Goal: Communication & Community: Answer question/provide support

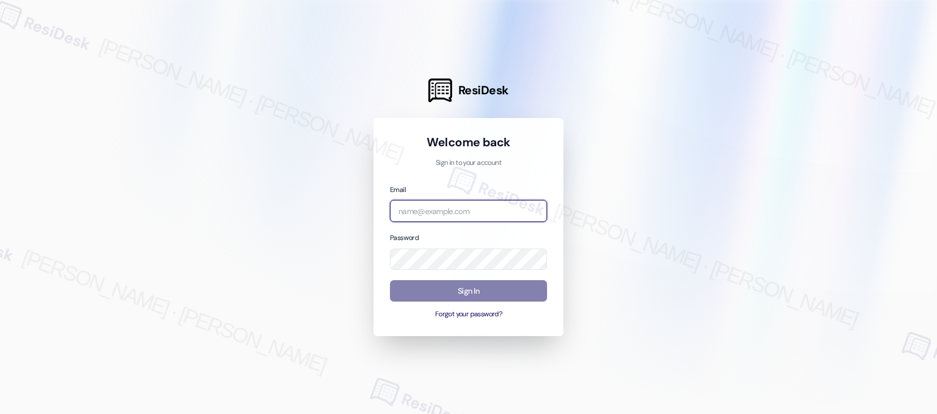
click at [458, 215] on input "email" at bounding box center [468, 211] width 157 height 22
click at [458, 214] on input "email" at bounding box center [468, 211] width 157 height 22
type input "[EMAIL_ADDRESS][PERSON_NAME][PERSON_NAME][PERSON_NAME][DOMAIN_NAME]"
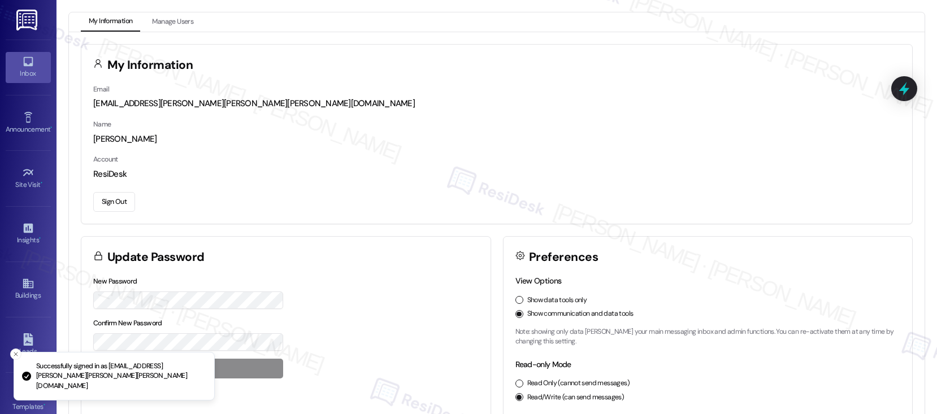
click at [25, 76] on div "Inbox" at bounding box center [28, 73] width 57 height 11
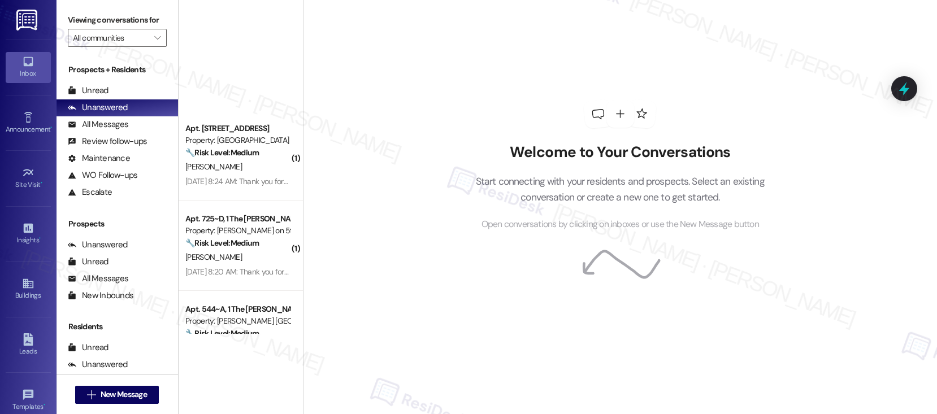
scroll to position [2922, 0]
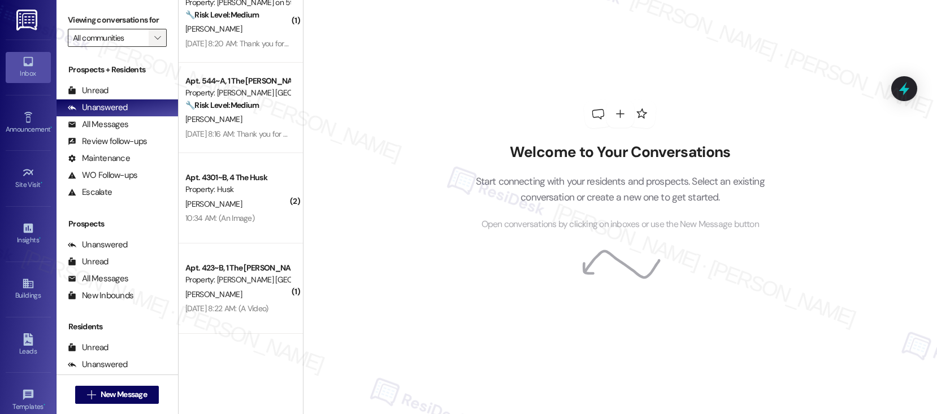
click at [157, 46] on button "" at bounding box center [158, 38] width 18 height 18
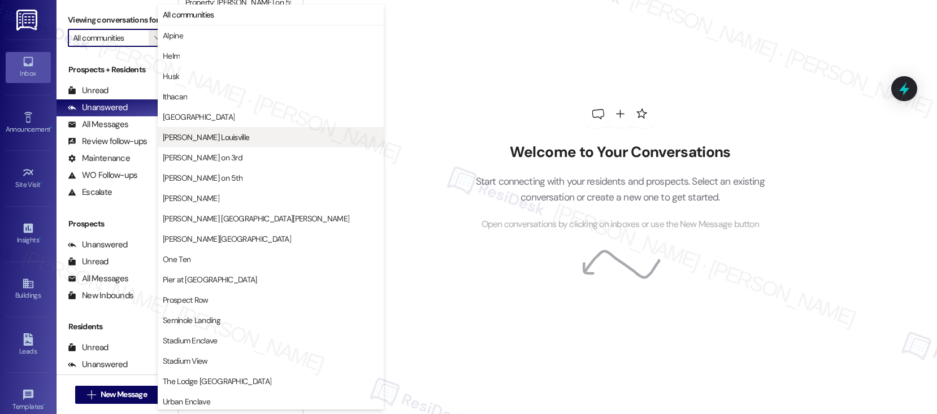
click at [171, 139] on span "[PERSON_NAME] Louisville" at bounding box center [206, 137] width 86 height 11
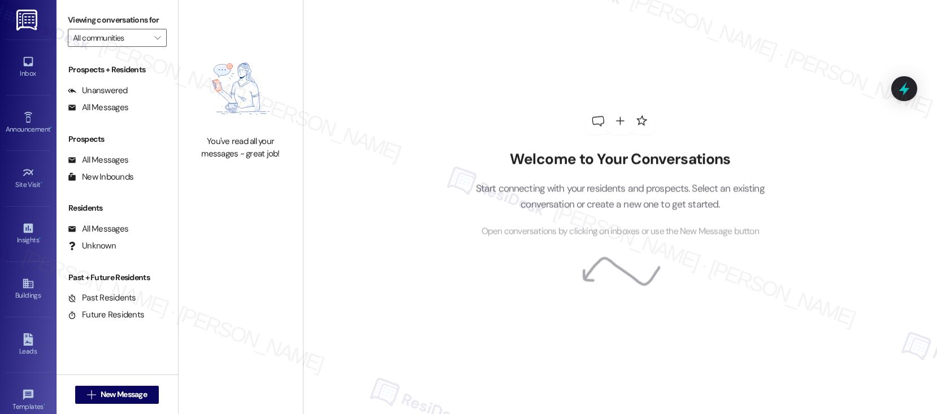
type input "[PERSON_NAME] Louisville"
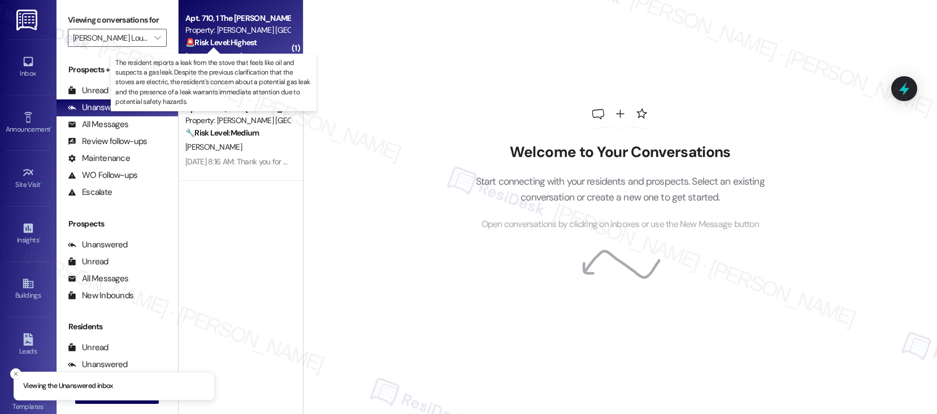
click at [243, 42] on strong "🚨 Risk Level: Highest" at bounding box center [221, 42] width 72 height 10
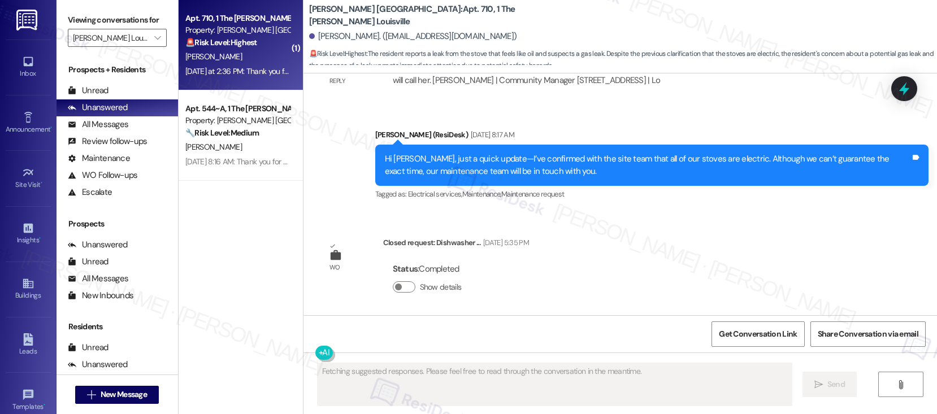
scroll to position [2832, 0]
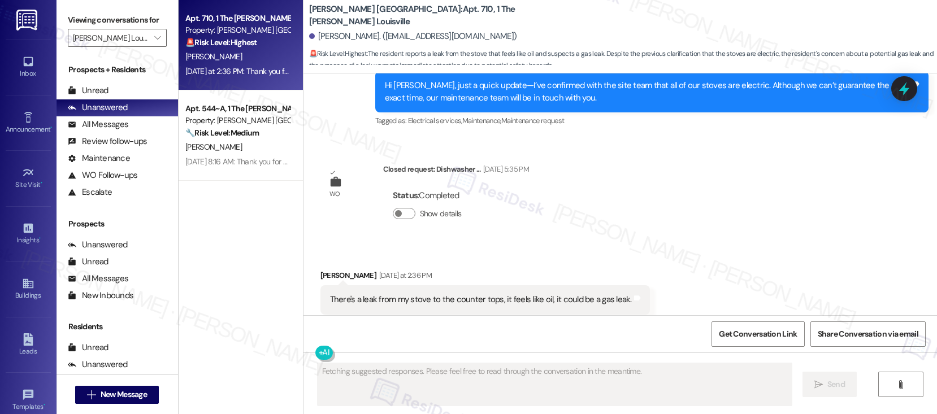
click at [349, 294] on div "There's a leak from my stove to the counter tops, it feels like oil, it could b…" at bounding box center [481, 300] width 302 height 12
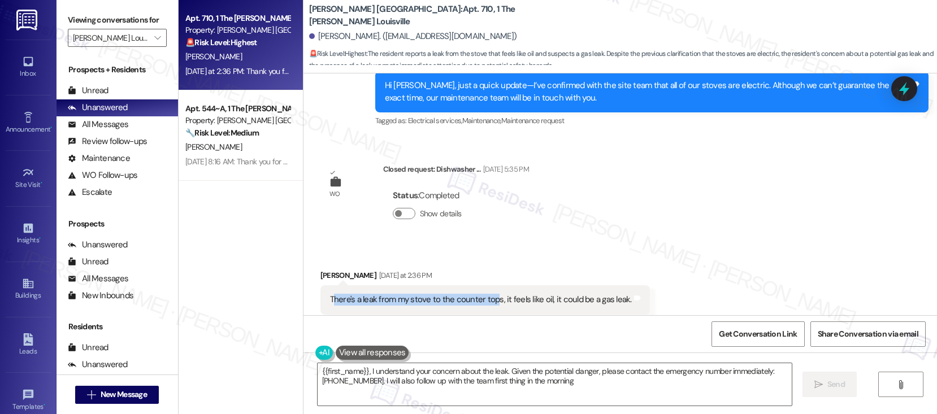
type textarea "{{first_name}}, I understand your concern about the leak. Given the potential d…"
drag, startPoint x: 326, startPoint y: 278, endPoint x: 484, endPoint y: 280, distance: 158.3
click at [484, 294] on div "There's a leak from my stove to the counter tops, it feels like oil, it could b…" at bounding box center [481, 300] width 302 height 12
click at [475, 286] on div "There's a leak from my stove to the counter tops, it feels like oil, it could b…" at bounding box center [486, 299] width 330 height 29
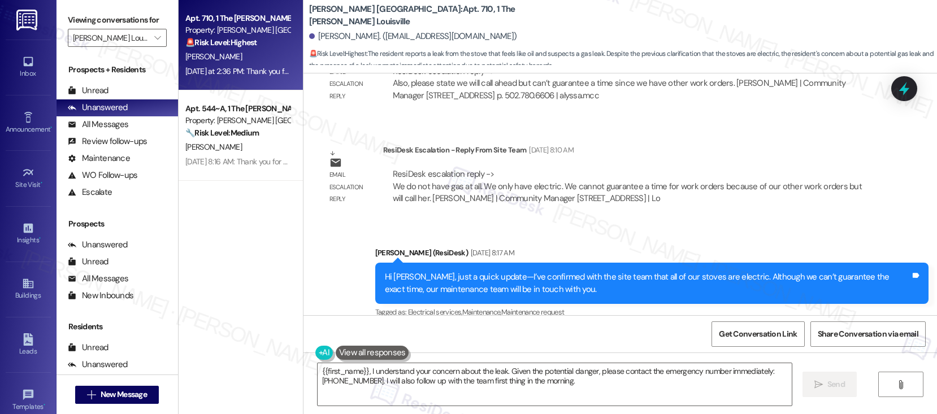
scroll to position [2892, 0]
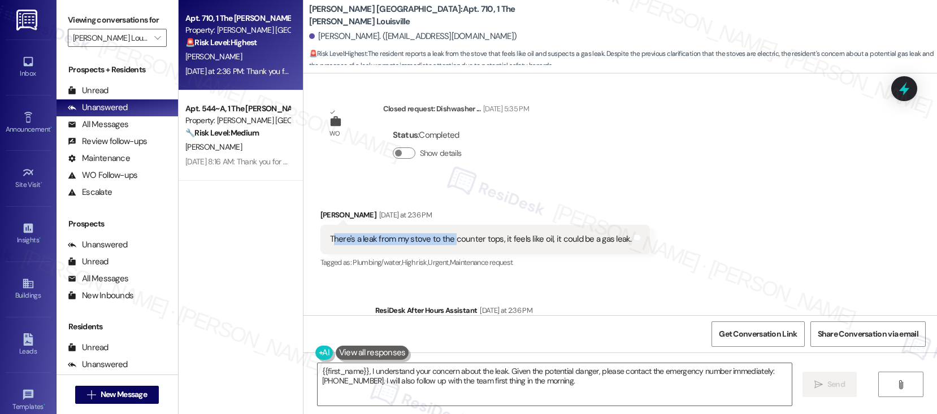
drag, startPoint x: 325, startPoint y: 214, endPoint x: 445, endPoint y: 217, distance: 119.9
click at [445, 233] on div "There's a leak from my stove to the counter tops, it feels like oil, it could b…" at bounding box center [481, 239] width 302 height 12
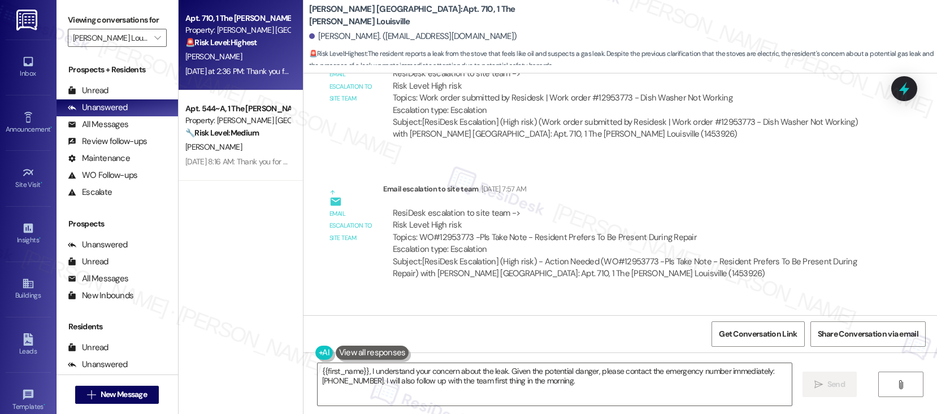
scroll to position [2114, 0]
click at [581, 387] on textarea "{{first_name}}, I understand your concern about the leak. Given the potential d…" at bounding box center [555, 384] width 474 height 42
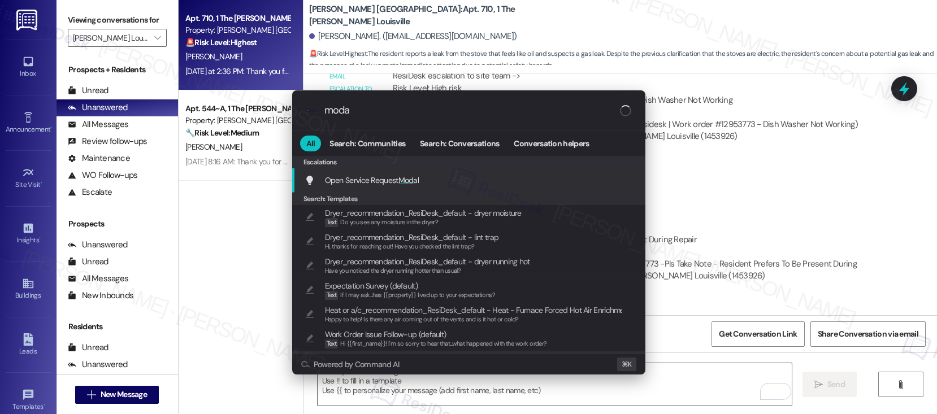
type input "modal"
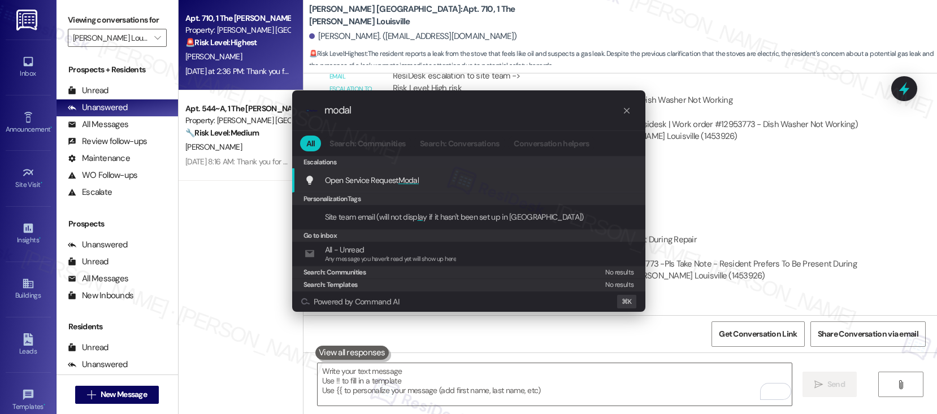
click at [491, 177] on div "Open Service Request Modal Add shortcut" at bounding box center [470, 180] width 331 height 12
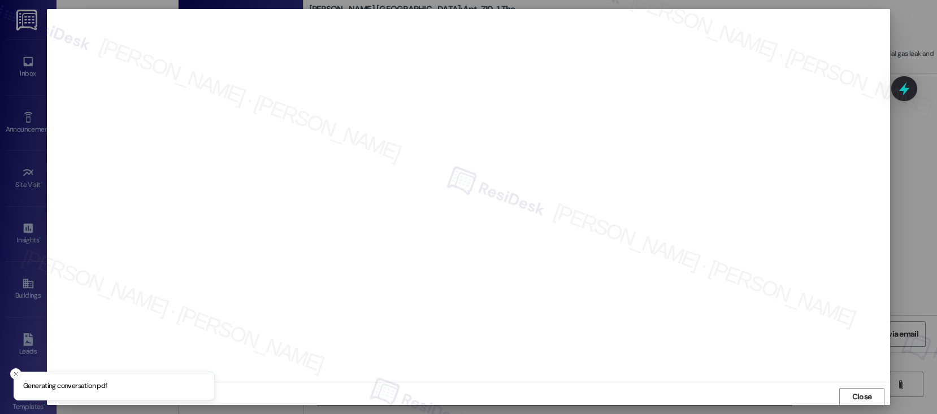
scroll to position [1, 0]
click at [867, 399] on span "Close" at bounding box center [862, 396] width 20 height 12
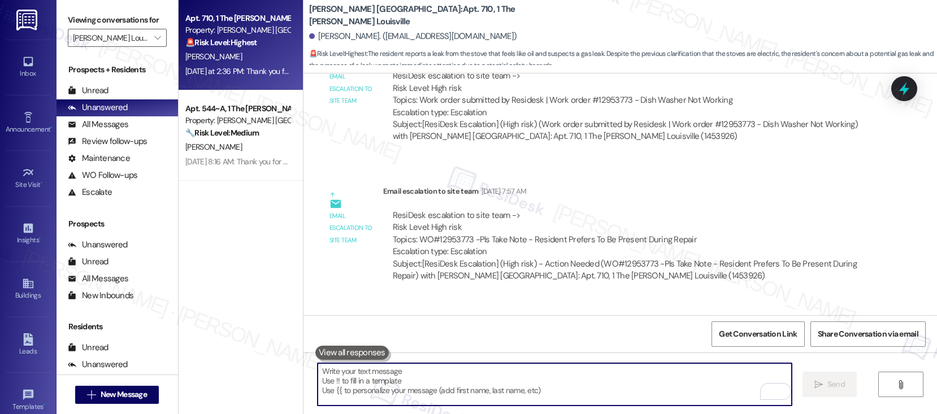
click at [670, 396] on textarea "To enrich screen reader interactions, please activate Accessibility in Grammarl…" at bounding box center [555, 384] width 474 height 42
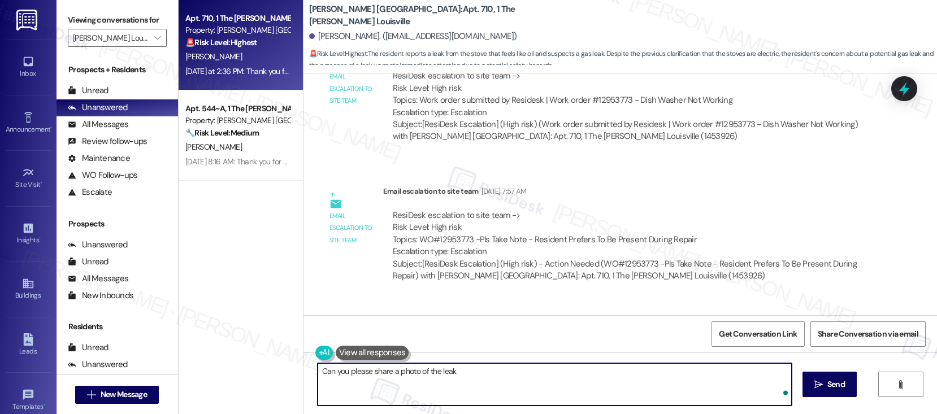
type textarea "Can you please share a photo of the leak?"
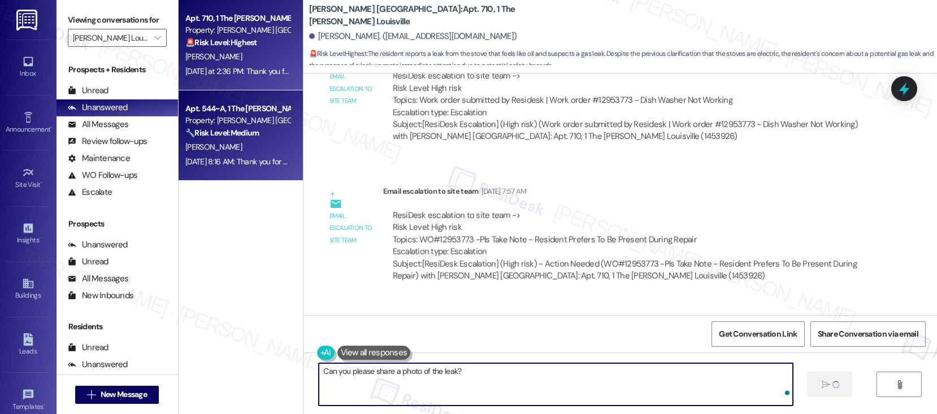
click at [246, 158] on div "Sep 20, 2025 at 8:16 AM: Thank you for your message. Our offices are currently …" at bounding box center [526, 162] width 683 height 10
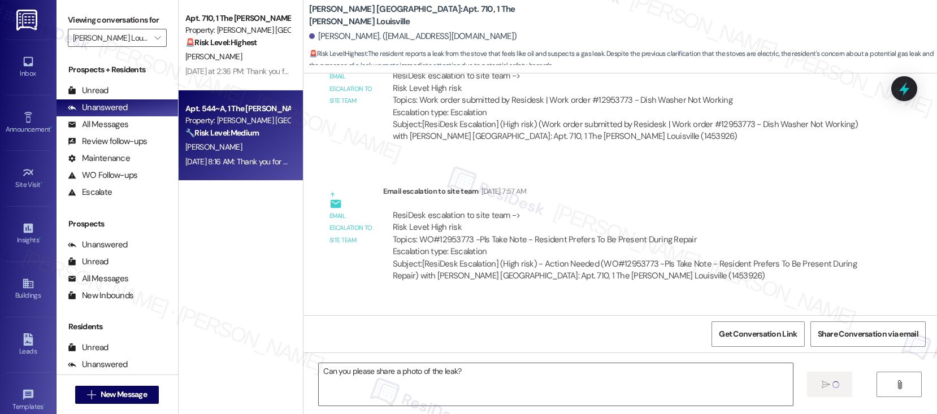
type textarea "Fetching suggested responses. Please feel free to read through the conversation…"
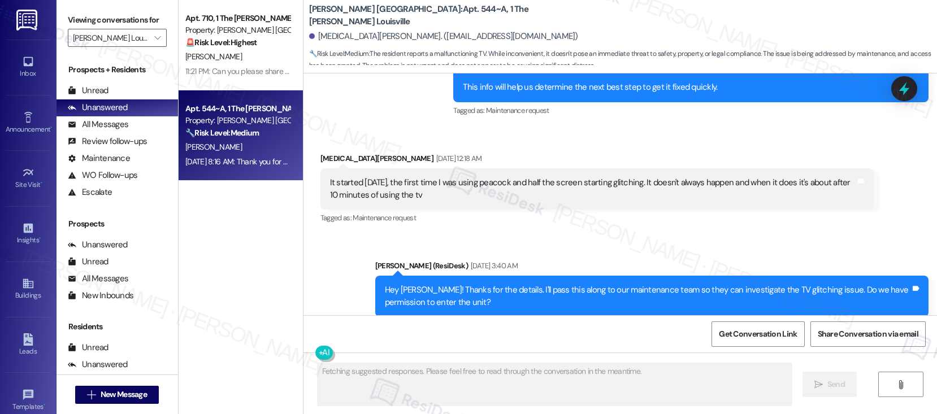
scroll to position [1572, 0]
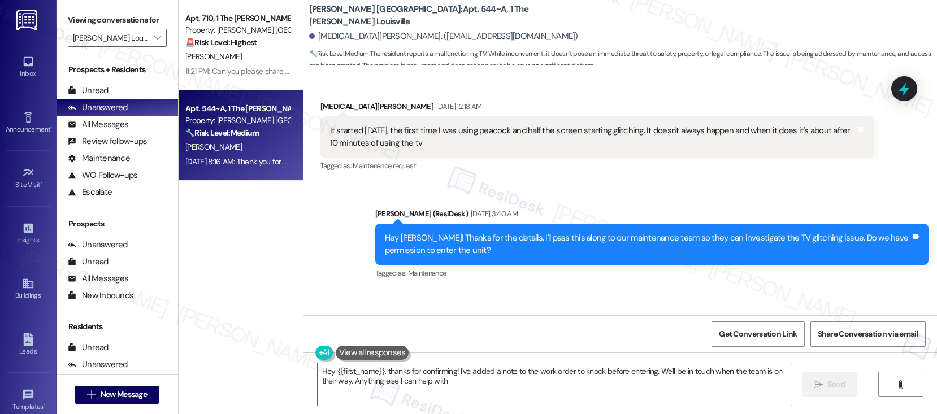
type textarea "Hey {{first_name}}, thanks for confirming! I've added a note to the work order …"
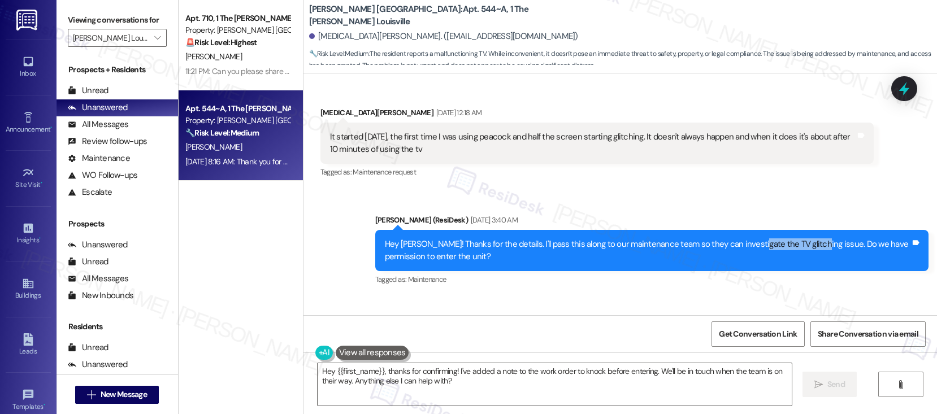
drag, startPoint x: 738, startPoint y: 231, endPoint x: 798, endPoint y: 230, distance: 59.9
click at [797, 239] on div "Hey Kyra! Thanks for the details. I'll pass this along to our maintenance team …" at bounding box center [648, 251] width 526 height 24
copy div "TV glitching issue"
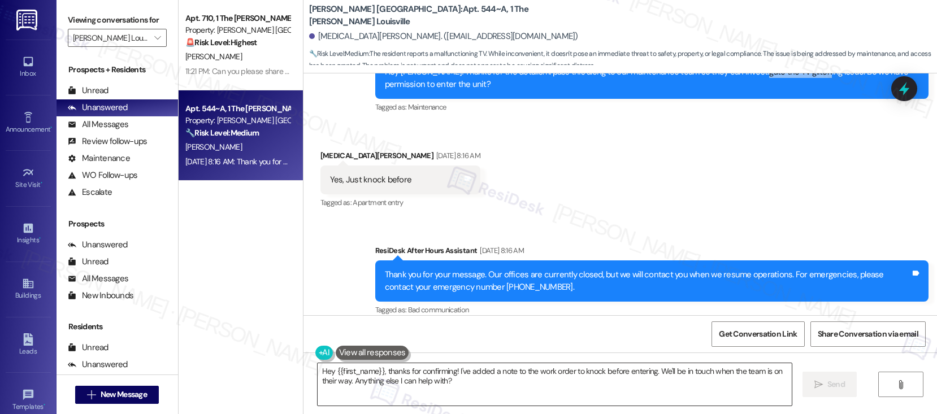
click at [448, 373] on textarea "Hey {{first_name}}, thanks for confirming! I've added a note to the work order …" at bounding box center [555, 384] width 474 height 42
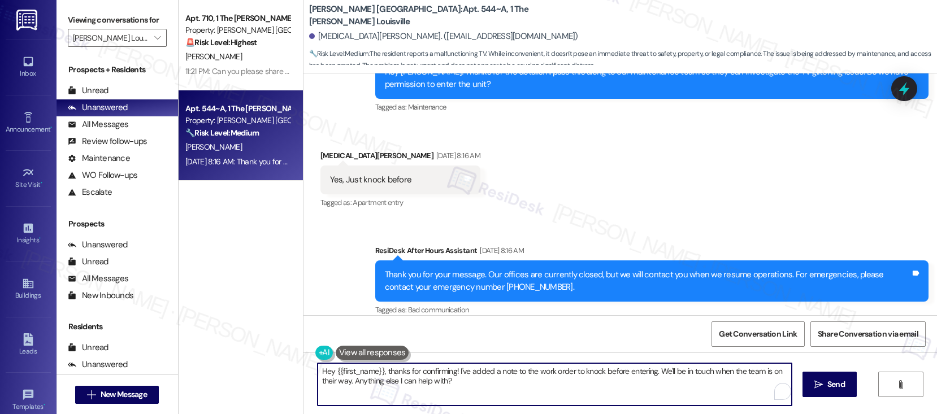
click at [448, 372] on textarea "Hey {{first_name}}, thanks for confirming! I've added a note to the work order …" at bounding box center [555, 384] width 474 height 42
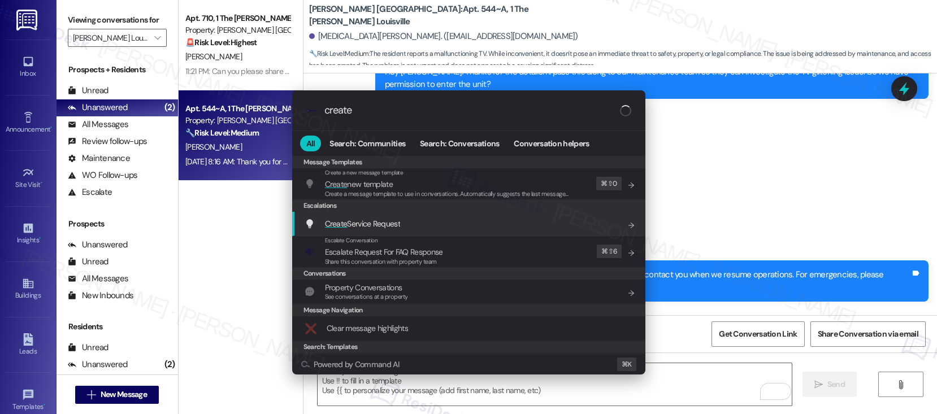
type input "create"
click at [439, 226] on div "Create Service Request Add shortcut" at bounding box center [470, 224] width 331 height 12
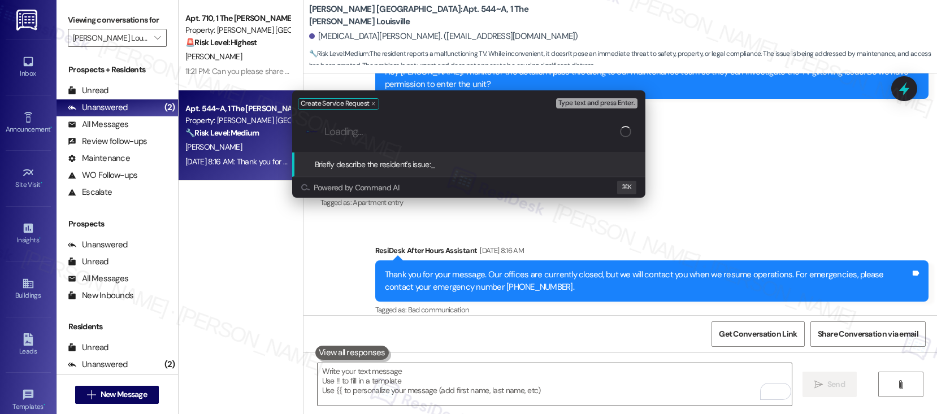
click at [395, 135] on input "Loading..." at bounding box center [472, 132] width 296 height 12
paste input "TV / Appliance Issue"
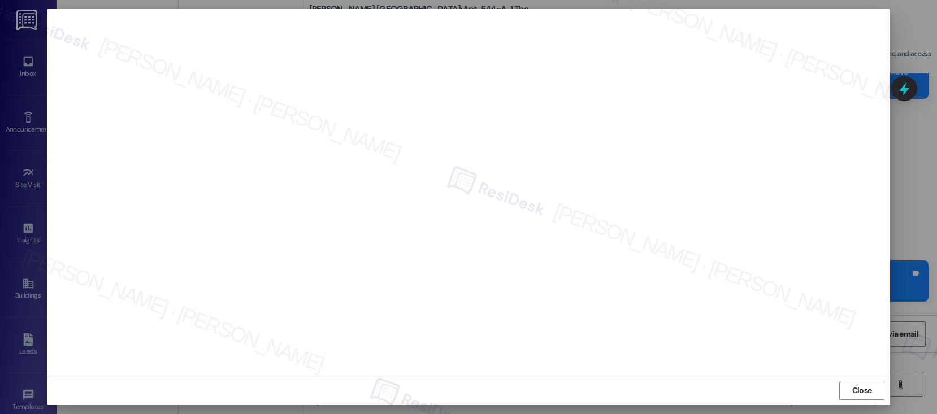
scroll to position [7, 0]
click at [858, 394] on span "Close" at bounding box center [862, 390] width 20 height 12
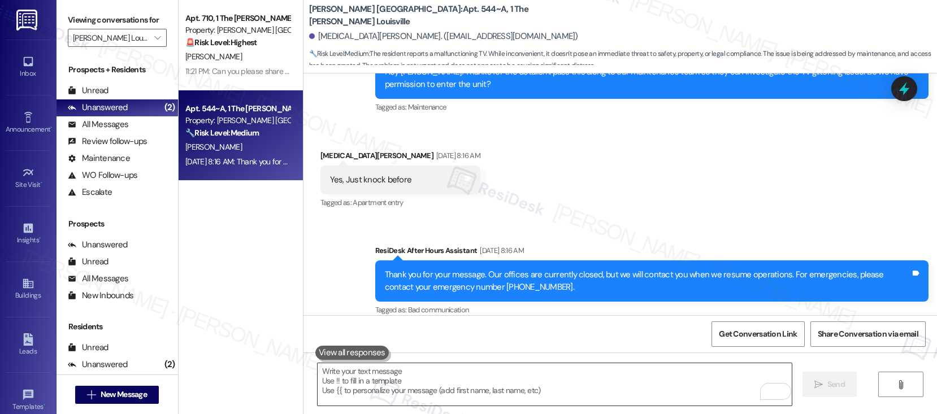
scroll to position [6, 0]
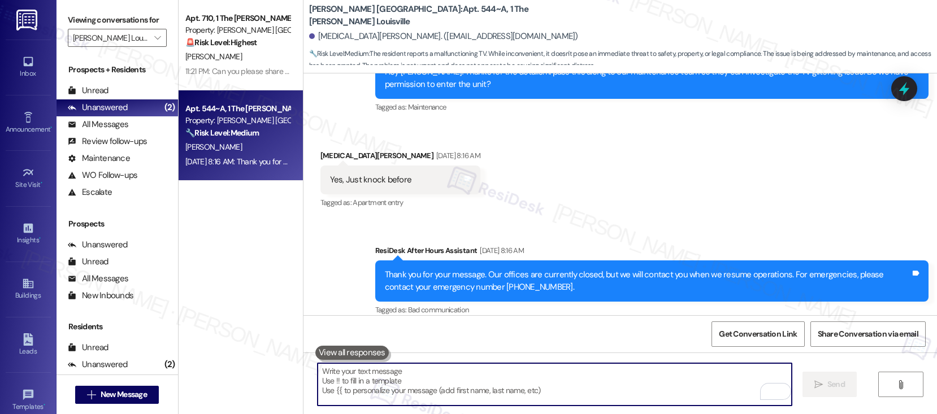
click at [468, 383] on textarea "To enrich screen reader interactions, please activate Accessibility in Grammarl…" at bounding box center [555, 384] width 474 height 42
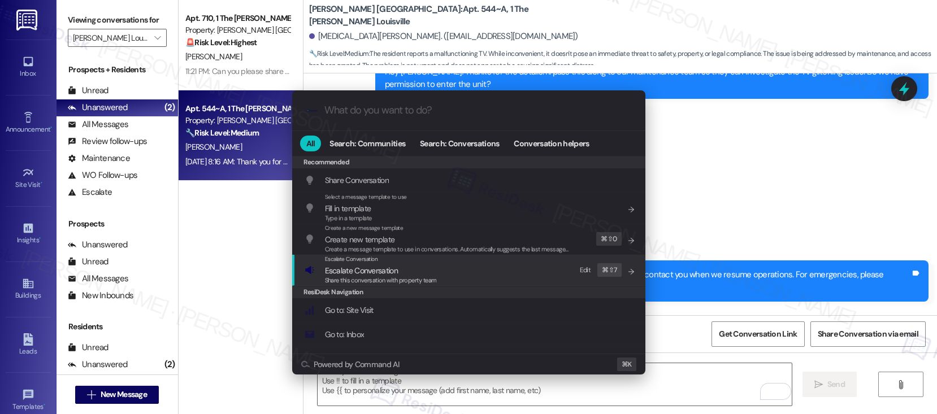
click at [410, 282] on span "Share this conversation with property team" at bounding box center [381, 280] width 112 height 8
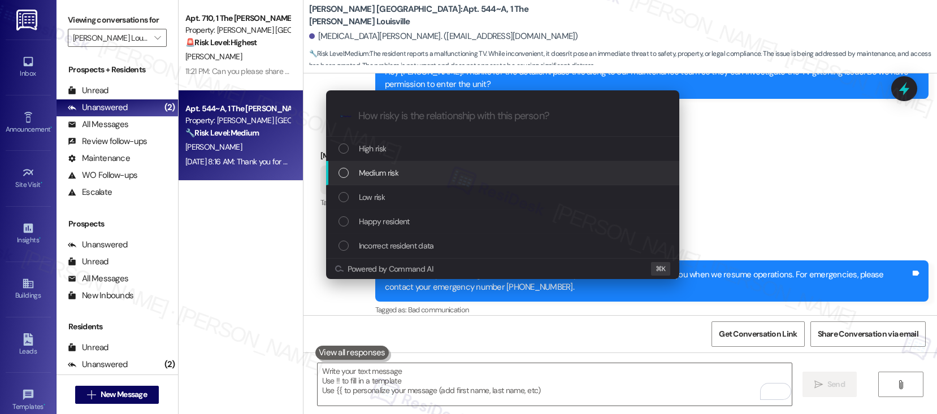
click at [404, 179] on div "Medium risk" at bounding box center [504, 173] width 331 height 12
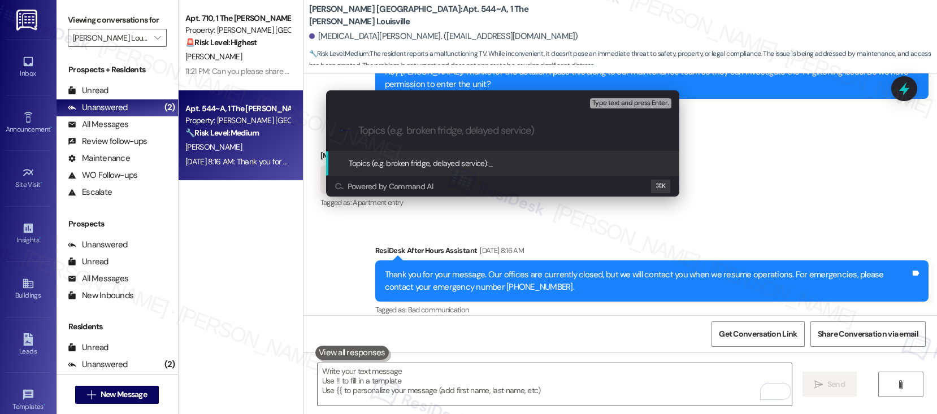
paste input "Work order submitted by Residesk | Work order #12958980 - TV / Appliance Issue"
type input "Work order submitted by Residesk | Work order #12958980 - TV / Appliance Issue"
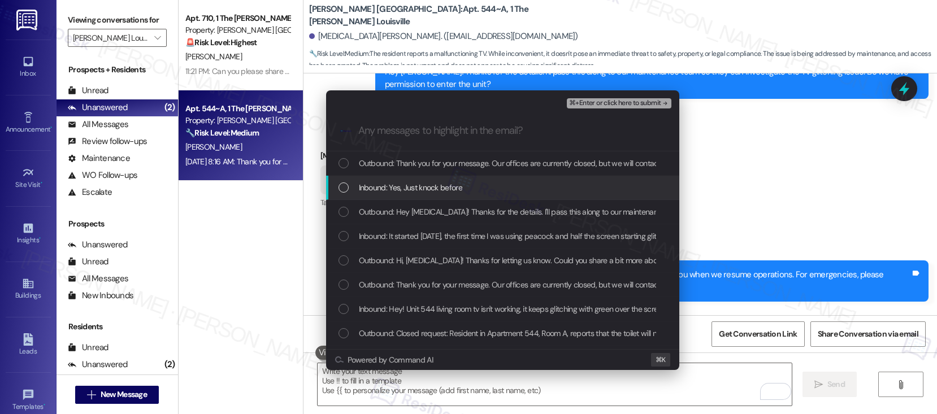
click at [422, 189] on span "Inbound: Yes, Just knock before" at bounding box center [410, 187] width 103 height 12
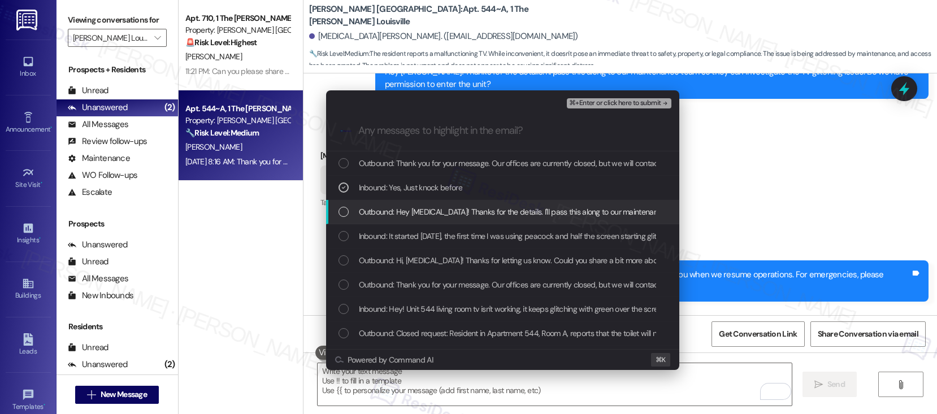
click at [420, 210] on span "Outbound: Hey Kyra! Thanks for the details. I'll pass this along to our mainten…" at bounding box center [665, 212] width 612 height 12
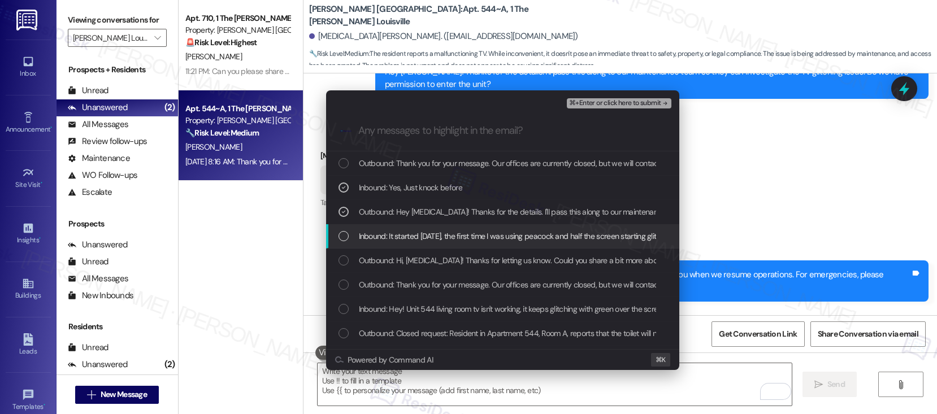
click at [423, 235] on span "Inbound: It started 2 days ago, the first time I was using peacock and half the…" at bounding box center [655, 236] width 592 height 12
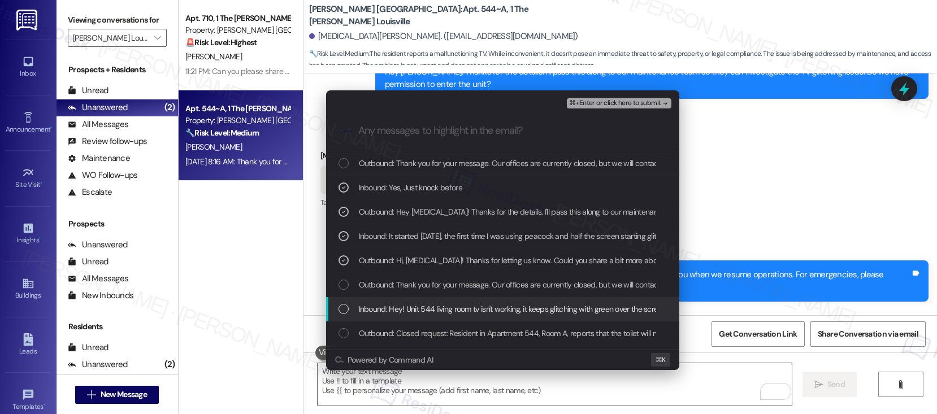
click at [449, 313] on span "Inbound: Hey! Unit 544 living room tv isn't working, it keeps glitching with gr…" at bounding box center [513, 309] width 308 height 12
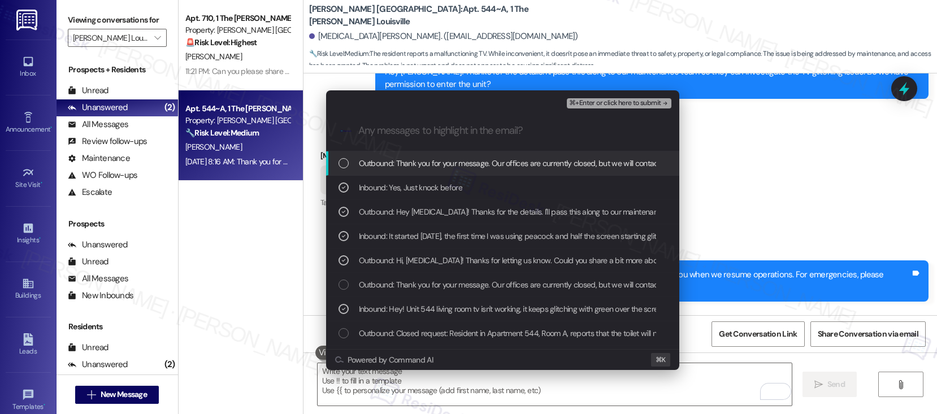
click at [613, 107] on span "⌘+Enter or click here to submit" at bounding box center [615, 103] width 92 height 8
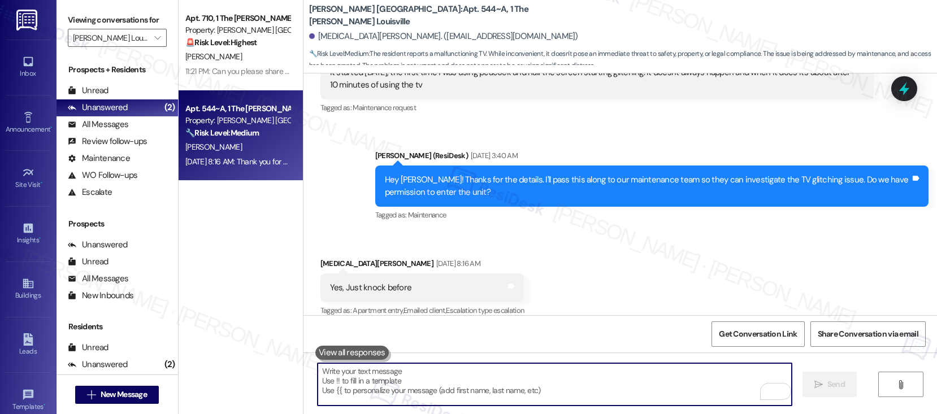
scroll to position [1680, 0]
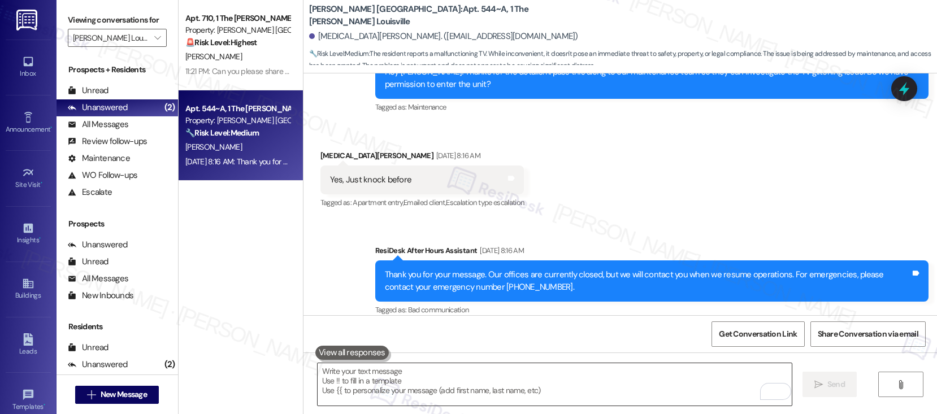
click at [443, 386] on textarea "To enrich screen reader interactions, please activate Accessibility in Grammarl…" at bounding box center [555, 384] width 474 height 42
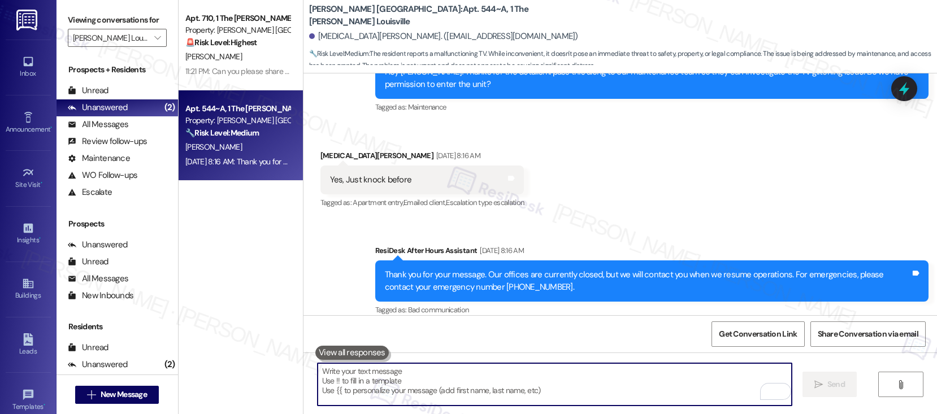
click at [443, 386] on textarea "To enrich screen reader interactions, please activate Accessibility in Grammarl…" at bounding box center [555, 384] width 474 height 42
paste textarea "Thank you, {{first_name}}. The request has been submitted. Our maintenance team…"
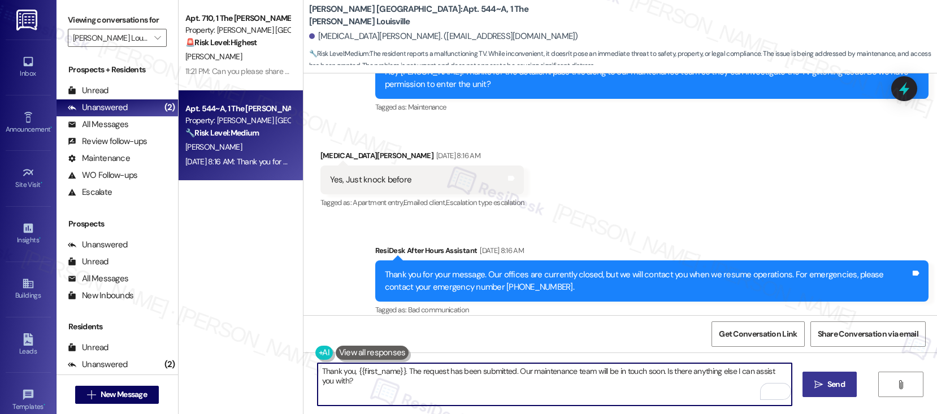
type textarea "Thank you, {{first_name}}. The request has been submitted. Our maintenance team…"
click at [825, 384] on span "Send" at bounding box center [836, 385] width 22 height 12
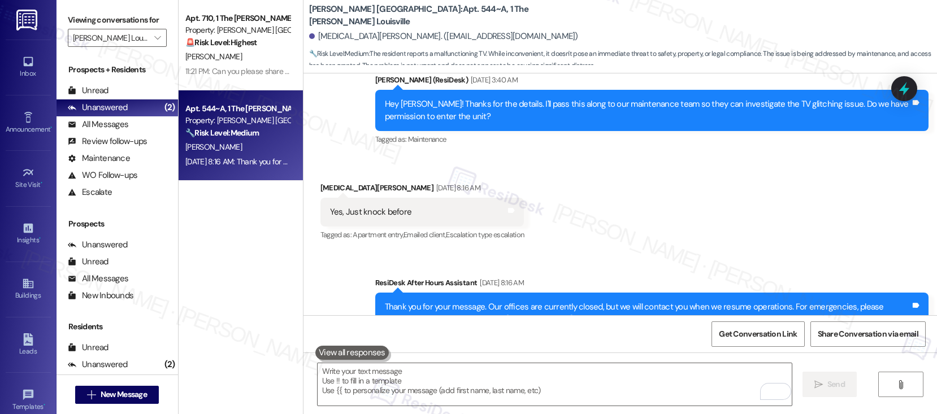
scroll to position [1759, 0]
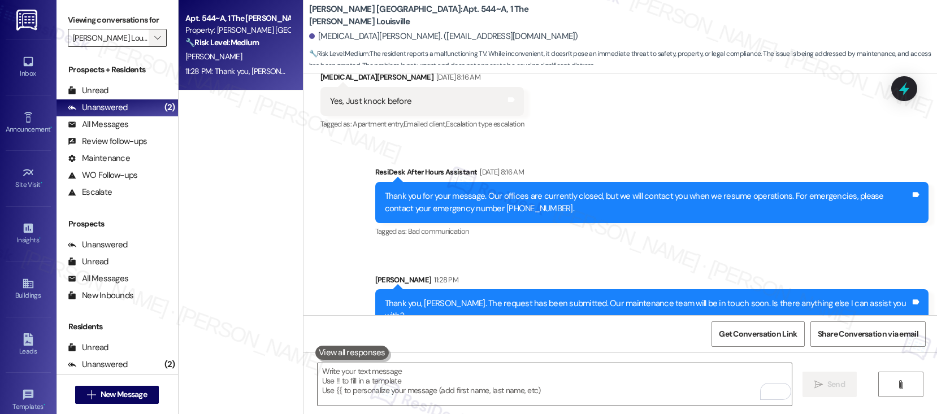
click at [153, 47] on span "" at bounding box center [157, 38] width 11 height 18
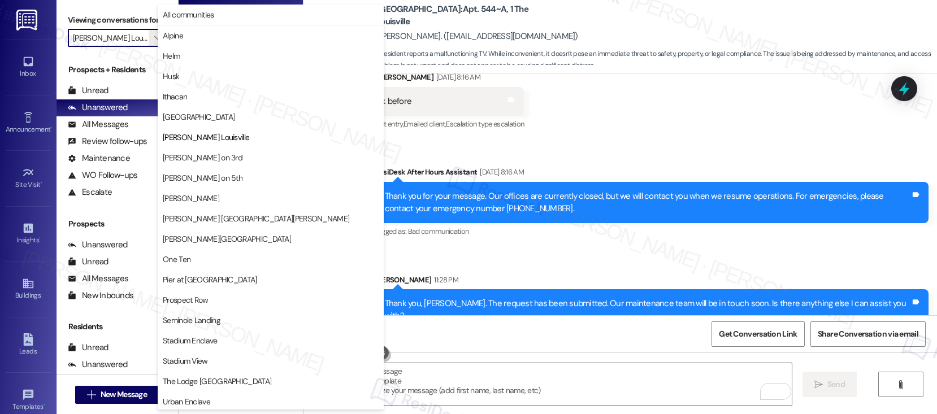
click at [199, 157] on span "Marshall on 3rd" at bounding box center [203, 157] width 80 height 11
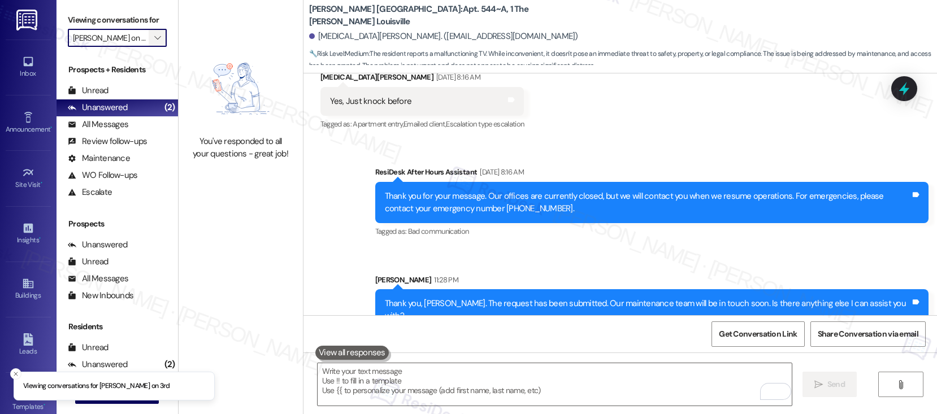
click at [155, 47] on button "" at bounding box center [158, 38] width 18 height 18
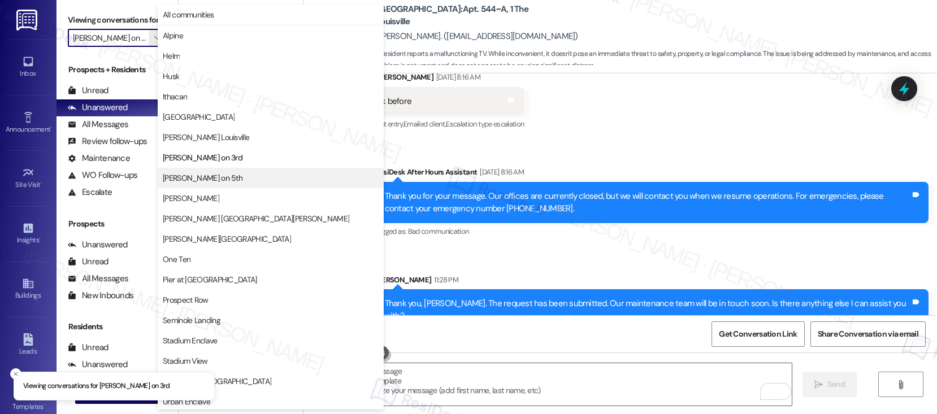
click at [195, 180] on span "Marshall on 5th" at bounding box center [203, 177] width 80 height 11
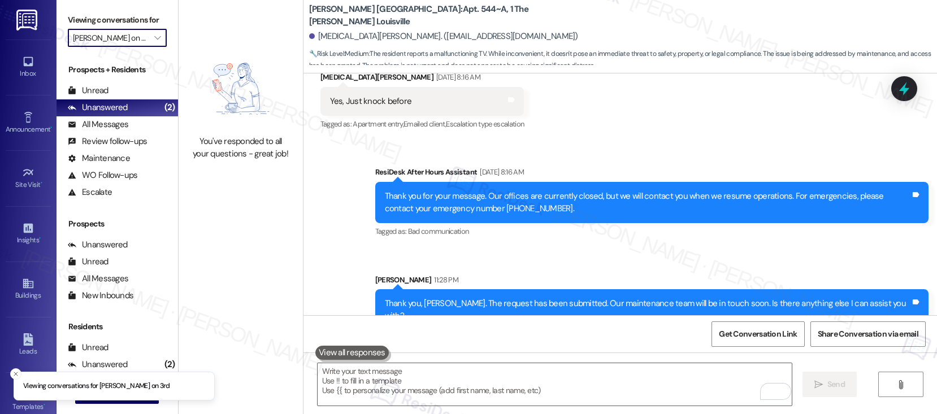
type input "Marshall on 5th"
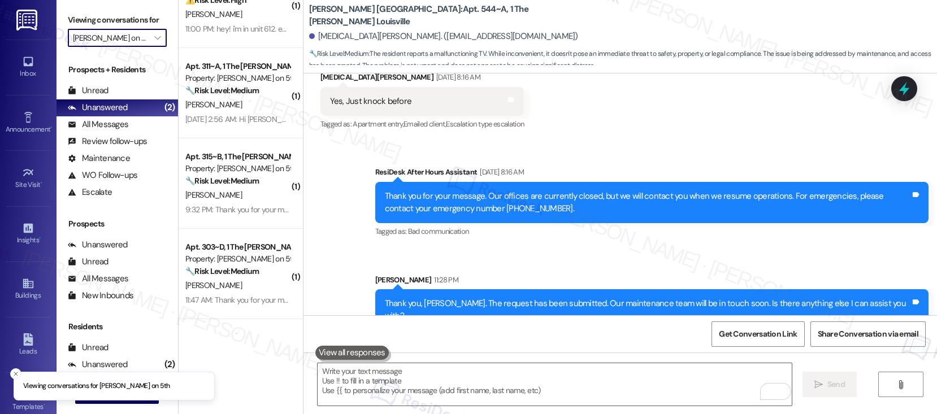
scroll to position [209, 0]
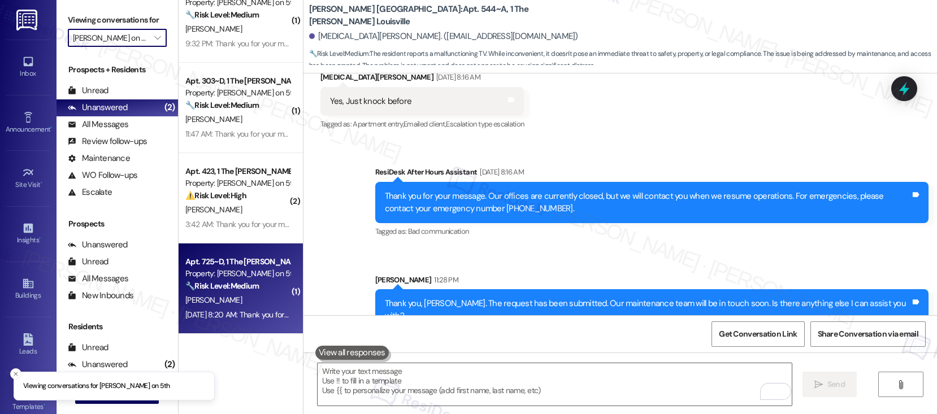
click at [236, 301] on div "M. Patel" at bounding box center [237, 300] width 107 height 14
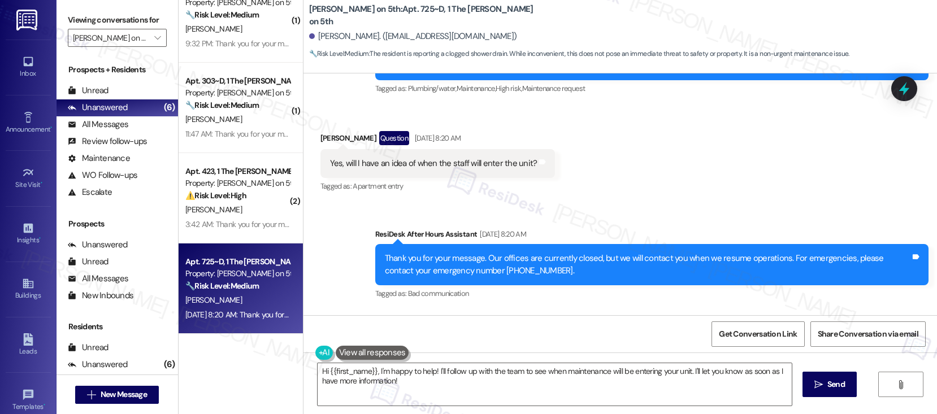
scroll to position [676, 0]
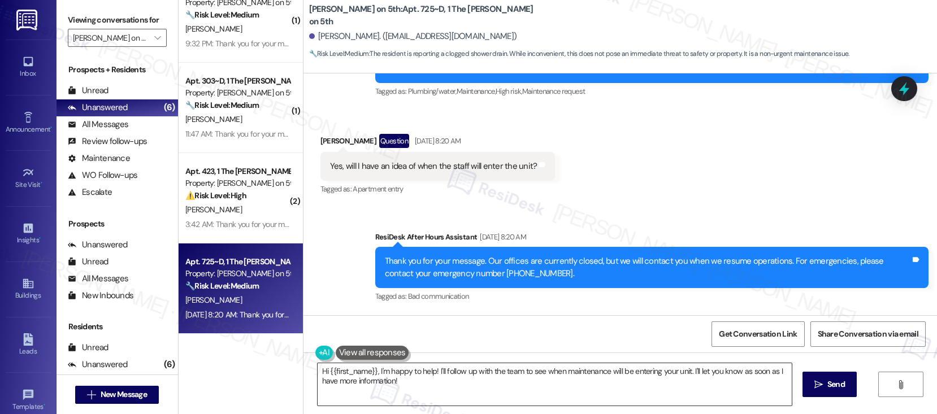
click at [481, 374] on textarea "Hi {{first_name}}, I'm happy to help! I'll follow up with the team to see when …" at bounding box center [555, 384] width 474 height 42
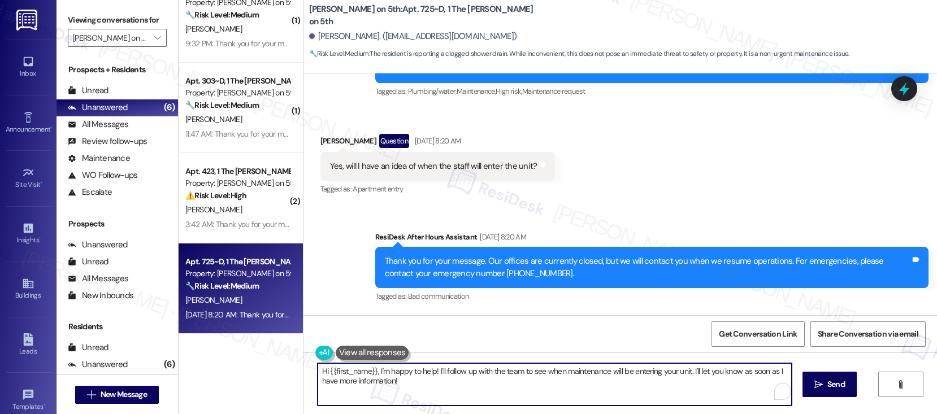
click at [480, 374] on textarea "Hi {{first_name}}, I'm happy to help! I'll follow up with the team to see when …" at bounding box center [555, 384] width 474 height 42
click at [479, 374] on textarea "Hi {{first_name}}, I'm happy to help! I'll follow up with the team to see when …" at bounding box center [555, 384] width 474 height 42
click at [480, 376] on textarea "Hi {{first_name}}, I'm happy to help! I'll follow up with the team to see when …" at bounding box center [555, 384] width 474 height 42
type textarea "Hi {{first_name}}, I'm happy to help! I'll follow up witHeyh the team to see wh…"
paste textarea "I’m unable to provide an exact timeframe, as work orders are prioritized based …"
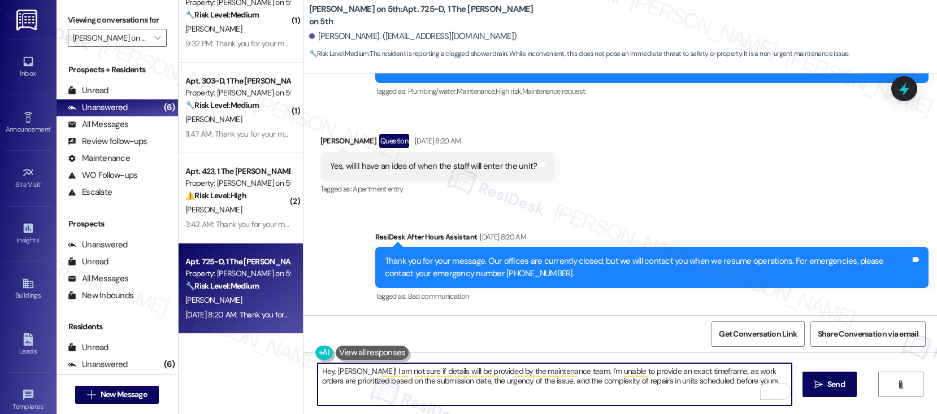
click at [573, 372] on textarea "Hey, Muskan! I am not sure if details will be provided by the maintenance team.…" at bounding box center [555, 384] width 474 height 42
drag, startPoint x: 573, startPoint y: 372, endPoint x: 361, endPoint y: 372, distance: 211.4
click at [361, 372] on textarea "Hey, Muskan! I am not sure if details will be provided by the maintenance team.…" at bounding box center [555, 384] width 474 height 42
click at [599, 393] on textarea "Hey, Muskan! I’m unable to provide an exact timeframe, as work orders are prior…" at bounding box center [555, 384] width 474 height 42
click at [525, 397] on textarea "Hey, Muskan! I’m unable to provide an exact timeframe, as work orders are prior…" at bounding box center [555, 384] width 474 height 42
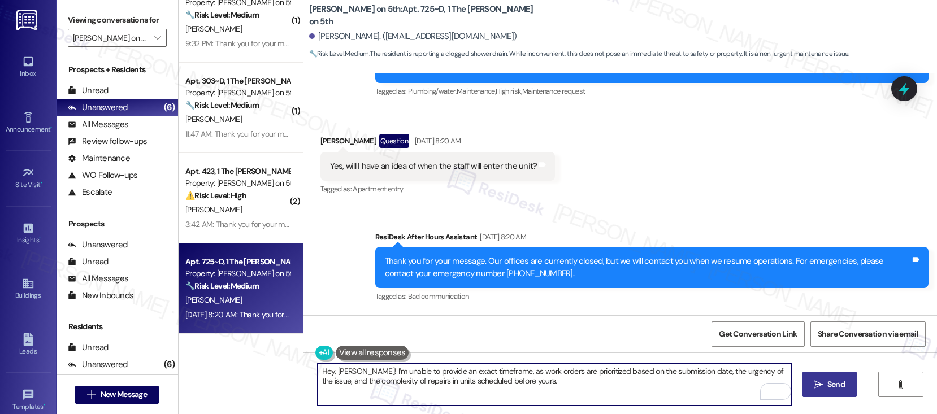
type textarea "Hey, Muskan! I’m unable to provide an exact timeframe, as work orders are prior…"
click at [821, 390] on span " Send" at bounding box center [830, 385] width 36 height 12
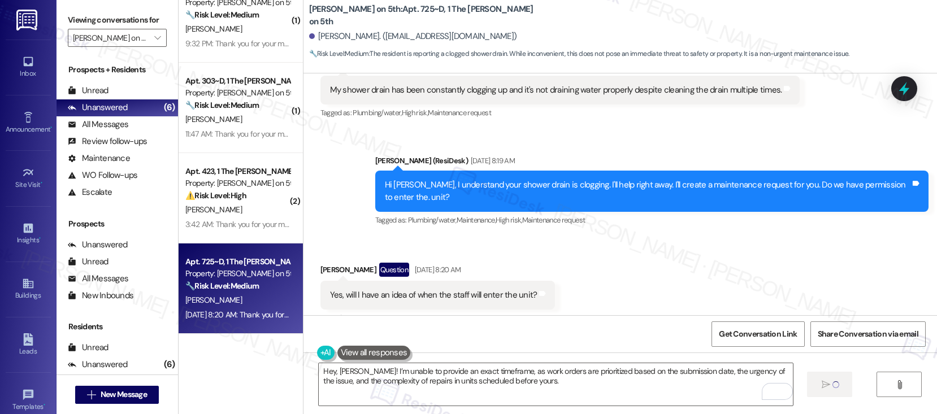
scroll to position [532, 0]
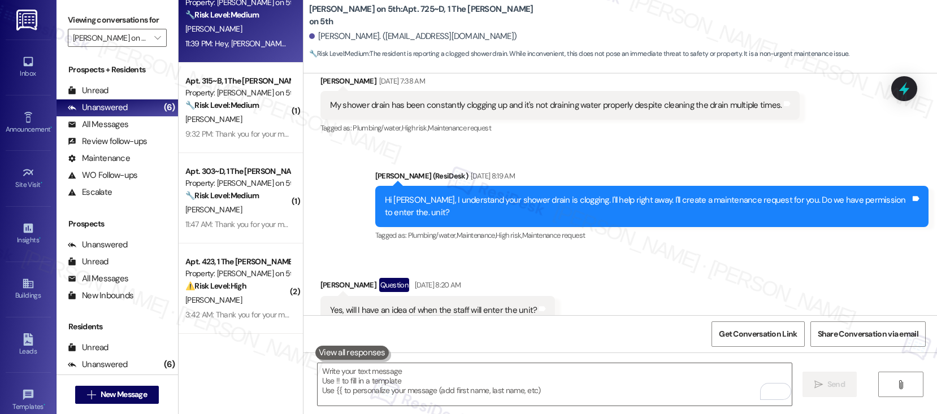
click at [484, 104] on div "My shower drain has been constantly clogging up and it's not draining water pro…" at bounding box center [556, 105] width 452 height 12
click at [483, 103] on div "My shower drain has been constantly clogging up and it's not draining water pro…" at bounding box center [556, 105] width 452 height 12
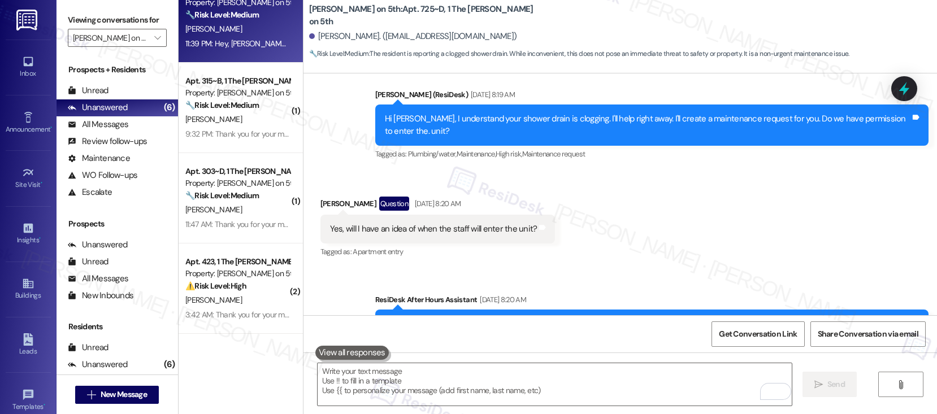
scroll to position [543, 0]
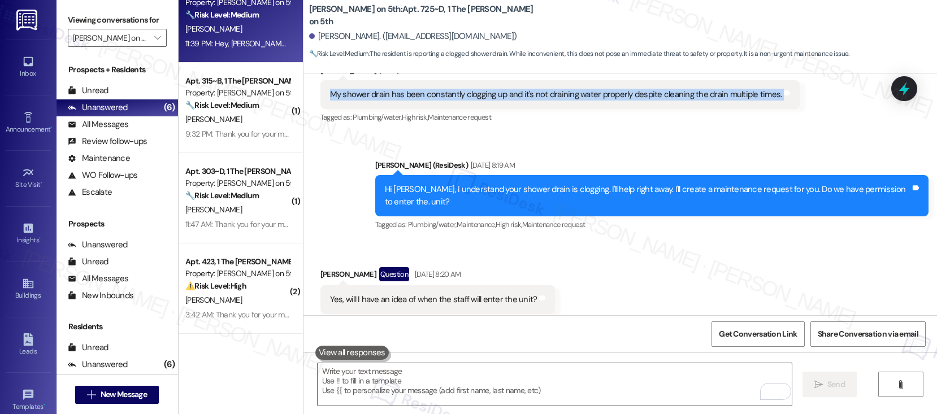
copy div "My shower drain has been constantly clogging up and it's not draining water pro…"
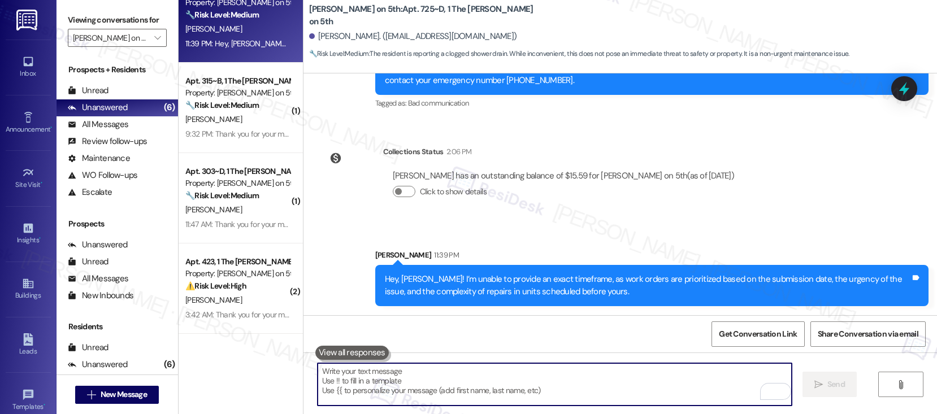
click at [431, 379] on textarea "To enrich screen reader interactions, please activate Accessibility in Grammarl…" at bounding box center [555, 384] width 474 height 42
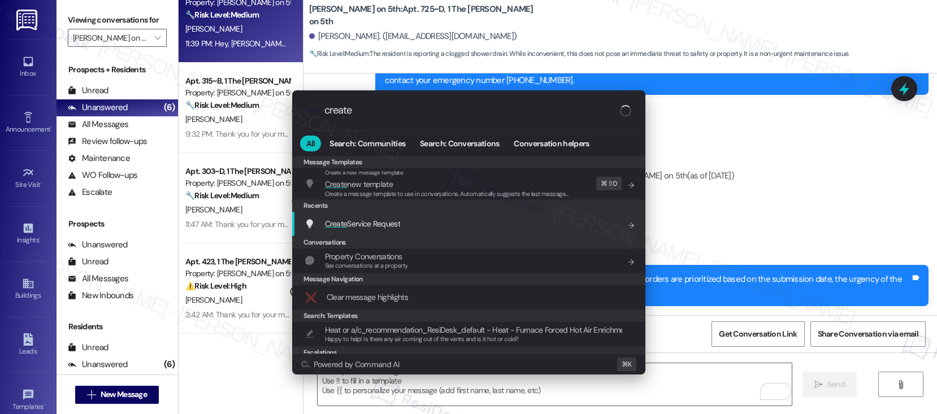
type input "create"
click at [390, 223] on span "Create Service Request" at bounding box center [362, 224] width 75 height 10
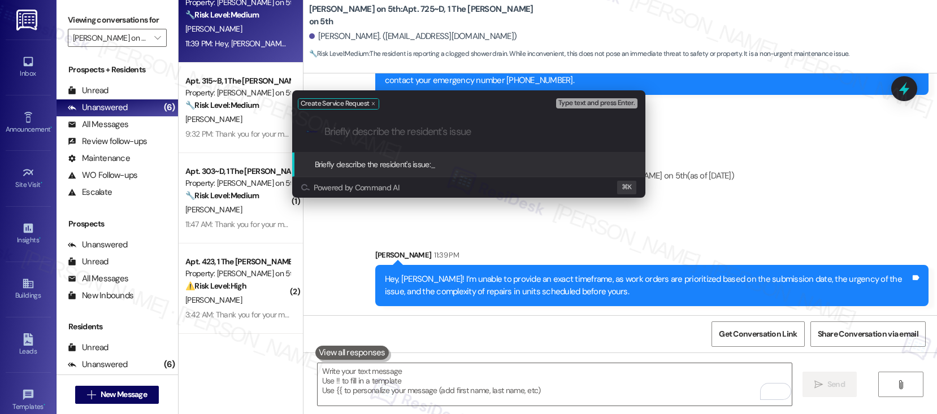
paste input "Shower Drain Issue"
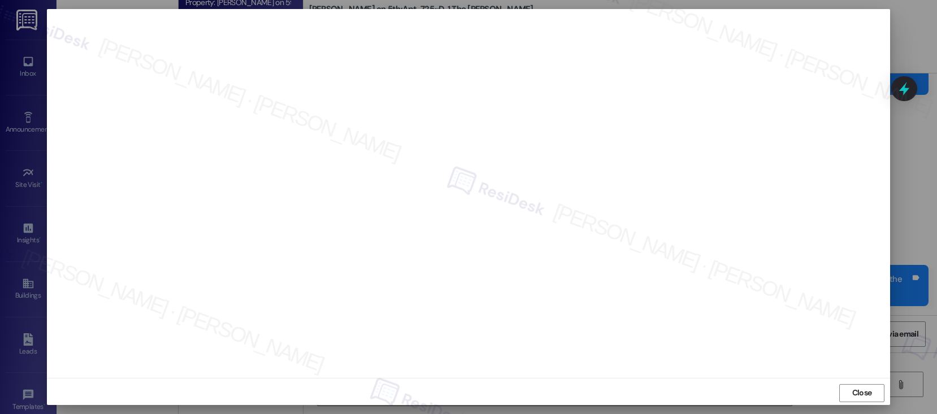
scroll to position [6, 0]
click at [852, 390] on span "Close" at bounding box center [862, 392] width 20 height 12
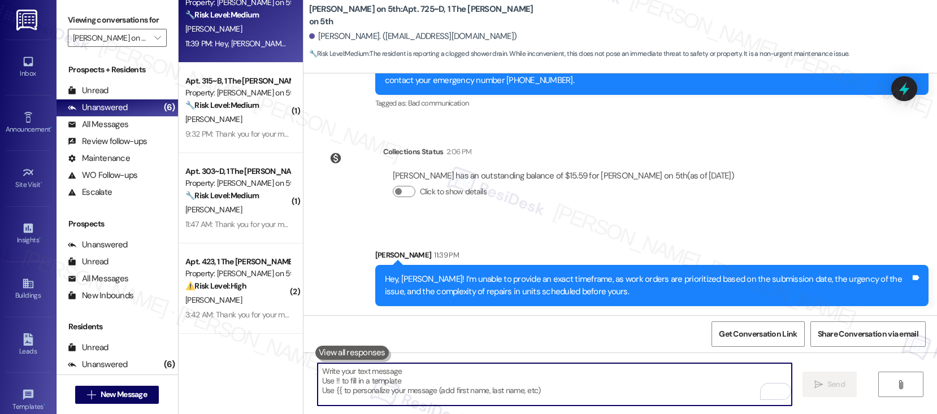
click at [419, 372] on textarea "To enrich screen reader interactions, please activate Accessibility in Grammarl…" at bounding box center [555, 384] width 474 height 42
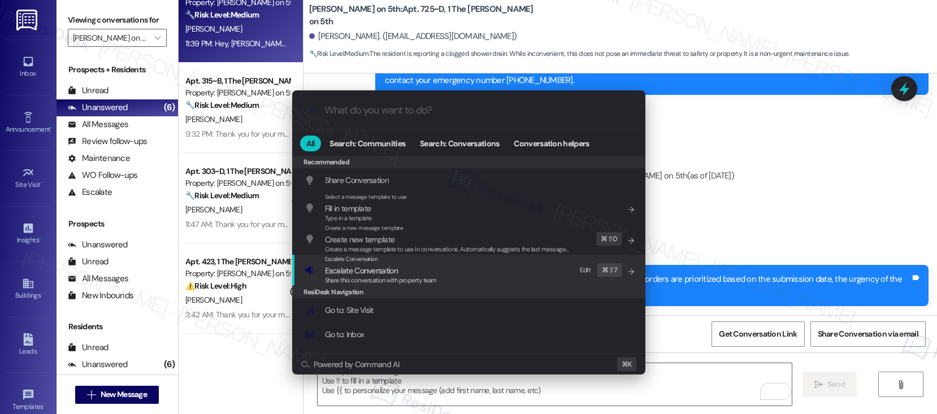
click at [386, 267] on span "Escalate Conversation" at bounding box center [361, 271] width 73 height 10
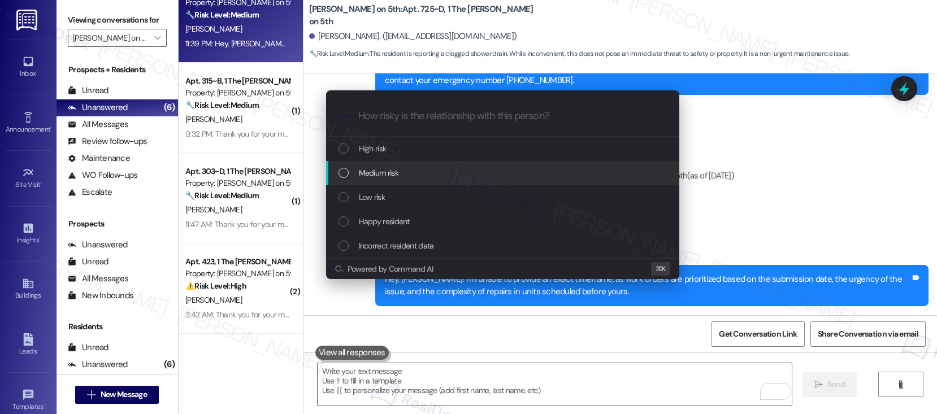
click at [405, 167] on div "Medium risk" at bounding box center [504, 173] width 331 height 12
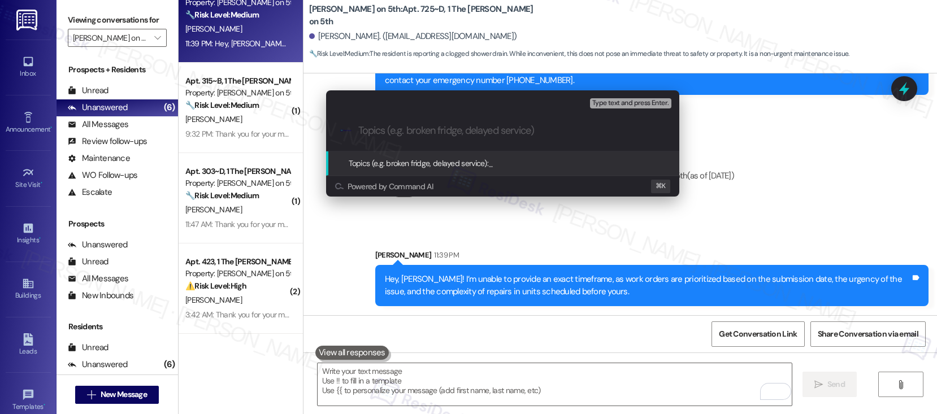
paste input "Work order submitted by Residesk | Work order #12959016 - Shower Drain Issue"
type input "Work order submitted by Residesk | Work order #12959016 - Shower Drain Issue"
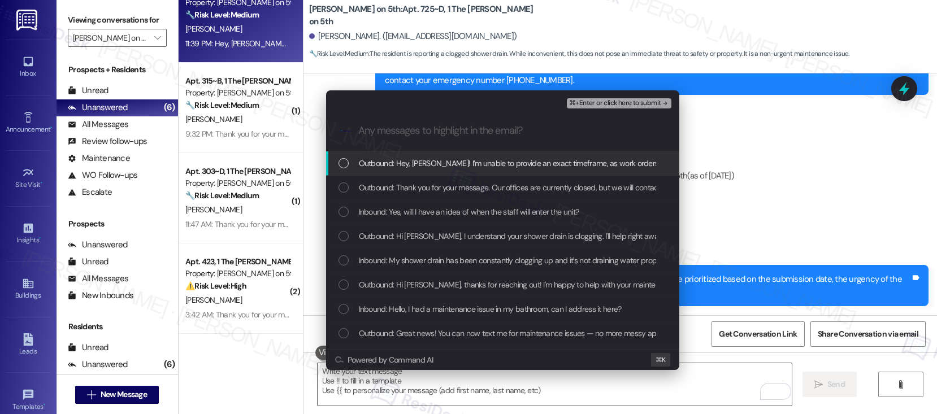
click at [406, 167] on span "Outbound: Hey, Muskan! I’m unable to provide an exact timeframe, as work orders…" at bounding box center [727, 163] width 736 height 12
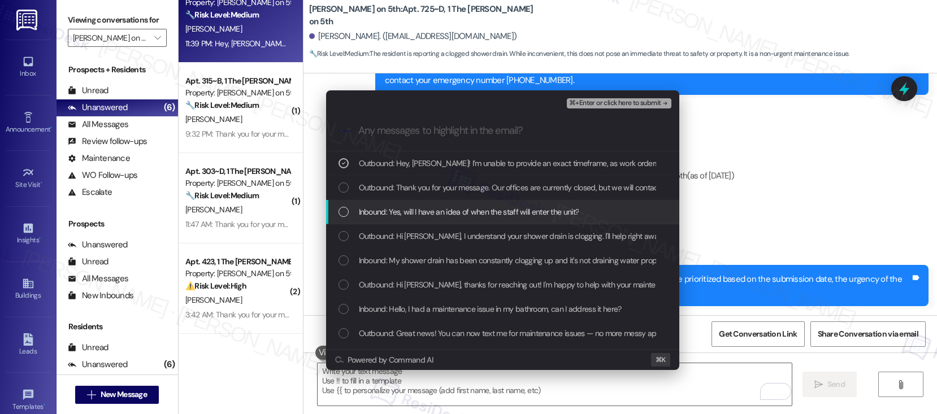
click at [412, 213] on span "Inbound: Yes, will I have an idea of when the staff will enter the unit?" at bounding box center [469, 212] width 220 height 12
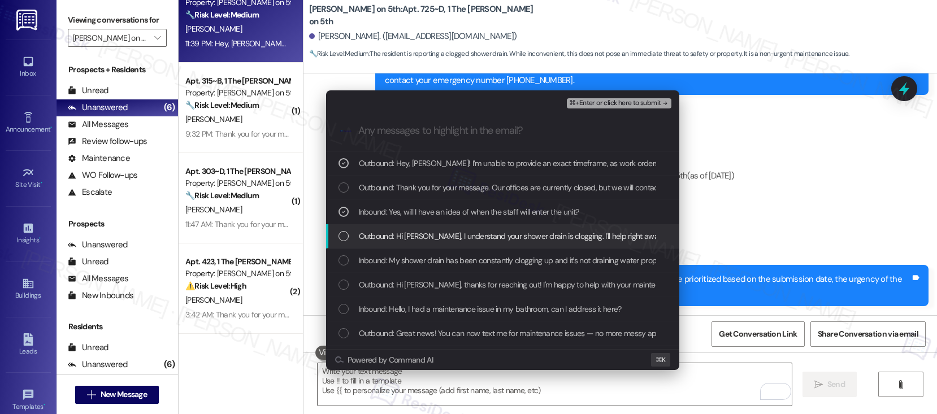
click at [423, 241] on span "Outbound: Hi Muskan, I understand your shower drain is clogging. I'll help righ…" at bounding box center [646, 236] width 575 height 12
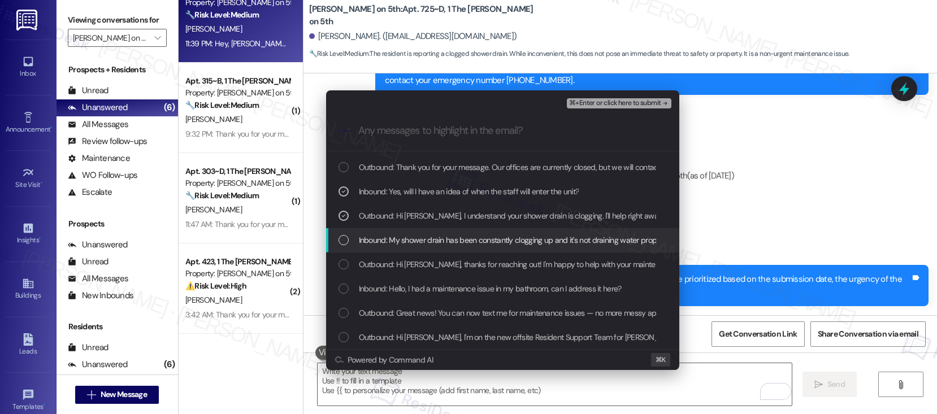
scroll to position [21, 0]
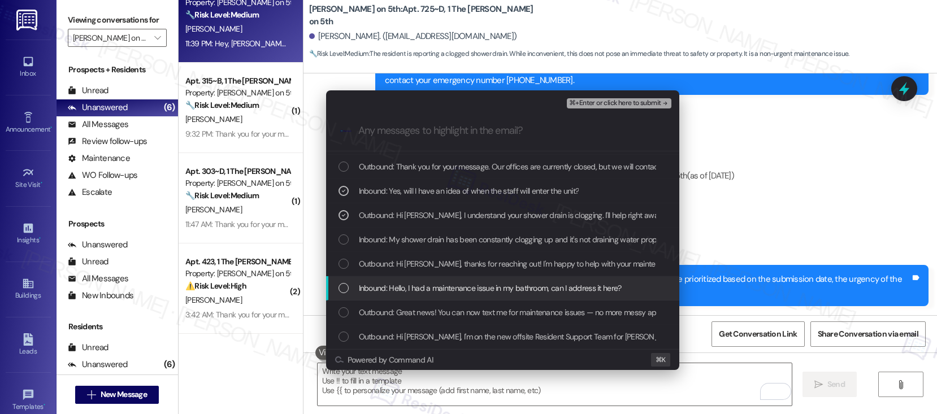
click at [459, 287] on span "Inbound: Hello, I had a maintenance issue in my bathroom, can I address it here?" at bounding box center [490, 288] width 263 height 12
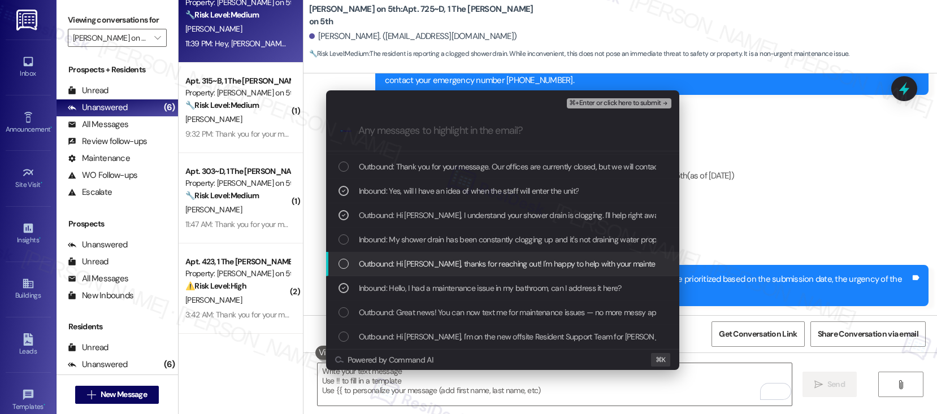
click at [458, 263] on span "Outbound: Hi Muskan, thanks for reaching out! I'm happy to help with your maint…" at bounding box center [663, 264] width 609 height 12
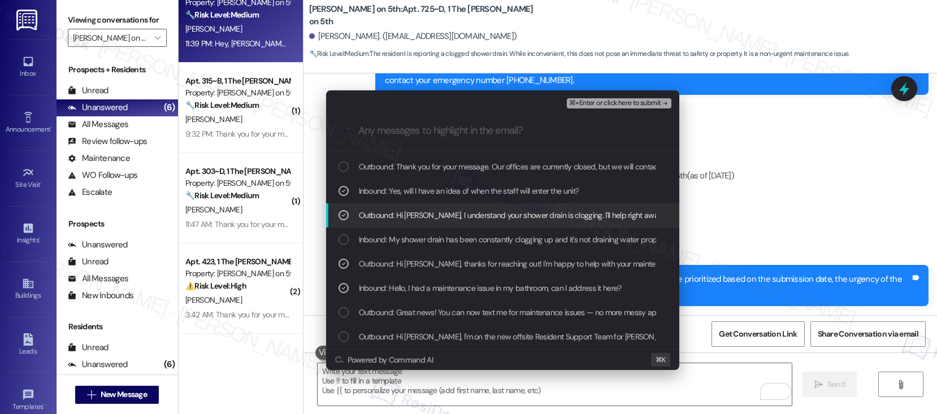
click at [625, 105] on span "⌘+Enter or click here to submit" at bounding box center [615, 103] width 92 height 8
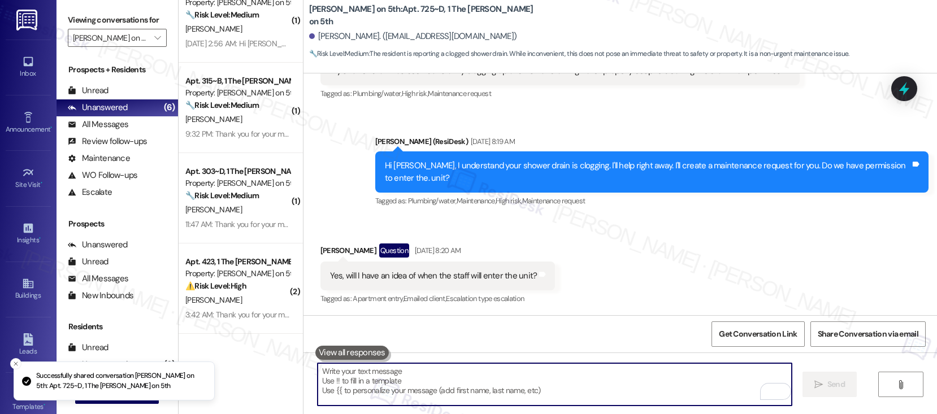
scroll to position [118, 0]
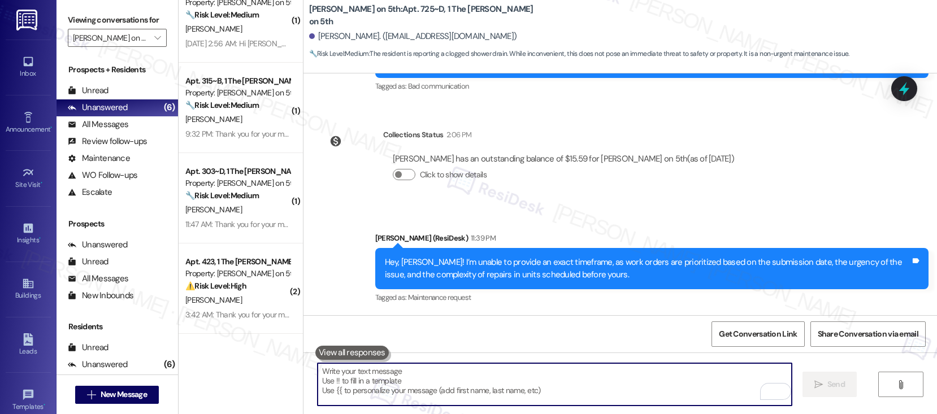
click at [520, 384] on textarea "To enrich screen reader interactions, please activate Accessibility in Grammarl…" at bounding box center [555, 384] width 474 height 42
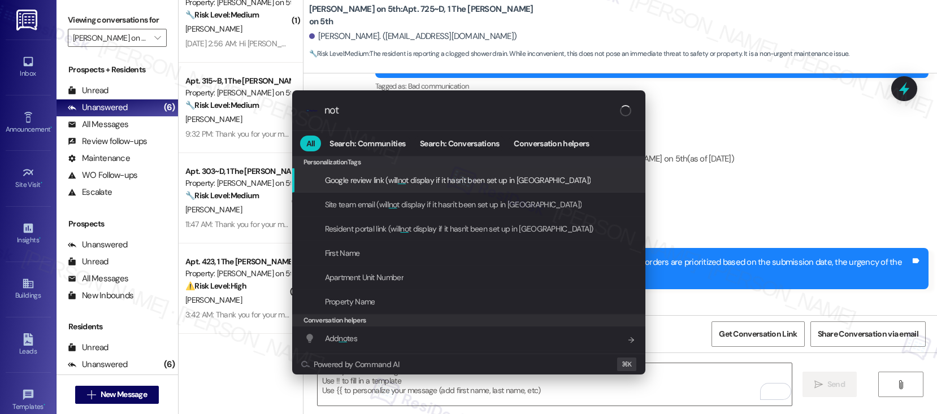
type input "note"
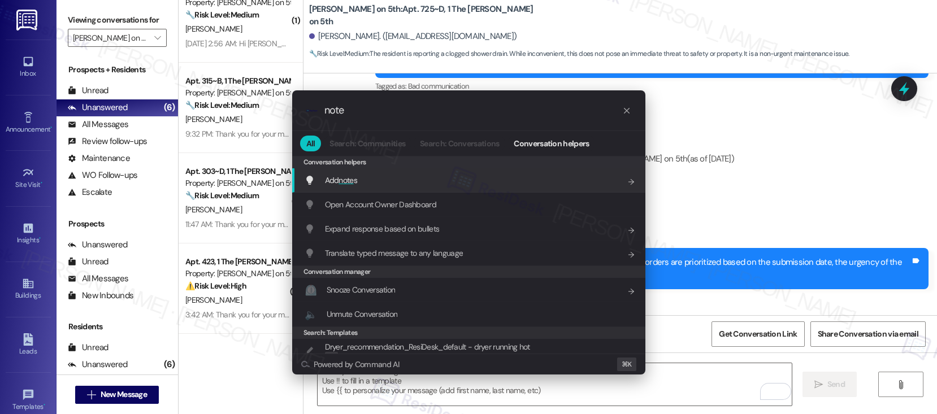
click at [442, 186] on div "Add note s Add shortcut" at bounding box center [470, 180] width 331 height 12
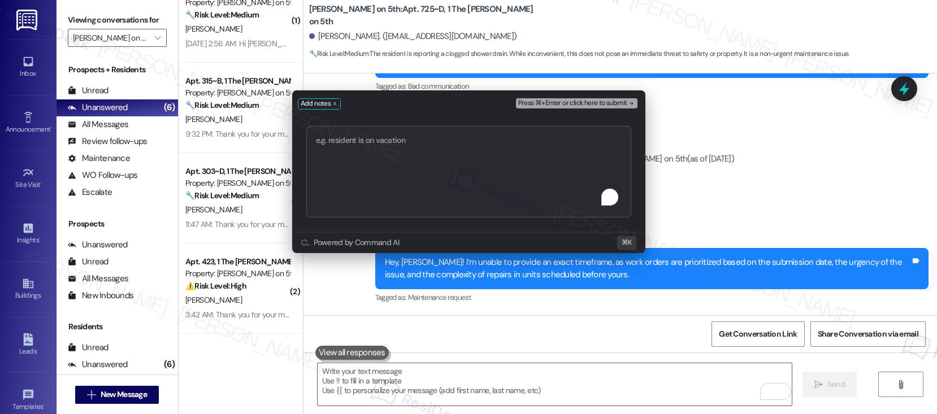
type textarea "Work order submitted by Residesk | Work order #12959016 - Shower Drain Issue"
click at [584, 102] on span "Press ⌘+Enter or click here to submit" at bounding box center [572, 103] width 109 height 8
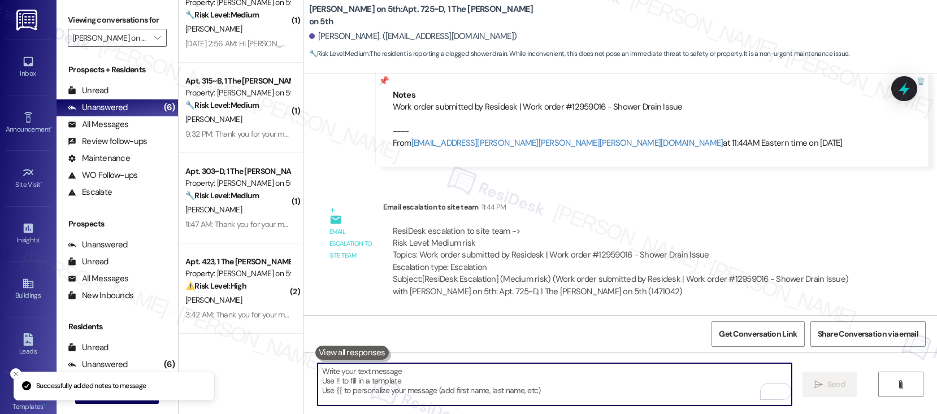
scroll to position [0, 0]
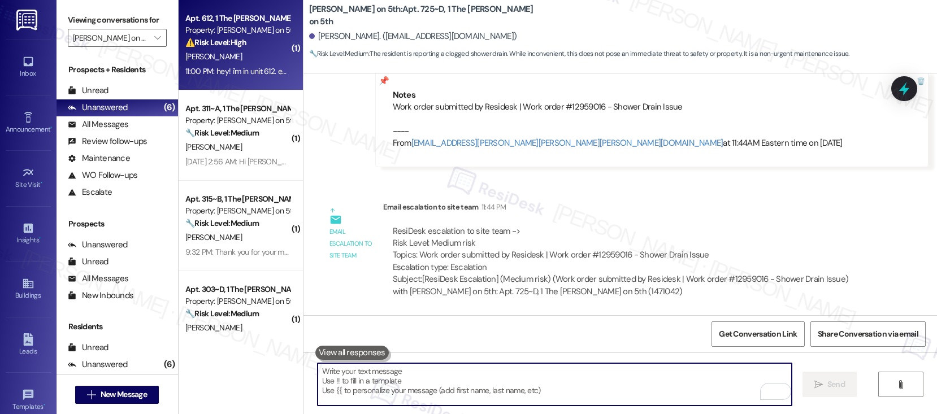
click at [228, 63] on div "[PERSON_NAME]" at bounding box center [237, 57] width 107 height 14
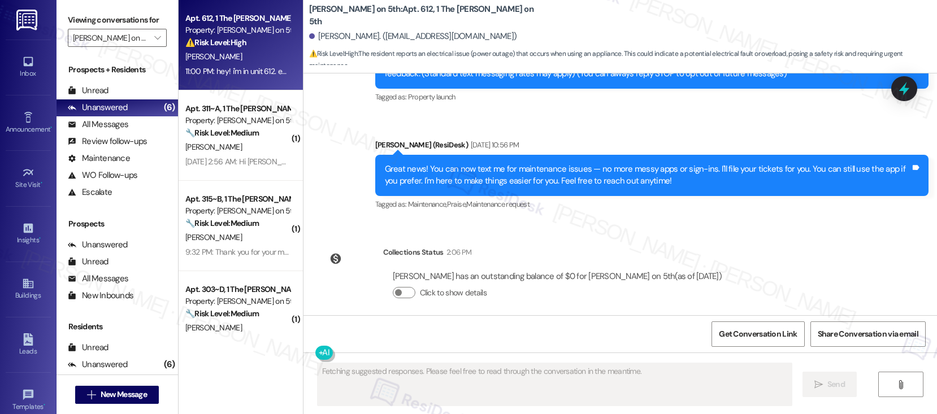
scroll to position [163, 0]
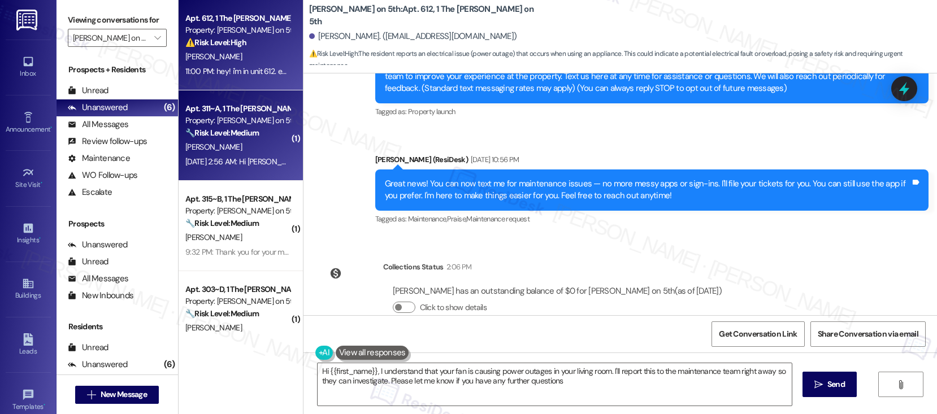
type textarea "Hi {{first_name}}, I understand that your fan is causing power outages in your …"
click at [228, 138] on div "🔧 Risk Level: Medium The resident is asking a question about how to pay their p…" at bounding box center [237, 133] width 105 height 12
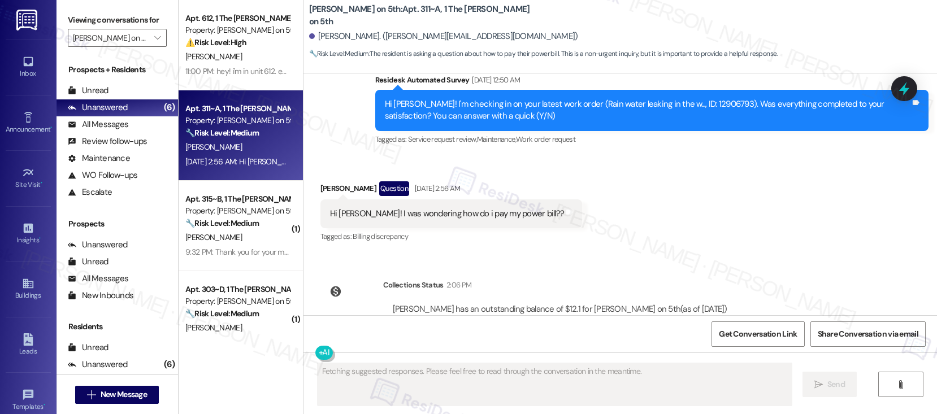
scroll to position [459, 0]
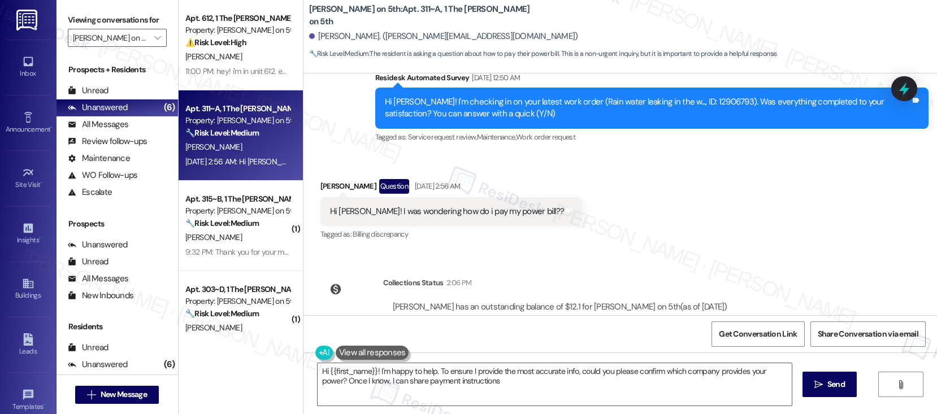
type textarea "Hi {{first_name}}! I'm happy to help. To ensure I provide the most accurate inf…"
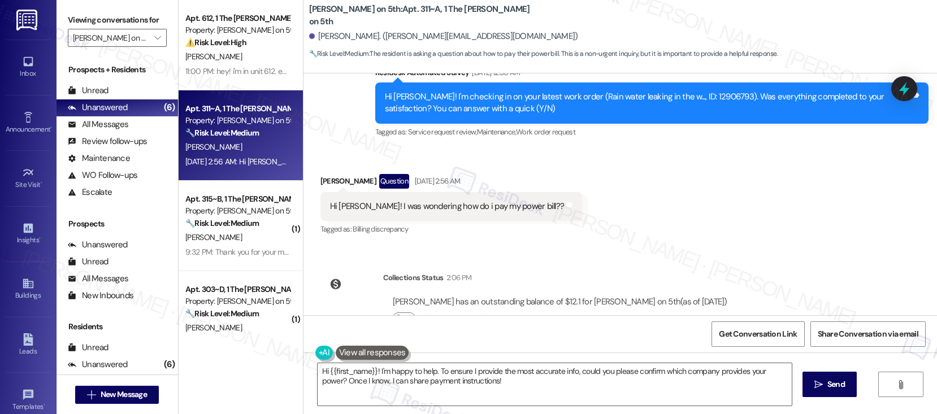
scroll to position [500, 0]
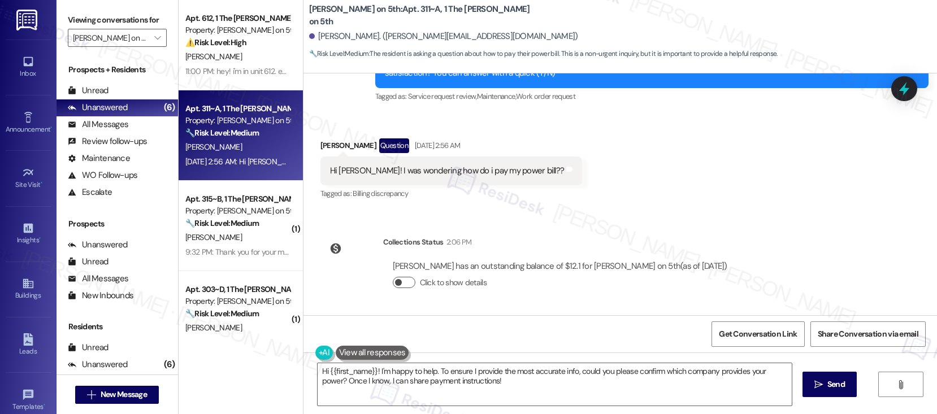
click at [397, 282] on button "Click to show details" at bounding box center [404, 282] width 23 height 11
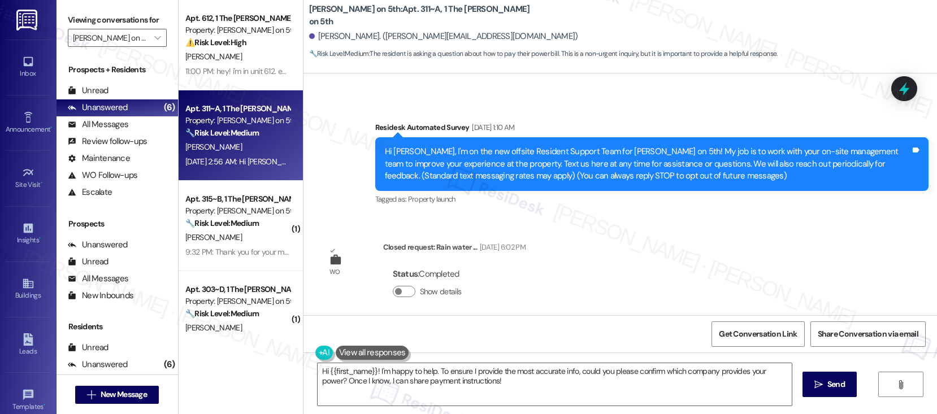
scroll to position [79, 0]
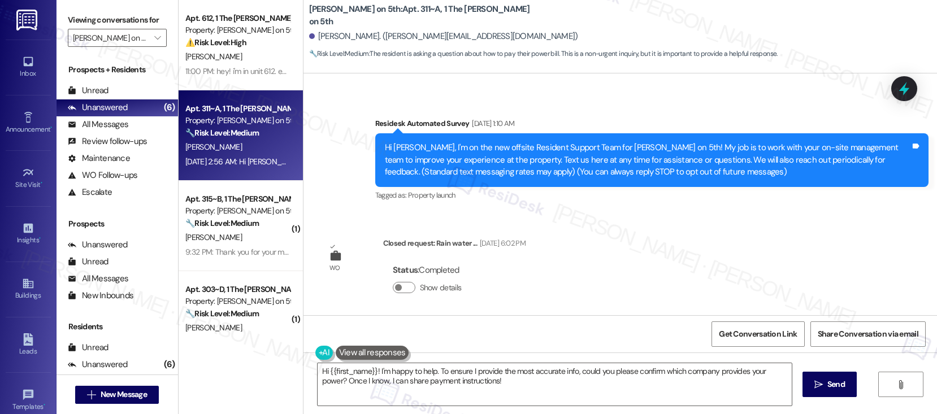
click at [352, 186] on div "Survey, sent via SMS Residesk Automated Survey Sep 11, 2025 at 1:10 AM Hi Ferya…" at bounding box center [621, 152] width 634 height 120
click at [395, 288] on button "Show details" at bounding box center [404, 287] width 23 height 11
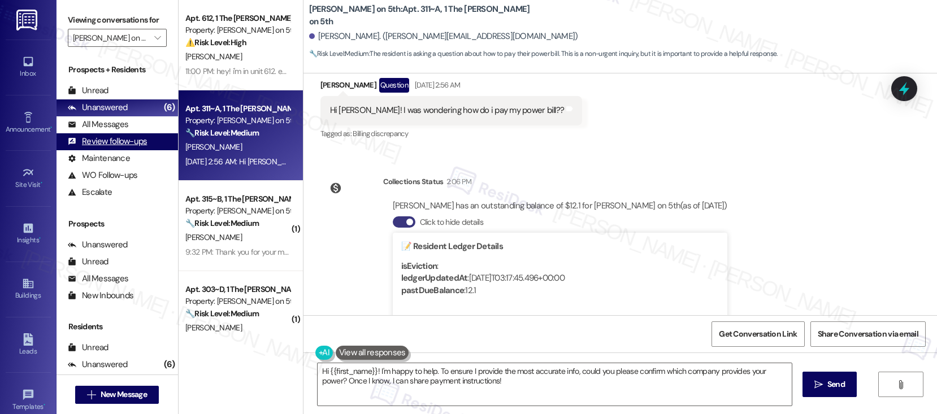
scroll to position [588, 0]
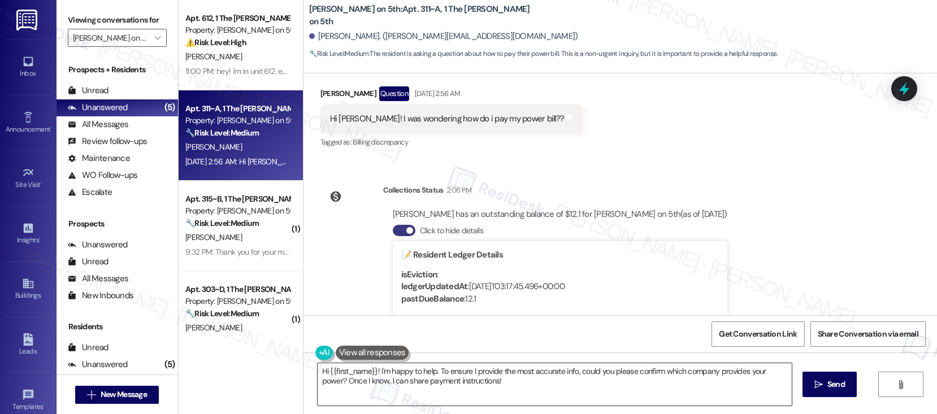
click at [505, 382] on textarea "Hi {{first_name}}! I'm happy to help. To ensure I provide the most accurate inf…" at bounding box center [555, 384] width 474 height 42
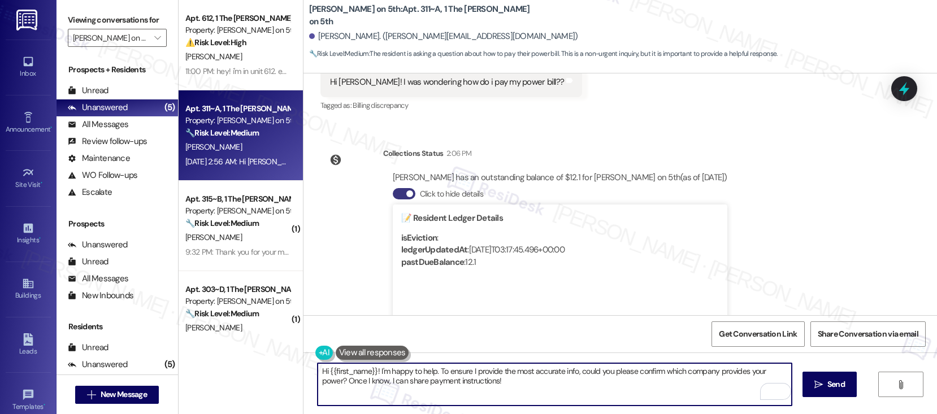
scroll to position [705, 0]
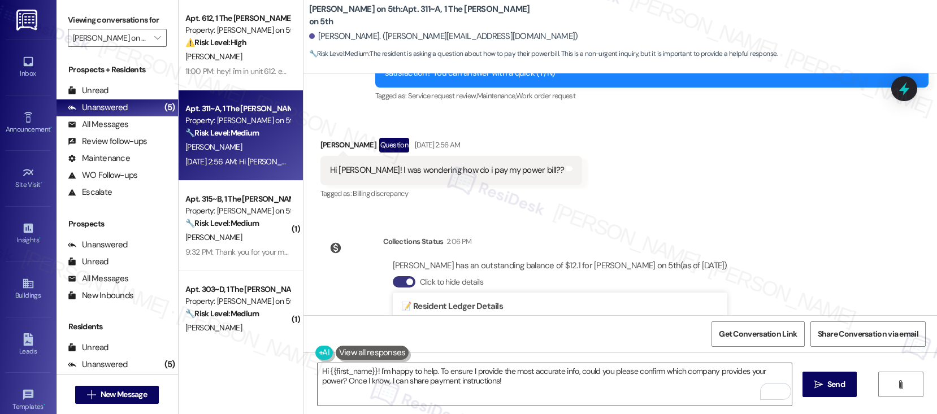
scroll to position [534, 0]
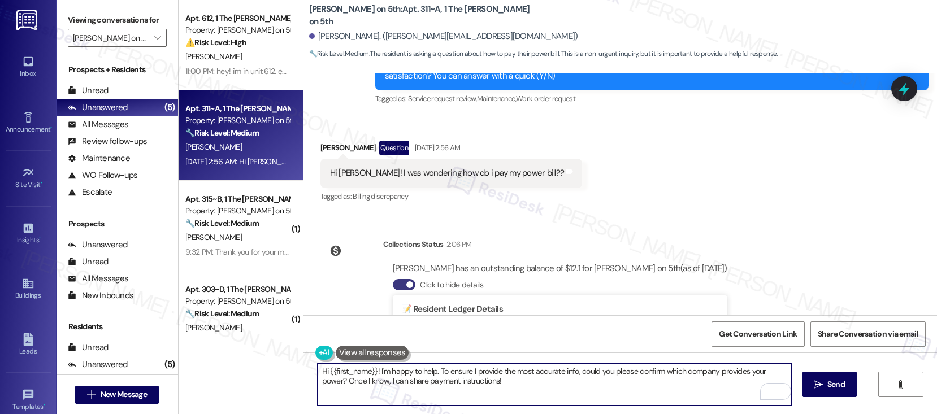
click at [490, 375] on textarea "Hi {{first_name}}! I'm happy to help. To ensure I provide the most accurate inf…" at bounding box center [555, 384] width 474 height 42
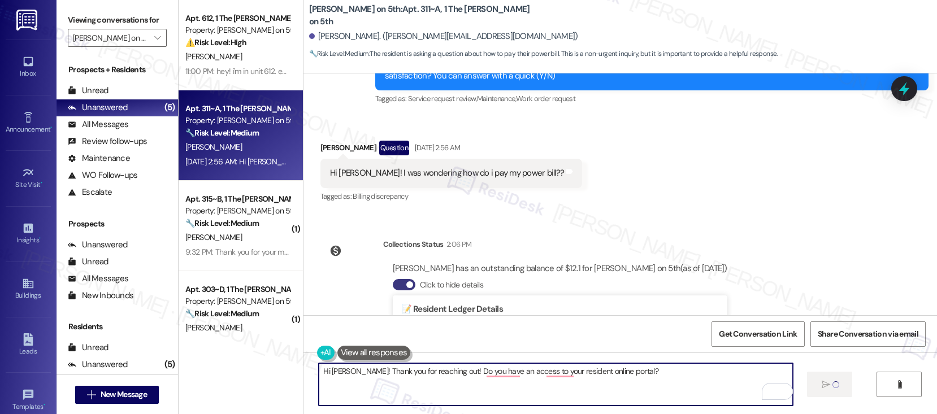
type textarea "Hi Feryal! Thank you for reaching out! Do you have an access to your resident o…"
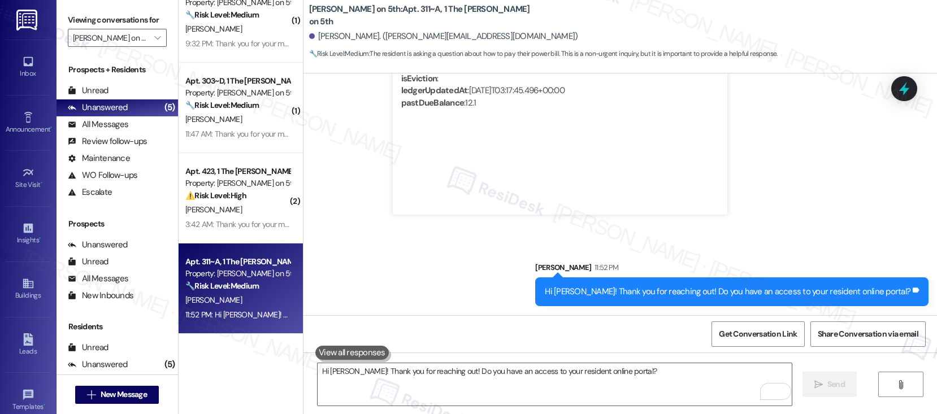
scroll to position [109, 0]
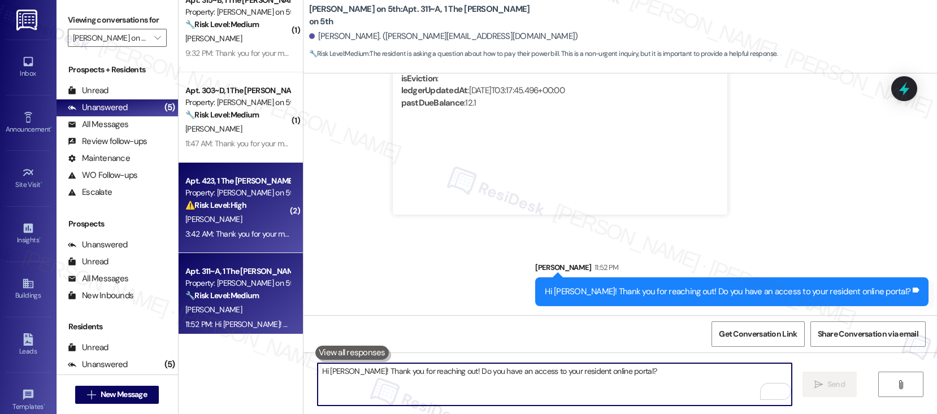
click at [227, 223] on div "[PERSON_NAME]" at bounding box center [237, 220] width 107 height 14
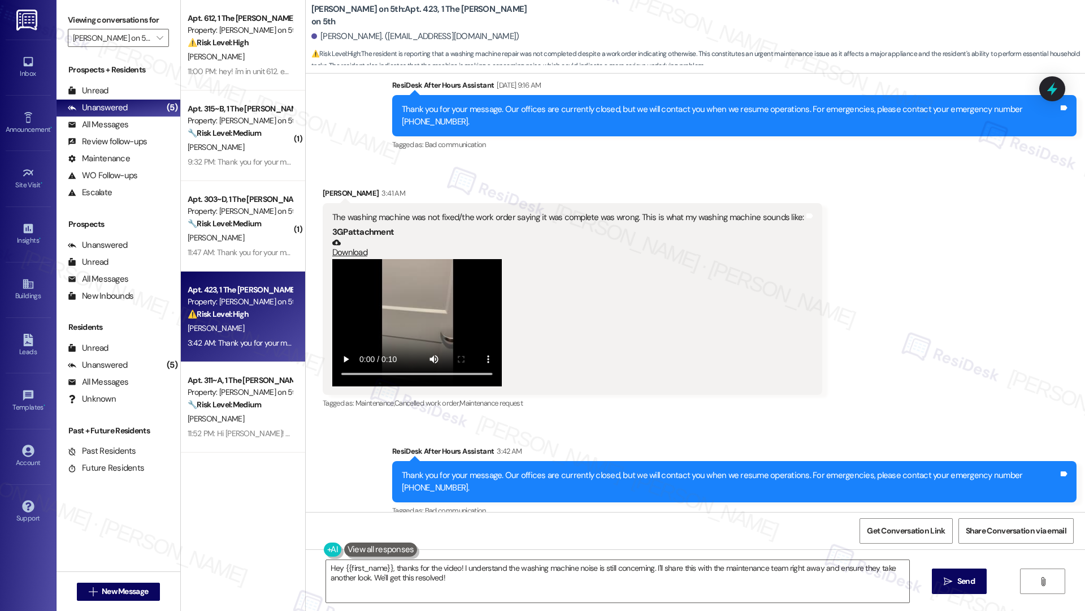
scroll to position [1628, 0]
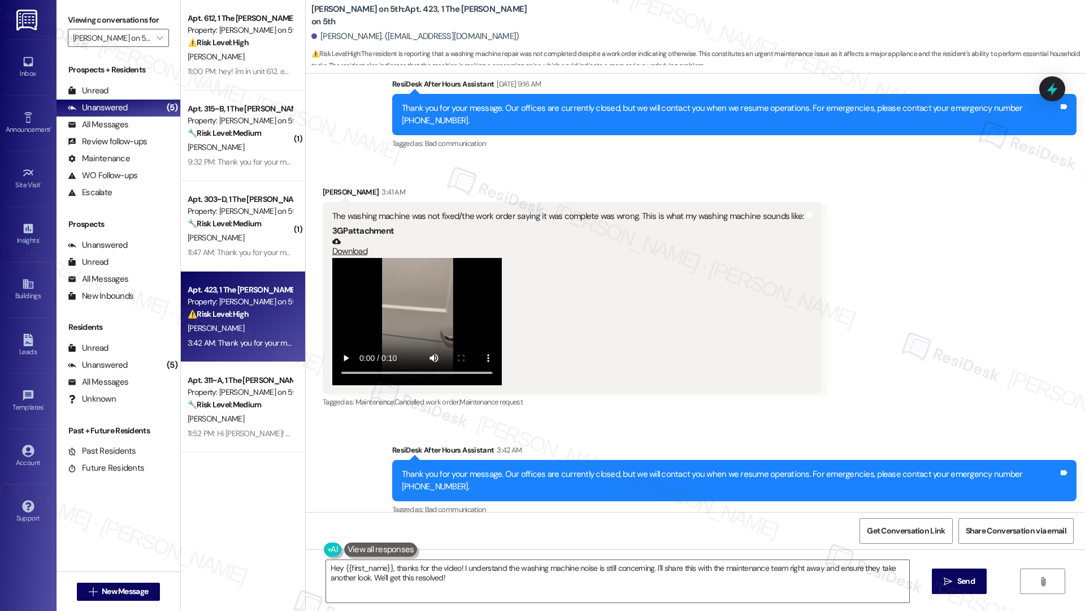
click at [434, 210] on div "The washing machine was not fixed/the work order saying it was complete was wro…" at bounding box center [568, 216] width 472 height 12
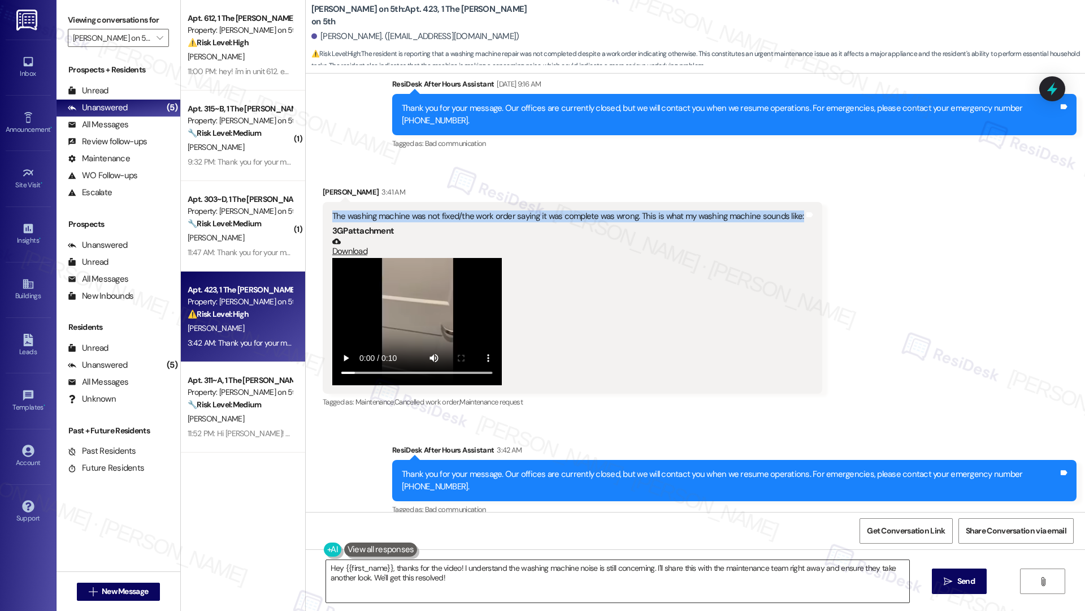
click at [397, 414] on textarea "Hey {{first_name}}, thanks for the video! I understand the washing machine nois…" at bounding box center [617, 581] width 583 height 42
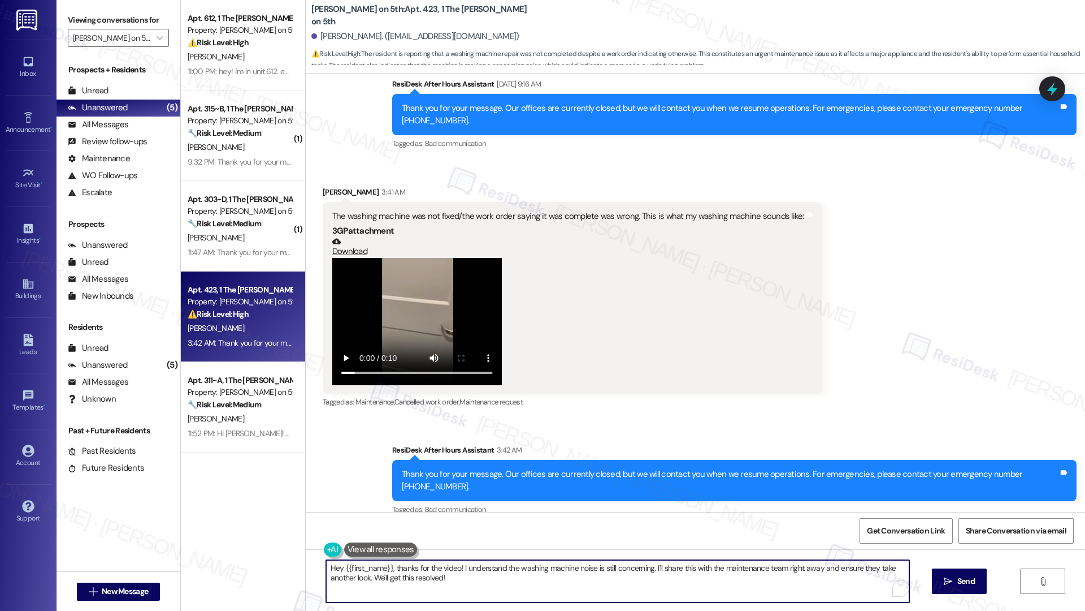
click at [396, 414] on textarea "Hey {{first_name}}, thanks for the video! I understand the washing machine nois…" at bounding box center [617, 581] width 583 height 42
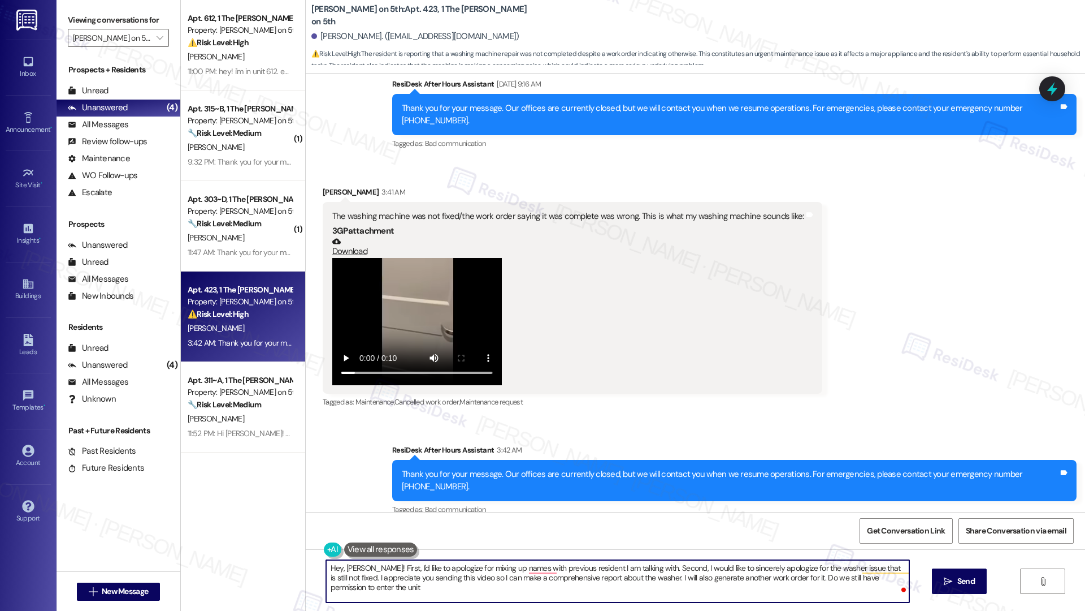
type textarea "Hey, Anna! First, I'd like to apologize for mixing up names with previous resid…"
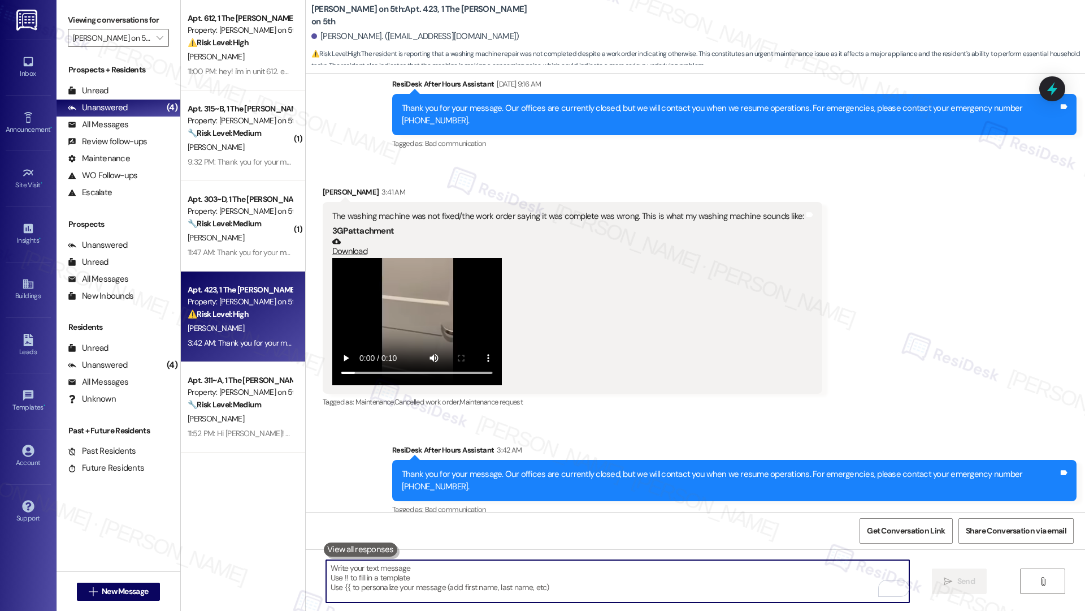
click at [429, 414] on textarea "To enrich screen reader interactions, please activate Accessibility in Grammarl…" at bounding box center [617, 581] width 583 height 42
paste textarea "Hi Anna, First, I want to apologize for the earlier mix-up with names. I also s…"
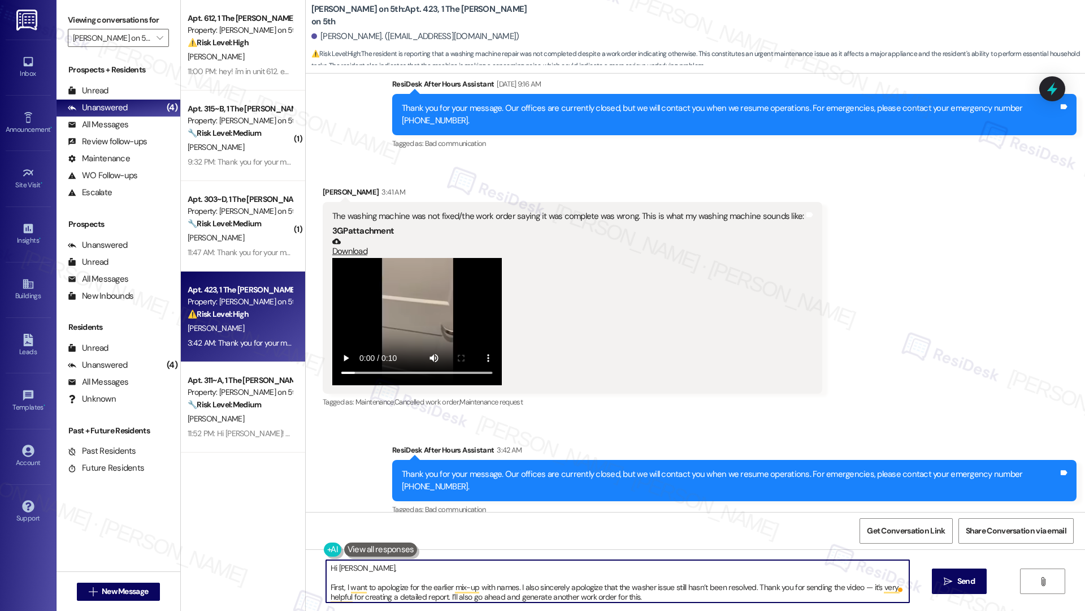
click at [326, 414] on textarea "Hi Anna, First, I want to apologize for the earlier mix-up with names. I also s…" at bounding box center [617, 581] width 583 height 42
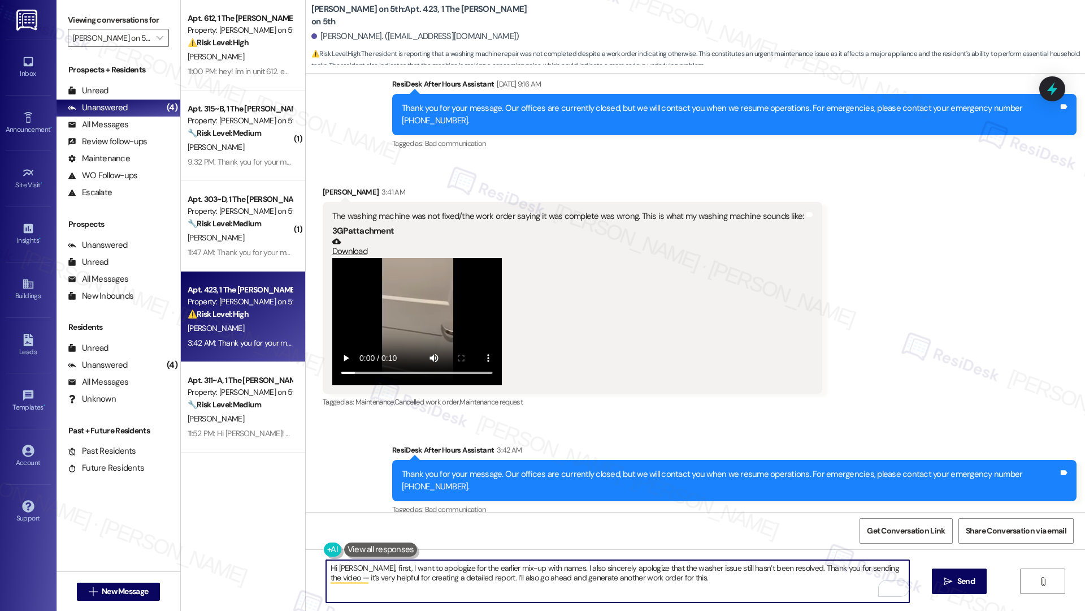
click at [660, 414] on textarea "Hi Anna, first, I want to apologize for the earlier mix-up with names. I also s…" at bounding box center [617, 581] width 583 height 42
type textarea "Hi Anna, first, I want to apologize for the earlier mix-up with names. I also s…"
click at [937, 414] on icon "" at bounding box center [948, 581] width 8 height 9
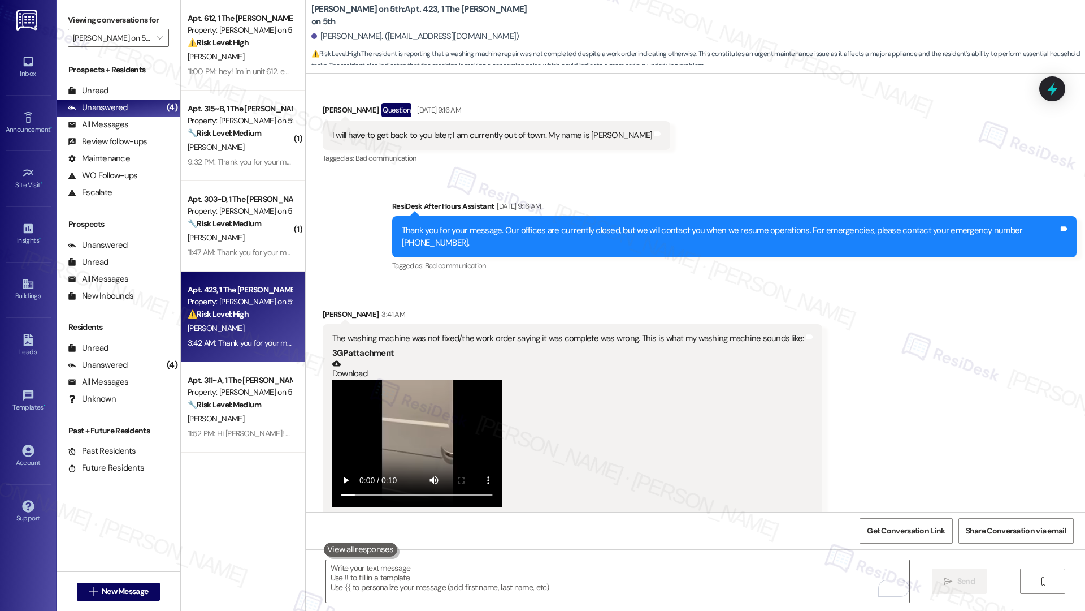
scroll to position [1499, 0]
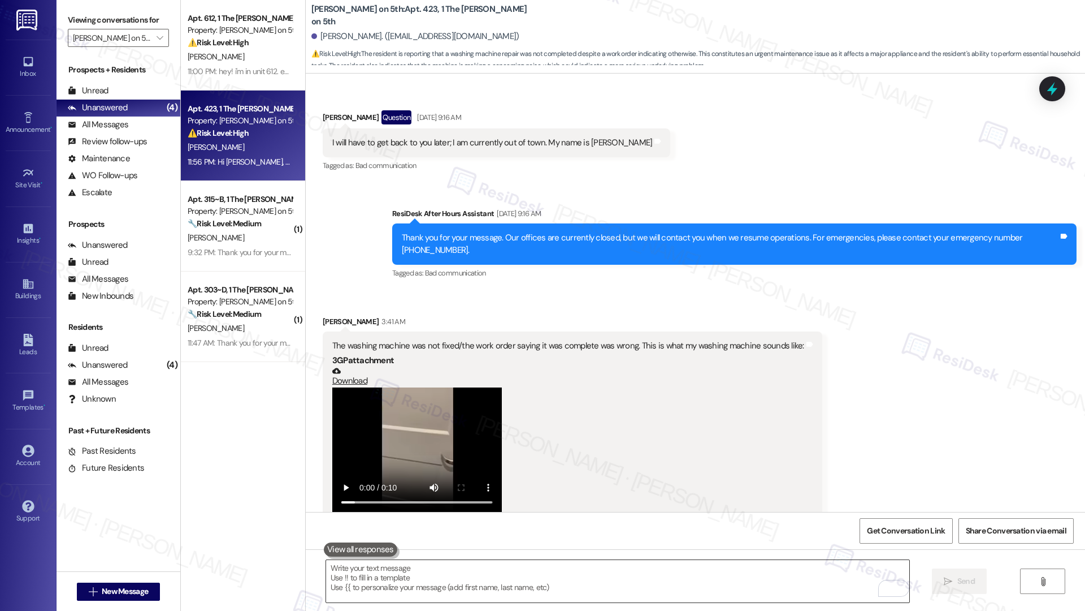
click at [418, 414] on textarea "To enrich screen reader interactions, please activate Accessibility in Grammarl…" at bounding box center [617, 581] width 583 height 42
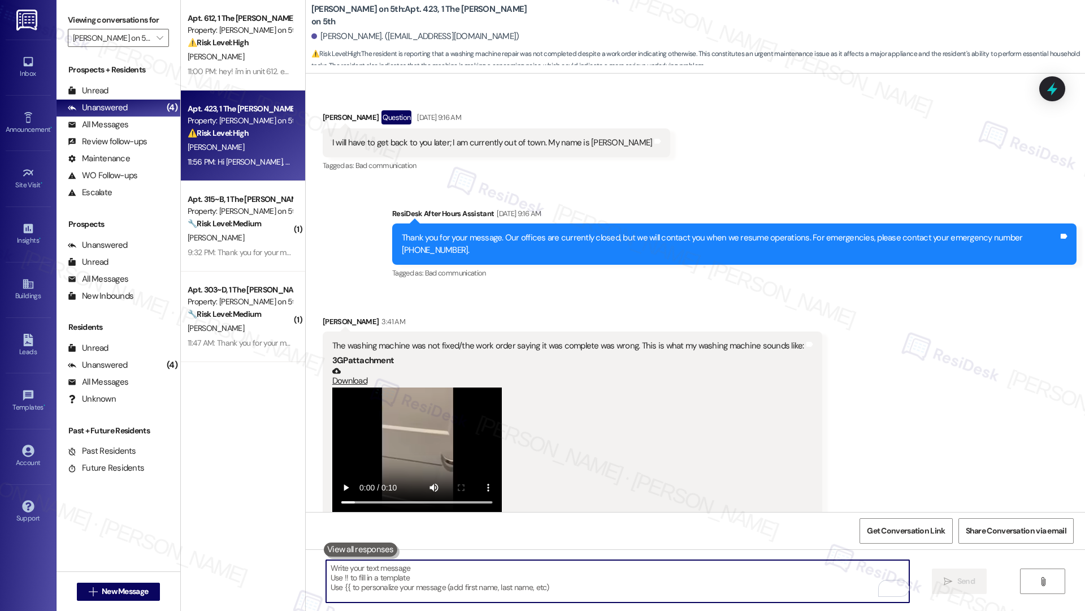
paste textarea "Can you please confirm if we still have permission to enter the unit to address…"
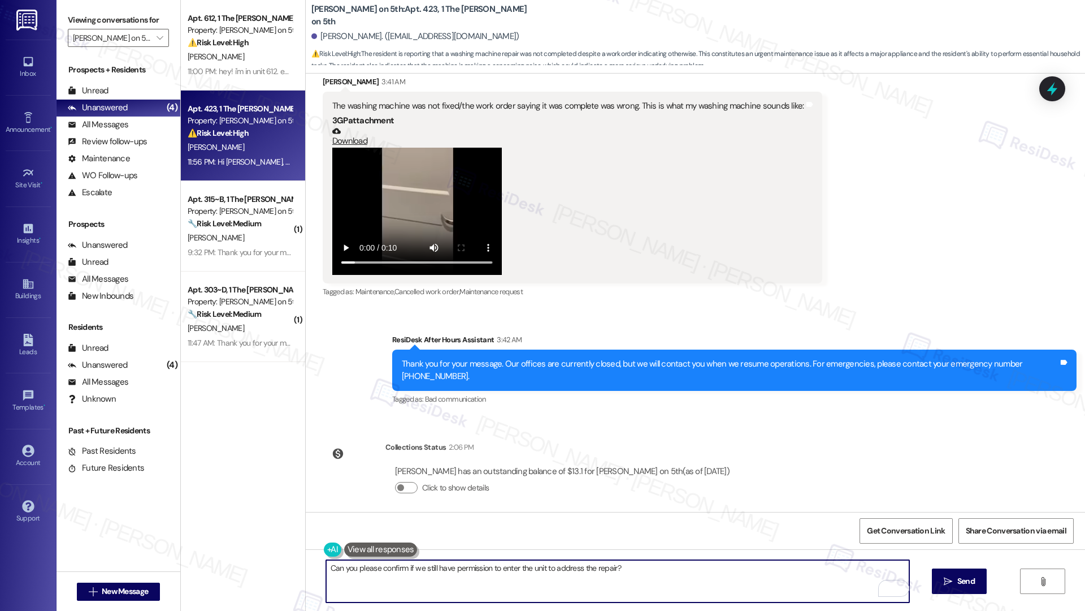
scroll to position [1802, 0]
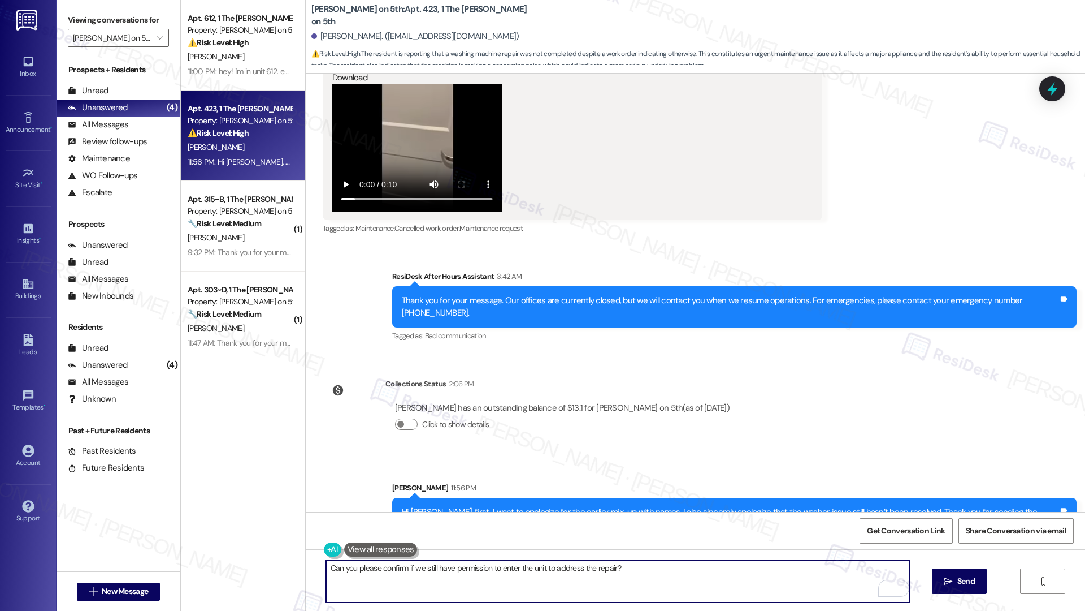
click at [686, 414] on textarea "Can you please confirm if we still have permission to enter the unit to address…" at bounding box center [617, 581] width 583 height 42
type textarea "Can you please confirm if we still have permission to enter the unit to address…"
click at [937, 414] on span "Send" at bounding box center [967, 581] width 18 height 12
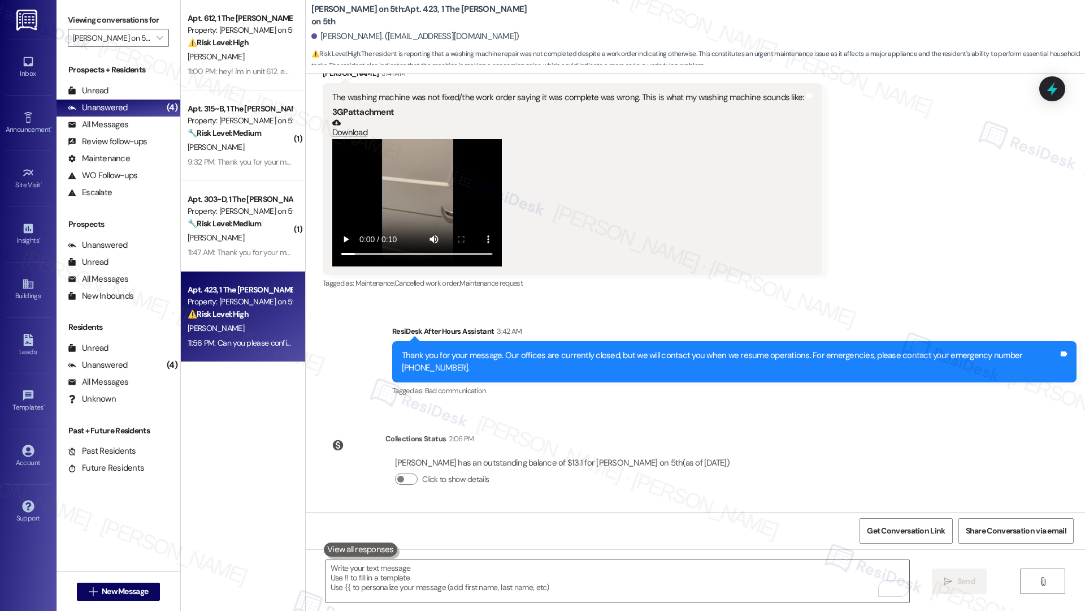
scroll to position [1880, 0]
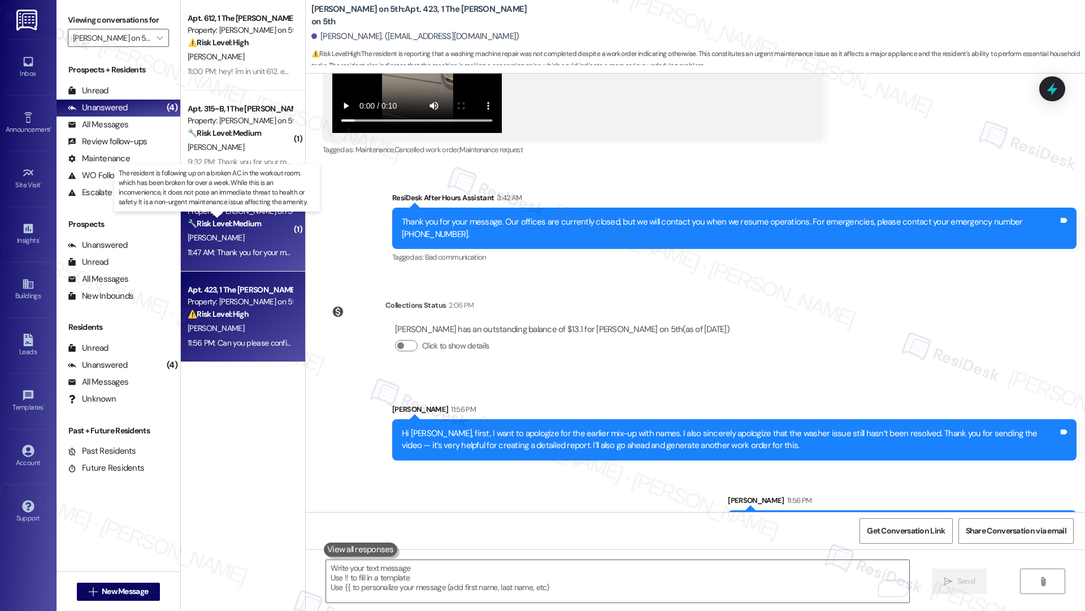
click at [231, 226] on strong "🔧 Risk Level: Medium" at bounding box center [224, 223] width 73 height 10
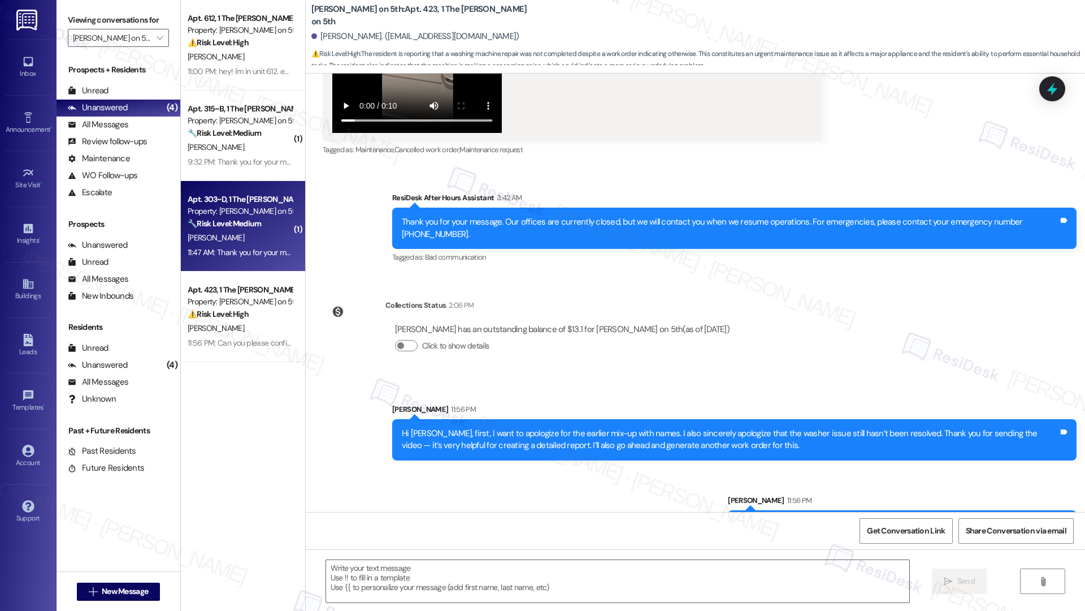
type textarea "Fetching suggested responses. Please feel free to read through the conversation…"
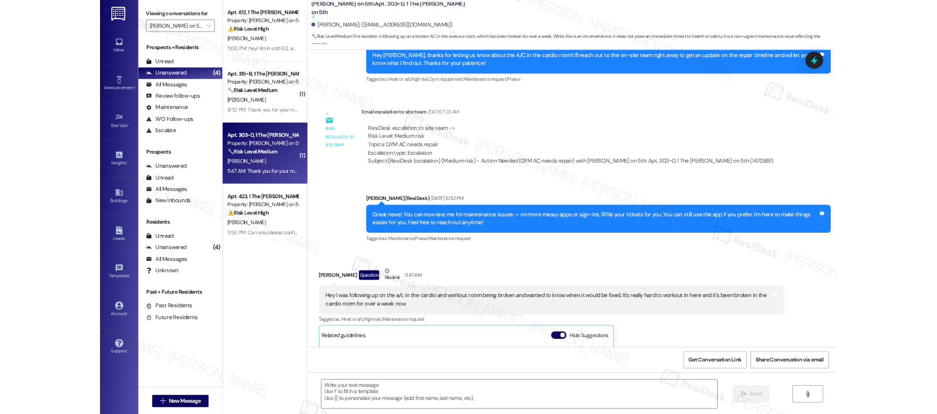
scroll to position [637, 0]
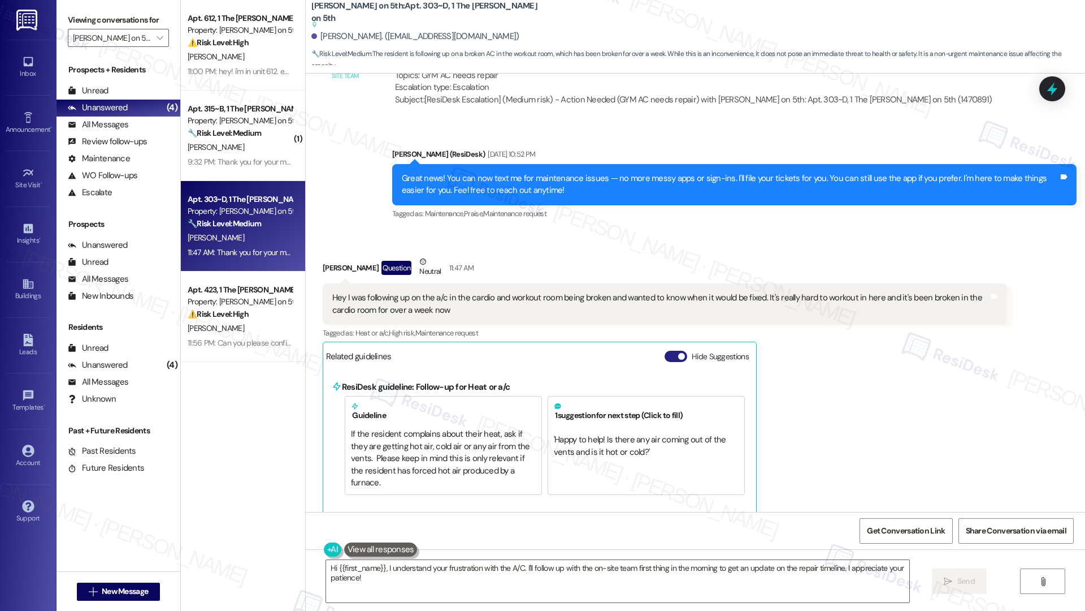
click at [678, 355] on span "button" at bounding box center [681, 356] width 7 height 7
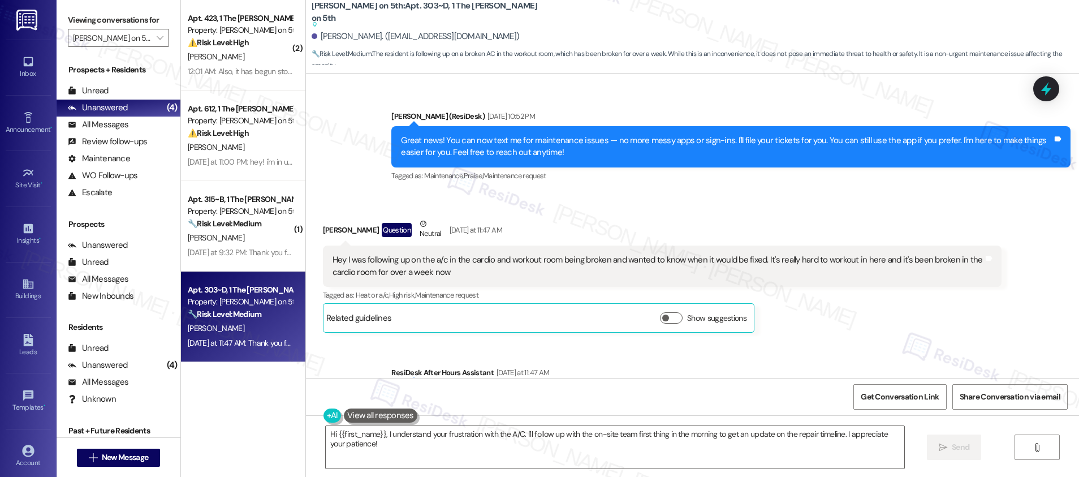
scroll to position [659, 0]
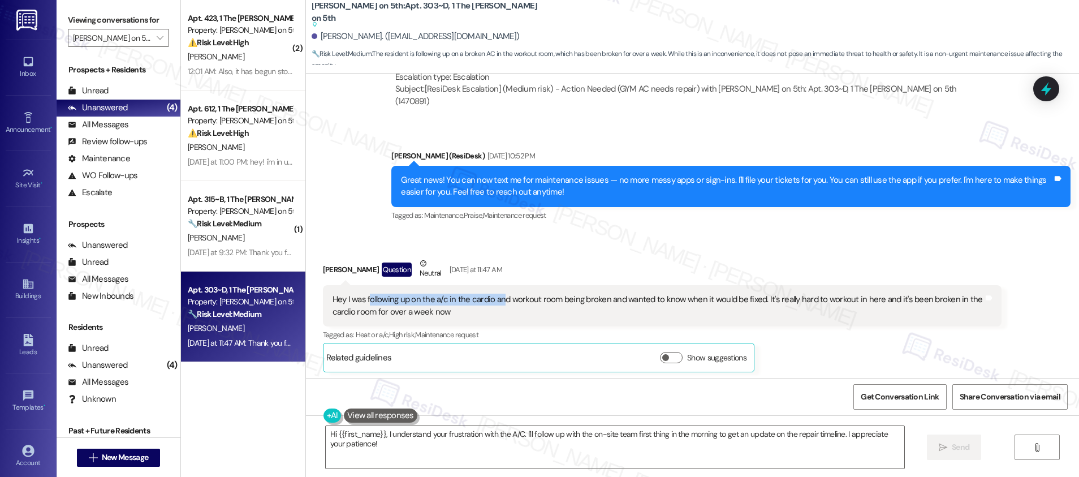
drag, startPoint x: 362, startPoint y: 273, endPoint x: 494, endPoint y: 275, distance: 132.3
click at [494, 293] on div "Hey I was following up on the a/c in the cardio and workout room being broken a…" at bounding box center [657, 305] width 651 height 24
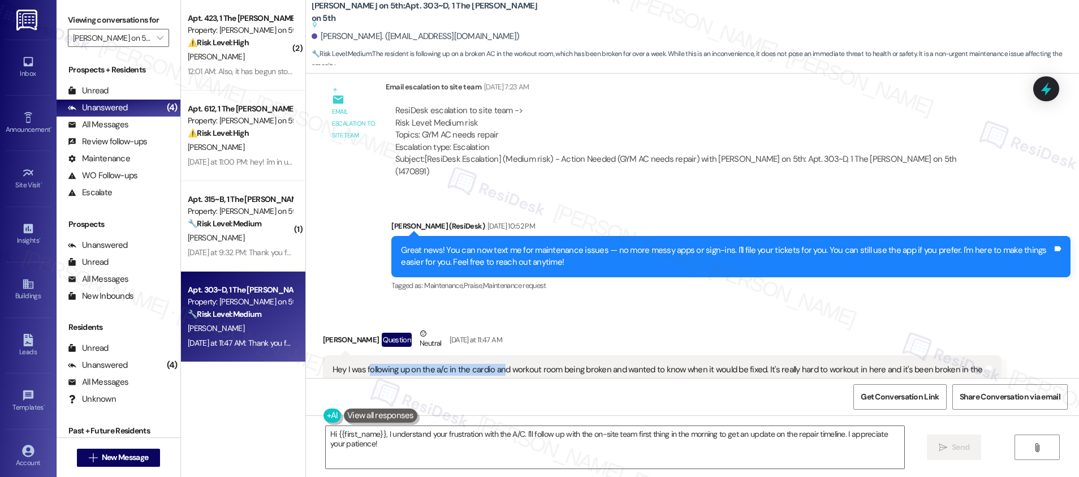
scroll to position [587, 0]
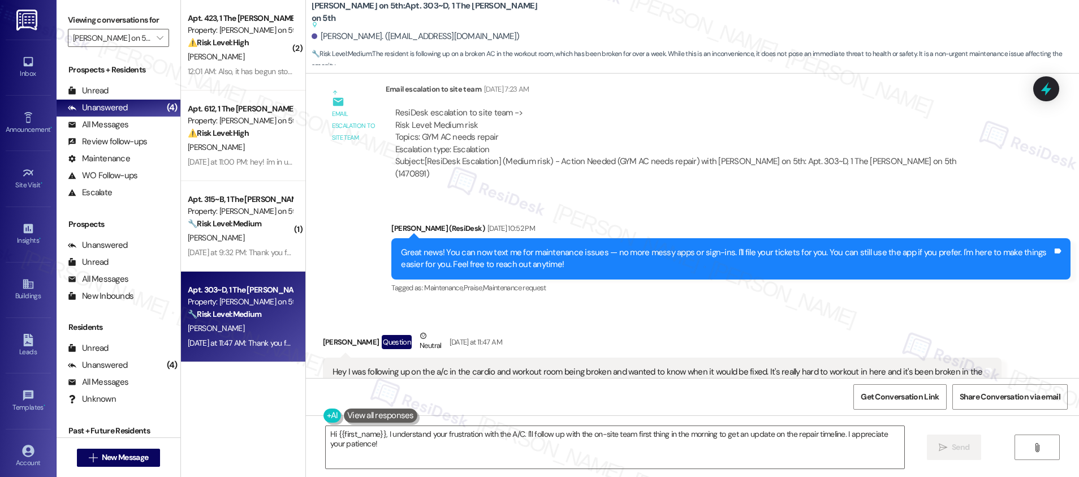
click at [358, 12] on b "Marshall on 5th: Apt. 303~D, 1 The Marshall on 5th Suggested actions and notes …" at bounding box center [424, 15] width 226 height 31
copy div "Marshall on 5th: Apt. 303~D, 1 The Marshall on 5th Suggested actions and notes …"
click at [399, 414] on textarea "Hi {{first_name}}, I understand your frustration with the A/C. I'll follow up w…" at bounding box center [615, 447] width 578 height 42
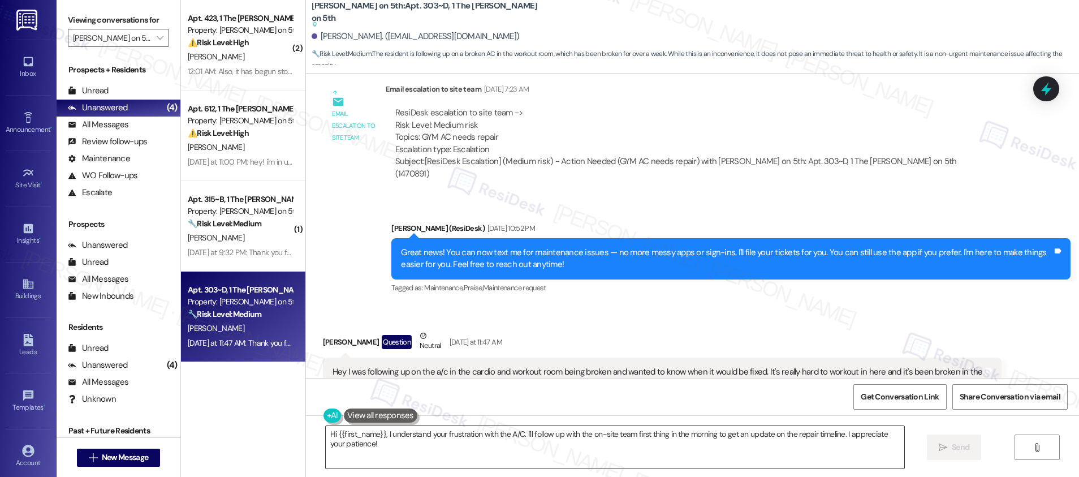
click at [399, 414] on textarea "Hi {{first_name}}, I understand your frustration with the A/C. I'll follow up w…" at bounding box center [615, 447] width 578 height 42
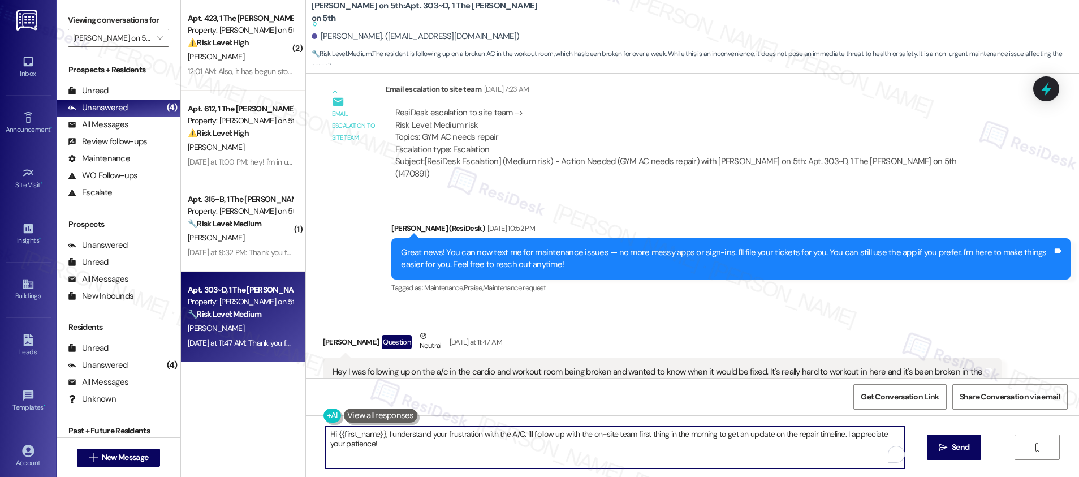
click at [399, 414] on textarea "Hi {{first_name}}, I understand your frustration with the A/C. I'll follow up w…" at bounding box center [615, 447] width 578 height 42
type textarea "Hey, William! Thanks for following up. Let me check with the onsite property ma…"
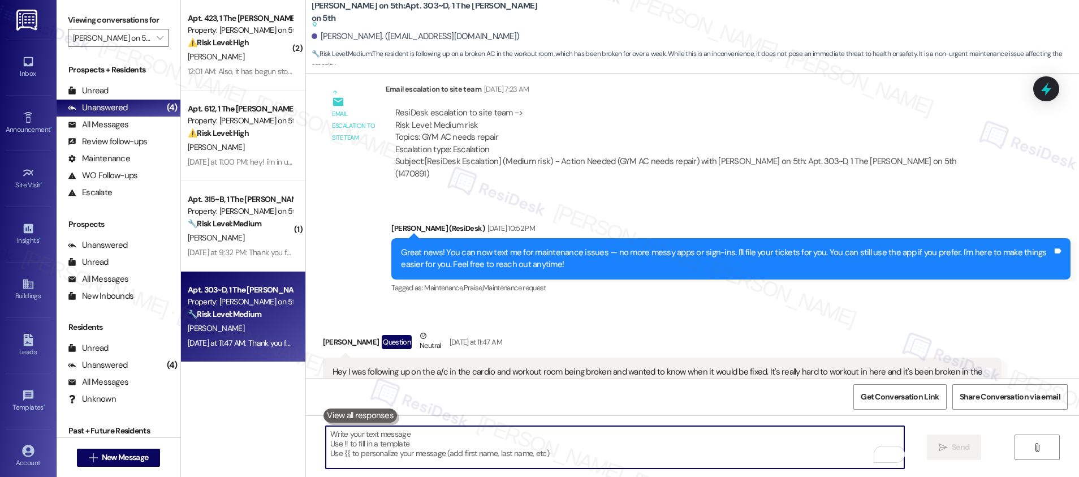
click at [386, 414] on textarea "To enrich screen reader interactions, please activate Accessibility in Grammarl…" at bounding box center [615, 447] width 578 height 42
paste textarea "Hey William, thanks for following up. I’ll check in with the onsite property ma…"
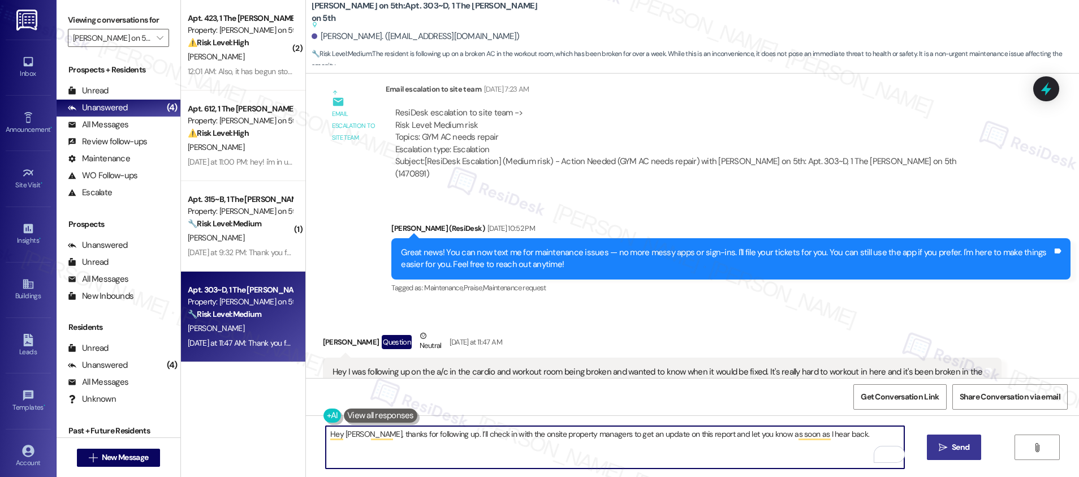
type textarea "Hey William, thanks for following up. I’ll check in with the onsite property ma…"
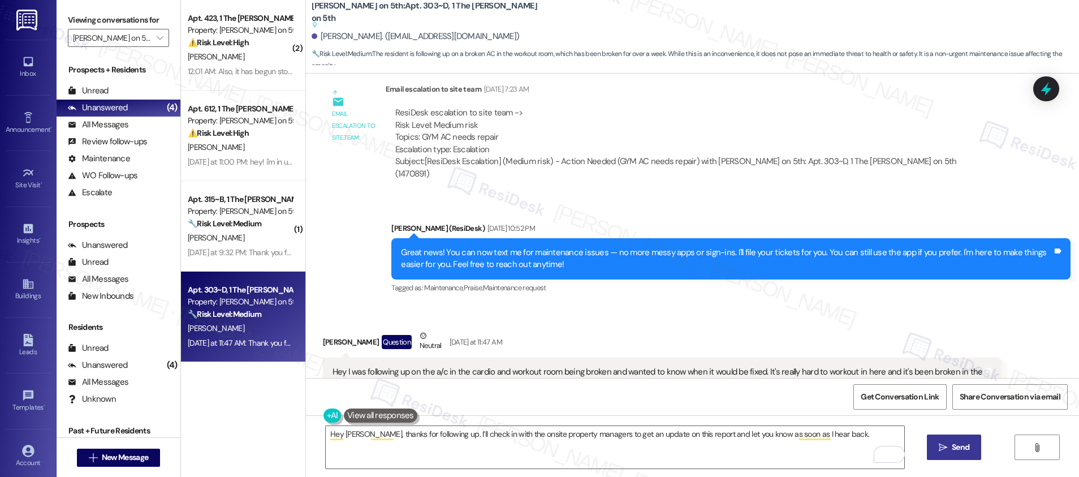
click at [937, 414] on span "Send" at bounding box center [960, 447] width 18 height 12
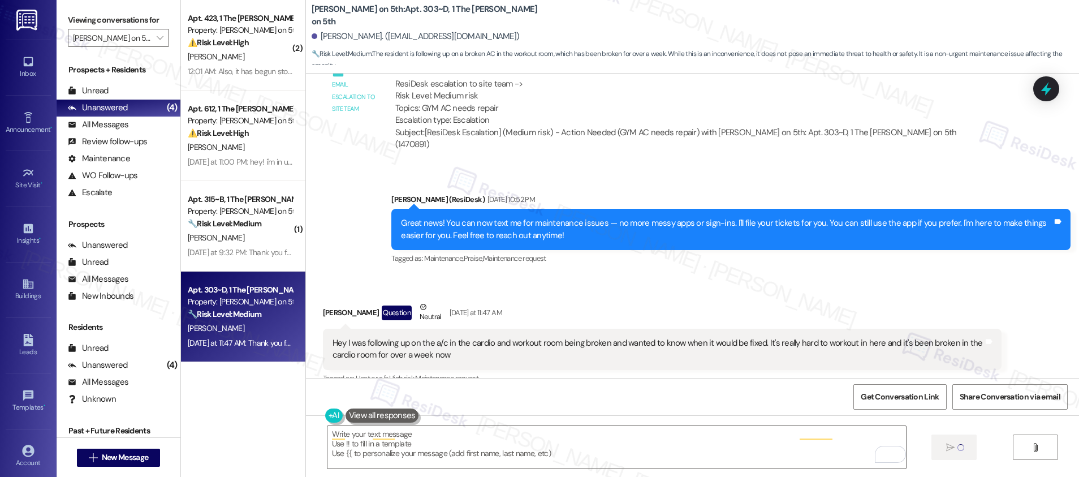
scroll to position [579, 0]
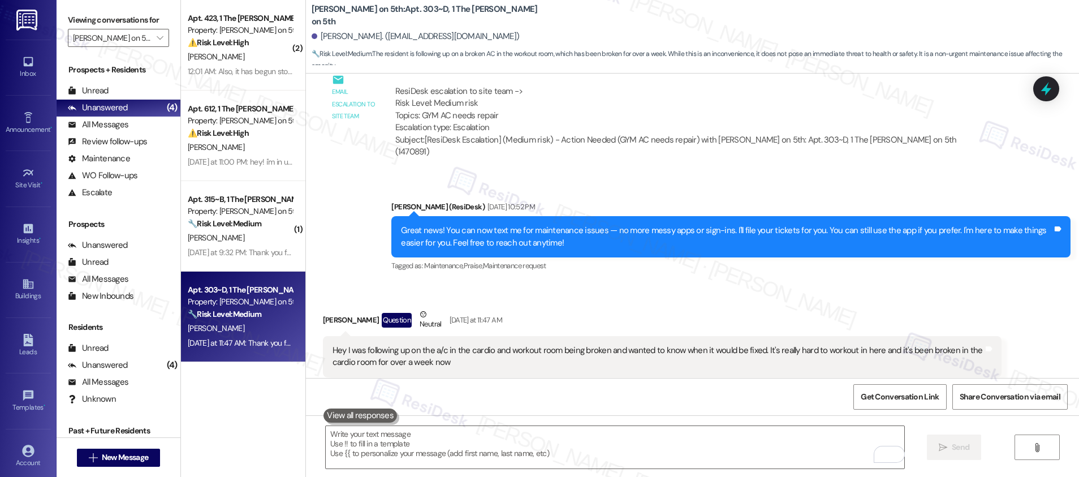
drag, startPoint x: 411, startPoint y: 124, endPoint x: 438, endPoint y: 127, distance: 26.7
click at [438, 127] on div "ResiDesk escalation to site team -> Risk Level: Medium risk Topics: GYM AC need…" at bounding box center [693, 121] width 599 height 73
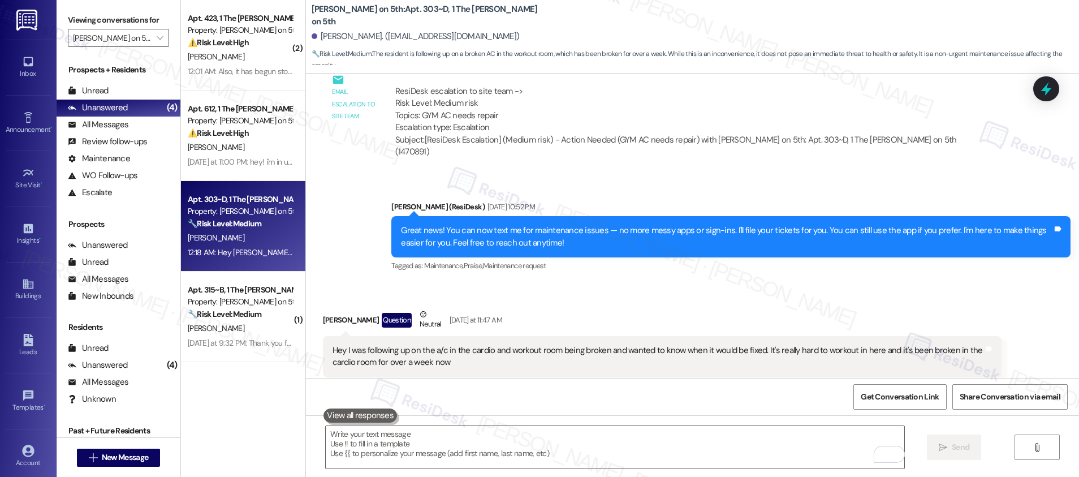
scroll to position [870, 0]
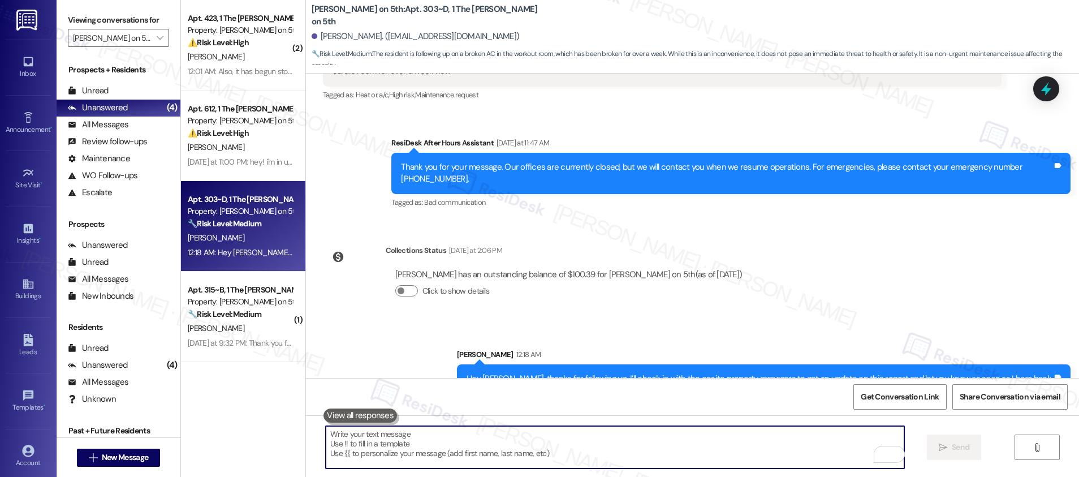
click at [479, 414] on textarea "To enrich screen reader interactions, please activate Accessibility in Grammarl…" at bounding box center [615, 447] width 578 height 42
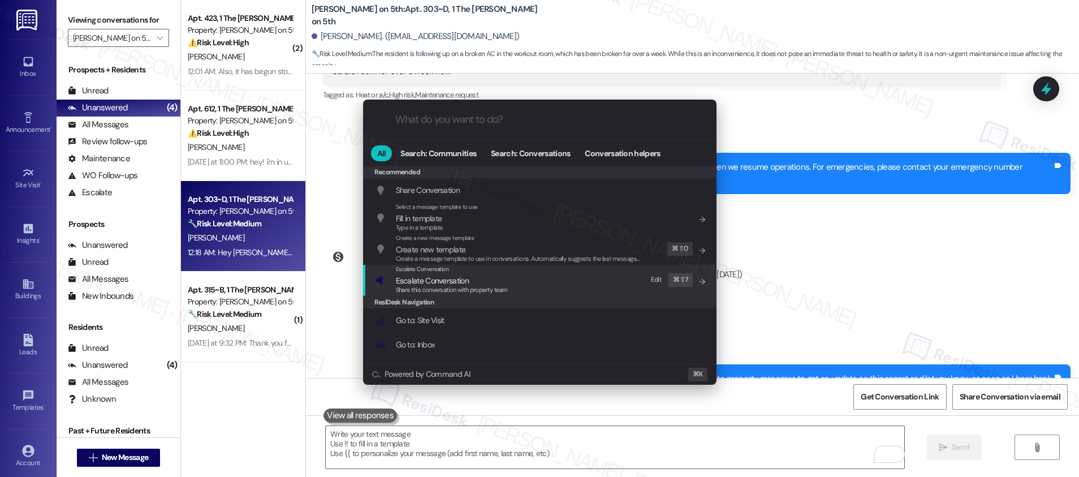
click at [468, 281] on span "Escalate Conversation" at bounding box center [432, 280] width 73 height 10
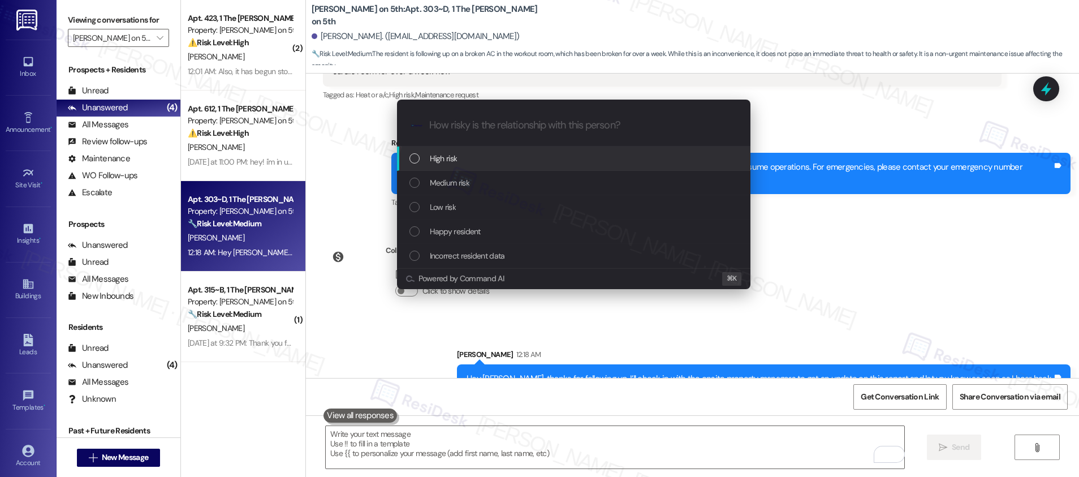
click at [463, 168] on div "High risk" at bounding box center [573, 158] width 353 height 24
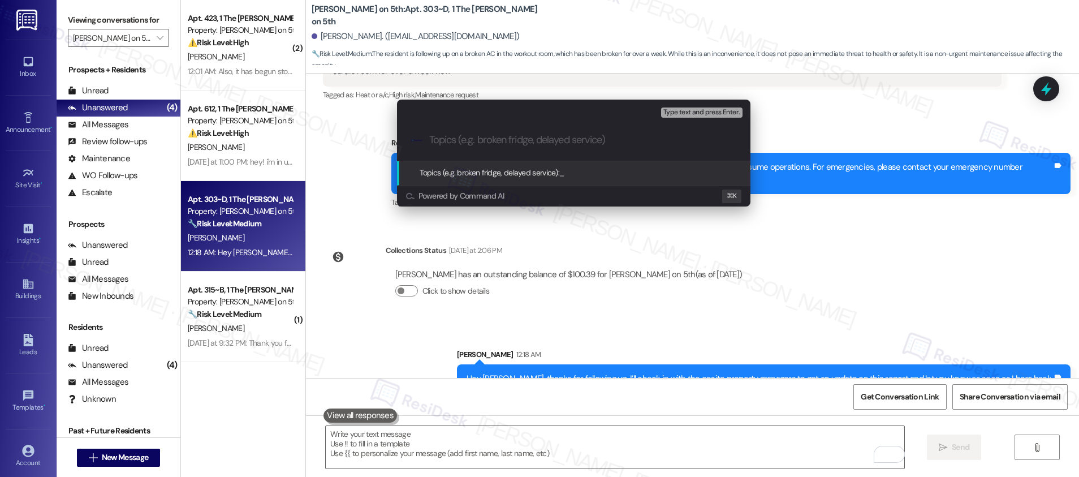
type input "P"
type input "Update Request: Gym AC Still Not Working"
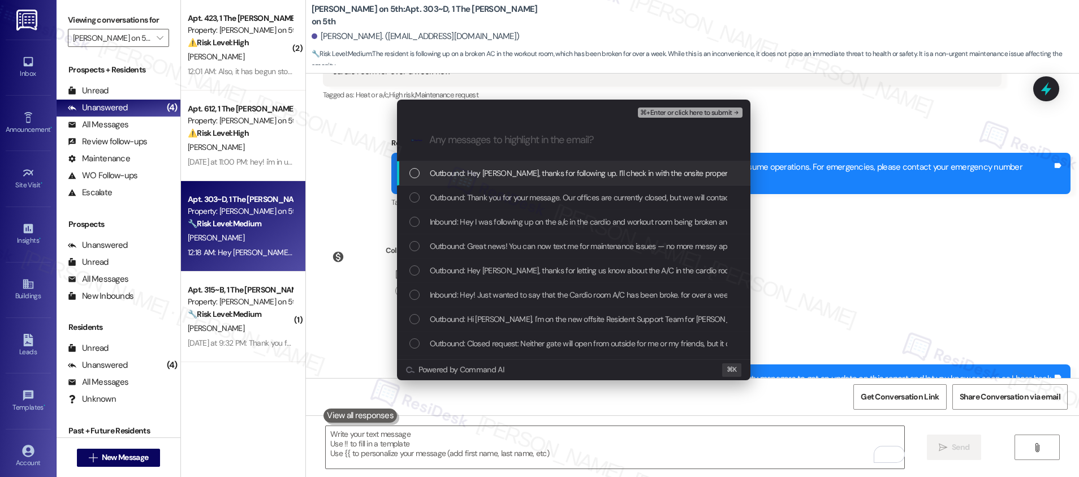
click at [559, 176] on span "Outbound: Hey William, thanks for following up. I’ll check in with the onsite p…" at bounding box center [718, 173] width 576 height 12
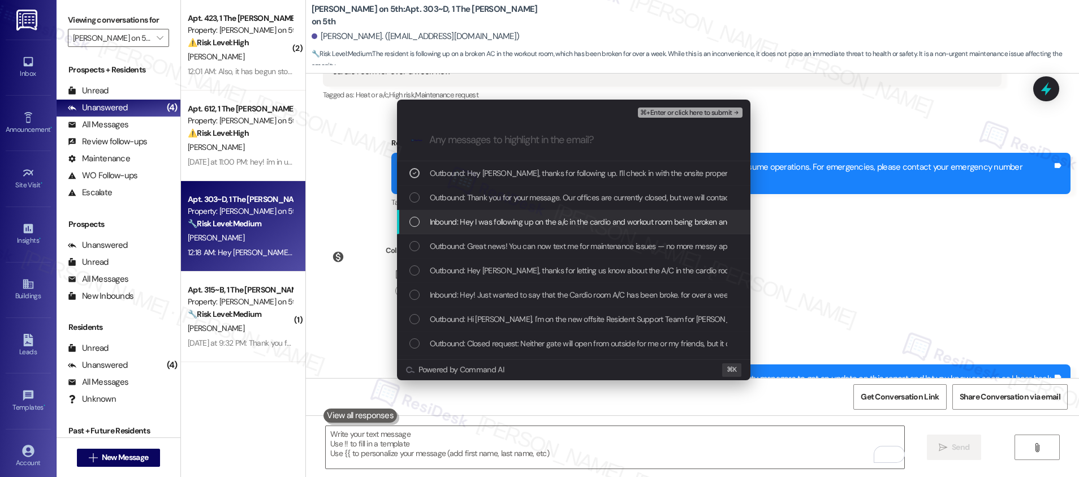
click at [524, 220] on span "Inbound: Hey I was following up on the a/c in the cardio and workout room being…" at bounding box center [799, 221] width 739 height 12
click at [667, 112] on span "⌘+Enter or click here to submit" at bounding box center [686, 113] width 92 height 8
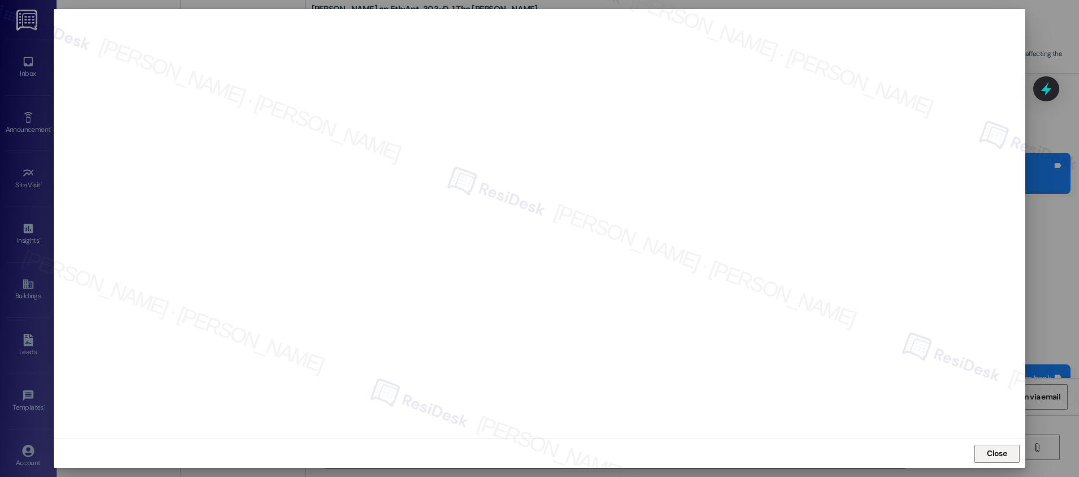
click at [937, 414] on span "Close" at bounding box center [996, 453] width 24 height 12
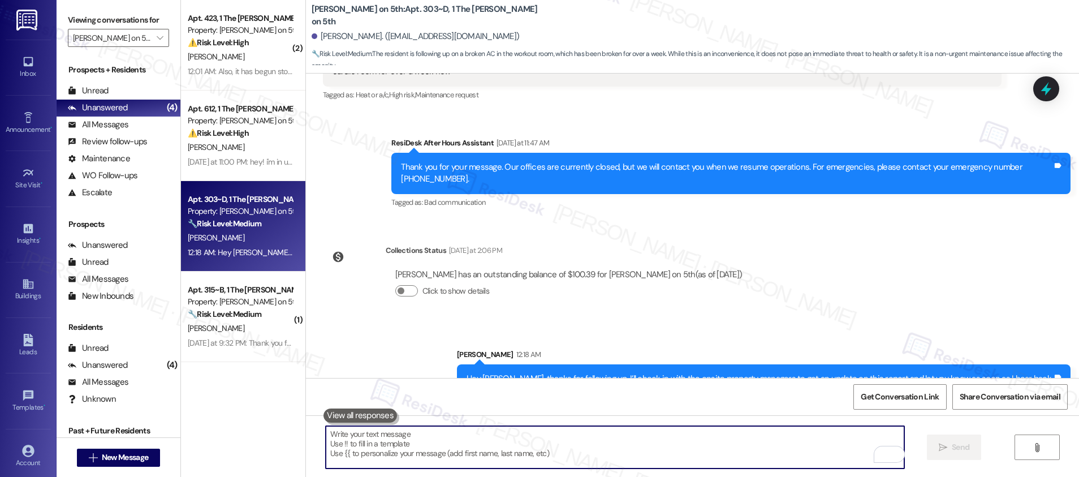
click at [700, 414] on textarea "To enrich screen reader interactions, please activate Accessibility in Grammarl…" at bounding box center [615, 447] width 578 height 42
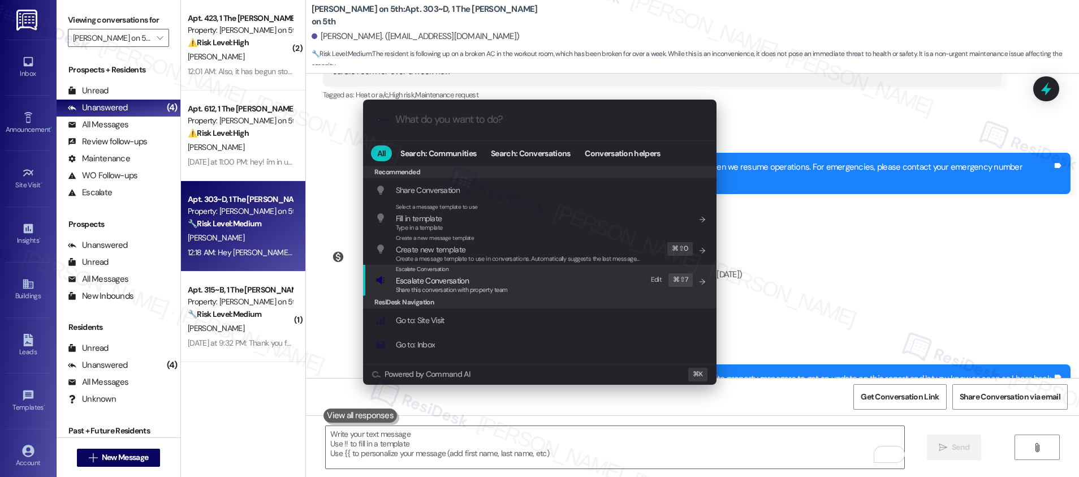
click at [506, 284] on span "Escalate Conversation" at bounding box center [452, 280] width 112 height 12
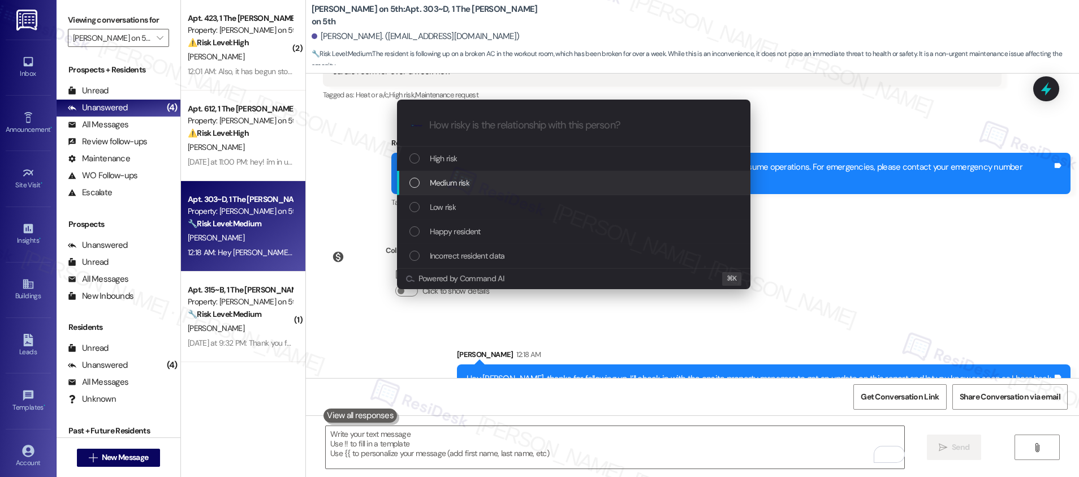
click at [488, 175] on div "Medium risk" at bounding box center [573, 183] width 353 height 24
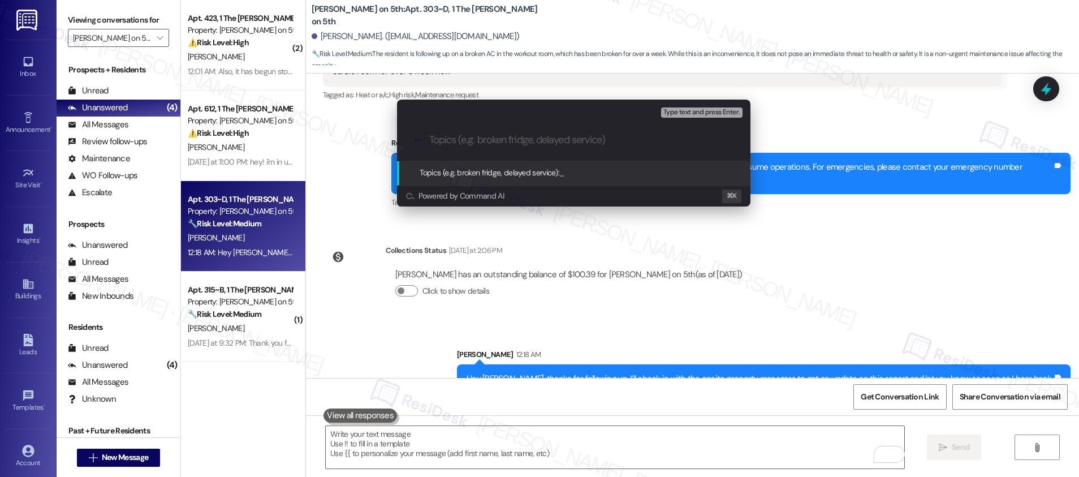
paste input "Update Request: Gym AC Still Not Working"
type input "Update Request: Gym AC Still Not Working"
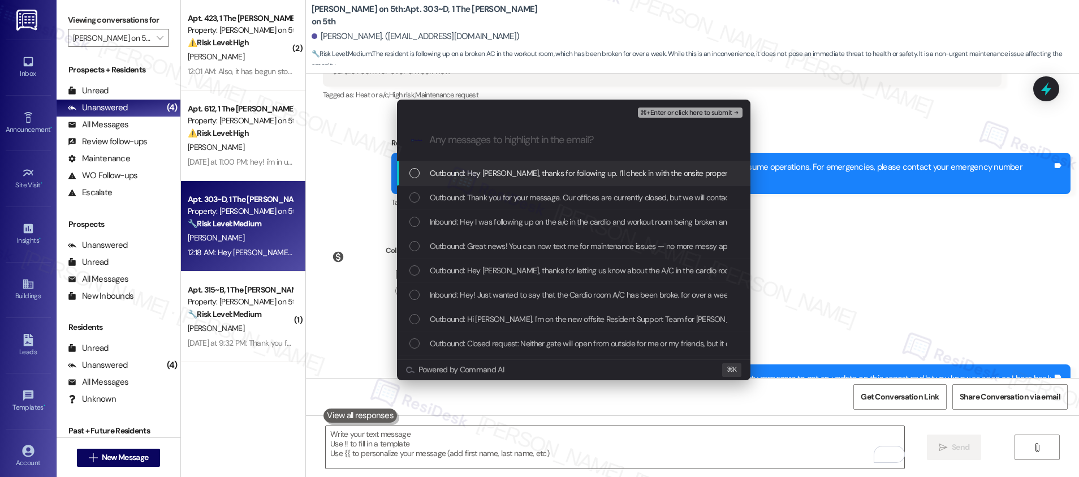
click at [491, 171] on span "Outbound: Hey William, thanks for following up. I’ll check in with the onsite p…" at bounding box center [718, 173] width 576 height 12
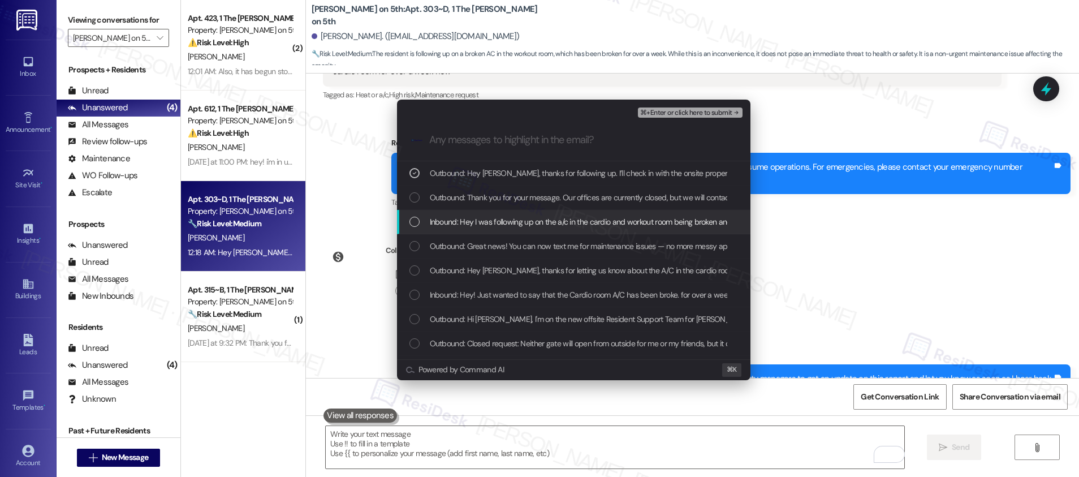
click at [497, 225] on span "Inbound: Hey I was following up on the a/c in the cardio and workout room being…" at bounding box center [799, 221] width 739 height 12
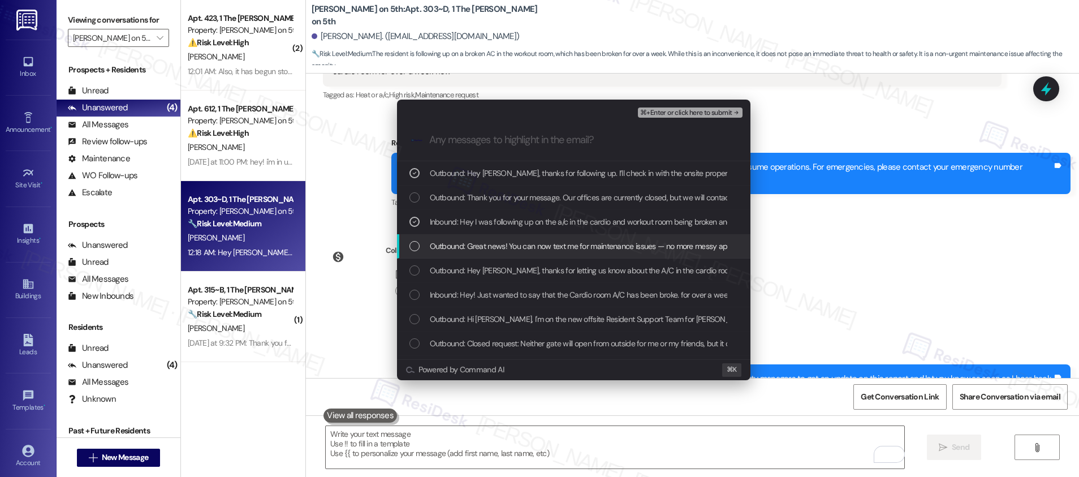
click at [492, 244] on span "Outbound: Great news! You can now text me for maintenance issues — no more mess…" at bounding box center [818, 246] width 776 height 12
click at [488, 242] on span "Outbound: Great news! You can now text me for maintenance issues — no more mess…" at bounding box center [818, 246] width 776 height 12
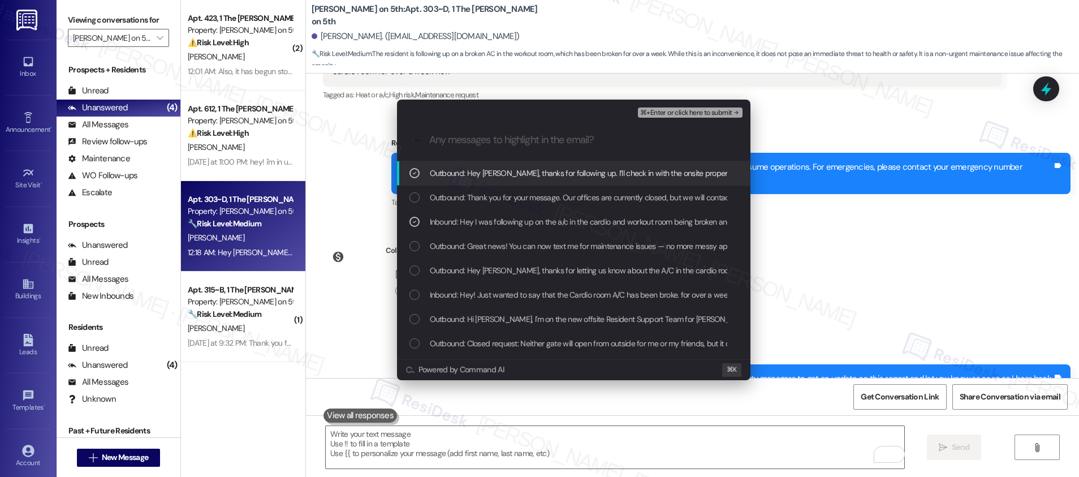
click at [668, 111] on span "⌘+Enter or click here to submit" at bounding box center [686, 113] width 92 height 8
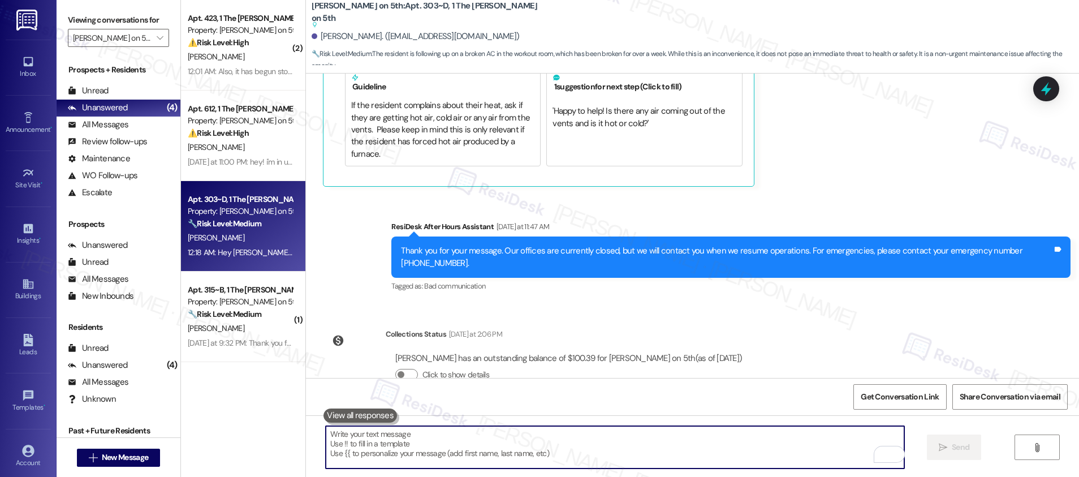
scroll to position [1078, 0]
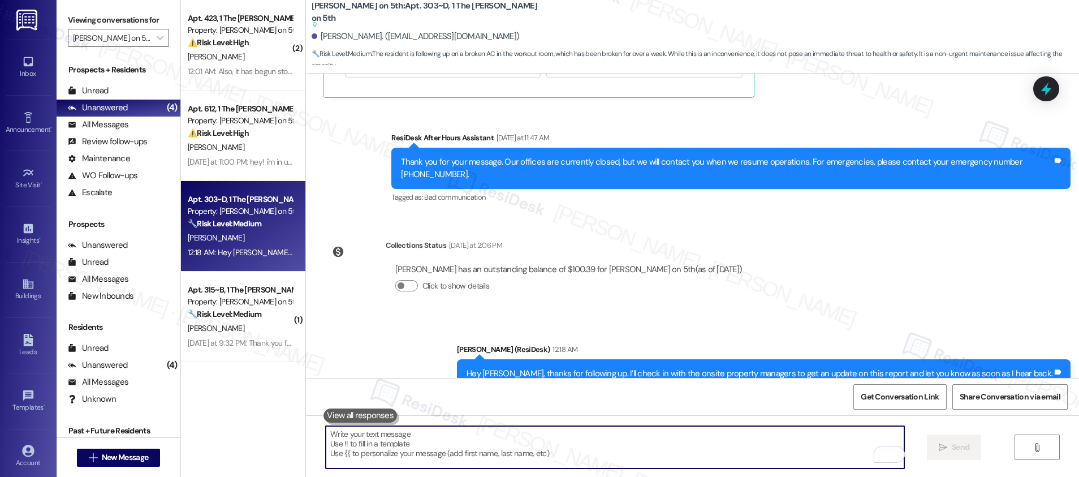
click at [456, 414] on textarea "To enrich screen reader interactions, please activate Accessibility in Grammarl…" at bounding box center [615, 447] width 578 height 42
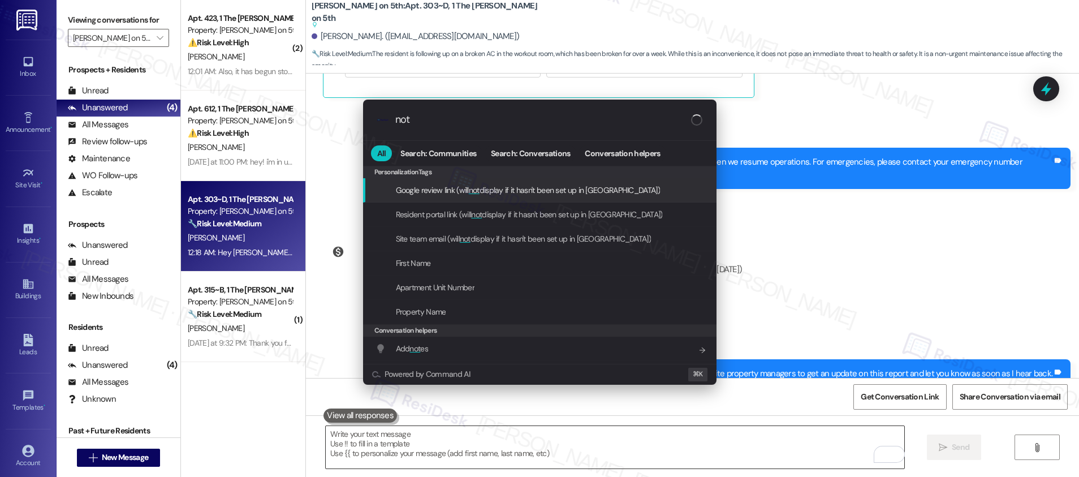
type input "note"
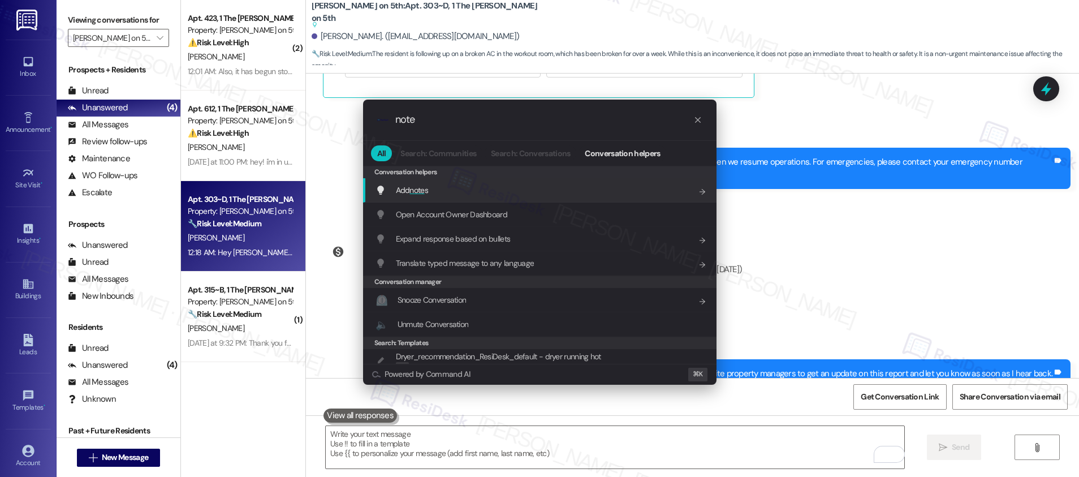
click at [445, 184] on div "Add note s Add shortcut" at bounding box center [540, 190] width 331 height 12
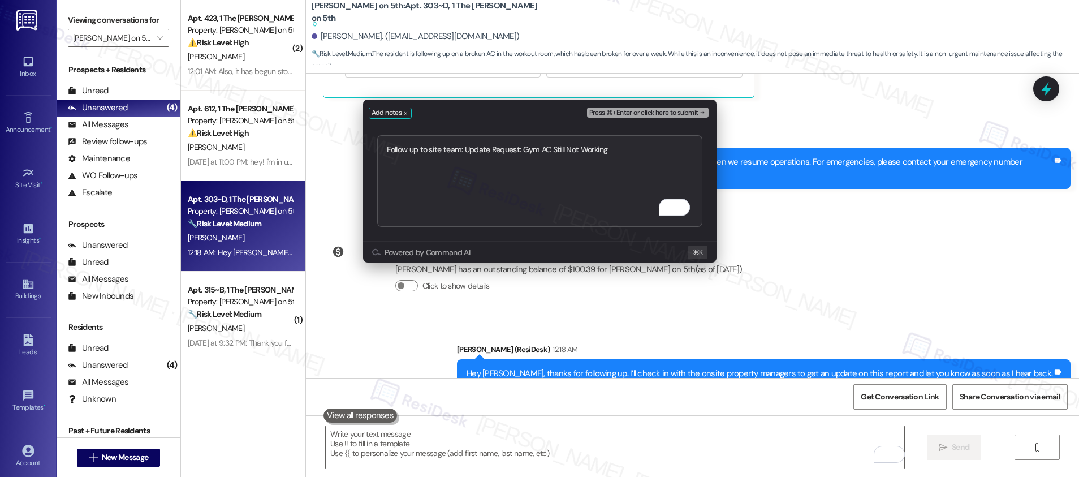
type textarea "Follow up to site team: Update Request: Gym AC Still Not Working"
click at [652, 113] on span "Press ⌘+Enter or click here to submit" at bounding box center [643, 113] width 109 height 8
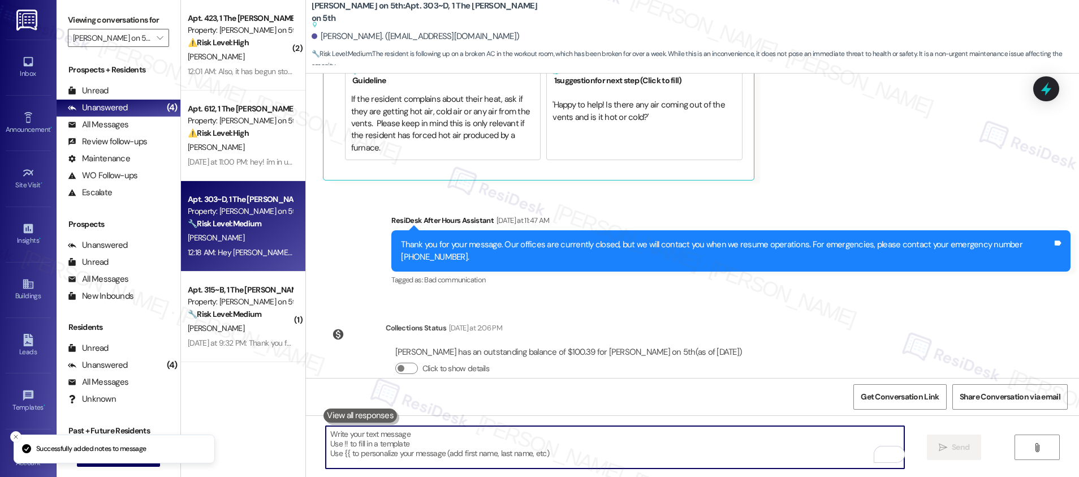
scroll to position [1301, 0]
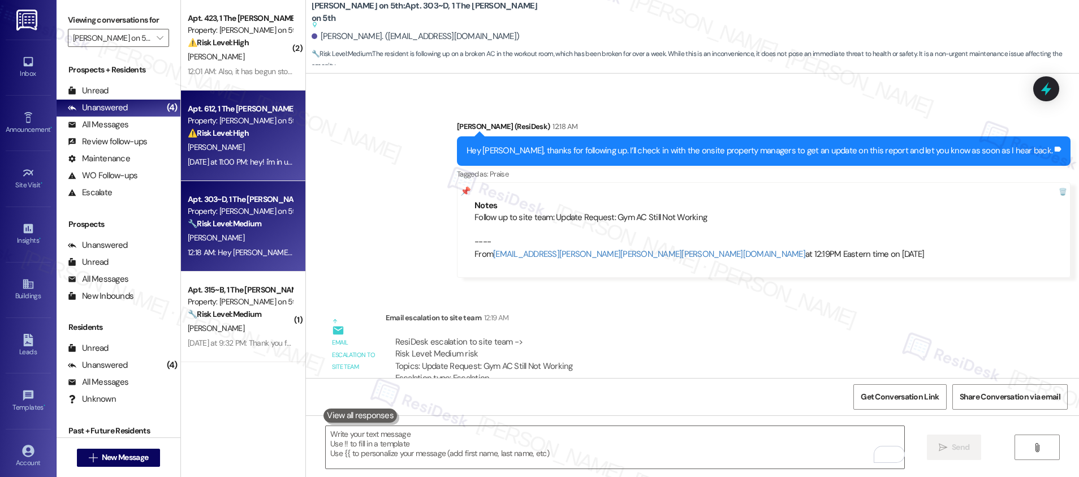
click at [230, 153] on div "J. Vadapalli" at bounding box center [240, 147] width 107 height 14
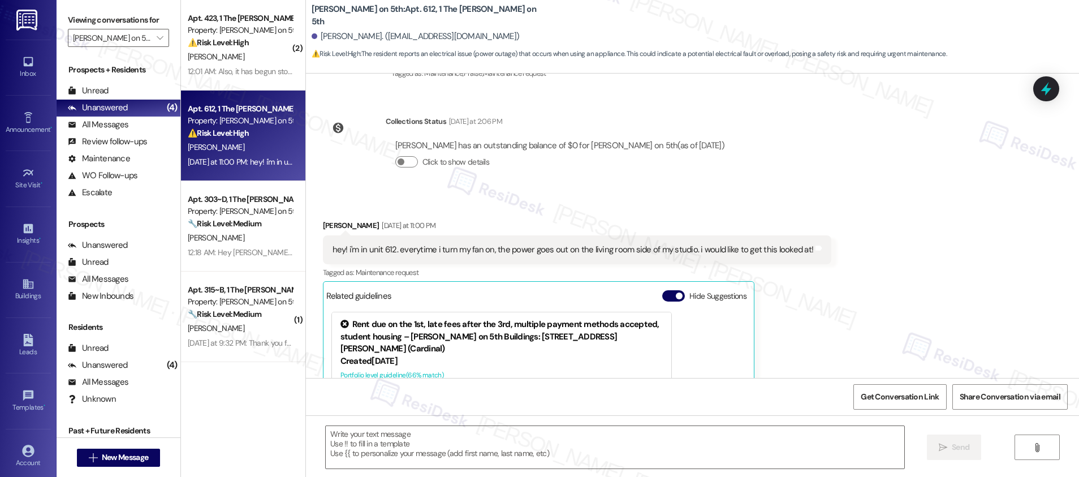
scroll to position [440, 0]
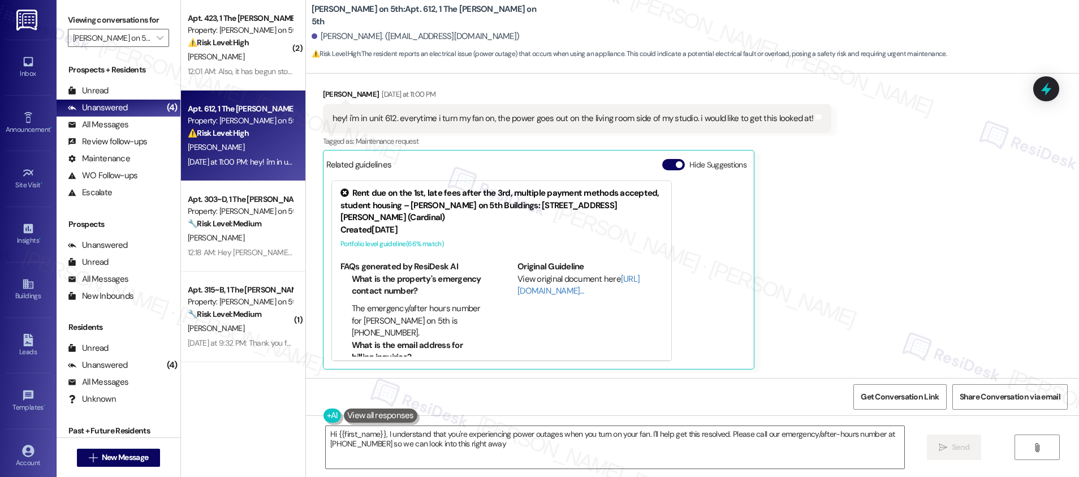
type textarea "Hi {{first_name}}, I understand that you're experiencing power outages when you…"
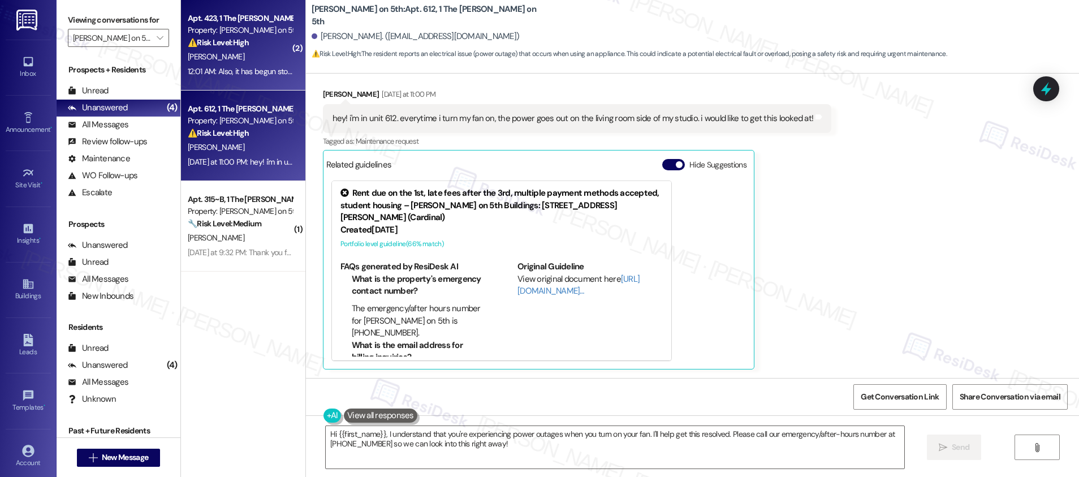
click at [232, 18] on div "Apt. 423, 1 The Marshall on 5th" at bounding box center [240, 18] width 105 height 12
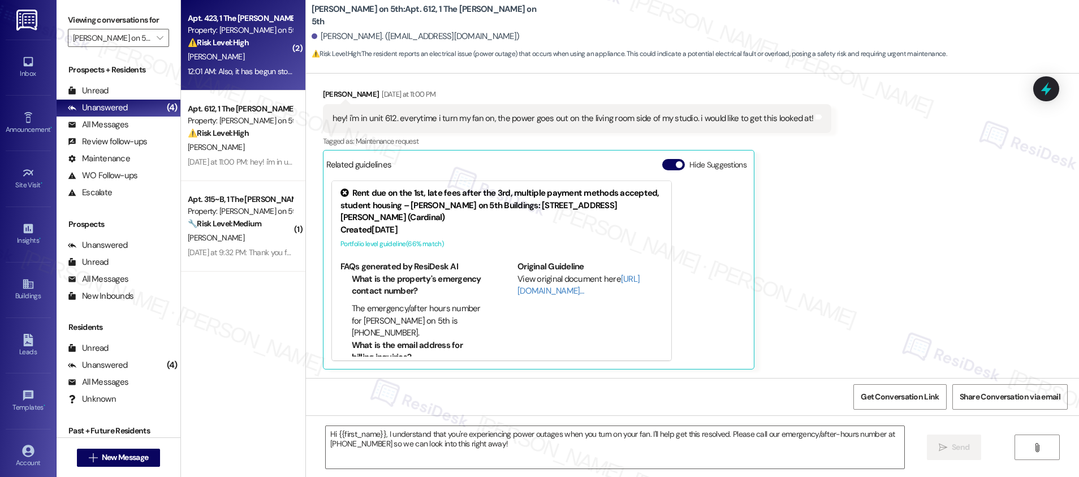
type textarea "Fetching suggested responses. Please feel free to read through the conversation…"
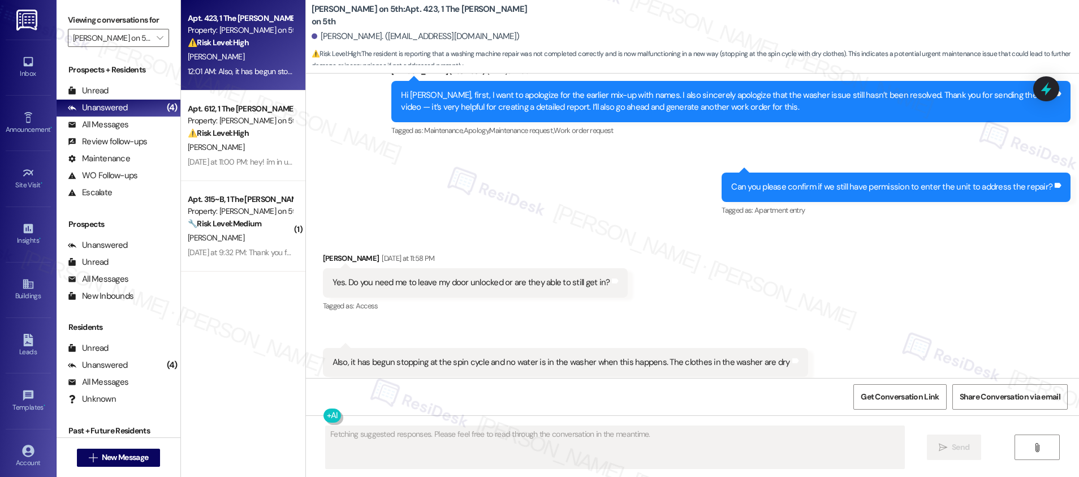
scroll to position [2219, 0]
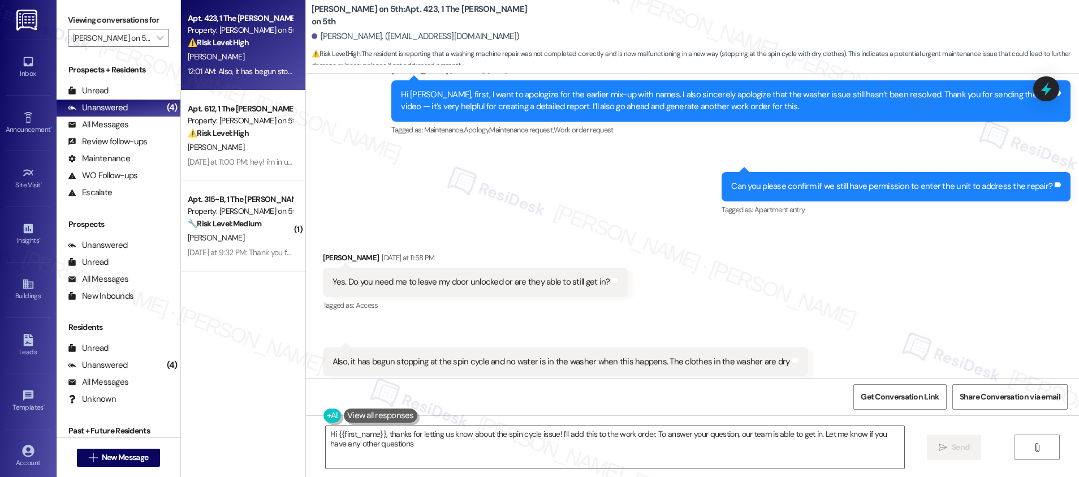
type textarea "Hi {{first_name}}, thanks for letting us know about the spin cycle issue! I'll …"
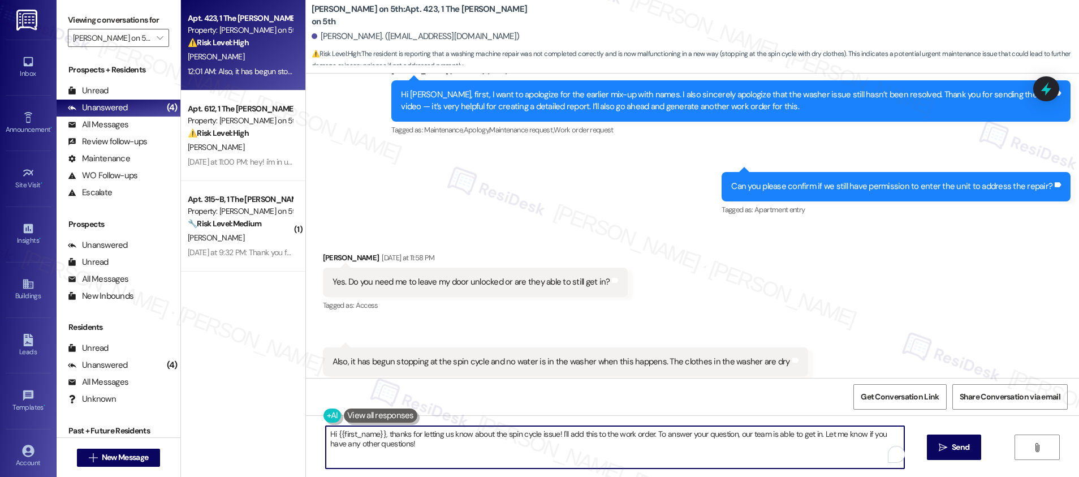
click at [389, 414] on textarea "Hi {{first_name}}, thanks for letting us know about the spin cycle issue! I'll …" at bounding box center [615, 447] width 578 height 42
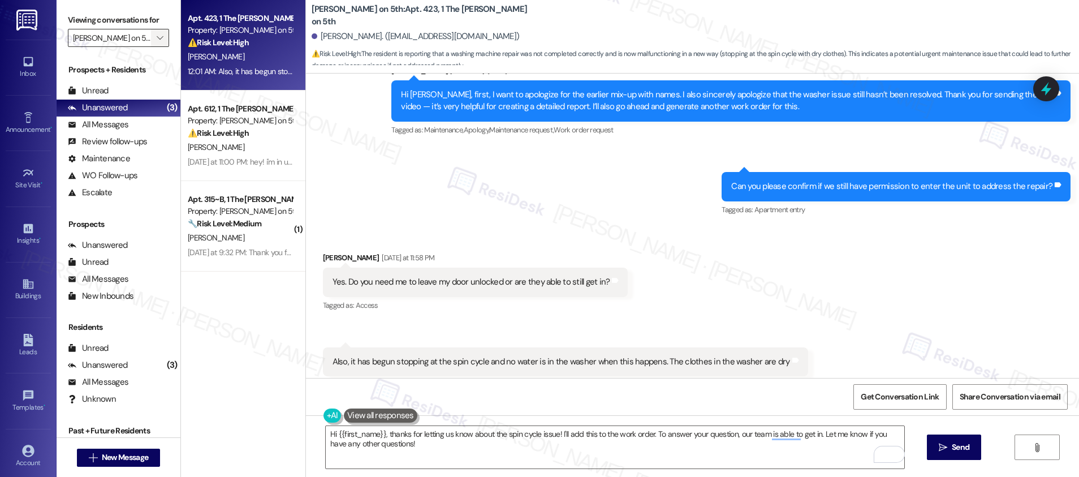
click at [158, 42] on button "" at bounding box center [160, 38] width 18 height 18
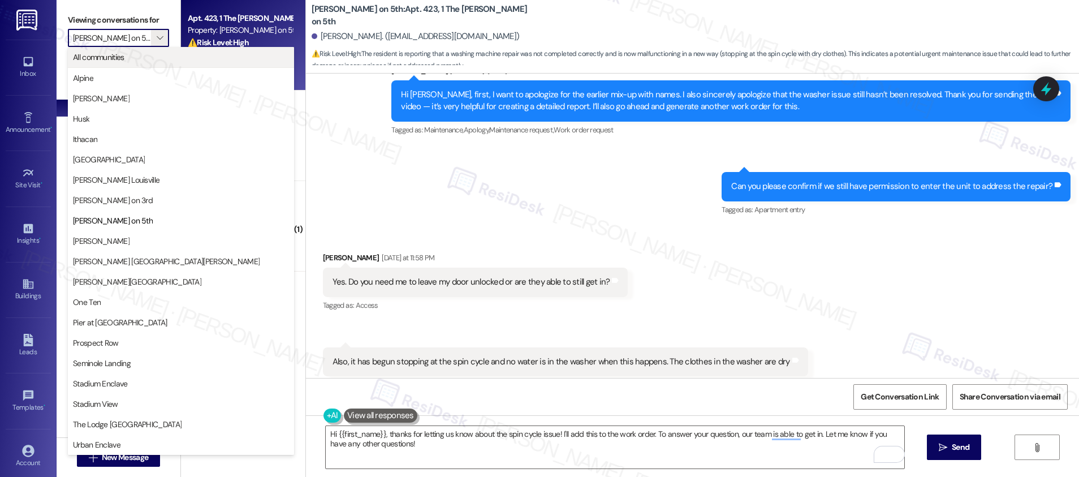
click at [122, 61] on span "All communities" at bounding box center [98, 56] width 51 height 11
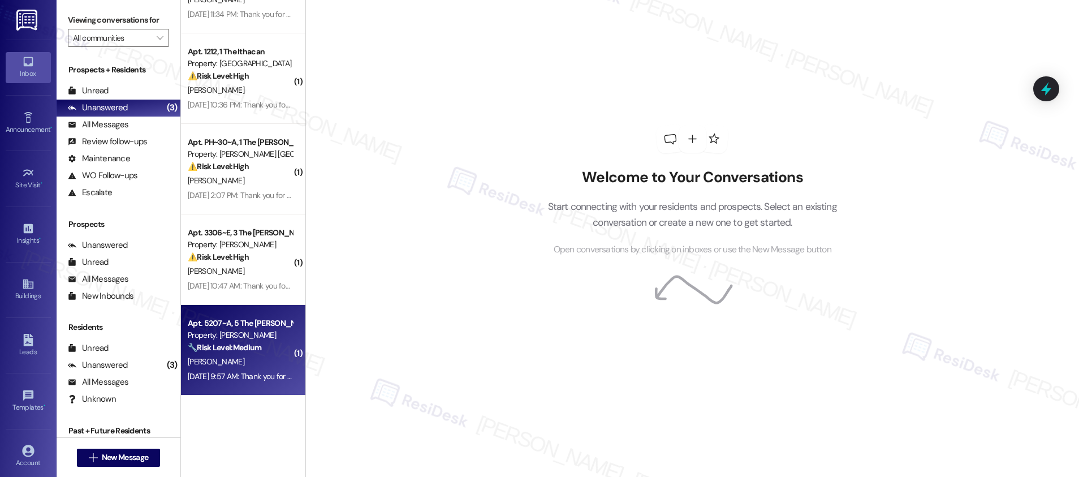
scroll to position [1794, 0]
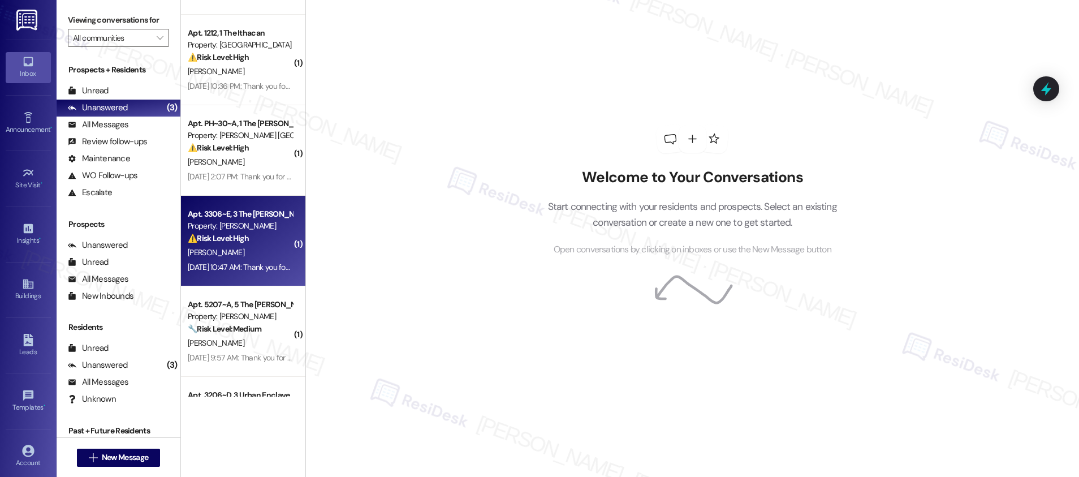
click at [237, 266] on div "Sep 20, 2025 at 10:47 AM: Thank you for your message. Our offices are currently…" at bounding box center [532, 267] width 688 height 10
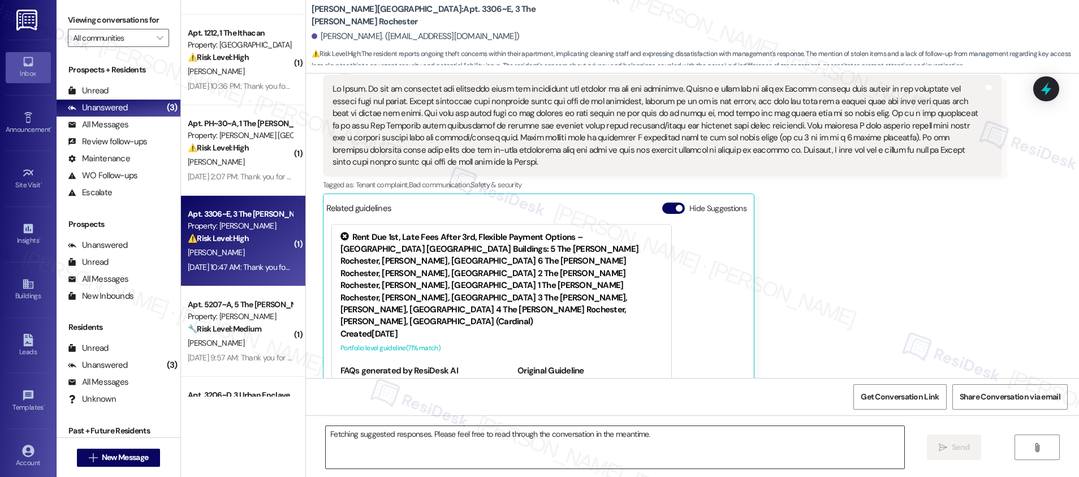
scroll to position [281, 0]
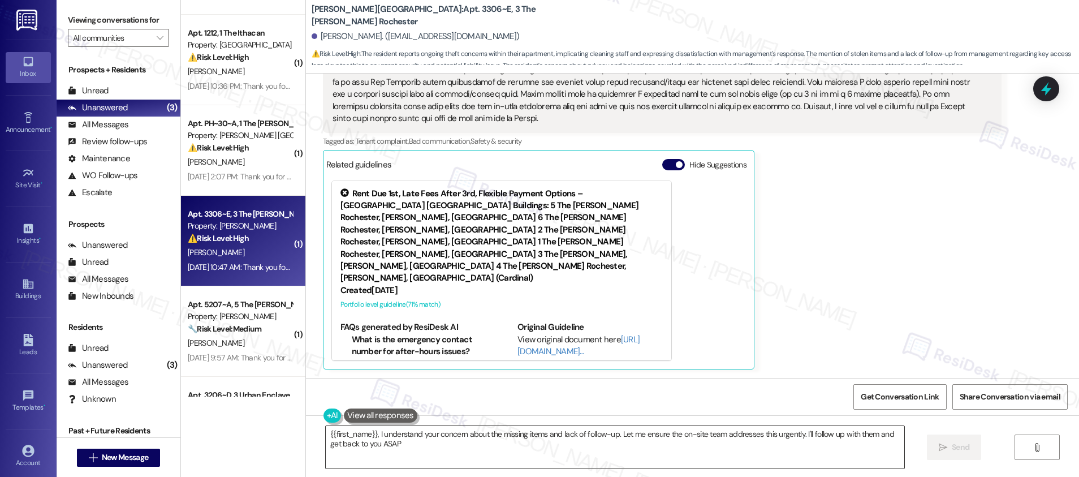
type textarea "{{first_name}}, I understand your concern about the missing items and lack of f…"
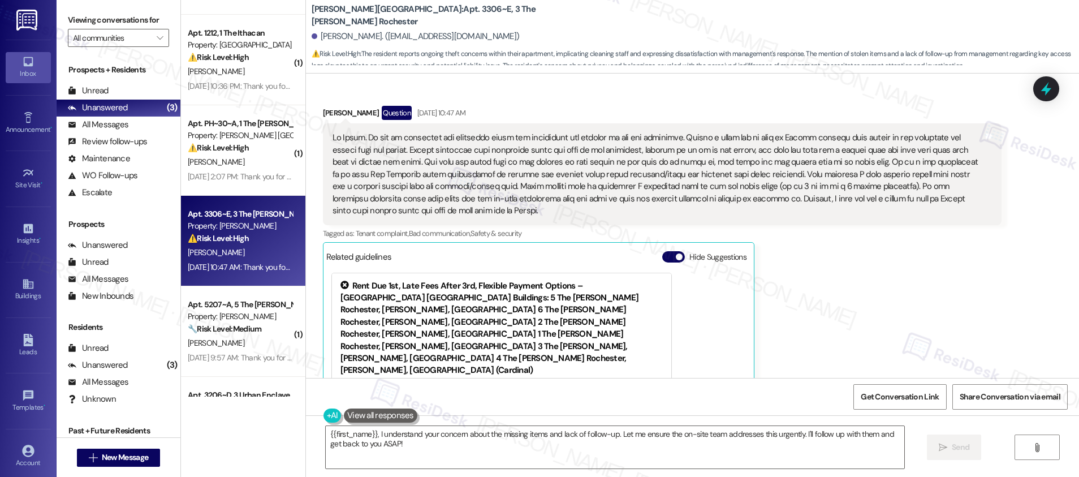
scroll to position [178, 0]
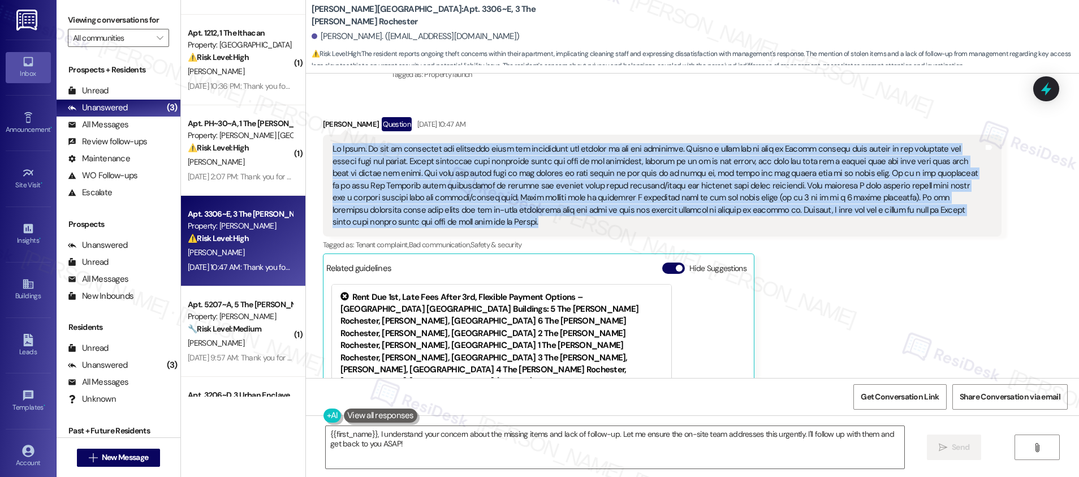
drag, startPoint x: 323, startPoint y: 149, endPoint x: 382, endPoint y: 218, distance: 91.1
click at [382, 218] on div at bounding box center [657, 185] width 651 height 85
copy div "Hi Emily. Me and my roommates are concerned about our belongings and privacy in…"
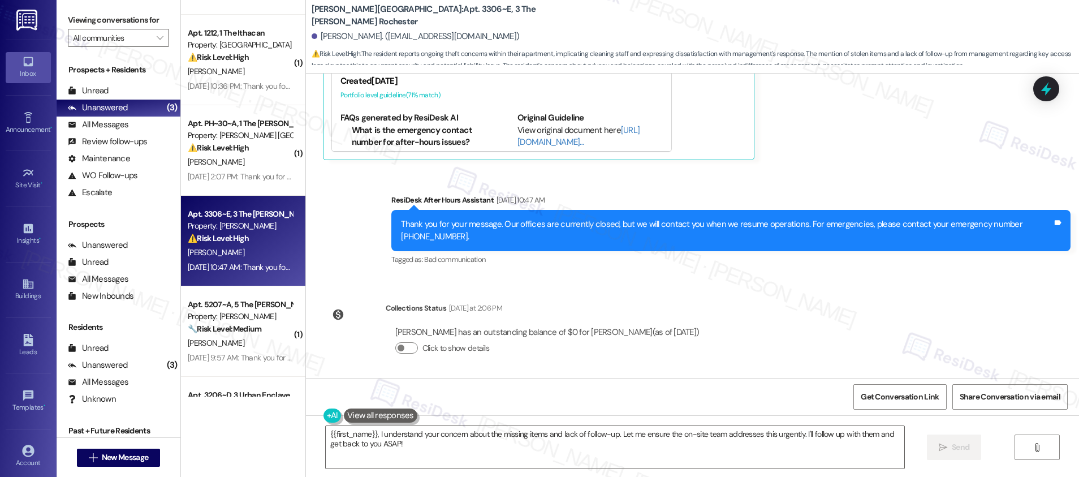
scroll to position [493, 0]
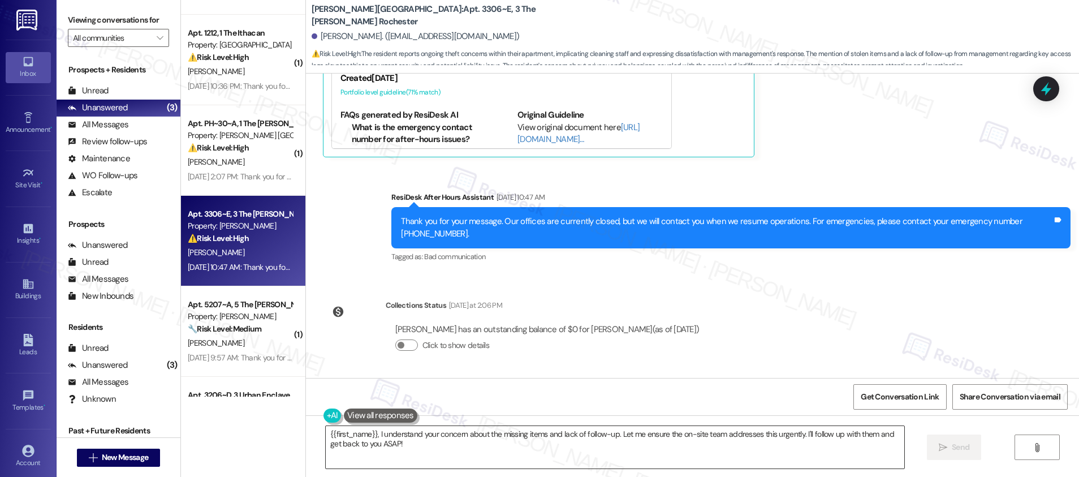
click at [592, 414] on textarea "{{first_name}}, I understand your concern about the missing items and lack of f…" at bounding box center [615, 447] width 578 height 42
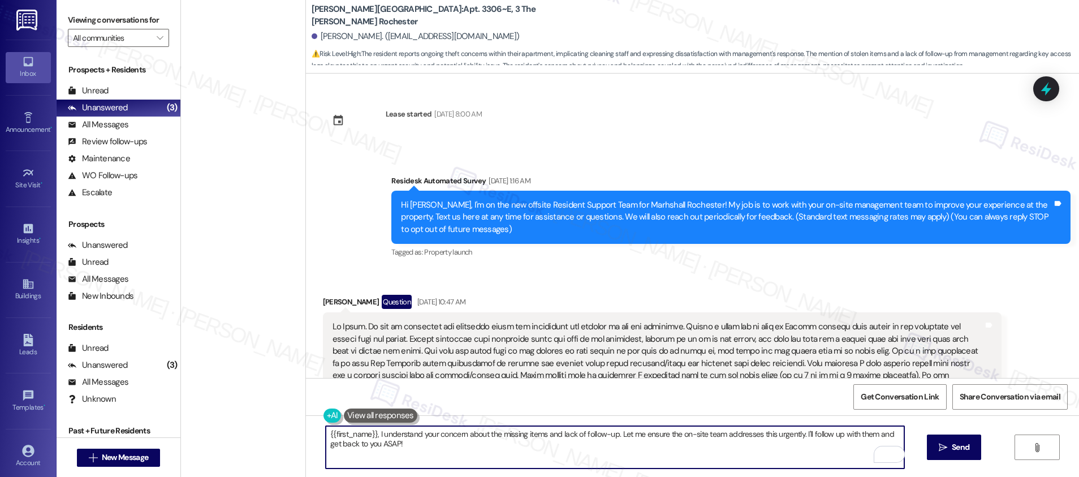
scroll to position [493, 0]
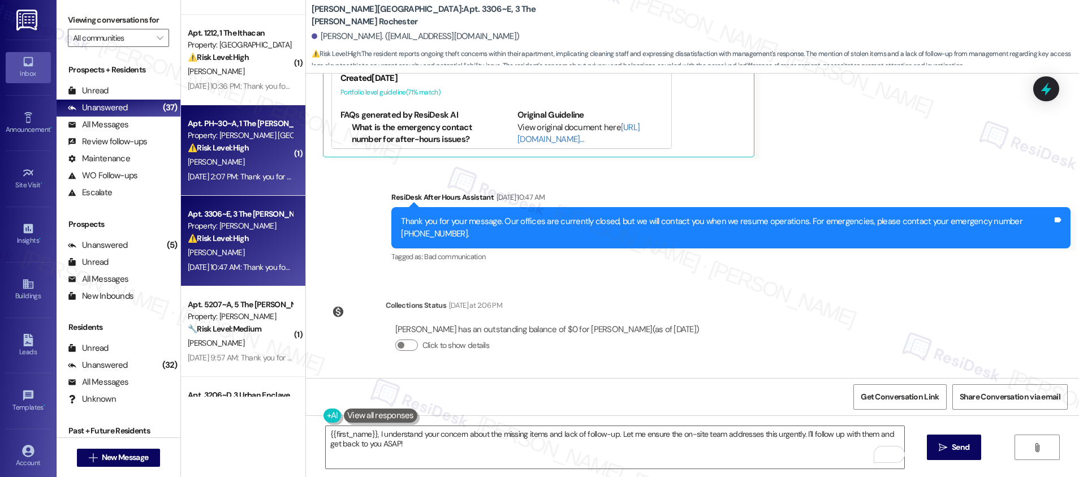
click at [191, 159] on span "[PERSON_NAME]" at bounding box center [216, 162] width 57 height 10
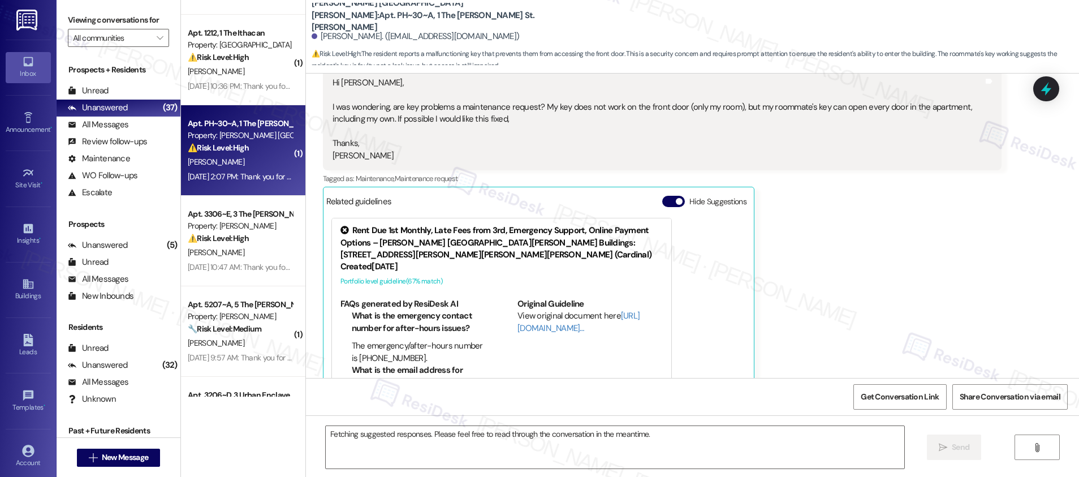
scroll to position [395, 0]
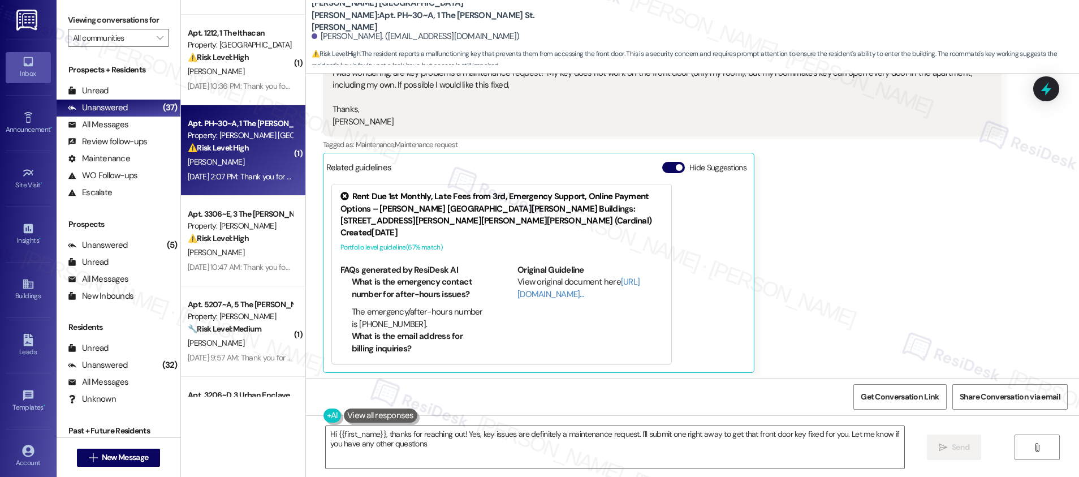
type textarea "Hi {{first_name}}, thanks for reaching out! Yes, key issues are definitely a ma…"
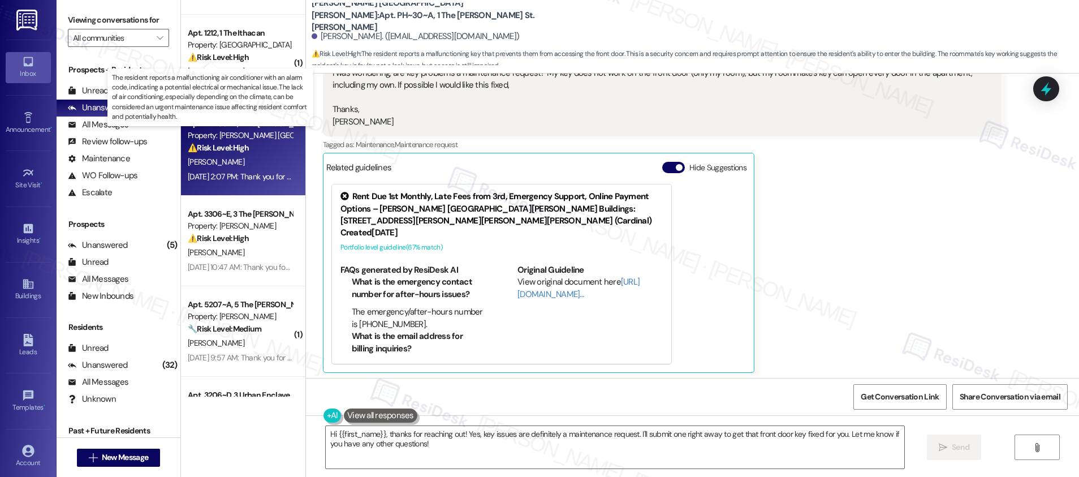
click at [217, 58] on strong "⚠️ Risk Level: High" at bounding box center [218, 57] width 61 height 10
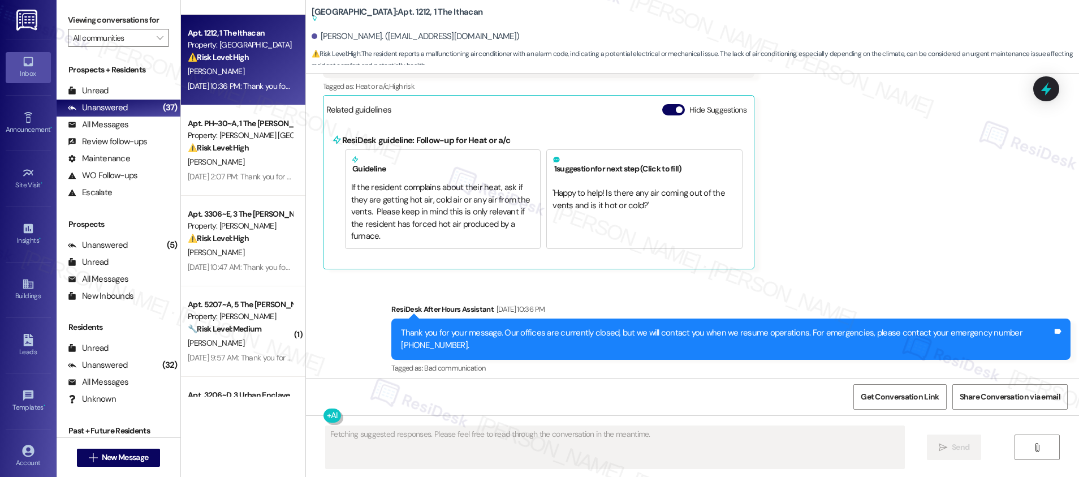
scroll to position [1049, 0]
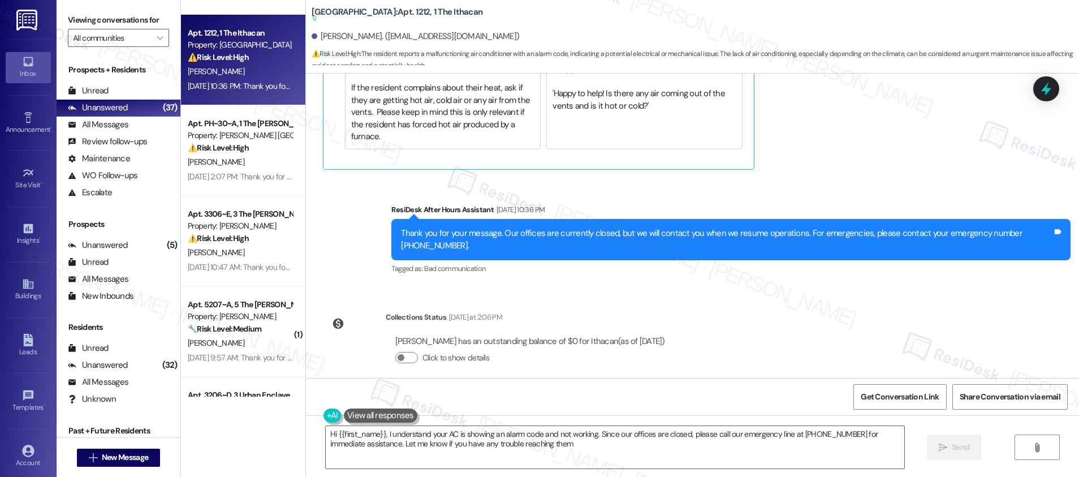
type textarea "Hi {{first_name}}, I understand your AC is showing an alarm code and not workin…"
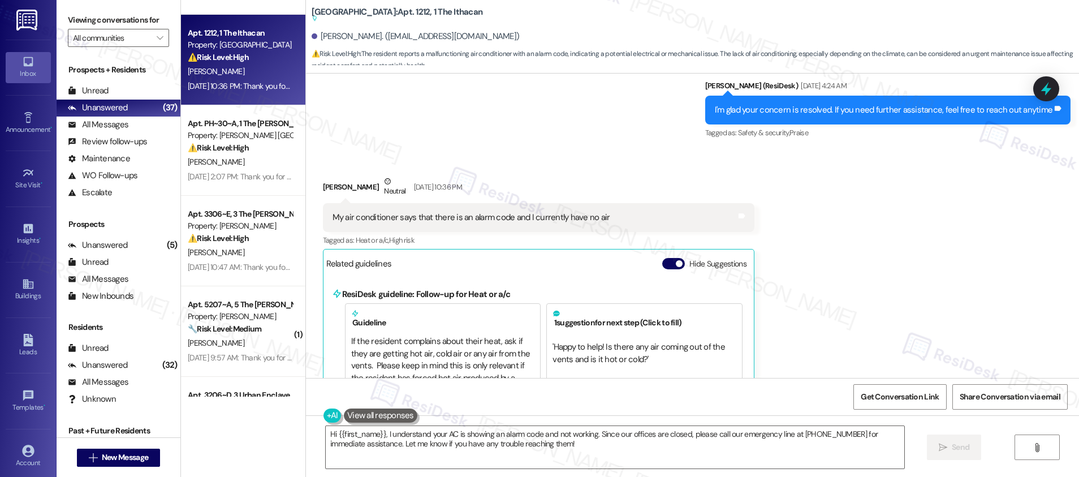
scroll to position [795, 0]
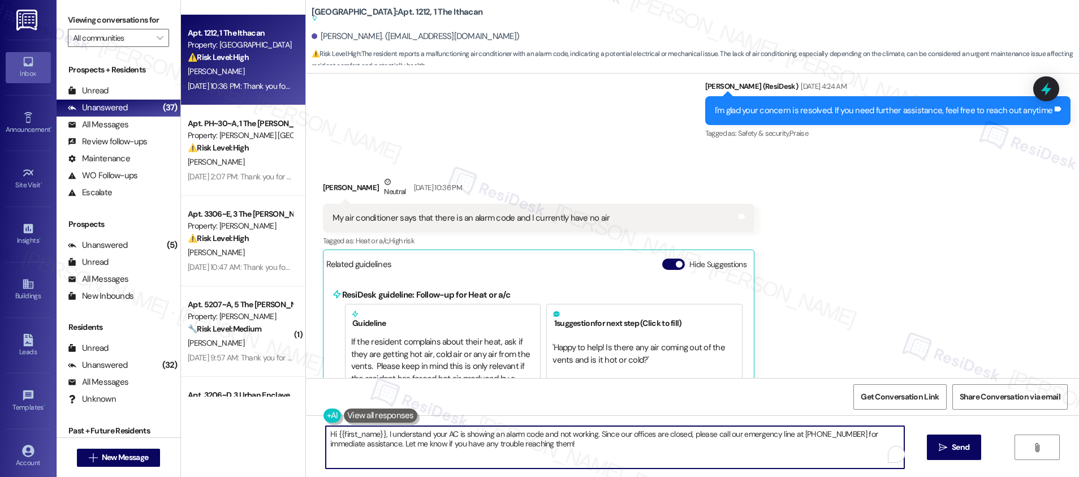
click at [423, 435] on textarea "Hi {{first_name}}, I understand your AC is showing an alarm code and not workin…" at bounding box center [615, 447] width 578 height 42
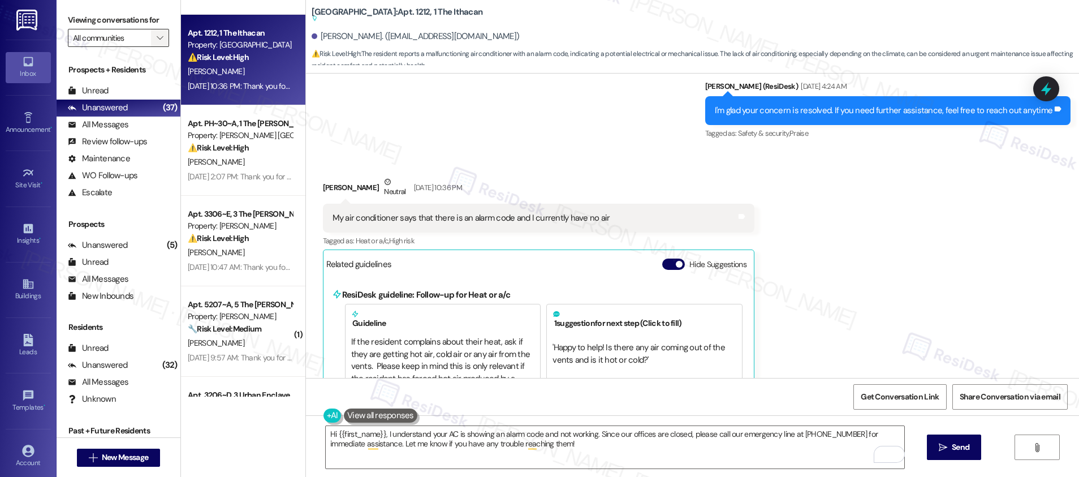
click at [154, 41] on span "" at bounding box center [159, 38] width 11 height 18
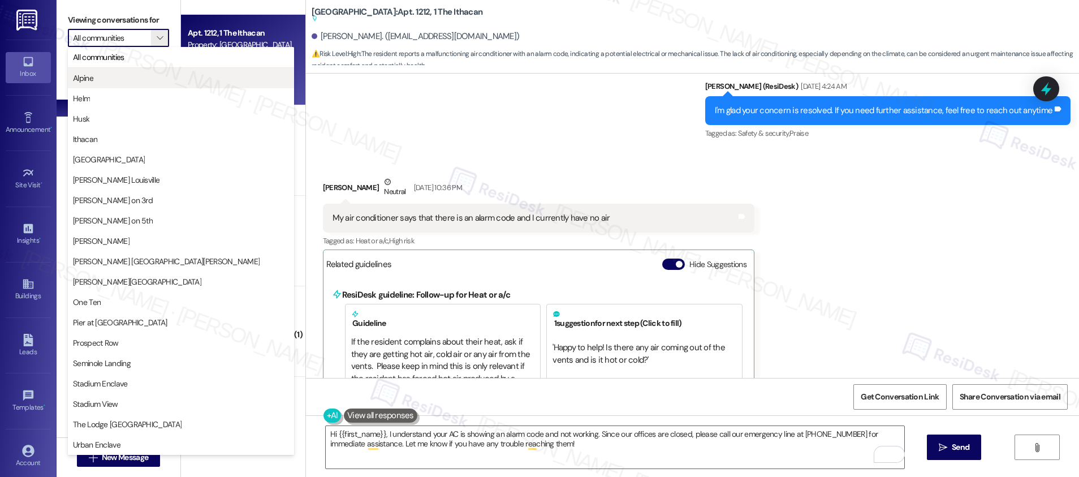
click at [141, 74] on span "Alpine" at bounding box center [181, 77] width 216 height 11
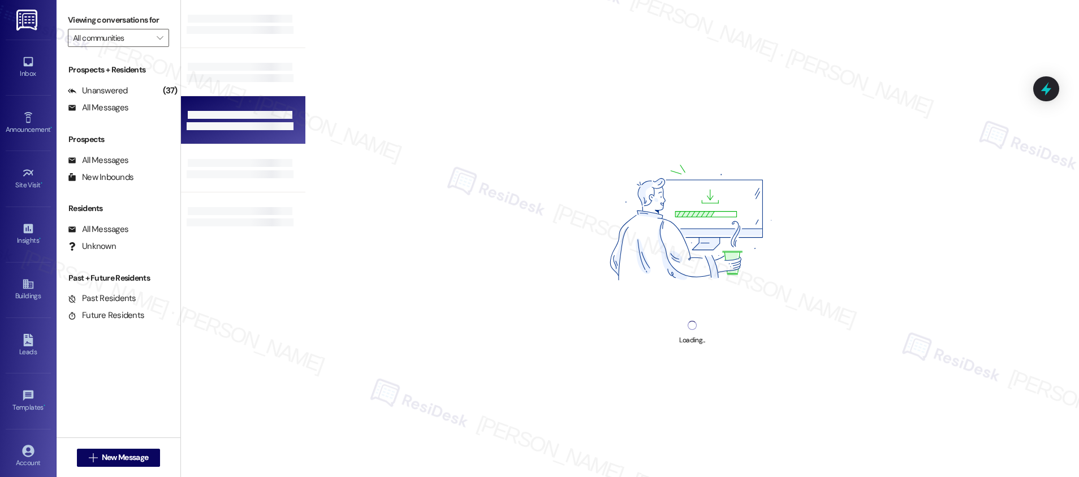
type input "Alpine"
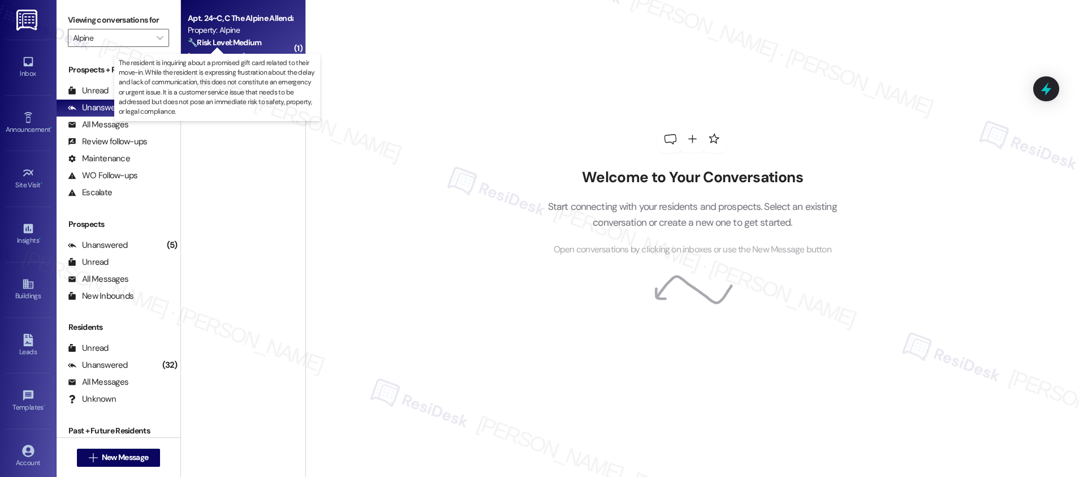
click at [245, 44] on strong "🔧 Risk Level: Medium" at bounding box center [224, 42] width 73 height 10
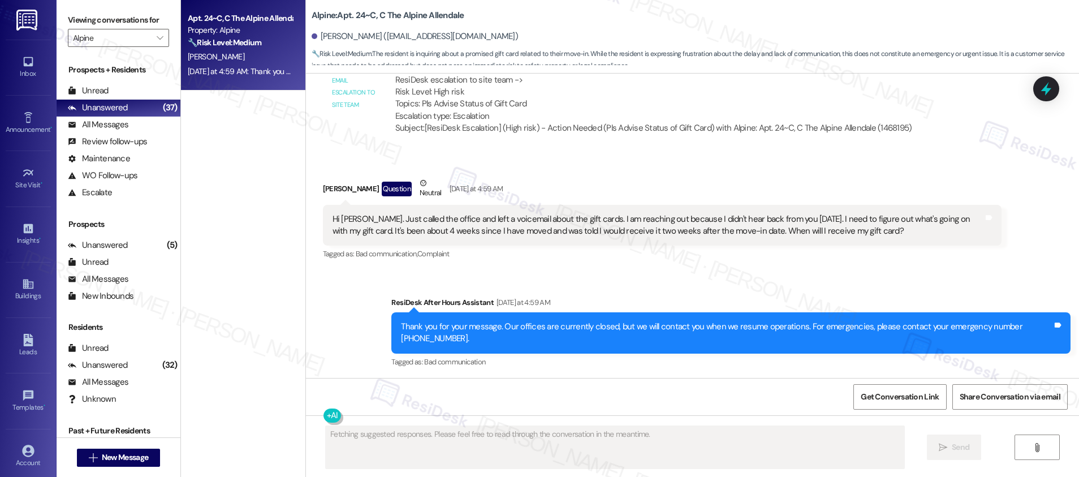
scroll to position [1473, 0]
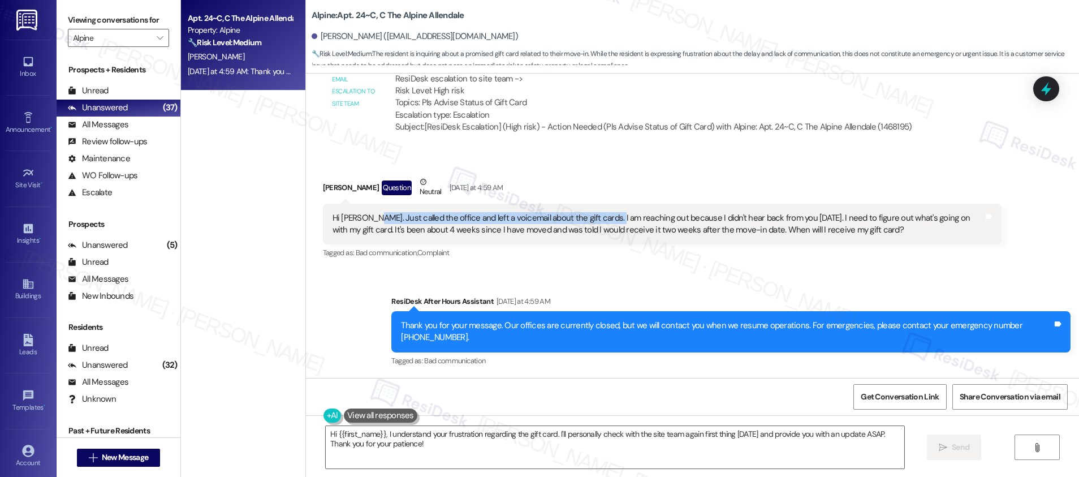
drag, startPoint x: 361, startPoint y: 220, endPoint x: 598, endPoint y: 218, distance: 236.3
click at [598, 218] on div "Hi Sarah. Just called the office and left a voicemail about the gift cards. I a…" at bounding box center [657, 224] width 651 height 24
drag, startPoint x: 464, startPoint y: 227, endPoint x: 574, endPoint y: 227, distance: 110.2
click at [574, 227] on div "Hi Sarah. Just called the office and left a voicemail about the gift cards. I a…" at bounding box center [657, 224] width 651 height 24
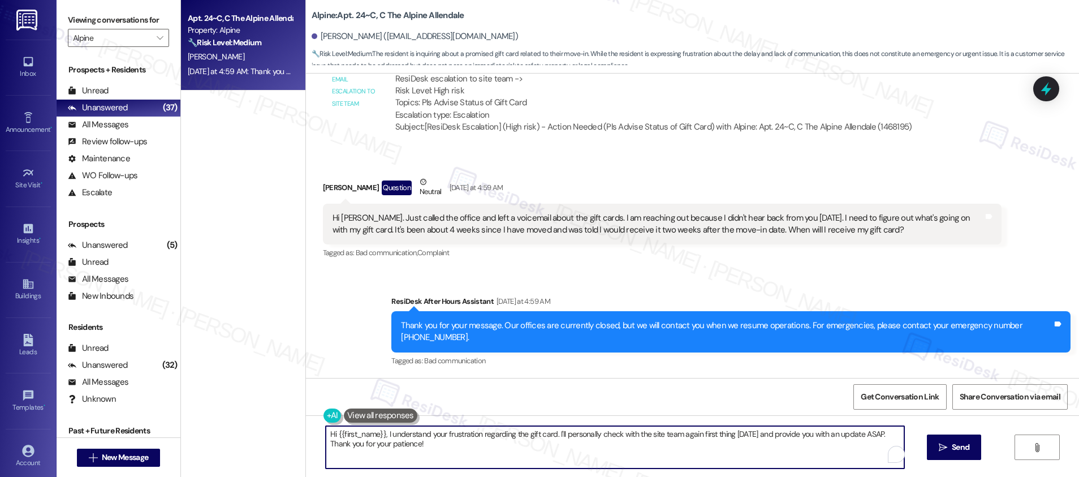
click at [426, 444] on textarea "Hi {{first_name}}, I understand your frustration regarding the gift card. I'll …" at bounding box center [615, 447] width 578 height 42
drag, startPoint x: 479, startPoint y: 446, endPoint x: 327, endPoint y: 431, distance: 152.8
click at [327, 431] on textarea "Hi {{first_name}}, I understand your frustration regarding the gift card. I'll …" at bounding box center [615, 447] width 578 height 42
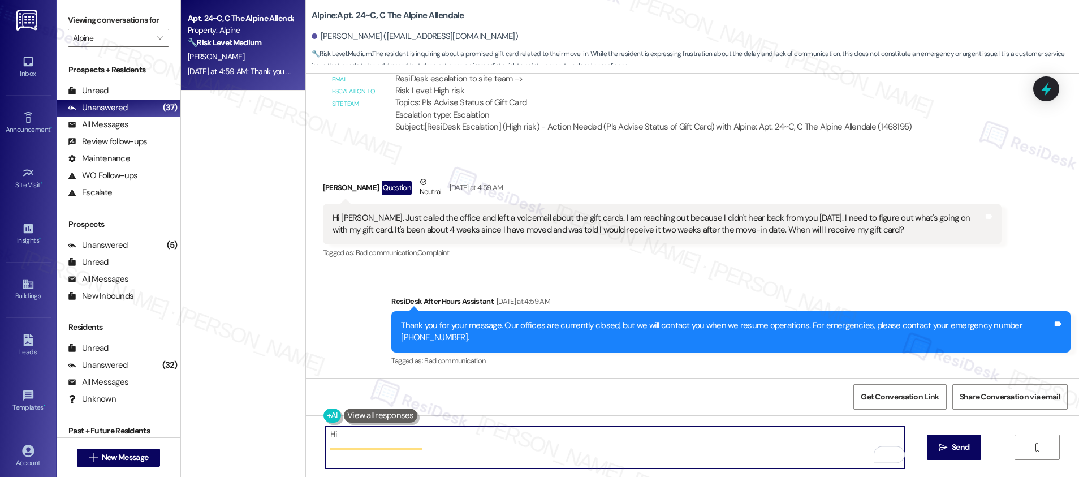
type textarea "H"
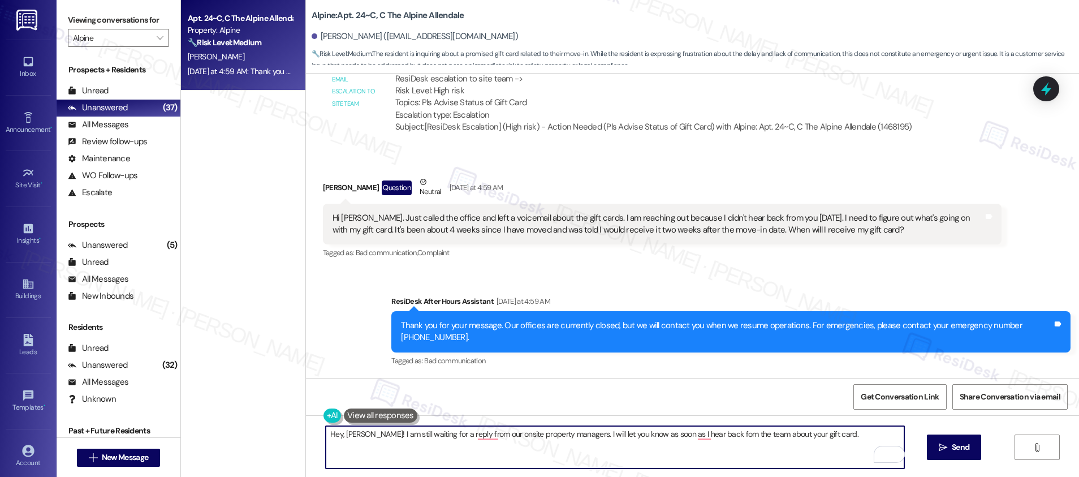
type textarea "Hey, Eric! I am still waiting for a reply from our onsite property managers. I …"
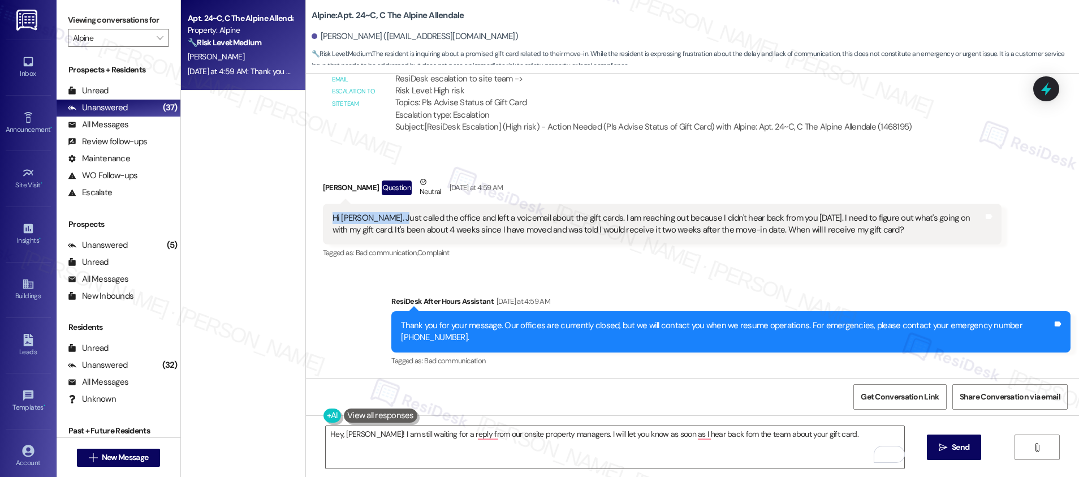
drag, startPoint x: 384, startPoint y: 218, endPoint x: 493, endPoint y: 210, distance: 108.8
click at [493, 210] on div "Hi Sarah. Just called the office and left a voicemail about the gift cards. I a…" at bounding box center [662, 224] width 679 height 41
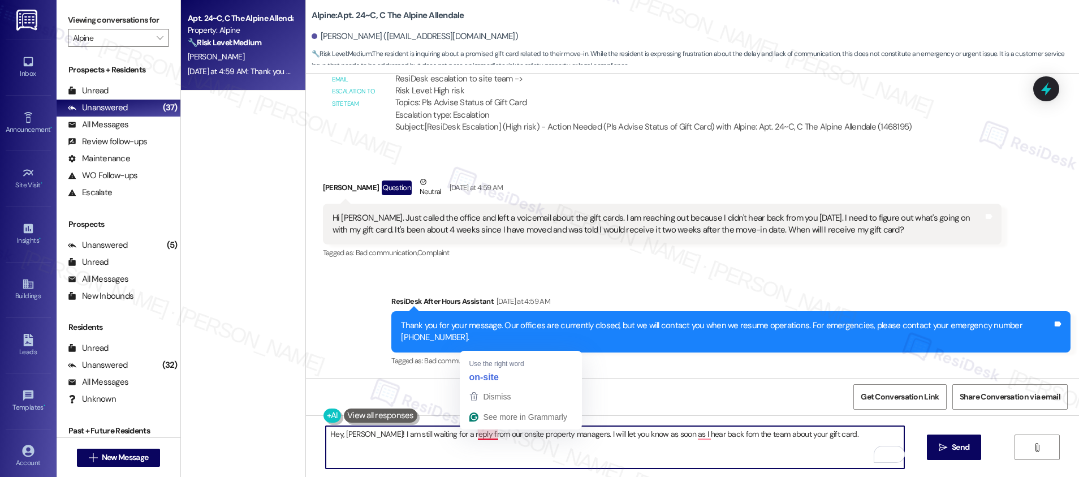
click at [477, 434] on textarea "Hey, Eric! I am still waiting for a reply from our onsite property managers. I …" at bounding box center [615, 447] width 578 height 42
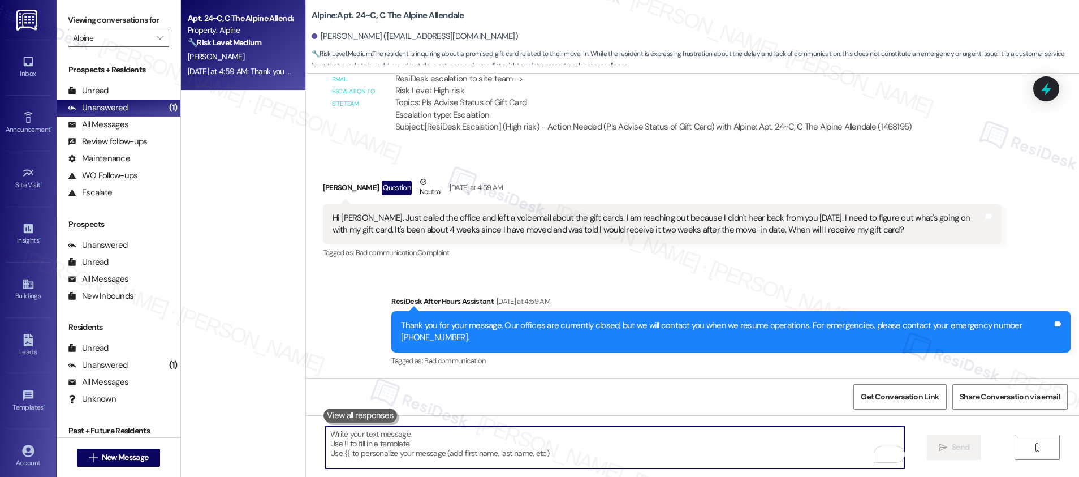
click at [350, 446] on textarea "To enrich screen reader interactions, please activate Accessibility in Grammarl…" at bounding box center [615, 447] width 578 height 42
paste textarea "Hey [PERSON_NAME], I’m still waiting to hear back from our onsite property mana…"
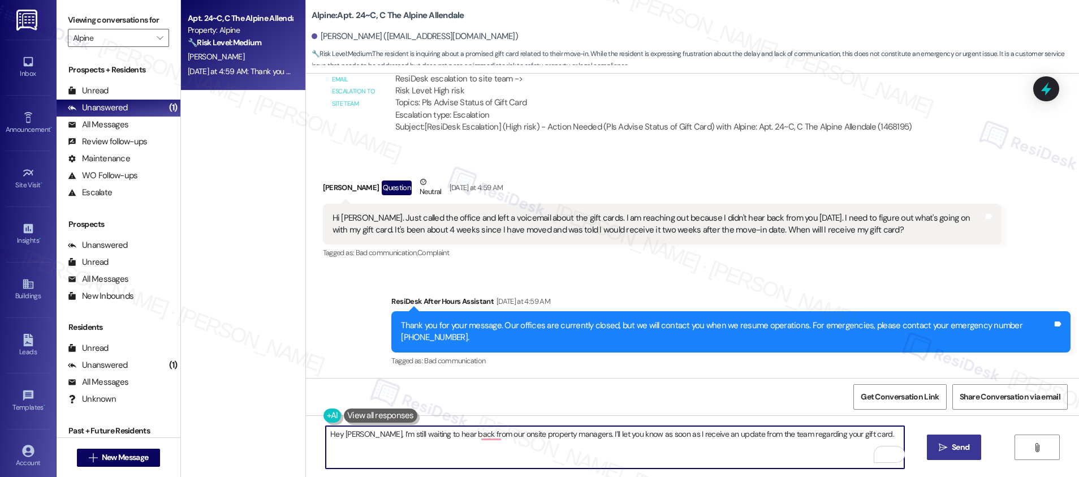
type textarea "Hey [PERSON_NAME], I’m still waiting to hear back from our onsite property mana…"
click at [951, 444] on span "Send" at bounding box center [960, 447] width 18 height 12
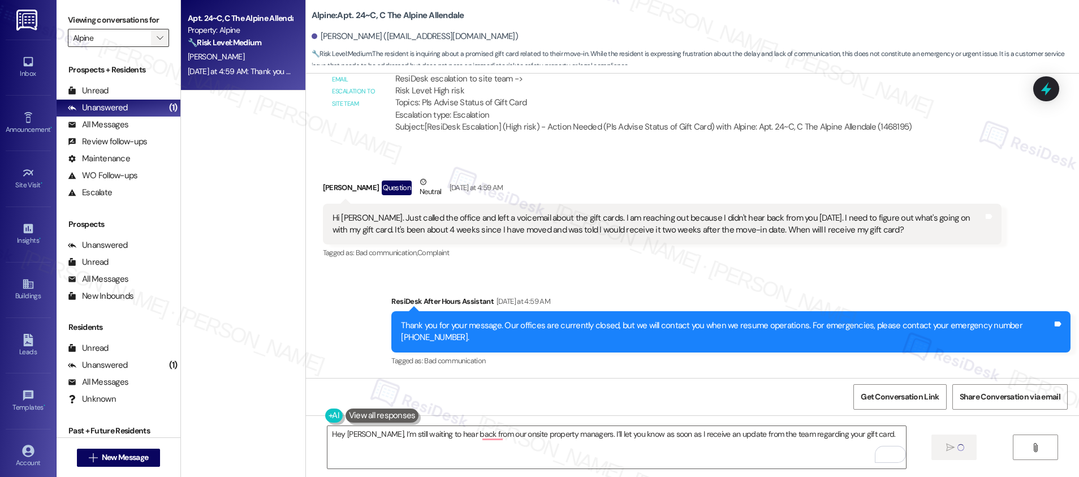
click at [157, 40] on icon "" at bounding box center [160, 37] width 6 height 9
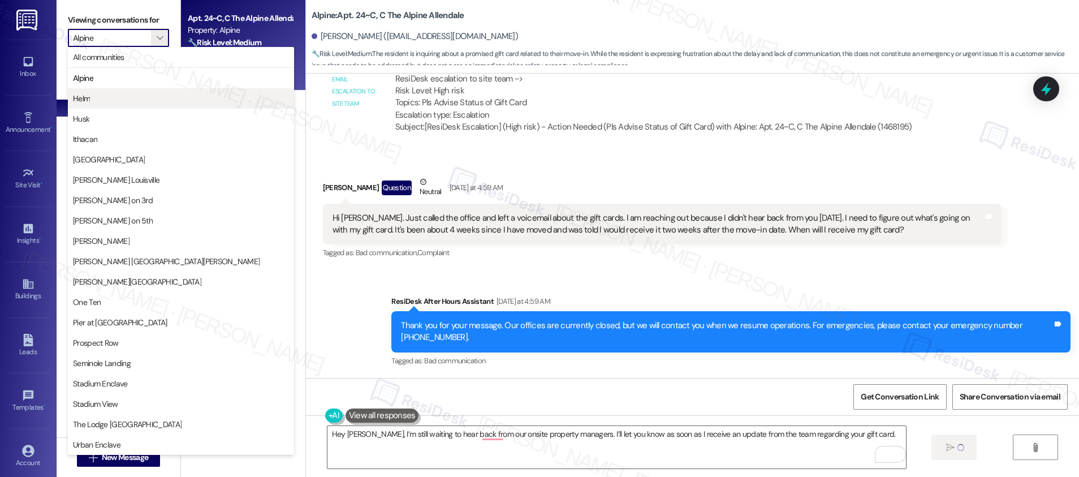
click at [124, 92] on button "Helm" at bounding box center [181, 98] width 226 height 20
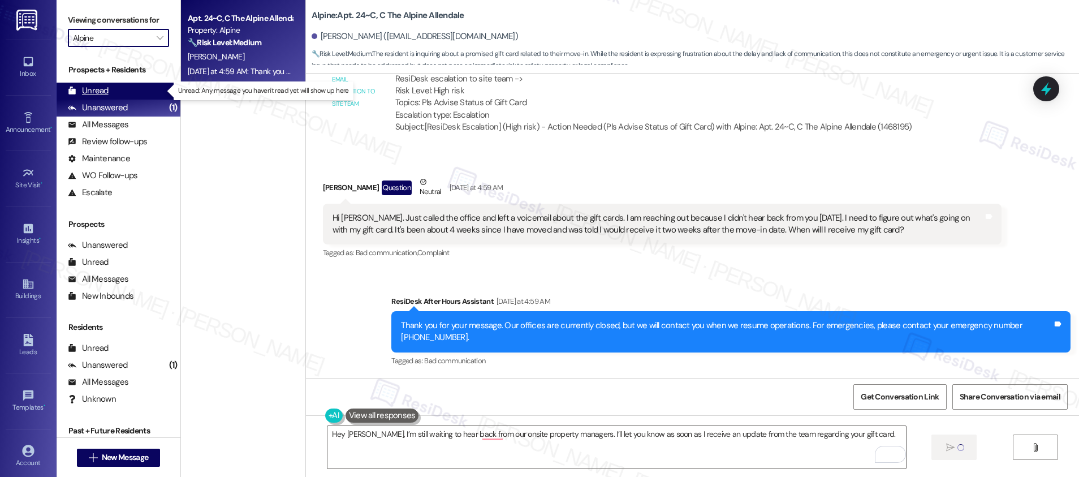
type input "Helm"
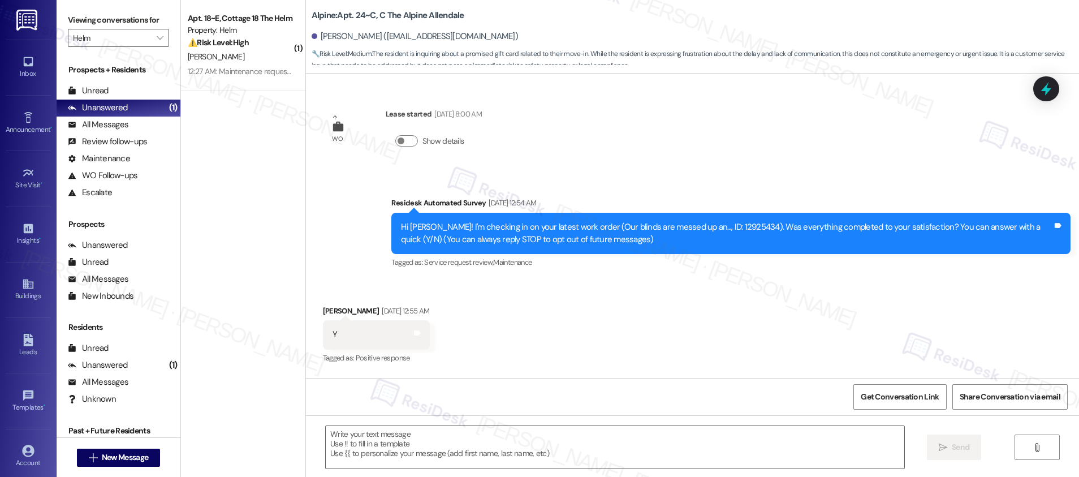
click at [251, 75] on div "12:27 AM: Maintenance requests in general have not lived up to our expectations…" at bounding box center [550, 71] width 724 height 10
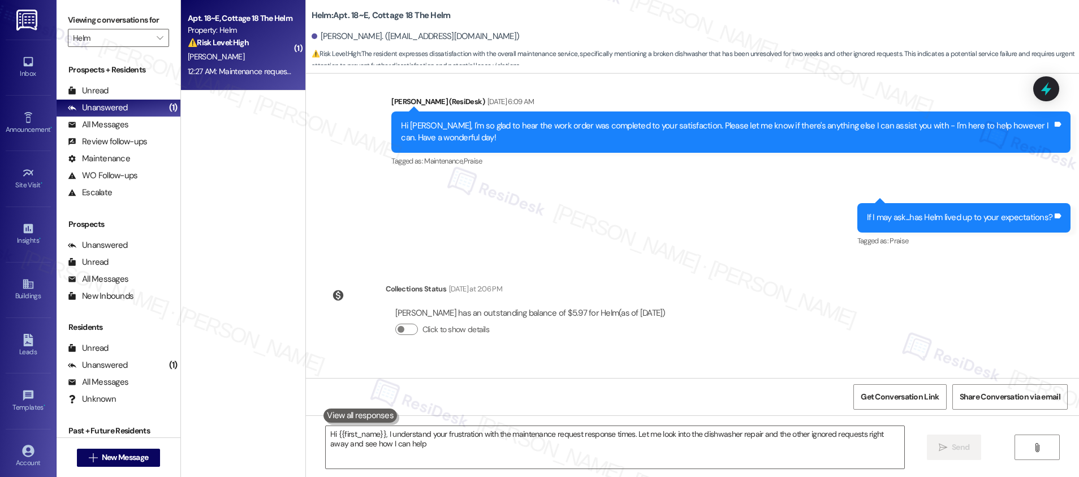
type textarea "Hi {{first_name}}, I understand your frustration with the maintenance request r…"
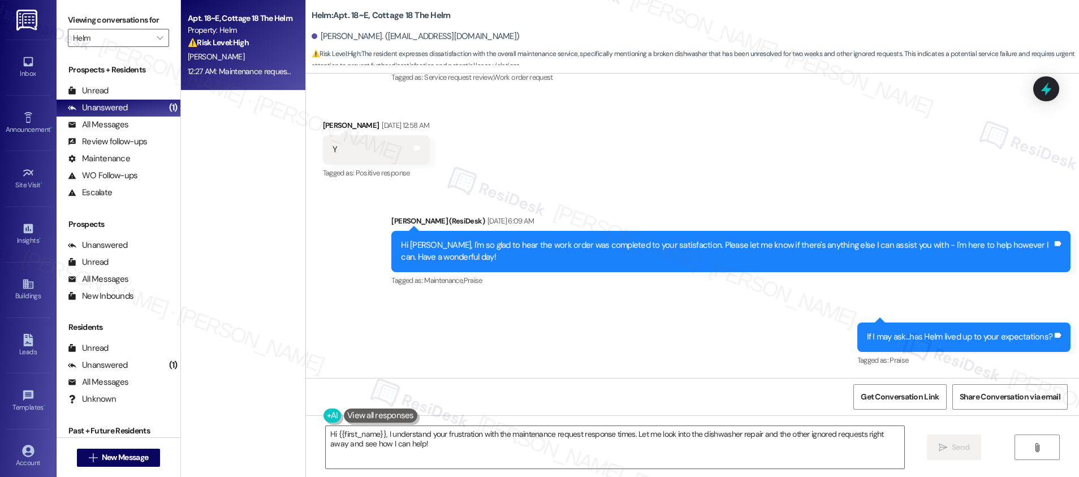
scroll to position [503, 0]
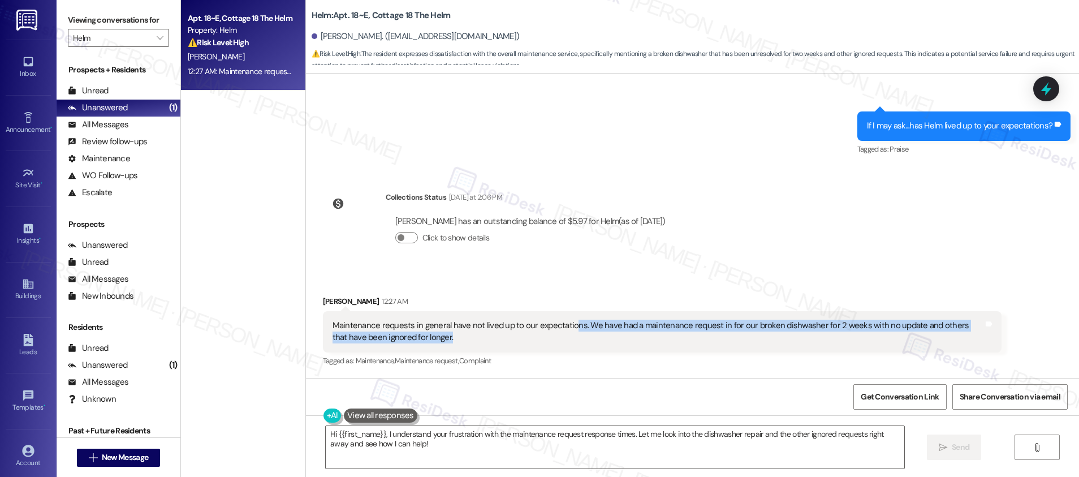
drag, startPoint x: 562, startPoint y: 321, endPoint x: 626, endPoint y: 334, distance: 64.5
click at [626, 334] on div "Maintenance requests in general have not lived up to our expectations. We have …" at bounding box center [657, 331] width 651 height 24
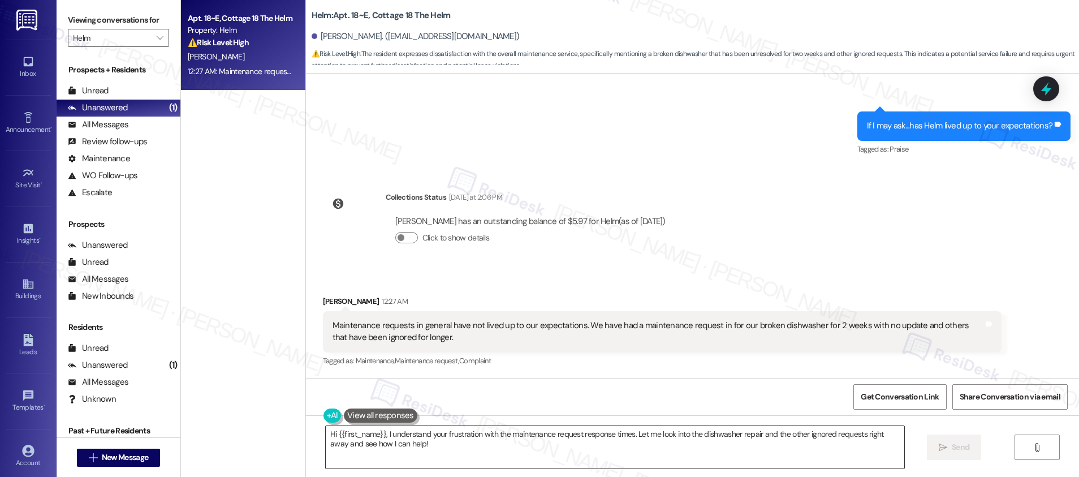
click at [473, 449] on textarea "Hi {{first_name}}, I understand your frustration with the maintenance request r…" at bounding box center [615, 447] width 578 height 42
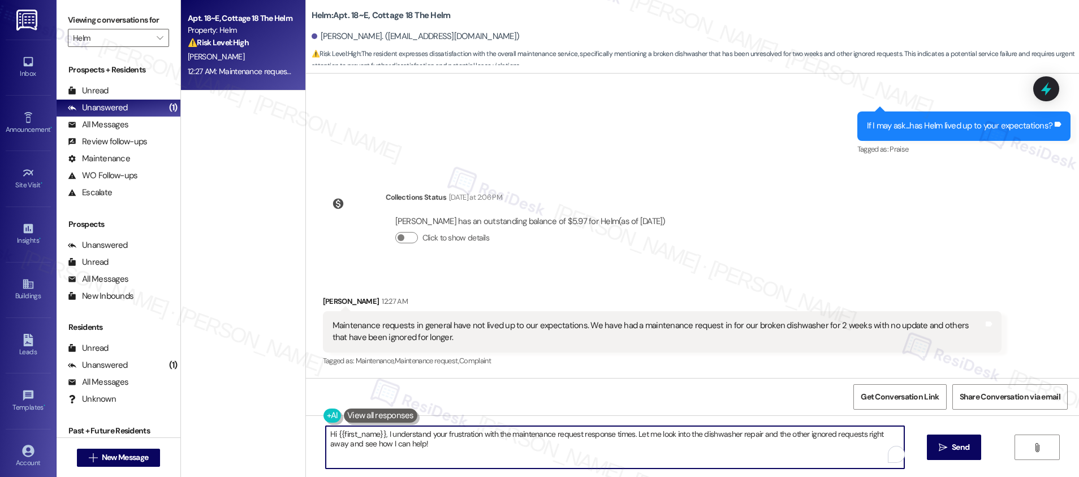
click at [473, 449] on textarea "Hi {{first_name}}, I understand your frustration with the maintenance request r…" at bounding box center [615, 447] width 578 height 42
type textarea "I understand how you feel, Caitlin. Can you list down, the items that the needs…"
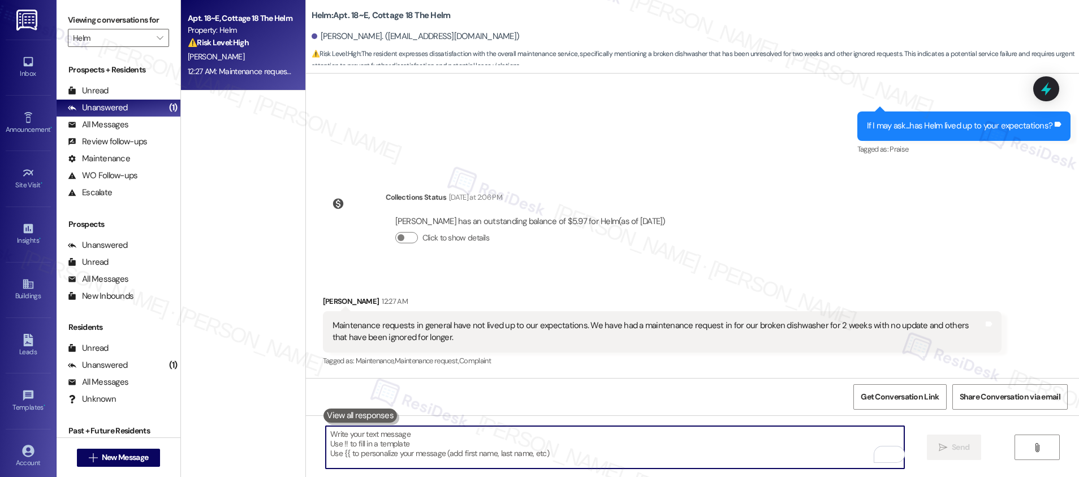
click at [387, 438] on textarea "To enrich screen reader interactions, please activate Accessibility in Grammarl…" at bounding box center [615, 447] width 578 height 42
paste textarea "I understand how you feel, Caitlin. Could you please list the items in your uni…"
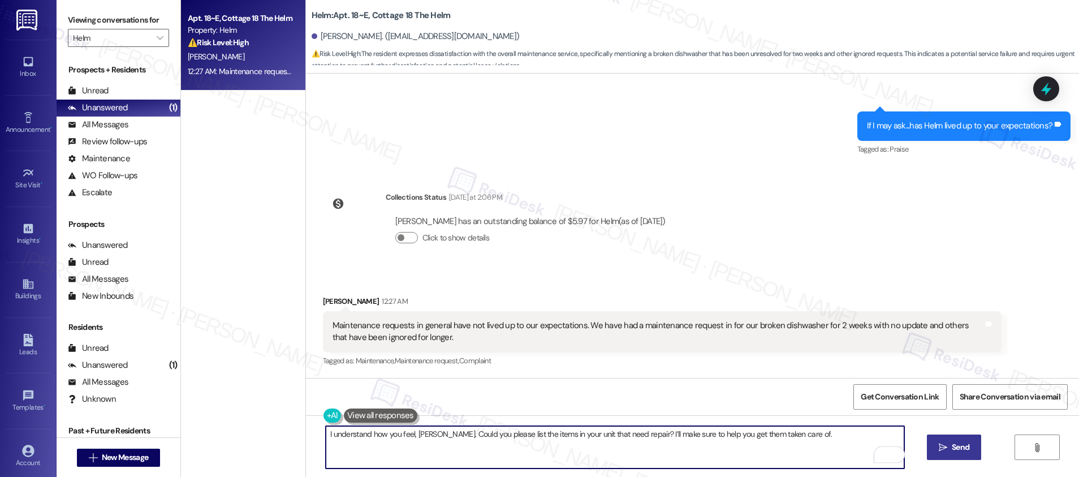
type textarea "I understand how you feel, Caitlin. Could you please list the items in your uni…"
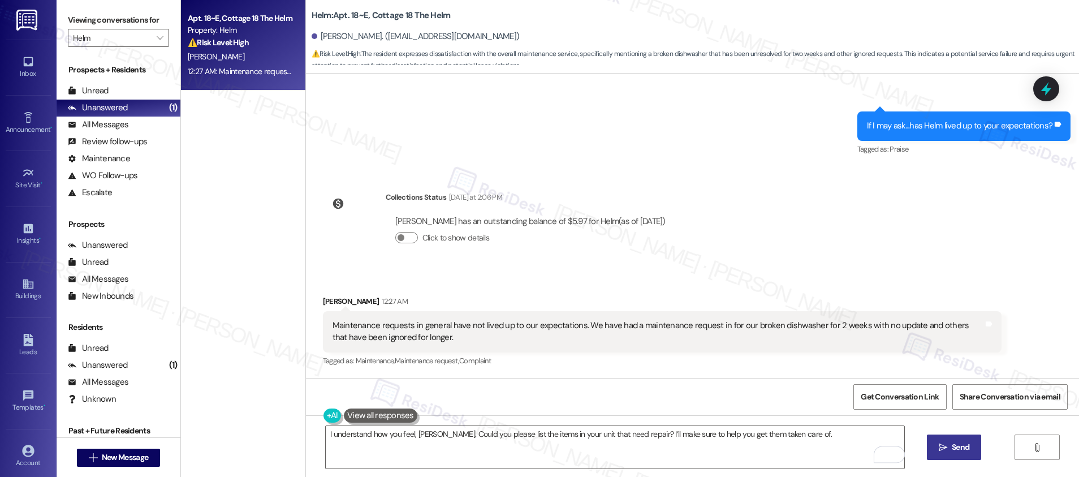
click at [938, 444] on icon "" at bounding box center [942, 447] width 8 height 9
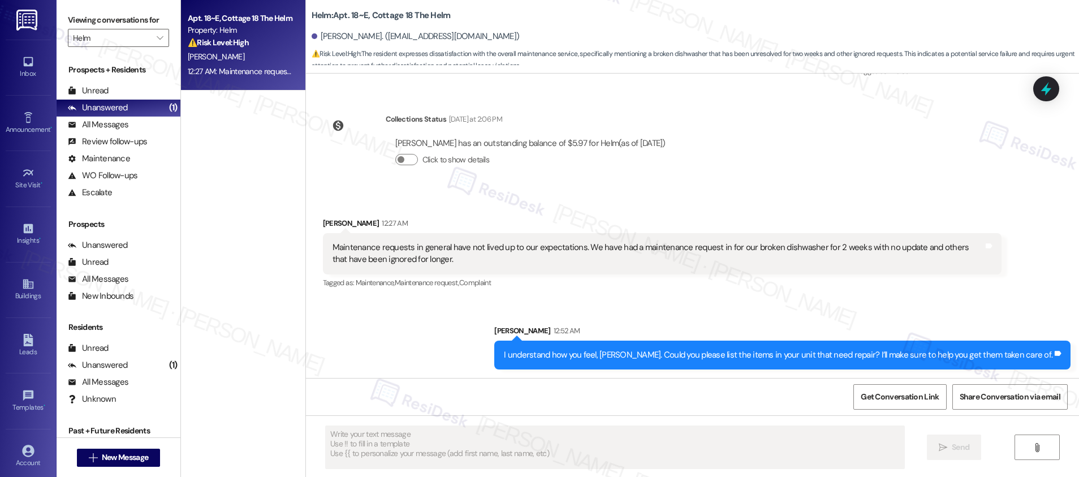
scroll to position [581, 0]
click at [154, 33] on span "" at bounding box center [159, 38] width 11 height 18
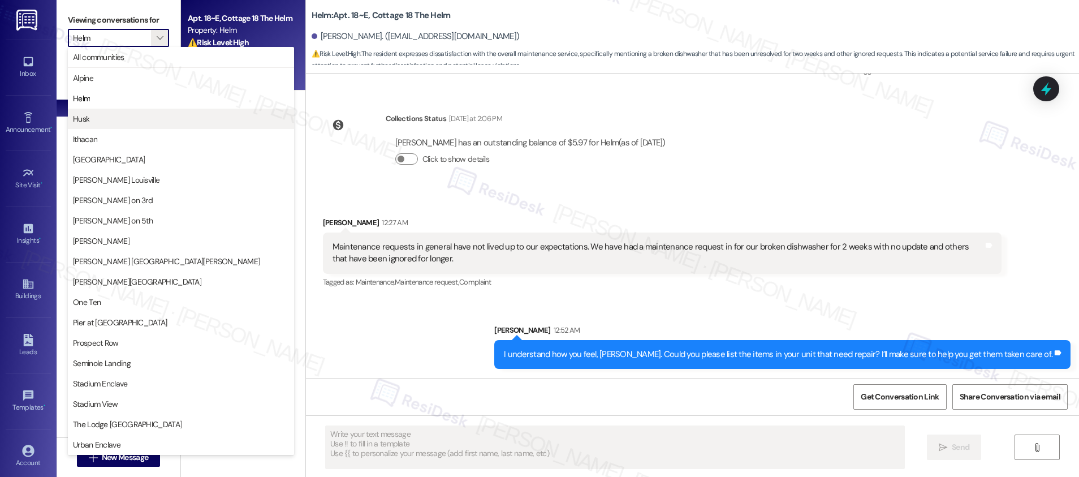
click at [106, 120] on span "Husk" at bounding box center [181, 118] width 216 height 11
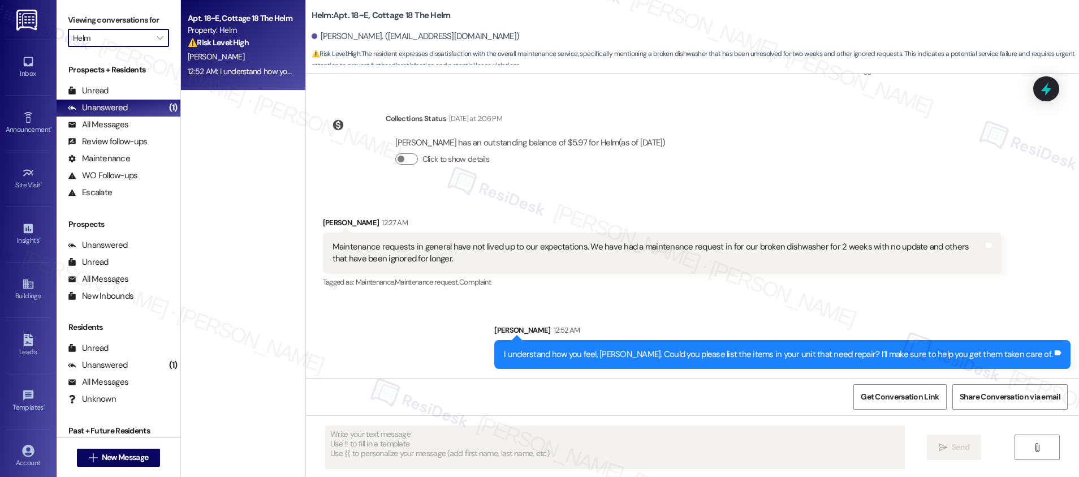
type input "Husk"
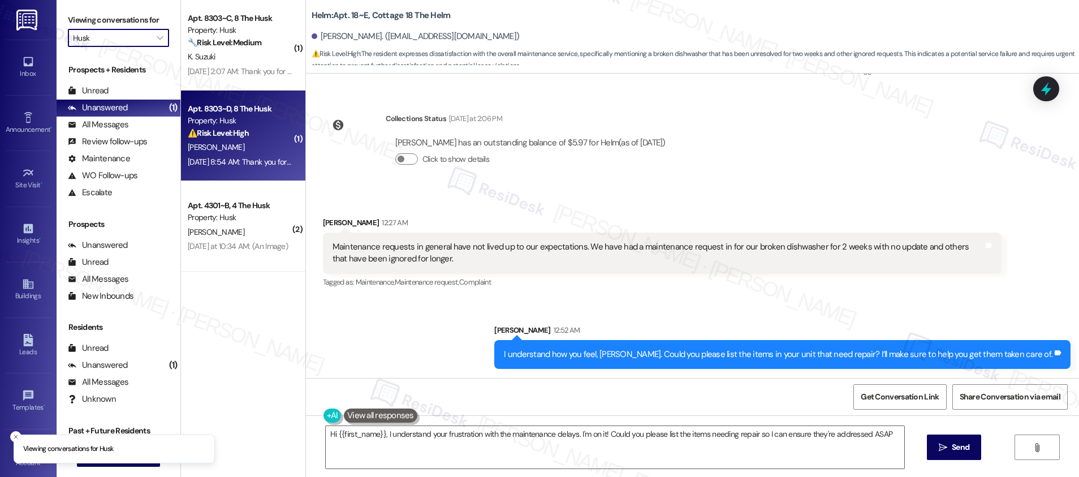
type textarea "Hi {{first_name}}, I understand your frustration with the maintenance delays. I…"
click at [248, 148] on div "[PERSON_NAME]" at bounding box center [240, 147] width 107 height 14
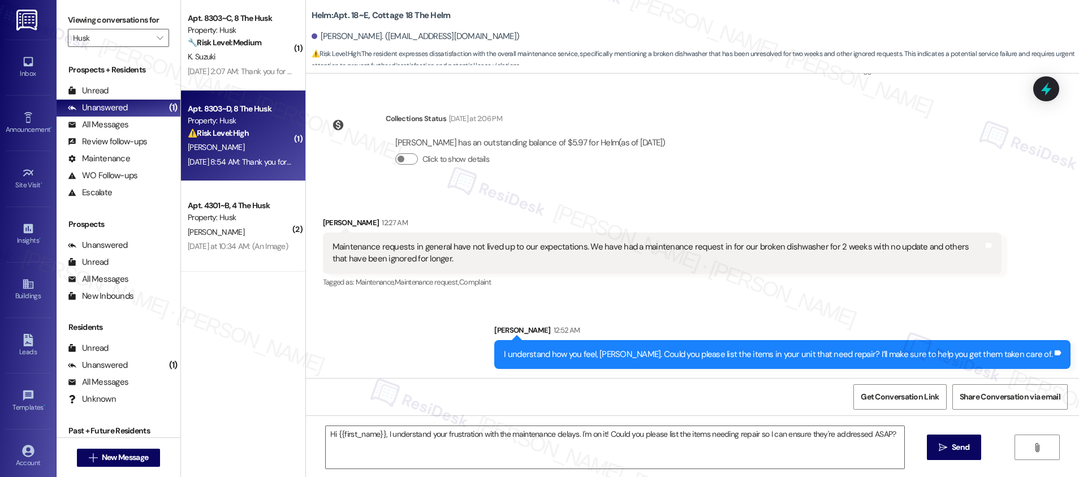
type textarea "Fetching suggested responses. Please feel free to read through the conversation…"
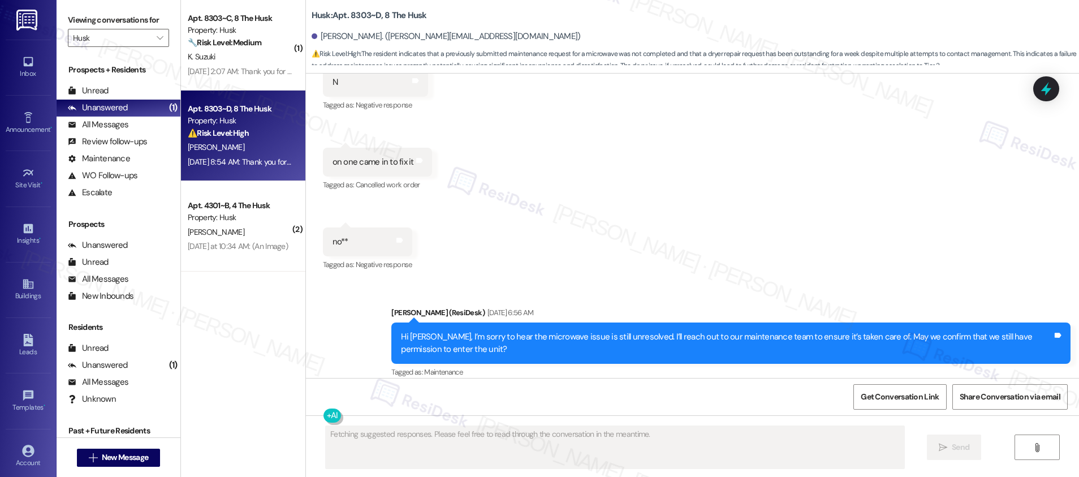
scroll to position [6247, 0]
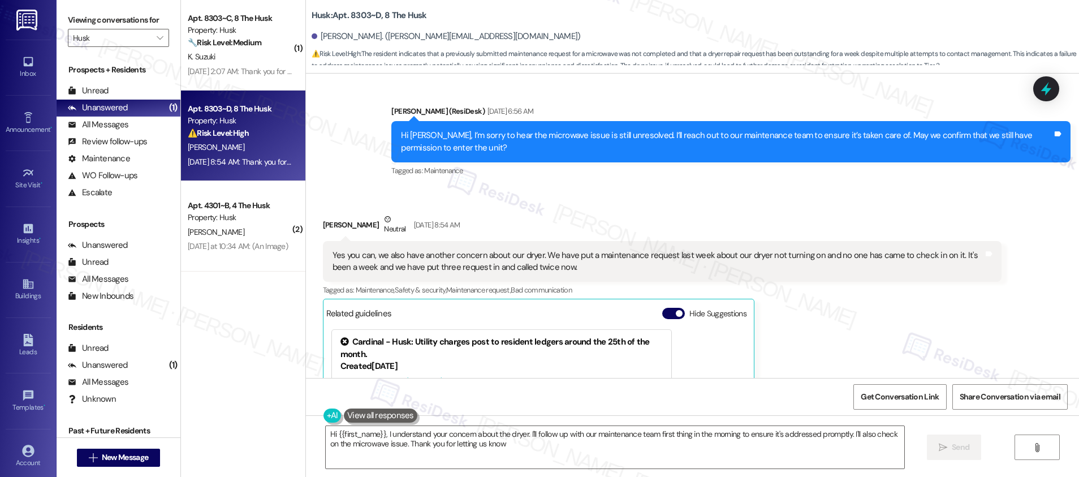
type textarea "Hi {{first_name}}, I understand your concern about the dryer. I'll follow up wi…"
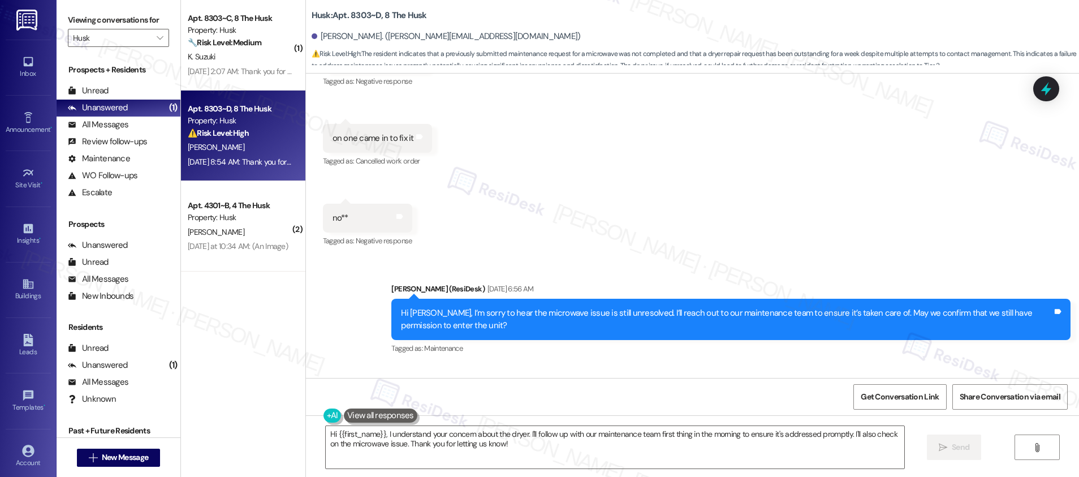
scroll to position [6046, 0]
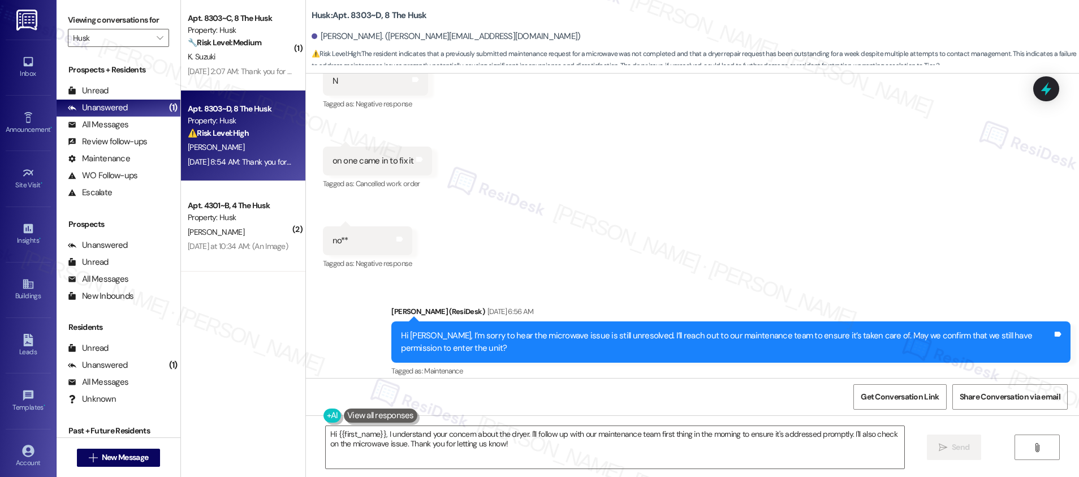
drag, startPoint x: 356, startPoint y: 310, endPoint x: 518, endPoint y: 310, distance: 162.8
click at [518, 449] on div "Yes you can, we also have another concern about our dryer. We have put a mainte…" at bounding box center [657, 461] width 651 height 24
click at [510, 449] on div "Yes you can, we also have another concern about our dryer. We have put a mainte…" at bounding box center [657, 461] width 651 height 24
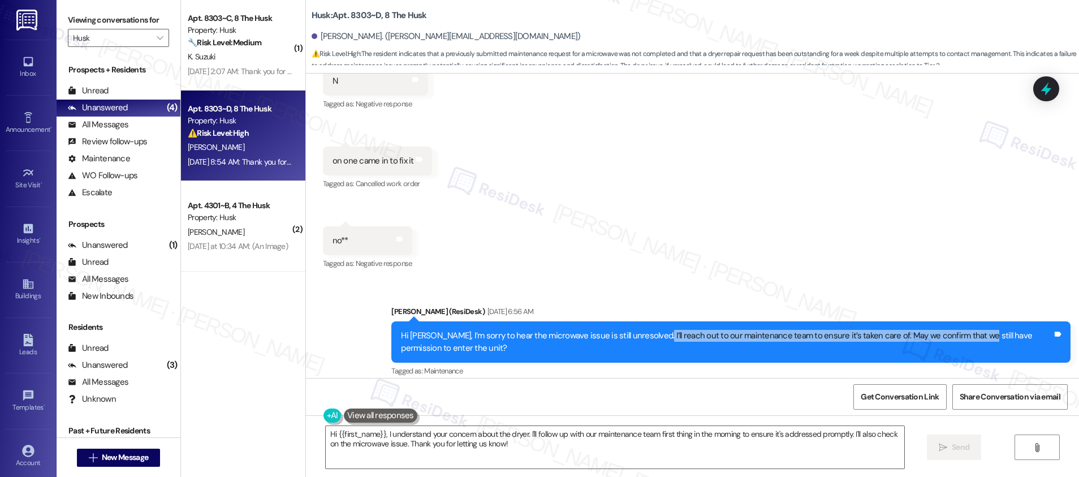
drag, startPoint x: 636, startPoint y: 190, endPoint x: 953, endPoint y: 194, distance: 317.2
click at [953, 330] on div "Hi Samuel, I’m sorry to hear the microwave issue is still unresolved. I’ll reac…" at bounding box center [726, 342] width 651 height 24
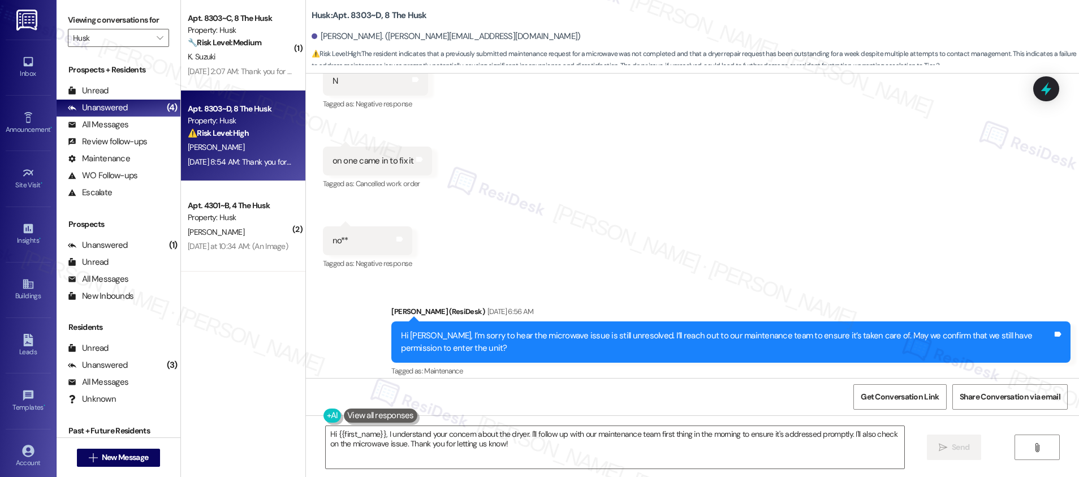
click at [401, 449] on div "Yes you can, we also have another concern about our dryer. We have put a mainte…" at bounding box center [657, 461] width 651 height 24
drag, startPoint x: 348, startPoint y: 309, endPoint x: 449, endPoint y: 313, distance: 101.8
click at [439, 449] on div "Yes you can, we also have another concern about our dryer. We have put a mainte…" at bounding box center [657, 461] width 651 height 24
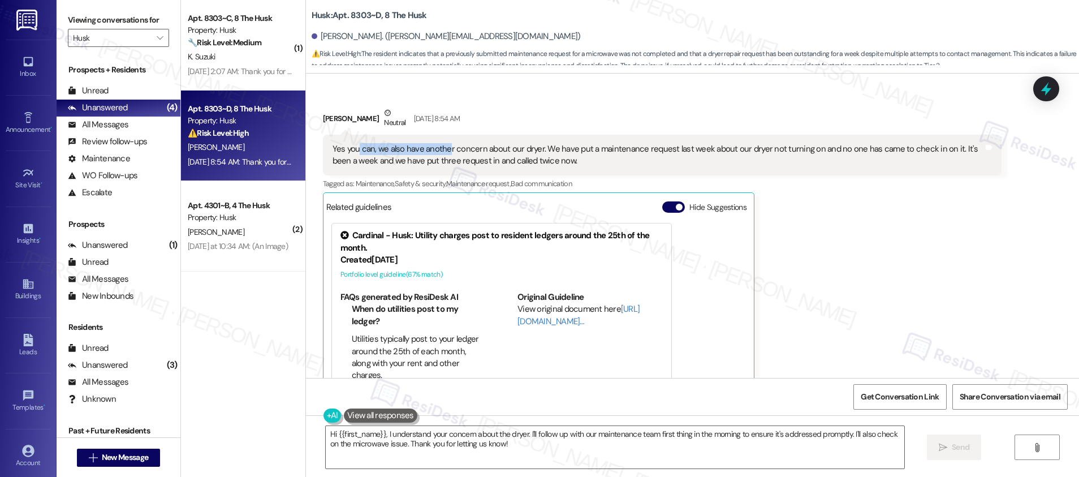
scroll to position [6121, 0]
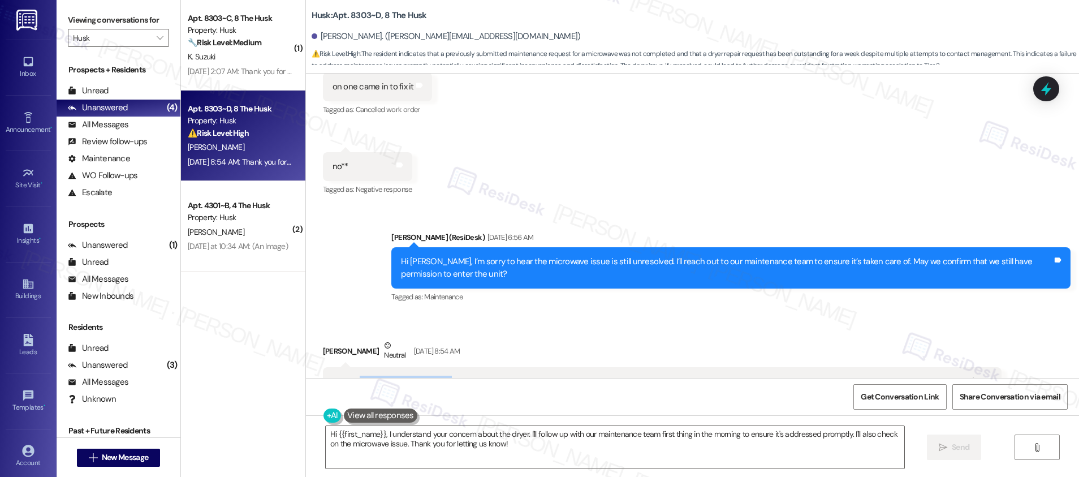
click at [664, 434] on button "Hide Suggestions" at bounding box center [673, 439] width 23 height 11
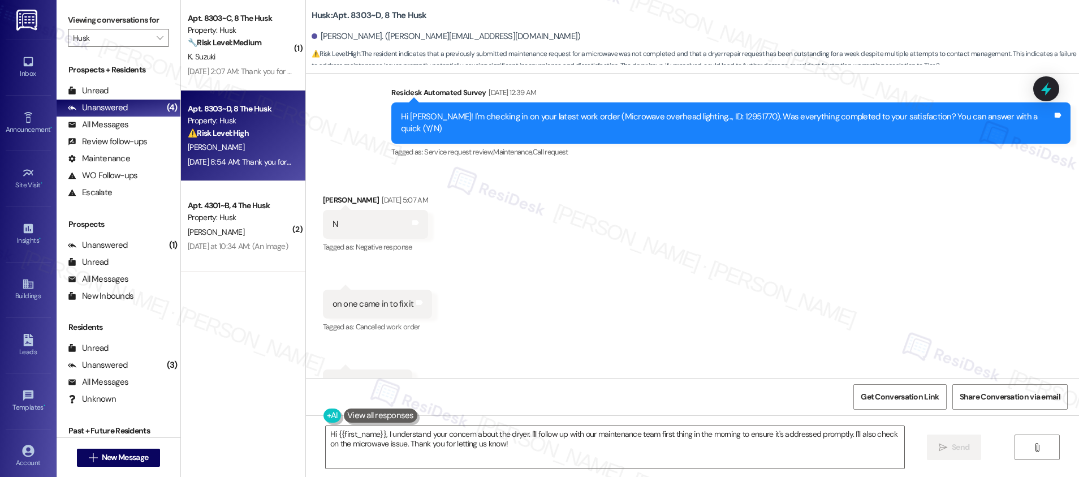
scroll to position [5924, 0]
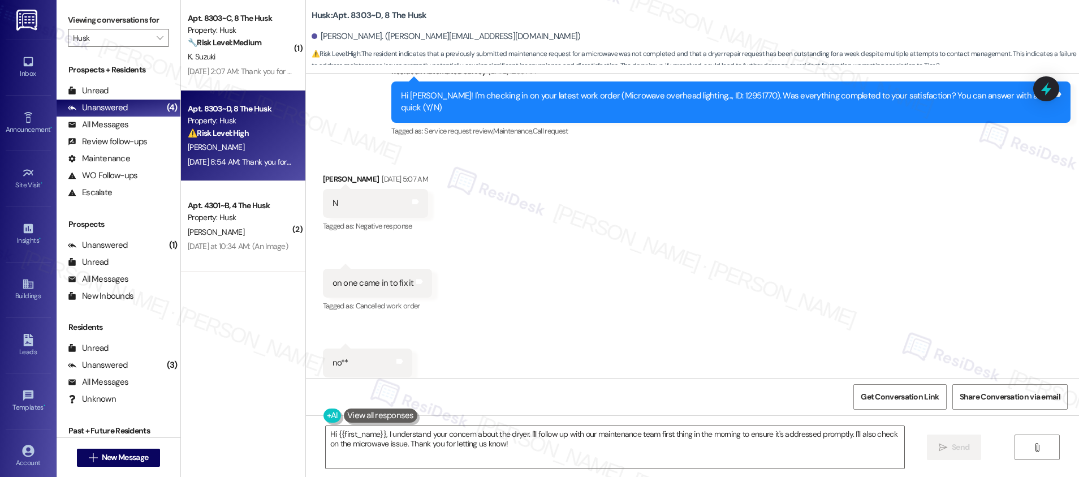
drag, startPoint x: 456, startPoint y: 310, endPoint x: 681, endPoint y: 310, distance: 224.4
click at [681, 452] on div "Hi Samuel, I’m sorry to hear the microwave issue is still unresolved. I’ll reac…" at bounding box center [726, 464] width 651 height 24
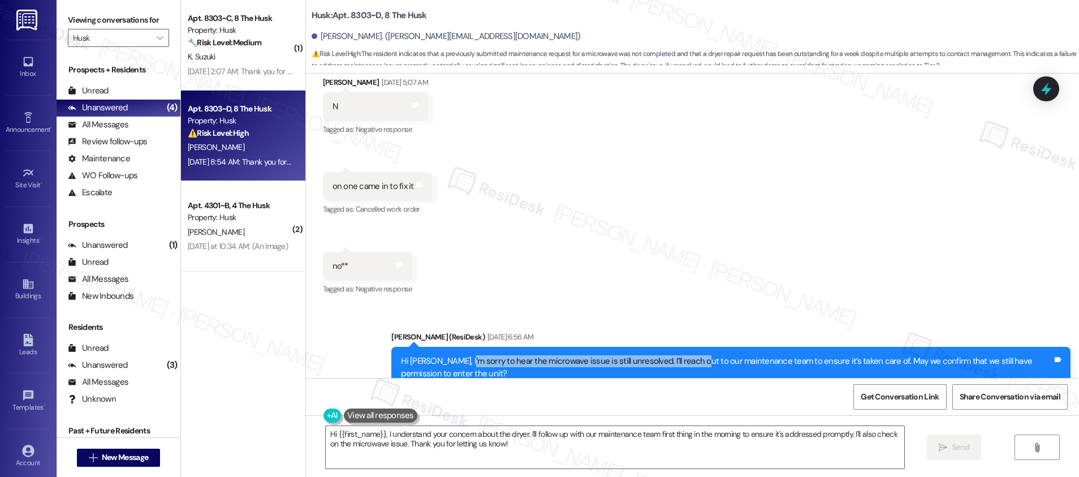
scroll to position [6093, 0]
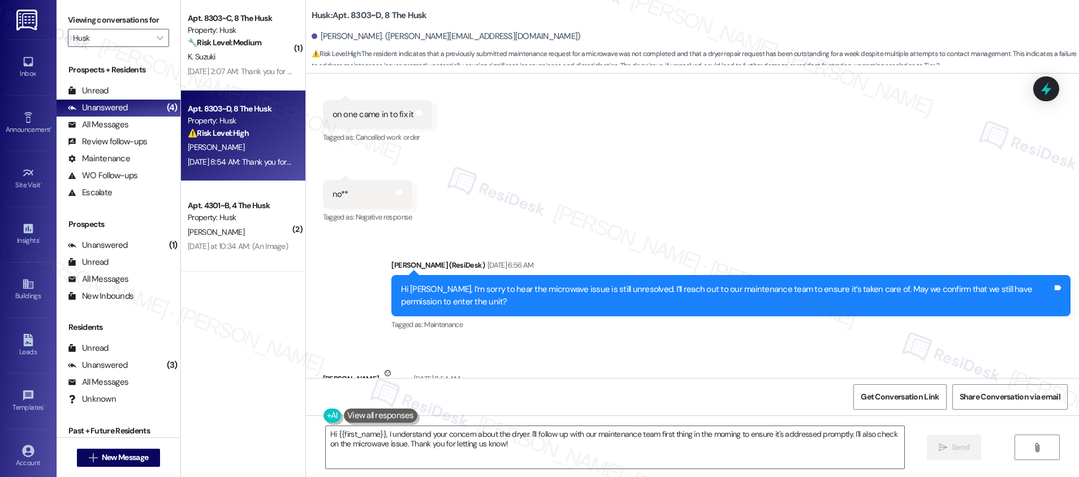
drag, startPoint x: 361, startPoint y: 263, endPoint x: 565, endPoint y: 270, distance: 203.6
click at [565, 403] on div "Yes you can, we also have another concern about our dryer. We have put a mainte…" at bounding box center [657, 415] width 651 height 24
drag, startPoint x: 586, startPoint y: 265, endPoint x: 808, endPoint y: 266, distance: 222.7
click at [808, 403] on div "Yes you can, we also have another concern about our dryer. We have put a mainte…" at bounding box center [657, 415] width 651 height 24
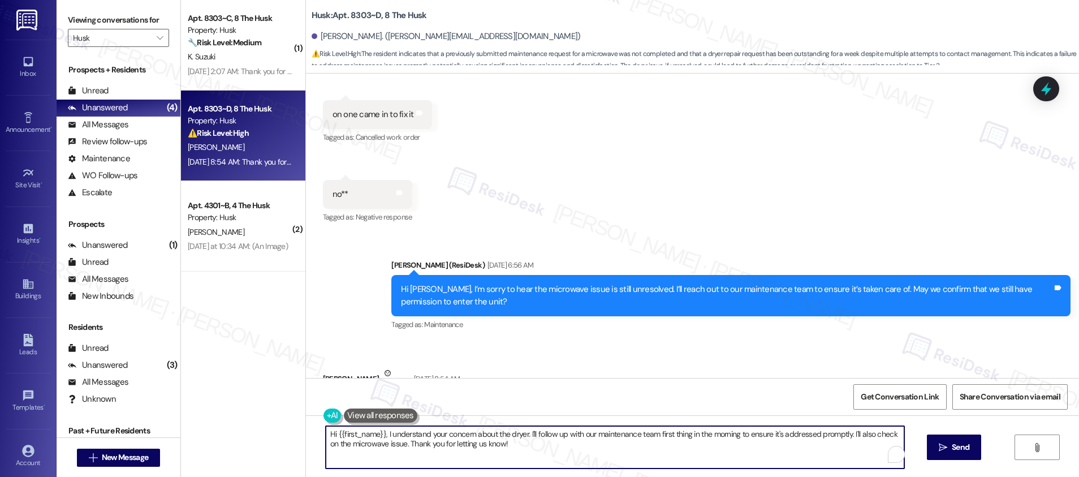
click at [549, 449] on textarea "Hi {{first_name}}, I understand your concern about the dryer. I'll follow up wi…" at bounding box center [615, 447] width 578 height 42
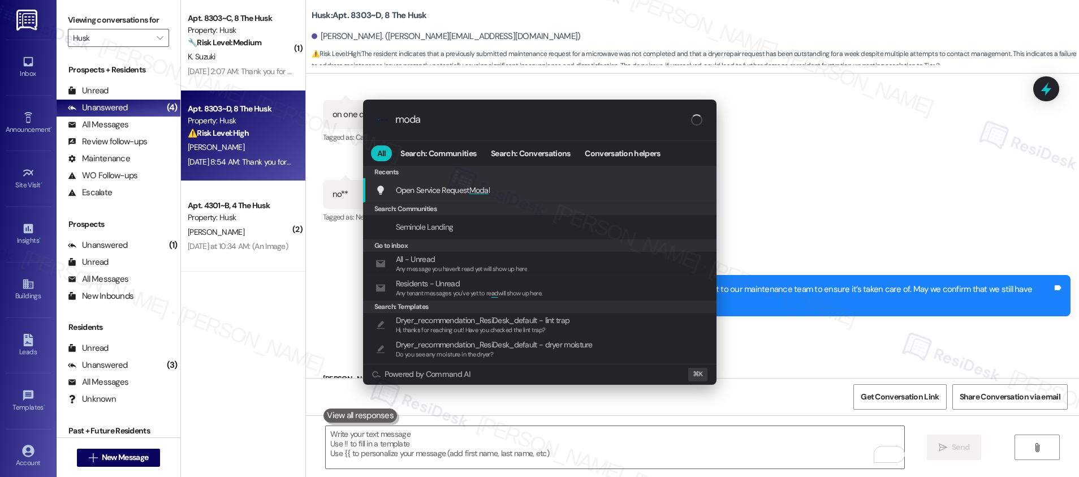
type input "modal"
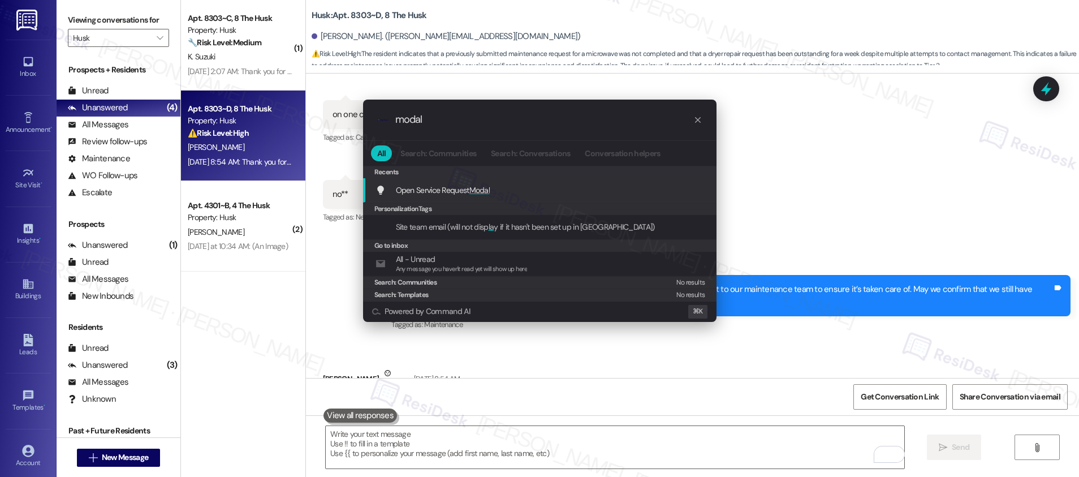
click at [560, 188] on div "Open Service Request Modal Add shortcut" at bounding box center [540, 190] width 331 height 12
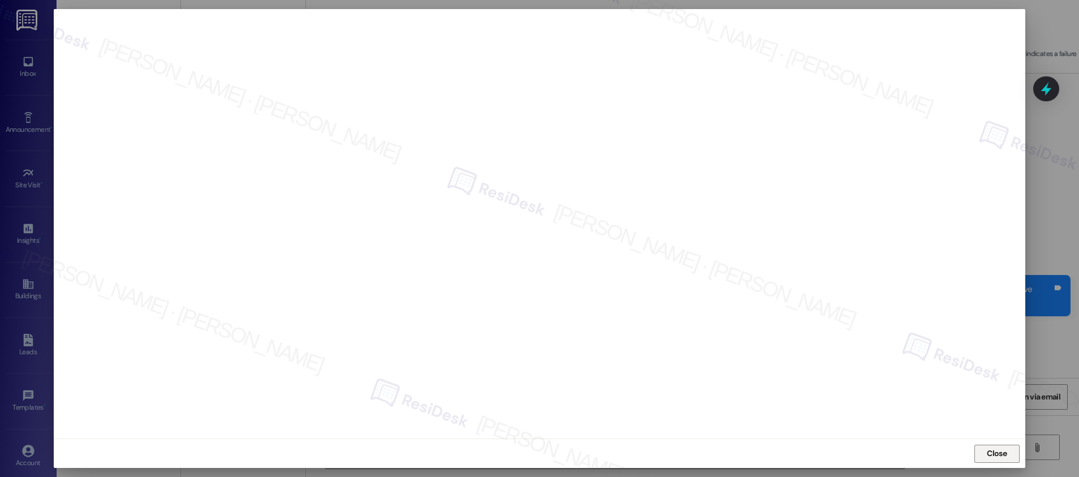
click at [1002, 456] on span "Close" at bounding box center [996, 453] width 20 height 12
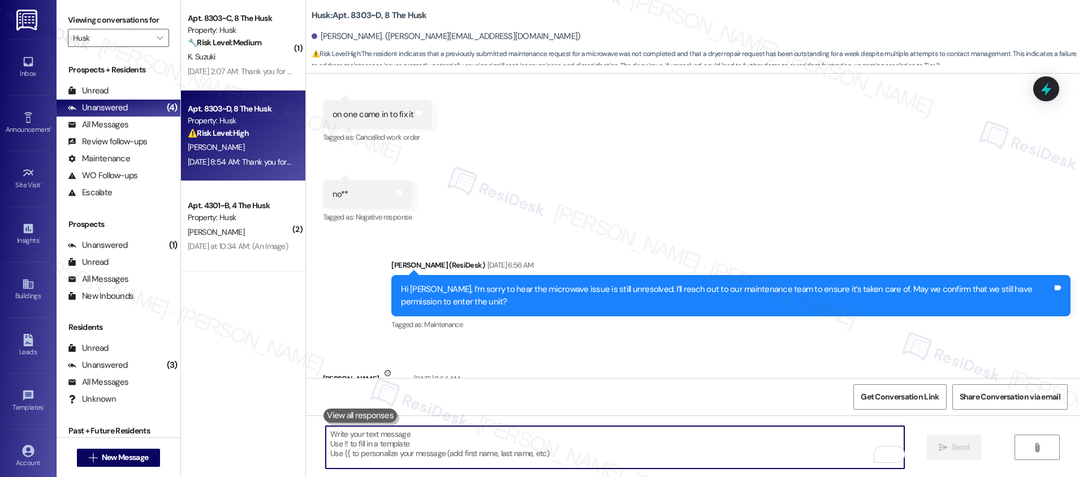
click at [630, 446] on textarea "To enrich screen reader interactions, please activate Accessibility in Grammarl…" at bounding box center [615, 447] width 578 height 42
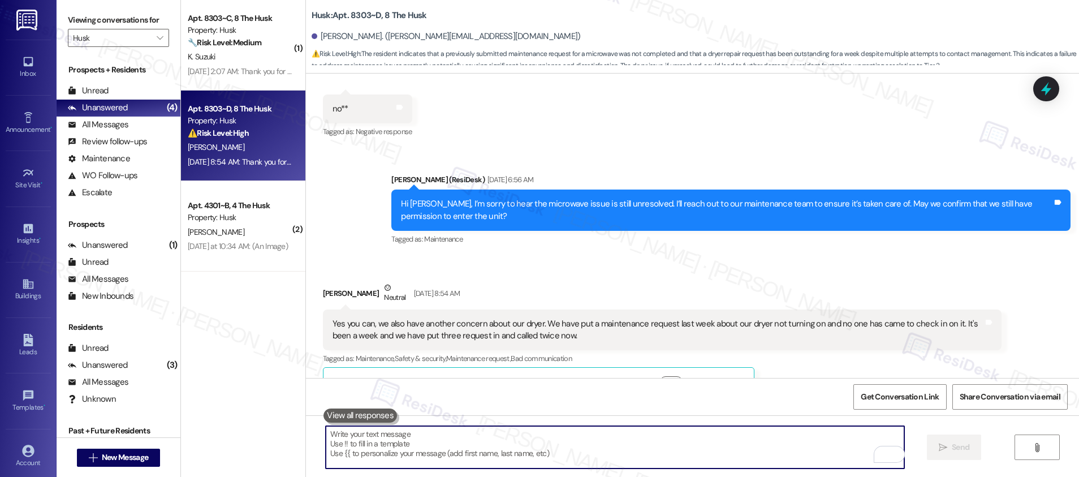
scroll to position [6176, 0]
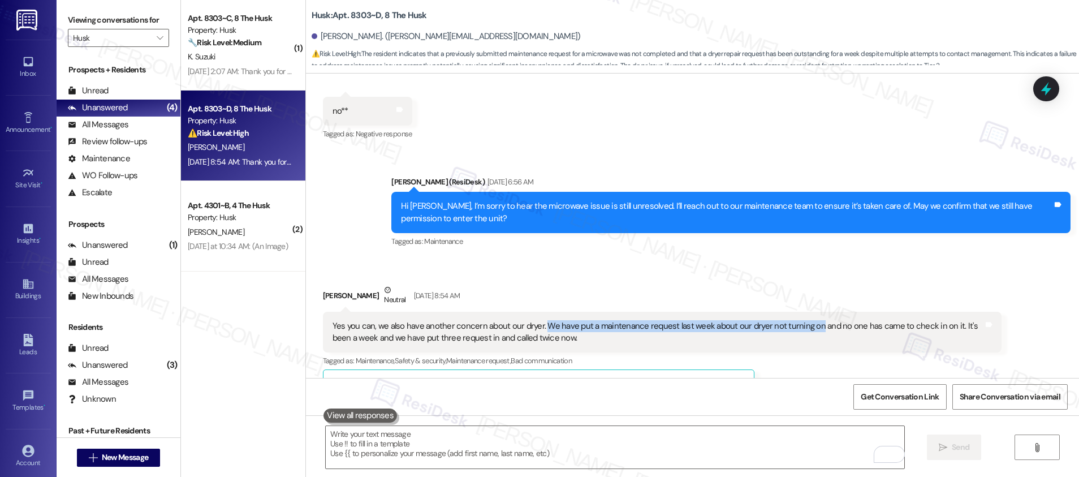
drag, startPoint x: 533, startPoint y: 179, endPoint x: 803, endPoint y: 178, distance: 270.2
click at [803, 320] on div "Yes you can, we also have another concern about our dryer. We have put a mainte…" at bounding box center [657, 332] width 651 height 24
copy div "We have put a maintenance request last week about our dryer not turning on"
drag, startPoint x: 375, startPoint y: 451, endPoint x: 386, endPoint y: 452, distance: 10.8
click at [381, 452] on textarea "To enrich screen reader interactions, please activate Accessibility in Grammarl…" at bounding box center [615, 447] width 578 height 42
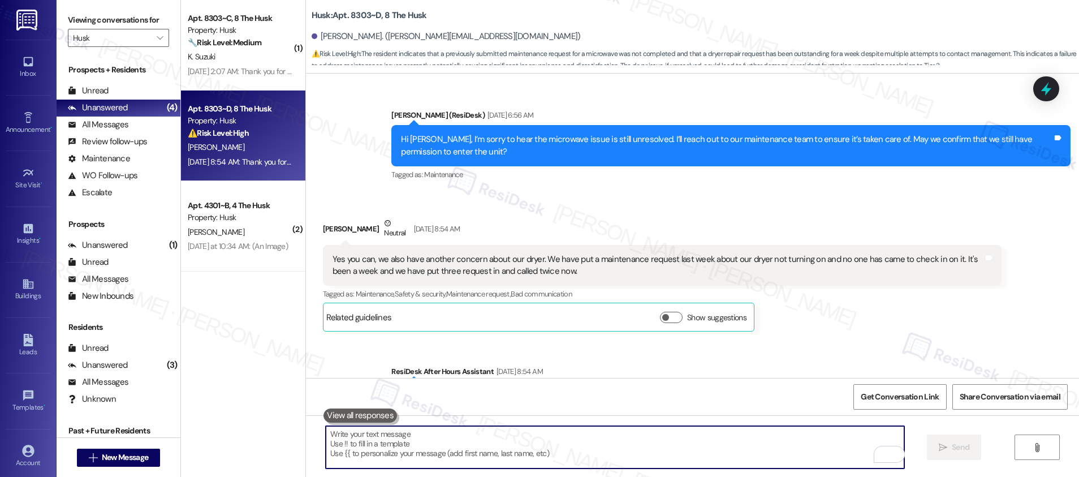
scroll to position [6271, 0]
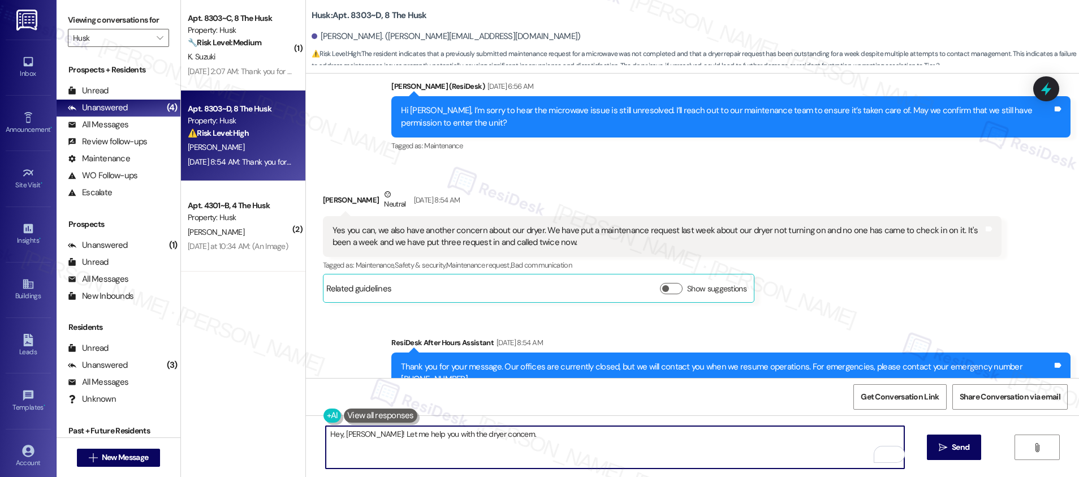
paste textarea "Just to better understand and speed up the resolution, could you share a bit mo…"
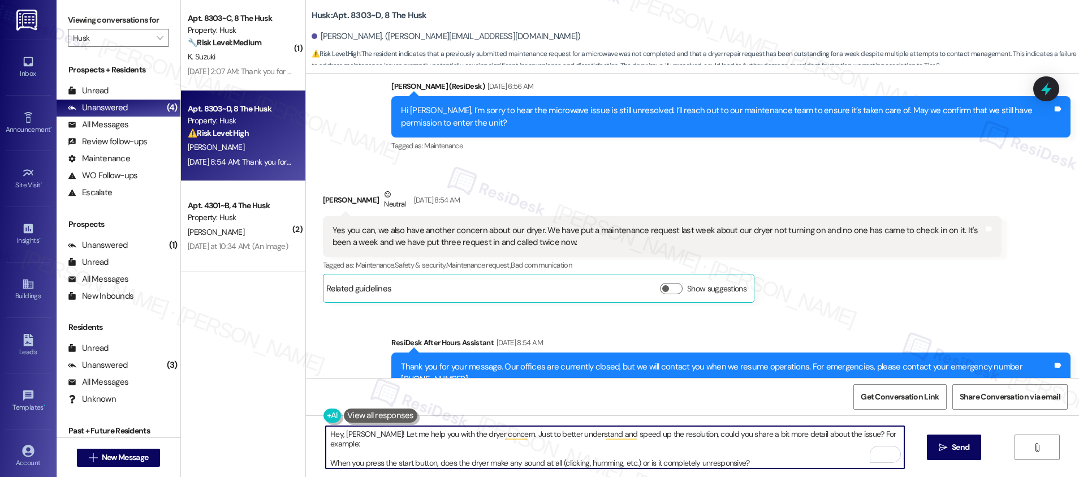
click at [328, 455] on textarea "Hey, Samuel! Let me help you with the dryer concern. Just to better understand …" at bounding box center [615, 447] width 578 height 42
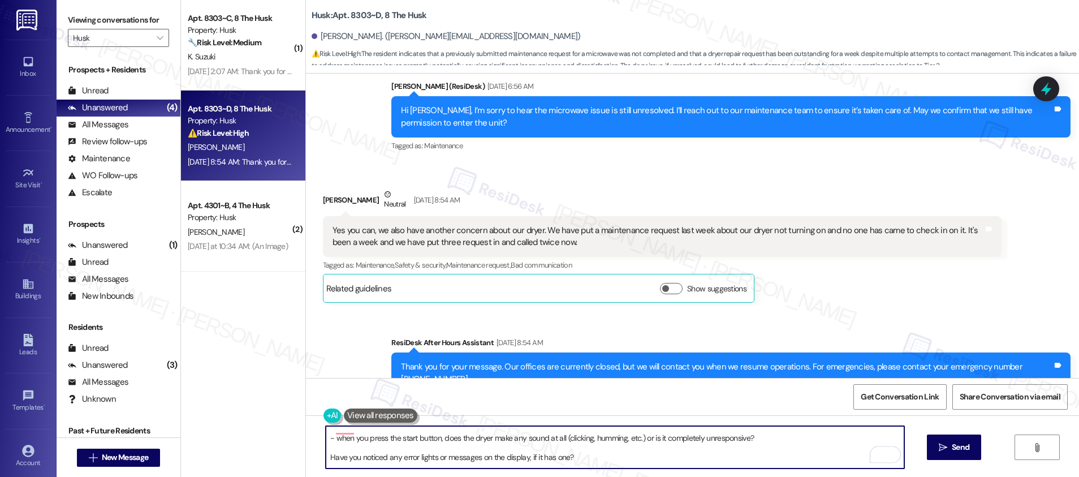
click at [326, 449] on textarea "Hey, Samuel! Let me help you with the dryer concern. Just to better understand …" at bounding box center [615, 447] width 578 height 42
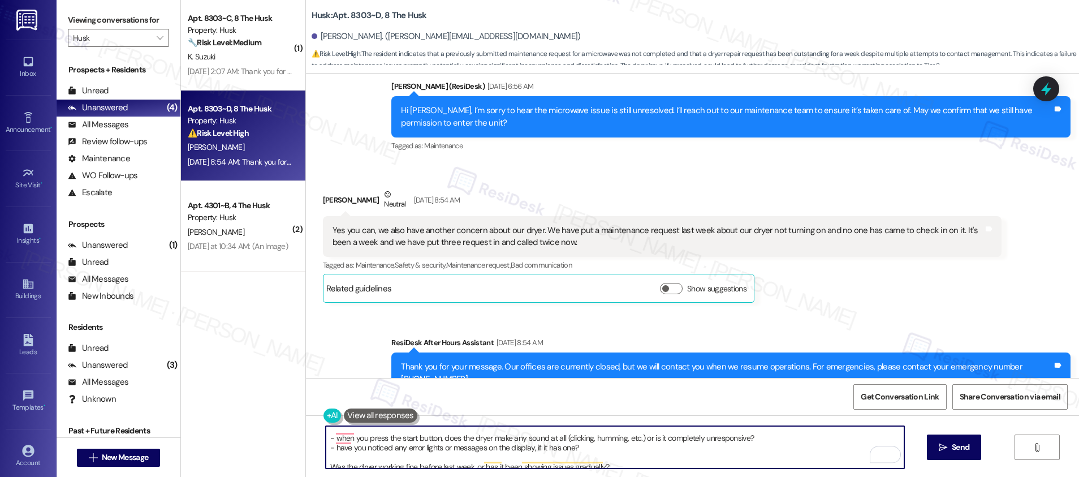
click at [326, 457] on textarea "Hey, Samuel! Let me help you with the dryer concern. Just to better understand …" at bounding box center [615, 447] width 578 height 42
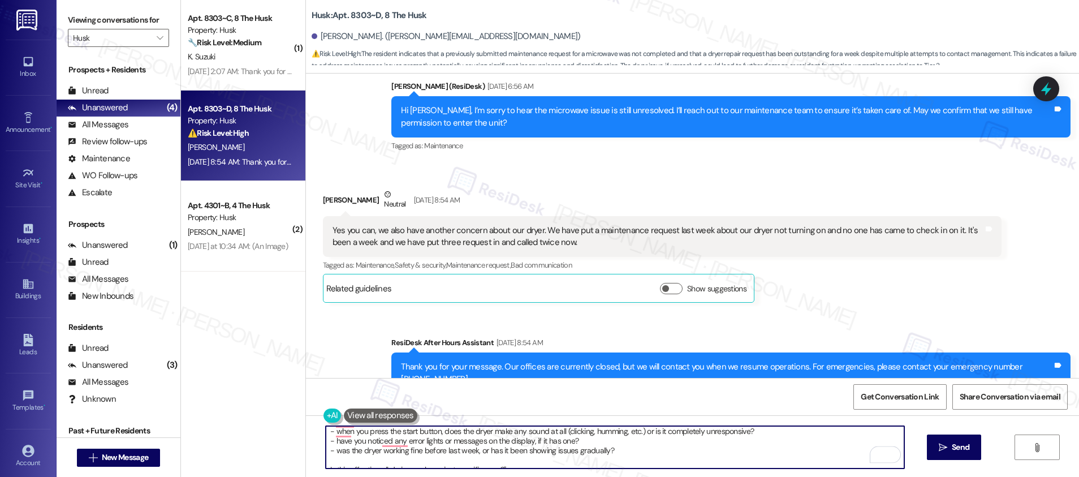
click at [326, 461] on textarea "Hey, Samuel! Let me help you with the dryer concern. Just to better understand …" at bounding box center [615, 447] width 578 height 42
click at [326, 459] on textarea "Hey, Samuel! Let me help you with the dryer concern. Just to better understand …" at bounding box center [615, 447] width 578 height 42
click at [707, 460] on textarea "Hey, Samuel! Let me help you with the dryer concern. Just to better understand …" at bounding box center [615, 447] width 578 height 42
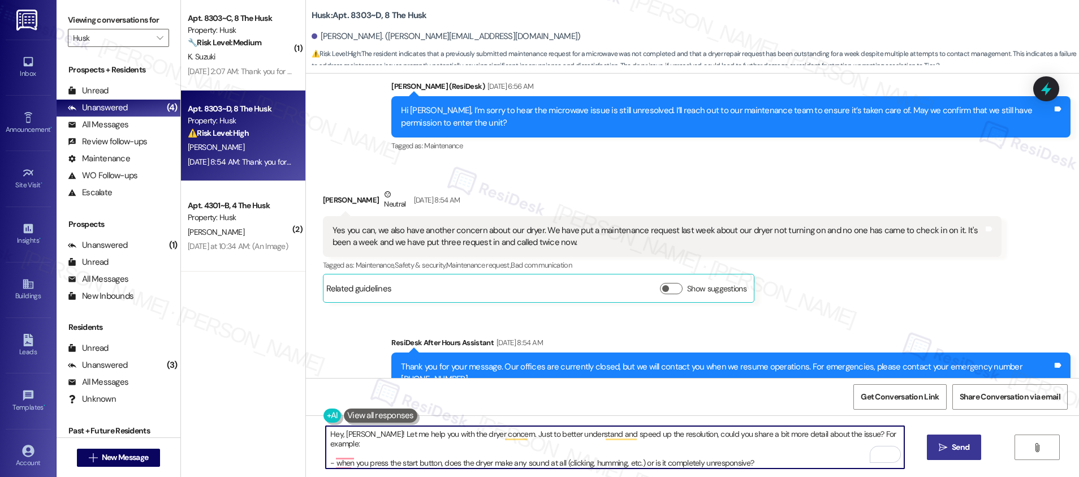
type textarea "Hey, Samuel! Let me help you with the dryer concern. Just to better understand …"
click at [945, 451] on icon "" at bounding box center [942, 447] width 8 height 9
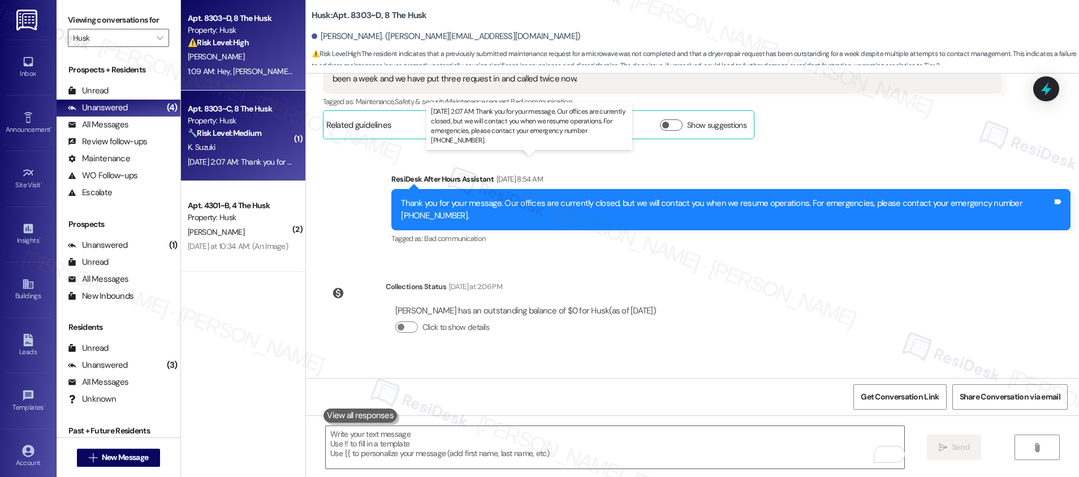
click at [189, 158] on div "Sep 21, 2025 at 2:07 AM: Thank you for your message. Our offices are currently …" at bounding box center [530, 162] width 685 height 10
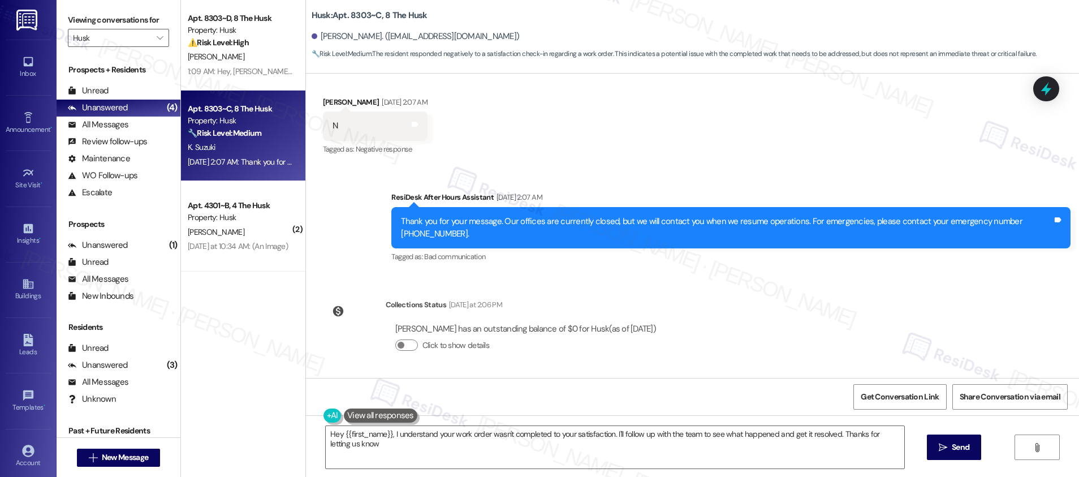
type textarea "Hey {{first_name}}, I understand your work order wasn't completed to your satis…"
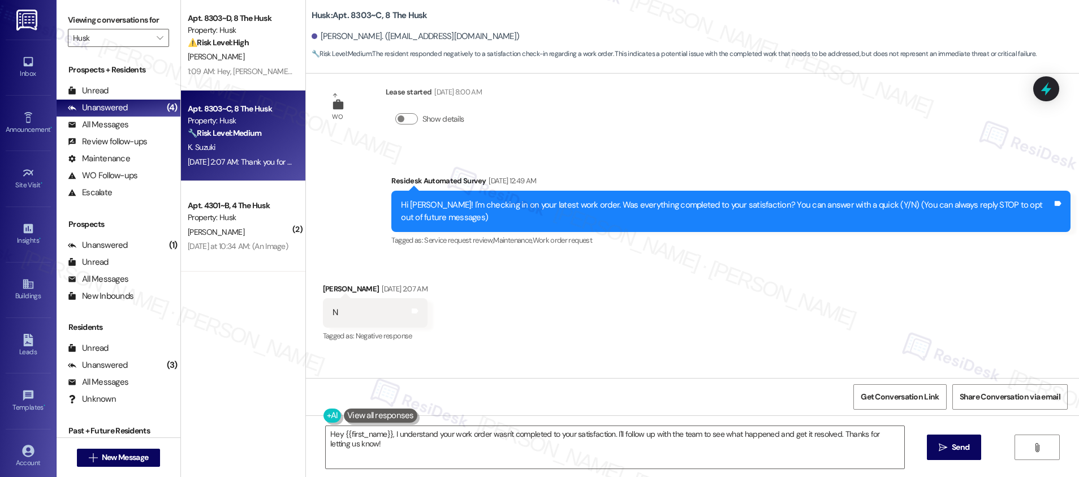
scroll to position [0, 0]
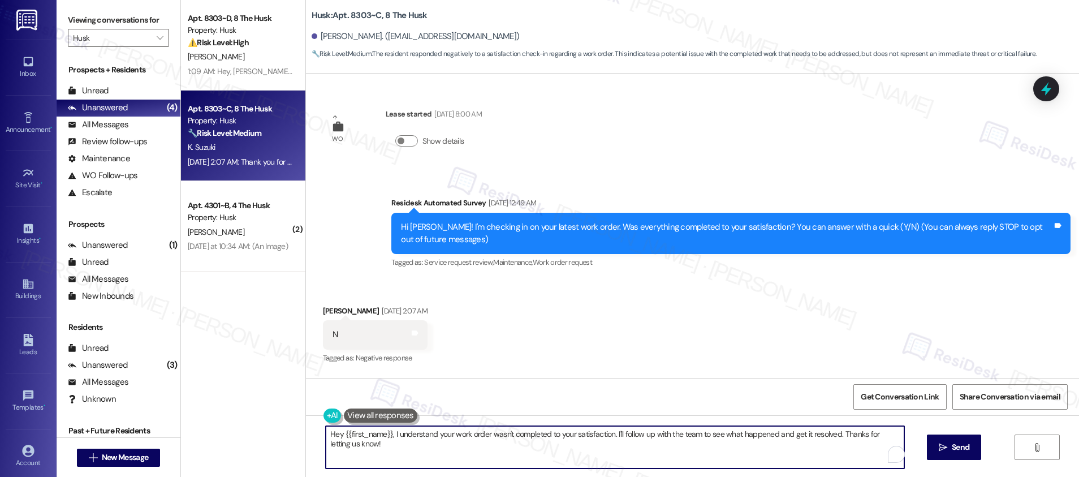
click at [455, 448] on textarea "Hey {{first_name}}, I understand your work order wasn't completed to your satis…" at bounding box center [615, 447] width 578 height 42
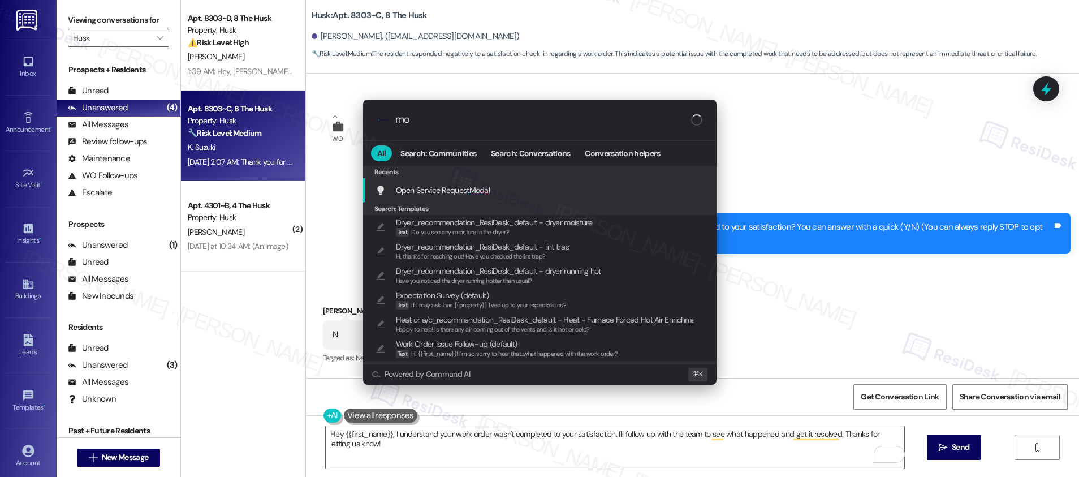
type input "mod"
click at [585, 189] on div "Open Service Request Mod al Add shortcut" at bounding box center [540, 190] width 331 height 12
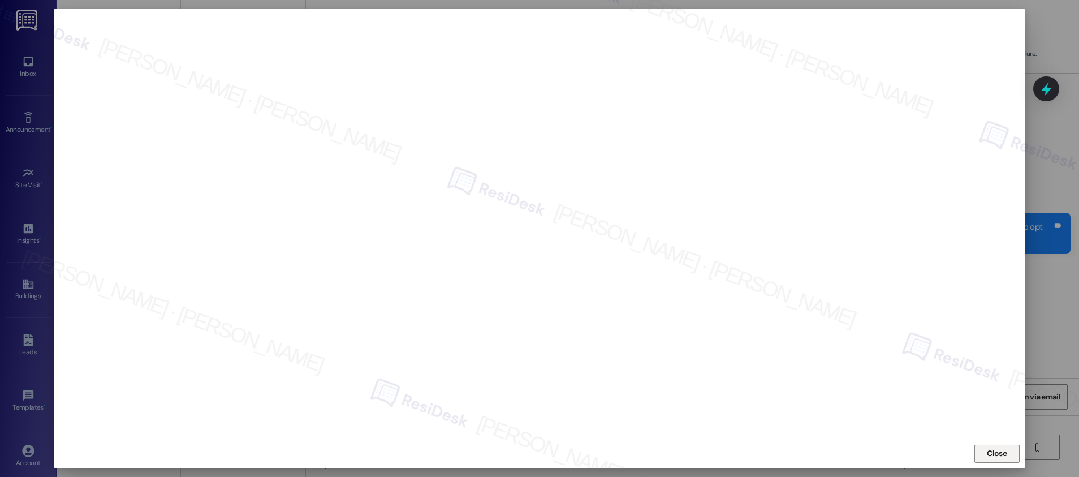
click at [993, 453] on span "Close" at bounding box center [996, 453] width 20 height 12
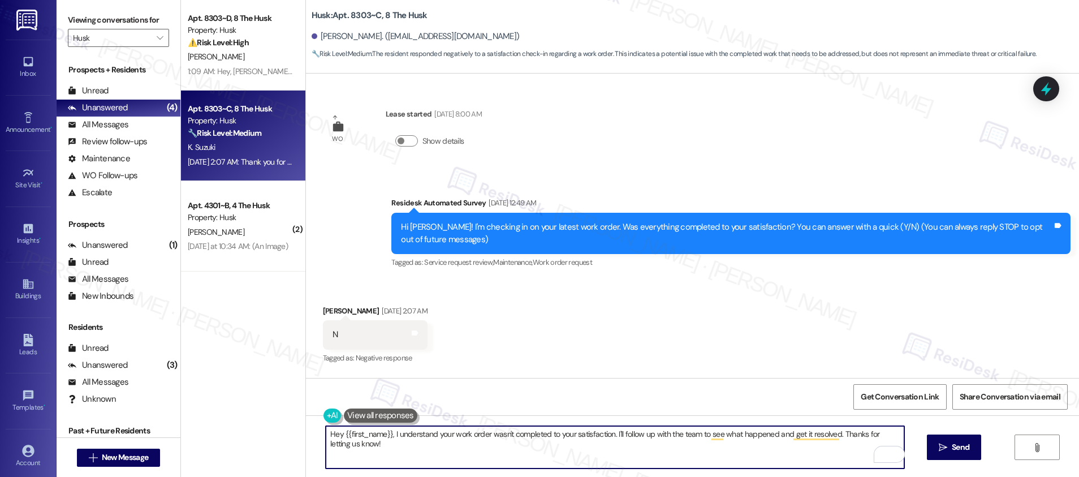
click at [336, 434] on textarea "Hey {{first_name}}, I understand your work order wasn't completed to your satis…" at bounding box center [615, 447] width 578 height 42
click at [337, 433] on textarea "Hey {{first_name}}, I understand your work order wasn't completed to your satis…" at bounding box center [615, 447] width 578 height 42
paste textarea "i {{first_name}}, I understand the work order wasn't completed to your satisfac…"
drag, startPoint x: 380, startPoint y: 435, endPoint x: 299, endPoint y: 429, distance: 81.7
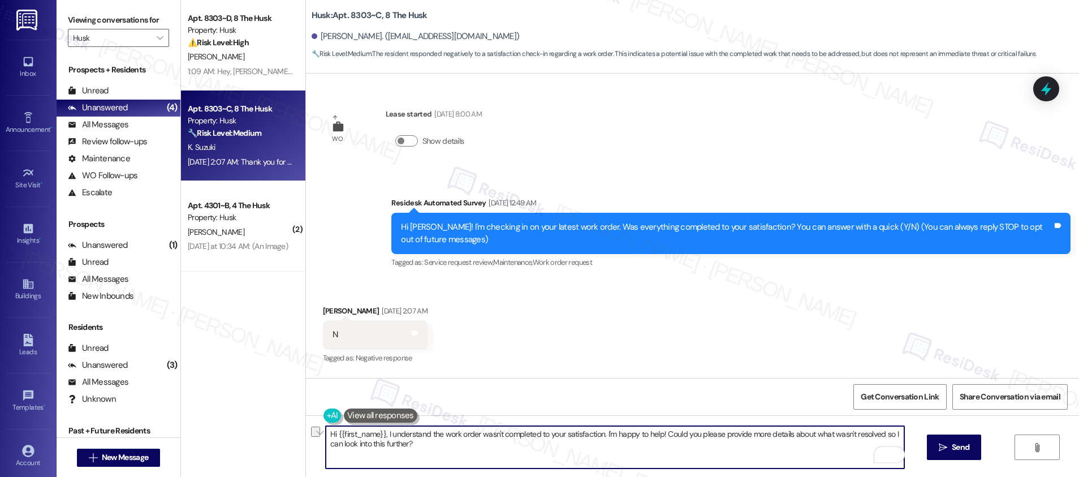
click at [306, 429] on div "Hi {{first_name}}, I understand the work order wasn't completed to your satisfa…" at bounding box center [692, 457] width 773 height 85
click at [600, 430] on textarea "I understand the work order wasn't completed to your satisfaction. I'm happy to…" at bounding box center [615, 447] width 578 height 42
type textarea "I understand the work order wasn't completed to your satisfaction. I'm happy to…"
click at [951, 443] on span "Send" at bounding box center [960, 447] width 18 height 12
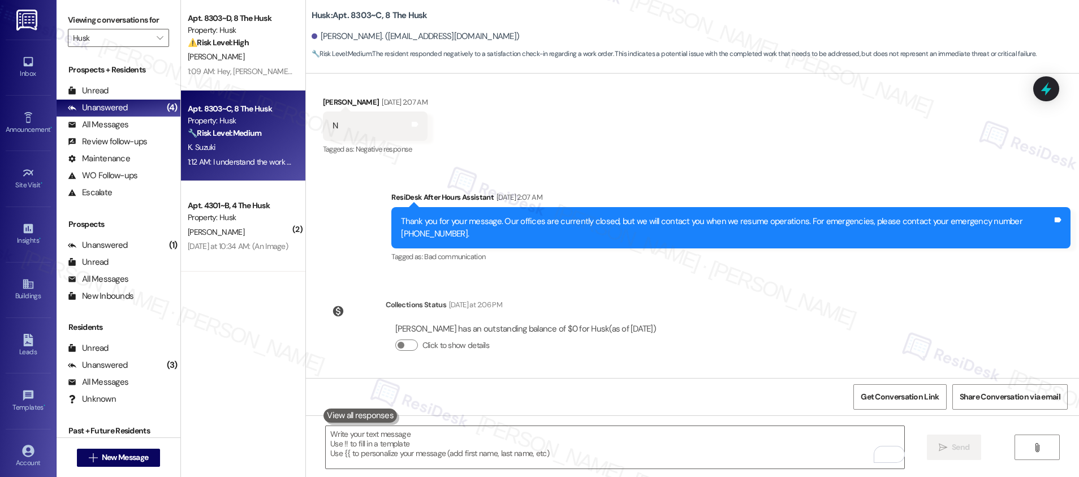
scroll to position [288, 0]
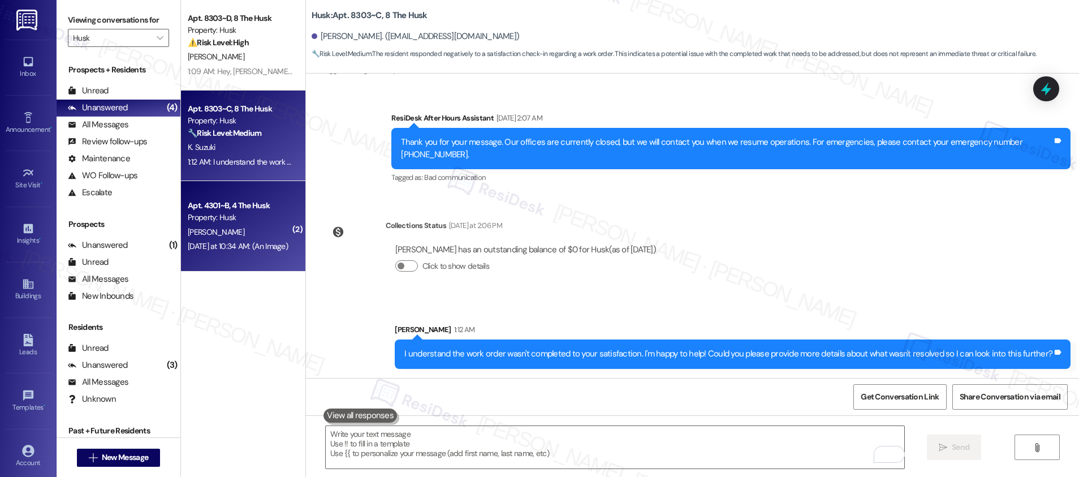
click at [243, 215] on div "Property: Husk" at bounding box center [240, 217] width 105 height 12
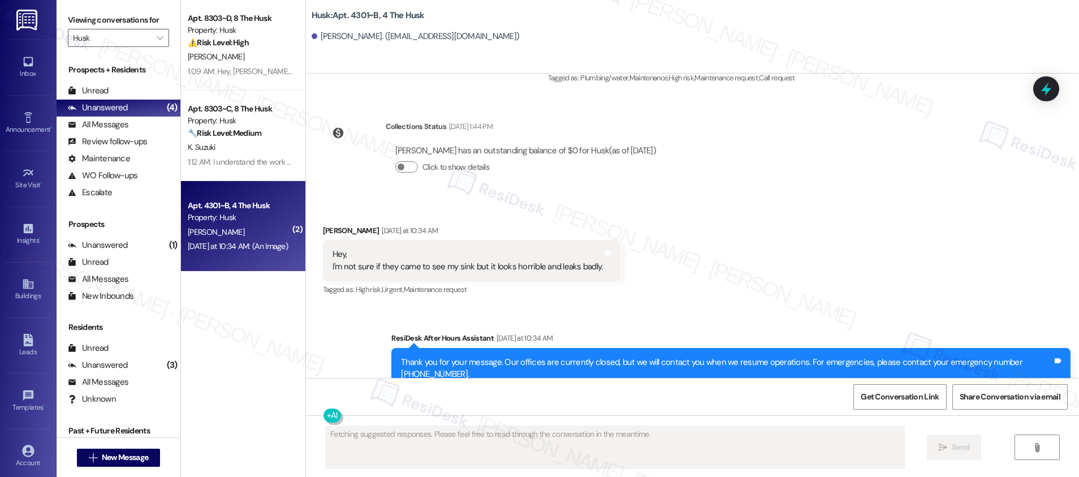
scroll to position [1495, 0]
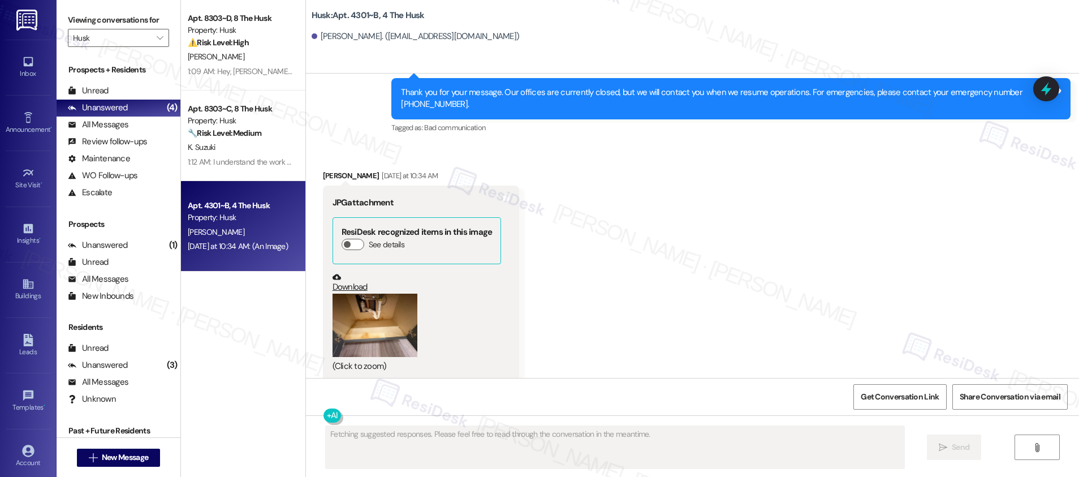
click at [373, 293] on button "Zoom image" at bounding box center [374, 325] width 85 height 64
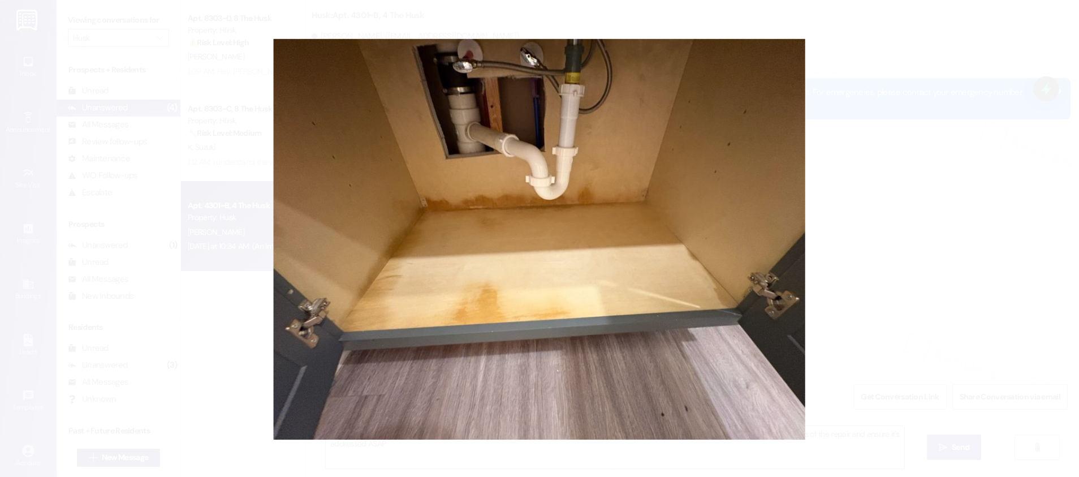
type textarea "Hi {{first_name}}, I understand your bathroom sink is still leaking badly. I'll…"
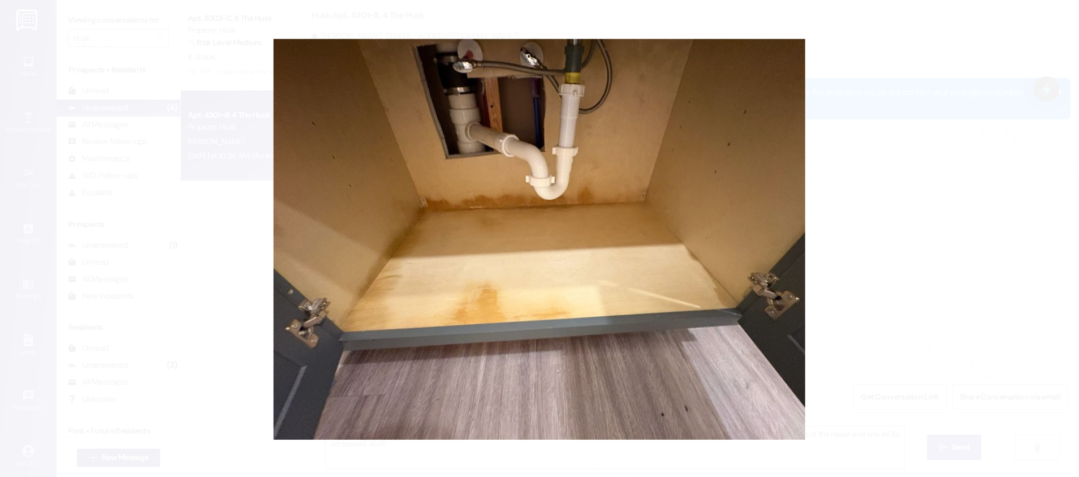
drag, startPoint x: 870, startPoint y: 266, endPoint x: 842, endPoint y: 281, distance: 31.6
click at [870, 266] on button "Unzoom image" at bounding box center [539, 238] width 1079 height 477
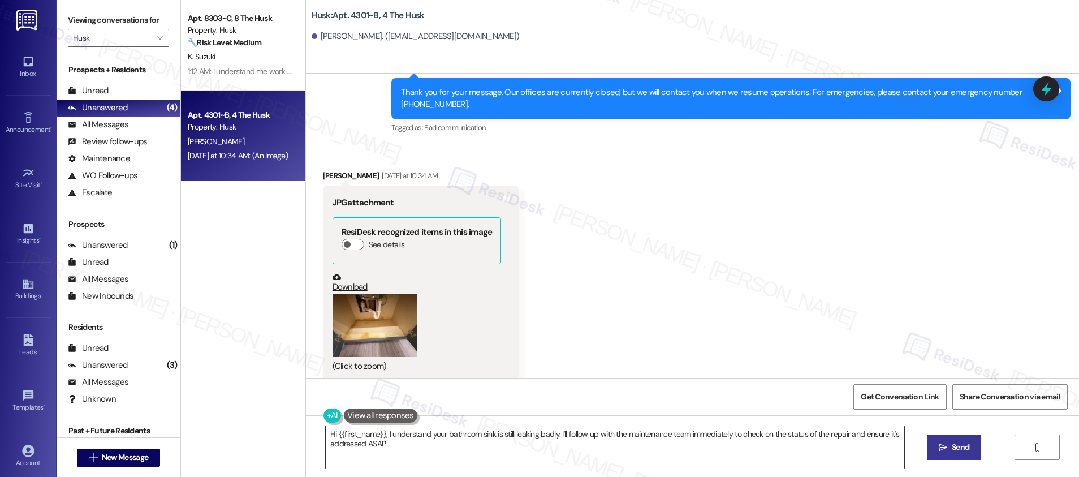
click at [406, 449] on textarea "Hi {{first_name}}, I understand your bathroom sink is still leaking badly. I'll…" at bounding box center [615, 447] width 578 height 42
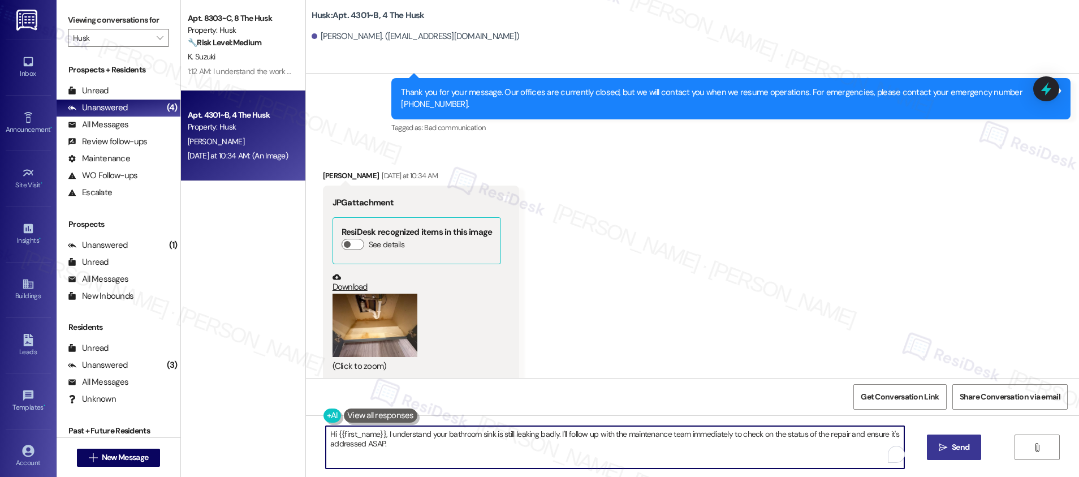
click at [405, 449] on textarea "Hi {{first_name}}, I understand your bathroom sink is still leaking badly. I'll…" at bounding box center [615, 447] width 578 height 42
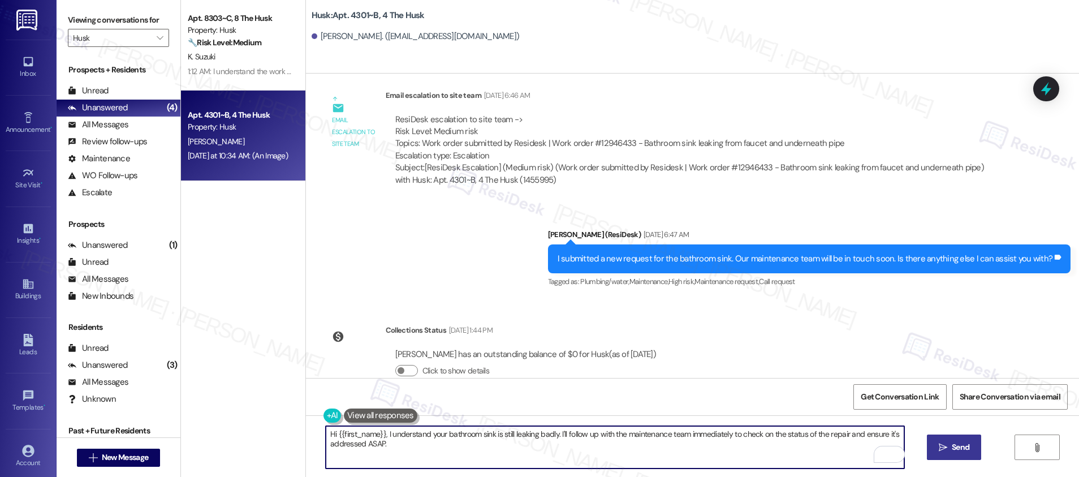
scroll to position [1020, 0]
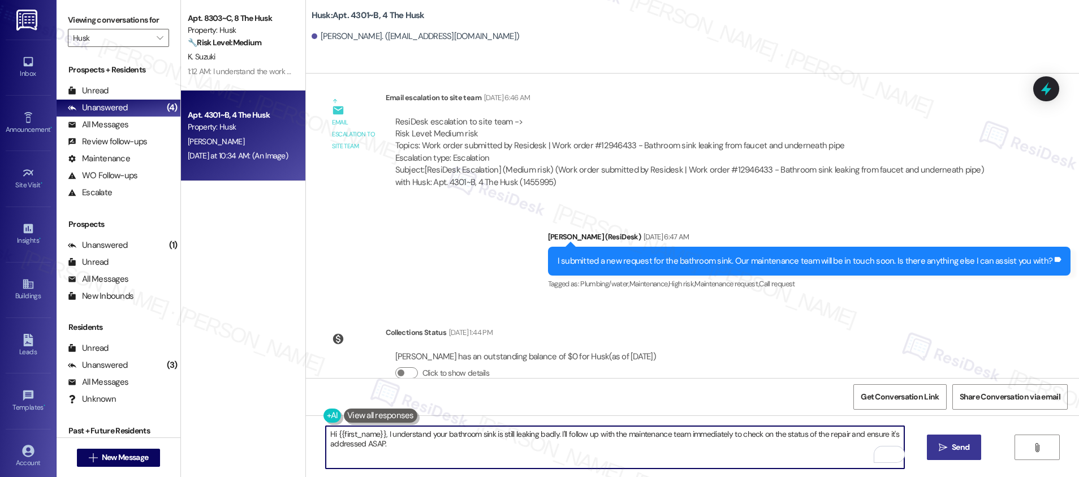
drag, startPoint x: 495, startPoint y: 439, endPoint x: 521, endPoint y: 444, distance: 27.1
click at [495, 439] on textarea "Hi {{first_name}}, I understand your bathroom sink is still leaking badly. I'll…" at bounding box center [615, 447] width 578 height 42
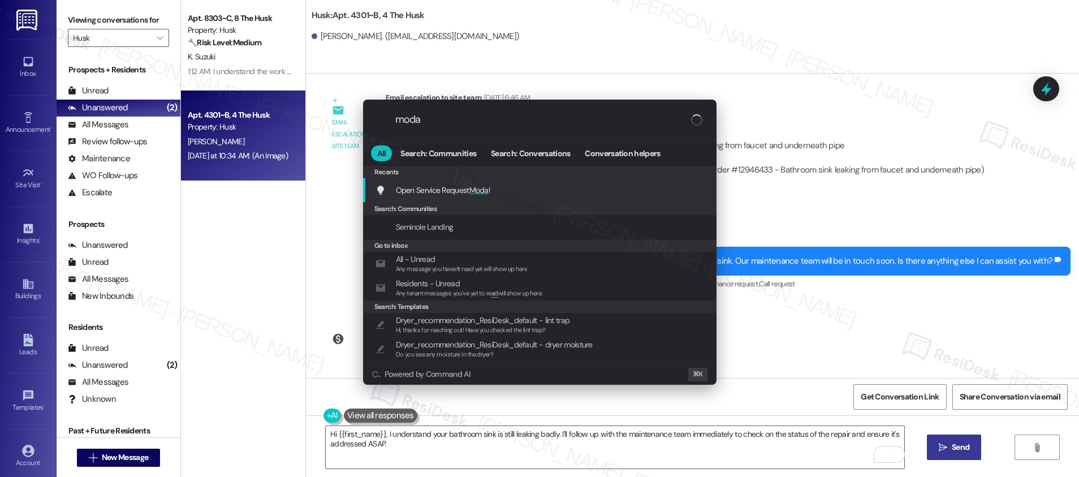
type input "modal"
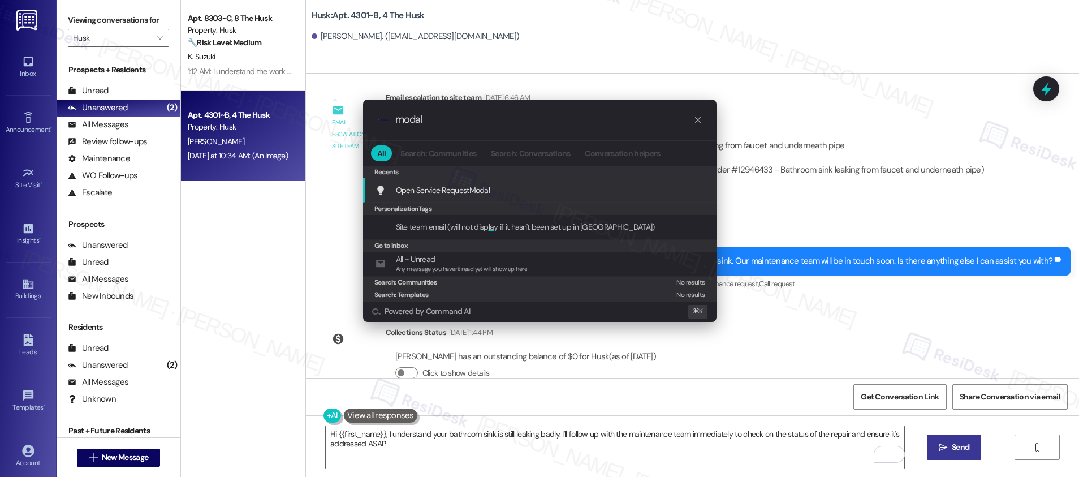
click at [614, 187] on div "Open Service Request Modal Add shortcut" at bounding box center [540, 190] width 331 height 12
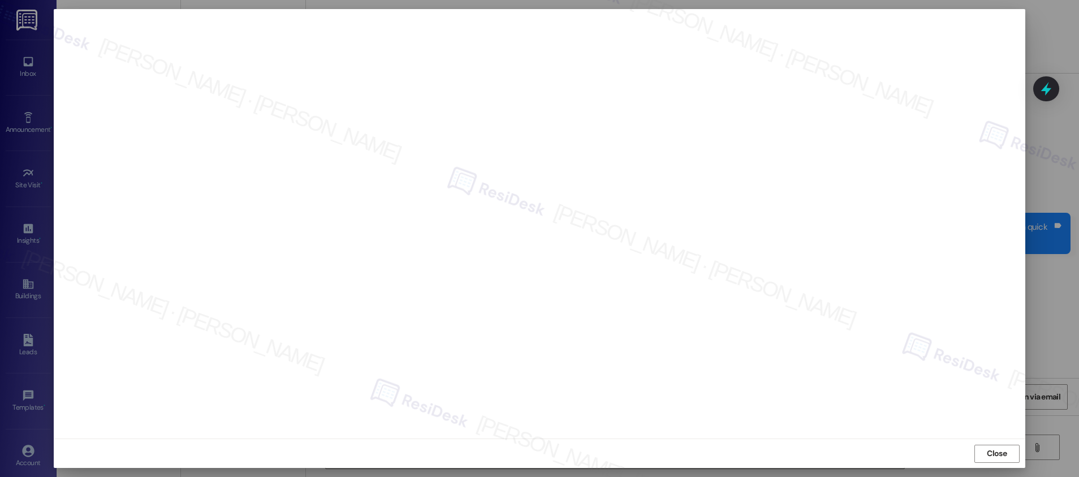
scroll to position [1020, 0]
click at [1009, 452] on button "Close" at bounding box center [996, 453] width 45 height 18
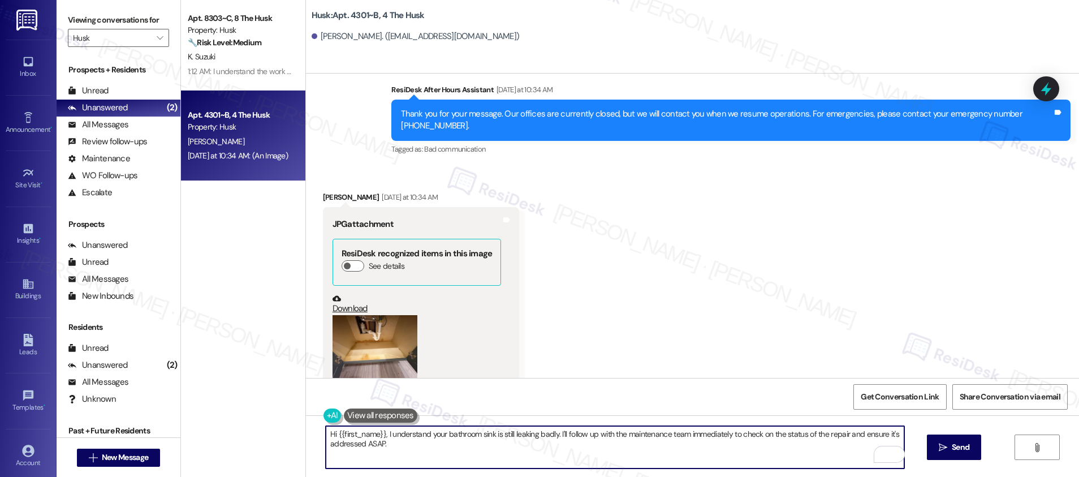
scroll to position [1495, 0]
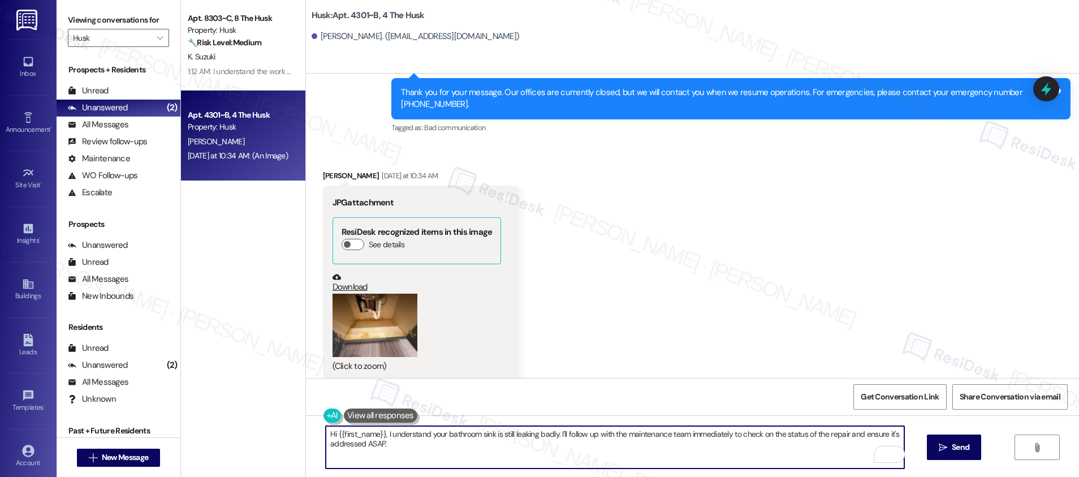
click at [509, 455] on textarea "Hi {{first_name}}, I understand your bathroom sink is still leaking badly. I'll…" at bounding box center [615, 447] width 578 height 42
click at [510, 455] on textarea "Hi {{first_name}}, I understand your bathroom sink is still leaking badly. I'll…" at bounding box center [615, 447] width 578 height 42
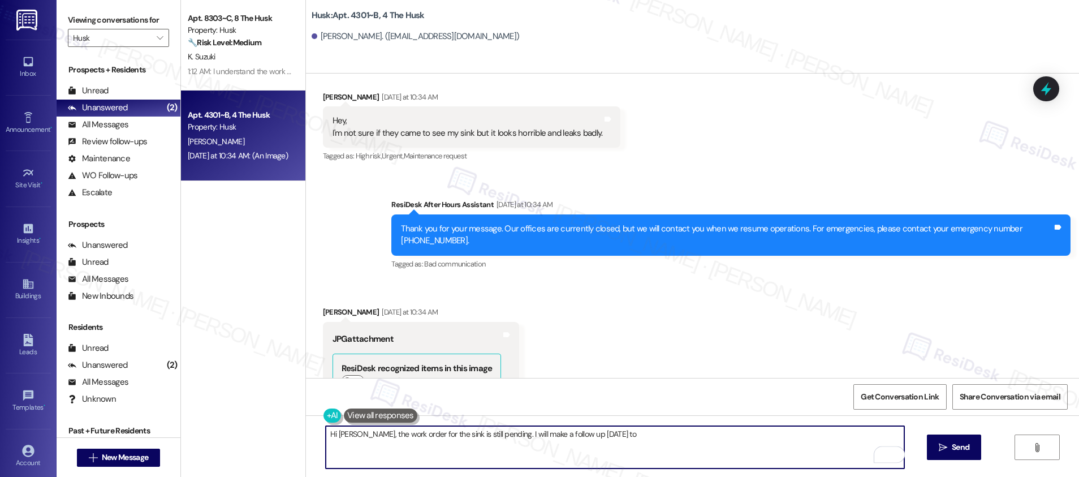
scroll to position [1354, 0]
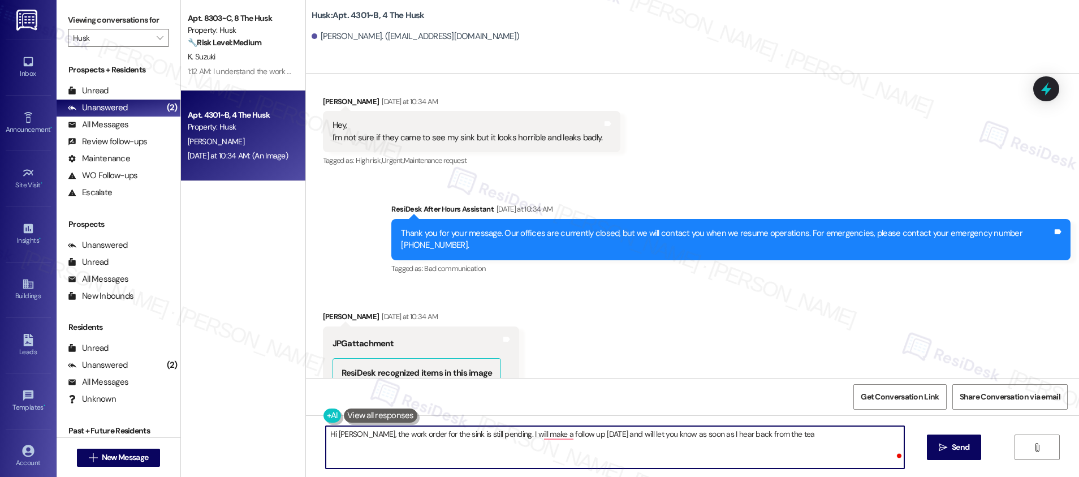
type textarea "Hi Adisson, the work order for the sink is still pending. I will make a follow …"
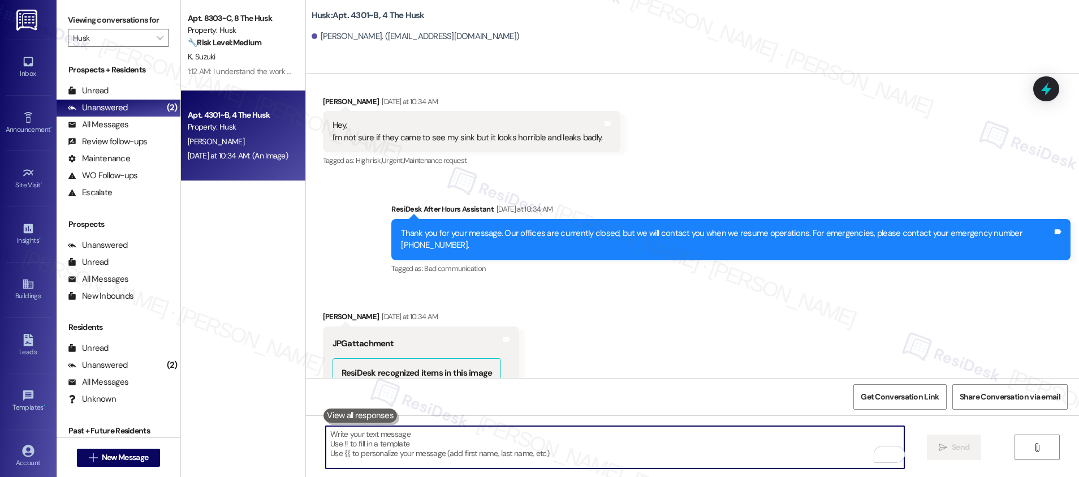
click at [391, 453] on textarea "To enrich screen reader interactions, please activate Accessibility in Grammarl…" at bounding box center [615, 447] width 578 height 42
paste textarea "Hi Adisson, the work order for the sink is still pending. I’ll follow up with t…"
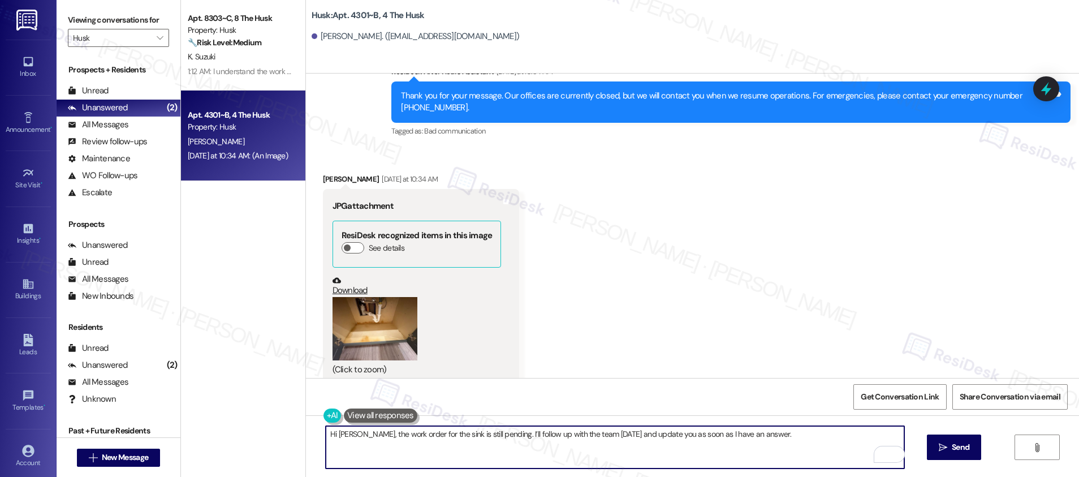
scroll to position [1495, 0]
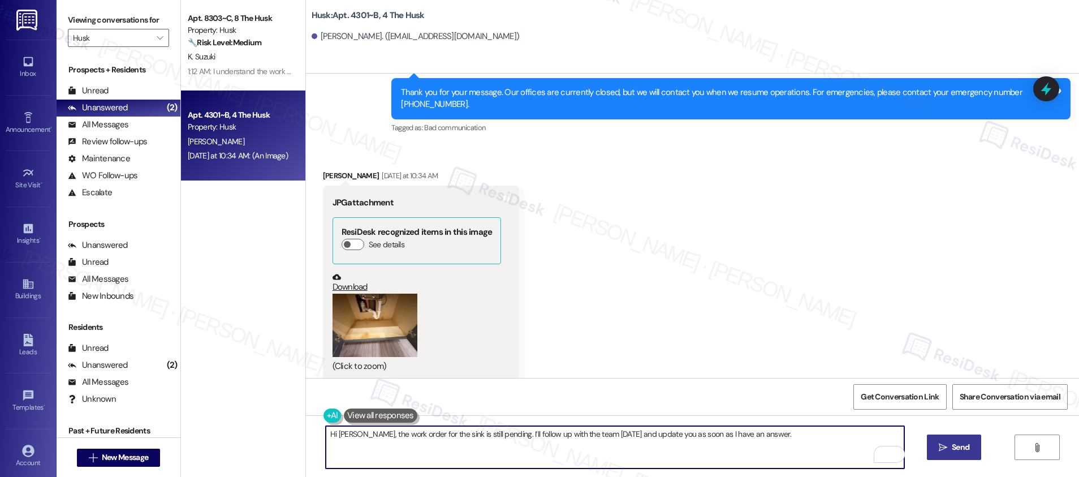
type textarea "Hi Adisson, the work order for the sink is still pending. I’ll follow up with t…"
click at [938, 438] on button " Send" at bounding box center [954, 446] width 55 height 25
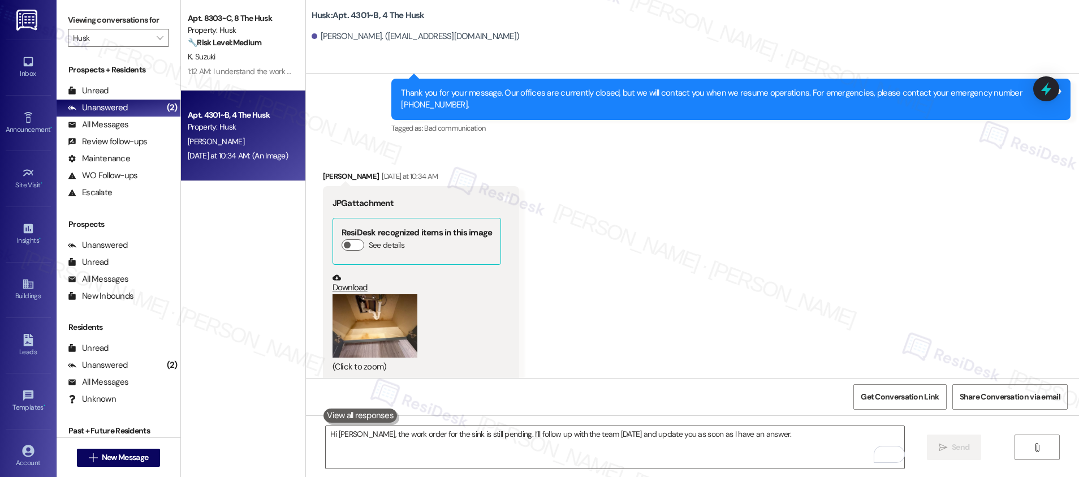
click at [846, 257] on div "Received via SMS Adisson Breese Yesterday at 10:34 AM JPG attachment ResiDesk r…" at bounding box center [692, 267] width 773 height 245
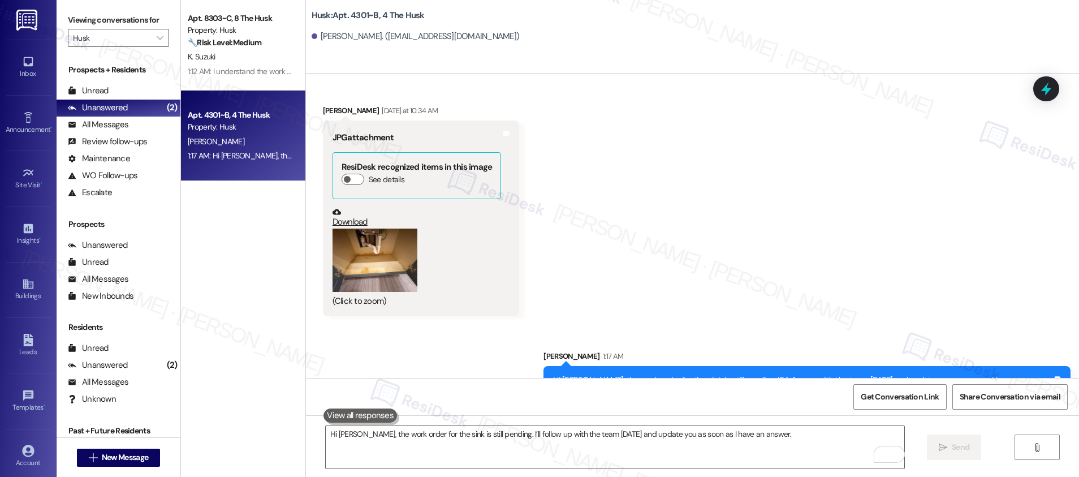
scroll to position [1574, 0]
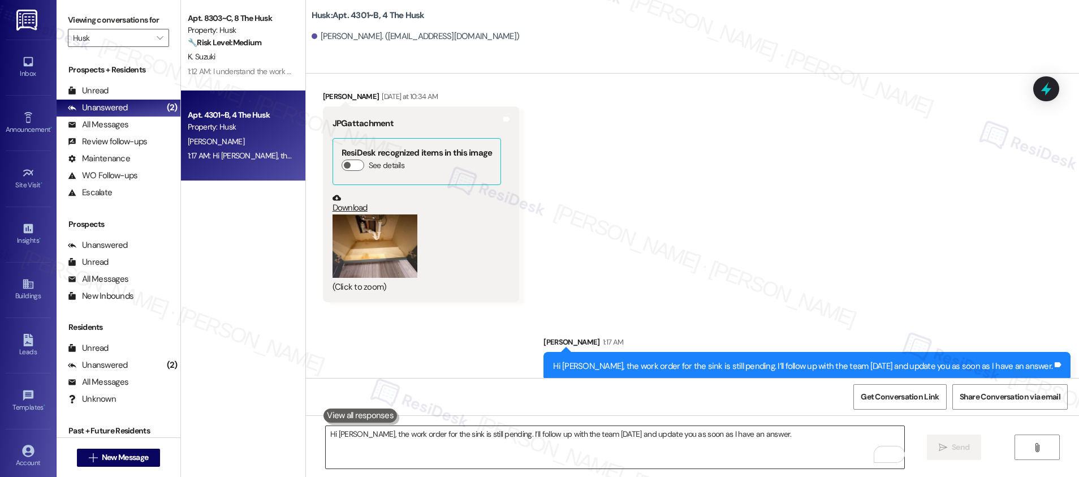
click at [719, 438] on textarea "Hi Adisson, the work order for the sink is still pending. I’ll follow up with t…" at bounding box center [615, 447] width 578 height 42
click at [720, 438] on textarea "Hi Adisson, the work order for the sink is still pending. I’ll follow up with t…" at bounding box center [615, 447] width 578 height 42
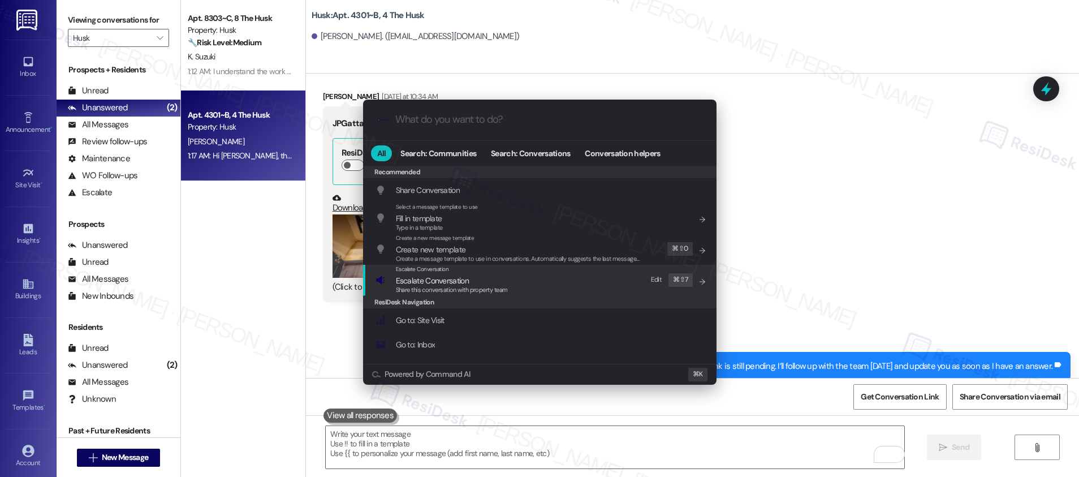
click at [473, 296] on div "ResiDesk Navigation" at bounding box center [539, 302] width 353 height 12
click at [473, 289] on span "Share this conversation with property team" at bounding box center [452, 289] width 112 height 8
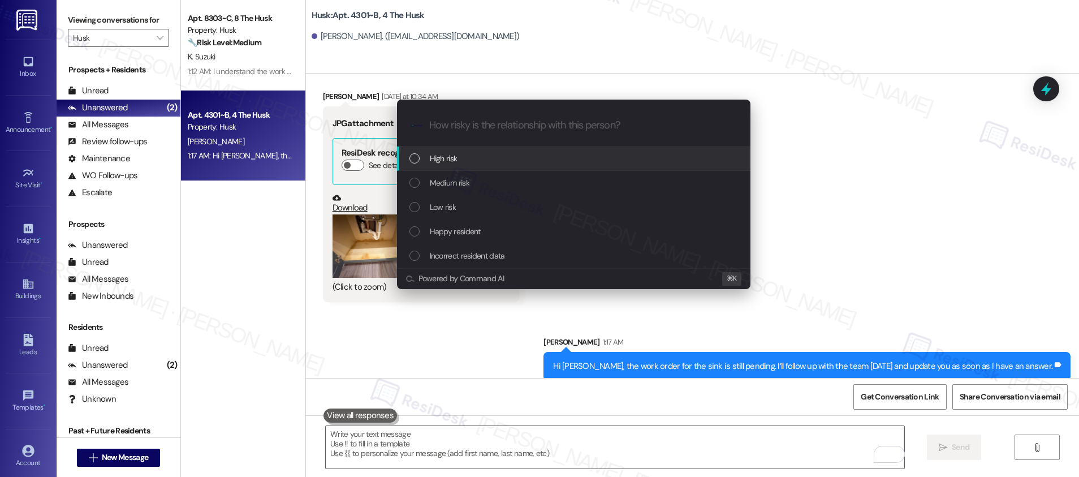
click at [492, 148] on div "High risk" at bounding box center [573, 158] width 353 height 24
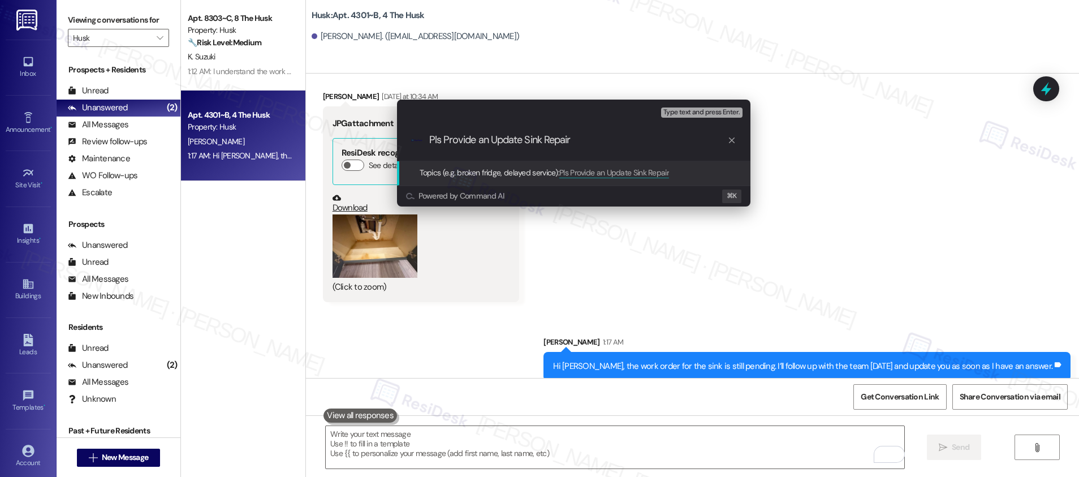
click at [523, 141] on input "Pls Provide an Update Sink Repair" at bounding box center [578, 140] width 298 height 12
type input "Pls Provide an Update - Sink Repair"
click at [541, 138] on input "Pls Provide an Update - Sink Repair" at bounding box center [578, 140] width 298 height 12
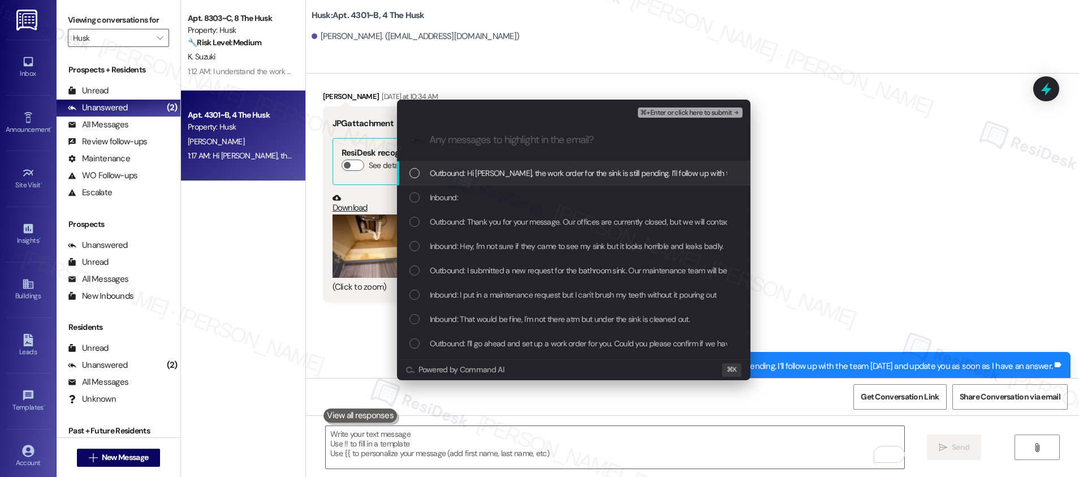
click at [561, 175] on span "Outbound: Hi Adisson, the work order for the sink is still pending. I’ll follow…" at bounding box center [679, 173] width 498 height 12
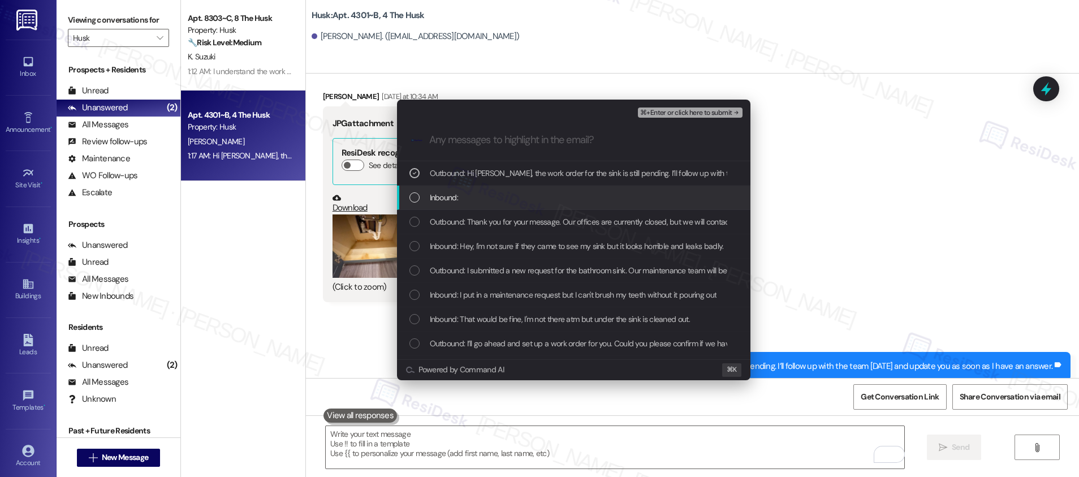
click at [552, 201] on div "Inbound:" at bounding box center [574, 197] width 331 height 12
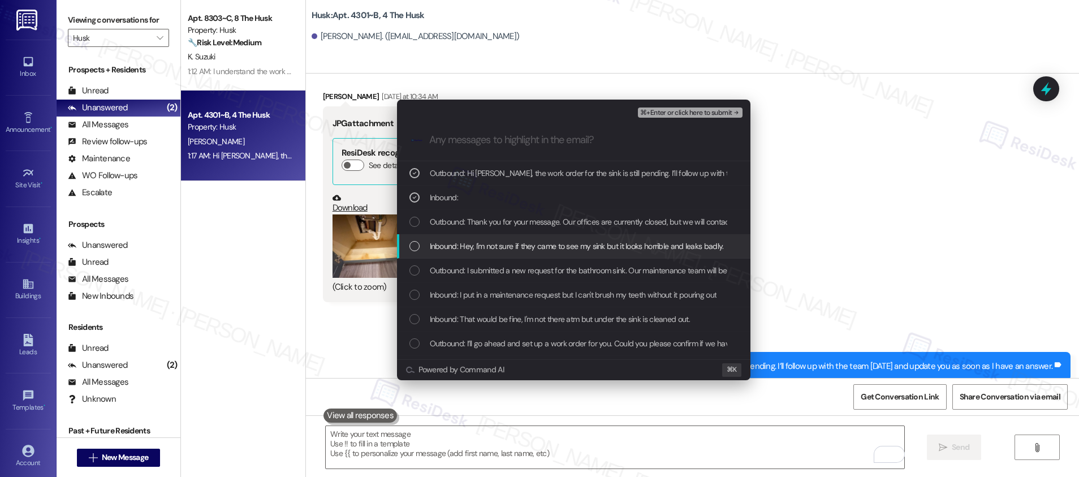
click at [542, 242] on span "Inbound: Hey, I'm not sure if they came to see my sink but it looks horrible an…" at bounding box center [577, 246] width 294 height 12
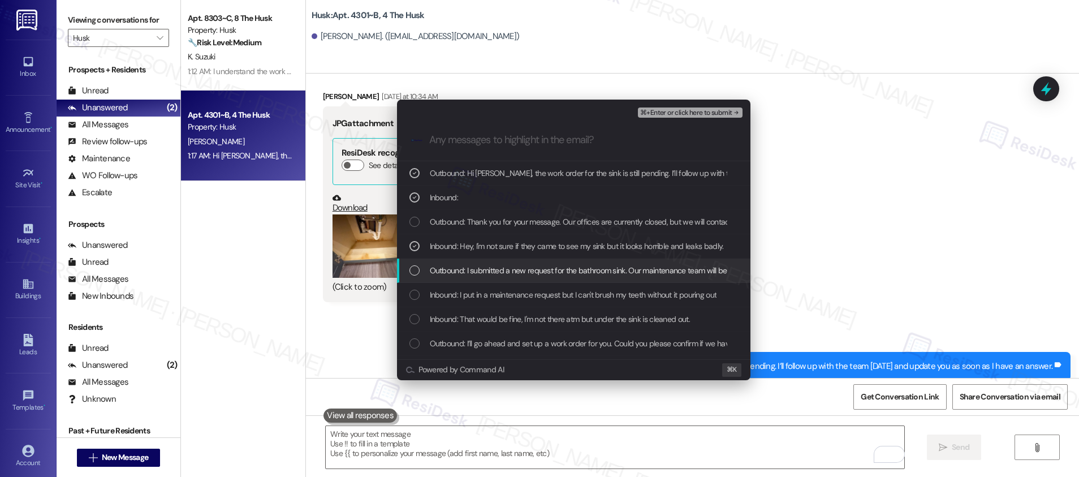
click at [536, 270] on span "Outbound: I submitted a new request for the bathroom sink. Our maintenance team…" at bounding box center [673, 270] width 486 height 12
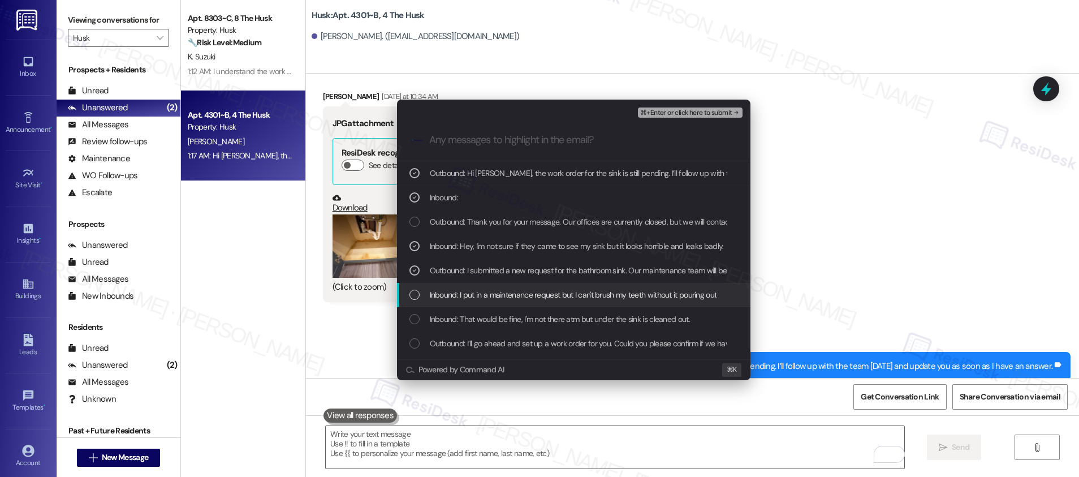
click at [531, 296] on span "Inbound: I put in a maintenance request but I can't brush my teeth without it p…" at bounding box center [573, 294] width 287 height 12
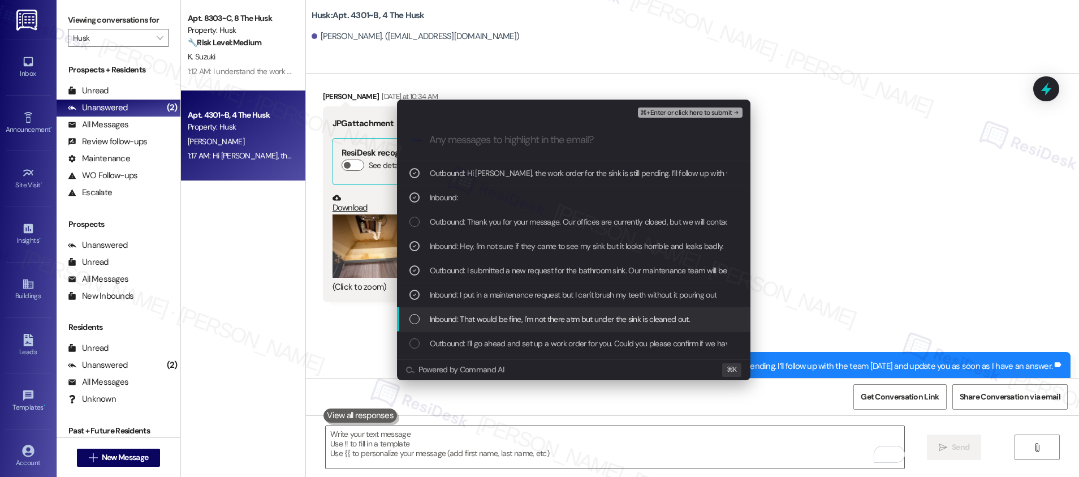
click at [523, 320] on span "Inbound: That would be fine, I'm not there atm but under the sink is cleaned ou…" at bounding box center [560, 319] width 260 height 12
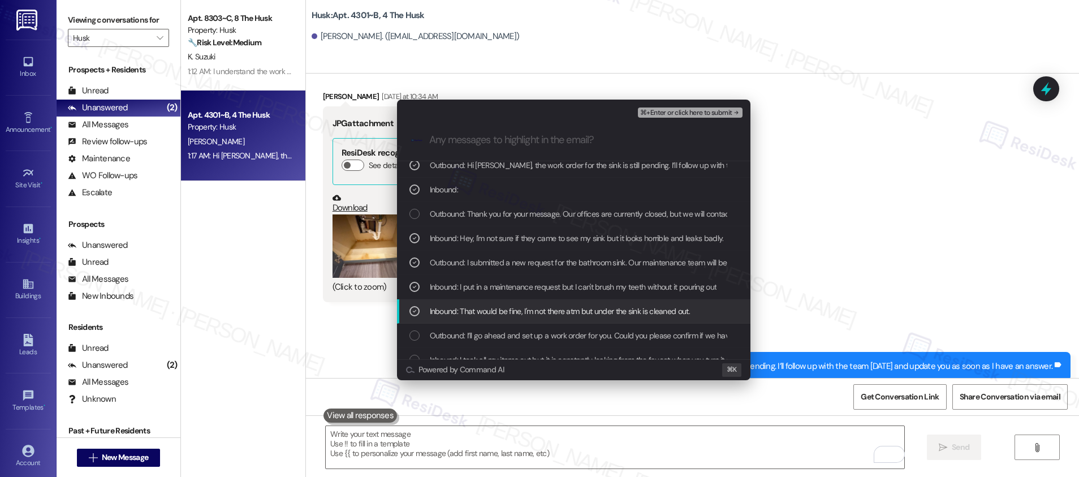
scroll to position [15, 0]
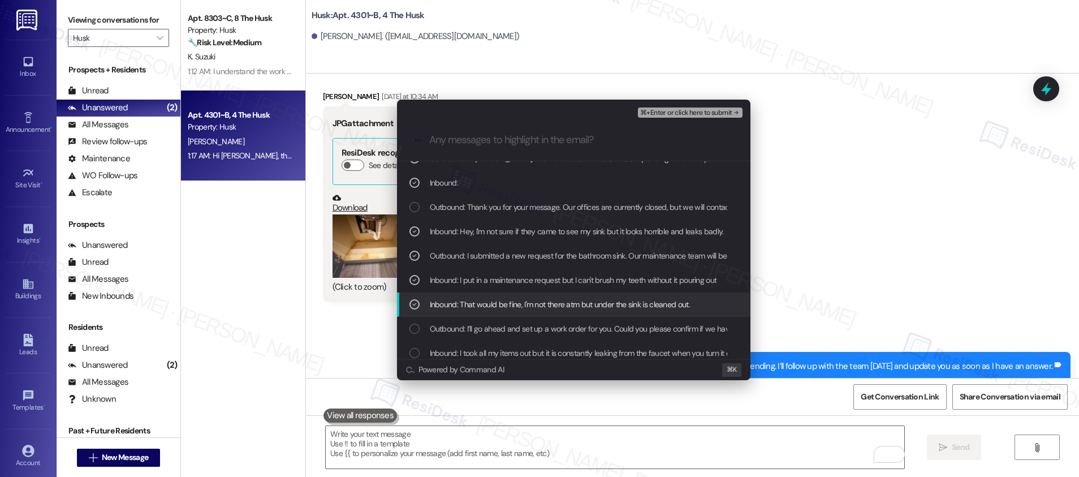
click at [526, 298] on span "Inbound: That would be fine, I'm not there atm but under the sink is cleaned ou…" at bounding box center [560, 304] width 260 height 12
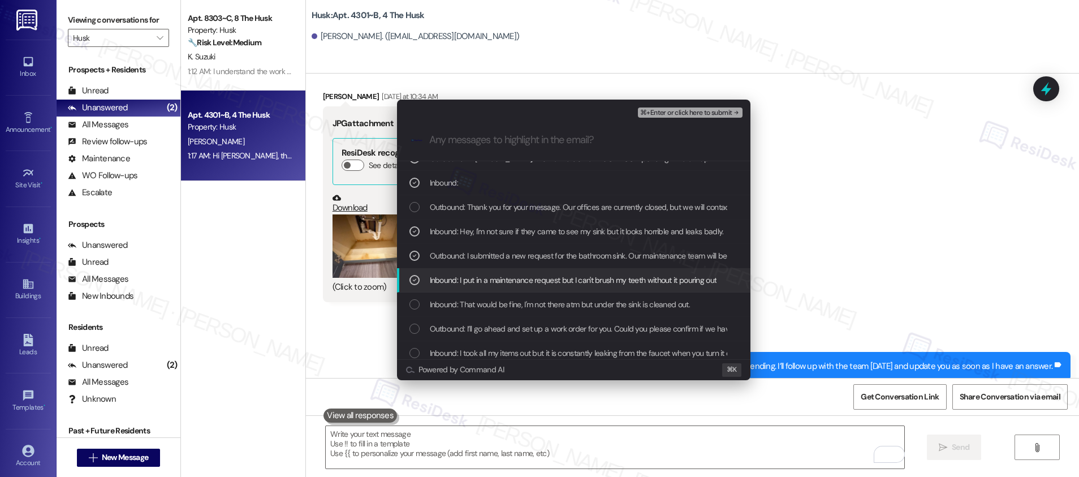
click at [533, 276] on span "Inbound: I put in a maintenance request but I can't brush my teeth without it p…" at bounding box center [573, 280] width 287 height 12
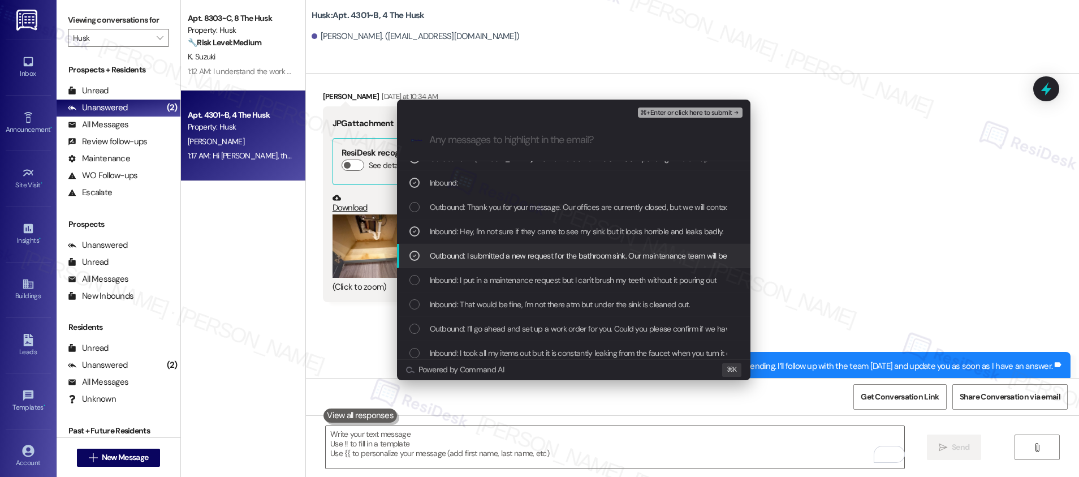
click at [543, 249] on span "Outbound: I submitted a new request for the bathroom sink. Our maintenance team…" at bounding box center [673, 255] width 486 height 12
click at [665, 112] on span "⌘+Enter or click here to submit" at bounding box center [686, 113] width 92 height 8
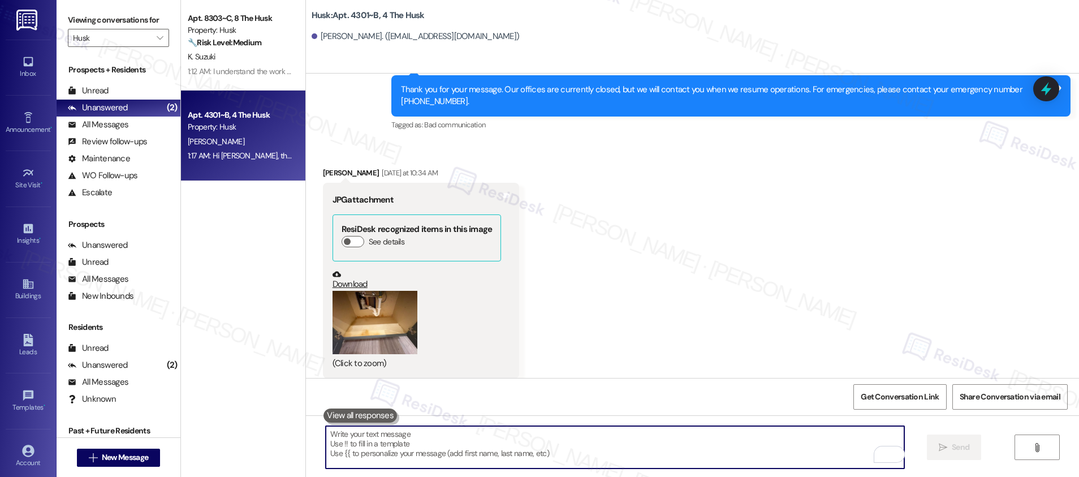
scroll to position [1495, 0]
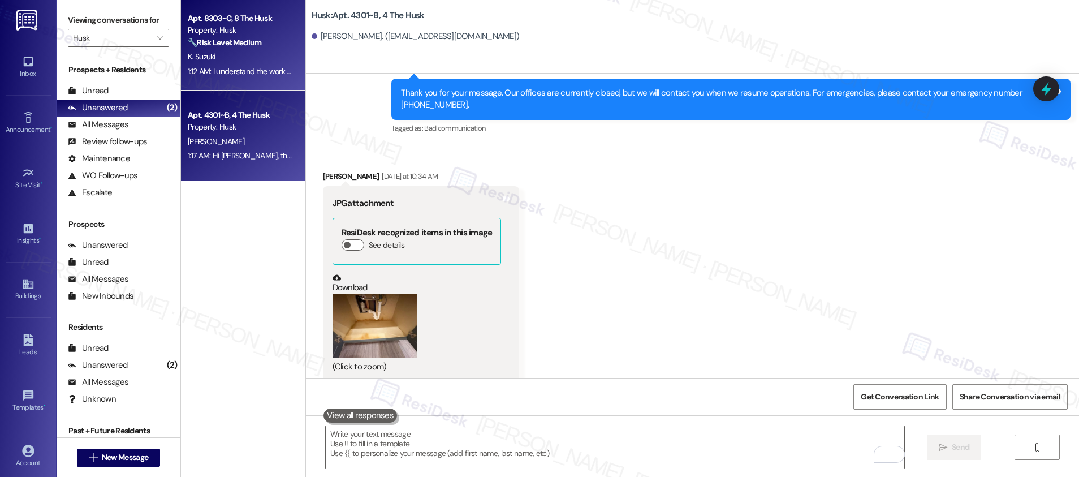
click at [223, 51] on div "K. Suzuki" at bounding box center [240, 57] width 107 height 14
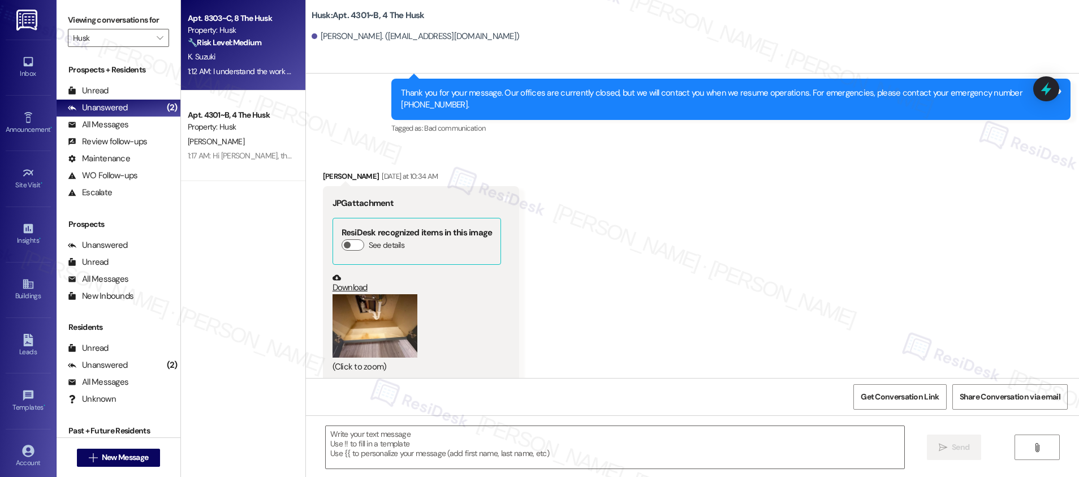
type textarea "Fetching suggested responses. Please feel free to read through the conversation…"
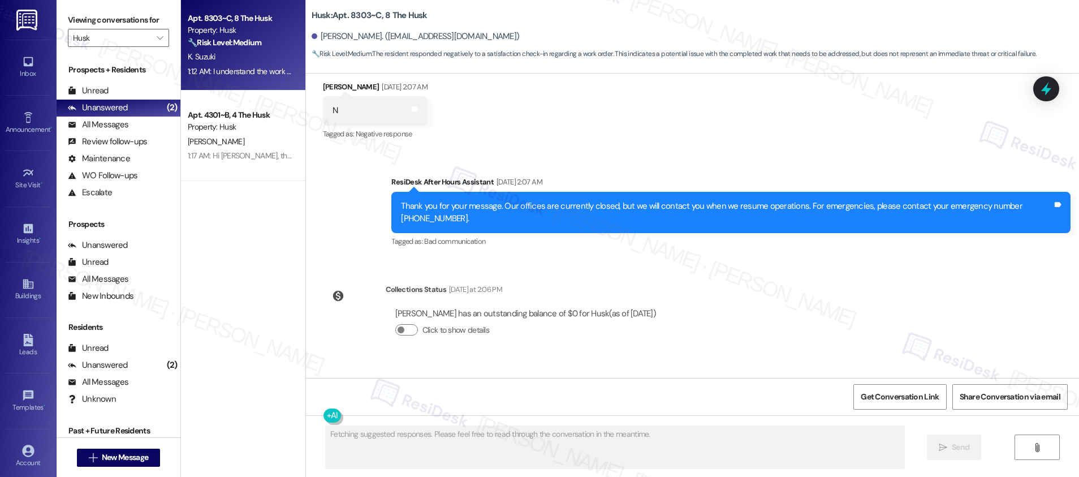
scroll to position [304, 0]
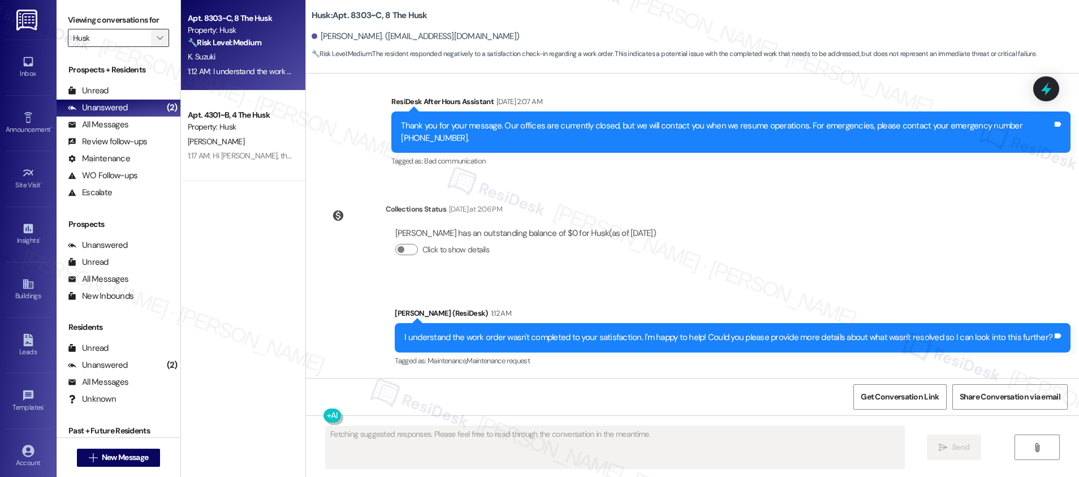
click at [158, 35] on button "" at bounding box center [160, 38] width 18 height 18
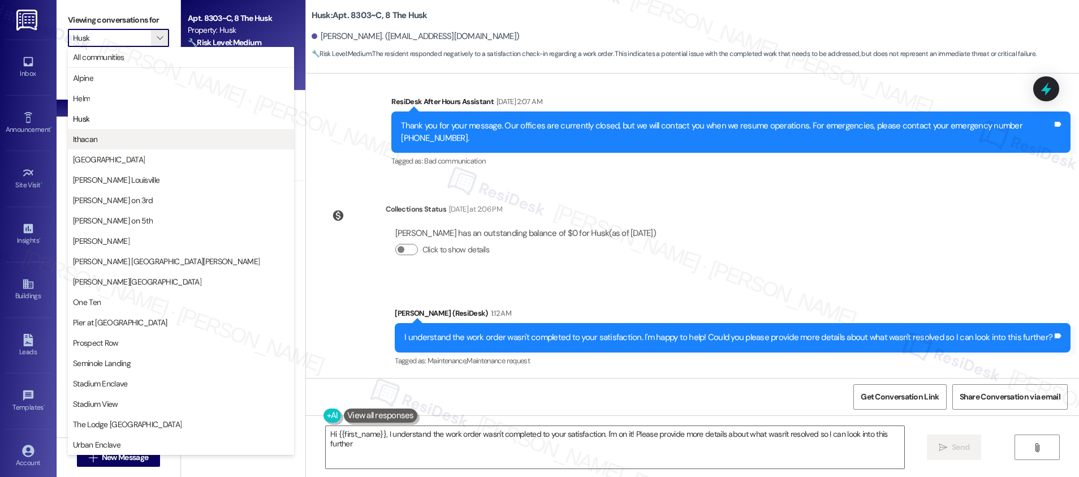
type textarea "Hi {{first_name}}, I understand the work order wasn't completed to your satisfa…"
click at [99, 141] on span "Ithacan" at bounding box center [181, 138] width 216 height 11
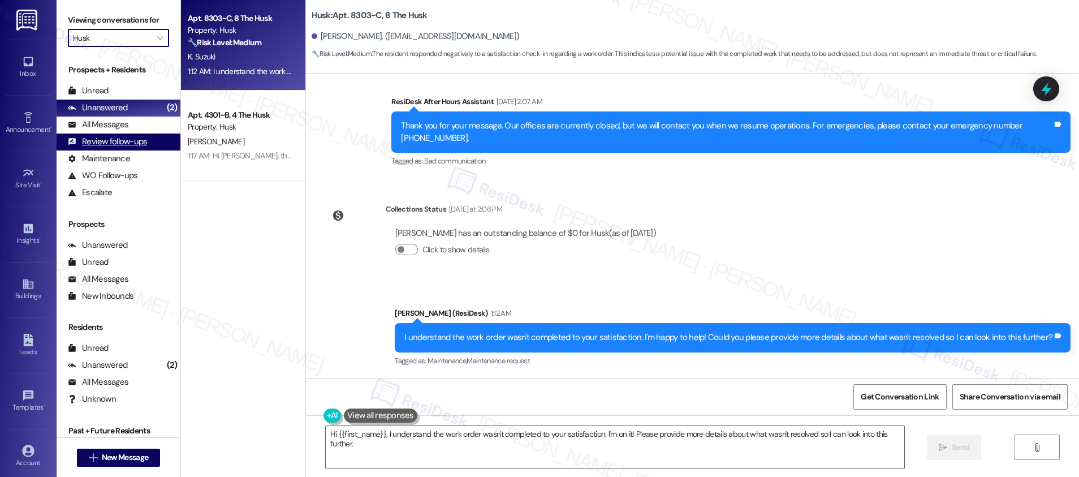
type input "Ithacan"
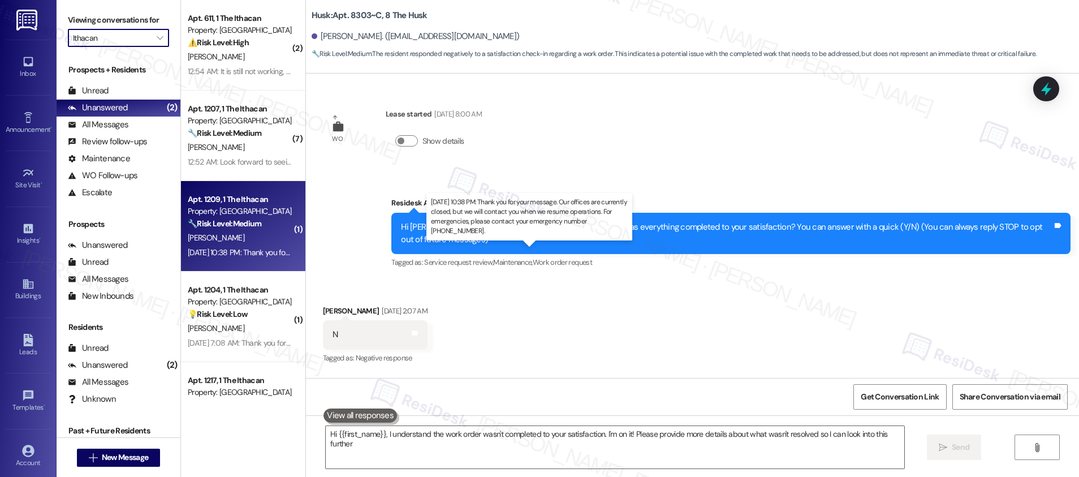
type textarea "Hi {{first_name}}, I understand the work order wasn't completed to your satisfa…"
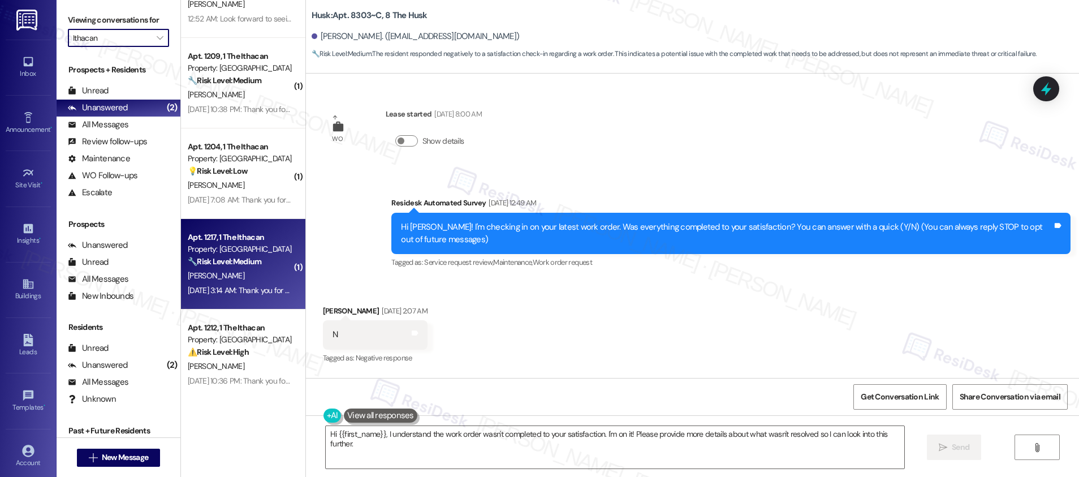
scroll to position [146, 0]
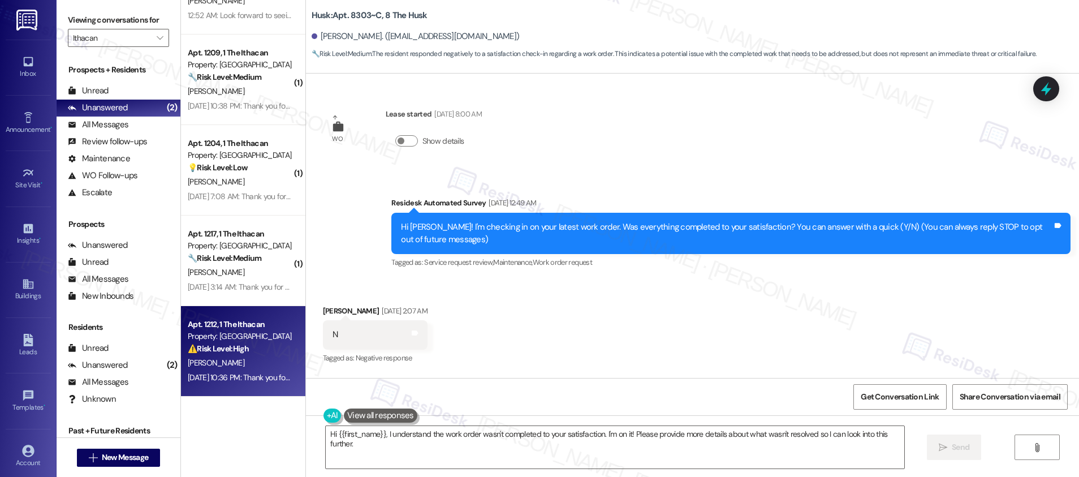
click at [235, 353] on div "⚠️ Risk Level: High The resident reports a malfunctioning air conditioner with …" at bounding box center [240, 349] width 105 height 12
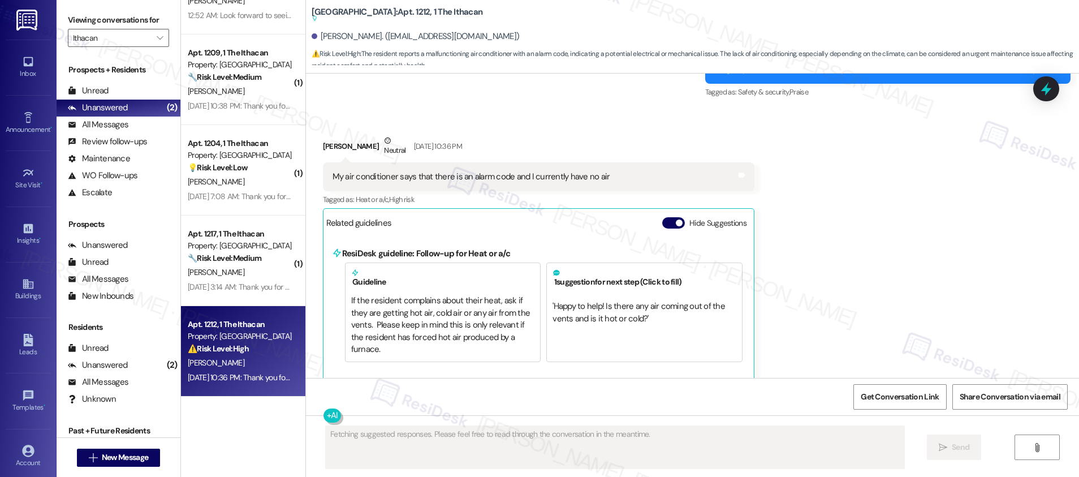
scroll to position [837, 0]
click at [235, 353] on strong "⚠️ Risk Level: High" at bounding box center [218, 348] width 61 height 10
drag, startPoint x: 328, startPoint y: 172, endPoint x: 478, endPoint y: 182, distance: 150.7
click at [478, 182] on div "My air conditioner says that there is an alarm code and I currently have no air…" at bounding box center [538, 176] width 431 height 29
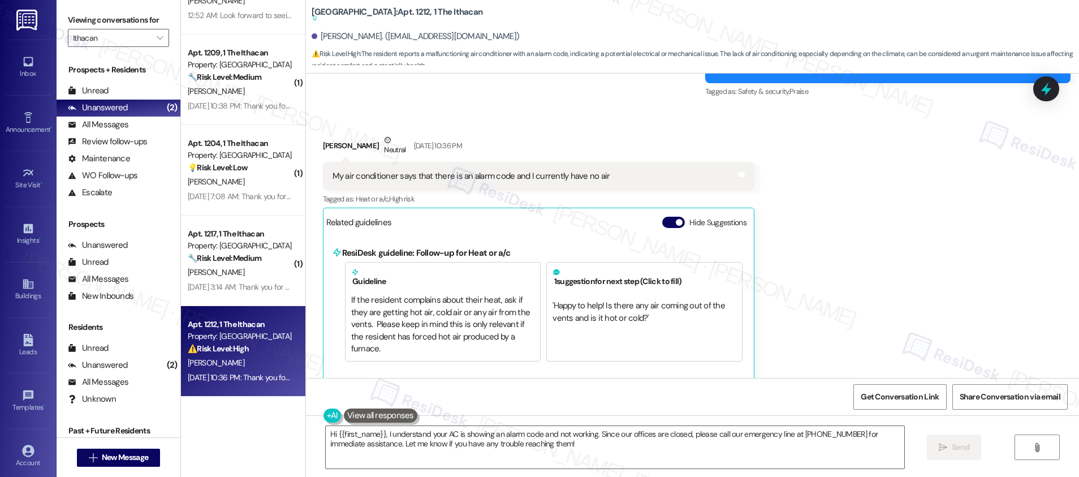
click at [471, 177] on div "My air conditioner says that there is an alarm code and I currently have no air" at bounding box center [471, 176] width 278 height 12
drag, startPoint x: 351, startPoint y: 317, endPoint x: 449, endPoint y: 315, distance: 97.8
click at [449, 315] on div "If the resident complains about their heat, ask if they are getting hot air, co…" at bounding box center [443, 324] width 184 height 60
drag, startPoint x: 394, startPoint y: 318, endPoint x: 434, endPoint y: 326, distance: 40.8
click at [434, 326] on div "If the resident complains about their heat, ask if they are getting hot air, co…" at bounding box center [443, 324] width 184 height 60
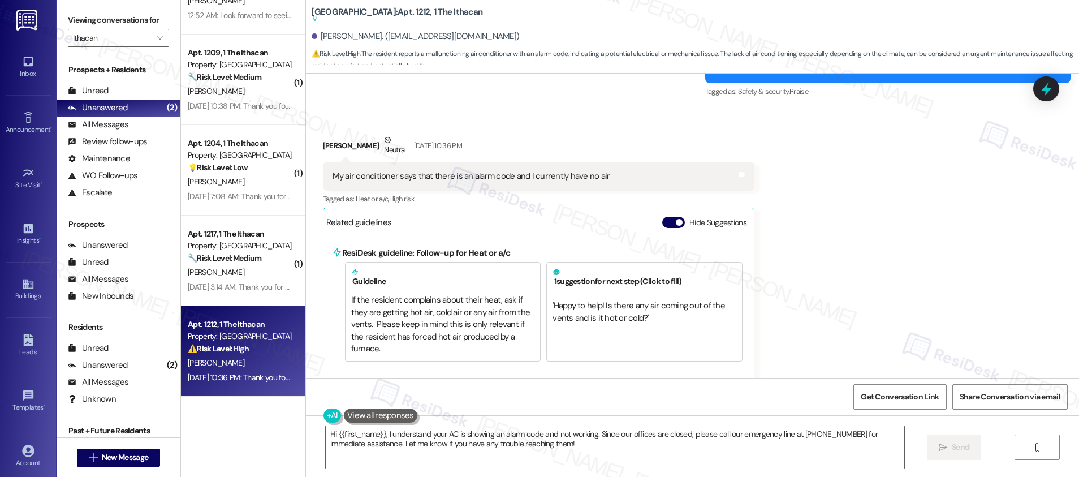
click at [380, 328] on div "If the resident complains about their heat, ask if they are getting hot air, co…" at bounding box center [443, 324] width 184 height 60
drag, startPoint x: 371, startPoint y: 333, endPoint x: 456, endPoint y: 340, distance: 85.1
click at [456, 340] on div "If the resident complains about their heat, ask if they are getting hot air, co…" at bounding box center [443, 324] width 184 height 60
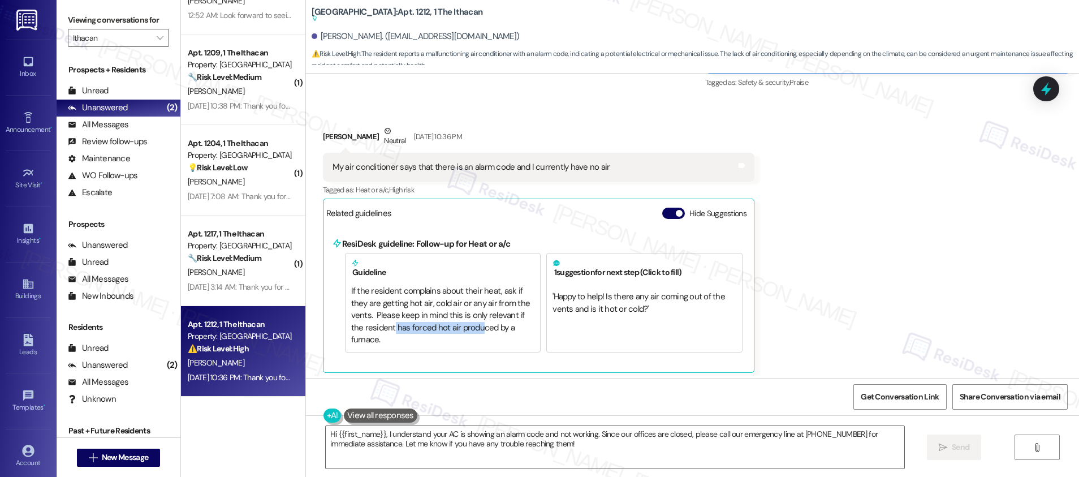
scroll to position [848, 0]
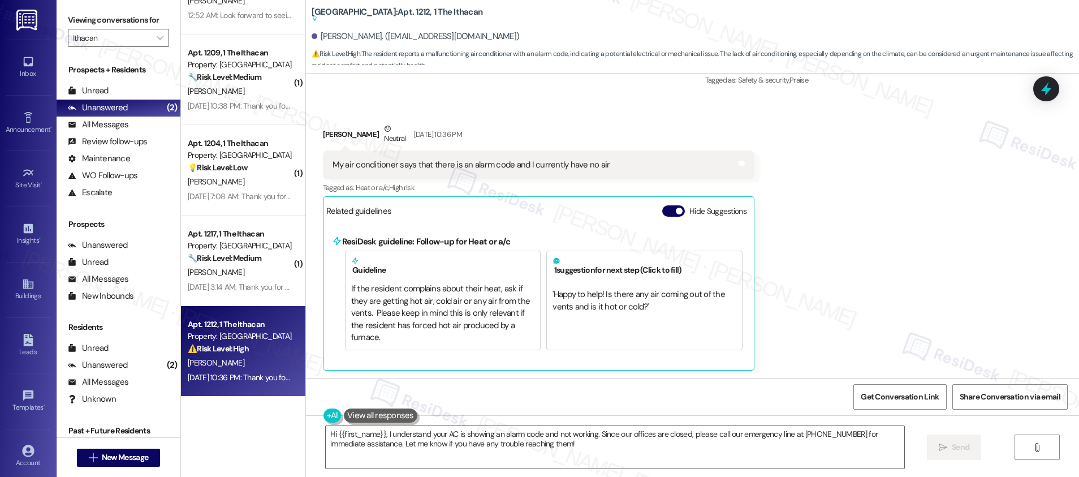
click at [441, 162] on div "My air conditioner says that there is an alarm code and I currently have no air" at bounding box center [471, 165] width 278 height 12
copy div "My air conditioner says that there is an alarm code and I currently have no air…"
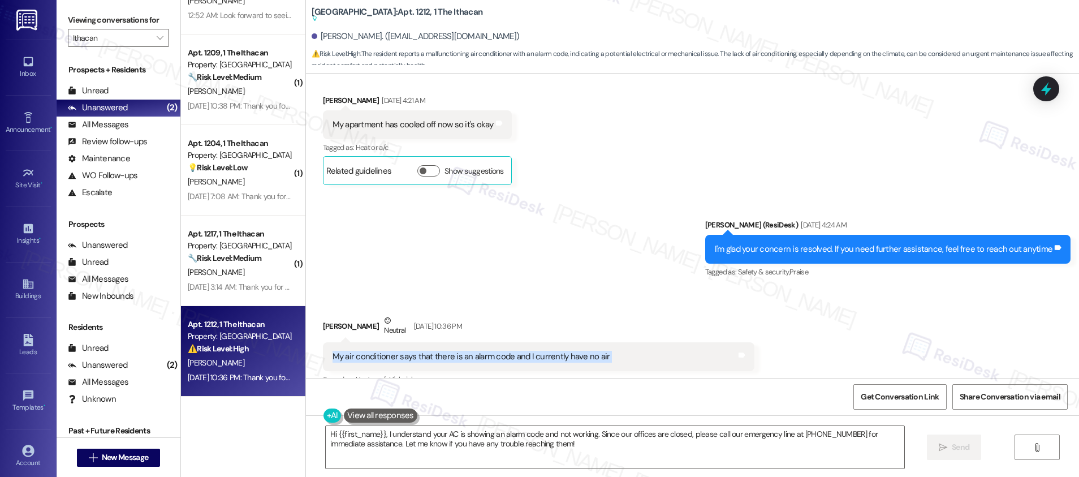
scroll to position [1049, 0]
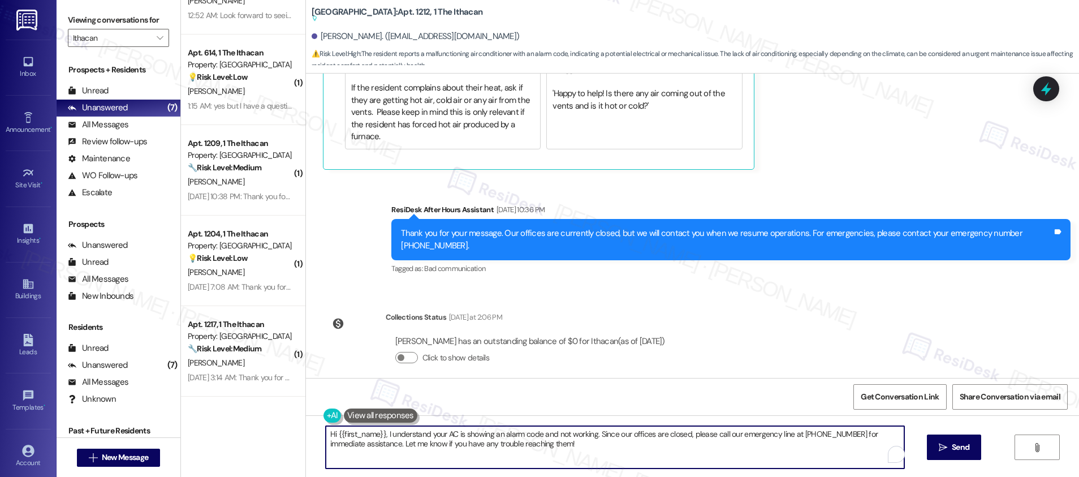
drag, startPoint x: 409, startPoint y: 431, endPoint x: 579, endPoint y: 439, distance: 170.3
click at [579, 439] on textarea "Hi {{first_name}}, I understand your AC is showing an alarm code and not workin…" at bounding box center [615, 447] width 578 height 42
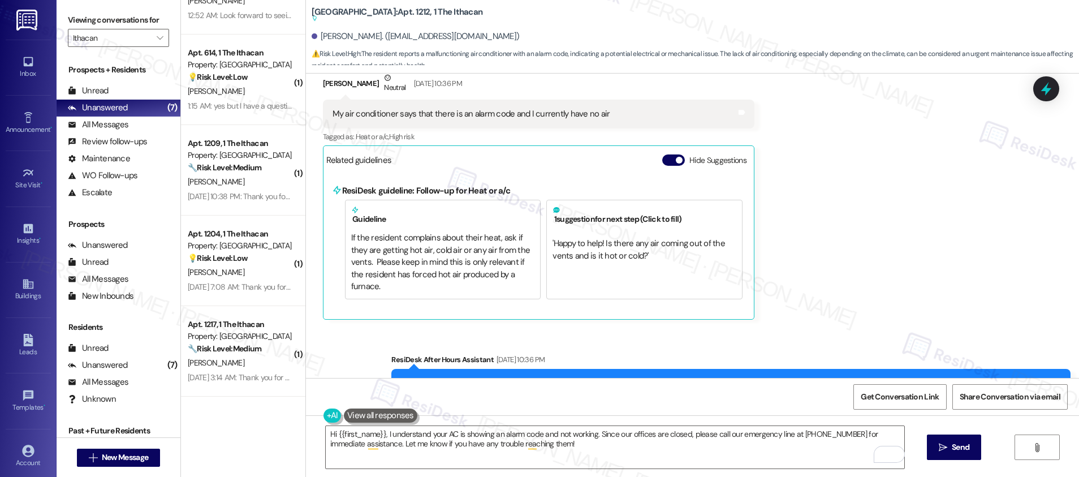
scroll to position [842, 0]
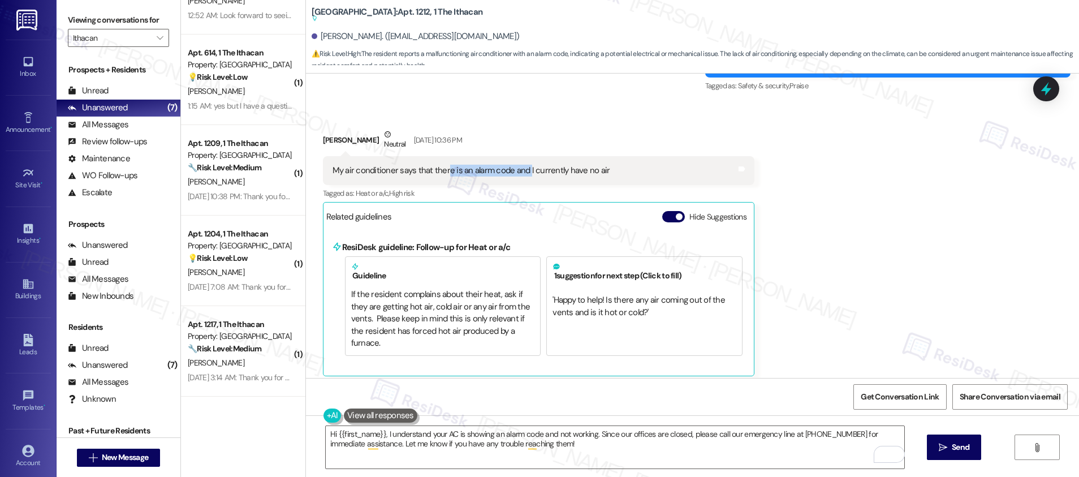
drag, startPoint x: 437, startPoint y: 167, endPoint x: 518, endPoint y: 167, distance: 80.8
click at [518, 167] on div "My air conditioner says that there is an alarm code and I currently have no air" at bounding box center [471, 171] width 278 height 12
click at [664, 218] on button "Hide Suggestions" at bounding box center [673, 216] width 23 height 11
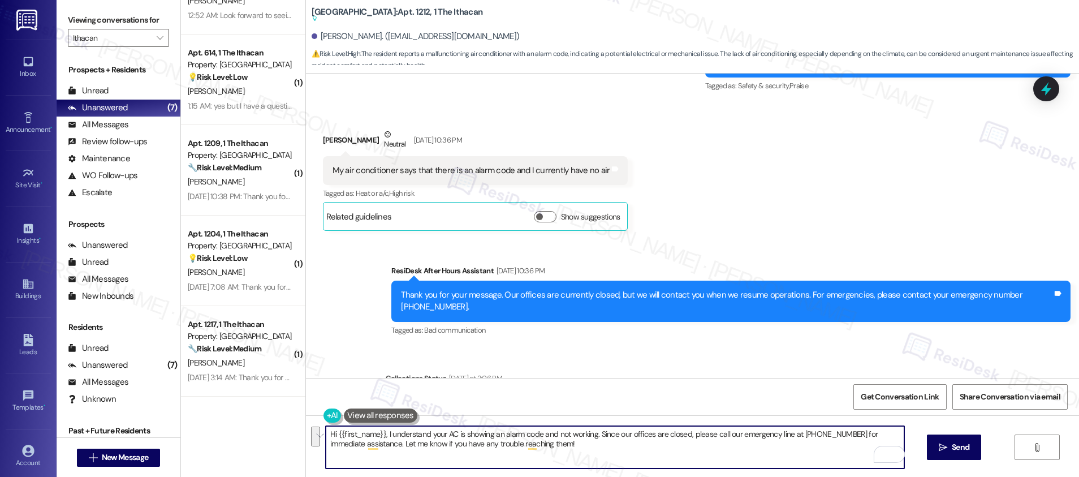
drag, startPoint x: 591, startPoint y: 431, endPoint x: 601, endPoint y: 455, distance: 25.6
click at [601, 455] on textarea "Hi {{first_name}}, I understand your AC is showing an alarm code and not workin…" at bounding box center [615, 447] width 578 height 42
paste textarea "I’d like to get a few more details so we can better assist you: Do you happen t…"
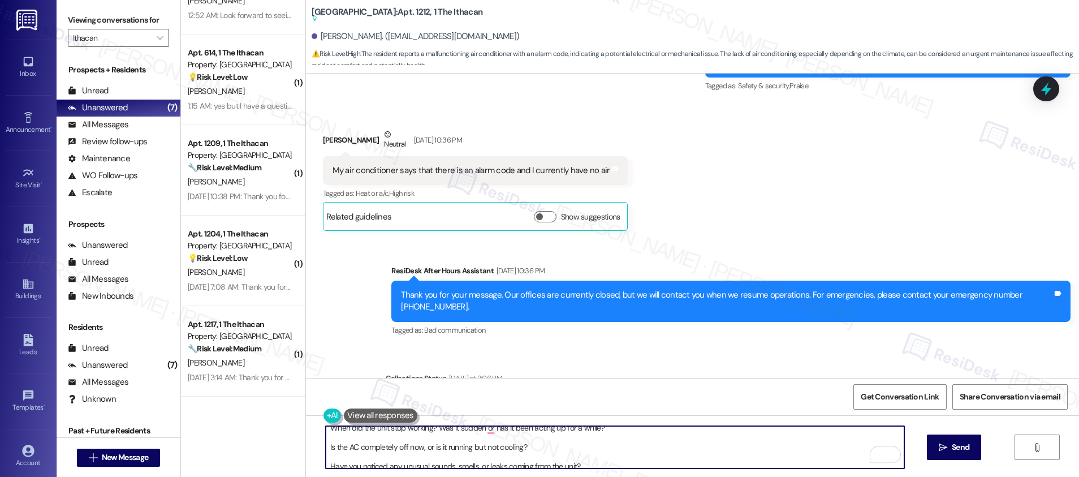
scroll to position [0, 0]
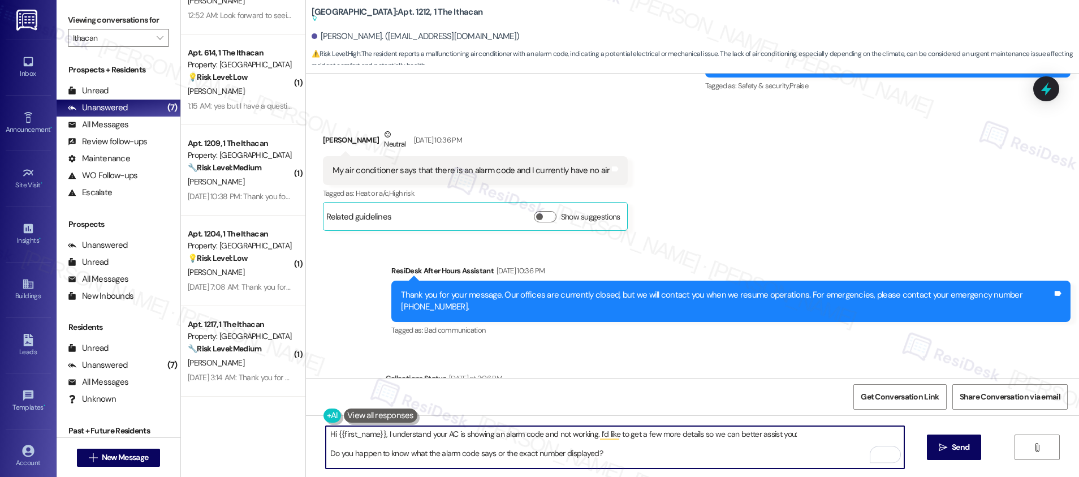
click at [389, 452] on textarea "Hi {{first_name}}, I understand your AC is showing an alarm code and not workin…" at bounding box center [615, 447] width 578 height 42
click at [424, 455] on textarea "Hi {{first_name}}, I understand your AC is showing an alarm code and not workin…" at bounding box center [615, 447] width 578 height 42
click at [327, 452] on textarea "Hi {{first_name}}, I understand your AC is showing an alarm code and not workin…" at bounding box center [615, 447] width 578 height 42
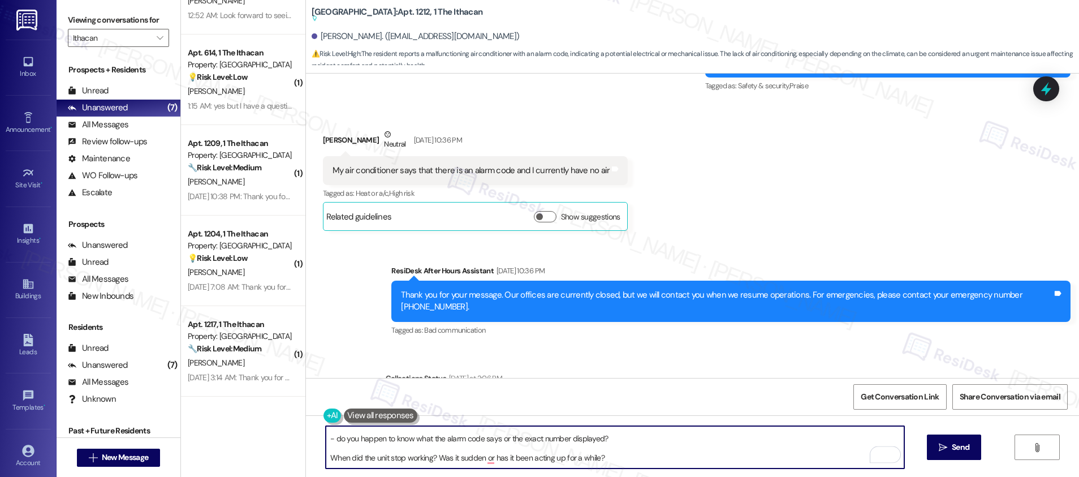
scroll to position [19, 0]
click at [335, 454] on textarea "Hi {{first_name}}, I understand your AC is showing an alarm code and not workin…" at bounding box center [615, 447] width 578 height 42
click at [326, 454] on textarea "Hi {{first_name}}, I understand your AC is showing an alarm code and not workin…" at bounding box center [615, 447] width 578 height 42
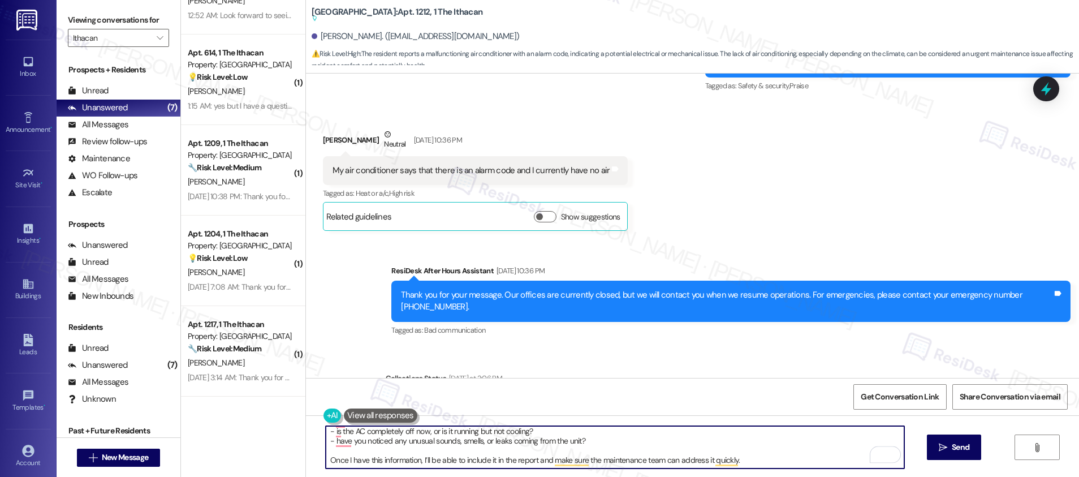
click at [503, 459] on textarea "Hi {{first_name}}, I understand your AC is showing an alarm code and not workin…" at bounding box center [615, 447] width 578 height 42
click at [760, 458] on textarea "Hi {{first_name}}, I understand your AC is showing an alarm code and not workin…" at bounding box center [615, 447] width 578 height 42
type textarea "Hi {{first_name}}, I understand your AC is showing an alarm code and not workin…"
click at [951, 444] on span "Send" at bounding box center [960, 447] width 18 height 12
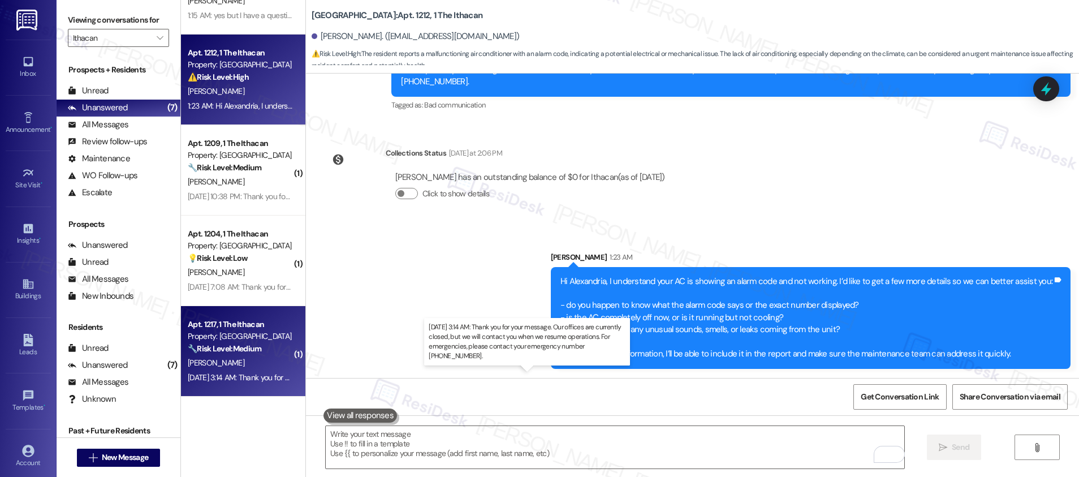
click at [237, 372] on div "Sep 21, 2025 at 3:14 AM: Thank you for your message. Our offices are currently …" at bounding box center [529, 377] width 683 height 10
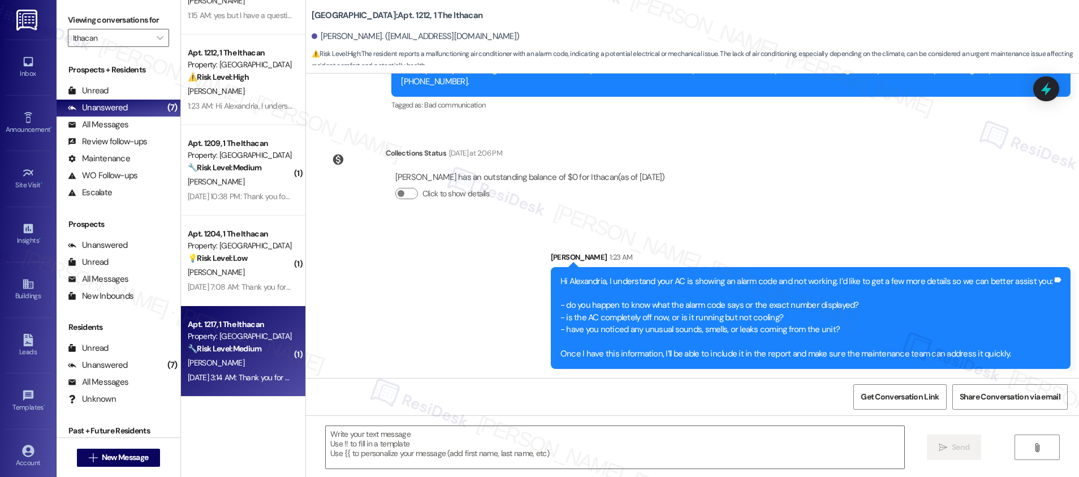
type textarea "Fetching suggested responses. Please feel free to read through the conversation…"
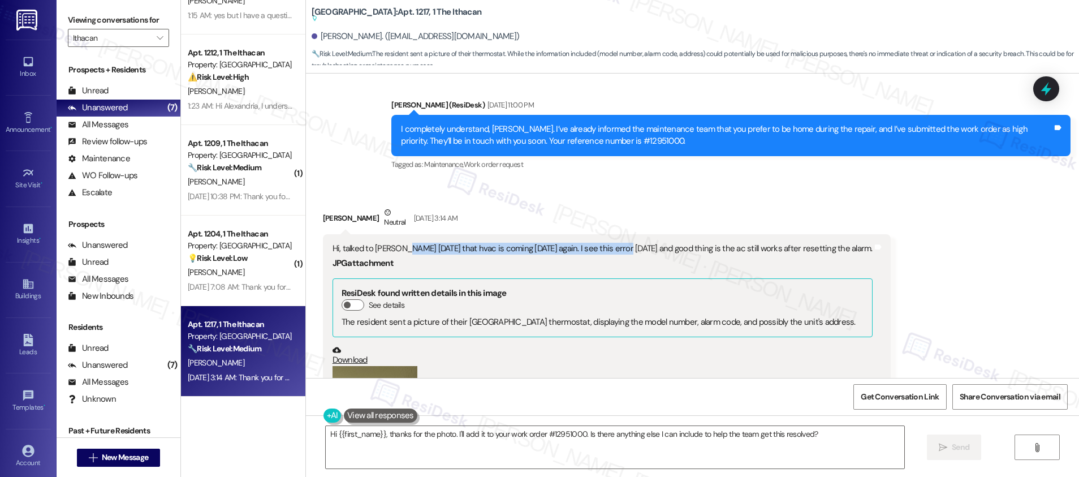
drag, startPoint x: 394, startPoint y: 223, endPoint x: 609, endPoint y: 226, distance: 214.8
click at [609, 243] on div "Hi, talked to Chris yesterday that hvac is coming on Monday again. I see this e…" at bounding box center [602, 249] width 540 height 12
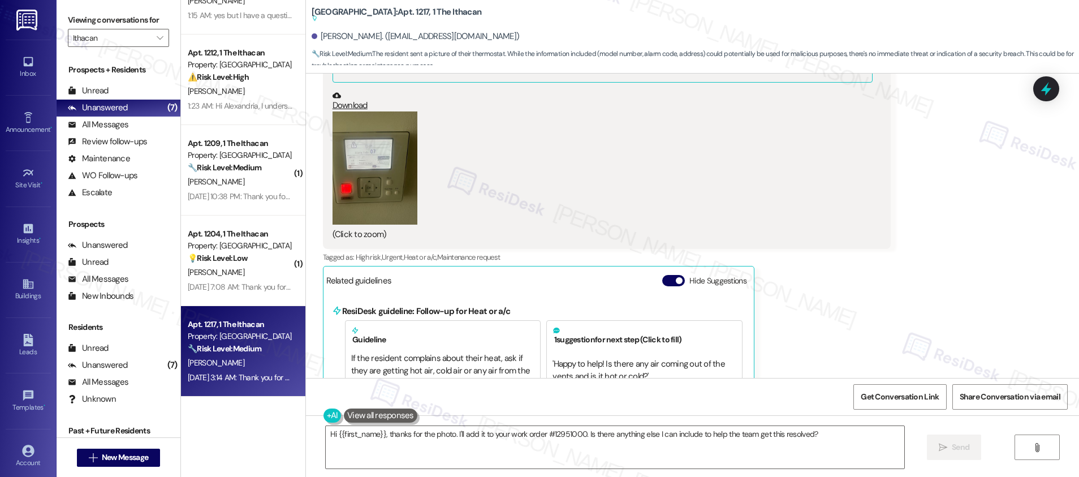
click at [383, 185] on button "Zoom image" at bounding box center [374, 167] width 85 height 113
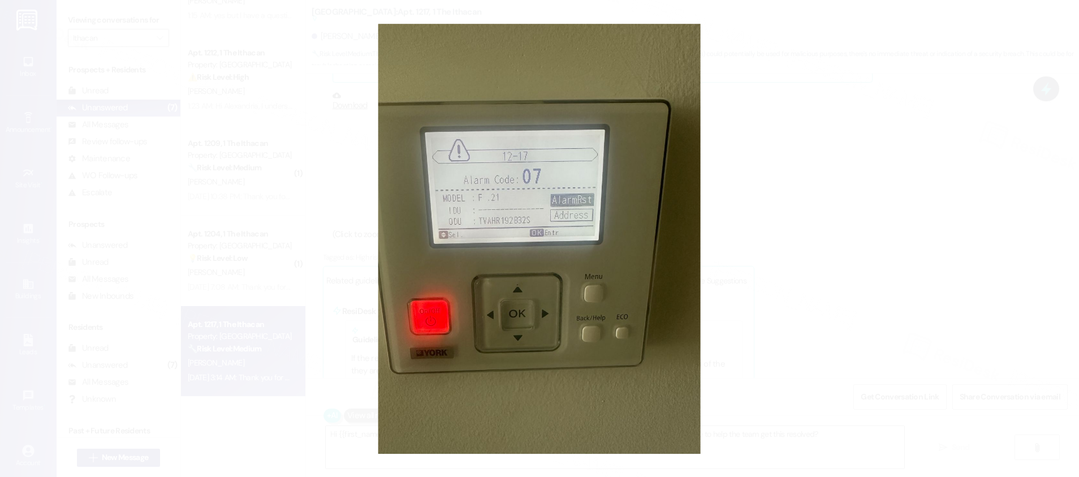
click at [824, 251] on button "Unzoom image" at bounding box center [539, 238] width 1079 height 477
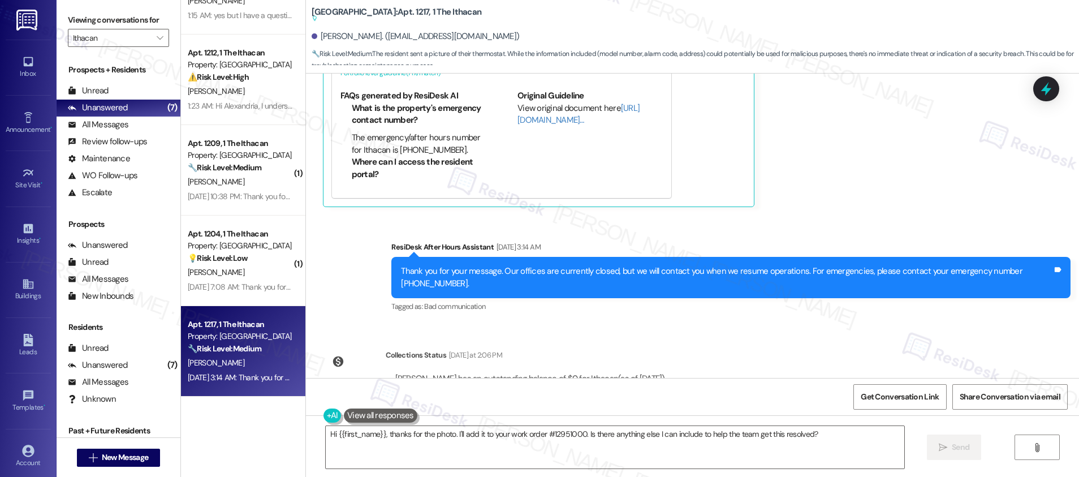
scroll to position [2605, 0]
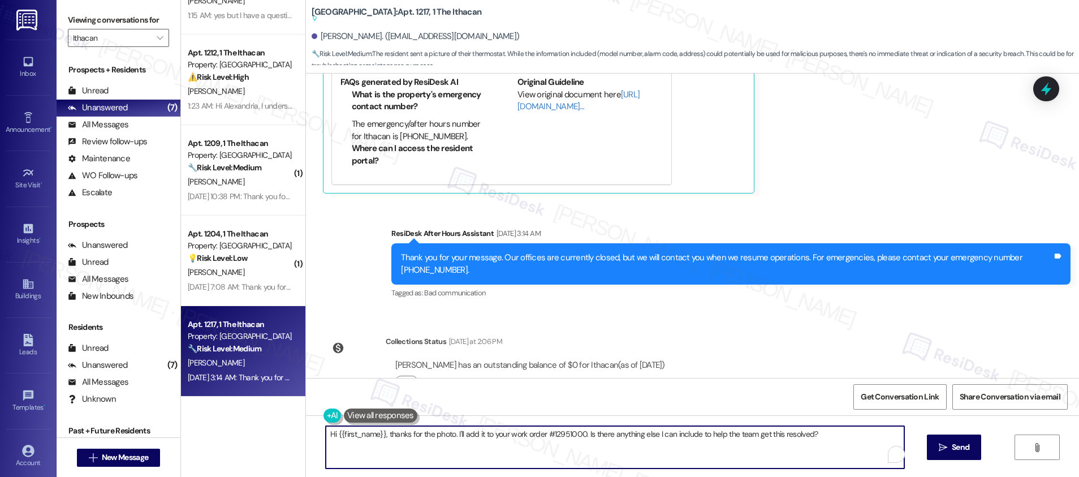
drag, startPoint x: 453, startPoint y: 436, endPoint x: 493, endPoint y: 436, distance: 39.6
click at [493, 436] on textarea "Hi {{first_name}}, thanks for the photo. I'll add it to your work order #129510…" at bounding box center [615, 447] width 578 height 42
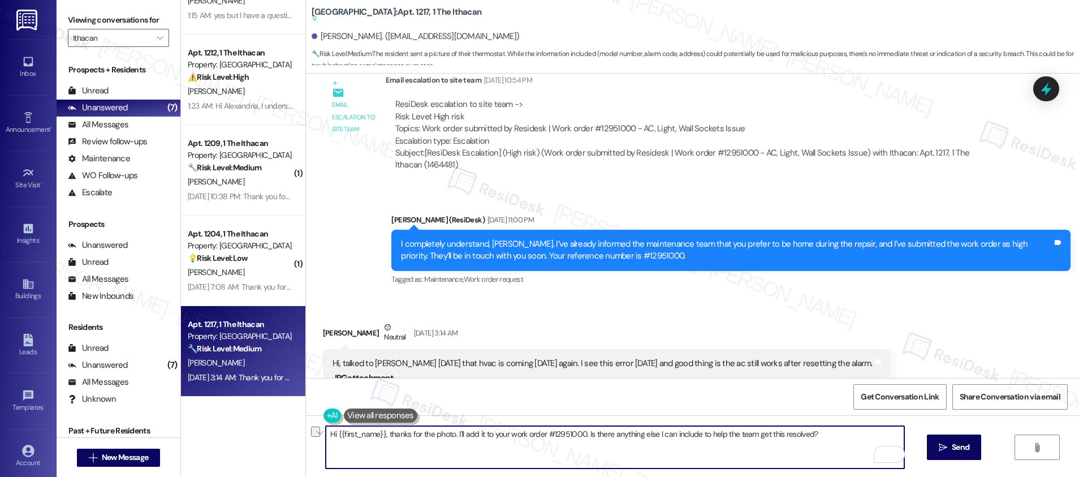
scroll to position [1776, 0]
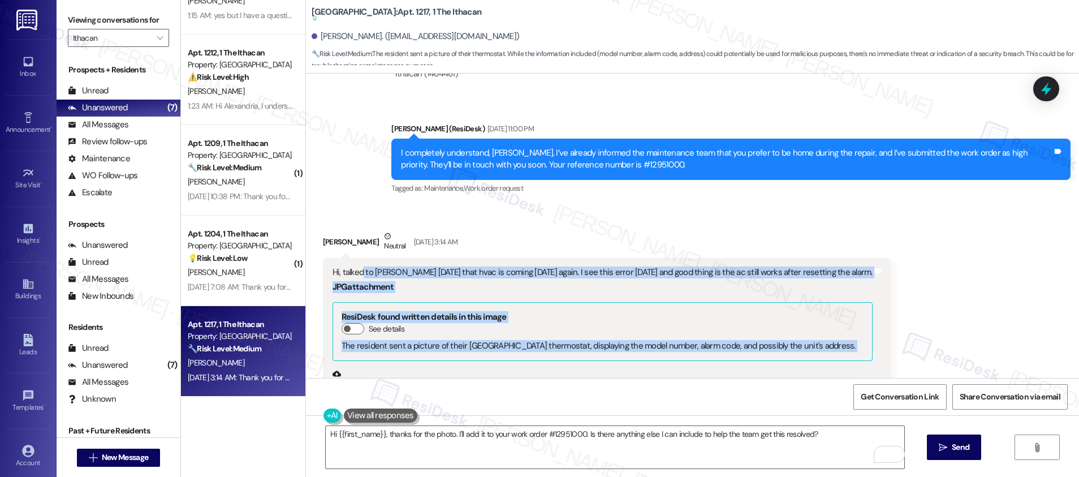
drag, startPoint x: 354, startPoint y: 365, endPoint x: 467, endPoint y: 370, distance: 112.6
click at [467, 370] on div "Hi, talked to Chris yesterday that hvac is coming on Monday again. I see this e…" at bounding box center [602, 392] width 542 height 252
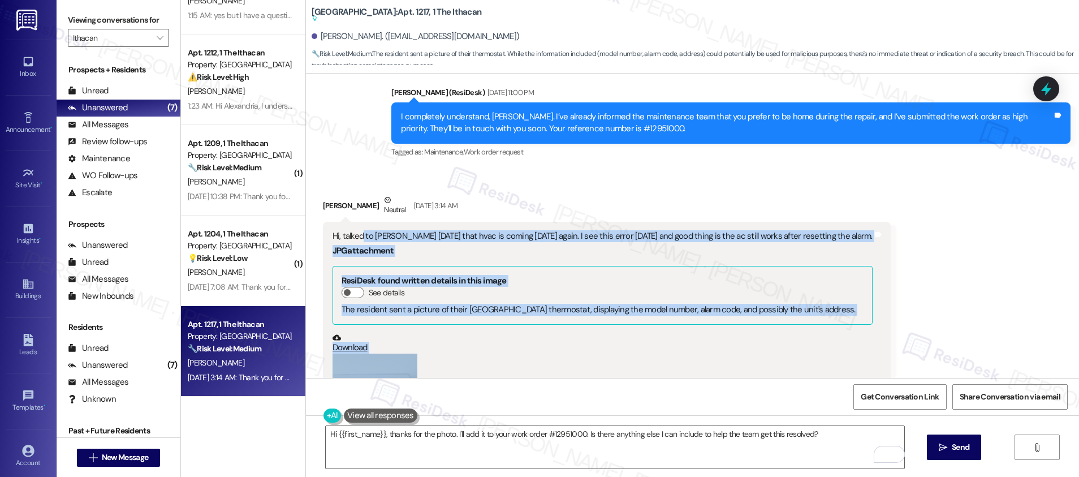
click at [513, 333] on div "Download" at bounding box center [602, 343] width 540 height 20
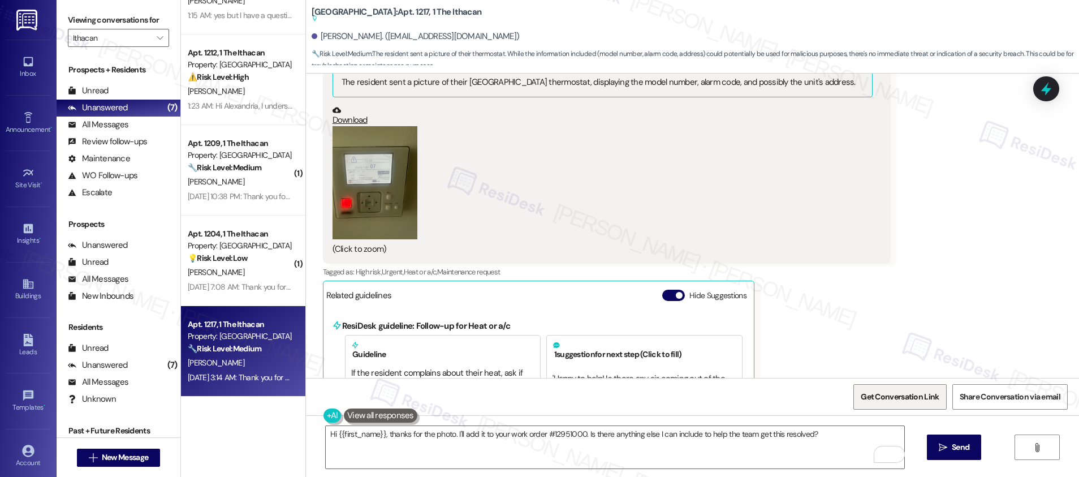
scroll to position [2551, 0]
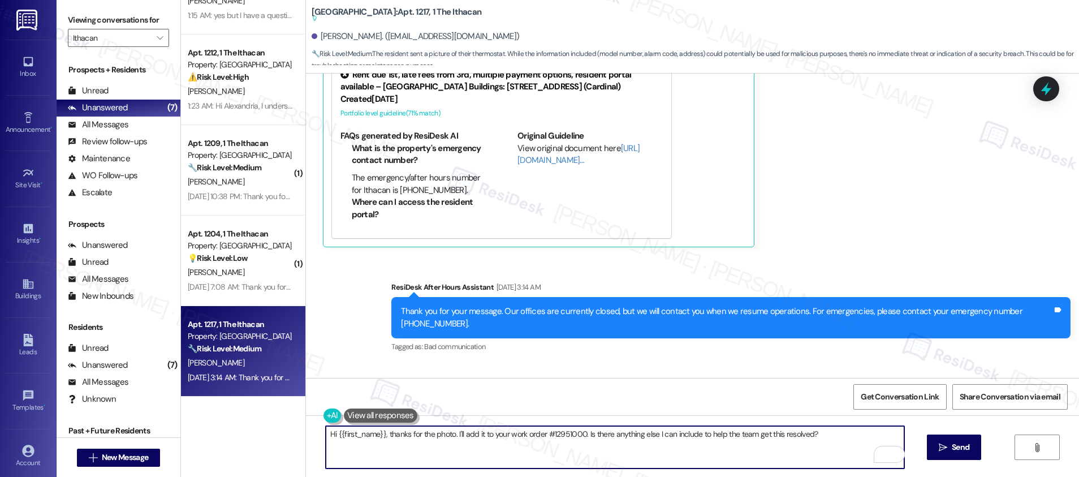
click at [585, 435] on textarea "Hi {{first_name}}, thanks for the photo. I'll add it to your work order #129510…" at bounding box center [615, 447] width 578 height 42
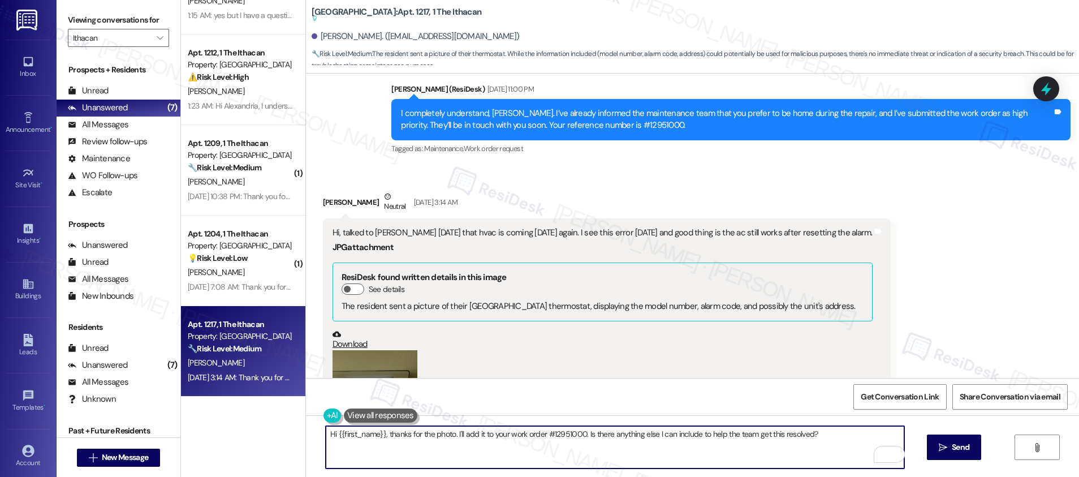
scroll to position [1886, 0]
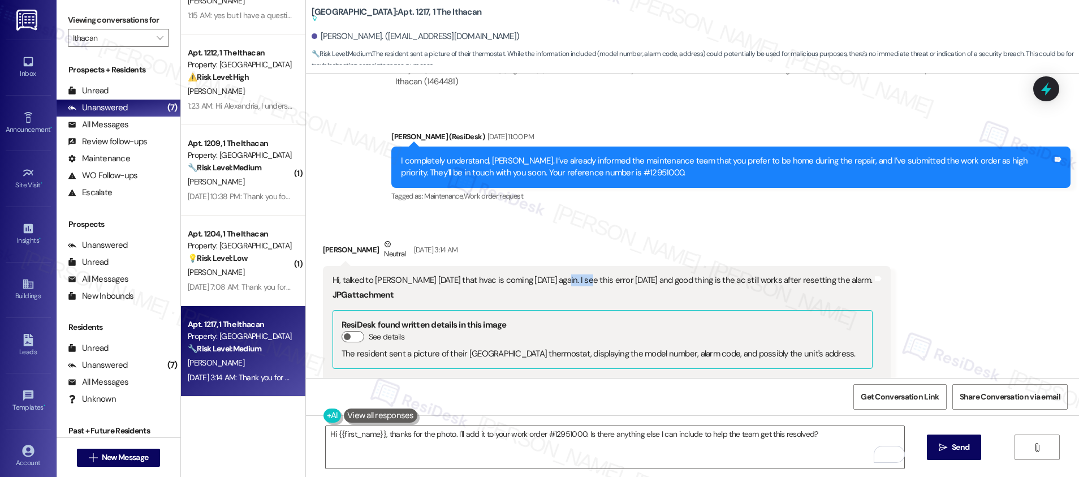
drag, startPoint x: 552, startPoint y: 257, endPoint x: 573, endPoint y: 258, distance: 21.5
click at [573, 274] on div "Hi, talked to Chris yesterday that hvac is coming on Monday again. I see this e…" at bounding box center [602, 280] width 540 height 12
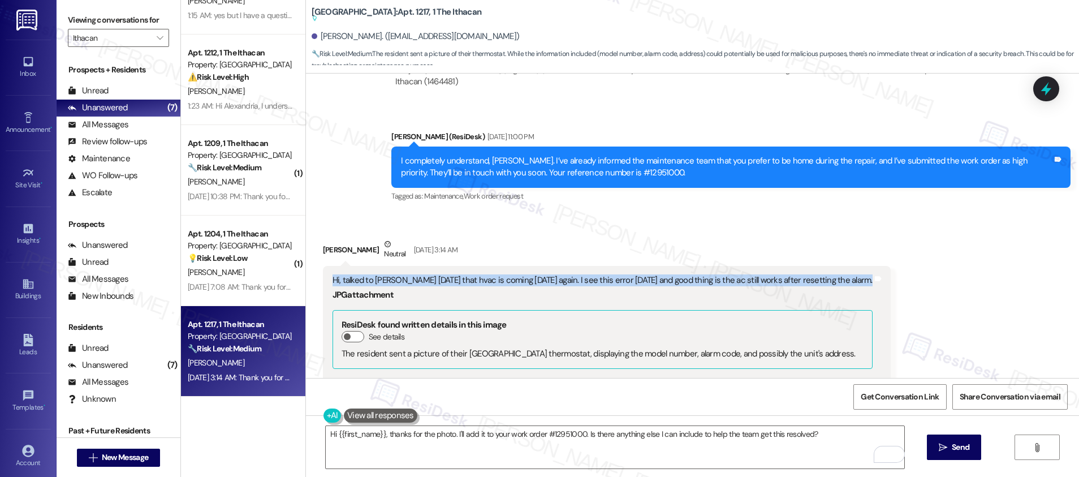
click at [573, 274] on div "Hi, talked to Chris yesterday that hvac is coming on Monday again. I see this e…" at bounding box center [602, 280] width 540 height 12
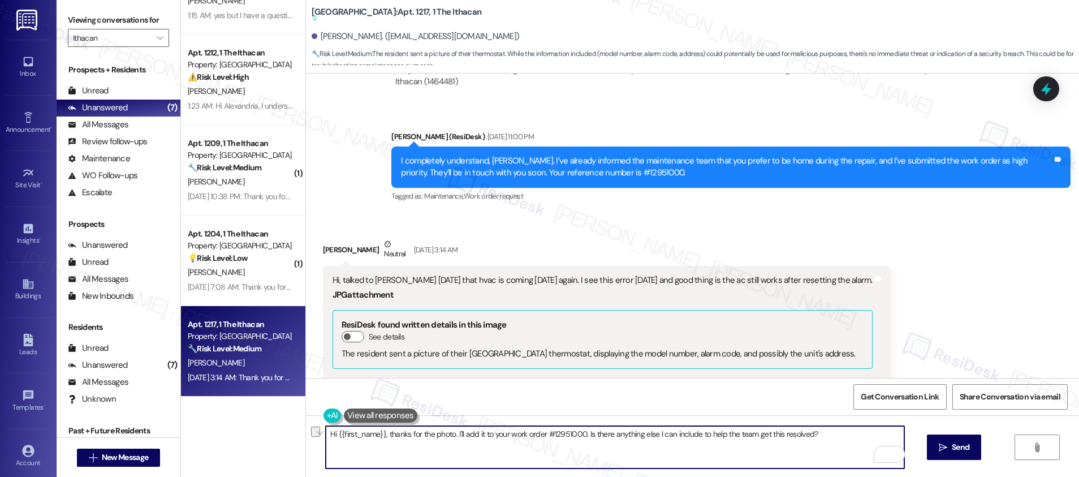
drag, startPoint x: 381, startPoint y: 434, endPoint x: 797, endPoint y: 439, distance: 415.5
click at [797, 439] on textarea "Hi {{first_name}}, thanks for the photo. I'll add it to your work order #129510…" at bounding box center [615, 447] width 578 height 42
paste textarea "Thank you for the update. I’m glad to hear the AC is still working after you re…"
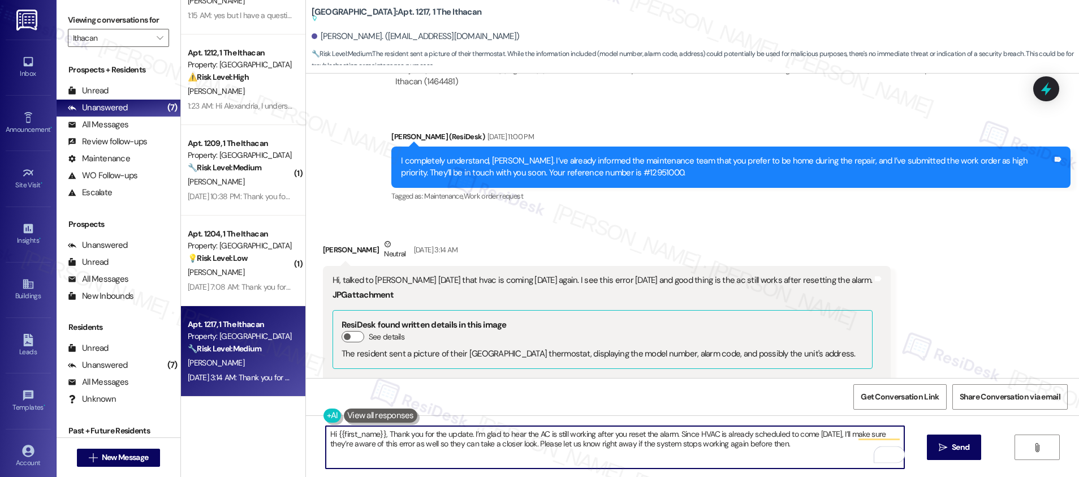
click at [382, 431] on textarea "Hi {{first_name}}, Thank you for the update. I’m glad to hear the AC is still w…" at bounding box center [615, 447] width 578 height 42
click at [553, 448] on textarea "Hi {{first_name}}, thank you for the update. I’m glad to hear the AC is still w…" at bounding box center [615, 447] width 578 height 42
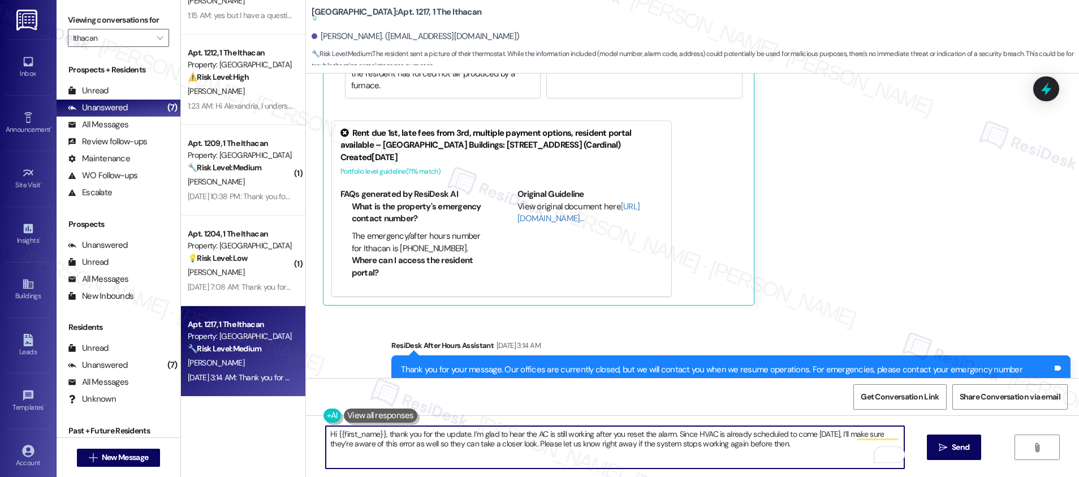
scroll to position [2605, 0]
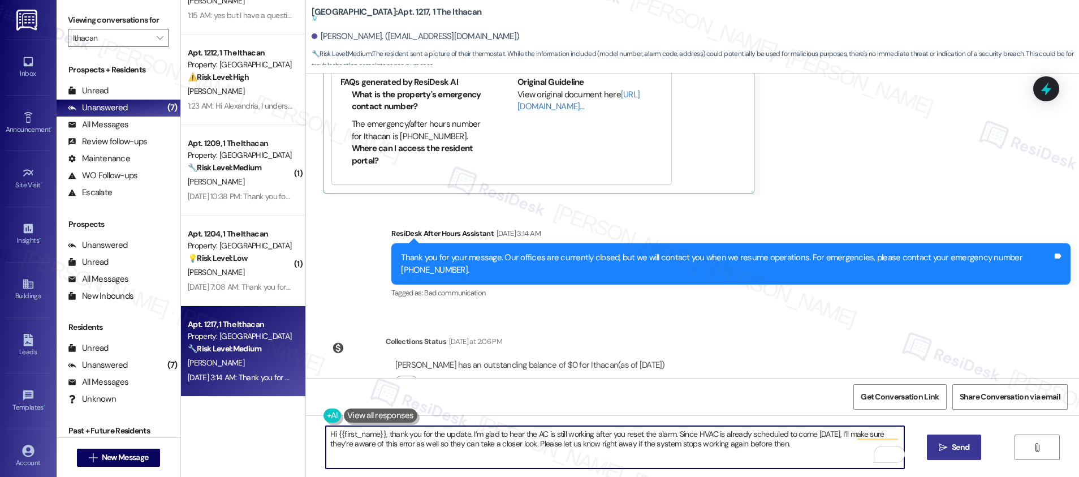
type textarea "Hi {{first_name}}, thank you for the update. I’m glad to hear the AC is still w…"
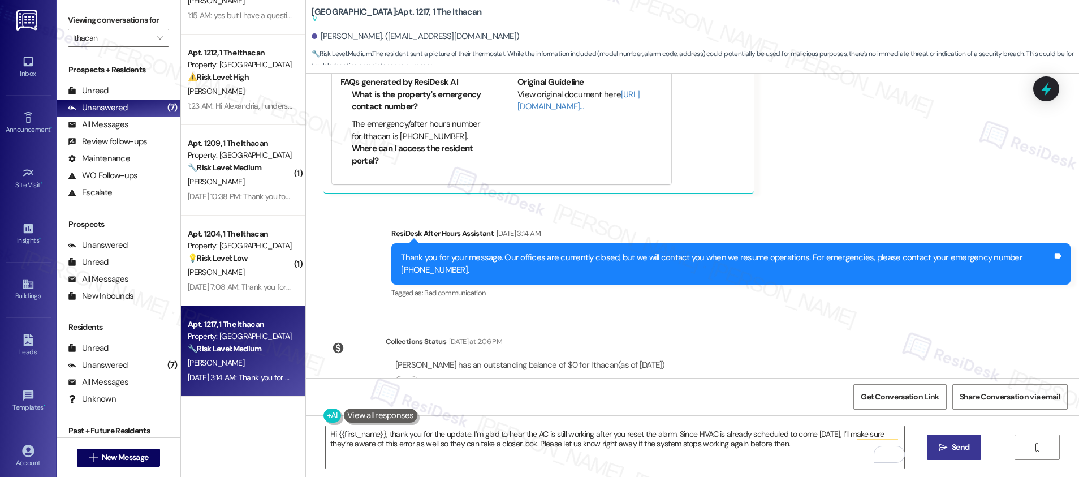
click at [949, 451] on span "Send" at bounding box center [960, 447] width 22 height 12
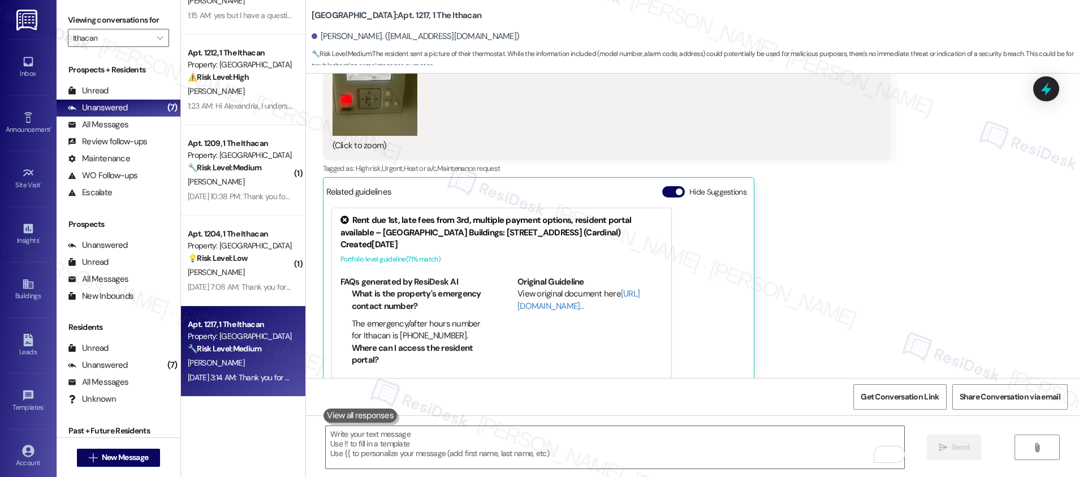
scroll to position [2563, 0]
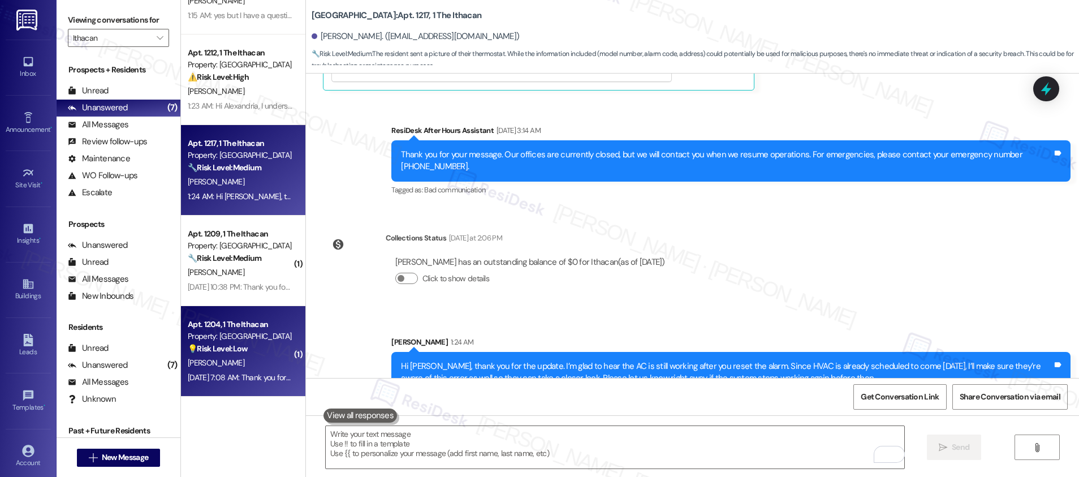
click at [240, 357] on div "H. Xu" at bounding box center [240, 363] width 107 height 14
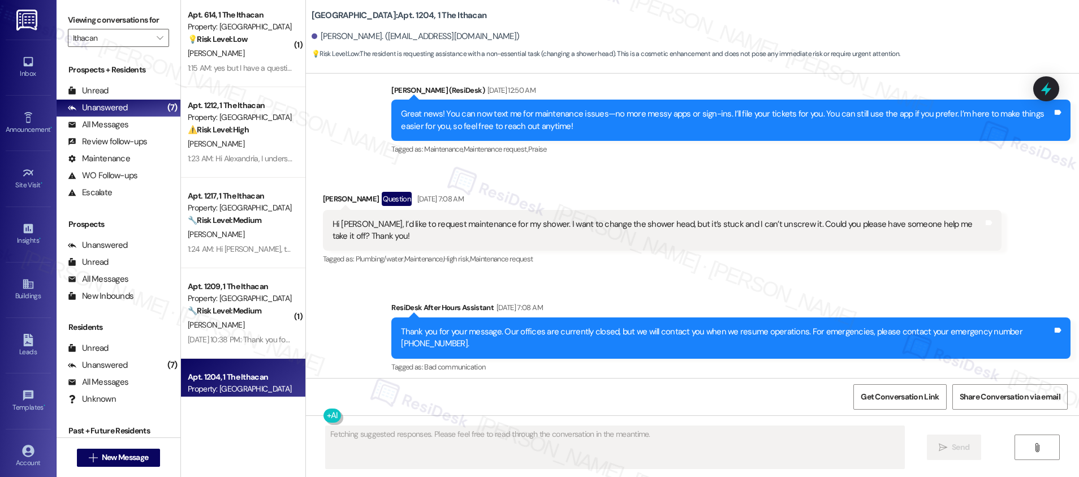
scroll to position [200, 0]
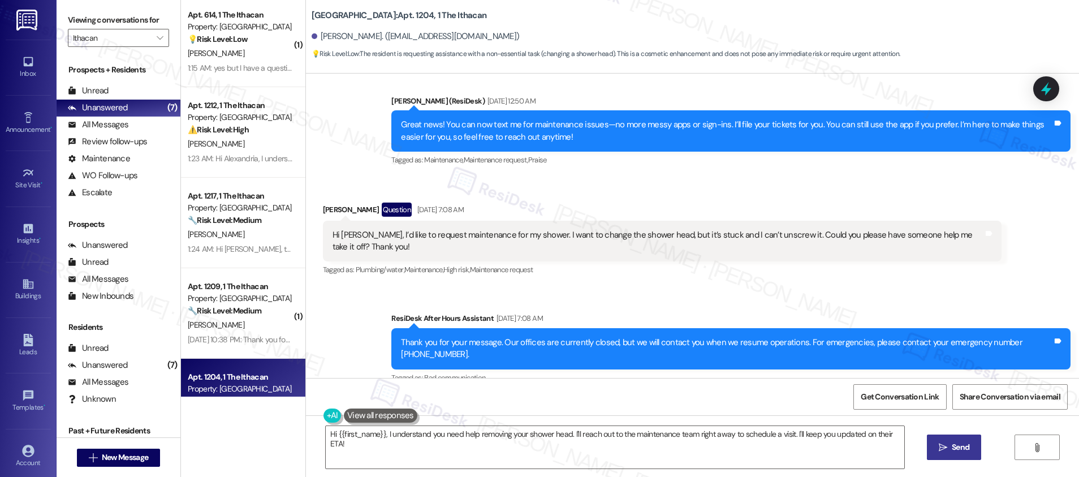
click at [539, 229] on div "Hi Emily, I’d like to request maintenance for my shower. I want to change the s…" at bounding box center [657, 241] width 651 height 24
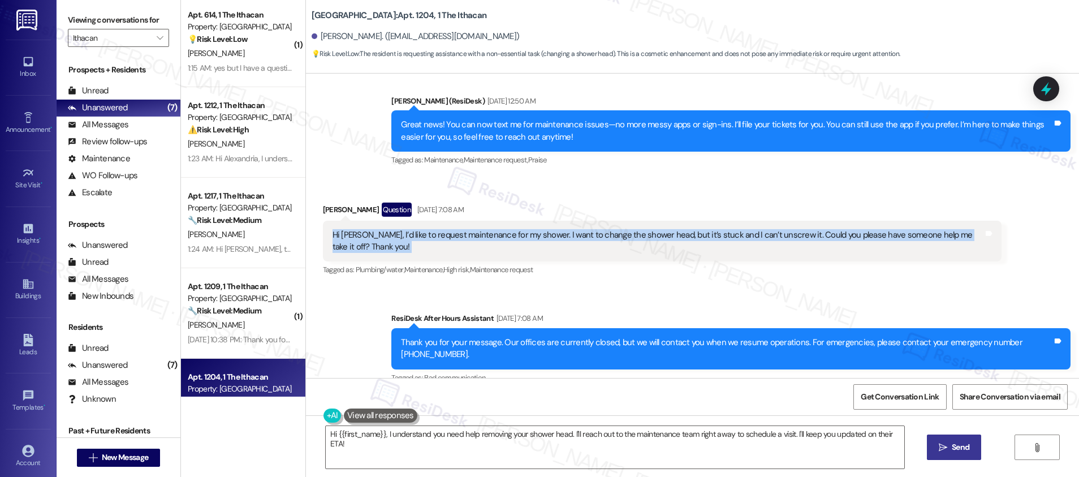
click at [539, 229] on div "Hi Emily, I’d like to request maintenance for my shower. I want to change the s…" at bounding box center [657, 241] width 651 height 24
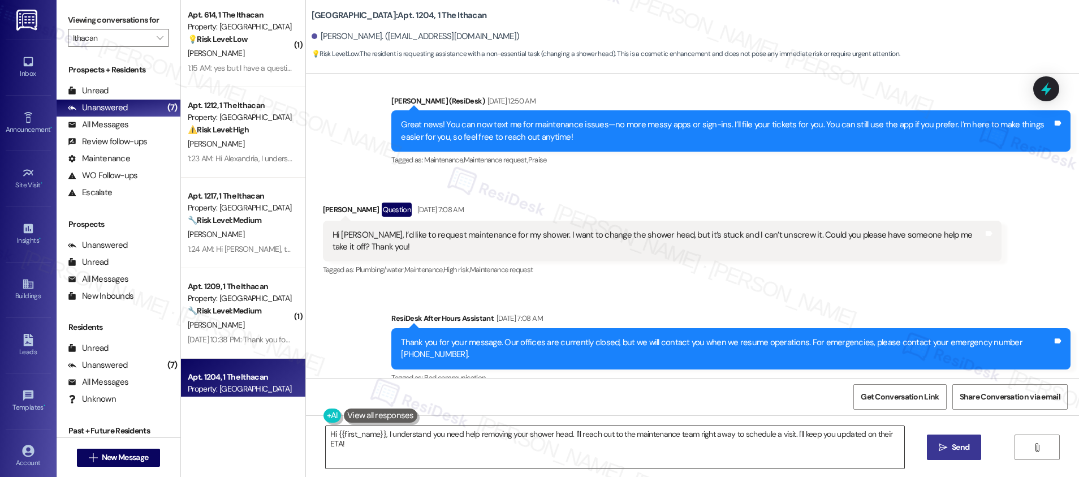
click at [427, 439] on textarea "Hi {{first_name}}, I understand you need help removing your shower head. I'll r…" at bounding box center [615, 447] width 578 height 42
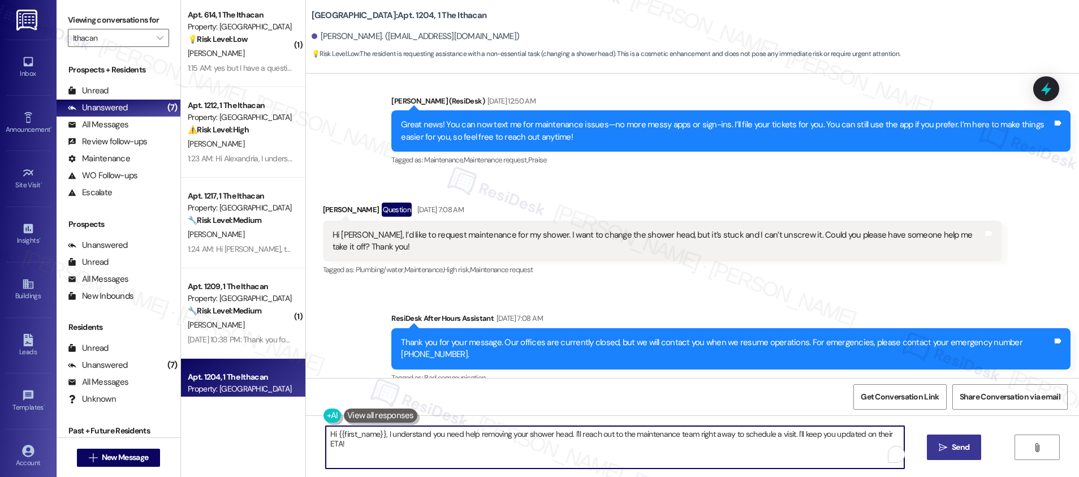
click at [403, 439] on textarea "Hi {{first_name}}, I understand you need help removing your shower head. I'll r…" at bounding box center [615, 447] width 578 height 42
click at [599, 451] on textarea "Hi {{first_name}}, I understand you need help removing your shower head. I'll r…" at bounding box center [615, 447] width 578 height 42
drag, startPoint x: 788, startPoint y: 433, endPoint x: 905, endPoint y: 436, distance: 117.1
click at [905, 436] on div "Hi {{first_name}}, I understand you need help removing your shower head. I'll r…" at bounding box center [692, 457] width 773 height 85
type textarea "Hi {{first_name}}, I understand you need help removing your shower head. I'll r…"
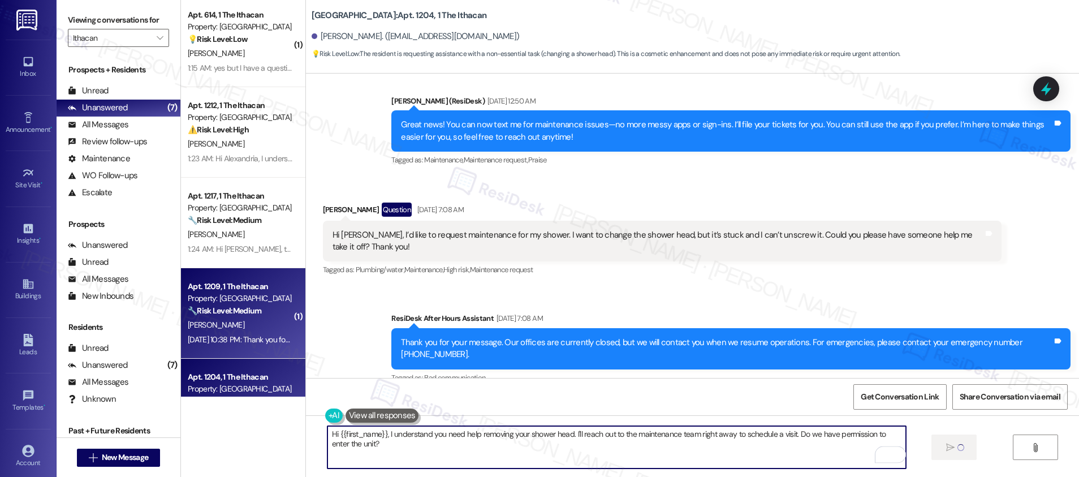
click at [217, 308] on strong "🔧 Risk Level: Medium" at bounding box center [224, 310] width 73 height 10
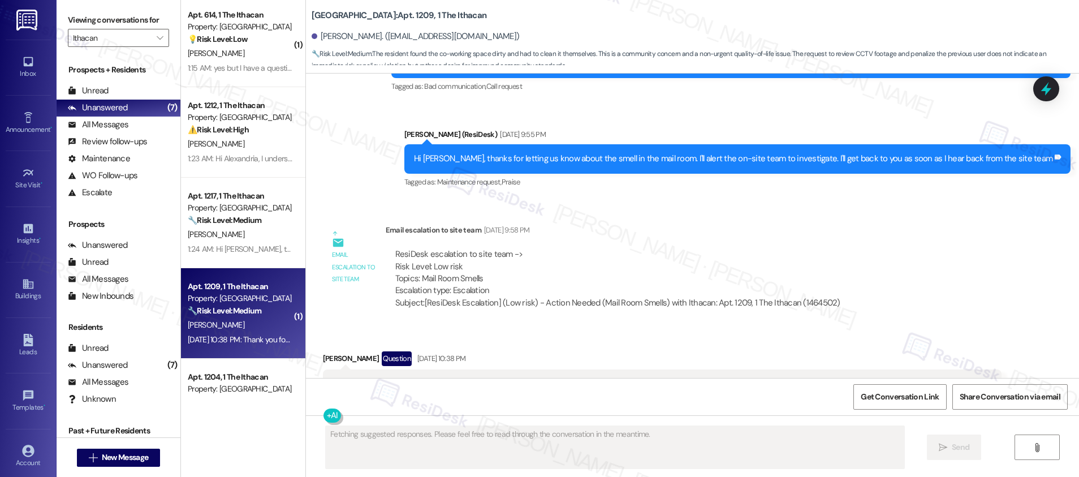
scroll to position [3613, 0]
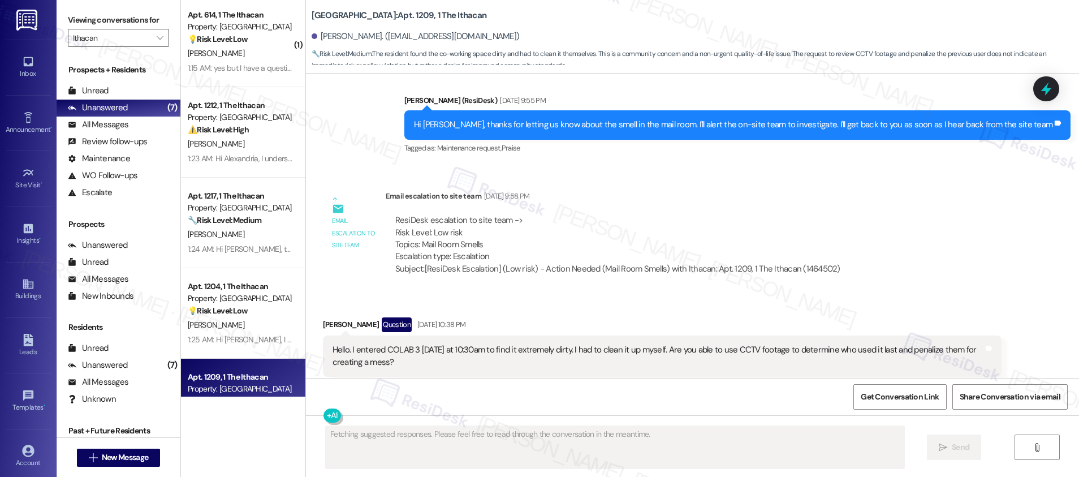
click at [375, 344] on div "Hello. I entered COLAB 3 today at 10:30am to find it extremely dirty. I had to …" at bounding box center [657, 356] width 651 height 24
click at [393, 344] on div "Hello. I entered COLAB 3 today at 10:30am to find it extremely dirty. I had to …" at bounding box center [657, 356] width 651 height 24
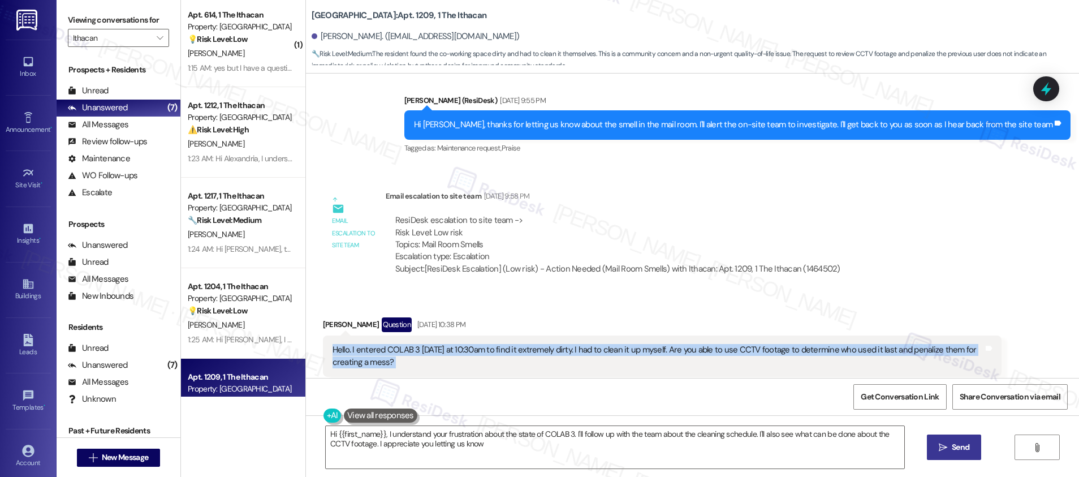
type textarea "Hi {{first_name}}, I understand your frustration about the state of COLAB 3. I'…"
click at [540, 449] on textarea "Hi {{first_name}}, I understand your frustration about the state of COLAB 3. I'…" at bounding box center [615, 447] width 578 height 42
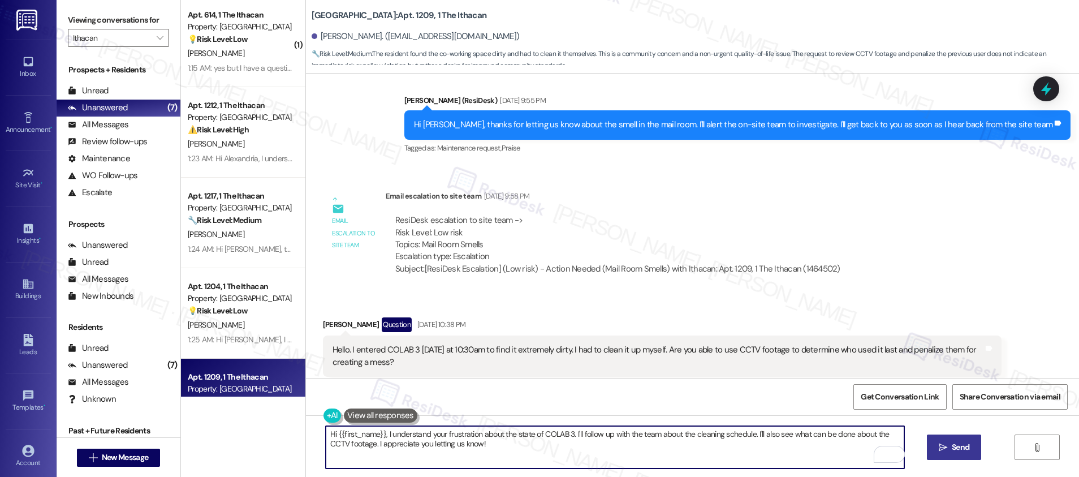
click at [939, 439] on button " Send" at bounding box center [954, 446] width 55 height 25
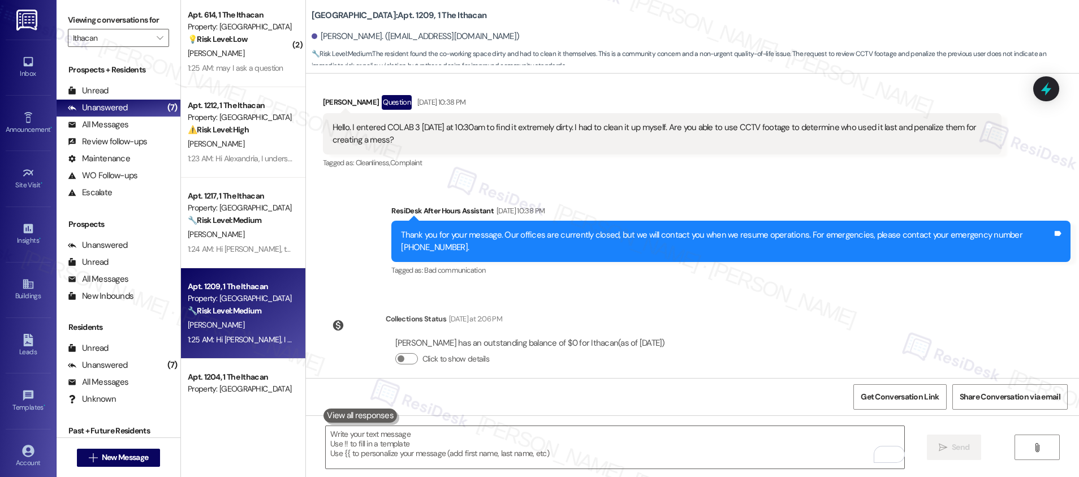
scroll to position [3864, 0]
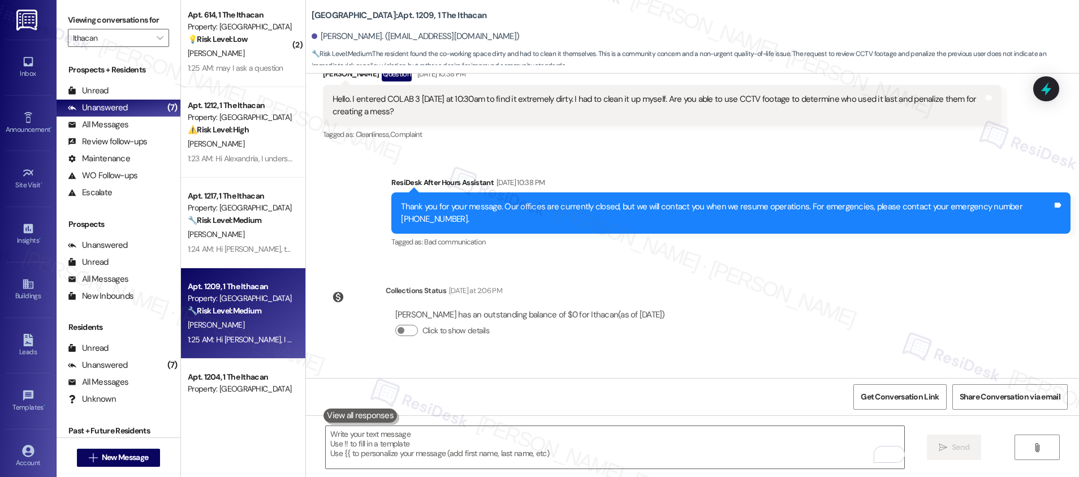
click at [582, 404] on div "Get Conversation Link Share Conversation via email" at bounding box center [692, 396] width 773 height 37
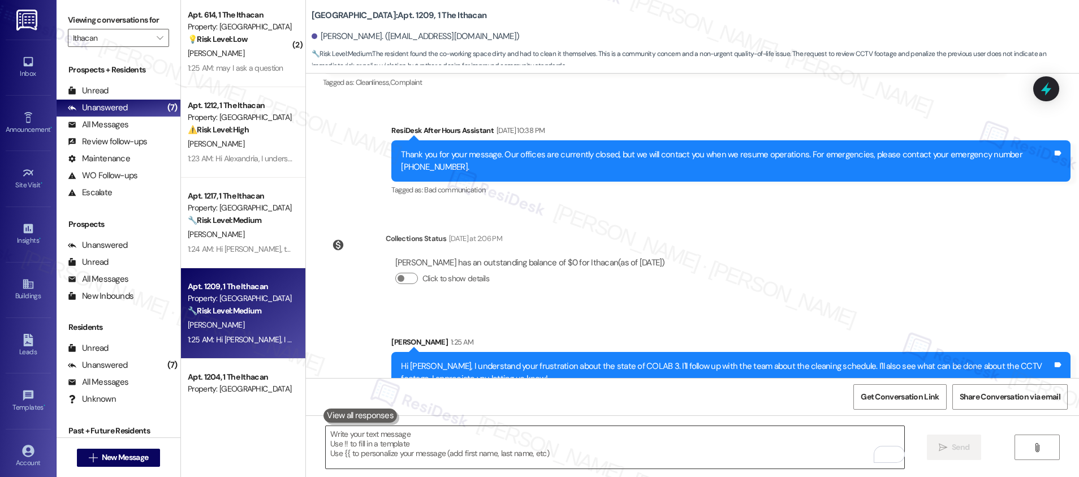
click at [570, 442] on textarea "To enrich screen reader interactions, please activate Accessibility in Grammarl…" at bounding box center [615, 447] width 578 height 42
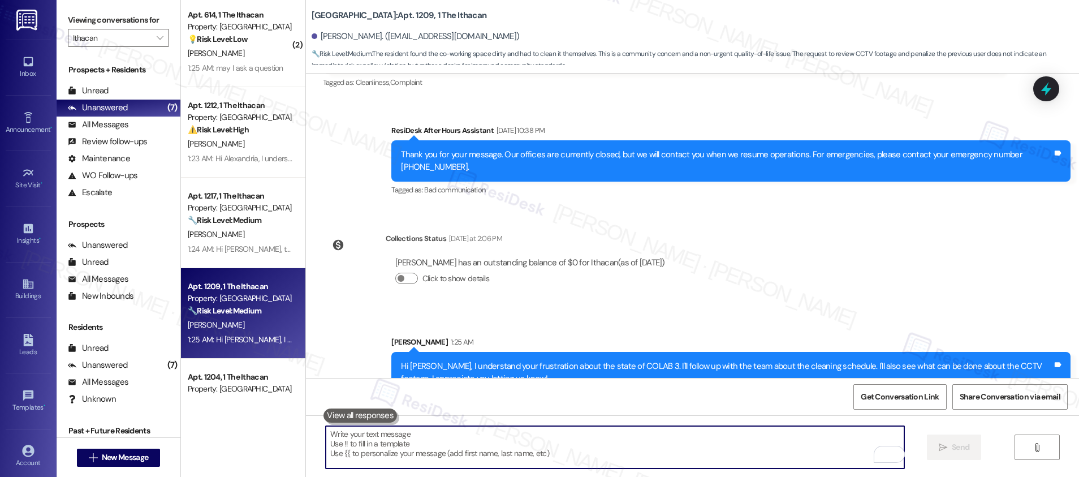
click at [570, 442] on textarea "To enrich screen reader interactions, please activate Accessibility in Grammarl…" at bounding box center [615, 447] width 578 height 42
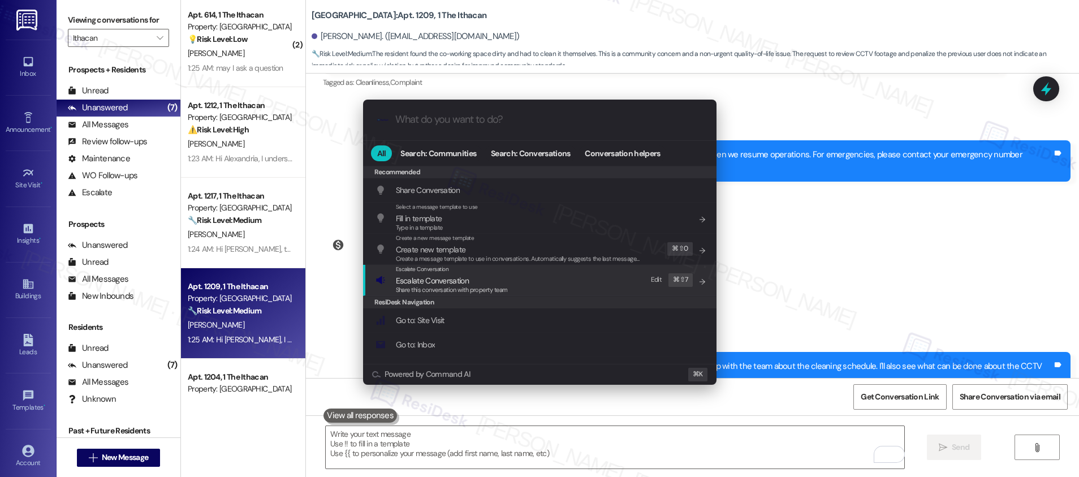
click at [537, 283] on div "Escalate Conversation Escalate Conversation Share this conversation with proper…" at bounding box center [540, 280] width 331 height 31
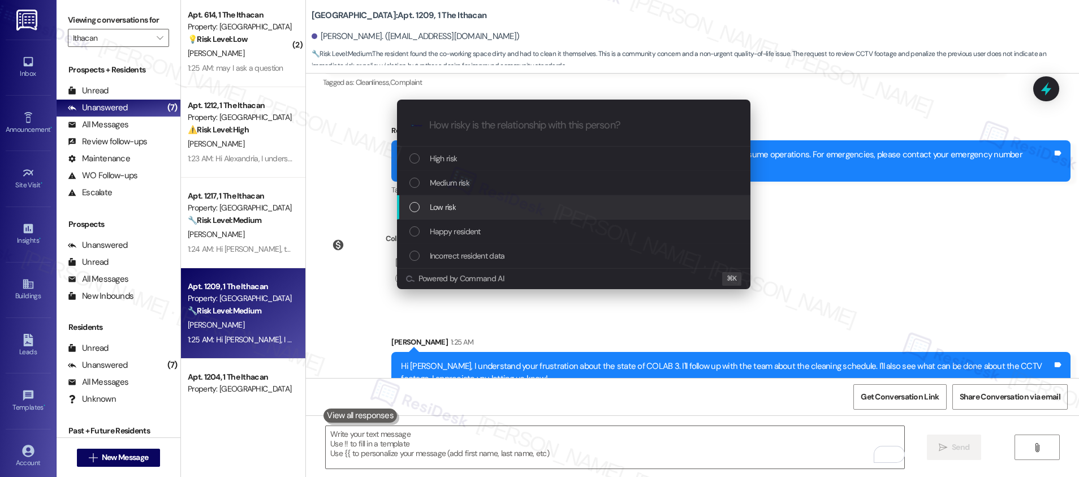
click at [536, 205] on div "Low risk" at bounding box center [574, 207] width 331 height 12
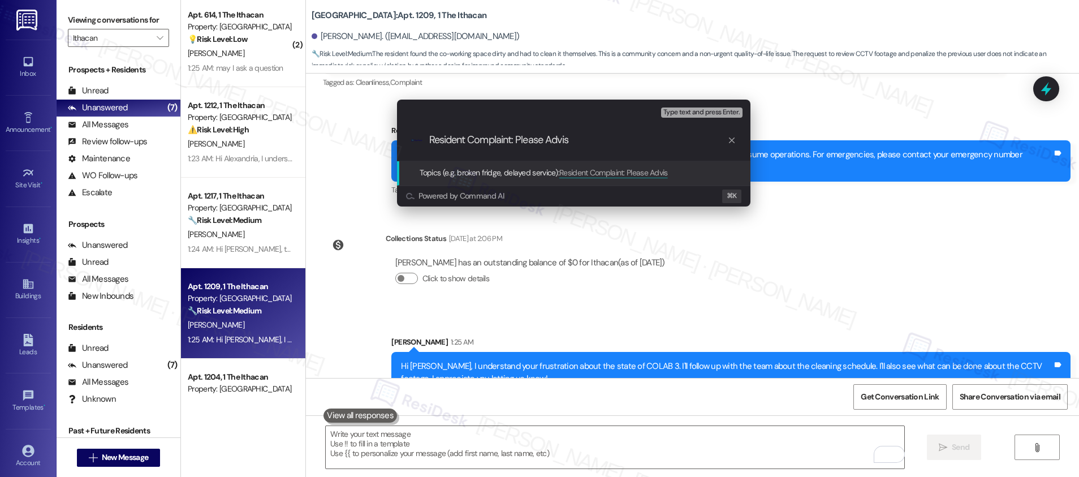
type input "Resident Complaint: Please Advise"
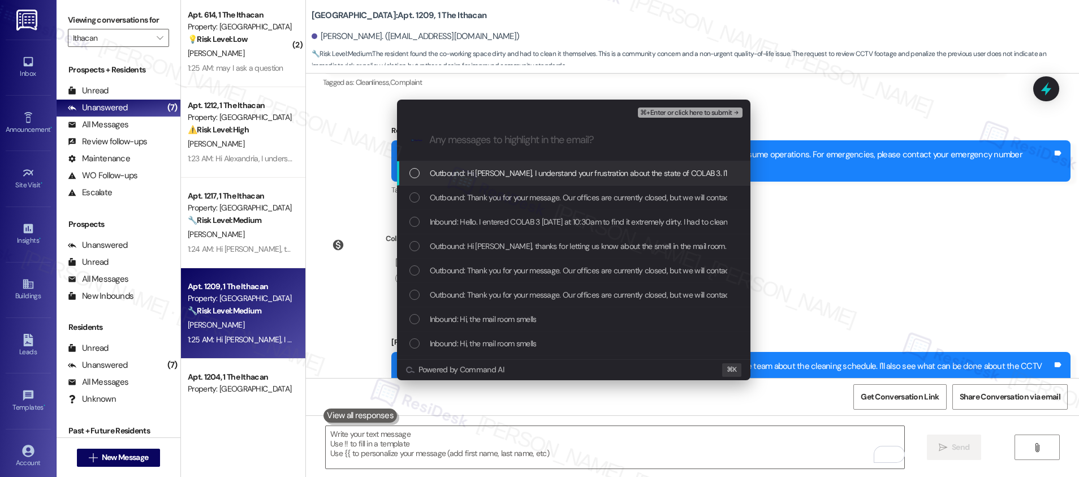
click at [560, 168] on span "Outbound: Hi Sivaguru, I understand your frustration about the state of COLAB 3…" at bounding box center [811, 173] width 763 height 12
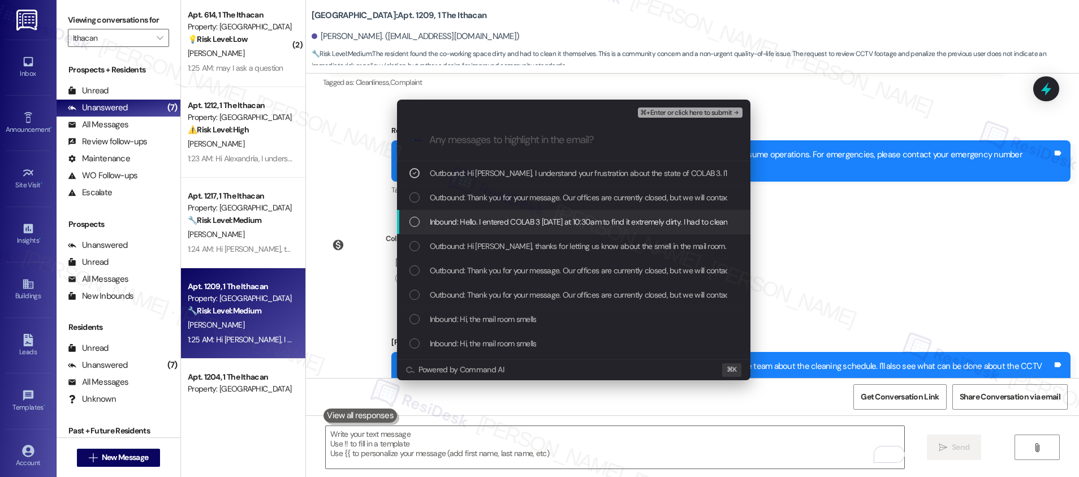
click at [545, 222] on span "Inbound: Hello. I entered COLAB 3 today at 10:30am to find it extremely dirty. …" at bounding box center [770, 221] width 681 height 12
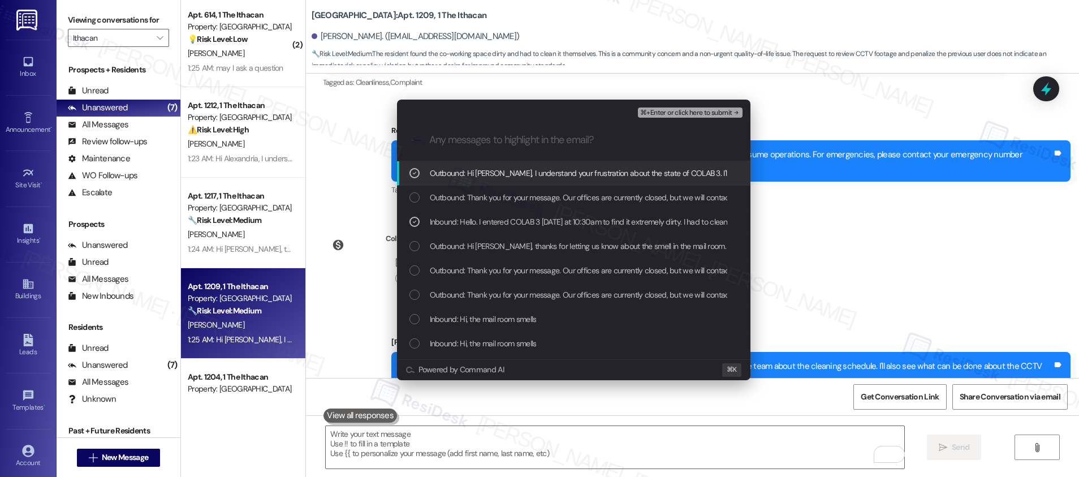
click at [680, 114] on span "⌘+Enter or click here to submit" at bounding box center [686, 113] width 92 height 8
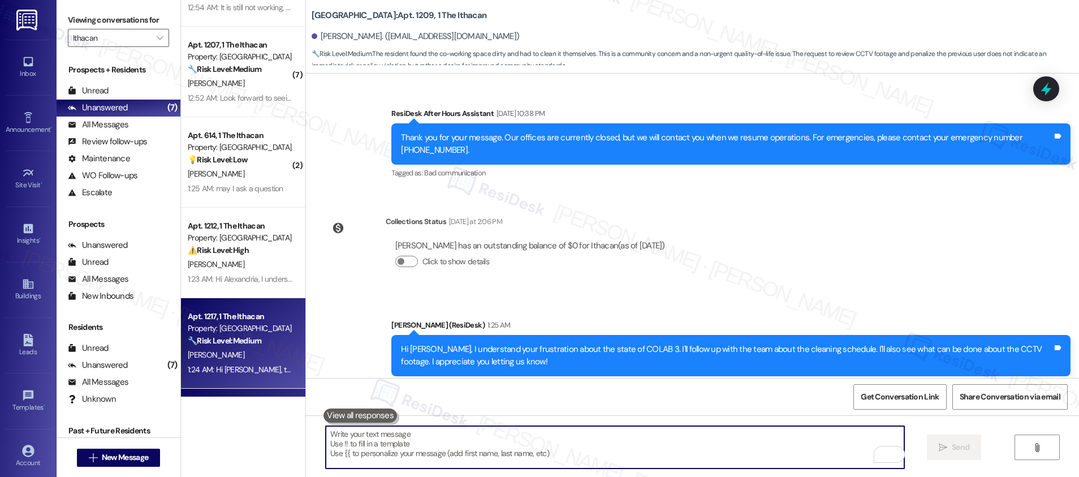
scroll to position [0, 0]
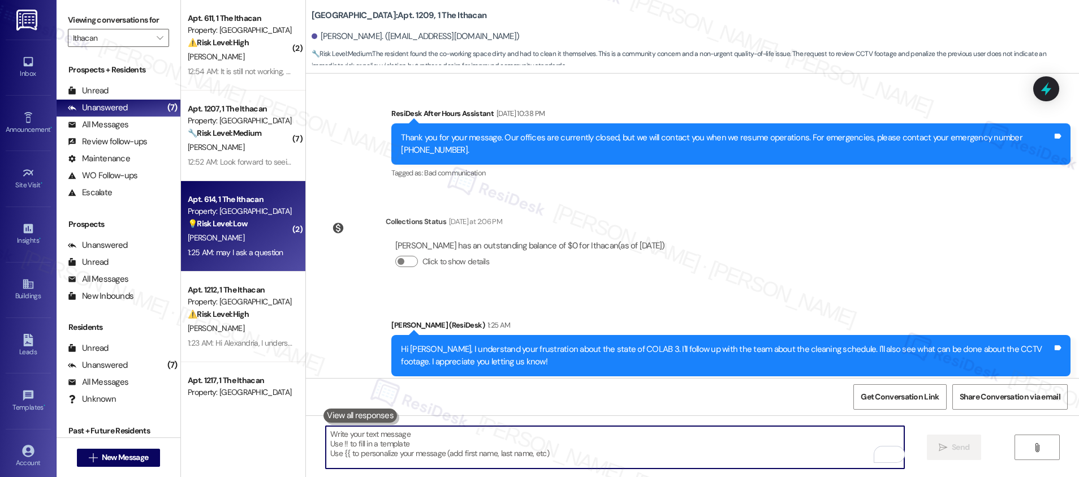
click at [231, 235] on div "[PERSON_NAME]" at bounding box center [240, 238] width 107 height 14
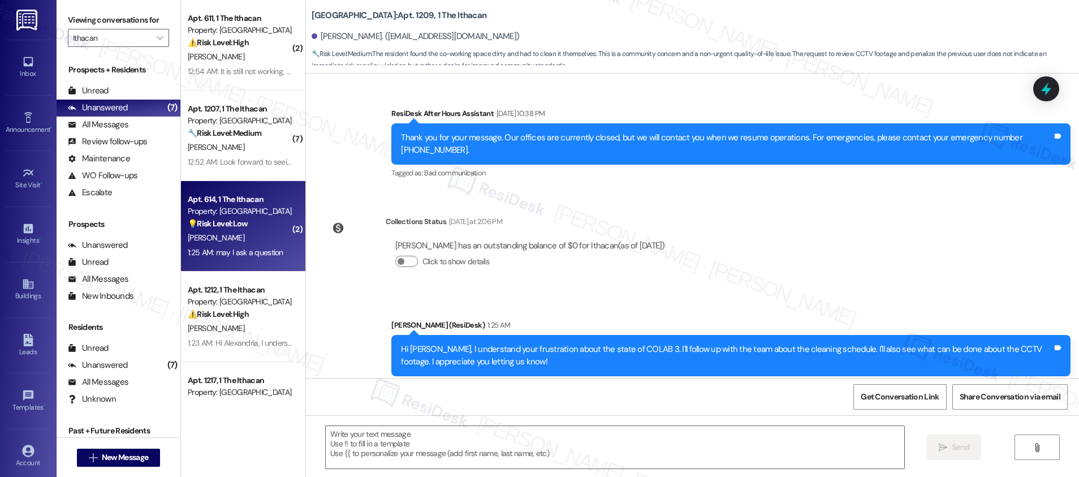
click at [231, 235] on div "[PERSON_NAME]" at bounding box center [240, 238] width 107 height 14
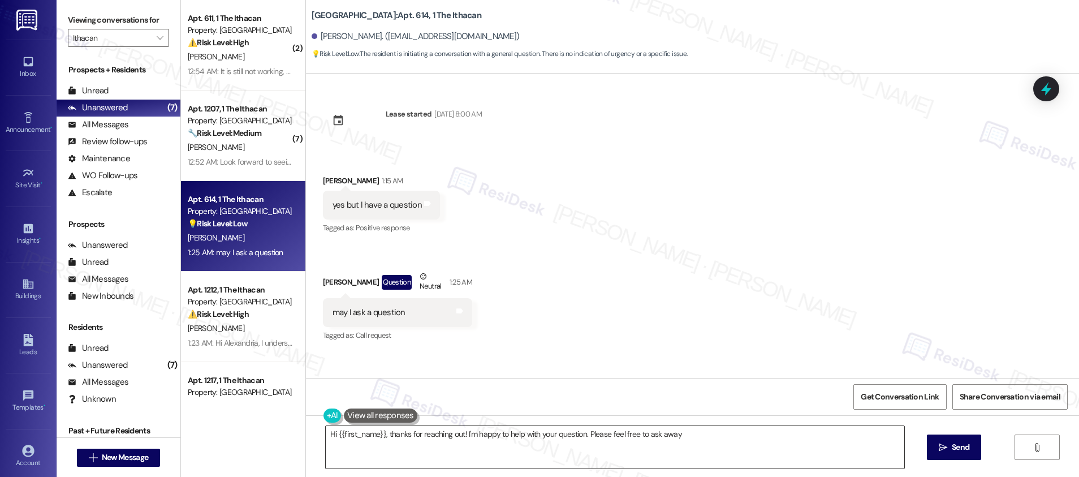
type textarea "Hi {{first_name}}, thanks for reaching out! I'm happy to help with your questio…"
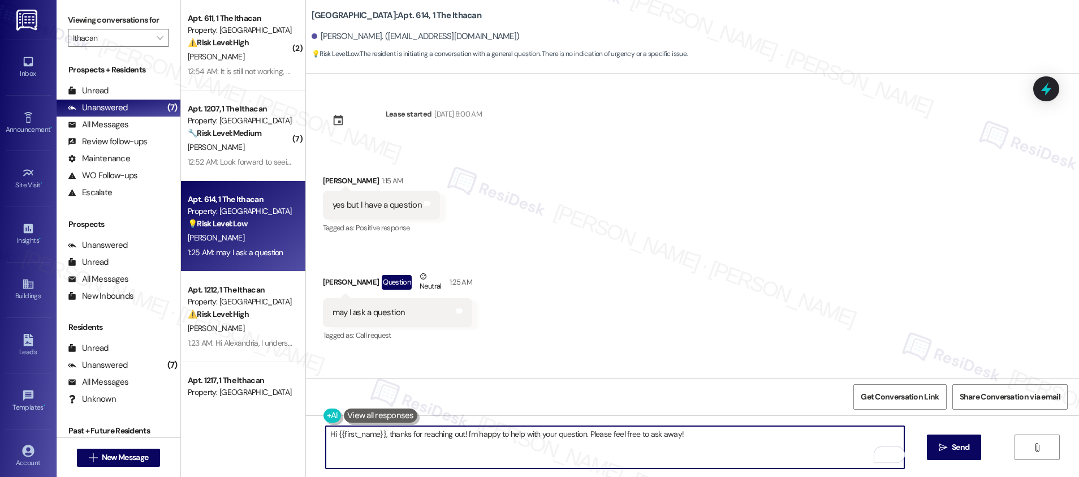
click at [702, 445] on textarea "Hi {{first_name}}, thanks for reaching out! I'm happy to help with your questio…" at bounding box center [615, 447] width 578 height 42
click at [951, 442] on span "Send" at bounding box center [960, 447] width 18 height 12
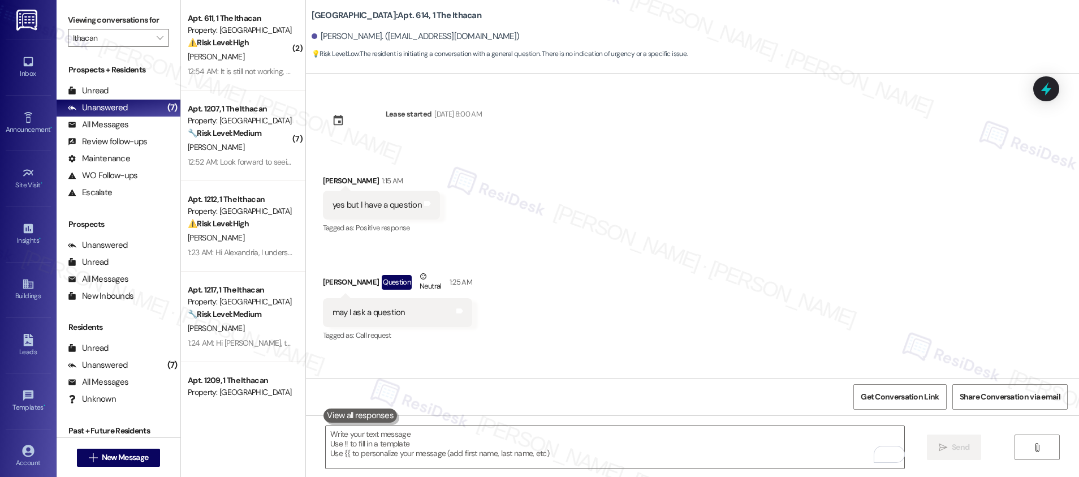
click at [244, 27] on div "Property: [GEOGRAPHIC_DATA]" at bounding box center [240, 30] width 105 height 12
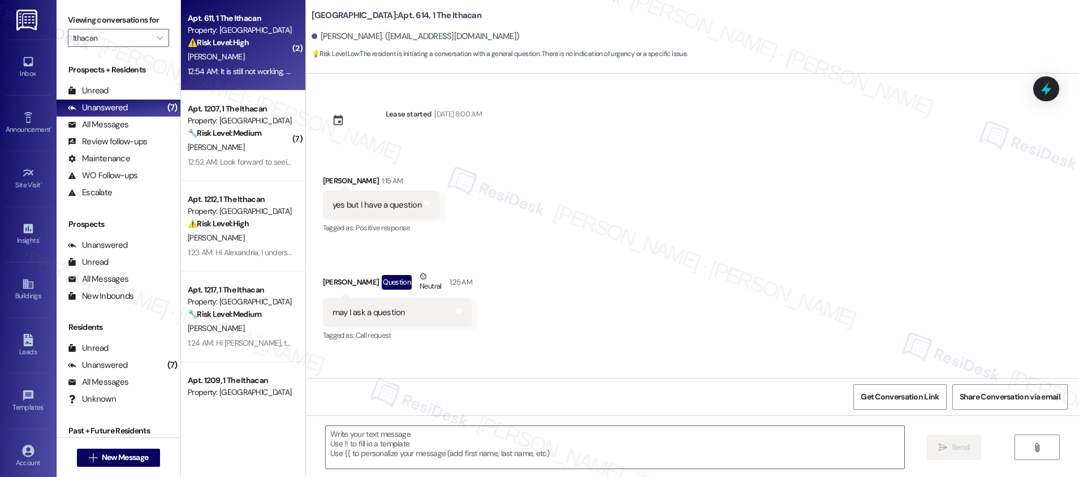
type textarea "Fetching suggested responses. Please feel free to read through the conversation…"
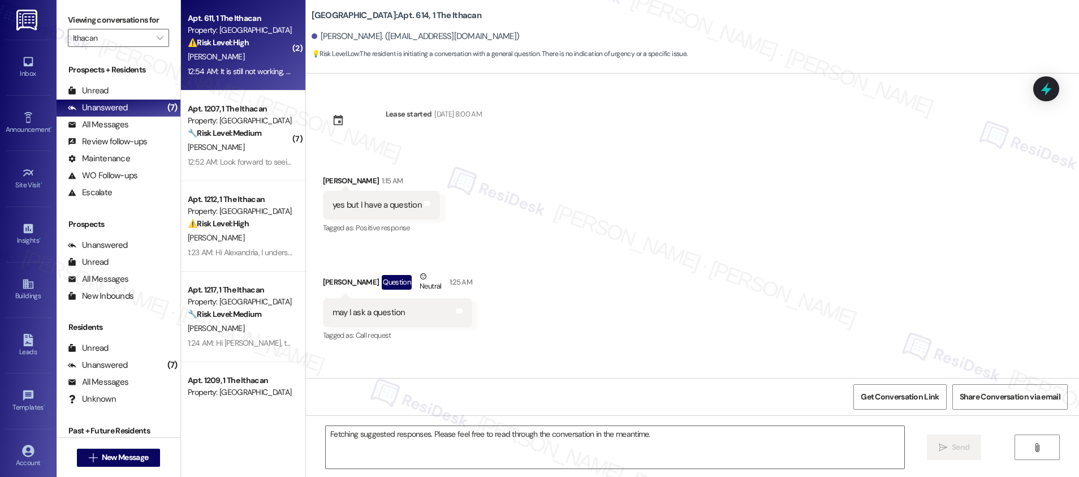
click at [244, 27] on div "Property: [GEOGRAPHIC_DATA]" at bounding box center [240, 30] width 105 height 12
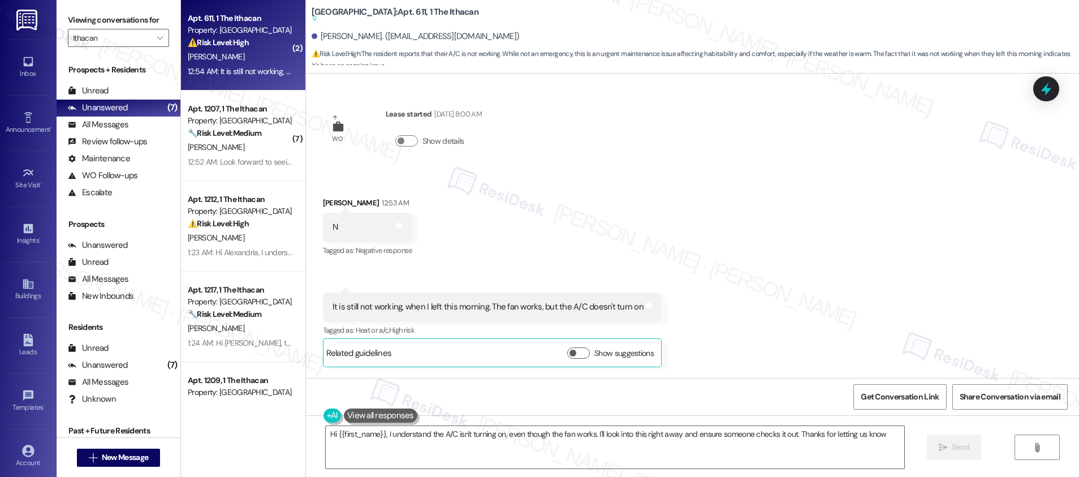
type textarea "Hi {{first_name}}, I understand the A/C isn't turning on, even though the fan w…"
click at [244, 27] on div "Property: [GEOGRAPHIC_DATA]" at bounding box center [240, 30] width 105 height 12
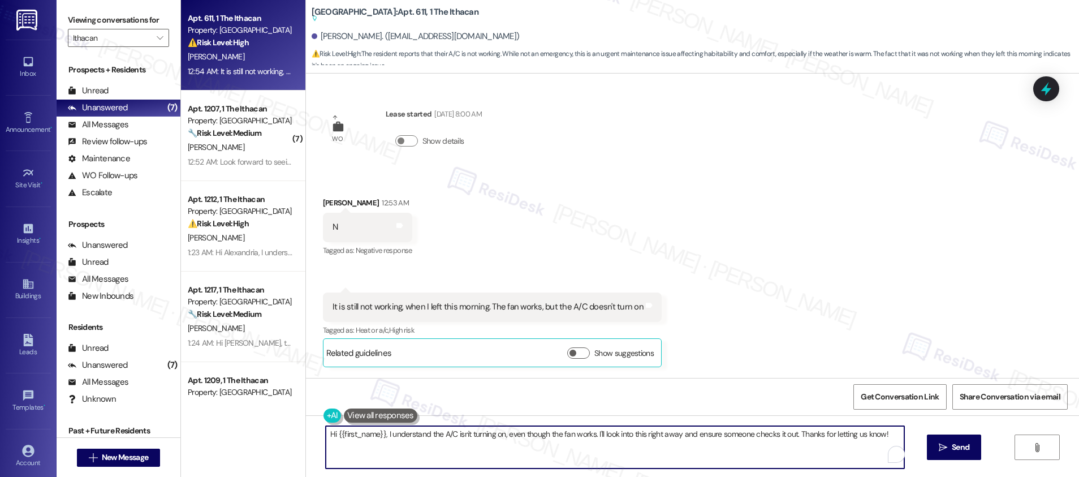
drag, startPoint x: 880, startPoint y: 435, endPoint x: 843, endPoint y: 437, distance: 36.8
click at [843, 437] on textarea "Hi {{first_name}}, I understand the A/C isn't turning on, even though the fan w…" at bounding box center [615, 447] width 578 height 42
click at [959, 447] on span "Send" at bounding box center [960, 447] width 18 height 12
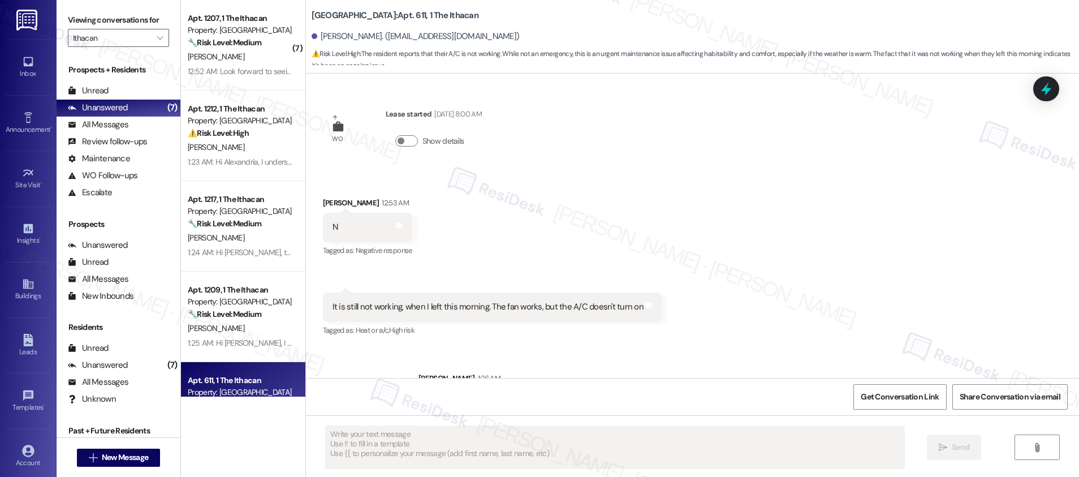
scroll to position [48, 0]
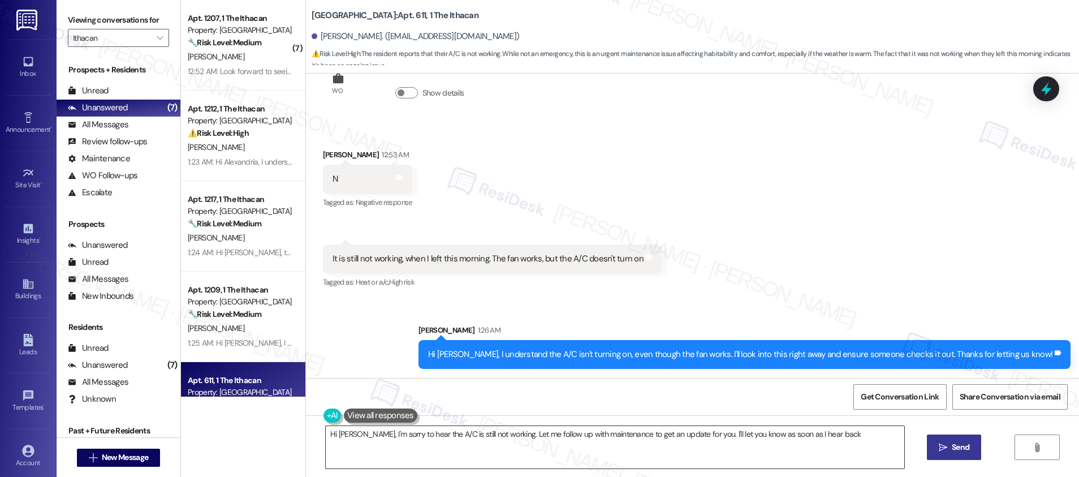
type textarea "Hi Bryan, I'm sorry to hear the A/C is still not working. Let me follow up with…"
click at [680, 448] on textarea "Hi Bryan, I'm sorry to hear the A/C is still not working. Let me follow up with…" at bounding box center [615, 447] width 578 height 42
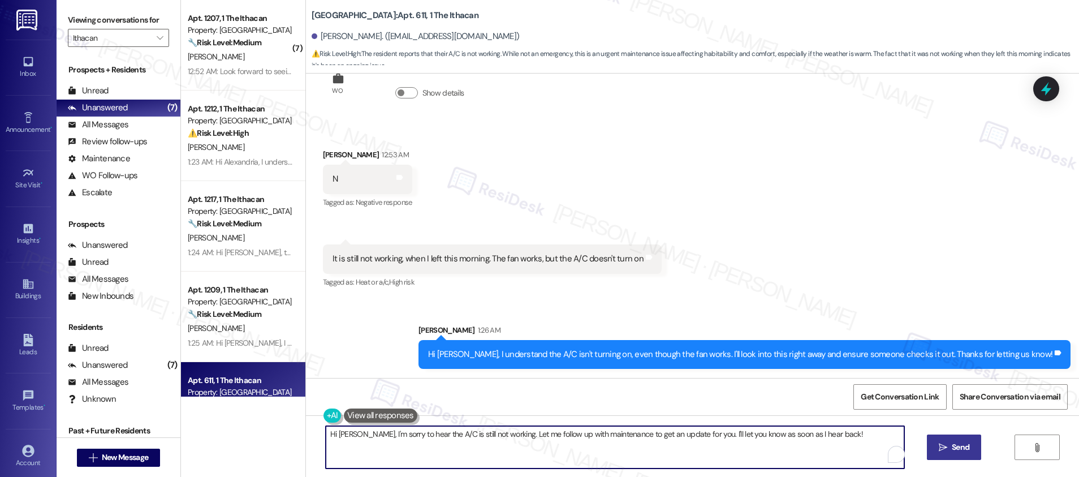
click at [680, 448] on textarea "Hi Bryan, I'm sorry to hear the A/C is still not working. Let me follow up with…" at bounding box center [615, 447] width 578 height 42
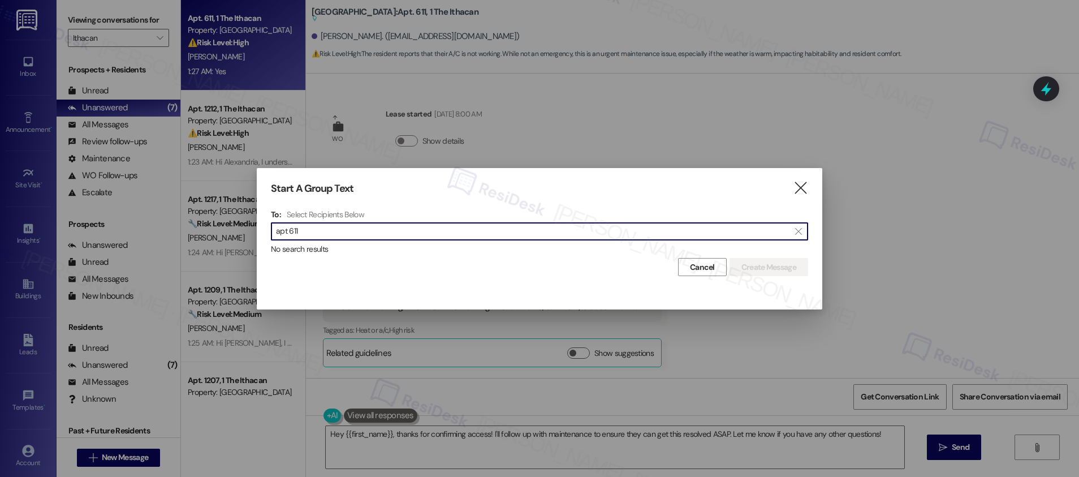
scroll to position [269, 0]
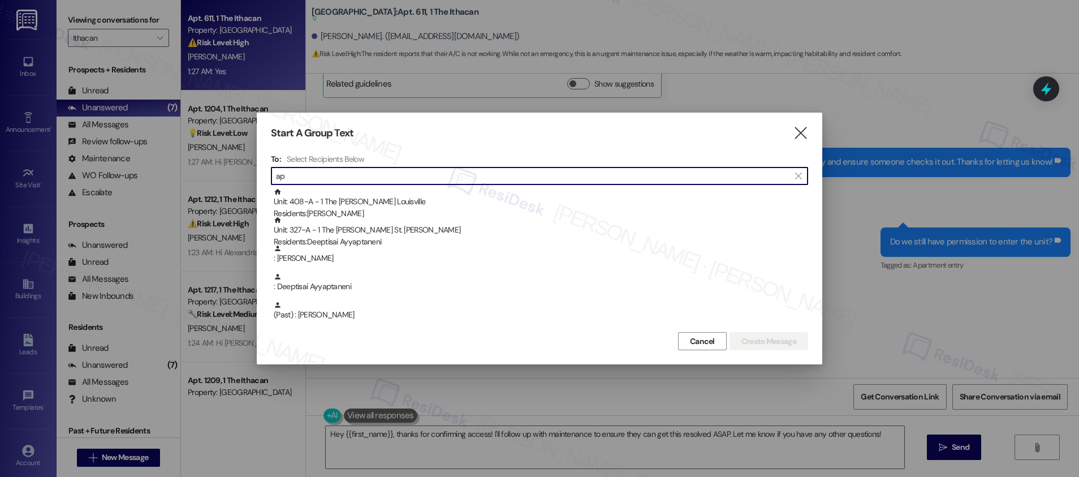
type input "a"
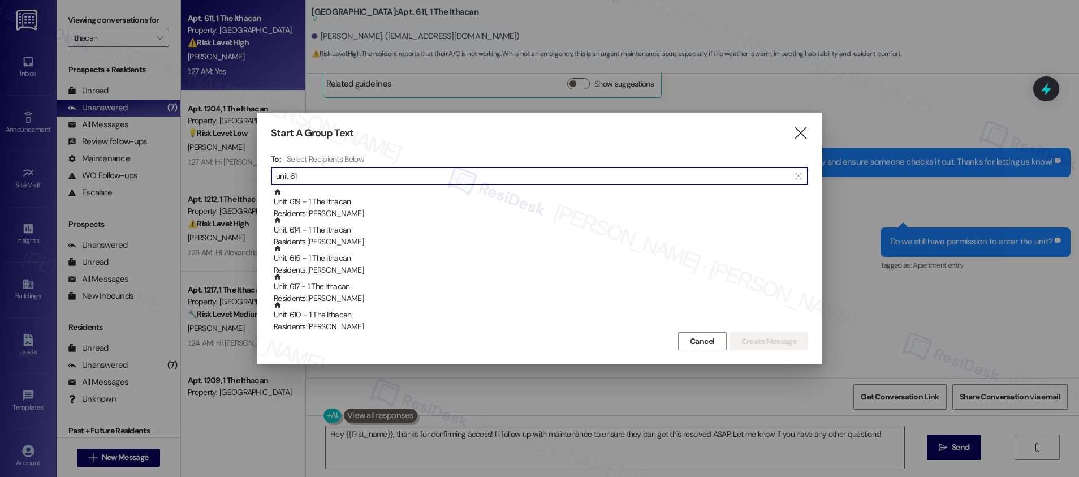
type input "unit 611"
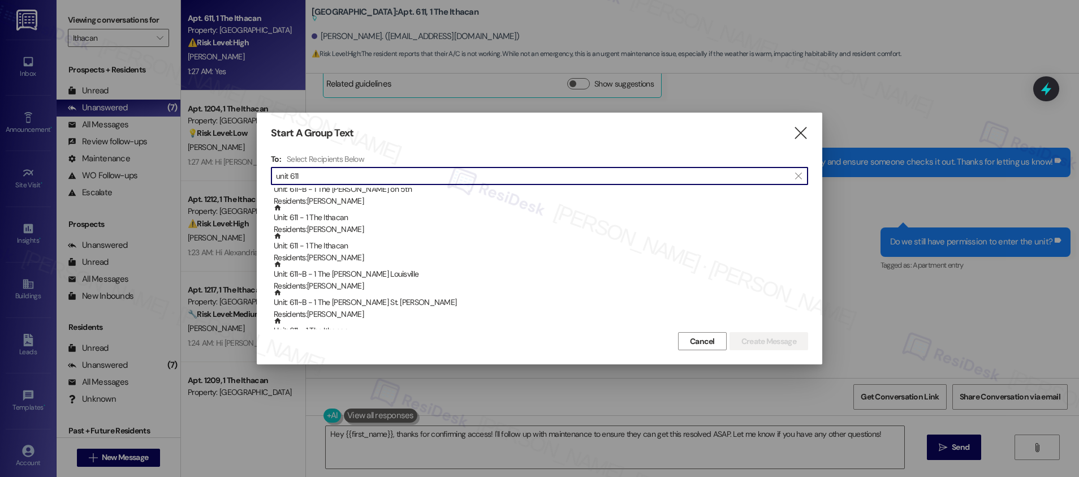
scroll to position [598, 0]
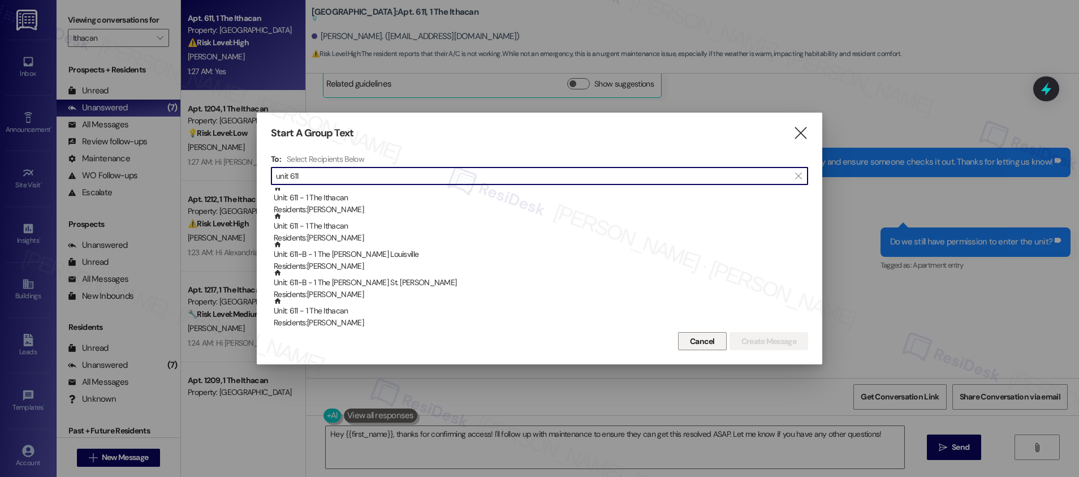
click at [705, 340] on span "Cancel" at bounding box center [702, 341] width 25 height 12
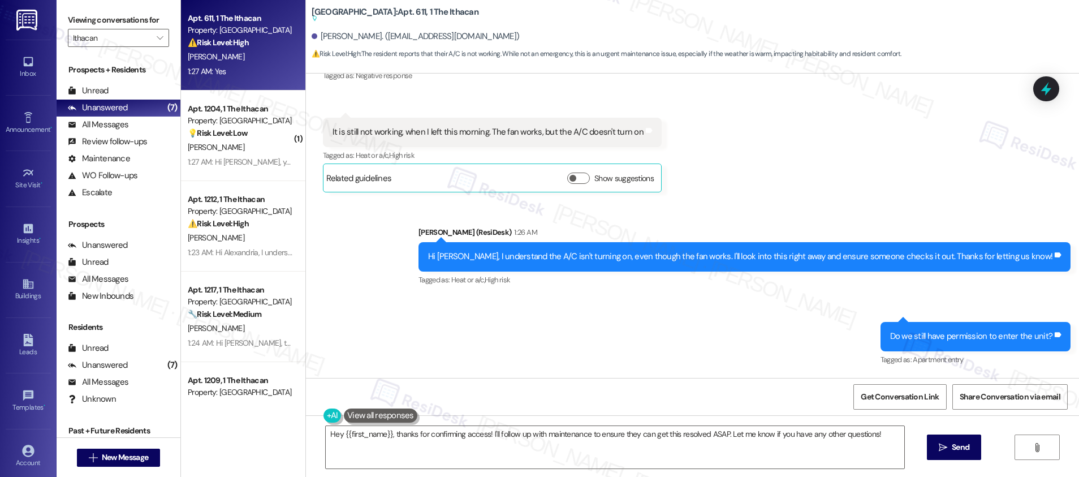
scroll to position [269, 0]
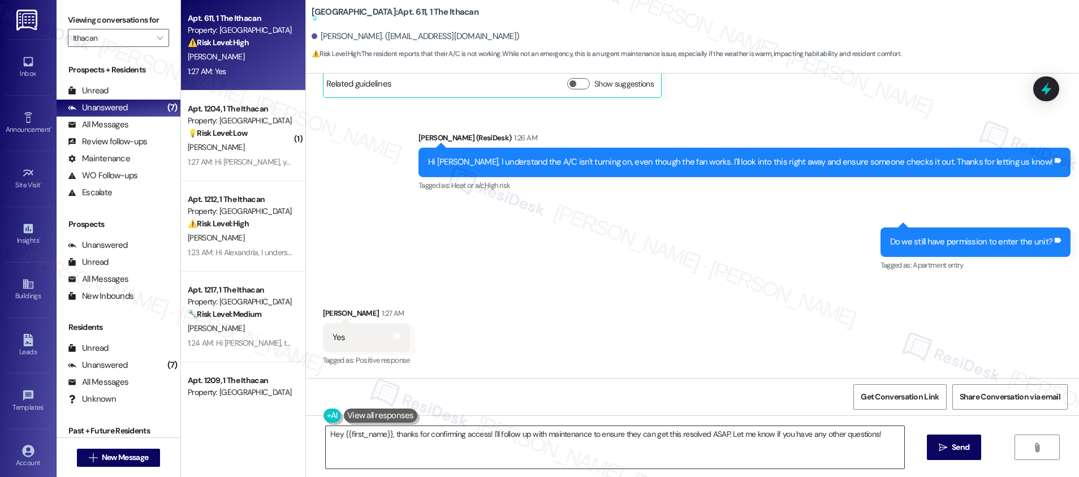
click at [647, 431] on textarea "Hey {{first_name}}, thanks for confirming access! I'll follow up with maintenan…" at bounding box center [615, 447] width 578 height 42
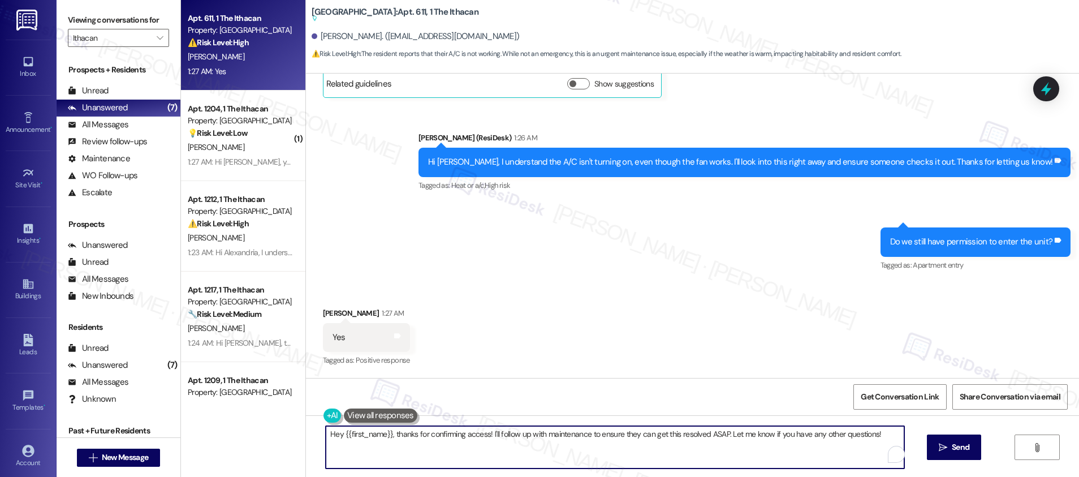
click at [647, 431] on textarea "Hey {{first_name}}, thanks for confirming access! I'll follow up with maintenan…" at bounding box center [615, 447] width 578 height 42
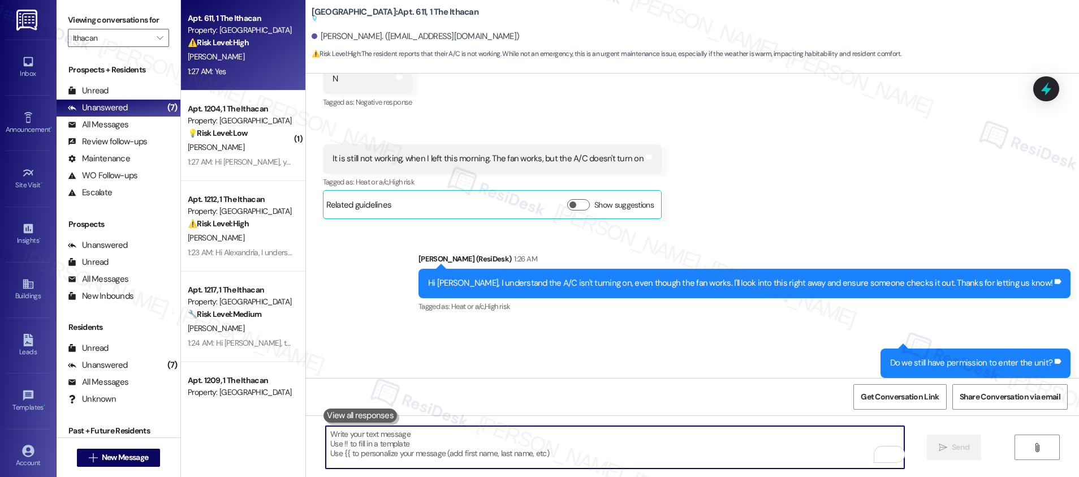
scroll to position [80, 0]
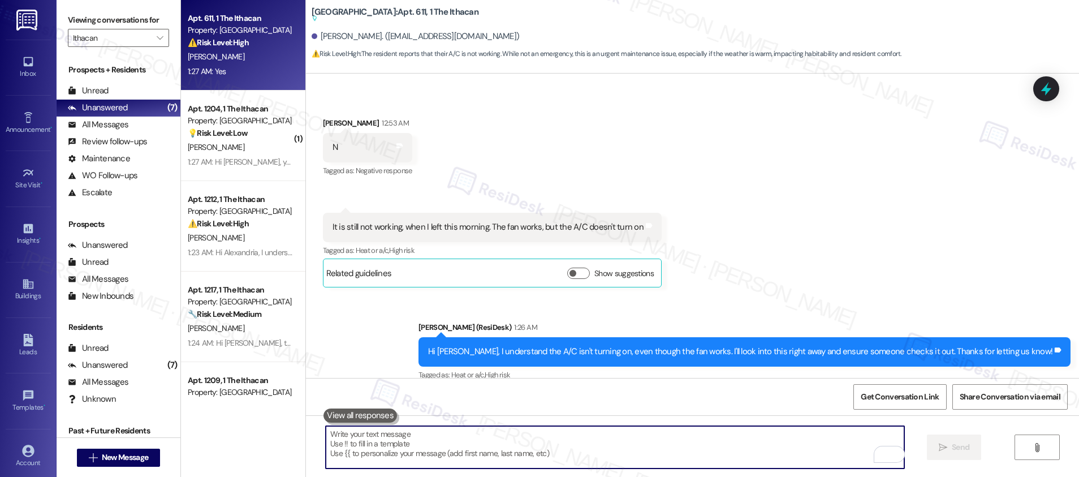
click at [507, 231] on div "It is still not working, when I left this morning. The fan works, but the A/C d…" at bounding box center [487, 227] width 311 height 12
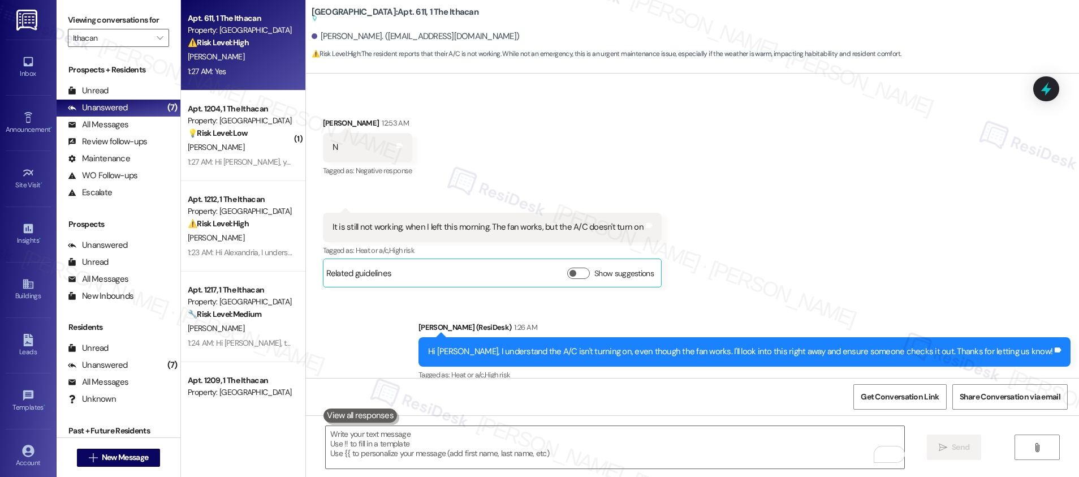
click at [507, 231] on div "It is still not working, when I left this morning. The fan works, but the A/C d…" at bounding box center [487, 227] width 311 height 12
copy div "It is still not working, when I left this morning. The fan works, but the A/C d…"
click at [404, 444] on textarea "To enrich screen reader interactions, please activate Accessibility in Grammarl…" at bounding box center [615, 447] width 578 height 42
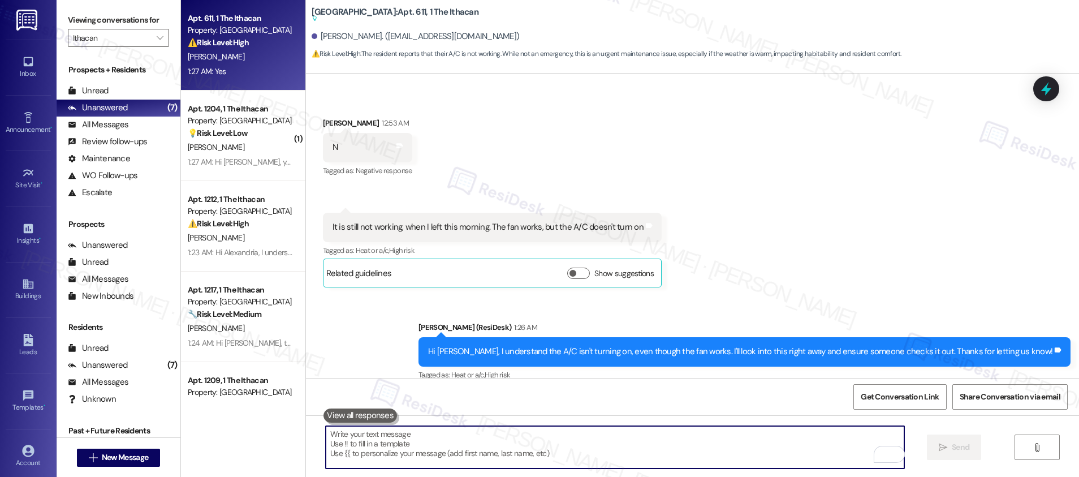
click at [404, 442] on textarea "To enrich screen reader interactions, please activate Accessibility in Grammarl…" at bounding box center [615, 447] width 578 height 42
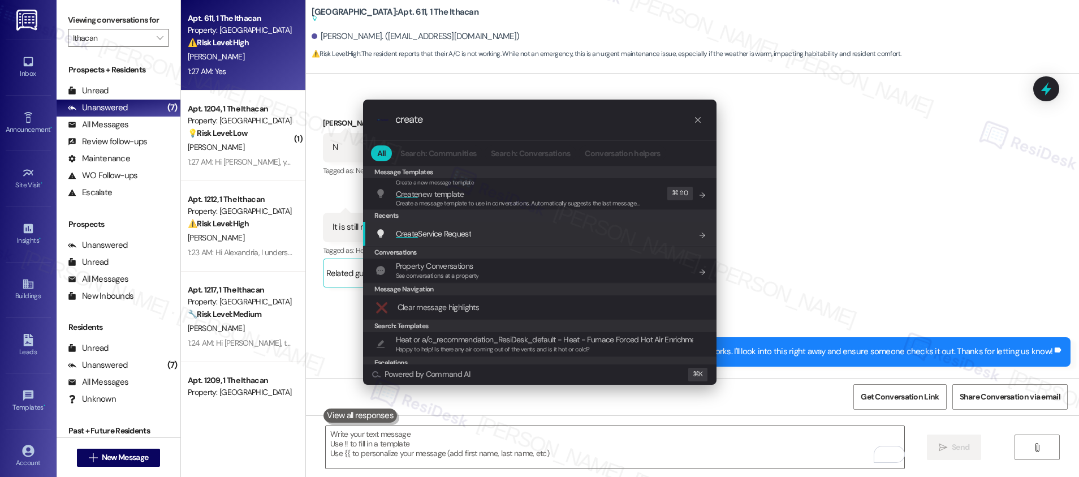
type input "create"
click at [431, 240] on div "Create Service Request Add shortcut" at bounding box center [539, 234] width 353 height 24
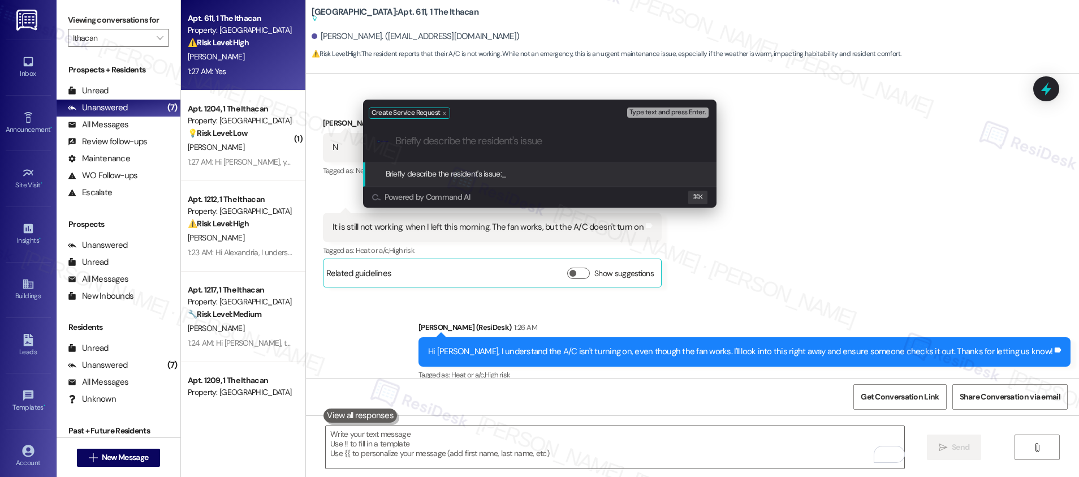
paste input "It is still not working, when I left this morning. The fan works, but the A/C d…"
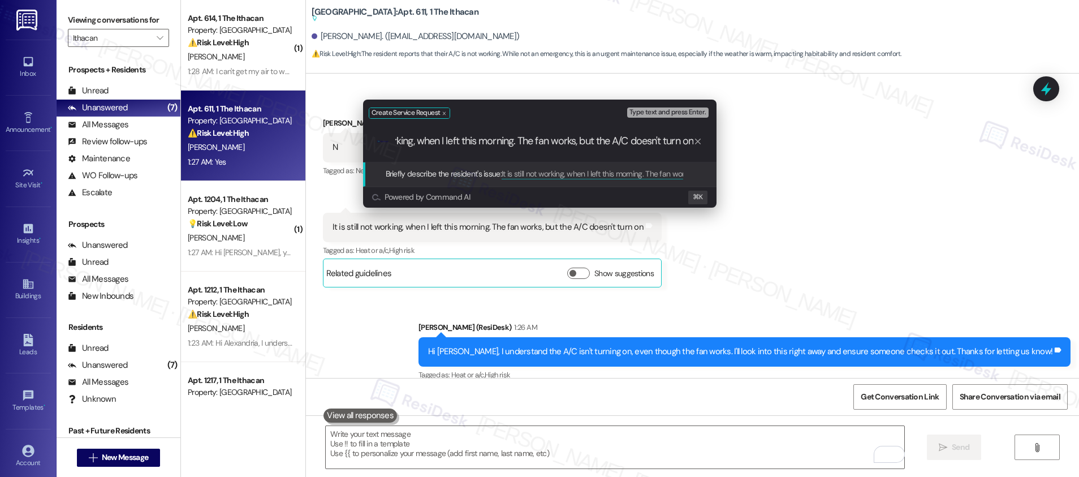
click at [518, 141] on input "It is still not working, when I left this morning. The fan works, but the A/C d…" at bounding box center [544, 141] width 298 height 12
drag, startPoint x: 519, startPoint y: 140, endPoint x: 301, endPoint y: 137, distance: 218.2
click at [301, 137] on div "Create Service Request Type text and press Enter. .cls-1{fill:#0a055f;}.cls-2{f…" at bounding box center [539, 238] width 1079 height 477
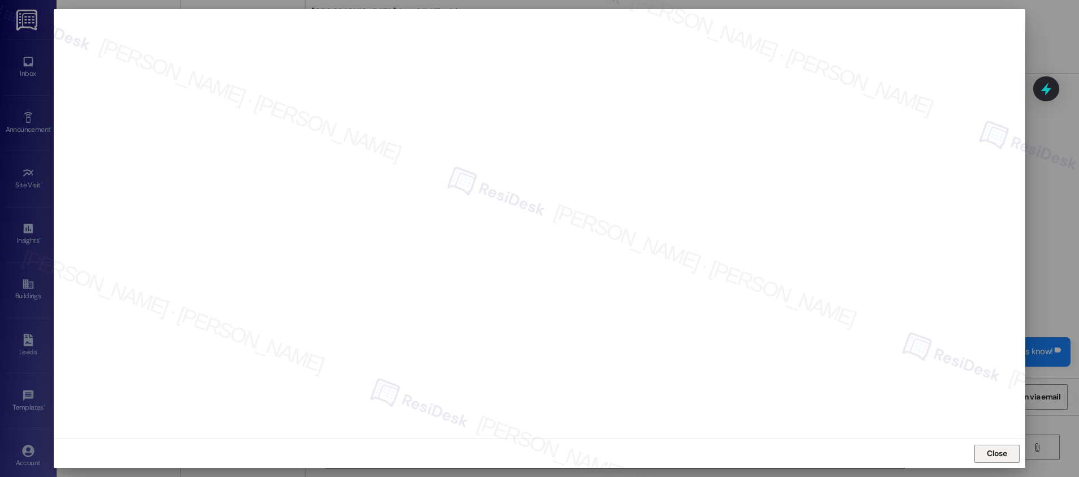
click at [986, 458] on span "Close" at bounding box center [996, 453] width 20 height 12
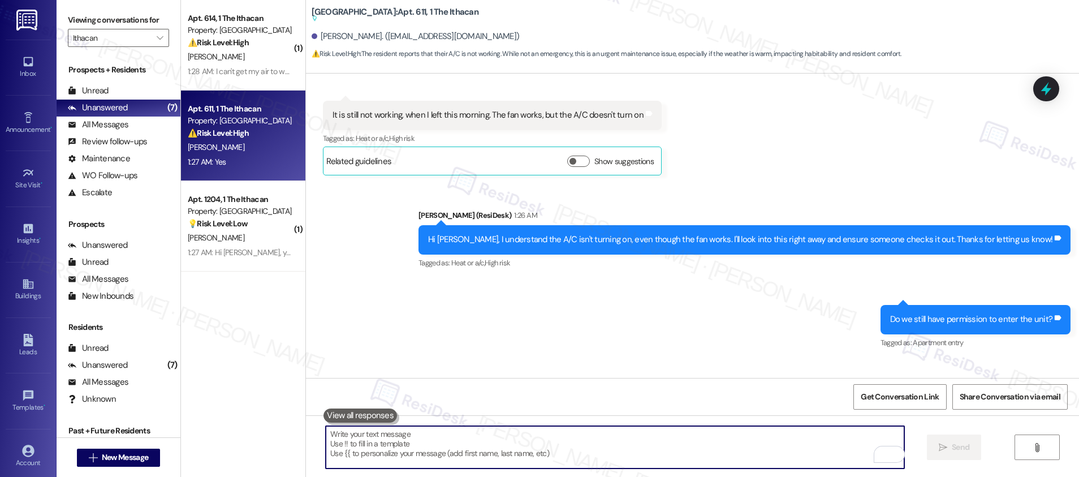
scroll to position [269, 0]
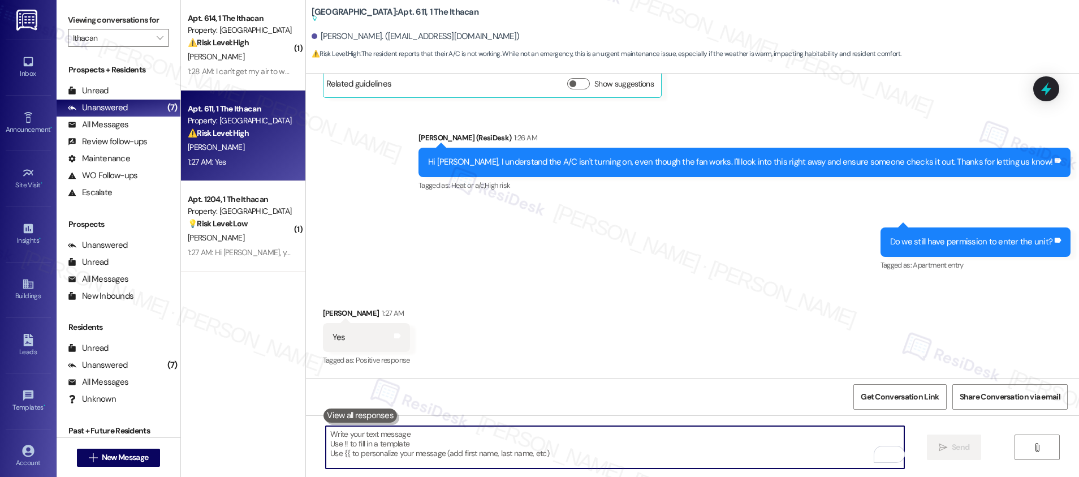
click at [393, 447] on textarea "To enrich screen reader interactions, please activate Accessibility in Grammarl…" at bounding box center [615, 447] width 578 height 42
drag, startPoint x: 393, startPoint y: 447, endPoint x: 435, endPoint y: 447, distance: 41.8
click at [395, 445] on textarea "To enrich screen reader interactions, please activate Accessibility in Grammarl…" at bounding box center [615, 447] width 578 height 42
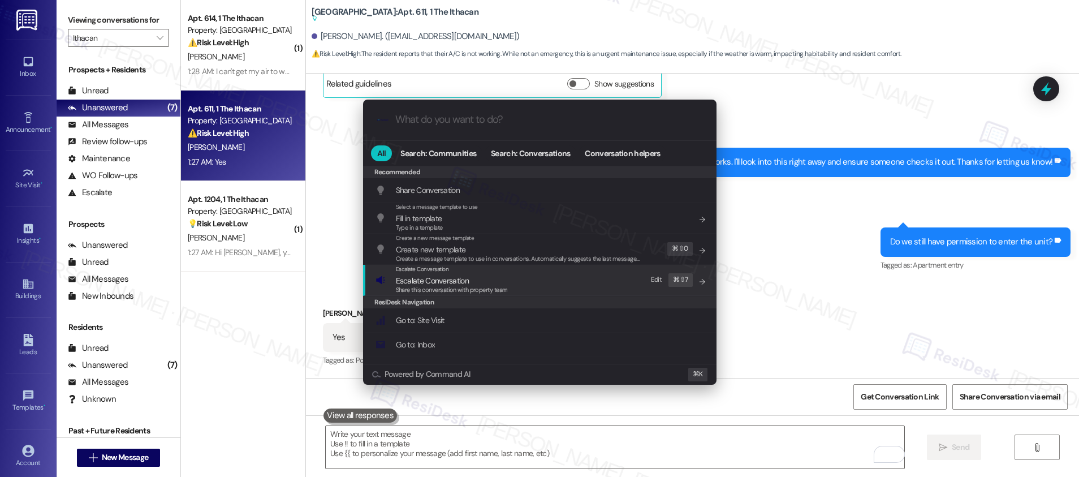
click at [444, 283] on span "Escalate Conversation" at bounding box center [432, 280] width 73 height 10
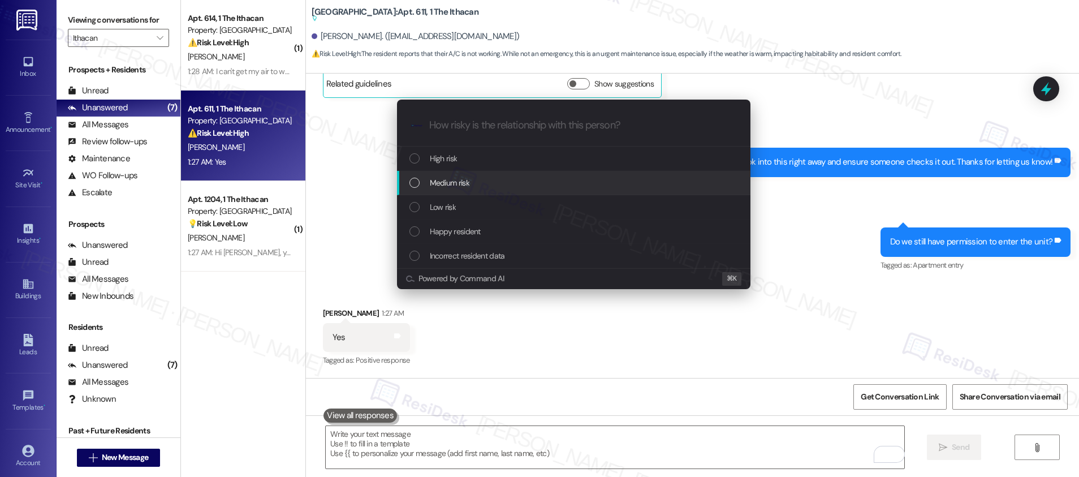
click at [447, 187] on span "Medium risk" at bounding box center [450, 182] width 40 height 12
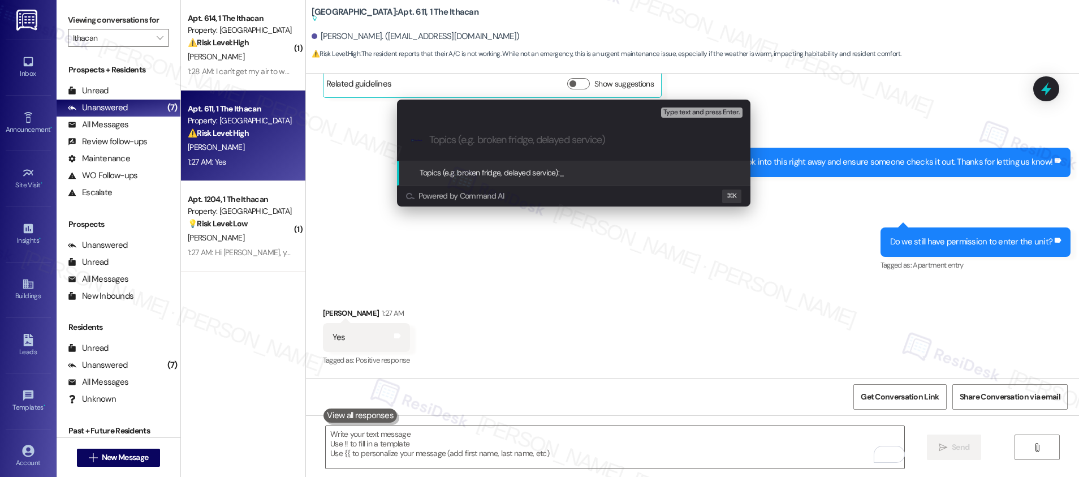
paste input "Work order submitted by Residesk | Work order #12959295"
type input "Work order submitted by Residesk | Work order #12959295 - AC Not Working"
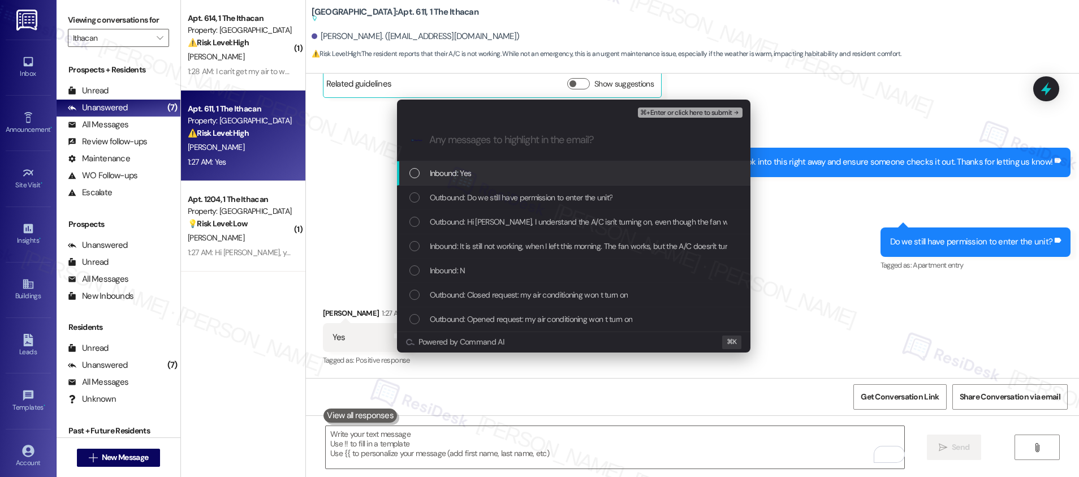
scroll to position [0, 0]
click at [528, 176] on div "Inbound: Yes" at bounding box center [574, 173] width 331 height 12
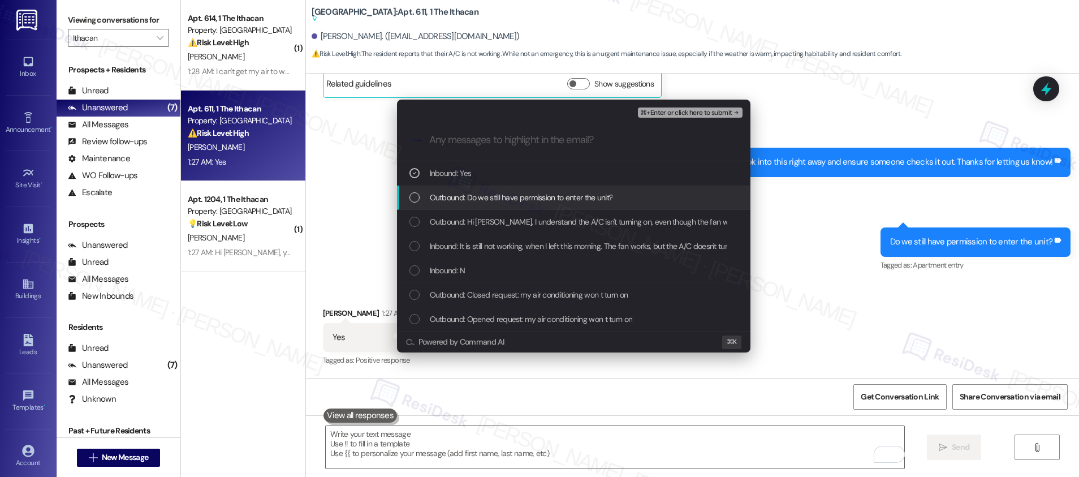
click at [523, 192] on span "Outbound: Do we still have permission to enter the unit?" at bounding box center [521, 197] width 183 height 12
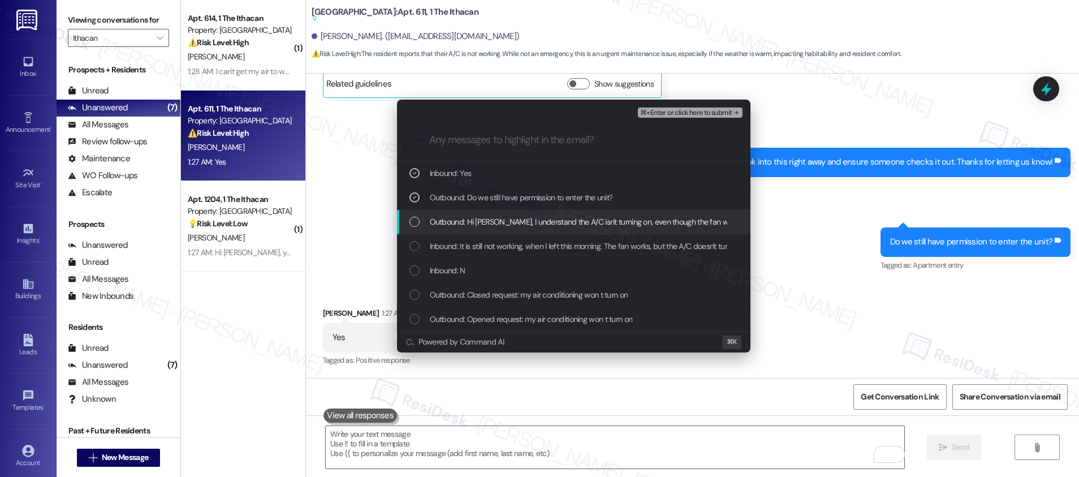
click at [512, 222] on span "Outbound: Hi [PERSON_NAME], I understand the A/C isn't turning on, even though …" at bounding box center [732, 221] width 604 height 12
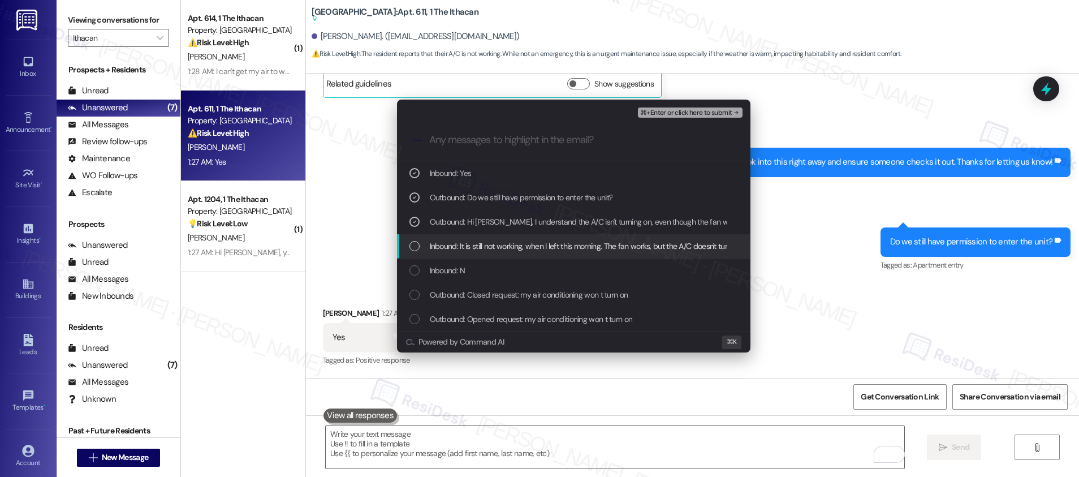
click at [500, 249] on span "Inbound: It is still not working, when I left this morning. The fan works, but …" at bounding box center [586, 246] width 312 height 12
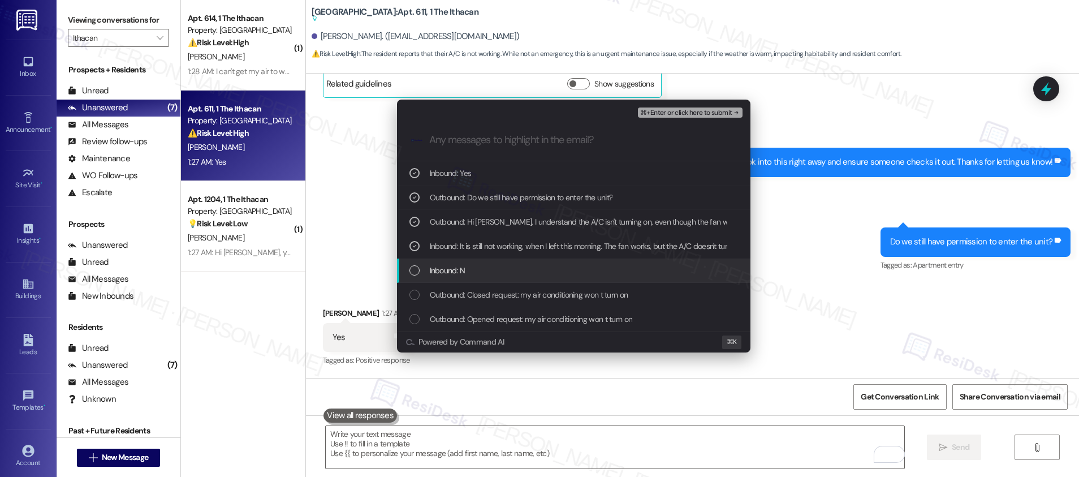
click at [491, 269] on div "Inbound: N" at bounding box center [574, 270] width 331 height 12
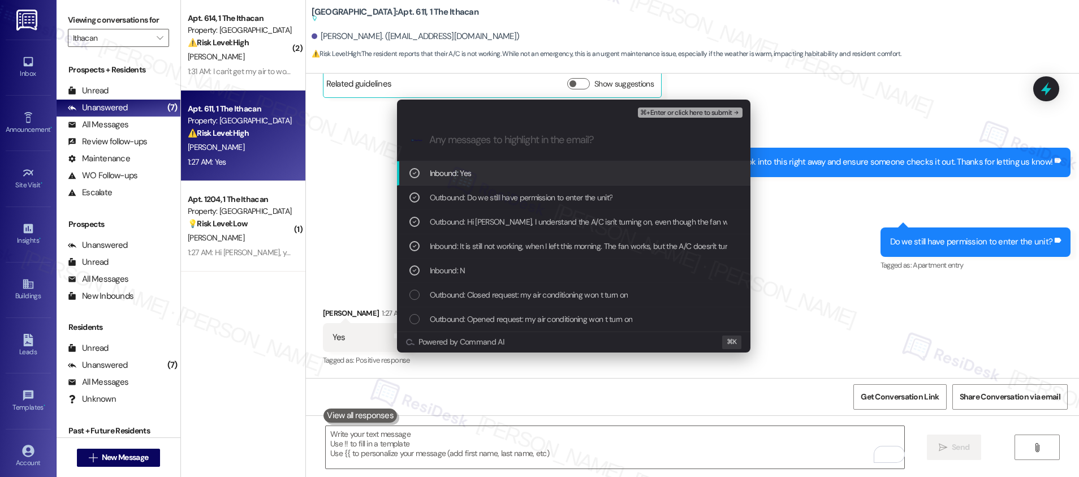
click at [719, 109] on span "⌘+Enter or click here to submit" at bounding box center [686, 113] width 92 height 8
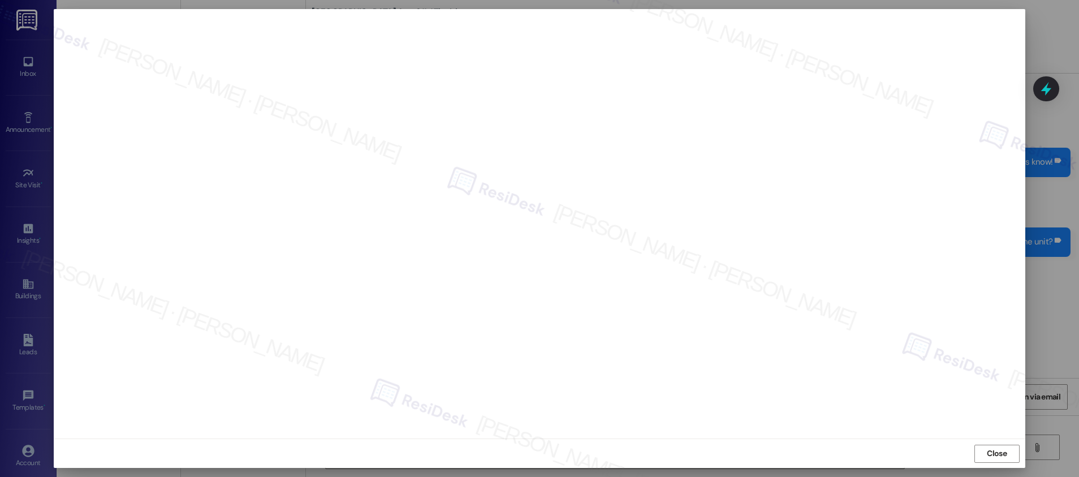
click at [969, 456] on div "Close" at bounding box center [539, 453] width 971 height 30
click at [976, 455] on button "Close" at bounding box center [996, 453] width 45 height 18
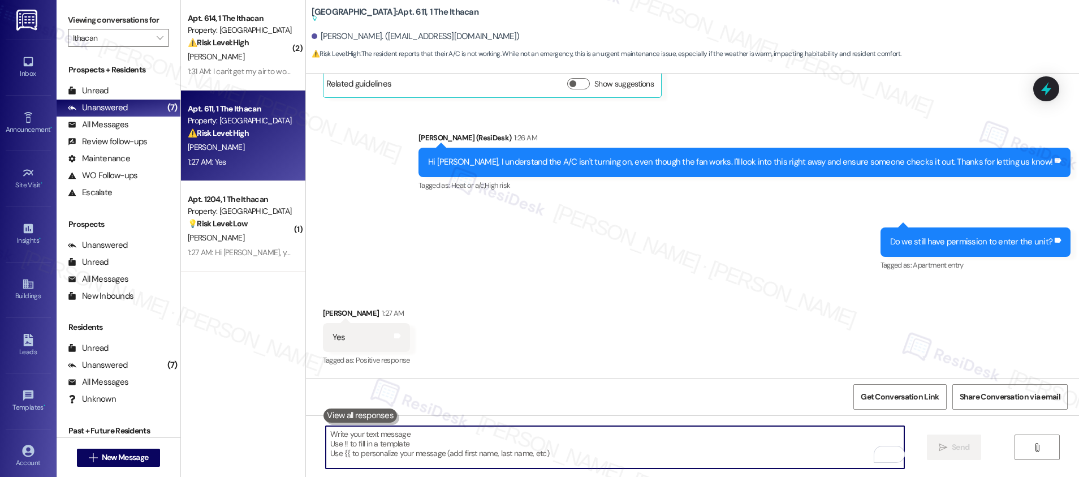
click at [724, 444] on textarea "To enrich screen reader interactions, please activate Accessibility in Grammarl…" at bounding box center [615, 447] width 578 height 42
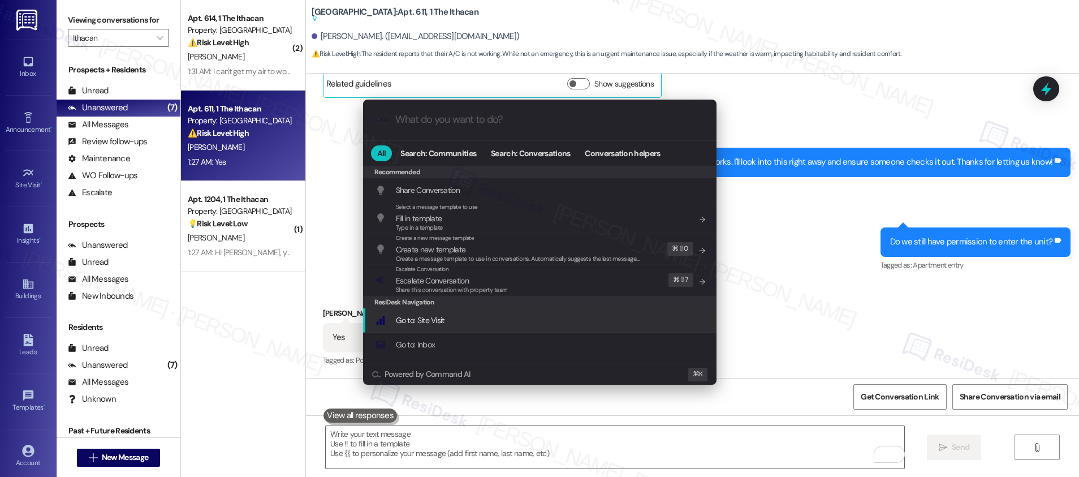
type input "c"
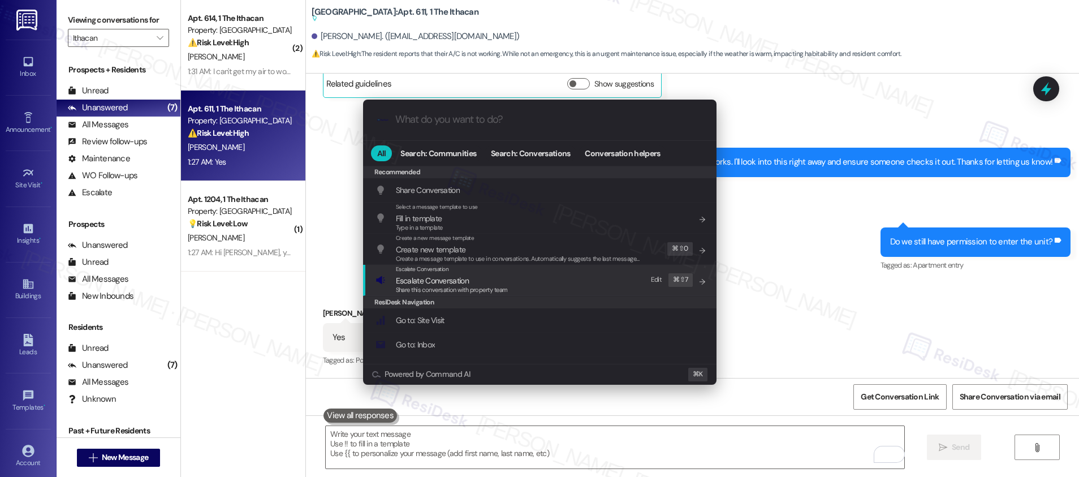
click at [515, 272] on div "Escalate Conversation Escalate Conversation Share this conversation with proper…" at bounding box center [540, 280] width 331 height 31
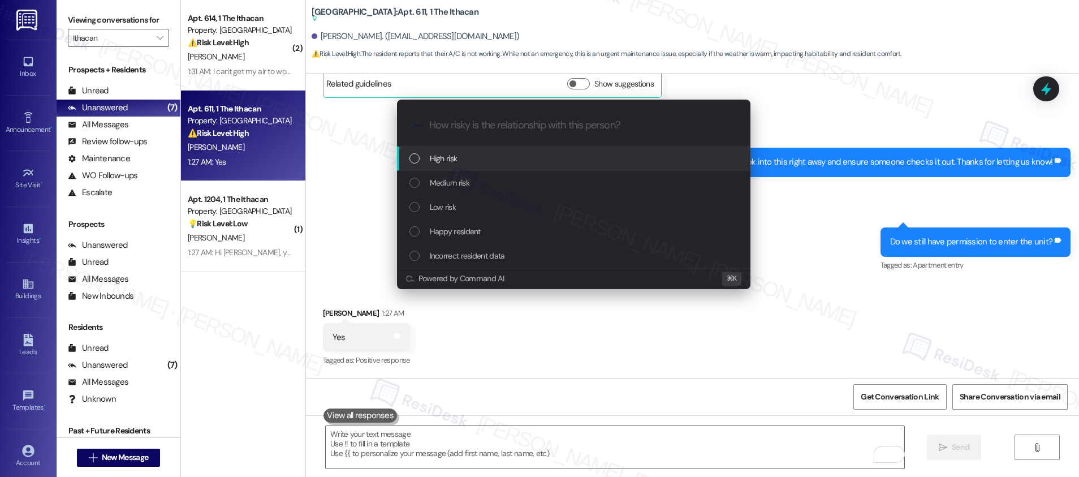
click at [508, 159] on div "High risk" at bounding box center [574, 158] width 331 height 12
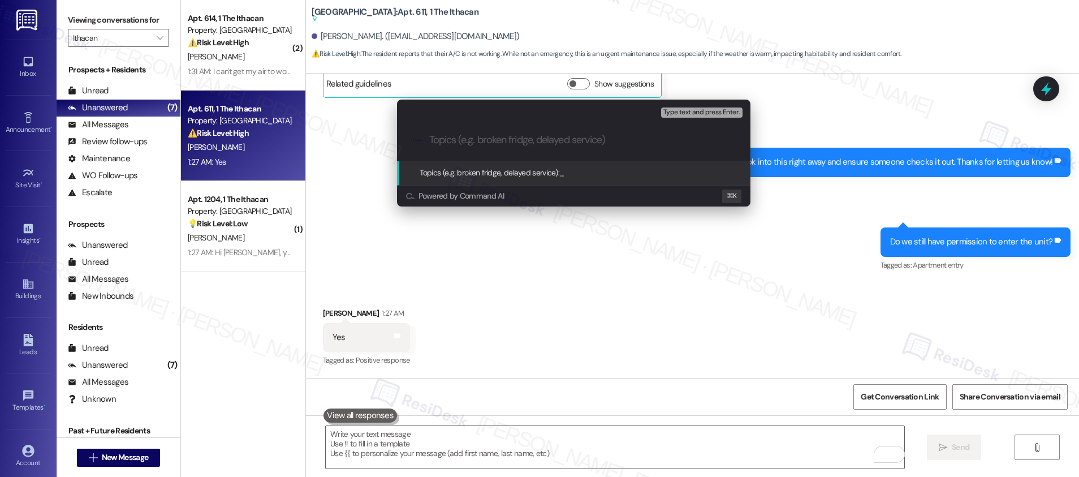
paste input "Work order submitted by Residesk | Work order #12959295 - AC Not Working"
type input "Work order submitted by Residesk | Work order #12959295 - AC Not Working"
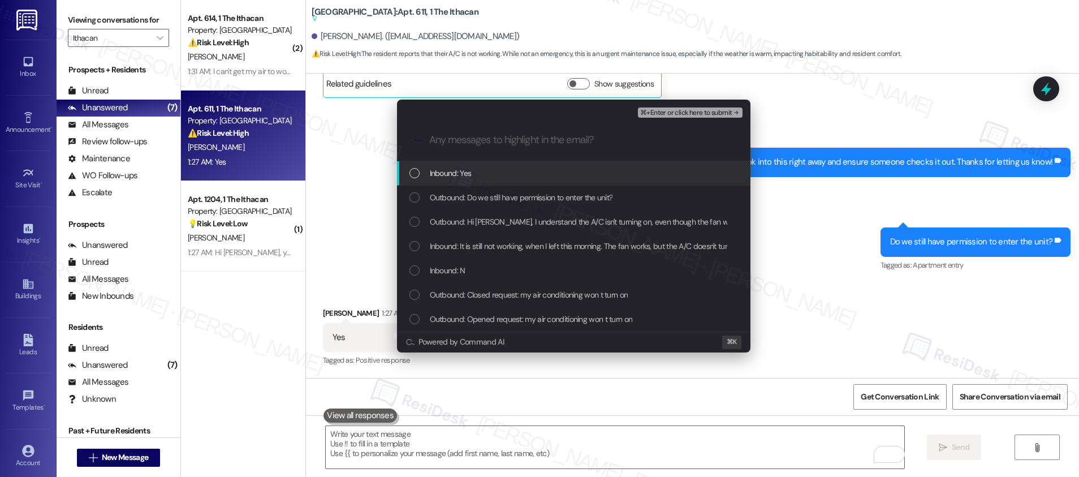
click at [509, 176] on div "Inbound: Yes" at bounding box center [574, 173] width 331 height 12
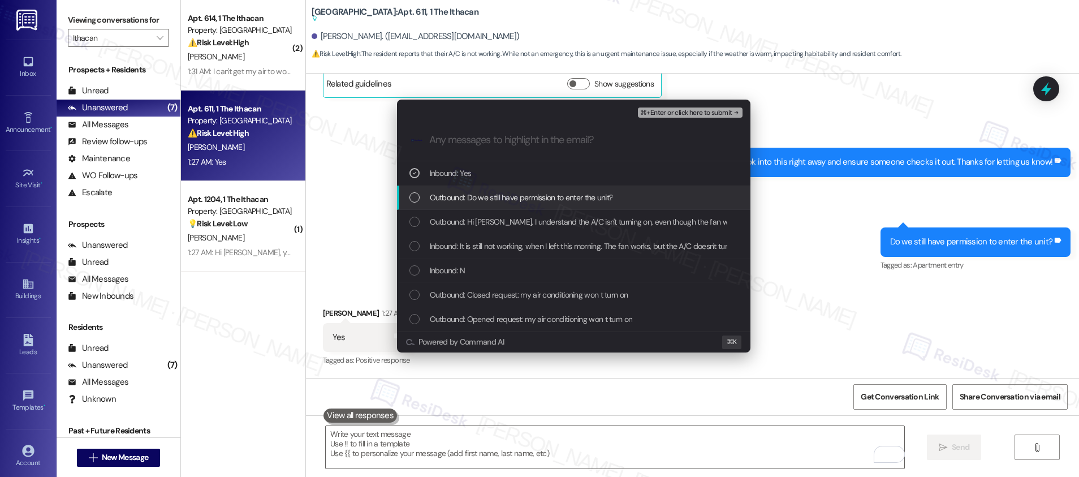
click at [505, 198] on span "Outbound: Do we still have permission to enter the unit?" at bounding box center [521, 197] width 183 height 12
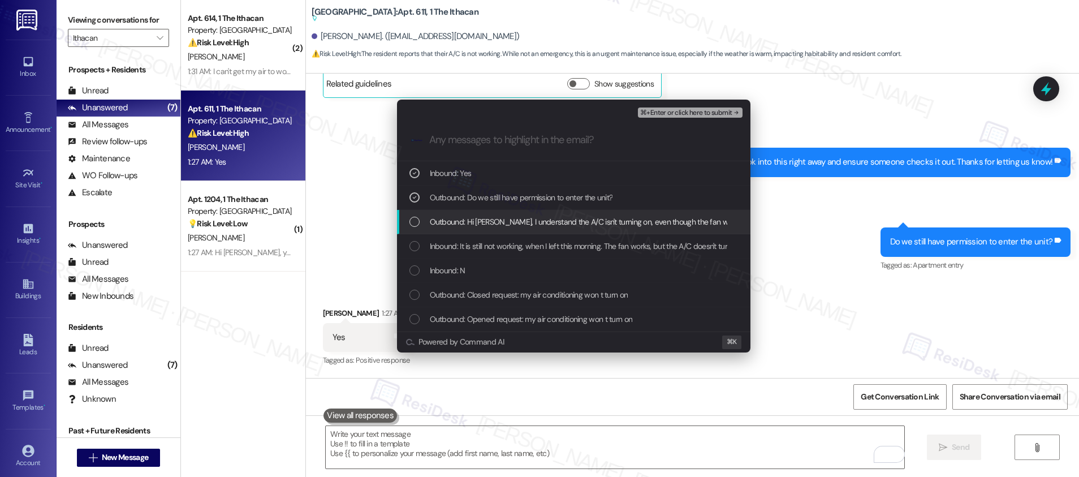
click at [500, 222] on span "Outbound: Hi Bryan, I understand the A/C isn't turning on, even though the fan …" at bounding box center [732, 221] width 604 height 12
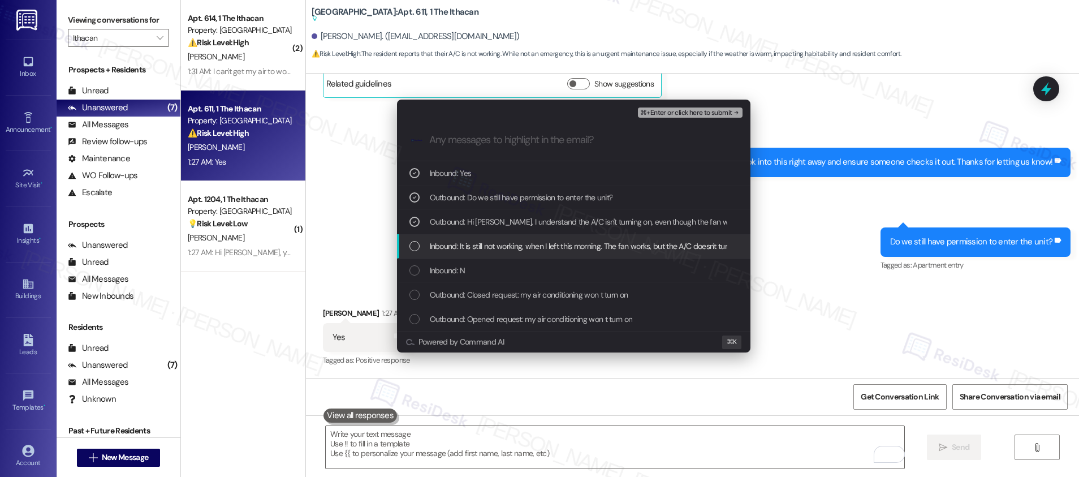
click at [492, 246] on span "Inbound: It is still not working, when I left this morning. The fan works, but …" at bounding box center [586, 246] width 312 height 12
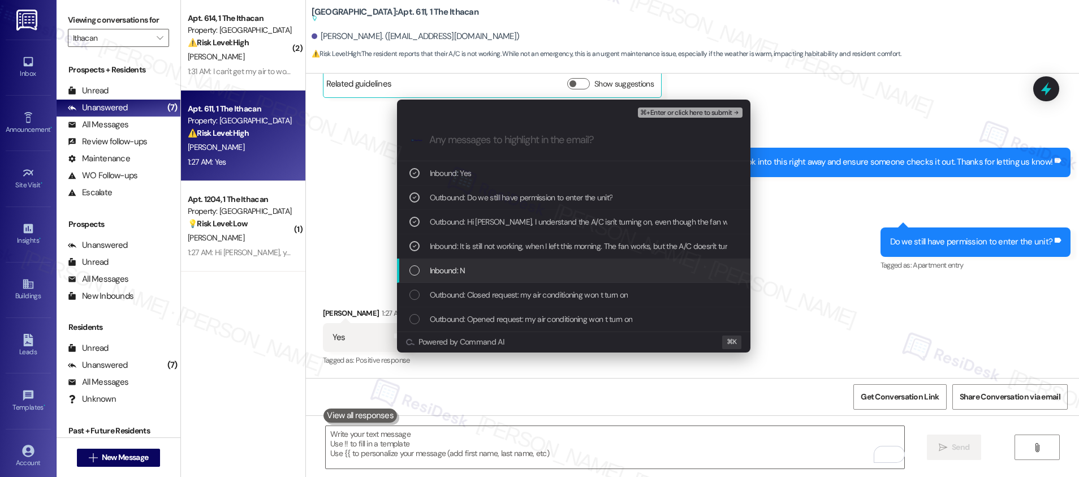
click at [483, 270] on div "Inbound: N" at bounding box center [574, 270] width 331 height 12
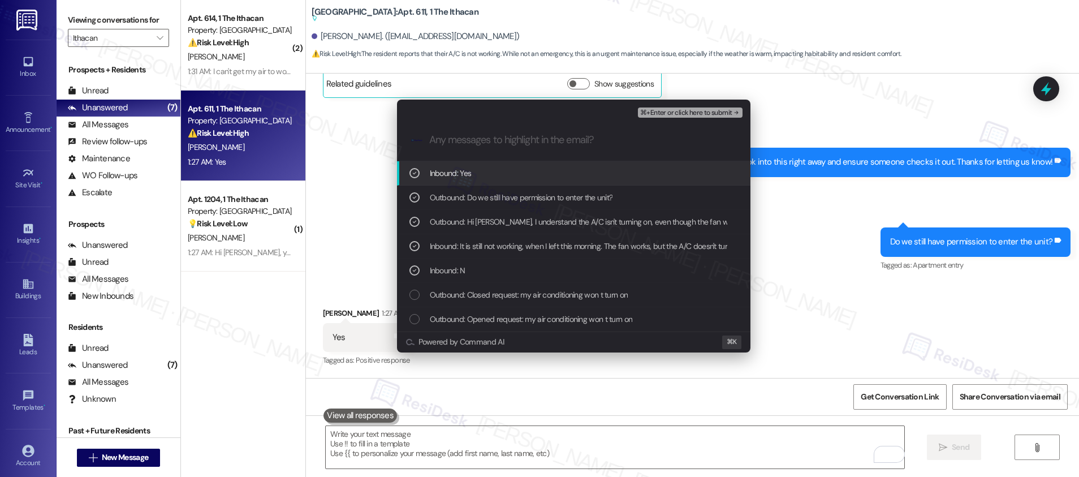
click at [666, 114] on span "⌘+Enter or click here to submit" at bounding box center [686, 113] width 92 height 8
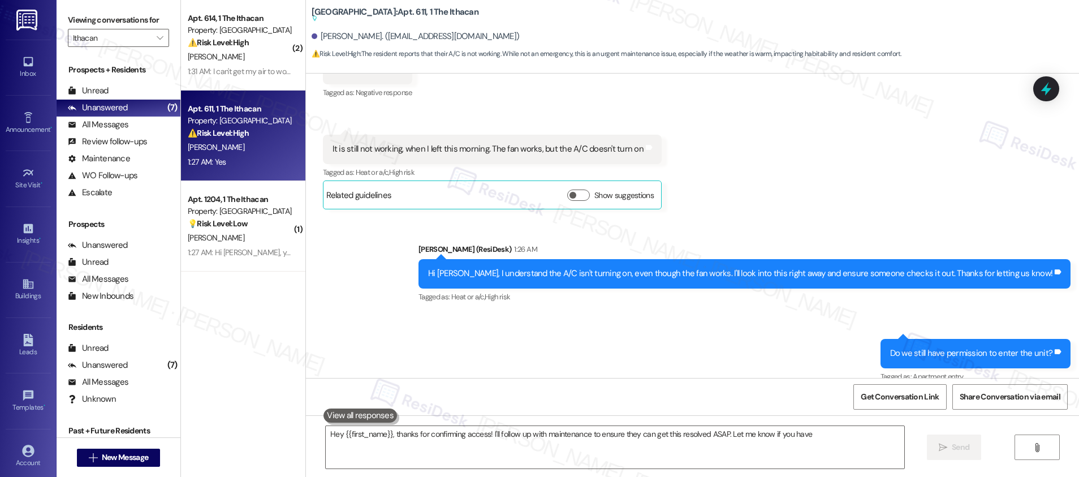
scroll to position [269, 0]
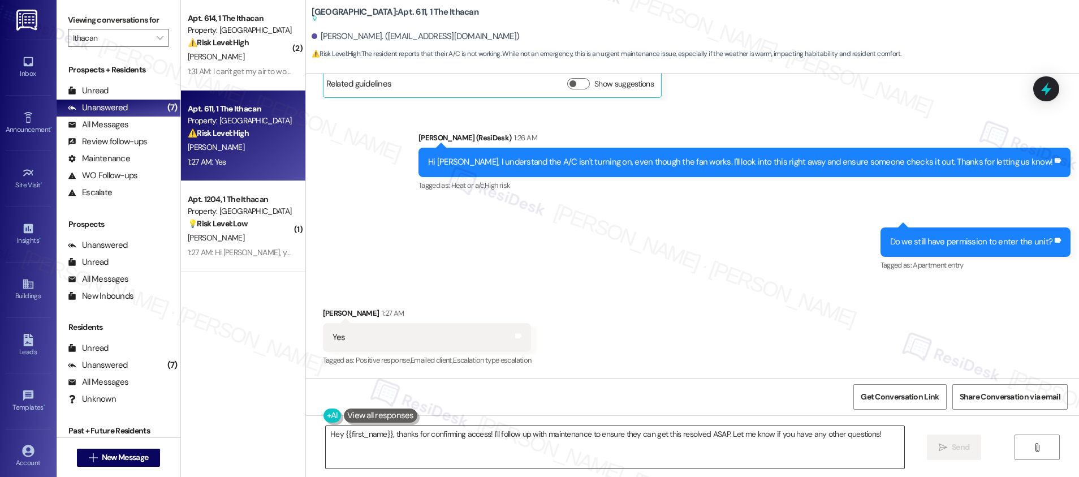
click at [642, 456] on textarea "Hey {{first_name}}, thanks for confirming access! I'll follow up with maintenan…" at bounding box center [615, 447] width 578 height 42
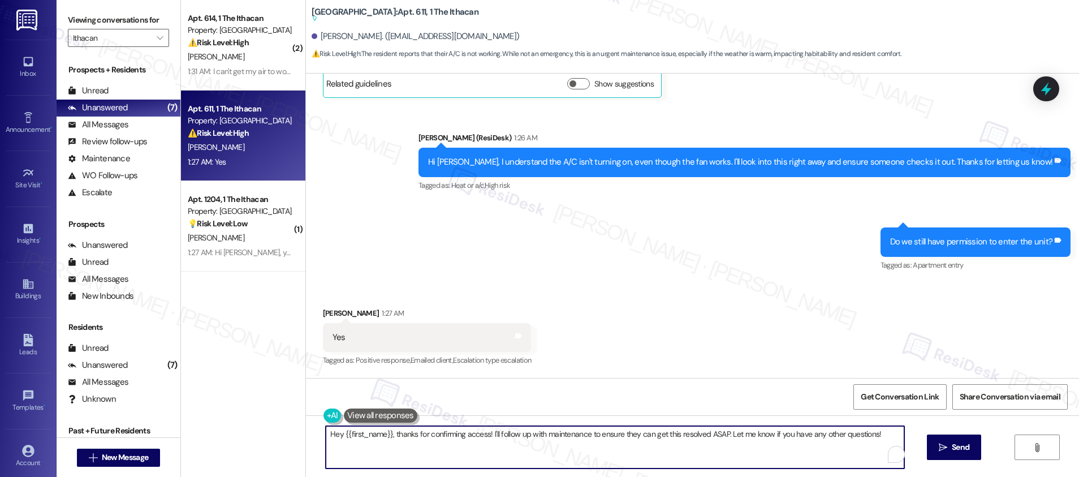
click at [642, 456] on textarea "Hey {{first_name}}, thanks for confirming access! I'll follow up with maintenan…" at bounding box center [615, 447] width 578 height 42
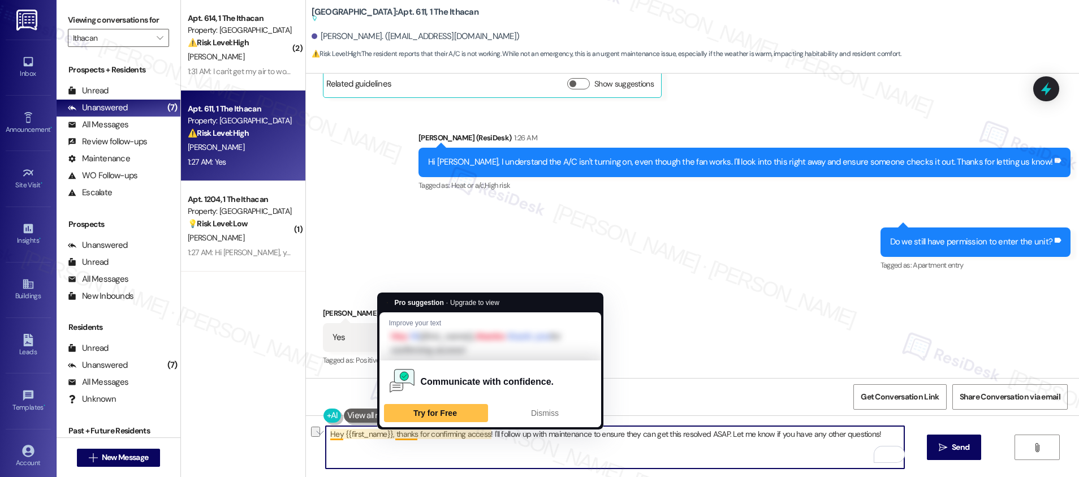
drag, startPoint x: 389, startPoint y: 434, endPoint x: 292, endPoint y: 428, distance: 97.4
click at [292, 428] on div "( 2 ) Apt. 614, 1 The Ithacan Property: Ithacan ⚠️ Risk Level: High The residen…" at bounding box center [630, 238] width 898 height 477
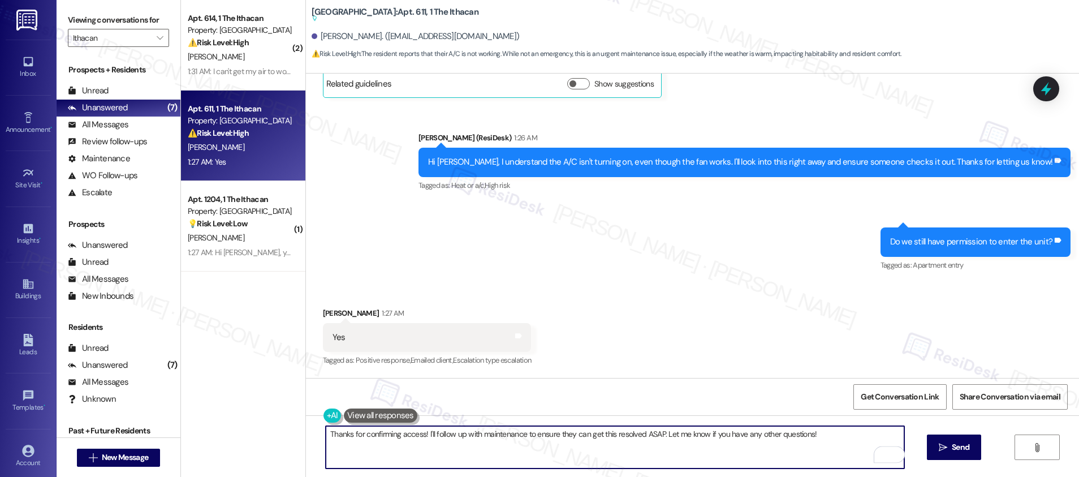
type textarea "Thanks for confirming access! I'll follow up with maintenance to ensure they ca…"
click at [977, 461] on div "Thanks for confirming access! I'll follow up with maintenance to ensure they ca…" at bounding box center [692, 457] width 773 height 85
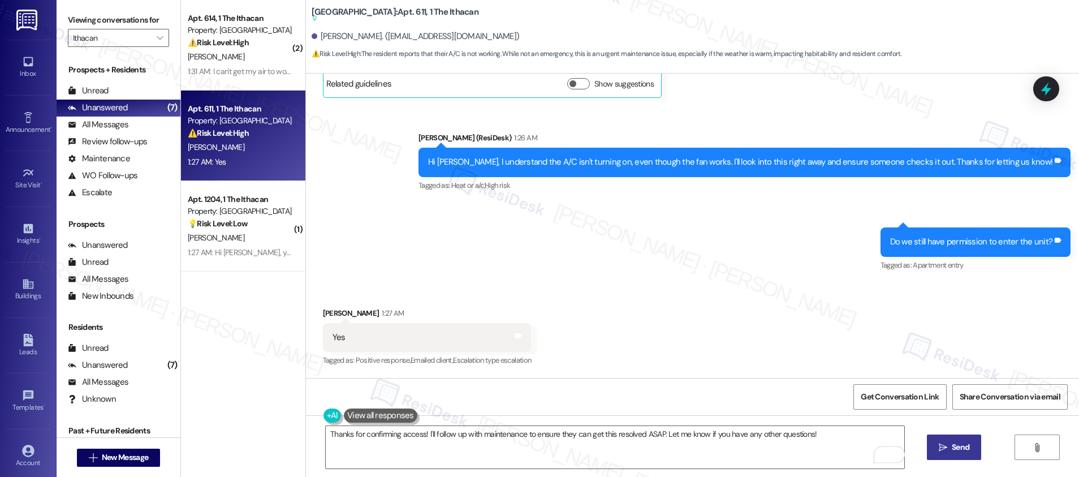
click at [960, 451] on span "Send" at bounding box center [960, 447] width 18 height 12
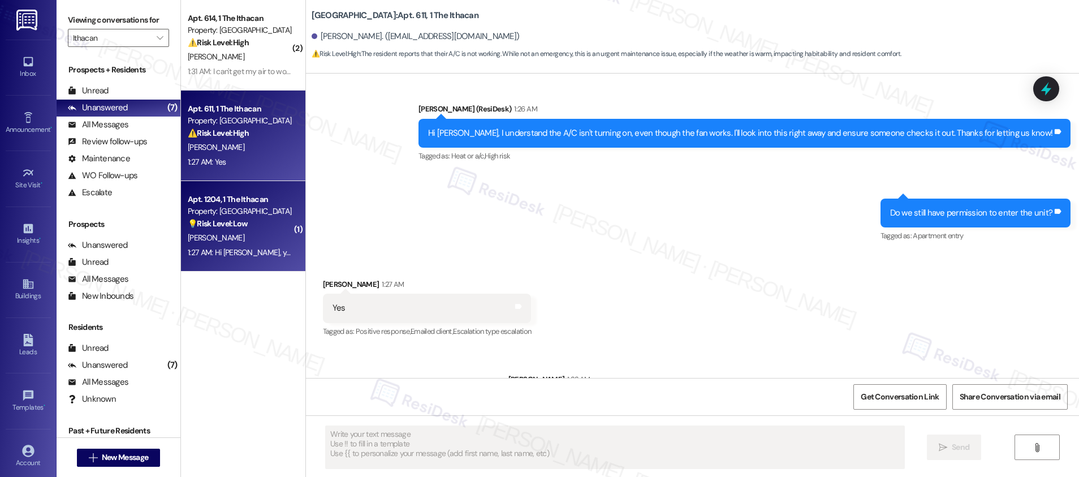
scroll to position [269, 0]
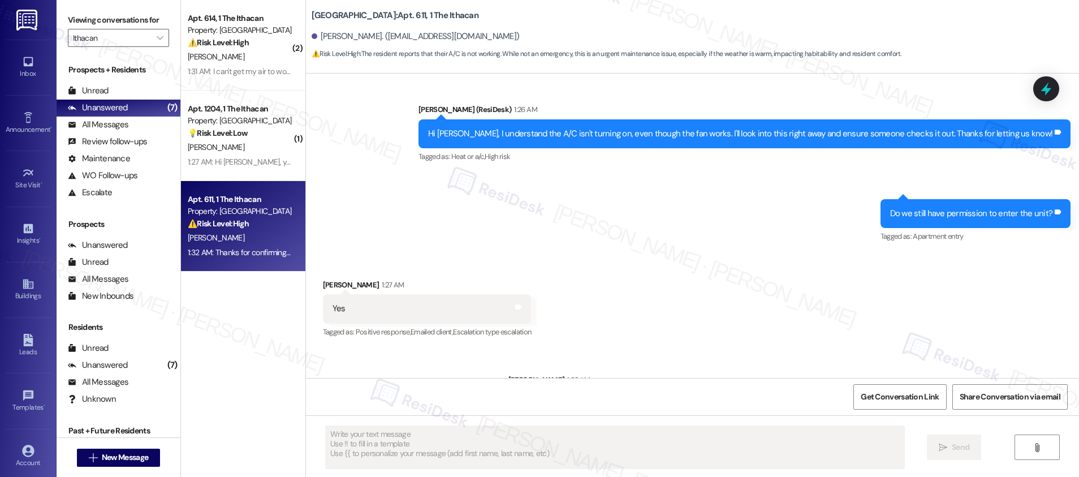
click at [215, 53] on span "[PERSON_NAME]" at bounding box center [216, 56] width 57 height 10
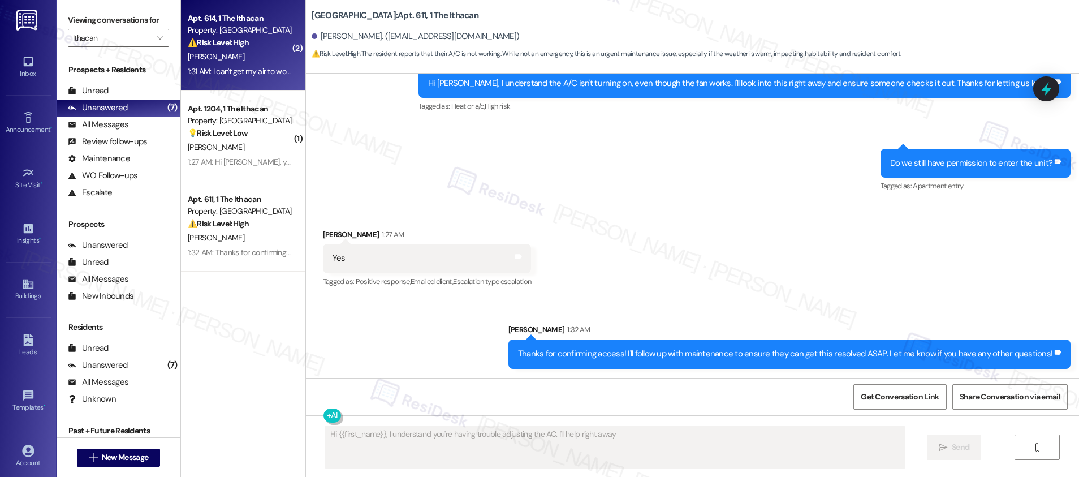
click at [215, 53] on span "[PERSON_NAME]" at bounding box center [216, 56] width 57 height 10
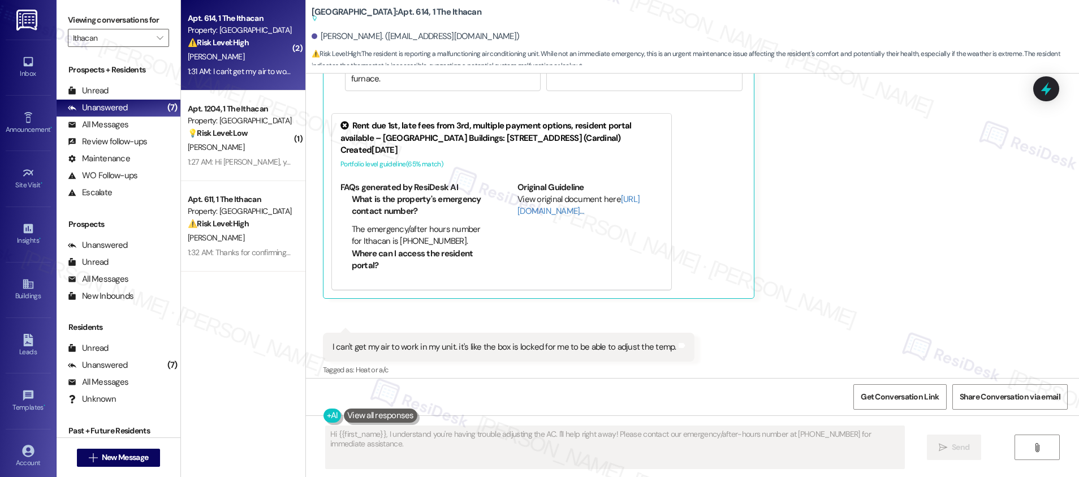
scroll to position [623, 0]
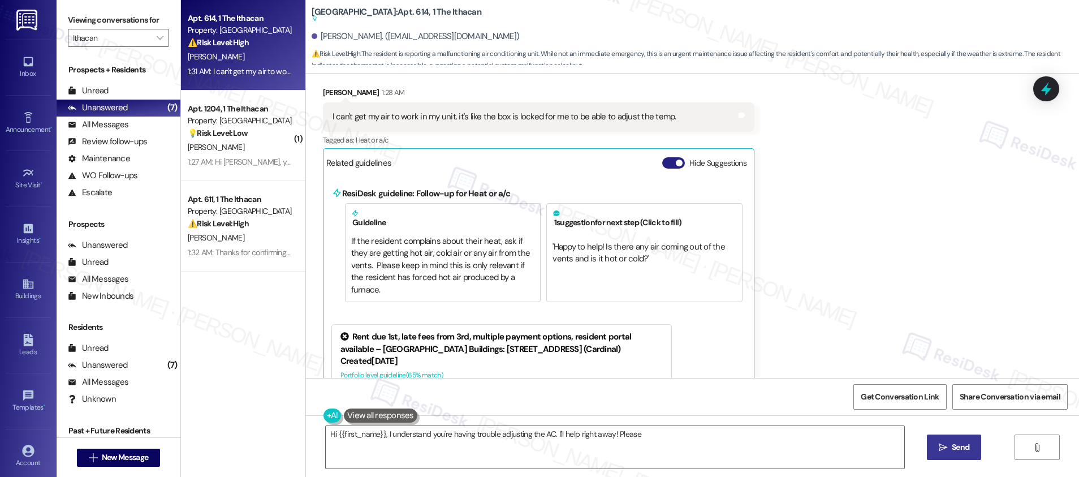
click at [664, 164] on button "Hide Suggestions" at bounding box center [673, 162] width 23 height 11
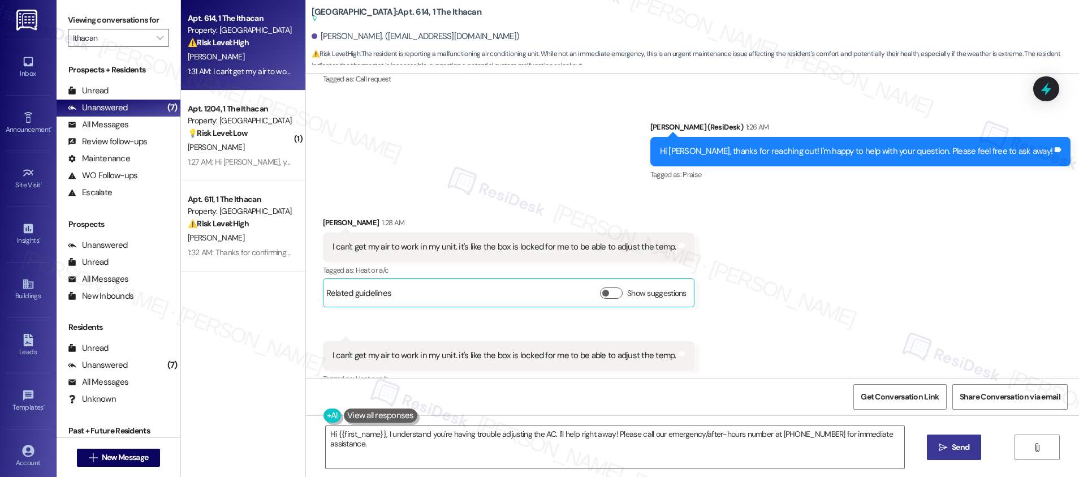
scroll to position [255, 0]
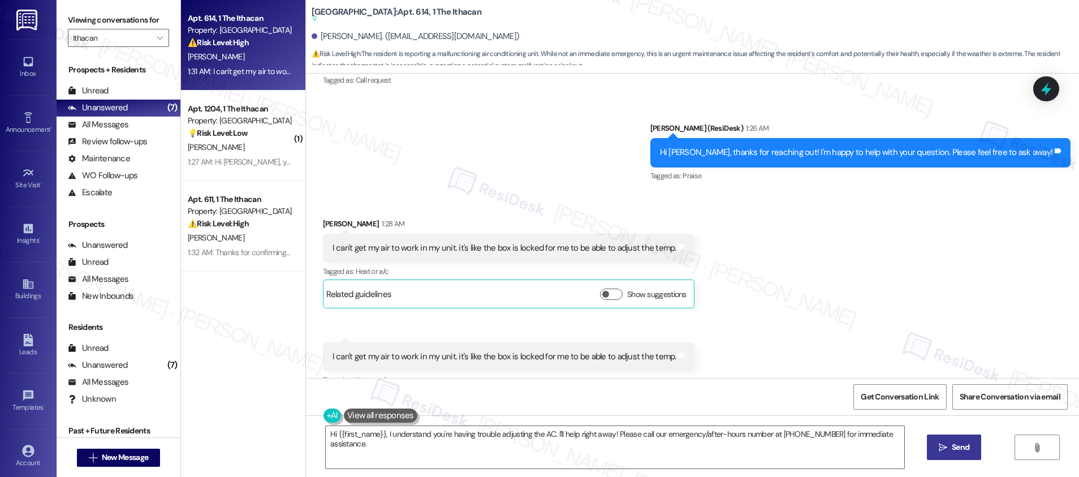
click at [452, 247] on div "I can't get my air to work in my unit. it's like the box is locked for me to be…" at bounding box center [504, 248] width 344 height 12
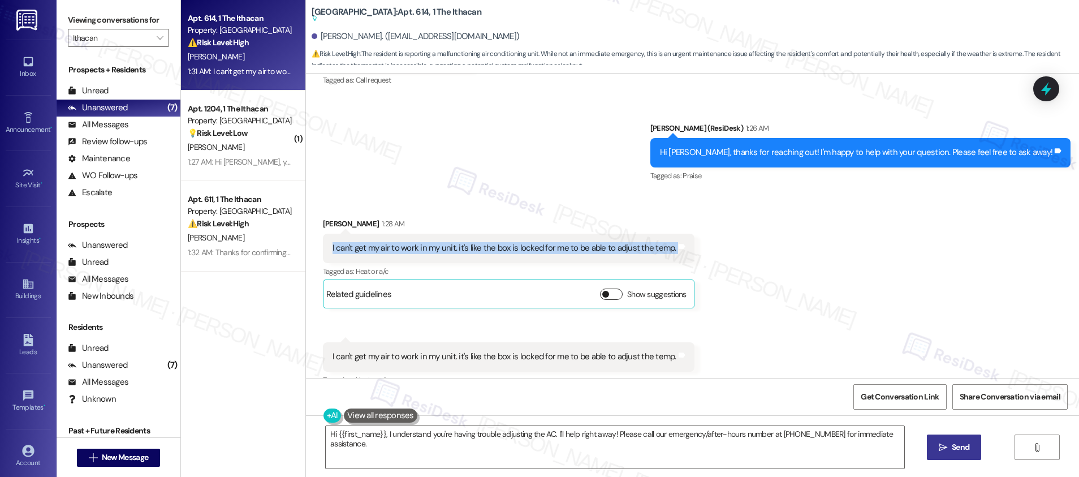
click at [600, 291] on button "Show suggestions" at bounding box center [611, 293] width 23 height 11
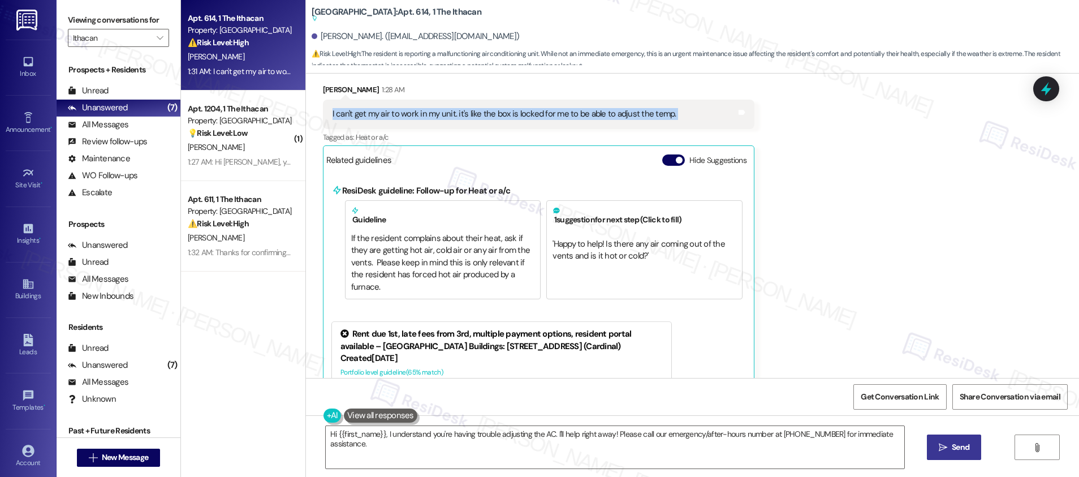
scroll to position [389, 0]
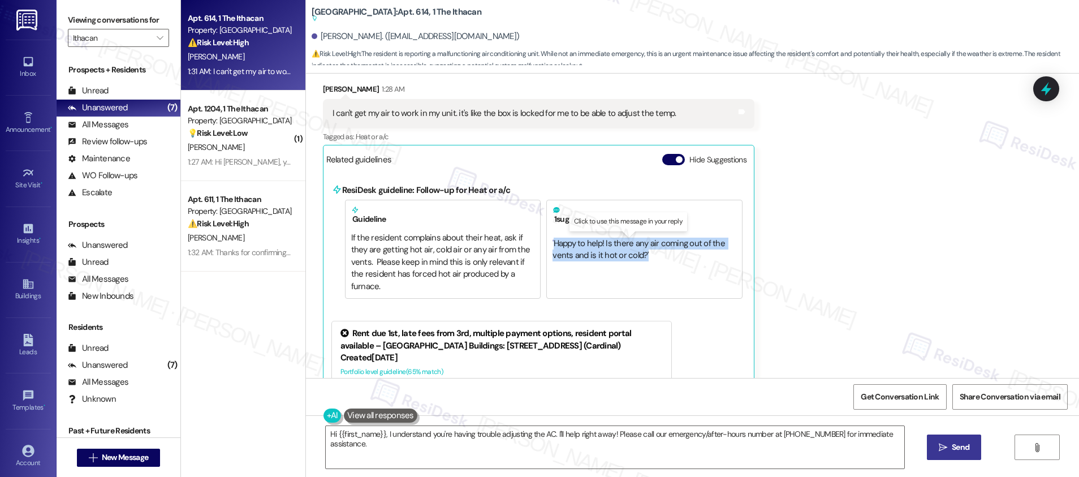
drag, startPoint x: 660, startPoint y: 256, endPoint x: 546, endPoint y: 246, distance: 114.6
click at [552, 246] on div "' Happy to help! Is there any air coming out of the vents and is it hot or cold…" at bounding box center [644, 250] width 184 height 36
type textarea "Happy to help! Is there any air coming out of the vents and is it hot or cold?"
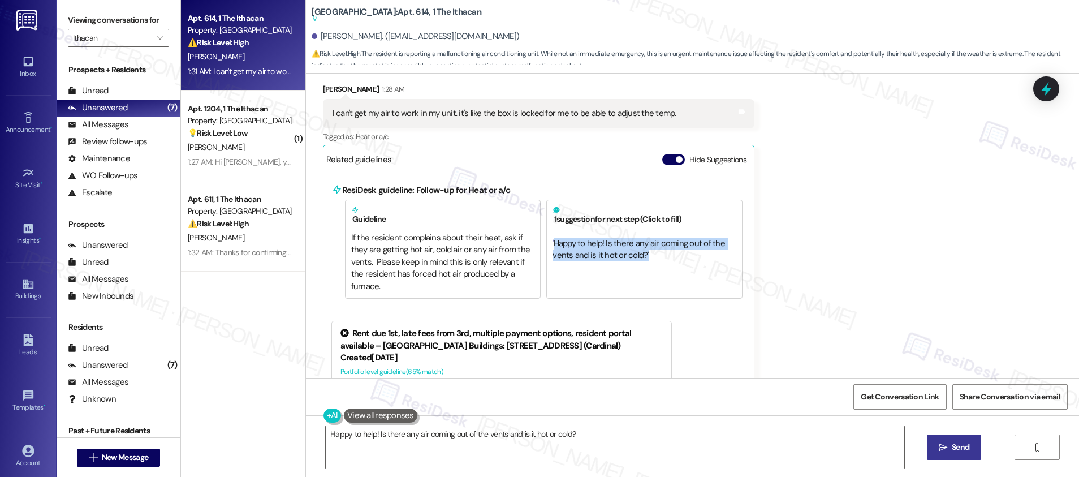
copy span "Happy to help! Is there any air coming out of the vents and is it hot or cold? '"
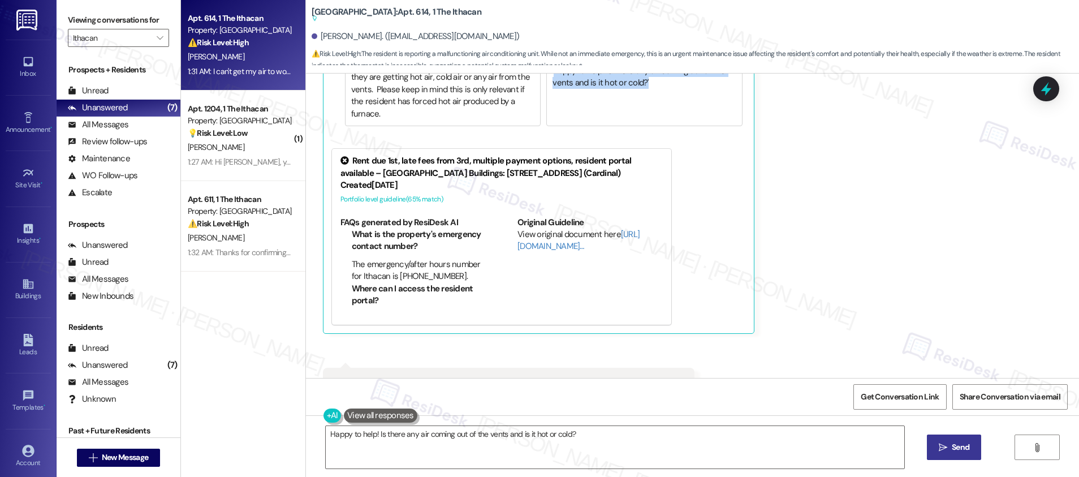
scroll to position [573, 0]
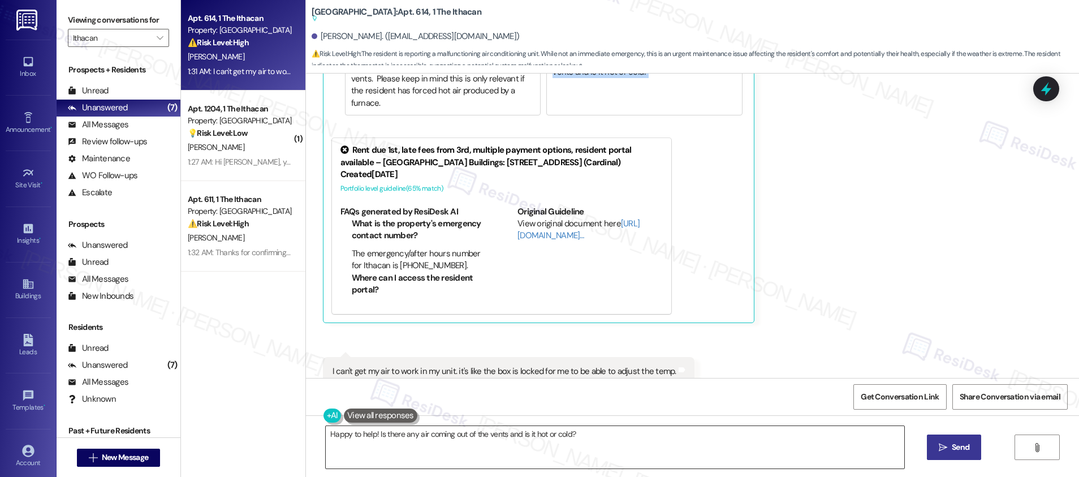
click at [596, 439] on textarea "Happy to help! Is there any air coming out of the vents and is it hot or cold?" at bounding box center [615, 447] width 578 height 42
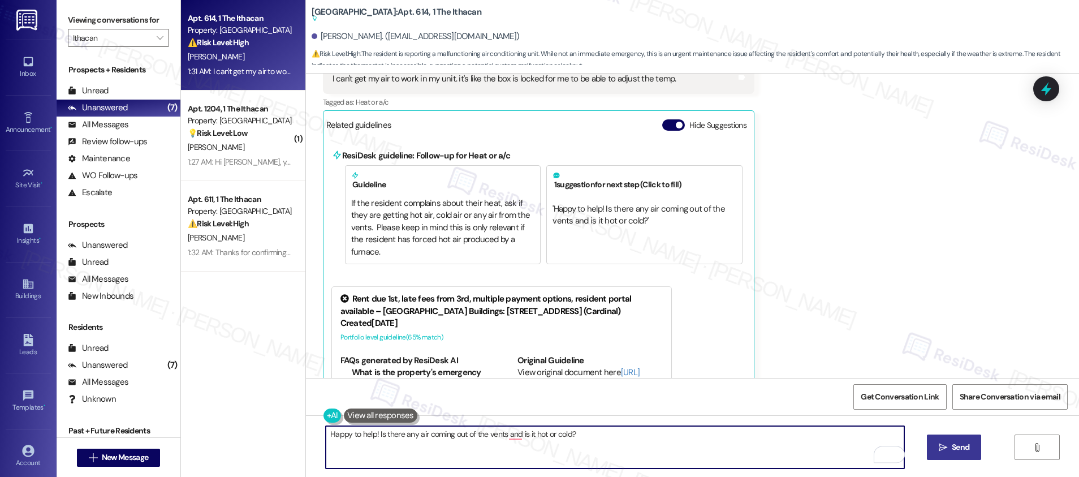
scroll to position [347, 0]
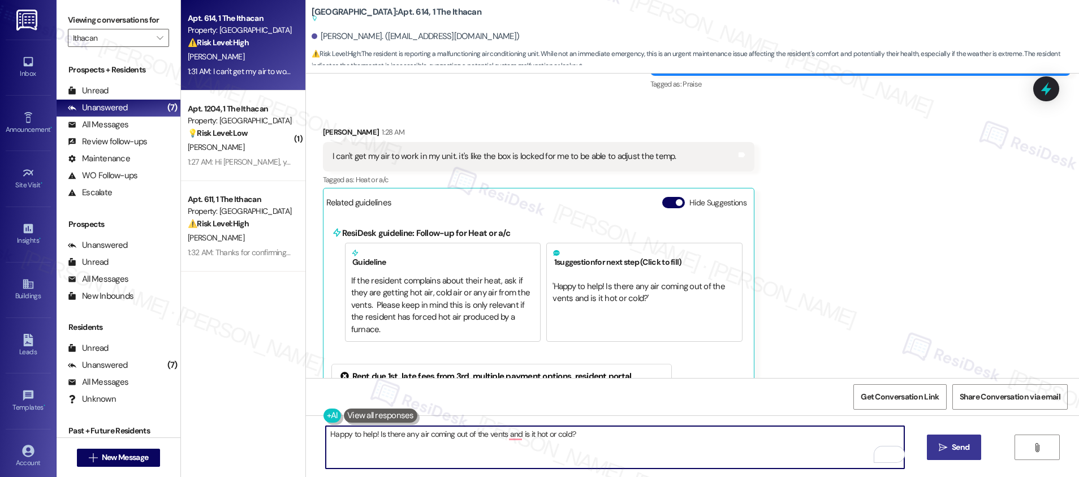
click at [959, 448] on span "Send" at bounding box center [960, 447] width 18 height 12
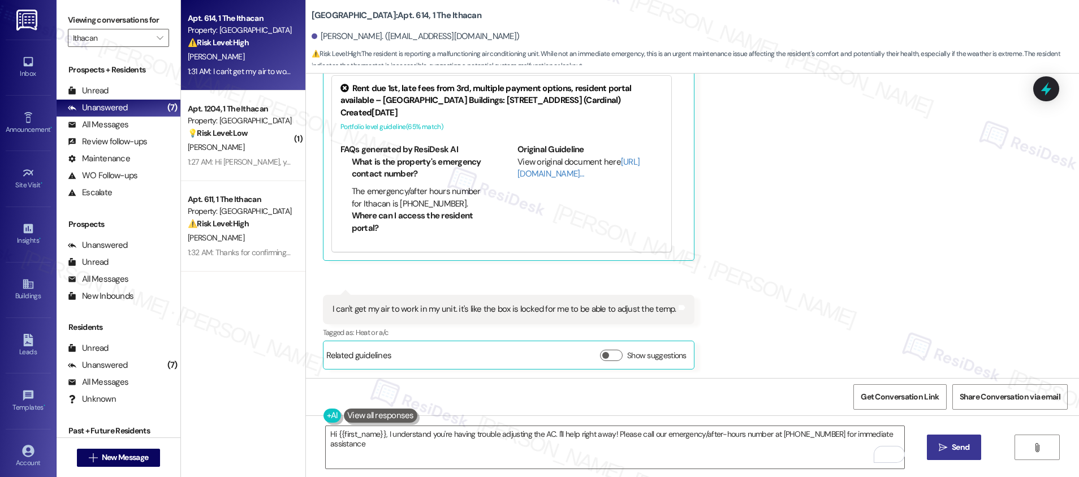
type textarea "Hi {{first_name}}, I understand you're having trouble adjusting the AC. I'll he…"
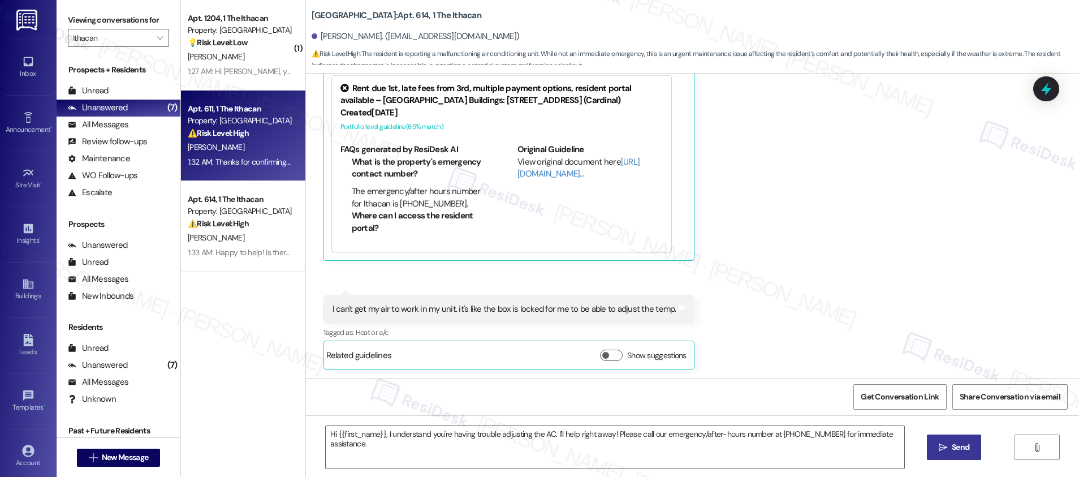
type textarea "Fetching suggested responses. Please feel free to read through the conversation…"
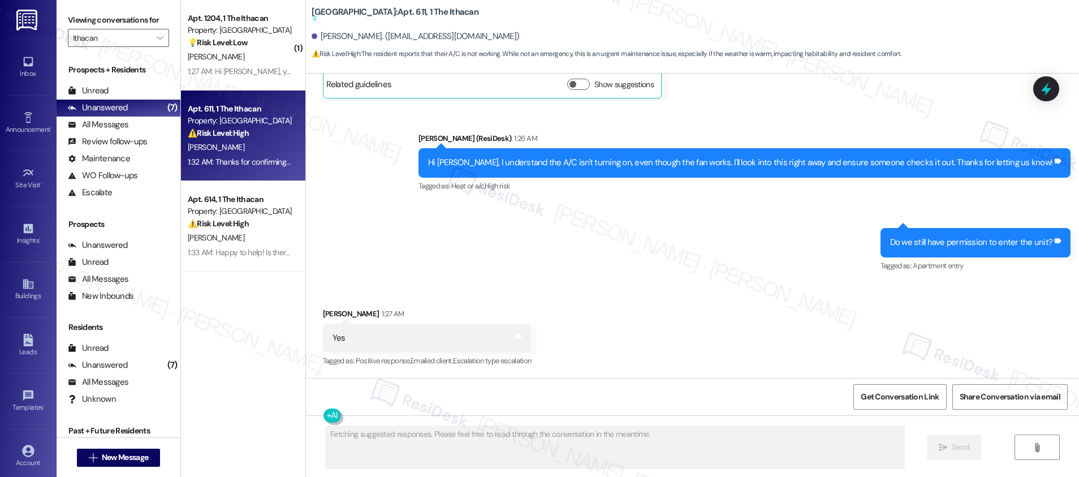
click at [228, 55] on div "[PERSON_NAME]" at bounding box center [240, 57] width 107 height 14
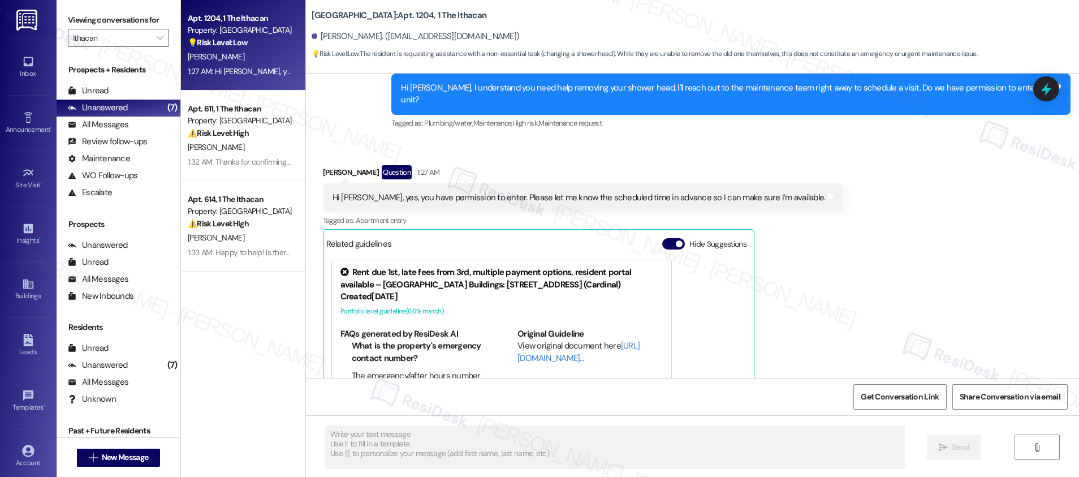
scroll to position [638, 0]
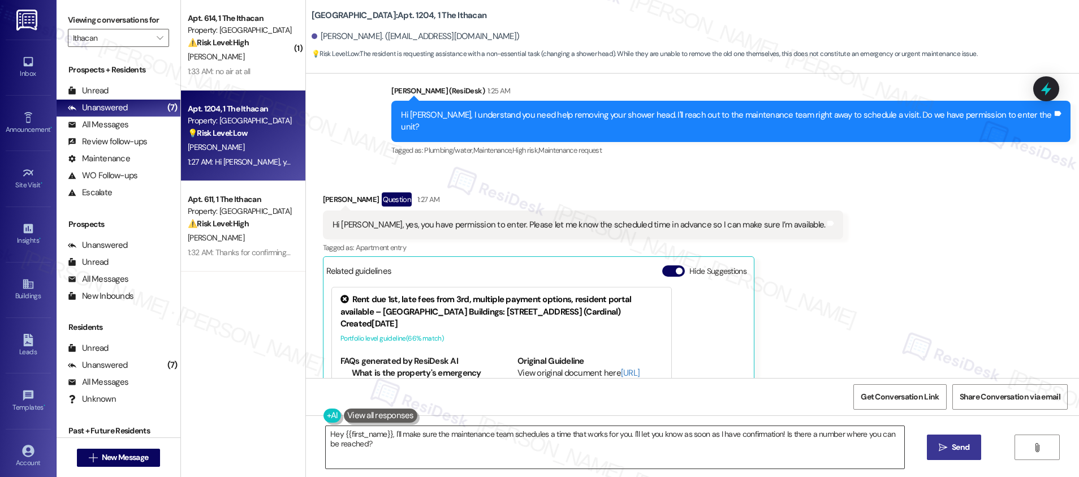
click at [444, 443] on textarea "Hey {{first_name}}, I'll make sure the maintenance team schedules a time that w…" at bounding box center [615, 447] width 578 height 42
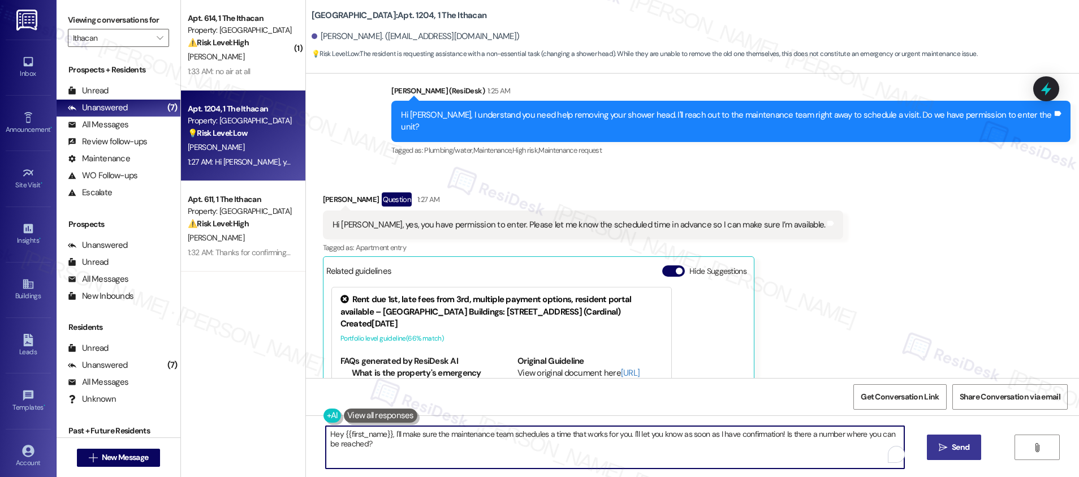
click at [444, 443] on textarea "Hey {{first_name}}, I'll make sure the maintenance team schedules a time that w…" at bounding box center [615, 447] width 578 height 42
paste textarea "I’m unable to provide an exact timeframe, as work orders are prioritized based …"
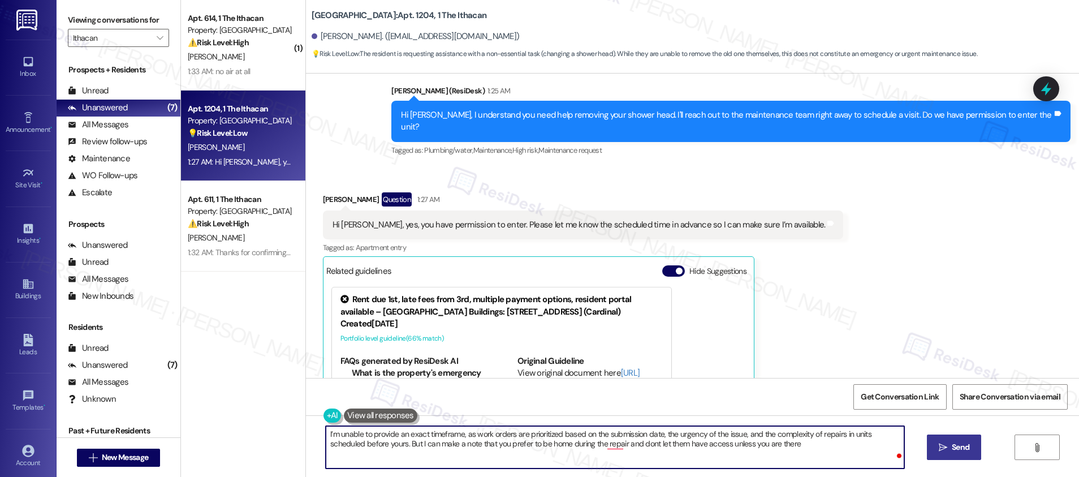
type textarea "I’m unable to provide an exact timeframe, as work orders are prioritized based …"
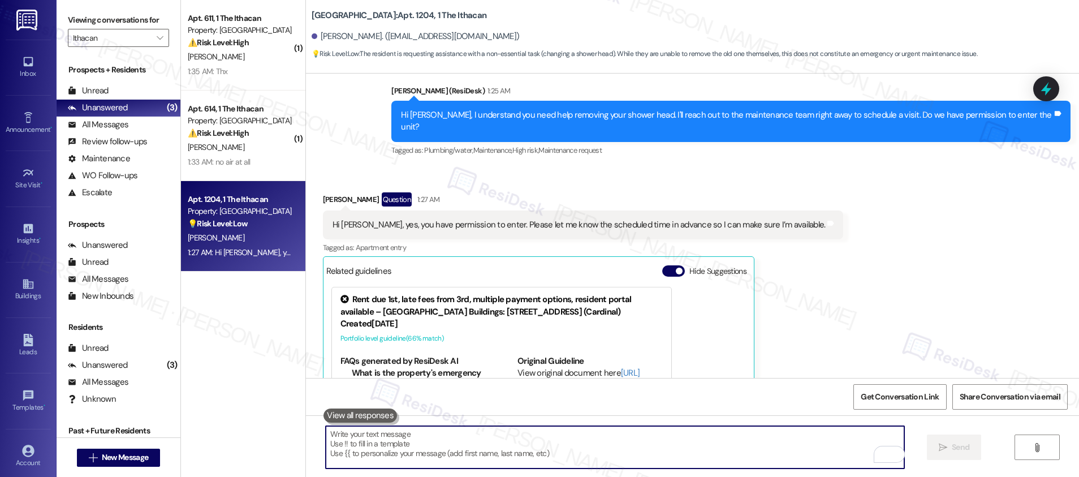
click at [414, 443] on textarea "To enrich screen reader interactions, please activate Accessibility in Grammarl…" at bounding box center [615, 447] width 578 height 42
paste textarea "I’m unable to provide an exact timeframe, since work orders are prioritized bas…"
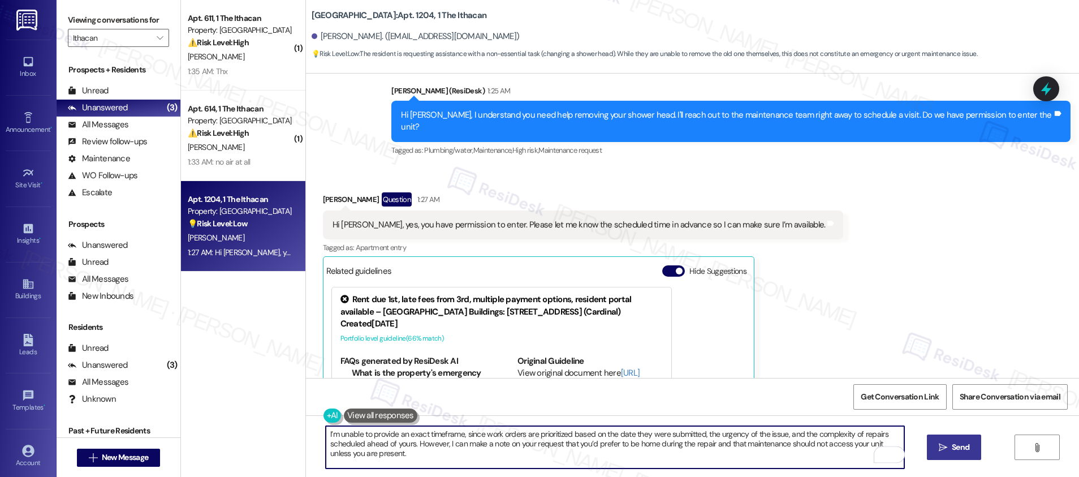
type textarea "I’m unable to provide an exact timeframe, since work orders are prioritized bas…"
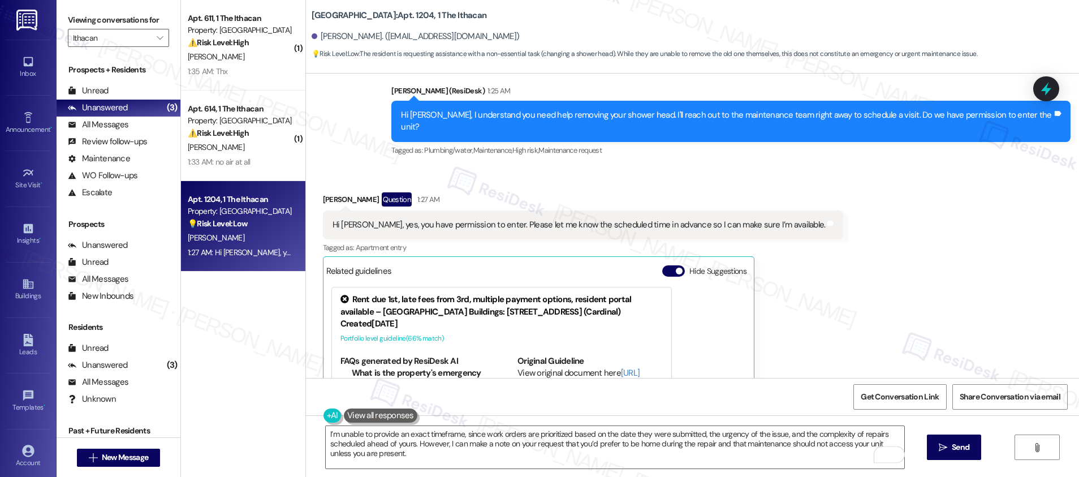
drag, startPoint x: 954, startPoint y: 451, endPoint x: 869, endPoint y: 413, distance: 93.2
click at [954, 451] on span "Send" at bounding box center [960, 447] width 18 height 12
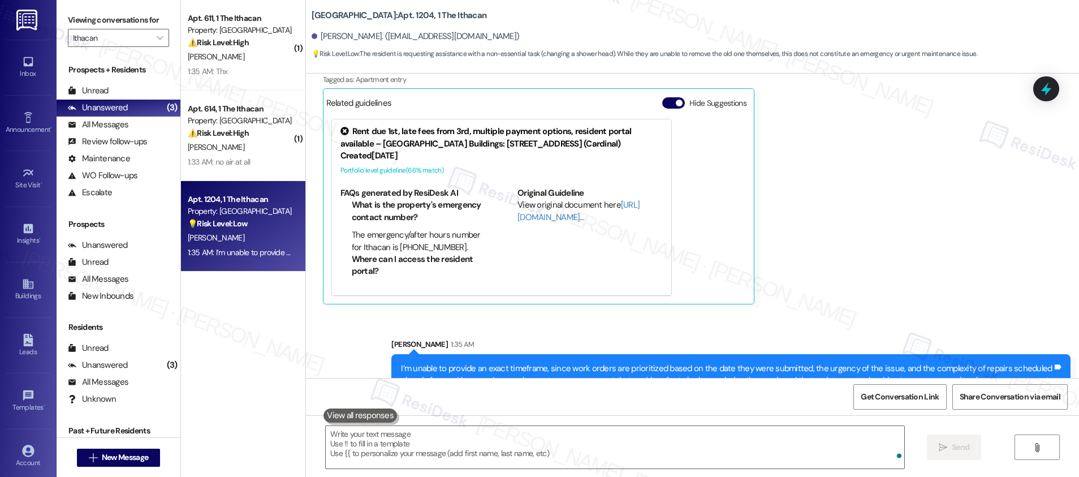
scroll to position [808, 0]
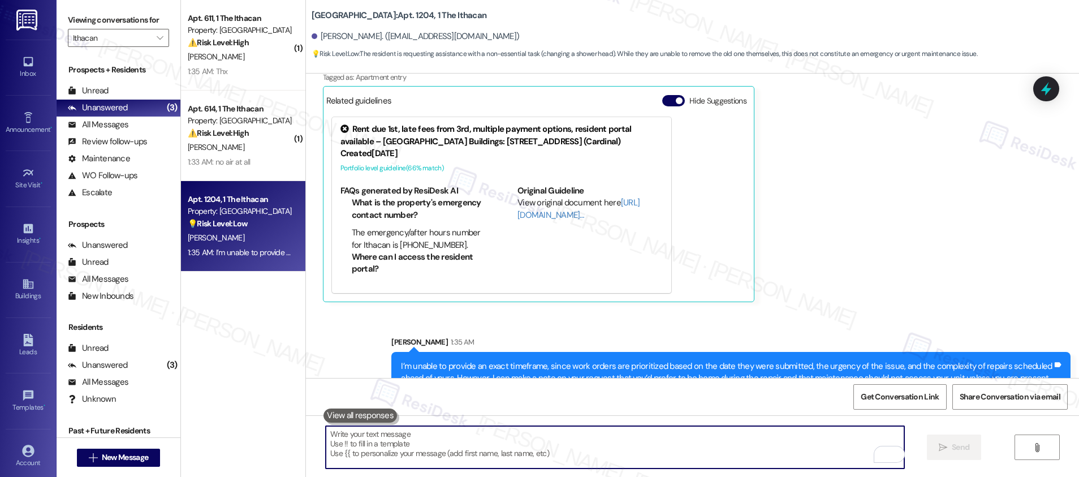
drag, startPoint x: 650, startPoint y: 440, endPoint x: 737, endPoint y: 434, distance: 87.2
click at [650, 440] on textarea "To enrich screen reader interactions, please activate Accessibility in Grammarl…" at bounding box center [615, 447] width 578 height 42
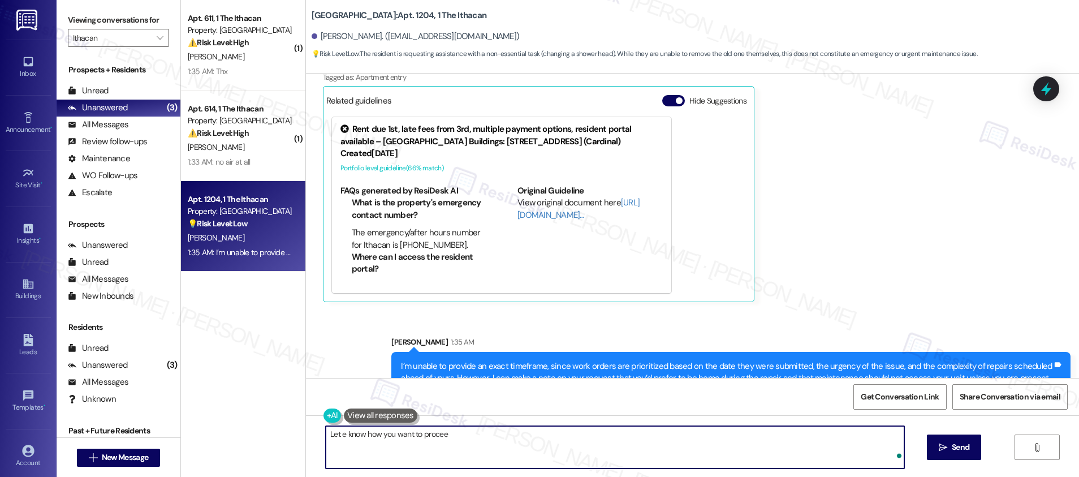
type textarea "Let e know how you want to proceed"
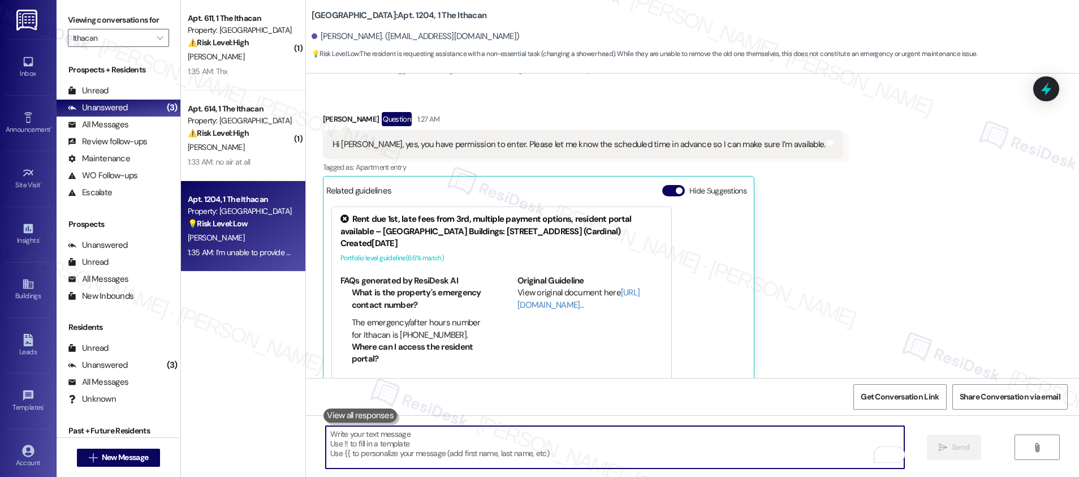
scroll to position [717, 0]
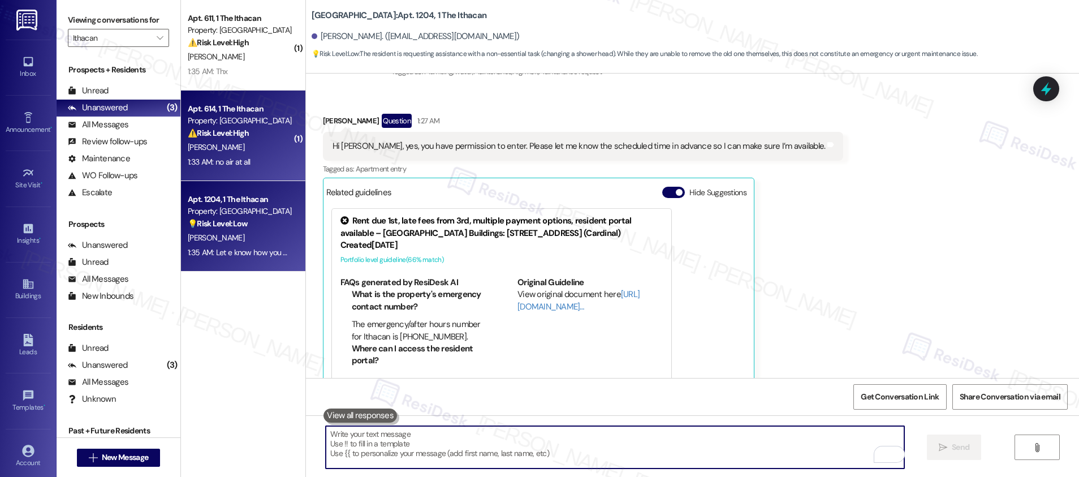
click at [251, 140] on div "Apt. 614, 1 The Ithacan Property: Ithacan ⚠️ Risk Level: High The resident repo…" at bounding box center [240, 121] width 107 height 38
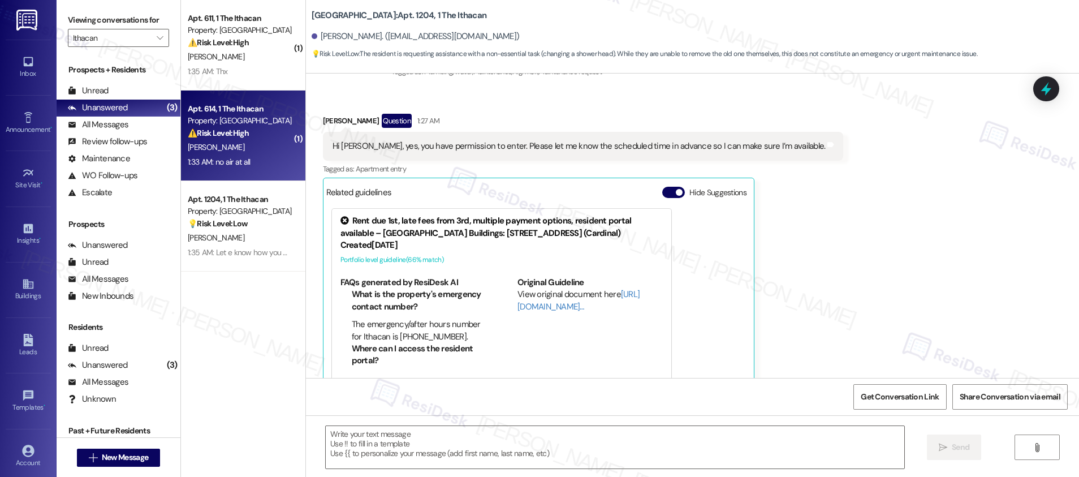
click at [251, 140] on div "Apt. 614, 1 The Ithacan Property: Ithacan ⚠️ Risk Level: High The resident repo…" at bounding box center [240, 121] width 107 height 38
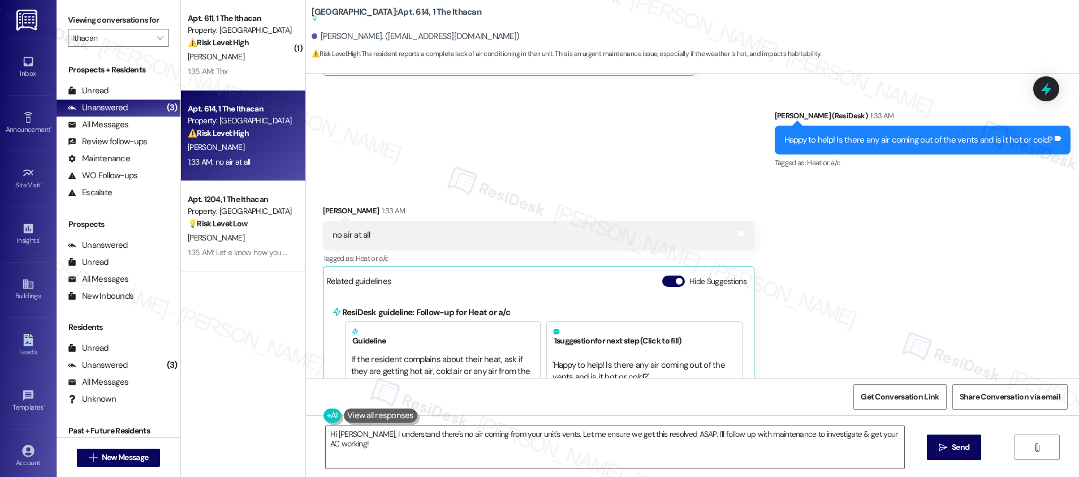
scroll to position [656, 0]
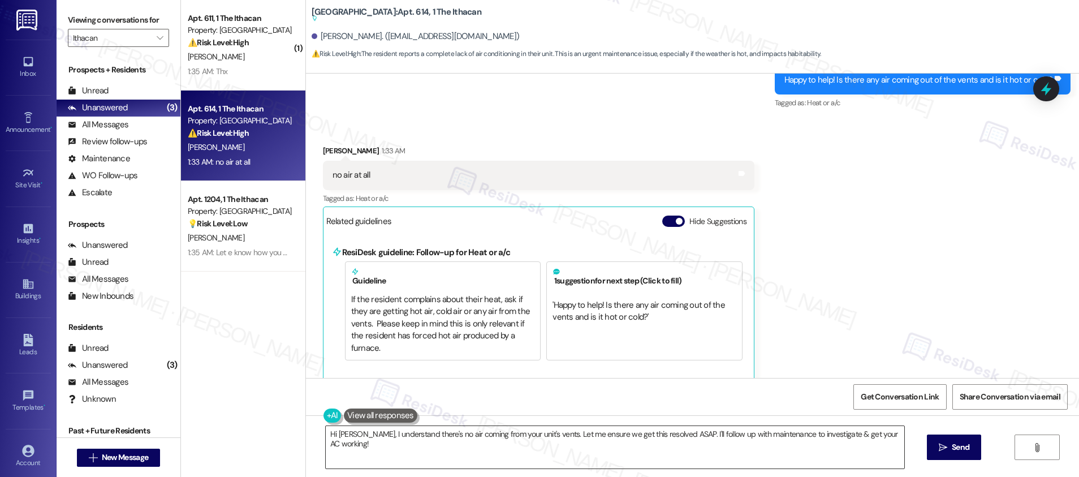
click at [490, 443] on textarea "Hi Melissa, I understand there's no air coming from your unit's vents. Let me e…" at bounding box center [615, 447] width 578 height 42
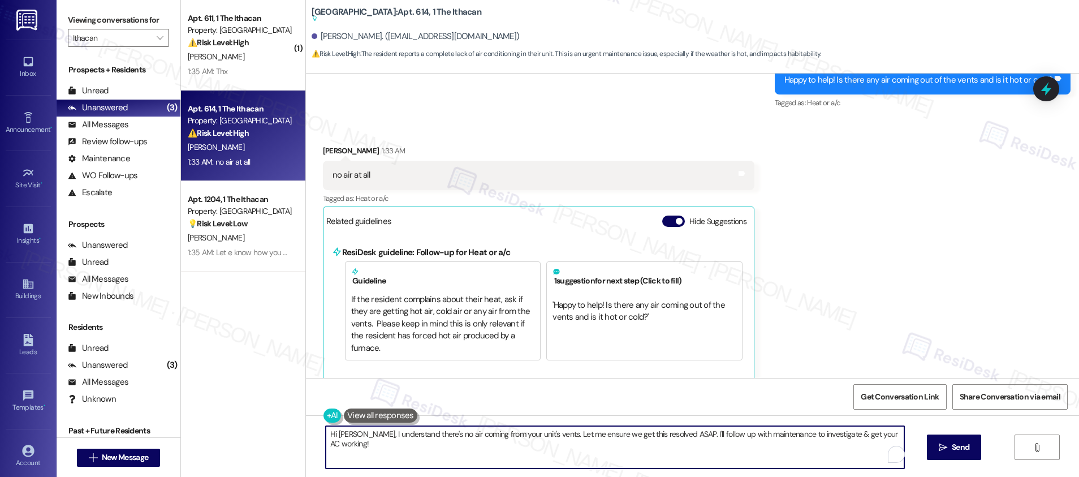
click at [490, 443] on textarea "Hi Melissa, I understand there's no air coming from your unit's vents. Let me e…" at bounding box center [615, 447] width 578 height 42
type textarea "Let me set up a work order for you for the team to inspect your AC. Do we have …"
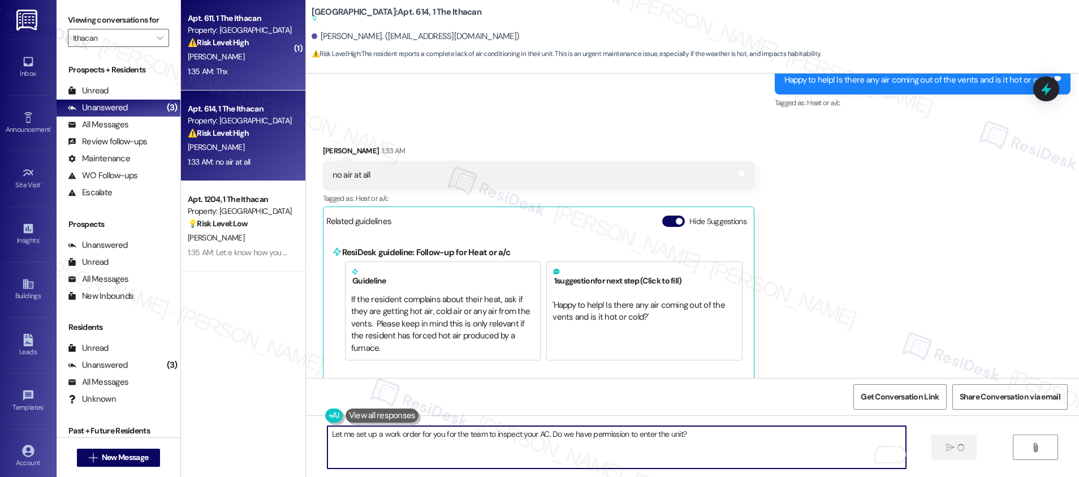
click at [217, 72] on div "1:35 AM: Thx 1:35 AM: Thx" at bounding box center [208, 71] width 40 height 10
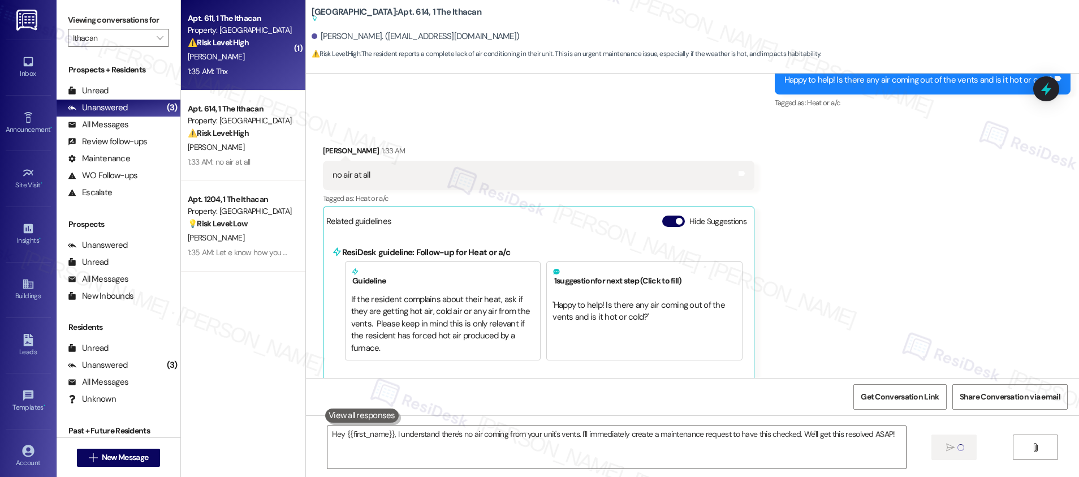
type textarea "Fetching suggested responses. Please feel free to read through the conversation…"
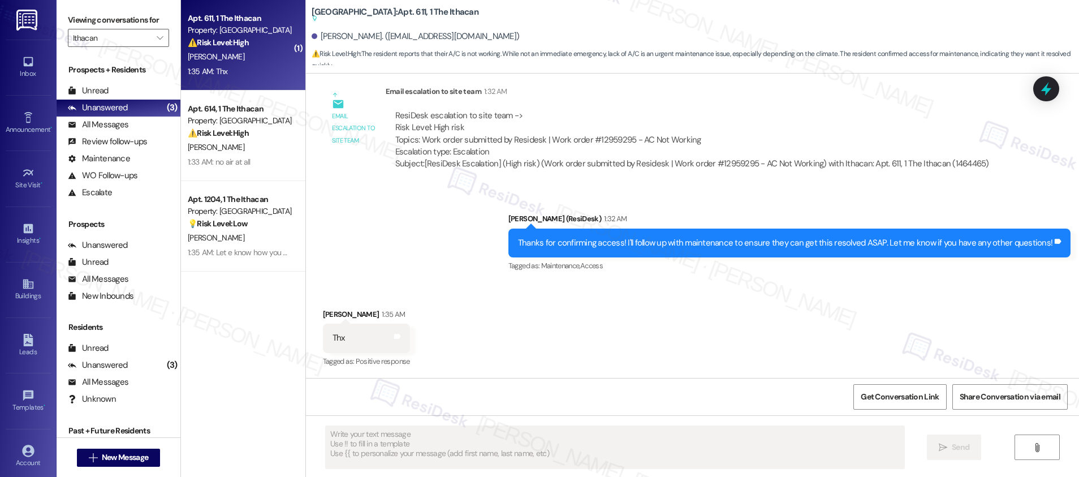
scroll to position [587, 0]
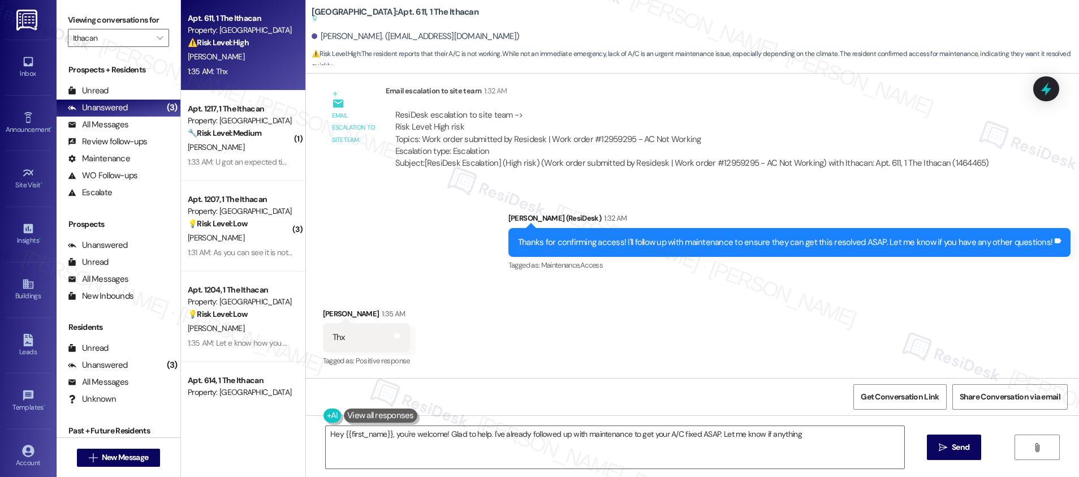
click at [789, 243] on div "Thanks for confirming access! I'll follow up with maintenance to ensure they ca…" at bounding box center [785, 242] width 534 height 12
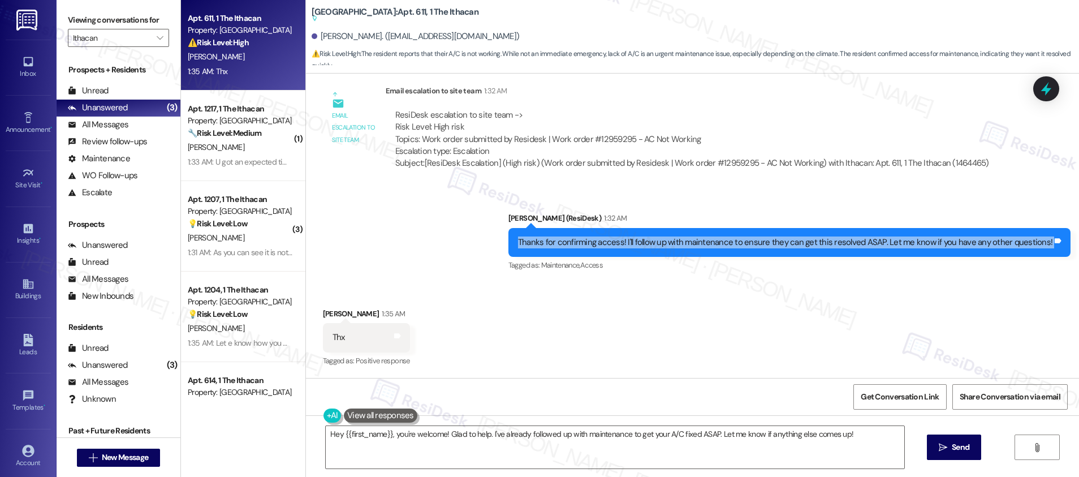
click at [789, 243] on div "Thanks for confirming access! I'll follow up with maintenance to ensure they ca…" at bounding box center [785, 242] width 534 height 12
click at [727, 444] on textarea "Hey {{first_name}}, you're welcome! Glad to help. I've already followed up with…" at bounding box center [615, 447] width 578 height 42
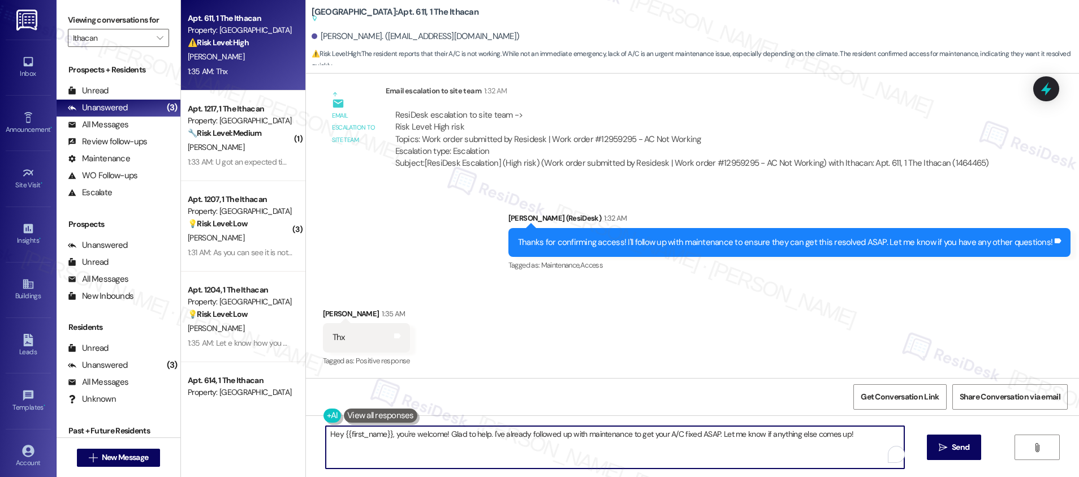
click at [727, 444] on textarea "Hey {{first_name}}, you're welcome! Glad to help. I've already followed up with…" at bounding box center [615, 447] width 578 height 42
type textarea "Happy to help, Bryan!"
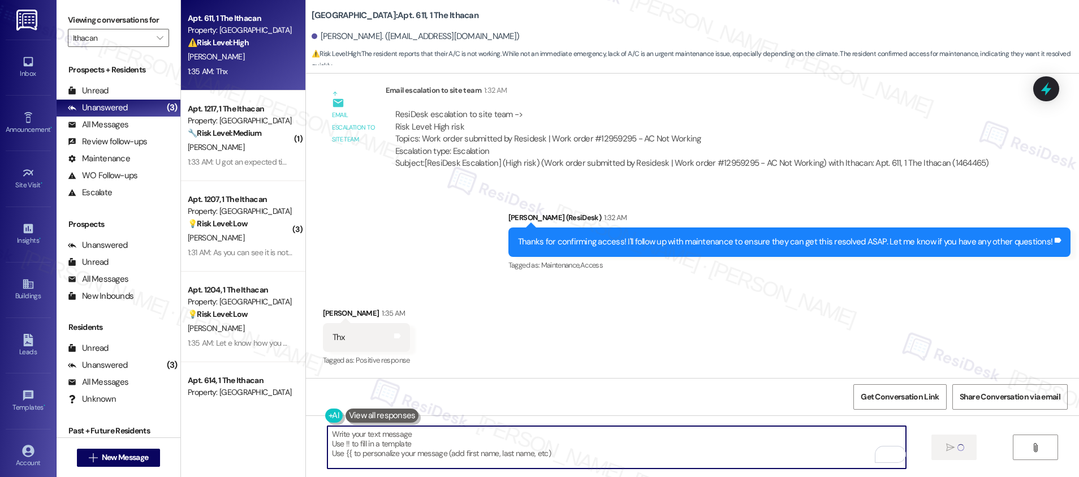
scroll to position [557, 0]
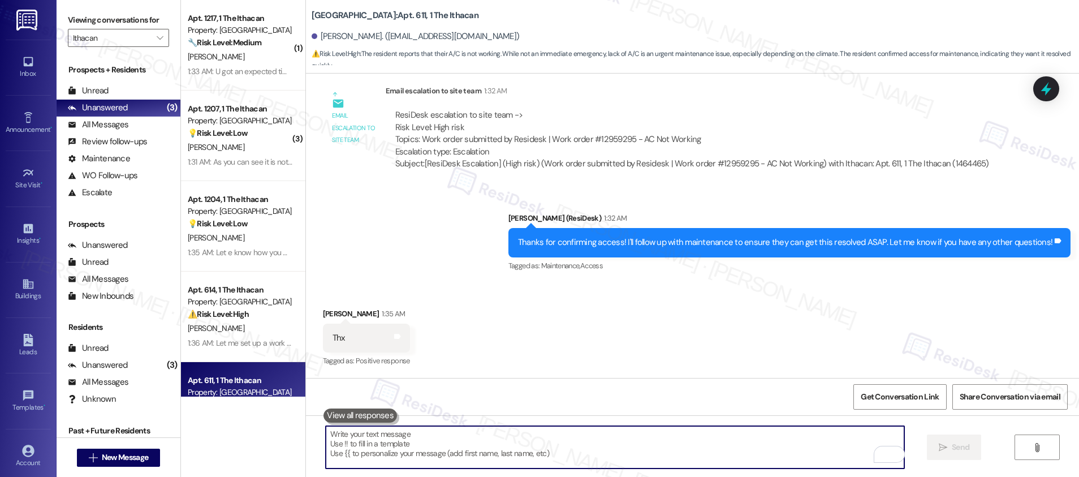
click at [813, 252] on div "Thanks for confirming access! I'll follow up with maintenance to ensure they ca…" at bounding box center [789, 242] width 562 height 29
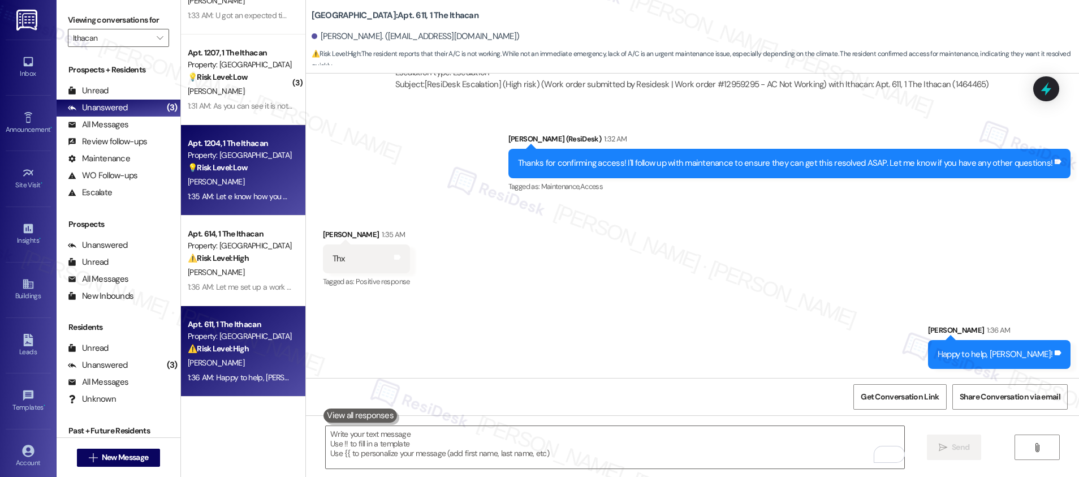
scroll to position [0, 0]
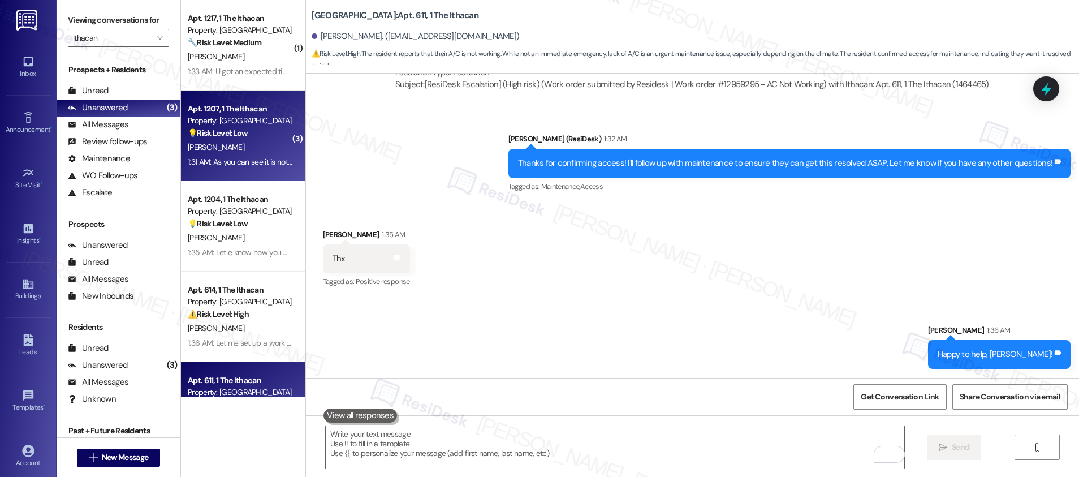
click at [241, 149] on div "[PERSON_NAME]" at bounding box center [240, 147] width 107 height 14
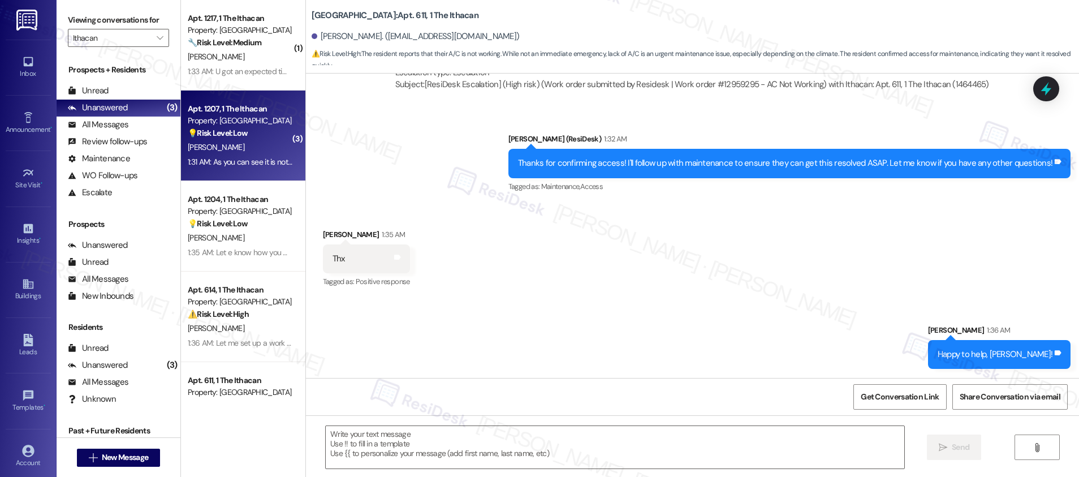
type textarea "Fetching suggested responses. Please feel free to read through the conversation…"
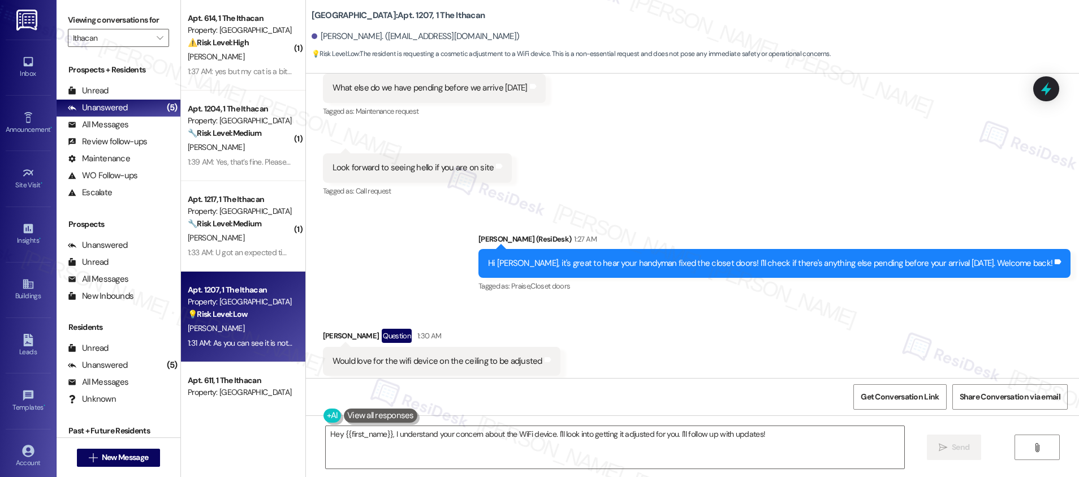
scroll to position [4556, 0]
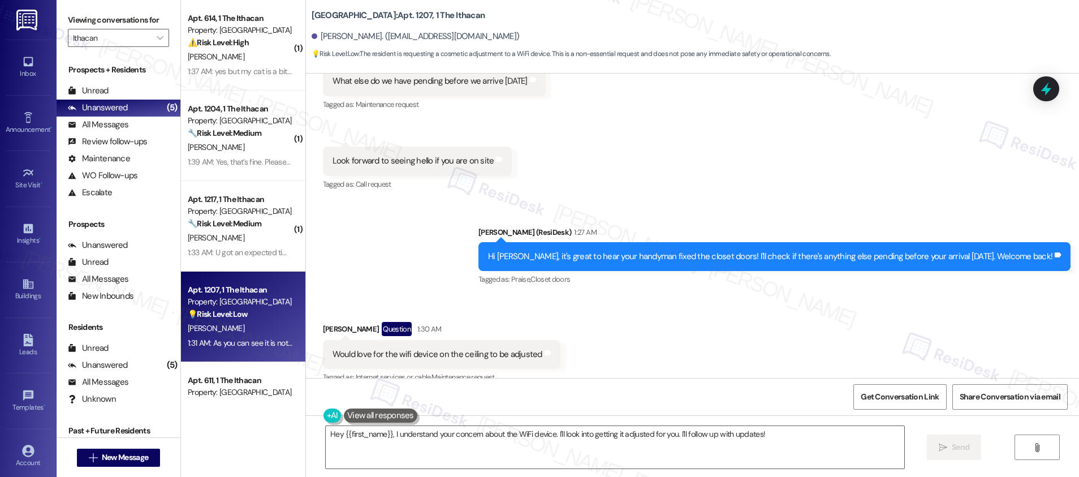
click at [457, 348] on div "Would love for the wifi device on the ceiling to be adjusted" at bounding box center [437, 354] width 210 height 12
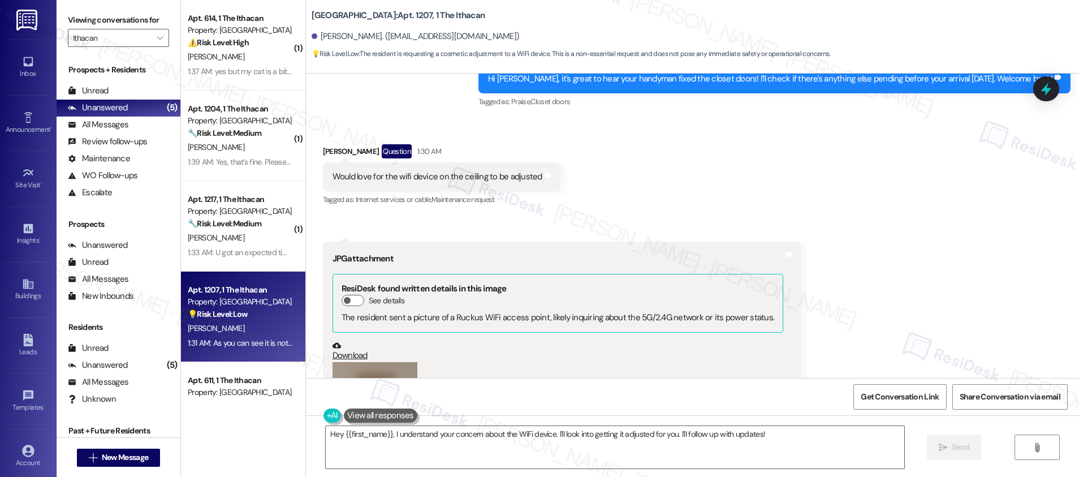
scroll to position [4886, 0]
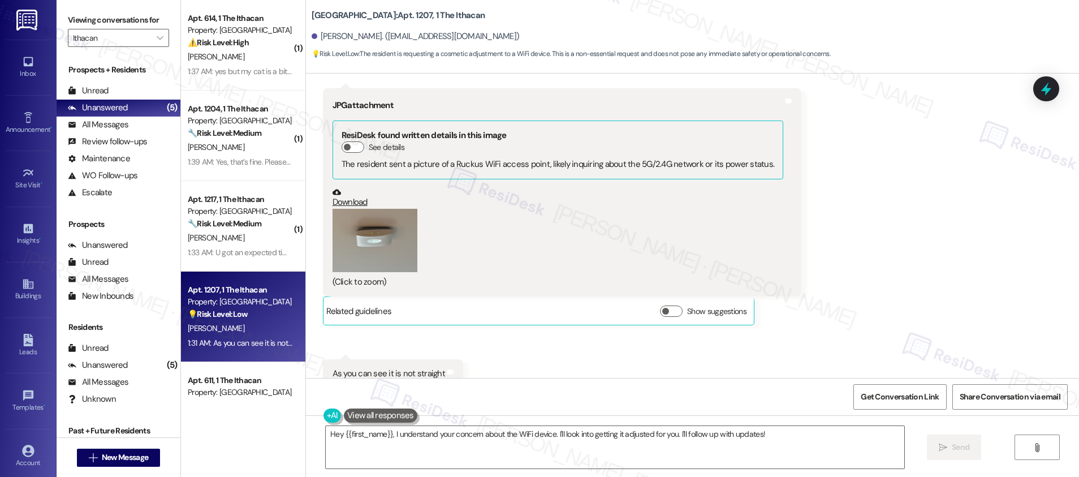
click at [371, 209] on button "Zoom image" at bounding box center [374, 241] width 85 height 64
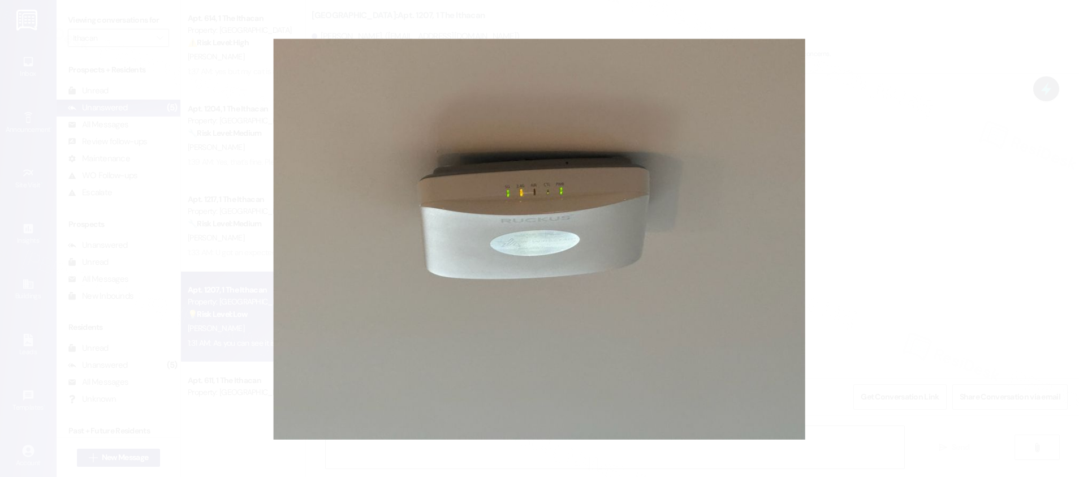
click at [877, 302] on button "Unzoom image" at bounding box center [539, 238] width 1079 height 477
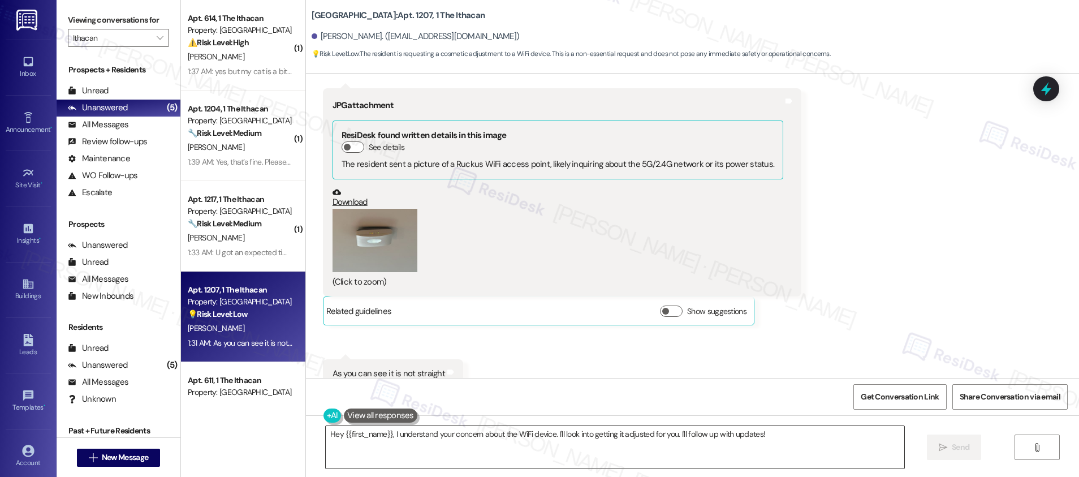
click at [773, 448] on textarea "Hey {{first_name}}, I understand your concern about the WiFi device. I'll look …" at bounding box center [615, 447] width 578 height 42
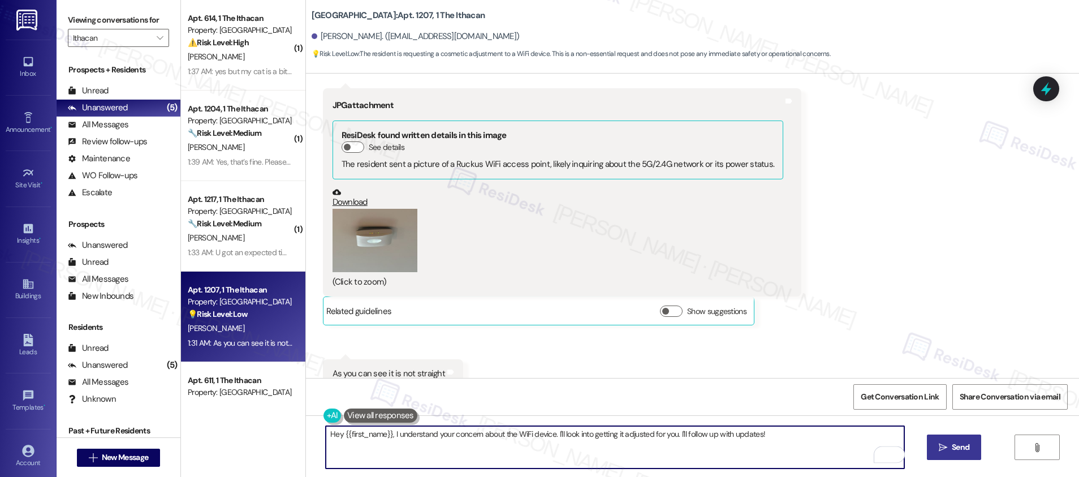
click at [963, 447] on span "Send" at bounding box center [960, 447] width 18 height 12
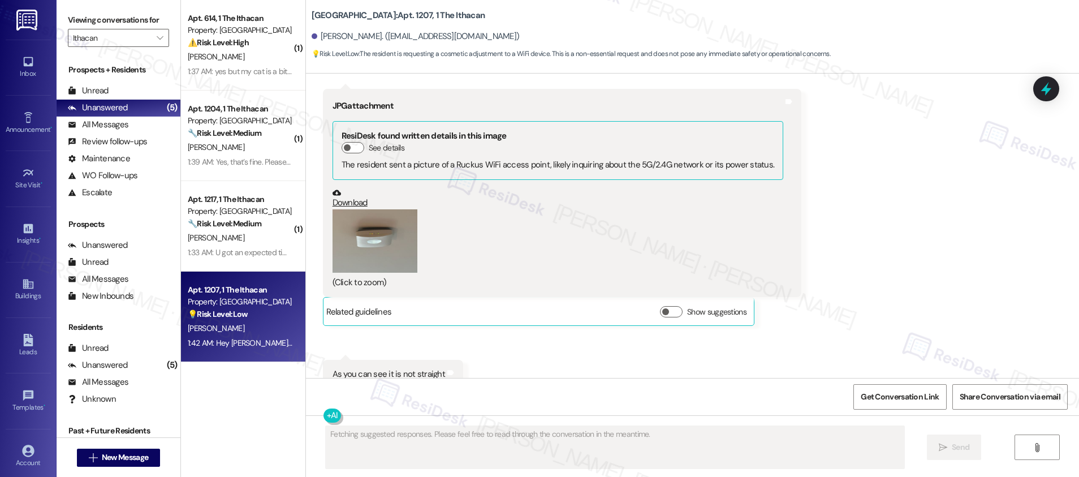
scroll to position [4965, 0]
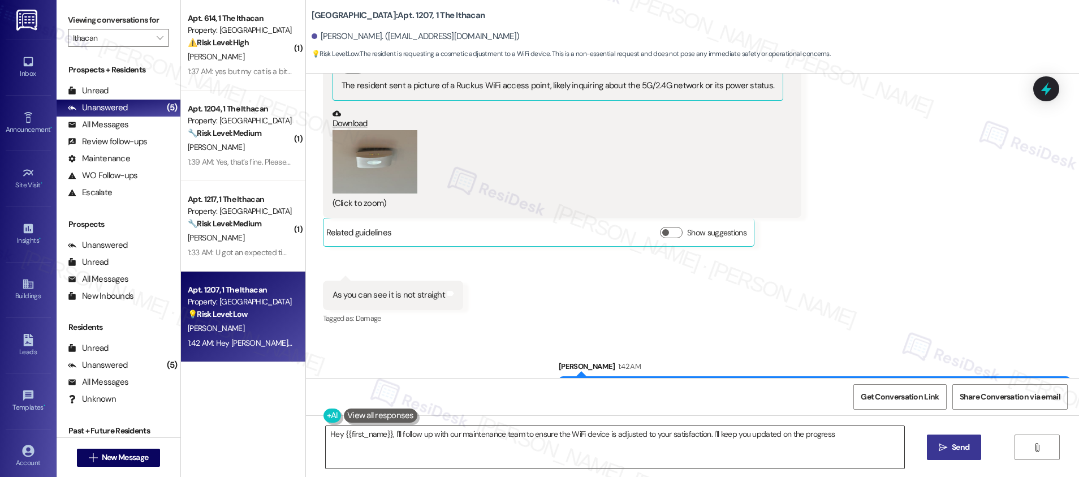
type textarea "Hey {{first_name}}, I'll follow up with our maintenance team to ensure the WiFi…"
click at [590, 444] on textarea "Hey {{first_name}}, I'll follow up with our maintenance team to ensure the WiFi…" at bounding box center [615, 447] width 578 height 42
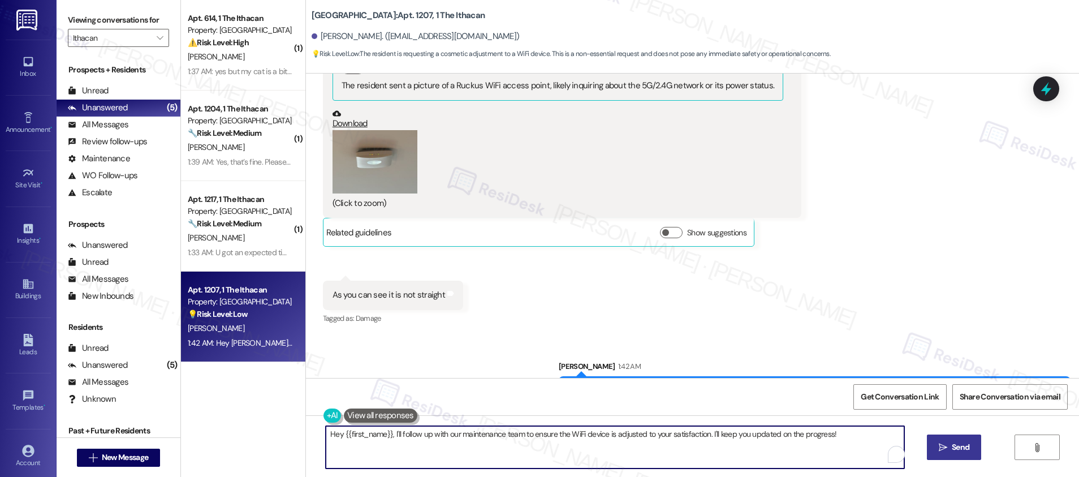
click at [590, 444] on textarea "Hey {{first_name}}, I'll follow up with our maintenance team to ensure the WiFi…" at bounding box center [615, 447] width 578 height 42
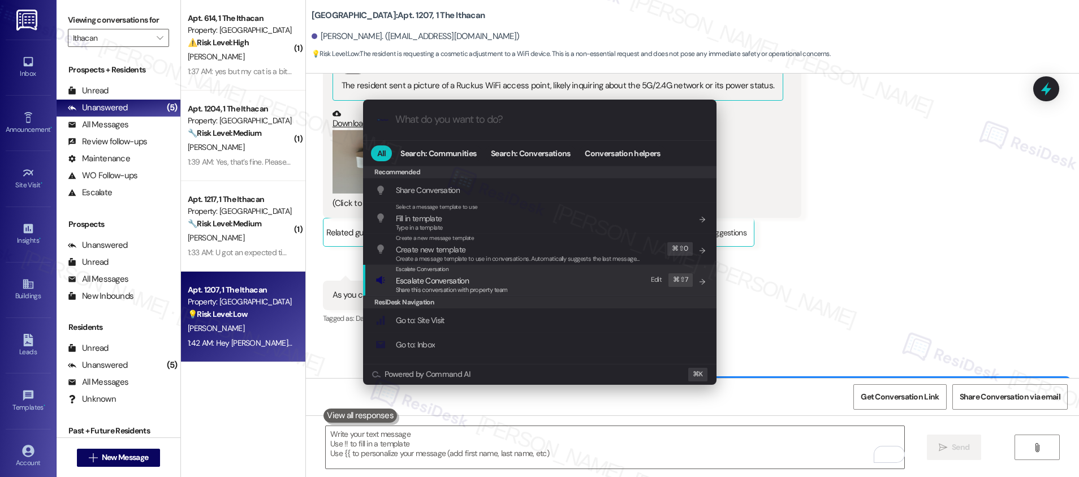
click at [597, 282] on div "Escalate Conversation Escalate Conversation Share this conversation with proper…" at bounding box center [540, 280] width 331 height 31
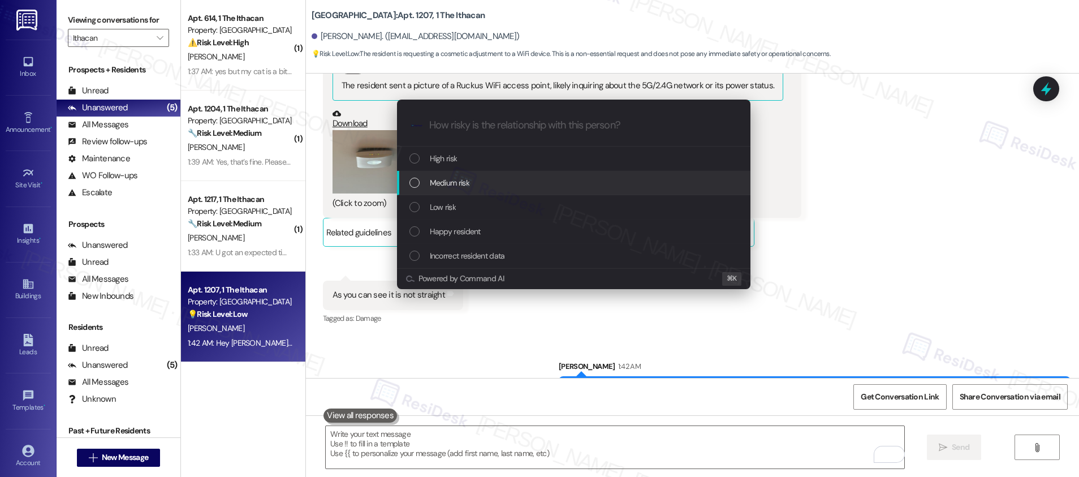
click at [586, 186] on div "Medium risk" at bounding box center [574, 182] width 331 height 12
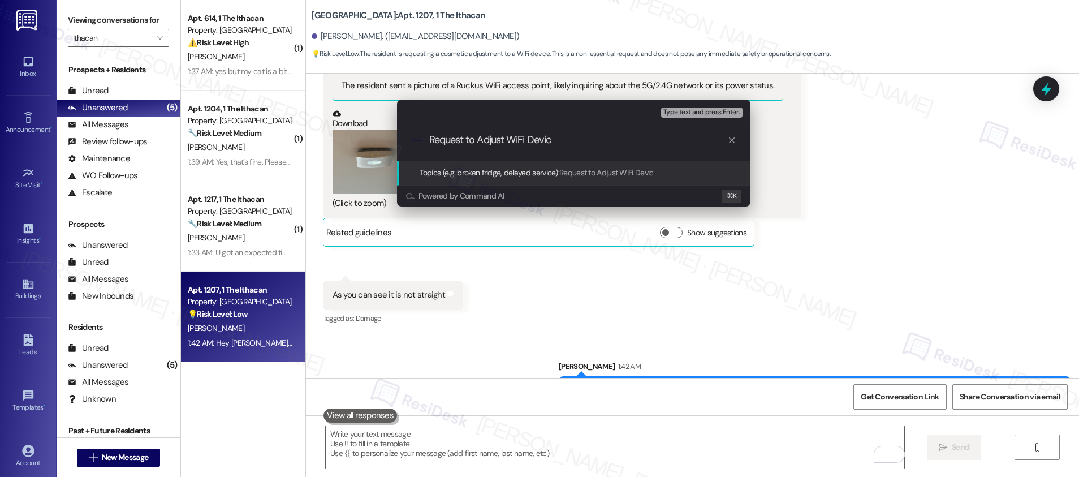
type input "Request to Adjust WiFi Device"
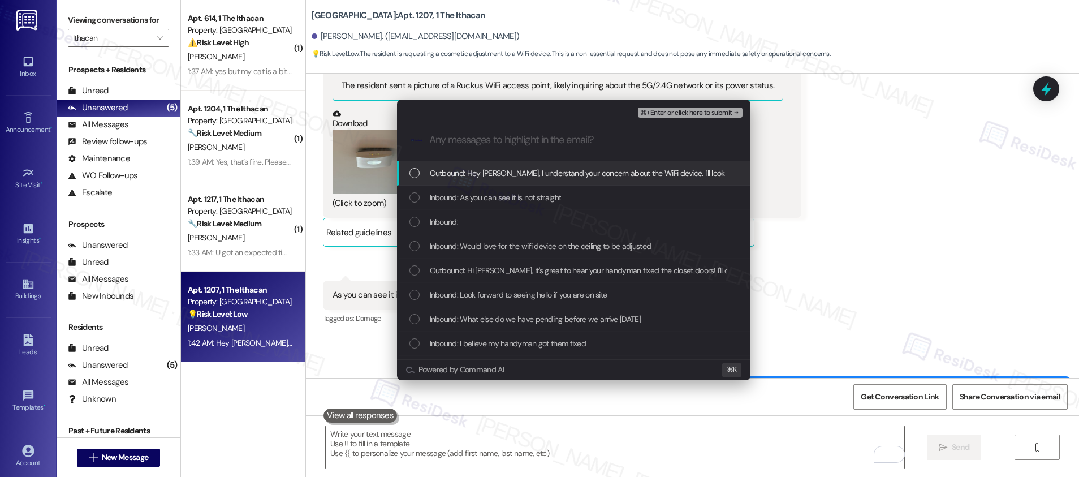
click at [590, 180] on div "Outbound: Hey [PERSON_NAME], I understand your concern about the WiFi device. I…" at bounding box center [573, 173] width 353 height 24
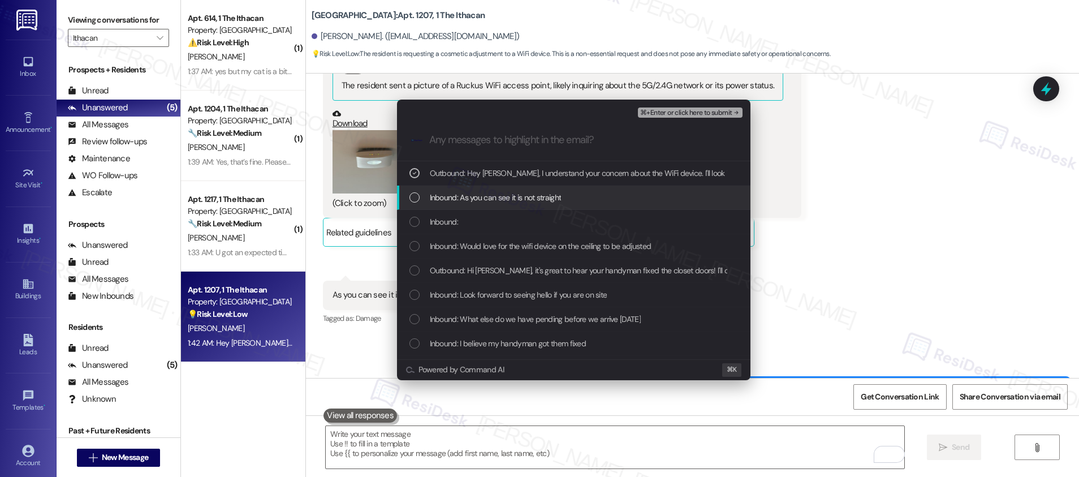
click at [582, 204] on div "Inbound: As you can see it is not straight" at bounding box center [573, 197] width 353 height 24
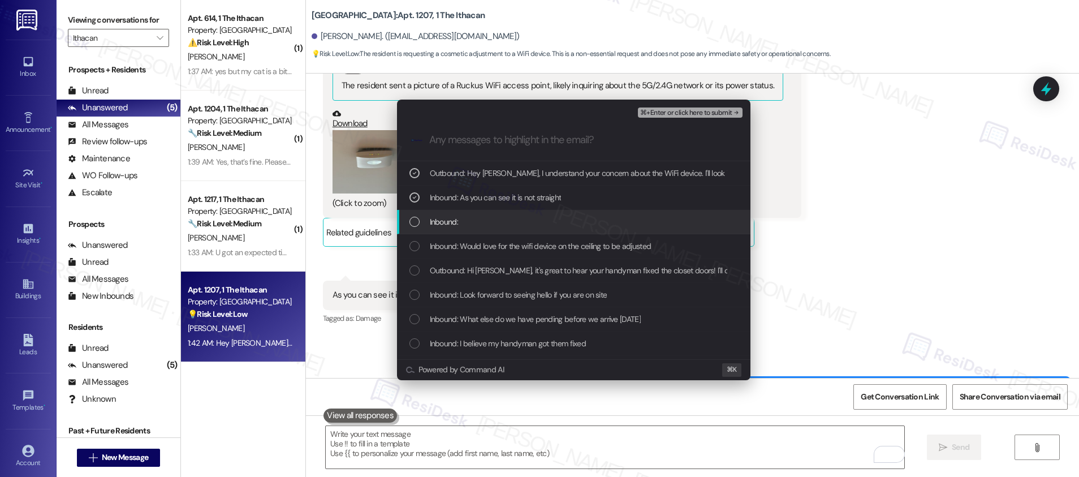
click at [572, 224] on div "Inbound:" at bounding box center [574, 221] width 331 height 12
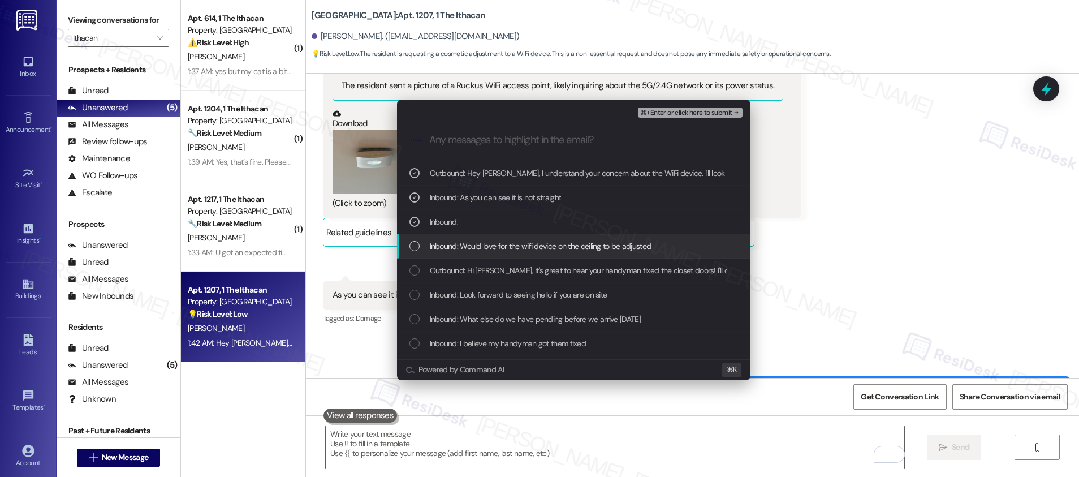
click at [568, 251] on span "Inbound: Would love for the wifi device on the ceiling to be adjusted" at bounding box center [541, 246] width 222 height 12
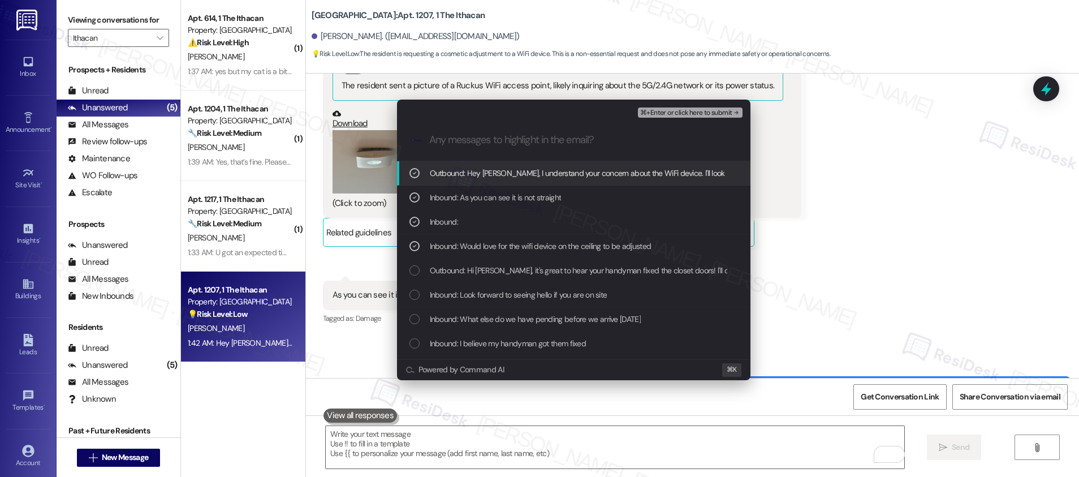
click at [688, 115] on span "⌘+Enter or click here to submit" at bounding box center [686, 113] width 92 height 8
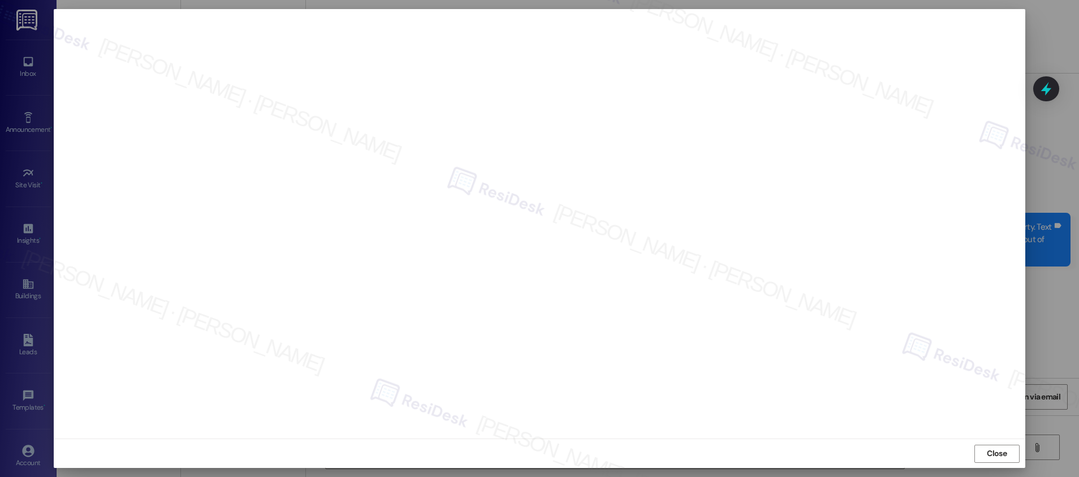
scroll to position [4965, 0]
click at [997, 458] on span "Close" at bounding box center [996, 453] width 20 height 12
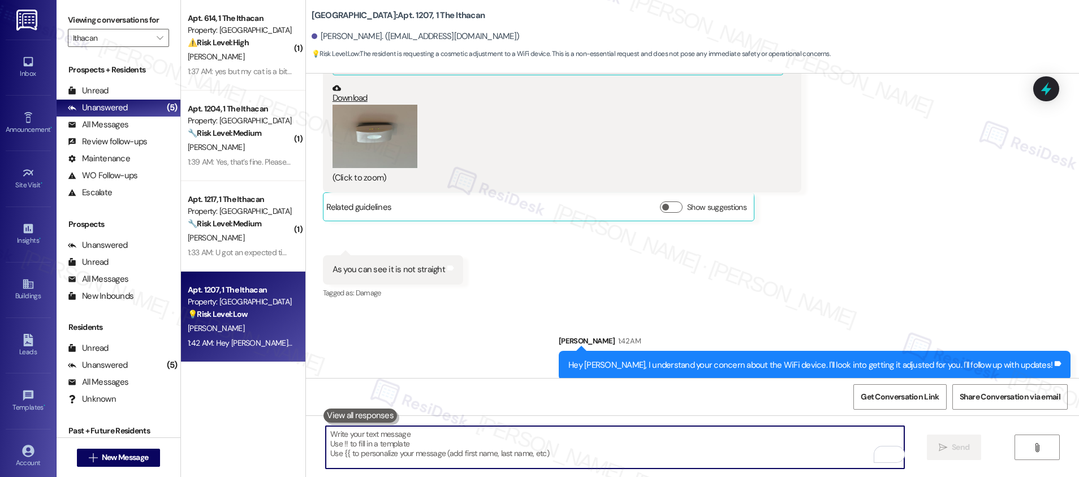
scroll to position [5044, 0]
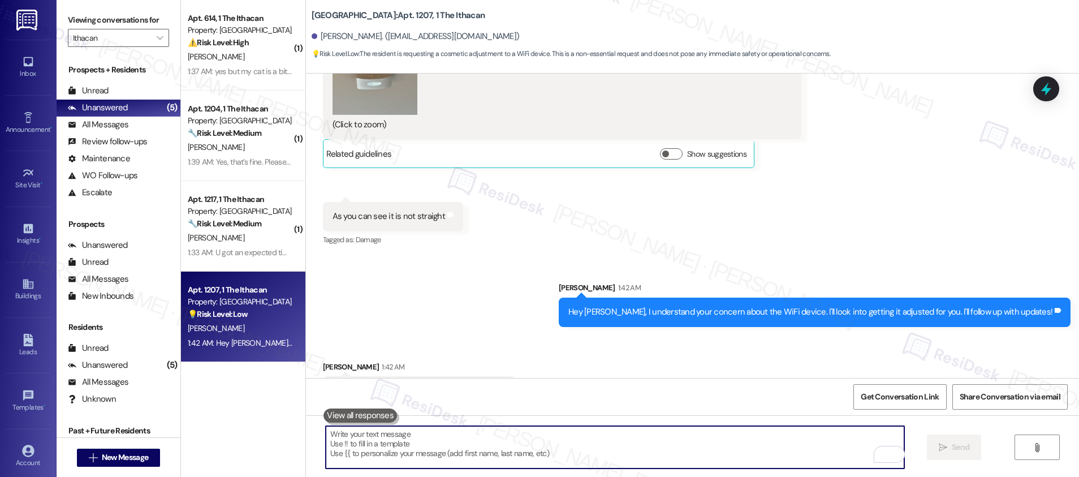
click at [669, 427] on textarea "To enrich screen reader interactions, please activate Accessibility in Grammarl…" at bounding box center [615, 447] width 578 height 42
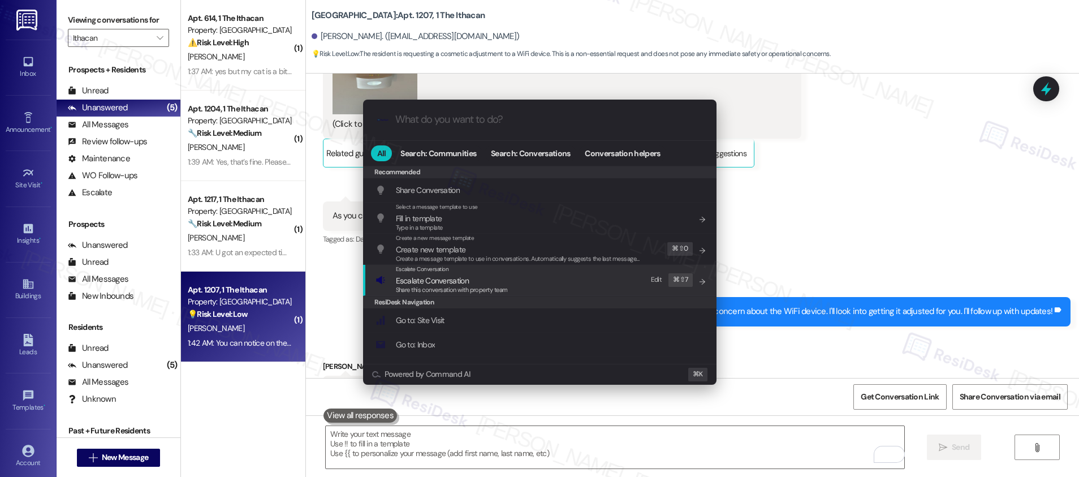
click at [509, 278] on div "Escalate Conversation Escalate Conversation Share this conversation with proper…" at bounding box center [540, 280] width 331 height 31
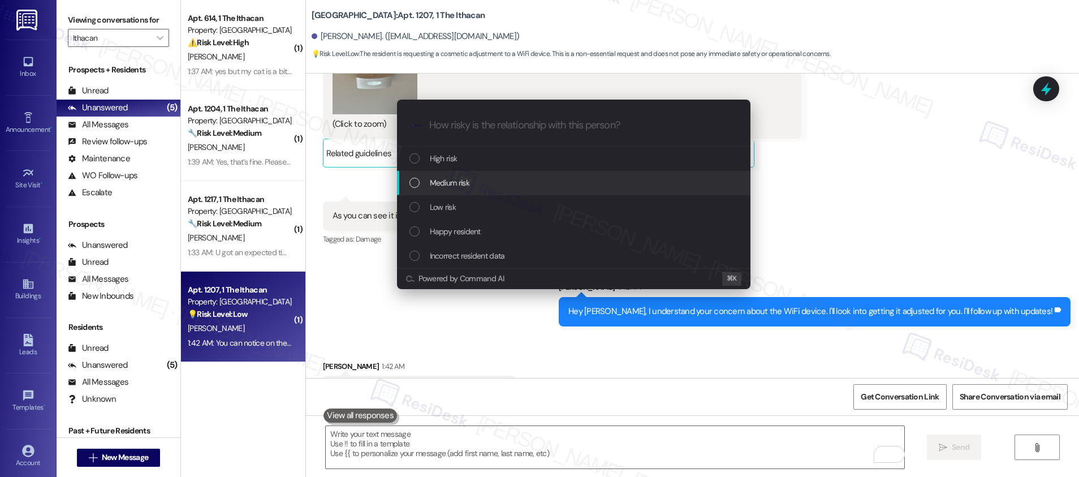
click at [511, 183] on div "Medium risk" at bounding box center [574, 182] width 331 height 12
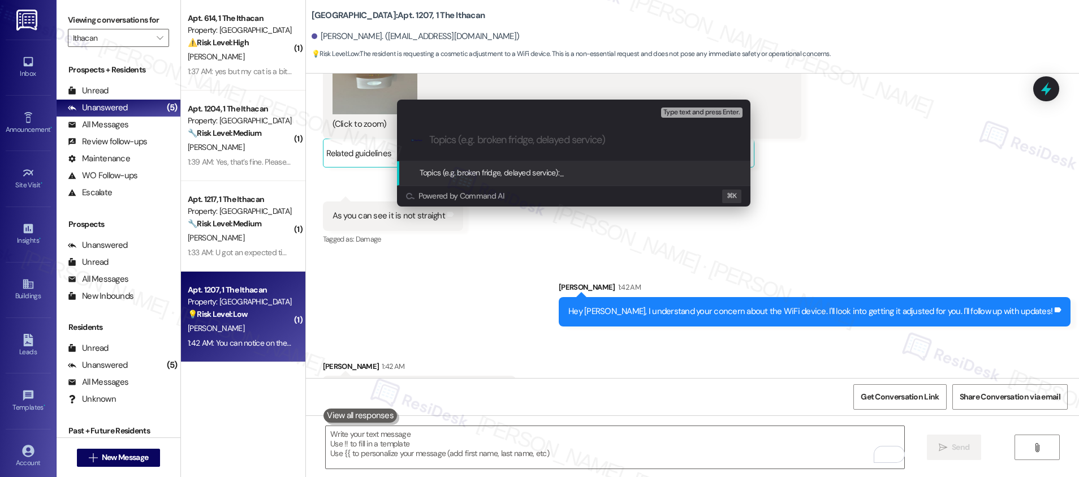
paste input "Request to Adjust WiFi Device"
type input "Request to Adjust WiFi Device"
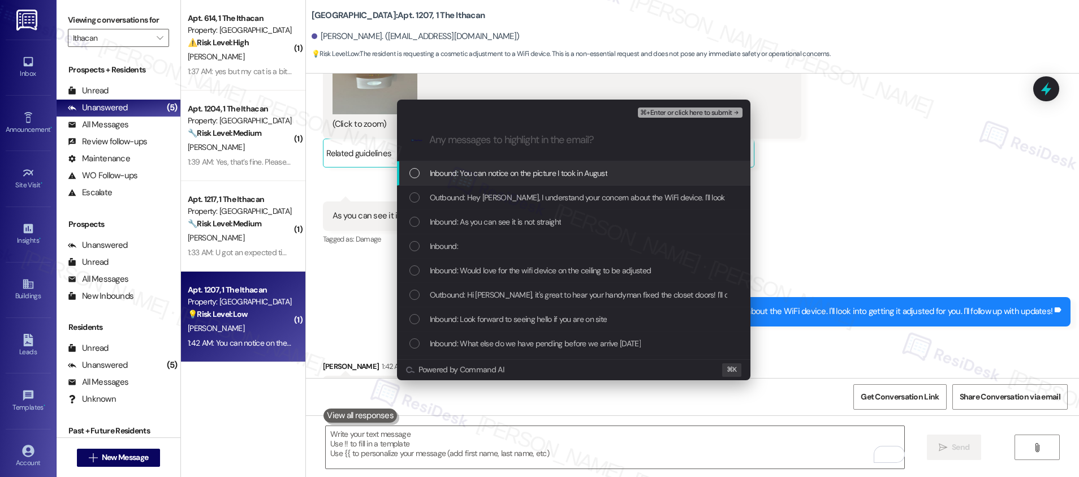
click at [516, 176] on span "Inbound: You can notice on the picture I took in August" at bounding box center [519, 173] width 178 height 12
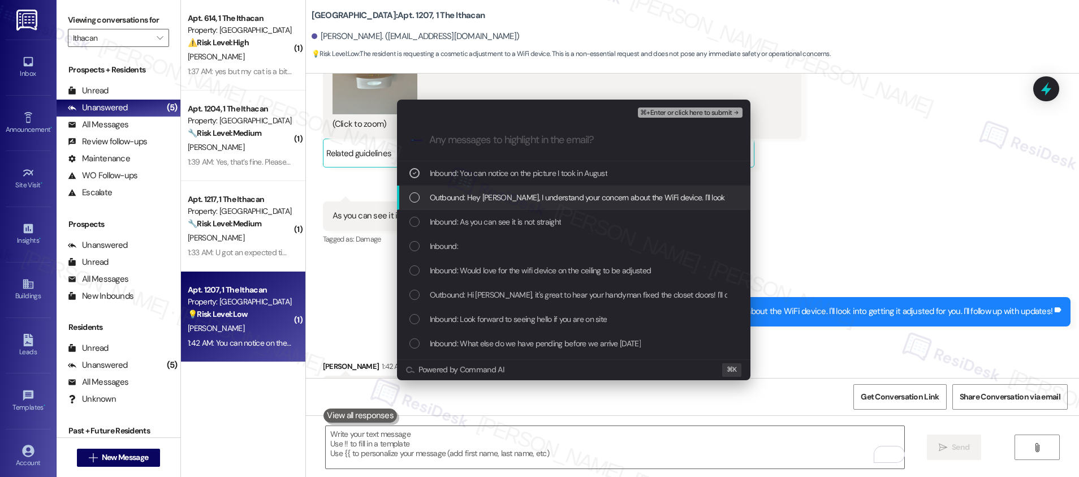
click at [510, 198] on span "Outbound: Hey [PERSON_NAME], I understand your concern about the WiFi device. I…" at bounding box center [670, 197] width 481 height 12
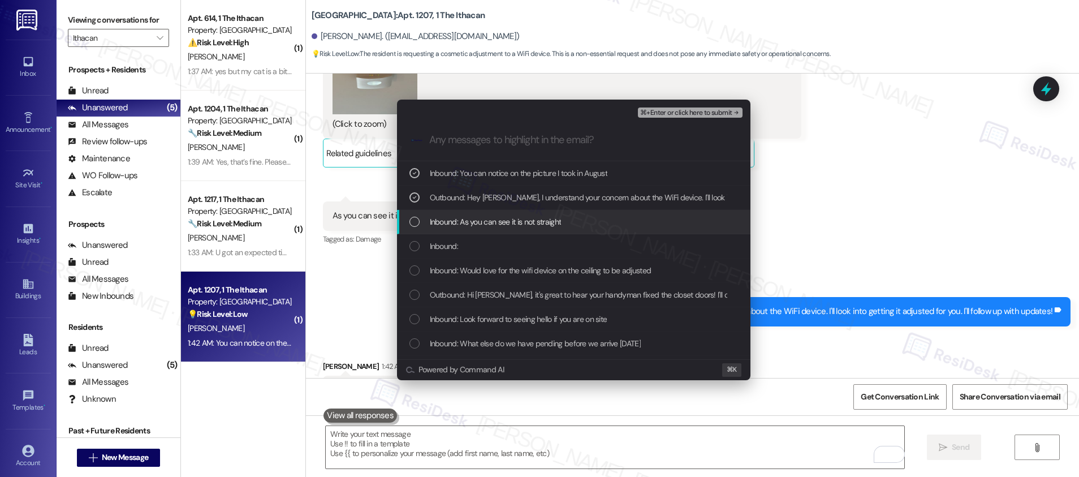
click at [504, 210] on div "Inbound: As you can see it is not straight" at bounding box center [573, 222] width 353 height 24
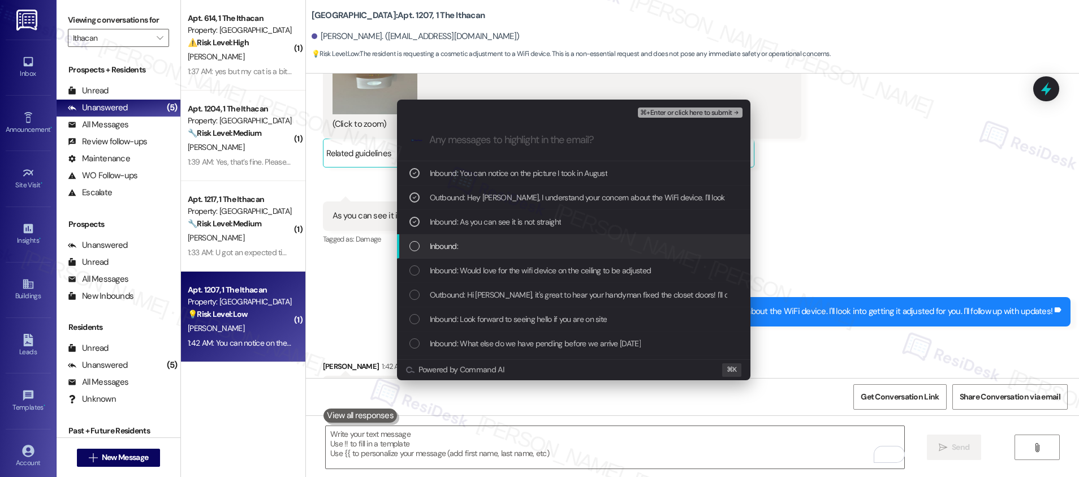
click at [494, 242] on div "Inbound:" at bounding box center [574, 246] width 331 height 12
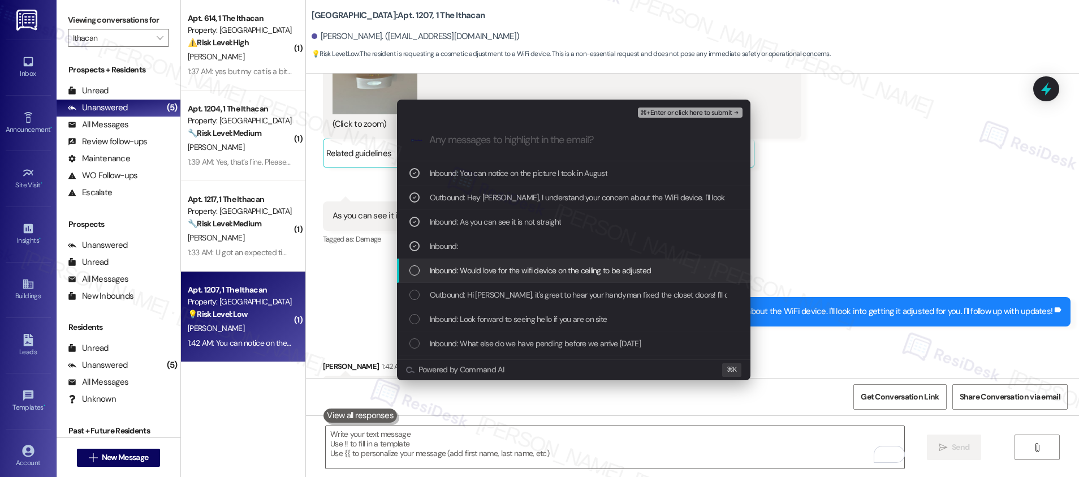
click at [485, 266] on span "Inbound: Would love for the wifi device on the ceiling to be adjusted" at bounding box center [541, 270] width 222 height 12
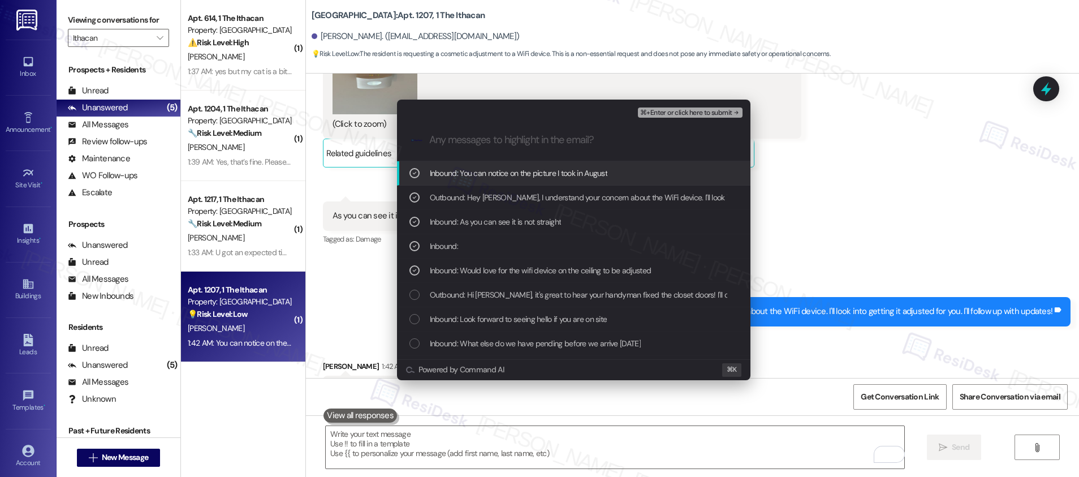
click at [677, 112] on span "⌘+Enter or click here to submit" at bounding box center [686, 113] width 92 height 8
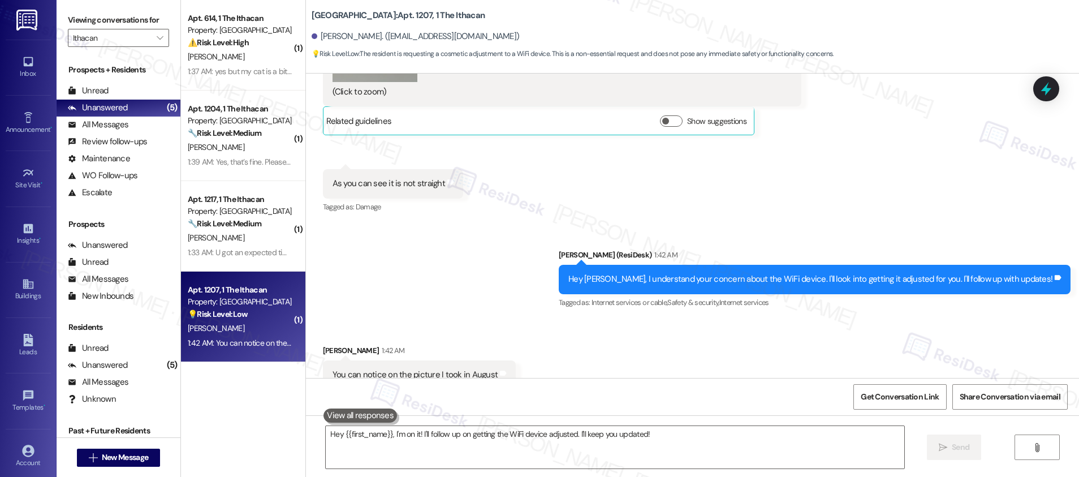
scroll to position [5077, 0]
click at [575, 434] on textarea "Hey {{first_name}}, I'm on it! I'll follow up on getting the WiFi device adjust…" at bounding box center [615, 447] width 578 height 42
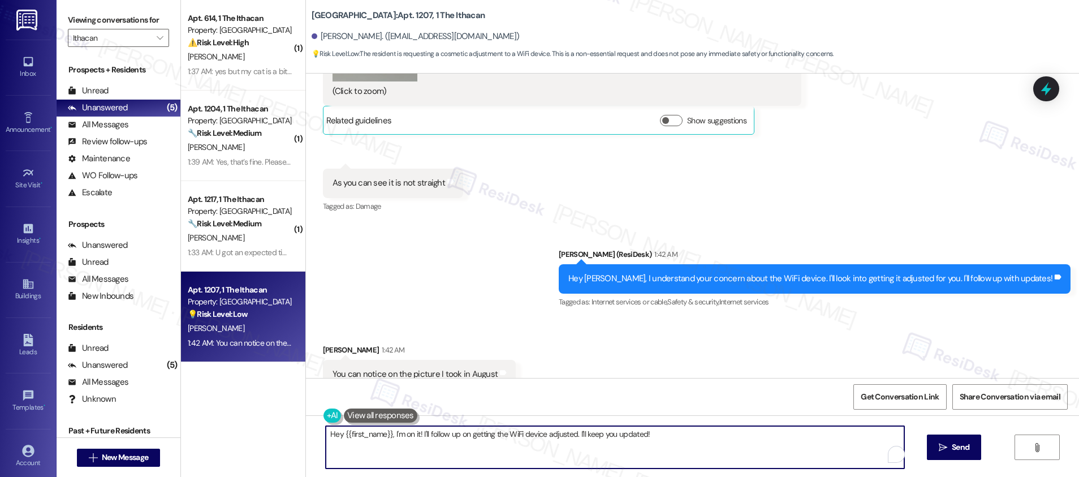
click at [575, 434] on textarea "Hey {{first_name}}, I'm on it! I'll follow up on getting the WiFi device adjust…" at bounding box center [615, 447] width 578 height 42
click at [576, 434] on textarea "Hey {{first_name}}, I'm on it! I'll follow up on getting the WiFi device adjust…" at bounding box center [615, 447] width 578 height 42
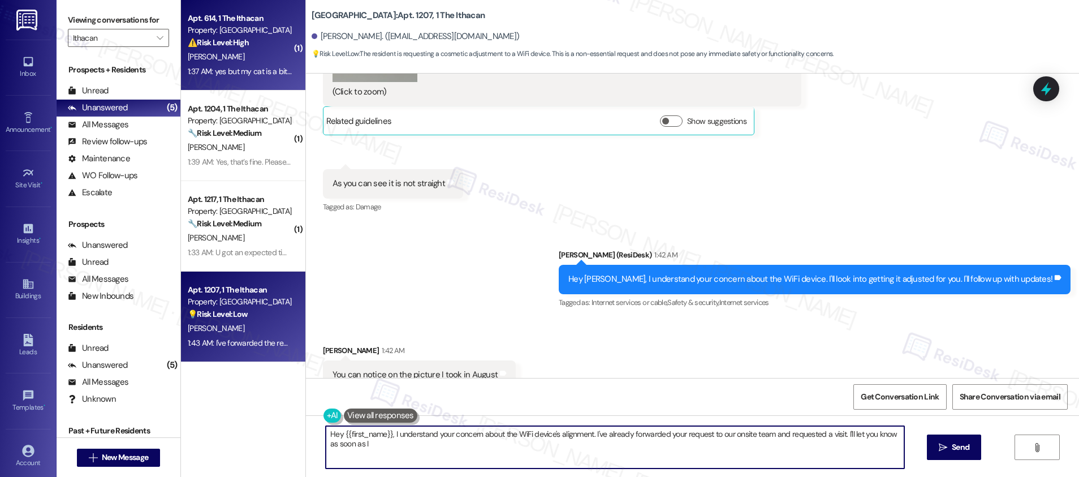
type textarea "Hey {{first_name}}, I understand your concern about the WiFi device's alignment…"
click at [246, 38] on div "⚠️ Risk Level: High The resident reports a complete lack of air conditioning. W…" at bounding box center [240, 43] width 105 height 12
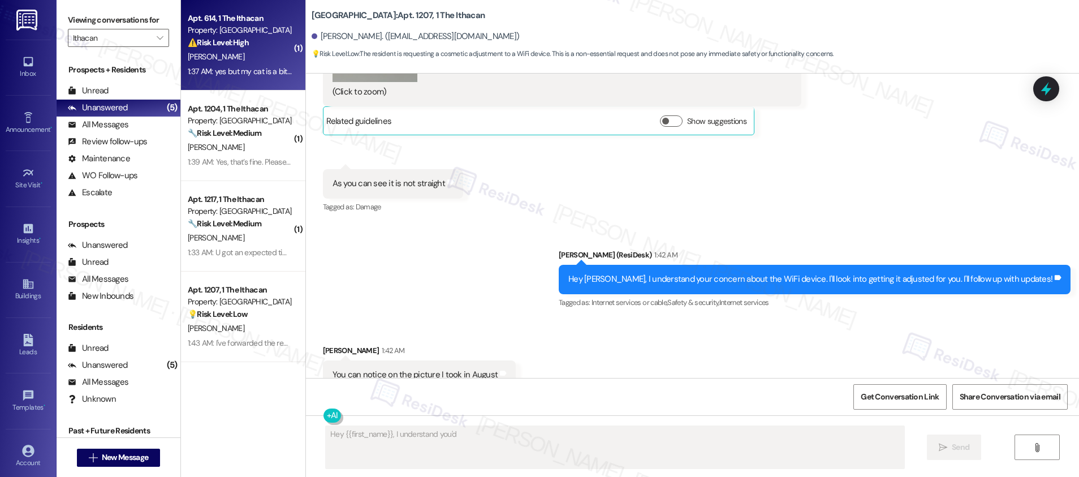
scroll to position [714, 0]
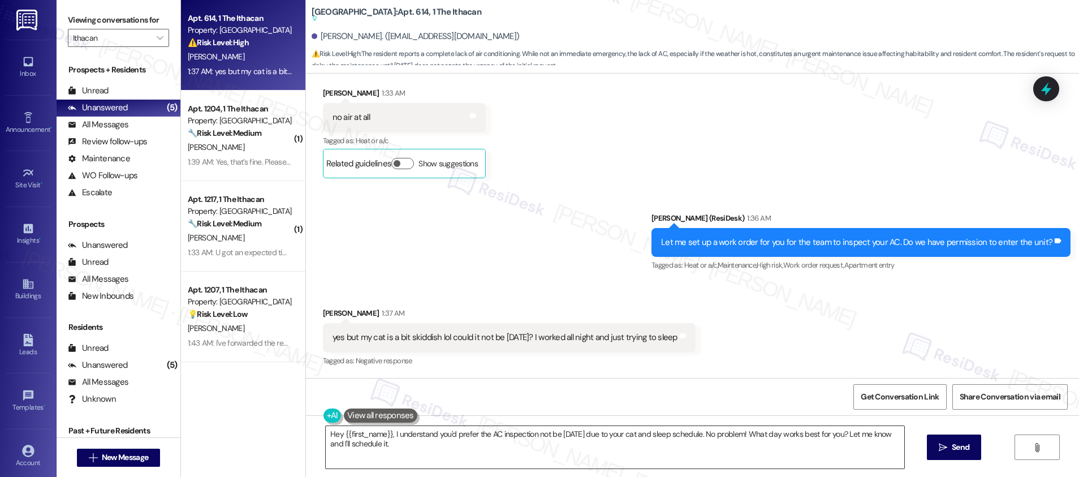
click at [477, 428] on textarea "Hey {{first_name}}, I understand you'd prefer the AC inspection not be [DATE] d…" at bounding box center [615, 447] width 578 height 42
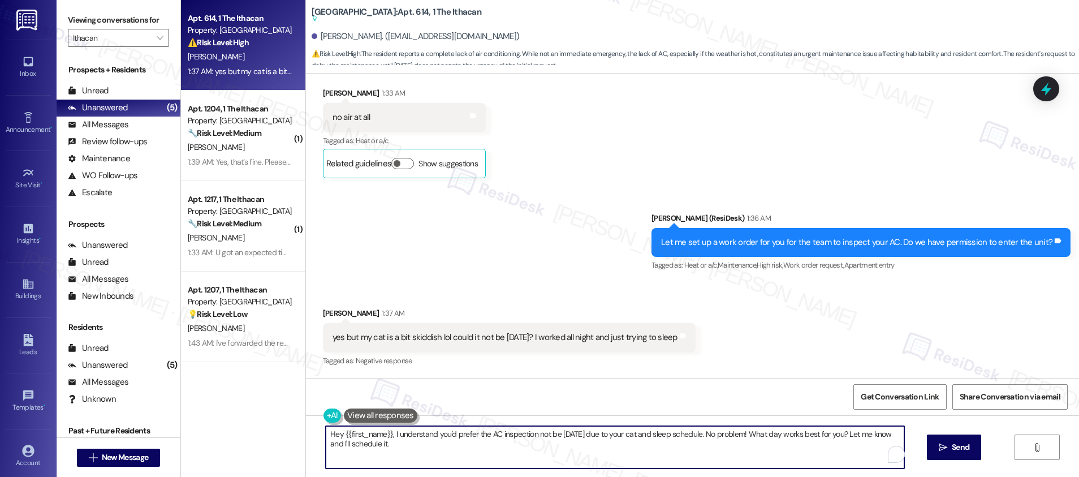
click at [477, 428] on textarea "Hey {{first_name}}, I understand you'd prefer the AC inspection not be [DATE] d…" at bounding box center [615, 447] width 578 height 42
click at [326, 439] on textarea "I can make a note not to do the visit [DATE]." at bounding box center [615, 447] width 578 height 42
click at [539, 442] on textarea "That's fine. I can make a note not to do the visit [DATE]." at bounding box center [615, 447] width 578 height 42
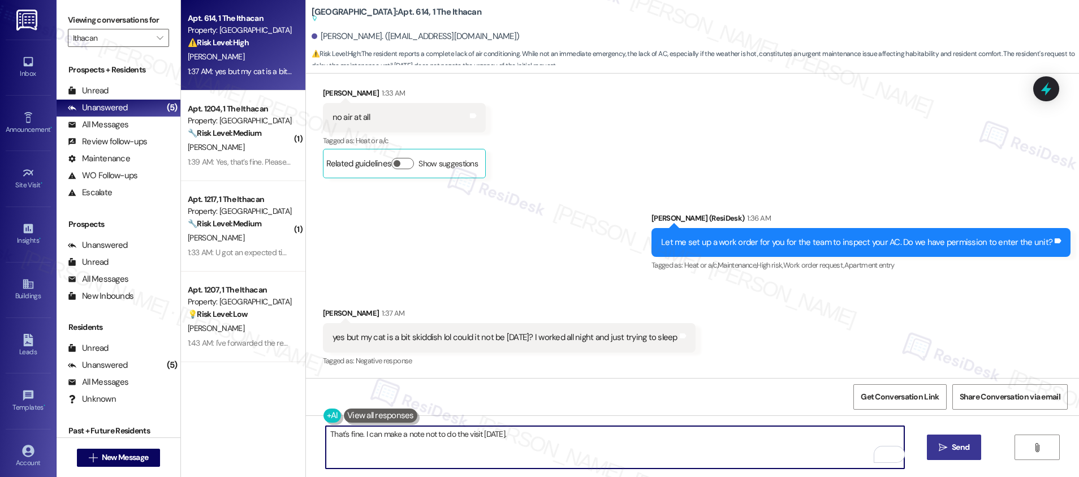
click at [954, 448] on span "Send" at bounding box center [960, 447] width 18 height 12
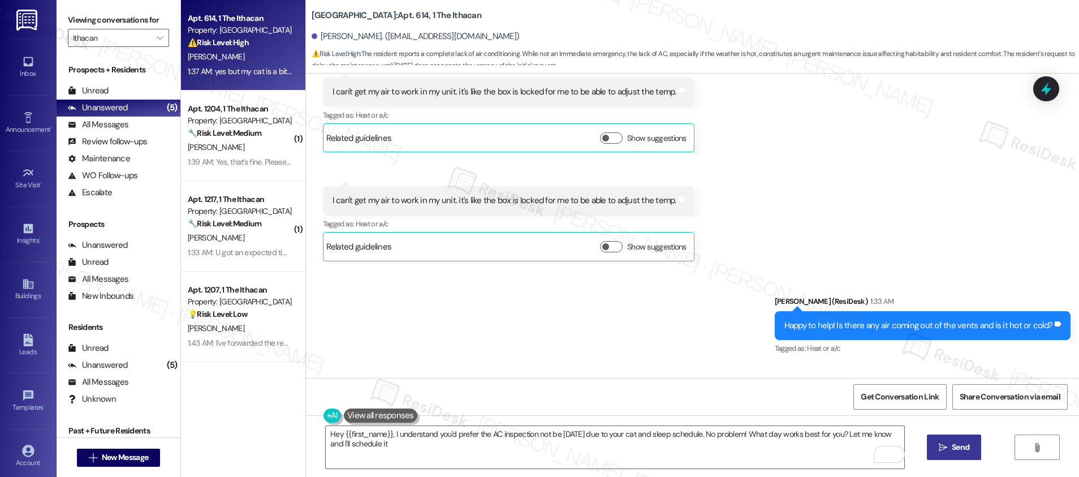
type textarea "Hey {{first_name}}, I understand you'd prefer the AC inspection not be [DATE] d…"
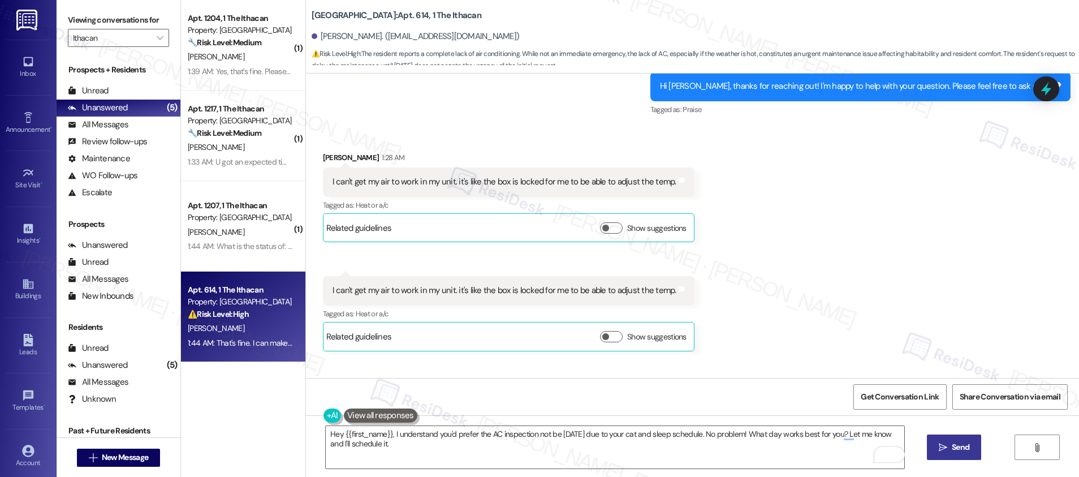
scroll to position [321, 0]
click at [517, 186] on div "I can't get my air to work in my unit. it's like the box is locked for me to be…" at bounding box center [504, 182] width 344 height 12
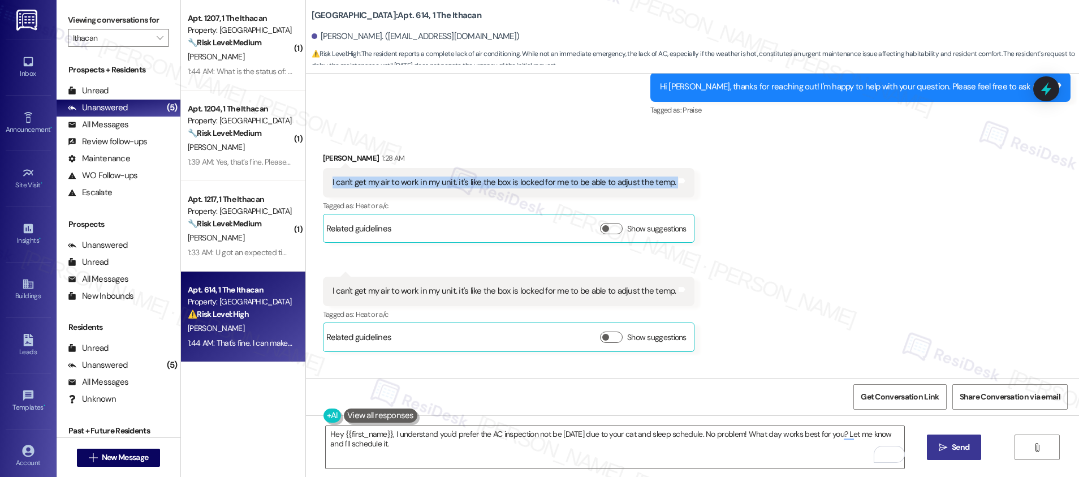
click at [517, 186] on div "I can't get my air to work in my unit. it's like the box is locked for me to be…" at bounding box center [504, 182] width 344 height 12
copy div "I can't get my air to work in my unit. it's like the box is locked for me to be…"
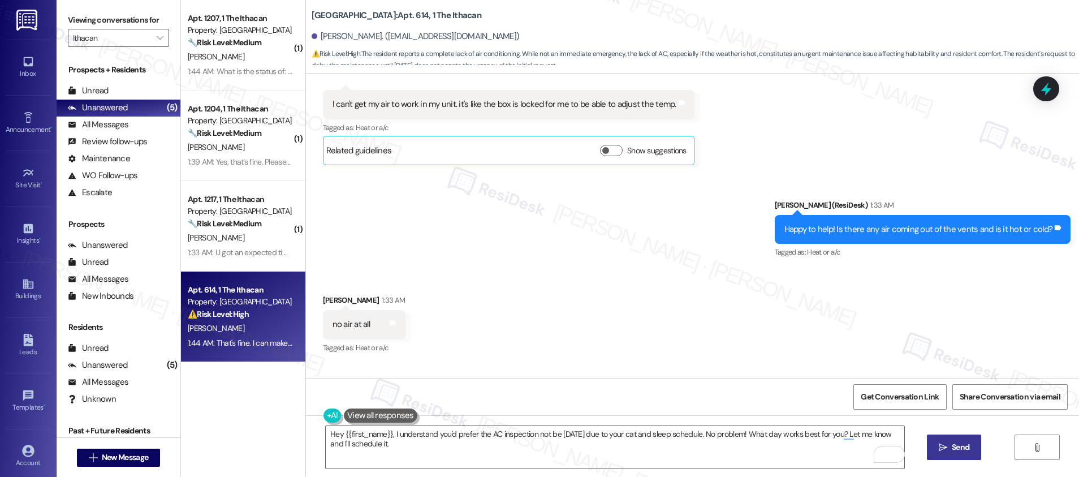
scroll to position [764, 0]
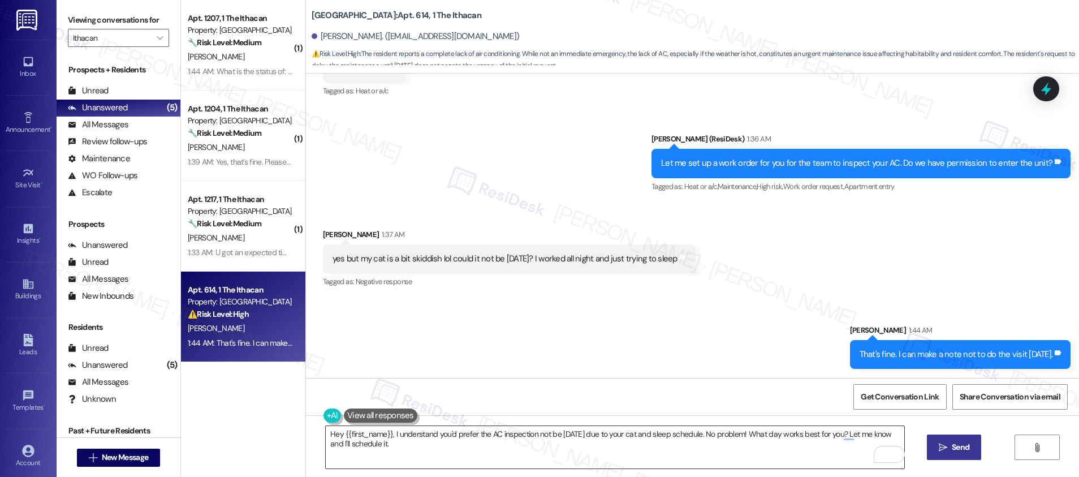
click at [478, 440] on textarea "Hey {{first_name}}, I understand you'd prefer the AC inspection not be [DATE] d…" at bounding box center [615, 447] width 578 height 42
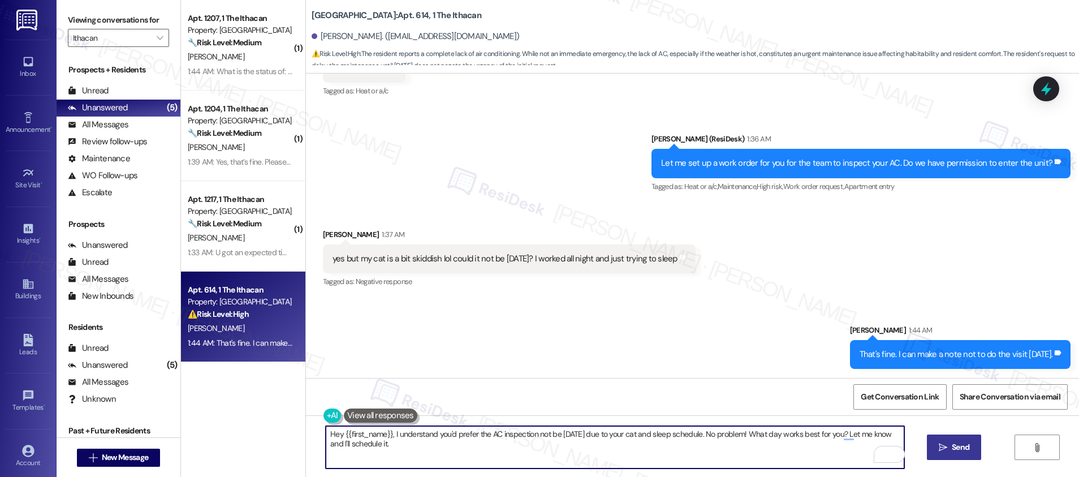
click at [479, 439] on textarea "Hey {{first_name}}, I understand you'd prefer the AC inspection not be [DATE] d…" at bounding box center [615, 447] width 578 height 42
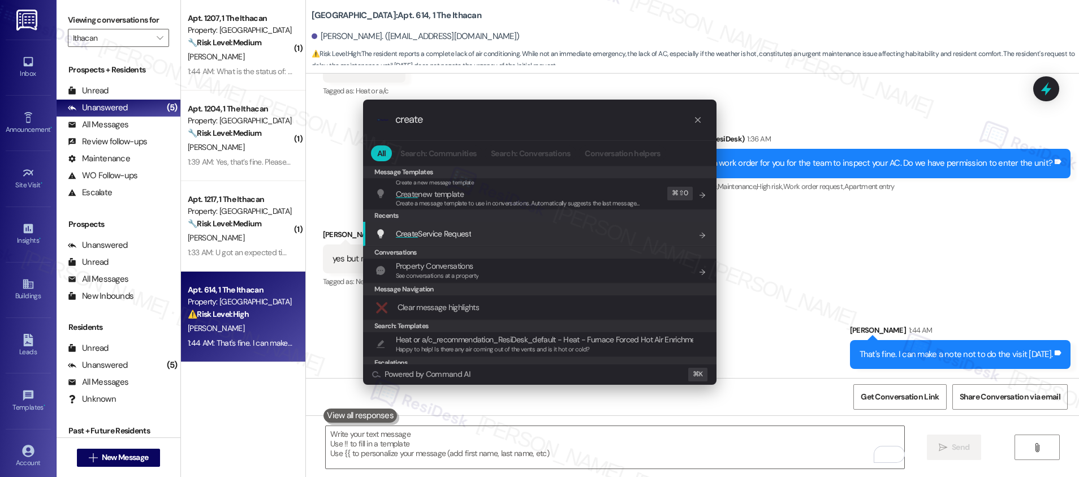
type input "create"
click at [430, 231] on span "Create Service Request" at bounding box center [433, 233] width 75 height 10
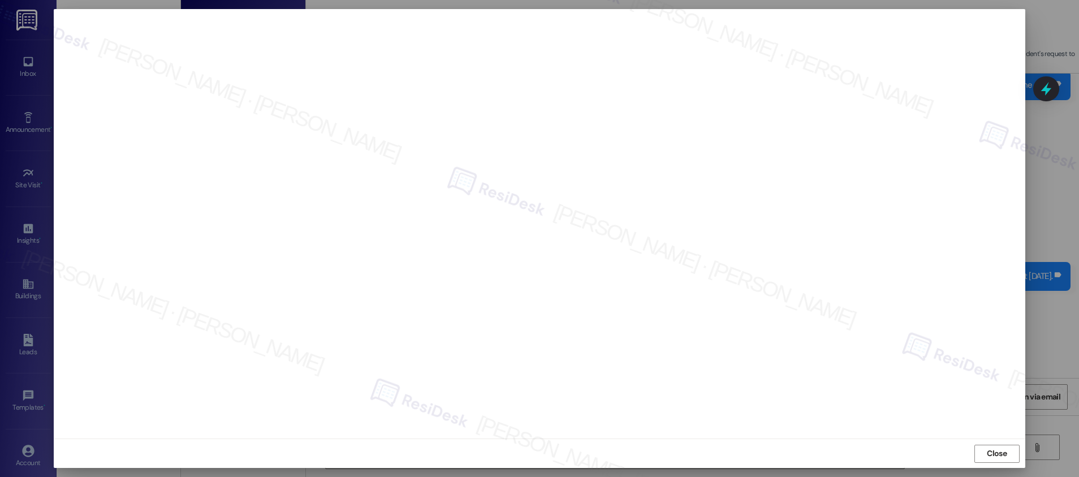
scroll to position [1, 0]
click at [993, 454] on span "Close" at bounding box center [996, 453] width 20 height 12
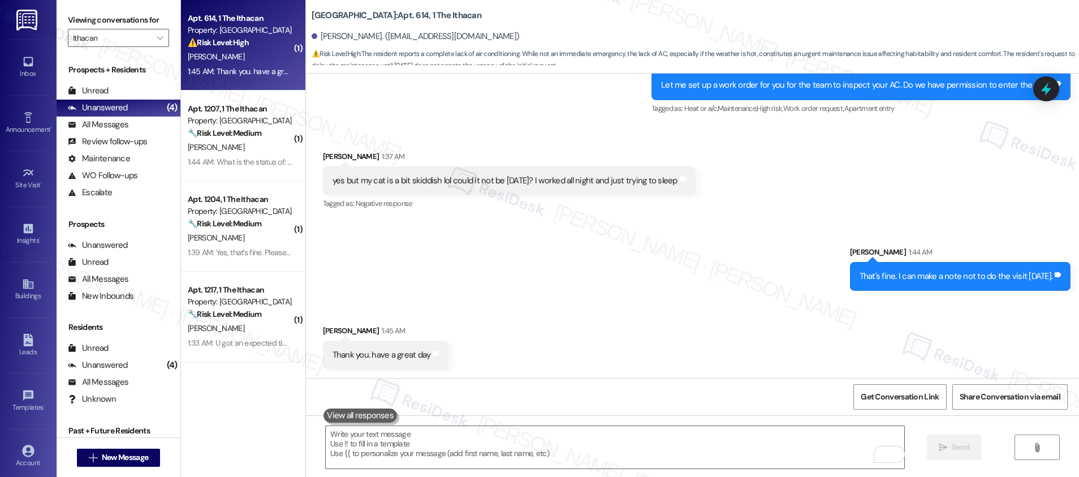
scroll to position [842, 0]
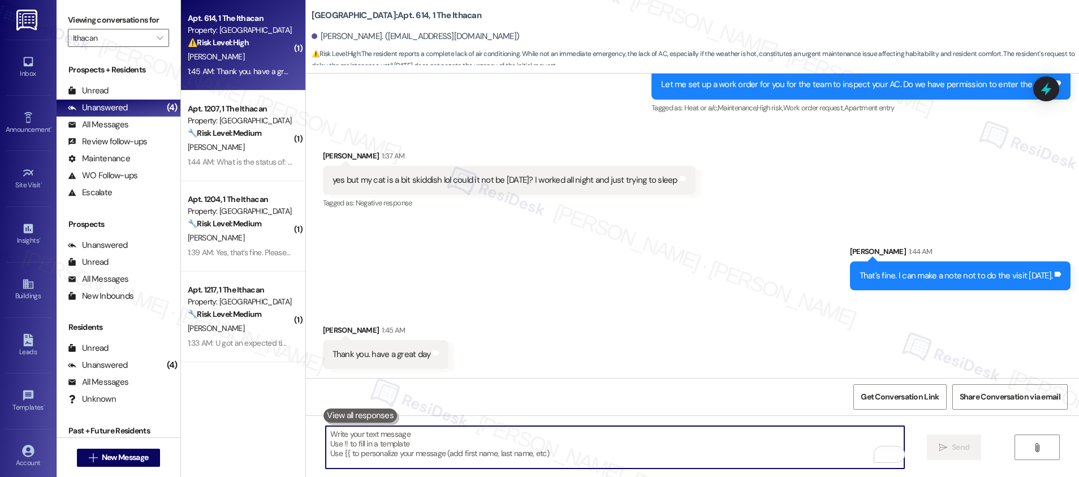
click at [524, 449] on textarea "To enrich screen reader interactions, please activate Accessibility in Grammarl…" at bounding box center [615, 447] width 578 height 42
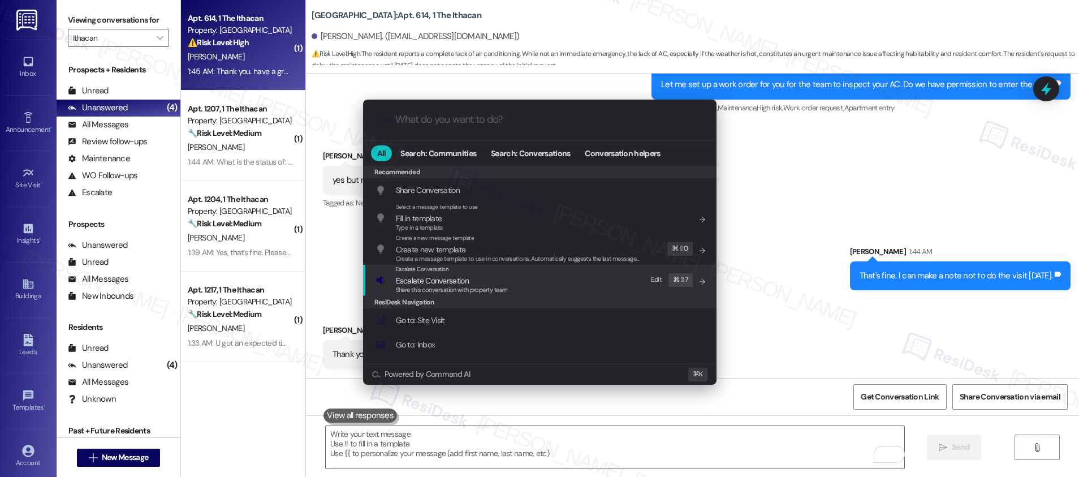
click at [451, 283] on span "Escalate Conversation" at bounding box center [432, 280] width 73 height 10
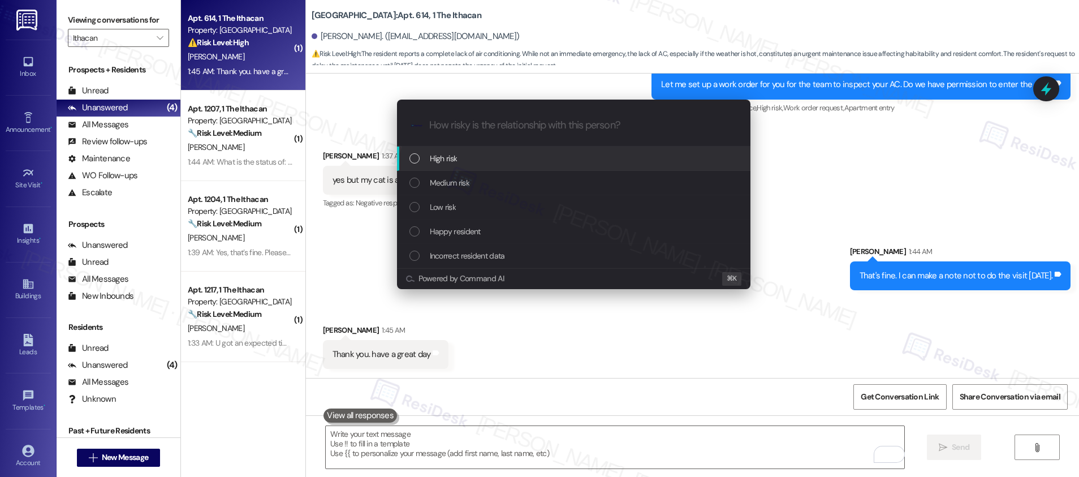
click at [467, 166] on div "High risk" at bounding box center [573, 158] width 353 height 24
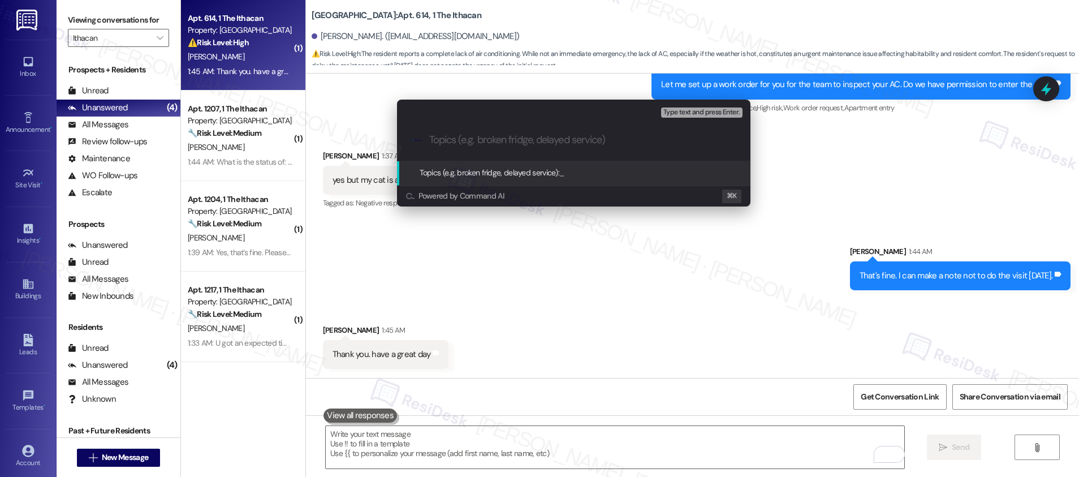
paste input "Work order submitted by Residesk | Work order #12959325 - AC Not Working"
type input "Work order submitted by Residesk | Work order #12959325 - AC Not Working"
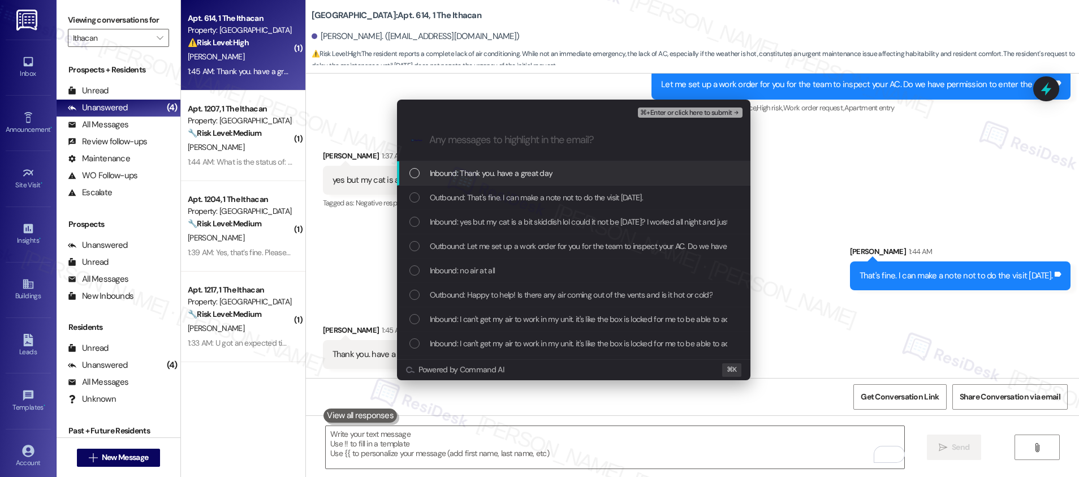
scroll to position [0, 0]
click at [466, 167] on span "Inbound: Thank you. have a great day" at bounding box center [491, 173] width 123 height 12
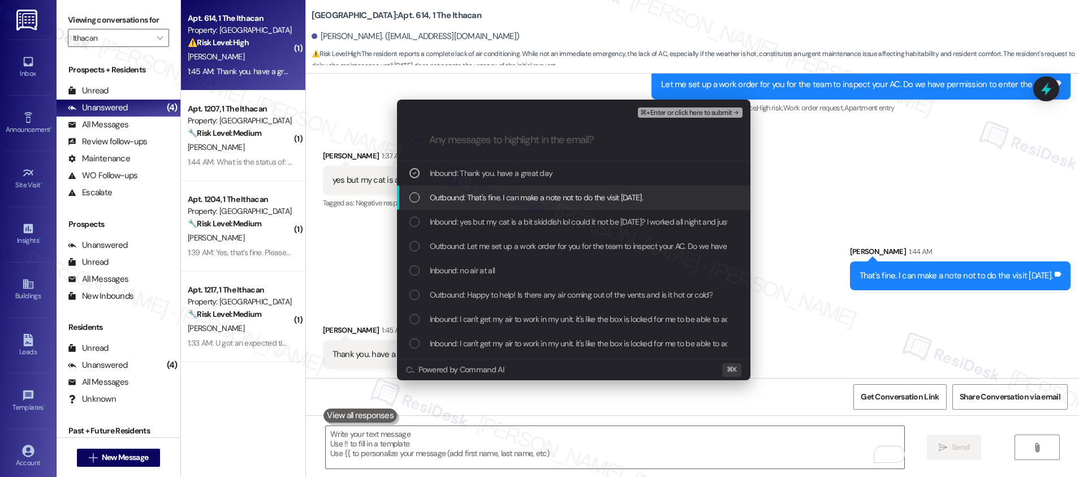
click at [467, 196] on span "Outbound: That's fine. I can make a note not to do the visit [DATE]." at bounding box center [536, 197] width 213 height 12
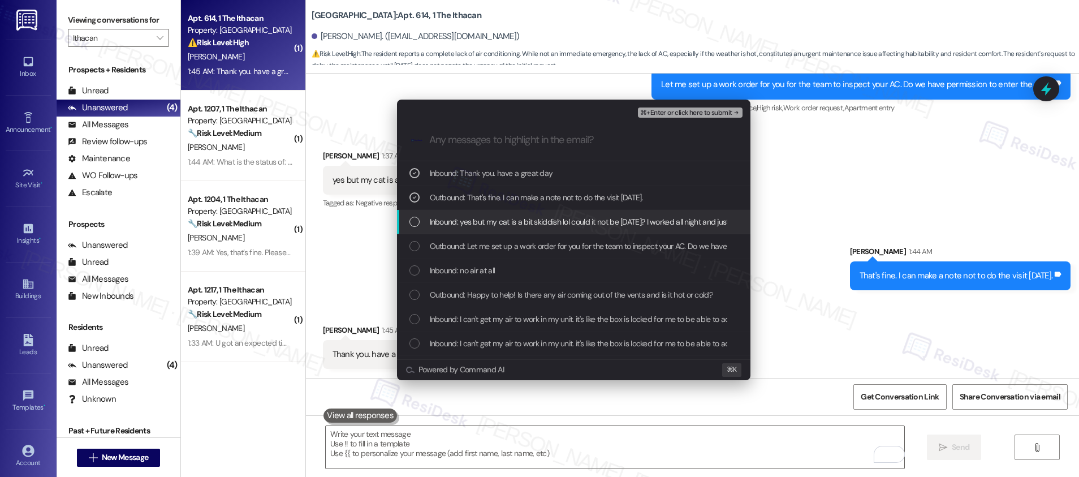
click at [466, 226] on span "Inbound: yes but my cat is a bit skiddish lol could it not be [DATE]? I worked …" at bounding box center [604, 221] width 348 height 12
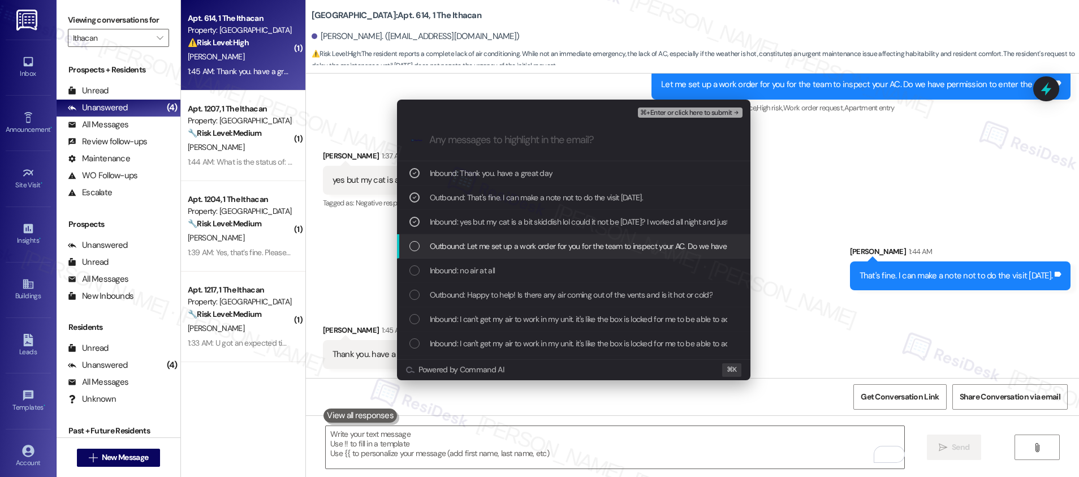
click at [467, 245] on span "Outbound: Let me set up a work order for you for the team to inspect your AC. D…" at bounding box center [626, 246] width 392 height 12
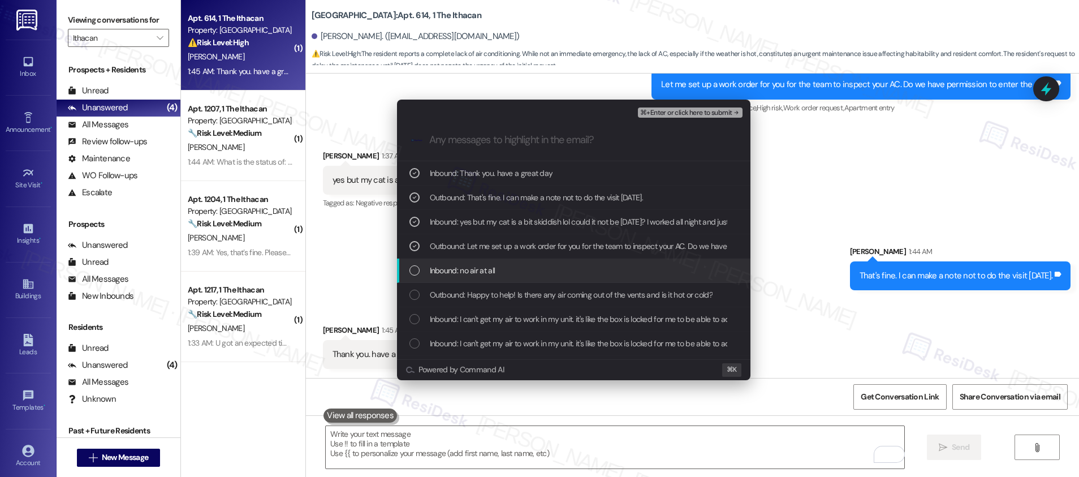
click at [465, 269] on span "Inbound: no air at all" at bounding box center [463, 270] width 66 height 12
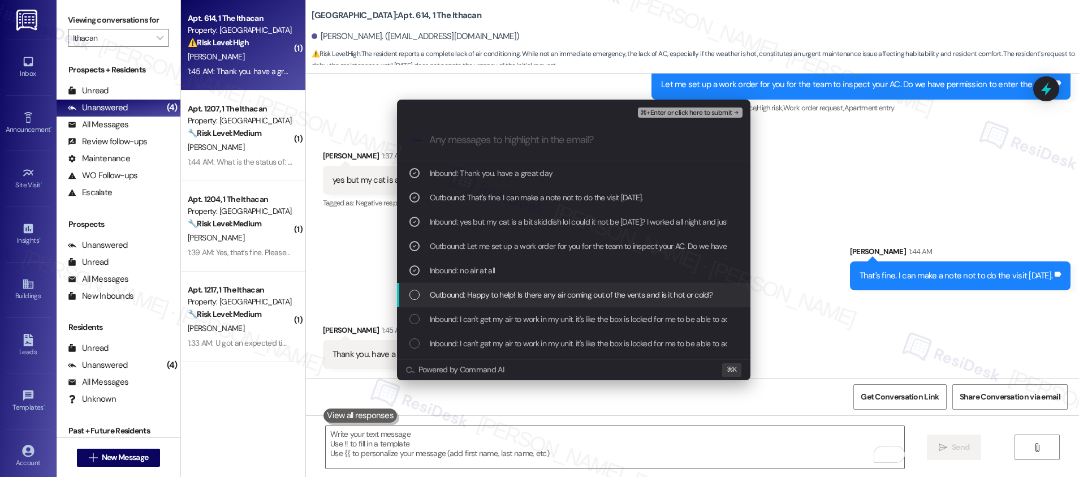
click at [465, 300] on span "Outbound: Happy to help! Is there any air coming out of the vents and is it hot…" at bounding box center [571, 294] width 283 height 12
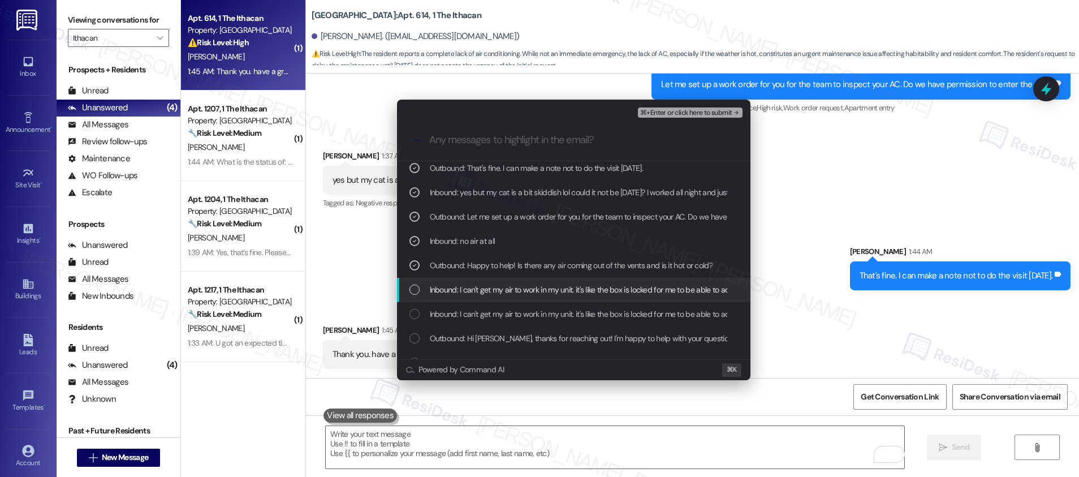
scroll to position [70, 0]
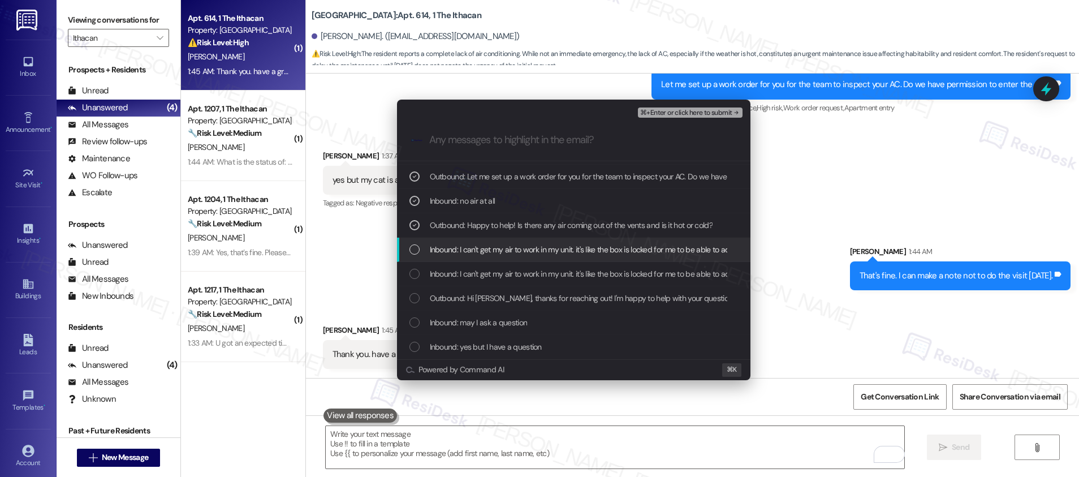
click at [519, 253] on span "Inbound: I can't get my air to work in my unit. it's like the box is locked for…" at bounding box center [602, 249] width 345 height 12
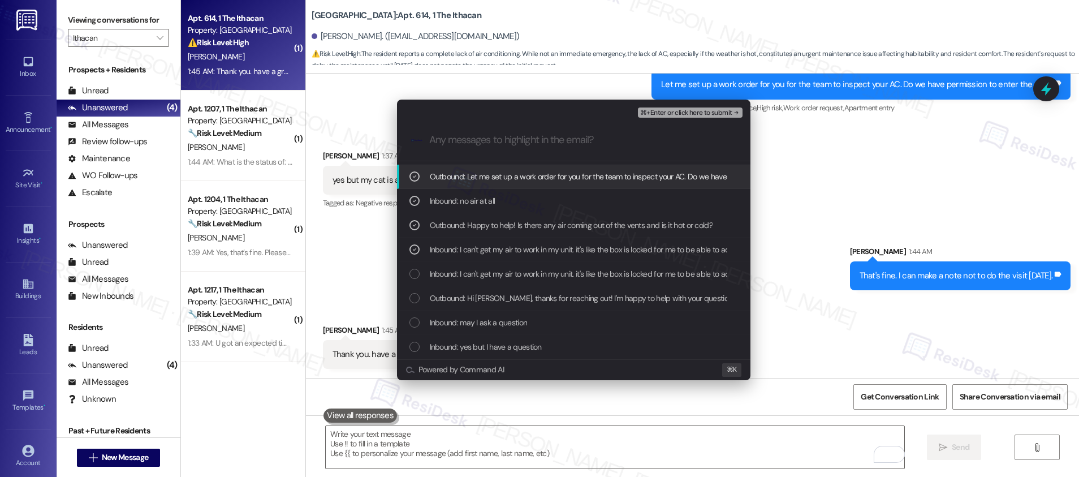
click at [663, 111] on span "⌘+Enter or click here to submit" at bounding box center [686, 113] width 92 height 8
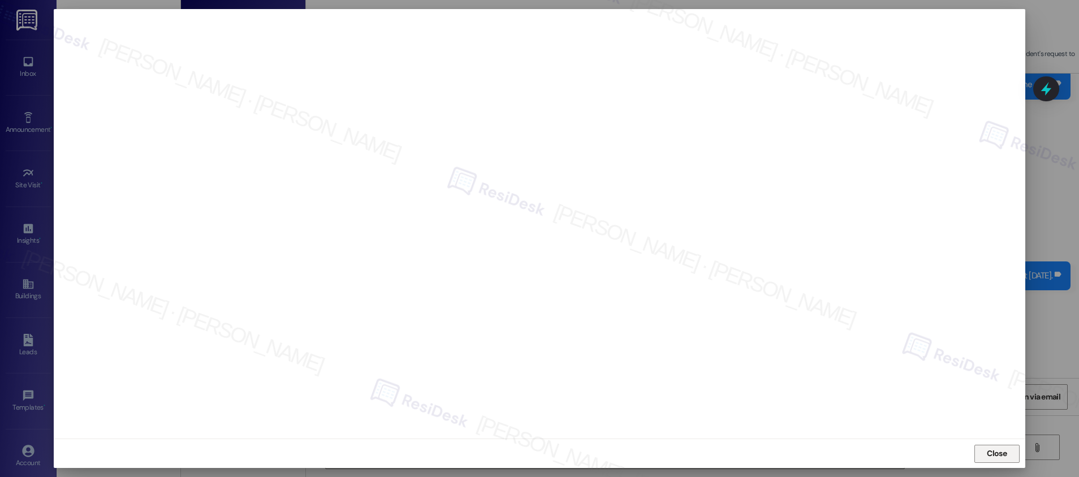
click at [1002, 454] on span "Close" at bounding box center [996, 453] width 20 height 12
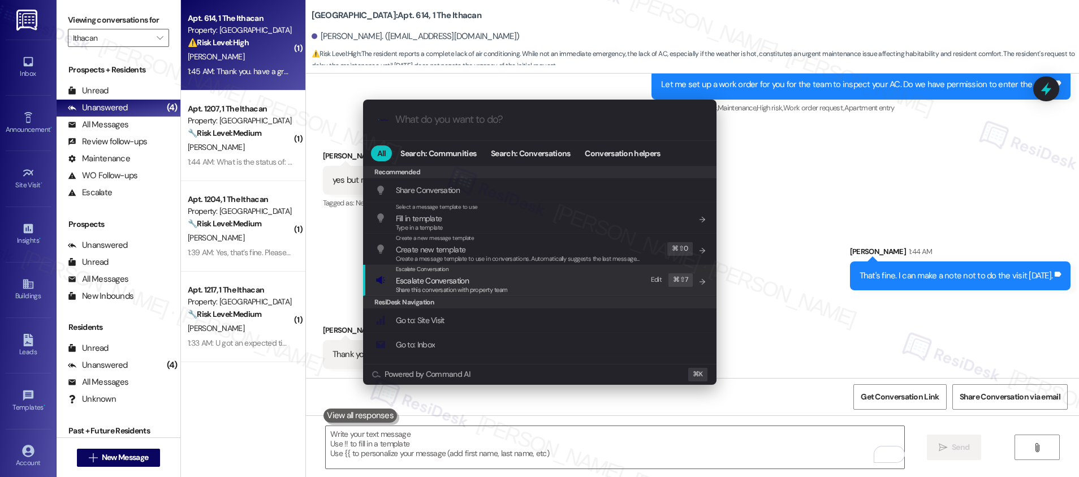
click at [506, 276] on span "Escalate Conversation" at bounding box center [452, 280] width 112 height 12
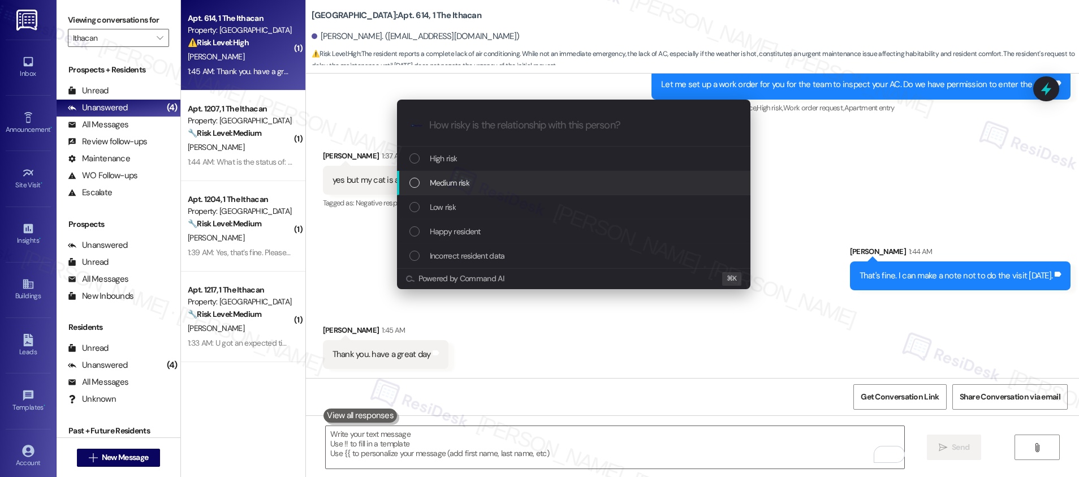
click at [494, 191] on div "Medium risk" at bounding box center [573, 183] width 353 height 24
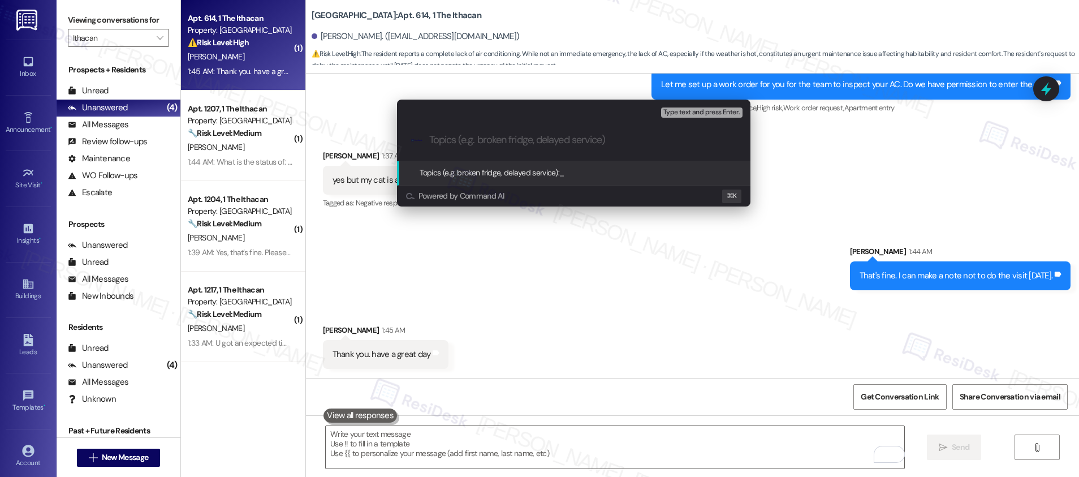
paste input "Work order submitted by Residesk | Work order #12959325 - AC Not Working"
type input "Work order submitted by Residesk | Work order #12959325 - AC Not Working"
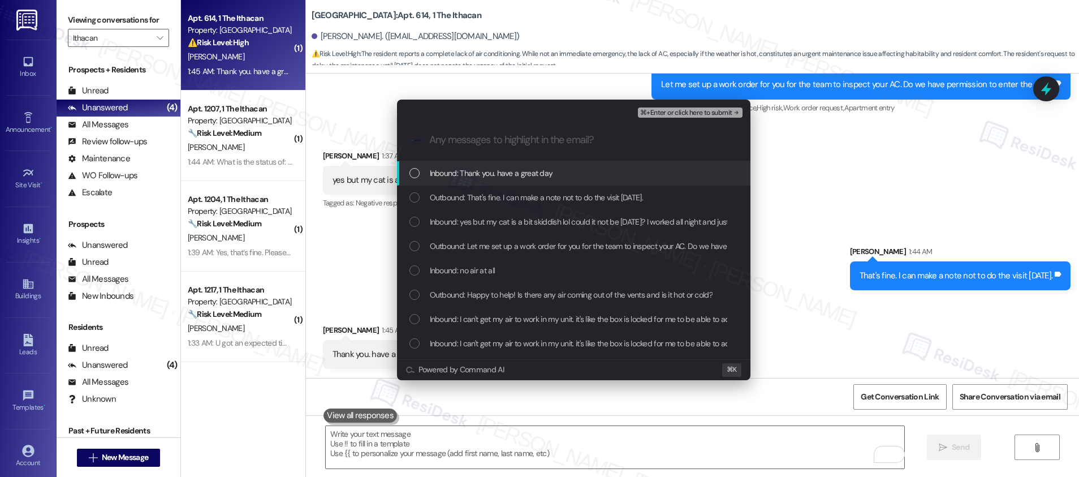
scroll to position [0, 0]
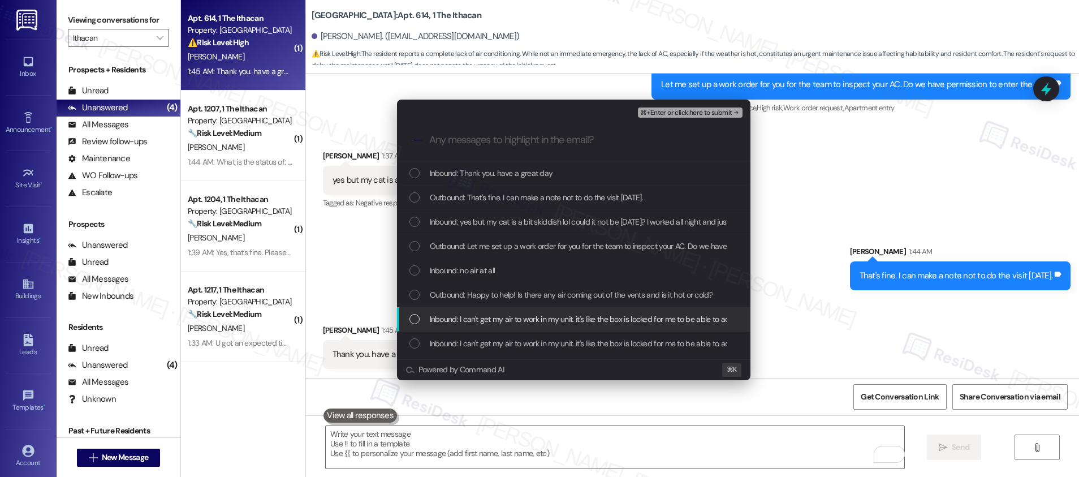
click at [484, 321] on span "Inbound: I can't get my air to work in my unit. it's like the box is locked for…" at bounding box center [602, 319] width 345 height 12
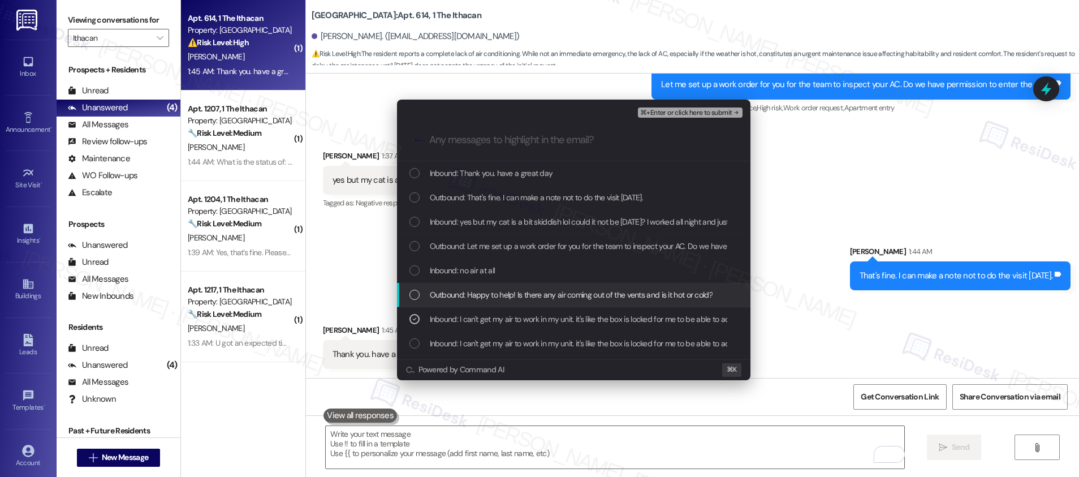
click at [500, 289] on span "Outbound: Happy to help! Is there any air coming out of the vents and is it hot…" at bounding box center [571, 294] width 283 height 12
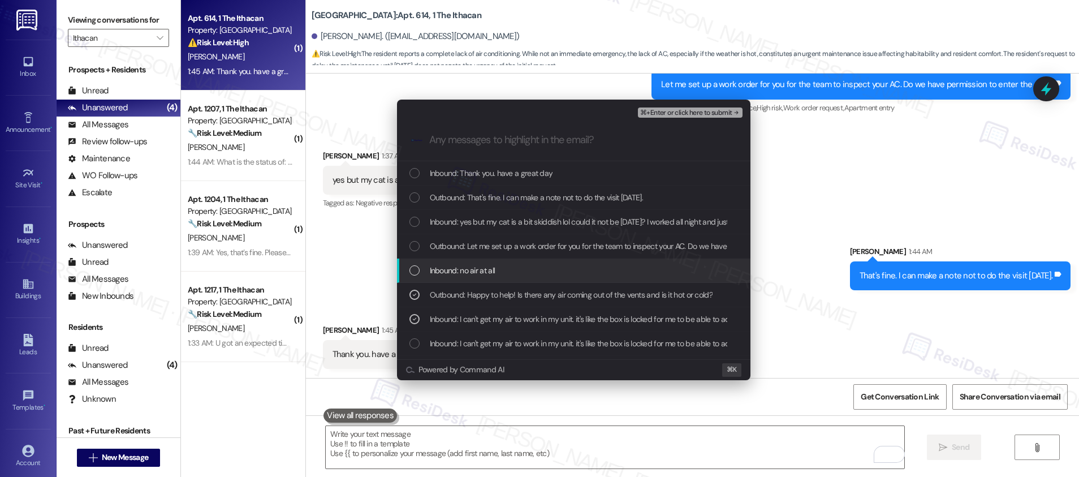
click at [513, 267] on div "Inbound: no air at all" at bounding box center [574, 270] width 331 height 12
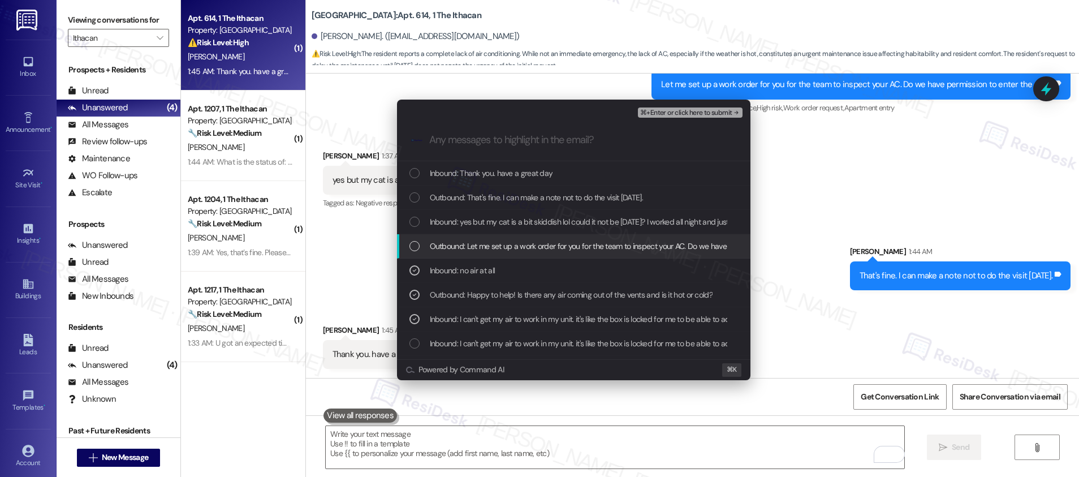
click at [526, 253] on div "Outbound: Let me set up a work order for you for the team to inspect your AC. D…" at bounding box center [573, 246] width 353 height 24
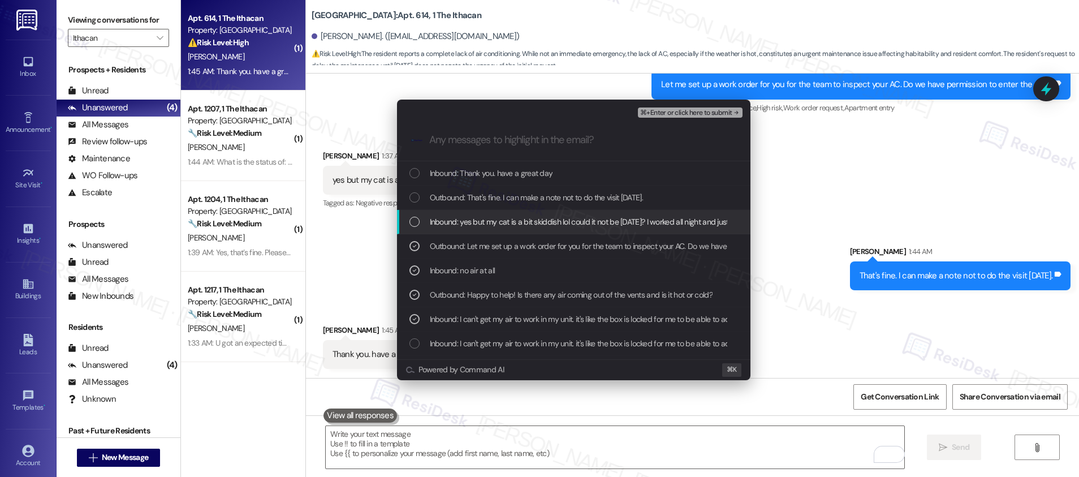
click at [547, 227] on span "Inbound: yes but my cat is a bit skiddish lol could it not be today? I worked a…" at bounding box center [604, 221] width 348 height 12
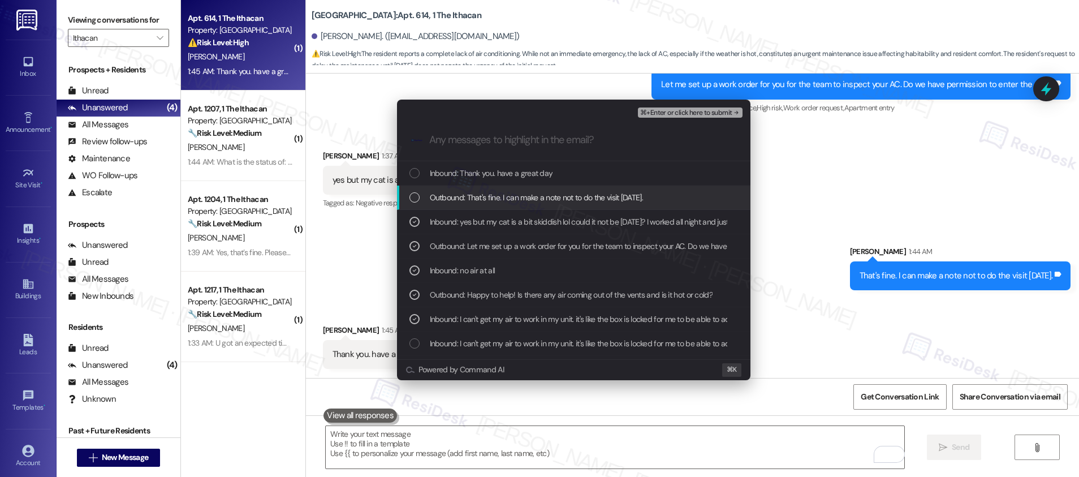
click at [567, 200] on span "Outbound: That's fine. I can make a note not to do the visit today." at bounding box center [536, 197] width 213 height 12
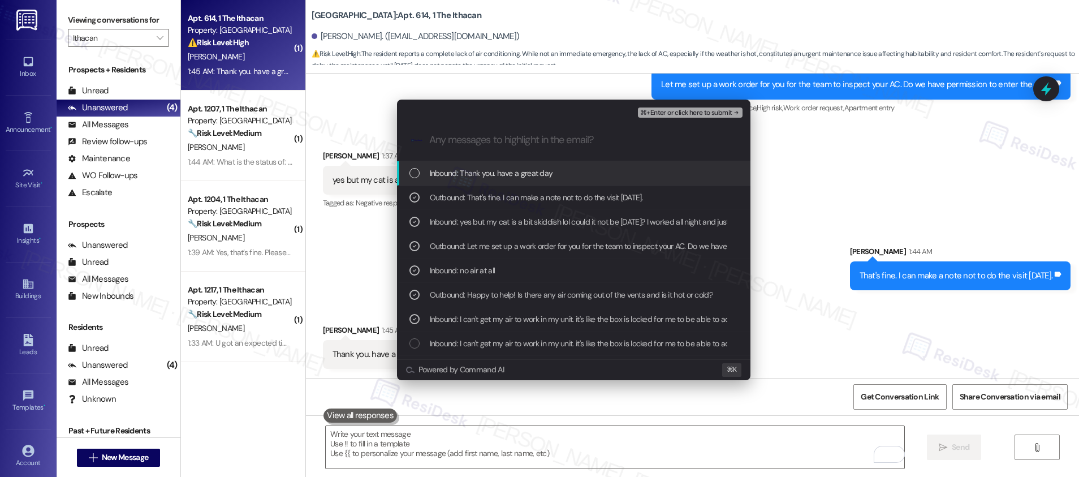
click at [555, 176] on div "Inbound: Thank you. have a great day" at bounding box center [574, 173] width 331 height 12
click at [670, 111] on span "⌘+Enter or click here to submit" at bounding box center [686, 113] width 92 height 8
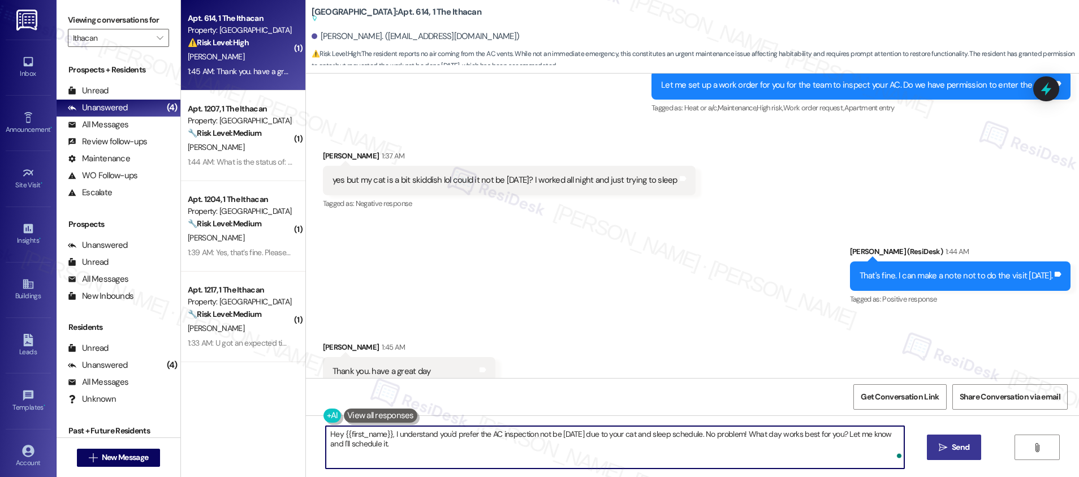
scroll to position [905, 0]
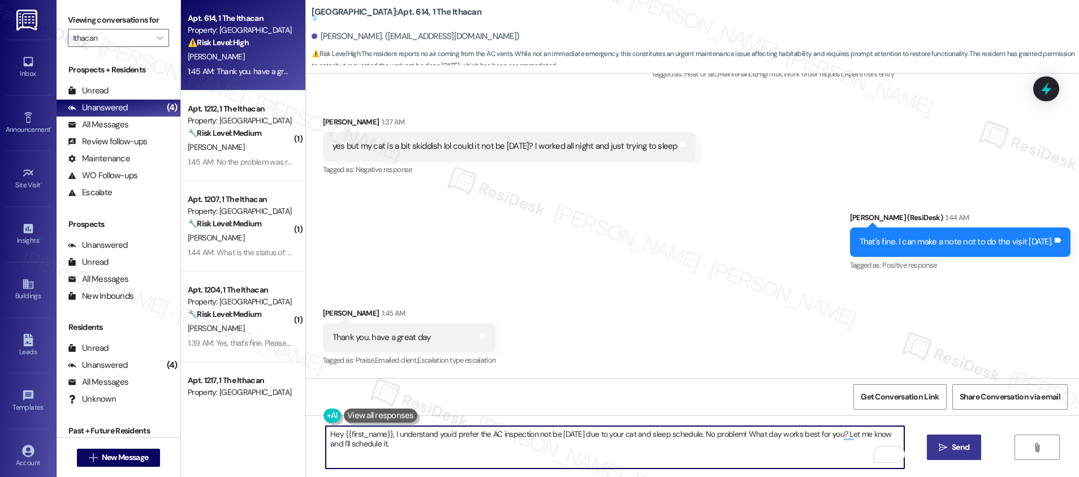
click at [578, 443] on textarea "Hey {{first_name}}, I understand you'd prefer the AC inspection not be today du…" at bounding box center [615, 447] width 578 height 42
type textarea "You're welcome! Feel free to reach out if you need further assistance."
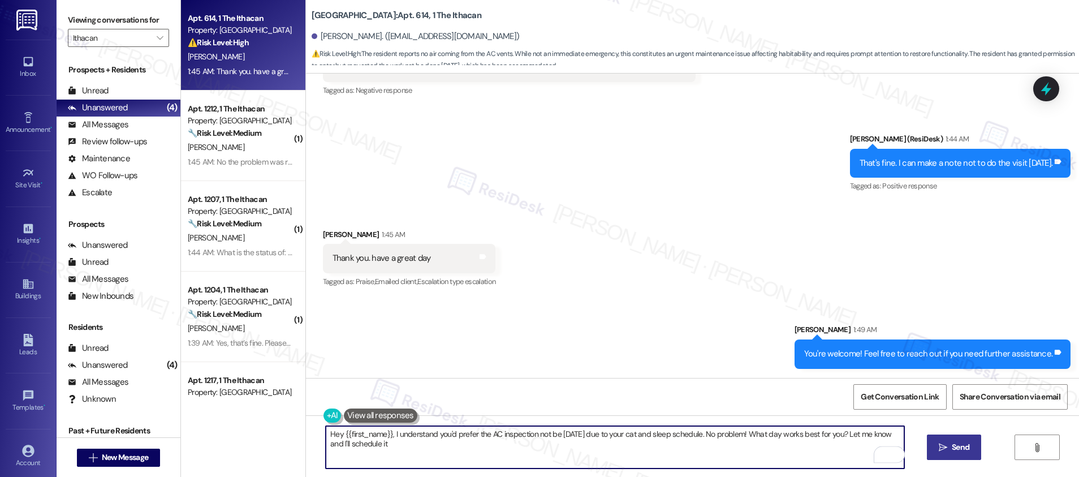
type textarea "Hey {{first_name}}, I understand you'd prefer the AC inspection not be today du…"
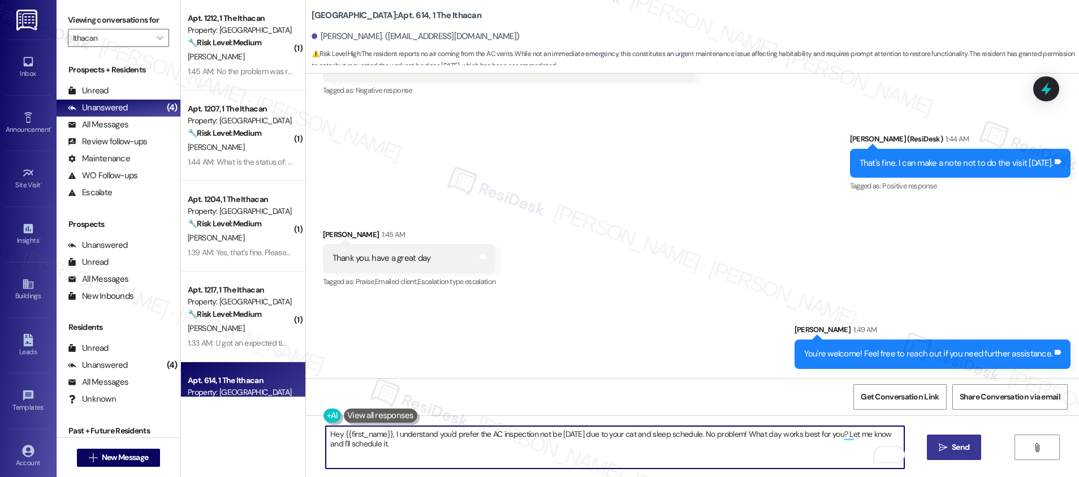
click at [487, 427] on textarea "Hey {{first_name}}, I understand you'd prefer the AC inspection not be today du…" at bounding box center [615, 447] width 578 height 42
click at [487, 426] on textarea "Hey {{first_name}}, I understand you'd prefer the AC inspection not be today du…" at bounding box center [615, 447] width 578 height 42
click at [486, 426] on textarea "Hey {{first_name}}, I understand you'd prefer the AC inspection not be today du…" at bounding box center [615, 447] width 578 height 42
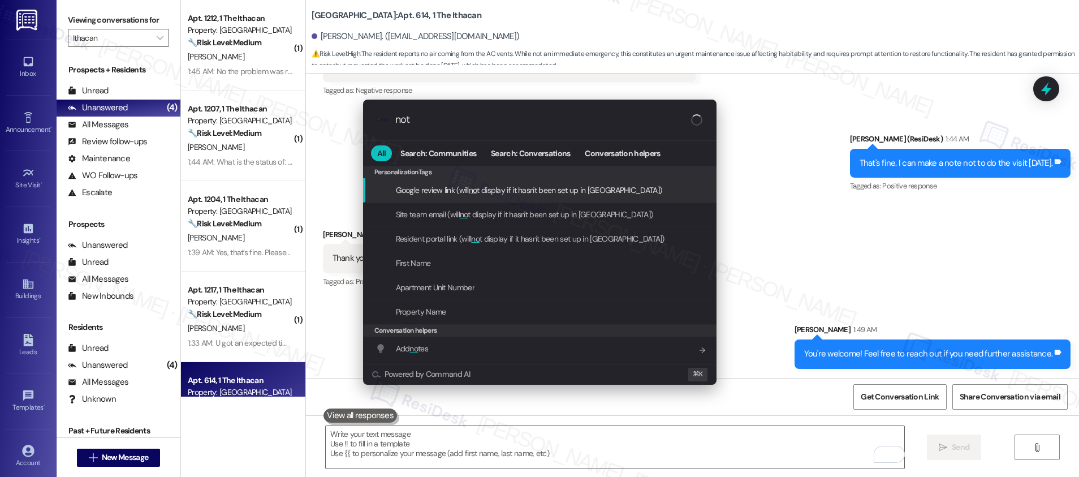
type input "note"
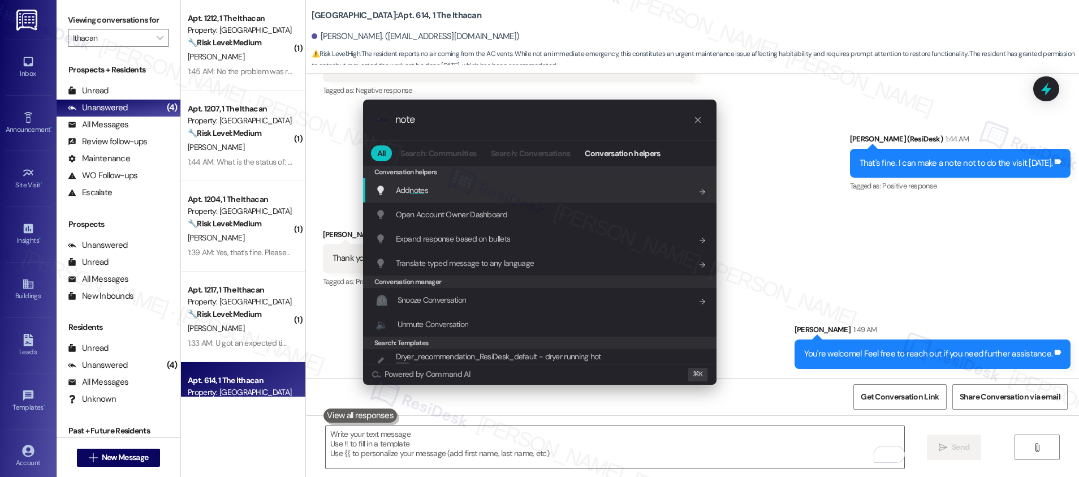
click at [512, 190] on div "Add note s Add shortcut" at bounding box center [540, 190] width 331 height 12
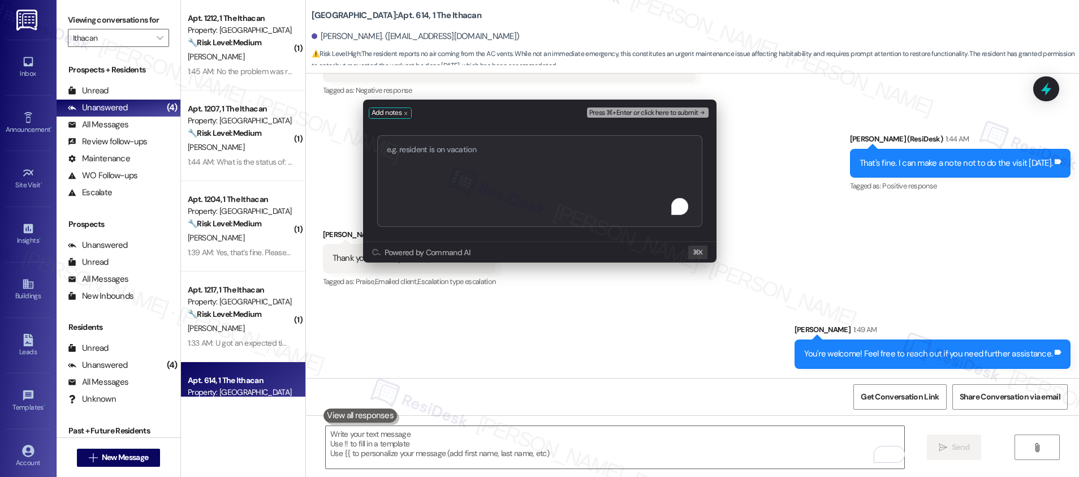
type textarea "Work order submitted by Residesk | Work order #12959325 - AC Not Working"
click at [641, 114] on span "Press ⌘+Enter or click here to submit" at bounding box center [643, 113] width 109 height 8
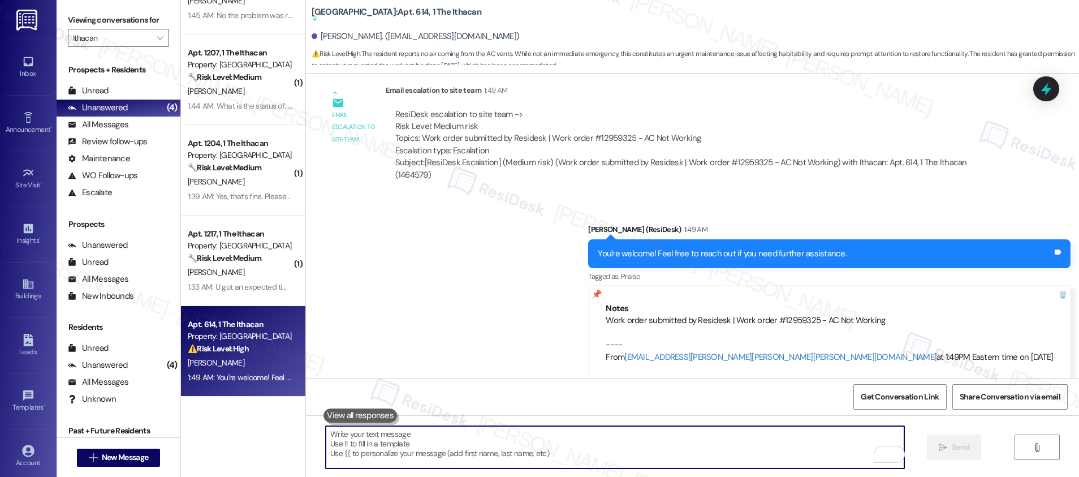
scroll to position [0, 0]
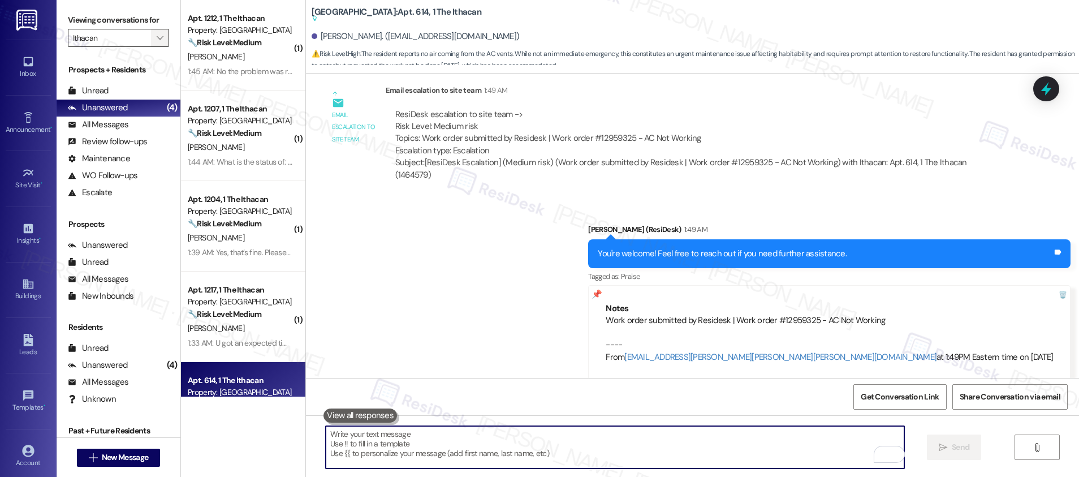
click at [154, 31] on span "" at bounding box center [159, 38] width 11 height 18
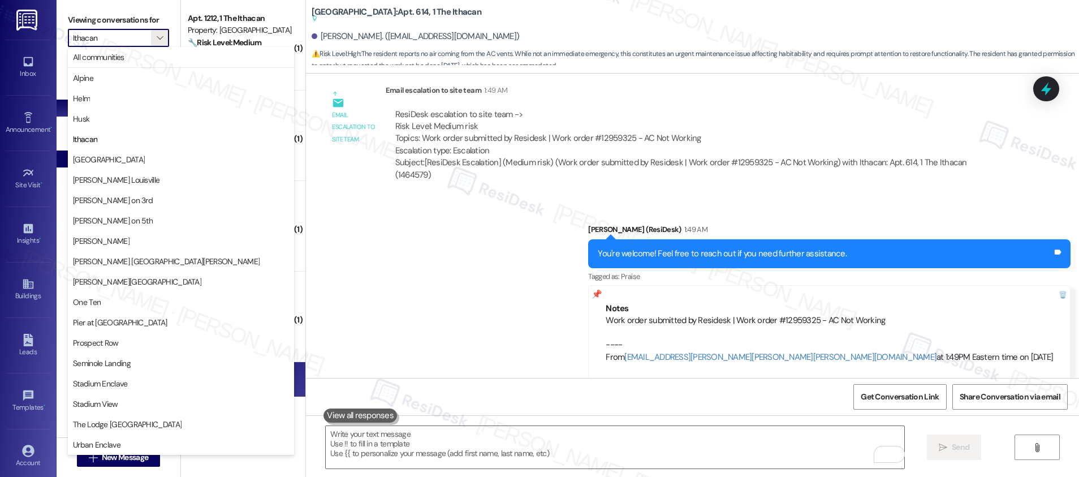
click at [115, 157] on span "[GEOGRAPHIC_DATA]" at bounding box center [109, 159] width 72 height 11
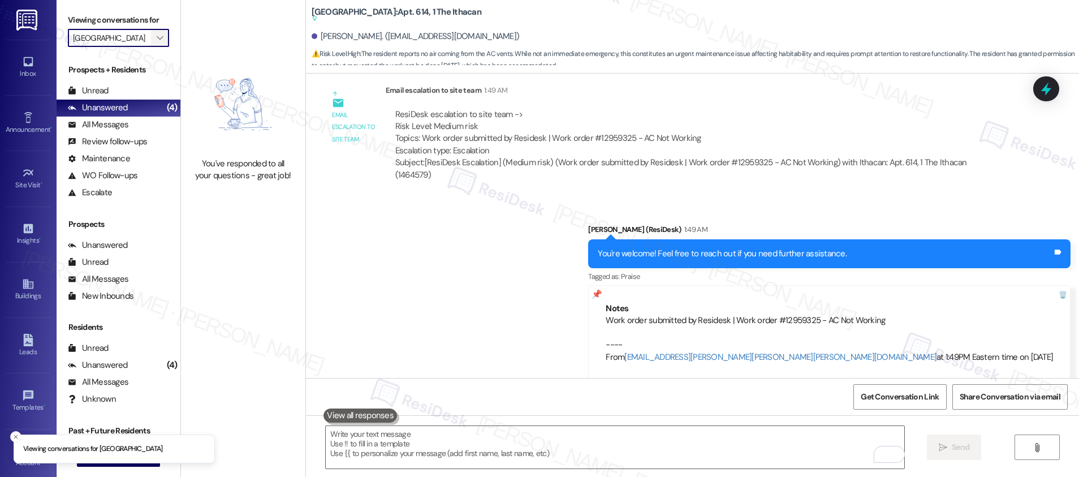
click at [157, 40] on icon "" at bounding box center [160, 37] width 6 height 9
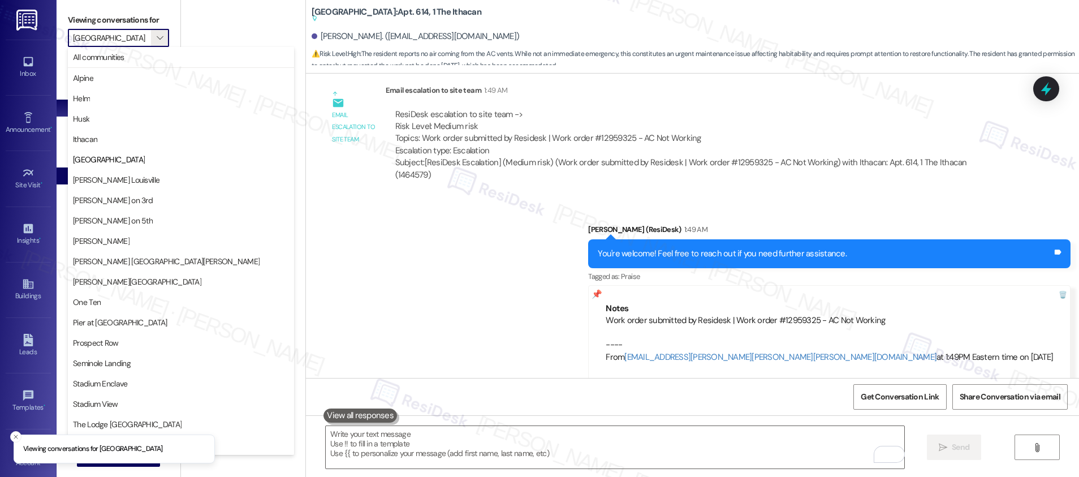
click at [122, 181] on span "[PERSON_NAME] Louisville" at bounding box center [116, 179] width 86 height 11
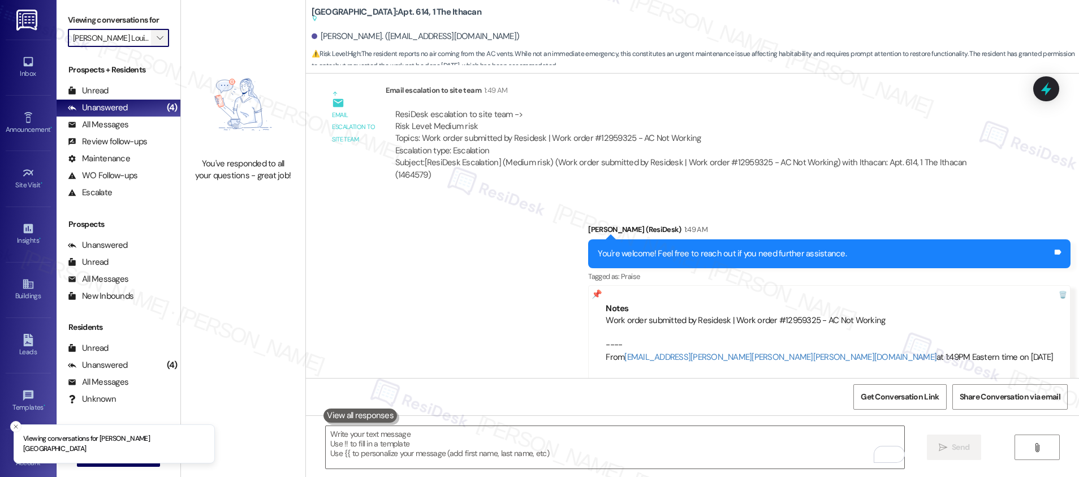
click at [157, 36] on icon "" at bounding box center [160, 37] width 6 height 9
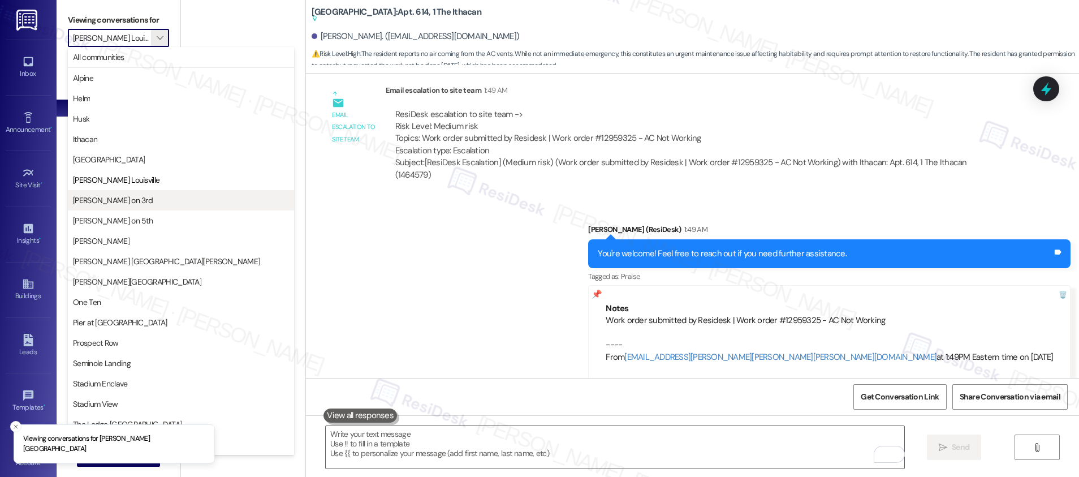
click at [138, 196] on span "[PERSON_NAME] on 3rd" at bounding box center [181, 199] width 216 height 11
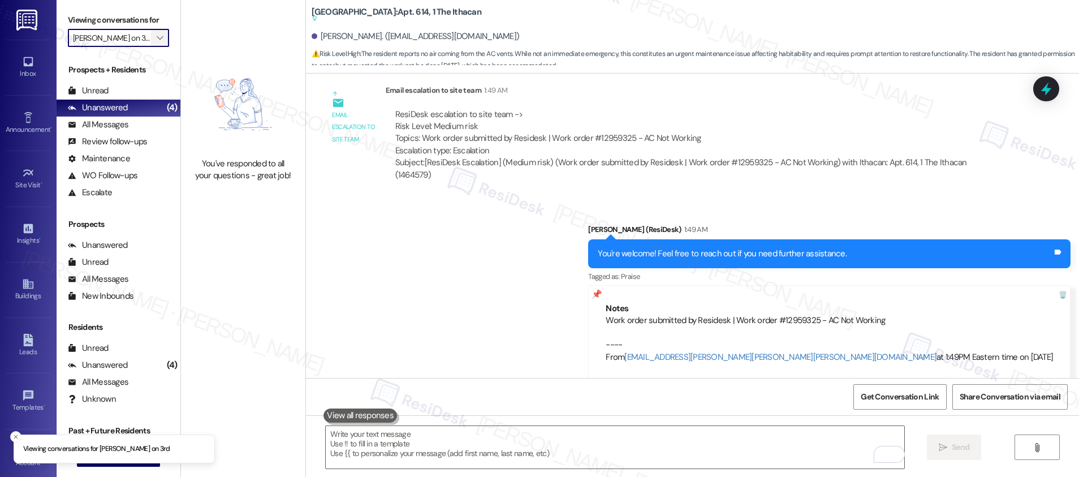
click at [157, 39] on icon "" at bounding box center [160, 37] width 6 height 9
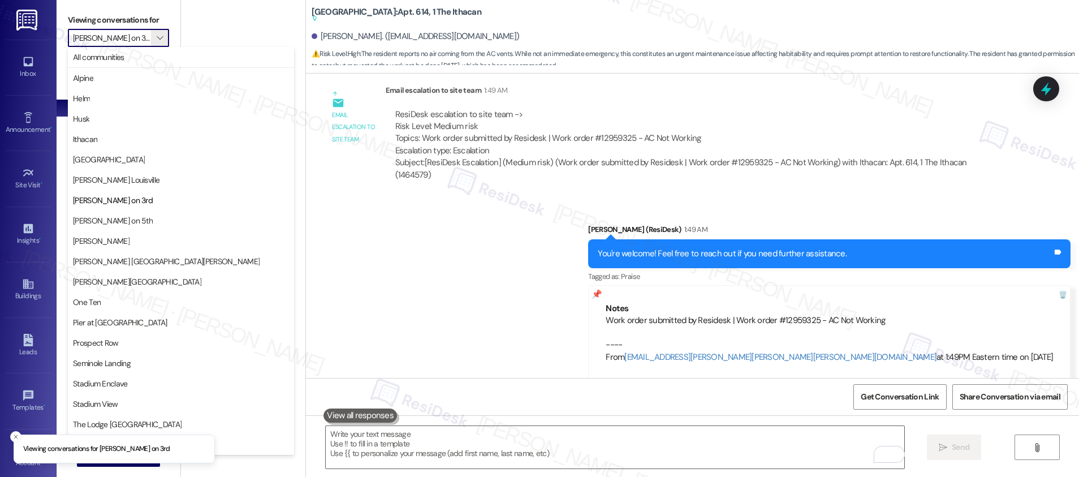
click at [128, 209] on button "[PERSON_NAME] on 3rd" at bounding box center [181, 200] width 226 height 20
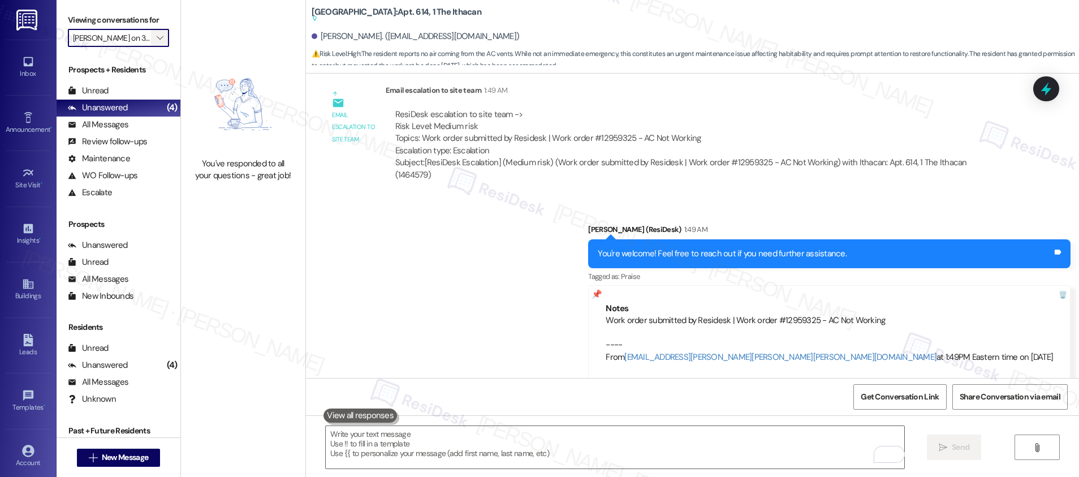
click at [154, 46] on span "" at bounding box center [159, 38] width 11 height 18
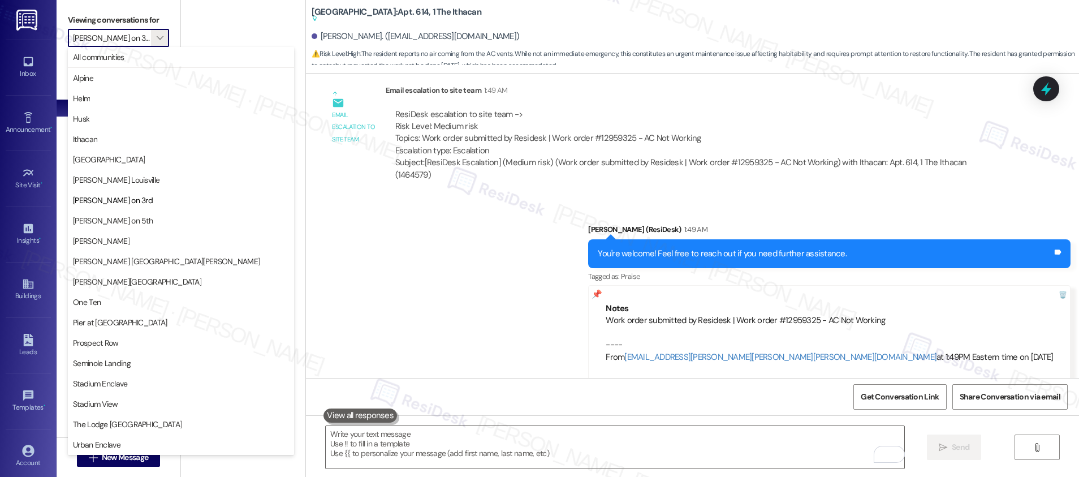
click at [131, 219] on span "[PERSON_NAME] on 5th" at bounding box center [181, 220] width 216 height 11
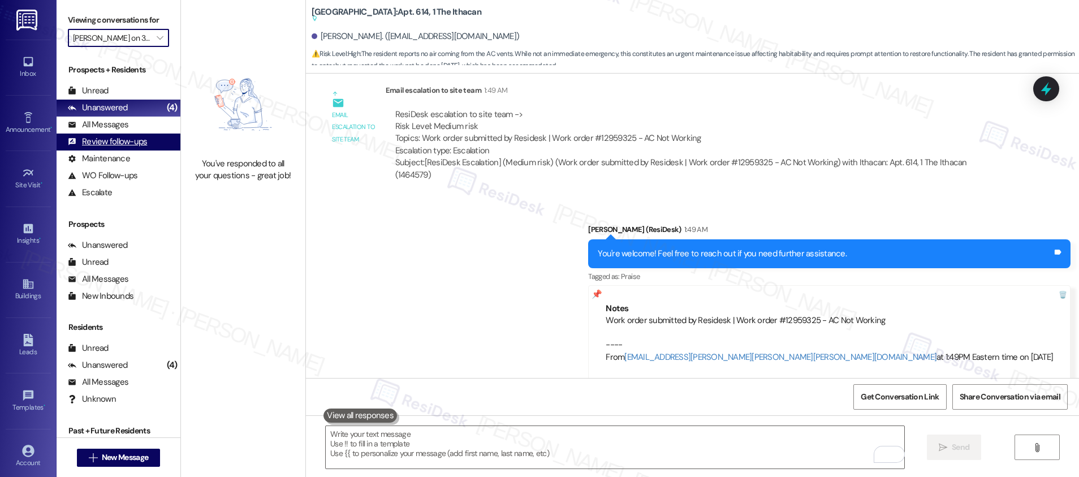
type input "[PERSON_NAME] on 5th"
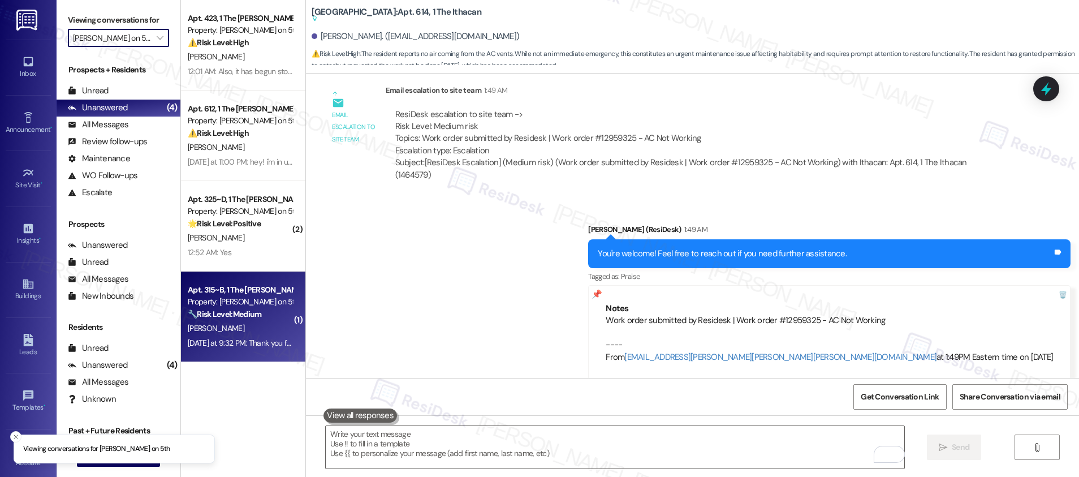
click at [261, 331] on div "[PERSON_NAME]" at bounding box center [240, 328] width 107 height 14
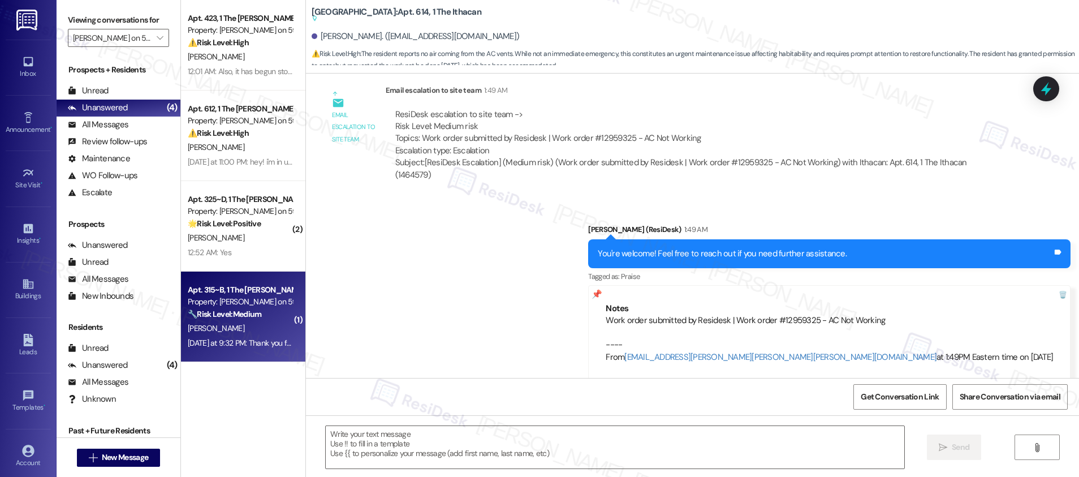
type textarea "Fetching suggested responses. Please feel free to read through the conversation…"
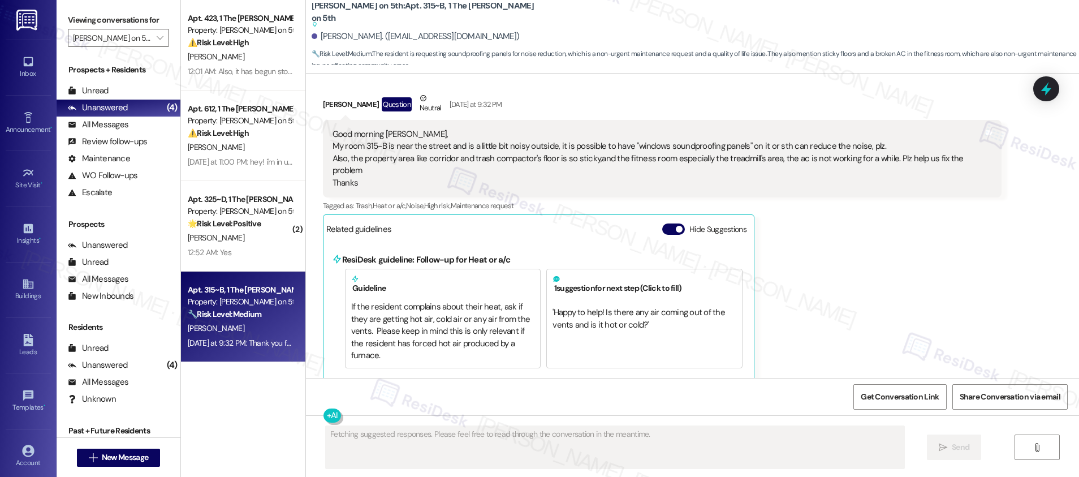
scroll to position [1444, 0]
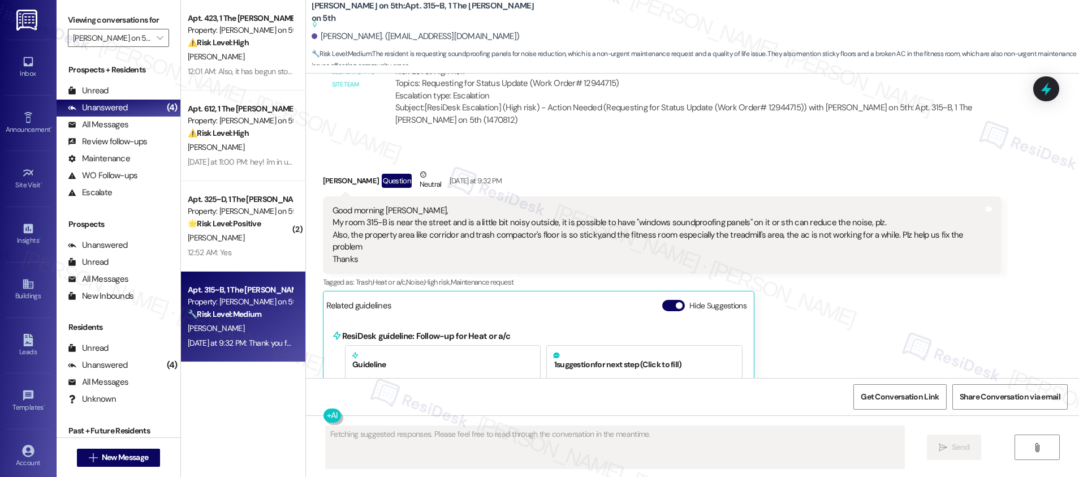
click at [383, 219] on div "Good morning Emily, My room 315-B is near the street and is a little bit noisy …" at bounding box center [657, 235] width 651 height 60
click at [383, 220] on div "Good morning Emily, My room 315-B is near the street and is a little bit noisy …" at bounding box center [657, 235] width 651 height 60
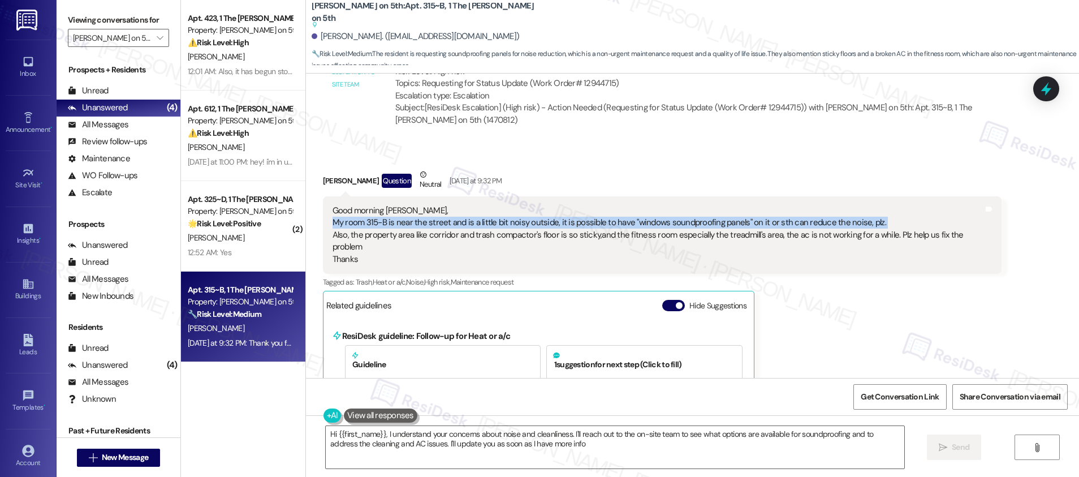
type textarea "Hi {{first_name}}, I understand your concerns about noise and cleanliness. I'll…"
click at [383, 220] on div "Good morning Emily, My room 315-B is near the street and is a little bit noisy …" at bounding box center [657, 235] width 651 height 60
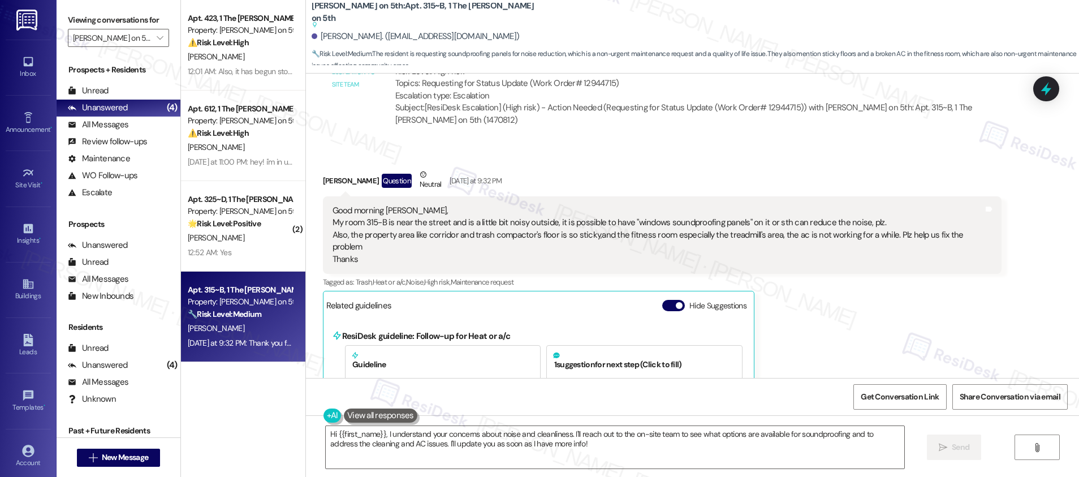
click at [383, 220] on div "Good morning Emily, My room 315-B is near the street and is a little bit noisy …" at bounding box center [657, 235] width 651 height 60
click at [382, 220] on div "Good morning Emily, My room 315-B is near the street and is a little bit noisy …" at bounding box center [657, 235] width 651 height 60
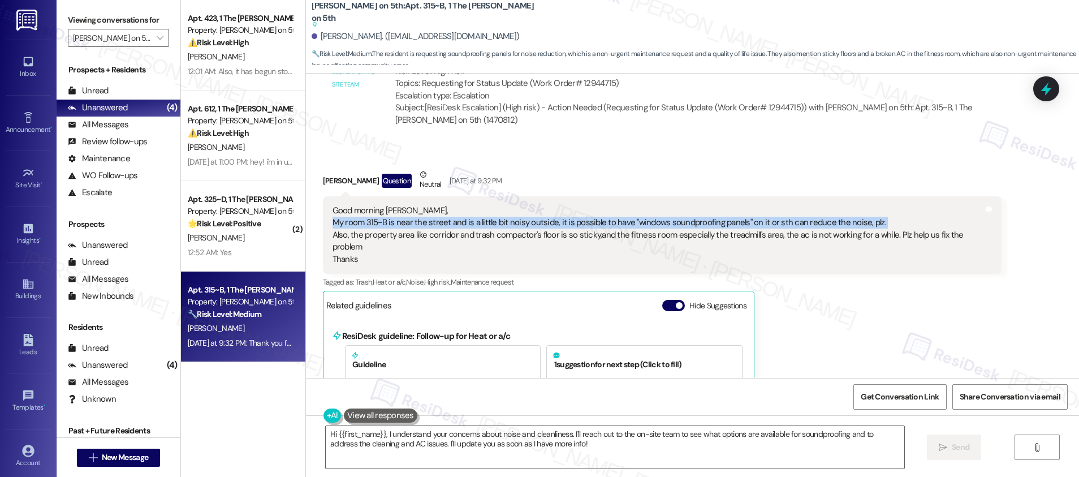
click at [382, 220] on div "Good morning Emily, My room 315-B is near the street and is a little bit noisy …" at bounding box center [657, 235] width 651 height 60
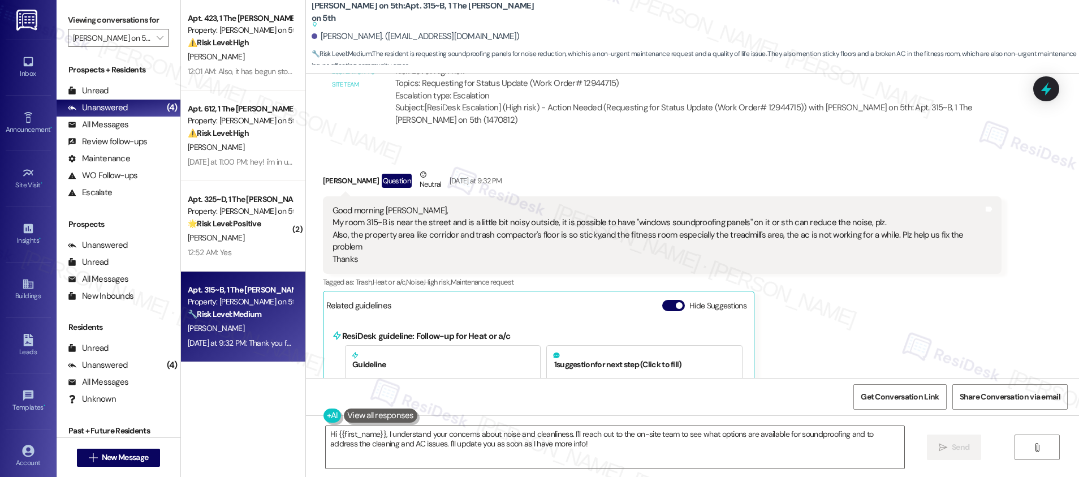
click at [341, 228] on div "Good morning Emily, My room 315-B is near the street and is a little bit noisy …" at bounding box center [657, 235] width 651 height 60
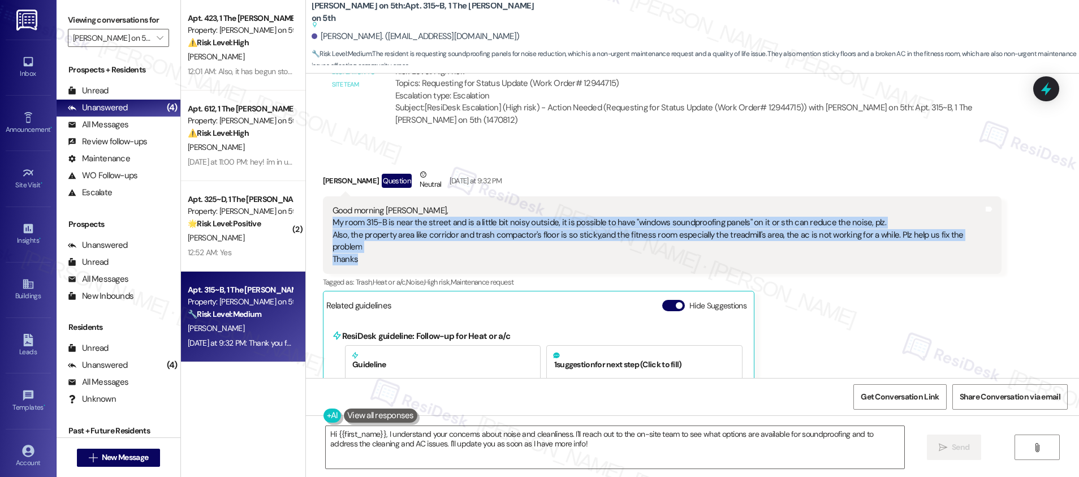
drag, startPoint x: 321, startPoint y: 223, endPoint x: 361, endPoint y: 249, distance: 47.7
click at [361, 249] on div "Good morning Emily, My room 315-B is near the street and is a little bit noisy …" at bounding box center [657, 235] width 653 height 60
copy div "My room 315-B is near the street and is a little bit noisy outside, it is possi…"
click at [861, 456] on textarea "Hi {{first_name}}, I understand your concerns about noise and cleanliness. I'll…" at bounding box center [615, 447] width 578 height 42
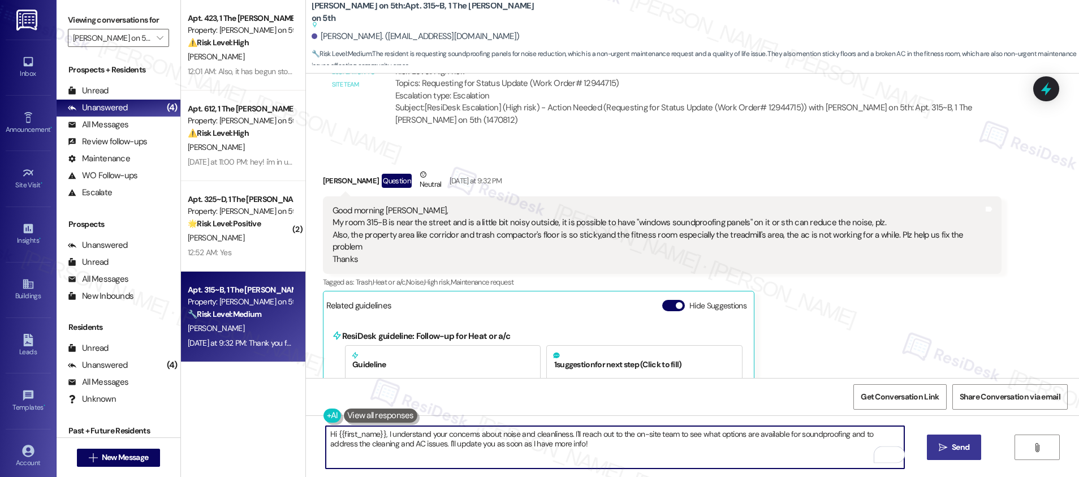
click at [958, 451] on span "Send" at bounding box center [960, 447] width 18 height 12
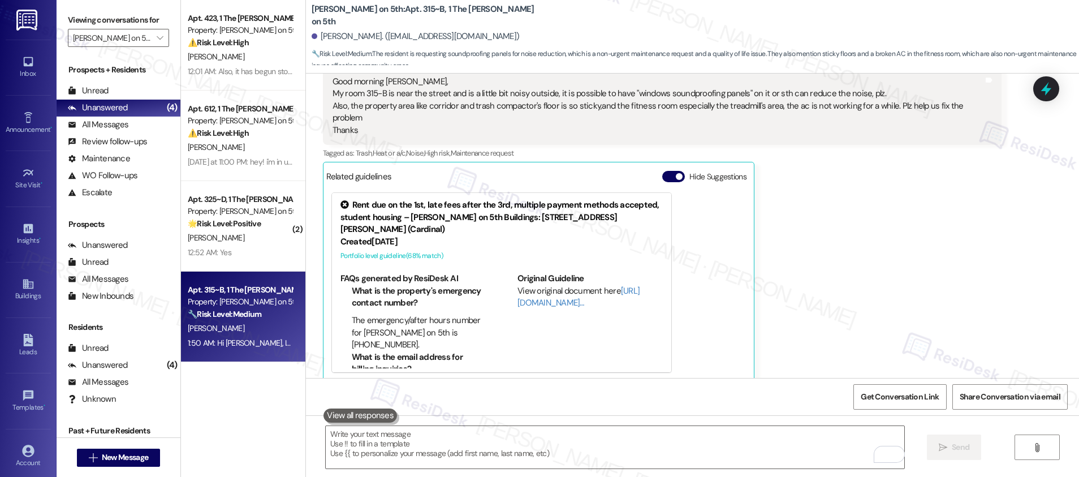
scroll to position [1772, 0]
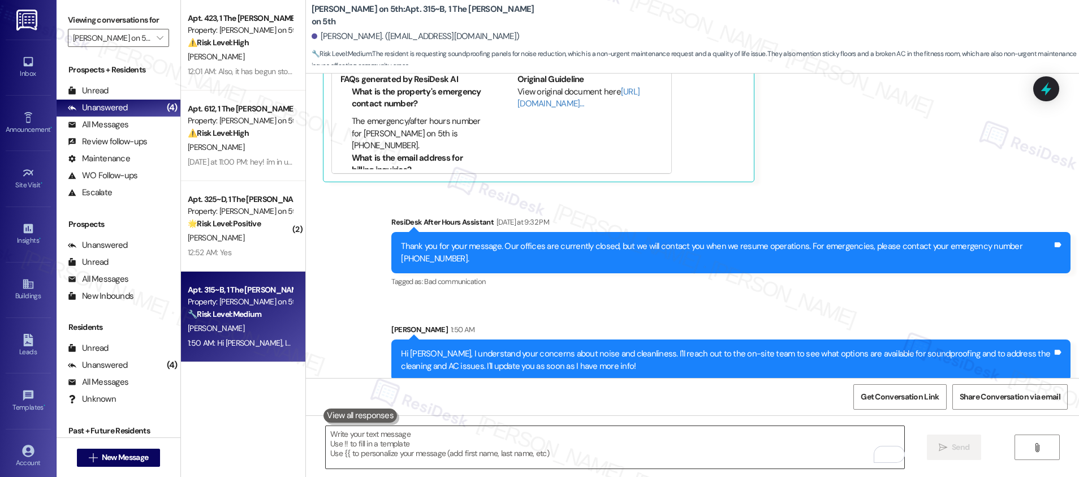
click at [650, 456] on textarea "To enrich screen reader interactions, please activate Accessibility in Grammarl…" at bounding box center [615, 447] width 578 height 42
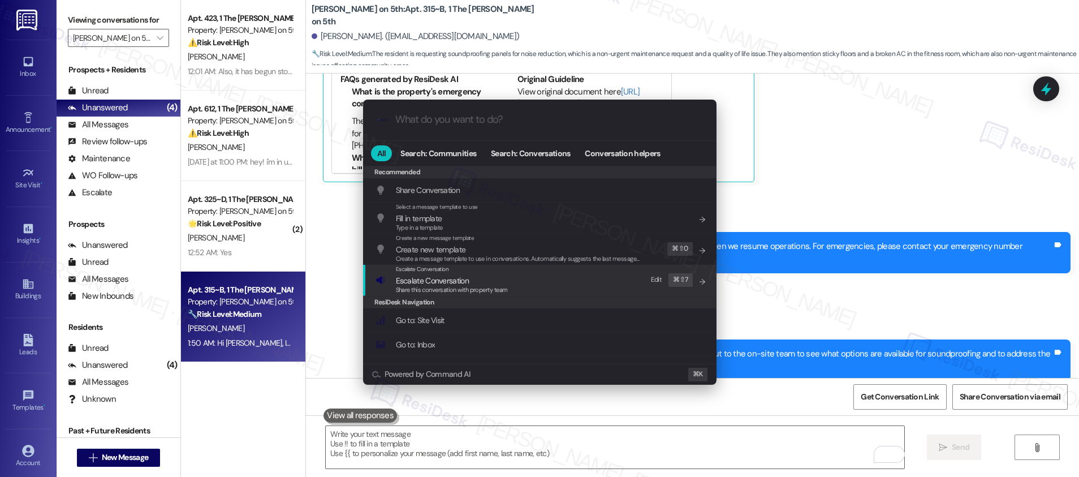
click at [616, 289] on div "Escalate Conversation Escalate Conversation Share this conversation with proper…" at bounding box center [540, 280] width 331 height 31
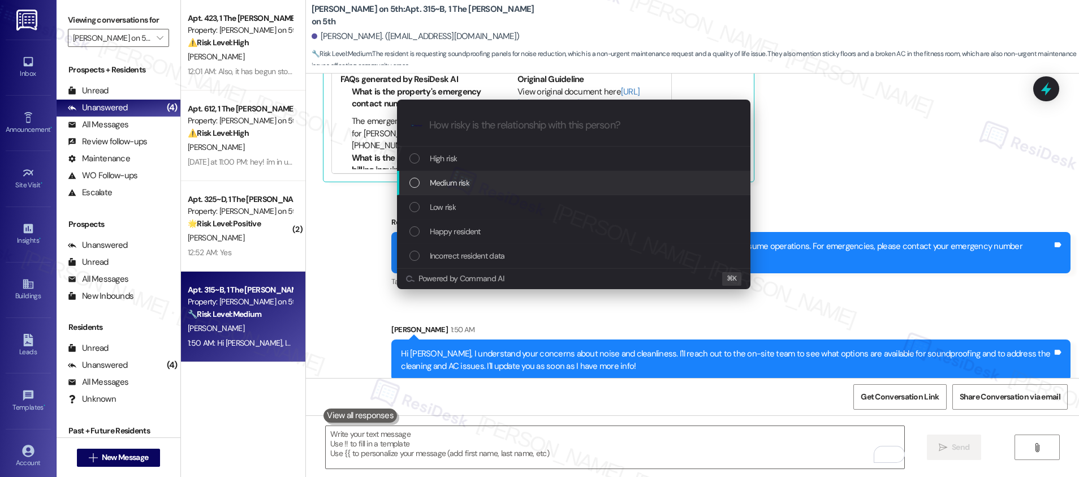
click at [560, 179] on div "Medium risk" at bounding box center [574, 182] width 331 height 12
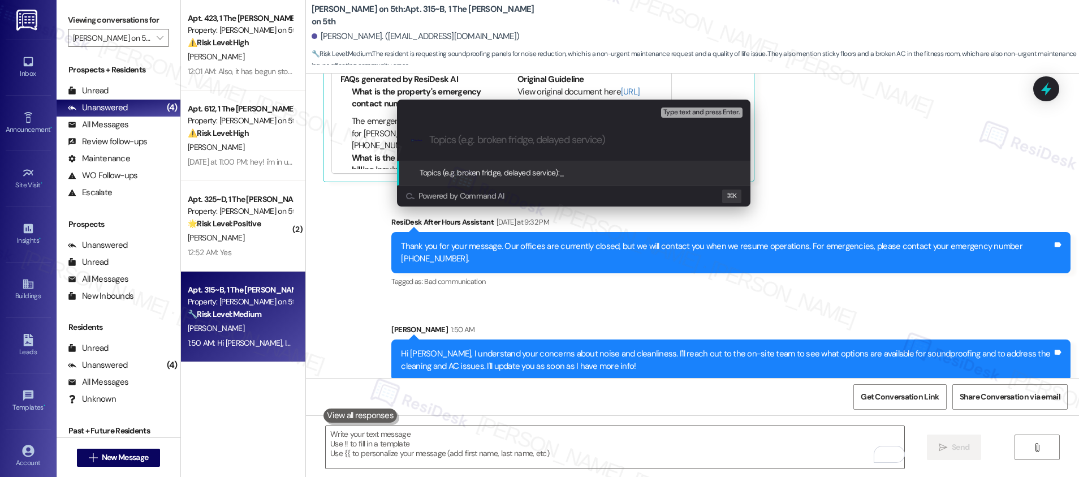
paste input "Resident Request: Soundproofing, Corridor/Trash Area Cleaning, Fitness Room AC"
type input "Resident Request: Soundproofing, Corridor/Trash Area Cleaning, Fitness Room AC"
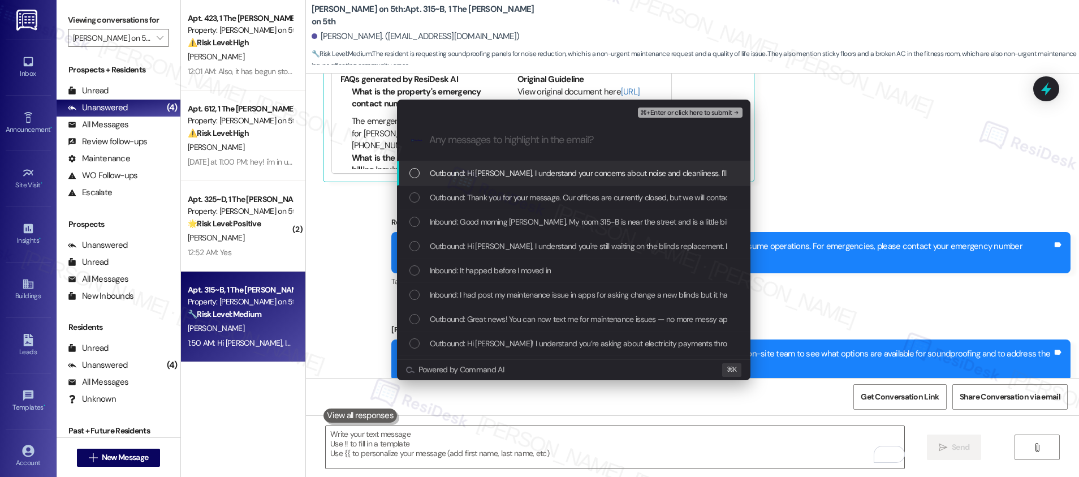
click at [560, 179] on span "Outbound: Hi Chia Jui, I understand your concerns about noise and cleanliness. …" at bounding box center [854, 173] width 848 height 12
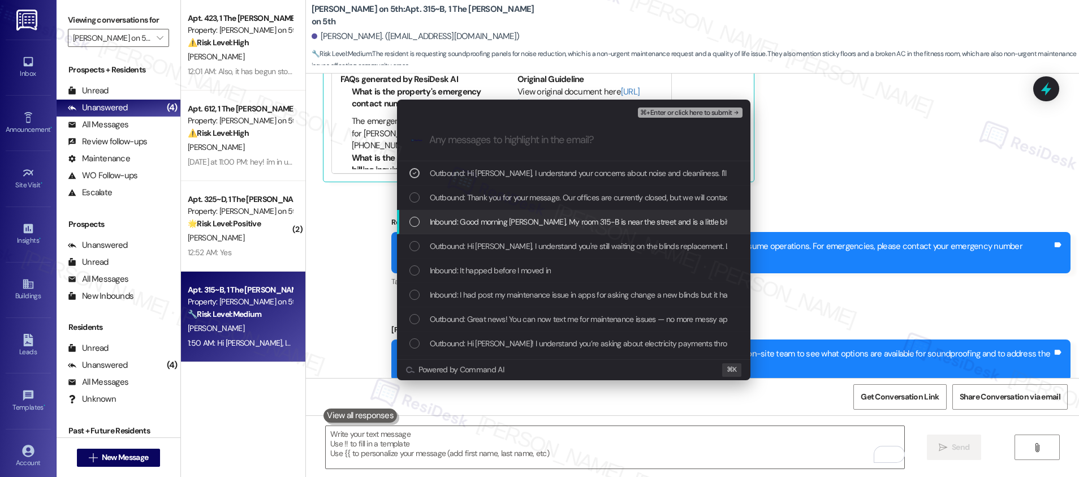
click at [547, 215] on span "Inbound: Good morning Emily, My room 315-B is near the street and is a little b…" at bounding box center [1067, 221] width 1275 height 12
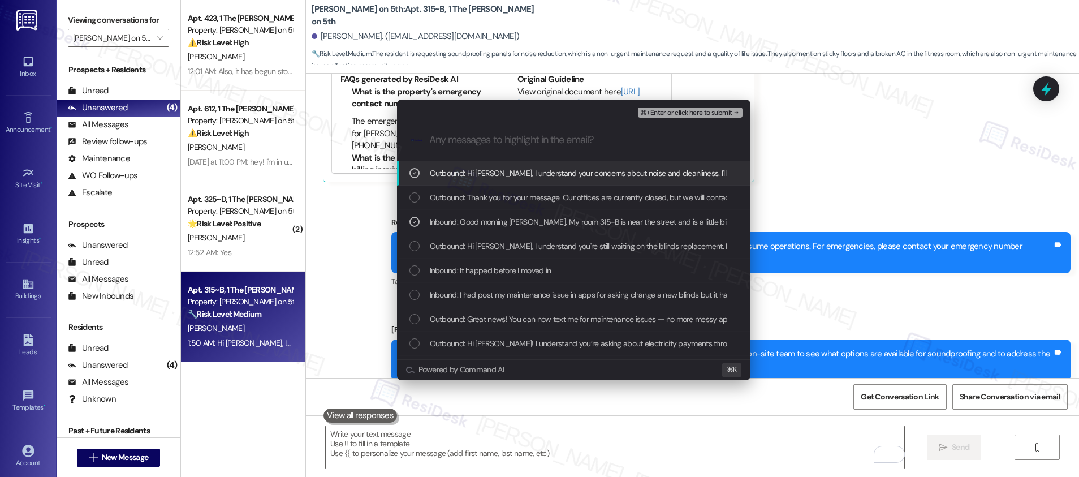
click at [681, 115] on span "⌘+Enter or click here to submit" at bounding box center [686, 113] width 92 height 8
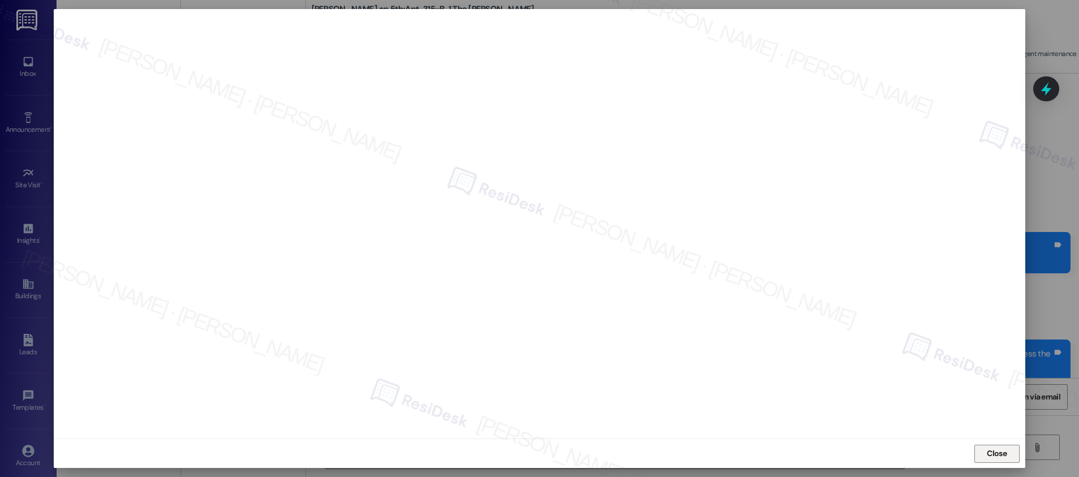
click at [988, 454] on span "Close" at bounding box center [996, 453] width 20 height 12
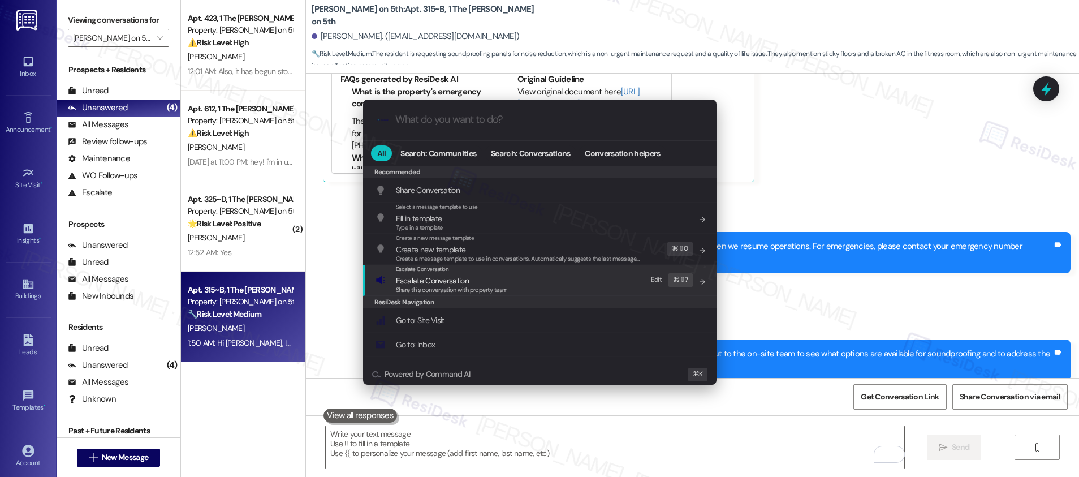
click at [560, 288] on div "Escalate Conversation Escalate Conversation Share this conversation with proper…" at bounding box center [540, 280] width 331 height 31
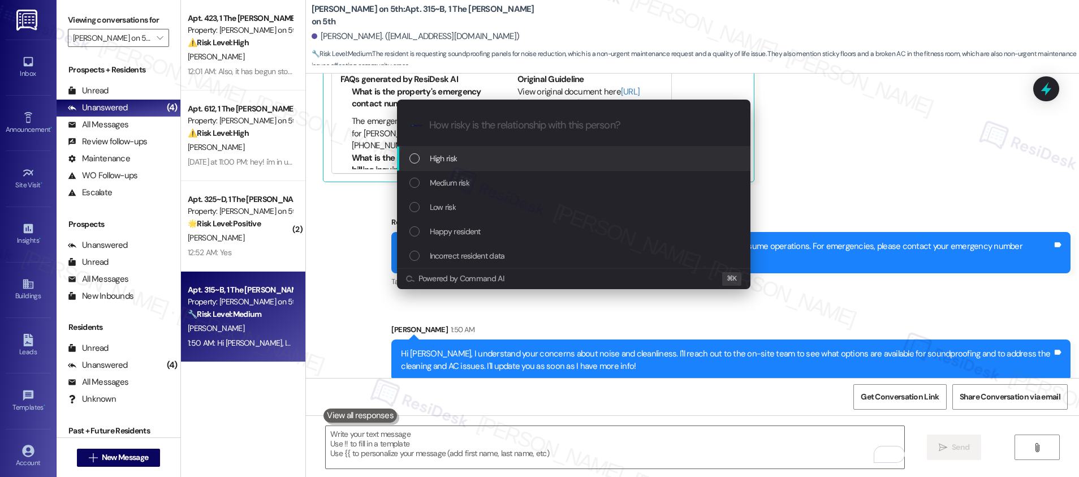
click at [557, 166] on div "High risk" at bounding box center [573, 158] width 353 height 24
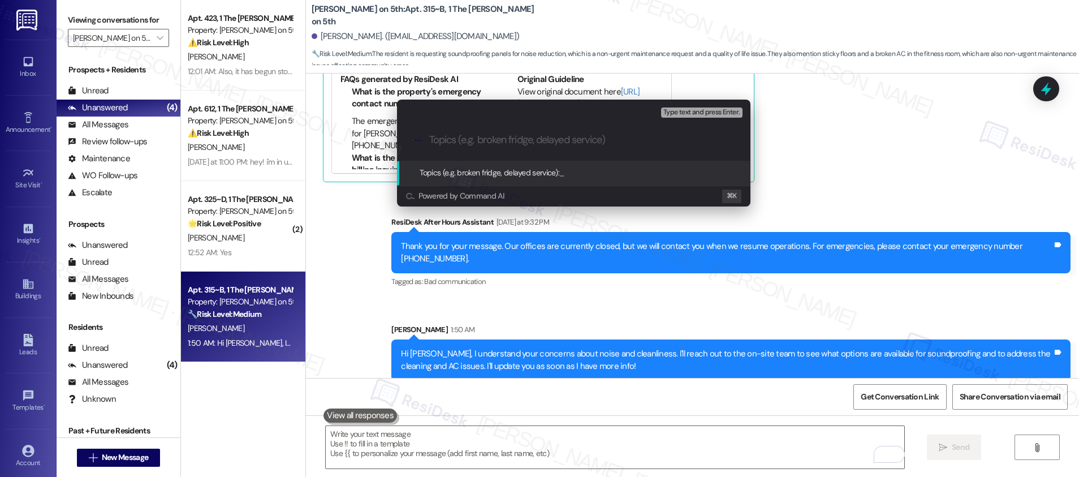
paste input "Resident Request: Soundproofing, Corridor/Trash Area Cleaning, Fitness Room AC"
type input "Resident Request: Soundproofing, Corridor/Trash Area Cleaning, Fitness Room AC"
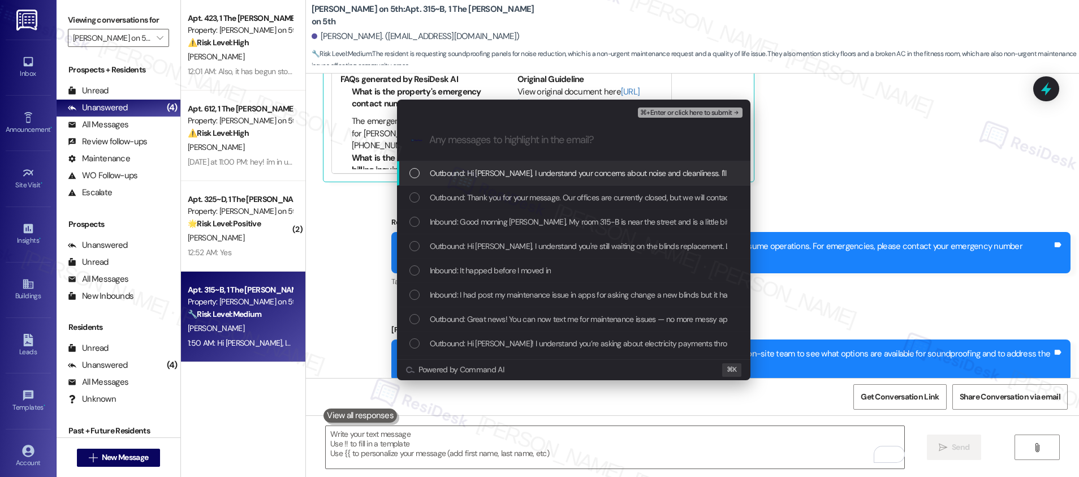
click at [577, 167] on span "Outbound: Hi Chia Jui, I understand your concerns about noise and cleanliness. …" at bounding box center [854, 173] width 848 height 12
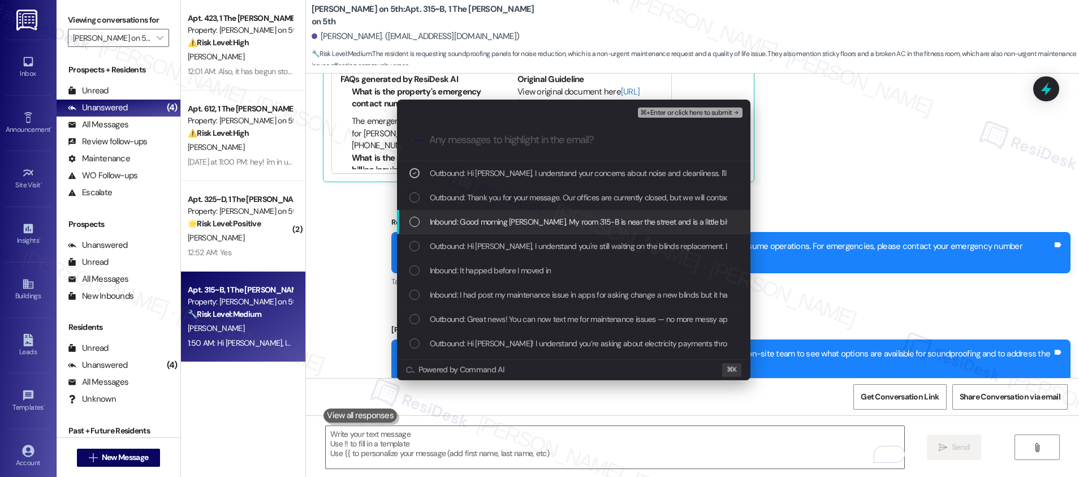
click at [562, 222] on span "Inbound: Good morning Emily, My room 315-B is near the street and is a little b…" at bounding box center [1067, 221] width 1275 height 12
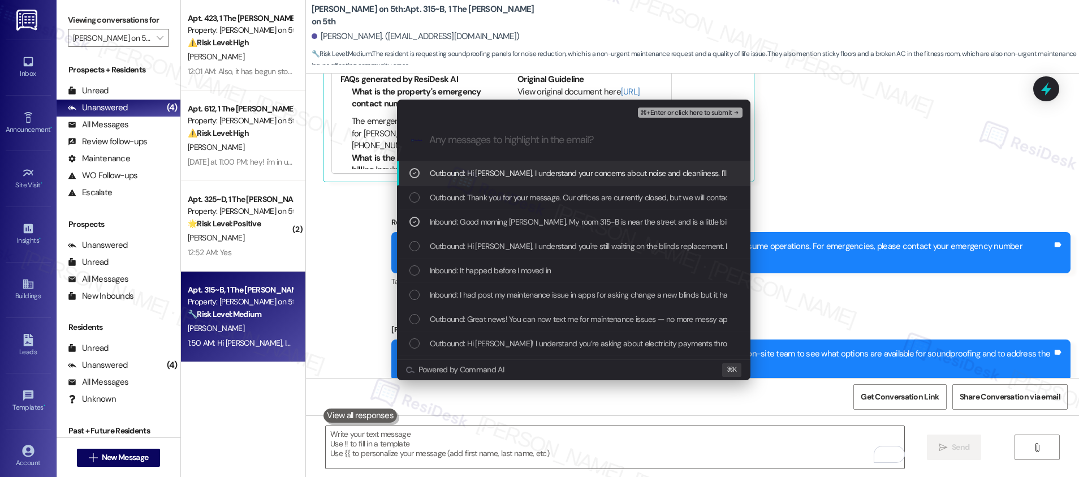
click at [674, 114] on span "⌘+Enter or click here to submit" at bounding box center [686, 113] width 92 height 8
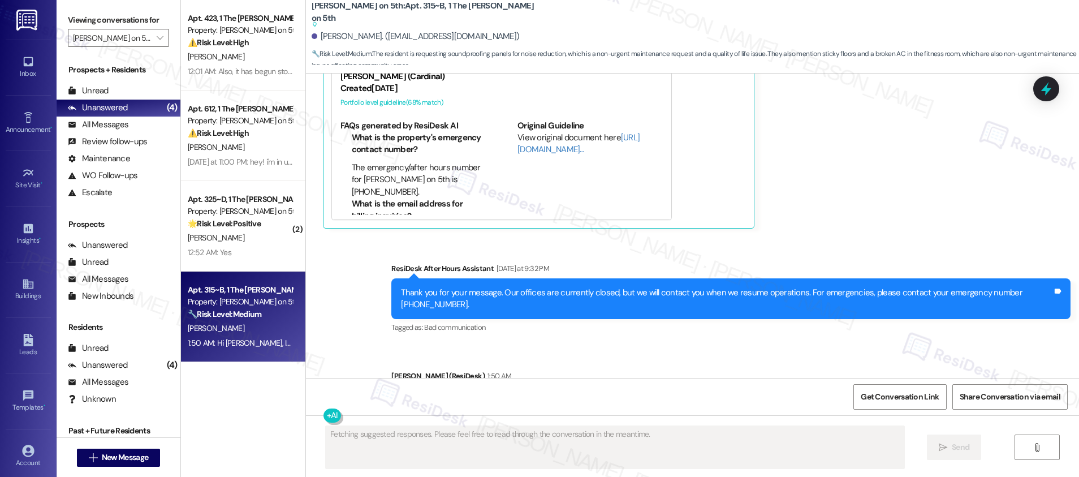
scroll to position [1921, 0]
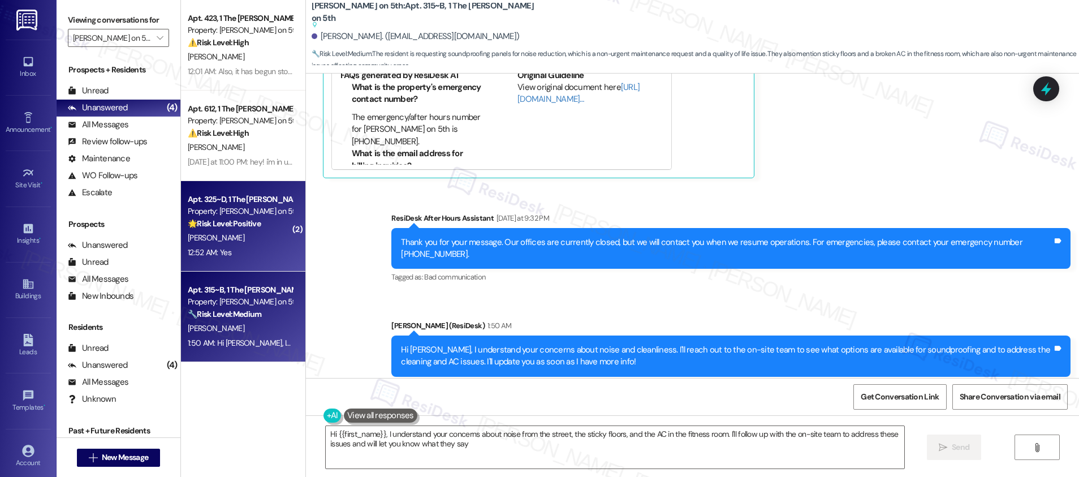
type textarea "Hi {{first_name}}, I understand your concerns about noise from the street, the …"
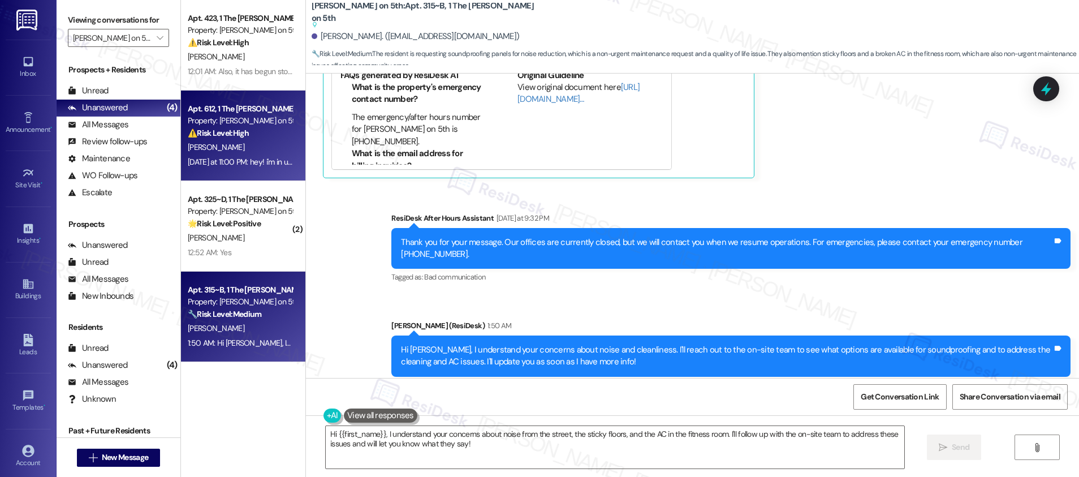
click at [231, 154] on div "[PERSON_NAME]" at bounding box center [240, 147] width 107 height 14
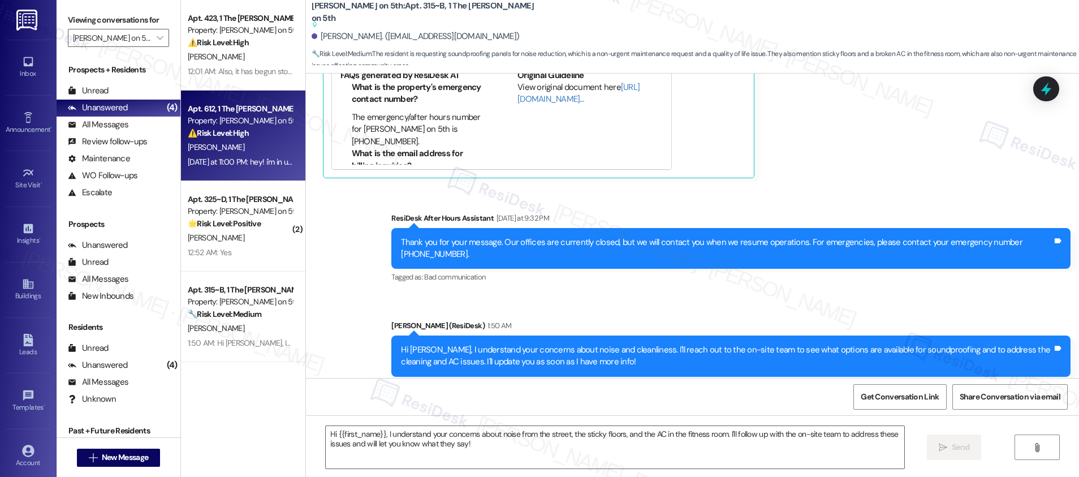
type textarea "Fetching suggested responses. Please feel free to read through the conversation…"
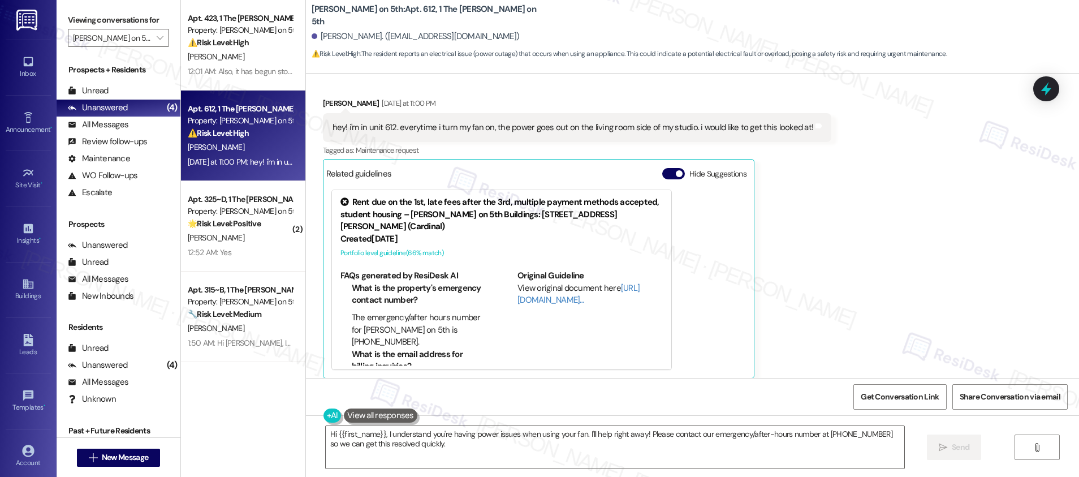
scroll to position [440, 0]
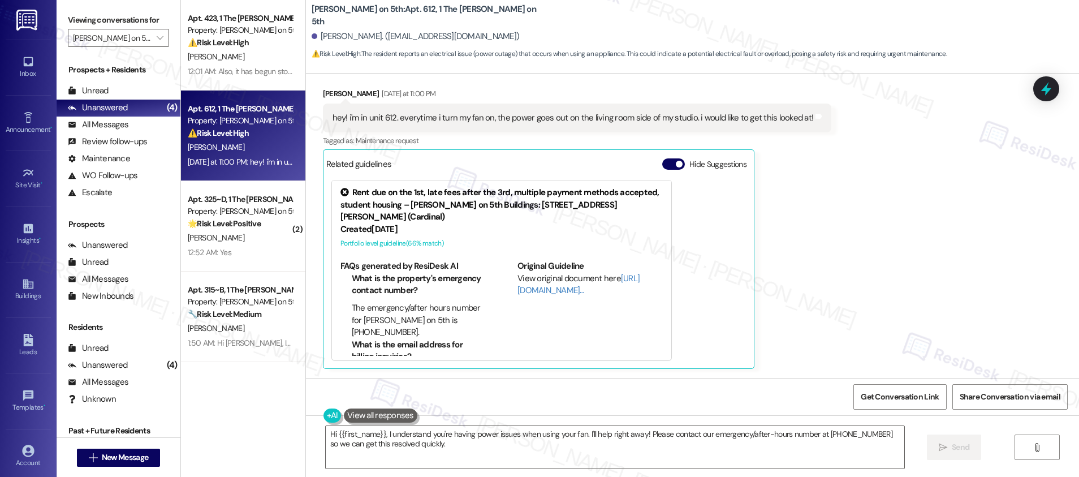
click at [560, 119] on div "hey! i'm in unit 612. everytime i turn my fan on, the power goes out on the liv…" at bounding box center [572, 118] width 481 height 12
click at [561, 119] on div "hey! i'm in unit 612. everytime i turn my fan on, the power goes out on the liv…" at bounding box center [572, 118] width 481 height 12
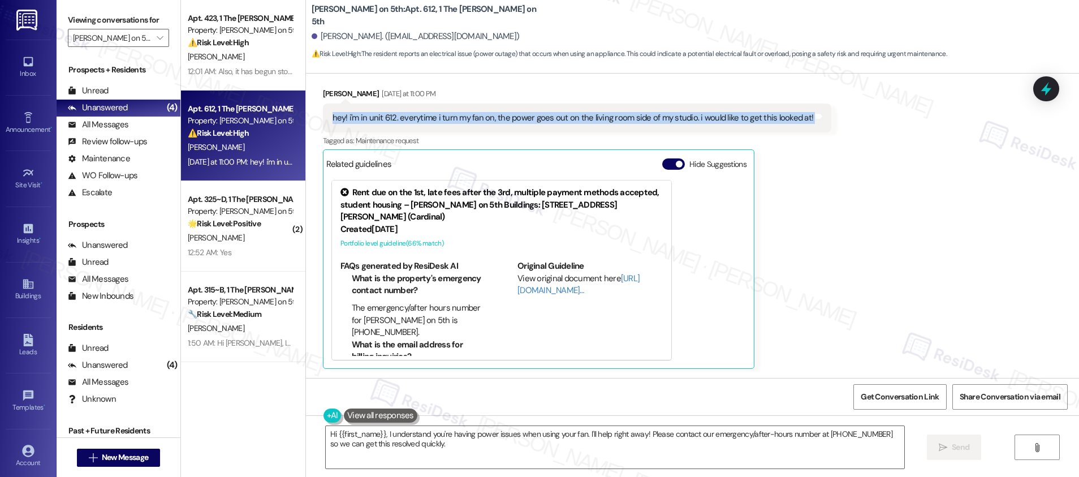
copy div "hey! i'm in unit 612. everytime i turn my fan on, the power goes out on the liv…"
click at [494, 451] on textarea "Hi {{first_name}}, I understand you're having power issues when using your fan.…" at bounding box center [615, 447] width 578 height 42
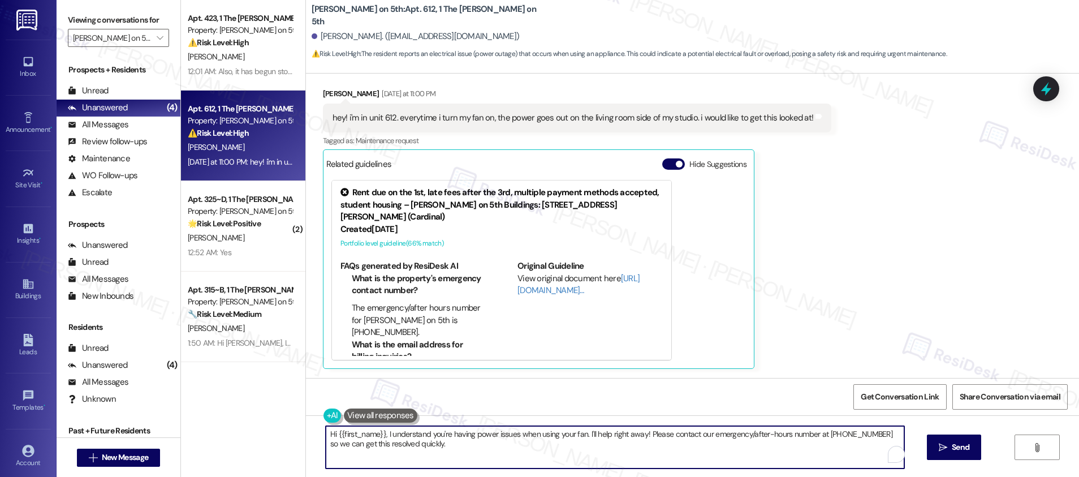
click at [494, 451] on textarea "Hi {{first_name}}, I understand you're having power issues when using your fan.…" at bounding box center [615, 447] width 578 height 42
paste textarea "[Resident’s Name], Thanks for letting us know. I’d like to get a few more detai…"
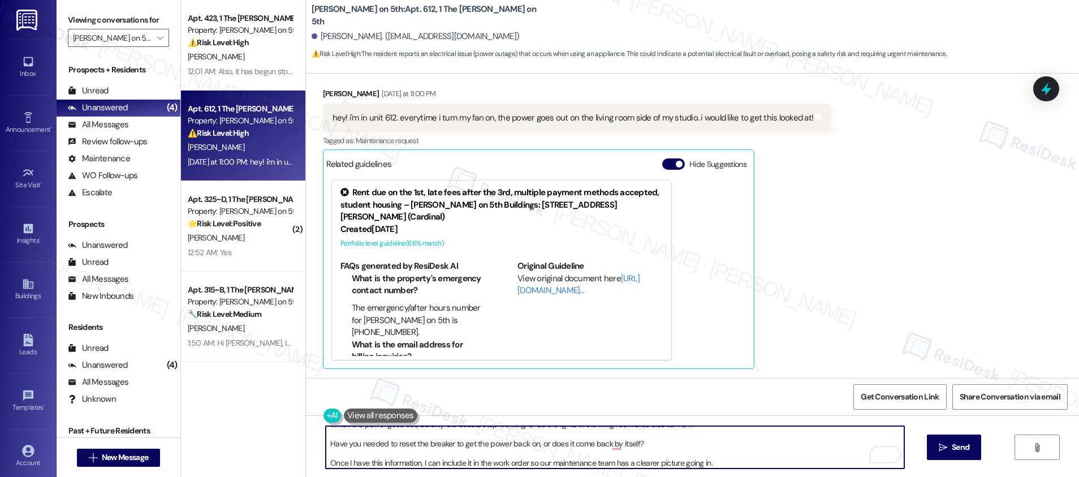
scroll to position [86, 0]
click at [333, 39] on div "Jayamallika Vadapalli. (jayamallika.vadapalli@gmail.com)" at bounding box center [415, 37] width 208 height 12
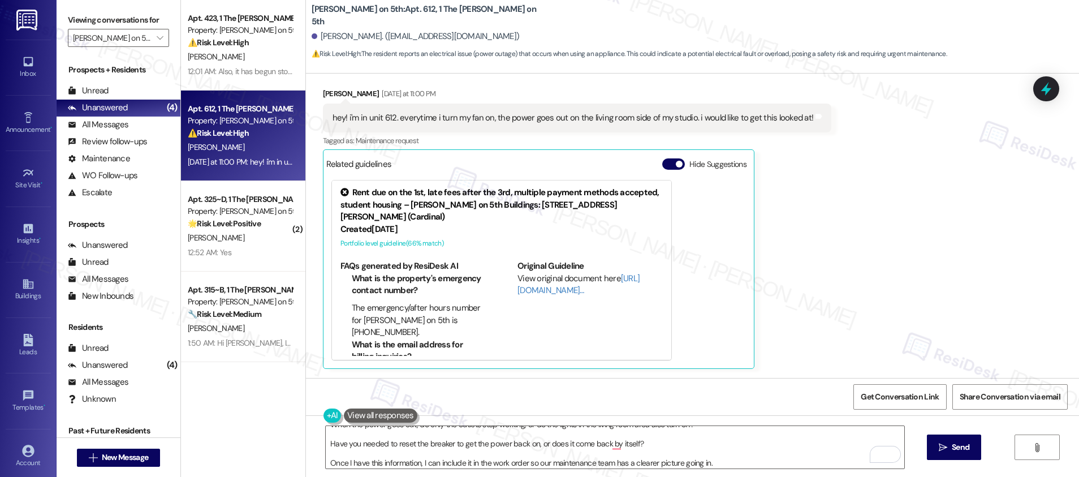
click at [334, 39] on div "Jayamallika Vadapalli. (jayamallika.vadapalli@gmail.com)" at bounding box center [415, 37] width 208 height 12
copy div "Jayamallika"
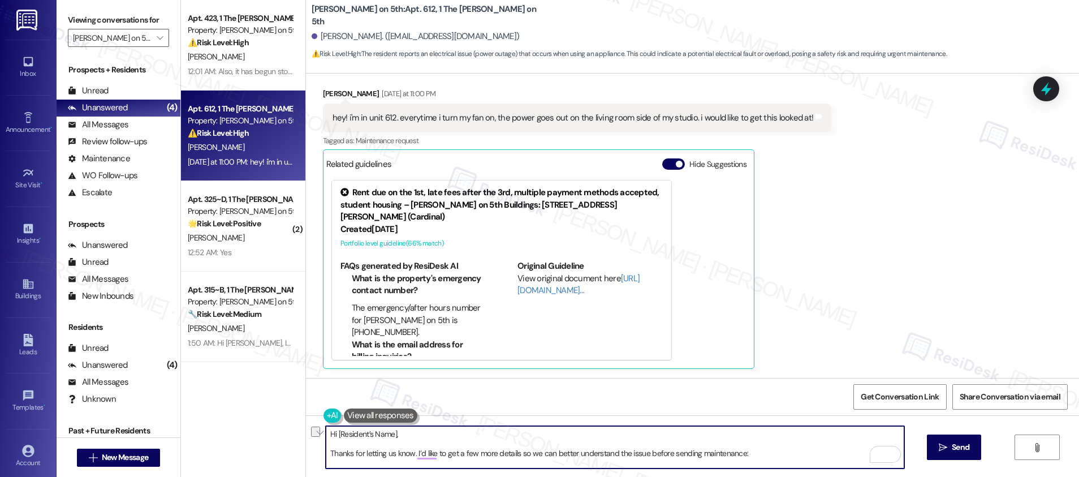
drag, startPoint x: 391, startPoint y: 435, endPoint x: 330, endPoint y: 433, distance: 60.5
click at [330, 433] on textarea "Hi [Resident’s Name], Thanks for letting us know. I’d like to get a few more de…" at bounding box center [615, 447] width 578 height 42
paste textarea "Jayamallika"
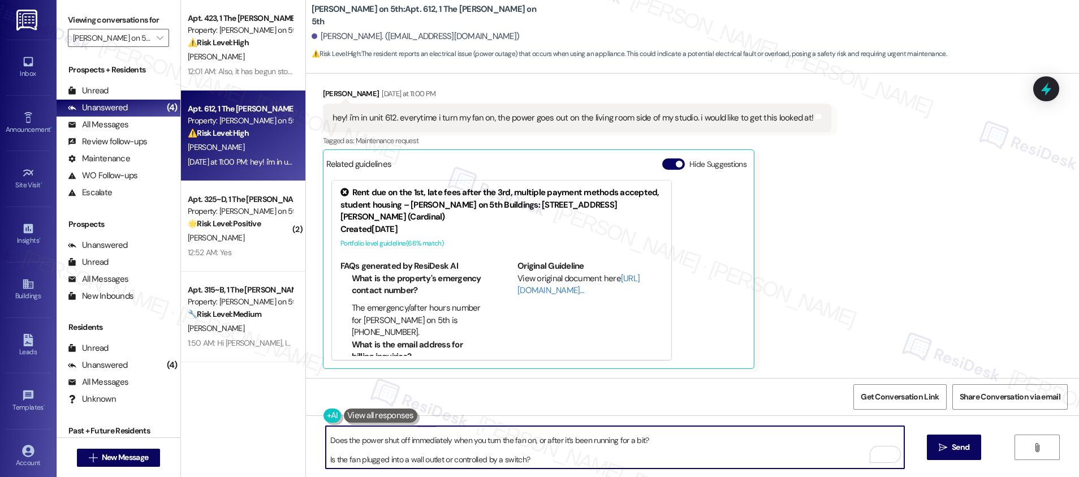
click at [326, 441] on textarea "Hi Jayamallika, Thanks for letting us know. I’d like to get a few more details …" at bounding box center [615, 447] width 578 height 42
type textarea "Hi Jayamallika, Thanks for letting us know. I’d like to get a few more details …"
drag, startPoint x: 319, startPoint y: 459, endPoint x: 317, endPoint y: 474, distance: 15.0
click at [326, 459] on textarea "Hi Jayamallika, Thanks for letting us know. I’d like to get a few more details …" at bounding box center [615, 447] width 578 height 42
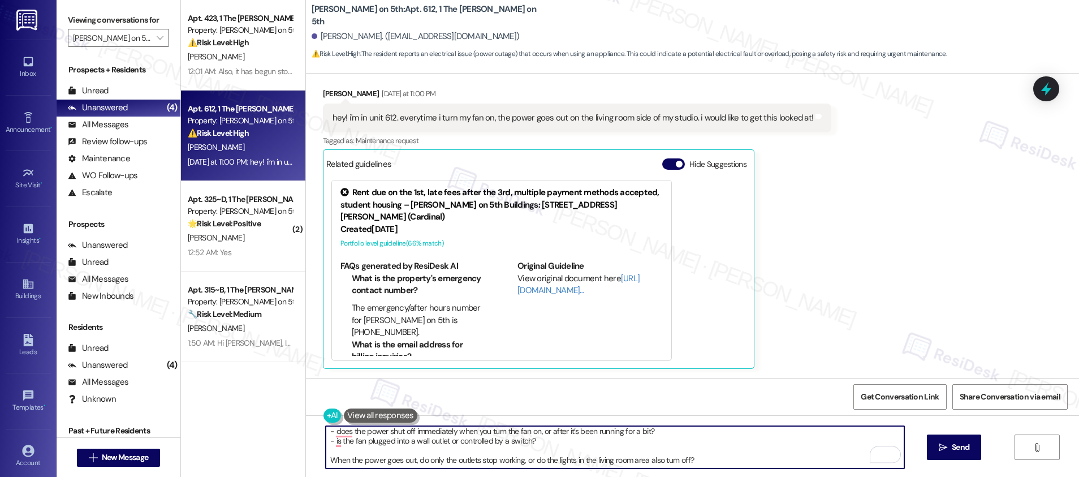
scroll to position [53, 0]
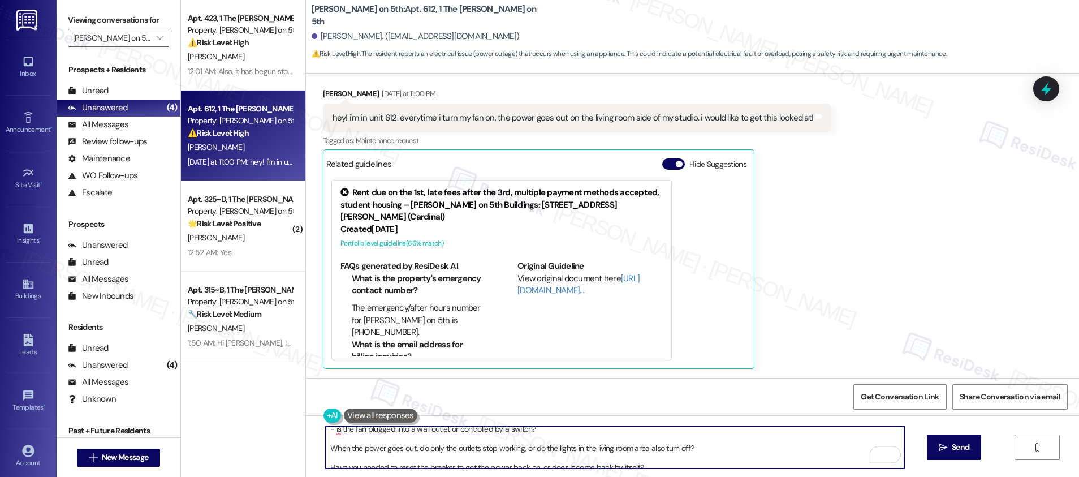
click at [326, 446] on textarea "Hi [PERSON_NAME], Thanks for letting us know. I’d like to get a few more detail…" at bounding box center [615, 447] width 578 height 42
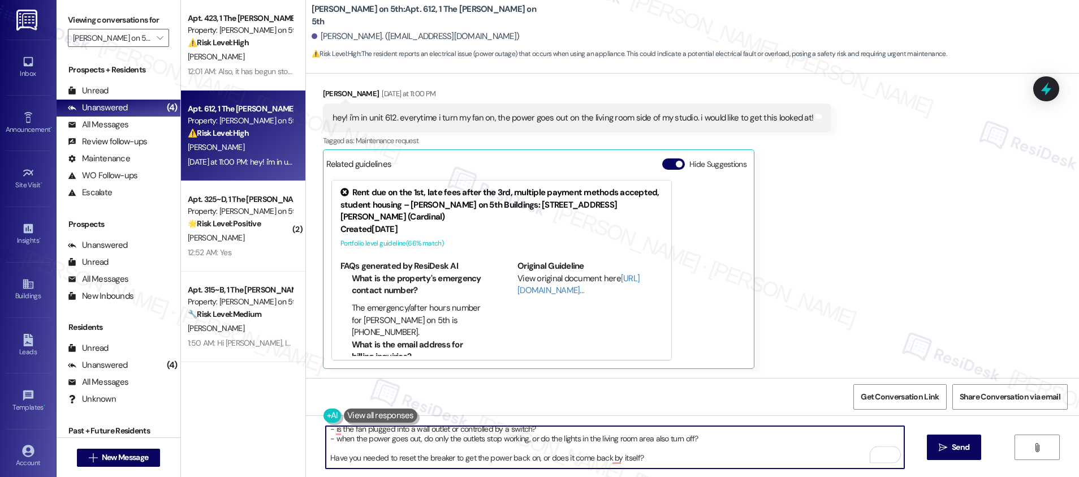
click at [326, 457] on textarea "Hi [PERSON_NAME], Thanks for letting us know. I’d like to get a few more detail…" at bounding box center [615, 447] width 578 height 42
click at [479, 460] on textarea "Hi [PERSON_NAME], Thanks for letting us know. I’d like to get a few more detail…" at bounding box center [615, 447] width 578 height 42
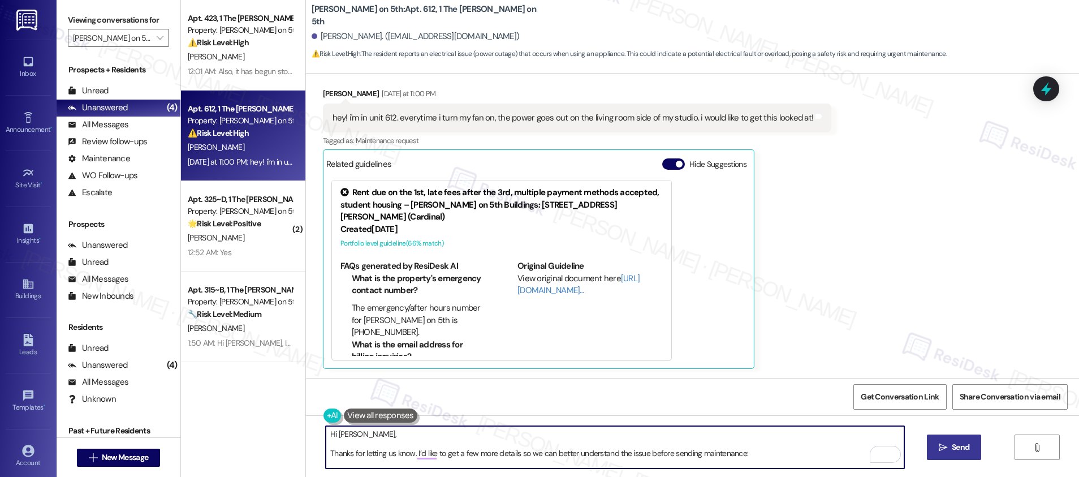
type textarea "Hi [PERSON_NAME], Thanks for letting us know. I’d like to get a few more detail…"
click at [951, 446] on span "Send" at bounding box center [960, 447] width 18 height 12
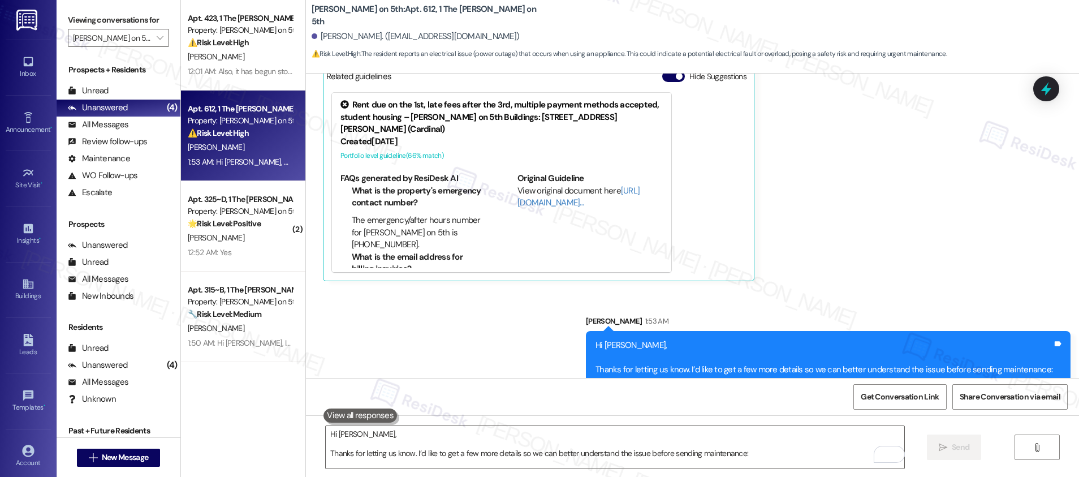
scroll to position [628, 0]
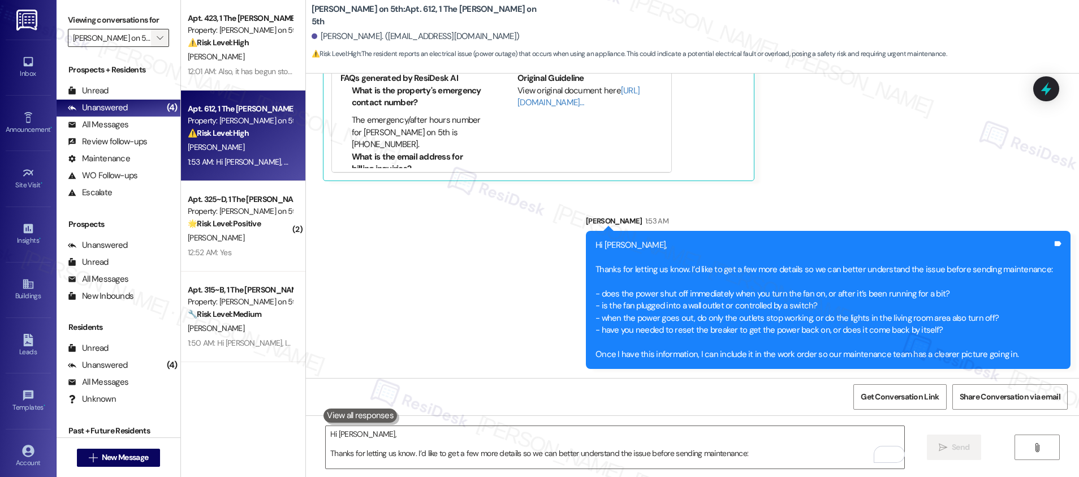
click at [156, 34] on button "" at bounding box center [160, 38] width 18 height 18
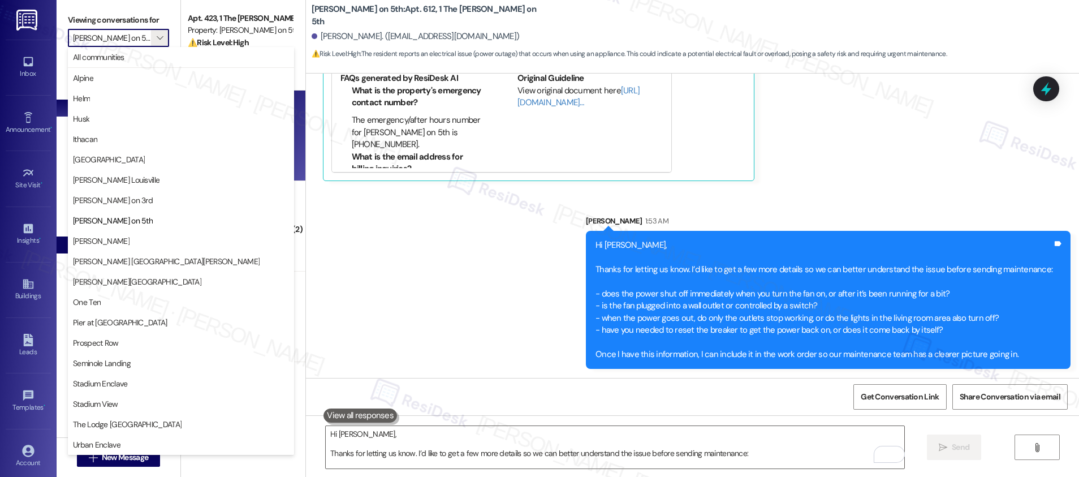
click at [111, 240] on span "[PERSON_NAME]" at bounding box center [101, 240] width 57 height 11
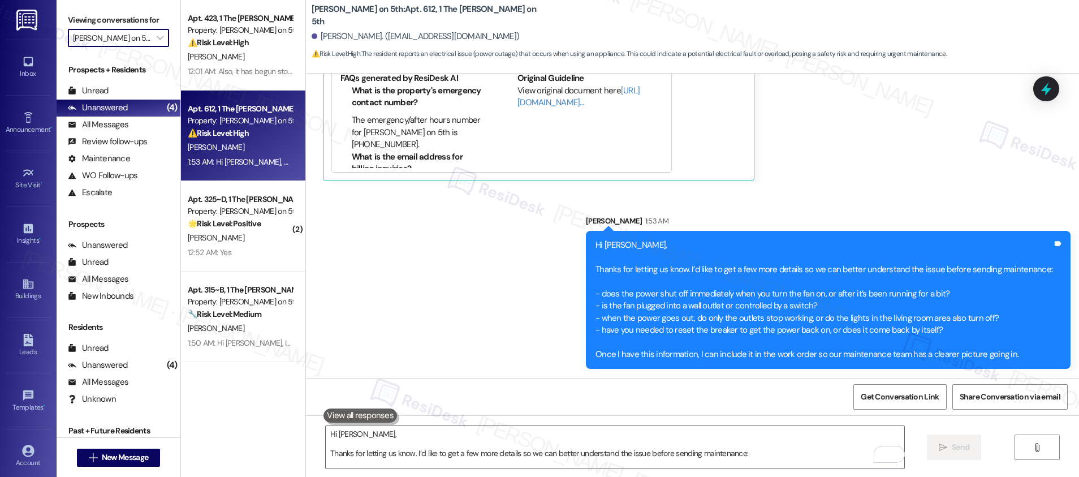
type input "[PERSON_NAME]"
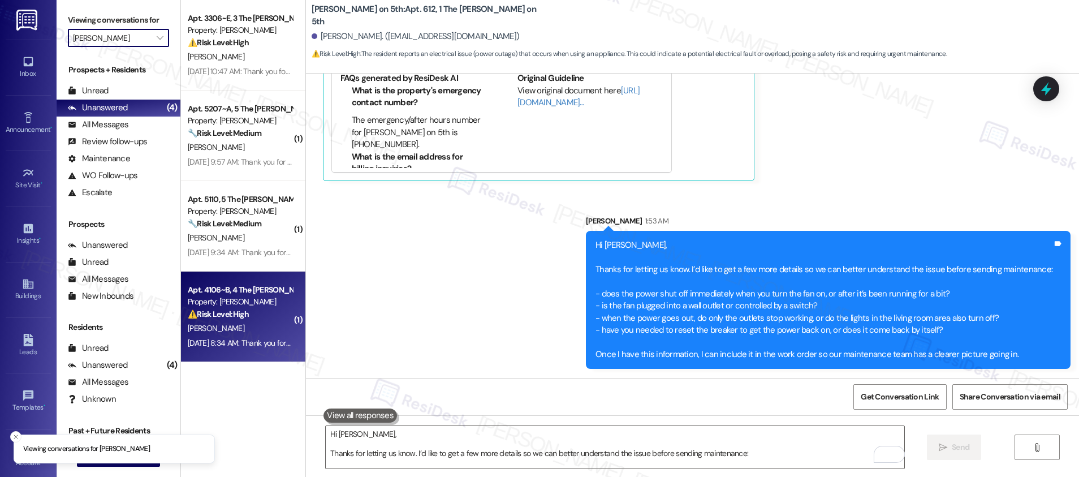
click at [238, 337] on div "[DATE] 8:34 AM: Thank you for your message. Our offices are currently closed, b…" at bounding box center [531, 342] width 686 height 10
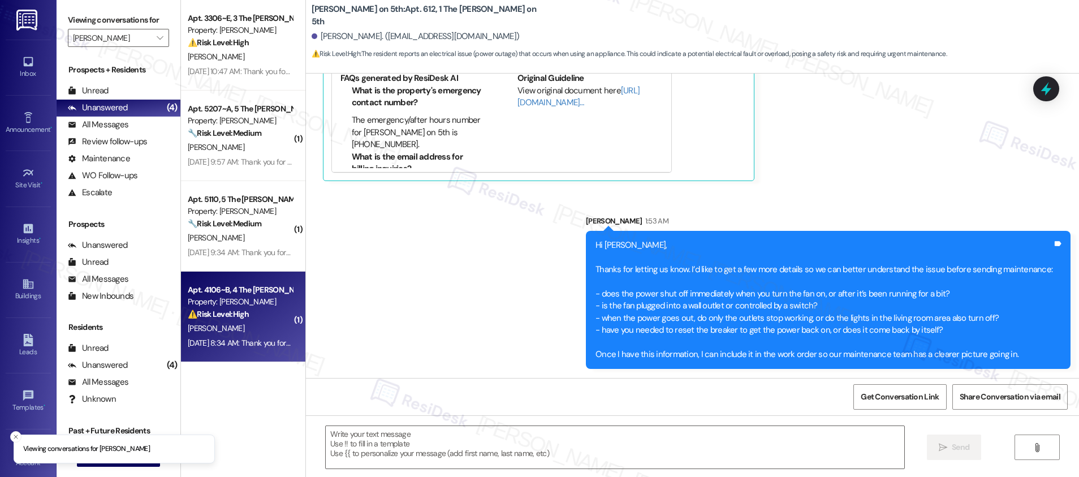
type textarea "Fetching suggested responses. Please feel free to read through the conversation…"
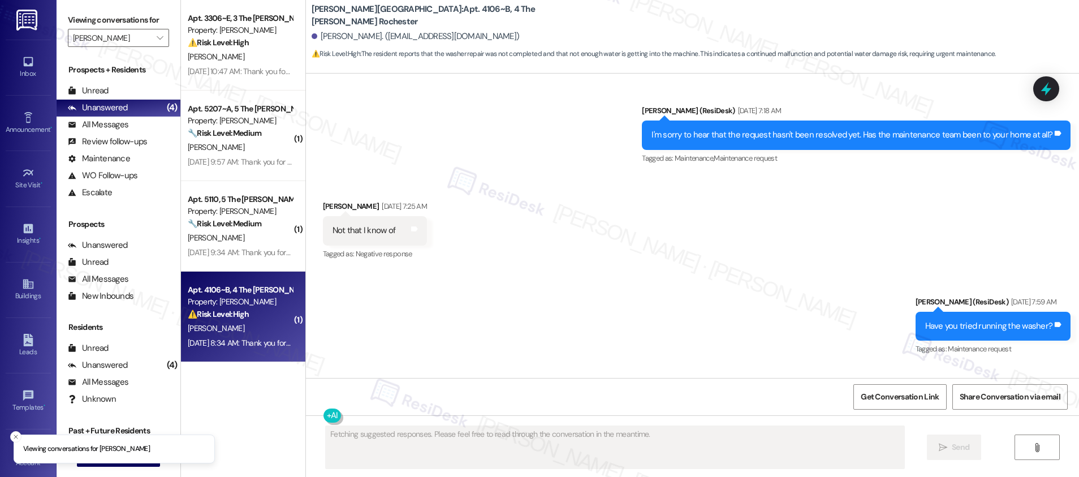
click at [238, 336] on div "[DATE] 8:34 AM: Thank you for your message. Our offices are currently closed, b…" at bounding box center [240, 343] width 107 height 14
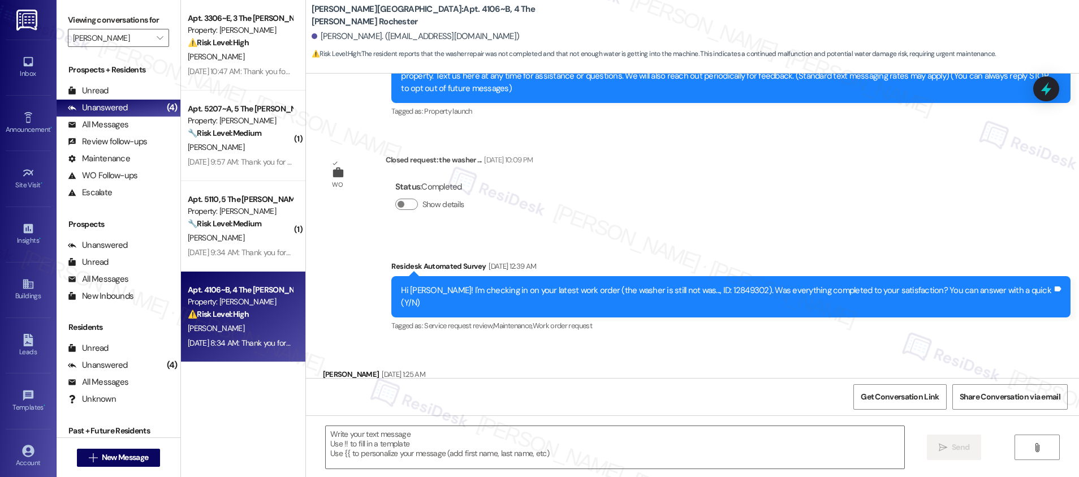
scroll to position [911, 0]
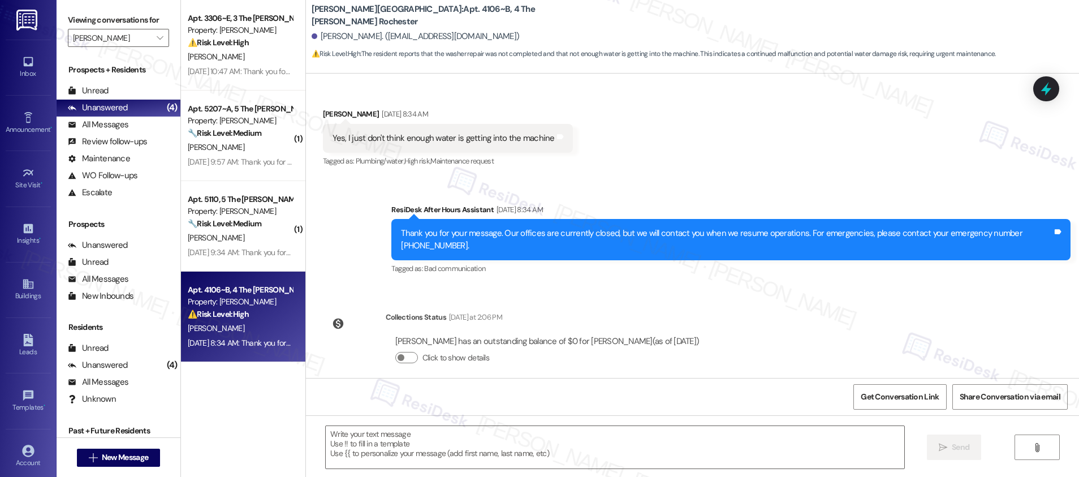
click at [444, 132] on div "Yes, I just don't think enough water is getting into the machine" at bounding box center [443, 138] width 222 height 12
copy div "Yes, I just don't think enough water is getting into the machine Tags and notes"
click at [436, 436] on textarea at bounding box center [615, 447] width 578 height 42
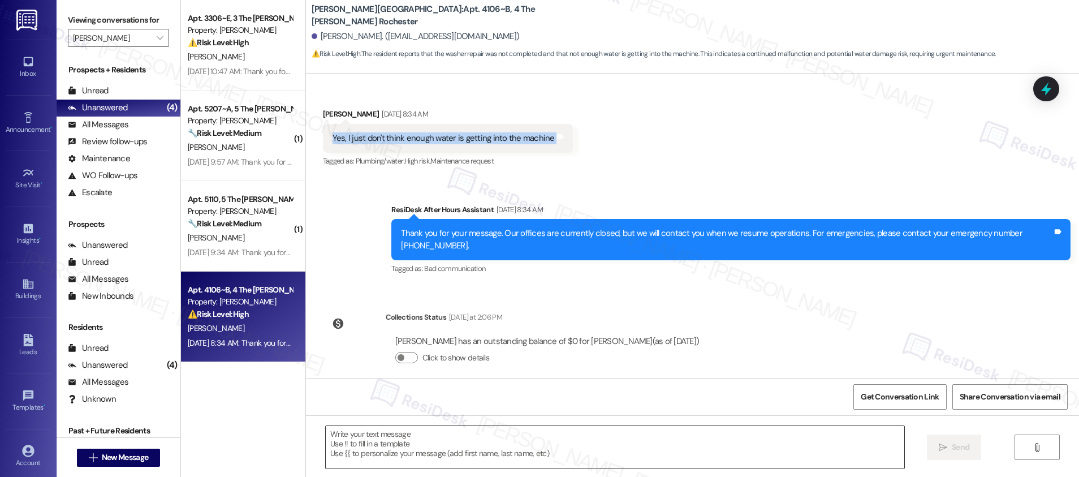
click at [436, 436] on textarea at bounding box center [615, 447] width 578 height 42
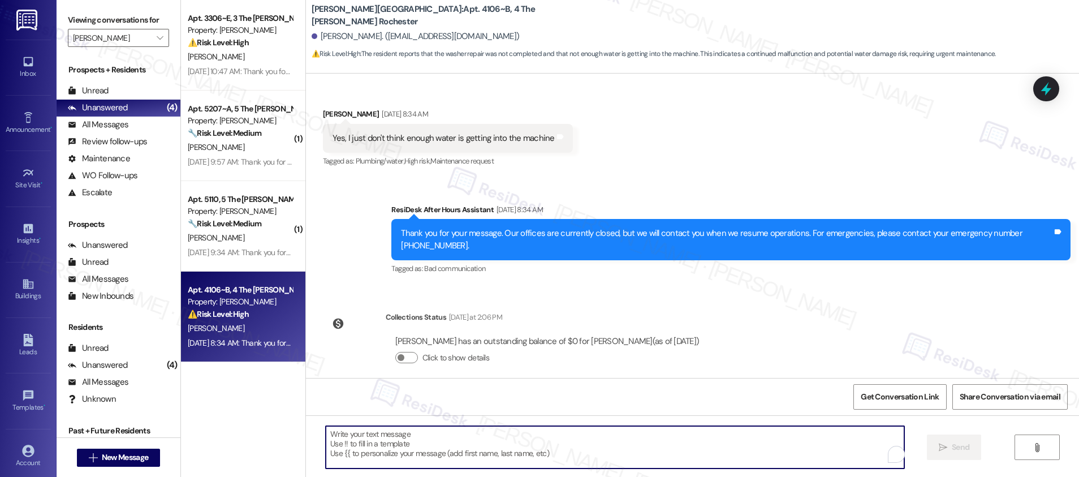
paste textarea "Thanks for letting us know. When you say not enough water is getting into the m…"
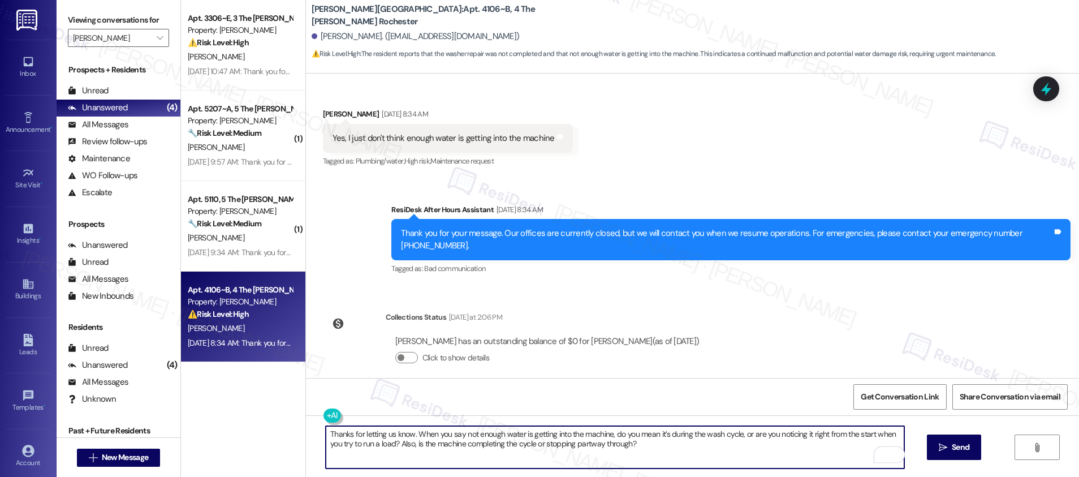
click at [693, 453] on textarea "Thanks for letting us know. When you say not enough water is getting into the m…" at bounding box center [615, 447] width 578 height 42
type textarea "Thanks for letting us know. When you say not enough water is getting into the m…"
click at [966, 451] on span "Send" at bounding box center [960, 447] width 18 height 12
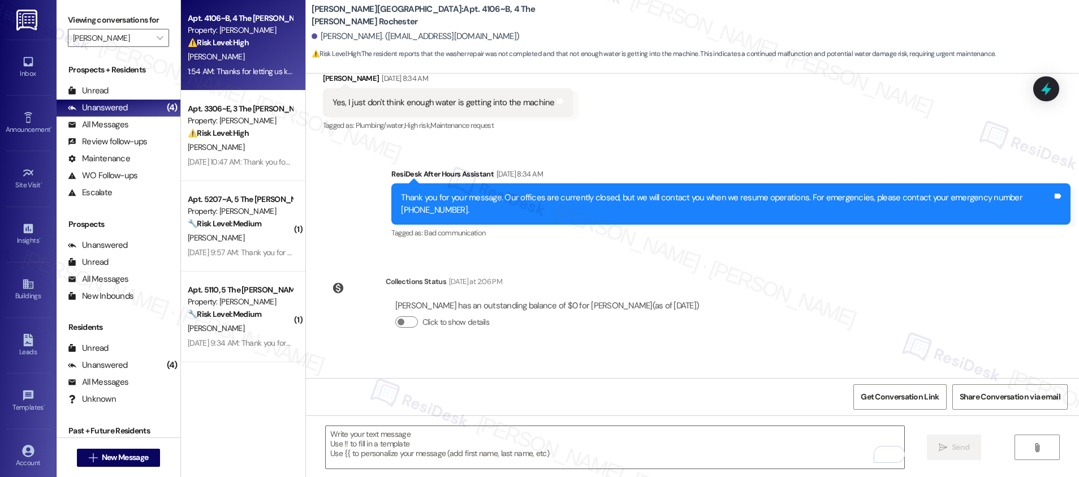
scroll to position [1002, 0]
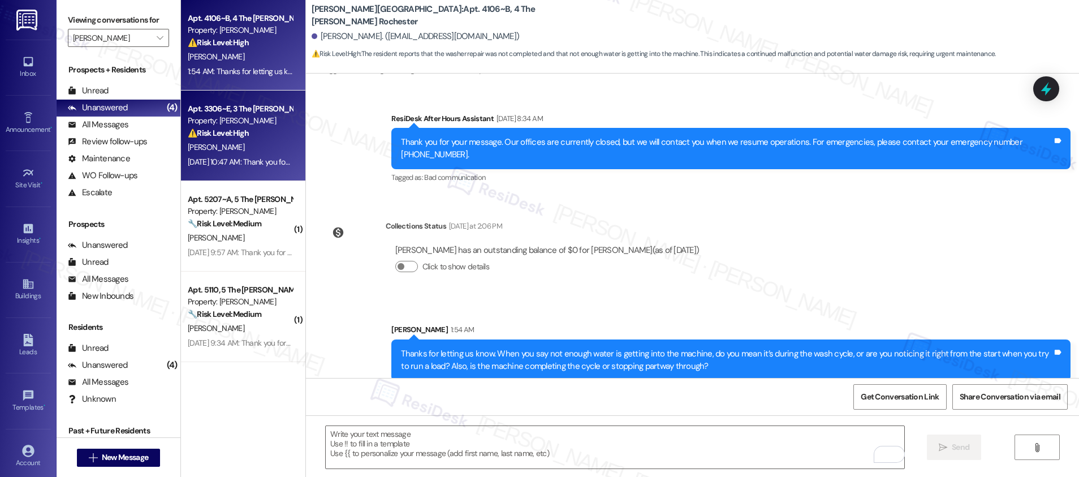
click at [251, 148] on div "[PERSON_NAME]" at bounding box center [240, 147] width 107 height 14
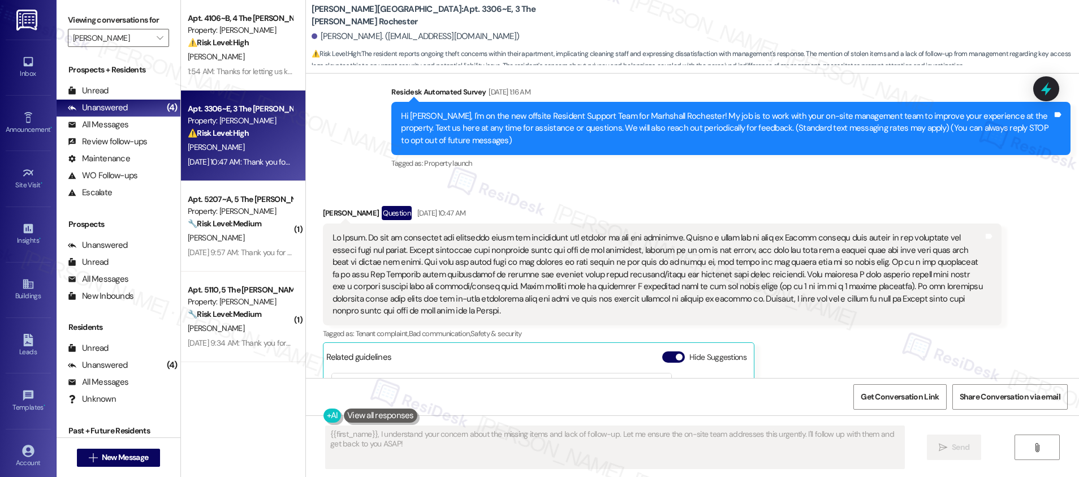
scroll to position [86, 0]
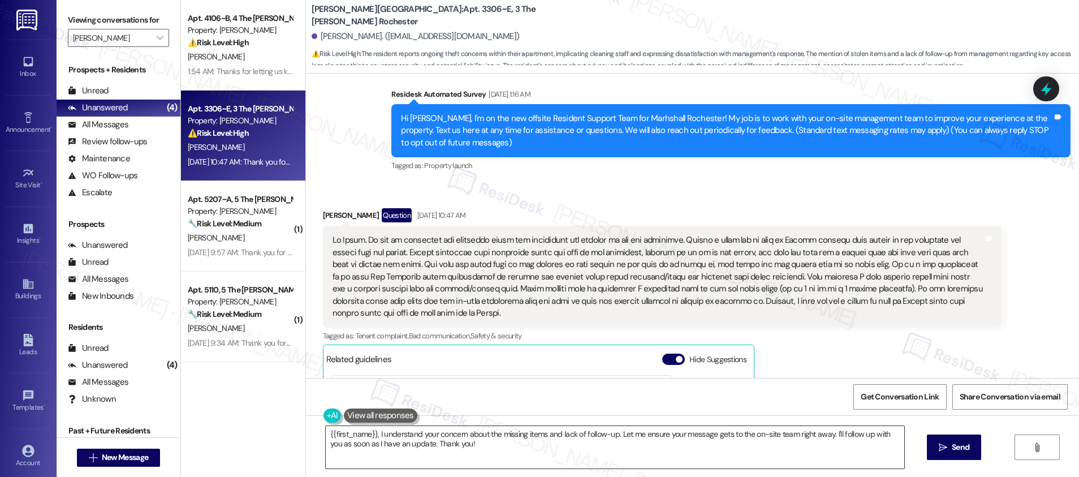
click at [468, 443] on textarea "{{first_name}}, I understand your concern about the missing items and lack of f…" at bounding box center [615, 447] width 578 height 42
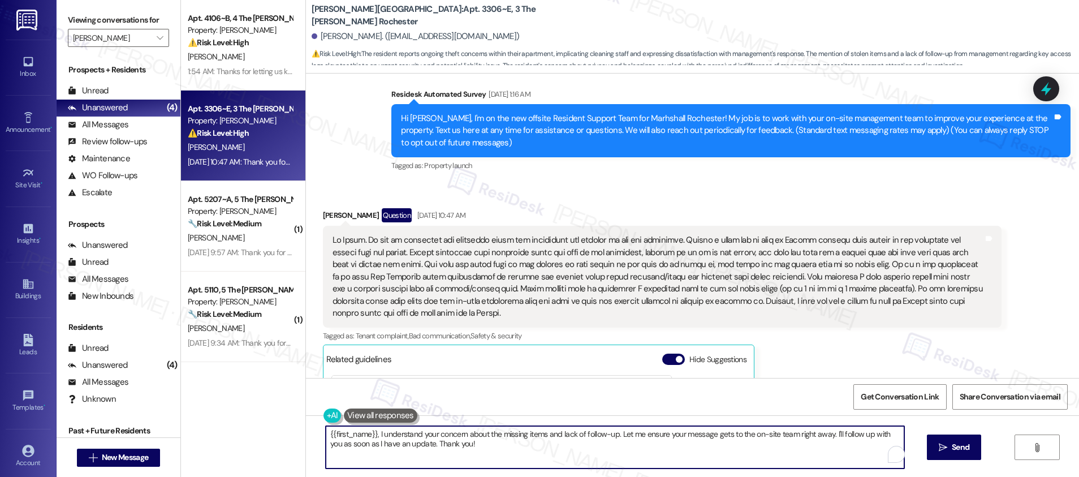
click at [467, 443] on textarea "{{first_name}}, I understand your concern about the missing items and lack of f…" at bounding box center [615, 447] width 578 height 42
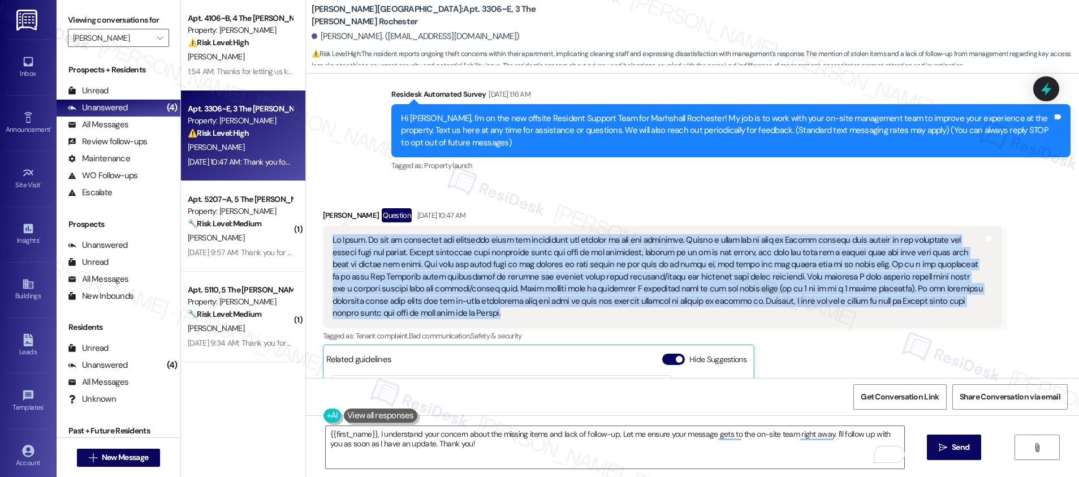
drag, startPoint x: 322, startPoint y: 238, endPoint x: 393, endPoint y: 317, distance: 106.4
click at [393, 317] on div at bounding box center [657, 276] width 653 height 85
copy div "Hi [PERSON_NAME]. Me and my roommates are concerned about our belongings and pr…"
click at [406, 440] on textarea "{{first_name}}, I understand your concern about the missing items and lack of f…" at bounding box center [615, 447] width 578 height 42
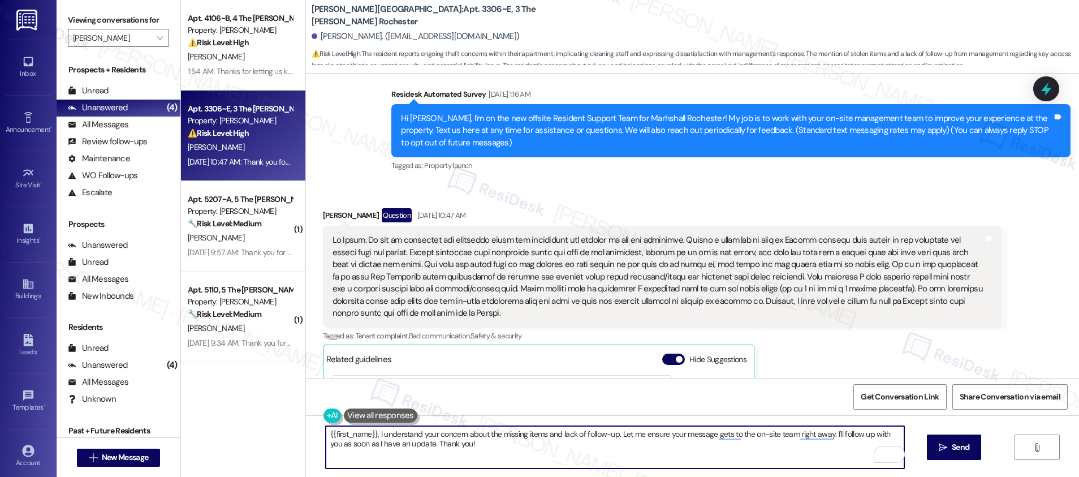
click at [406, 440] on textarea "{{first_name}}, I understand your concern about the missing items and lack of f…" at bounding box center [615, 447] width 578 height 42
paste textarea "Hi [Resident’s Name], I understand how concerning this is. I’ll follow up with …"
click at [323, 214] on div "[PERSON_NAME] Question [DATE] 10:47 AM" at bounding box center [662, 217] width 679 height 18
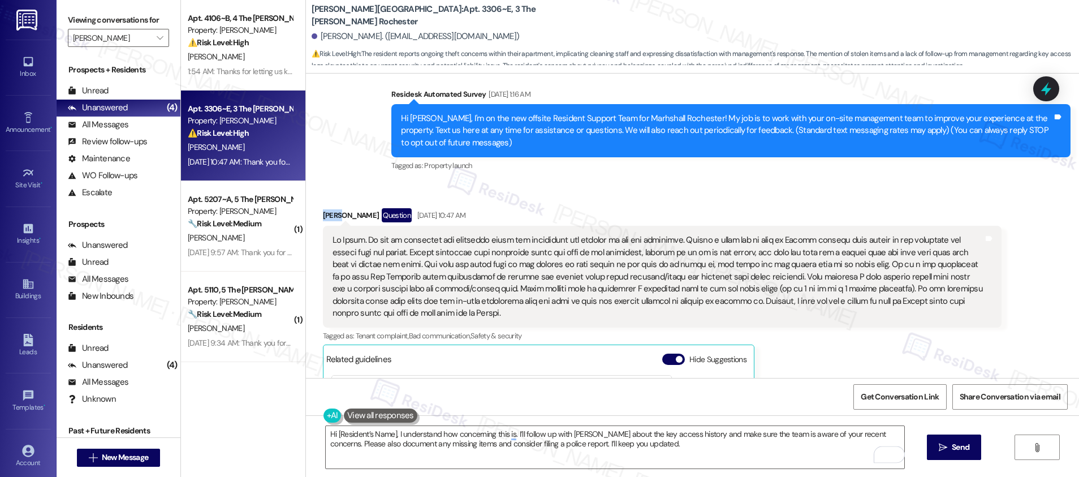
copy div "Diego"
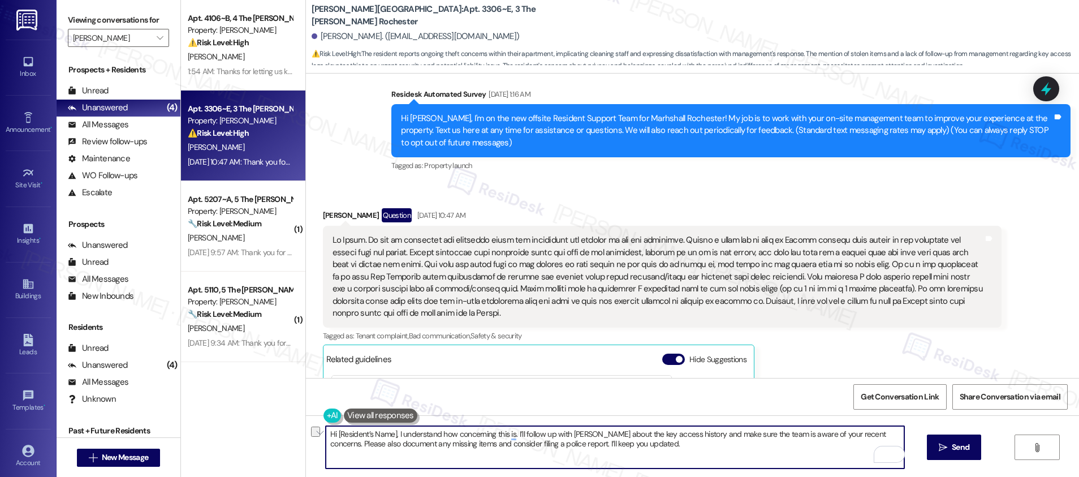
drag, startPoint x: 390, startPoint y: 432, endPoint x: 330, endPoint y: 454, distance: 63.7
click at [328, 436] on textarea "Hi [Resident’s Name], I understand how concerning this is. I’ll follow up with …" at bounding box center [615, 447] width 578 height 42
paste textarea "Diego"
click at [392, 439] on textarea "Hi [PERSON_NAME], I understand how concerning this is. I’ll follow up with [PER…" at bounding box center [615, 447] width 578 height 42
type textarea "Hi [PERSON_NAME], I understand how concerning this is. I’ll follow up with [PER…"
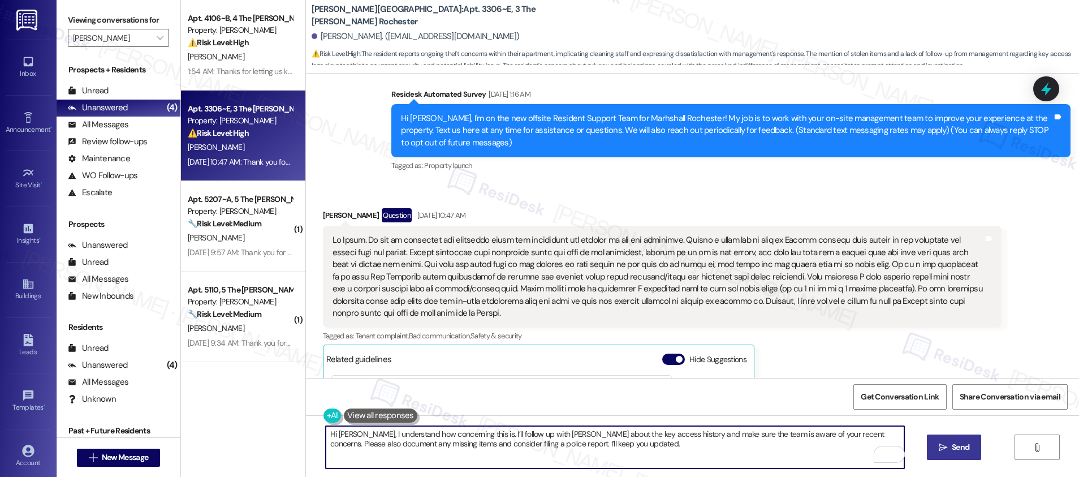
click at [938, 449] on icon "" at bounding box center [942, 447] width 8 height 9
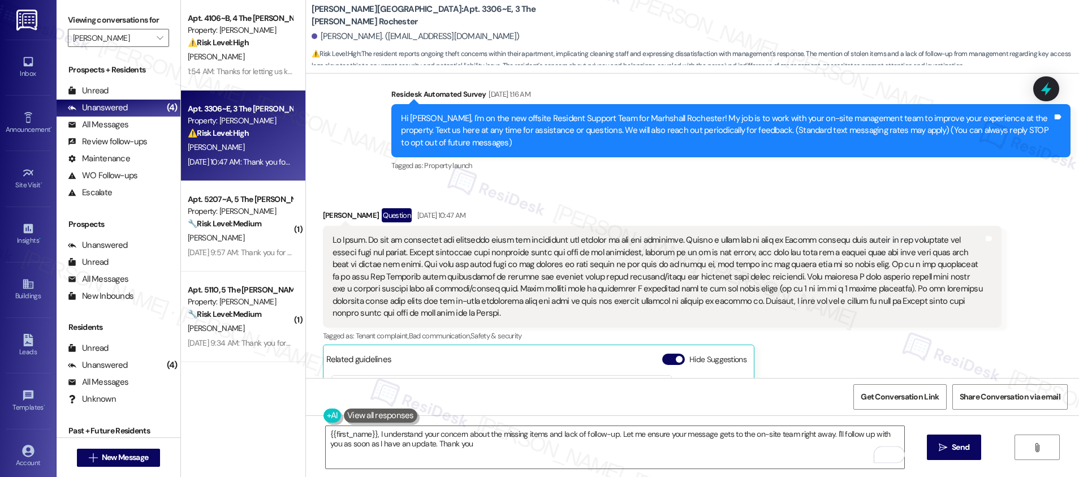
type textarea "{{first_name}}, I understand your concern about the missing items and lack of f…"
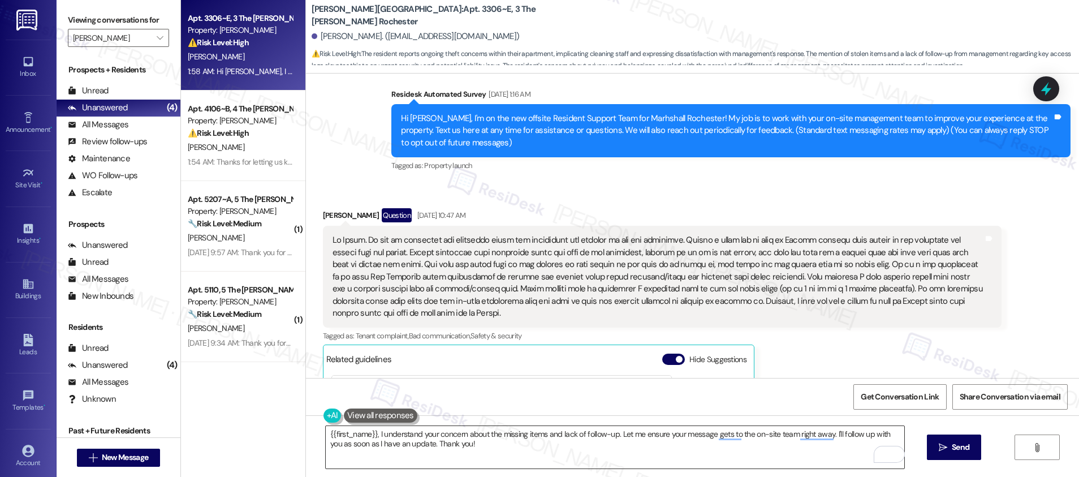
click at [465, 462] on textarea "{{first_name}}, I understand your concern about the missing items and lack of f…" at bounding box center [615, 447] width 578 height 42
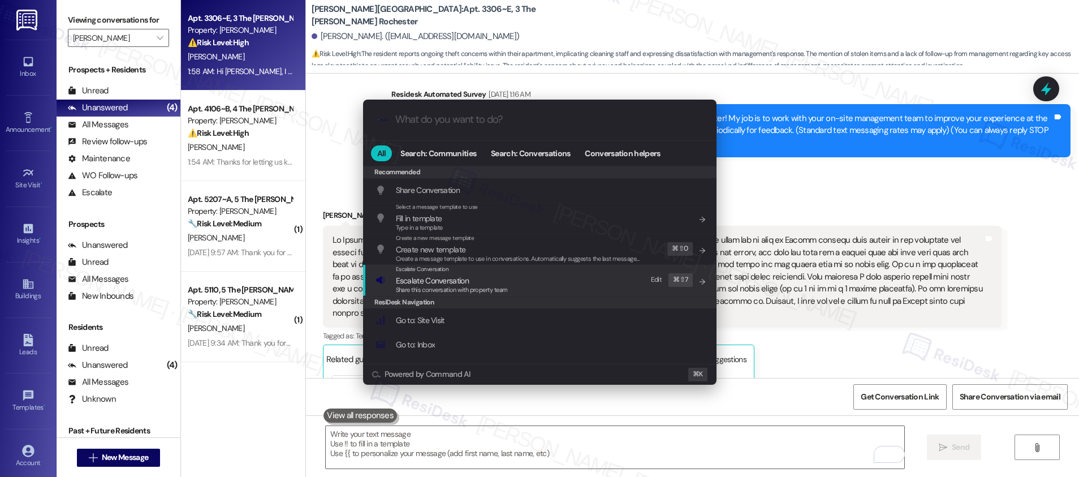
click at [543, 274] on div "Escalate Conversation Escalate Conversation Share this conversation with proper…" at bounding box center [540, 280] width 331 height 31
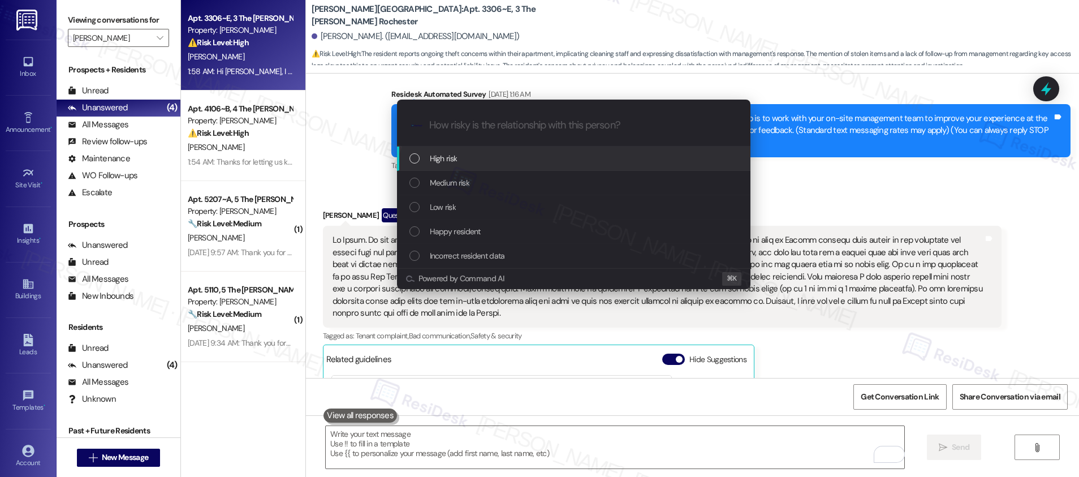
click at [562, 156] on div "High risk" at bounding box center [574, 158] width 331 height 12
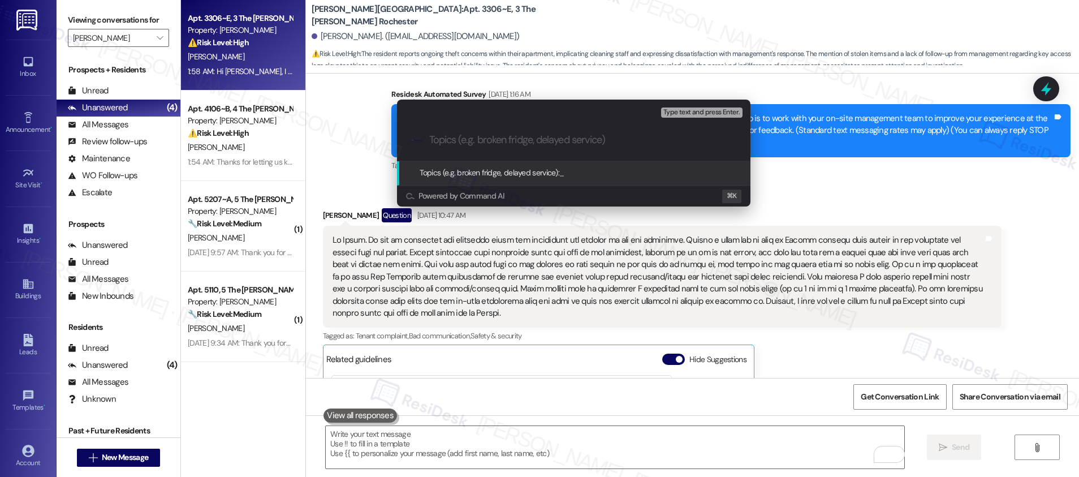
paste input "Follow-Up Needed: Key Access History & Reported Theft"
type input "Follow-Up Needed: Key Access History & Reported Theft"
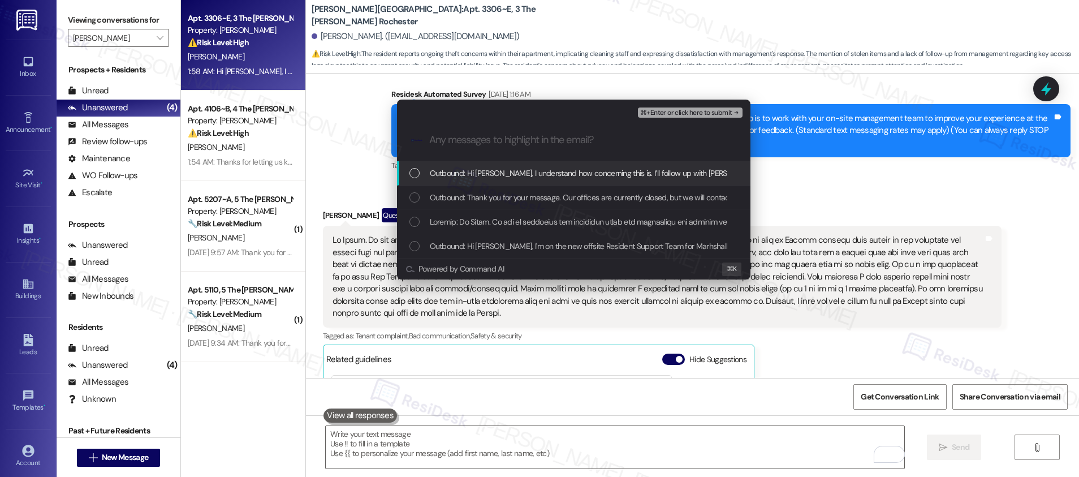
click at [564, 170] on span "Outbound: Hi Diego, I understand how concerning this is. I’ll follow up with La…" at bounding box center [901, 173] width 942 height 12
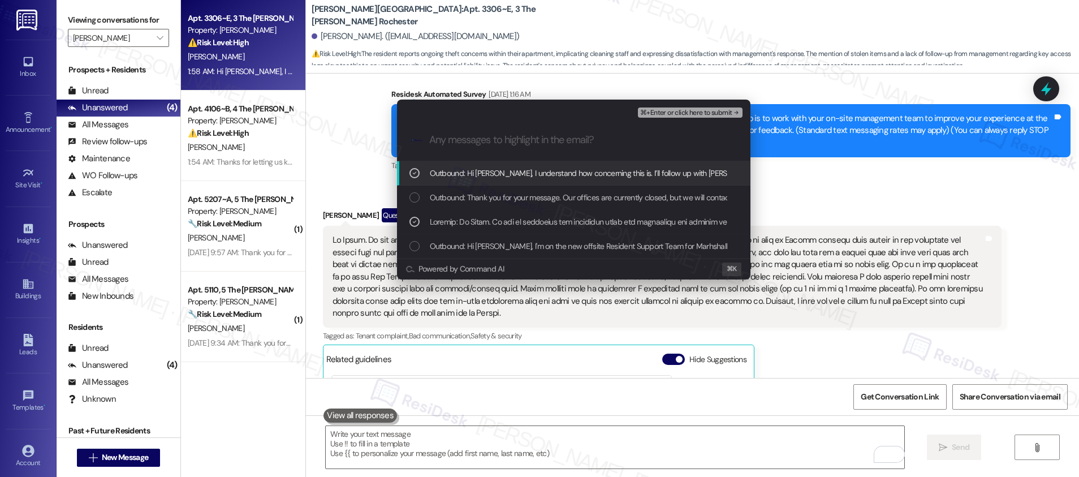
click at [686, 109] on span "⌘+Enter or click here to submit" at bounding box center [686, 113] width 92 height 8
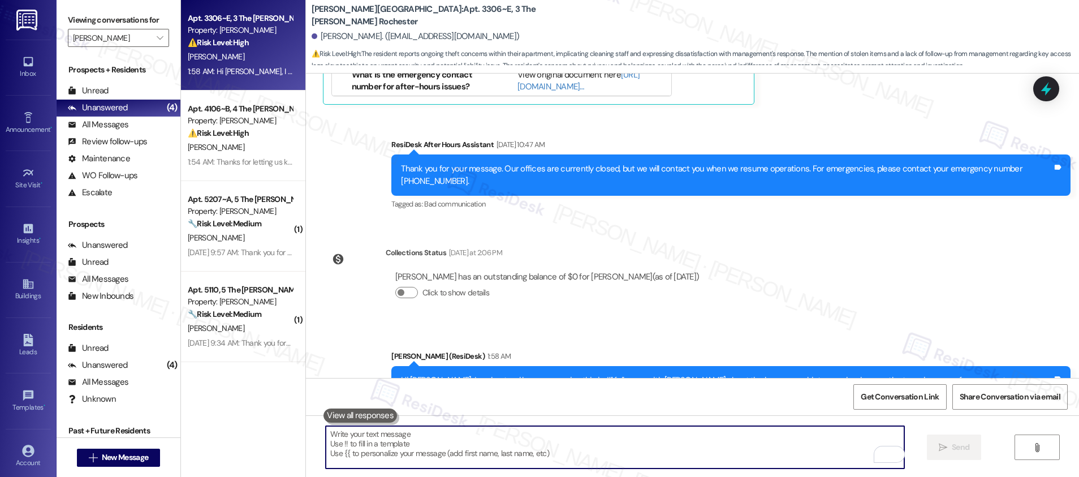
scroll to position [601, 0]
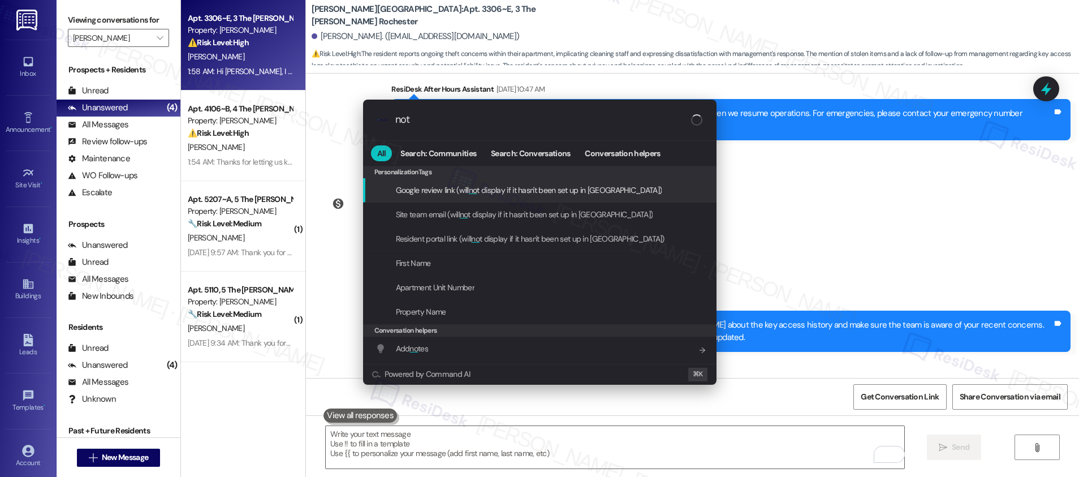
type input "note"
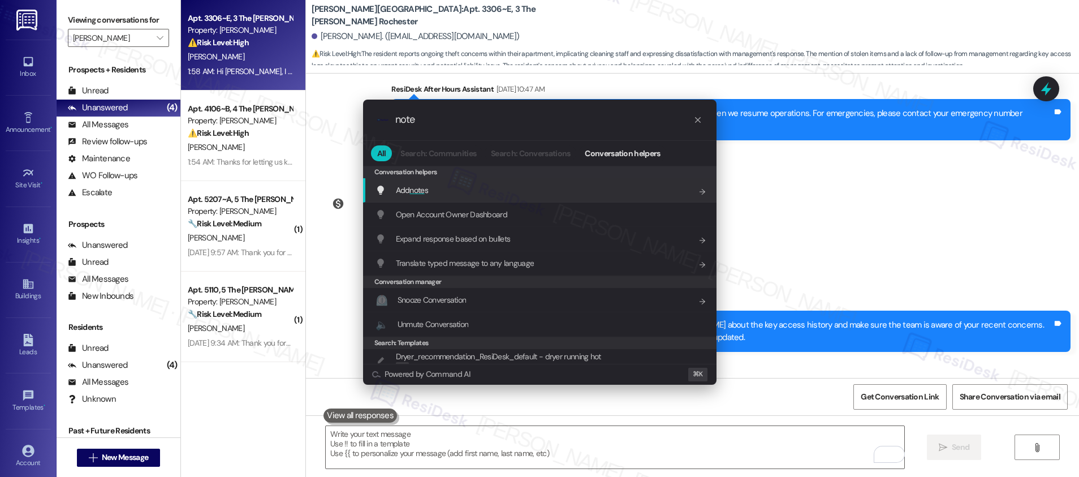
click at [520, 195] on div "Add note s Add shortcut" at bounding box center [540, 190] width 331 height 12
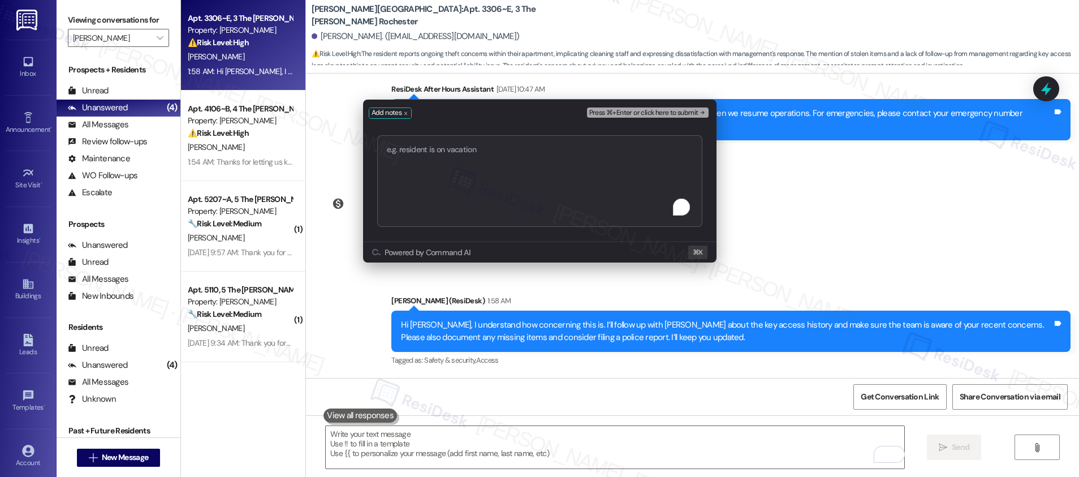
type textarea "Follow-Up Needed: Key Access History & Reported Theft"
click at [645, 109] on span "Press ⌘+Enter or click here to submit" at bounding box center [643, 113] width 109 height 8
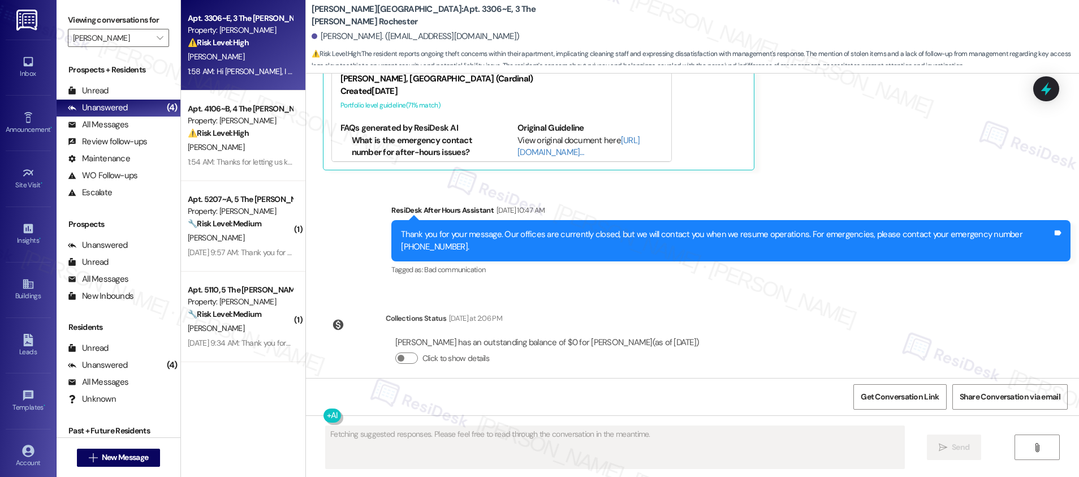
scroll to position [836, 0]
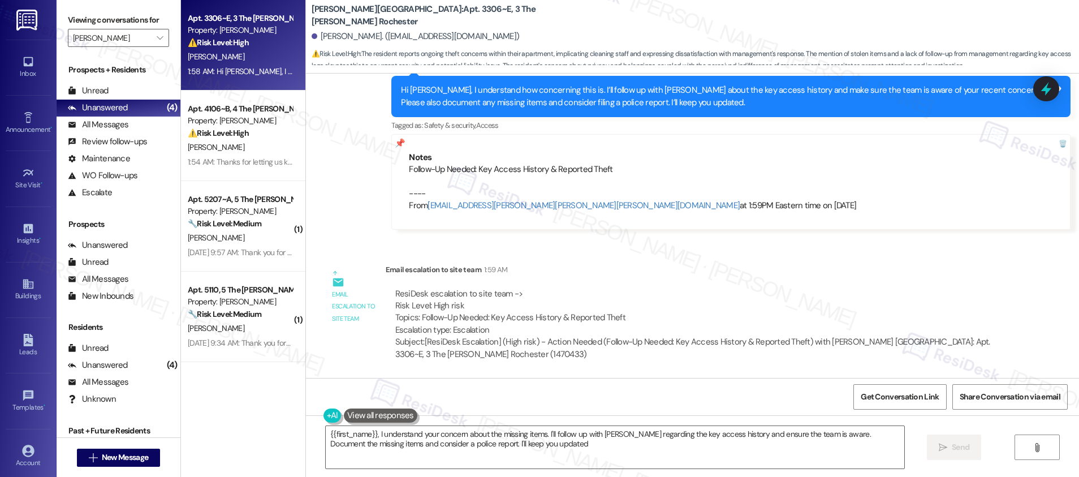
type textarea "{{first_name}}, I understand your concern about the missing items. I'll follow …"
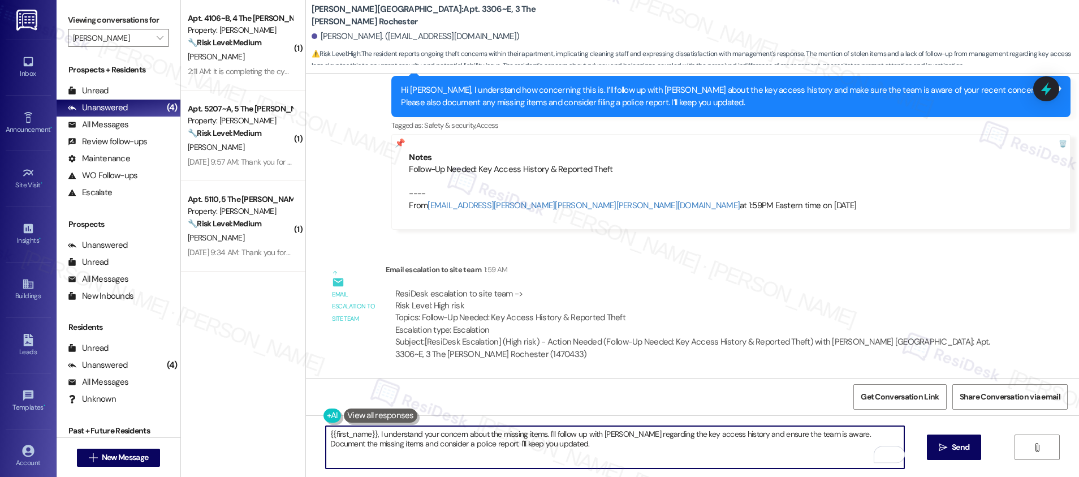
drag, startPoint x: 370, startPoint y: 433, endPoint x: 380, endPoint y: 433, distance: 10.2
click at [380, 433] on textarea "{{first_name}}, I understand your concern about the missing items. I'll follow …" at bounding box center [615, 447] width 578 height 42
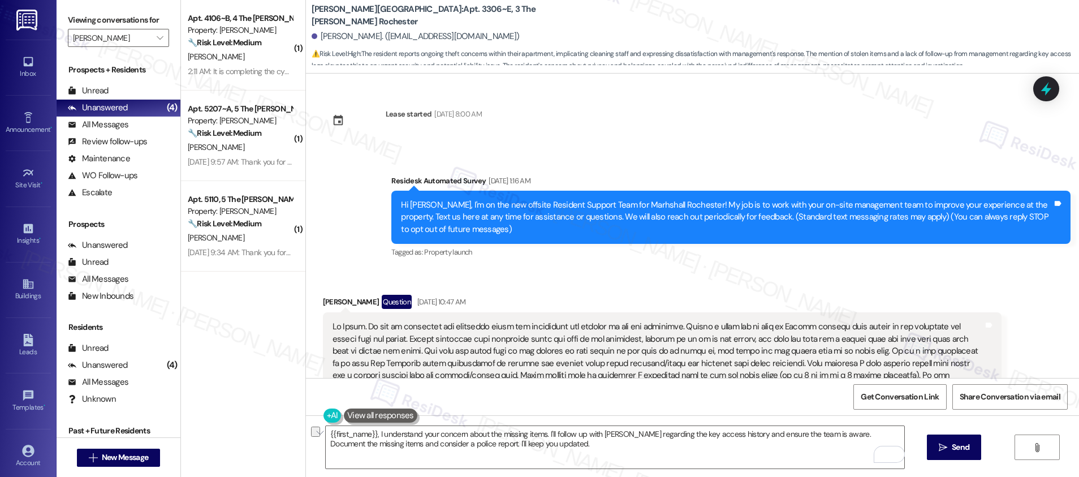
scroll to position [836, 0]
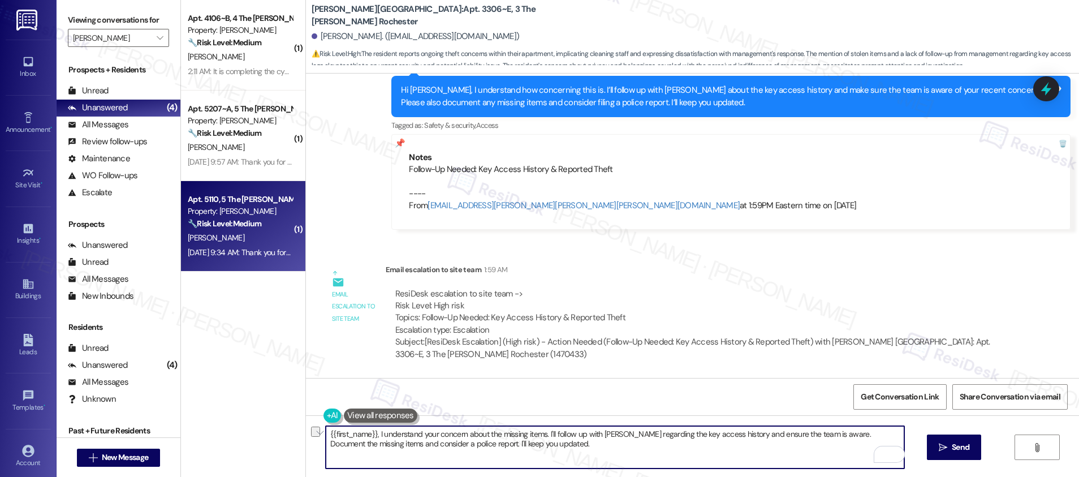
click at [257, 236] on div "[PERSON_NAME]" at bounding box center [240, 238] width 107 height 14
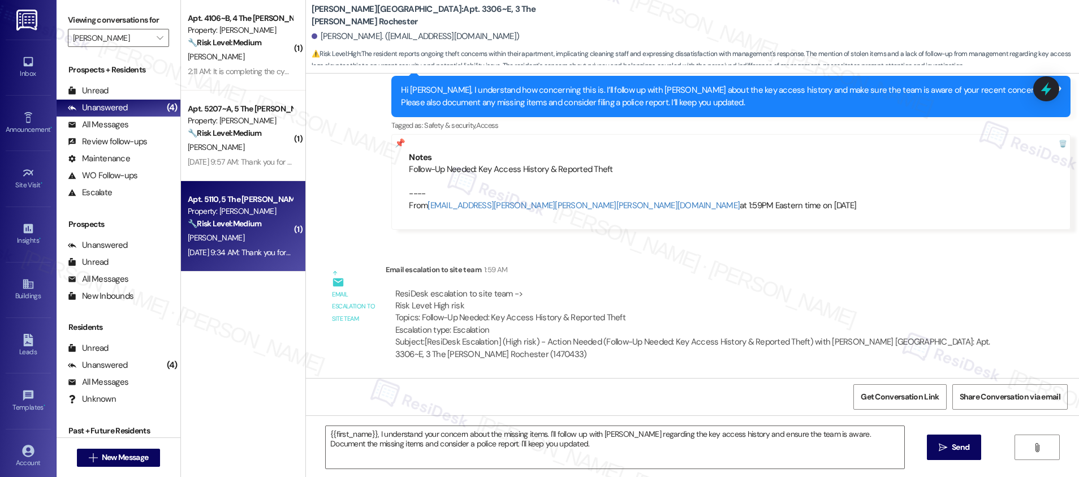
type textarea "Fetching suggested responses. Please feel free to read through the conversation…"
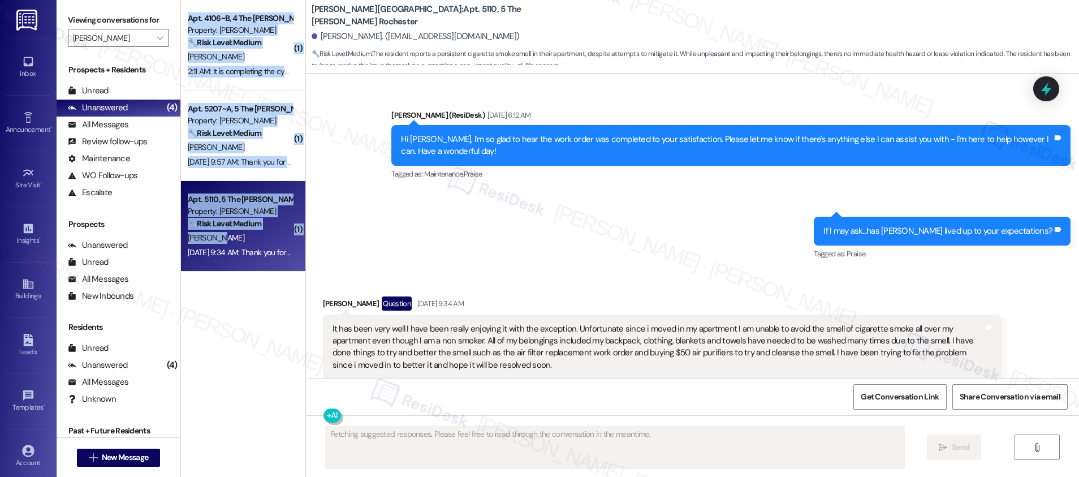
scroll to position [532, 0]
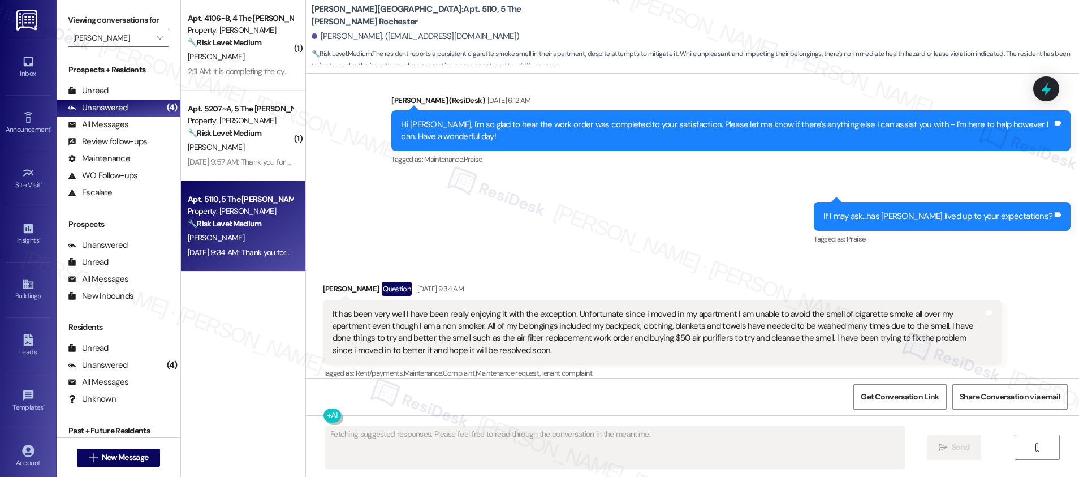
click at [276, 245] on div "[DATE] 9:34 AM: Thank you for your message. Our offices are currently closed, b…" at bounding box center [240, 252] width 107 height 14
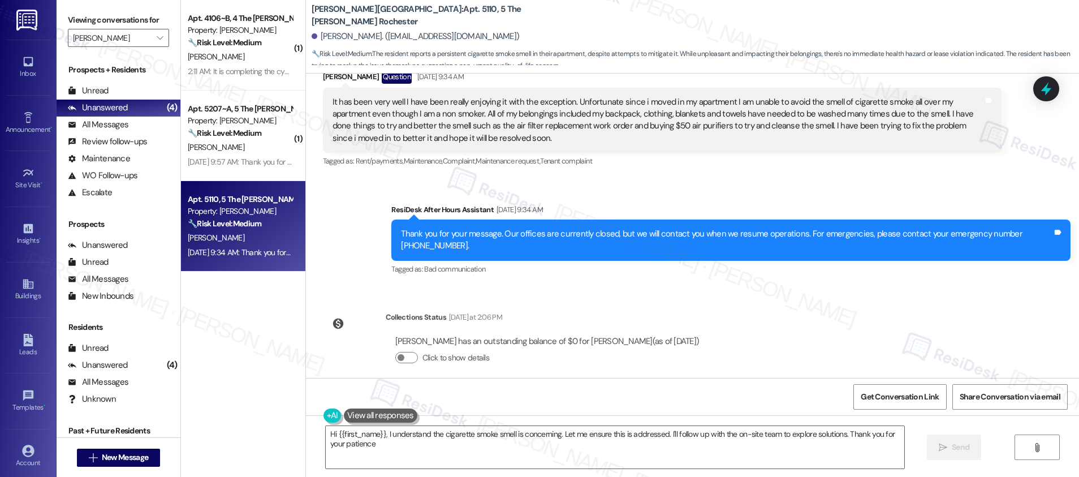
type textarea "Hi {{first_name}}, I understand the cigarette smoke smell is concerning. Let me…"
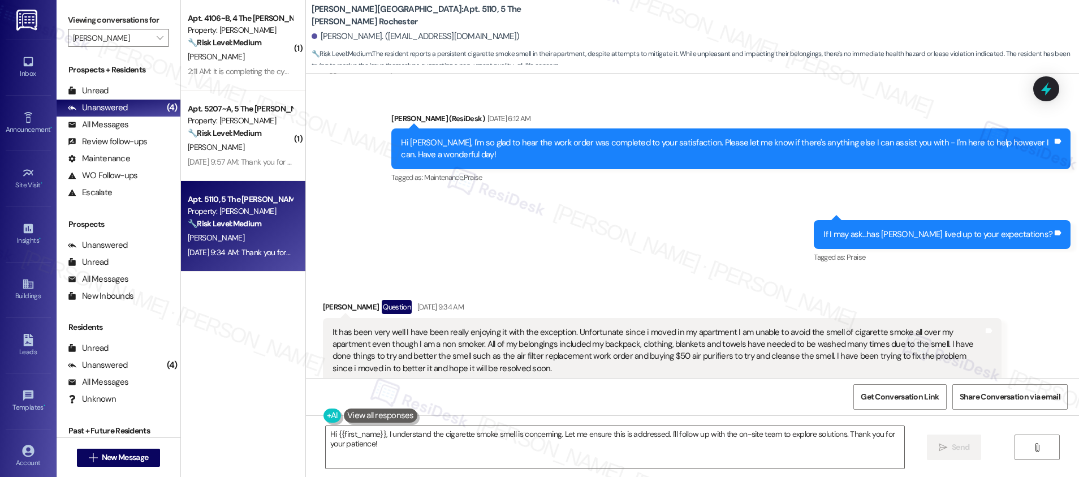
scroll to position [567, 0]
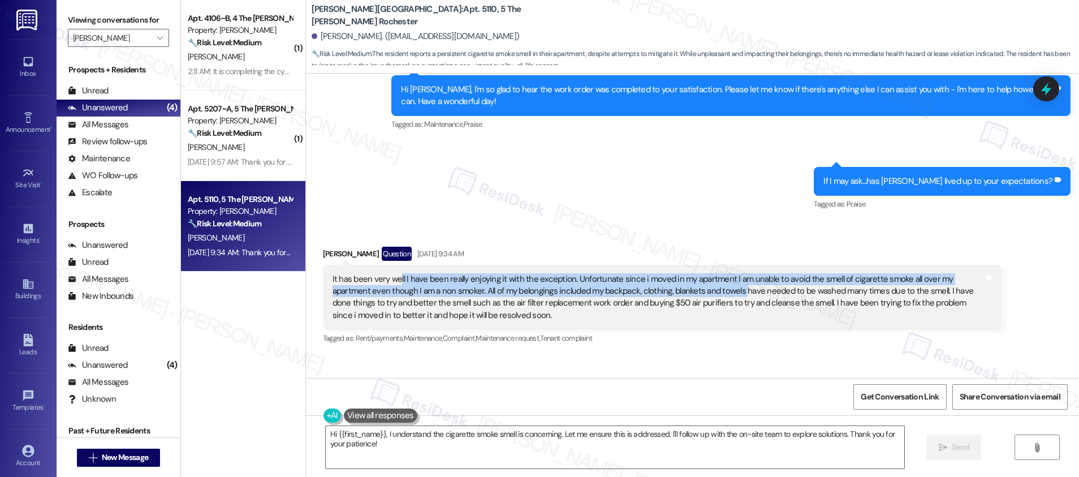
drag, startPoint x: 389, startPoint y: 268, endPoint x: 695, endPoint y: 279, distance: 305.5
click at [695, 279] on div "It has been very well I have been really enjoying it with the exception. Unfort…" at bounding box center [657, 297] width 651 height 49
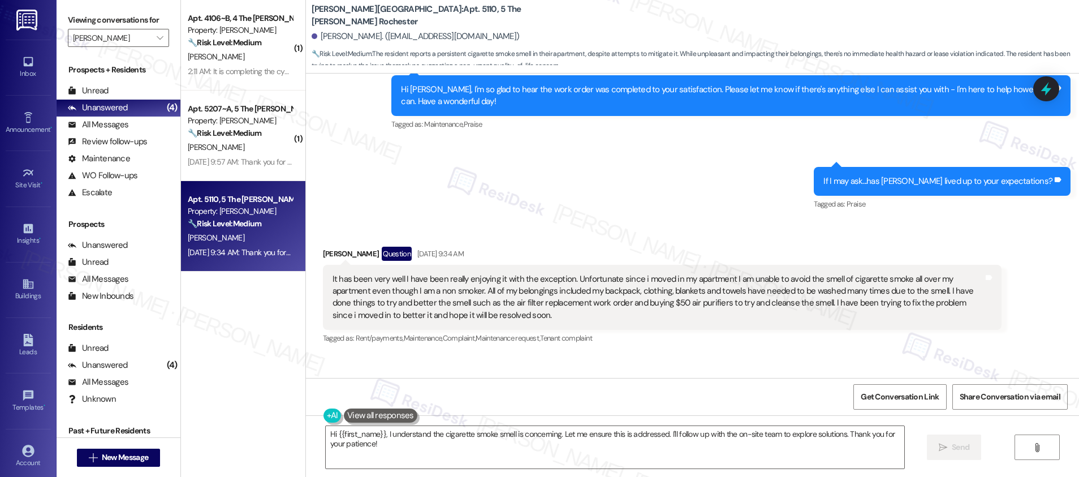
click at [695, 280] on div "It has been very well I have been really enjoying it with the exception. Unfort…" at bounding box center [657, 297] width 651 height 49
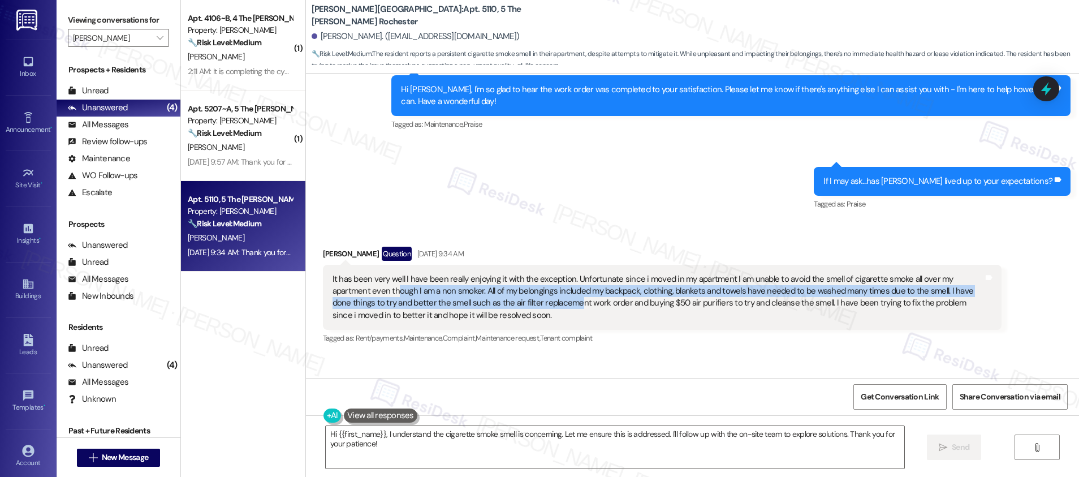
drag, startPoint x: 348, startPoint y: 281, endPoint x: 504, endPoint y: 287, distance: 156.7
click at [504, 287] on div "It has been very well I have been really enjoying it with the exception. Unfort…" at bounding box center [657, 297] width 651 height 49
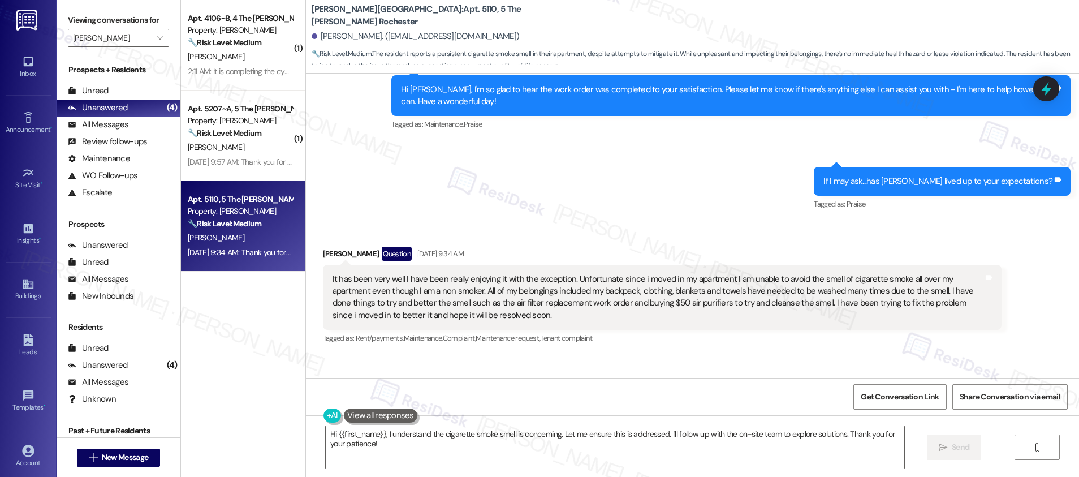
click at [480, 284] on div "It has been very well I have been really enjoying it with the exception. Unfort…" at bounding box center [657, 297] width 651 height 49
drag, startPoint x: 443, startPoint y: 277, endPoint x: 605, endPoint y: 280, distance: 162.8
click at [605, 280] on div "It has been very well I have been really enjoying it with the exception. Unfort…" at bounding box center [657, 297] width 651 height 49
click at [394, 273] on div "It has been very well I have been really enjoying it with the exception. Unfort…" at bounding box center [657, 297] width 651 height 49
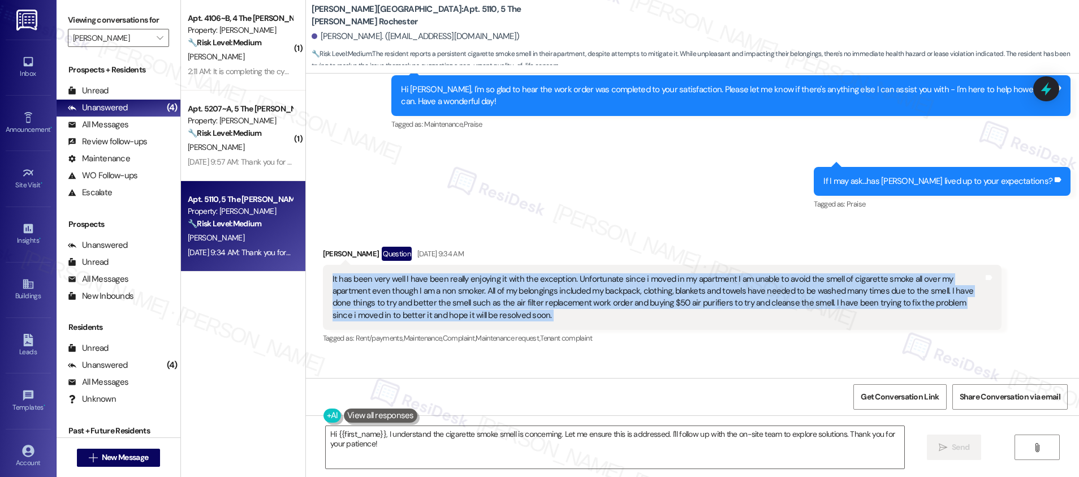
click at [393, 273] on div "It has been very well I have been really enjoying it with the exception. Unfort…" at bounding box center [657, 297] width 651 height 49
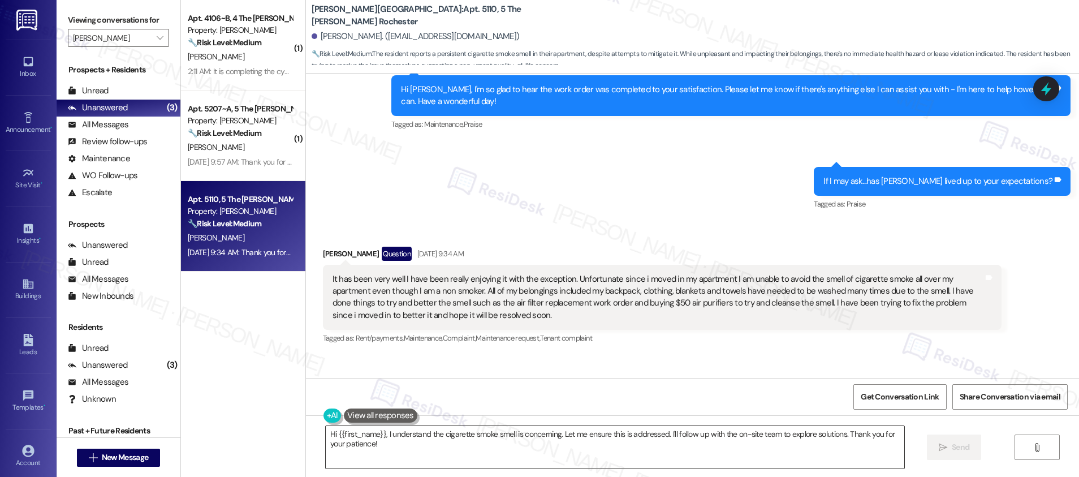
click at [565, 456] on textarea "Hi {{first_name}}, I understand the cigarette smoke smell is concerning. Let me…" at bounding box center [615, 447] width 578 height 42
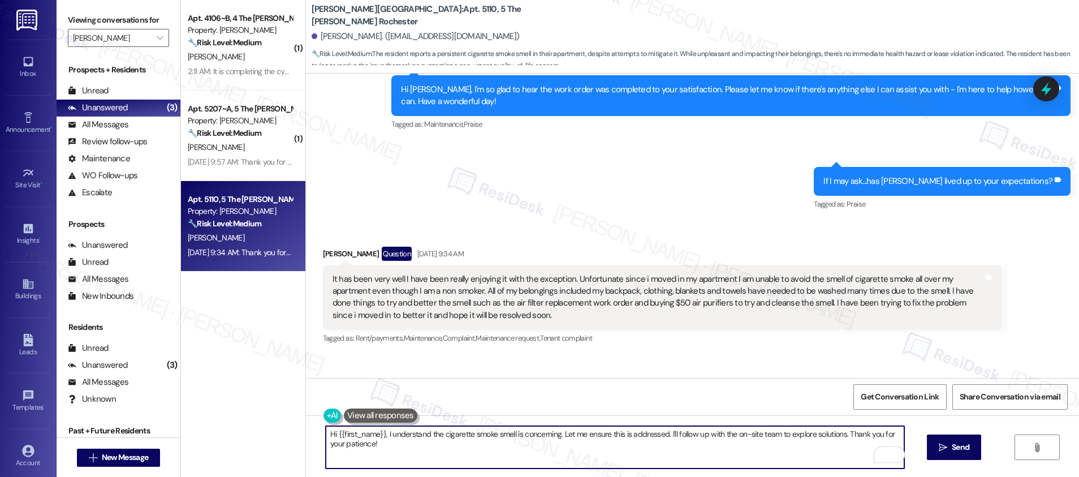
click at [742, 449] on textarea "Hi {{first_name}}, I understand the cigarette smoke smell is concerning. Let me…" at bounding box center [615, 447] width 578 height 42
click at [399, 443] on textarea "Hi {{first_name}}, I understand the cigarette smoke smell is concerning. Let me…" at bounding box center [615, 447] width 578 height 42
click at [405, 443] on textarea "Hi {{first_name}}, I understand the cigarette smoke smell is concerning. Let me…" at bounding box center [615, 447] width 578 height 42
drag, startPoint x: 436, startPoint y: 434, endPoint x: 508, endPoint y: 433, distance: 71.2
click at [510, 432] on textarea "Hi {{first_name}}, I understand the cigarette smoke smell is concerning. Let me…" at bounding box center [615, 447] width 578 height 42
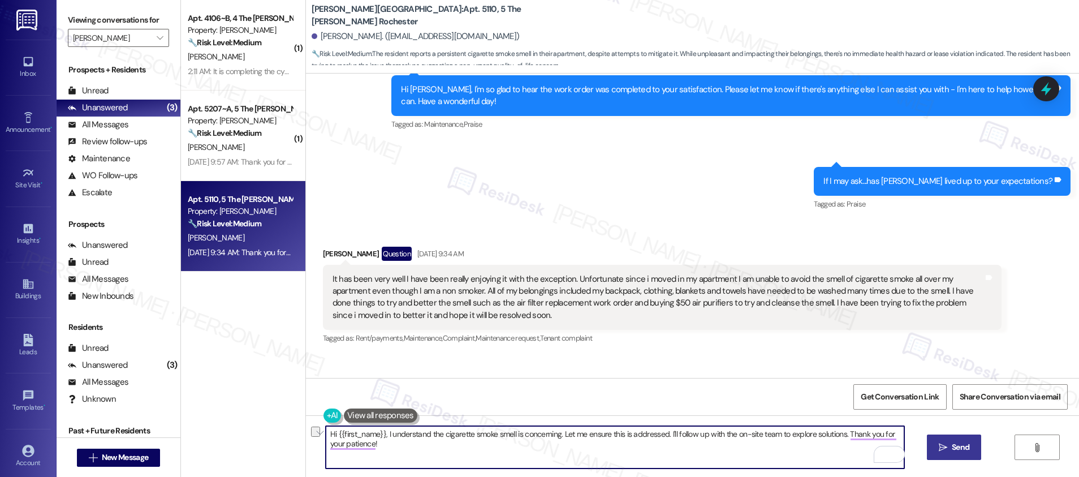
click at [960, 448] on span "Send" at bounding box center [960, 447] width 18 height 12
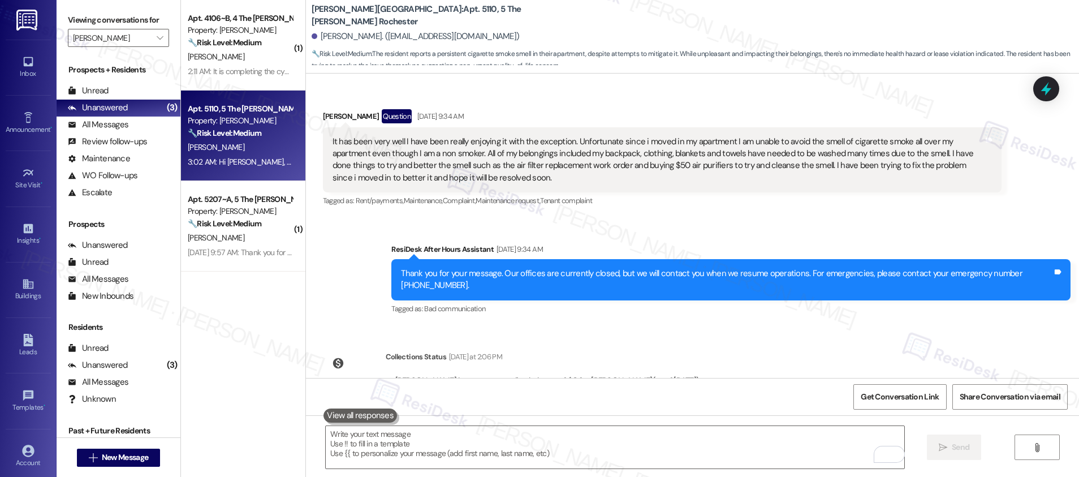
scroll to position [823, 0]
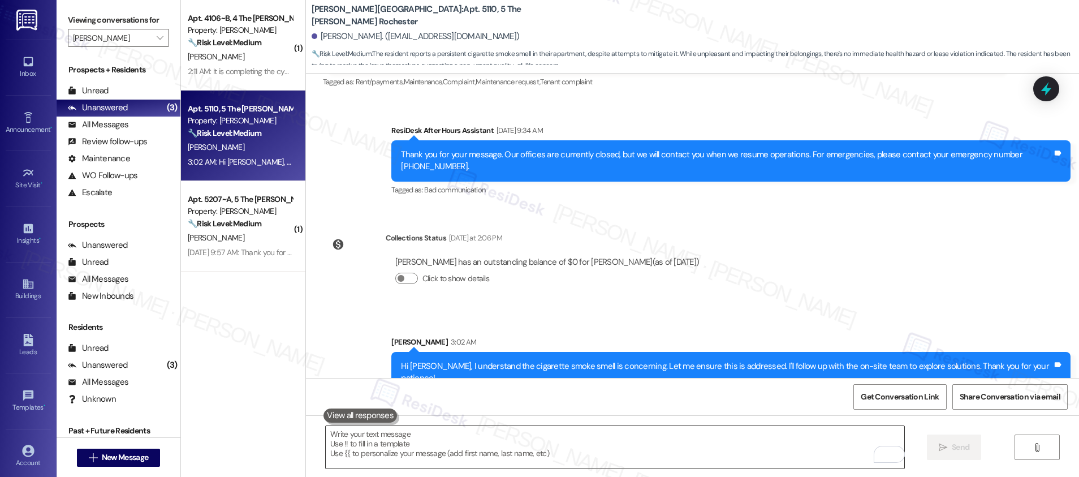
click at [437, 435] on textarea "To enrich screen reader interactions, please activate Accessibility in Grammarl…" at bounding box center [615, 447] width 578 height 42
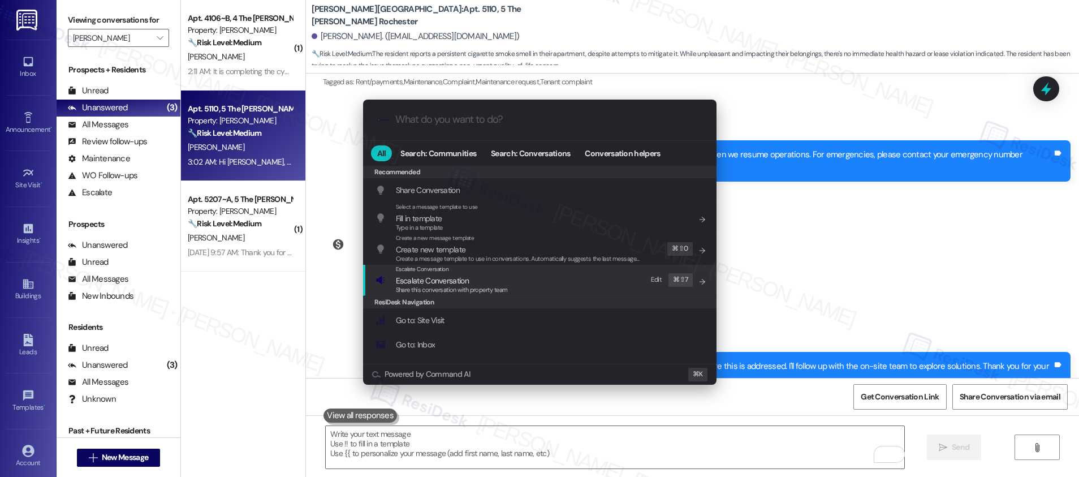
click at [446, 286] on span "Share this conversation with property team" at bounding box center [452, 289] width 112 height 8
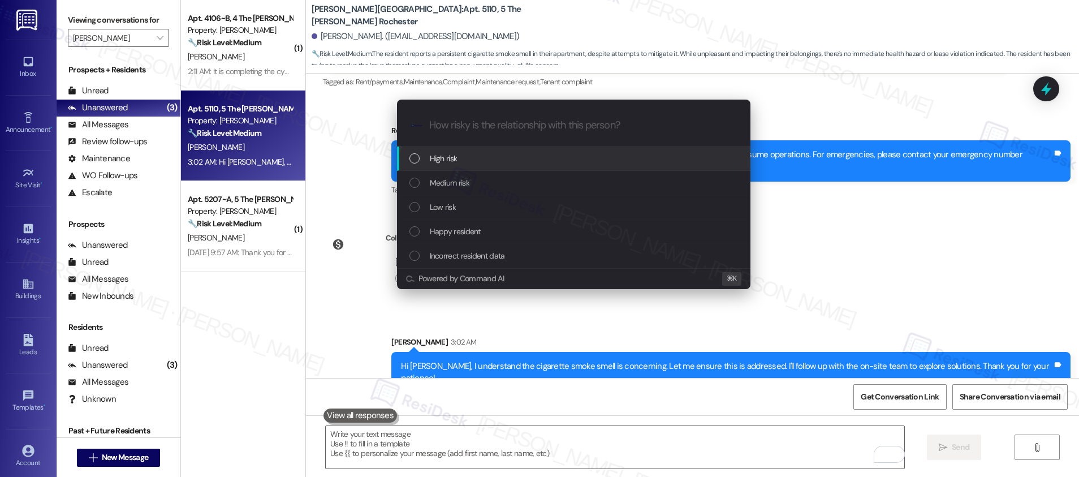
click at [458, 166] on div "High risk" at bounding box center [573, 158] width 353 height 24
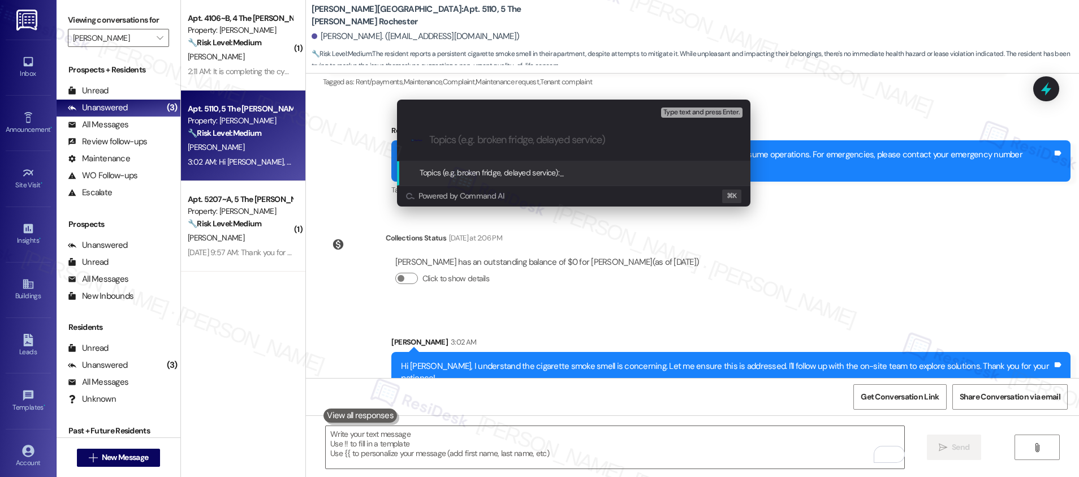
paste input "cigarette smoke smell i"
type input "cigarette smoke smell concern"
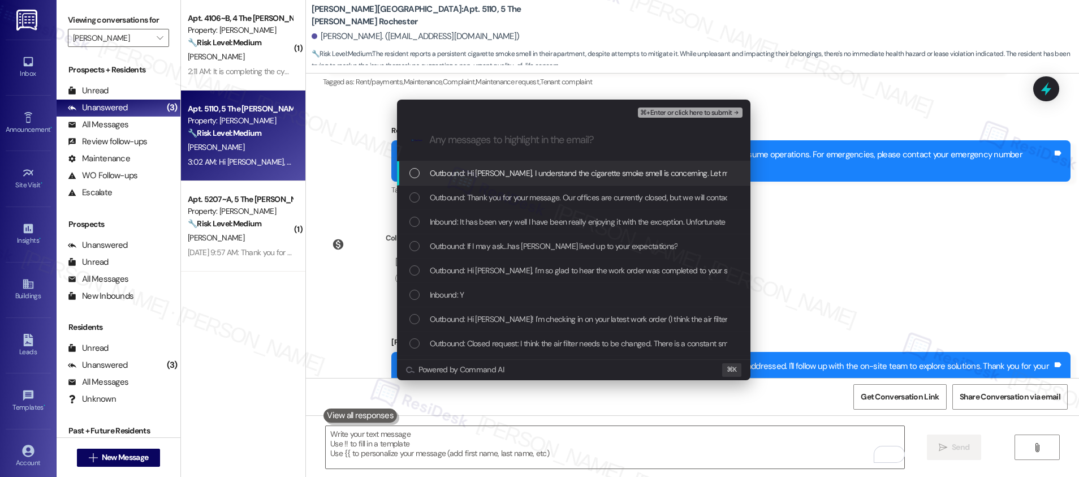
click at [590, 174] on span "Outbound: Hi Maxwell, I understand the cigarette smoke smell is concerning. Let…" at bounding box center [760, 173] width 660 height 12
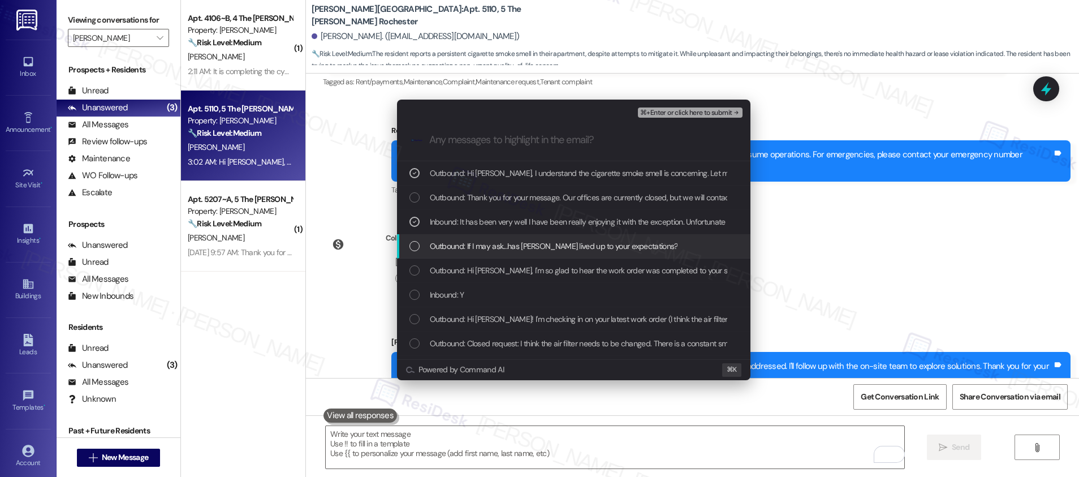
click at [588, 243] on span "Outbound: If I may ask...has Marshall Rochester lived up to your expectations?" at bounding box center [554, 246] width 248 height 12
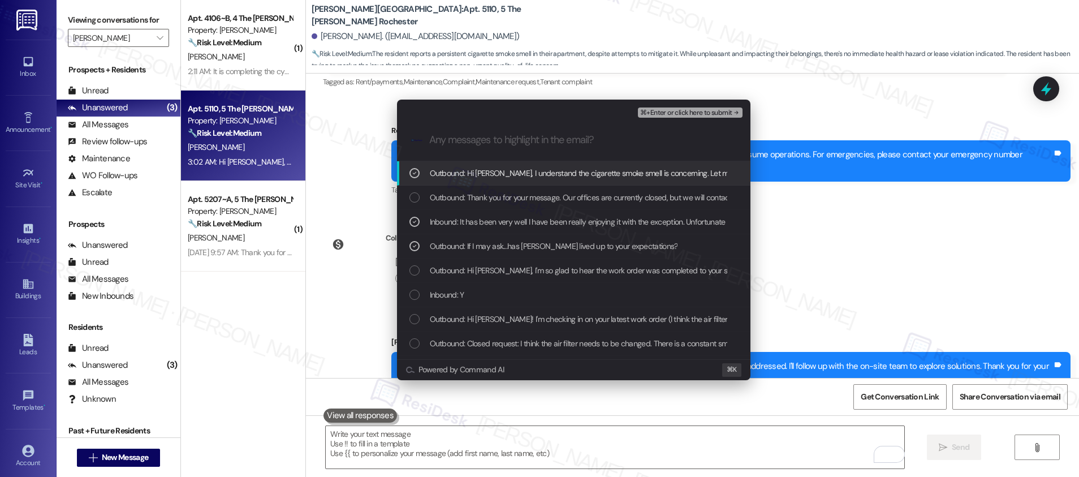
click at [652, 111] on span "⌘+Enter or click here to submit" at bounding box center [686, 113] width 92 height 8
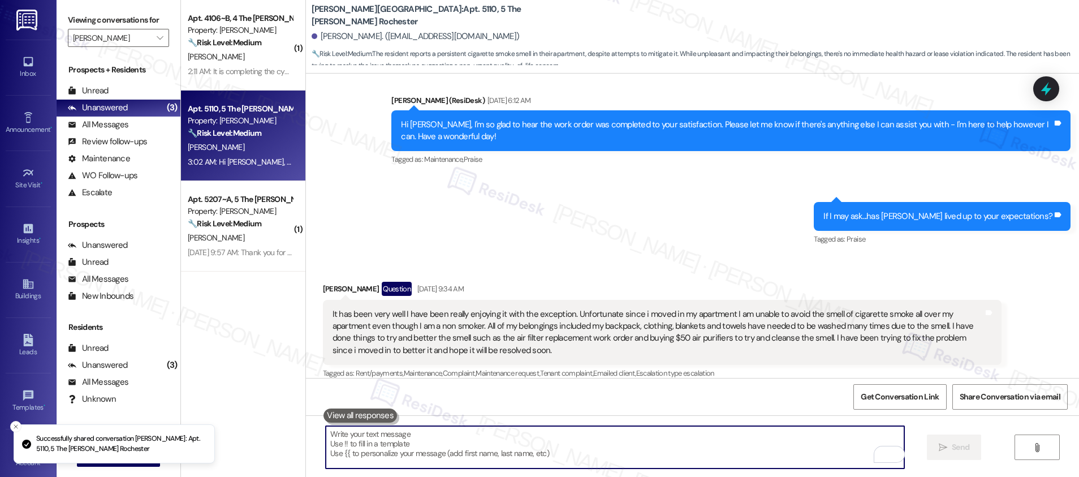
scroll to position [839, 0]
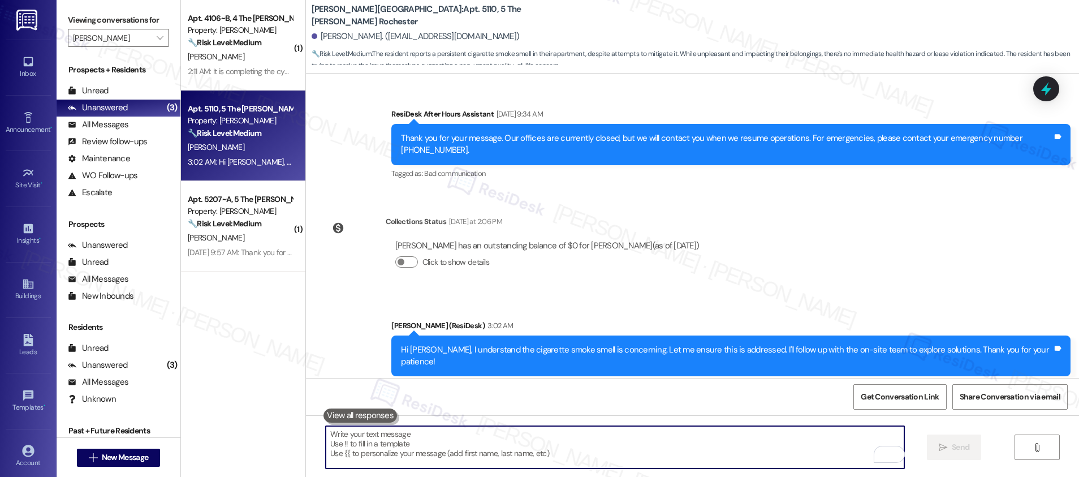
click at [544, 439] on textarea "To enrich screen reader interactions, please activate Accessibility in Grammarl…" at bounding box center [615, 447] width 578 height 42
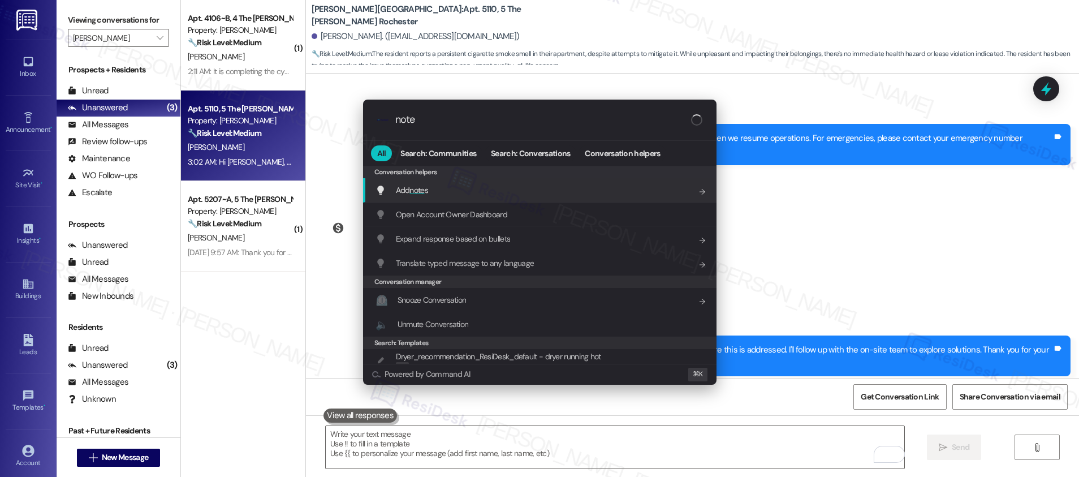
type input "notes"
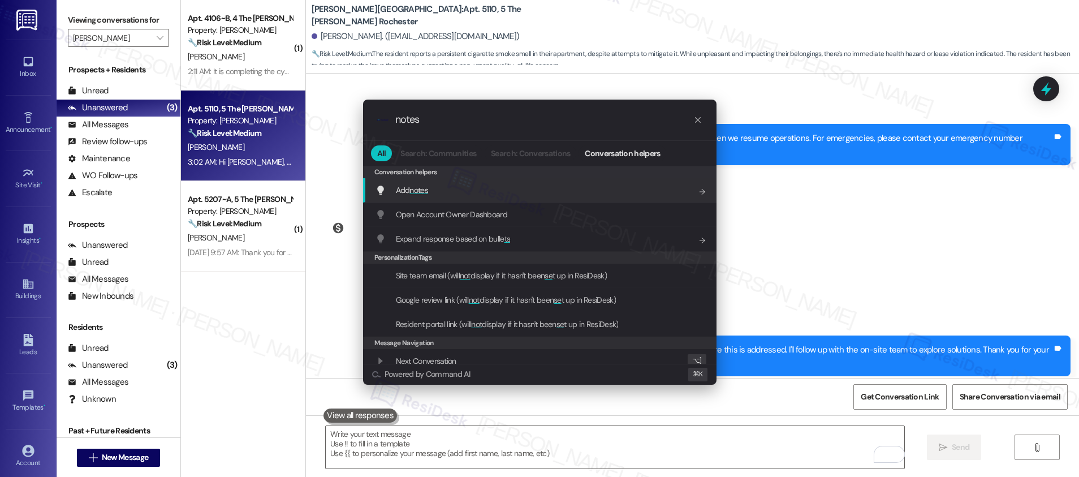
click at [540, 192] on div "Add notes Add shortcut" at bounding box center [540, 190] width 331 height 12
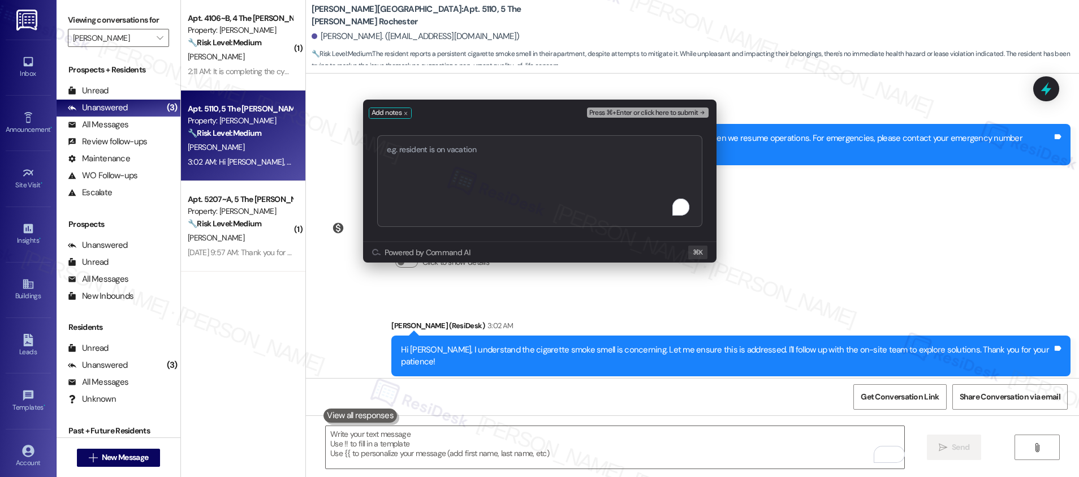
type textarea "cigarette smoke smell concern"
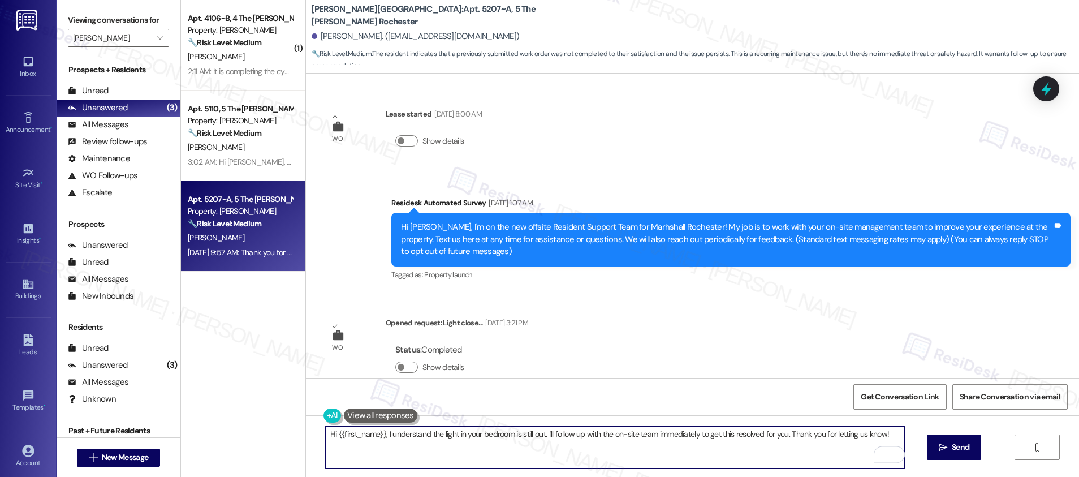
scroll to position [423, 0]
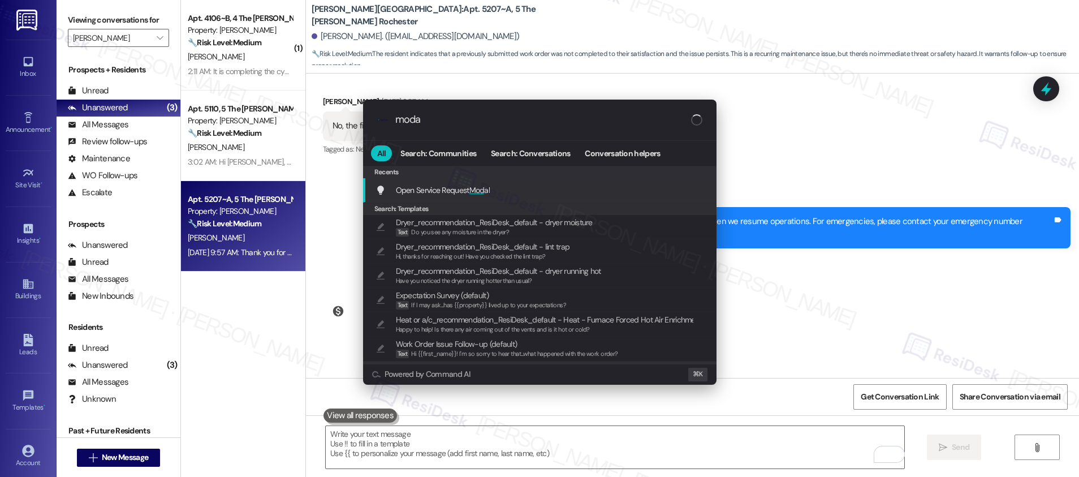
type input "modal"
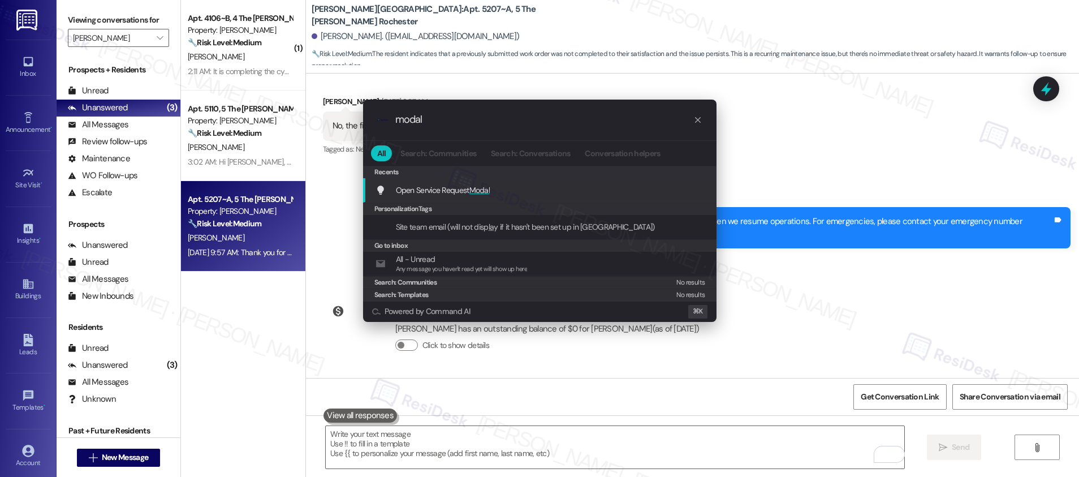
click at [543, 179] on div "Open Service Request Modal Add shortcut" at bounding box center [539, 190] width 353 height 24
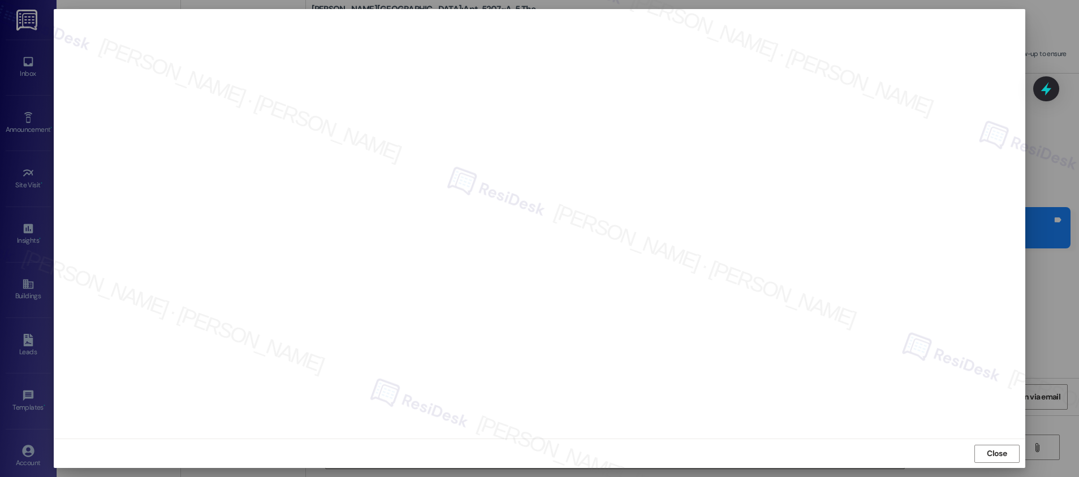
click at [981, 452] on button "Close" at bounding box center [996, 453] width 45 height 18
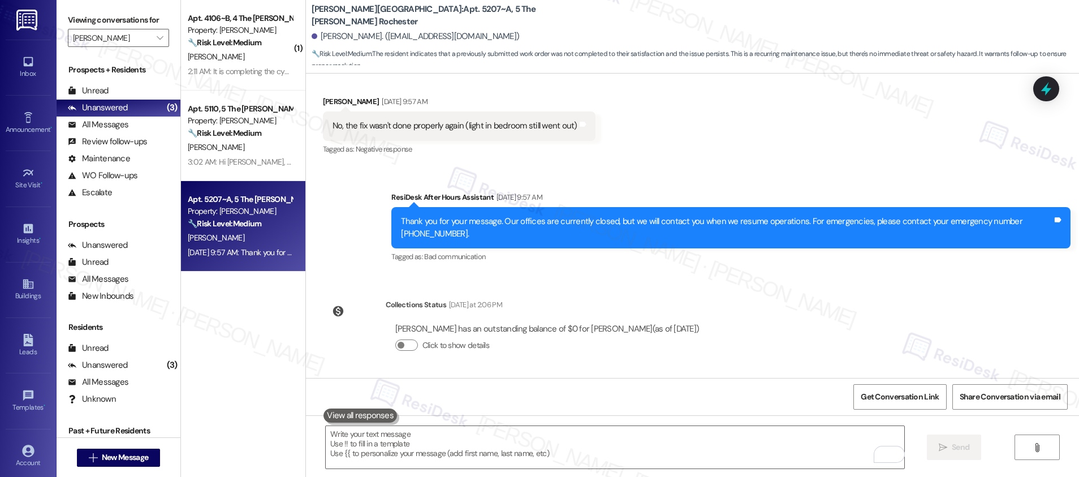
click at [367, 415] on button at bounding box center [359, 415] width 73 height 14
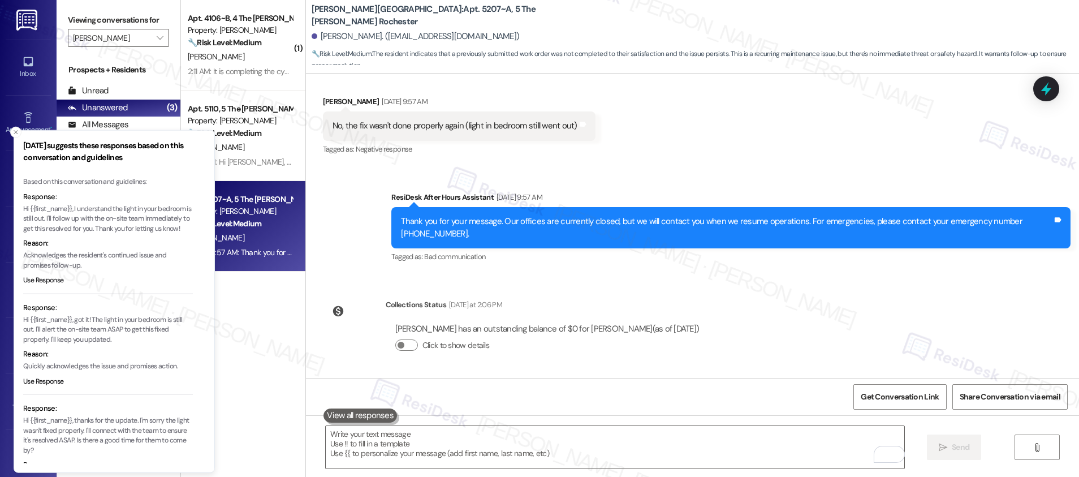
drag, startPoint x: 101, startPoint y: 200, endPoint x: 102, endPoint y: 210, distance: 9.6
click at [102, 210] on p "Hi {{first_name}}, I understand the light in your bedroom is still out. I'll fo…" at bounding box center [108, 219] width 170 height 30
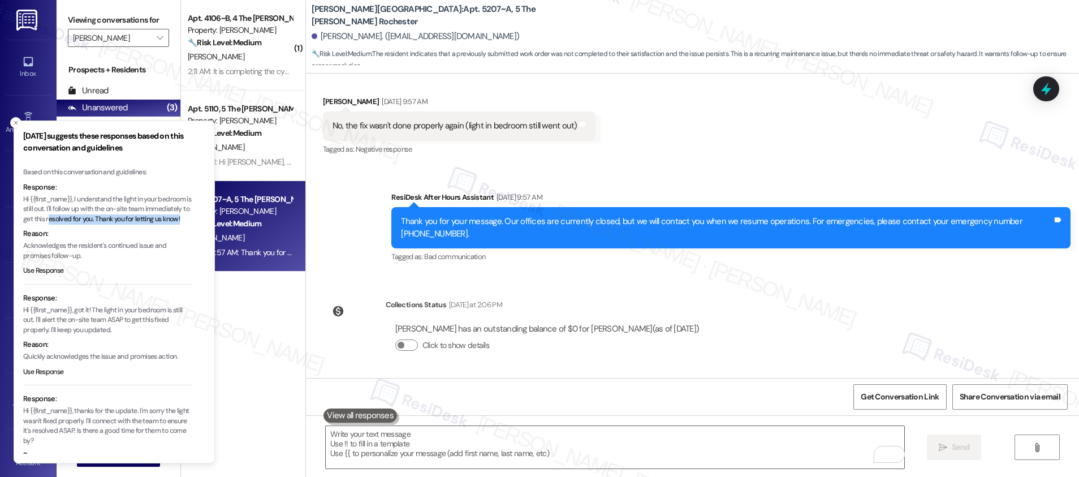
drag, startPoint x: 57, startPoint y: 222, endPoint x: 129, endPoint y: 225, distance: 73.0
click at [129, 224] on p "Hi {{first_name}}, I understand the light in your bedroom is still out. I'll fo…" at bounding box center [108, 209] width 170 height 30
click at [128, 224] on p "Hi {{first_name}}, I understand the light in your bedroom is still out. I'll fo…" at bounding box center [108, 209] width 170 height 30
drag, startPoint x: 97, startPoint y: 326, endPoint x: 99, endPoint y: 332, distance: 6.1
click at [97, 326] on p "Hi {{first_name}}, got it! The light in your bedroom is still out. I'll alert t…" at bounding box center [108, 320] width 170 height 30
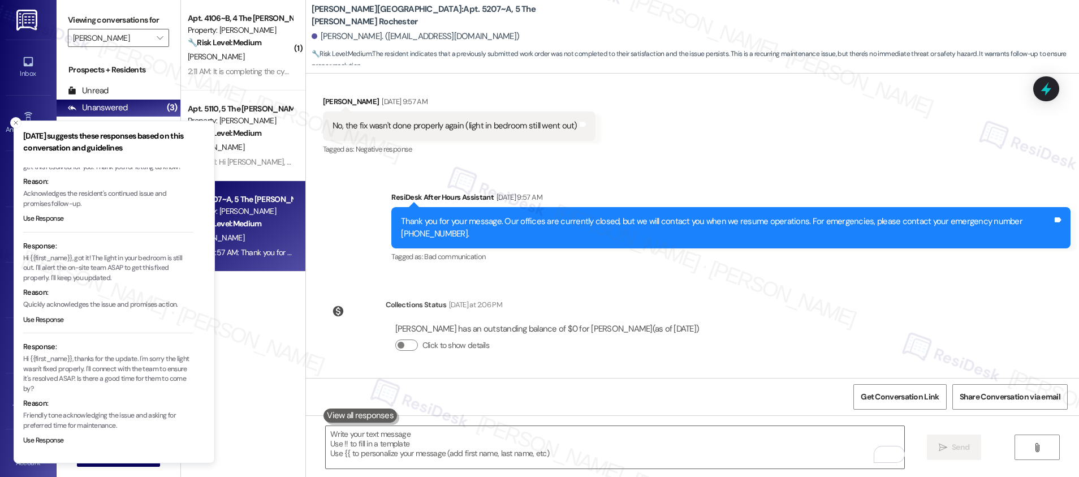
scroll to position [62, 0]
click at [51, 439] on button "Use Response" at bounding box center [43, 440] width 41 height 10
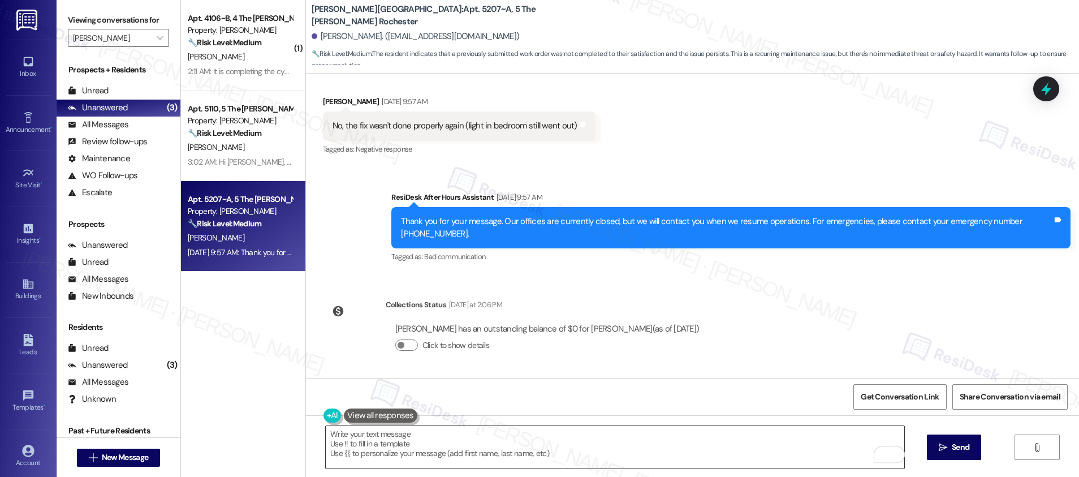
drag, startPoint x: 769, startPoint y: 457, endPoint x: 769, endPoint y: 449, distance: 7.9
click at [769, 457] on textarea "Hi {{first_name}}, thanks for the update. I'm sorry the light wasn't fixed prop…" at bounding box center [615, 447] width 578 height 42
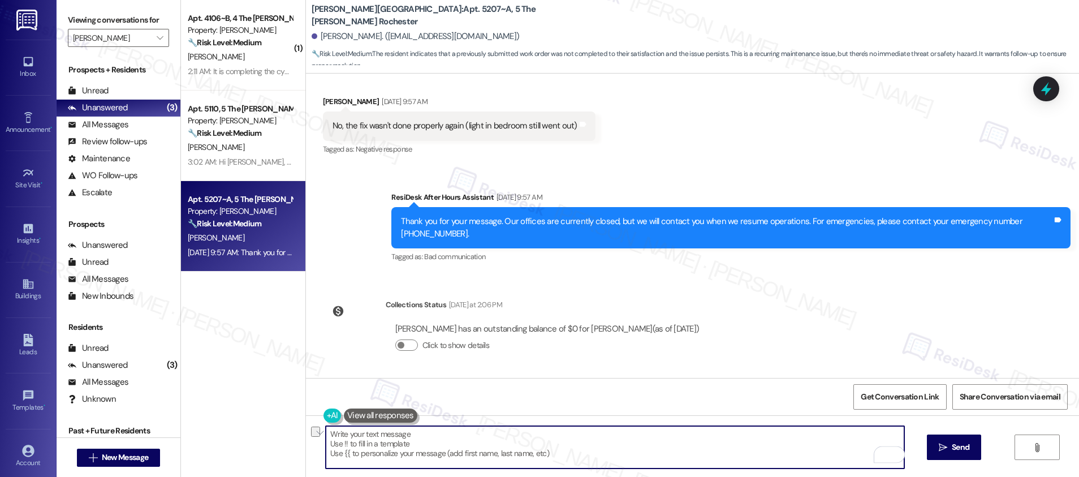
drag, startPoint x: 758, startPoint y: 436, endPoint x: 894, endPoint y: 438, distance: 136.8
click at [894, 438] on textarea "Hi {{first_name}}, thanks for the update. I'm sorry the light wasn't fixed prop…" at bounding box center [615, 447] width 578 height 42
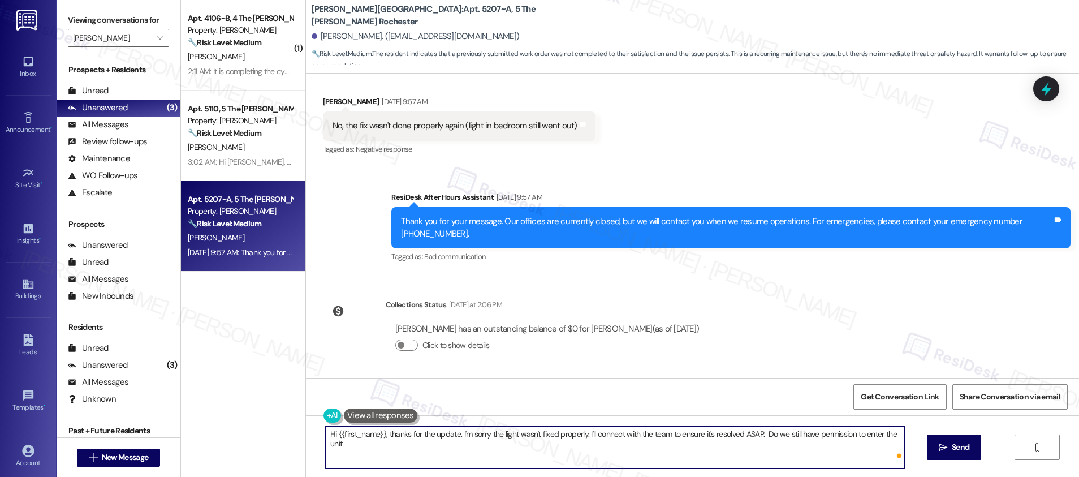
type textarea "Hi {{first_name}}, thanks for the update. I'm sorry the light wasn't fixed prop…"
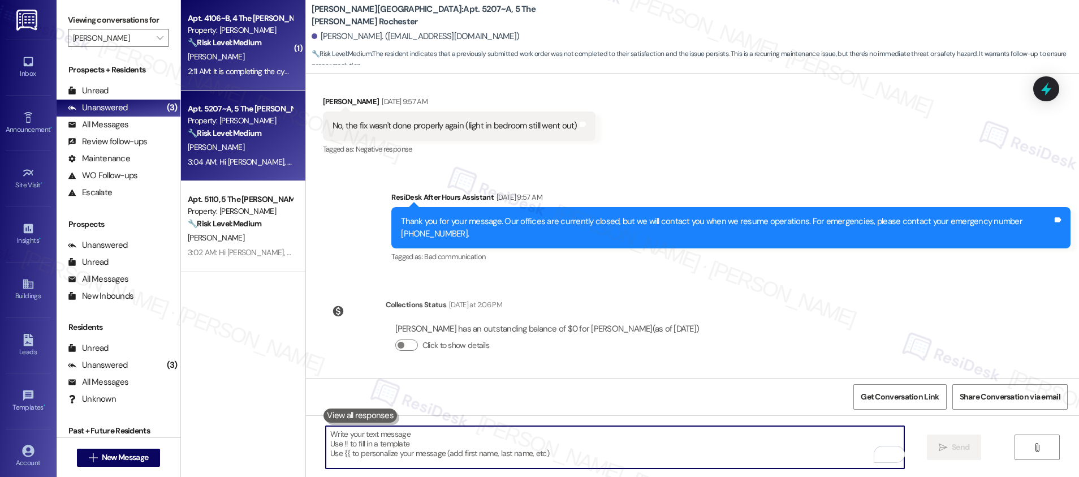
click at [241, 61] on div "J. Jones" at bounding box center [240, 57] width 107 height 14
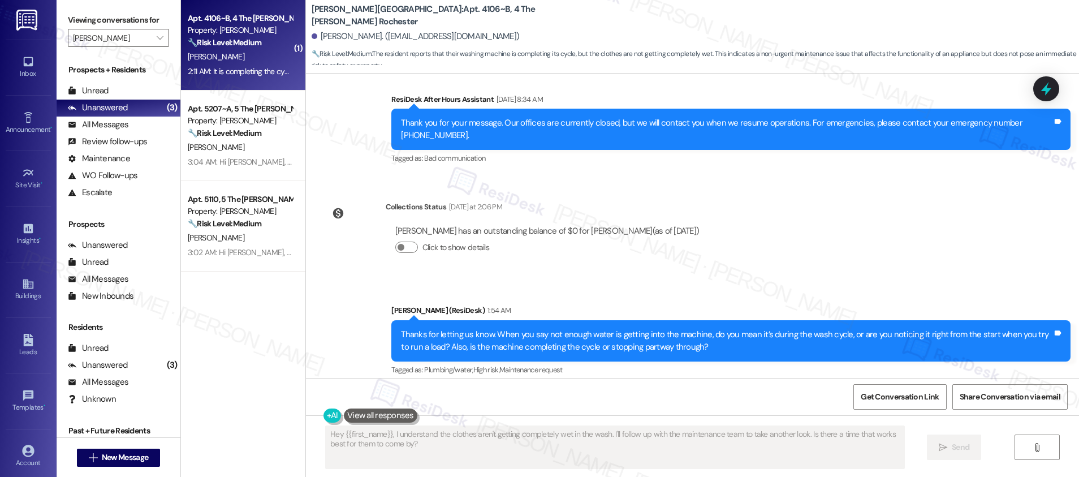
scroll to position [1114, 0]
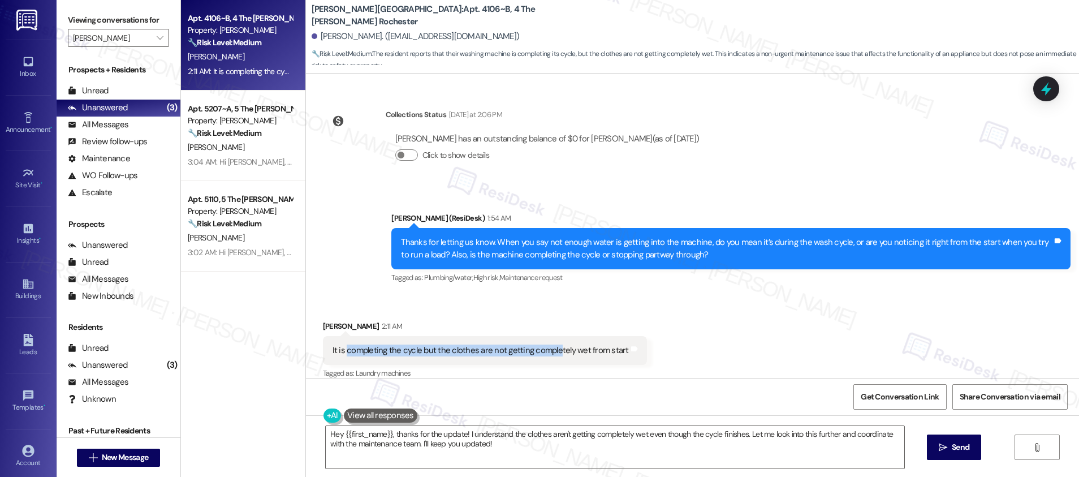
drag, startPoint x: 336, startPoint y: 339, endPoint x: 547, endPoint y: 342, distance: 210.9
click at [547, 344] on div "It is completing the cycle but the clothes are not getting completely wet from …" at bounding box center [480, 350] width 296 height 12
drag, startPoint x: 448, startPoint y: 444, endPoint x: 469, endPoint y: 445, distance: 20.4
click at [448, 443] on textarea "Hey {{first_name}}, thanks for the update! I understand the clothes aren't gett…" at bounding box center [615, 447] width 578 height 42
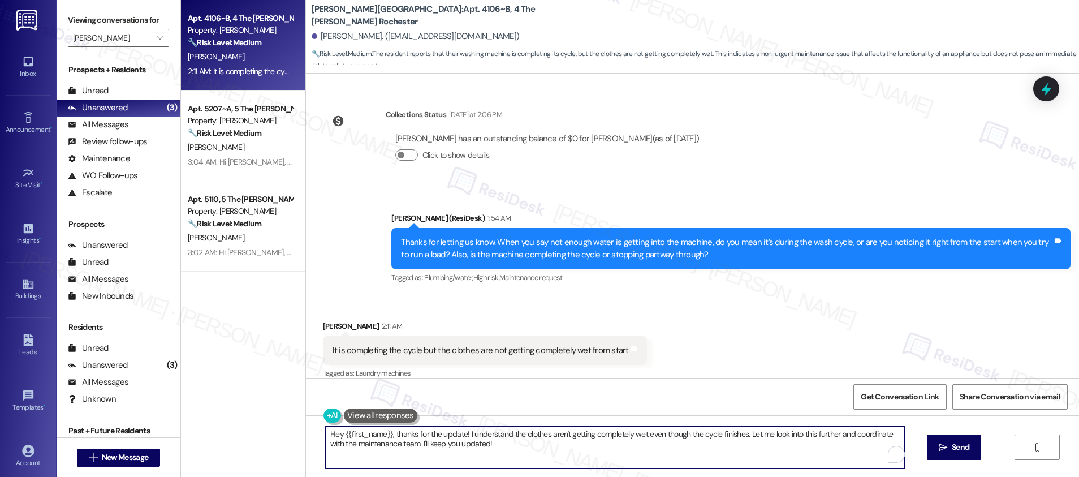
click at [531, 452] on textarea "Hey {{first_name}}, thanks for the update! I understand the clothes aren't gett…" at bounding box center [615, 447] width 578 height 42
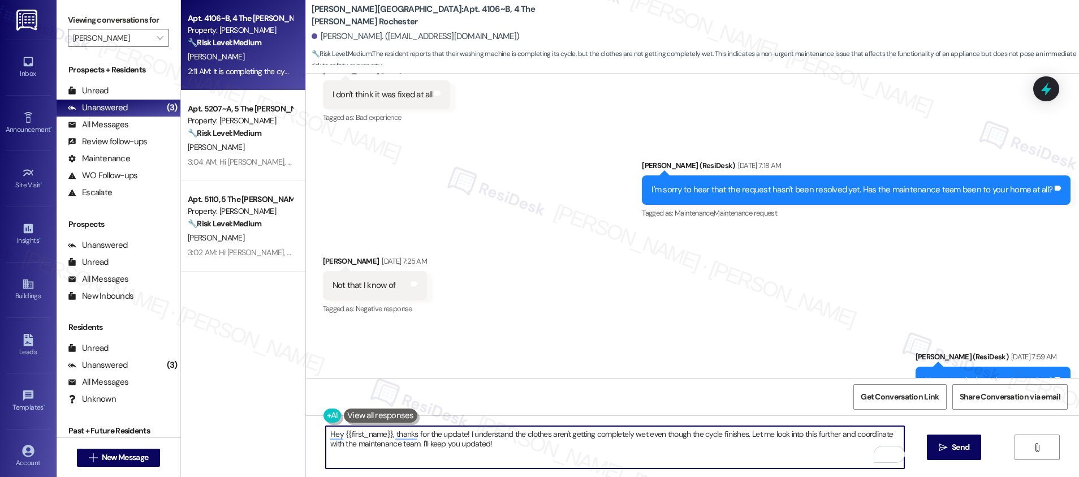
scroll to position [1114, 0]
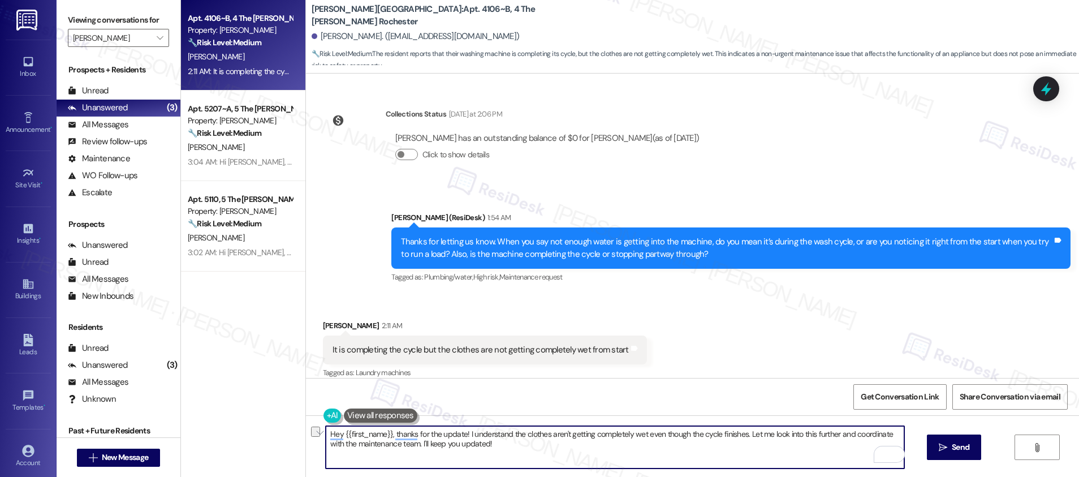
drag, startPoint x: 524, startPoint y: 449, endPoint x: 415, endPoint y: 443, distance: 108.7
click at [415, 443] on textarea "Hey {{first_name}}, thanks for the update! I understand the clothes aren't gett…" at bounding box center [615, 447] width 578 height 42
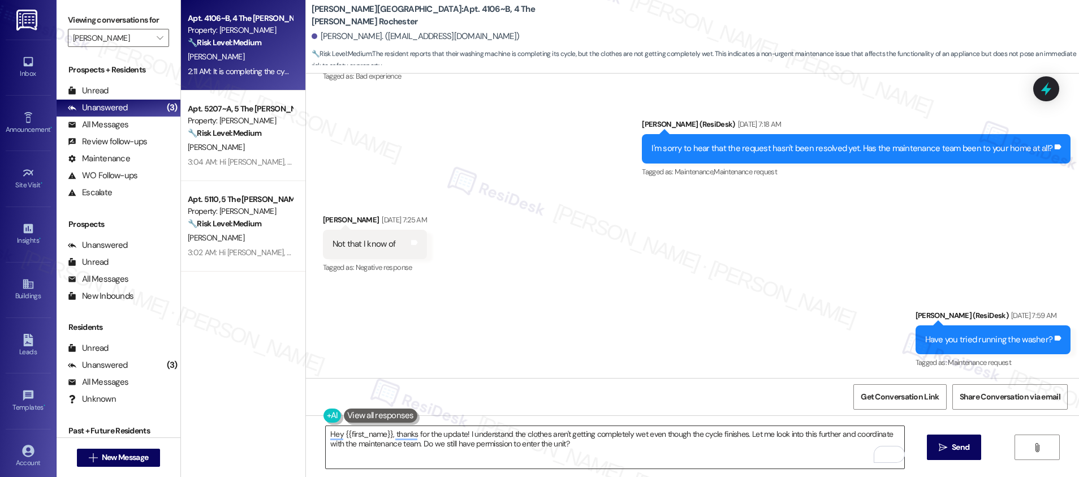
scroll to position [997, 0]
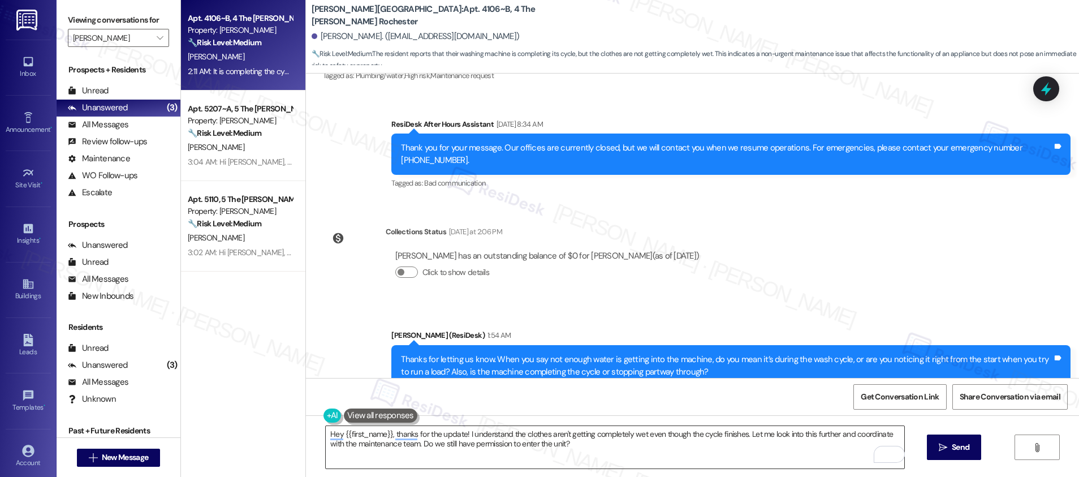
click at [442, 443] on textarea "Hey {{first_name}}, thanks for the update! I understand the clothes aren't gett…" at bounding box center [615, 447] width 578 height 42
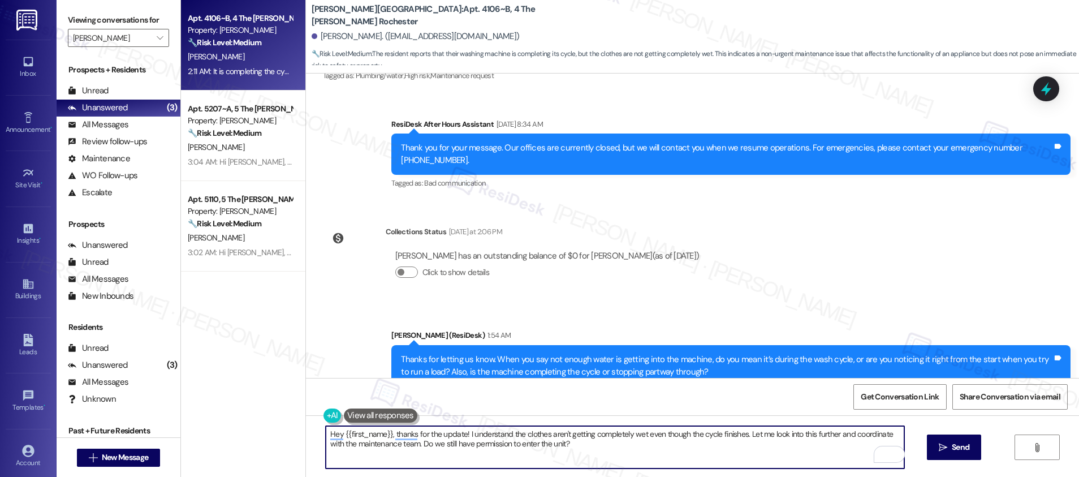
click at [442, 443] on textarea "Hey {{first_name}}, thanks for the update! I understand the clothes aren't gett…" at bounding box center [615, 447] width 578 height 42
click at [590, 440] on textarea "Hey {{first_name}}, thanks for the update! I understand the clothes aren't gett…" at bounding box center [615, 447] width 578 height 42
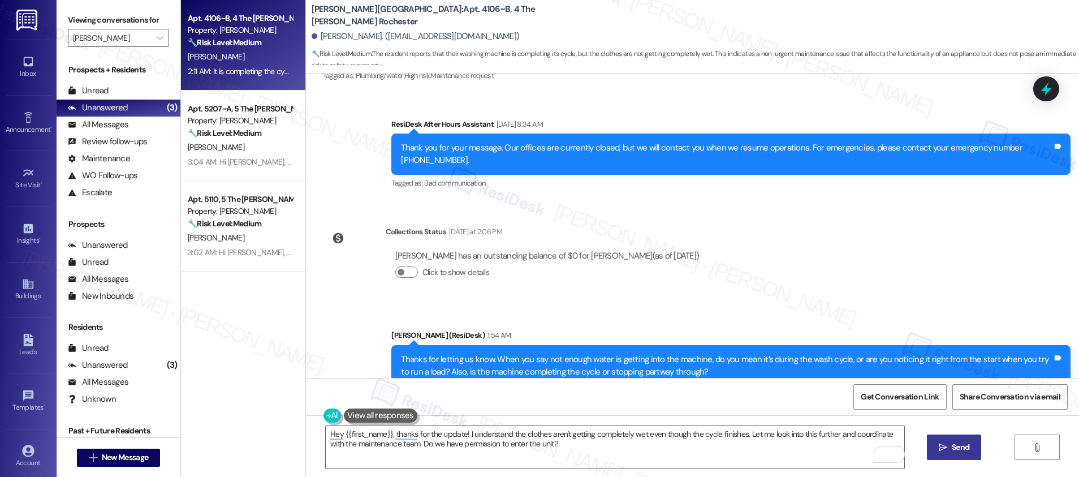
click at [949, 451] on span "Send" at bounding box center [960, 447] width 22 height 12
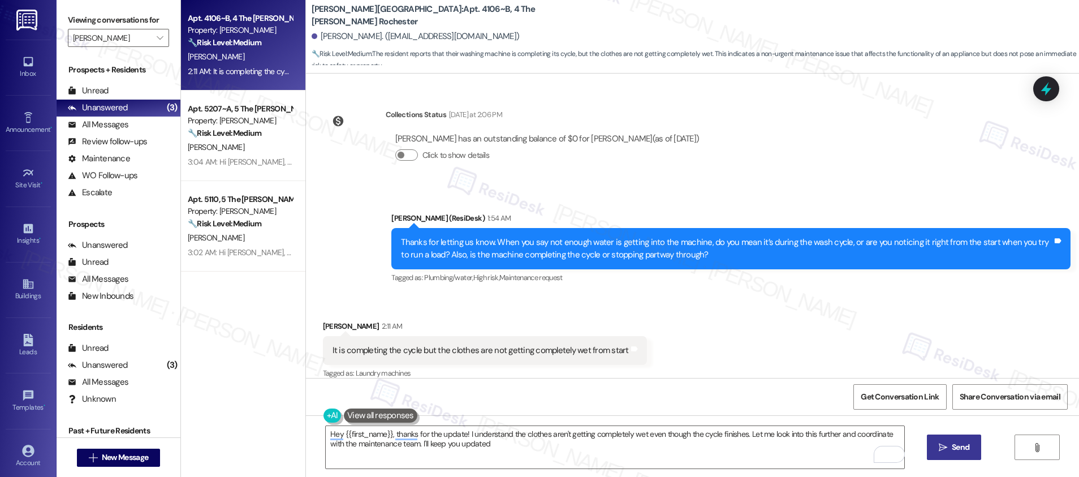
type textarea "Hey {{first_name}}, thanks for the update! I understand the clothes aren't gett…"
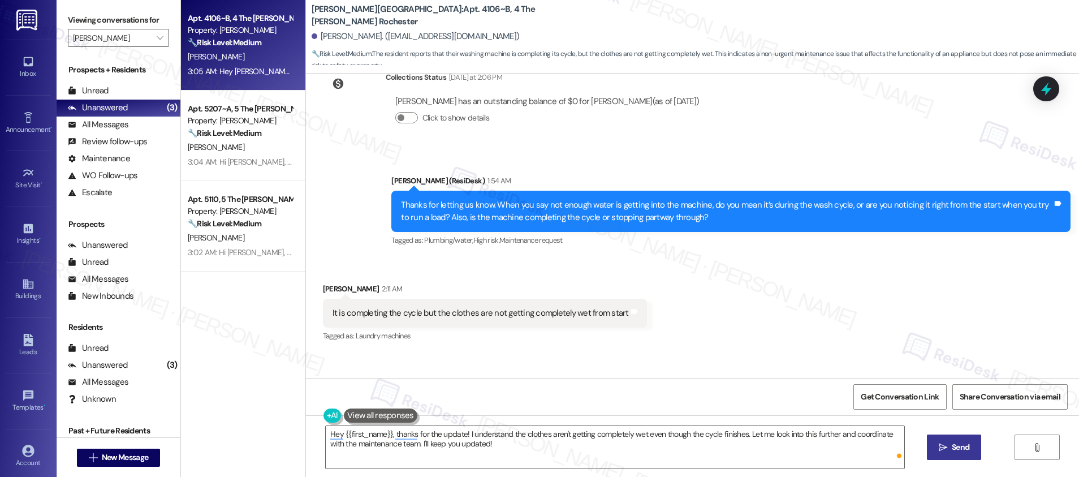
scroll to position [1205, 0]
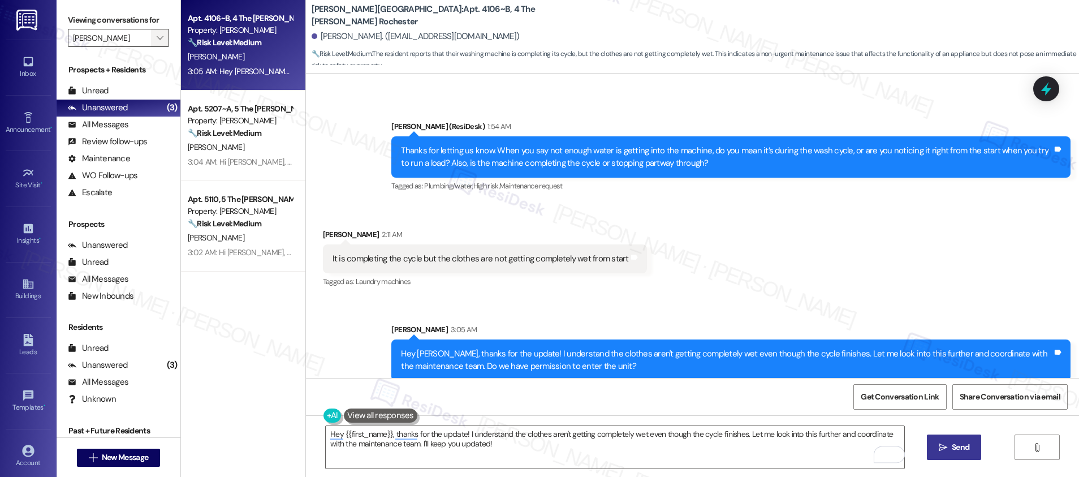
click at [154, 44] on span "" at bounding box center [159, 38] width 11 height 18
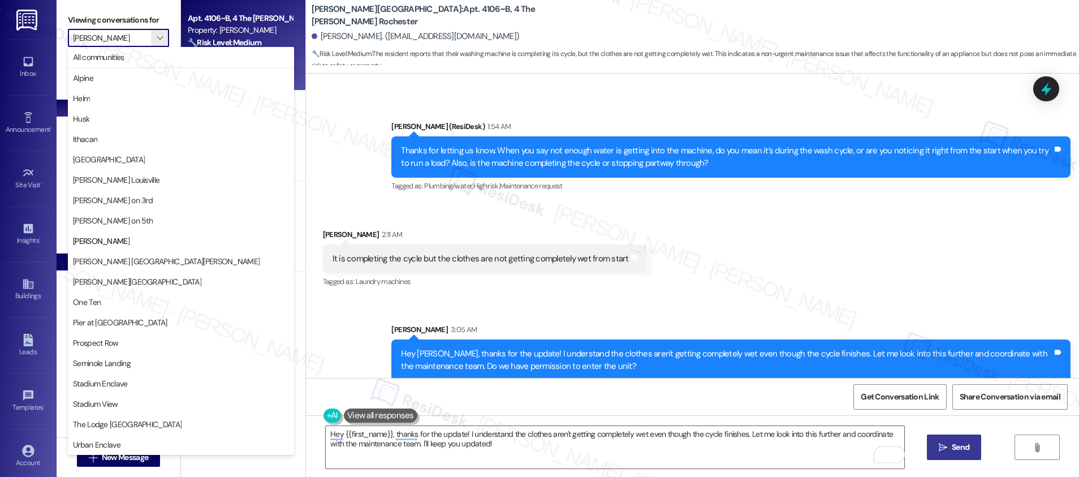
click at [133, 258] on span "Marshall St. Louis" at bounding box center [181, 261] width 216 height 11
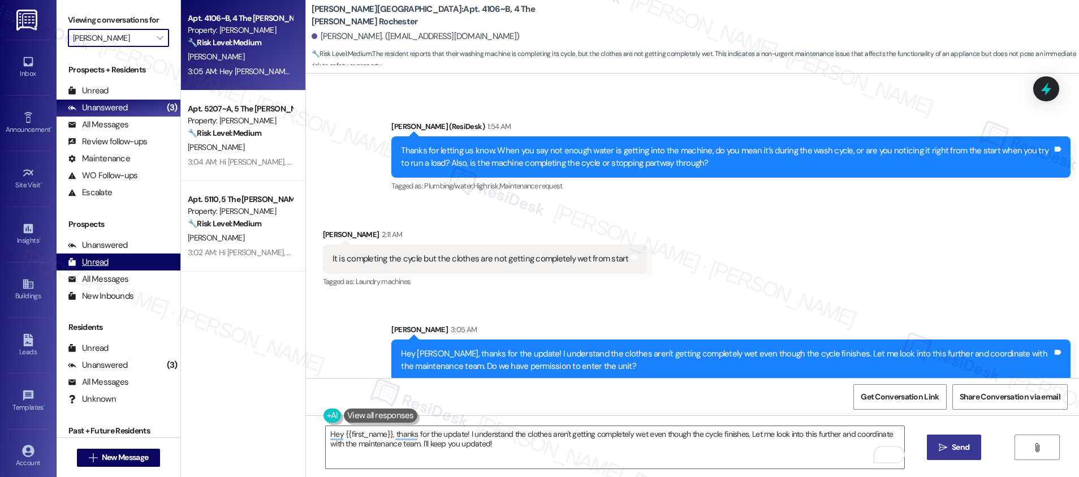
type input "Marshall St. Louis"
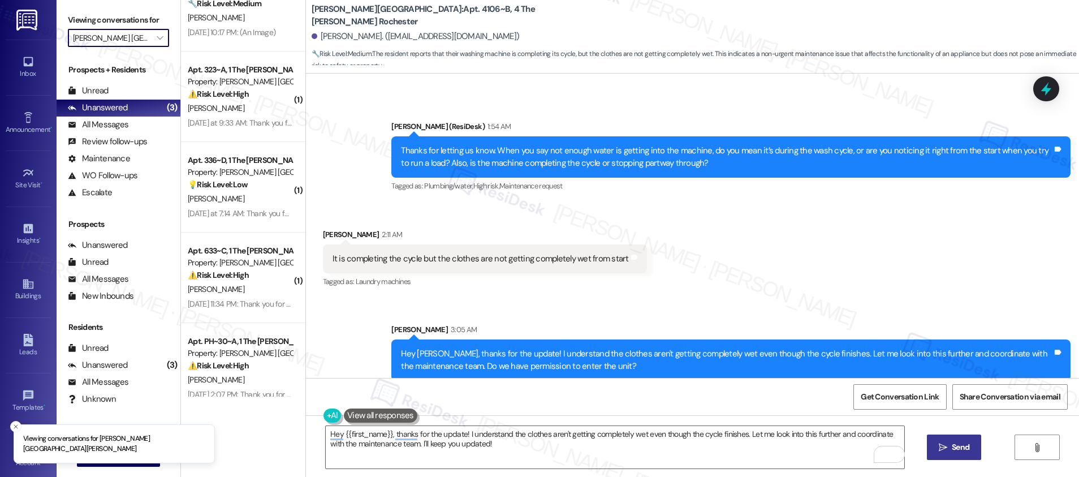
scroll to position [237, 0]
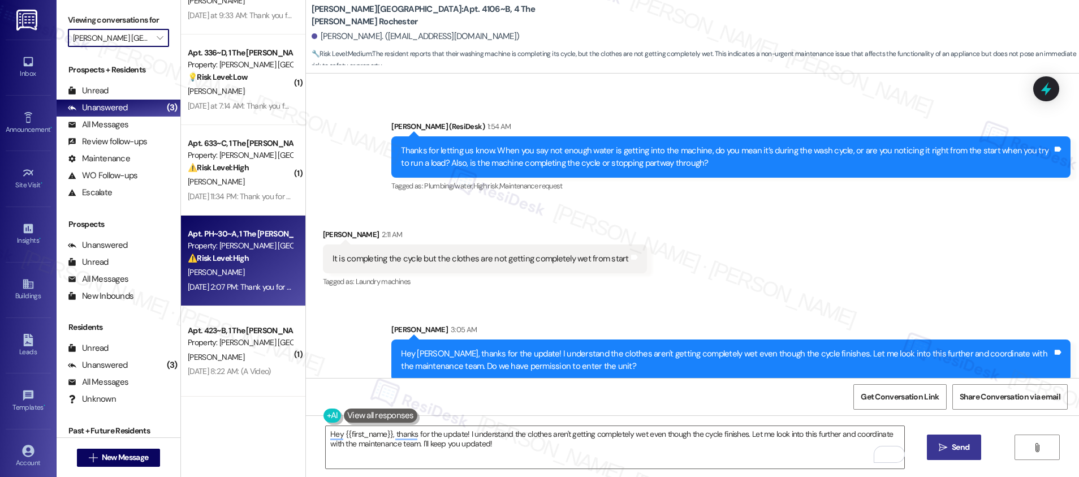
click at [252, 292] on div "Sep 20, 2025 at 2:07 PM: Thank you for your message. Our offices are currently …" at bounding box center [240, 287] width 107 height 14
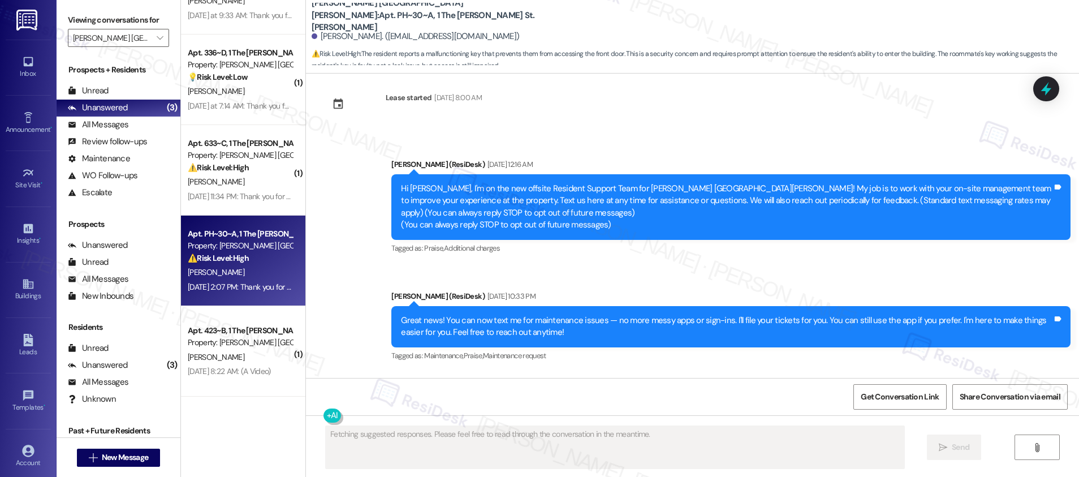
scroll to position [0, 0]
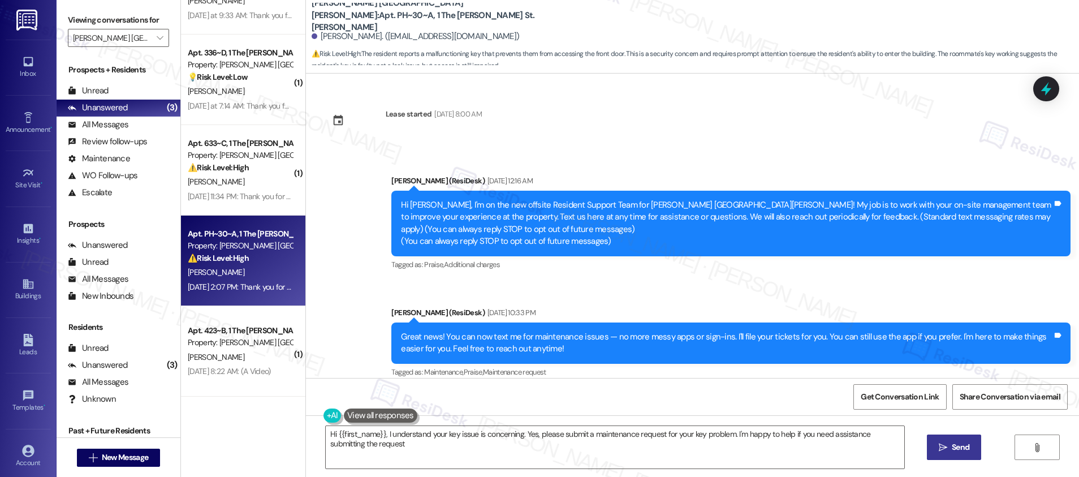
type textarea "Hi {{first_name}}, I understand your key issue is concerning. Yes, please submi…"
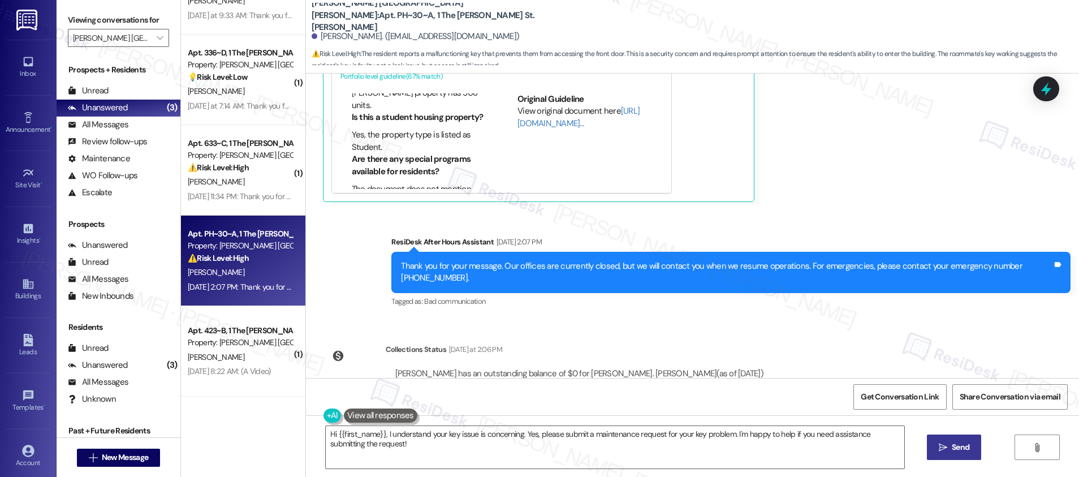
scroll to position [607, 0]
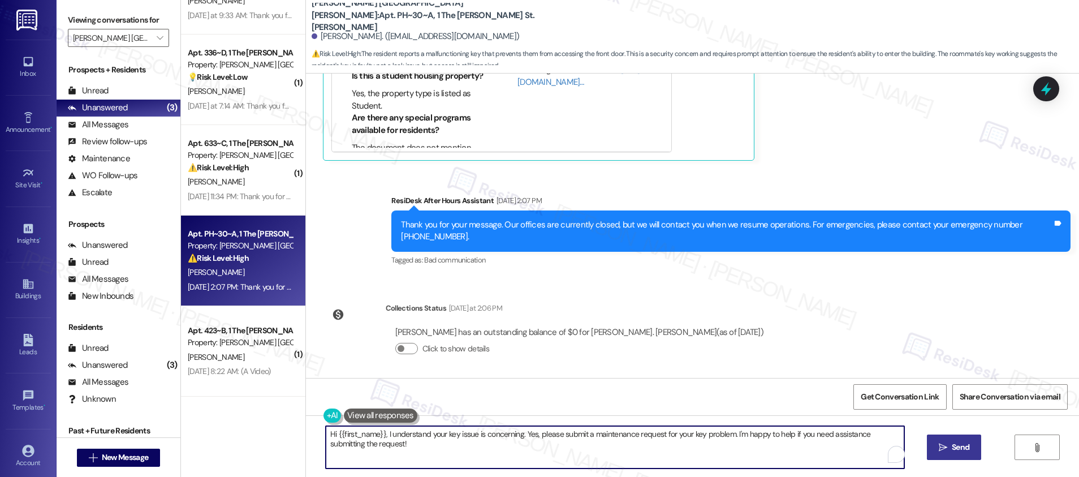
drag, startPoint x: 455, startPoint y: 452, endPoint x: 481, endPoint y: 455, distance: 26.1
click at [455, 452] on textarea "Hi {{first_name}}, I understand your key issue is concerning. Yes, please submi…" at bounding box center [615, 447] width 578 height 42
click at [557, 457] on textarea "Hi {{first_name}}, I understand your key issue is concerning. Yes, please submi…" at bounding box center [615, 447] width 578 height 42
drag, startPoint x: 518, startPoint y: 434, endPoint x: 768, endPoint y: 449, distance: 250.4
click at [768, 449] on textarea "Hi {{first_name}}, I understand your key issue is concerning. Yes, please submi…" at bounding box center [615, 447] width 578 height 42
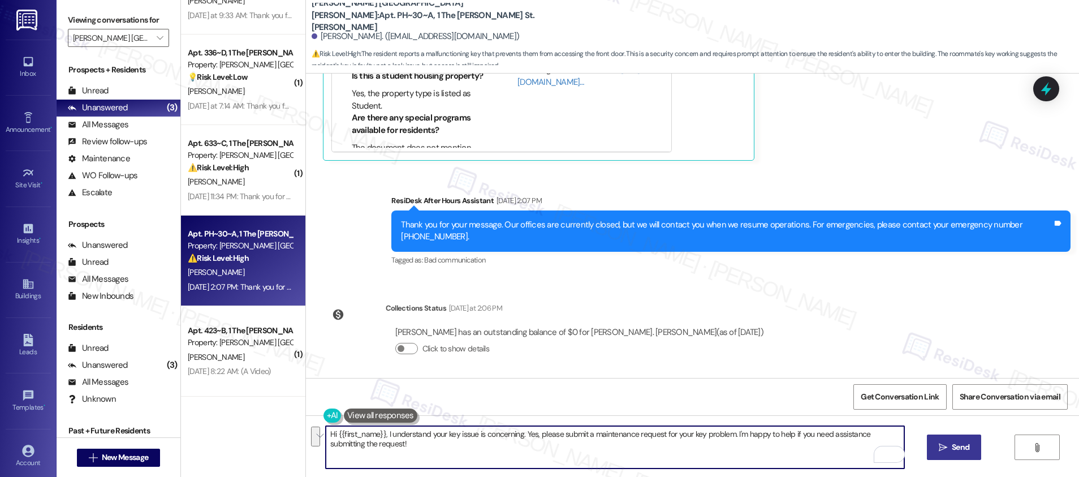
click at [720, 456] on textarea "Hi {{first_name}}, I understand your key issue is concerning. Yes, please submi…" at bounding box center [615, 447] width 578 height 42
click at [719, 457] on textarea "Hi {{first_name}}, I understand your key issue is concerning. Yes, please submi…" at bounding box center [615, 447] width 578 height 42
click at [616, 432] on textarea "Hey, Charles! Apologies for late response. I wanted to check if your key issue …" at bounding box center [615, 447] width 578 height 42
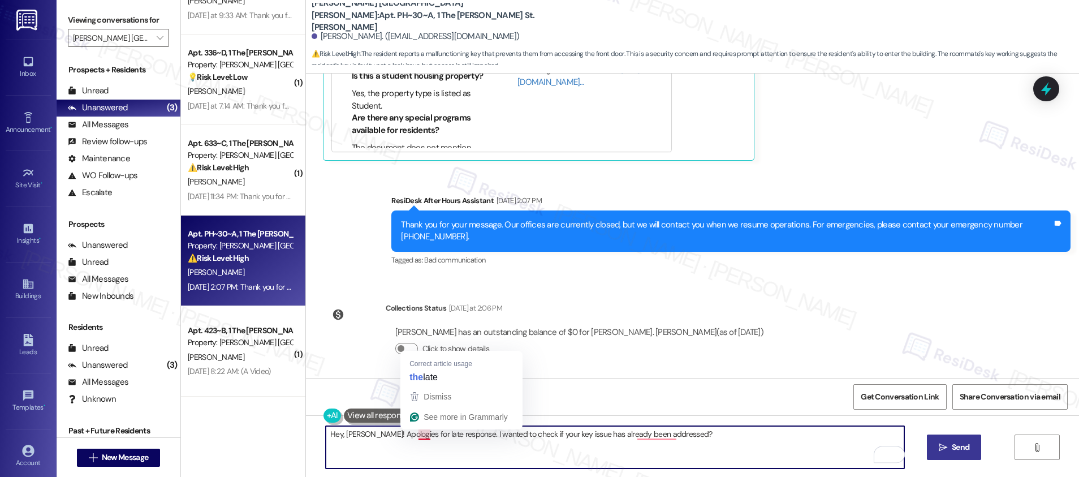
click at [415, 435] on textarea "Hey, Charles! Apologies for late response. I wanted to check if your key issue …" at bounding box center [615, 447] width 578 height 42
type textarea "Hey, Charles! Apologies for the late response. I wanted to check if your key is…"
click at [430, 435] on textarea "Hey, Charles! Apologies for the late response. I wanted to check if your key is…" at bounding box center [615, 447] width 578 height 42
click at [429, 435] on textarea "Hey, Charles! Apologies for the late response. I wanted to check if your key is…" at bounding box center [615, 447] width 578 height 42
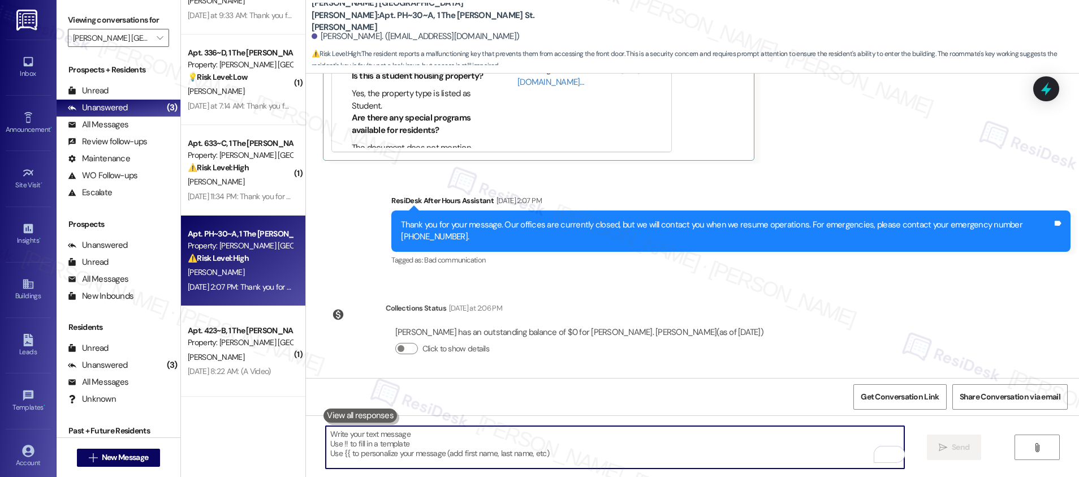
click at [393, 458] on textarea "To enrich screen reader interactions, please activate Accessibility in Grammarl…" at bounding box center [615, 447] width 578 height 42
click at [393, 457] on textarea "To enrich screen reader interactions, please activate Accessibility in Grammarl…" at bounding box center [615, 447] width 578 height 42
paste textarea "Hi Charles, sorry for the delayed response! I just wanted to check if the issue…"
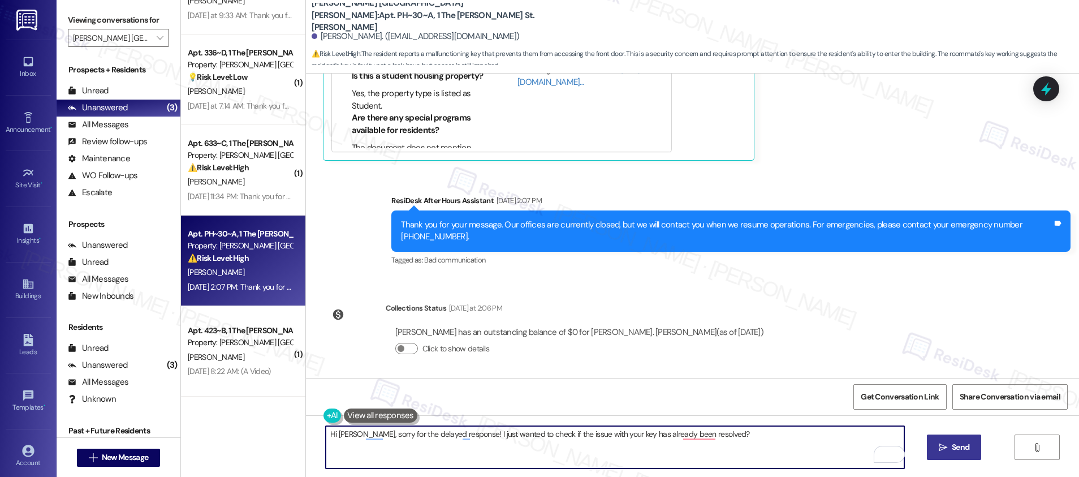
click at [780, 443] on textarea "Hi Charles, sorry for the delayed response! I just wanted to check if the issue…" at bounding box center [615, 447] width 578 height 42
type textarea "Hi Charles, sorry for the delayed response! I just wanted to check if the issue…"
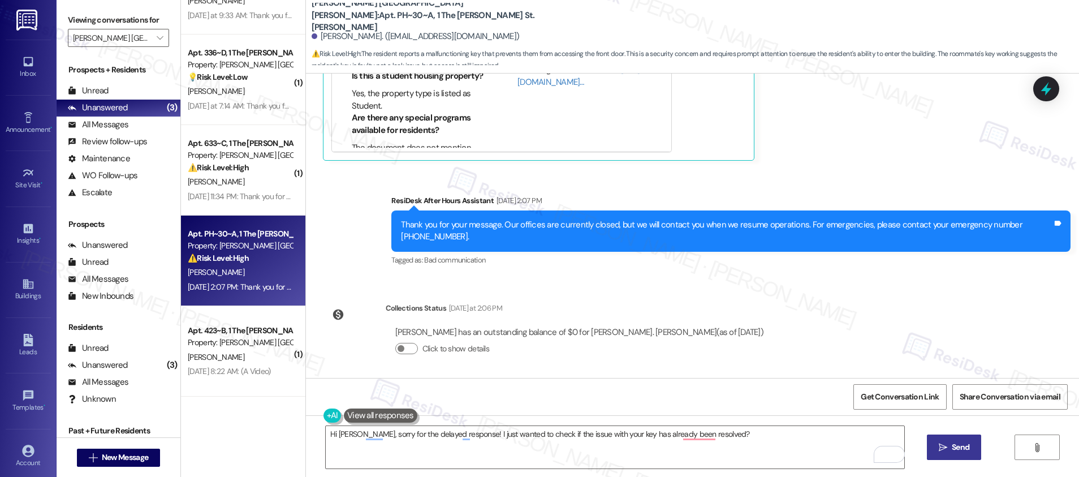
click at [973, 455] on button " Send" at bounding box center [954, 446] width 55 height 25
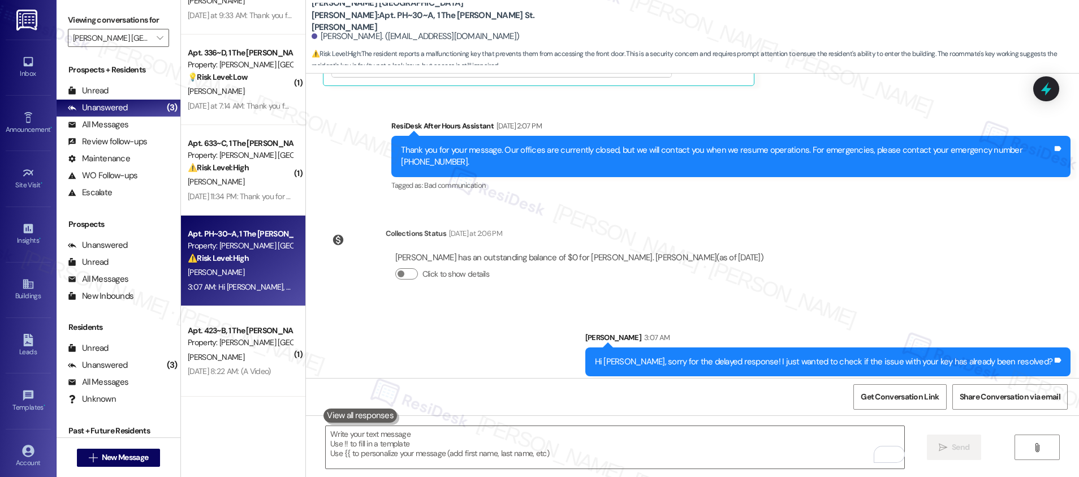
scroll to position [686, 0]
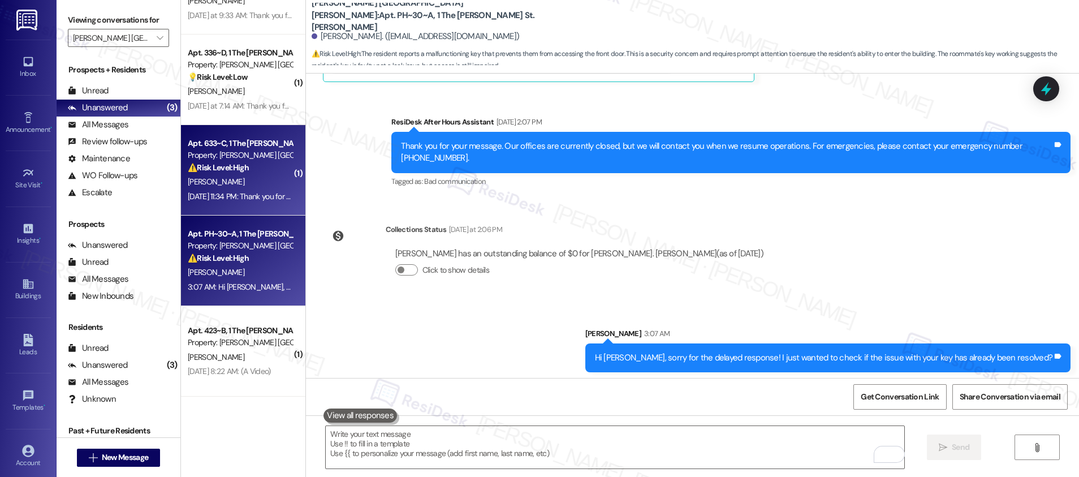
click at [262, 194] on div "Sep 20, 2025 at 11:34 PM: Thank you for your message. Our offices are currently…" at bounding box center [530, 196] width 685 height 10
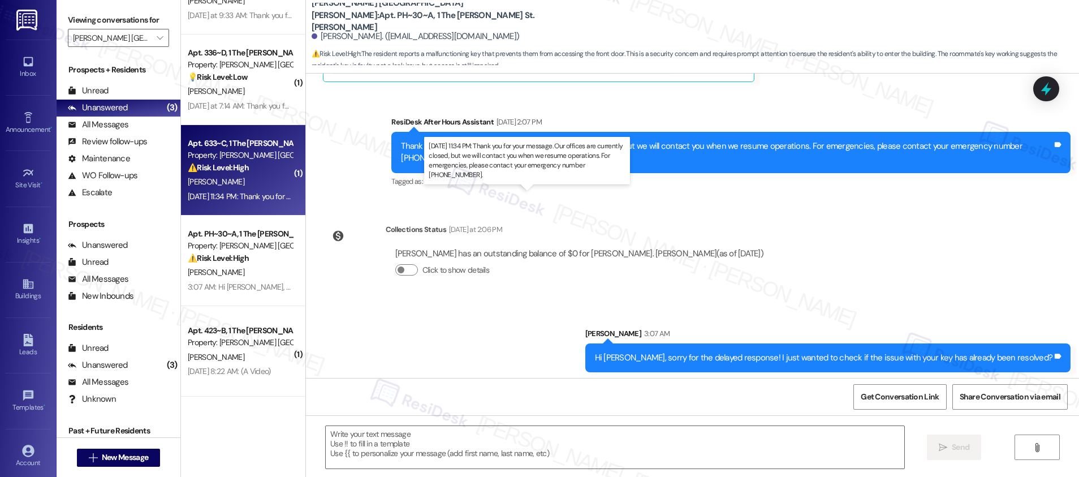
type textarea "Fetching suggested responses. Please feel free to read through the conversation…"
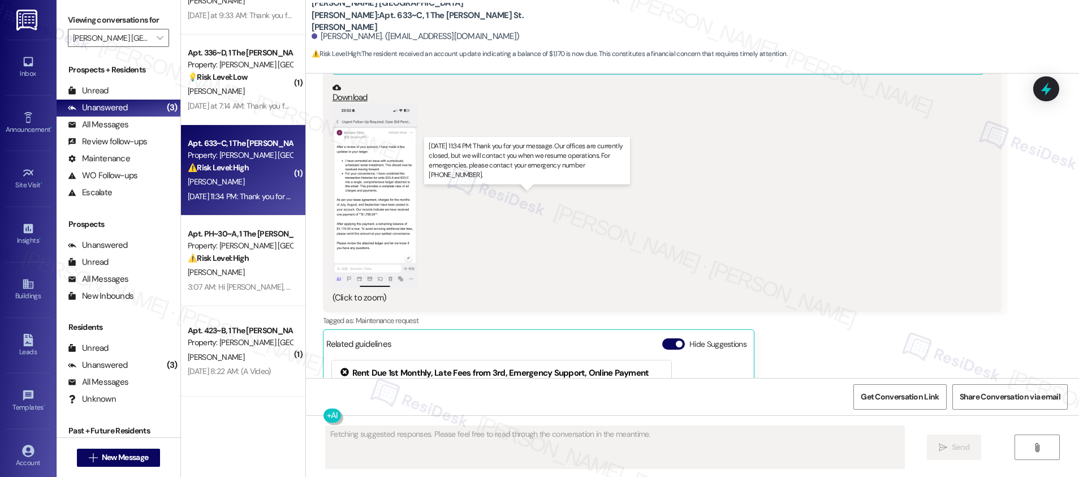
scroll to position [1104, 0]
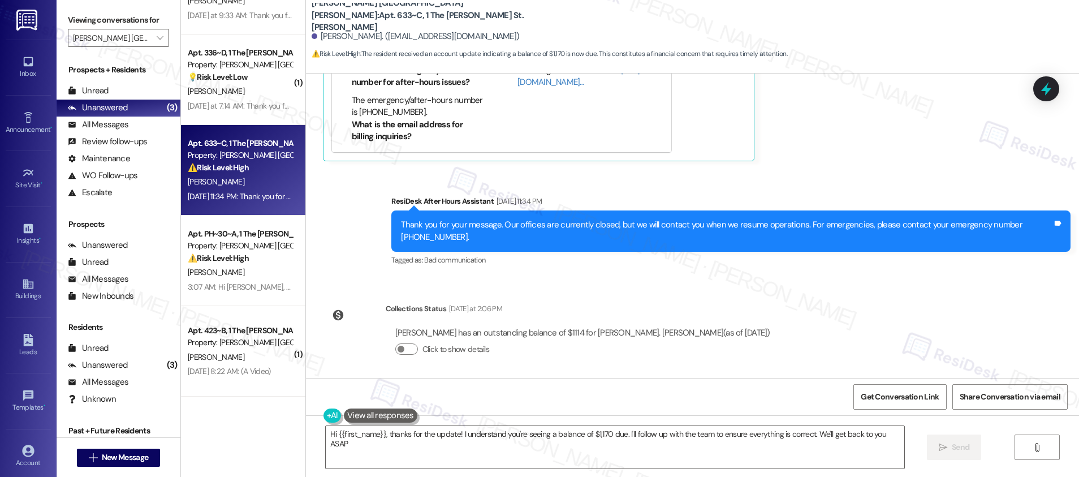
type textarea "Hi {{first_name}}, thanks for the update! I understand you're seeing a balance …"
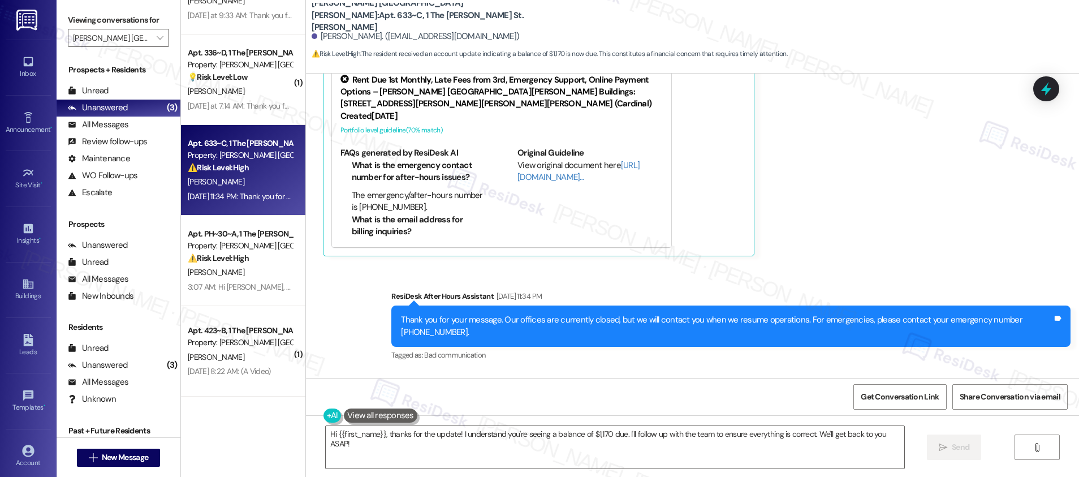
scroll to position [777, 0]
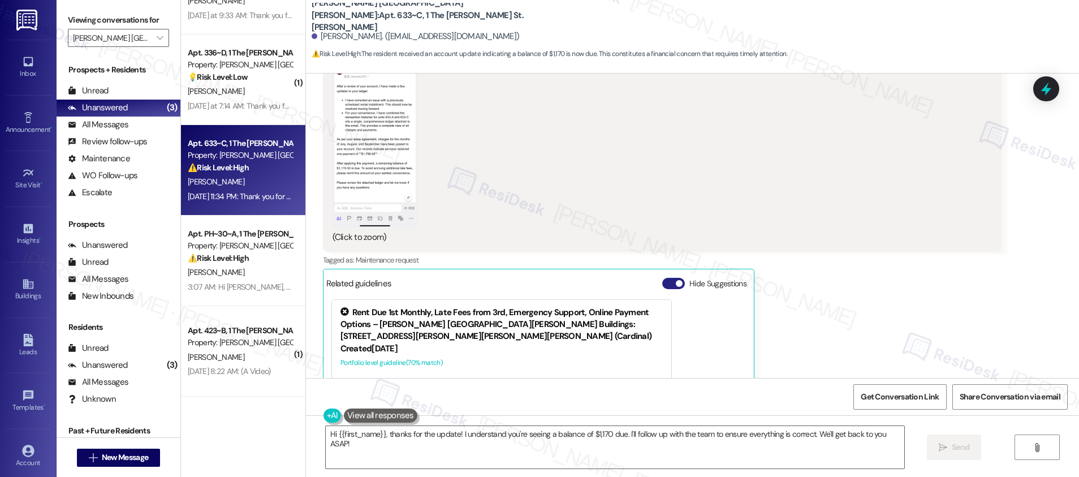
click at [676, 284] on span "button" at bounding box center [679, 283] width 7 height 7
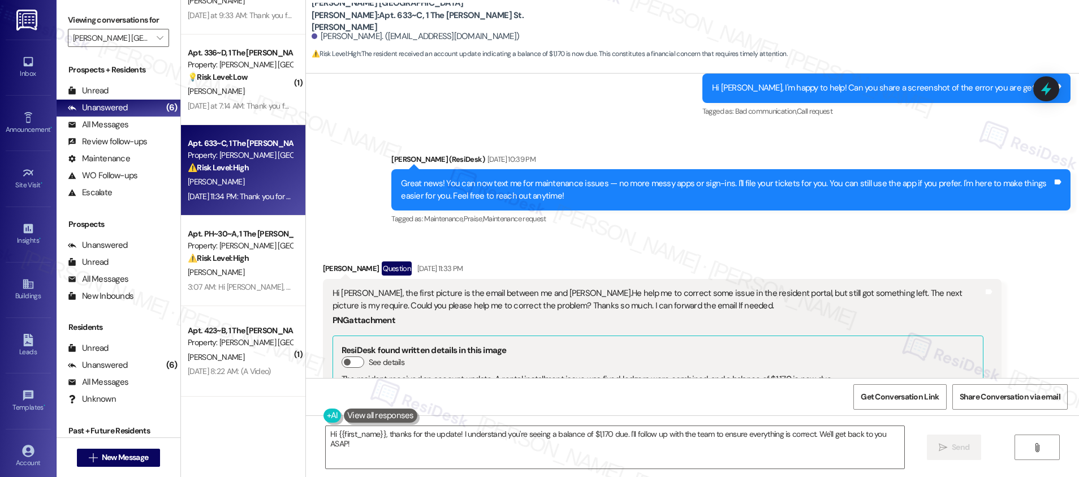
scroll to position [386, 0]
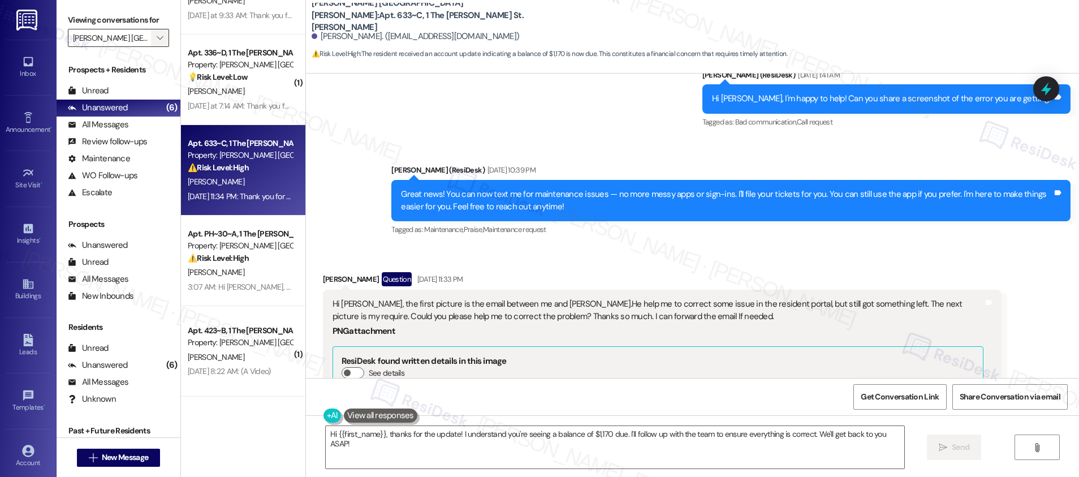
click at [155, 36] on span "" at bounding box center [159, 38] width 11 height 18
click at [154, 36] on span "" at bounding box center [159, 38] width 11 height 18
click at [154, 34] on span "" at bounding box center [159, 38] width 11 height 18
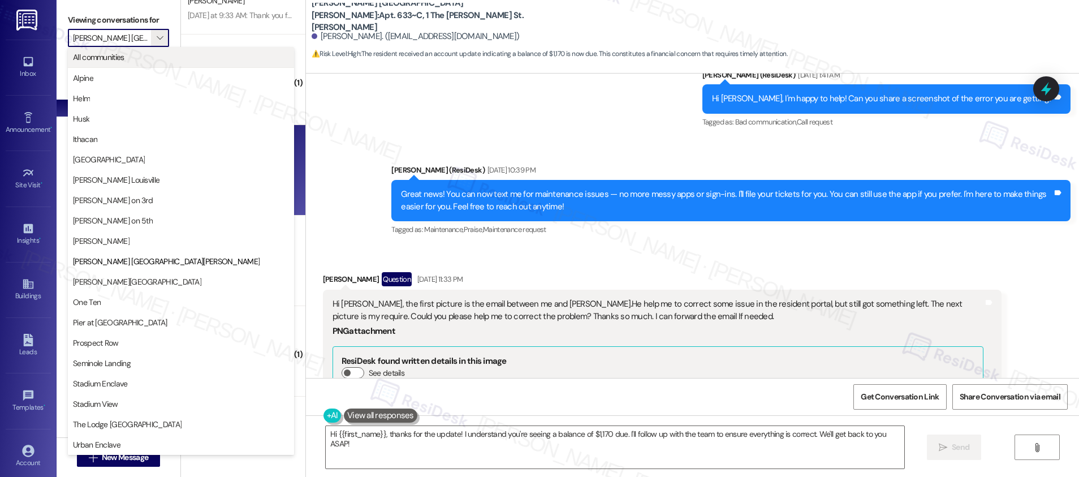
click at [148, 53] on span "All communities" at bounding box center [181, 56] width 216 height 11
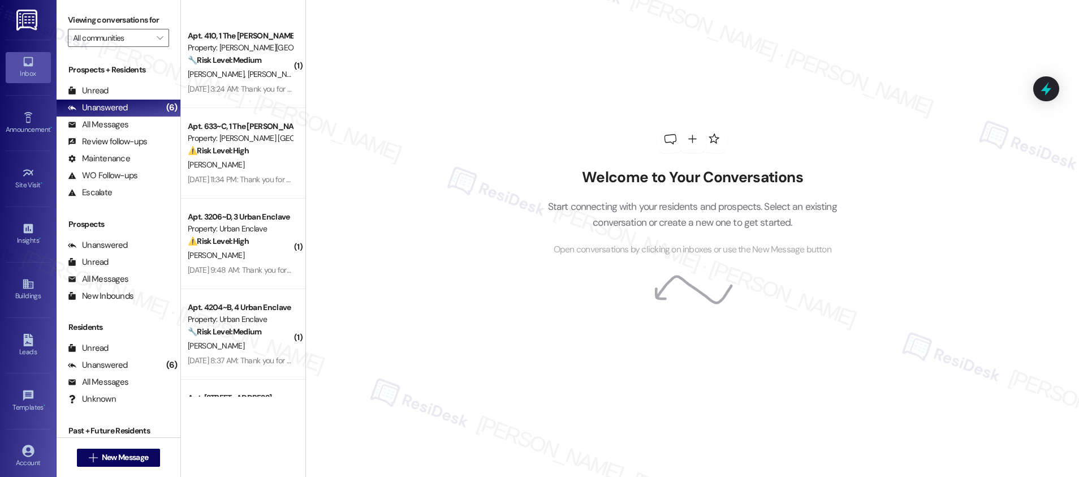
scroll to position [3131, 0]
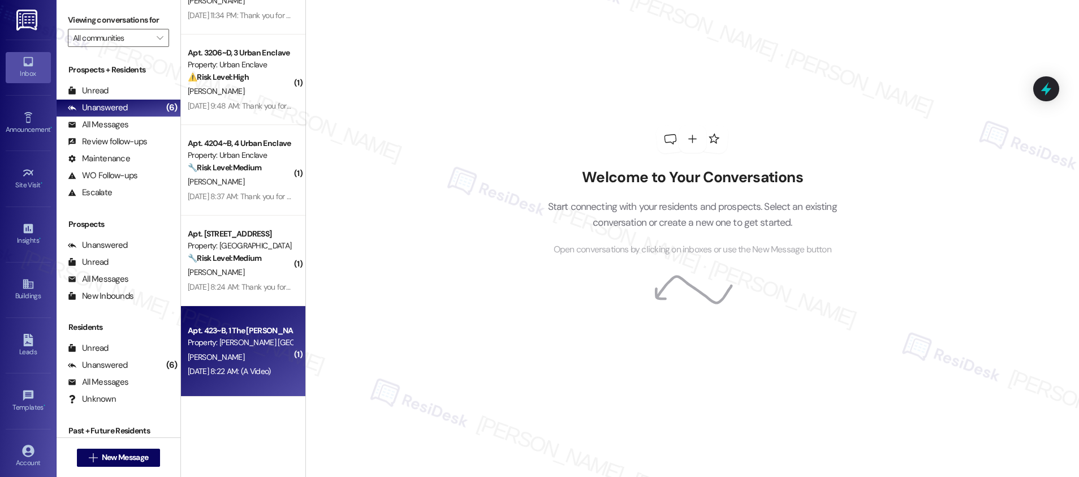
click at [240, 393] on div "Apt. 423~B, 1 The Marshall St. Louis Property: Marshall St. Louis K. Donohue Se…" at bounding box center [243, 351] width 124 height 90
click at [240, 391] on div "Apt. 423~B, 1 The Marshall St. Louis Property: Marshall St. Louis K. Donohue Se…" at bounding box center [243, 351] width 124 height 90
click at [241, 390] on div "Apt. 423~B, 1 The Marshall St. Louis Property: Marshall St. Louis K. Donohue Se…" at bounding box center [243, 351] width 124 height 90
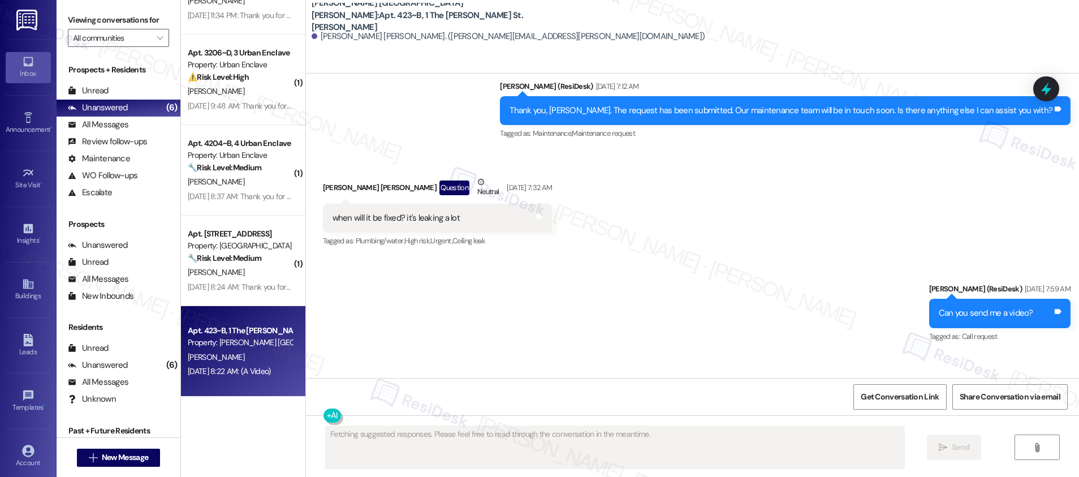
scroll to position [1397, 0]
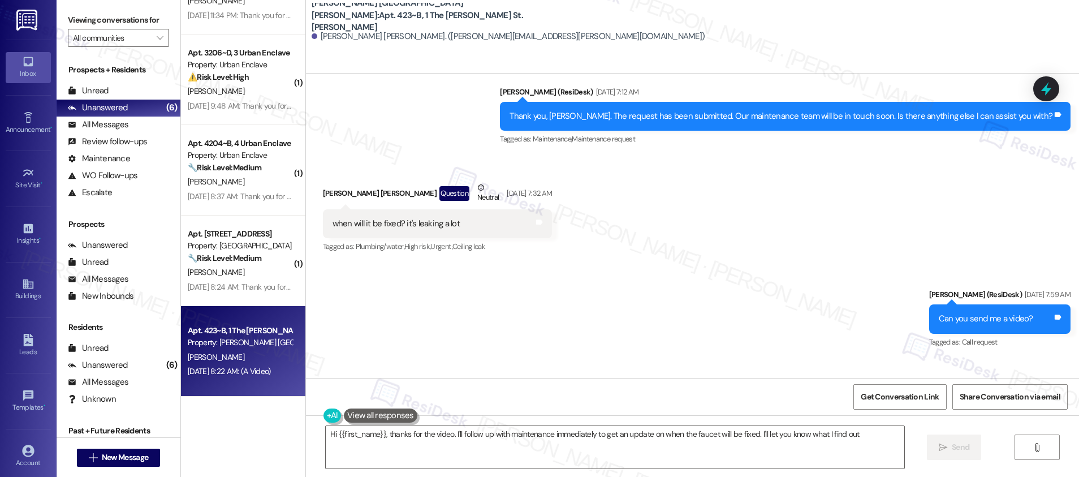
type textarea "Hi {{first_name}}, thanks for the video. I'll follow up with maintenance immedi…"
click at [527, 449] on textarea "Hi {{first_name}}, thanks for the video. I'll follow up with maintenance immedi…" at bounding box center [615, 447] width 578 height 42
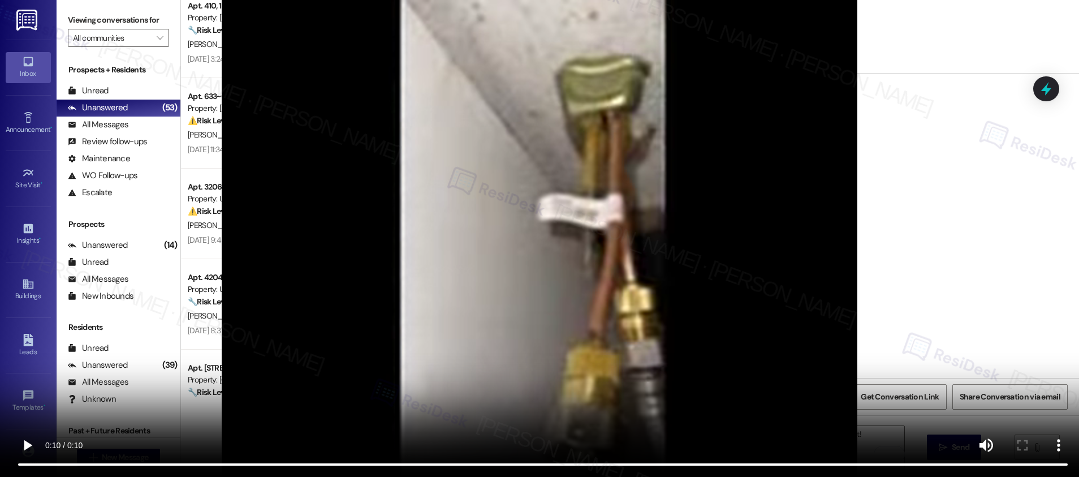
scroll to position [874, 0]
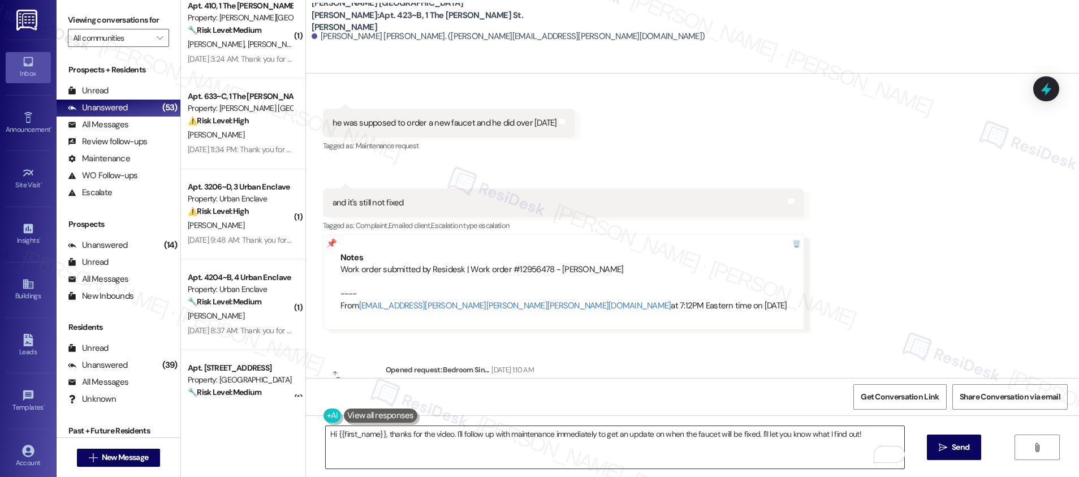
click at [592, 436] on textarea "Hi {{first_name}}, thanks for the video. I'll follow up with maintenance immedi…" at bounding box center [615, 447] width 578 height 42
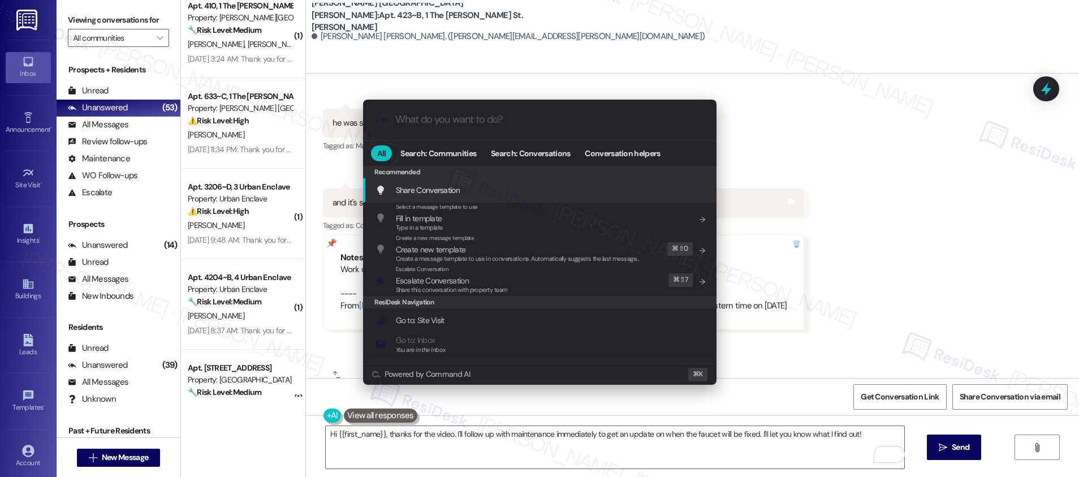
click at [437, 116] on input "What do you want to do?" at bounding box center [548, 120] width 307 height 12
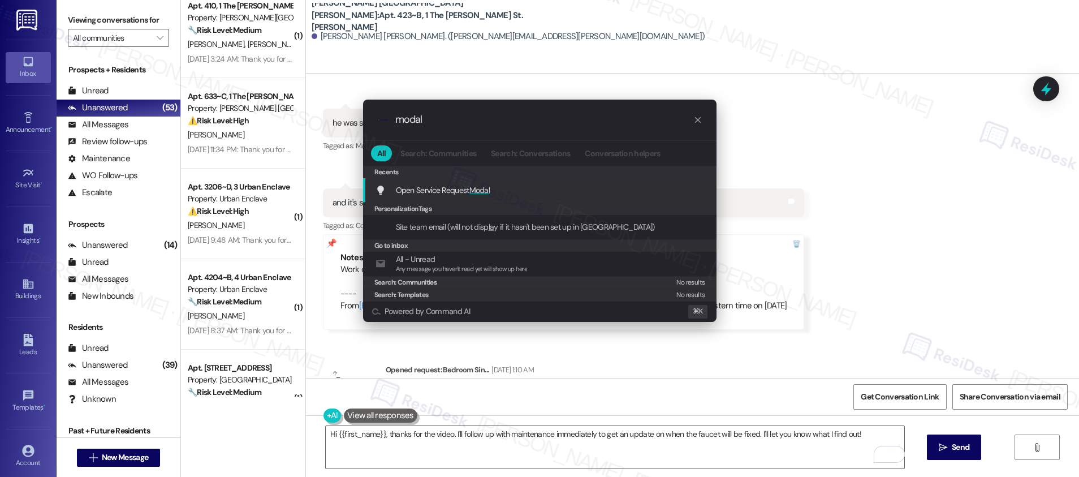
type input "modal"
click at [449, 185] on span "Open Service Request Modal" at bounding box center [443, 190] width 94 height 10
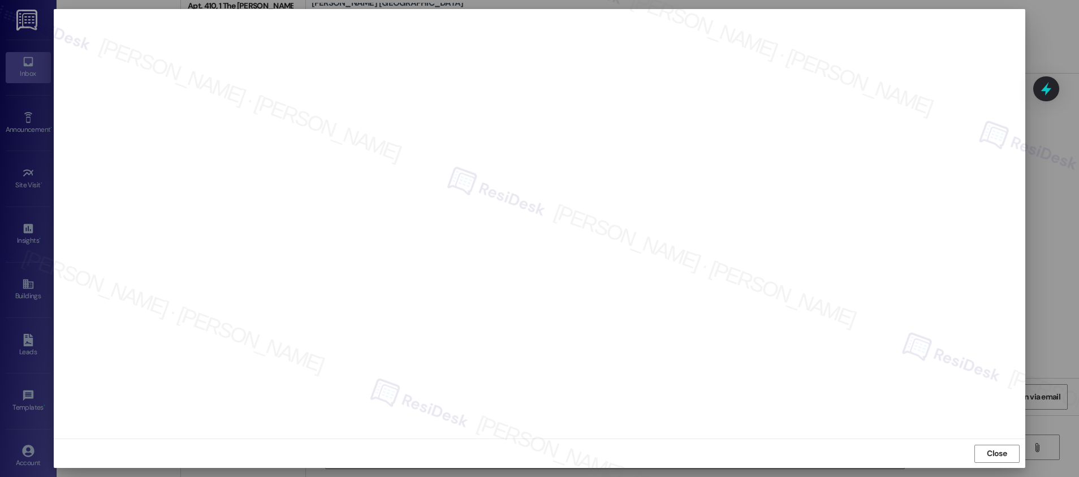
click at [993, 457] on span "Close" at bounding box center [996, 453] width 20 height 12
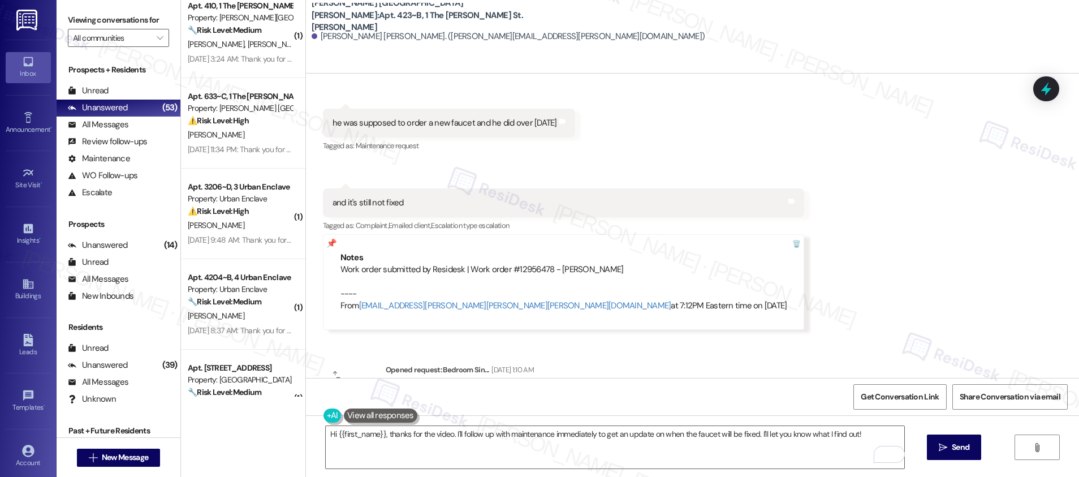
click at [487, 272] on div "Work order submitted by Residesk | Work order #12956478 - Leakin Sink ---- From…" at bounding box center [563, 287] width 447 height 49
click at [455, 437] on textarea "Hi {{first_name}}, thanks for the video. I'll follow up with maintenance immedi…" at bounding box center [615, 447] width 578 height 42
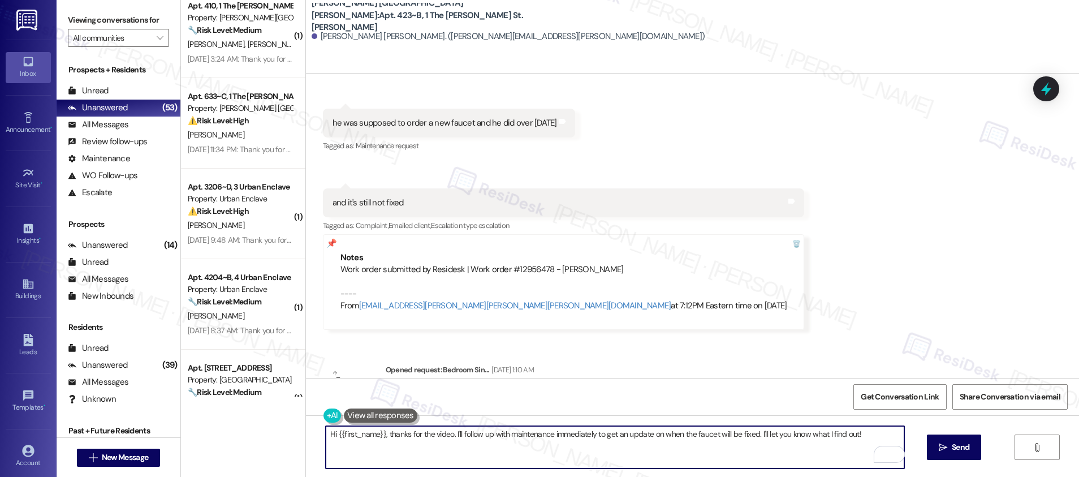
click at [454, 437] on textarea "Hi {{first_name}}, thanks for the video. I'll follow up with maintenance immedi…" at bounding box center [615, 447] width 578 height 42
click at [455, 437] on textarea "Hi {{first_name}}, thanks for the video. I'll follow up with maintenance immedi…" at bounding box center [615, 447] width 578 height 42
paste textarea "I apologize for the delay in completing your request, {{first_name}}. Work orde…"
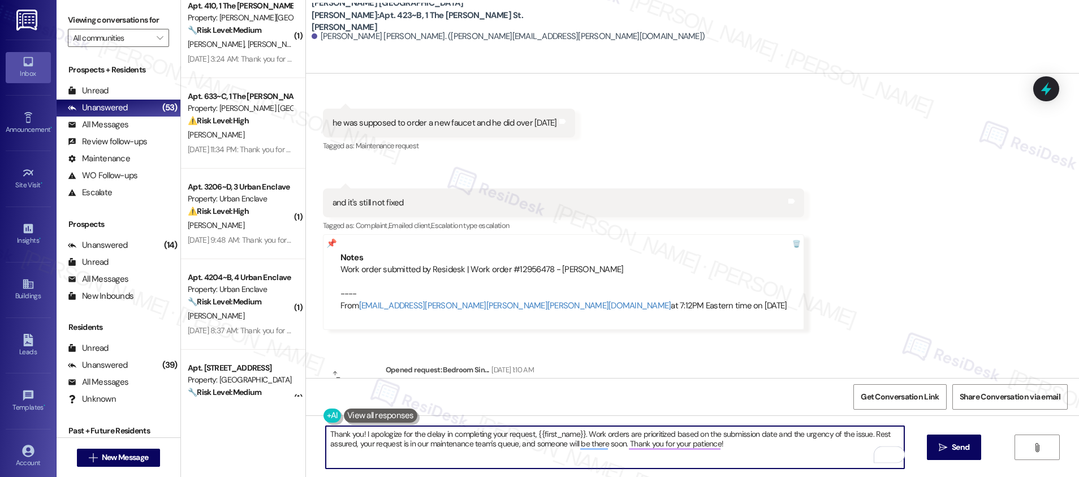
drag, startPoint x: 354, startPoint y: 436, endPoint x: 362, endPoint y: 436, distance: 8.5
click at [353, 436] on textarea "Thank you! I apologize for the delay in completing your request, {{first_name}}…" at bounding box center [615, 447] width 578 height 42
click at [704, 450] on textarea "Thank you for sending the video! I apologize for the delay in completing your r…" at bounding box center [615, 447] width 578 height 42
click at [790, 444] on textarea "Thank you for sending the video! I apologize for the delay in completing your r…" at bounding box center [615, 447] width 578 height 42
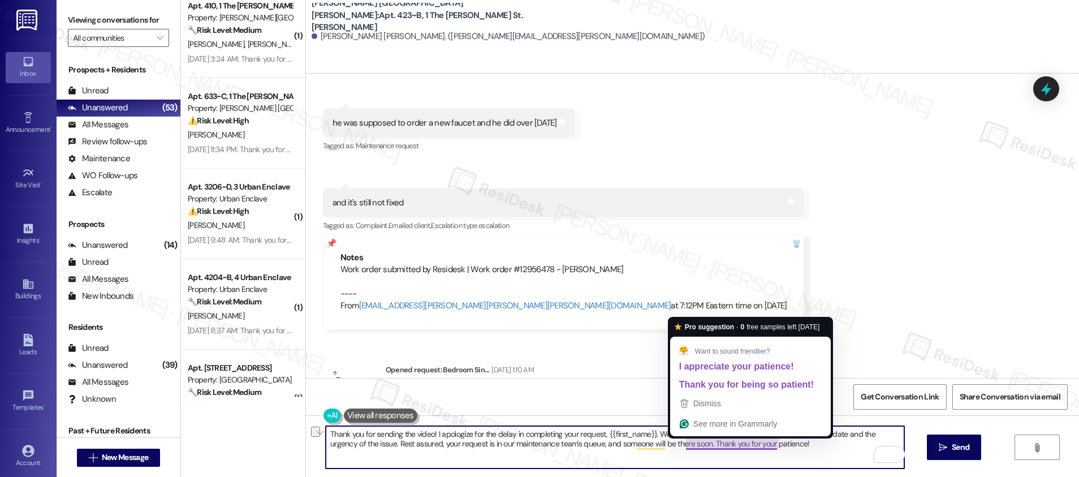
drag, startPoint x: 790, startPoint y: 445, endPoint x: 677, endPoint y: 442, distance: 113.7
click at [677, 442] on textarea "Thank you for sending the video! I apologize for the delay in completing your r…" at bounding box center [615, 447] width 578 height 42
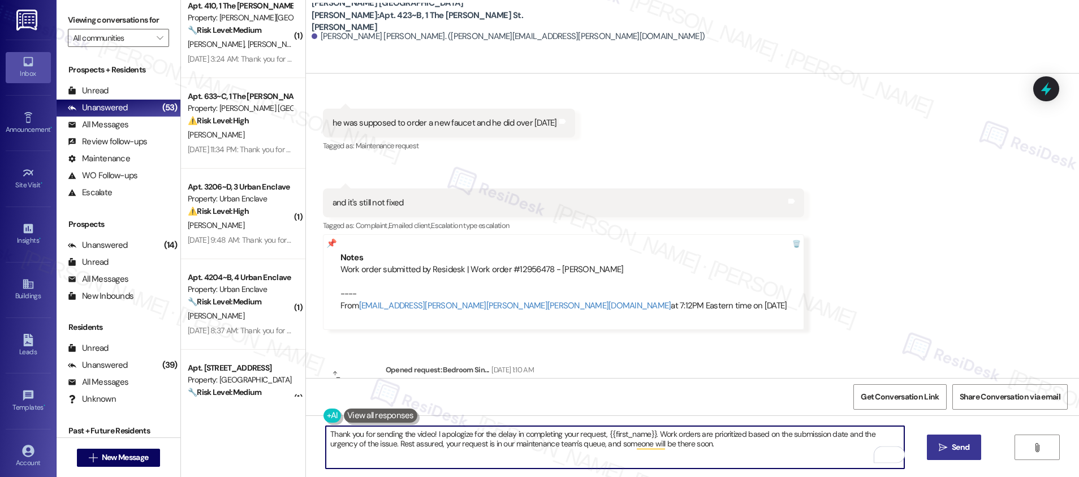
type textarea "Thank you for sending the video! I apologize for the delay in completing your r…"
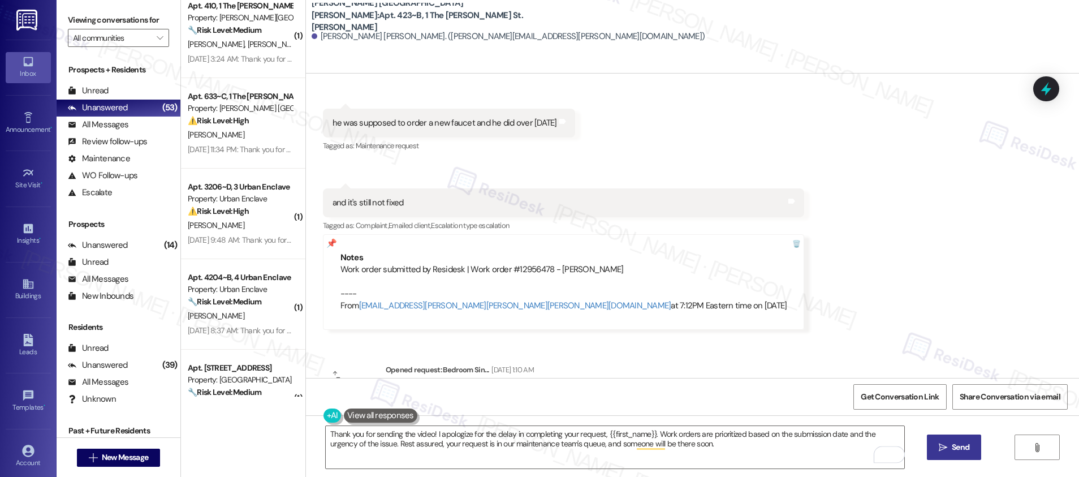
click at [951, 442] on span "Send" at bounding box center [960, 447] width 18 height 12
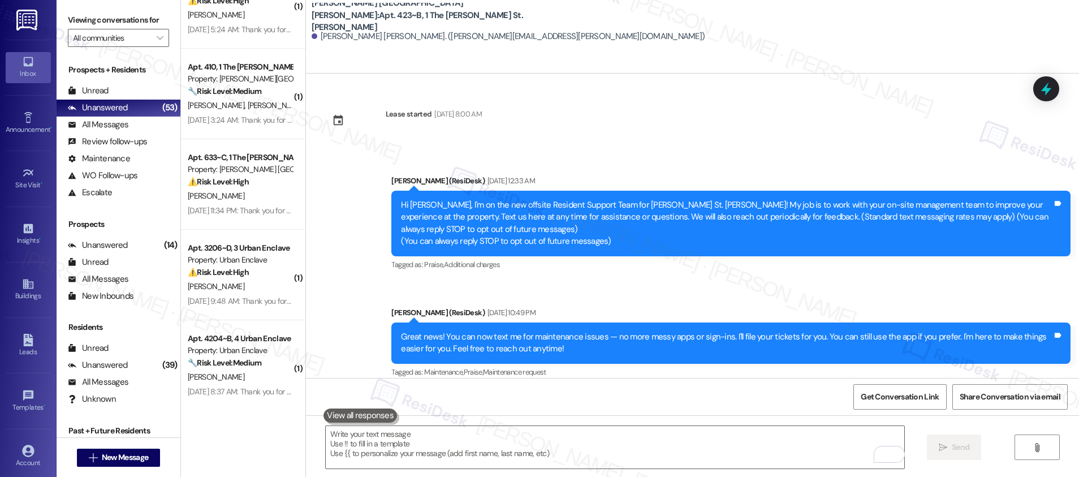
scroll to position [3131, 0]
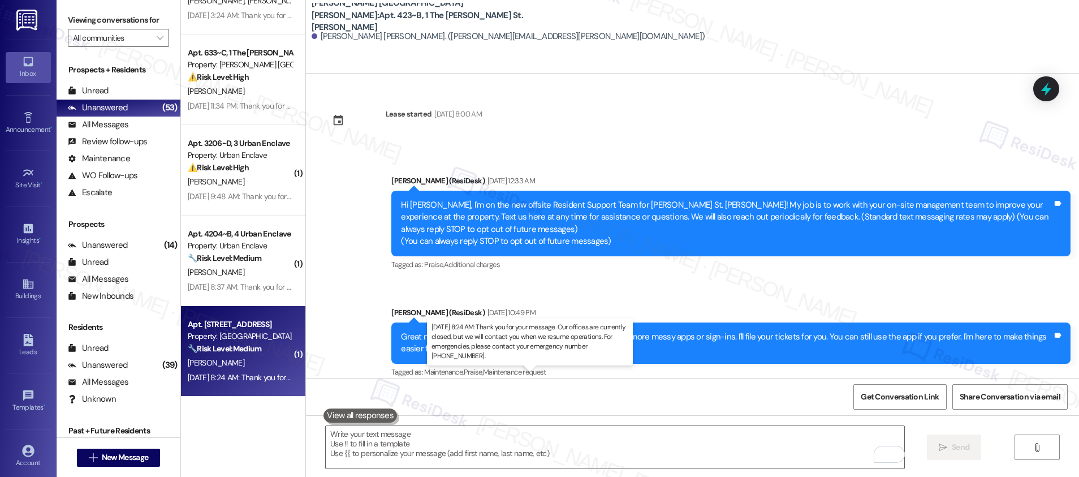
click at [256, 373] on div "Sep 20, 2025 at 8:24 AM: Thank you for your message. Our offices are currently …" at bounding box center [531, 377] width 686 height 10
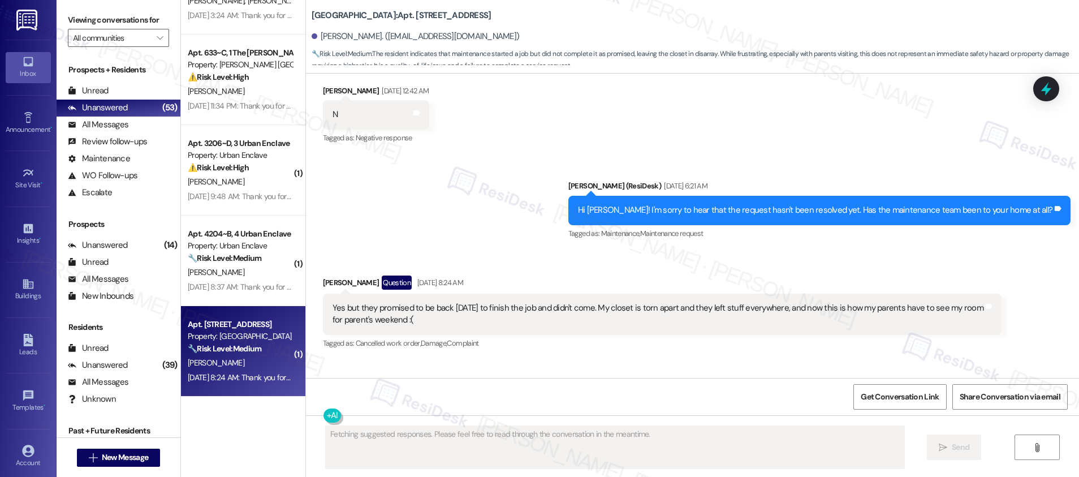
click at [257, 373] on div "Sep 20, 2025 at 8:24 AM: Thank you for your message. Our offices are currently …" at bounding box center [531, 377] width 686 height 10
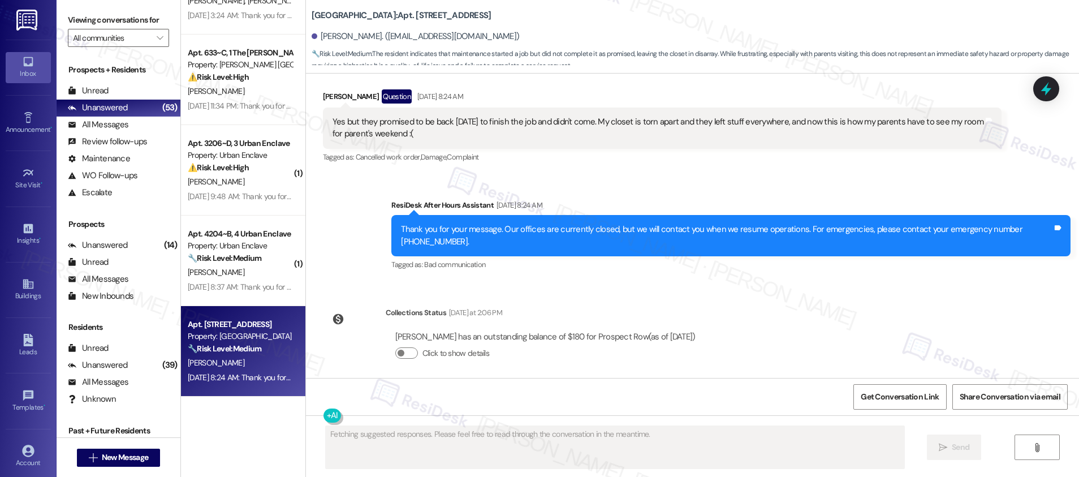
scroll to position [404, 0]
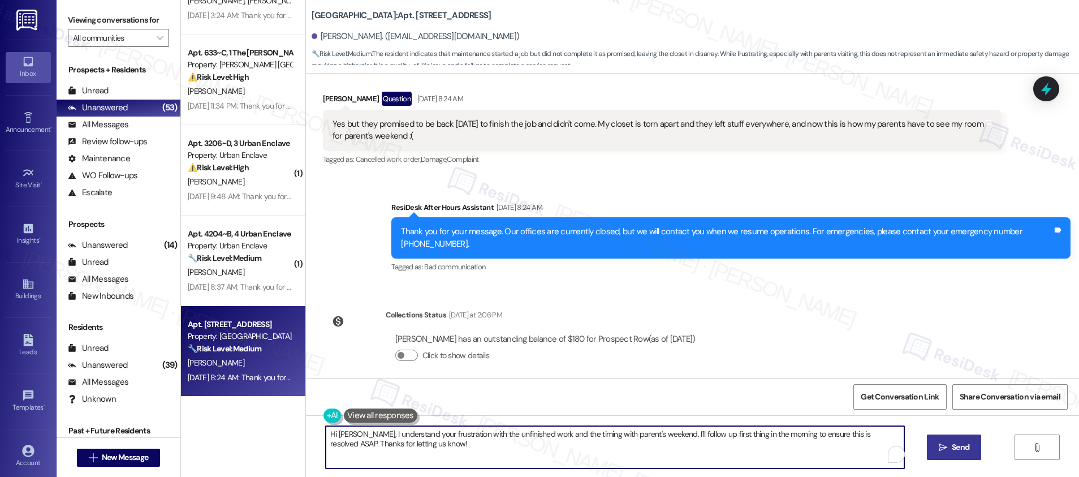
drag, startPoint x: 418, startPoint y: 440, endPoint x: 362, endPoint y: 437, distance: 56.1
click at [362, 437] on textarea "Hi Briannah, I understand your frustration with the unfinished work and the tim…" at bounding box center [615, 447] width 578 height 42
click at [423, 435] on textarea "Hi Briannah, my apologies for late response. Had this been addressed by our mai…" at bounding box center [615, 447] width 578 height 42
click at [706, 442] on textarea "Hi Briannah, my apologies for the late response. Had this been addressed by our…" at bounding box center [615, 447] width 578 height 42
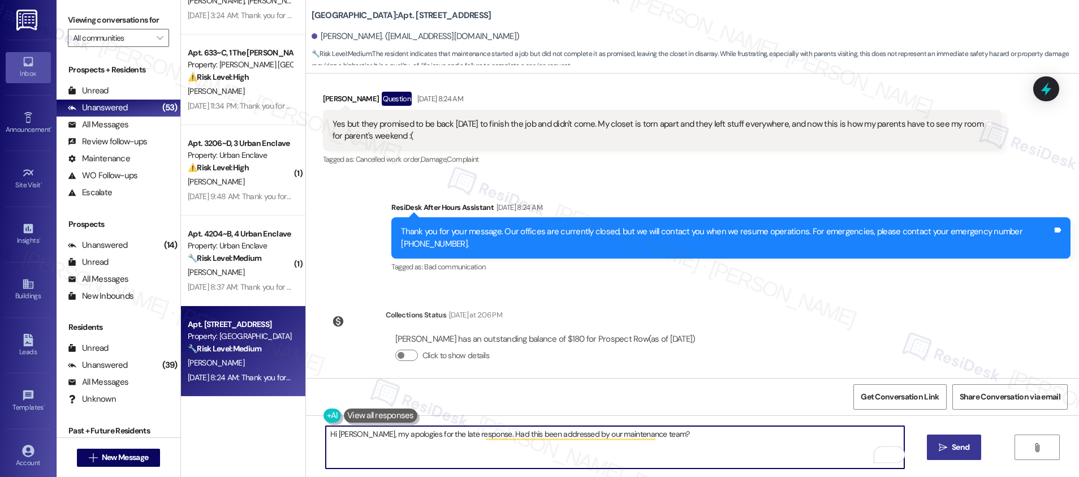
type textarea "Hi Briannah, my apologies for the late response. Had this been addressed by our…"
click at [946, 442] on span " Send" at bounding box center [954, 447] width 36 height 12
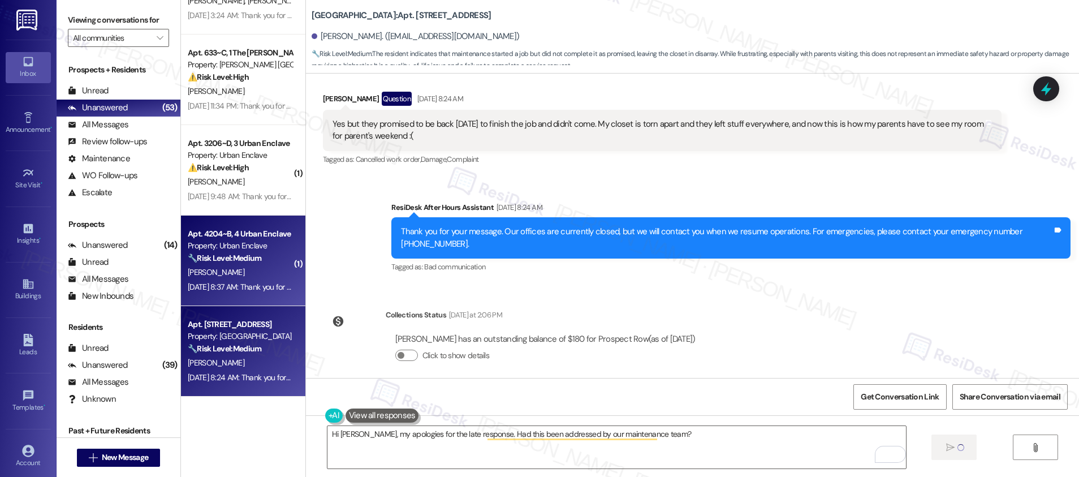
click at [219, 279] on div "Apt. 4204~B, 4 Urban Enclave Property: Urban Enclave 🔧 Risk Level: Medium The r…" at bounding box center [243, 260] width 124 height 90
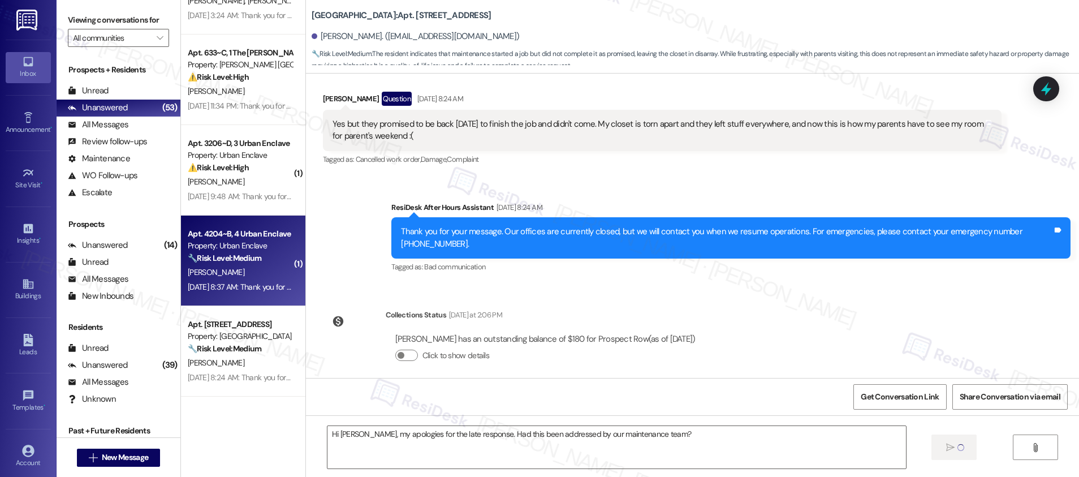
type textarea "Fetching suggested responses. Please feel free to read through the conversation…"
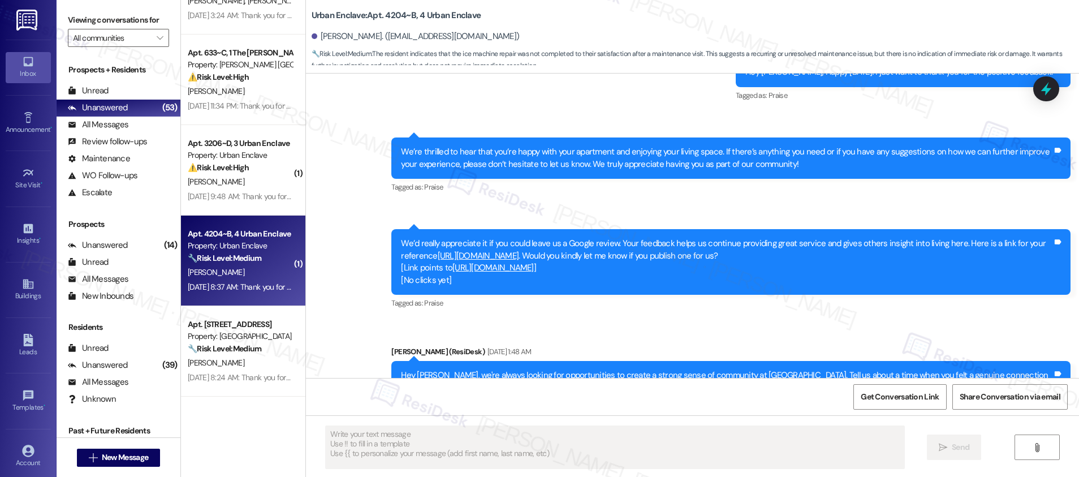
click at [219, 280] on div "Sep 20, 2025 at 8:37 AM: Thank you for your message. Our offices are currently …" at bounding box center [240, 287] width 107 height 14
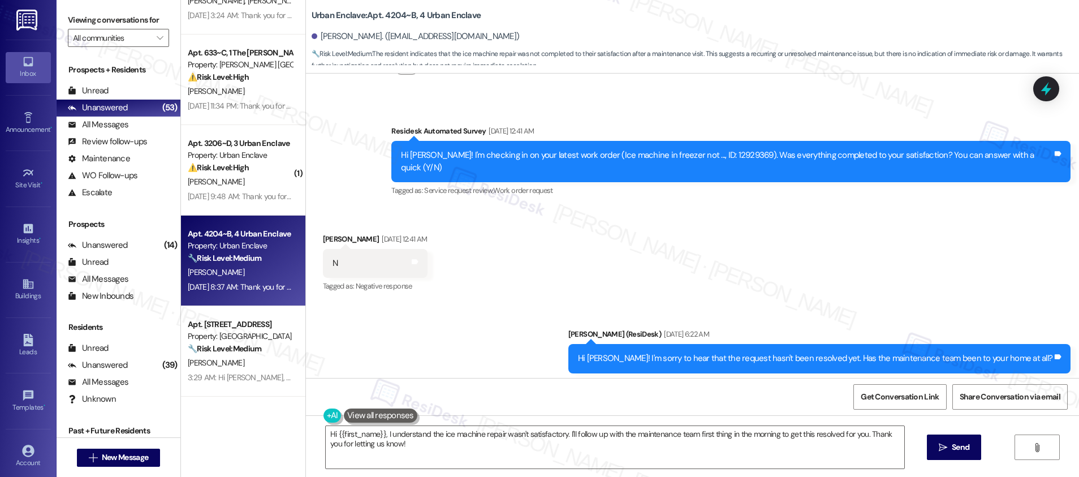
scroll to position [1639, 0]
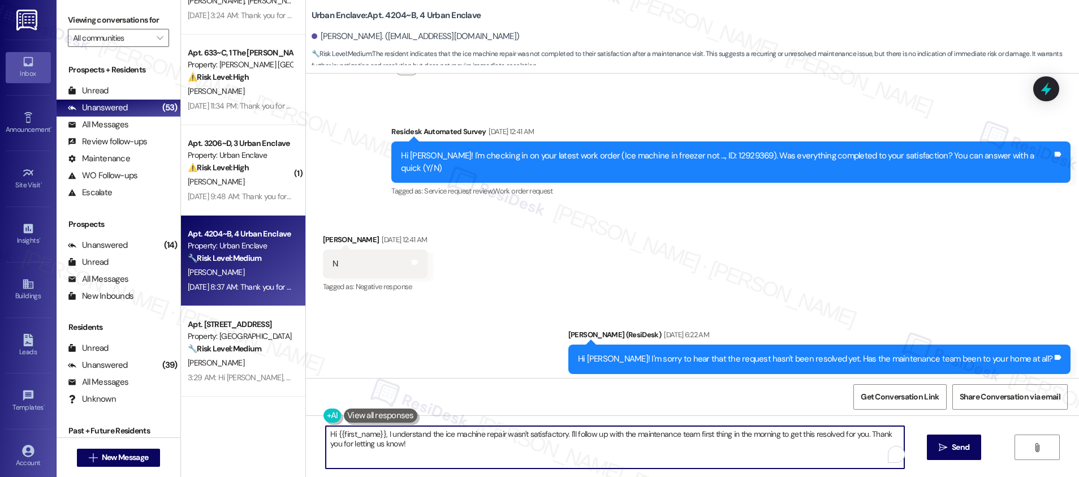
click at [434, 452] on textarea "Hi {{first_name}}, I understand the ice machine repair wasn't satisfactory. I'l…" at bounding box center [615, 447] width 578 height 42
click at [865, 444] on textarea "Hi {{first_name}}, I understand the ice machine repair wasn't satisfactory. I'l…" at bounding box center [615, 447] width 578 height 42
drag, startPoint x: 864, startPoint y: 433, endPoint x: 865, endPoint y: 447, distance: 13.6
click at [865, 447] on textarea "Hi {{first_name}}, I understand the ice machine repair wasn't satisfactory. I'l…" at bounding box center [615, 447] width 578 height 42
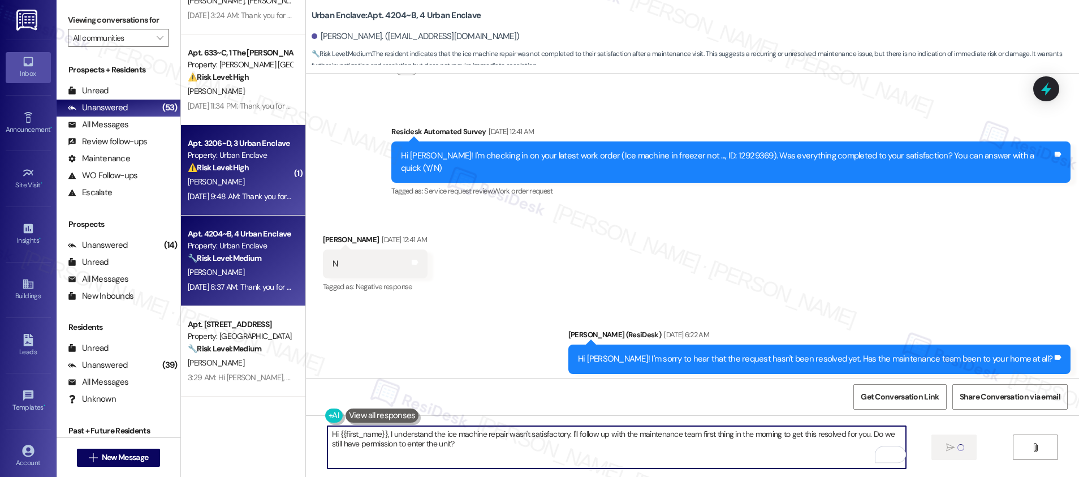
type textarea "Hi {{first_name}}, I understand the ice machine repair wasn't satisfactory. I'l…"
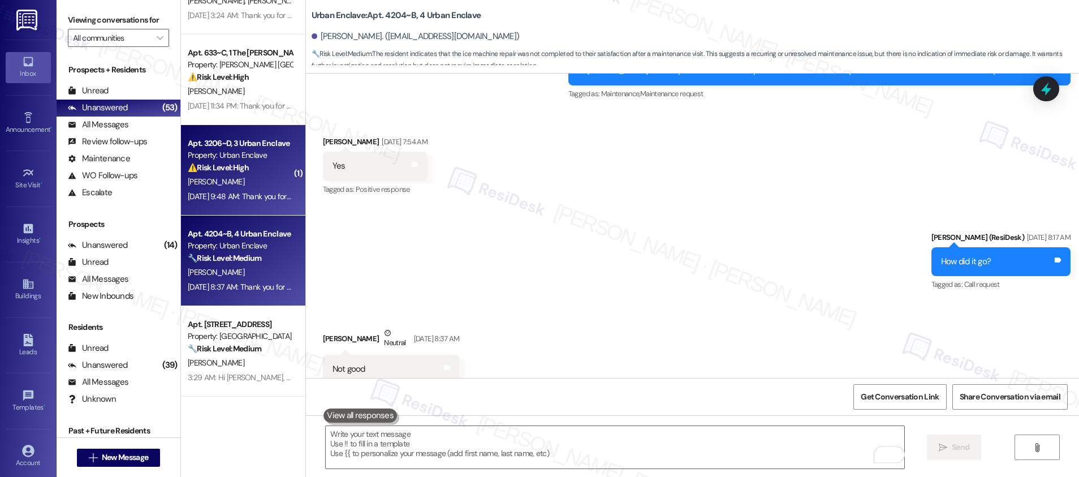
scroll to position [1934, 0]
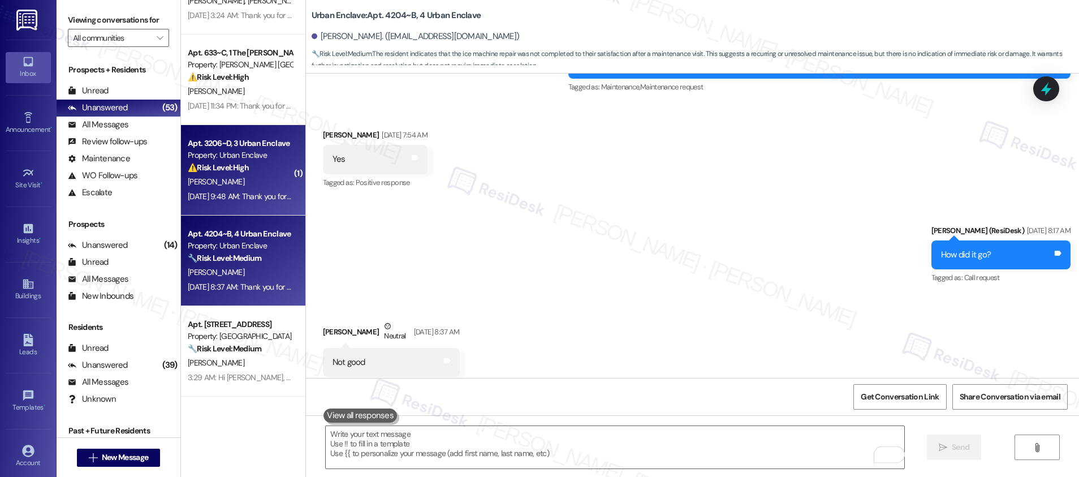
click at [238, 194] on div "Sep 20, 2025 at 9:48 AM: Thank you for your message. Our offices are currently …" at bounding box center [531, 196] width 686 height 10
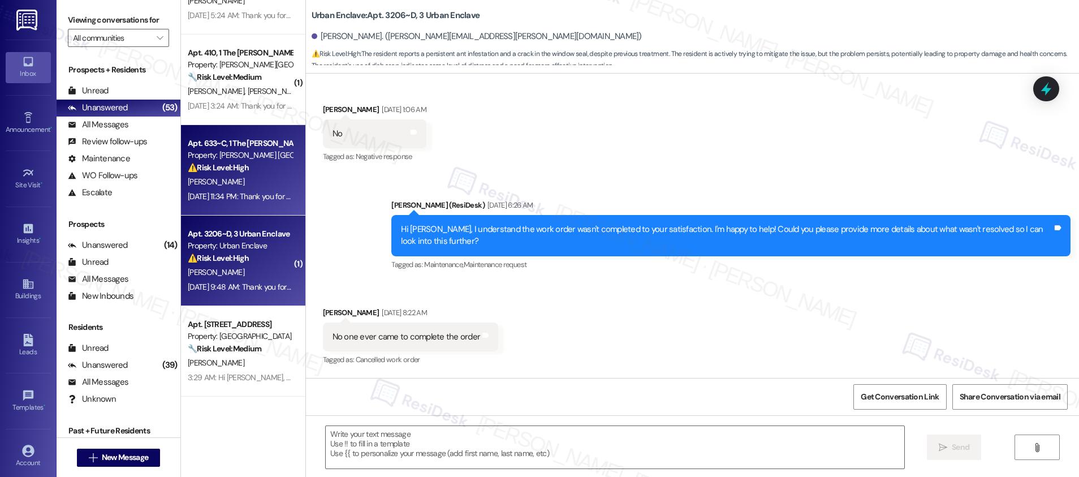
type textarea "Fetching suggested responses. Please feel free to read through the conversation…"
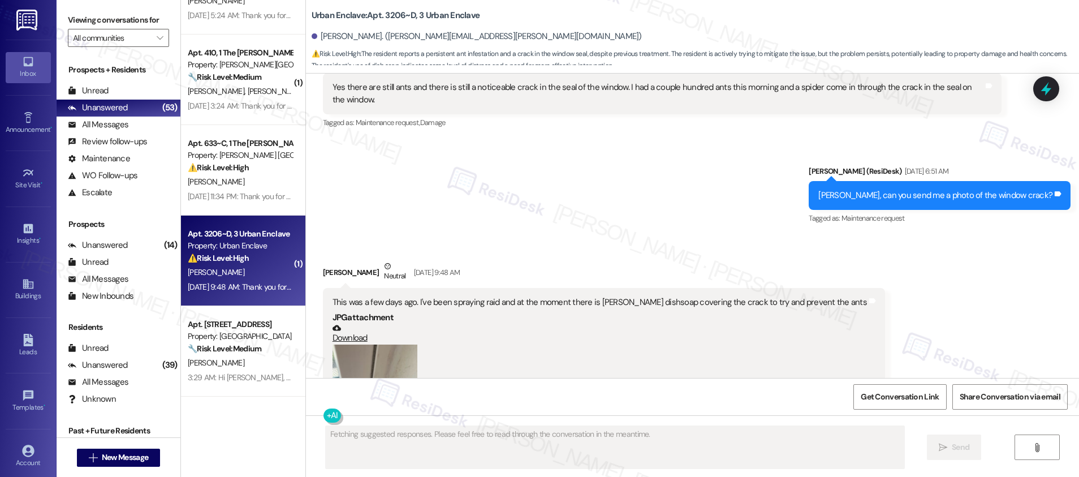
scroll to position [1588, 0]
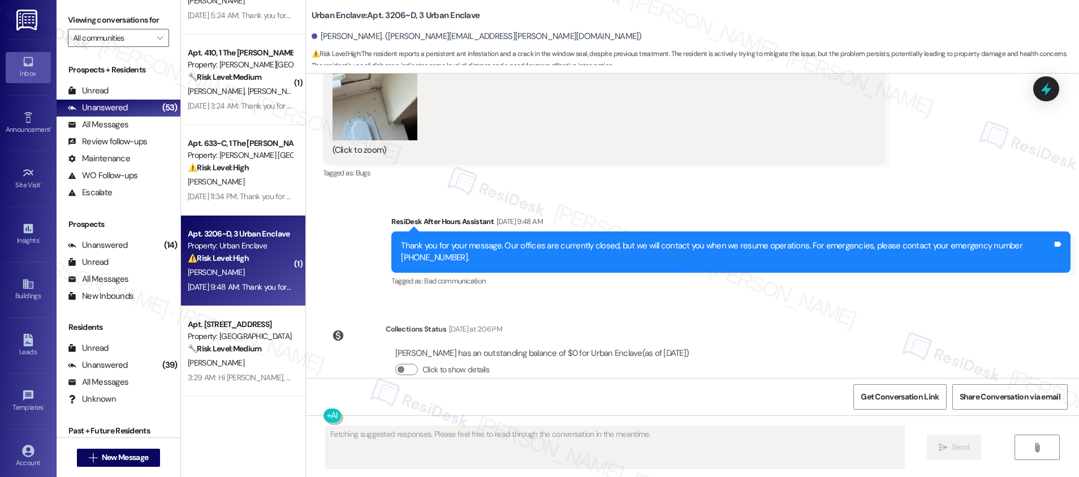
click at [223, 256] on strong "⚠️ Risk Level: High" at bounding box center [218, 258] width 61 height 10
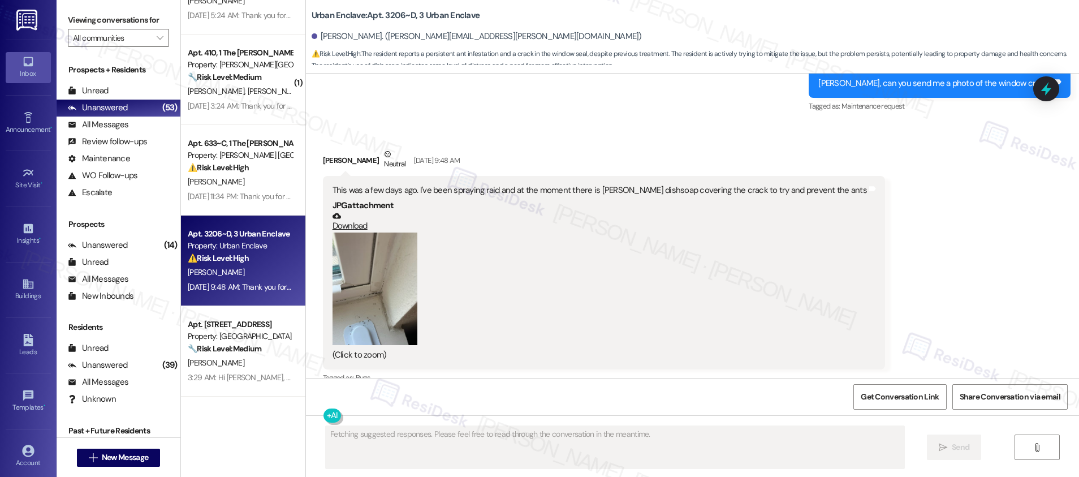
scroll to position [1383, 0]
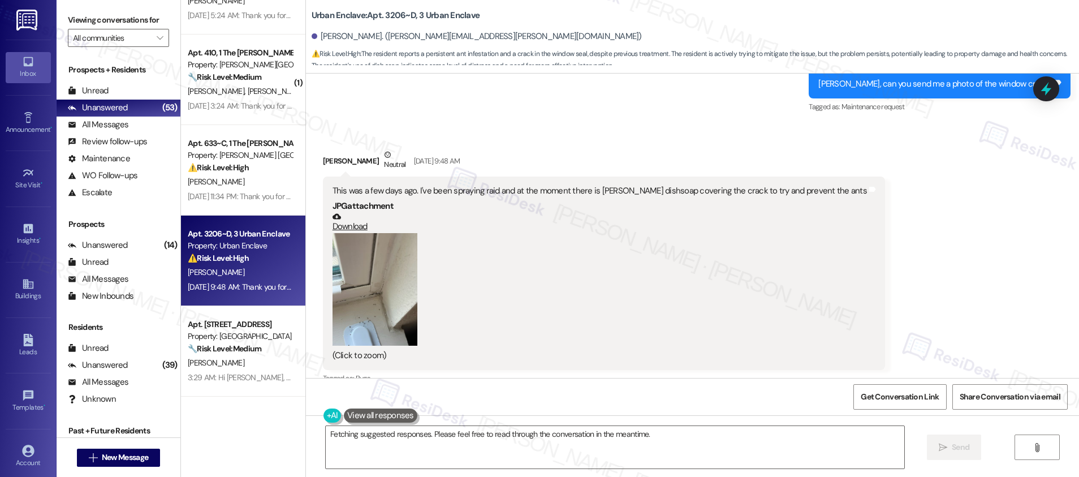
click at [385, 274] on button "Zoom image" at bounding box center [374, 289] width 85 height 113
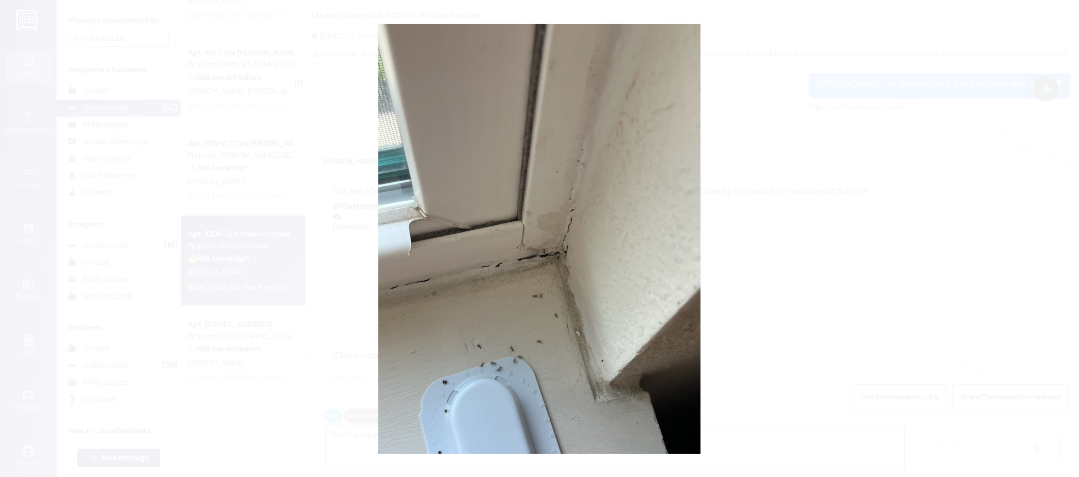
click at [869, 335] on button "Unzoom image" at bounding box center [539, 238] width 1079 height 477
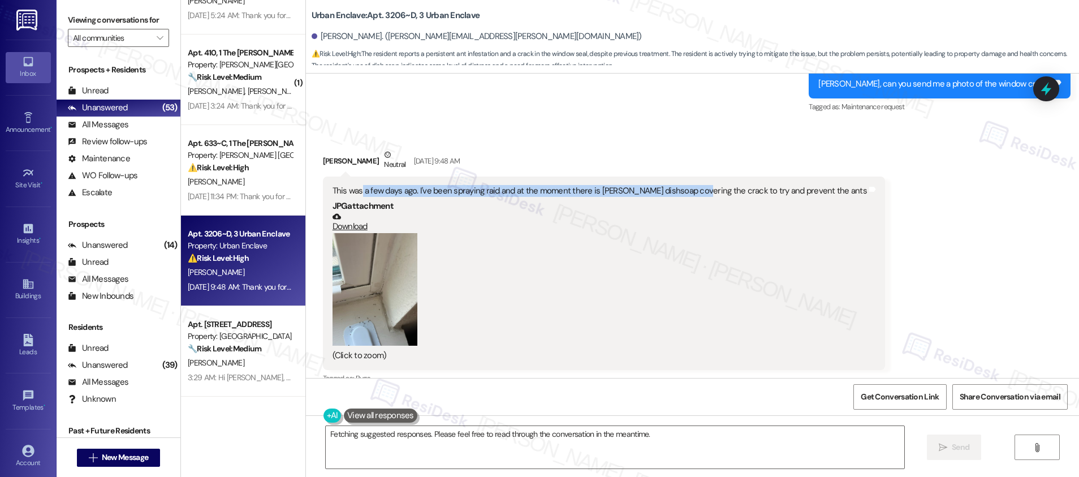
drag, startPoint x: 352, startPoint y: 168, endPoint x: 691, endPoint y: 168, distance: 339.2
click at [687, 185] on div "This was a few days ago. I've been spraying raid and at the moment there is [PE…" at bounding box center [599, 191] width 534 height 12
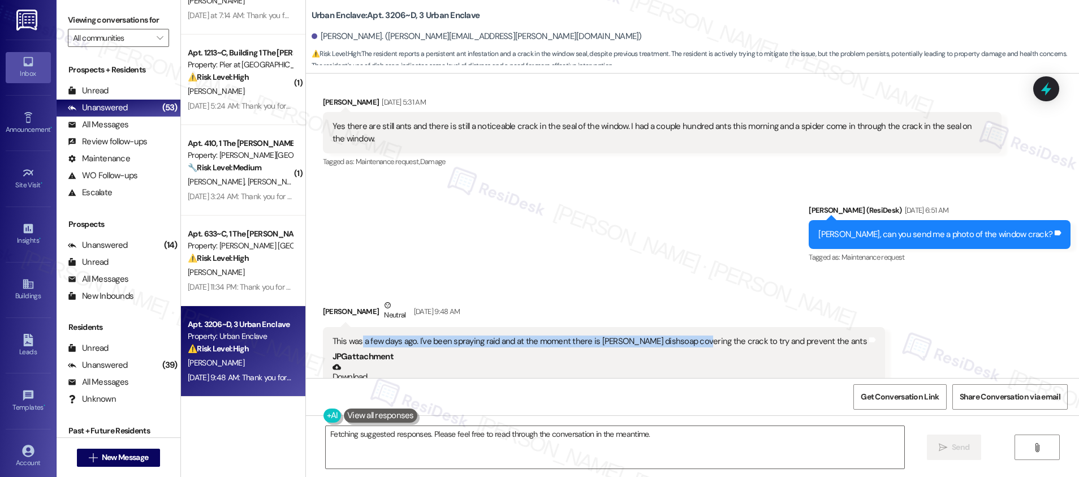
scroll to position [1588, 0]
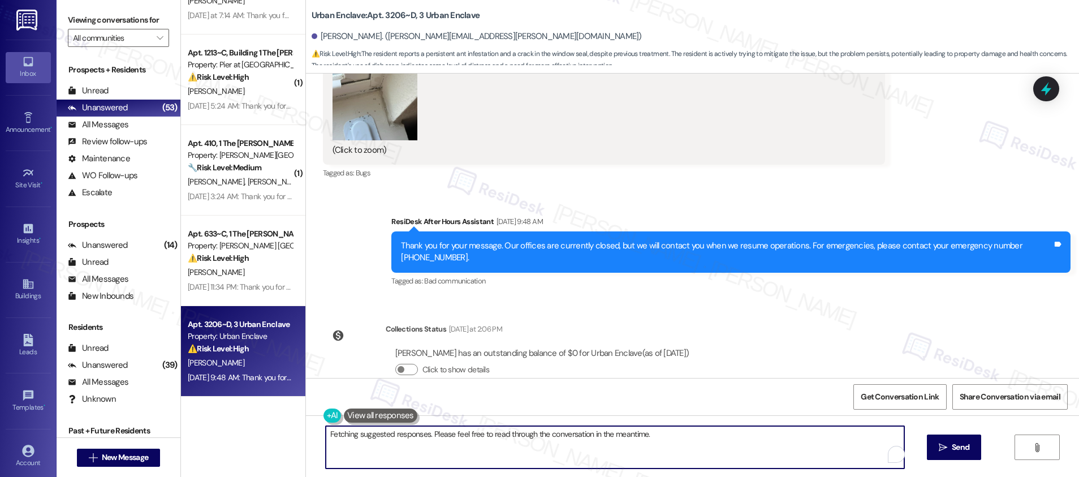
click at [412, 448] on textarea "Hi {{first_name}}, thanks for the photo. I'll follow up with our maintenance te…" at bounding box center [615, 447] width 578 height 42
click at [409, 450] on textarea "Hi {{first_name}}, thanks for the photo. I'll follow up with our maintenance te…" at bounding box center [615, 447] width 578 height 42
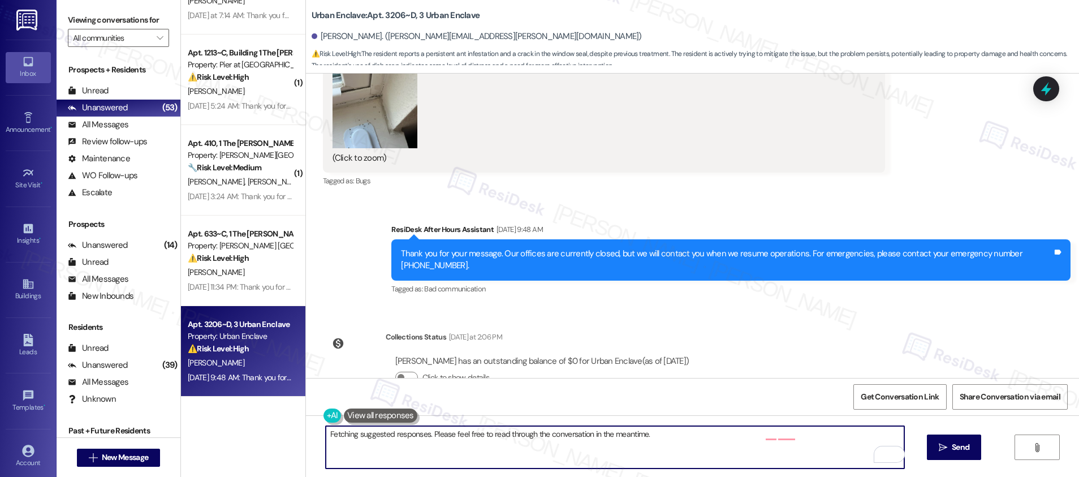
scroll to position [1578, 0]
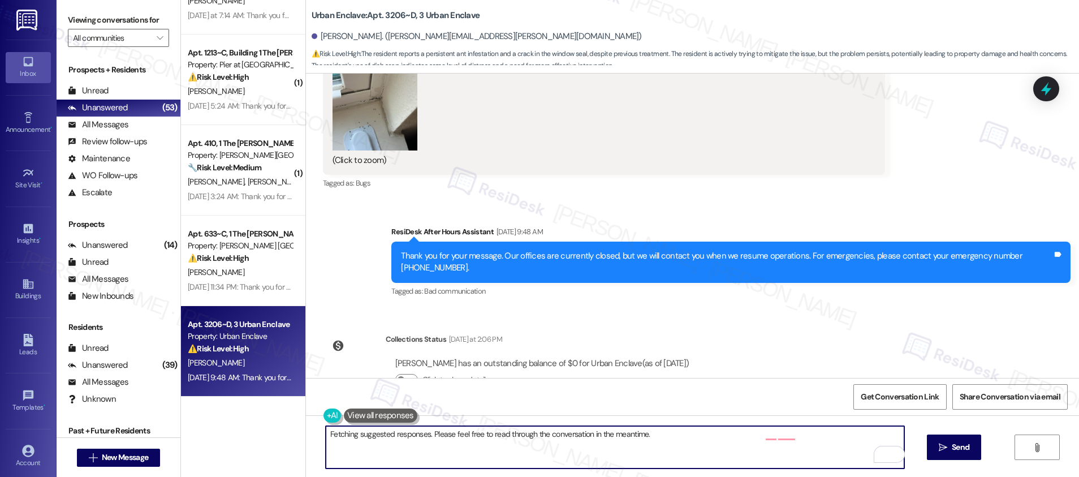
click at [445, 451] on textarea "Hi {{first_name}}, thanks for the photo. I'll follow up with our maintenance te…" at bounding box center [615, 447] width 578 height 42
drag, startPoint x: 838, startPoint y: 433, endPoint x: 839, endPoint y: 441, distance: 8.0
click at [839, 441] on textarea "Hi {{first_name}}, thanks for the photo. I'll follow up with our maintenance te…" at bounding box center [615, 447] width 578 height 42
type textarea "Hi {{first_name}}, thanks for the photo. I'll follow up with our maintenance te…"
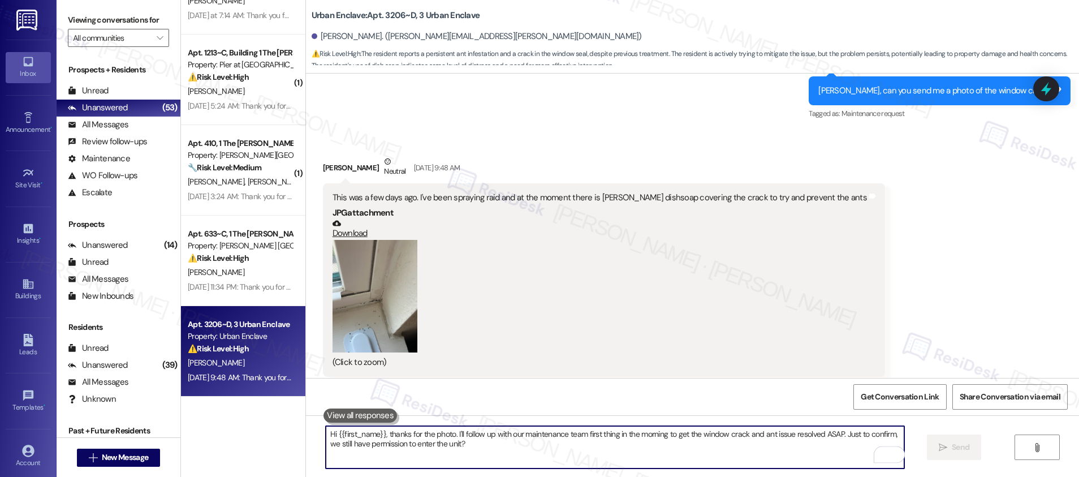
scroll to position [1679, 0]
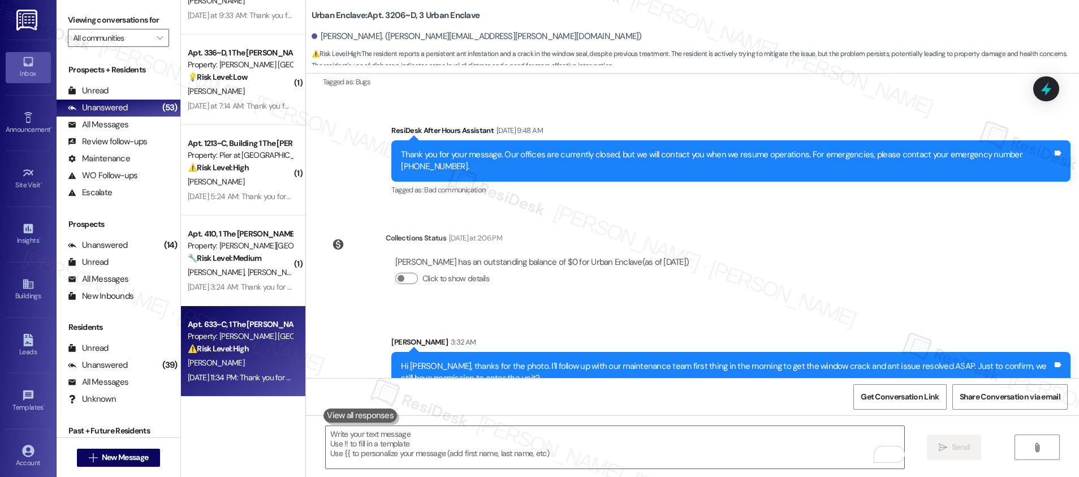
click at [247, 363] on div "S. Wong" at bounding box center [240, 363] width 107 height 14
type textarea "Fetching suggested responses. Please feel free to read through the conversation…"
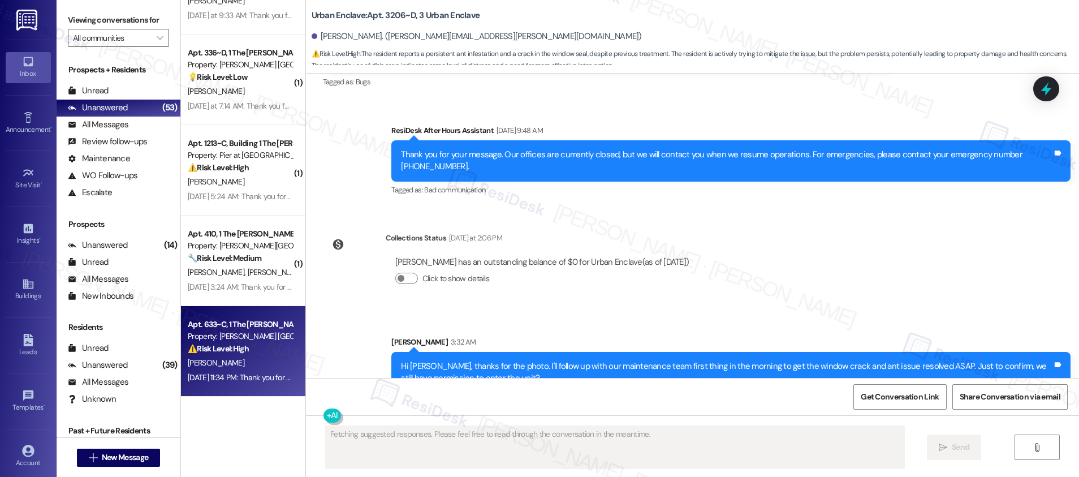
click at [249, 365] on div "S. Wong" at bounding box center [240, 363] width 107 height 14
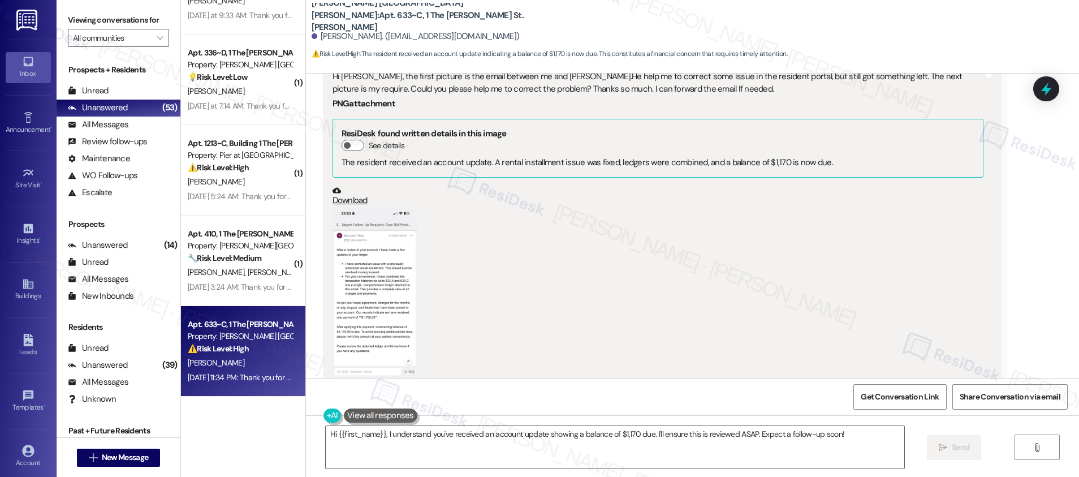
scroll to position [662, 0]
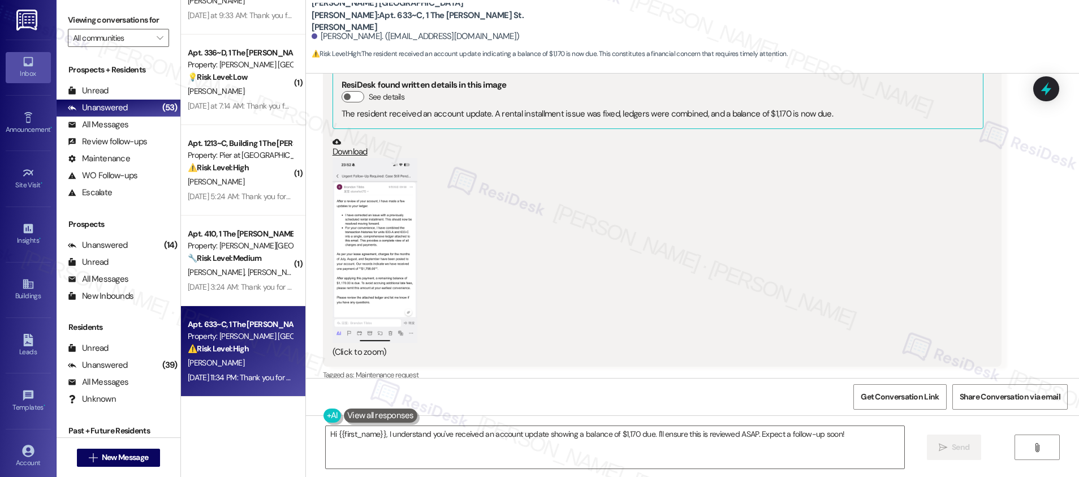
click at [384, 245] on button "Zoom image" at bounding box center [374, 250] width 85 height 184
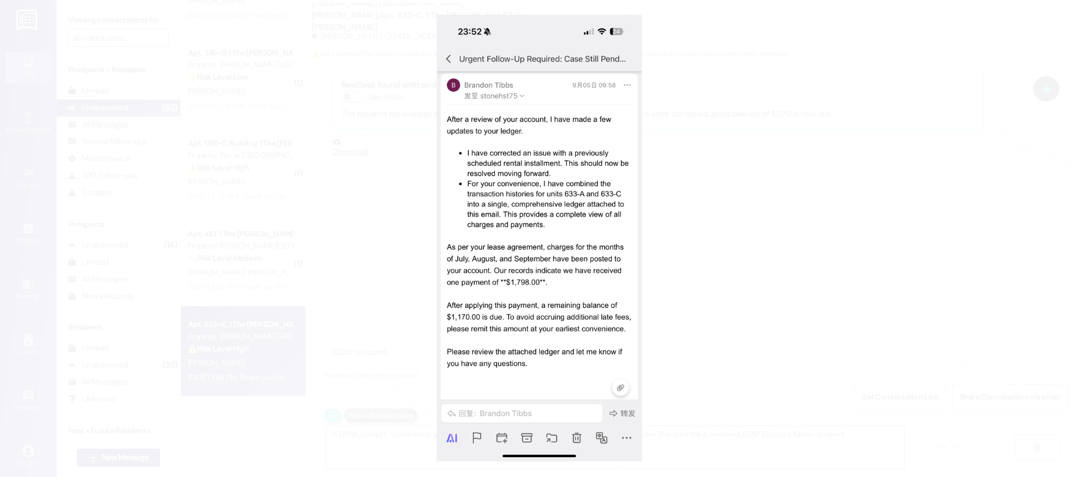
click at [789, 310] on button "Unzoom image" at bounding box center [539, 238] width 1079 height 477
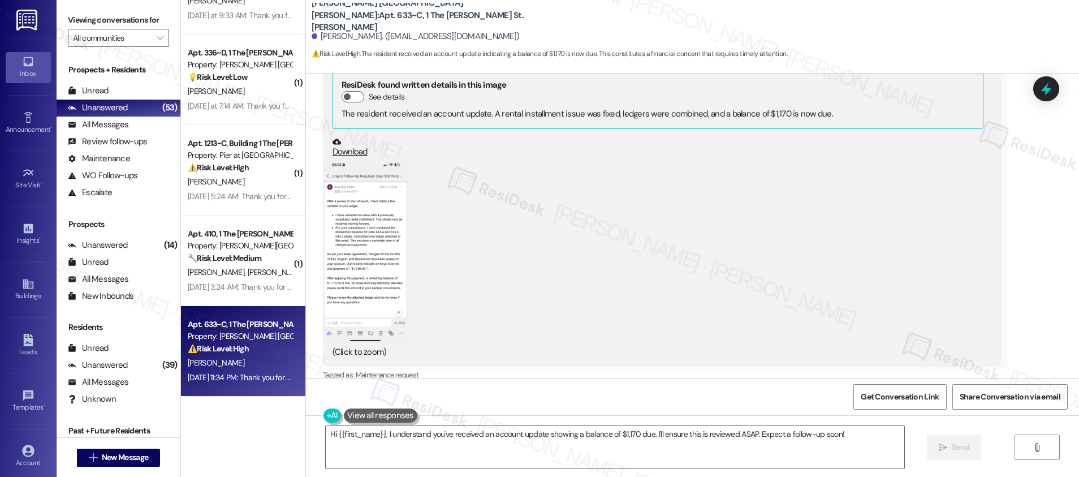
scroll to position [432, 0]
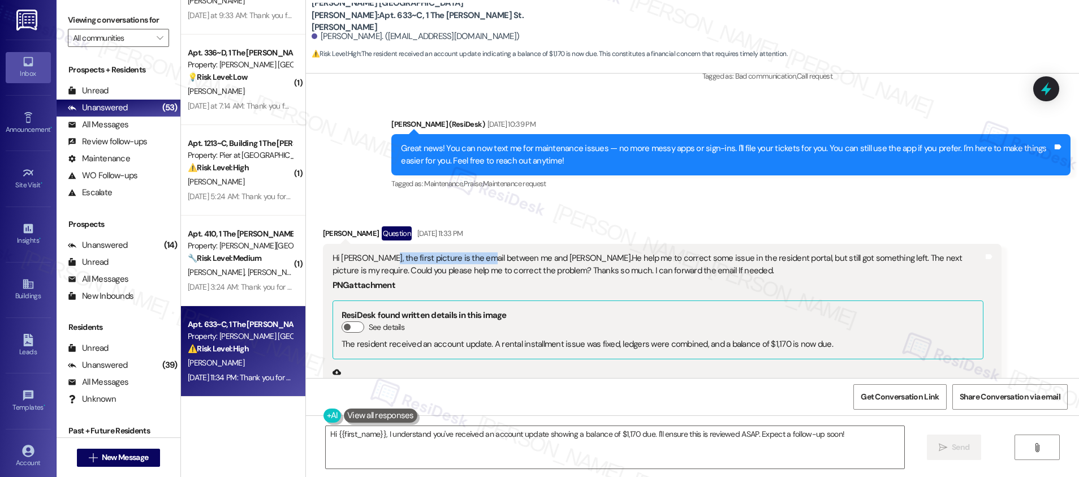
drag, startPoint x: 369, startPoint y: 261, endPoint x: 469, endPoint y: 261, distance: 99.5
click at [469, 261] on div "Hi emily, the first picture is the email between me and Brandon.He help me to c…" at bounding box center [657, 264] width 651 height 24
click at [470, 278] on div "PNG attachment ResiDesk found written details in this image See details The res…" at bounding box center [657, 431] width 651 height 311
drag, startPoint x: 590, startPoint y: 258, endPoint x: 681, endPoint y: 265, distance: 90.7
click at [682, 258] on div "Hi emily, the first picture is the email between me and Brandon.He help me to c…" at bounding box center [657, 264] width 651 height 24
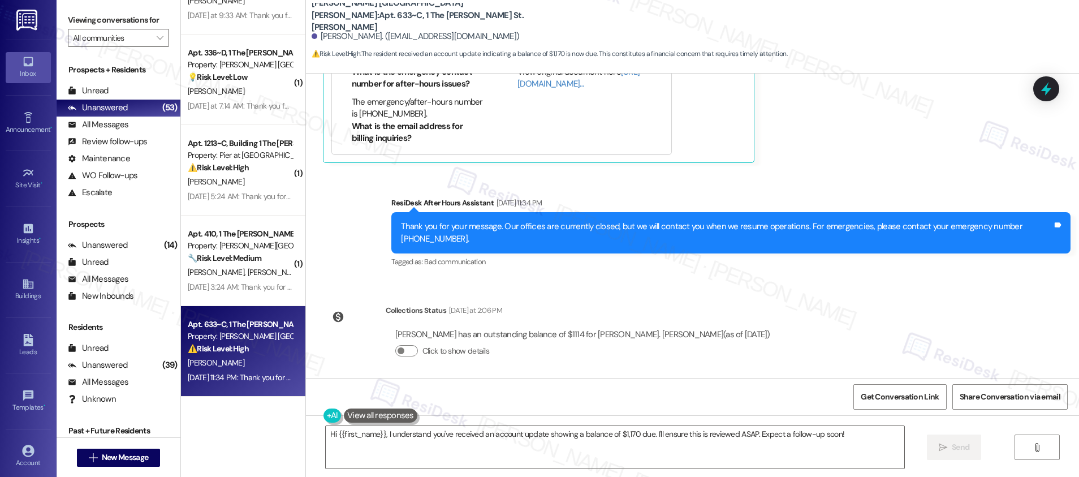
scroll to position [1104, 0]
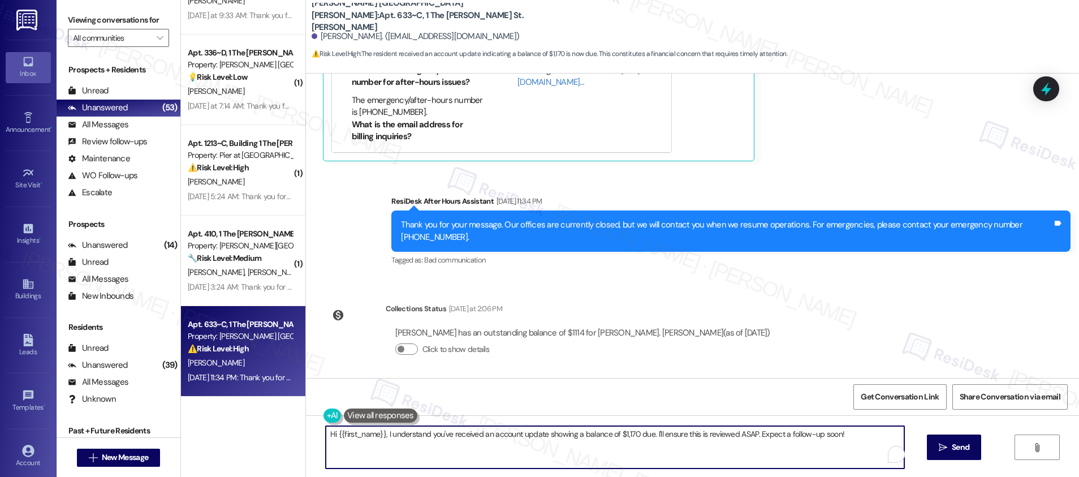
click at [375, 436] on textarea "Hi {{first_name}}, I understand you've received an account update showing a bal…" at bounding box center [615, 447] width 578 height 42
click at [382, 437] on textarea "Hi {{first_name}}, I understand you've received an account update showing a bal…" at bounding box center [615, 447] width 578 height 42
click at [380, 433] on textarea "Hi {{first_name}}, I understand you've received an account update showing a bal…" at bounding box center [615, 447] width 578 height 42
click at [841, 434] on textarea "Hi {{first_name}}, I understand you've received an account update showing a bal…" at bounding box center [615, 447] width 578 height 42
drag, startPoint x: 841, startPoint y: 434, endPoint x: 387, endPoint y: 434, distance: 453.9
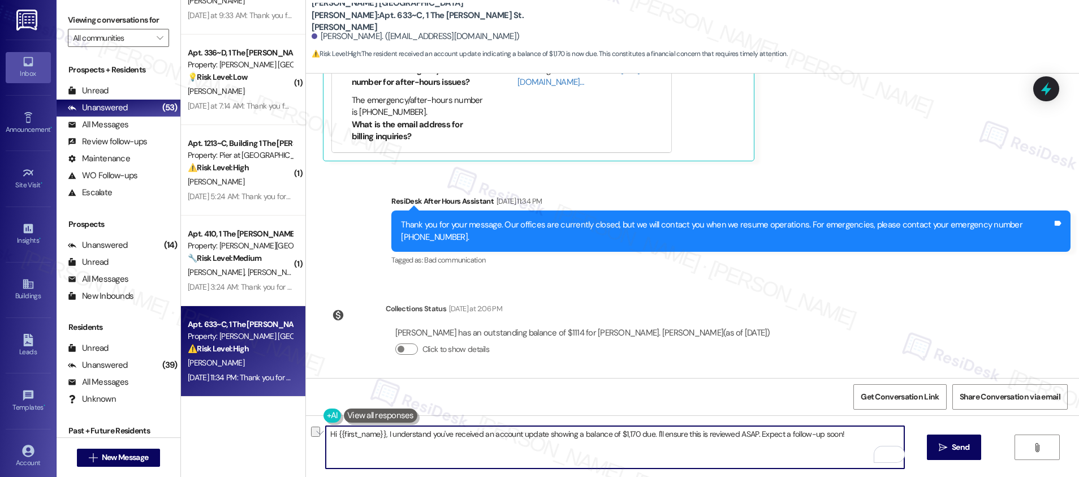
click at [387, 434] on textarea "Hi {{first_name}}, I understand you've received an account update showing a bal…" at bounding box center [615, 447] width 578 height 42
click at [316, 31] on div "Szetang Wong. (stonehst75@163.com)" at bounding box center [415, 37] width 208 height 12
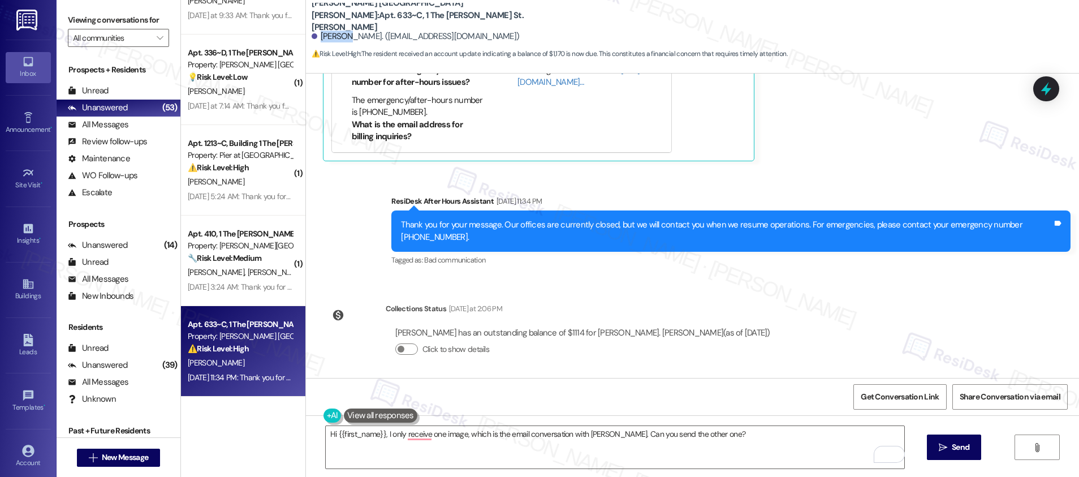
click at [316, 31] on div "Szetang Wong. (stonehst75@163.com)" at bounding box center [415, 37] width 208 height 12
copy div "Szetang"
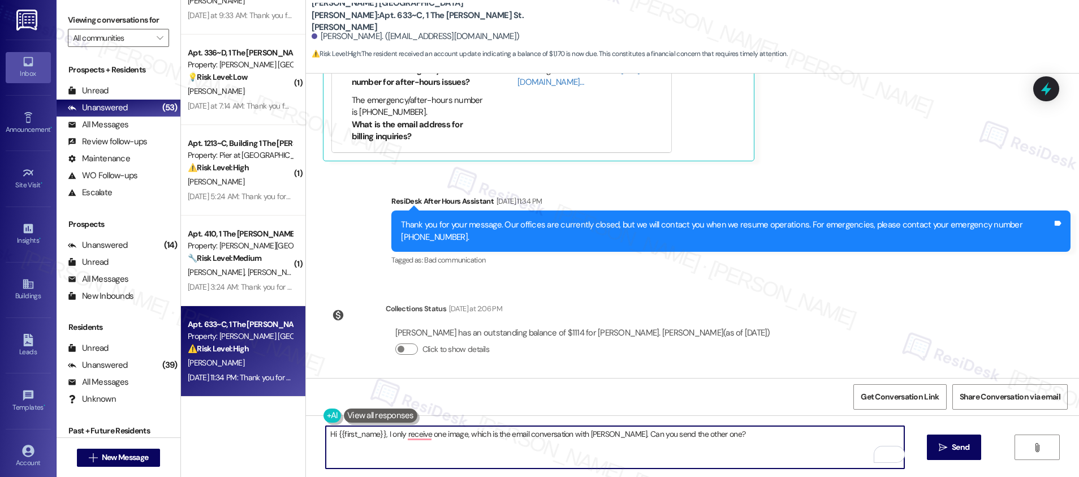
drag, startPoint x: 329, startPoint y: 431, endPoint x: 376, endPoint y: 434, distance: 47.5
click at [376, 434] on textarea "Hi {{first_name}}, I only receive one image, which is the email conversation wi…" at bounding box center [615, 447] width 578 height 42
paste textarea "Szetang"
type textarea "Hi Szetang, I only receive one image, which is the email conversation with Bran…"
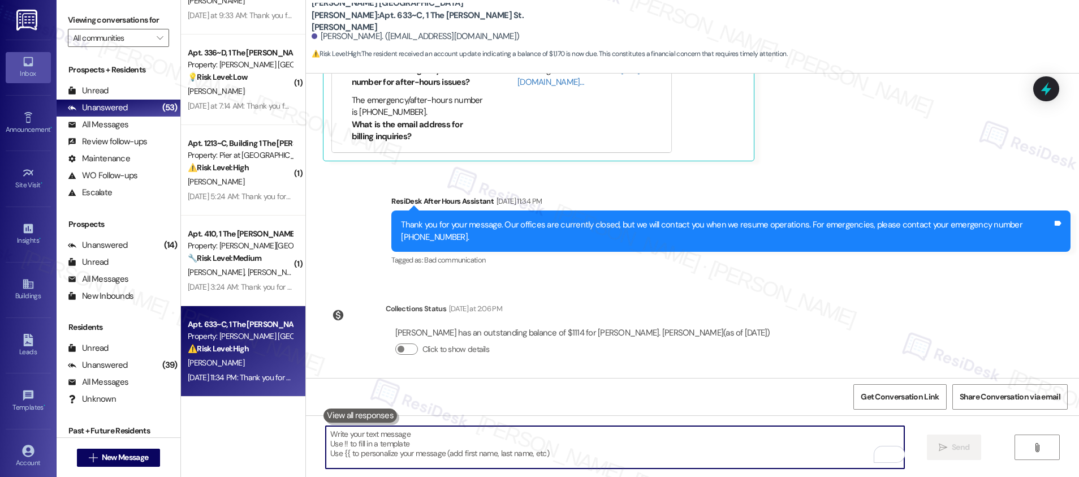
paste textarea "Hi Szetang, I only received one image — the email conversation with Brandon. Co…"
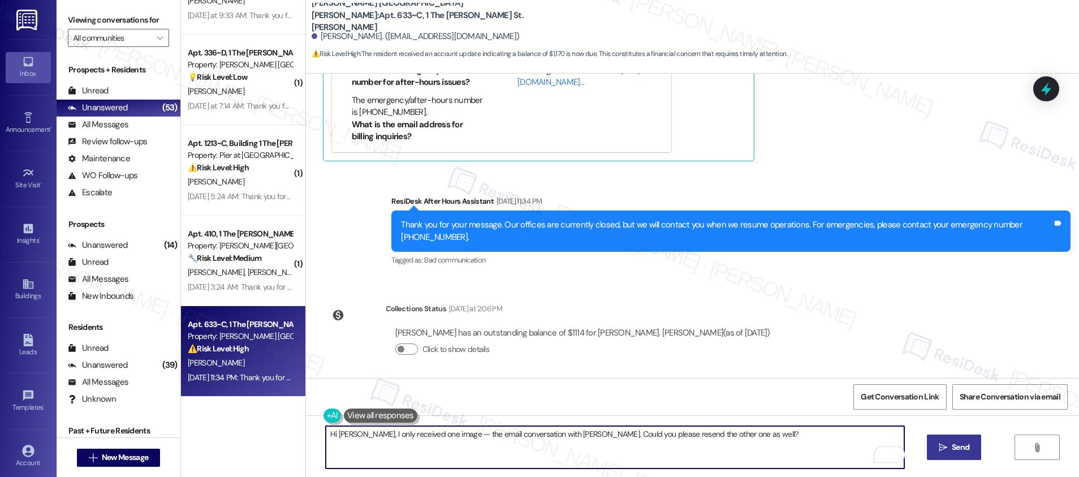
type textarea "Hi Szetang, I only received one image — the email conversation with Brandon. Co…"
click at [960, 447] on span "Send" at bounding box center [960, 447] width 18 height 12
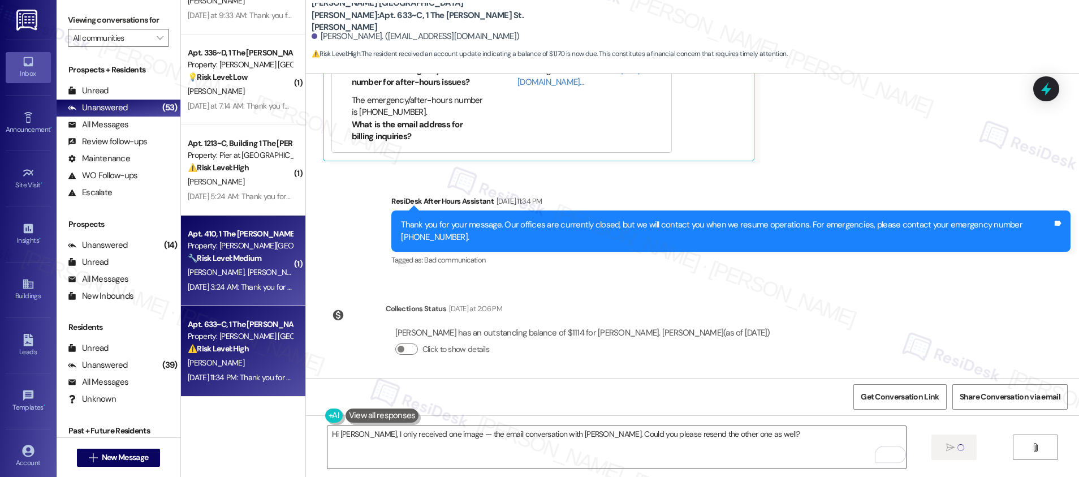
click at [253, 294] on div "Apt. 410, 1 The Marshall Valley Property: Marshall Valley 🔧 Risk Level: Medium …" at bounding box center [243, 260] width 124 height 90
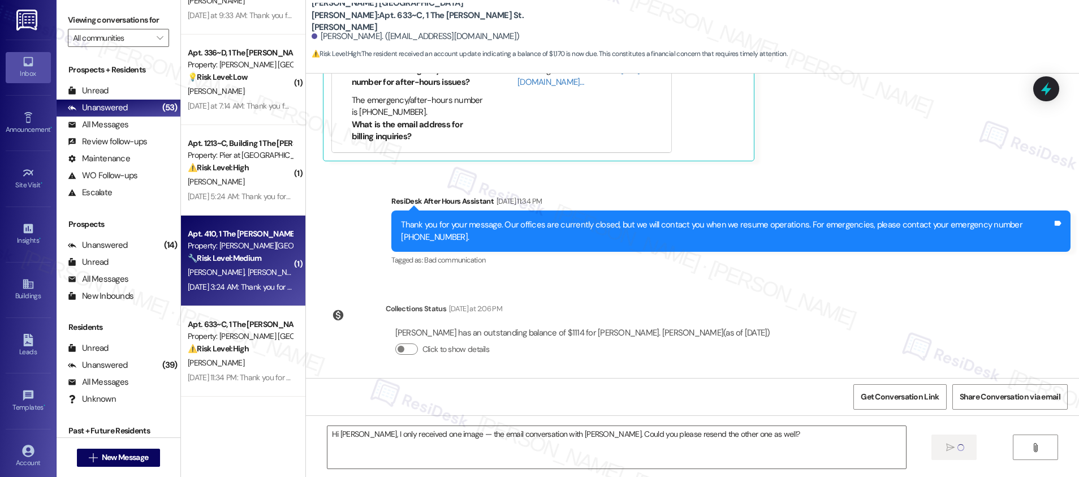
type textarea "Fetching suggested responses. Please feel free to read through the conversation…"
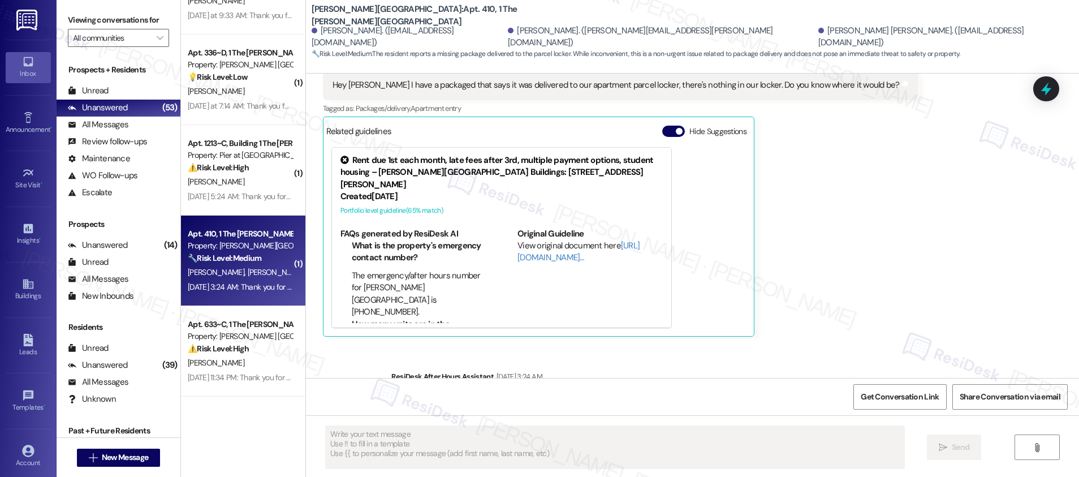
scroll to position [1003, 0]
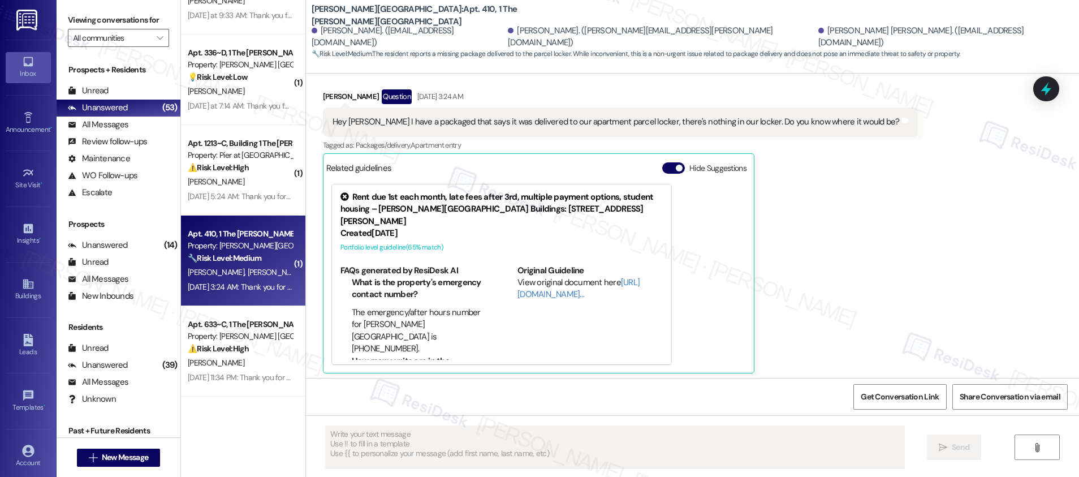
click at [254, 295] on div "Apt. 410, 1 The Marshall Valley Property: Marshall Valley 🔧 Risk Level: Medium …" at bounding box center [243, 260] width 124 height 90
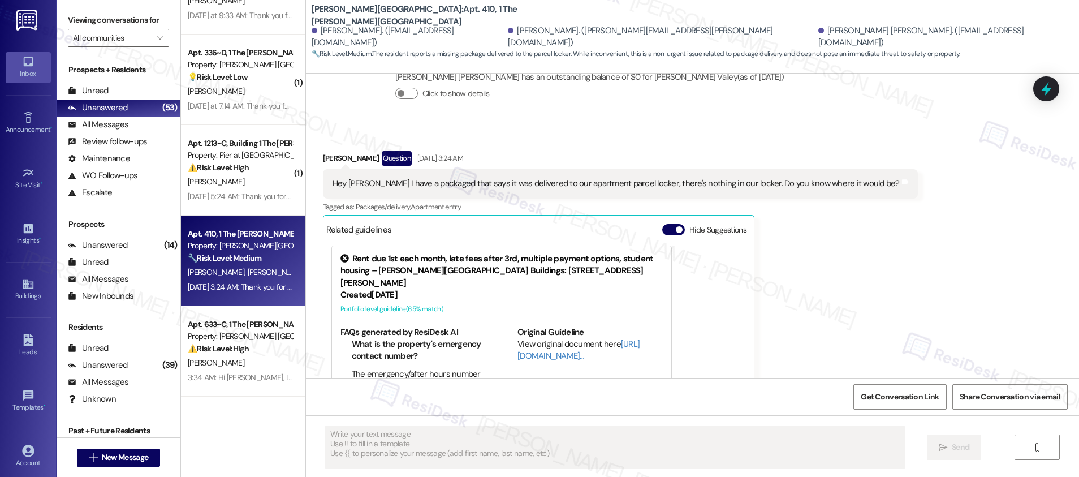
scroll to position [889, 0]
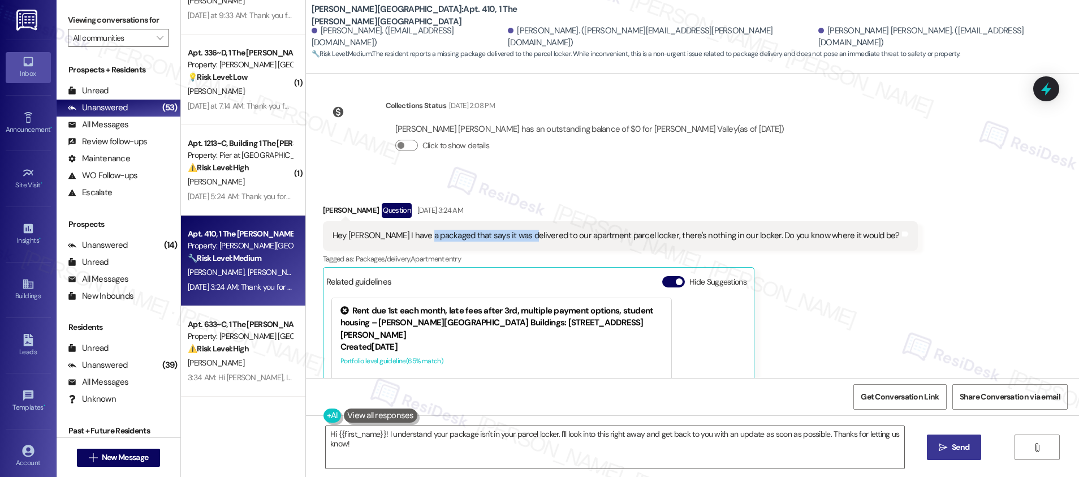
drag, startPoint x: 414, startPoint y: 238, endPoint x: 511, endPoint y: 240, distance: 96.7
click at [511, 240] on div "Hey Emily I have a packaged that says it was delivered to our apartment parcel …" at bounding box center [615, 236] width 567 height 12
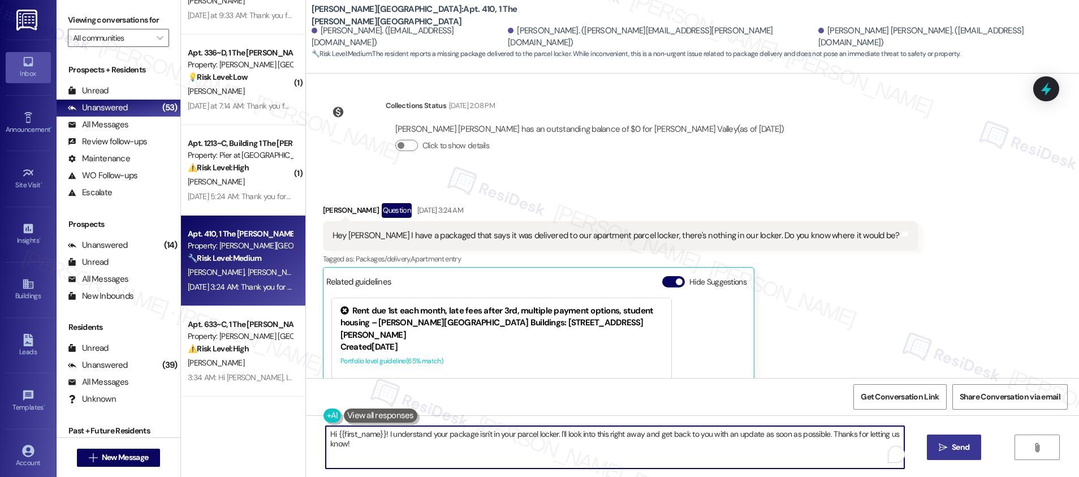
click at [423, 442] on textarea "Hi {{first_name}}! I understand your package isn't in your parcel locker. I'll …" at bounding box center [615, 447] width 578 height 42
drag, startPoint x: 572, startPoint y: 434, endPoint x: 642, endPoint y: 437, distance: 70.2
click at [642, 437] on textarea "Hi {{first_name}}! I understand your package isn't in your parcel locker. I'll …" at bounding box center [615, 447] width 578 height 42
click at [642, 438] on textarea "Hi {{first_name}}! I understand your package isn't in your parcel locker. I'll …" at bounding box center [615, 447] width 578 height 42
drag, startPoint x: 553, startPoint y: 432, endPoint x: 568, endPoint y: 448, distance: 21.6
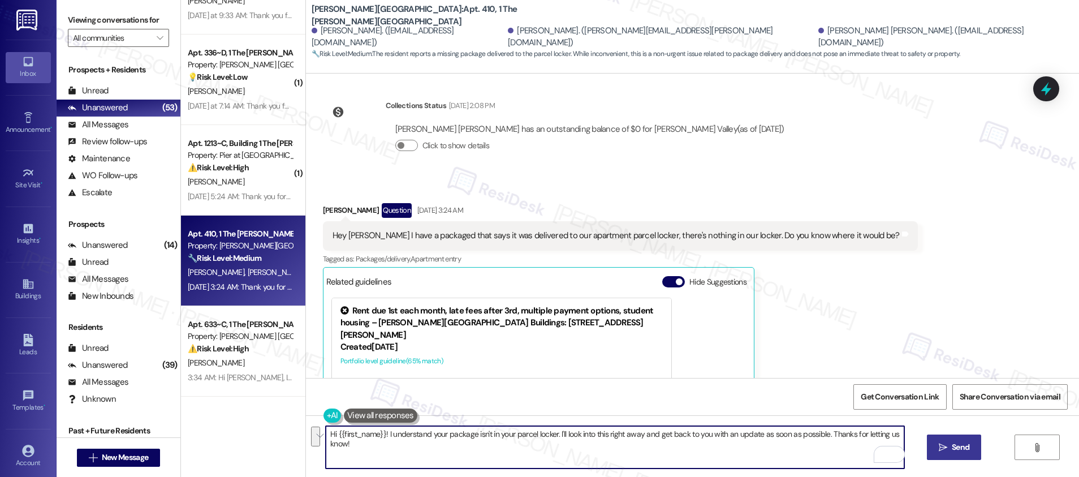
click at [568, 448] on textarea "Hi {{first_name}}! I understand your package isn't in your parcel locker. I'll …" at bounding box center [615, 447] width 578 height 42
type textarea "Hi {{first_name}}! I understand your package isn't in your parcel locker. Let m…"
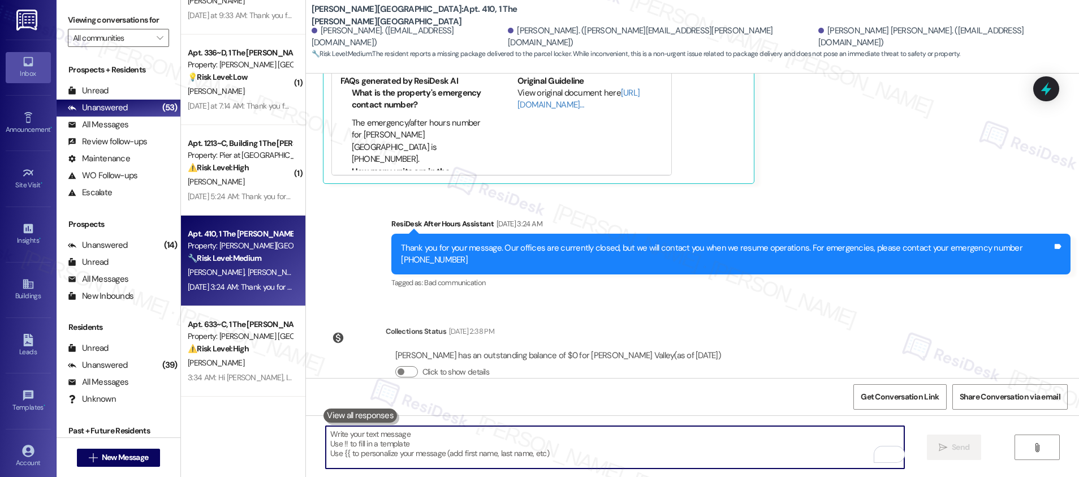
scroll to position [1294, 0]
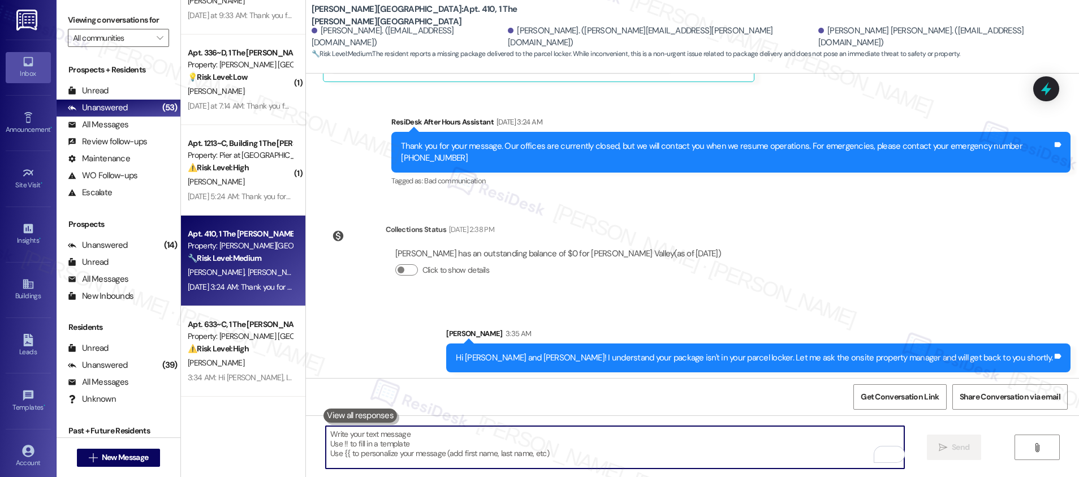
click at [557, 440] on textarea "To enrich screen reader interactions, please activate Accessibility in Grammarl…" at bounding box center [615, 447] width 578 height 42
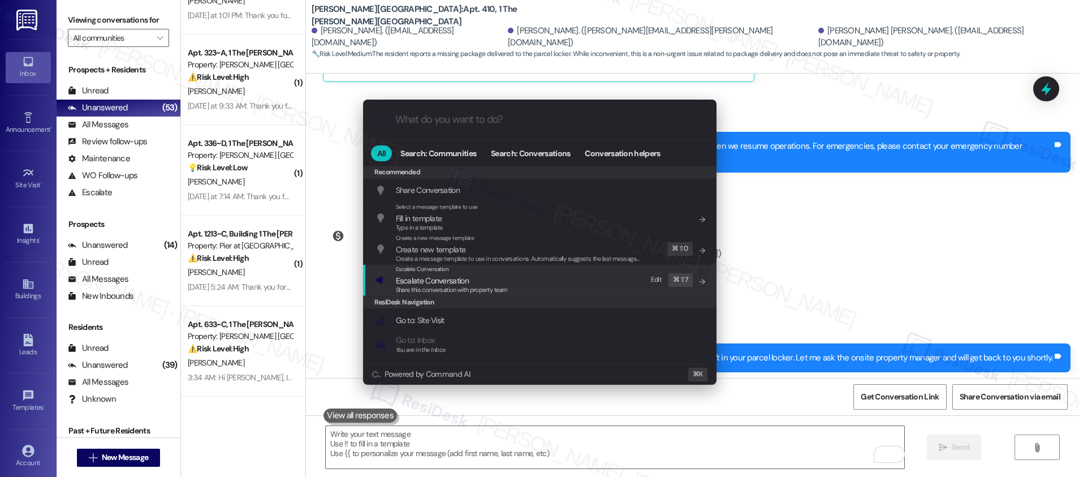
click at [462, 284] on span "Escalate Conversation" at bounding box center [432, 280] width 73 height 10
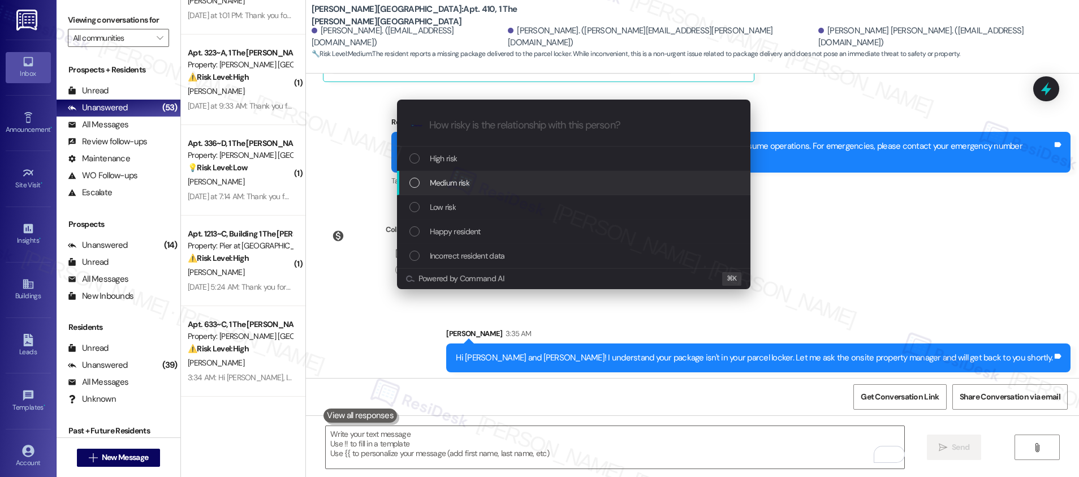
click at [462, 178] on span "Medium risk" at bounding box center [450, 182] width 40 height 12
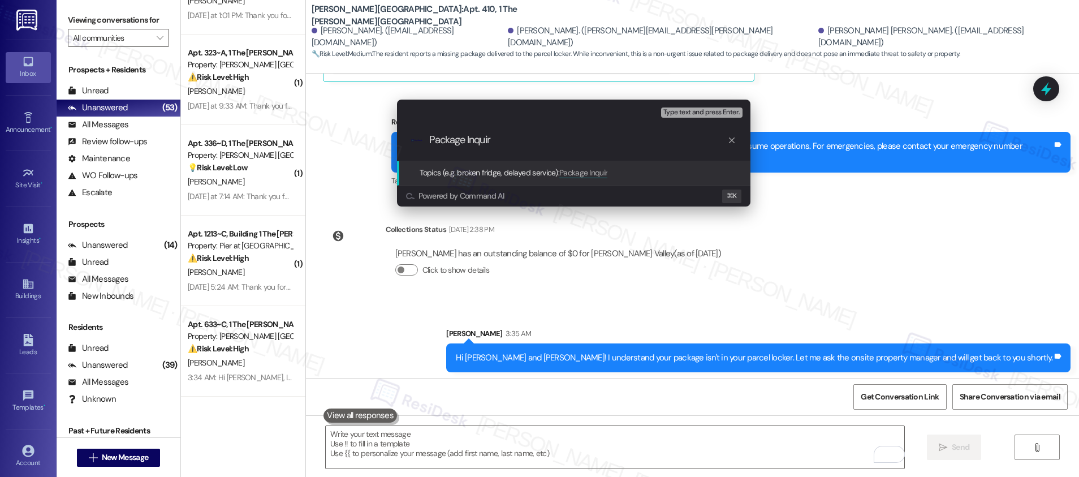
type input "Package Inquiry"
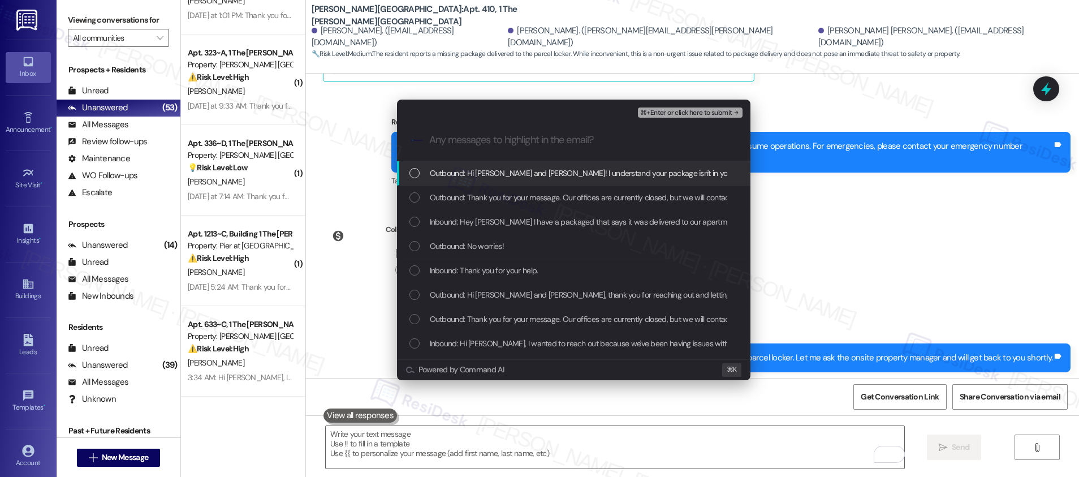
click at [460, 178] on span "Outbound: Hi Brett, Peter and Jackson! I understand your package isn't in your …" at bounding box center [723, 173] width 587 height 12
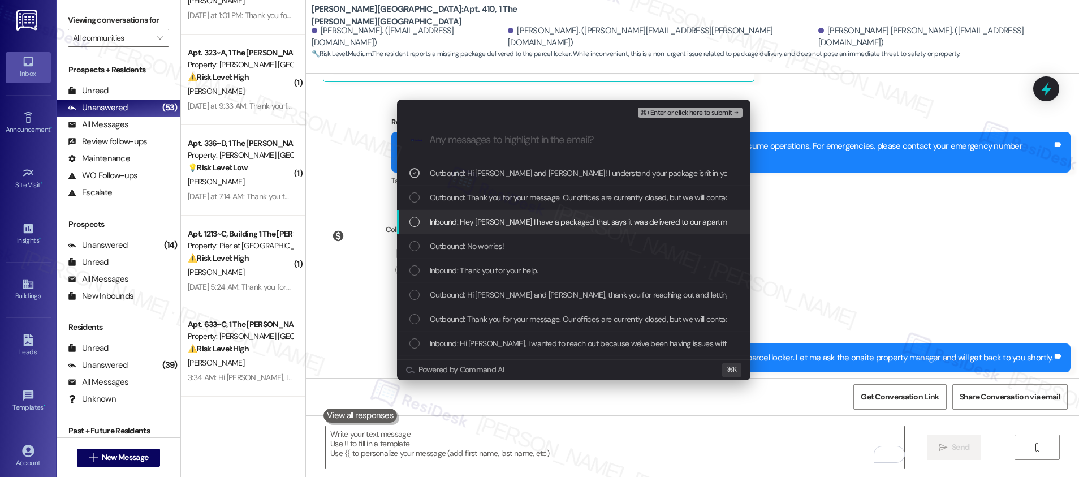
click at [460, 220] on span "Inbound: Hey Emily I have a packaged that says it was delivered to our apartmen…" at bounding box center [706, 221] width 552 height 12
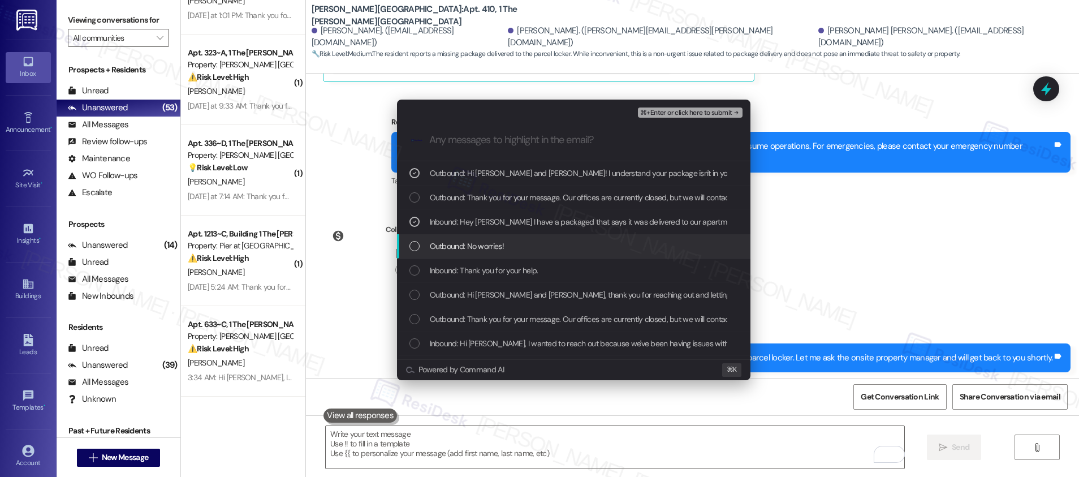
drag, startPoint x: 470, startPoint y: 249, endPoint x: 466, endPoint y: 266, distance: 17.6
click at [470, 249] on span "Outbound: No worries!" at bounding box center [467, 246] width 74 height 12
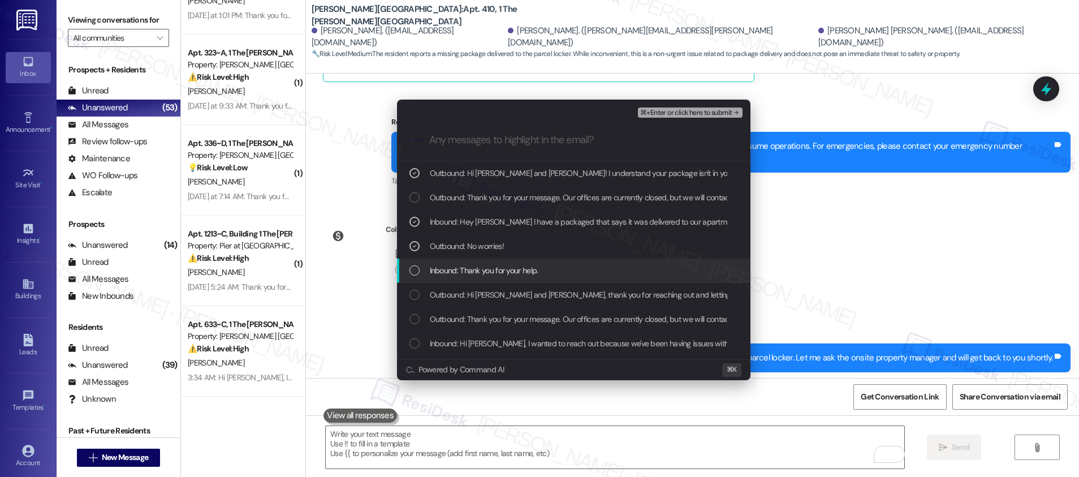
click at [465, 268] on span "Inbound: Thank you for your help." at bounding box center [484, 270] width 109 height 12
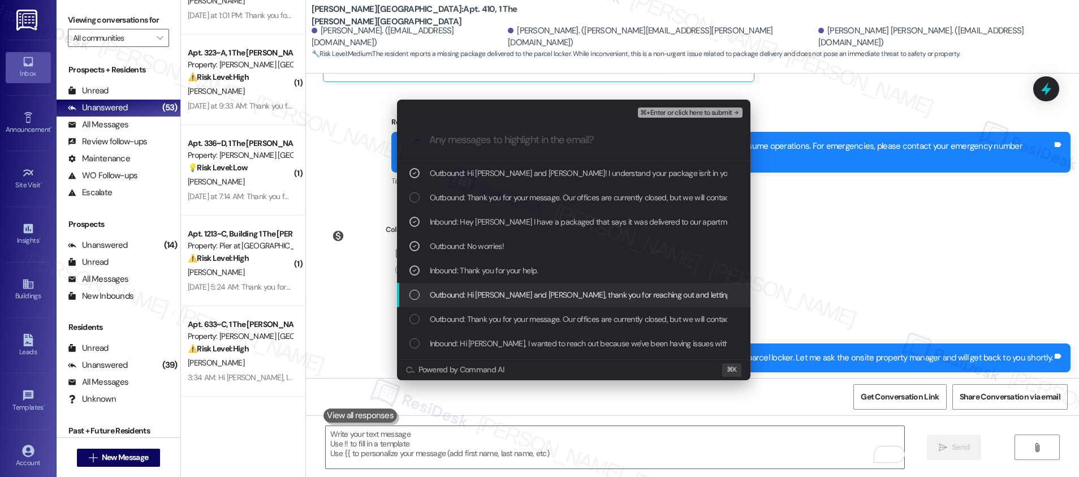
click at [470, 297] on span "Outbound: Hi Brett, Peter and Jackson, thank you for reaching out and letting m…" at bounding box center [963, 294] width 1067 height 12
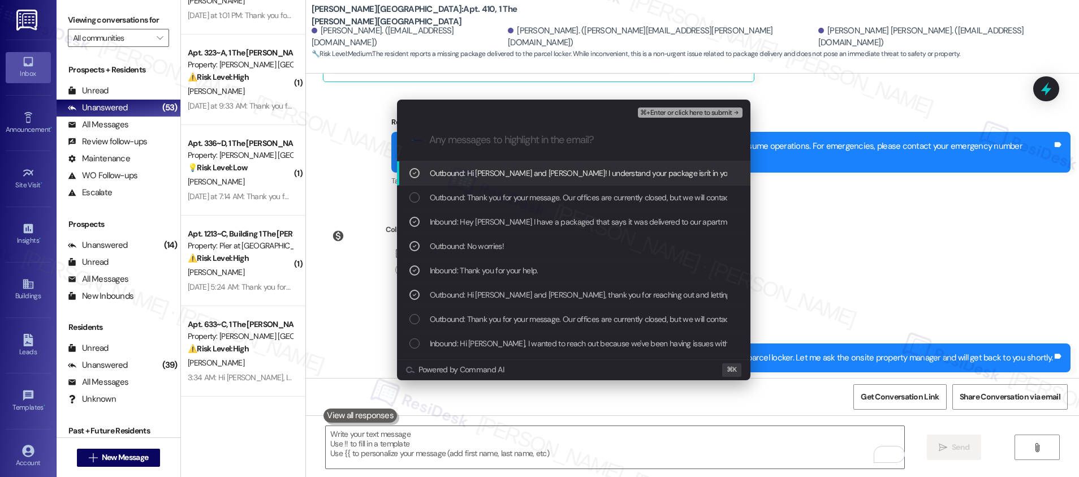
click at [659, 117] on button "⌘+Enter or click here to submit" at bounding box center [690, 112] width 104 height 10
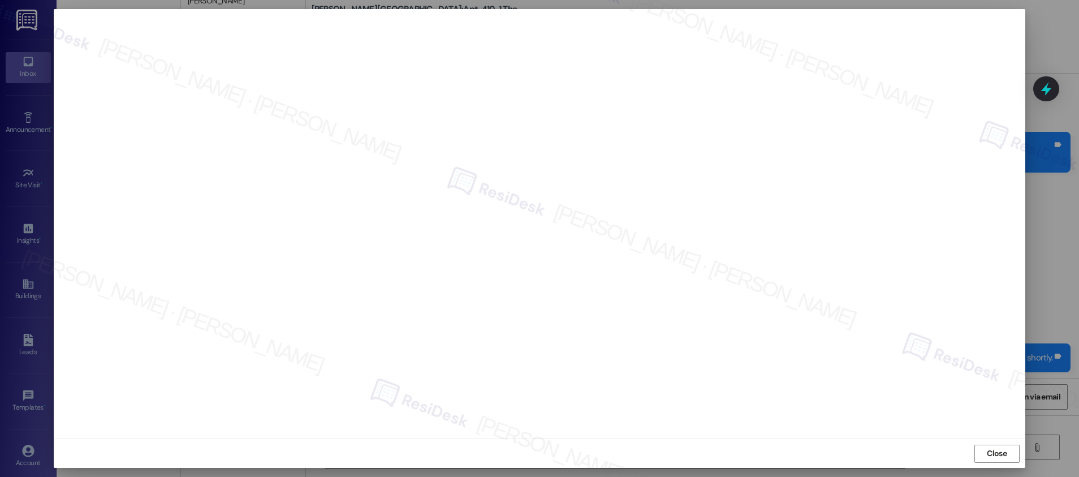
drag, startPoint x: 981, startPoint y: 452, endPoint x: 962, endPoint y: 453, distance: 19.8
click at [981, 452] on button "Close" at bounding box center [996, 453] width 45 height 18
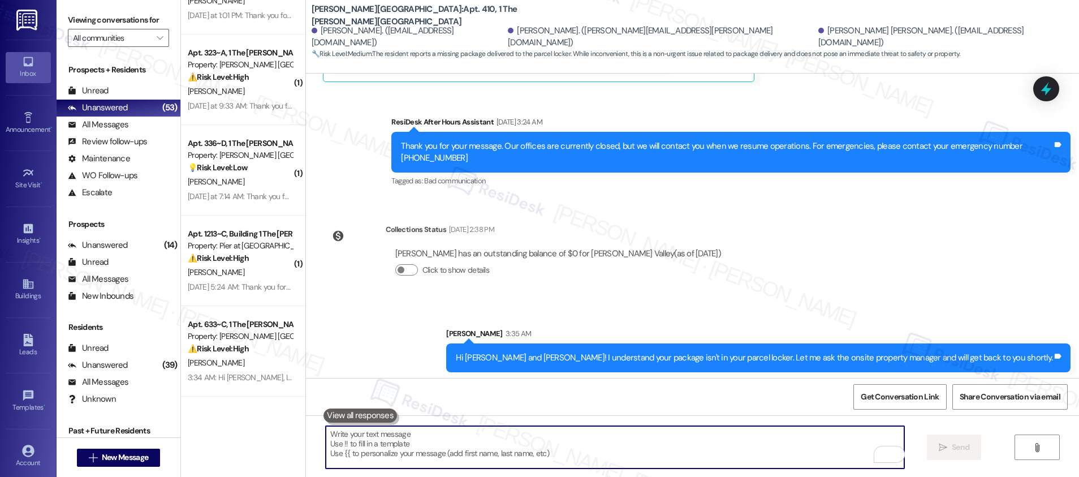
click at [561, 456] on textarea "To enrich screen reader interactions, please activate Accessibility in Grammarl…" at bounding box center [615, 447] width 578 height 42
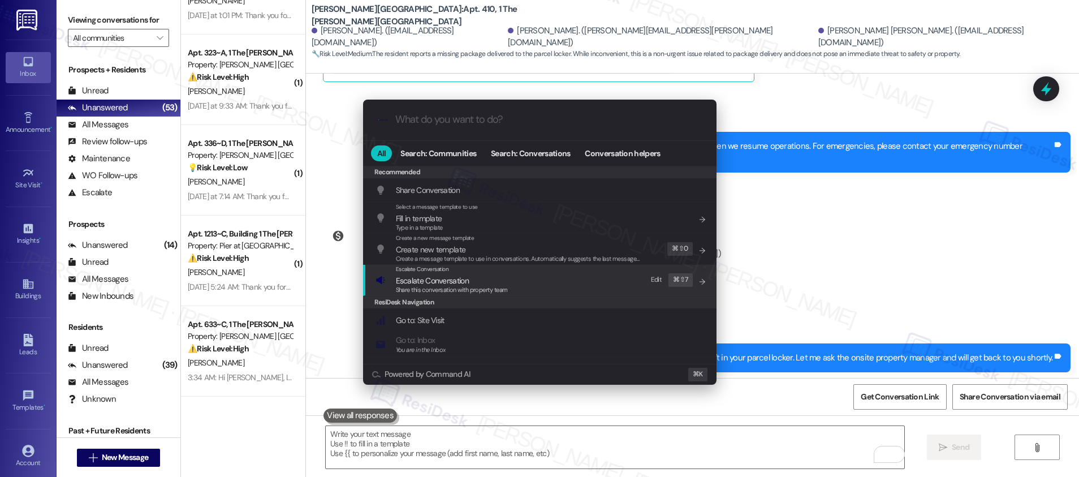
click at [432, 292] on span "Share this conversation with property team" at bounding box center [452, 289] width 112 height 8
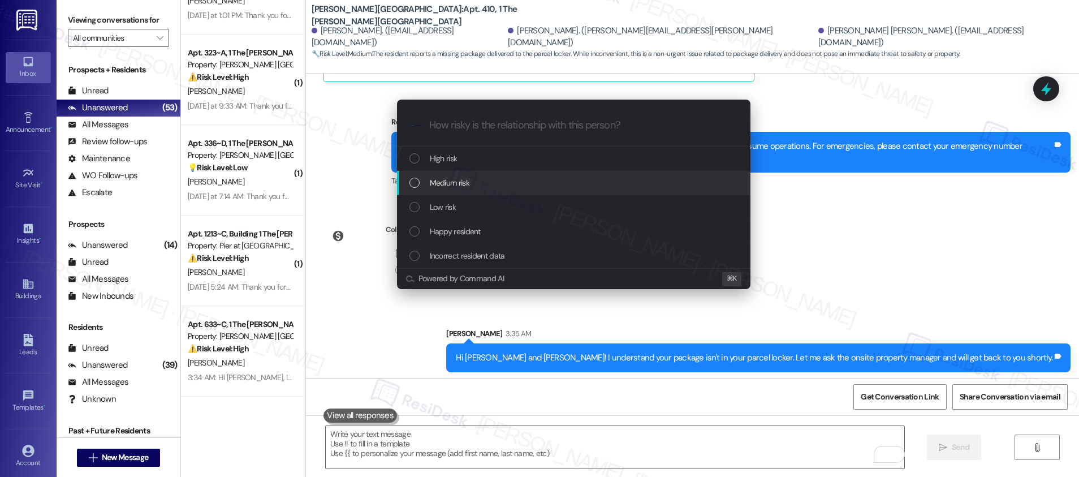
click at [457, 187] on span "Medium risk" at bounding box center [450, 182] width 40 height 12
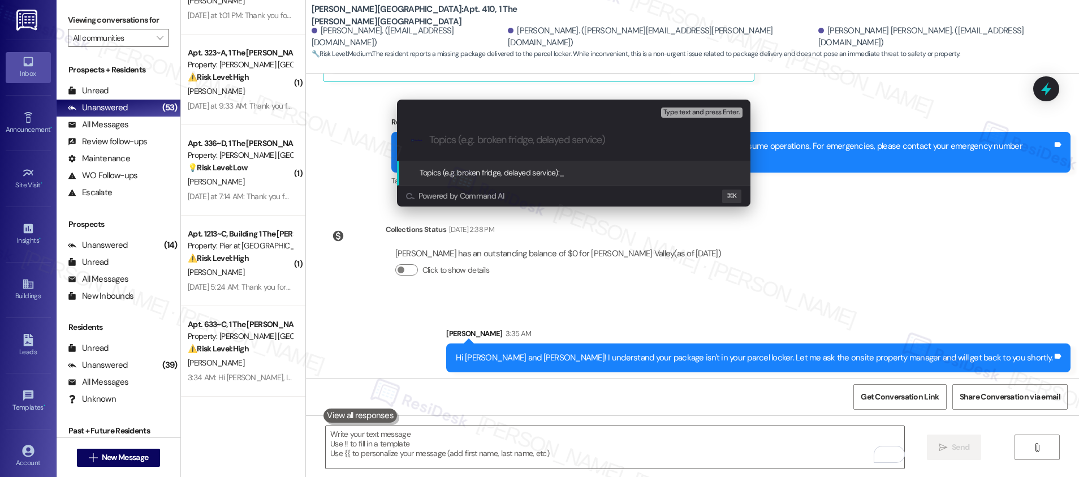
paste input "Package Inquiry"
type input "Package Inquiry"
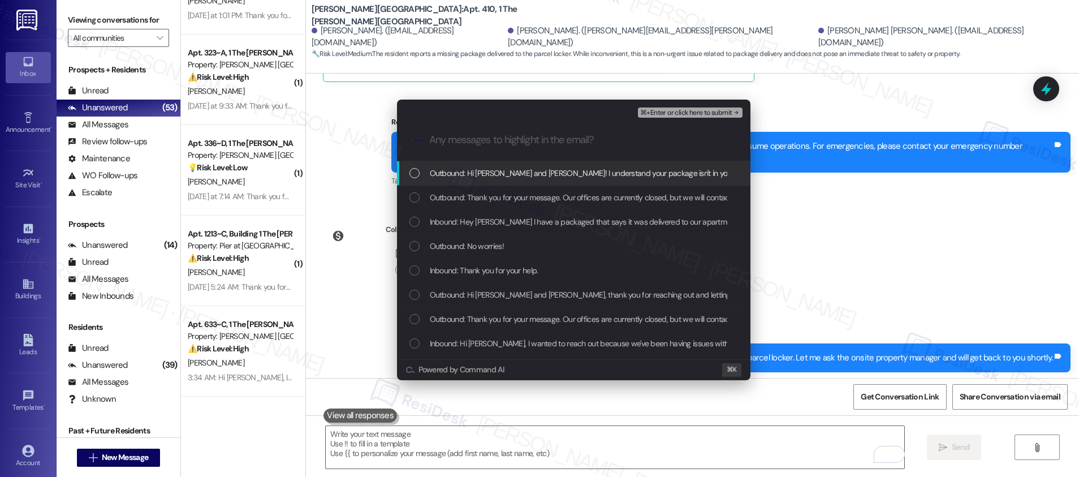
click at [470, 174] on span "Outbound: Hi Brett, Peter and Jackson! I understand your package isn't in your …" at bounding box center [723, 173] width 587 height 12
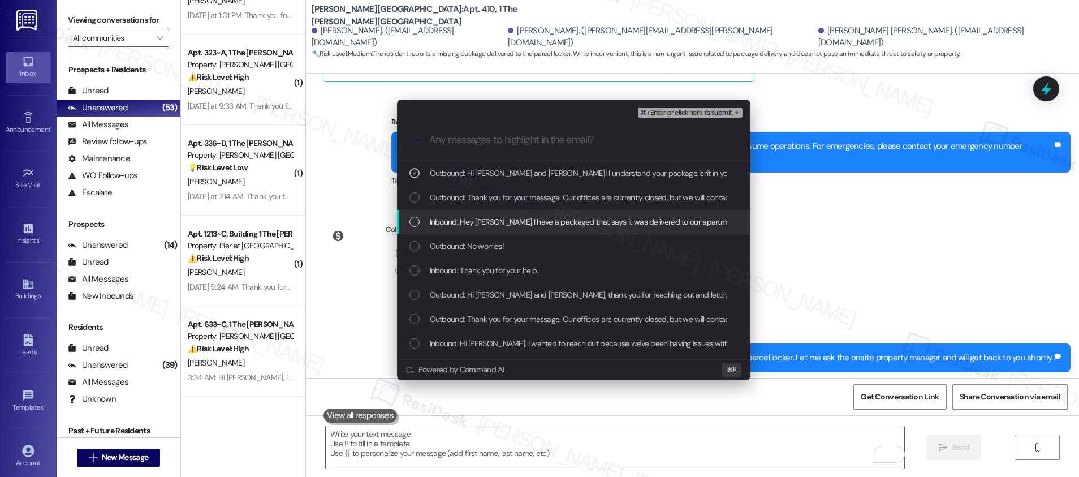
click at [468, 220] on span "Inbound: Hey Emily I have a packaged that says it was delivered to our apartmen…" at bounding box center [706, 221] width 552 height 12
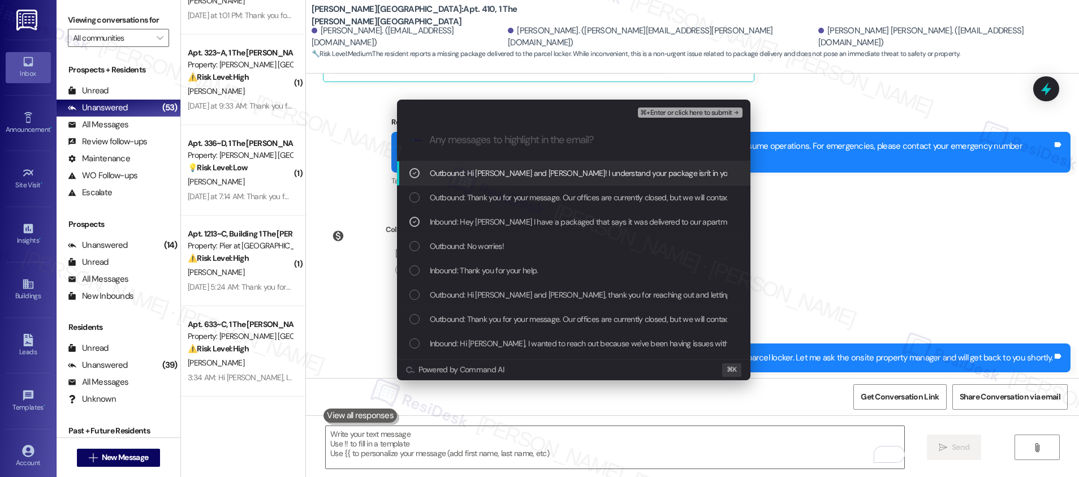
click at [677, 115] on span "⌘+Enter or click here to submit" at bounding box center [686, 113] width 92 height 8
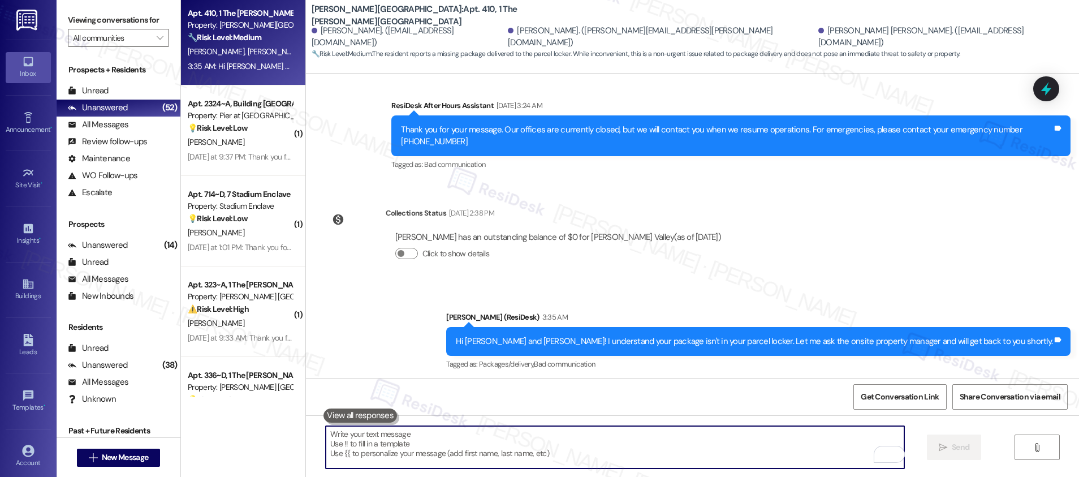
scroll to position [3041, 0]
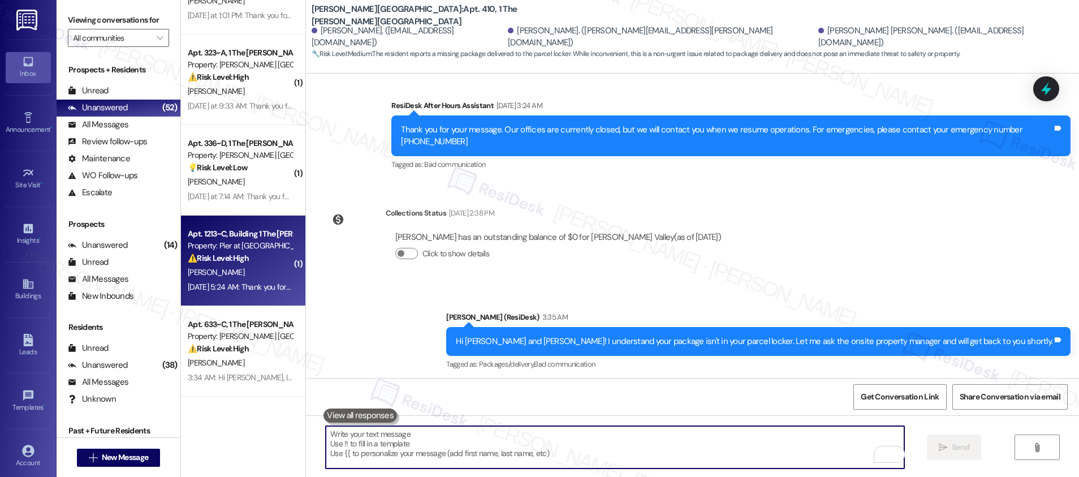
click at [239, 280] on div "Sep 21, 2025 at 5:24 AM: Thank you for your message. Our offices are currently …" at bounding box center [240, 287] width 107 height 14
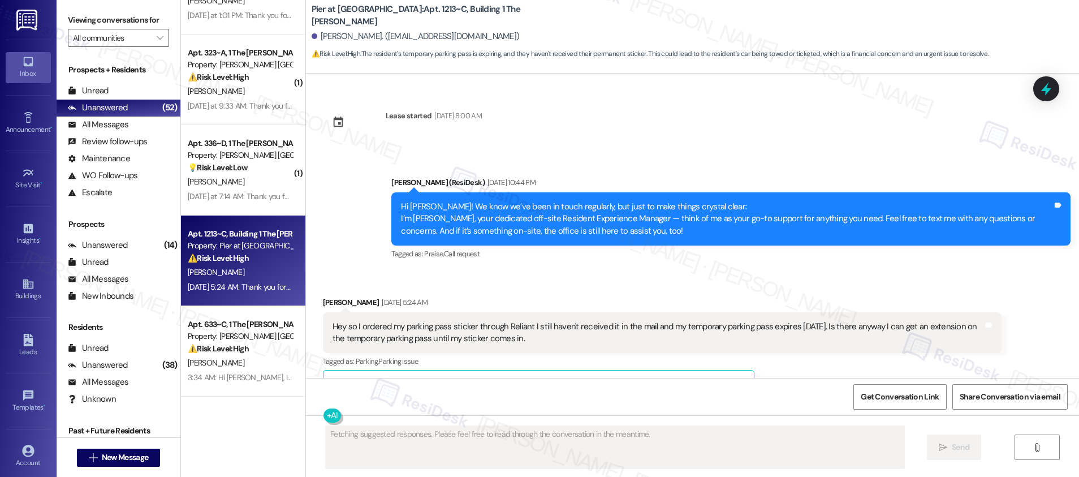
scroll to position [1728, 0]
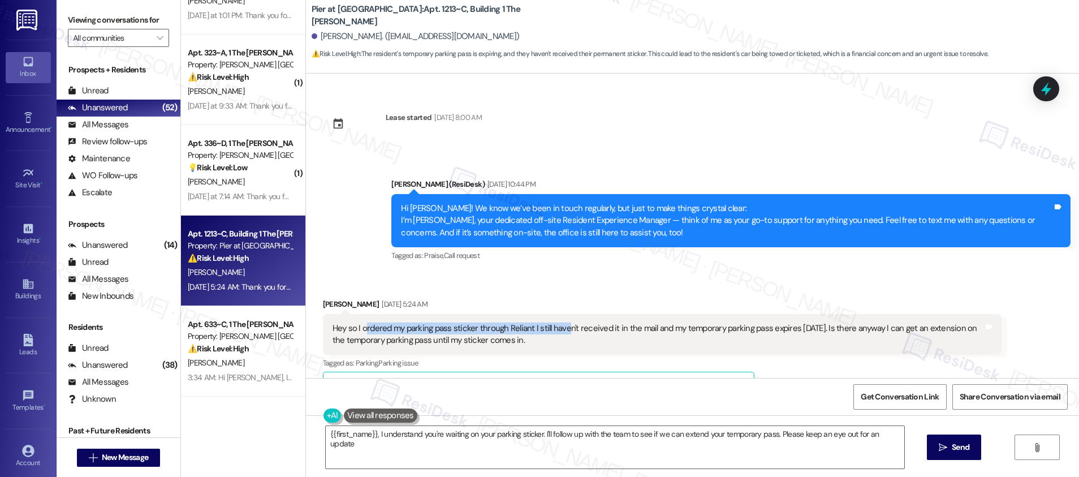
type textarea "{{first_name}}, I understand you're waiting on your parking sticker. I'll follo…"
drag, startPoint x: 357, startPoint y: 264, endPoint x: 602, endPoint y: 271, distance: 244.9
click at [602, 322] on div "Hey so I ordered my parking pass sticker through Reliant I still haven't receiv…" at bounding box center [657, 334] width 651 height 24
click at [588, 322] on div "Hey so I ordered my parking pass sticker through Reliant I still haven't receiv…" at bounding box center [657, 334] width 651 height 24
drag, startPoint x: 361, startPoint y: 282, endPoint x: 421, endPoint y: 284, distance: 60.0
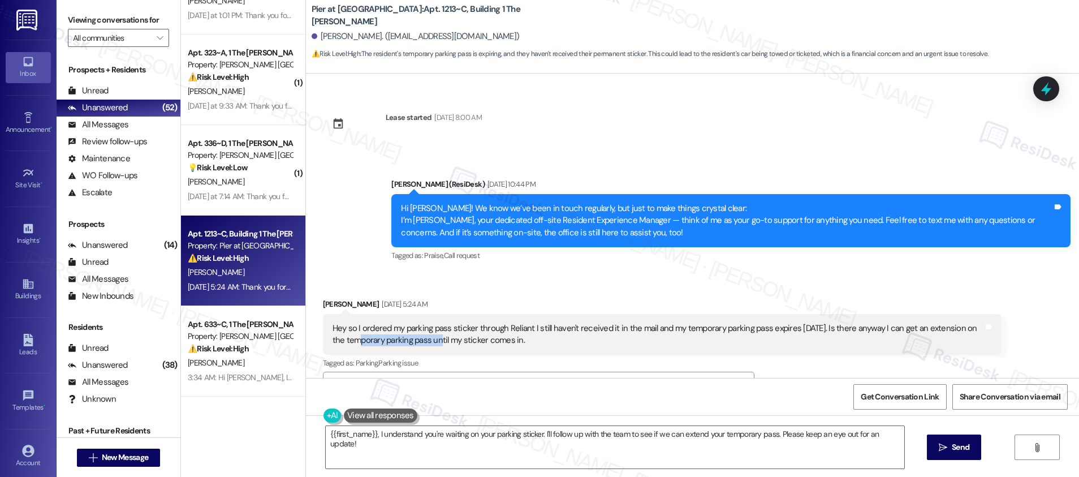
click at [421, 322] on div "Hey so I ordered my parking pass sticker through Reliant I still haven't receiv…" at bounding box center [657, 334] width 651 height 24
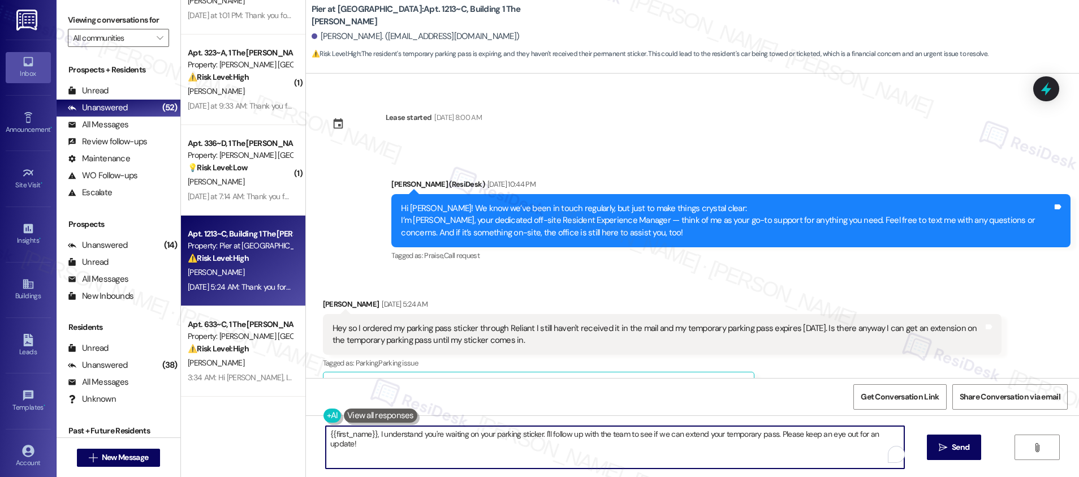
drag, startPoint x: 406, startPoint y: 435, endPoint x: 553, endPoint y: 438, distance: 147.6
click at [553, 437] on textarea "{{first_name}}, I understand you're waiting on your parking sticker. I'll follo…" at bounding box center [615, 447] width 578 height 42
click at [530, 449] on textarea "{{first_name}}, I understand you're waiting on your parking sticker. I'll follo…" at bounding box center [615, 447] width 578 height 42
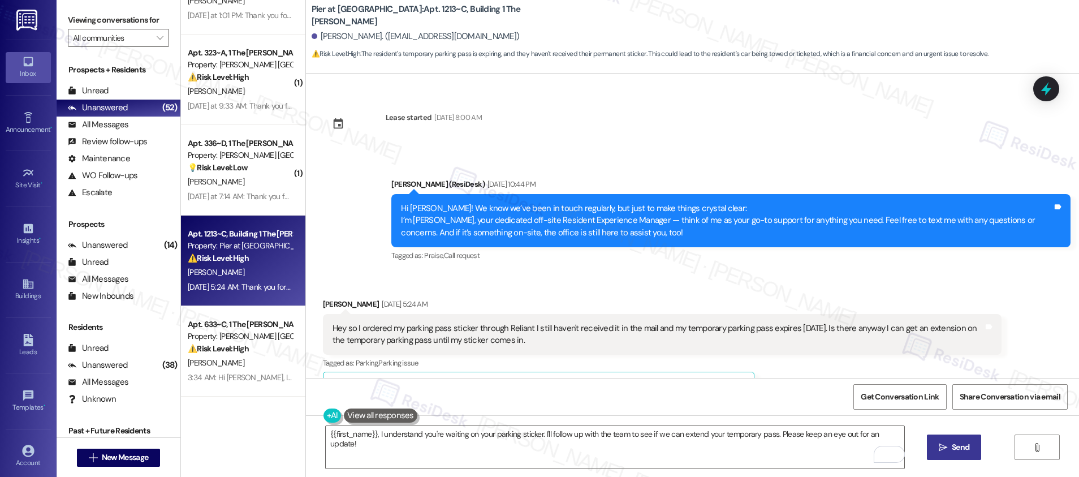
click at [968, 454] on button " Send" at bounding box center [954, 446] width 55 height 25
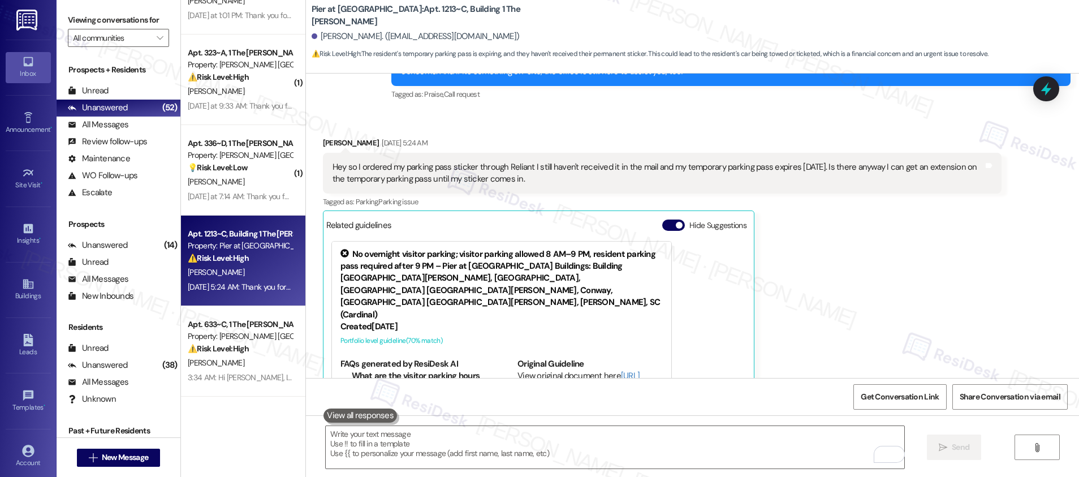
scroll to position [2180, 0]
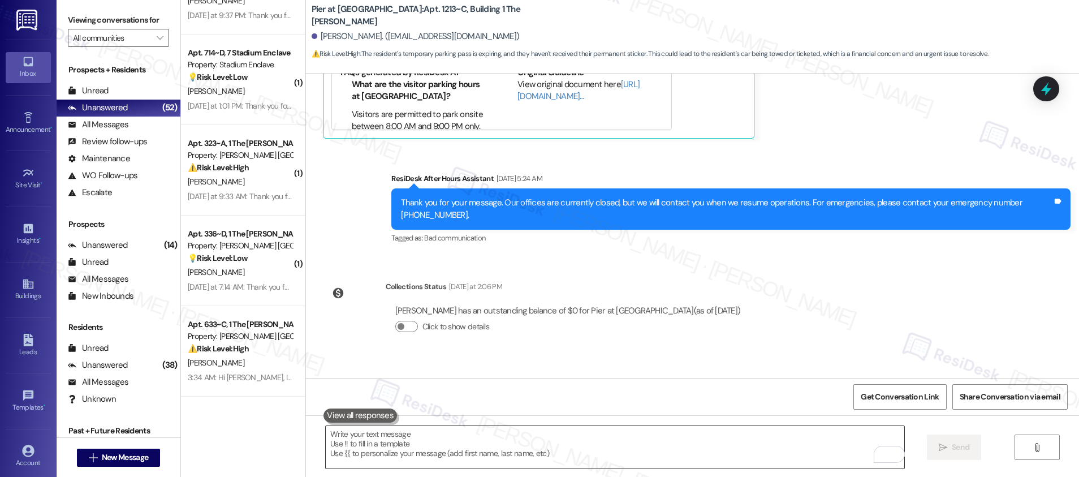
click at [517, 440] on textarea "To enrich screen reader interactions, please activate Accessibility in Grammarl…" at bounding box center [615, 447] width 578 height 42
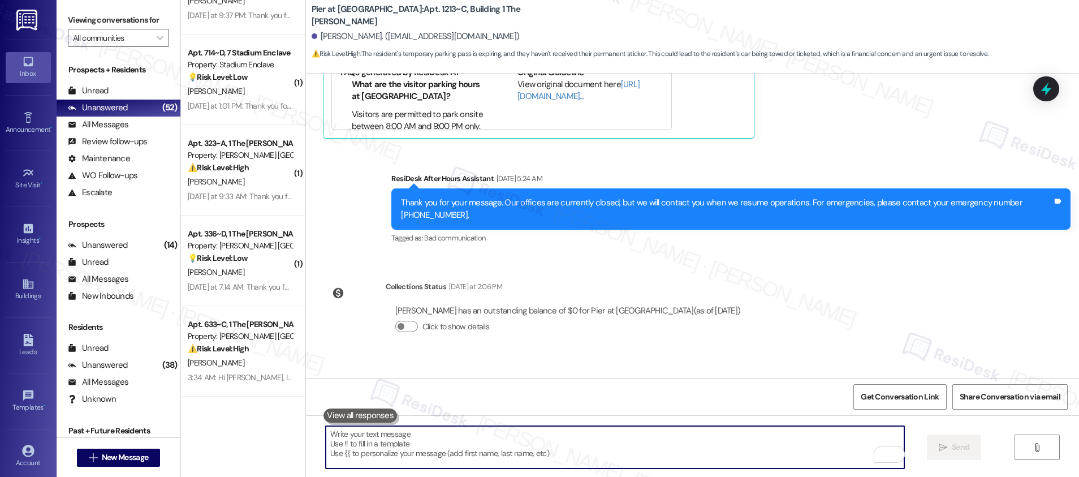
click at [517, 439] on textarea "To enrich screen reader interactions, please activate Accessibility in Grammarl…" at bounding box center [615, 447] width 578 height 42
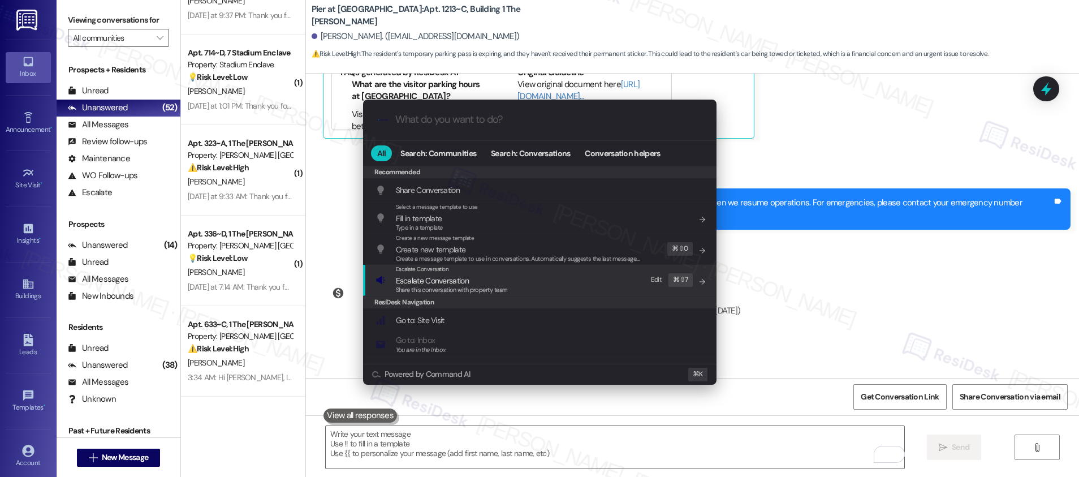
click at [463, 281] on span "Escalate Conversation" at bounding box center [432, 280] width 73 height 10
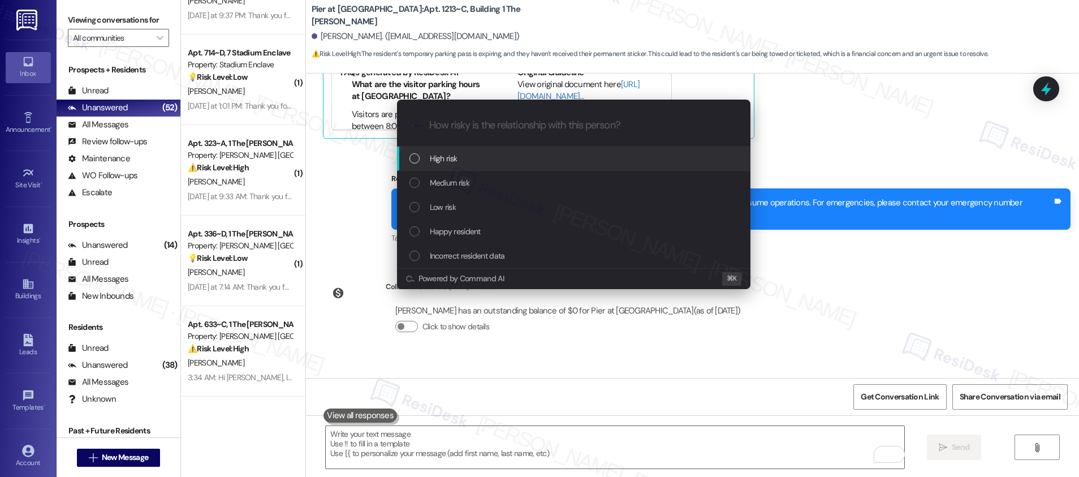
click at [465, 162] on div "High risk" at bounding box center [574, 158] width 331 height 12
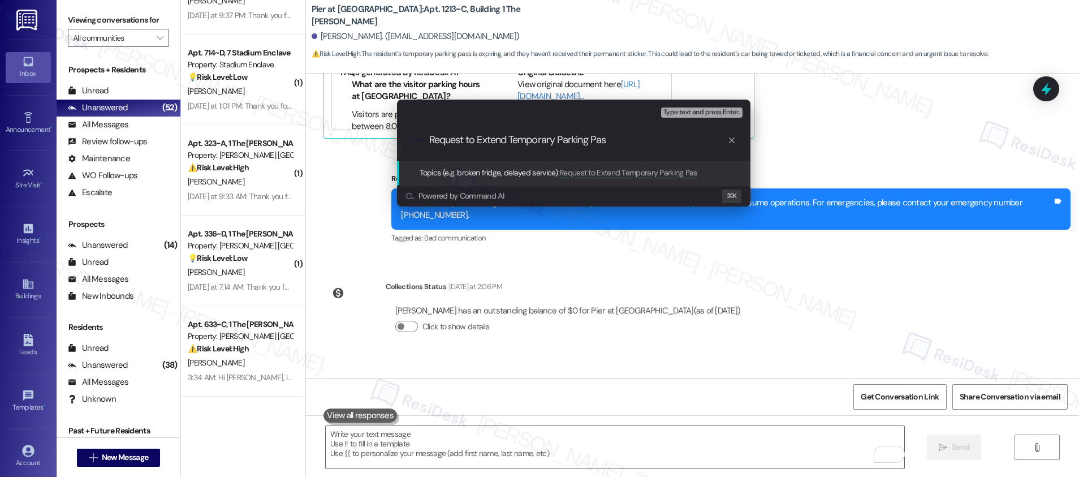
type input "Request to Extend Temporary Parking Pass"
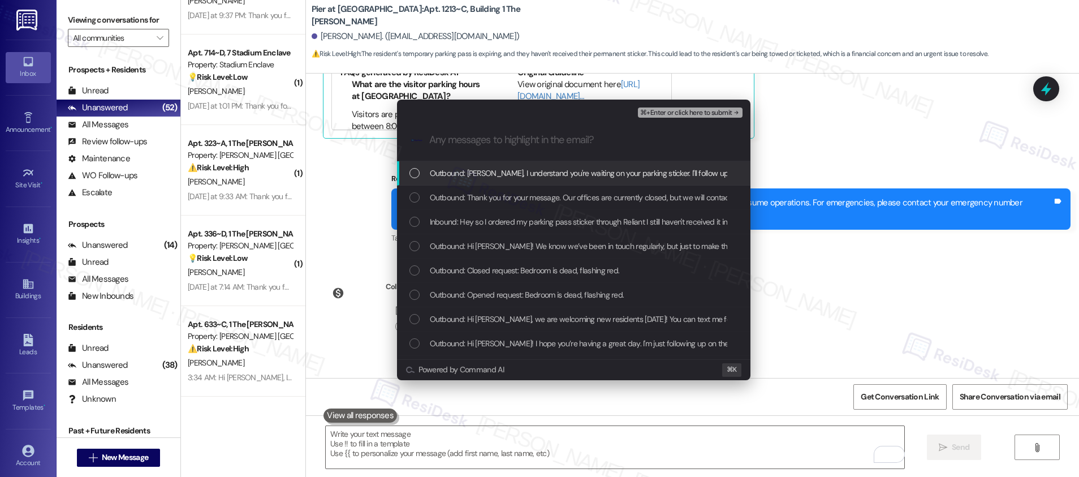
click at [484, 172] on span "Outbound: Zachary, I understand you're waiting on your parking sticker. I'll fo…" at bounding box center [741, 173] width 623 height 12
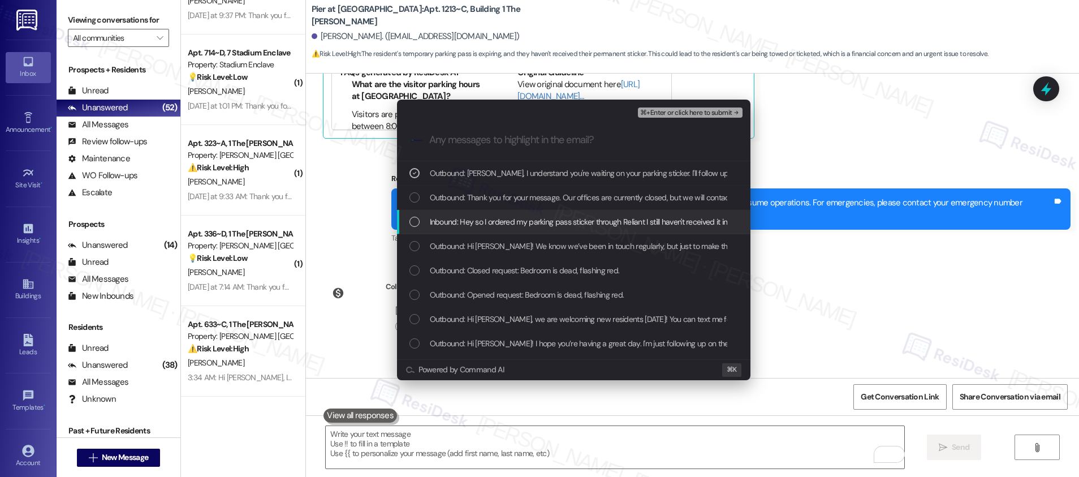
click at [483, 220] on span "Inbound: Hey so I ordered my parking pass sticker through Reliant I still haven…" at bounding box center [828, 221] width 797 height 12
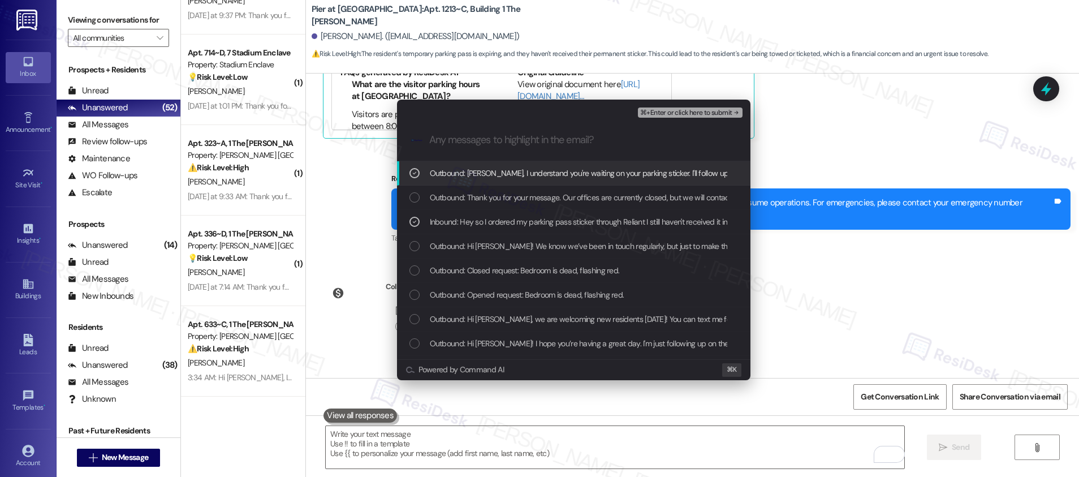
click at [676, 111] on span "⌘+Enter or click here to submit" at bounding box center [686, 113] width 92 height 8
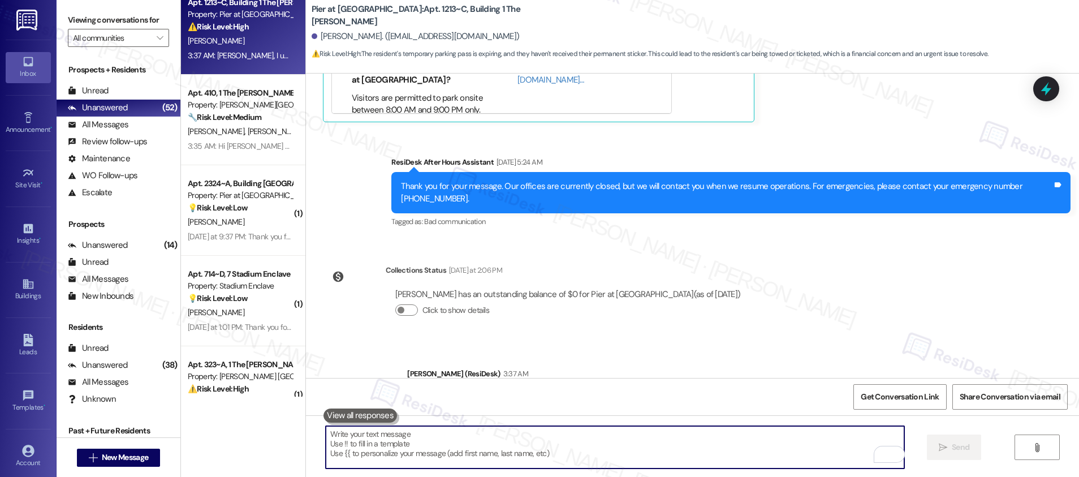
scroll to position [3041, 0]
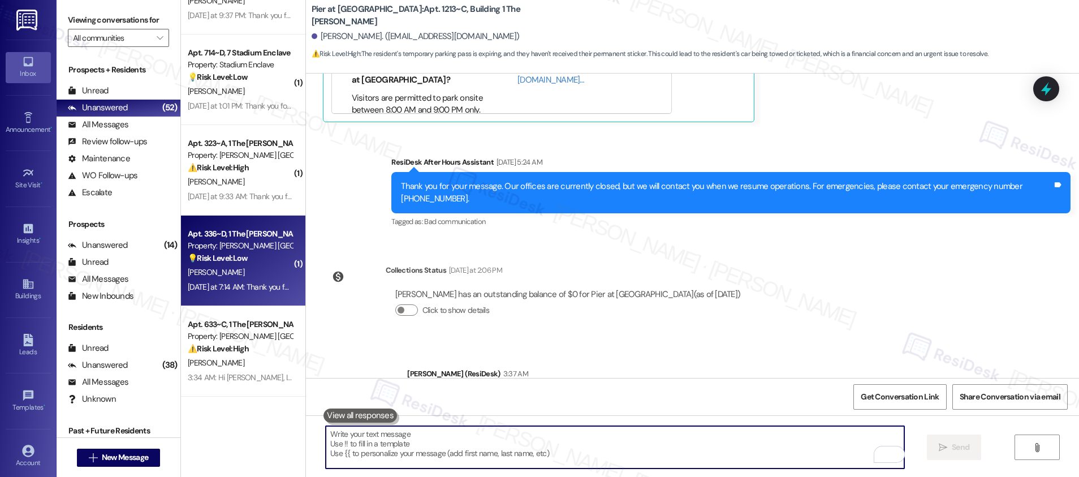
click at [249, 287] on div "Yesterday at 7:14 AM: Thank you for your message. Our offices are currently clo…" at bounding box center [533, 287] width 691 height 10
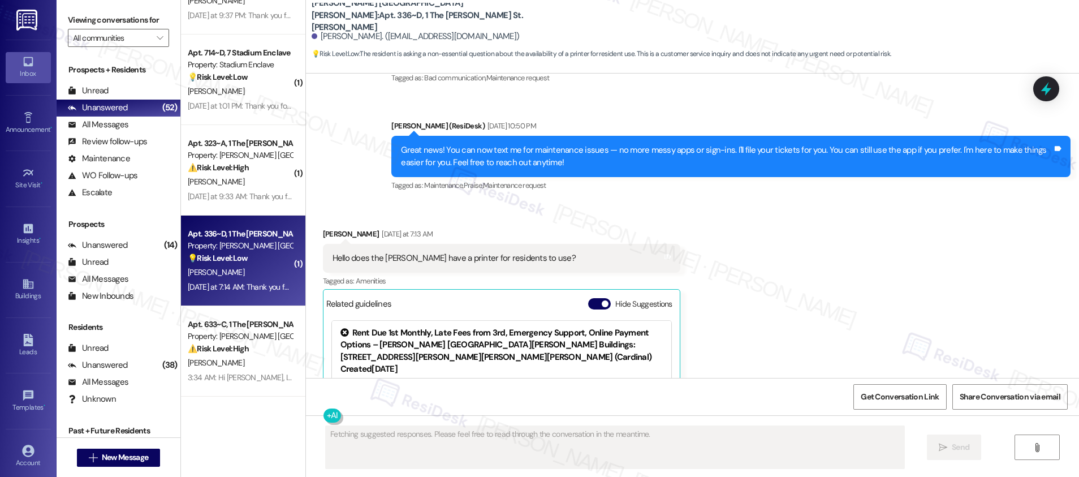
scroll to position [846, 0]
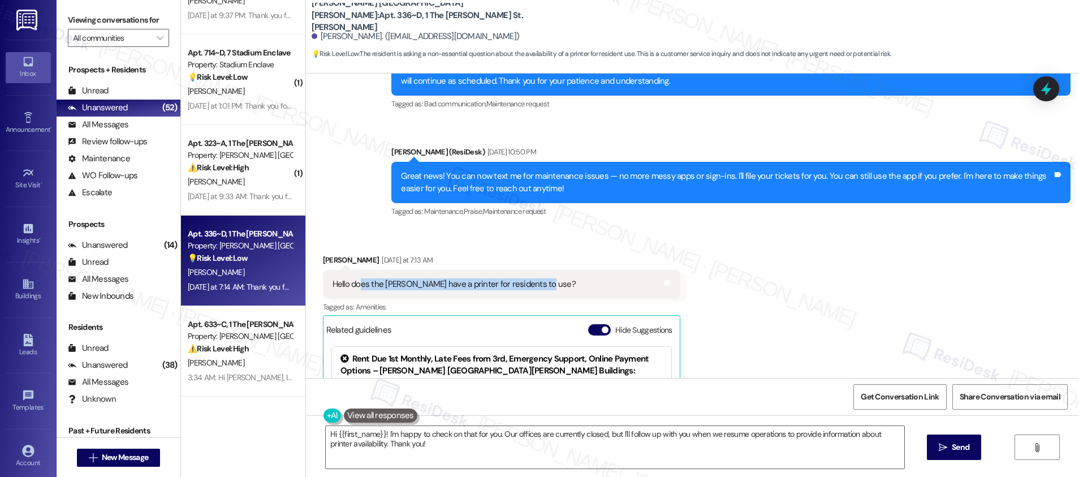
drag, startPoint x: 373, startPoint y: 274, endPoint x: 534, endPoint y: 275, distance: 161.1
click at [534, 275] on div "Hello does the Marshall have a printer for residents to use? Tags and notes" at bounding box center [501, 284] width 357 height 29
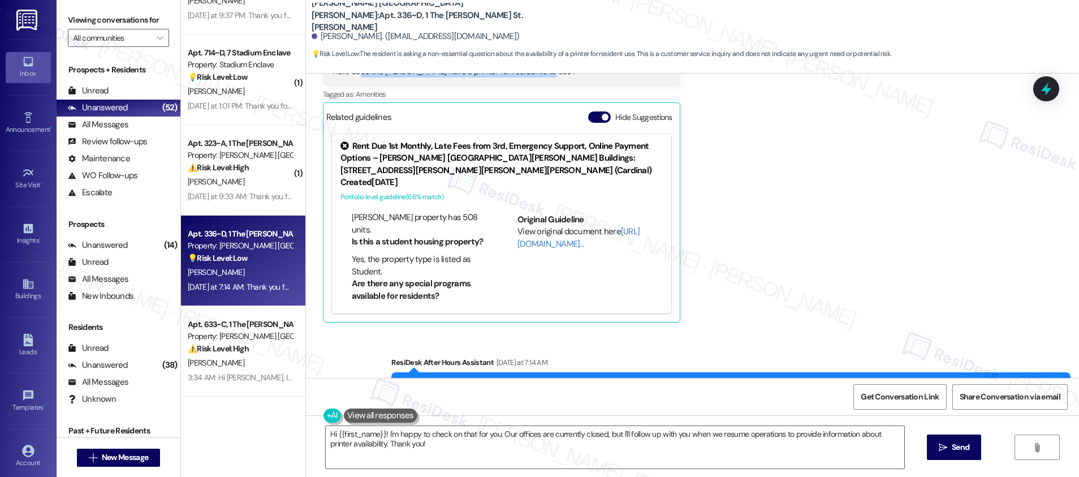
scroll to position [487, 0]
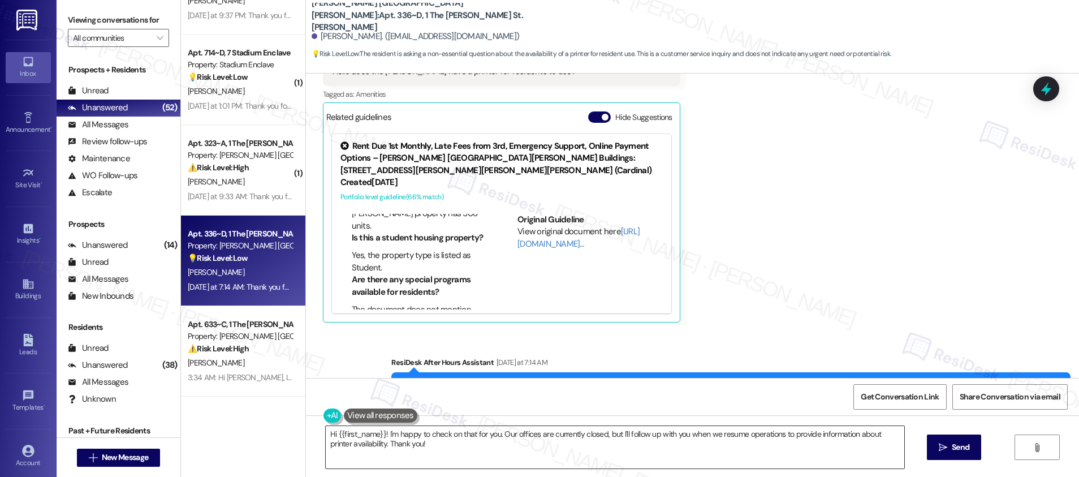
click at [443, 448] on textarea "Hi {{first_name}}! I'm happy to check on that for you. Our offices are currentl…" at bounding box center [615, 447] width 578 height 42
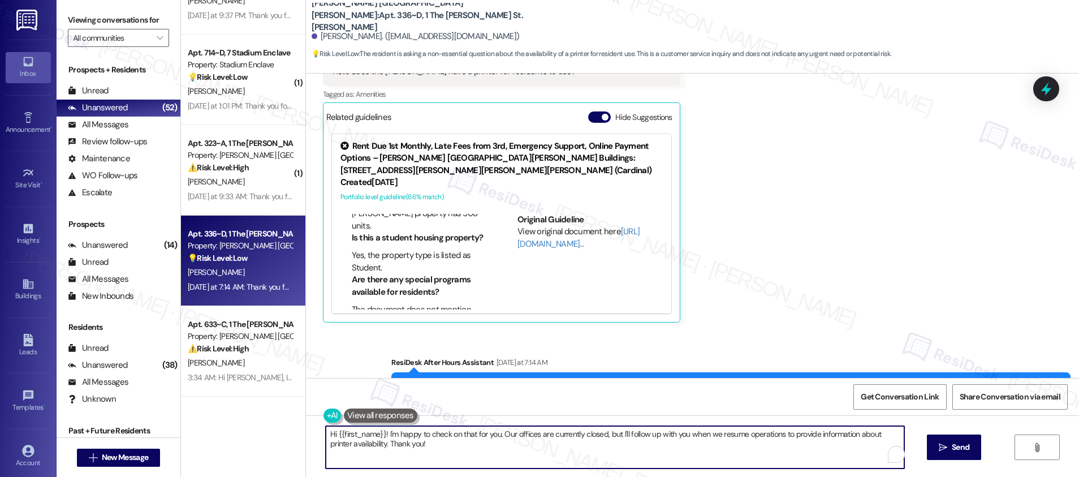
click at [443, 448] on textarea "Hi {{first_name}}! I'm happy to check on that for you. Our offices are currentl…" at bounding box center [615, 447] width 578 height 42
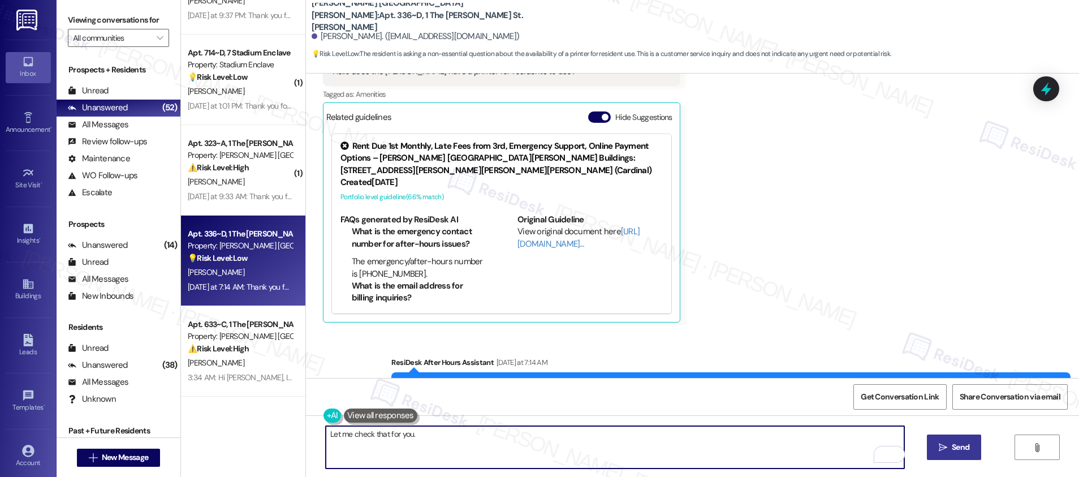
type textarea "Let me check that for you."
click at [955, 453] on button " Send" at bounding box center [954, 446] width 55 height 25
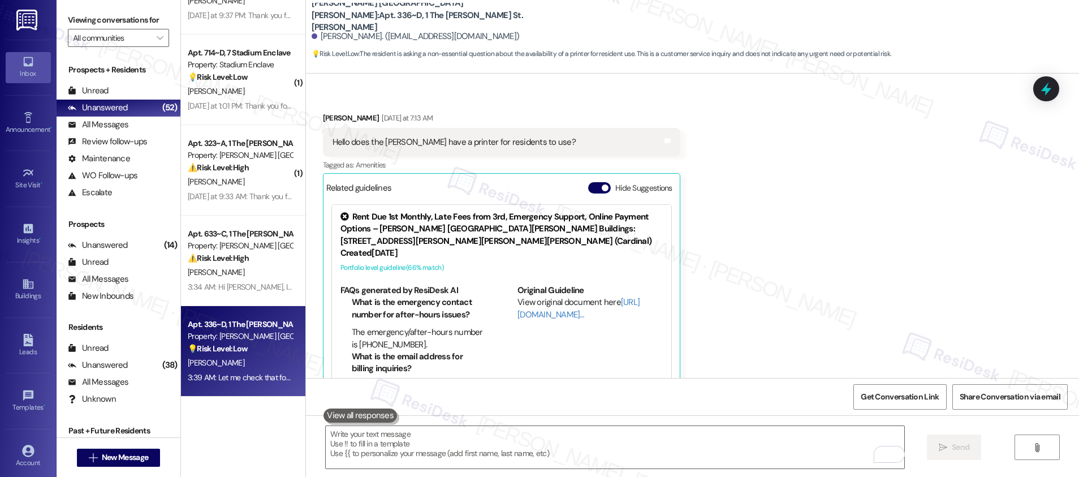
scroll to position [759, 0]
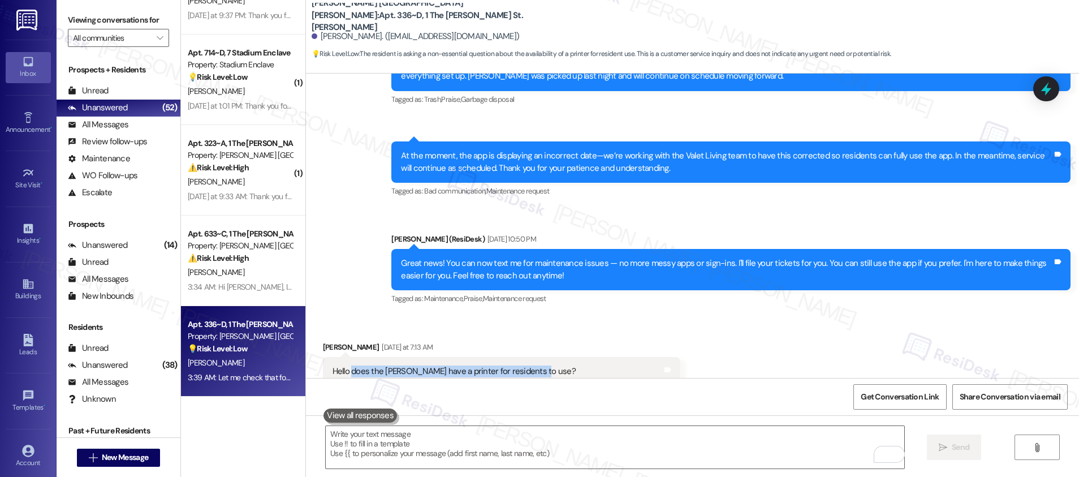
drag, startPoint x: 344, startPoint y: 358, endPoint x: 523, endPoint y: 354, distance: 179.2
click at [522, 365] on div "Hello does the Marshall have a printer for residents to use?" at bounding box center [453, 371] width 243 height 12
copy div "does the Marshall have a printer for residents to use"
click at [432, 438] on textarea "To enrich screen reader interactions, please activate Accessibility in Grammarl…" at bounding box center [615, 447] width 578 height 42
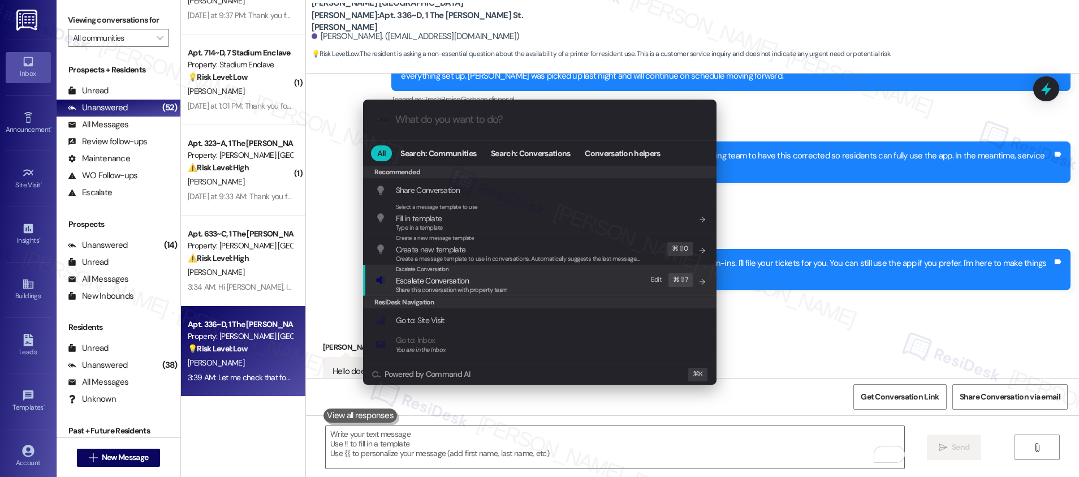
click at [431, 291] on span "Share this conversation with property team" at bounding box center [452, 289] width 112 height 8
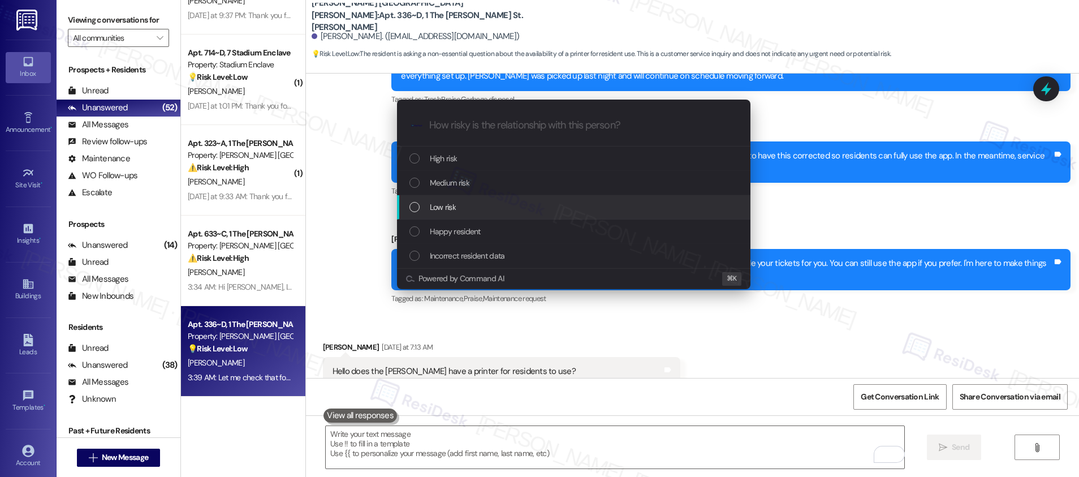
click at [473, 205] on div "Low risk" at bounding box center [574, 207] width 331 height 12
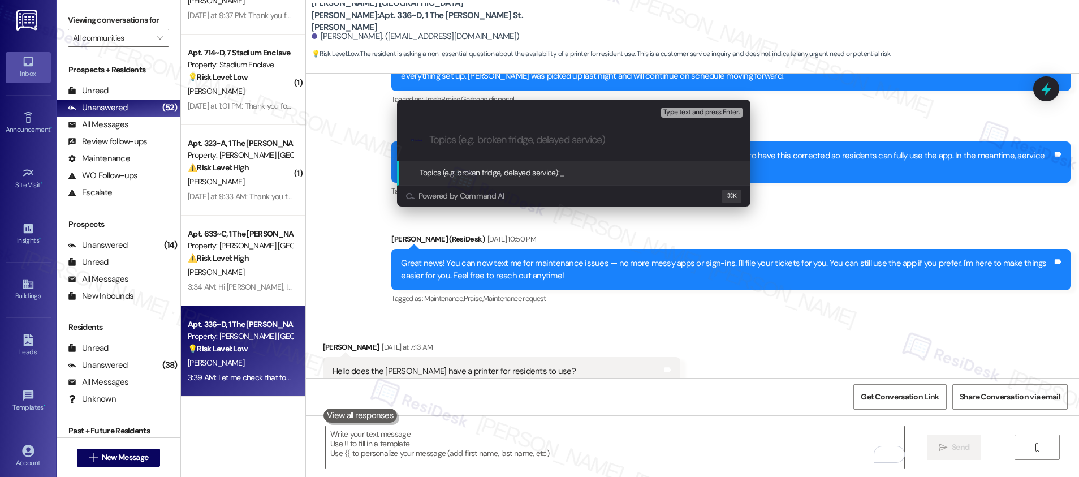
paste input "does the Marshall have a printer for residents to use"
type input "does the Marshall have a printer for residents to use?"
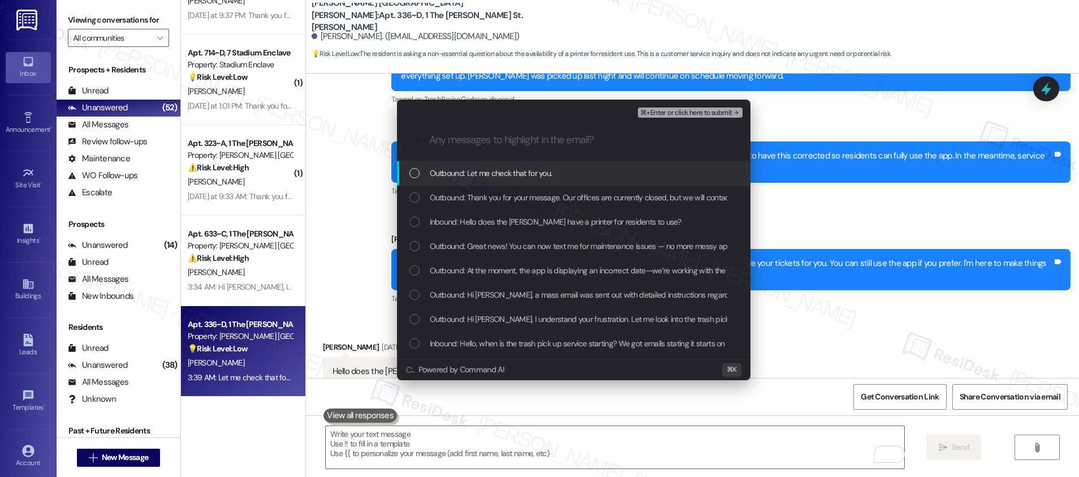
click at [492, 173] on span "Outbound: Let me check that for you." at bounding box center [491, 173] width 123 height 12
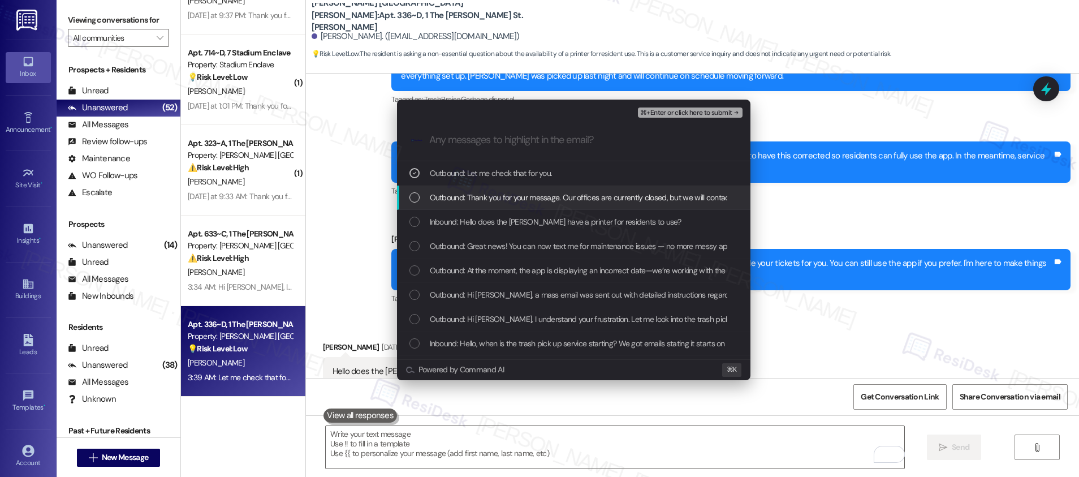
click at [494, 193] on span "Outbound: Thank you for your message. Our offices are currently closed, but we …" at bounding box center [765, 197] width 670 height 12
click at [493, 193] on span "Outbound: Thank you for your message. Our offices are currently closed, but we …" at bounding box center [765, 197] width 670 height 12
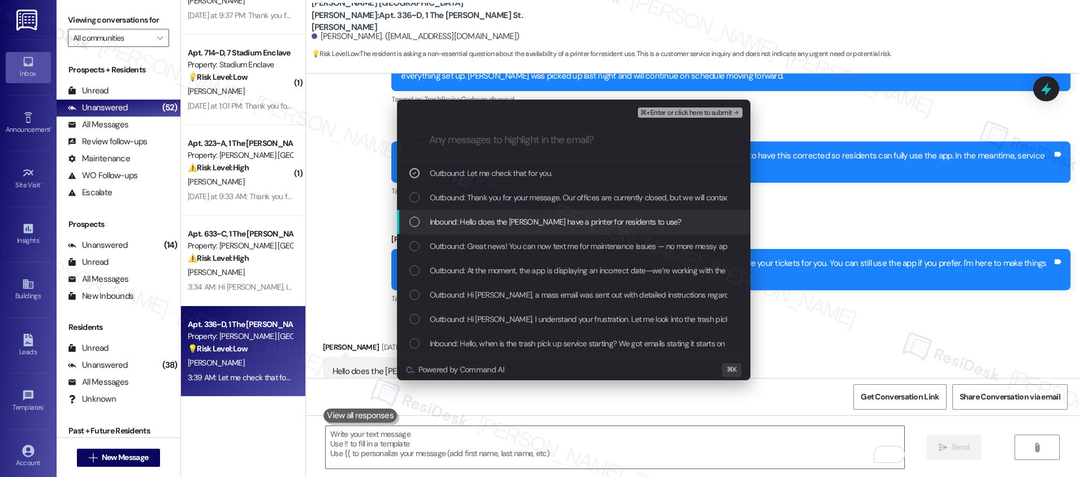
click at [484, 221] on span "Inbound: Hello does the Marshall have a printer for residents to use?" at bounding box center [556, 221] width 252 height 12
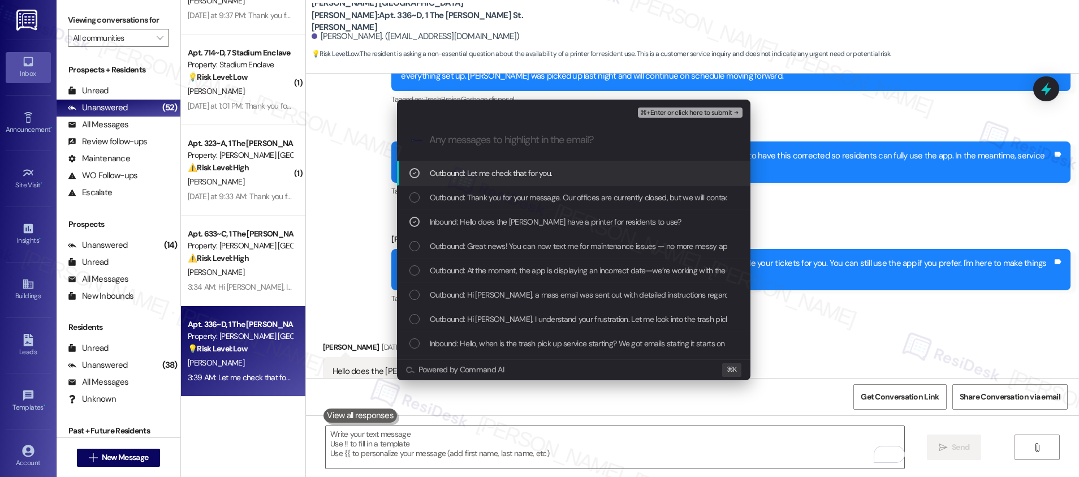
click at [659, 118] on div "⌘+Enter or click here to submit" at bounding box center [691, 112] width 106 height 15
click at [663, 112] on span "⌘+Enter or click here to submit" at bounding box center [686, 113] width 92 height 8
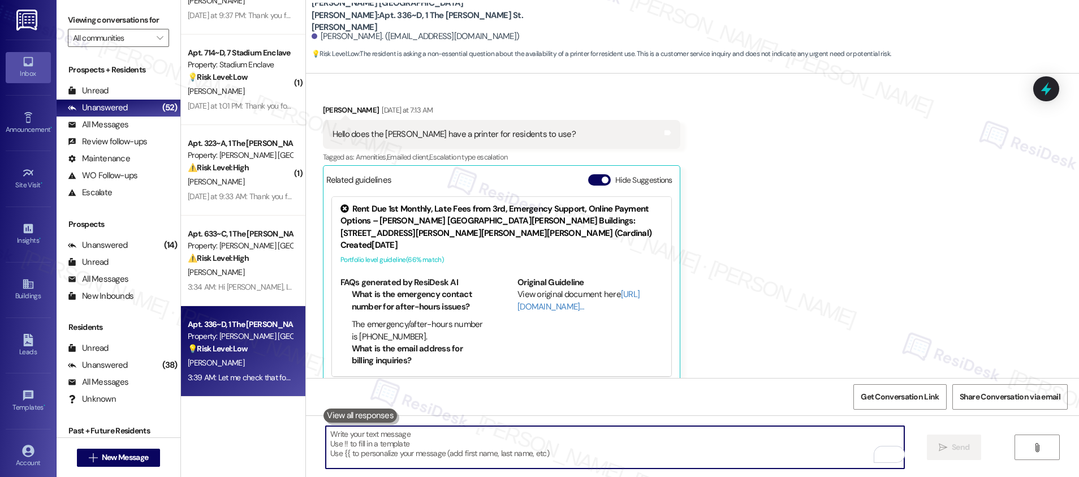
scroll to position [1303, 0]
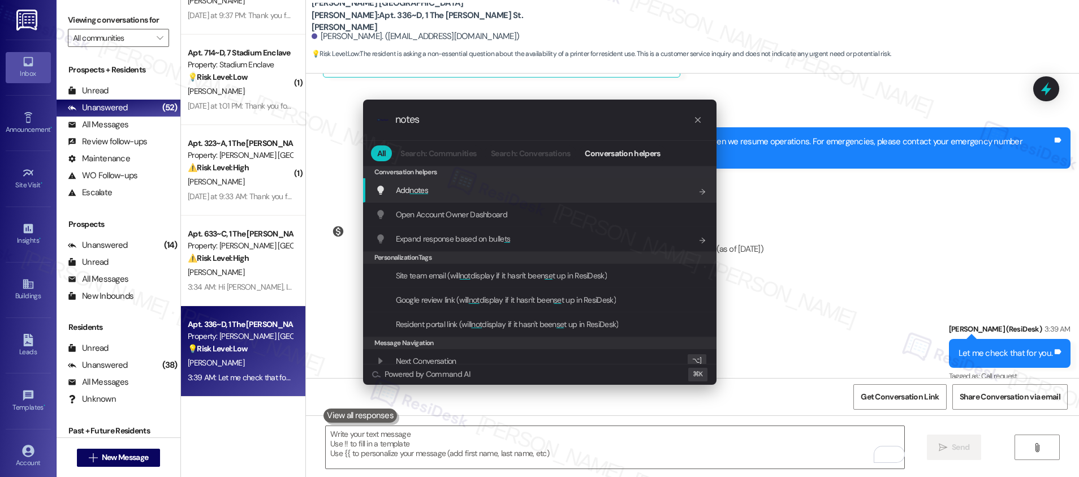
type input "notes"
click at [426, 195] on span "Add notes" at bounding box center [412, 190] width 32 height 12
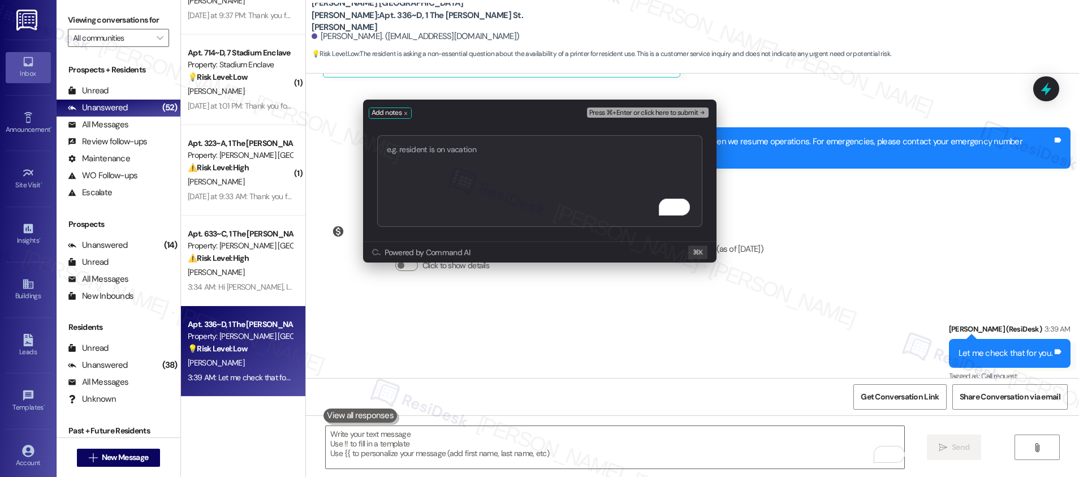
type textarea "does the Marshall have a printer for residents to use"
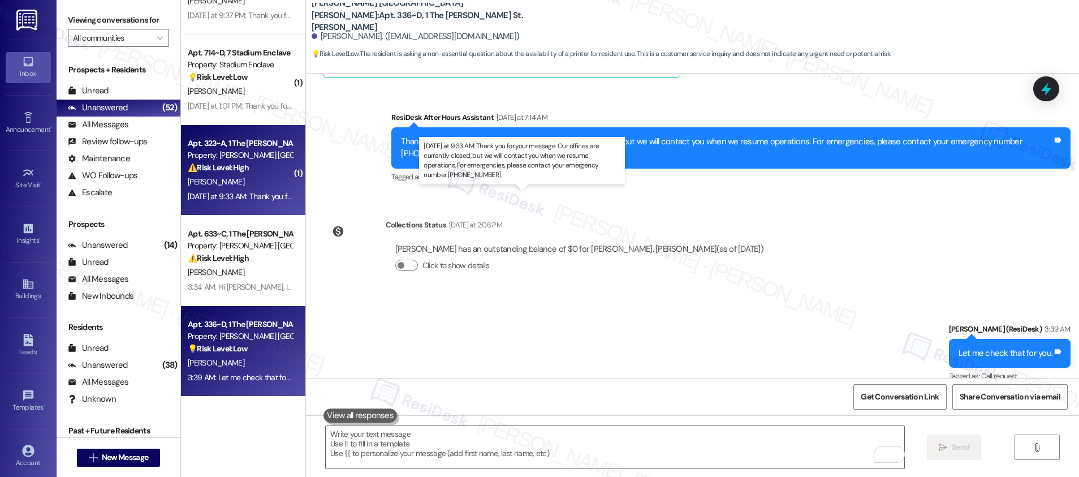
click at [236, 194] on div "Yesterday at 9:33 AM: Thank you for your message. Our offices are currently clo…" at bounding box center [535, 196] width 694 height 10
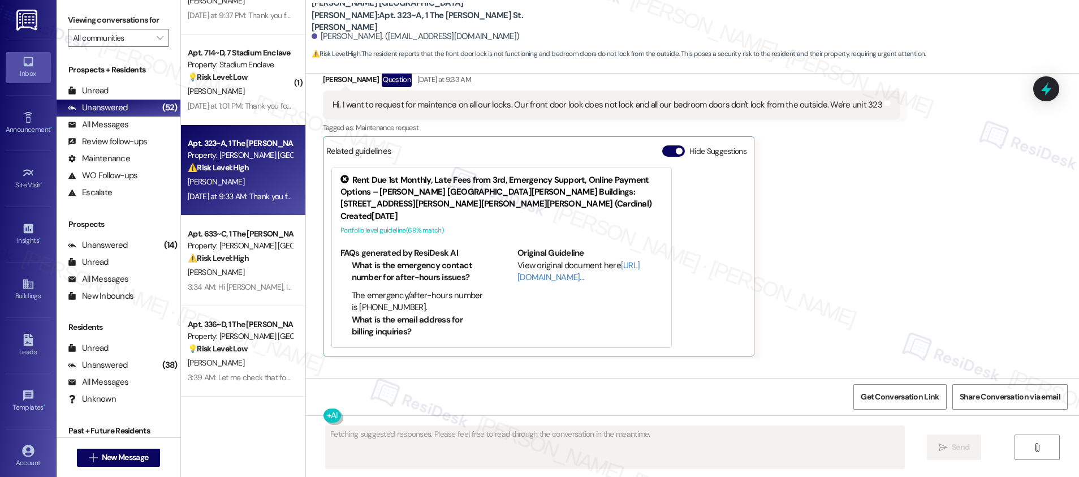
scroll to position [266, 0]
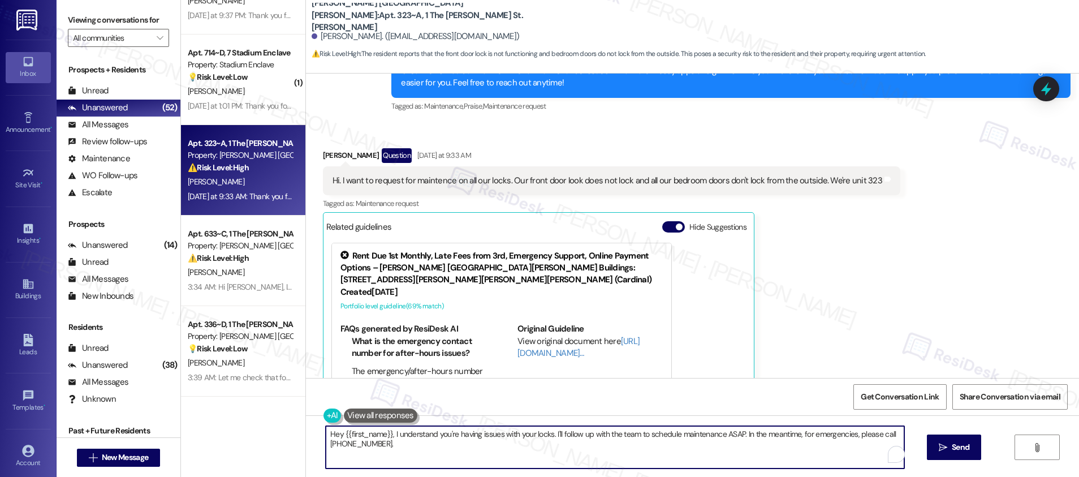
drag, startPoint x: 738, startPoint y: 434, endPoint x: 777, endPoint y: 441, distance: 39.6
click at [777, 440] on textarea "Hey {{first_name}}, I understand you're having issues with your locks. I'll fol…" at bounding box center [615, 447] width 578 height 42
type textarea "Hey {{first_name}}, I understand you're having issues with your locks. I'll fol…"
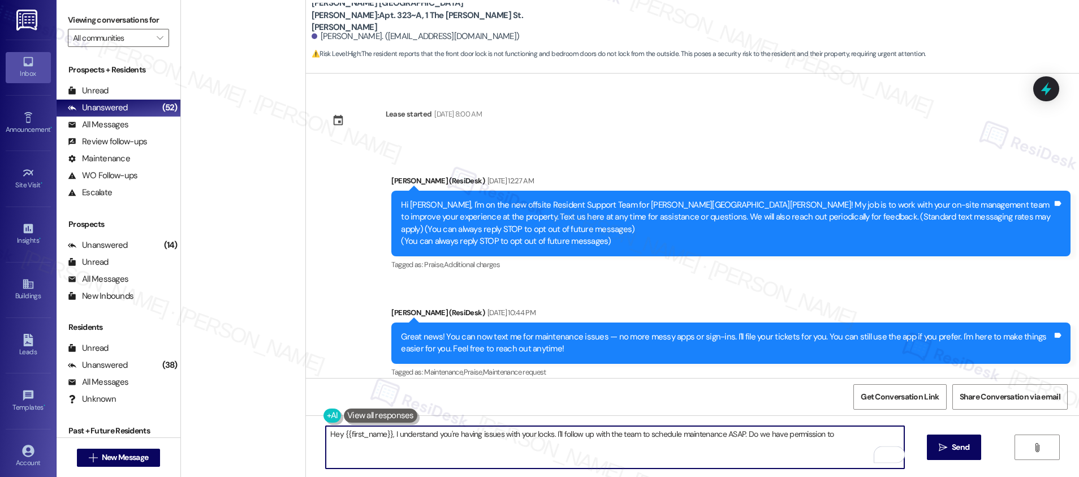
scroll to position [266, 0]
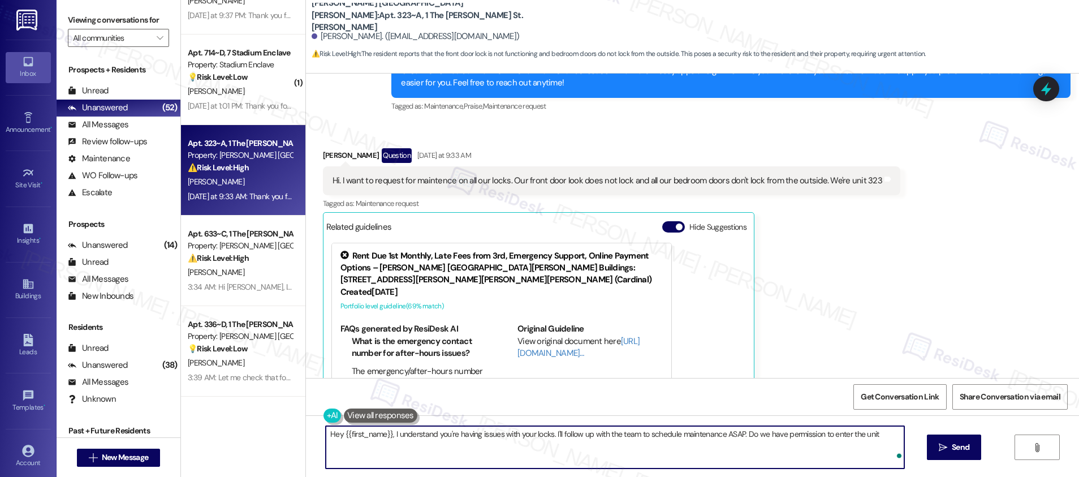
type textarea "Hey {{first_name}}, I understand you're having issues with your locks. I'll fol…"
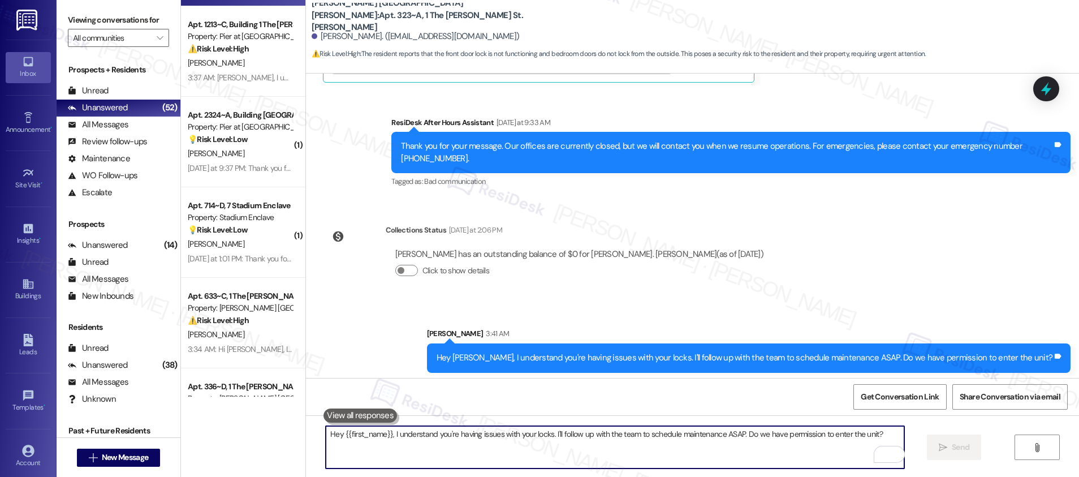
scroll to position [2958, 0]
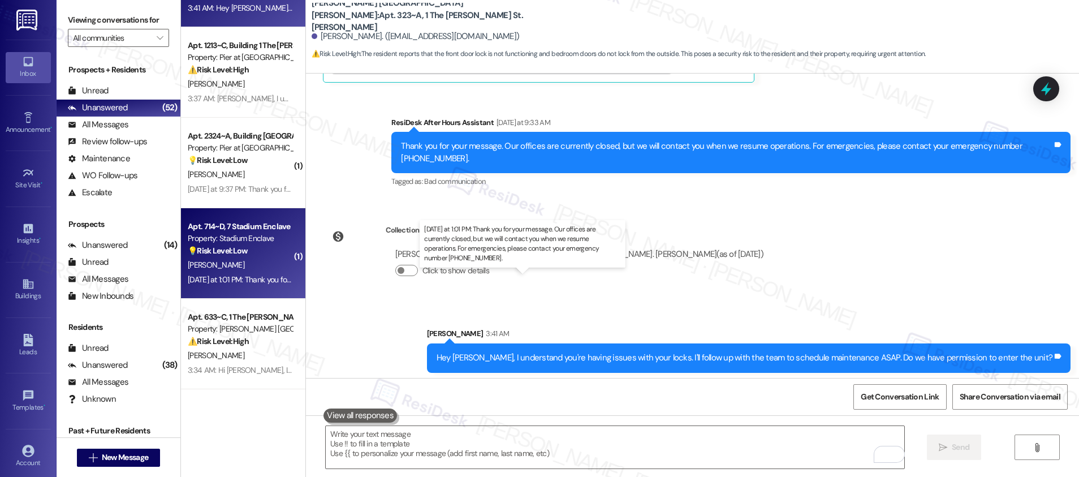
click at [240, 280] on div "[DATE] at 1:01 PM: Thank you for your message. Our offices are currently closed…" at bounding box center [532, 279] width 689 height 10
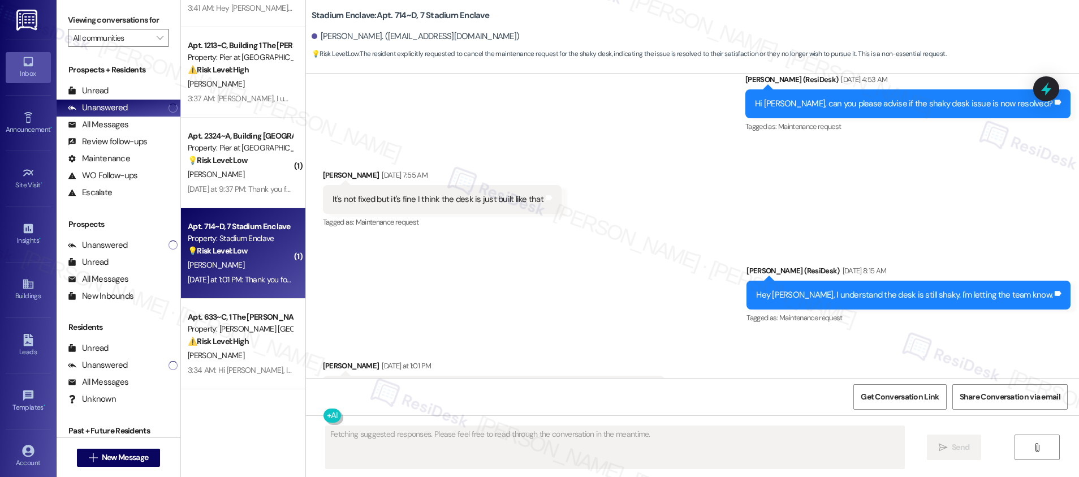
scroll to position [1583, 0]
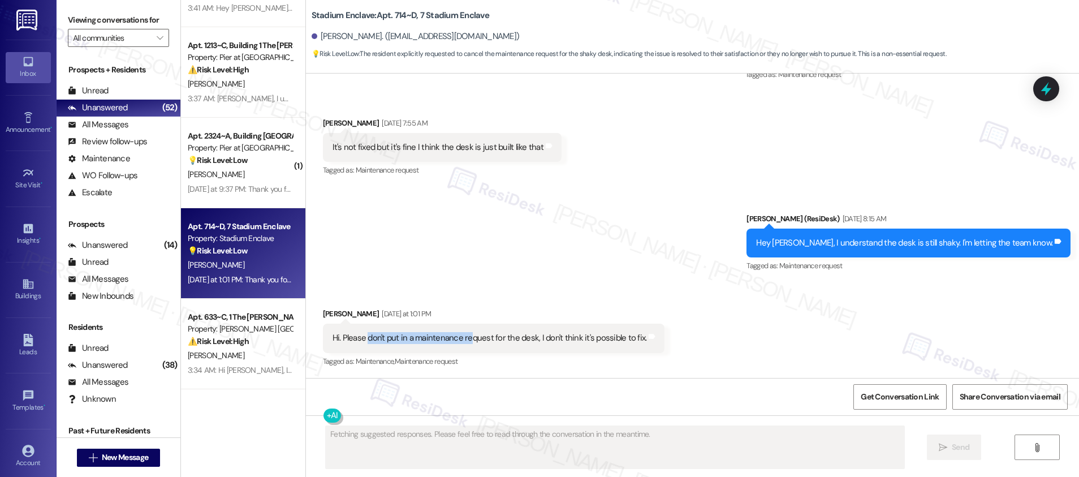
drag, startPoint x: 373, startPoint y: 338, endPoint x: 461, endPoint y: 341, distance: 88.3
click at [461, 341] on div "Hi. Please don't put in a maintenance request for the desk, I don't think it's …" at bounding box center [489, 338] width 314 height 12
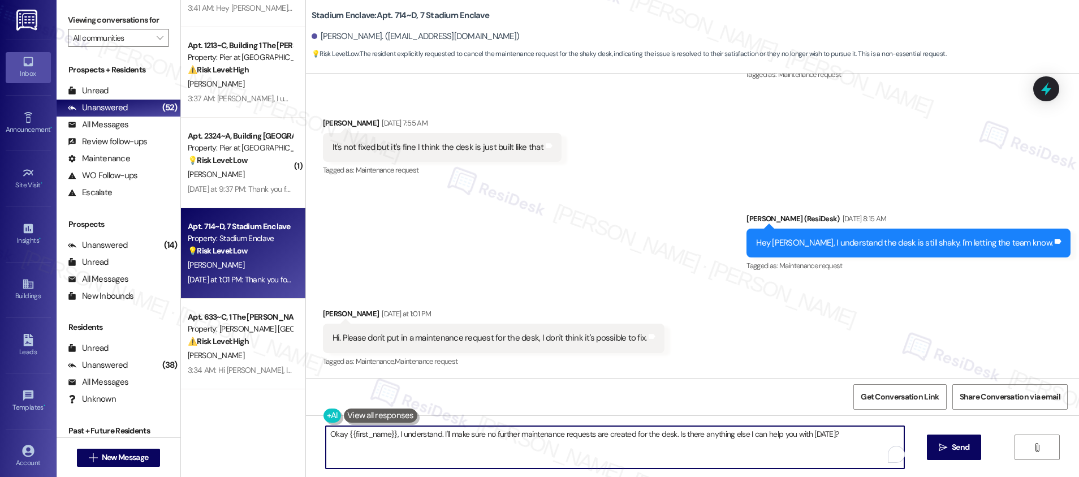
click at [562, 434] on textarea "Okay {{first_name}}, I understand. I'll make sure no further maintenance reques…" at bounding box center [615, 447] width 578 height 42
drag, startPoint x: 858, startPoint y: 438, endPoint x: 669, endPoint y: 435, distance: 188.8
click at [669, 435] on textarea "Okay {{first_name}}, I understand. I'll make sure no further maintenance reques…" at bounding box center [615, 447] width 578 height 42
type textarea "Okay {{first_name}}, I understand. I'll make sure no further maintenance reques…"
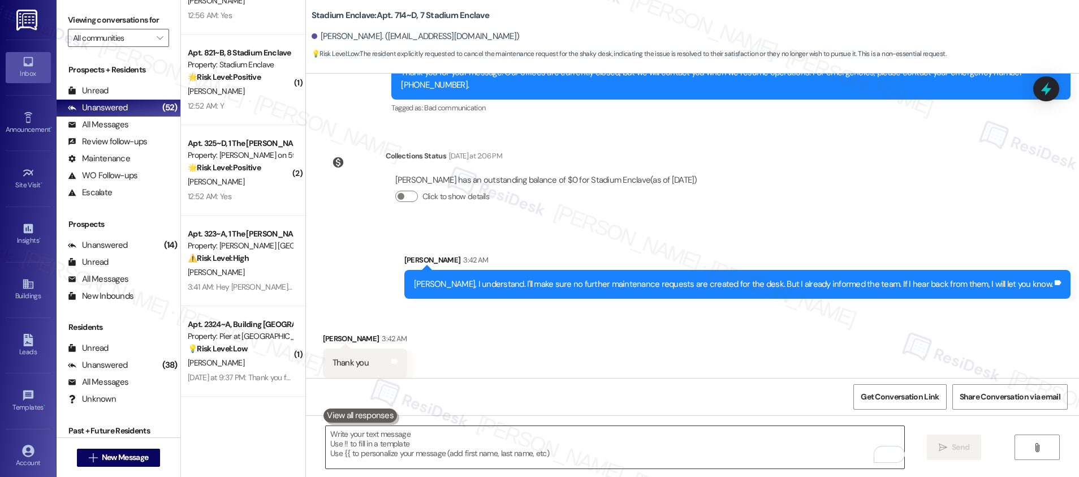
scroll to position [1953, 0]
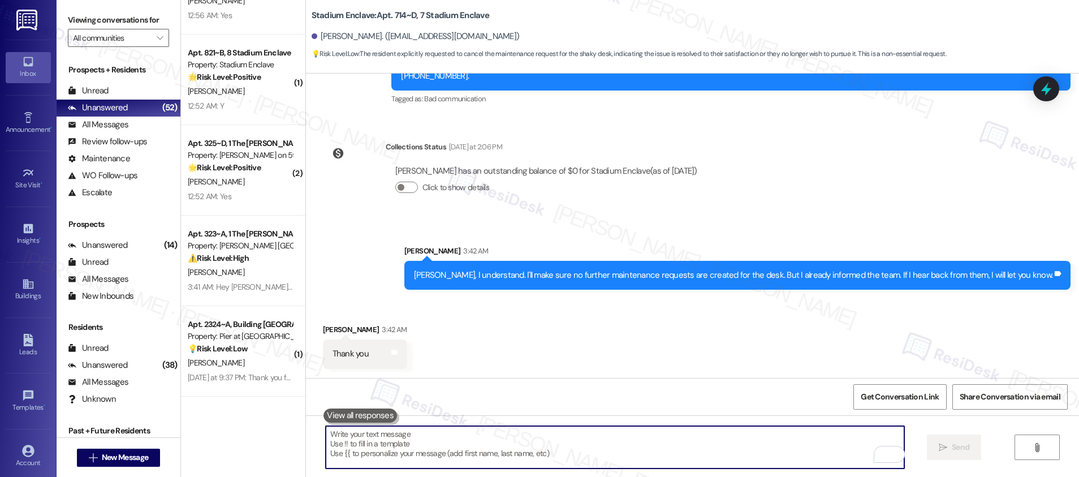
click at [392, 457] on textarea "To enrich screen reader interactions, please activate Accessibility in Grammarl…" at bounding box center [615, 447] width 578 height 42
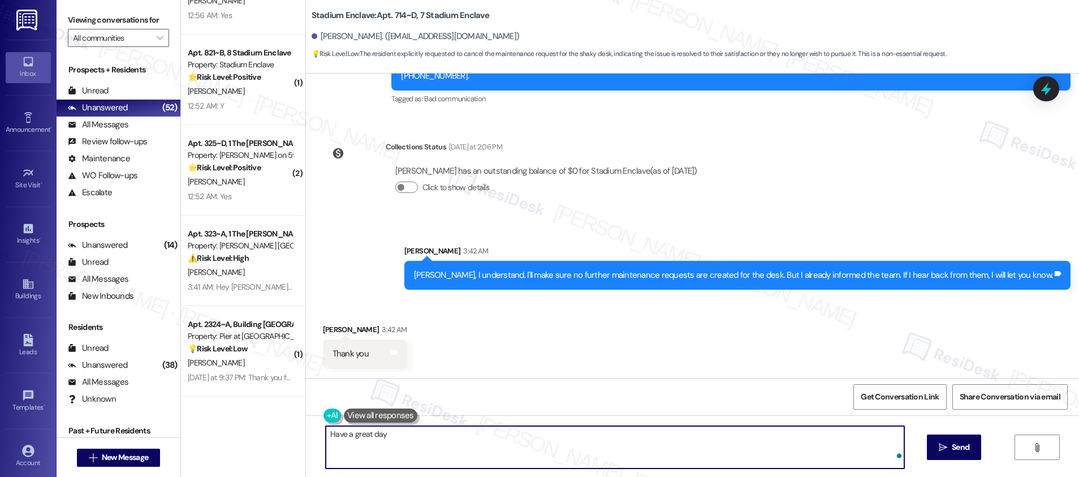
type textarea "Have a great day!"
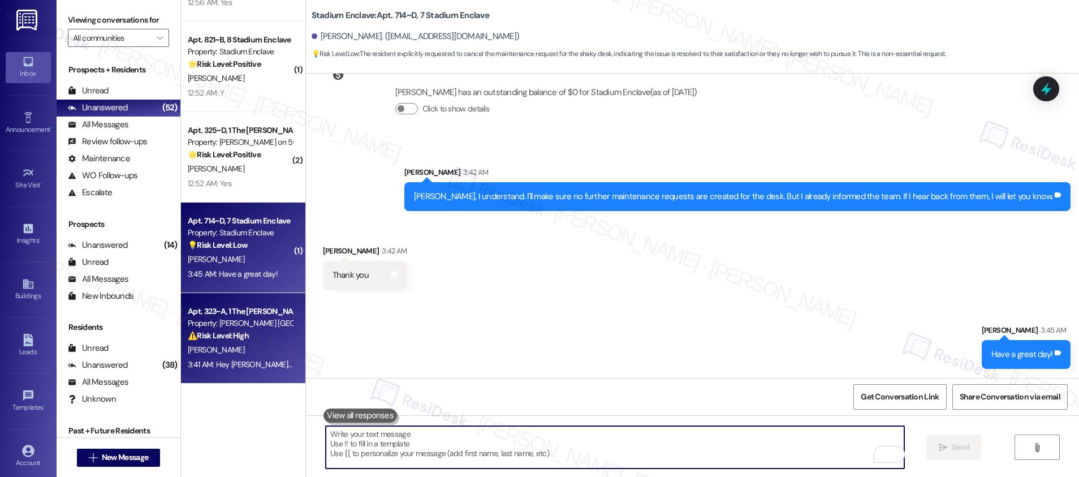
scroll to position [2860, 0]
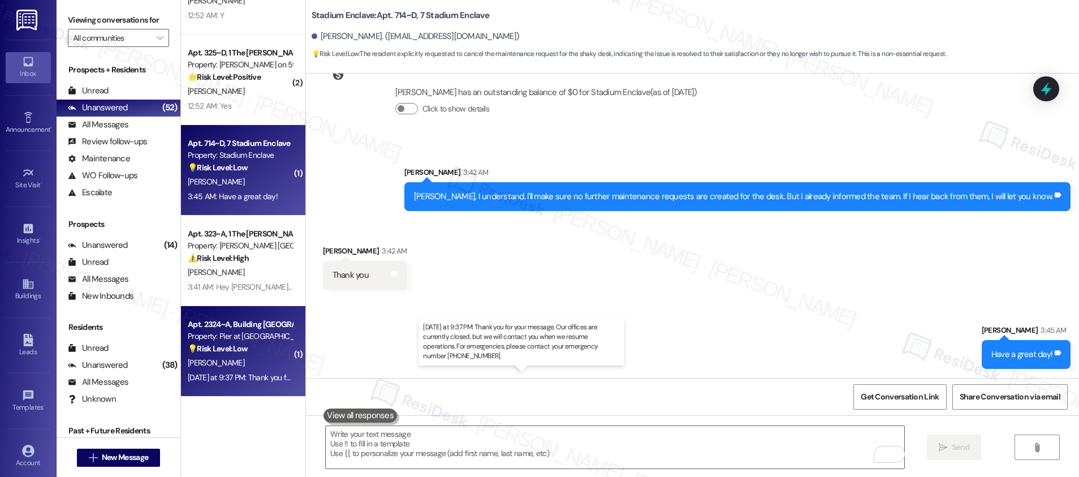
click at [246, 374] on div "Yesterday at 9:37 PM: Thank you for your message. Our offices are currently clo…" at bounding box center [534, 377] width 692 height 10
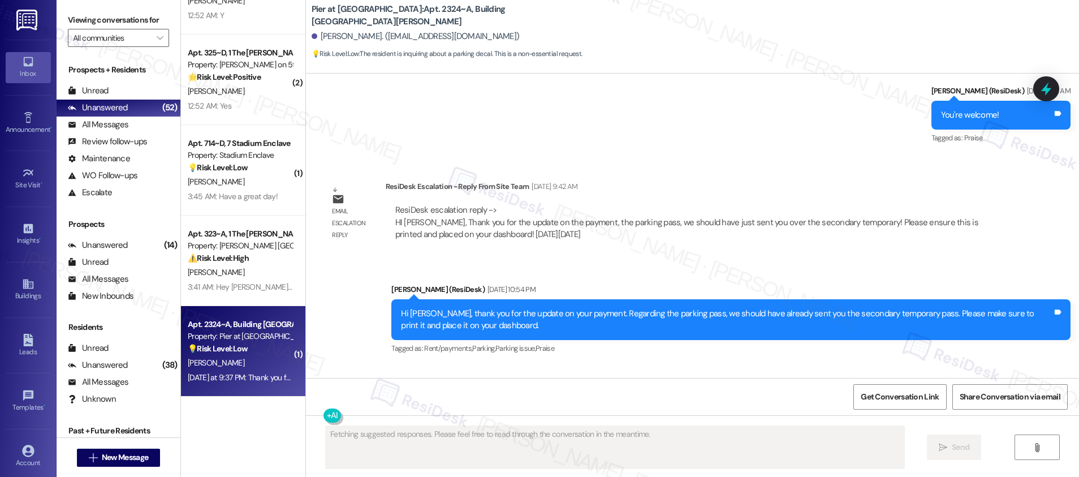
scroll to position [4376, 0]
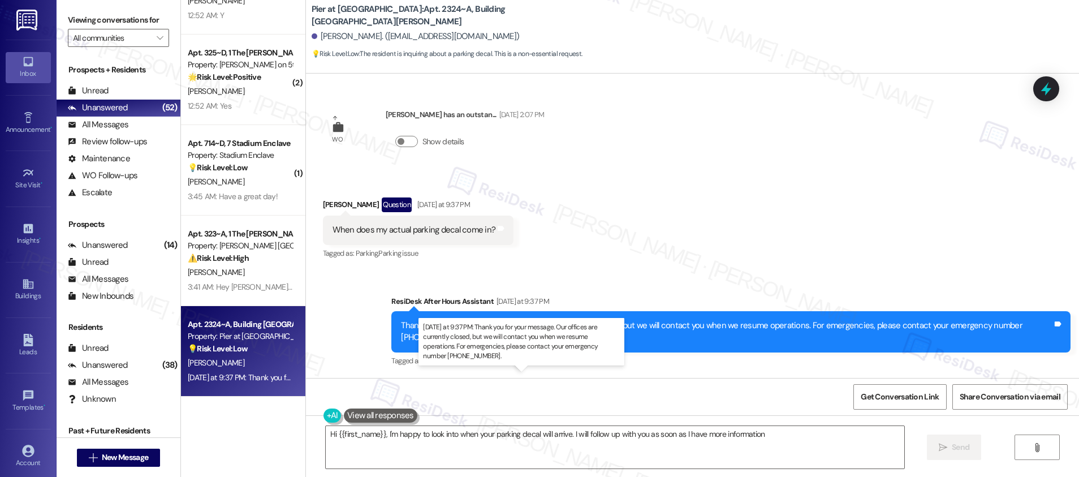
type textarea "Hi {{first_name}}, I'm happy to look into when your parking decal will arrive. …"
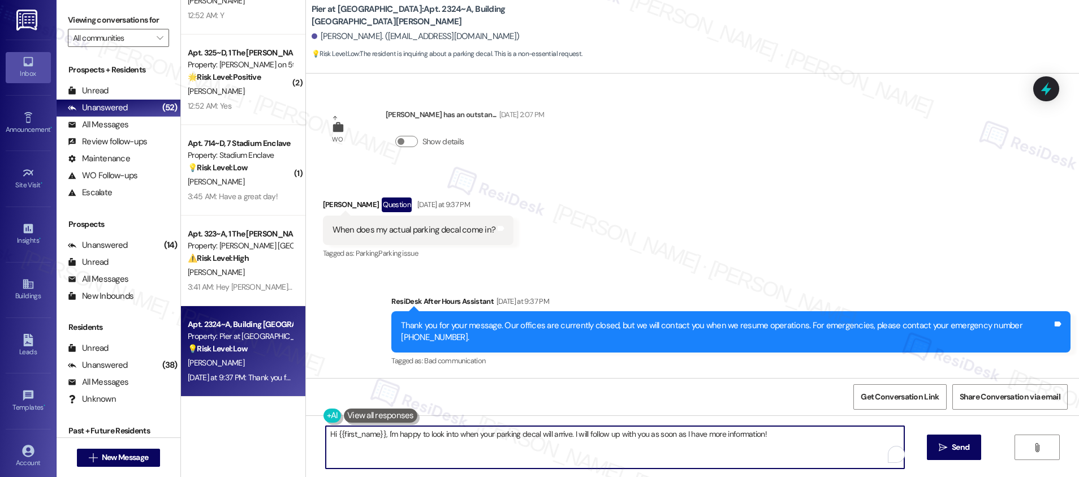
click at [777, 437] on textarea "Hi {{first_name}}, I'm happy to look into when your parking decal will arrive. …" at bounding box center [615, 447] width 578 height 42
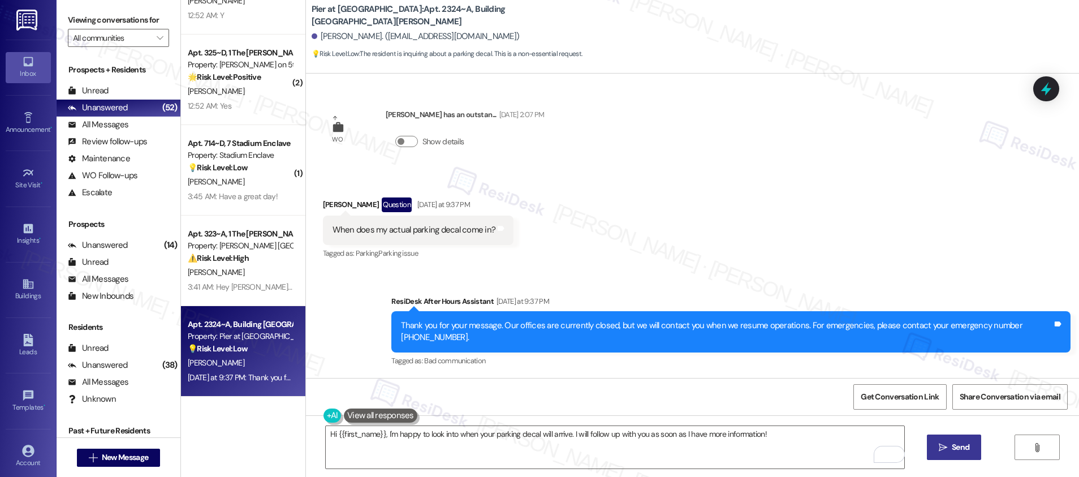
click at [942, 441] on span " Send" at bounding box center [954, 447] width 36 height 12
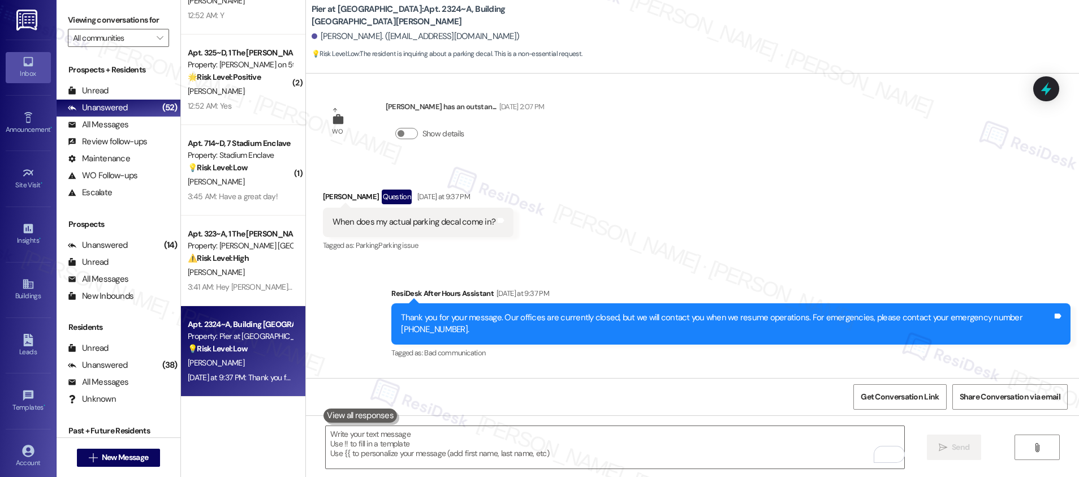
scroll to position [4383, 0]
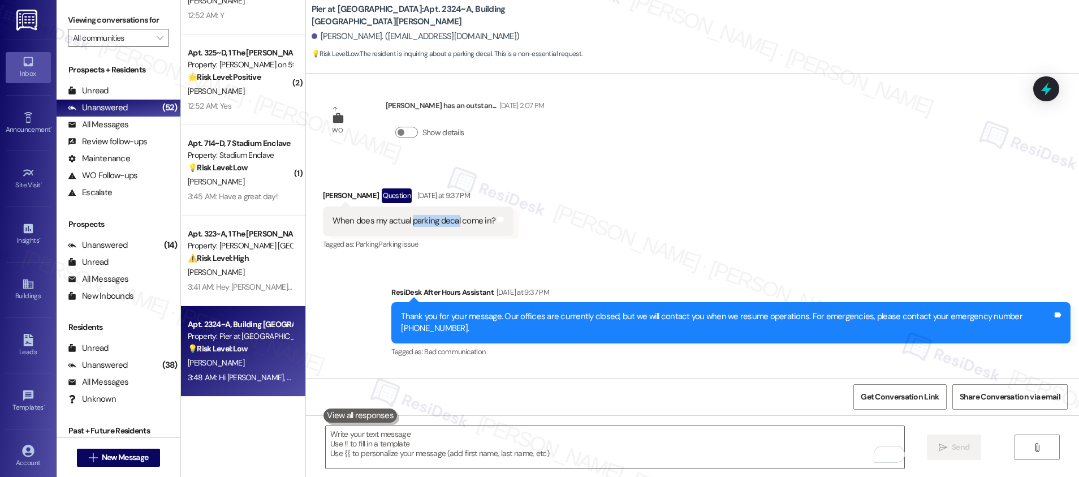
drag, startPoint x: 402, startPoint y: 222, endPoint x: 451, endPoint y: 227, distance: 48.3
click at [449, 224] on div "When does my actual parking decal come in?" at bounding box center [413, 221] width 163 height 12
copy div "parking decal"
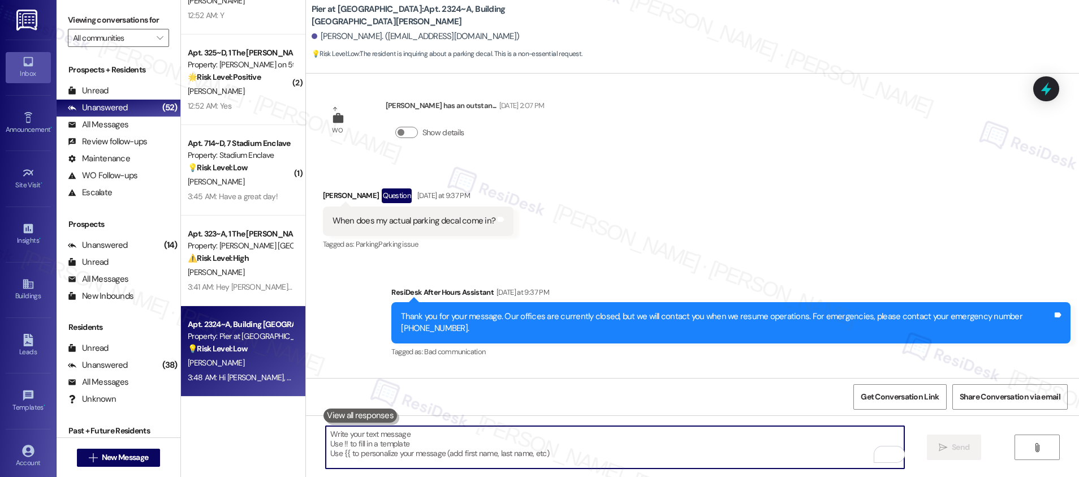
click at [457, 455] on textarea "To enrich screen reader interactions, please activate Accessibility in Grammarl…" at bounding box center [615, 447] width 578 height 42
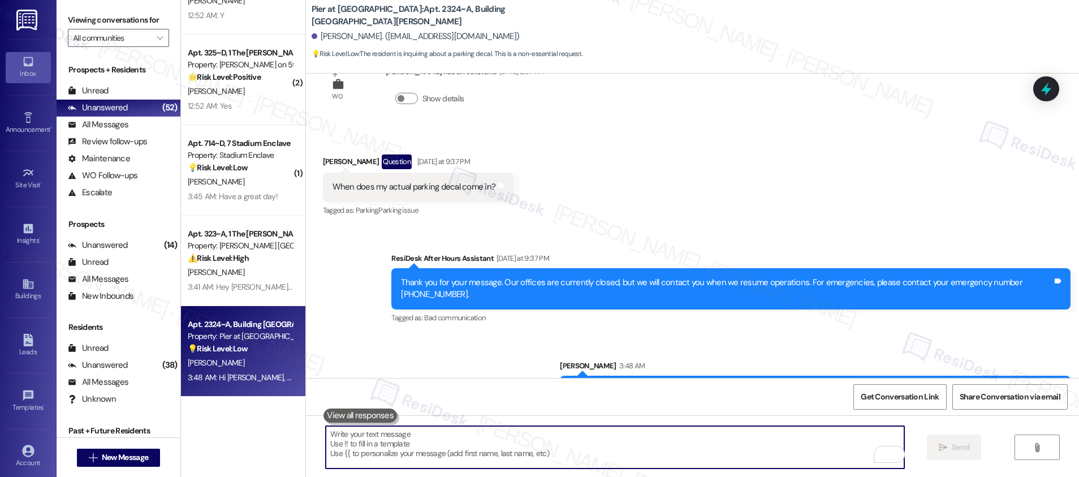
scroll to position [4455, 0]
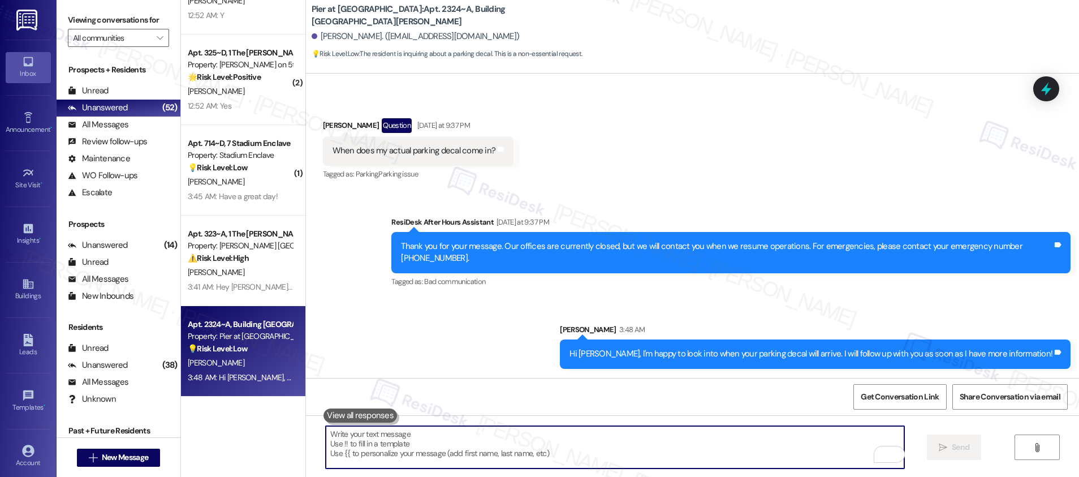
click at [499, 445] on textarea "To enrich screen reader interactions, please activate Accessibility in Grammarl…" at bounding box center [615, 447] width 578 height 42
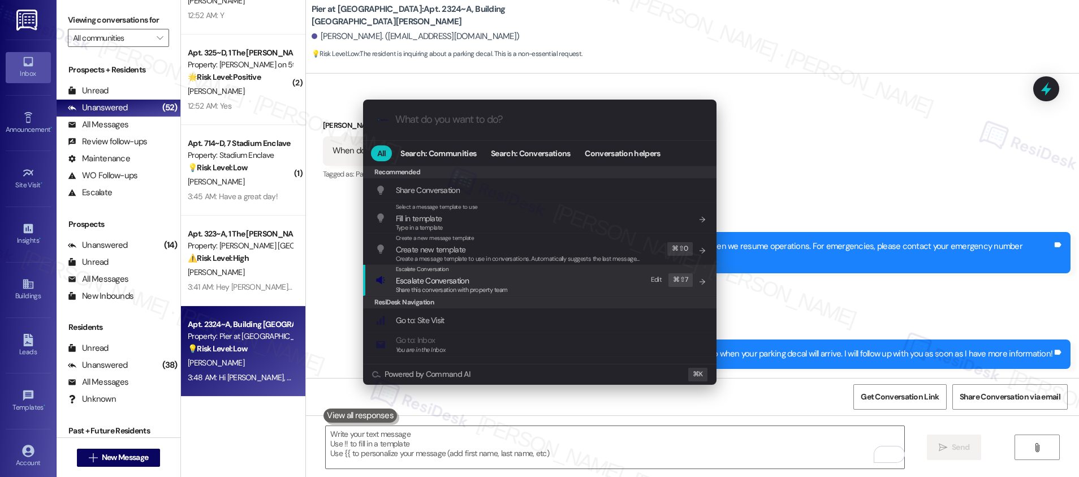
click at [462, 284] on div "Escalate Conversation Escalate Conversation Share this conversation with proper…" at bounding box center [452, 280] width 112 height 31
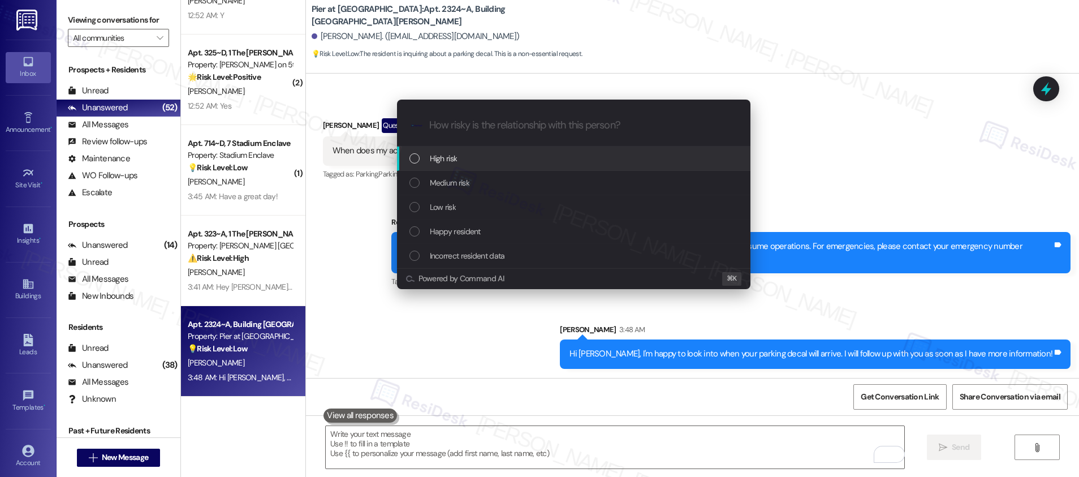
click at [462, 161] on div "High risk" at bounding box center [574, 158] width 331 height 12
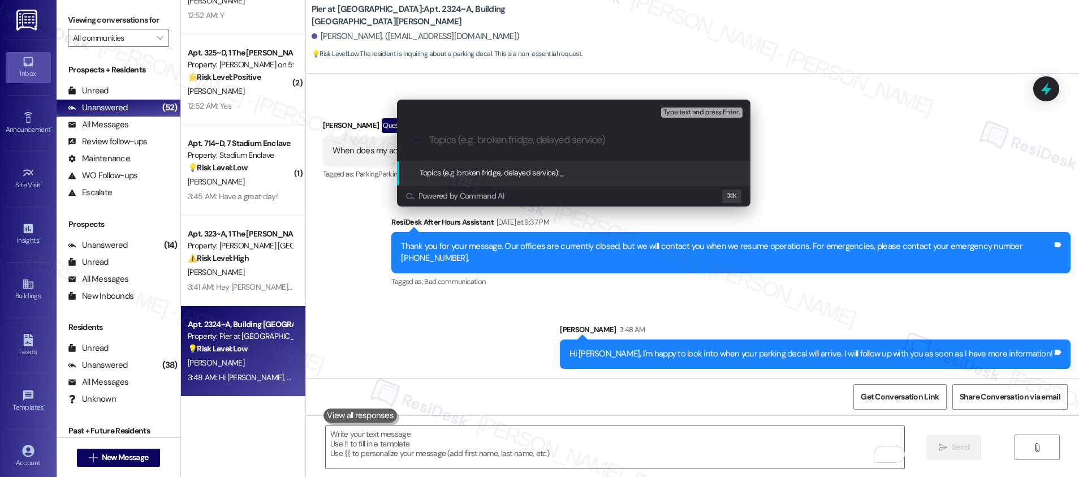
paste input "parking decal"
drag, startPoint x: 430, startPoint y: 139, endPoint x: 430, endPoint y: 154, distance: 14.7
click at [430, 139] on input "parking decal" at bounding box center [578, 140] width 298 height 12
type input "Seeking Update - Parking decal"
click at [534, 139] on input "Seeking Update - Parking decal" at bounding box center [578, 140] width 298 height 12
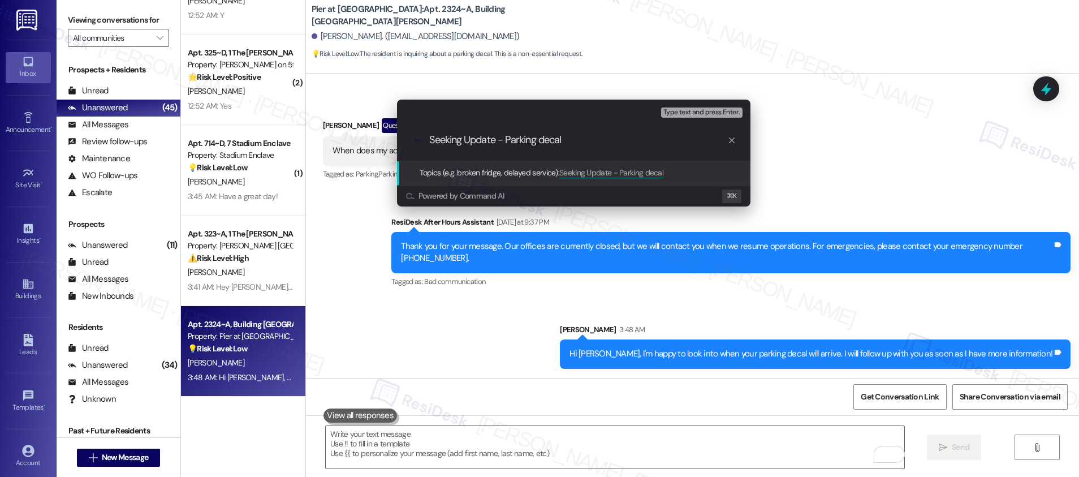
click at [534, 140] on input "Seeking Update - Parking decal" at bounding box center [578, 140] width 298 height 12
click at [607, 144] on input "Seeking Update - Parking decal" at bounding box center [578, 140] width 298 height 12
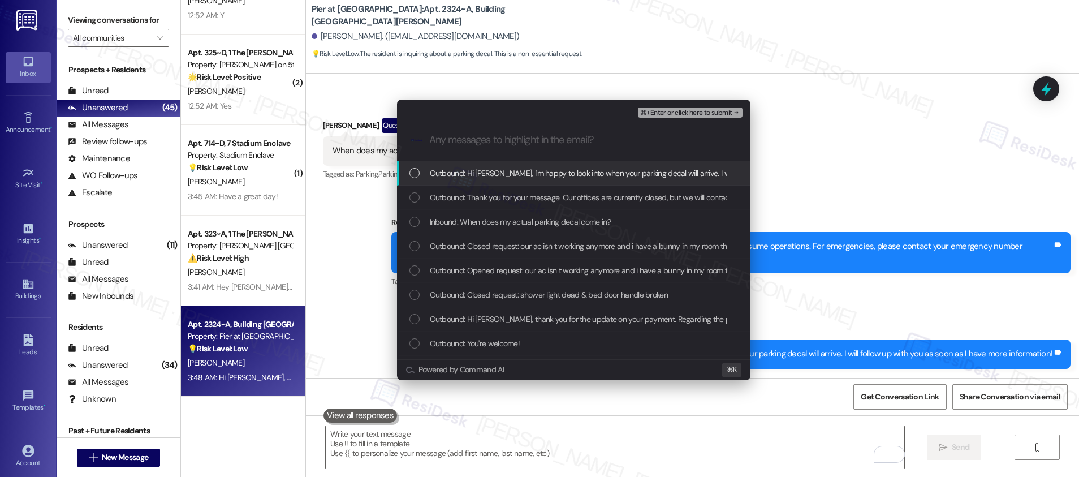
click at [568, 171] on span "Outbound: Hi Emma, I'm happy to look into when your parking decal will arrive. …" at bounding box center [671, 173] width 483 height 12
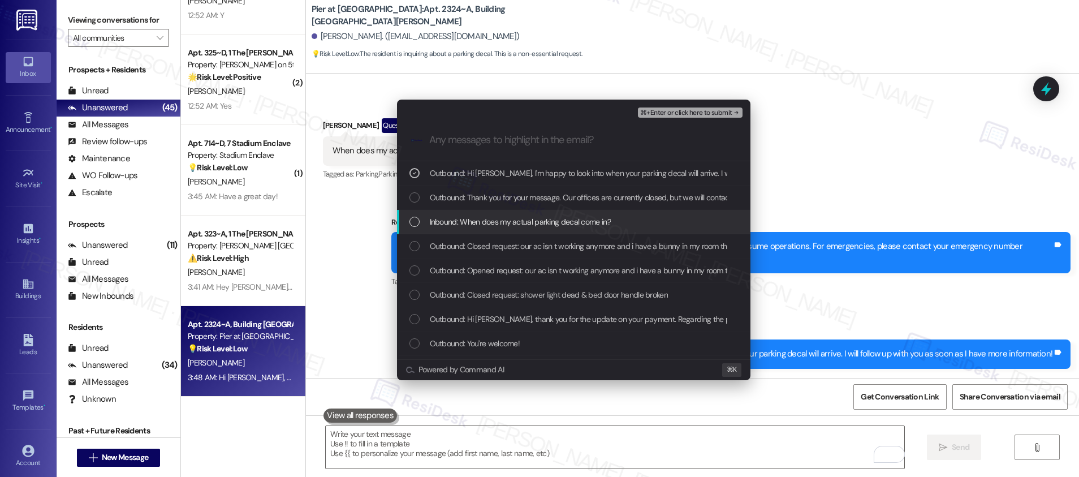
click at [547, 218] on span "Inbound: When does my actual parking decal come in?" at bounding box center [520, 221] width 181 height 12
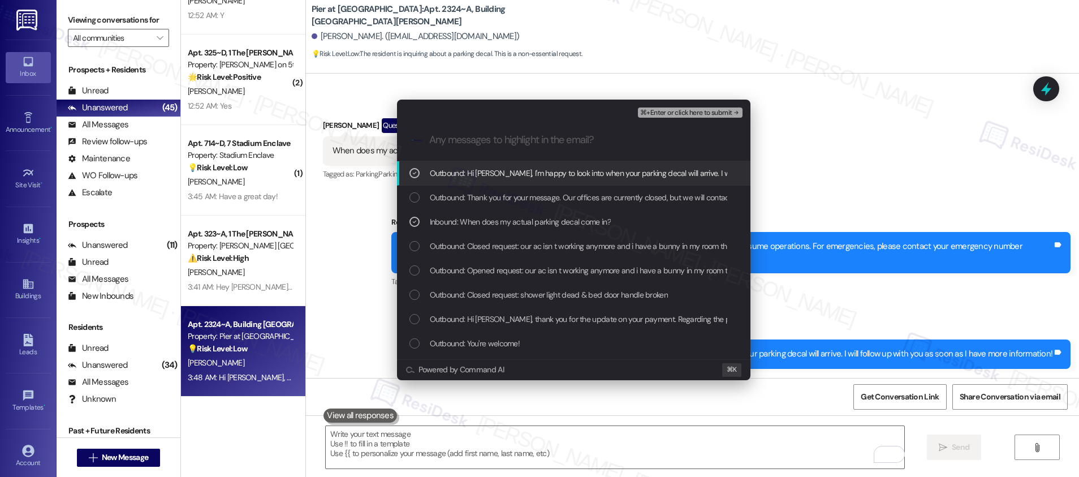
click at [676, 112] on span "⌘+Enter or click here to submit" at bounding box center [686, 113] width 92 height 8
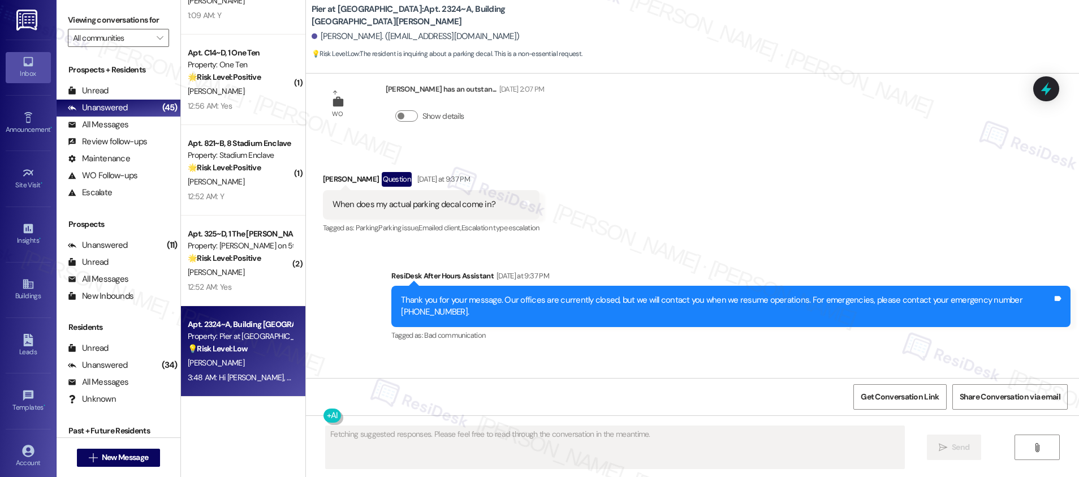
scroll to position [4472, 0]
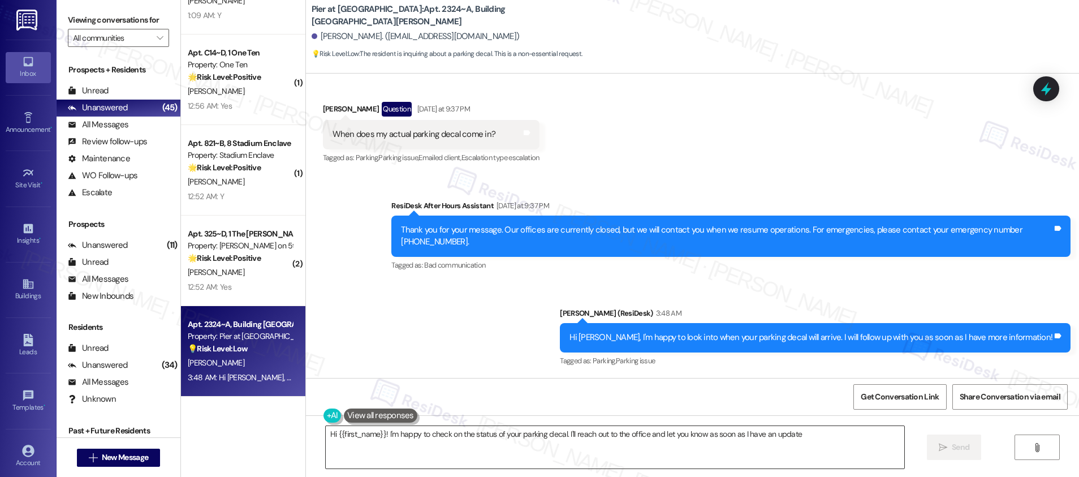
type textarea "Hi {{first_name}}! I'm happy to check on the status of your parking decal. I'll…"
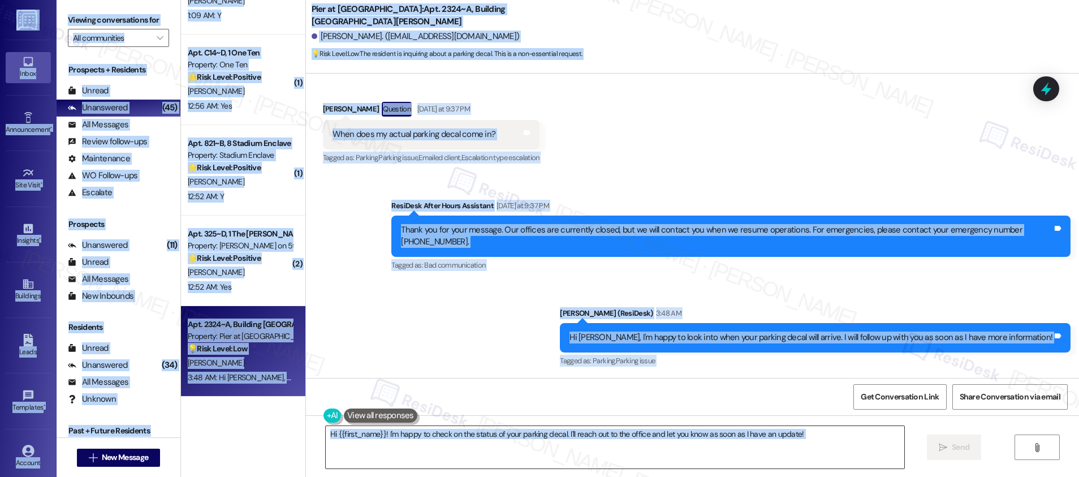
click at [468, 455] on textarea "Hi {{first_name}}! I'm happy to check on the status of your parking decal. I'll…" at bounding box center [615, 447] width 578 height 42
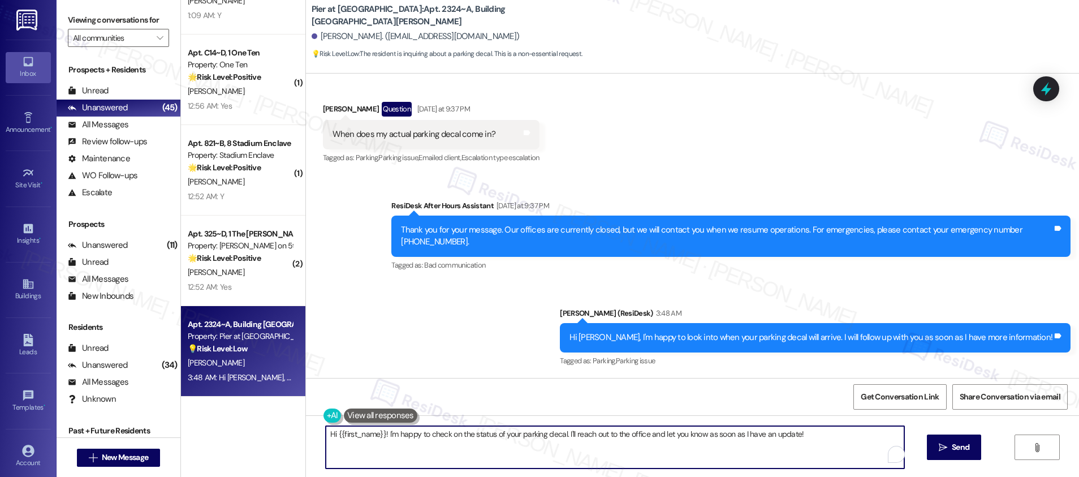
click at [468, 455] on textarea "Hi {{first_name}}! I'm happy to check on the status of your parking decal. I'll…" at bounding box center [615, 447] width 578 height 42
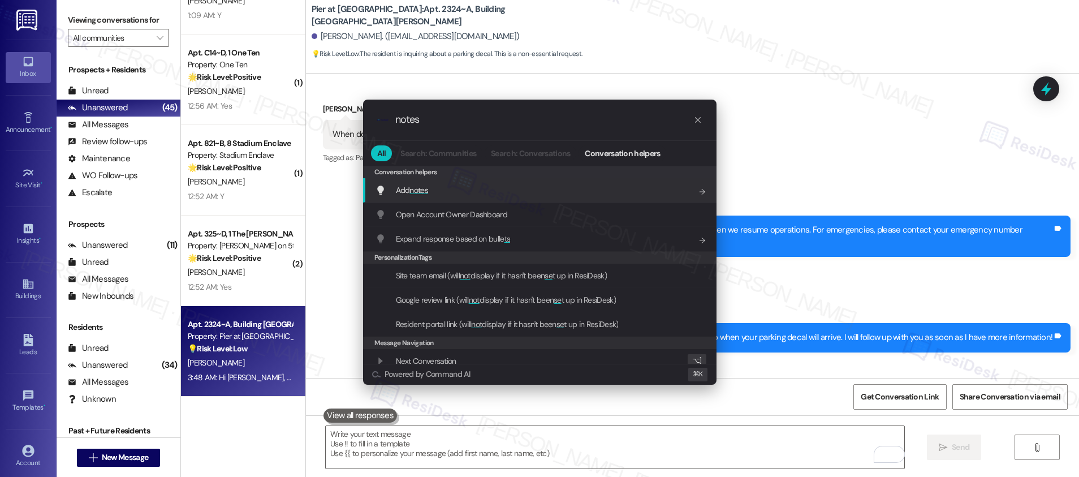
type input "notes"
click at [431, 195] on div "Add notes Add shortcut" at bounding box center [540, 190] width 331 height 12
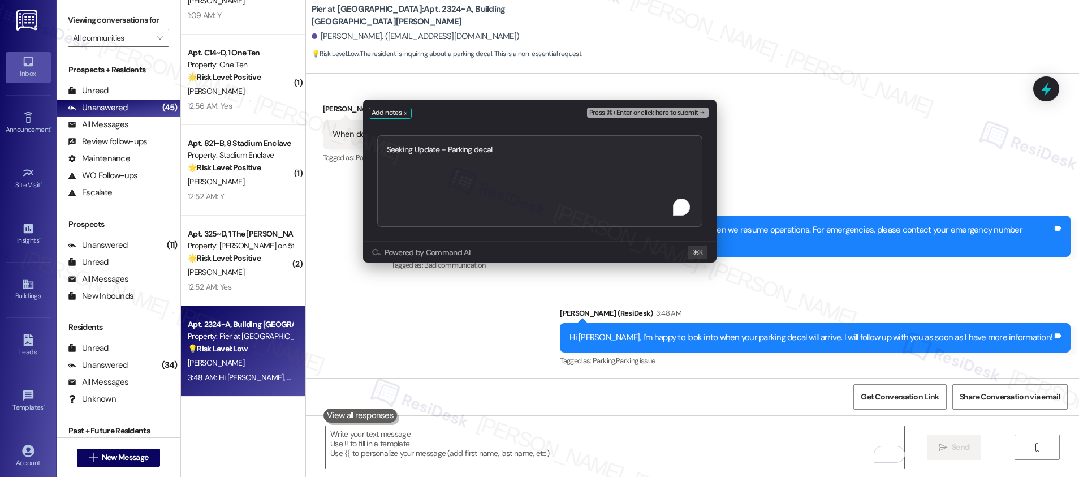
type textarea "Seeking Update - Parking decal"
click at [630, 111] on span "Press ⌘+Enter or click here to submit" at bounding box center [643, 113] width 109 height 8
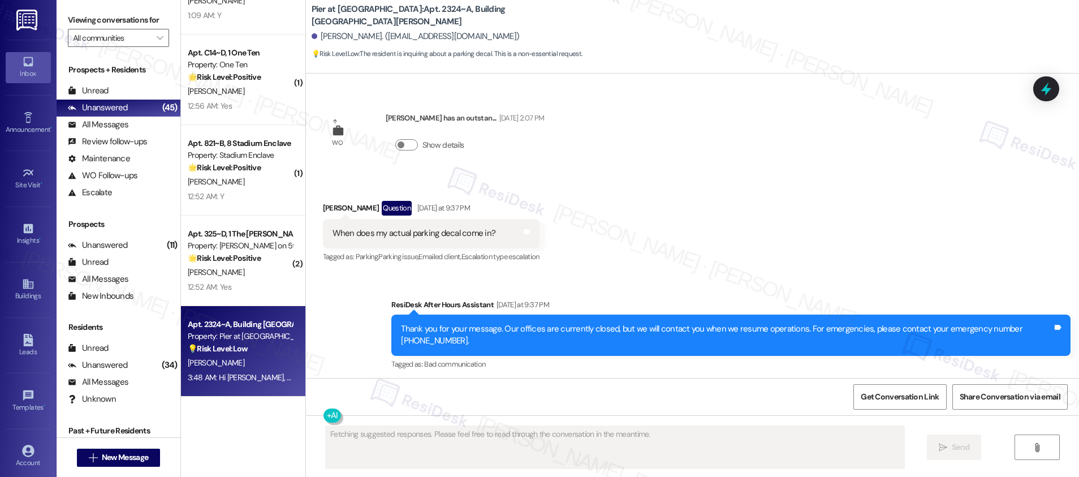
scroll to position [4694, 0]
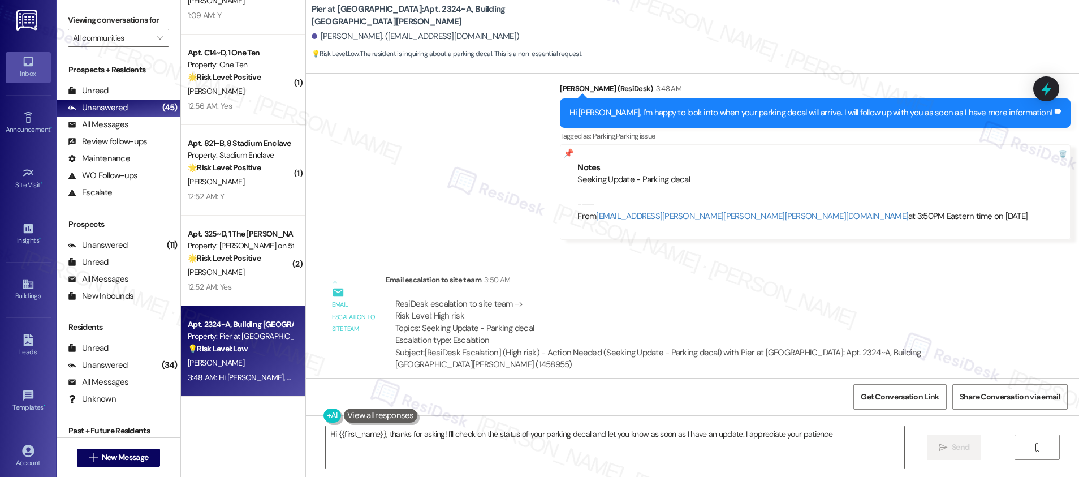
type textarea "Hi {{first_name}}, thanks for asking! I'll check on the status of your parking …"
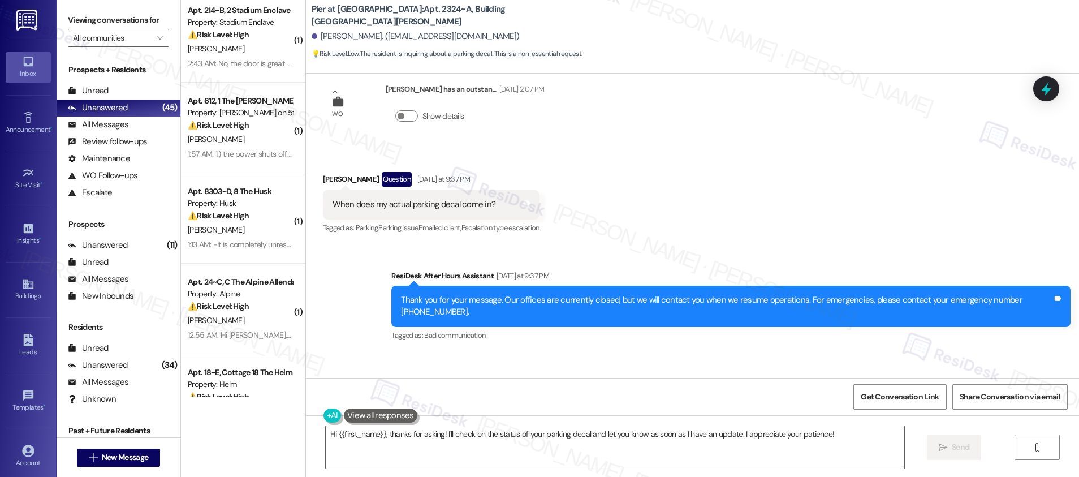
scroll to position [0, 0]
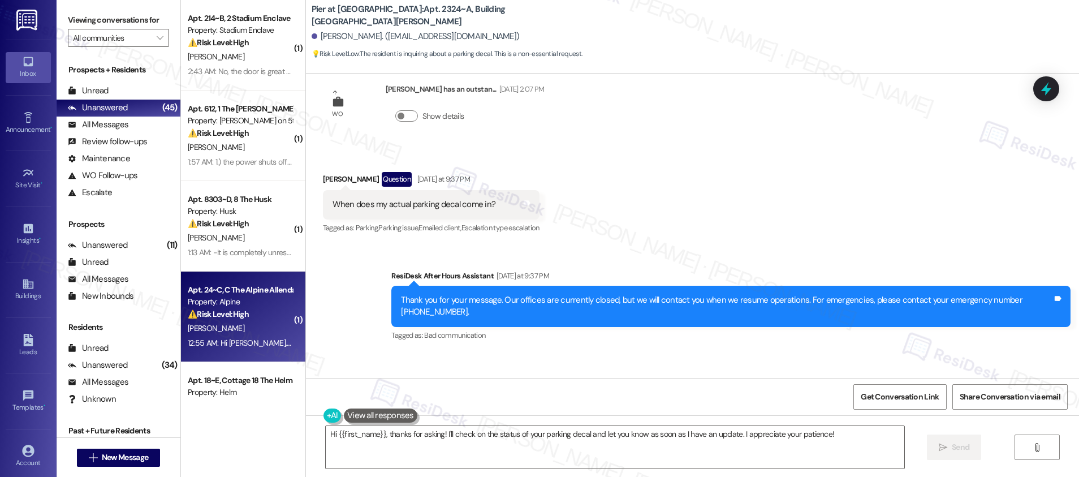
click at [255, 322] on div "E. Famutimi Jr" at bounding box center [240, 328] width 107 height 14
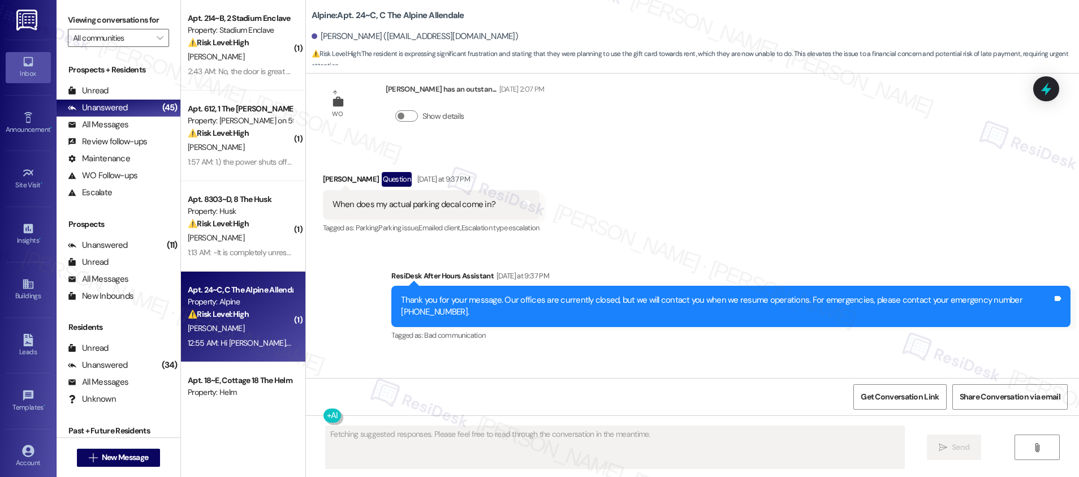
scroll to position [1699, 0]
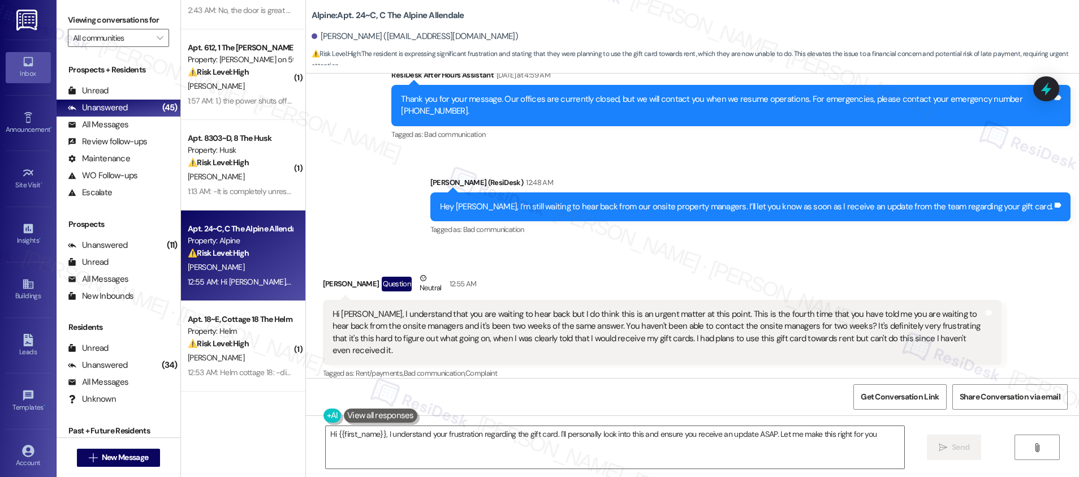
type textarea "Hi {{first_name}}, I understand your frustration regarding the gift card. I'll …"
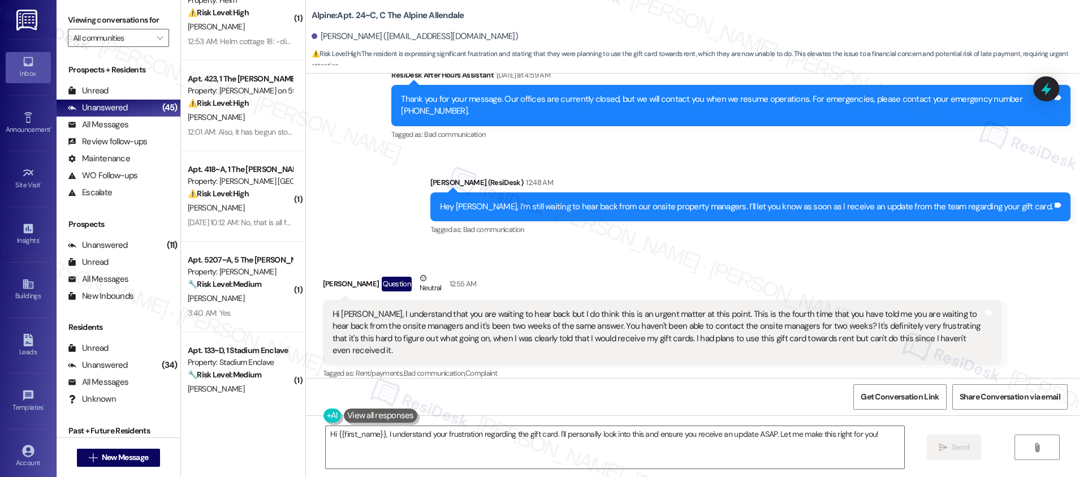
scroll to position [409, 0]
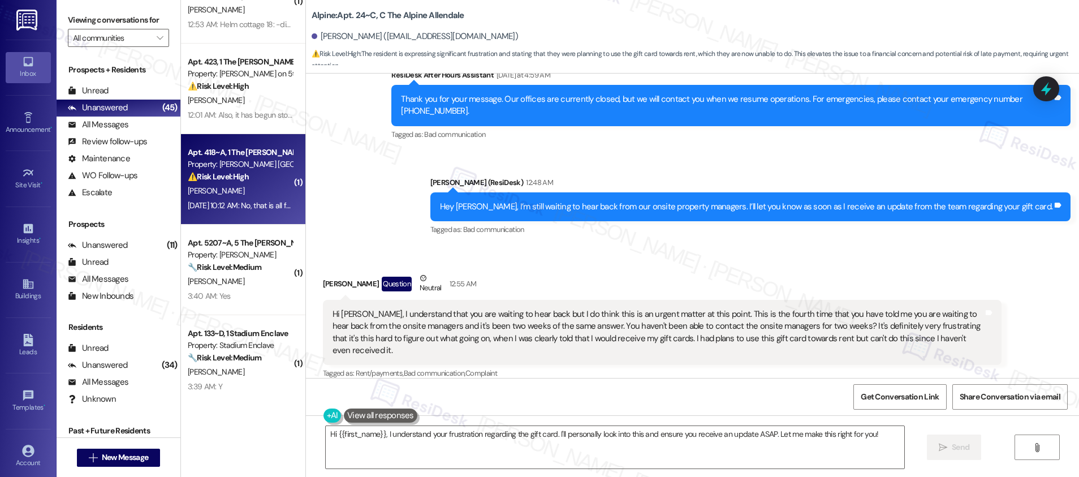
click at [256, 196] on div "G. O'Connell" at bounding box center [240, 191] width 107 height 14
type textarea "Fetching suggested responses. Please feel free to read through the conversation…"
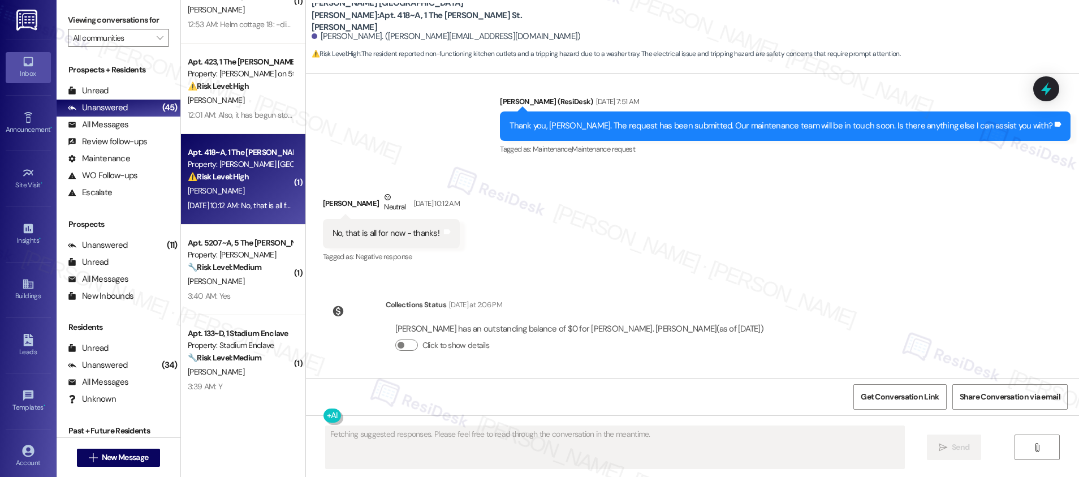
scroll to position [1141, 0]
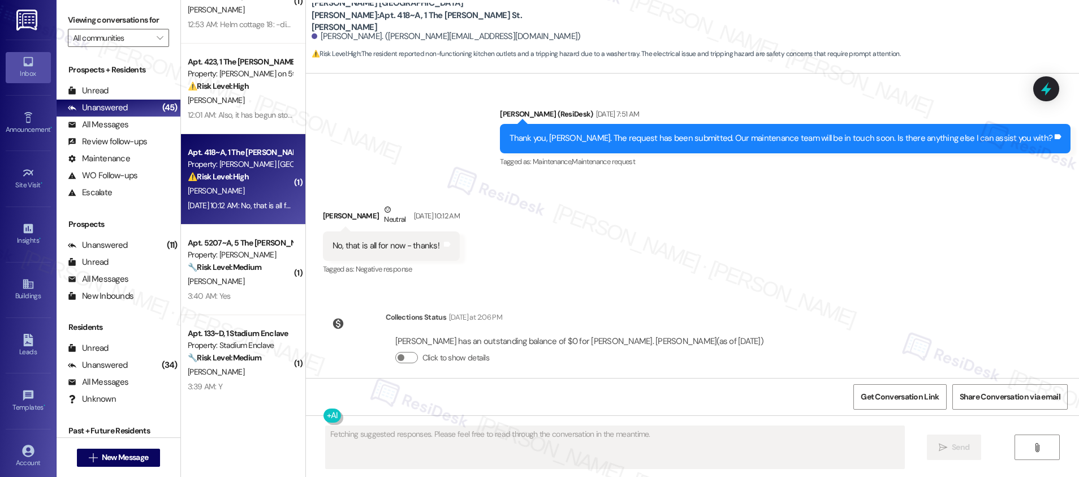
click at [256, 196] on div "G. O'Connell" at bounding box center [240, 191] width 107 height 14
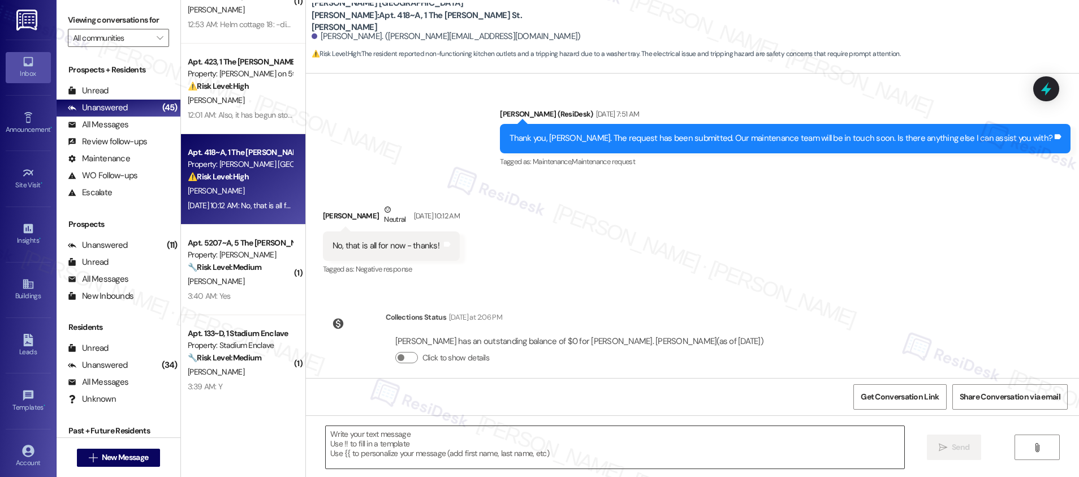
click at [468, 447] on textarea at bounding box center [615, 447] width 578 height 42
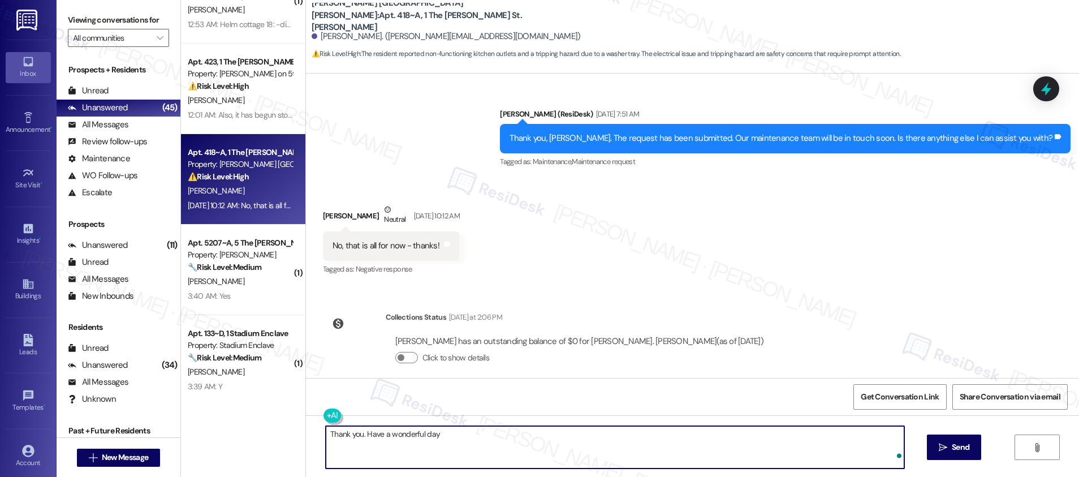
type textarea "Thank you. Have a wonderful day!"
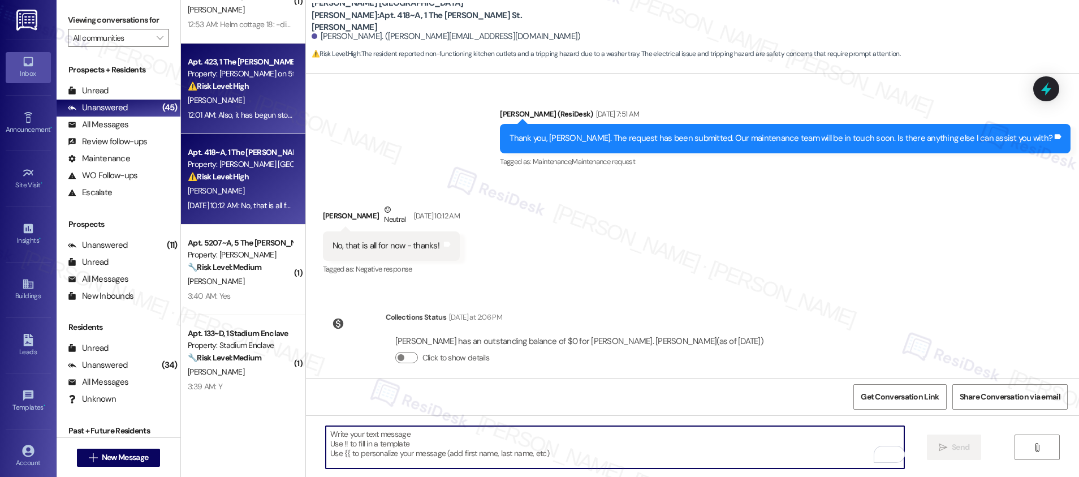
click at [238, 112] on div "12:01 AM: Also, it has begun stopping at the spin cycle and no water is in the …" at bounding box center [413, 115] width 450 height 10
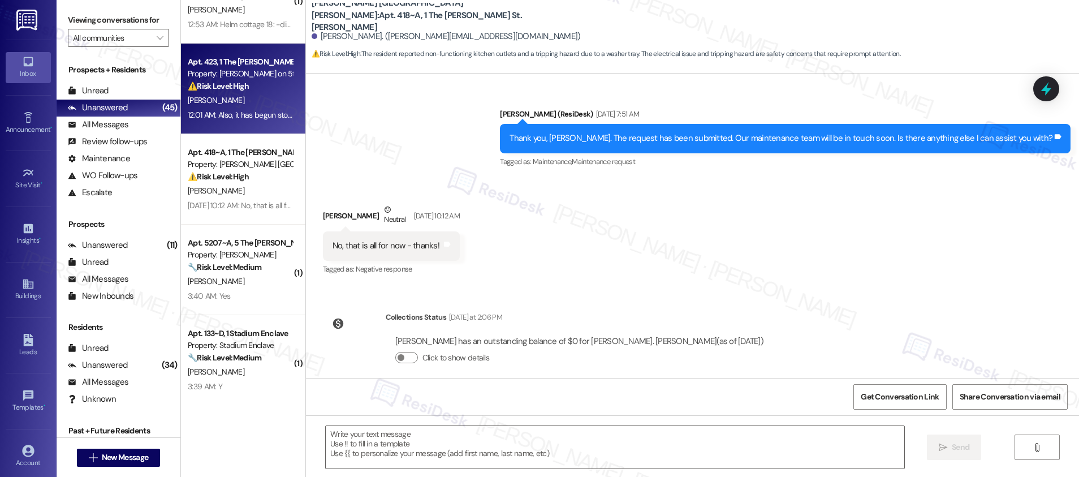
type textarea "Fetching suggested responses. Please feel free to read through the conversation…"
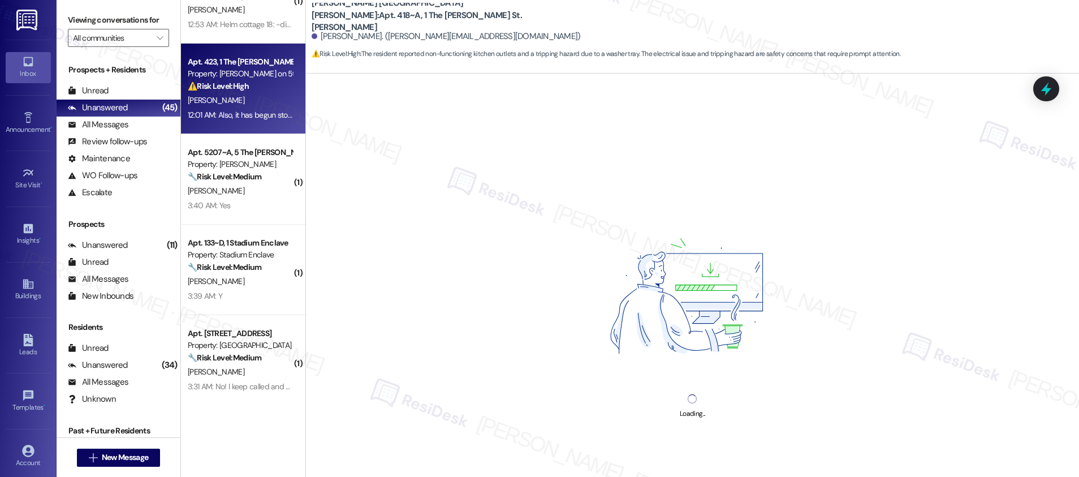
click at [238, 112] on div "12:01 AM: Also, it has begun stopping at the spin cycle and no water is in the …" at bounding box center [413, 115] width 450 height 10
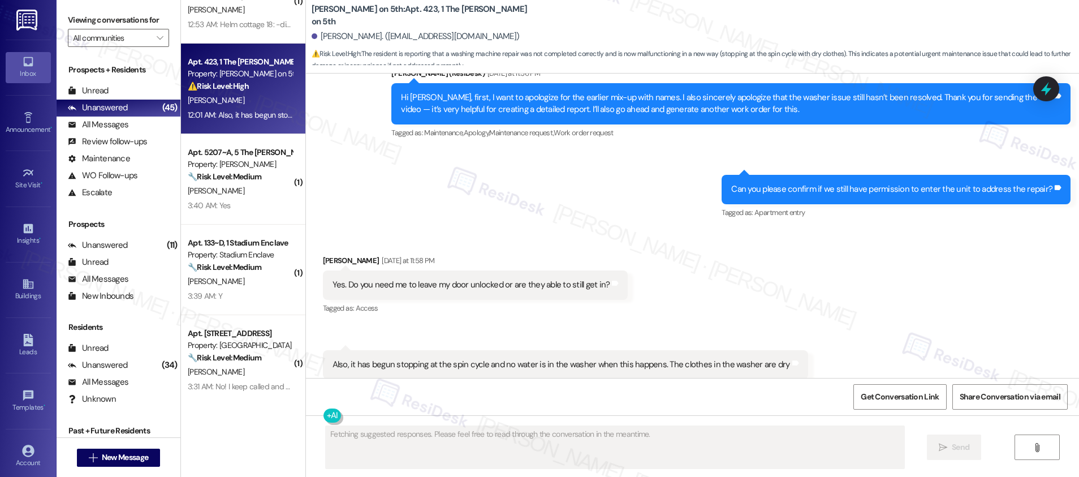
scroll to position [2219, 0]
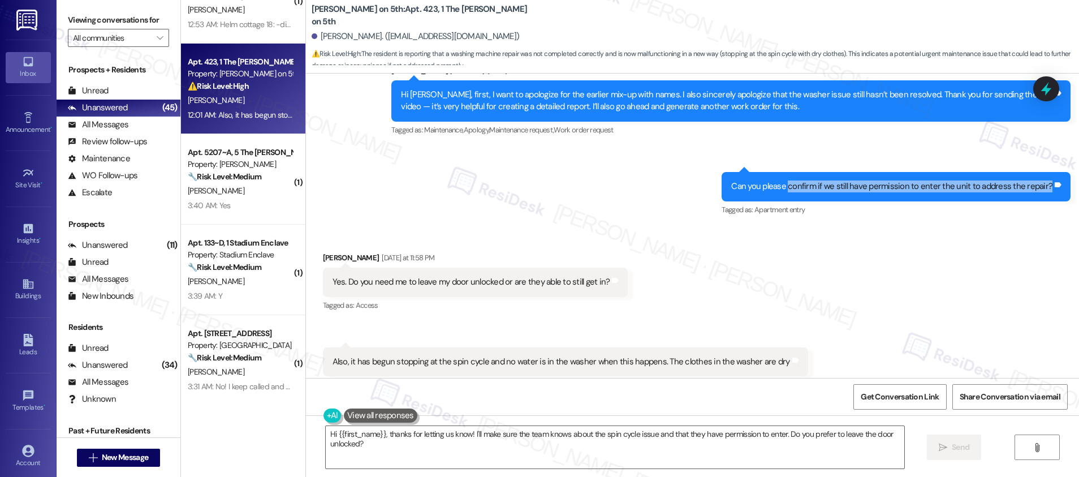
drag, startPoint x: 795, startPoint y: 161, endPoint x: 979, endPoint y: 173, distance: 183.6
click at [979, 173] on div "Can you please confirm if we still have permission to enter the unit to address…" at bounding box center [895, 186] width 349 height 29
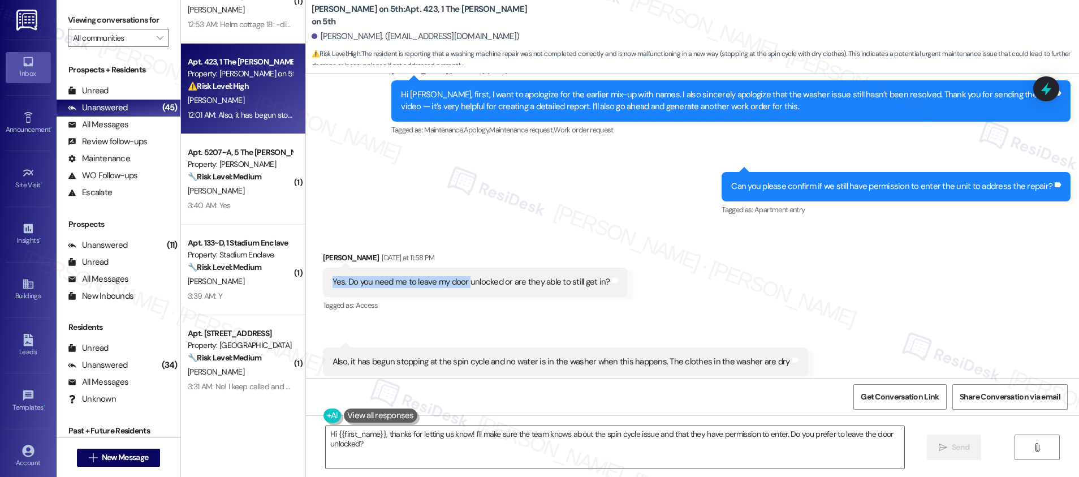
drag, startPoint x: 356, startPoint y: 250, endPoint x: 459, endPoint y: 254, distance: 103.0
click at [459, 267] on div "Yes. Do you need me to leave my door unlocked or are they able to still get in?…" at bounding box center [475, 281] width 305 height 29
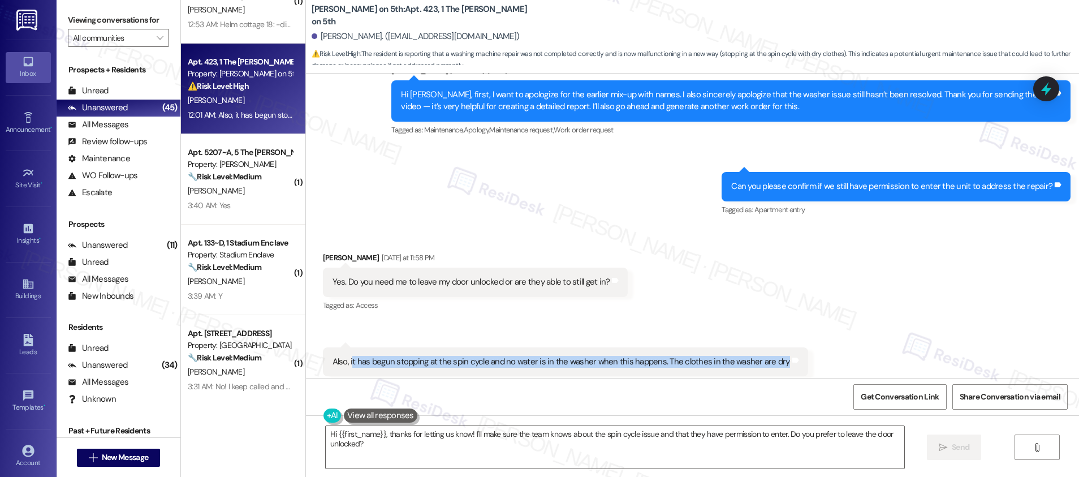
drag, startPoint x: 344, startPoint y: 338, endPoint x: 448, endPoint y: 344, distance: 104.7
click at [448, 347] on div "Also, it has begun stopping at the spin cycle and no water is in the washer whe…" at bounding box center [565, 361] width 485 height 29
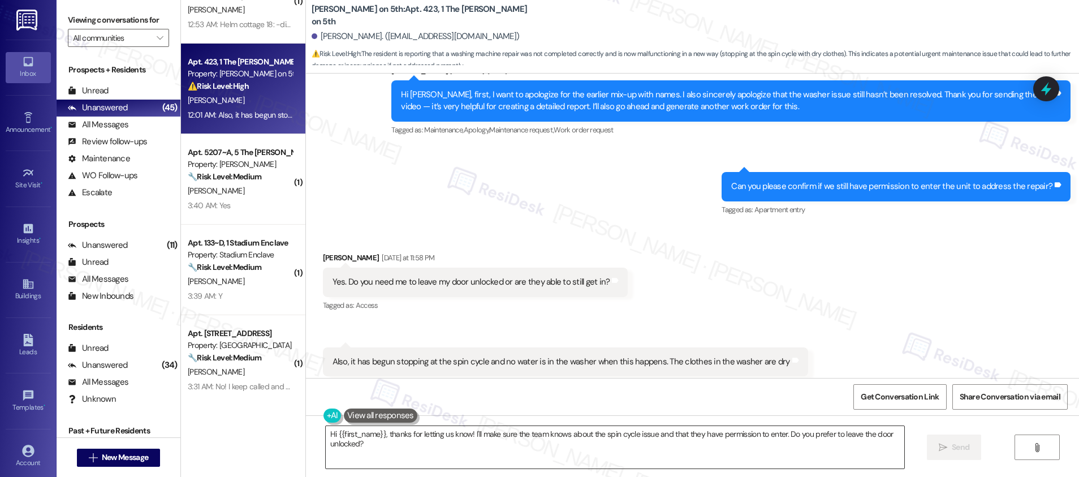
click at [431, 449] on textarea "Hi {{first_name}}, thanks for letting us know! I'll make sure the team knows ab…" at bounding box center [615, 447] width 578 height 42
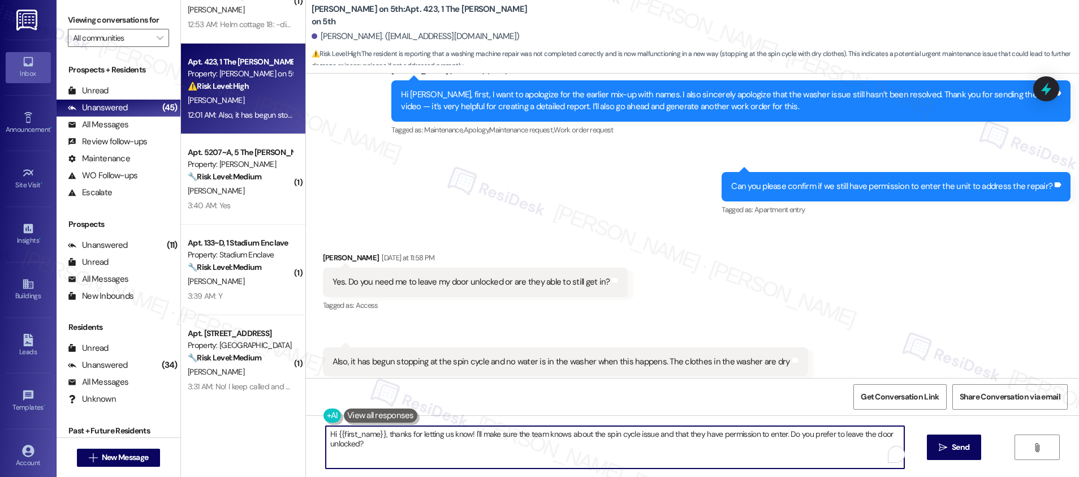
click at [430, 449] on textarea "Hi {{first_name}}, thanks for letting us know! I'll make sure the team knows ab…" at bounding box center [615, 447] width 578 height 42
click at [430, 448] on textarea "Hi {{first_name}}, thanks for letting us know! I'll make sure the team knows ab…" at bounding box center [615, 447] width 578 height 42
click at [427, 356] on div "Also, it has begun stopping at the spin cycle and no water is in the washer whe…" at bounding box center [560, 362] width 457 height 12
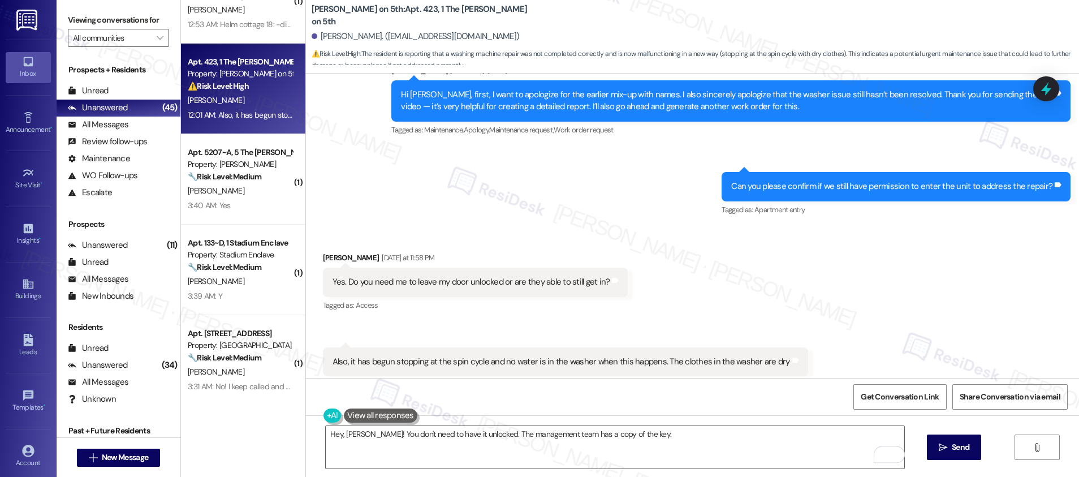
click at [428, 356] on div "Also, it has begun stopping at the spin cycle and no water is in the washer whe…" at bounding box center [560, 362] width 457 height 12
click at [638, 445] on textarea "Hey, Anna! You don't need to have it unlocked. The management team has a copy o…" at bounding box center [615, 447] width 578 height 42
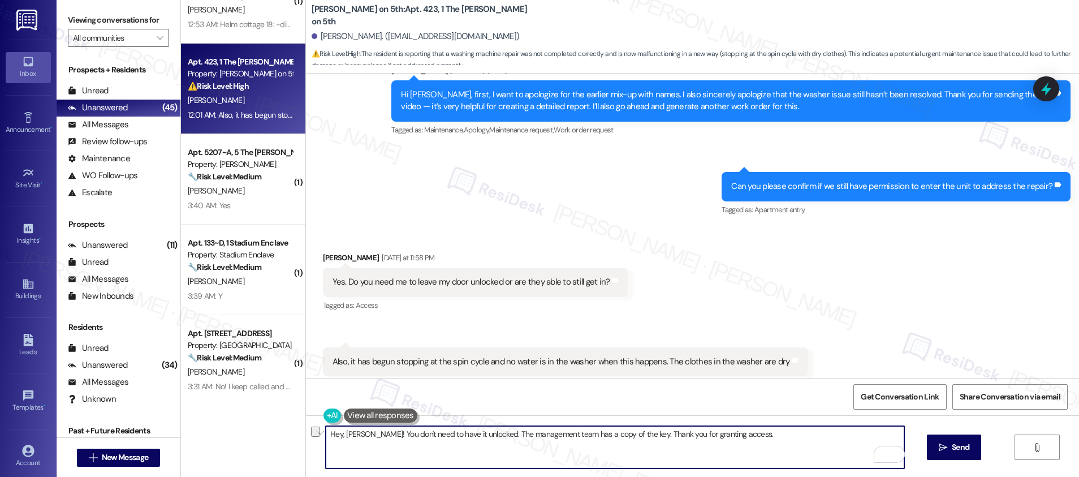
drag, startPoint x: 668, startPoint y: 435, endPoint x: 759, endPoint y: 442, distance: 91.3
click at [759, 442] on textarea "Hey, Anna! You don't need to have it unlocked. The management team has a copy o…" at bounding box center [615, 447] width 578 height 42
type textarea "Hey, Anna! You don't need to have it unlocked. The management team has a copy o…"
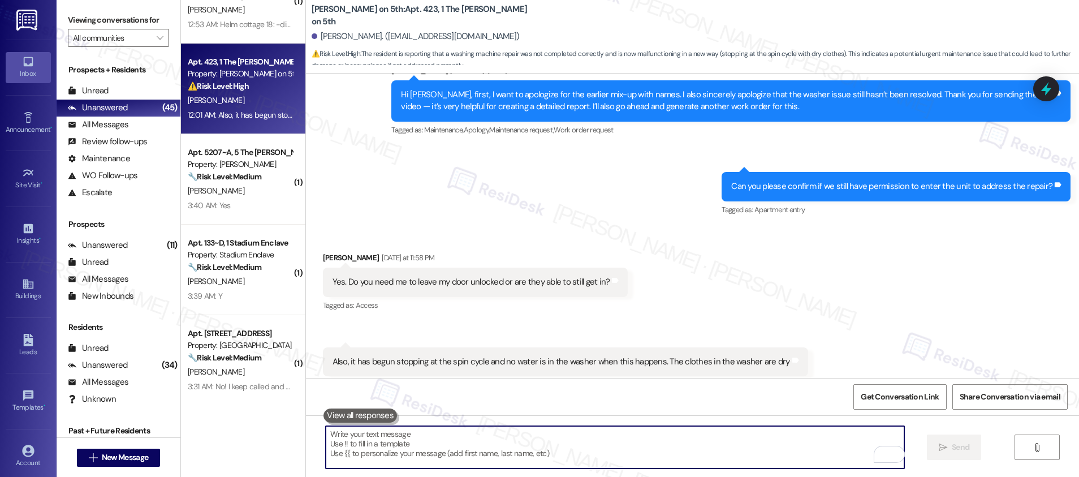
paste textarea "Hey Anna! No need to have it unlocked — the management team already has a copy …"
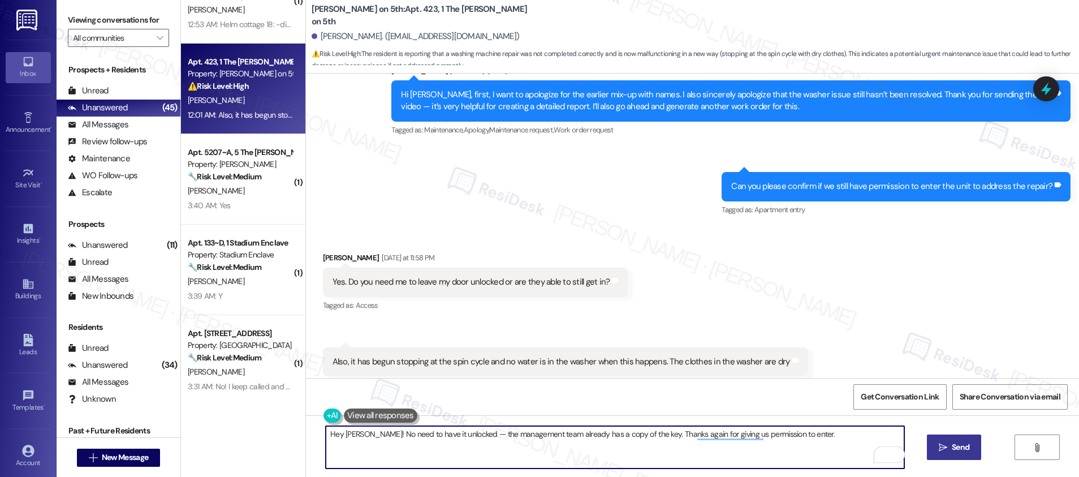
type textarea "Hey Anna! No need to have it unlocked — the management team already has a copy …"
click at [941, 450] on icon "" at bounding box center [942, 447] width 8 height 9
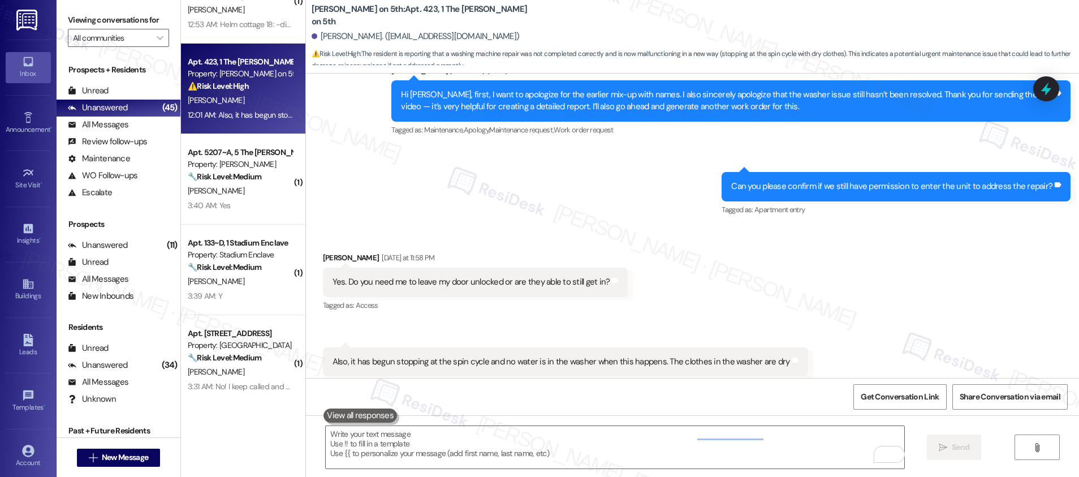
scroll to position [2218, 0]
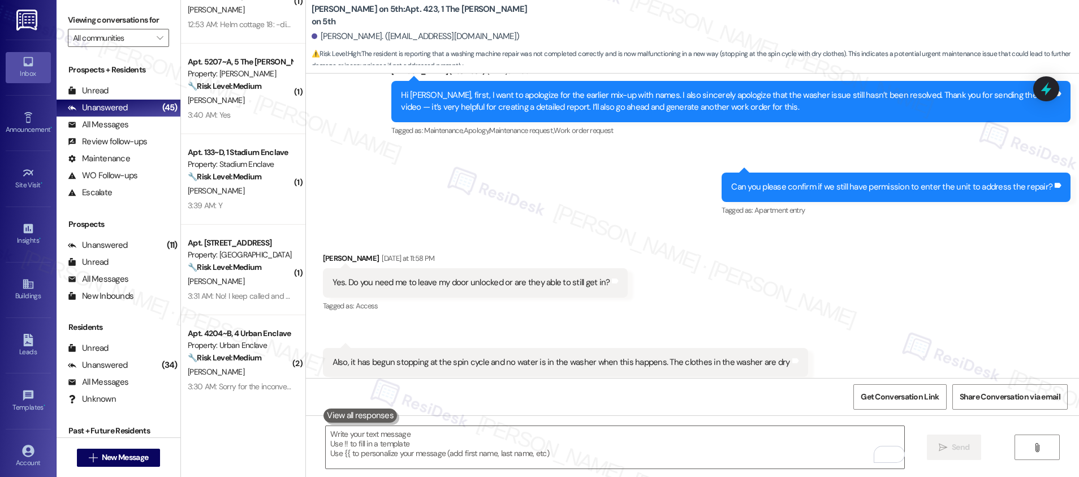
click at [491, 356] on div "Also, it has begun stopping at the spin cycle and no water is in the washer whe…" at bounding box center [560, 362] width 457 height 12
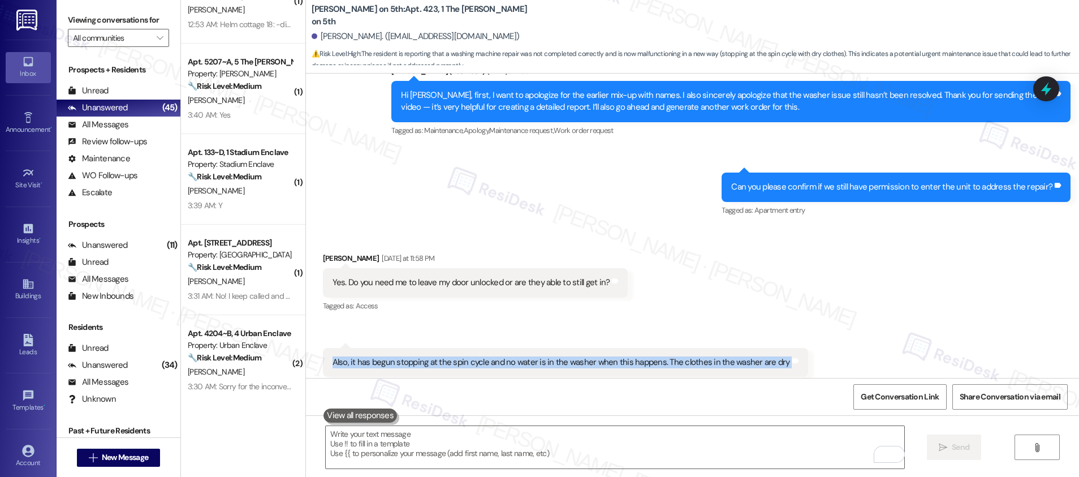
click at [491, 356] on div "Also, it has begun stopping at the spin cycle and no water is in the washer whe…" at bounding box center [560, 362] width 457 height 12
copy div "Also, it has begun stopping at the spin cycle and no water is in the washer whe…"
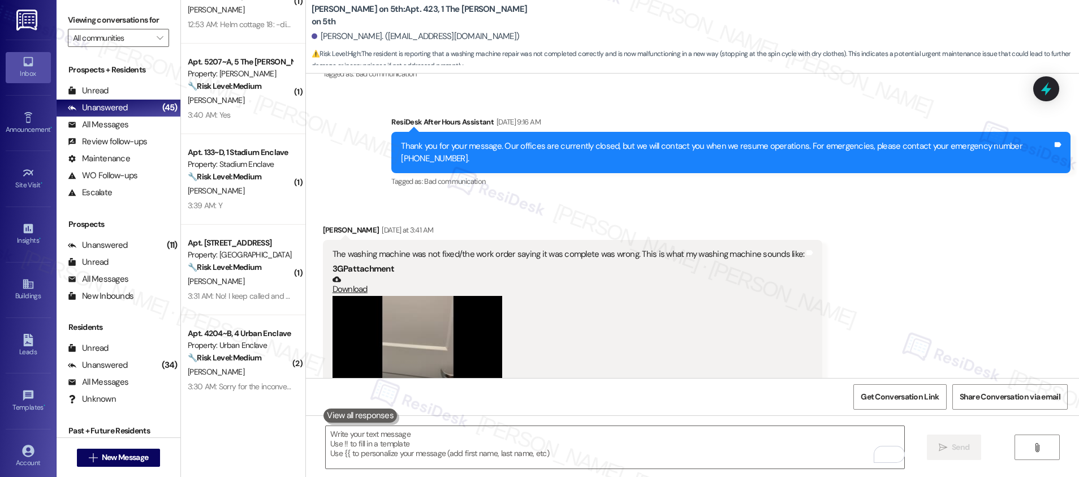
scroll to position [1526, 0]
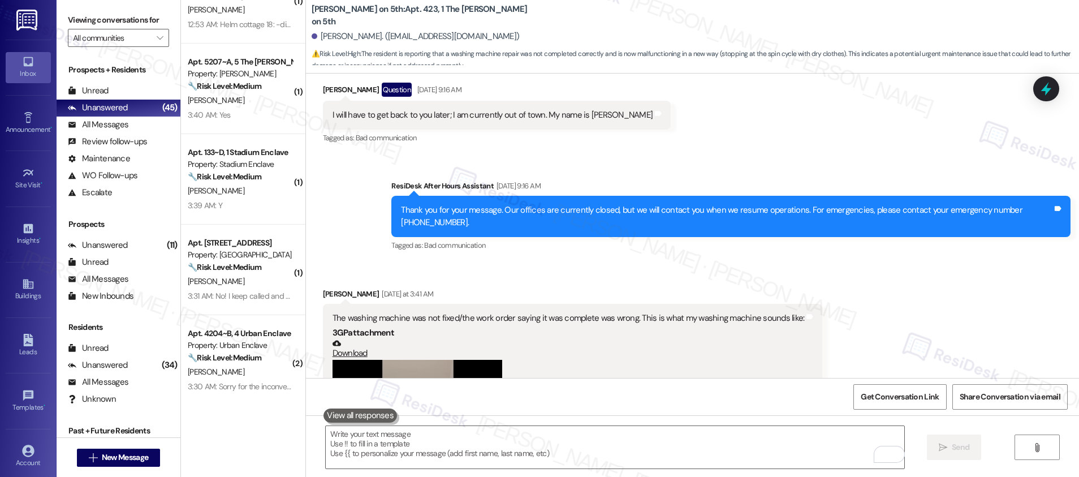
click at [452, 312] on div "The washing machine was not fixed/the work order saying it was complete was wro…" at bounding box center [568, 318] width 472 height 12
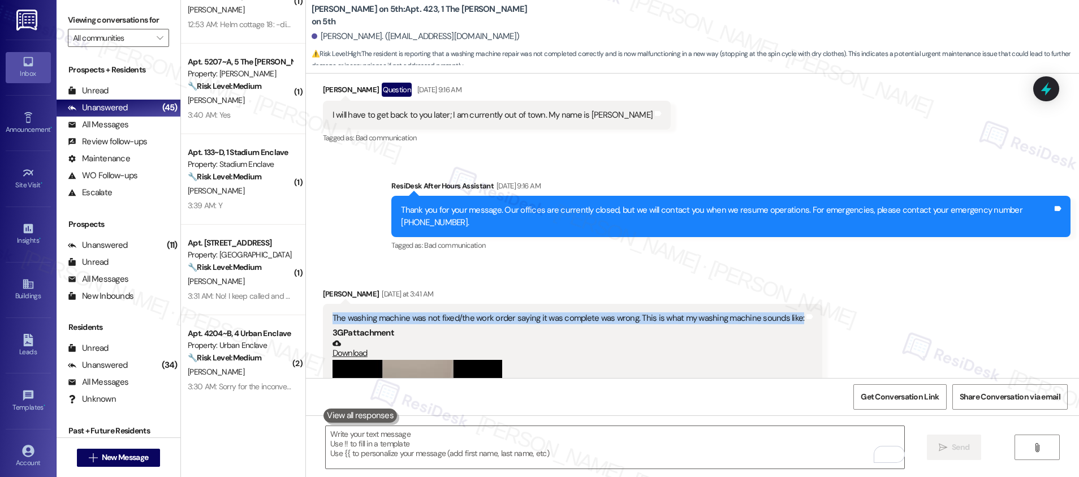
click at [452, 312] on div "The washing machine was not fixed/the work order saying it was complete was wro…" at bounding box center [568, 318] width 472 height 12
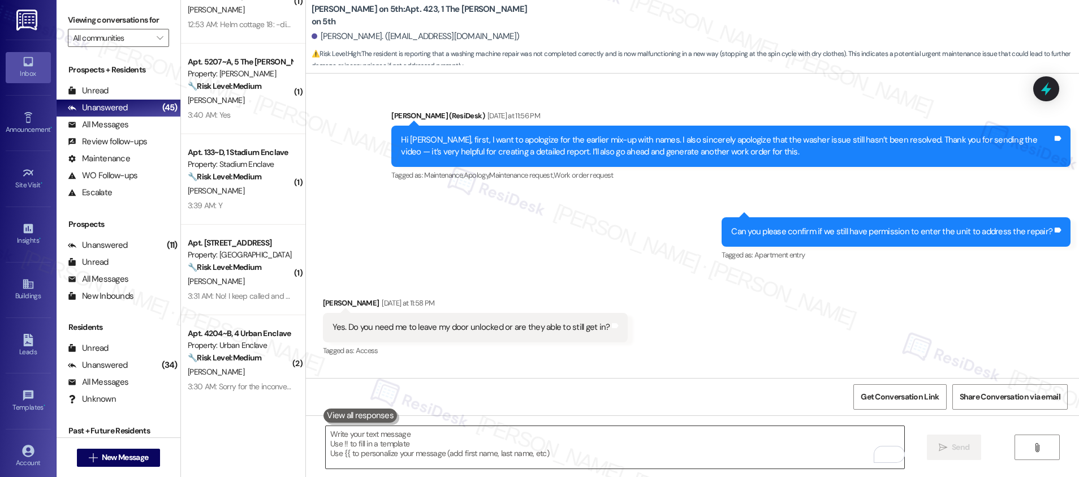
scroll to position [2297, 0]
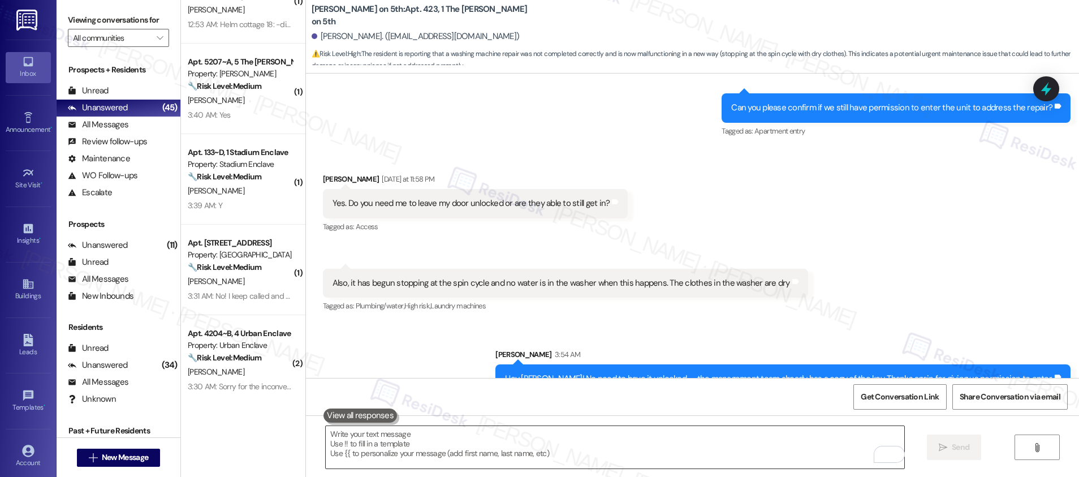
click at [434, 439] on textarea "To enrich screen reader interactions, please activate Accessibility in Grammarl…" at bounding box center [615, 447] width 578 height 42
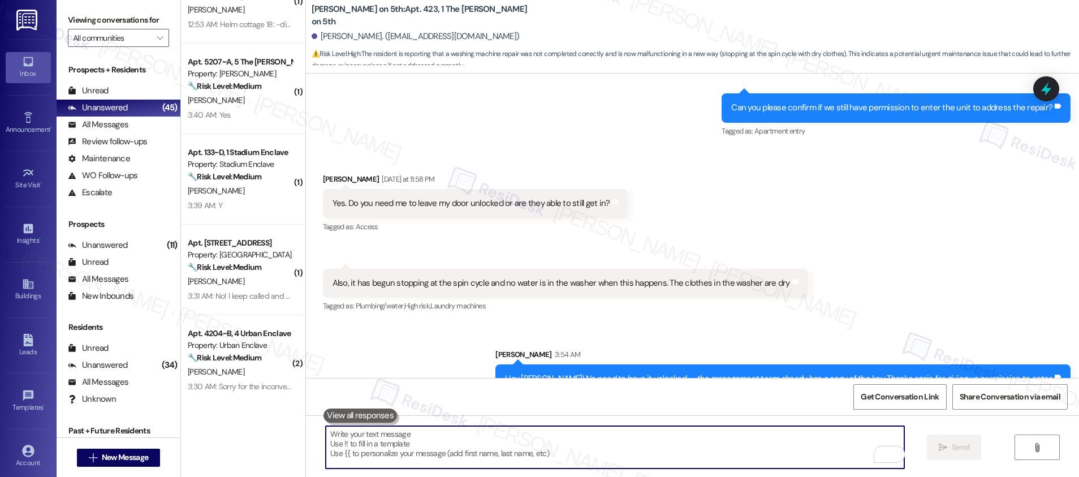
click at [434, 439] on textarea "To enrich screen reader interactions, please activate Accessibility in Grammarl…" at bounding box center [615, 447] width 578 height 42
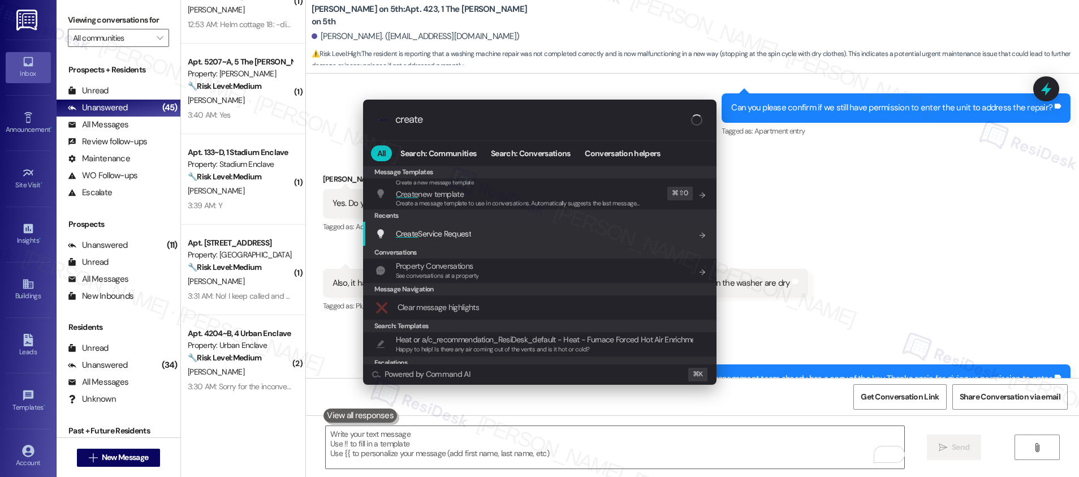
type input "create"
click at [451, 232] on span "Create Service Request" at bounding box center [433, 233] width 75 height 10
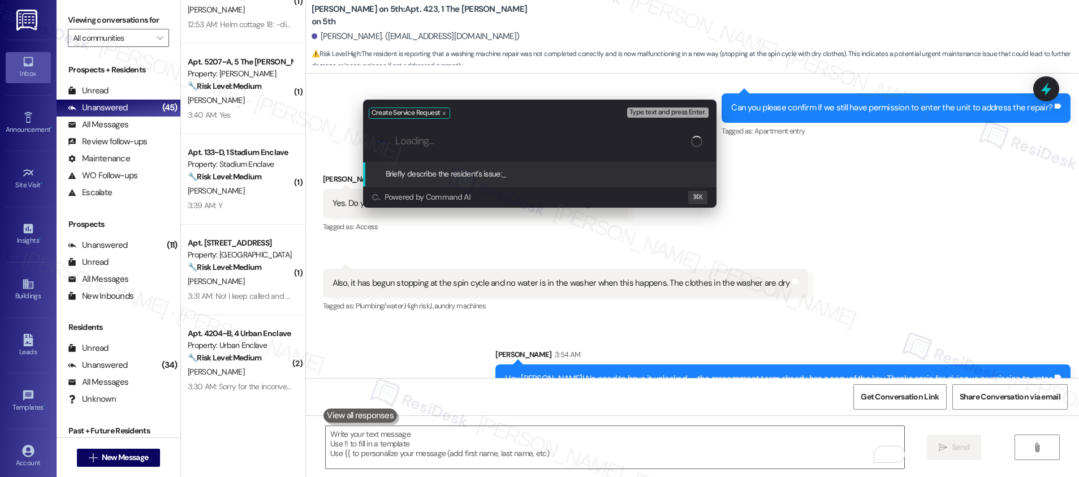
click at [426, 151] on div ".cls-1{fill:#0a055f;}.cls-2{fill:#0cc4c4;} resideskLogoBlueOrange" at bounding box center [539, 141] width 353 height 40
click at [427, 151] on div ".cls-1{fill:#0a055f;}.cls-2{fill:#0cc4c4;} resideskLogoBlueOrange" at bounding box center [539, 141] width 353 height 40
click at [464, 140] on input "Loading..." at bounding box center [543, 141] width 296 height 12
paste input "Appliance – Washing Machine"
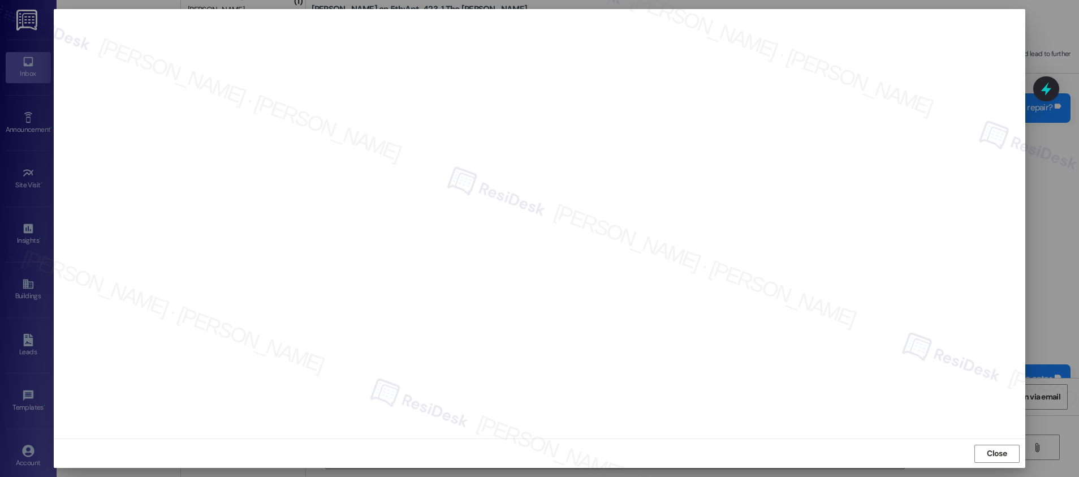
scroll to position [1, 0]
drag, startPoint x: 988, startPoint y: 455, endPoint x: 898, endPoint y: 466, distance: 90.0
click at [987, 455] on span "Close" at bounding box center [996, 453] width 20 height 12
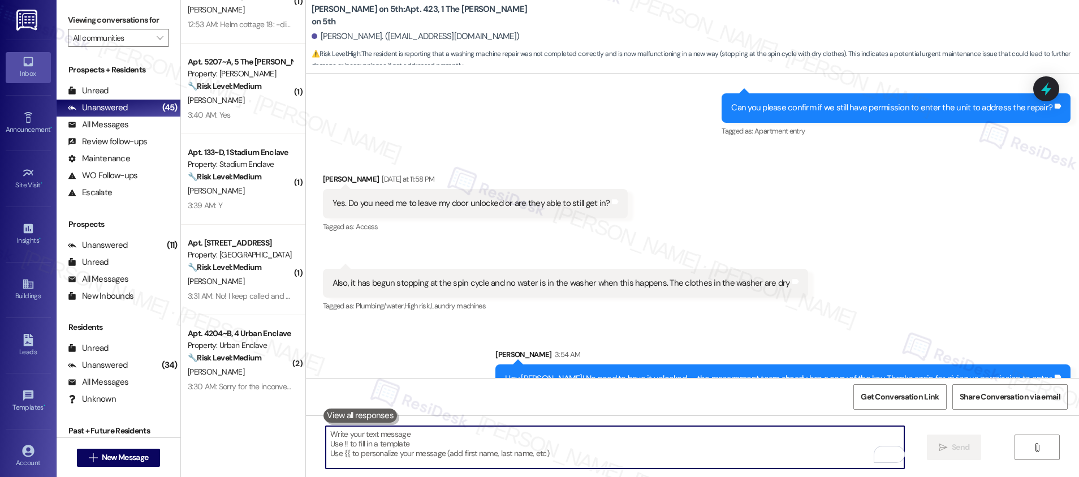
click at [685, 458] on textarea "To enrich screen reader interactions, please activate Accessibility in Grammarl…" at bounding box center [615, 447] width 578 height 42
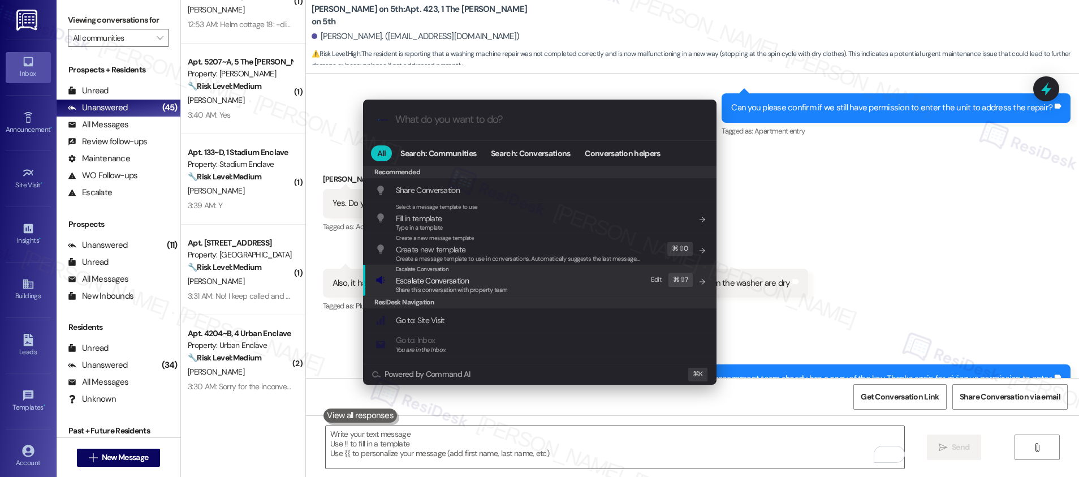
click at [478, 287] on span "Share this conversation with property team" at bounding box center [452, 289] width 112 height 8
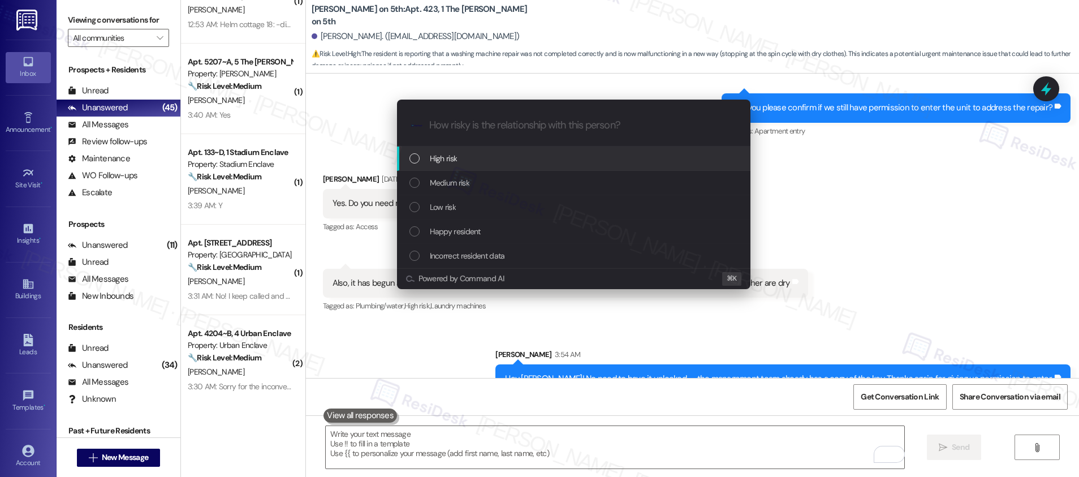
click at [461, 161] on div "High risk" at bounding box center [574, 158] width 331 height 12
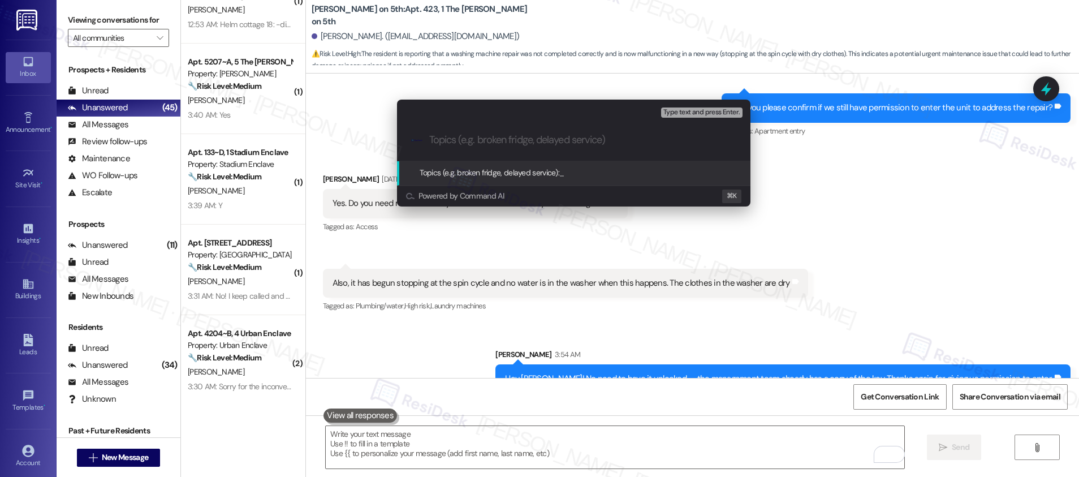
paste input "Work order submitted by Residesk | Work order #12959626 - Washer Recurring Issue"
type input "Work order submitted by Residesk | Work order #12959626 - Washer Recurring Issue"
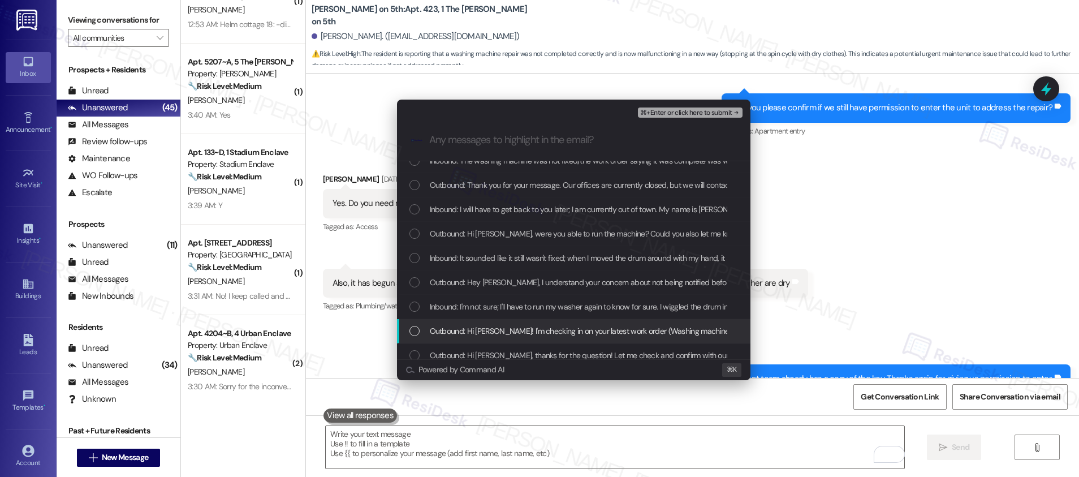
scroll to position [159, 0]
click at [543, 337] on div "Outbound: Hi [PERSON_NAME]! I'm checking in on your latest work order (Washing …" at bounding box center [573, 330] width 353 height 24
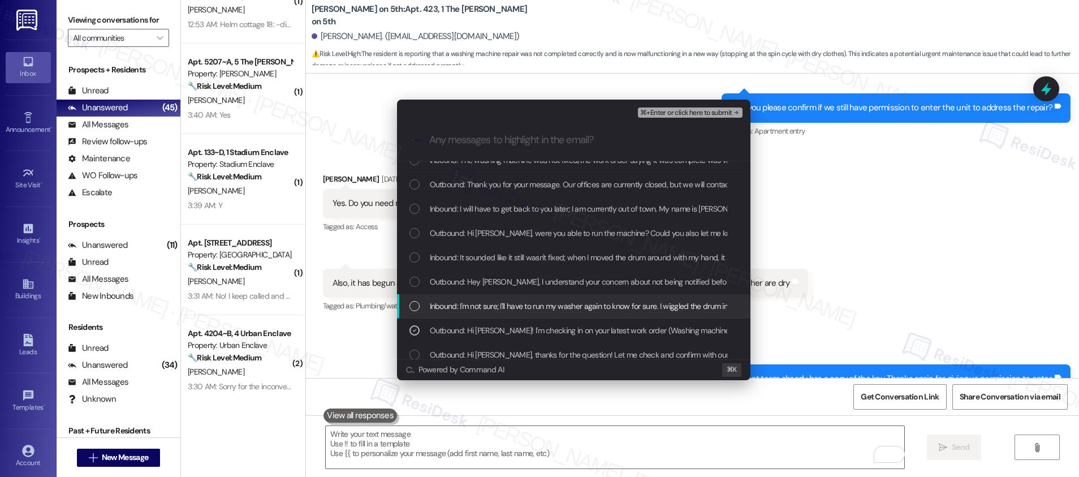
click at [557, 309] on span "Inbound: I'm not sure; I'll have to run my washer again to know for sure. I wig…" at bounding box center [1067, 306] width 1274 height 12
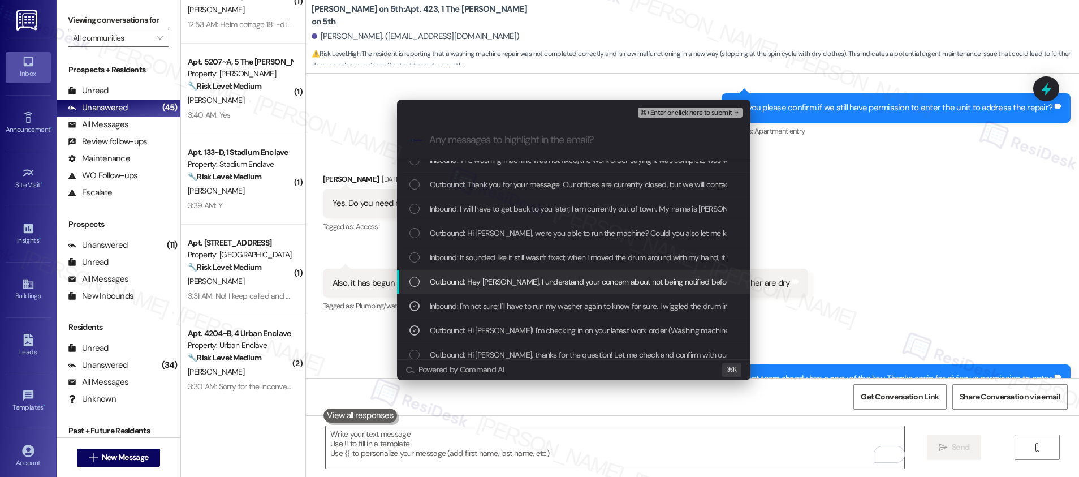
click at [543, 278] on span "Outbound: Hey [PERSON_NAME], I understand your concern about not being notified…" at bounding box center [775, 281] width 690 height 12
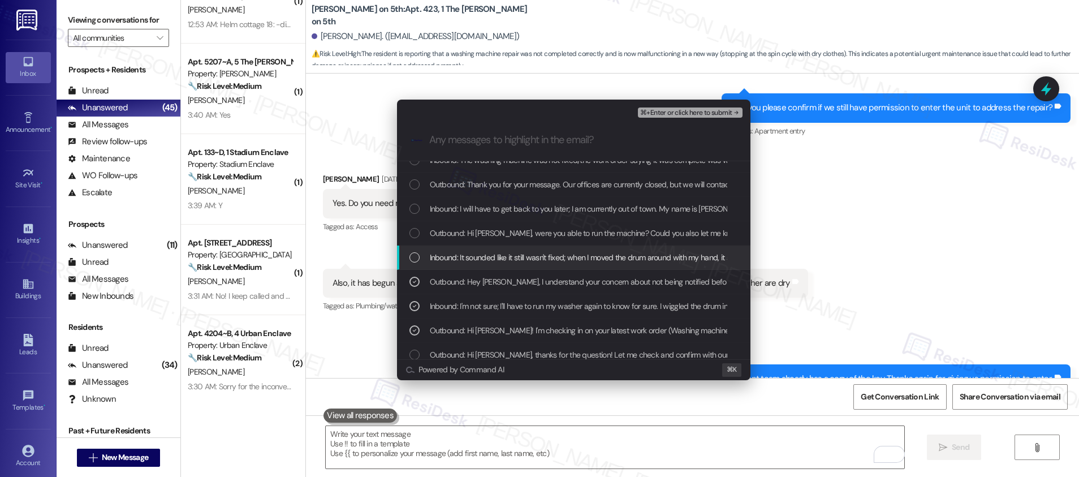
drag, startPoint x: 538, startPoint y: 263, endPoint x: 535, endPoint y: 248, distance: 15.5
click at [538, 263] on div "Inbound: It sounded like it still wasn't fixed; when I moved the drum around wi…" at bounding box center [573, 257] width 353 height 24
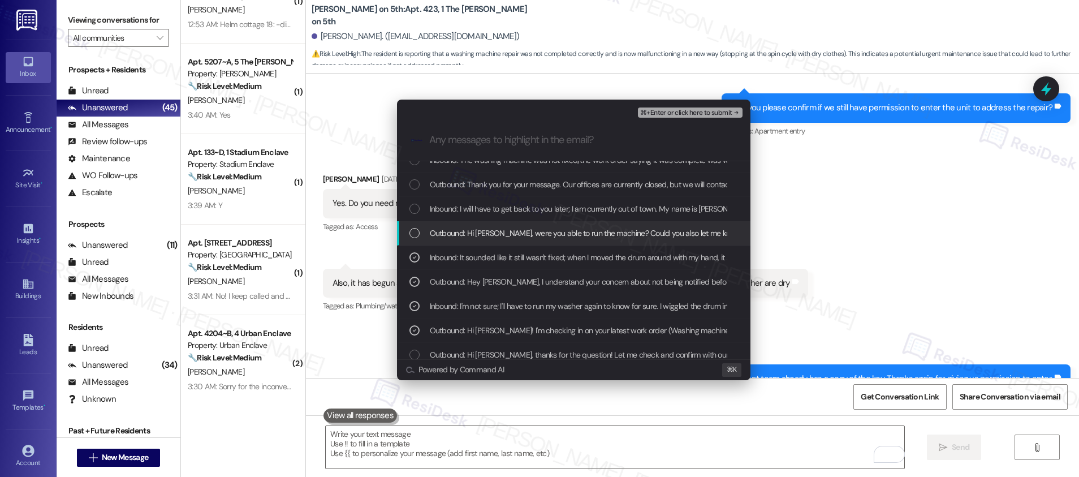
click at [530, 237] on span "Outbound: Hi [PERSON_NAME], were you able to run the machine? Could you also le…" at bounding box center [637, 233] width 415 height 12
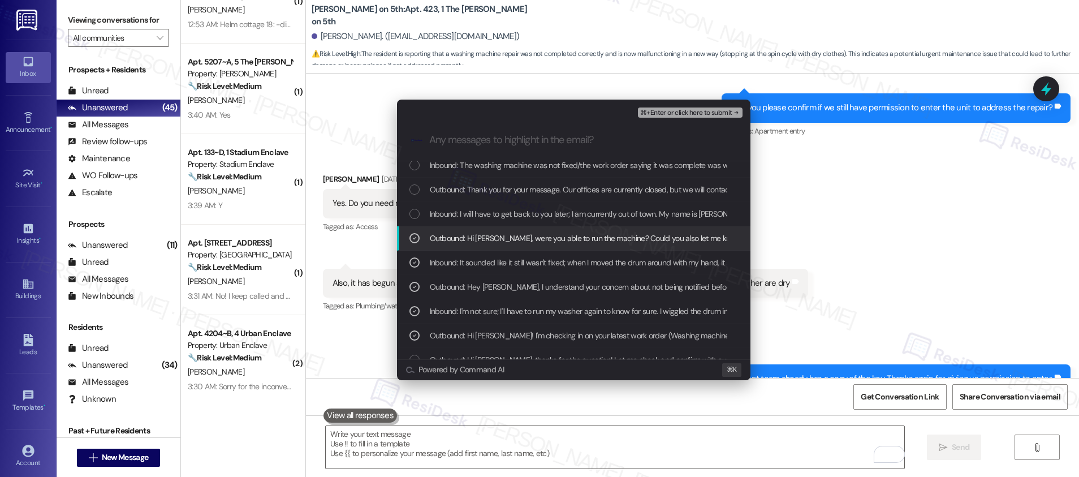
scroll to position [151, 0]
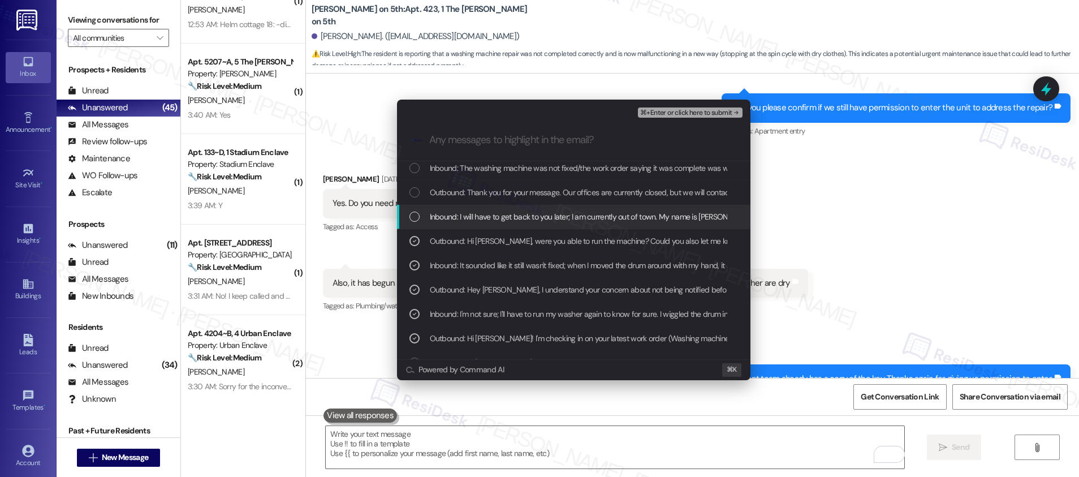
click at [531, 219] on span "Inbound: I will have to get back to you later; I am currently out of town. My n…" at bounding box center [593, 216] width 326 height 12
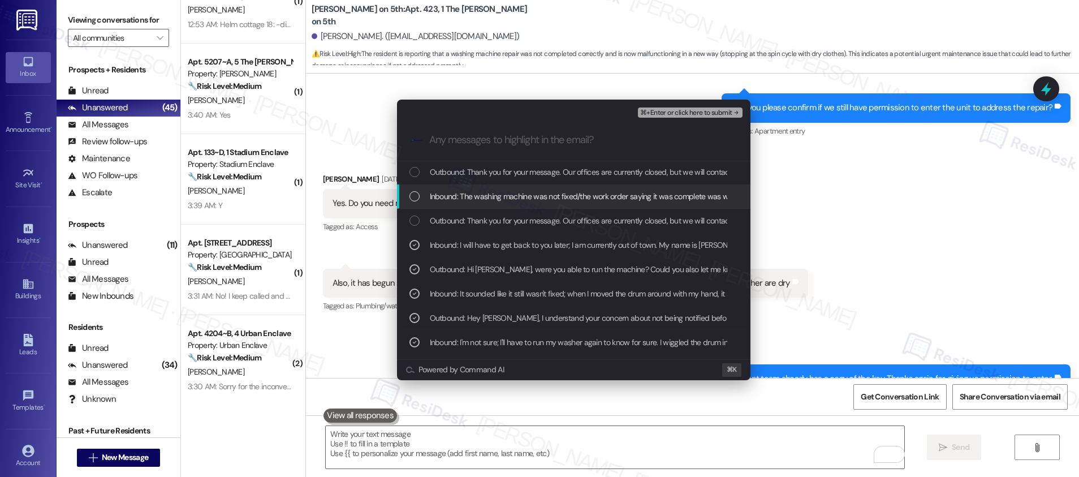
click at [522, 192] on span "Inbound: The washing machine was not fixed/the work order saying it was complet…" at bounding box center [663, 196] width 466 height 12
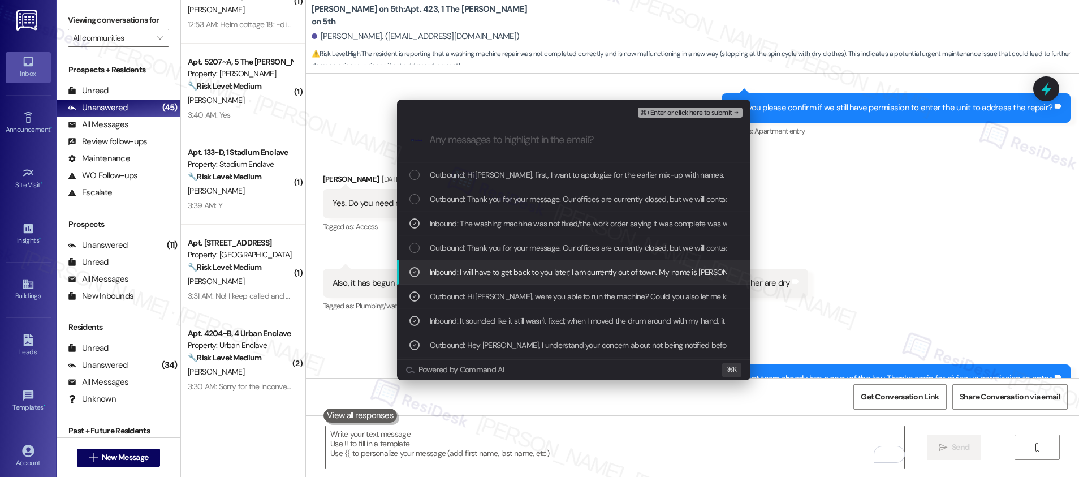
scroll to position [71, 0]
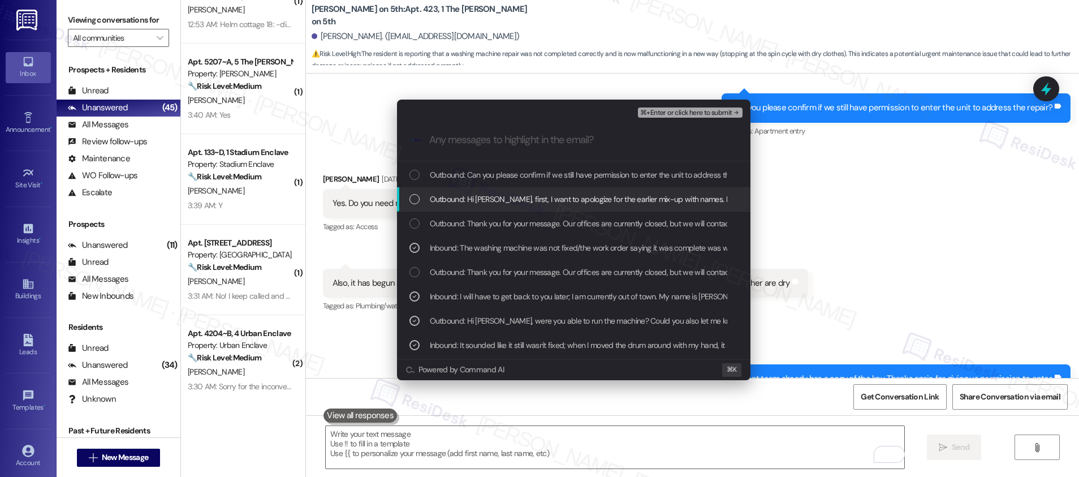
click at [513, 198] on span "Outbound: Hi [PERSON_NAME], first, I want to apologize for the earlier mix-up w…" at bounding box center [923, 199] width 986 height 12
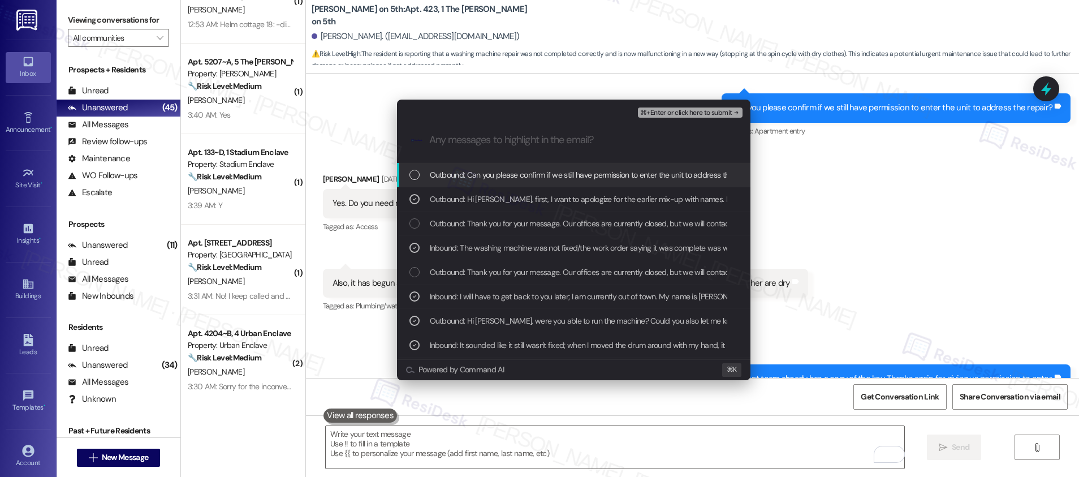
click at [515, 179] on span "Outbound: Can you please confirm if we still have permission to enter the unit …" at bounding box center [594, 174] width 328 height 12
click at [698, 111] on span "⌘+Enter or click here to submit" at bounding box center [686, 113] width 92 height 8
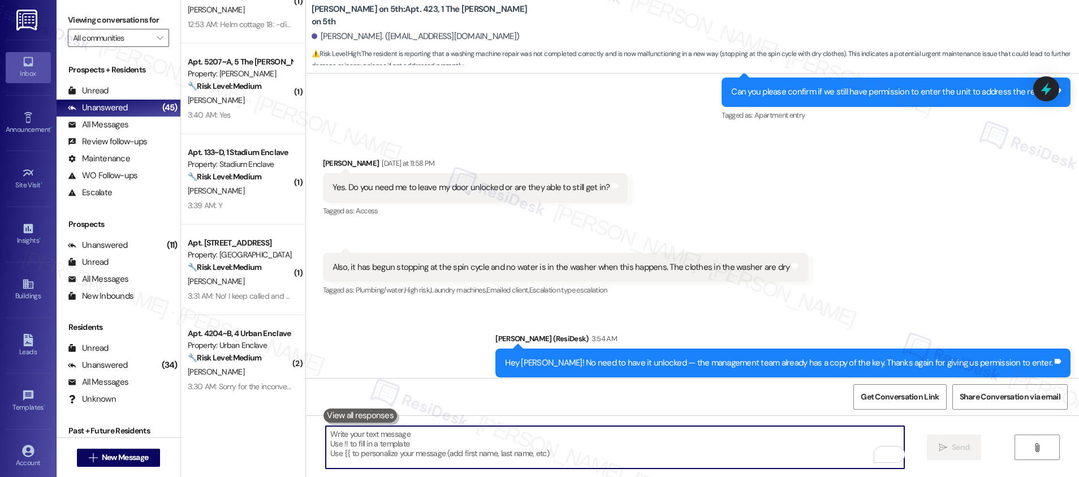
scroll to position [2314, 0]
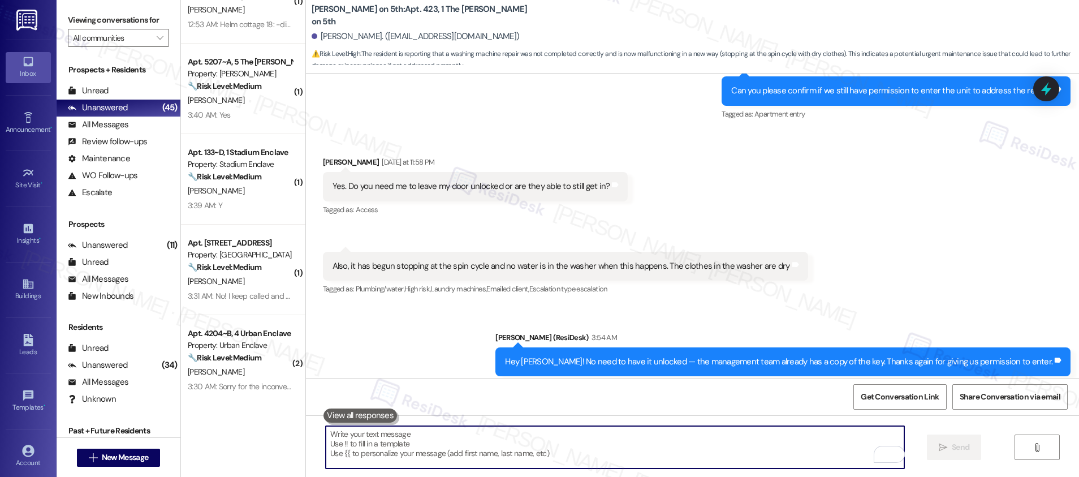
click at [563, 453] on textarea "To enrich screen reader interactions, please activate Accessibility in Grammarl…" at bounding box center [615, 447] width 578 height 42
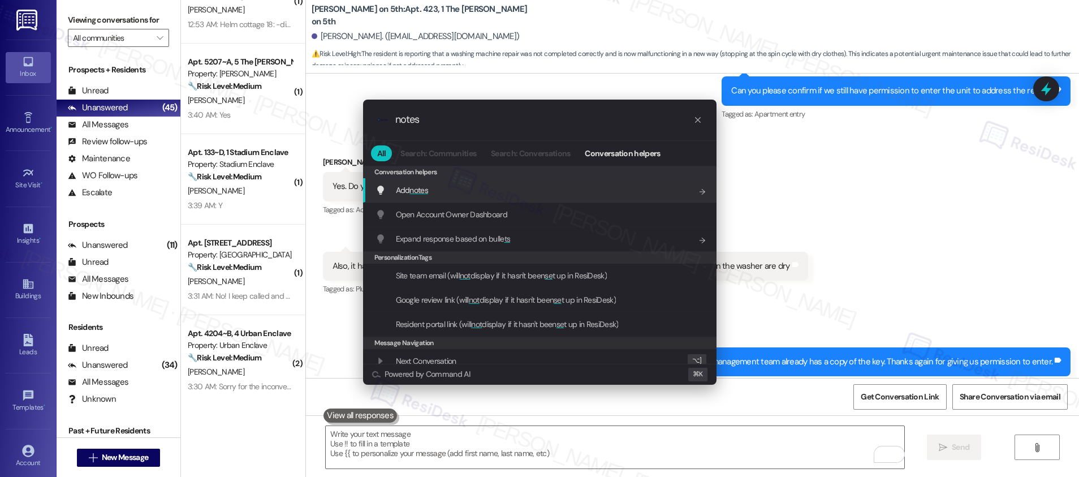
type input "notes"
click at [491, 191] on div "Add notes Add shortcut" at bounding box center [540, 190] width 331 height 12
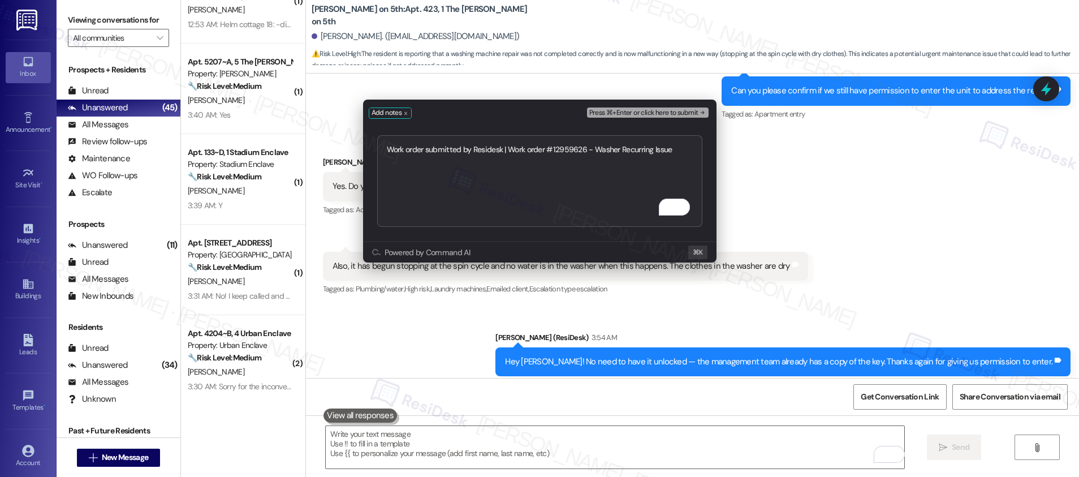
type textarea "Work order submitted by Residesk | Work order #12959626 - Washer Recurring Issue"
click at [661, 115] on span "Press ⌘+Enter or click here to submit" at bounding box center [643, 113] width 109 height 8
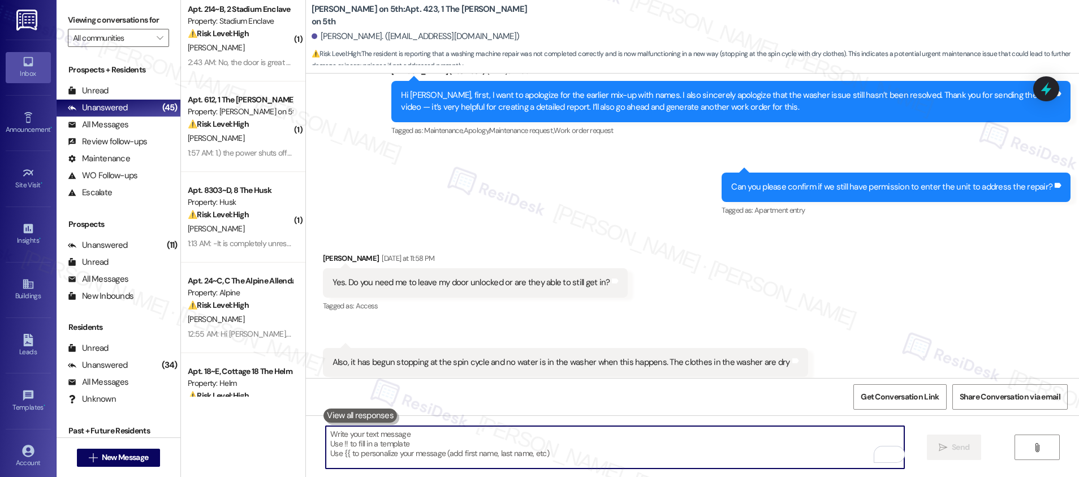
scroll to position [0, 0]
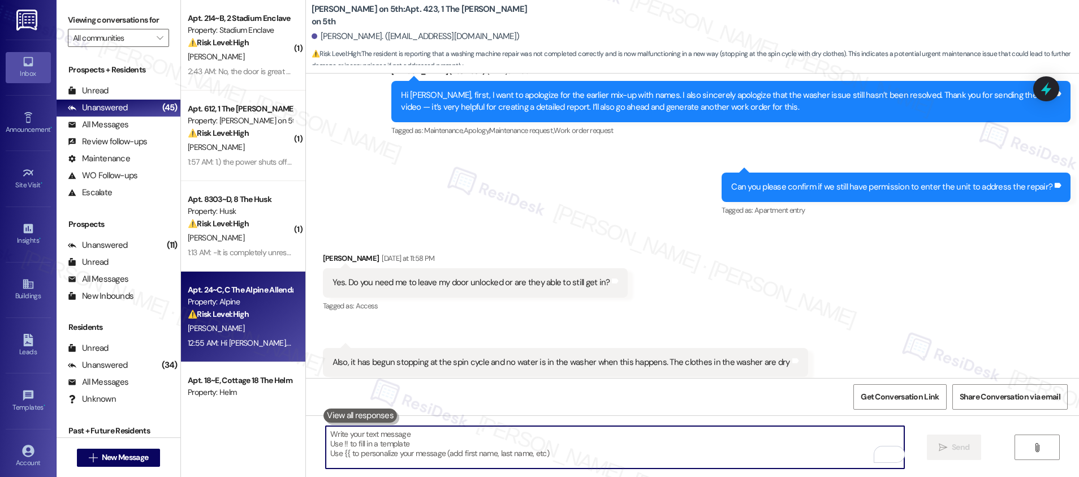
click at [246, 317] on div "⚠️ Risk Level: High The resident is expressing significant frustration and stat…" at bounding box center [240, 314] width 105 height 12
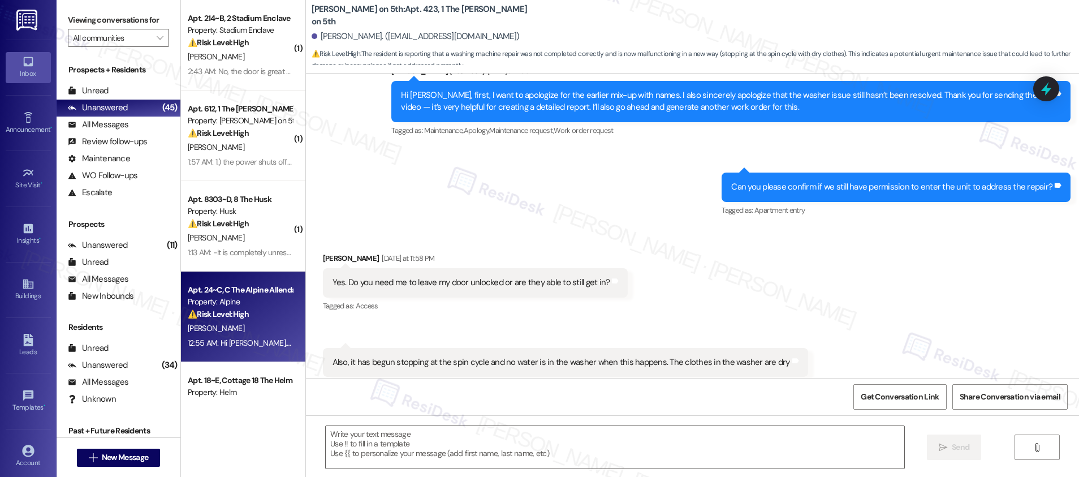
type textarea "Fetching suggested responses. Please feel free to read through the conversation…"
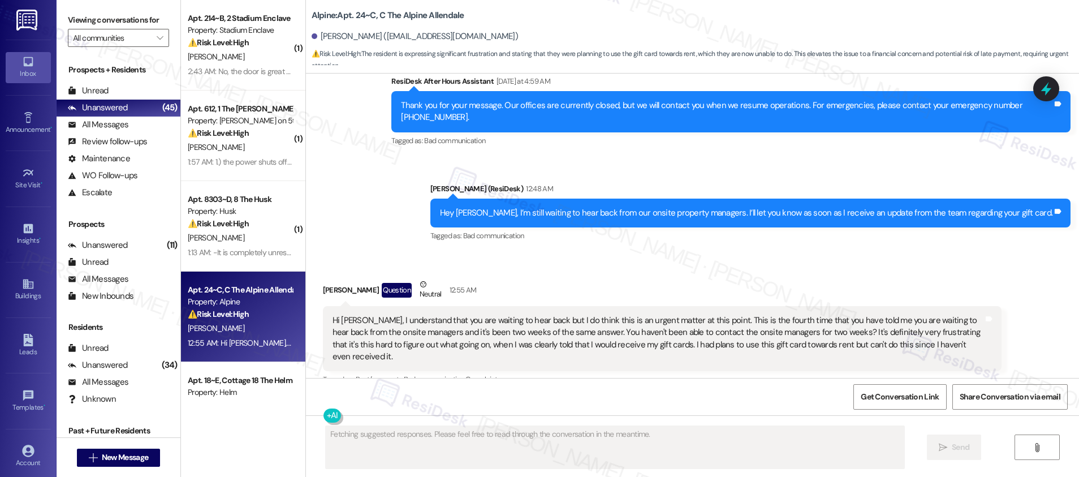
scroll to position [1699, 0]
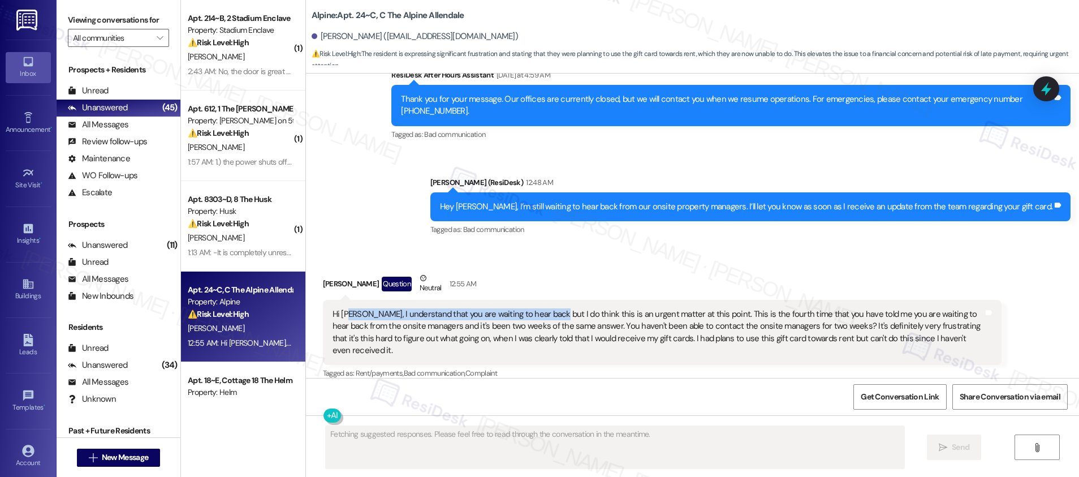
drag, startPoint x: 341, startPoint y: 315, endPoint x: 539, endPoint y: 318, distance: 198.5
click at [539, 318] on div "Hi [PERSON_NAME], I understand that you are waiting to hear back but I do think…" at bounding box center [657, 332] width 651 height 49
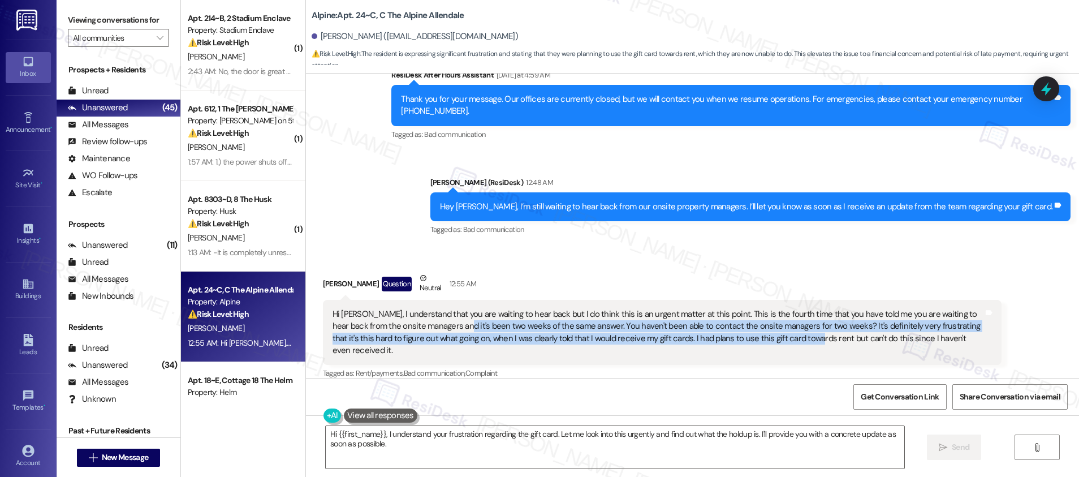
drag, startPoint x: 426, startPoint y: 327, endPoint x: 771, endPoint y: 337, distance: 344.4
click at [763, 336] on div "Hi [PERSON_NAME], I understand that you are waiting to hear back but I do think…" at bounding box center [657, 332] width 651 height 49
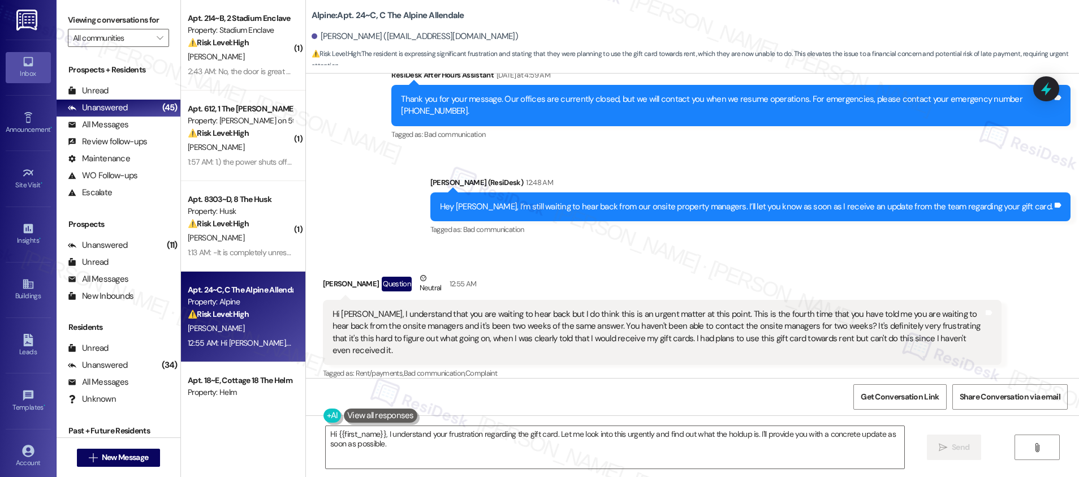
click at [771, 340] on div "Hi [PERSON_NAME], I understand that you are waiting to hear back but I do think…" at bounding box center [657, 332] width 651 height 49
drag, startPoint x: 730, startPoint y: 321, endPoint x: 837, endPoint y: 334, distance: 107.1
click at [856, 328] on div "Hi [PERSON_NAME], I understand that you are waiting to hear back but I do think…" at bounding box center [657, 332] width 651 height 49
click at [374, 339] on div "Hi [PERSON_NAME], I understand that you are waiting to hear back but I do think…" at bounding box center [657, 332] width 651 height 49
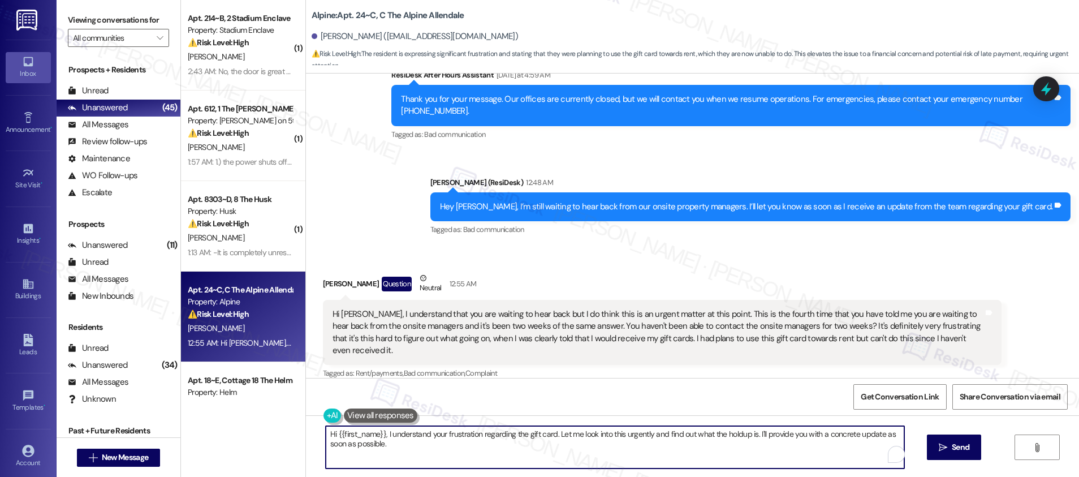
drag, startPoint x: 395, startPoint y: 442, endPoint x: 402, endPoint y: 444, distance: 7.2
click at [395, 442] on textarea "Hi {{first_name}}, I understand your frustration regarding the gift card. Let m…" at bounding box center [615, 447] width 578 height 42
drag, startPoint x: 550, startPoint y: 434, endPoint x: 617, endPoint y: 452, distance: 69.1
click at [617, 452] on textarea "Hi {{first_name}}, I understand your frustration regarding the gift card. Let m…" at bounding box center [615, 447] width 578 height 42
click at [658, 456] on textarea "Hi {{first_name}}, I understand your frustration regarding the gift card. Let m…" at bounding box center [615, 447] width 578 height 42
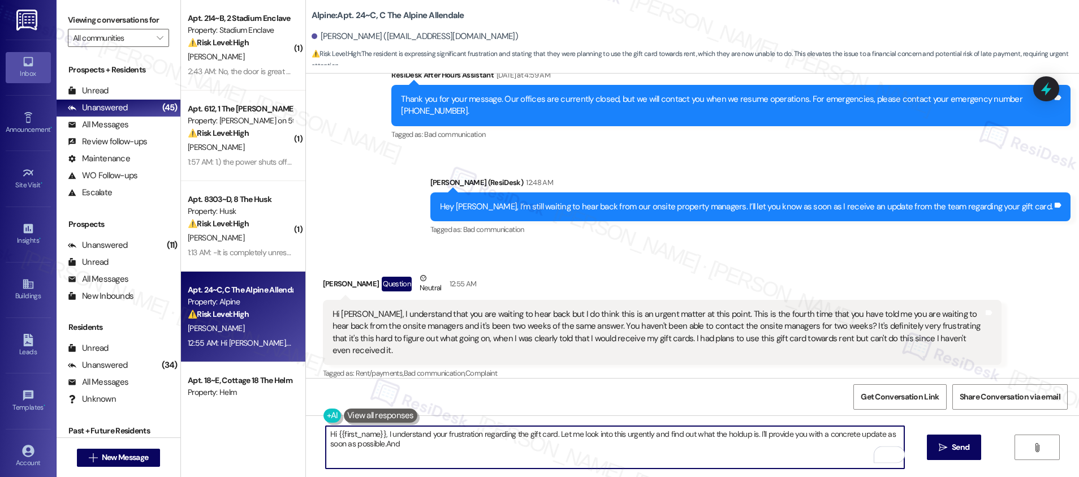
click at [552, 435] on textarea "Hi {{first_name}}, I understand your frustration regarding the gift card. Let m…" at bounding box center [615, 447] width 578 height 42
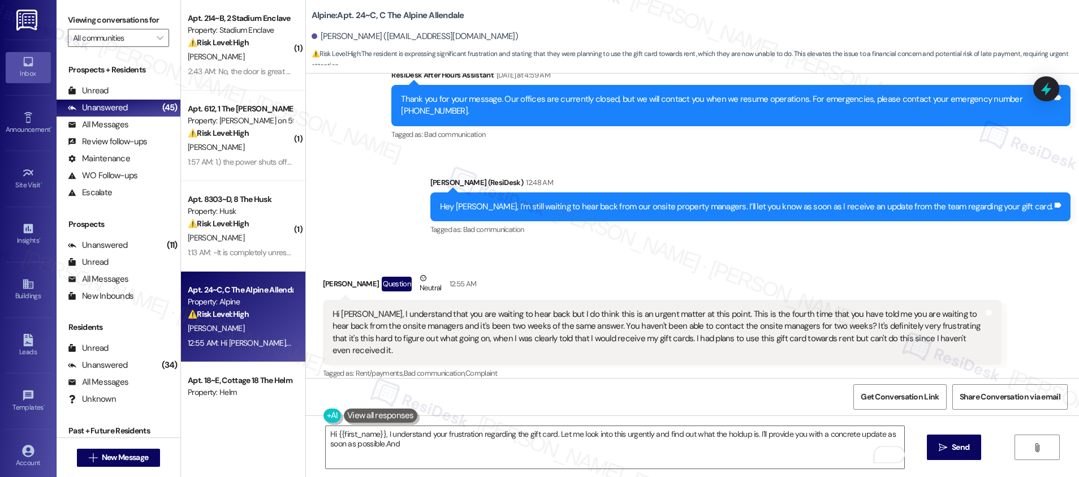
click at [468, 314] on div "Hi [PERSON_NAME], I understand that you are waiting to hear back but I do think…" at bounding box center [657, 332] width 651 height 49
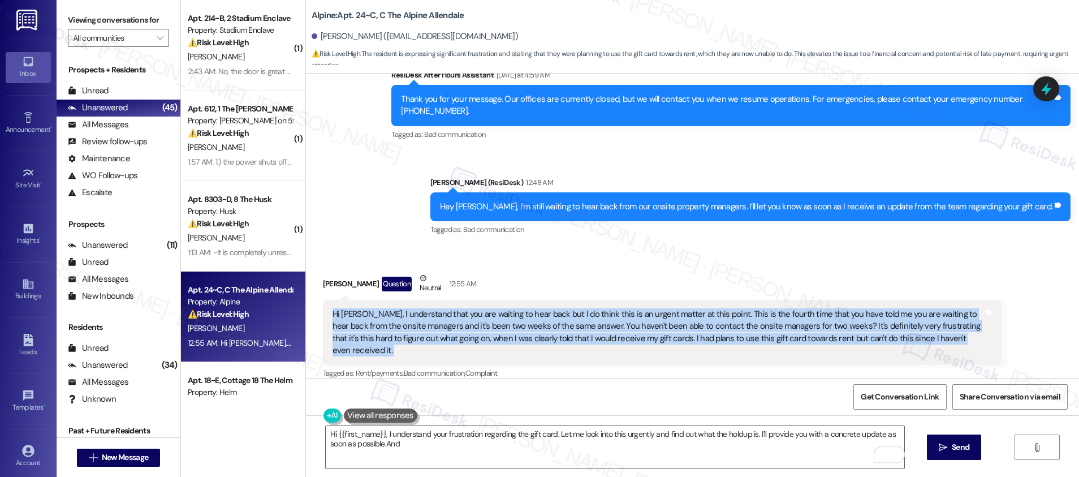
click at [468, 314] on div "Hi [PERSON_NAME], I understand that you are waiting to hear back but I do think…" at bounding box center [657, 332] width 651 height 49
copy div "Hi [PERSON_NAME], I understand that you are waiting to hear back but I do think…"
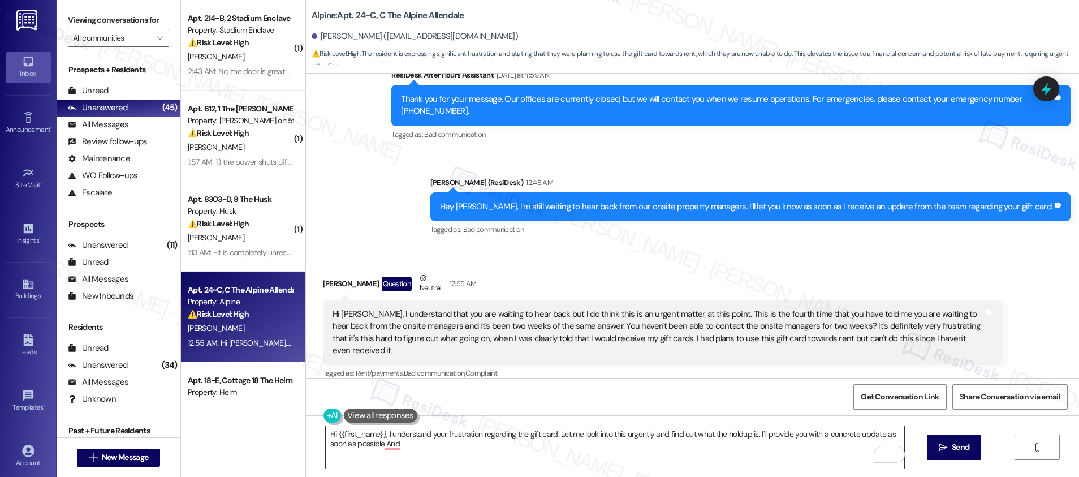
click at [464, 458] on textarea "Hi {{first_name}}, I understand your frustration regarding the gift card. Let m…" at bounding box center [615, 447] width 578 height 42
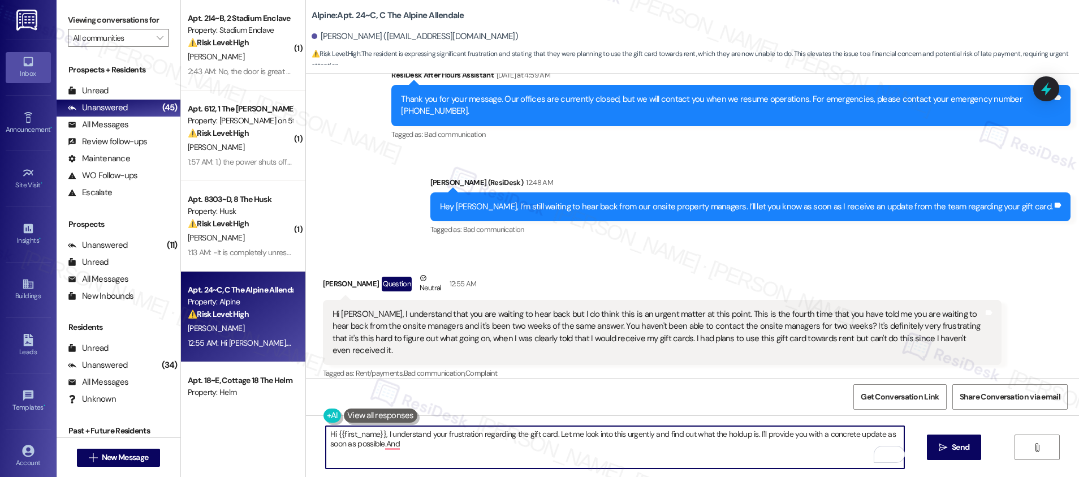
click at [555, 445] on textarea "Hi {{first_name}}, I understand your frustration regarding the gift card. Let m…" at bounding box center [615, 447] width 578 height 42
drag, startPoint x: 414, startPoint y: 451, endPoint x: 318, endPoint y: 430, distance: 98.8
click at [306, 434] on div "Hi {{first_name}}, I understand your frustration regarding the gift card. Let m…" at bounding box center [692, 457] width 773 height 85
click at [503, 436] on textarea "I understand, [PERSON_NAME]. If you need urgent response, feel free to swing by…" at bounding box center [615, 447] width 578 height 42
type textarea "I understand, [PERSON_NAME]. If you need urgent response, feel free to call or …"
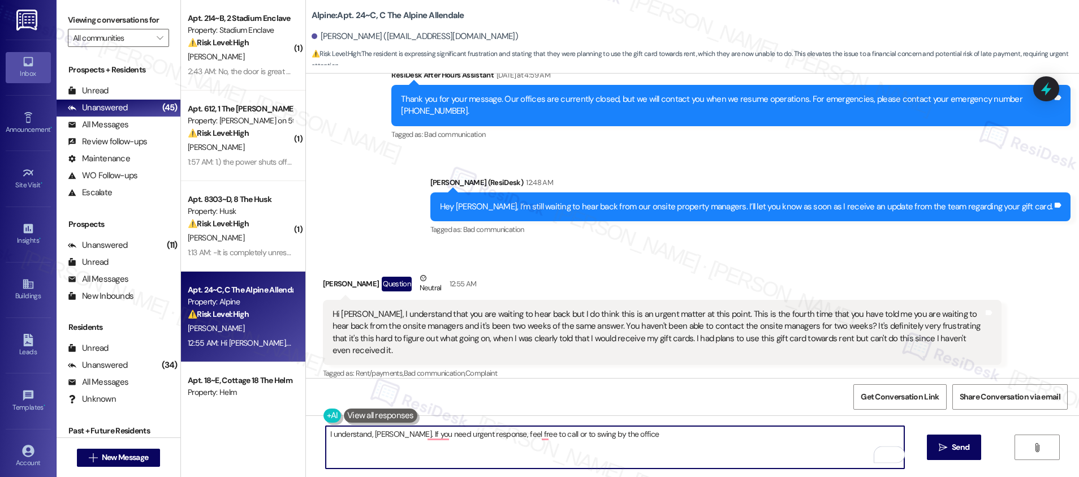
click at [528, 427] on textarea "I understand, [PERSON_NAME]. If you need urgent response, feel free to call or …" at bounding box center [615, 447] width 578 height 42
click at [528, 428] on textarea "I understand, [PERSON_NAME]. If you need urgent response, feel free to call or …" at bounding box center [615, 447] width 578 height 42
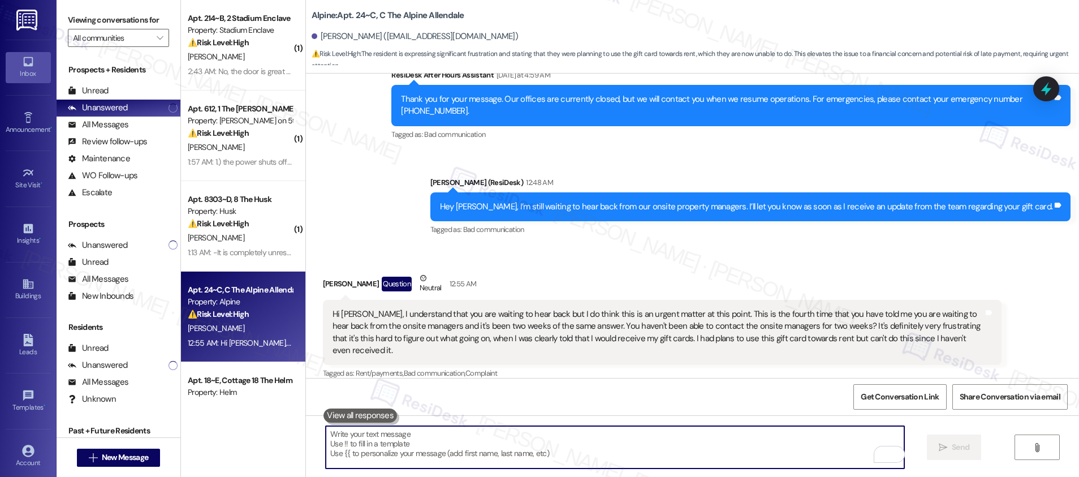
click at [352, 440] on textarea "To enrich screen reader interactions, please activate Accessibility in Grammarl…" at bounding box center [615, 447] width 578 height 42
paste textarea "I understand, [PERSON_NAME]. If you need a quicker response, please feel free t…"
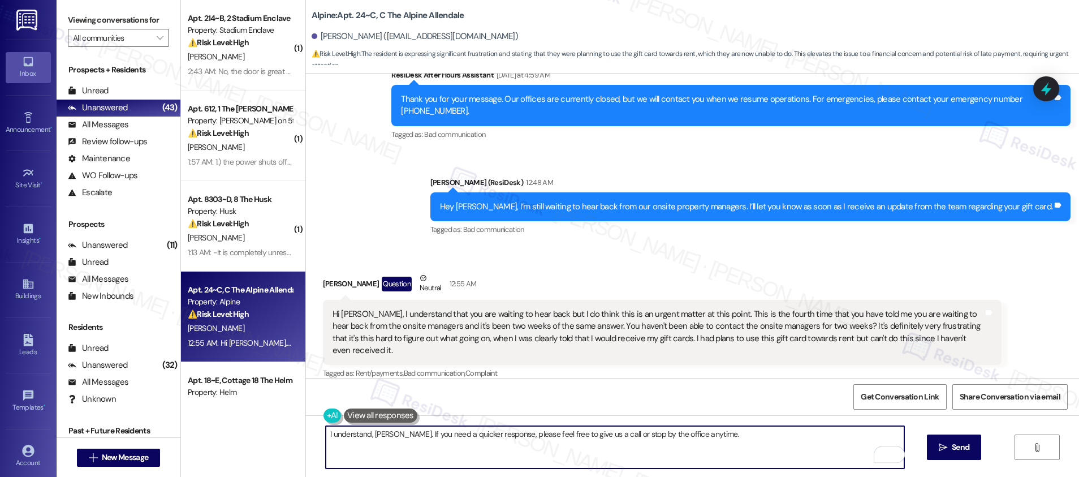
click at [734, 439] on textarea "I understand, [PERSON_NAME]. If you need a quicker response, please feel free t…" at bounding box center [615, 447] width 578 height 42
type textarea "I understand, [PERSON_NAME]. If you need a quicker response, please feel free t…"
click at [931, 454] on button " Send" at bounding box center [954, 446] width 55 height 25
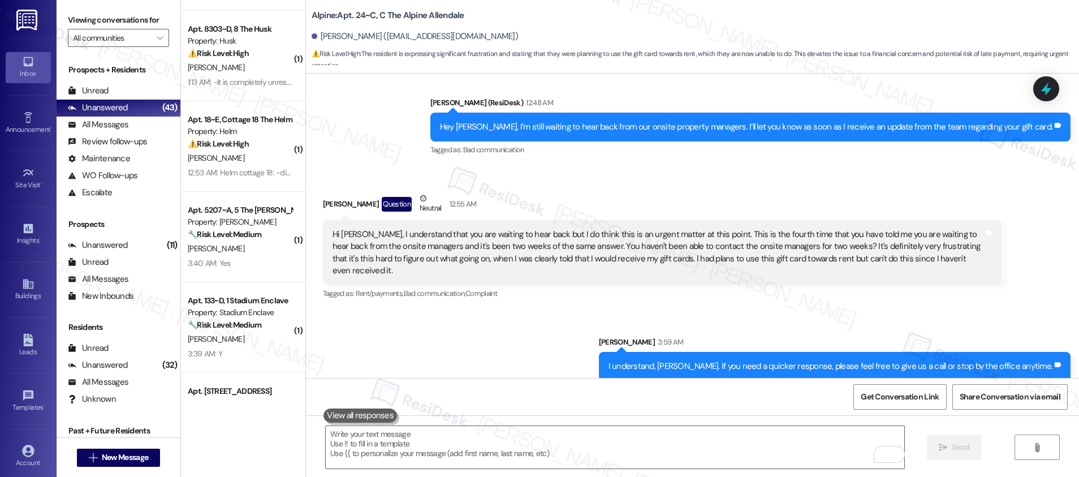
scroll to position [171, 0]
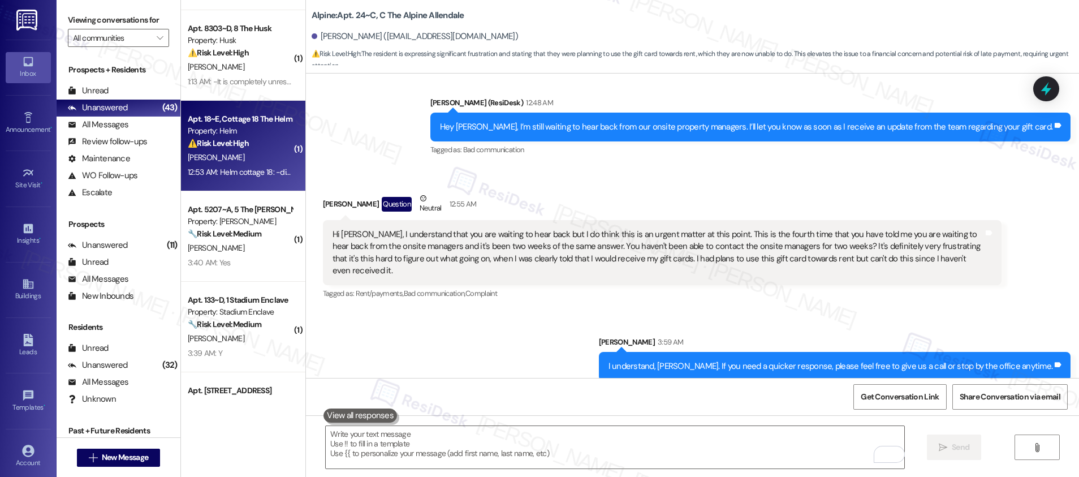
click at [239, 171] on div "12:53 AM: Helm cottage 18: -dishwasher is broken - broken kitchen drawers 12:53…" at bounding box center [311, 172] width 246 height 10
type textarea "Fetching suggested responses. Please feel free to read through the conversation…"
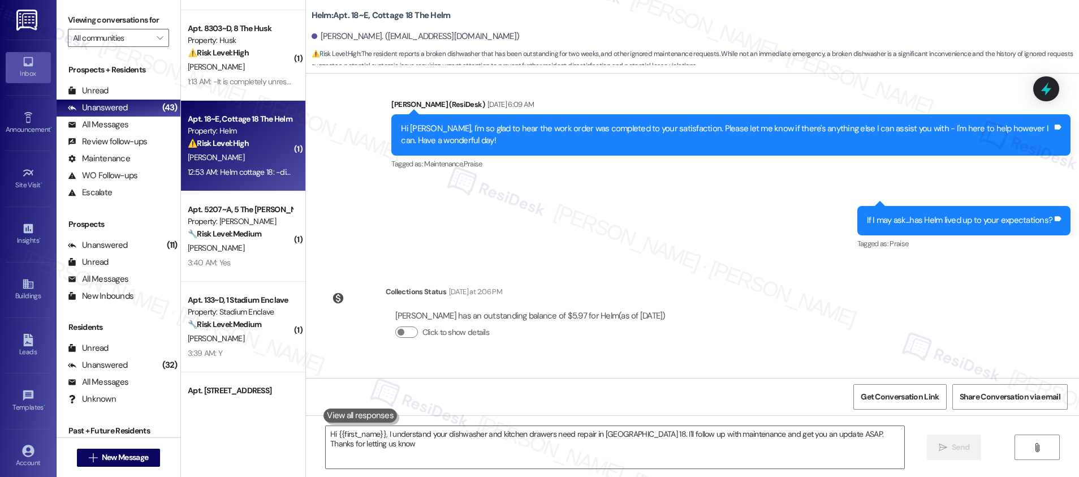
type textarea "Hi {{first_name}}, I understand your dishwasher and kitchen drawers need repair…"
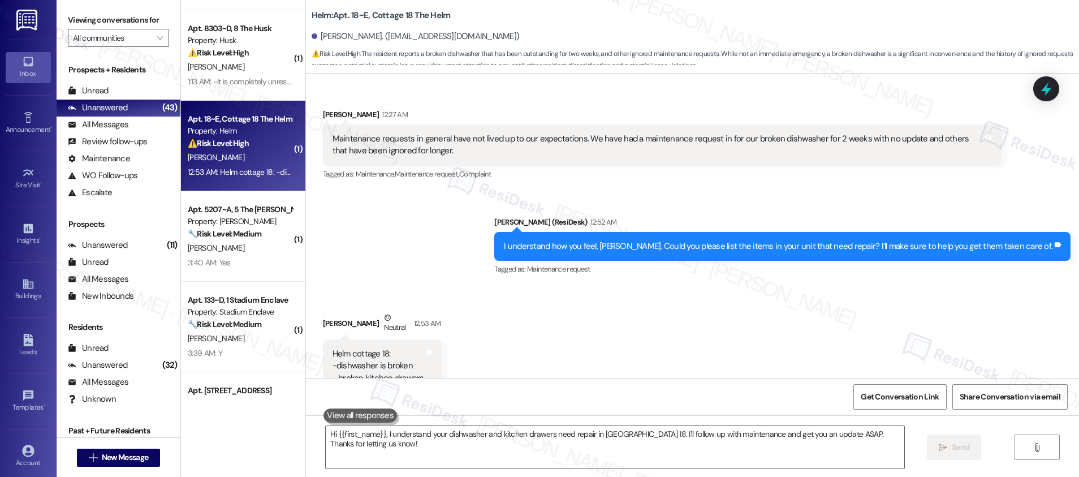
scroll to position [729, 0]
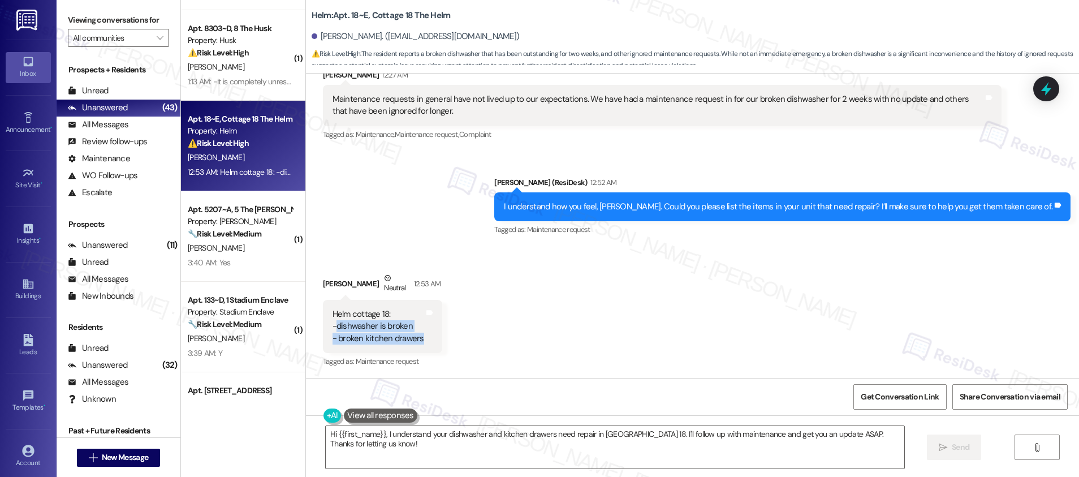
drag, startPoint x: 328, startPoint y: 327, endPoint x: 401, endPoint y: 342, distance: 74.4
click at [412, 345] on div "Helm cottage 18: -dishwasher is broken - broken kitchen drawers Tags and notes" at bounding box center [382, 326] width 119 height 53
drag, startPoint x: 319, startPoint y: 311, endPoint x: 409, endPoint y: 355, distance: 100.4
click at [429, 344] on div "Helm cottage 18: -dishwasher is broken - broken kitchen drawers Tags and notes" at bounding box center [382, 326] width 119 height 53
copy div "Helm cottage 18: -dishwasher is broken - broken kitchen drawers Tags and notes"
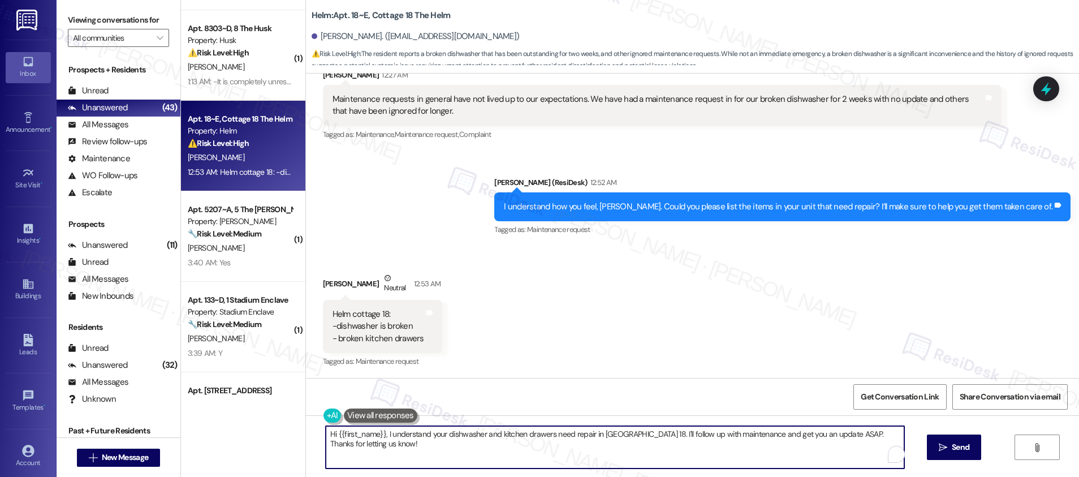
click at [478, 439] on textarea "Hi {{first_name}}, I understand your dishwasher and kitchen drawers need repair…" at bounding box center [615, 447] width 578 height 42
click at [479, 439] on textarea "Hi {{first_name}}, I understand your dishwasher and kitchen drawers need repair…" at bounding box center [615, 447] width 578 height 42
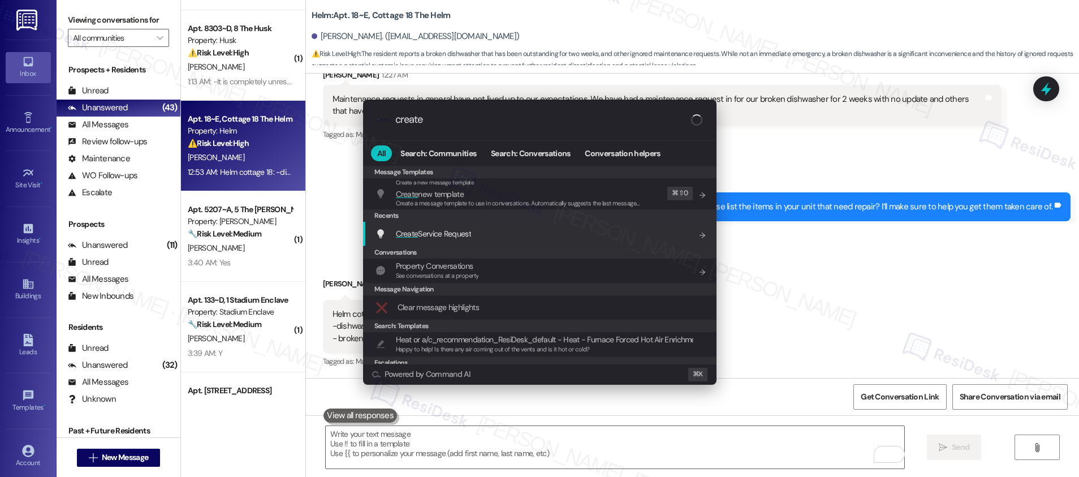
type input "create"
click at [474, 237] on div "Create Service Request Add shortcut" at bounding box center [540, 233] width 331 height 12
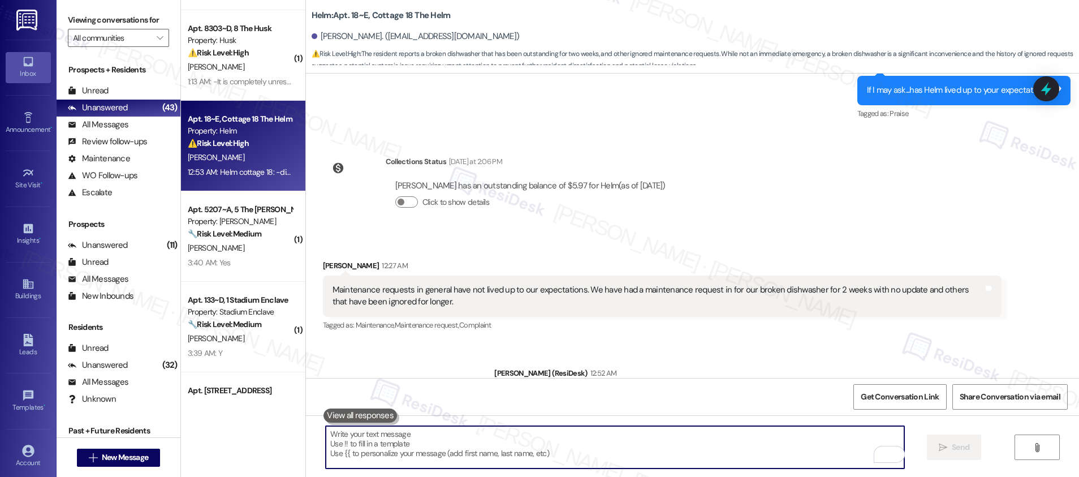
scroll to position [729, 0]
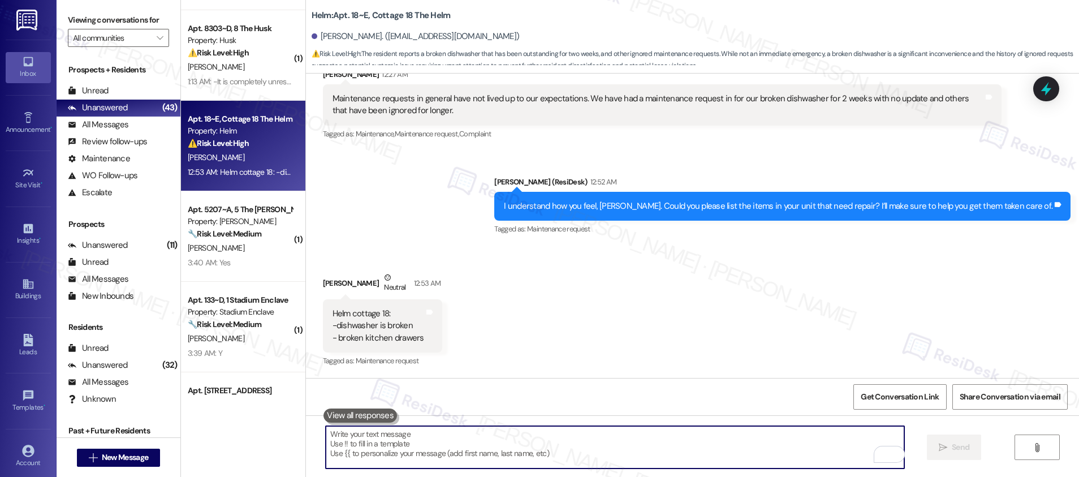
click at [451, 457] on textarea "To enrich screen reader interactions, please activate Accessibility in Grammarl…" at bounding box center [615, 447] width 578 height 42
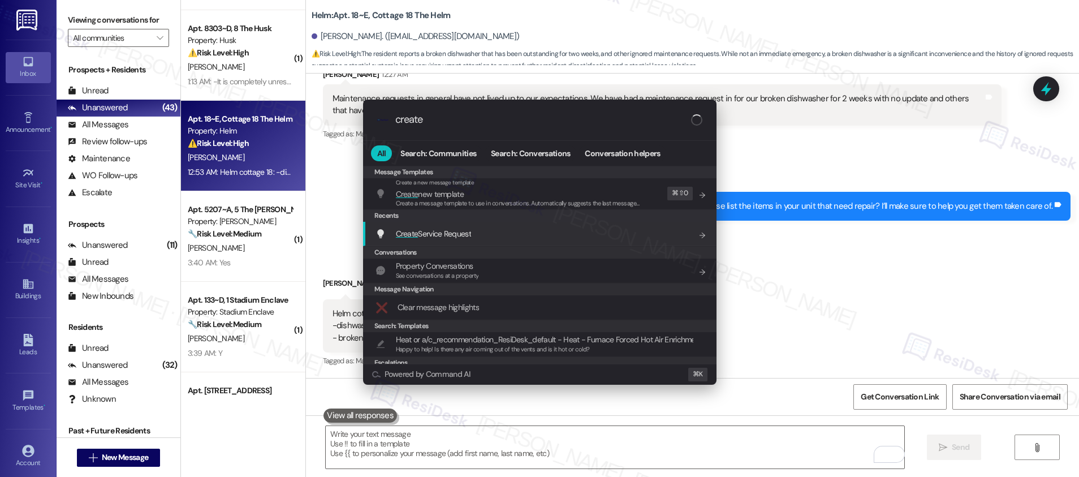
type input "create"
click at [484, 237] on div "Create Service Request Add shortcut" at bounding box center [540, 233] width 331 height 12
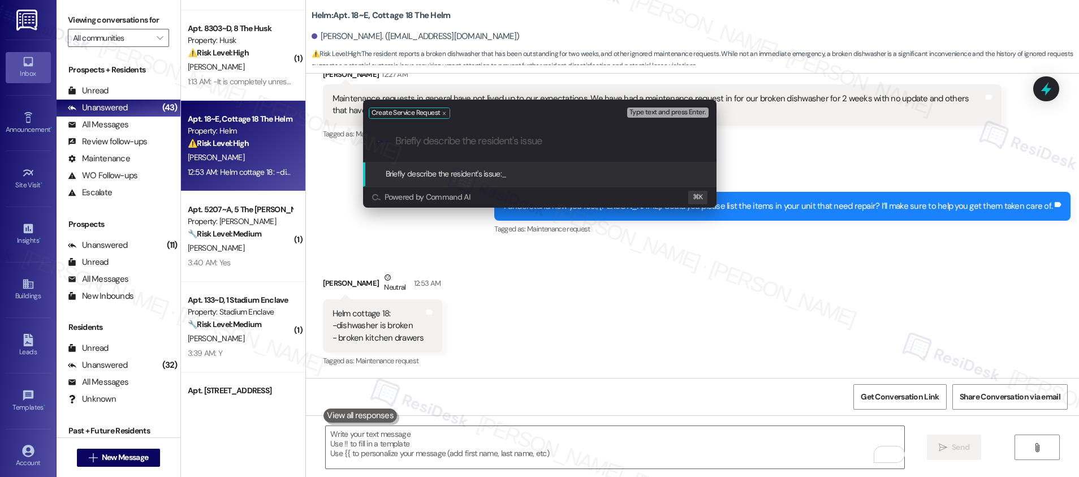
click at [440, 148] on div ".cls-1{fill:#0a055f;}.cls-2{fill:#0cc4c4;} resideskLogoBlueOrange" at bounding box center [539, 141] width 353 height 40
click at [444, 142] on input "Briefly describe the resident's issue" at bounding box center [548, 141] width 307 height 12
paste input "Appliances & Fixtures"
type input "Appliances & Fixtures Repair"
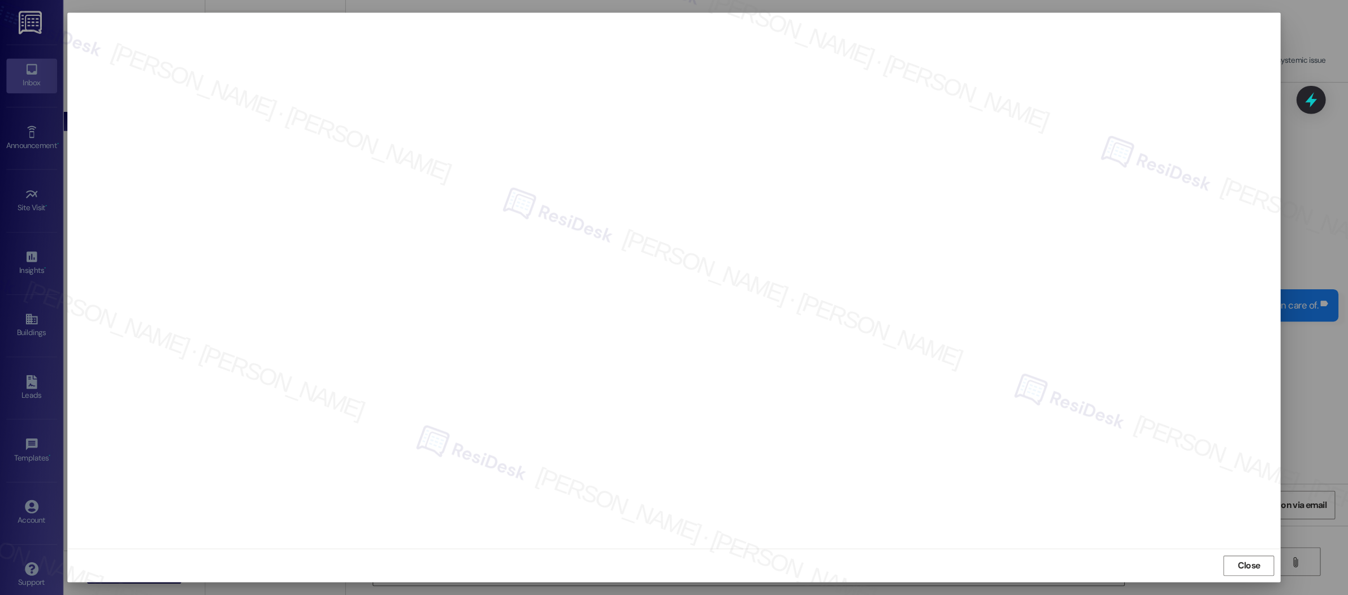
scroll to position [574, 0]
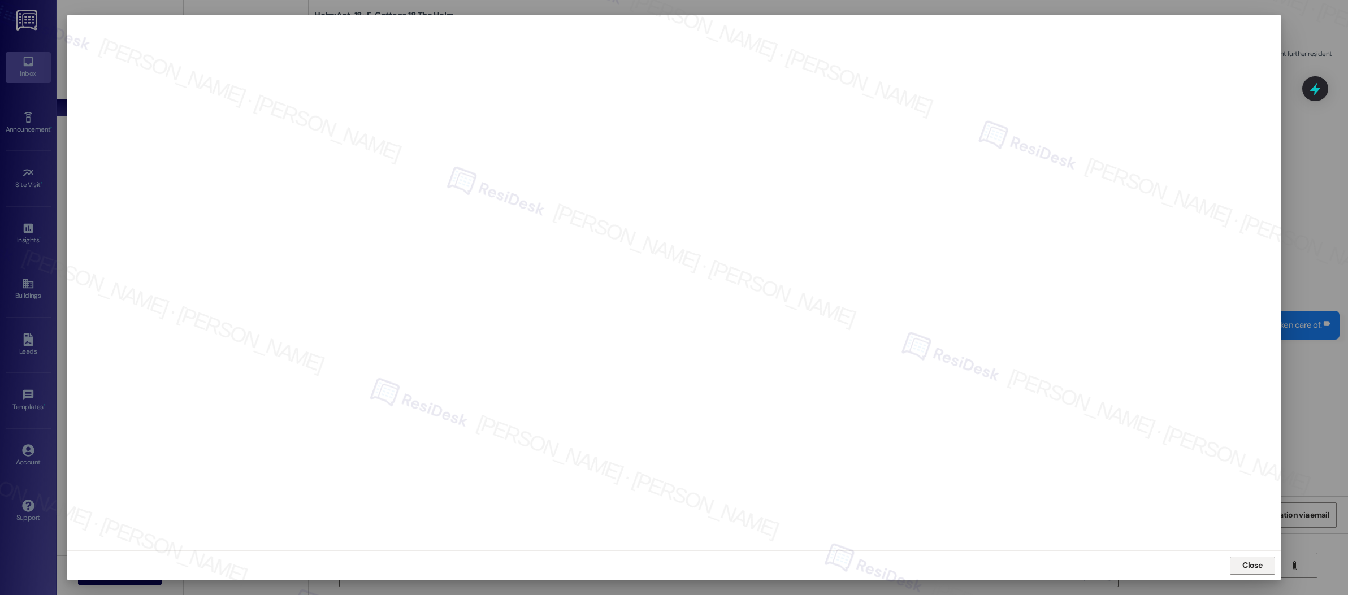
click at [1078, 476] on span "Close" at bounding box center [1252, 565] width 24 height 17
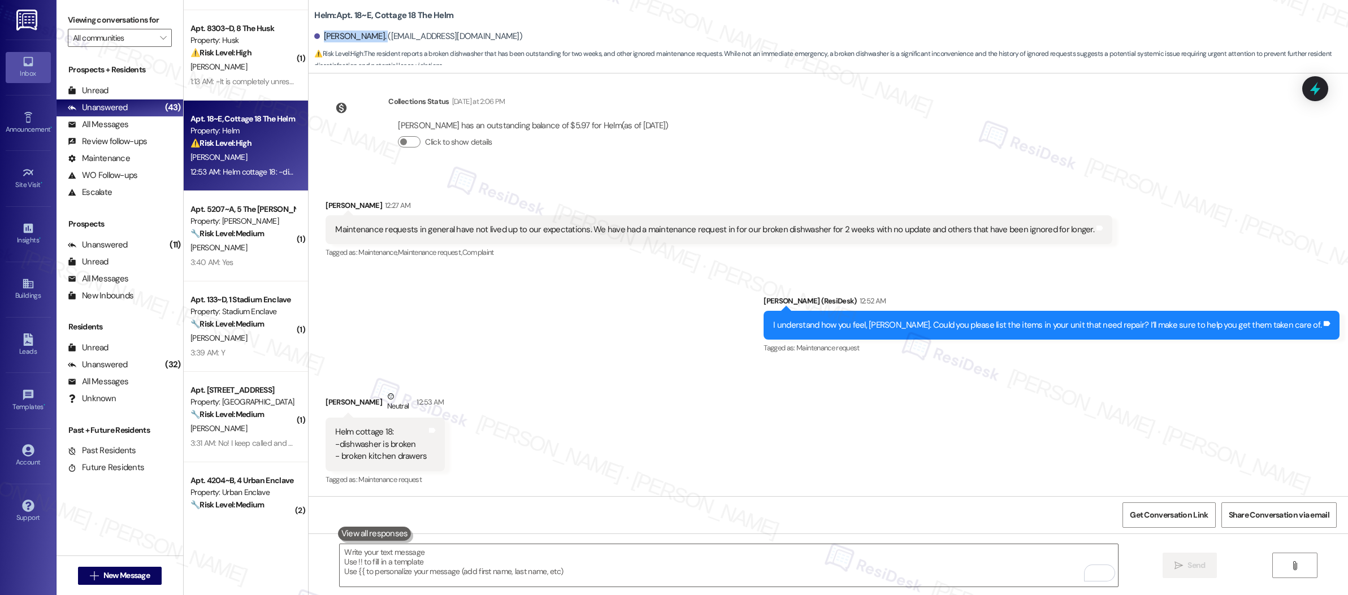
drag, startPoint x: 318, startPoint y: 37, endPoint x: 354, endPoint y: 86, distance: 61.5
click at [370, 37] on div "[PERSON_NAME]. ([EMAIL_ADDRESS][DOMAIN_NAME])" at bounding box center [418, 37] width 208 height 12
copy div "[PERSON_NAME]"
click at [1078, 476] on span "Get Conversation Link" at bounding box center [1169, 515] width 78 height 12
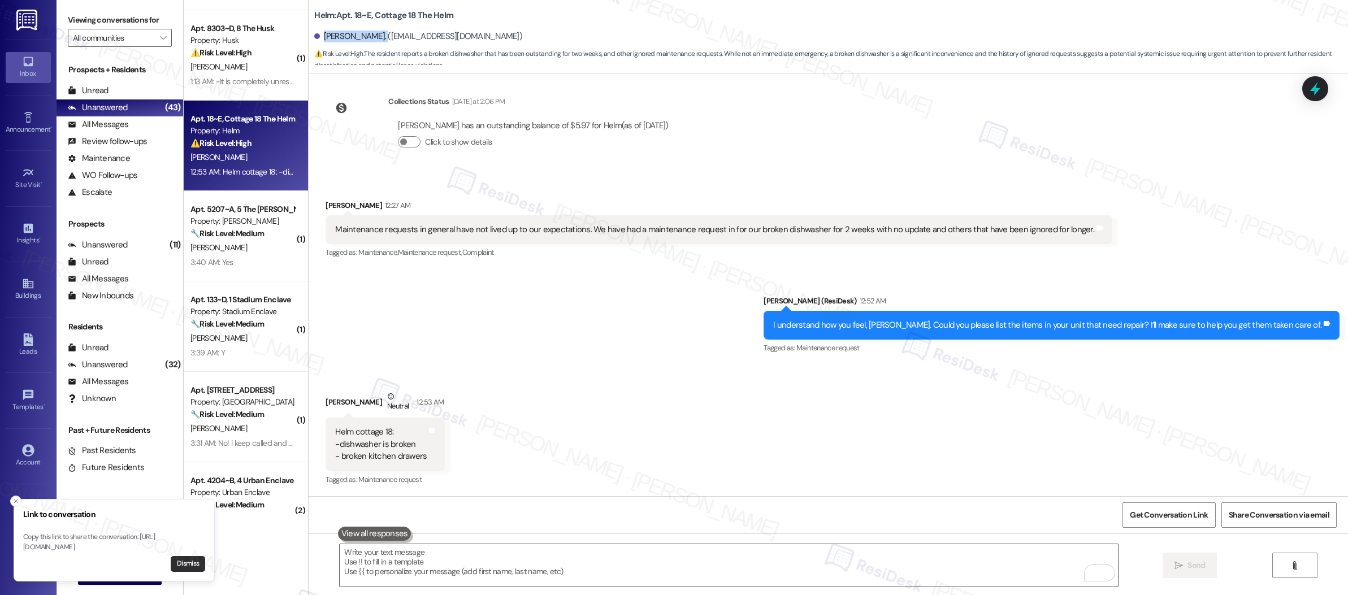
click at [197, 476] on button "Dismiss" at bounding box center [188, 564] width 34 height 16
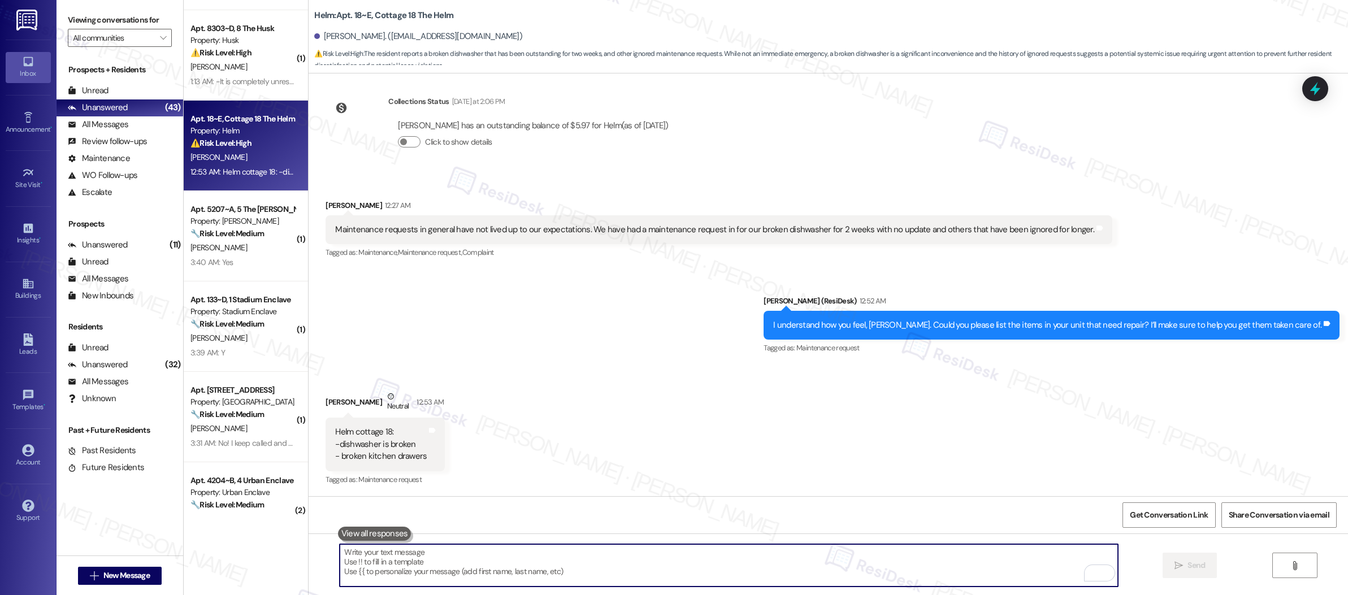
click at [481, 476] on textarea "To enrich screen reader interactions, please activate Accessibility in Grammarl…" at bounding box center [729, 565] width 778 height 42
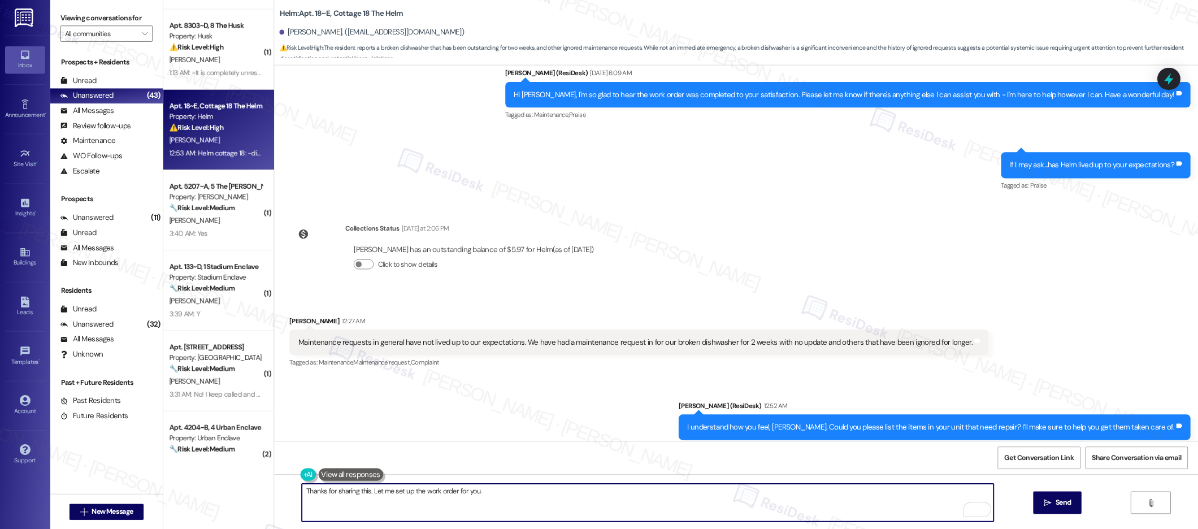
scroll to position [427, 0]
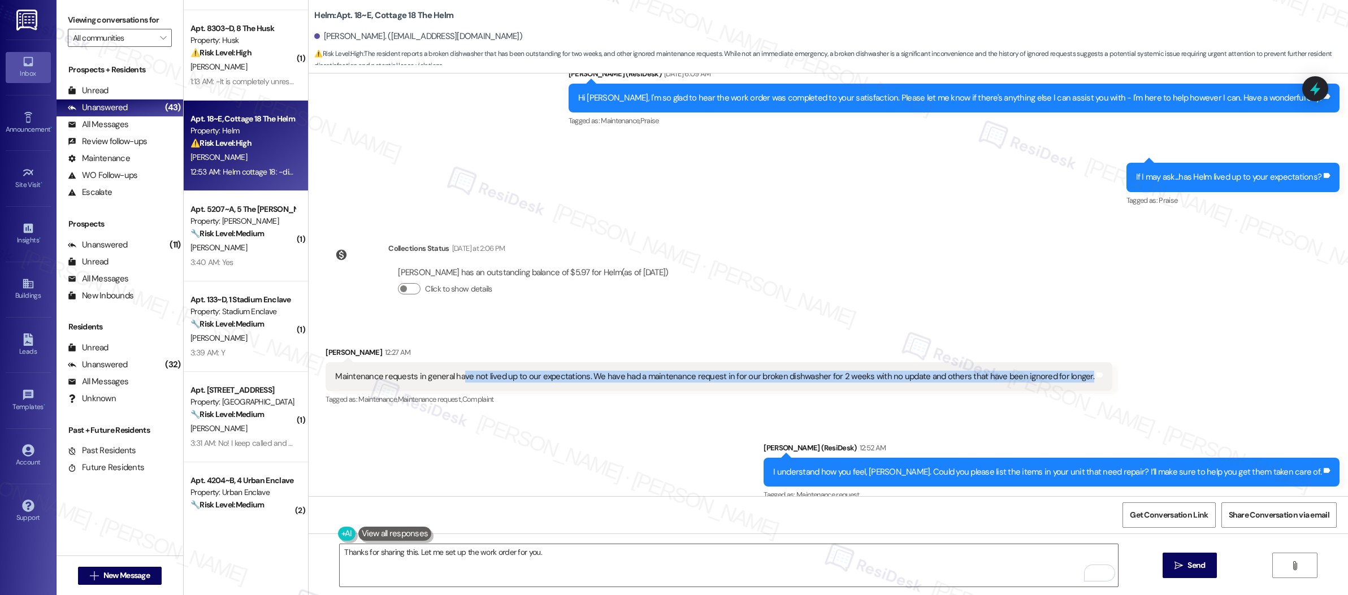
drag, startPoint x: 457, startPoint y: 379, endPoint x: 644, endPoint y: 386, distance: 187.2
click at [644, 386] on div "Maintenance requests in general have not lived up to our expectations. We have …" at bounding box center [719, 376] width 787 height 29
click at [642, 396] on div "Tagged as: Maintenance , Click to highlight conversations about Maintenance Mai…" at bounding box center [719, 399] width 787 height 16
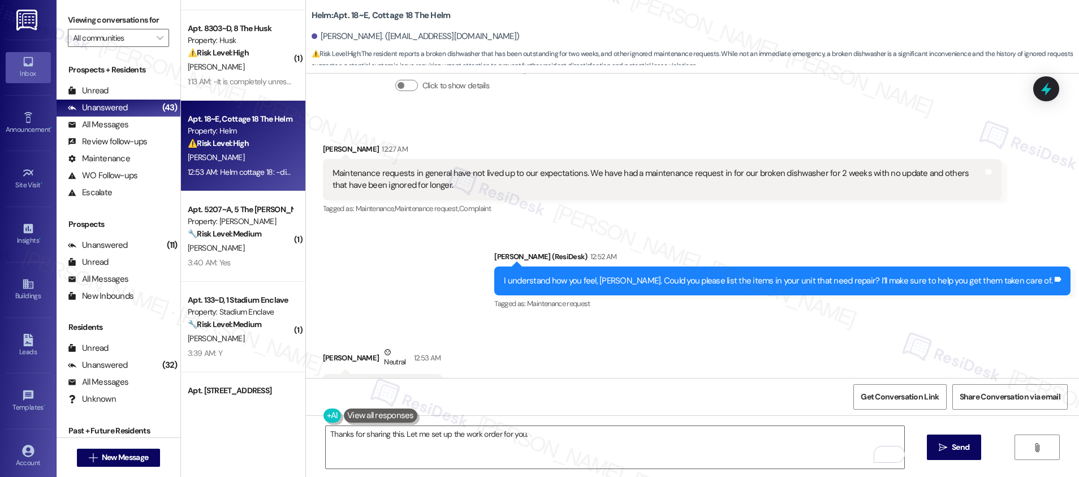
scroll to position [729, 0]
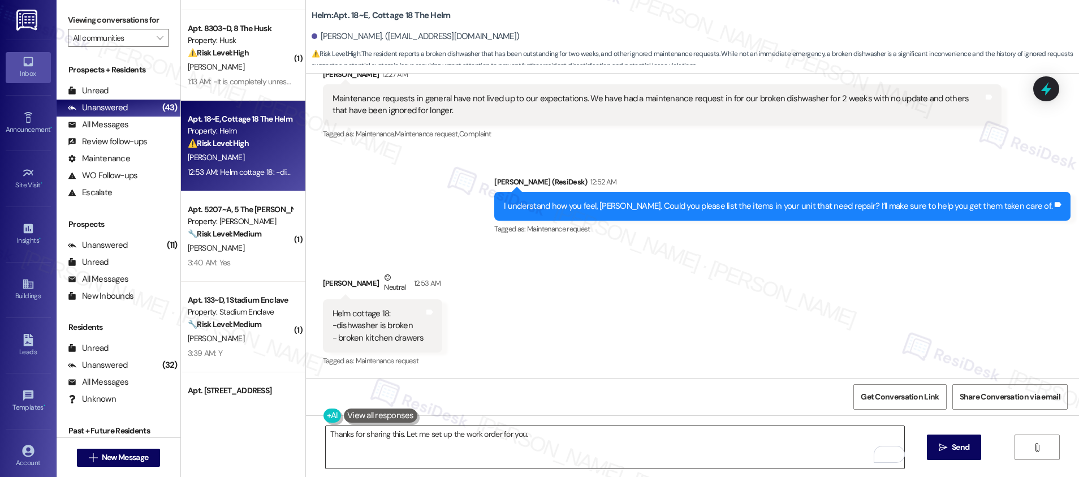
click at [554, 429] on textarea "Thanks for sharing this. Let me set up the work order for you." at bounding box center [615, 447] width 578 height 42
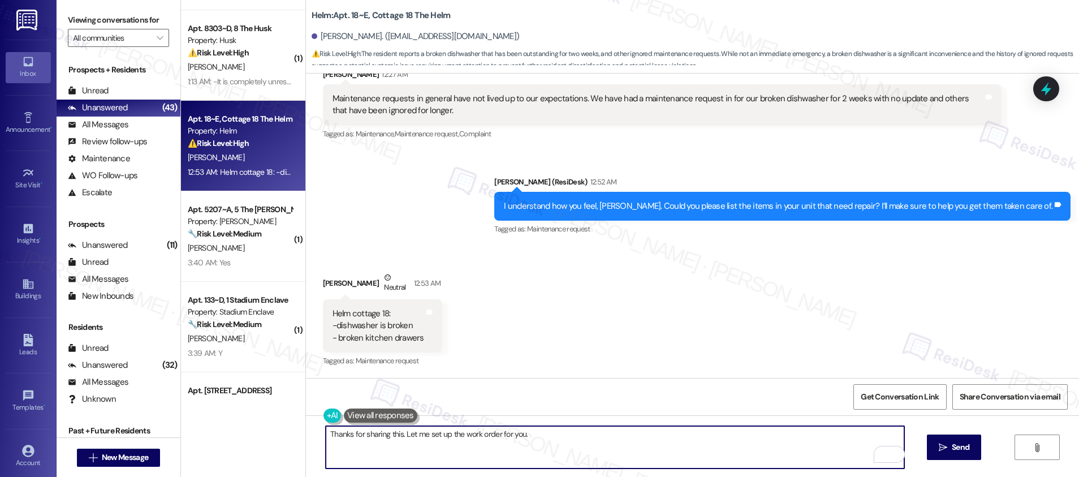
click at [553, 444] on textarea "Thanks for sharing this. Let me set up the work order for you." at bounding box center [615, 447] width 578 height 42
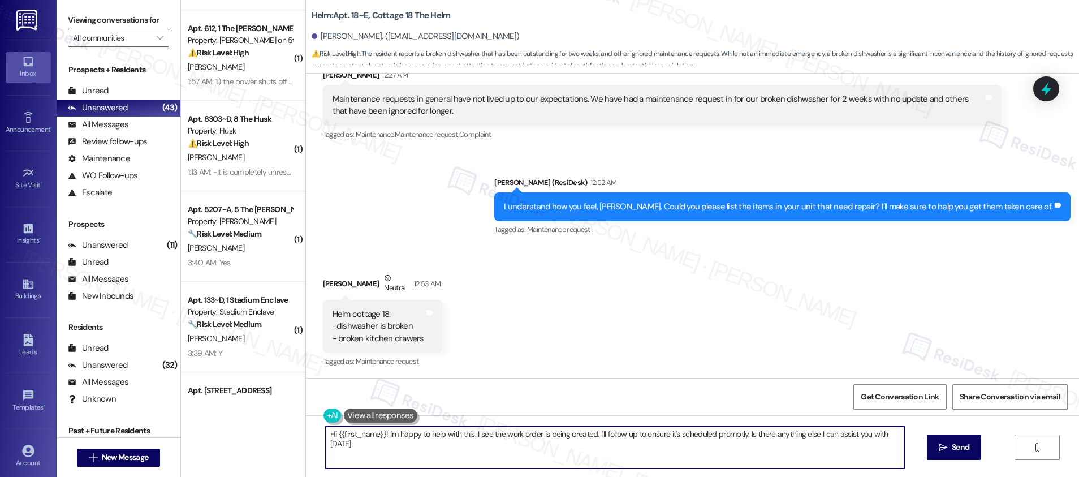
type textarea "Hi {{first_name}}! I'm happy to help with this. I see the work order is being c…"
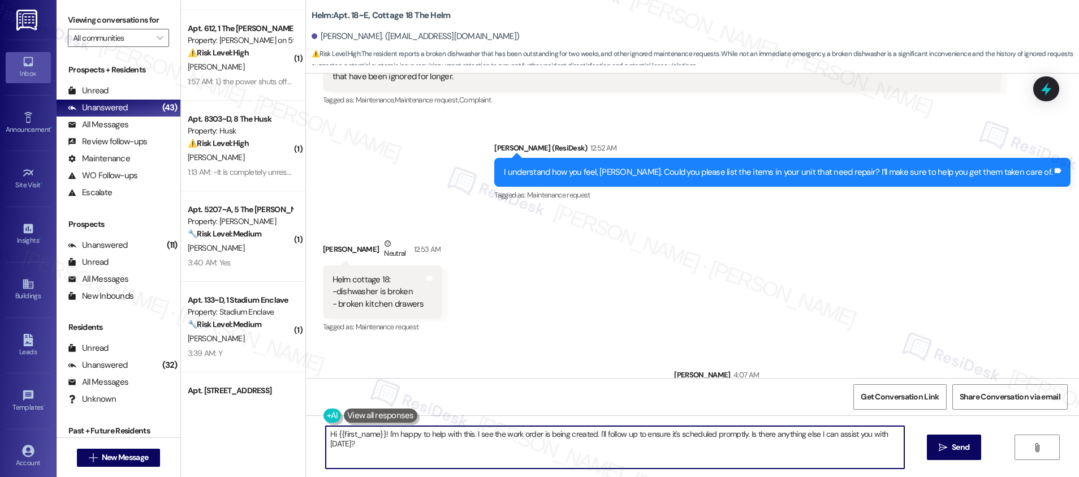
scroll to position [808, 0]
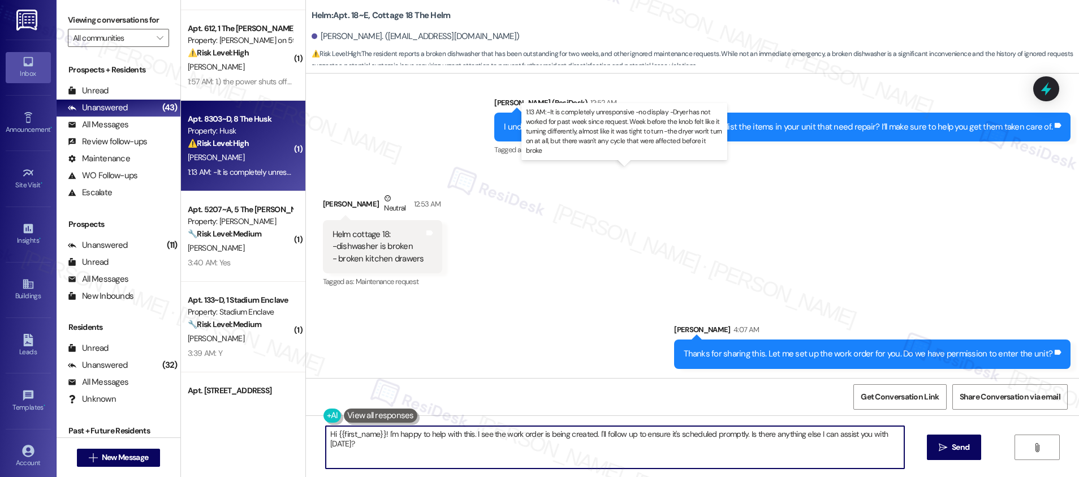
click at [243, 171] on div "1:13 AM: -It is completely unresponsive -no display -Dryer has not worked for p…" at bounding box center [635, 172] width 895 height 10
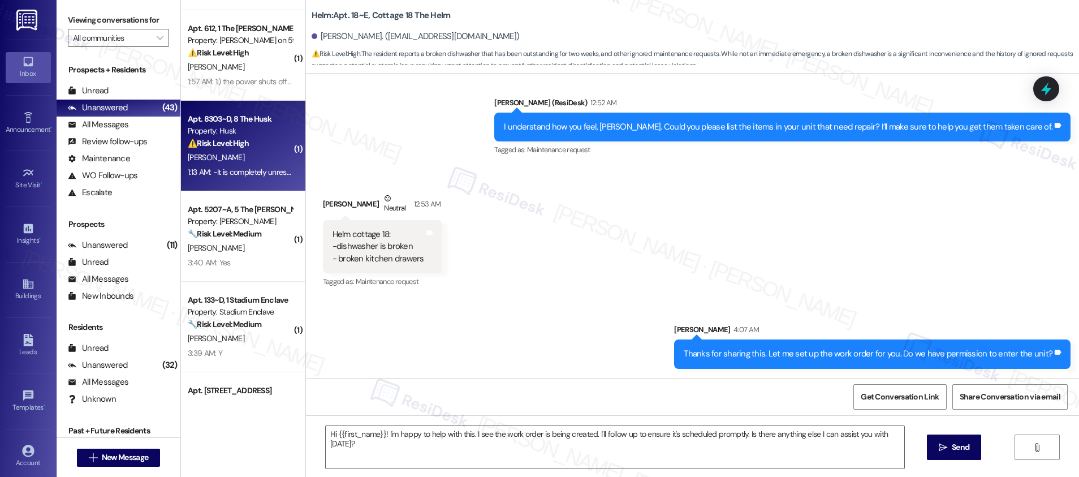
type textarea "Fetching suggested responses. Please feel free to read through the conversation…"
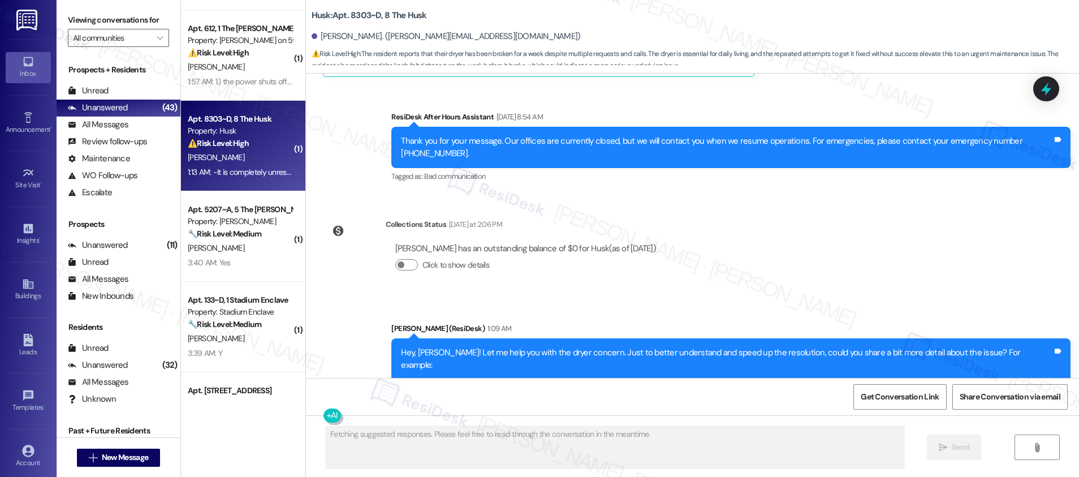
scroll to position [6631, 0]
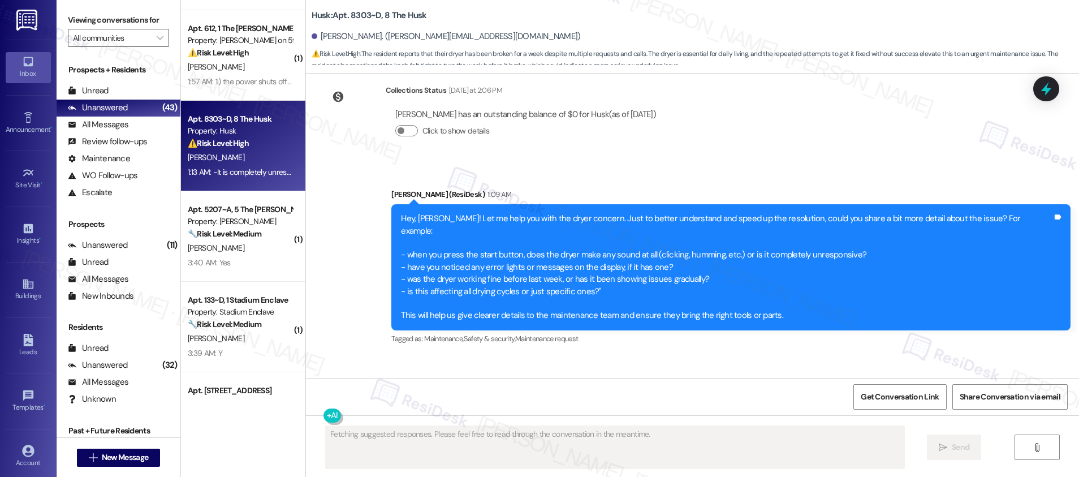
drag, startPoint x: 335, startPoint y: 290, endPoint x: 365, endPoint y: 296, distance: 29.9
click at [365, 417] on div "-It is completely unresponsive -no display -Dryer has not worked for past week …" at bounding box center [590, 459] width 516 height 85
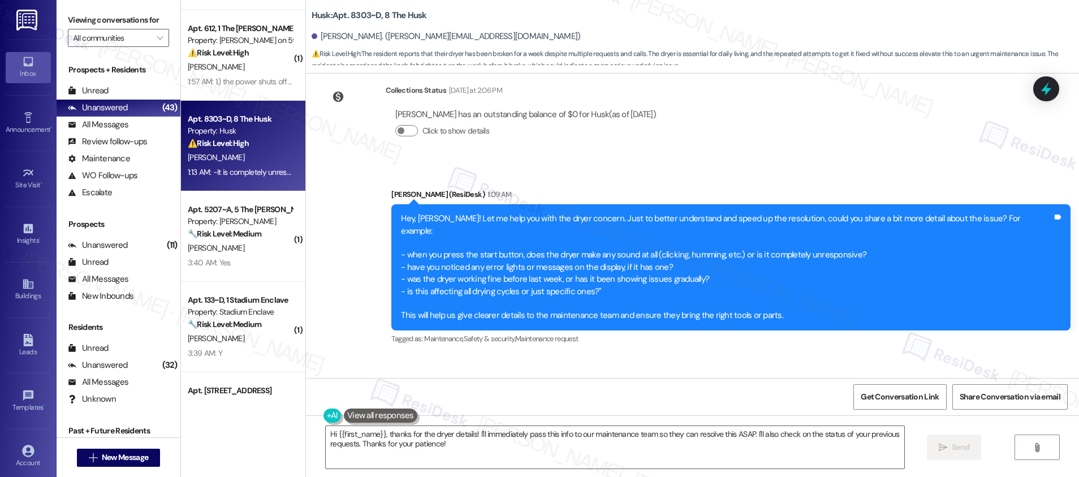
drag, startPoint x: 354, startPoint y: 316, endPoint x: 518, endPoint y: 324, distance: 164.1
click at [518, 417] on div "-It is completely unresponsive -no display -Dryer has not worked for past week …" at bounding box center [590, 459] width 516 height 85
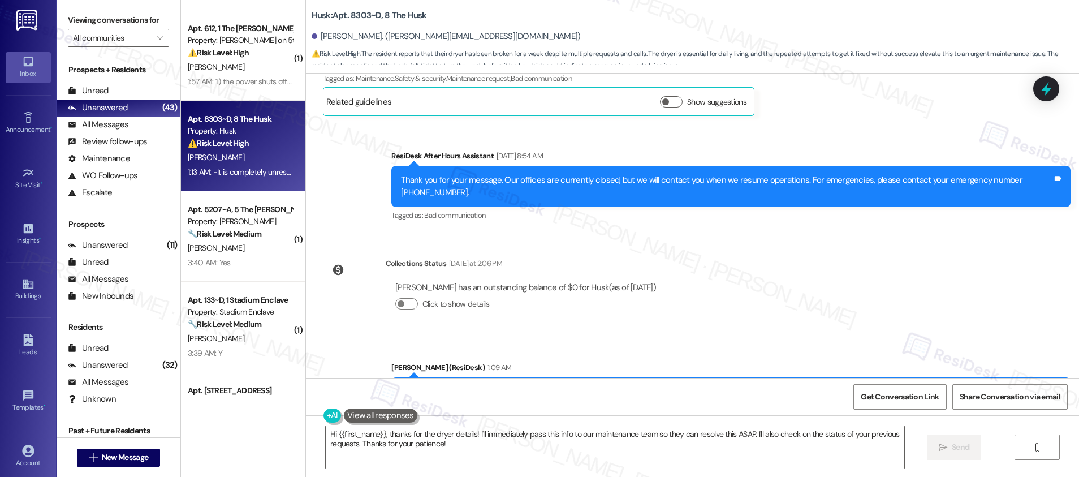
scroll to position [6632, 0]
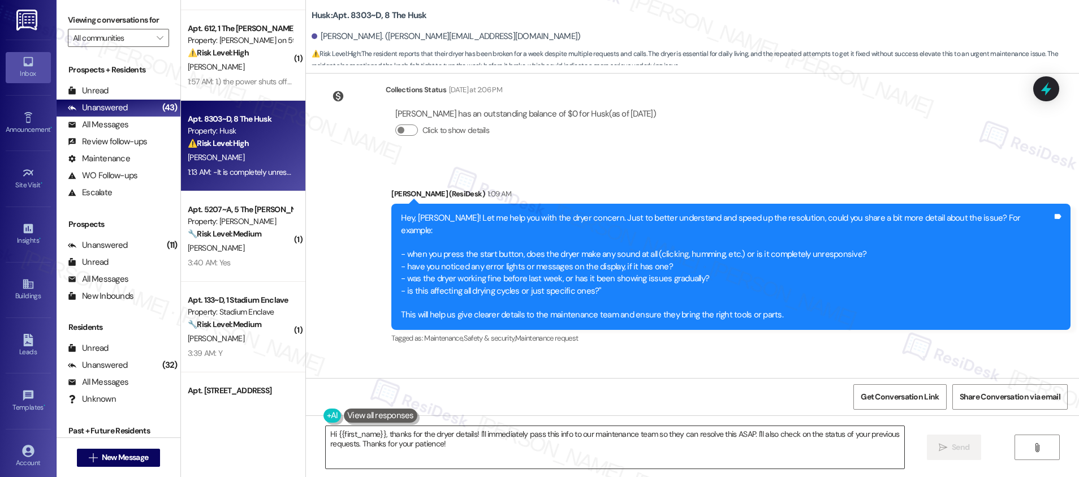
click at [458, 448] on textarea "Hi {{first_name}}, thanks for the dryer details! I'll immediately pass this inf…" at bounding box center [615, 447] width 578 height 42
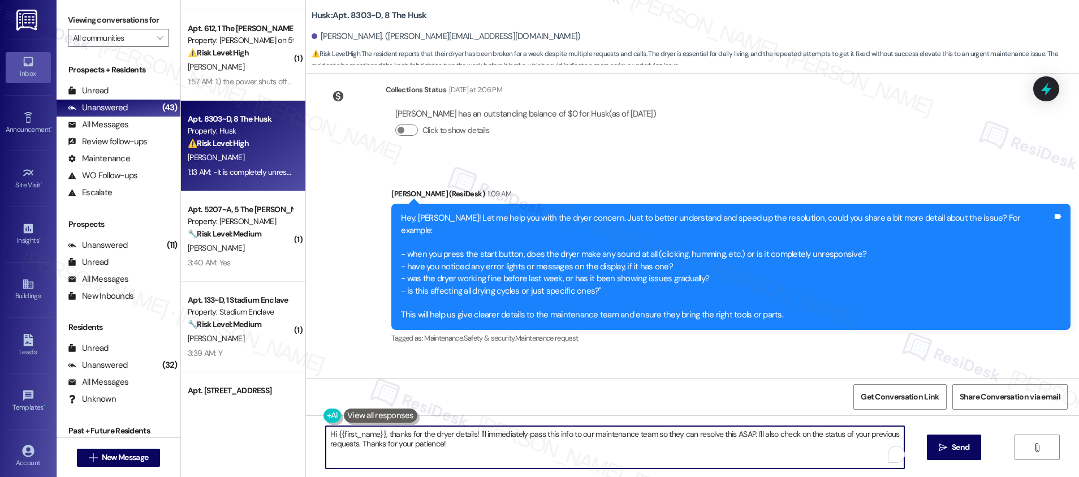
click at [458, 448] on textarea "Hi {{first_name}}, thanks for the dryer details! I'll immediately pass this inf…" at bounding box center [615, 447] width 578 height 42
type textarea "Thank you for this information. Let me set up the work order for the dryer. Do …"
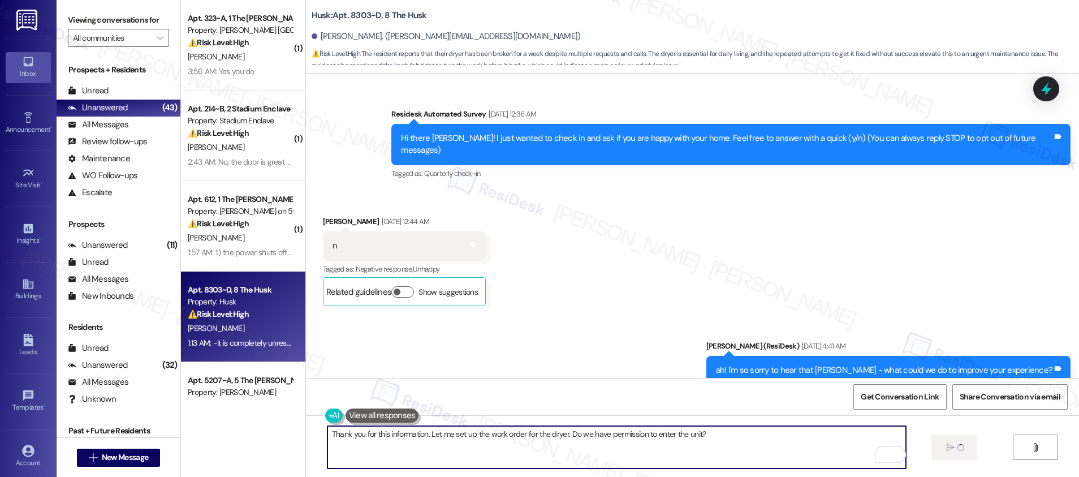
scroll to position [171, 0]
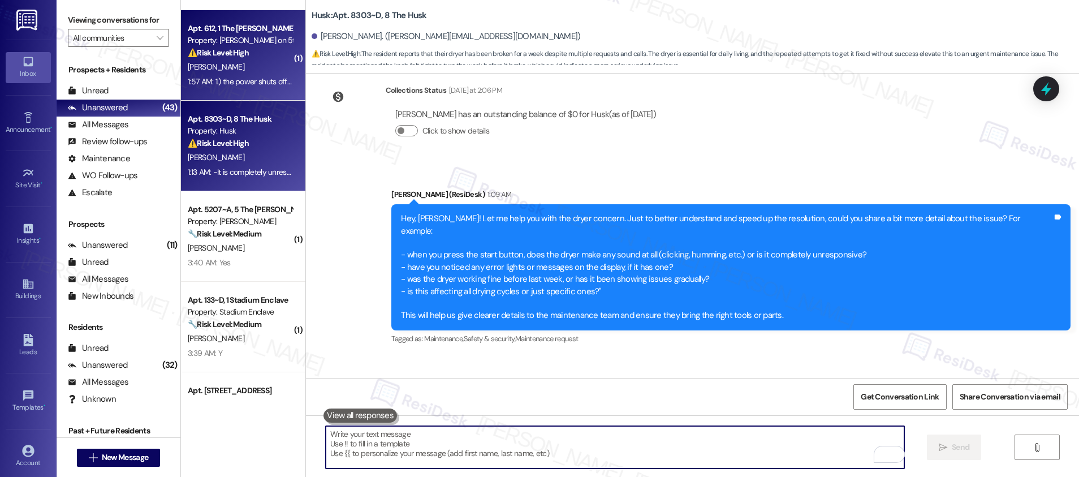
click at [233, 72] on div "[PERSON_NAME]" at bounding box center [240, 67] width 107 height 14
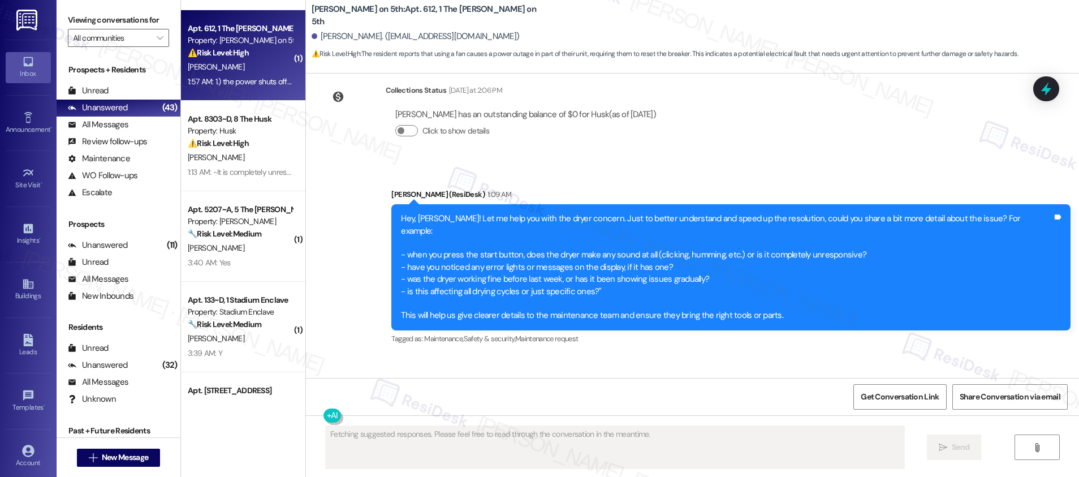
scroll to position [588, 0]
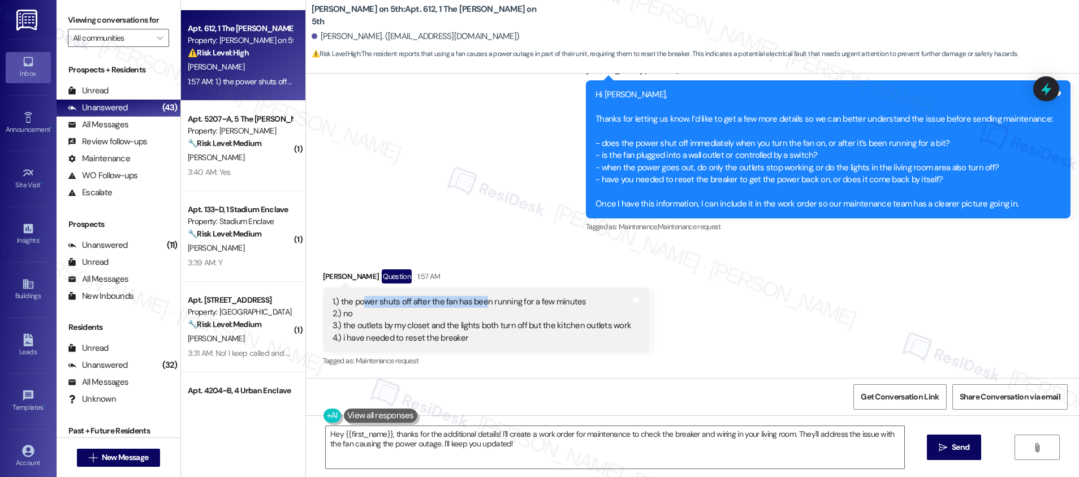
drag, startPoint x: 352, startPoint y: 302, endPoint x: 475, endPoint y: 302, distance: 123.2
click at [475, 301] on div "1.) the power shuts off after the fan has been running for a few minutes 2.) no…" at bounding box center [481, 320] width 299 height 49
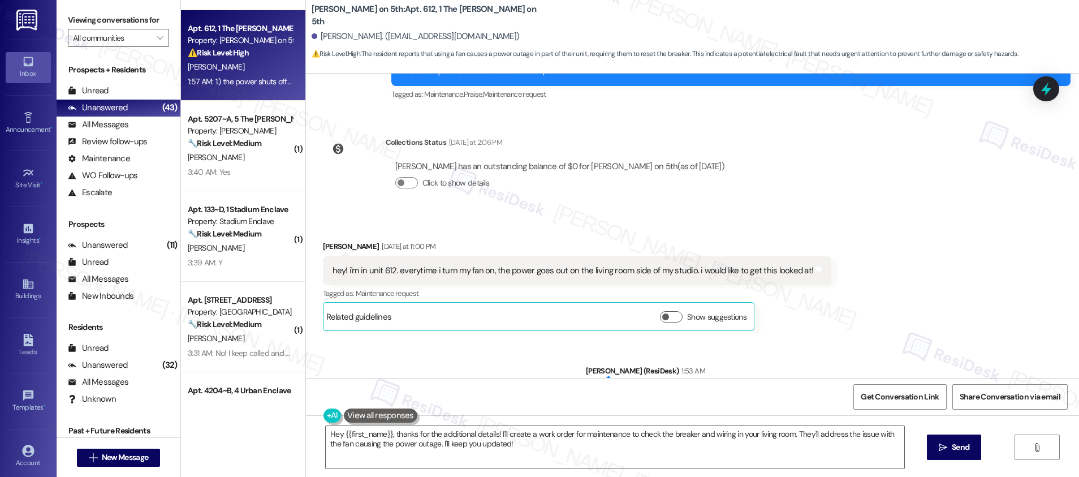
scroll to position [285, 0]
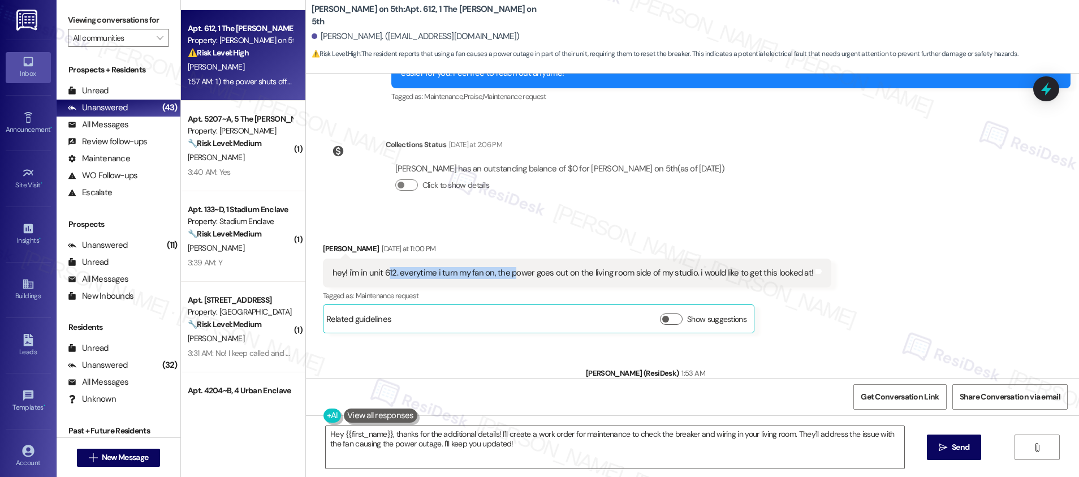
drag, startPoint x: 382, startPoint y: 275, endPoint x: 500, endPoint y: 277, distance: 118.2
click at [500, 277] on div "hey! i'm in unit 612. everytime i turn my fan on, the power goes out on the liv…" at bounding box center [572, 273] width 481 height 12
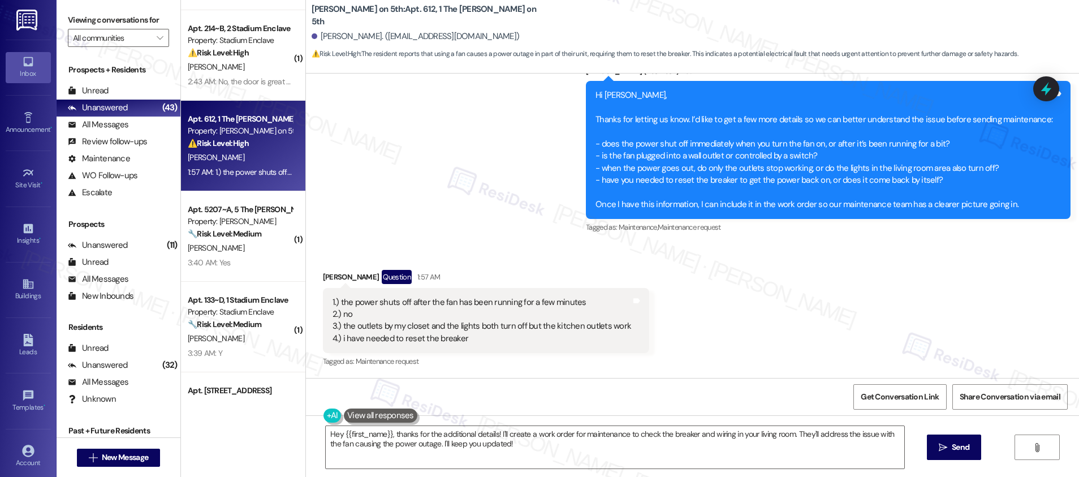
scroll to position [588, 0]
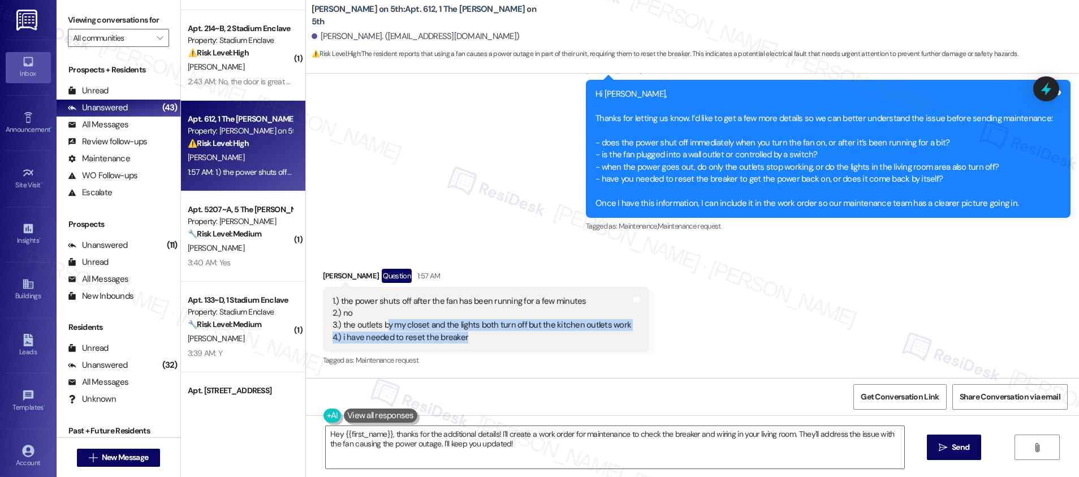
drag, startPoint x: 376, startPoint y: 330, endPoint x: 456, endPoint y: 333, distance: 79.8
click at [456, 333] on div "1.) the power shuts off after the fan has been running for a few minutes 2.) no…" at bounding box center [481, 319] width 299 height 49
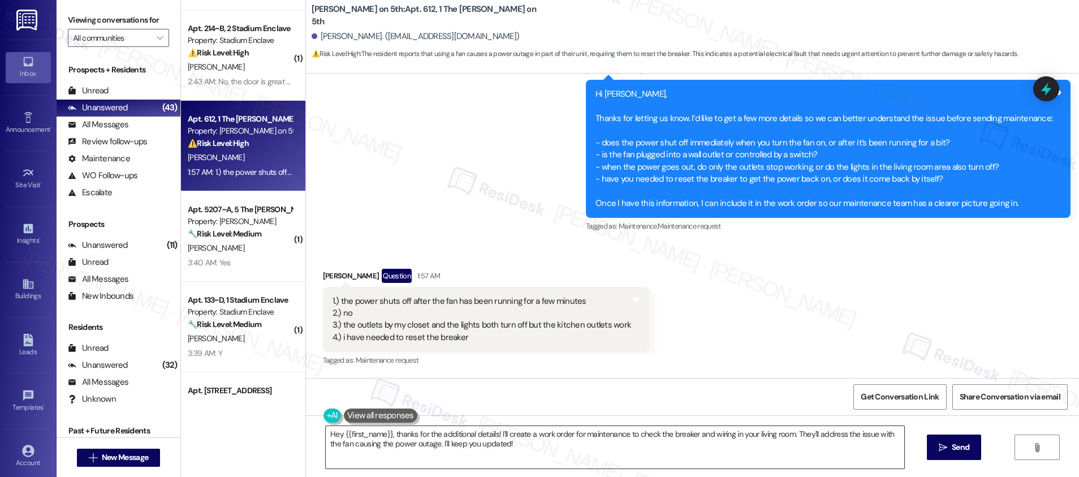
click at [528, 436] on textarea "Hey {{first_name}}, thanks for the additional details! I'll create a work order…" at bounding box center [615, 447] width 578 height 42
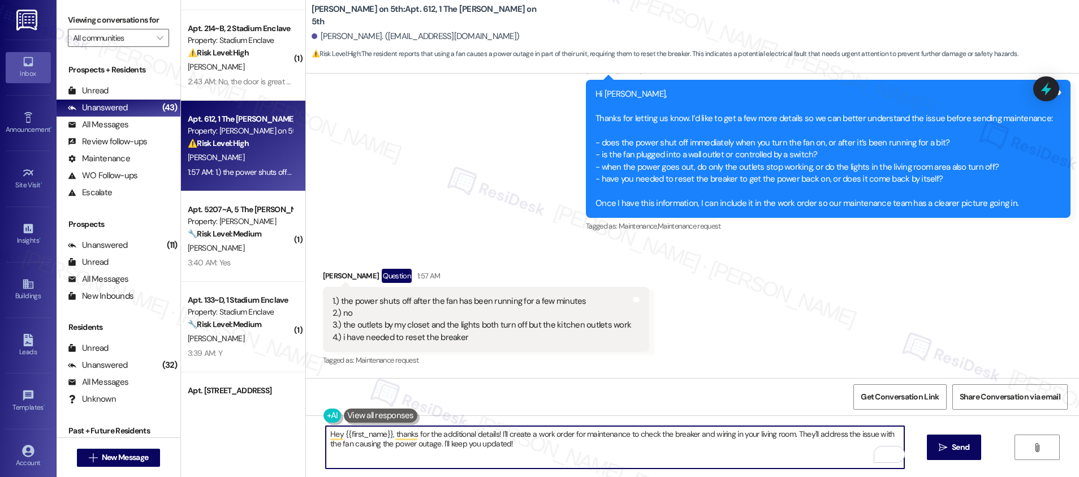
click at [521, 447] on textarea "Hey {{first_name}}, thanks for the additional details! I'll create a work order…" at bounding box center [615, 447] width 578 height 42
click at [520, 447] on textarea "Hey {{first_name}}, thanks for the additional details! I'll create a work order…" at bounding box center [615, 447] width 578 height 42
click at [519, 446] on textarea "Hey {{first_name}}, thanks for the additional details! I'll create a work order…" at bounding box center [615, 447] width 578 height 42
click at [518, 442] on textarea "Hey {{first_name}}, thanks for the additional details! I'll create a work order…" at bounding box center [615, 447] width 578 height 42
click at [522, 449] on textarea "Hey {{first_name}}, thanks for the additional details! I'll create a work order…" at bounding box center [615, 447] width 578 height 42
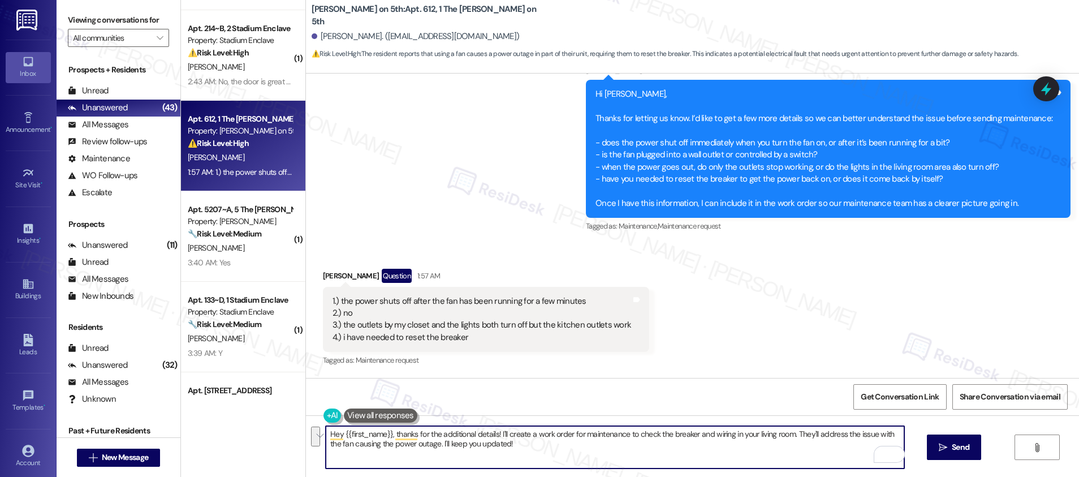
drag, startPoint x: 544, startPoint y: 447, endPoint x: 314, endPoint y: 425, distance: 231.1
click at [319, 425] on div "Hey {{first_name}}, thanks for the additional details! I'll create a work order…" at bounding box center [608, 447] width 579 height 44
click at [324, 277] on div "[PERSON_NAME] Question 1:57 AM" at bounding box center [486, 278] width 327 height 18
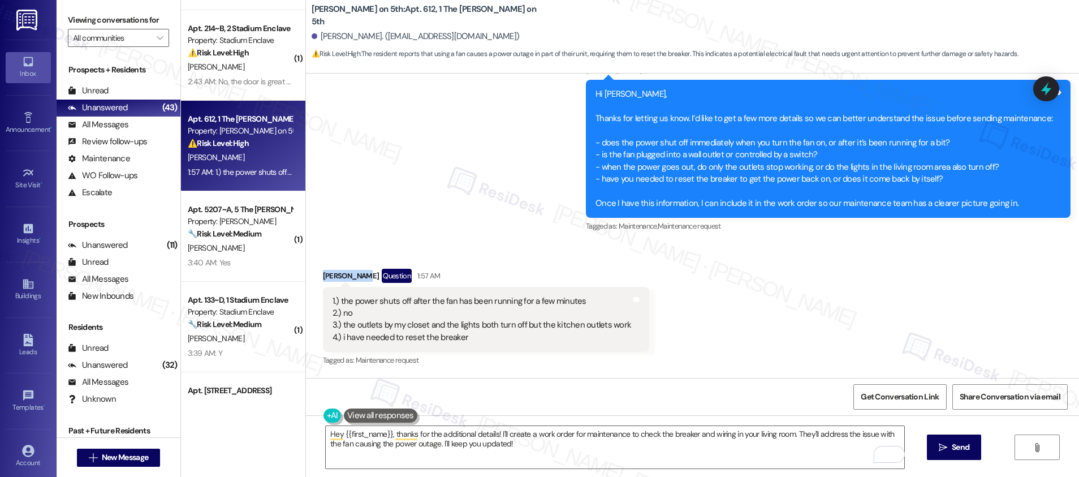
click at [323, 277] on div "[PERSON_NAME] Question 1:57 AM" at bounding box center [486, 278] width 327 height 18
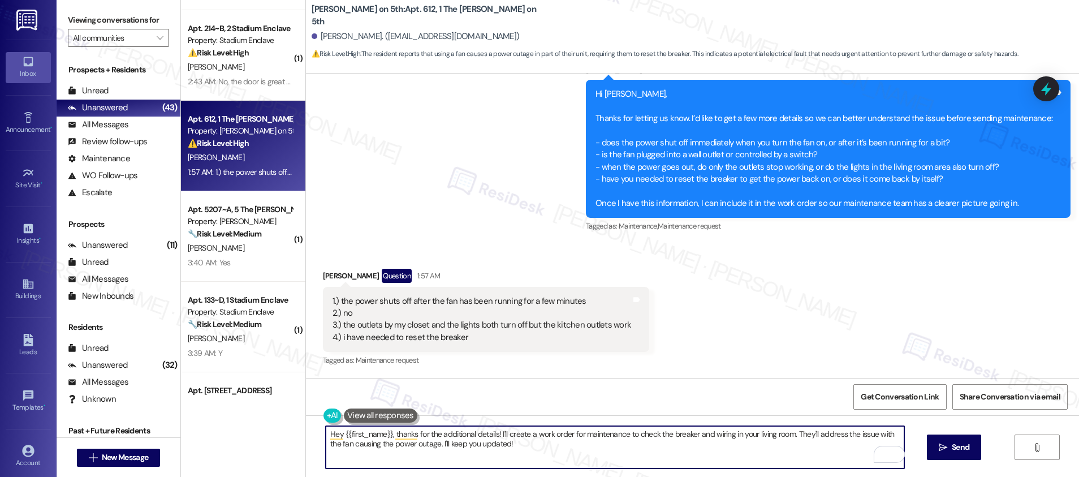
click at [526, 451] on textarea "Hey {{first_name}}, thanks for the additional details! I'll create a work order…" at bounding box center [615, 447] width 578 height 42
drag, startPoint x: 516, startPoint y: 451, endPoint x: 281, endPoint y: 418, distance: 237.4
click at [279, 417] on div "( 1 ) Apt. 8303~D, 8 The Husk Property: Husk ⚠️ Risk Level: High The resident r…" at bounding box center [630, 238] width 898 height 477
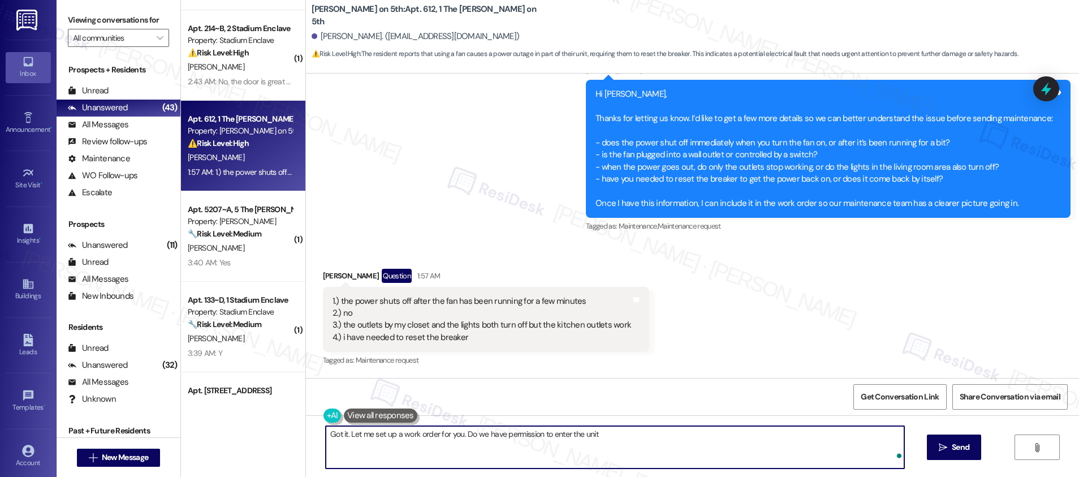
type textarea "Got it. Let me set up a work order for you. Do we have permission to enter the …"
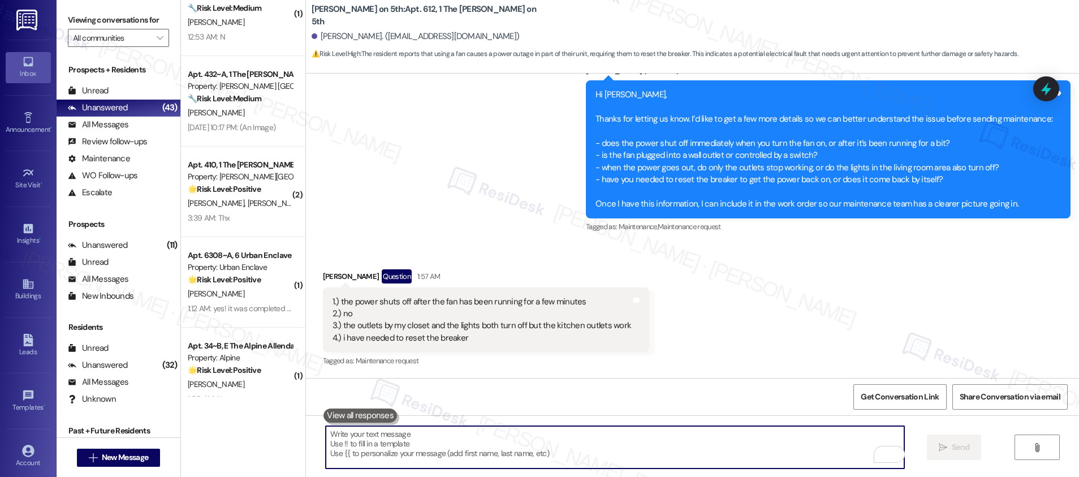
scroll to position [2408, 0]
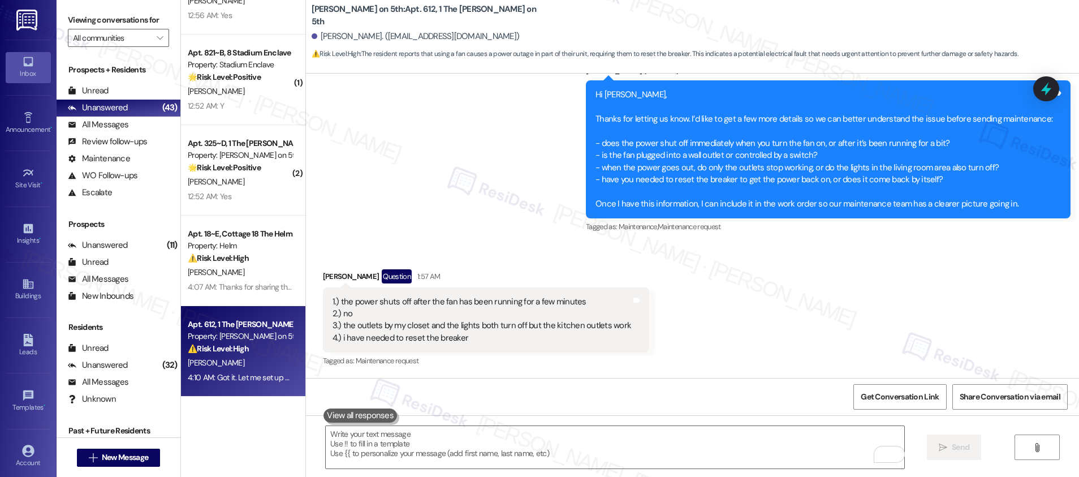
click at [254, 355] on div "Apt. 612, 1 The [PERSON_NAME] on 5th Property: [PERSON_NAME] on 5th ⚠️ Risk Lev…" at bounding box center [243, 351] width 124 height 90
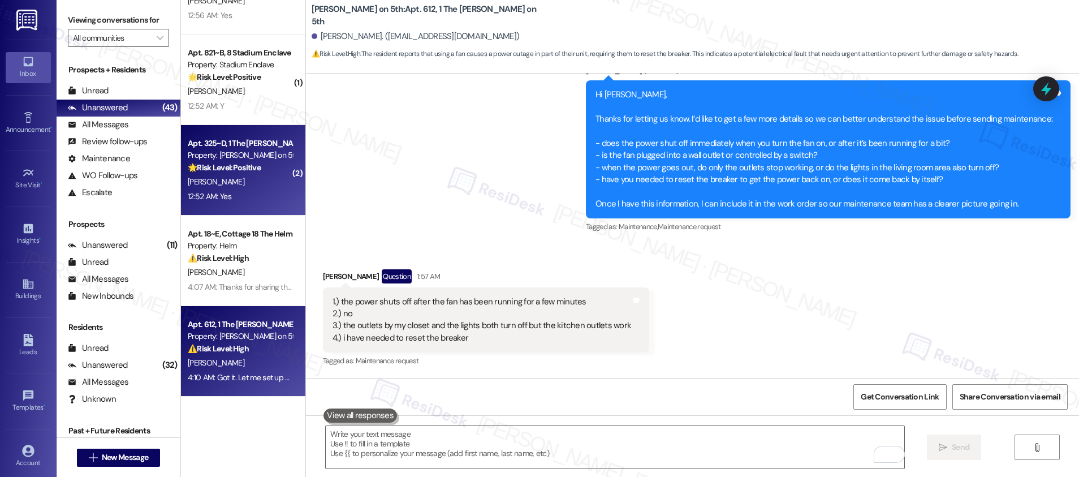
click at [238, 188] on div "Apt. 325~D, 1 The [PERSON_NAME] on 5th Property: [PERSON_NAME] on 5th 🌟 Risk Le…" at bounding box center [243, 170] width 124 height 90
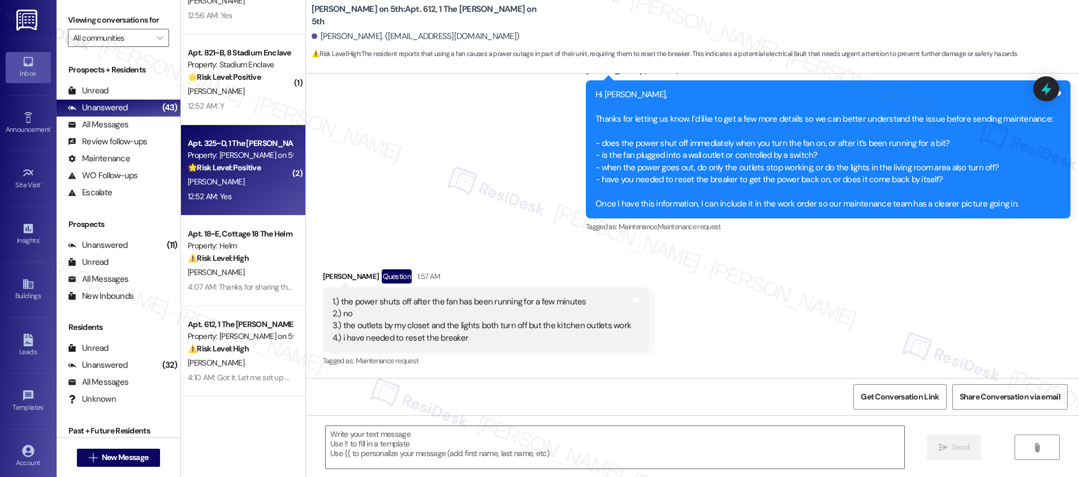
type textarea "Fetching suggested responses. Please feel free to read through the conversation…"
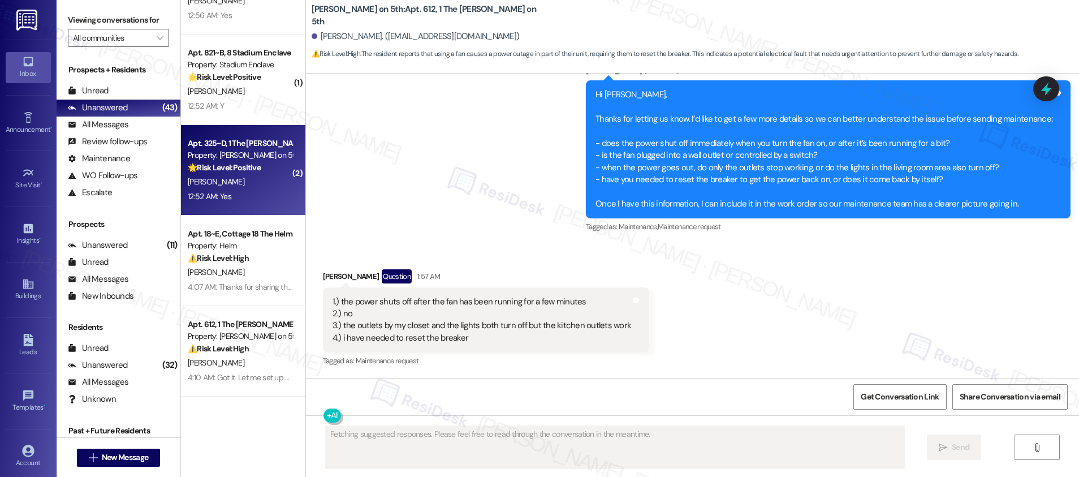
scroll to position [388, 0]
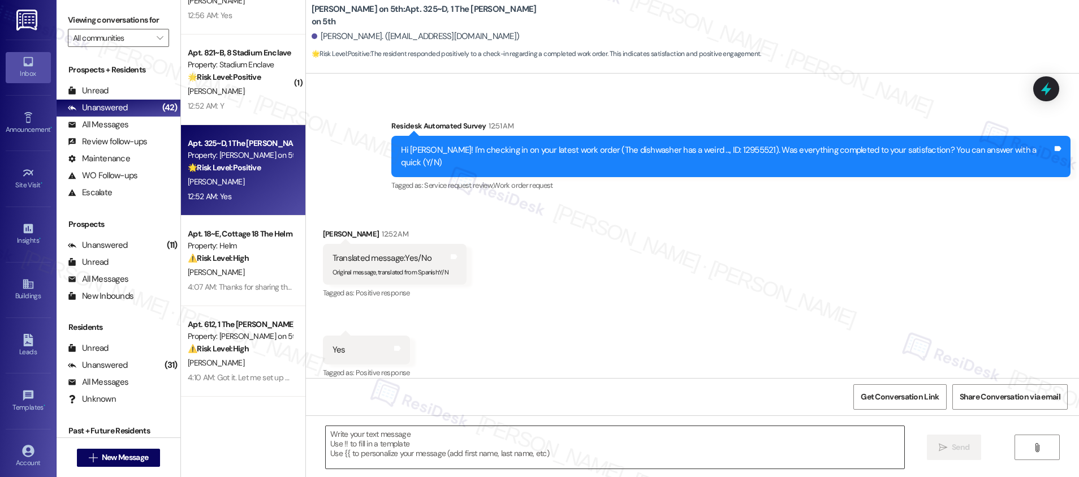
click at [428, 442] on textarea at bounding box center [615, 447] width 578 height 42
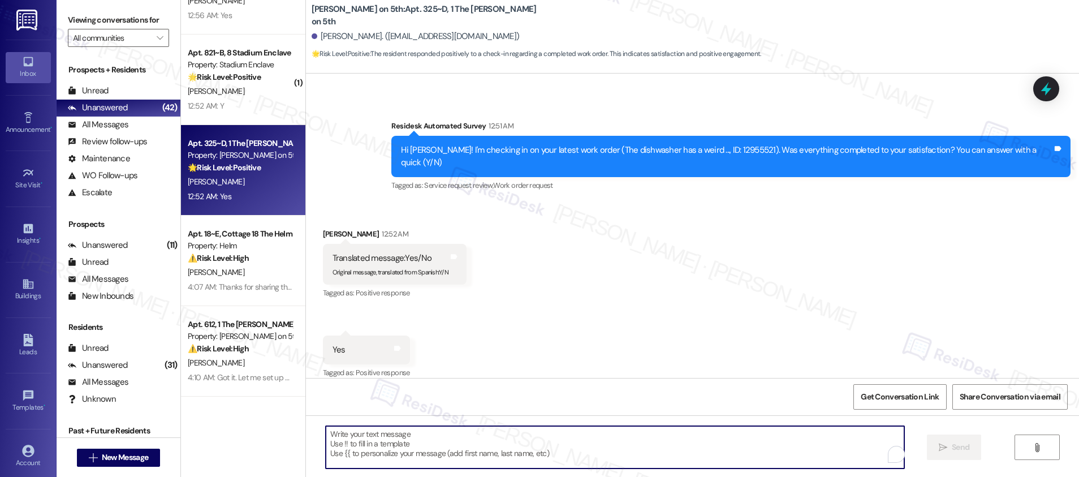
paste textarea "Hi {{first_name}}, I'm so glad to hear the work order was completed to your sat…"
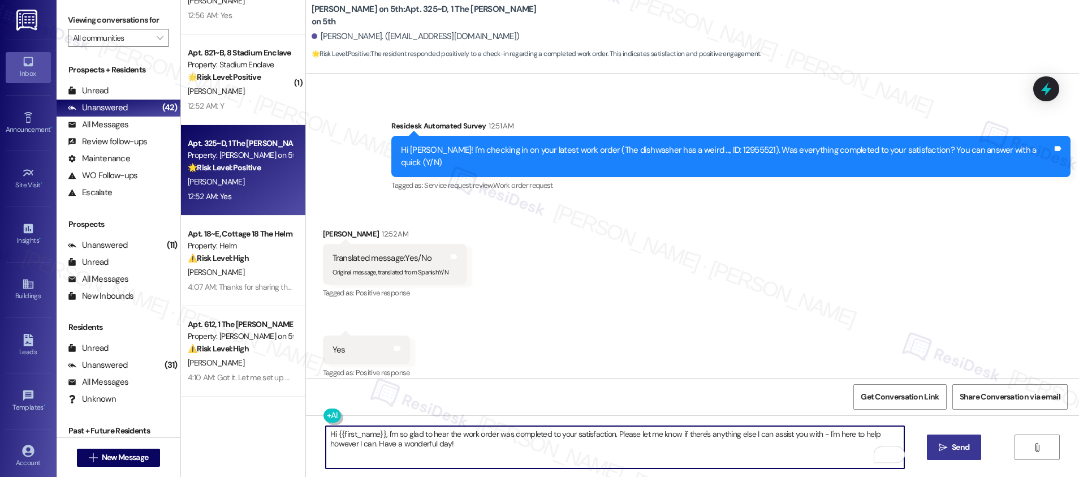
type textarea "Hi {{first_name}}, I'm so glad to hear the work order was completed to your sat…"
click at [955, 451] on span "Send" at bounding box center [960, 447] width 18 height 12
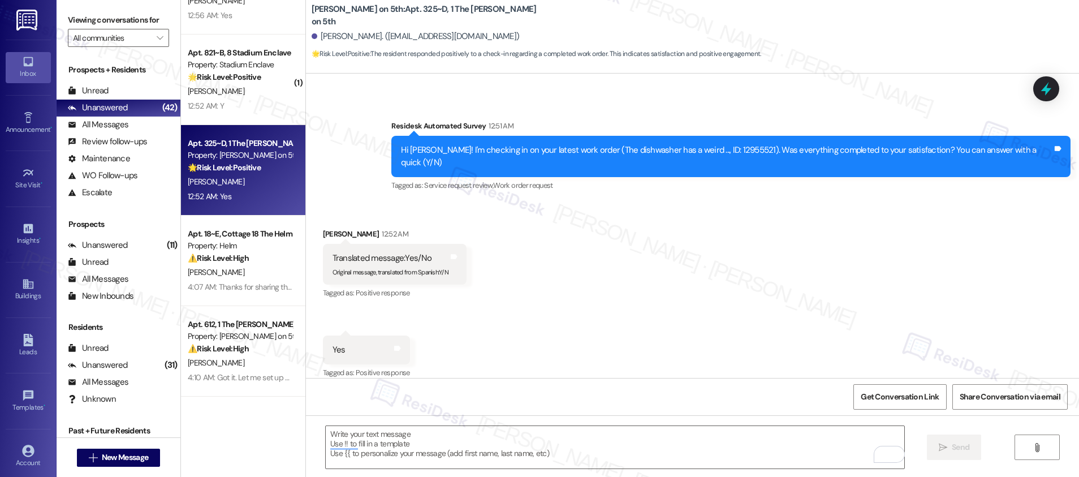
scroll to position [479, 0]
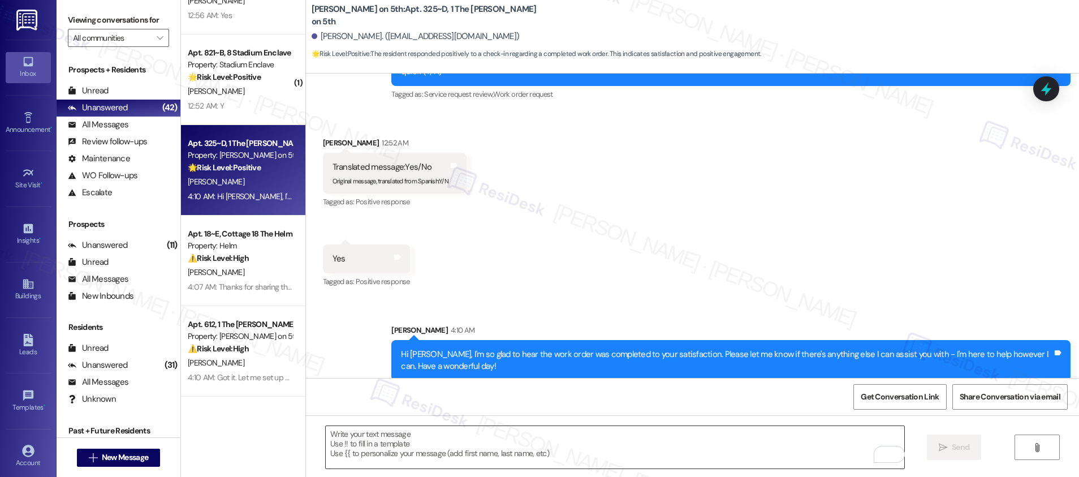
click at [357, 444] on textarea "To enrich screen reader interactions, please activate Accessibility in Grammarl…" at bounding box center [615, 447] width 578 height 42
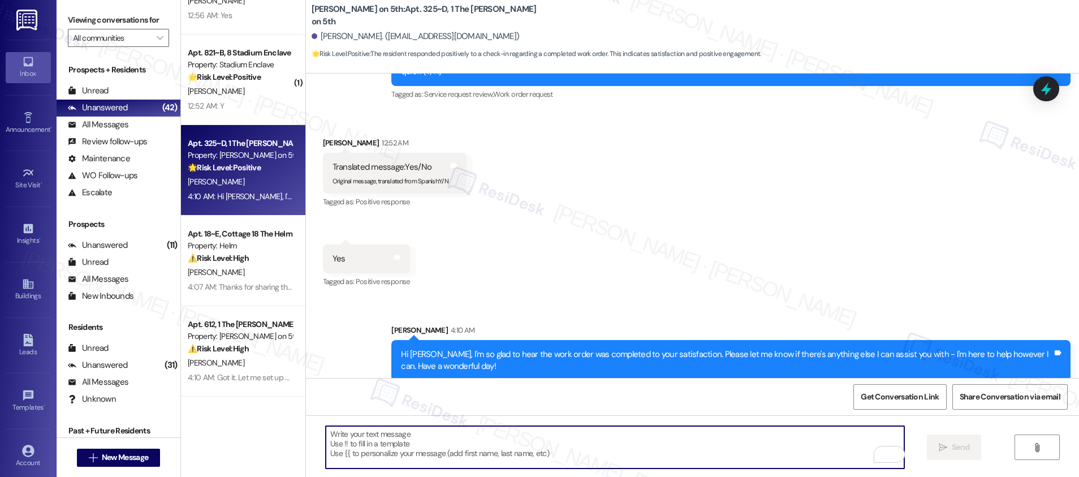
paste textarea "If I may ask...has {{property}} lived up to your expectations?"
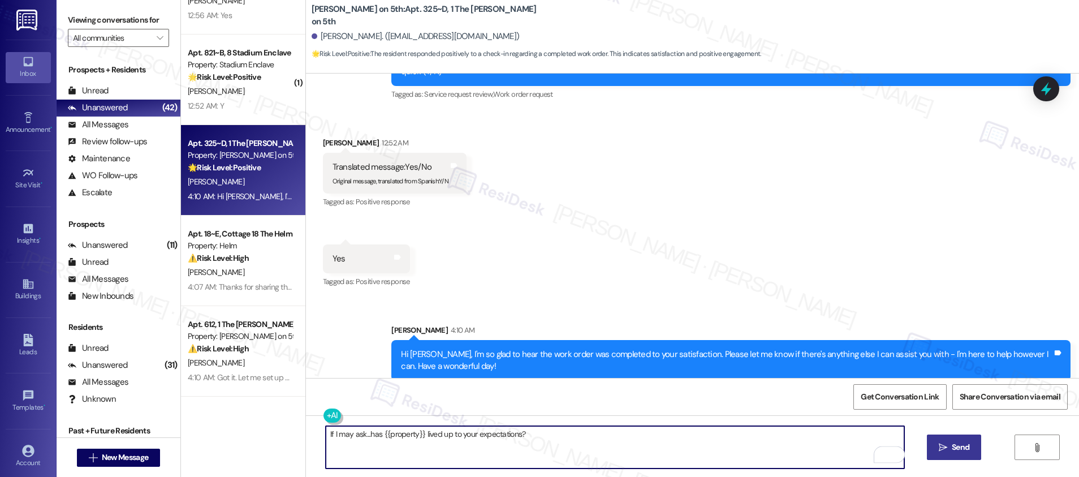
type textarea "If I may ask...has {{property}} lived up to your expectations?"
click at [960, 443] on span "Send" at bounding box center [960, 447] width 18 height 12
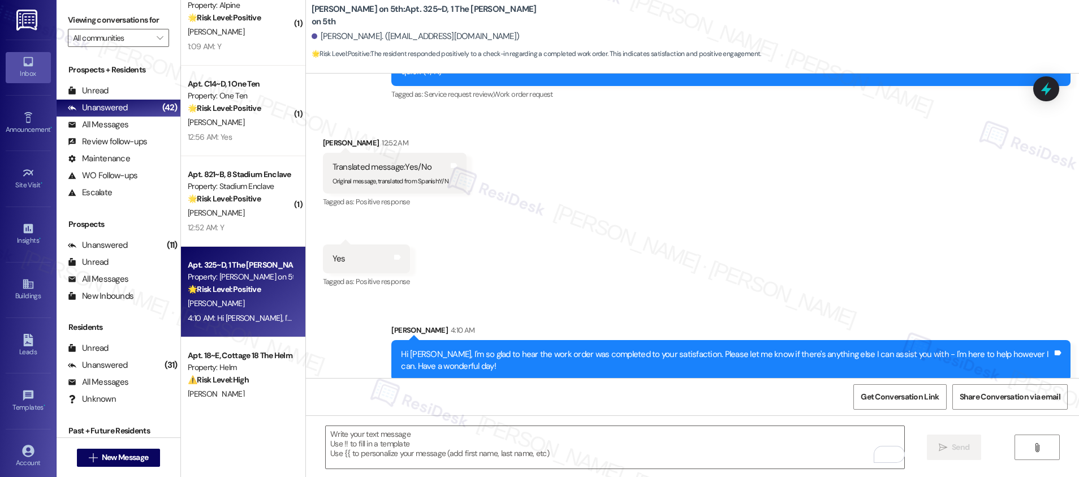
scroll to position [539, 0]
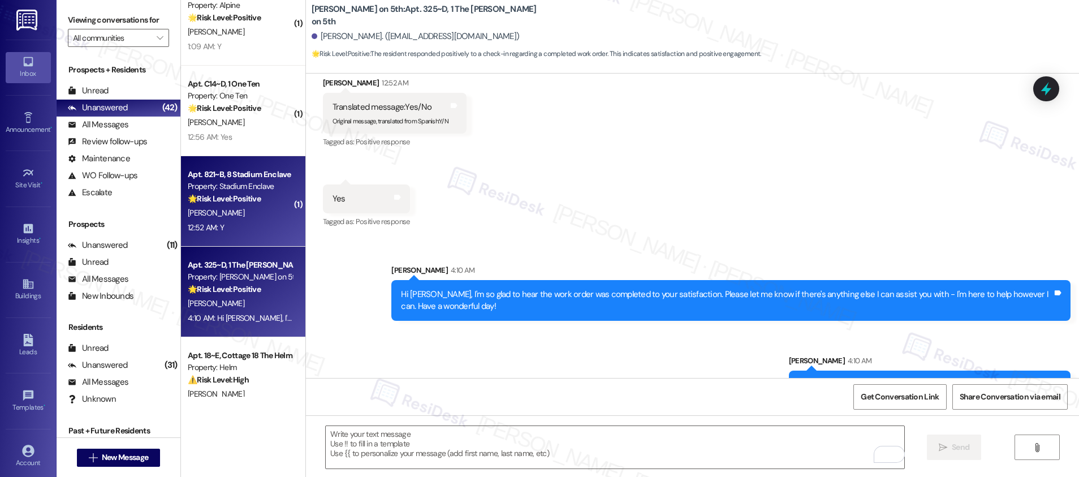
click at [226, 220] on div "12:52 AM: Y 12:52 AM: Y" at bounding box center [240, 227] width 107 height 14
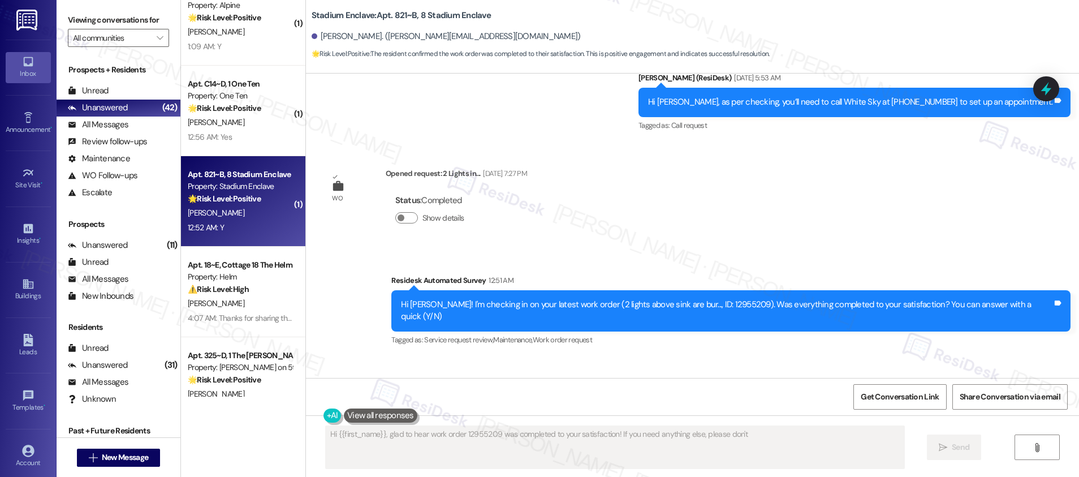
scroll to position [592, 0]
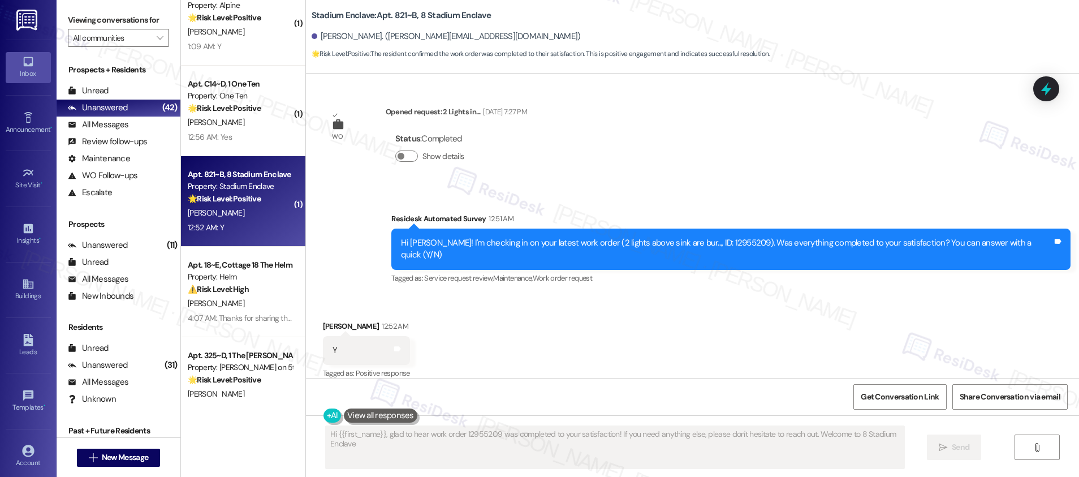
type textarea "Hi {{first_name}}, glad to hear work order 12955209 was completed to your satis…"
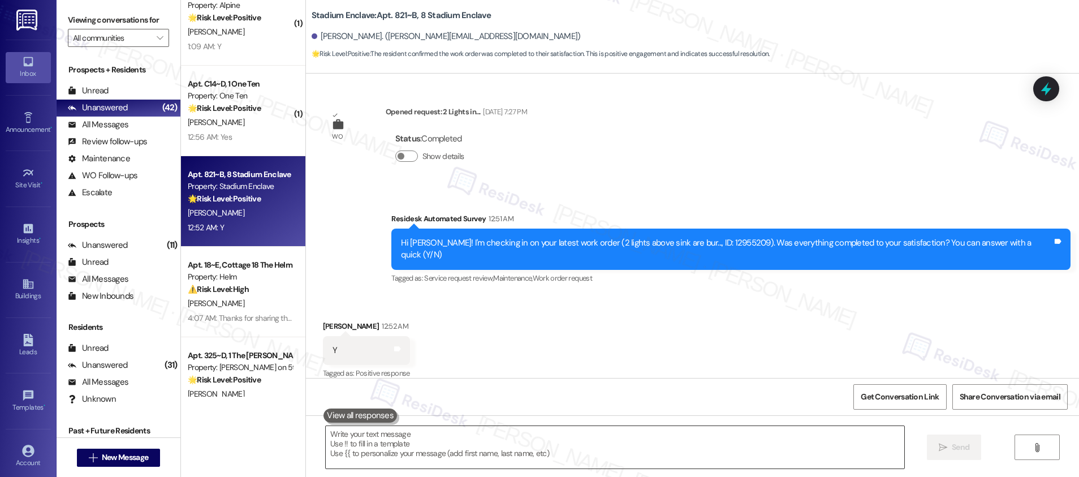
click at [491, 444] on textarea at bounding box center [615, 447] width 578 height 42
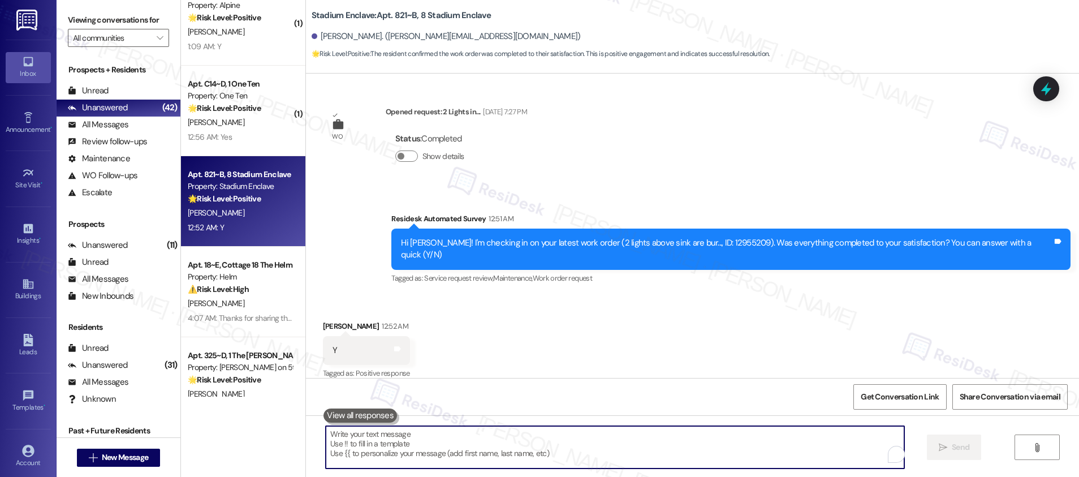
click at [491, 444] on textarea "To enrich screen reader interactions, please activate Accessibility in Grammarl…" at bounding box center [615, 447] width 578 height 42
paste textarea "Hi {{first_name}}, I'm so glad to hear the work order was completed to your sat…"
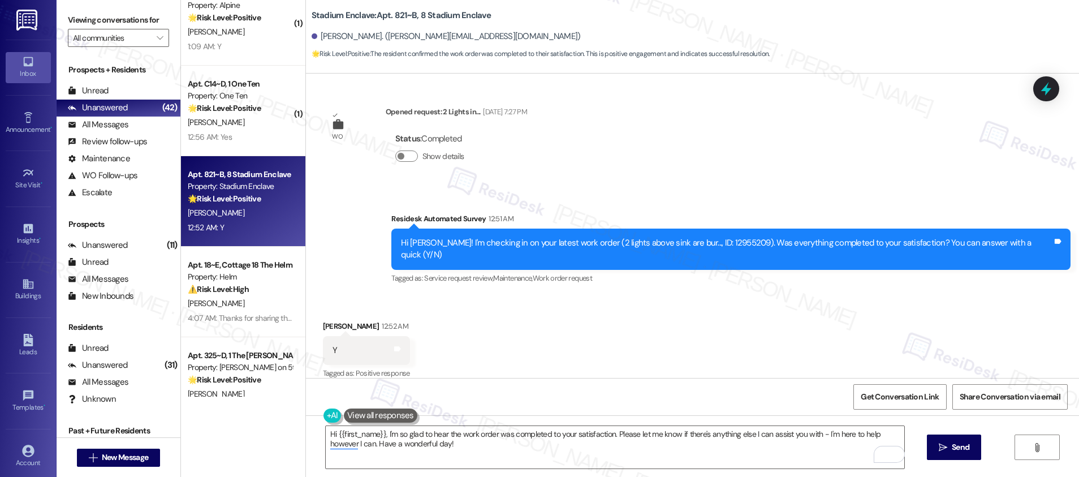
drag, startPoint x: 955, startPoint y: 450, endPoint x: 916, endPoint y: 450, distance: 39.0
click at [956, 450] on span "Send" at bounding box center [960, 447] width 18 height 12
type textarea "Fetching suggested responses. Please feel free to read through the conversation…"
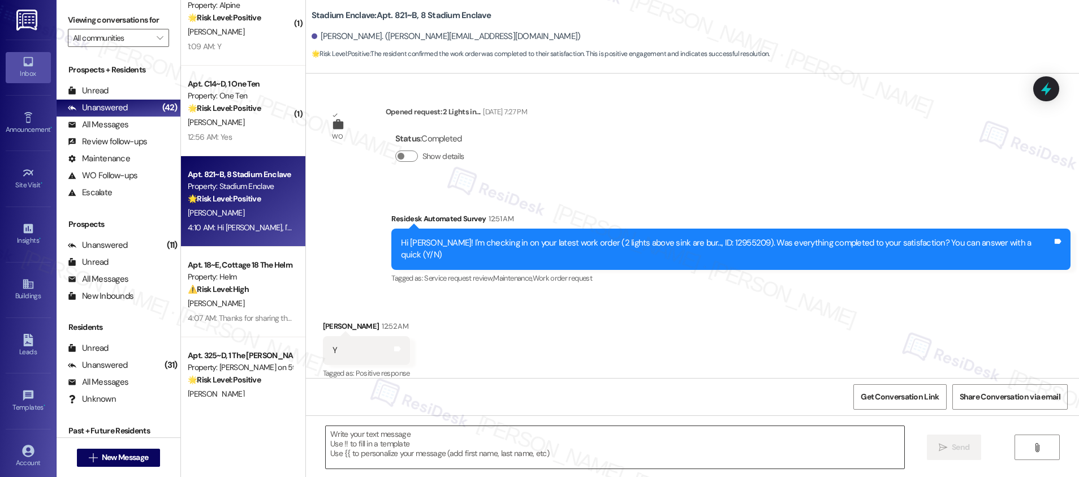
click at [491, 445] on textarea "To enrich screen reader interactions, please activate Accessibility in Grammarl…" at bounding box center [615, 447] width 578 height 42
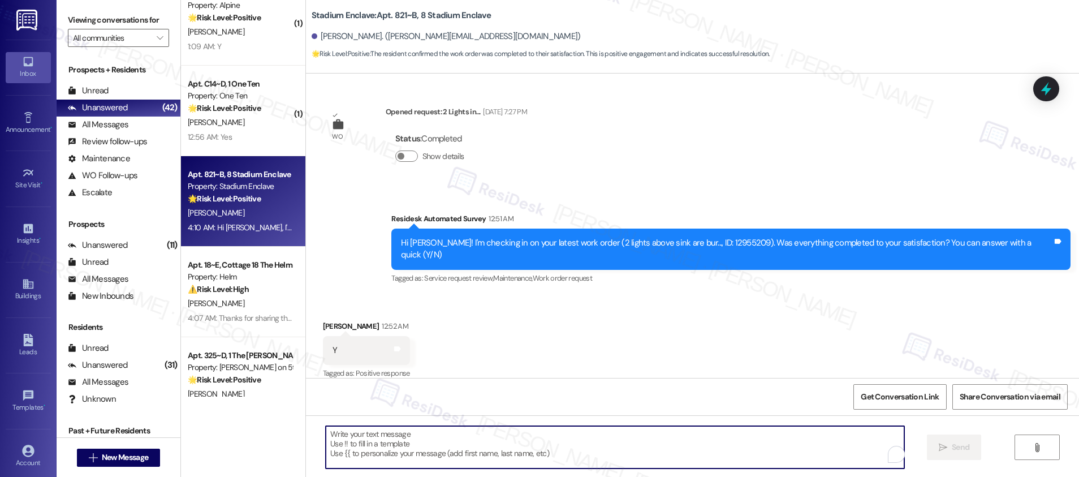
click at [491, 445] on textarea "To enrich screen reader interactions, please activate Accessibility in Grammarl…" at bounding box center [615, 447] width 578 height 42
paste textarea "If I may ask...has {{property}} lived up to your expectations?"
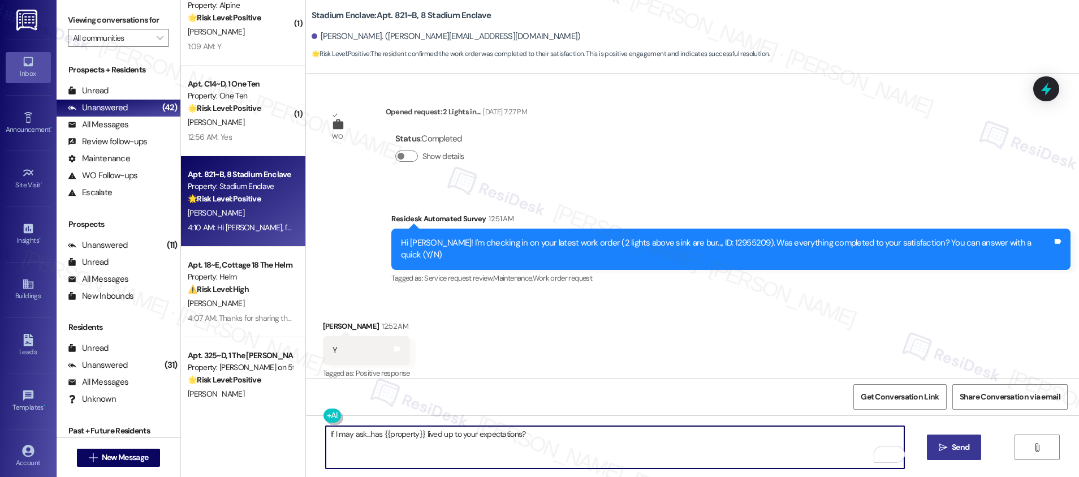
type textarea "If I may ask...has {{property}} lived up to your expectations?"
drag, startPoint x: 951, startPoint y: 449, endPoint x: 859, endPoint y: 406, distance: 101.9
click at [951, 449] on span "Send" at bounding box center [960, 447] width 18 height 12
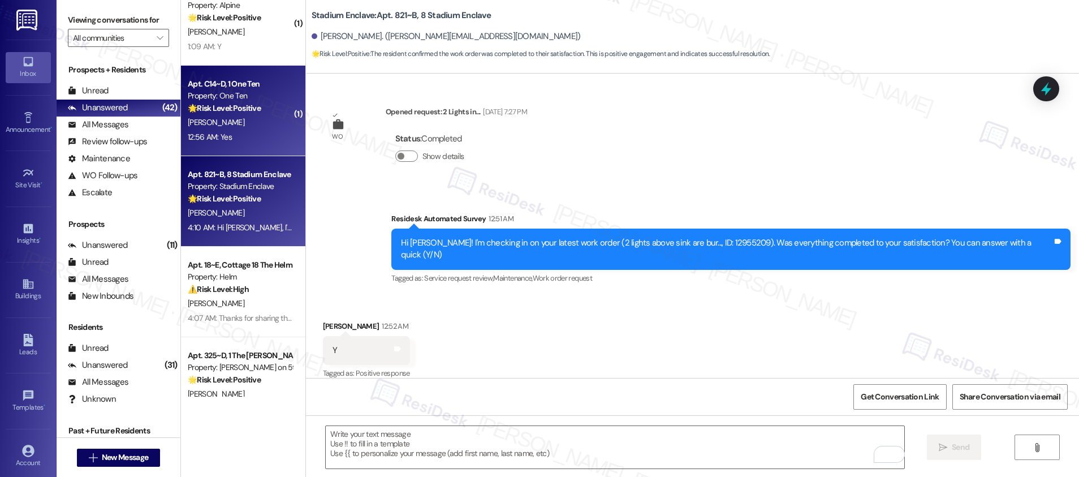
click at [224, 123] on div "[PERSON_NAME]" at bounding box center [240, 122] width 107 height 14
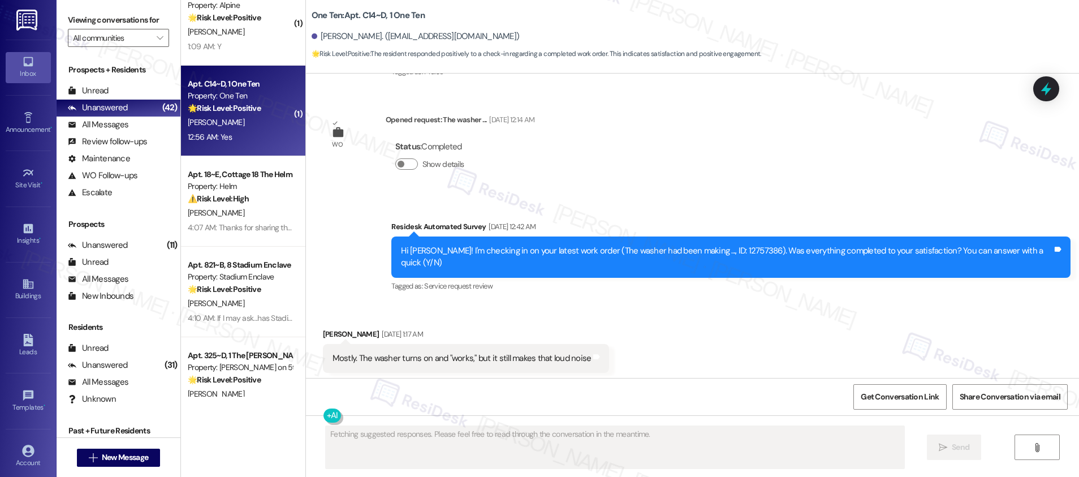
click at [224, 123] on div "[PERSON_NAME]" at bounding box center [240, 122] width 107 height 14
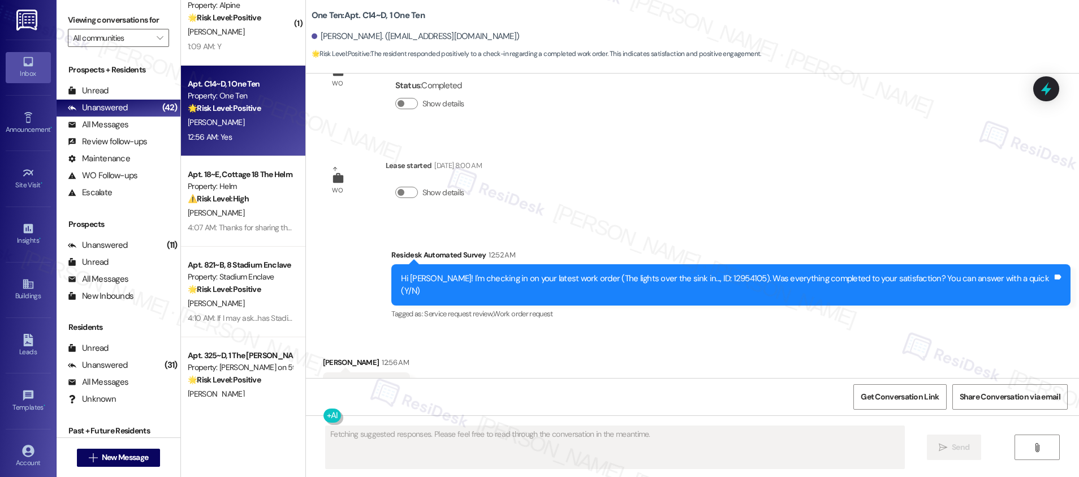
scroll to position [3046, 0]
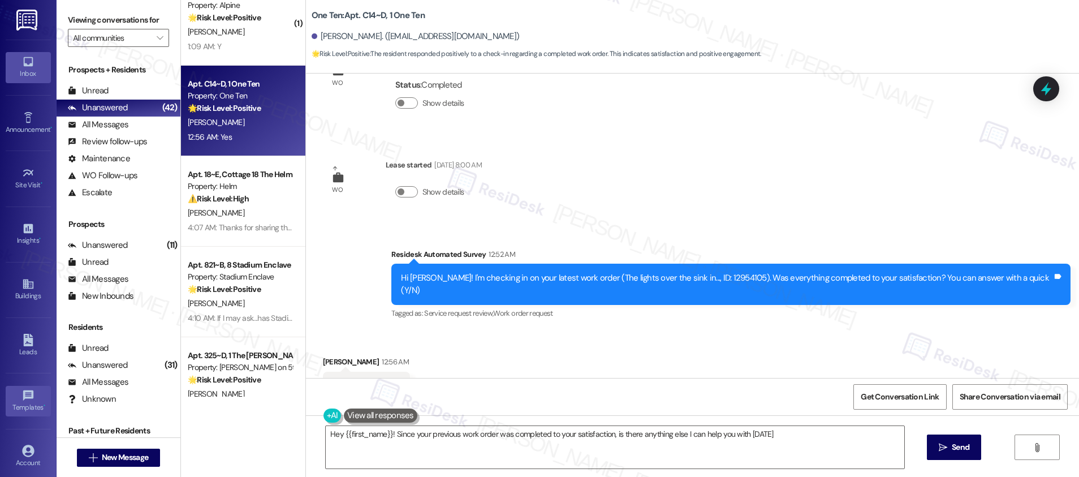
type textarea "Hey {{first_name}}! Since your previous work order was completed to your satisf…"
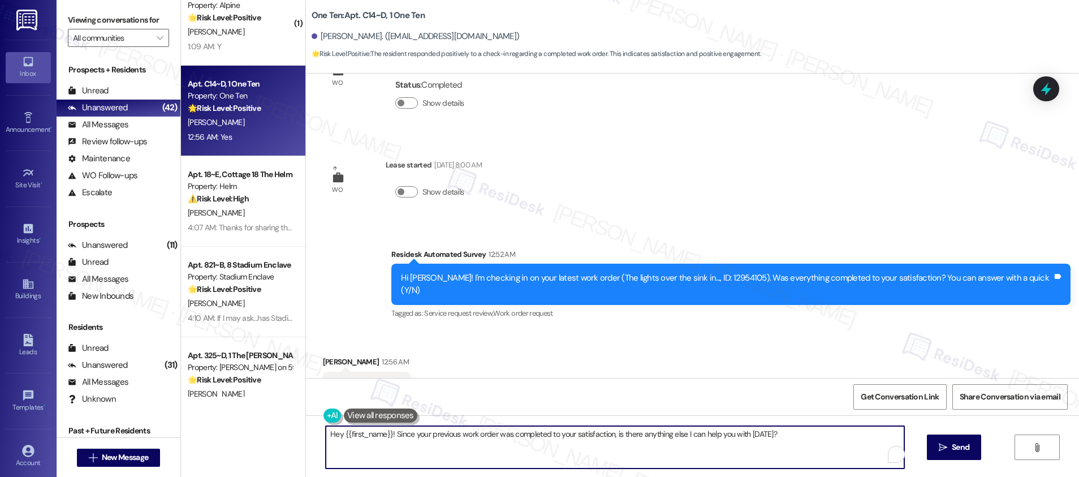
click at [400, 440] on textarea "Hey {{first_name}}! Since your previous work order was completed to your satisf…" at bounding box center [615, 447] width 578 height 42
click at [446, 432] on textarea "Hey {{first_name}}! Since your previous work order was completed to your satisf…" at bounding box center [615, 447] width 578 height 42
click at [446, 431] on textarea "Hey {{first_name}}! Since your previous work order was completed to your satisf…" at bounding box center [615, 447] width 578 height 42
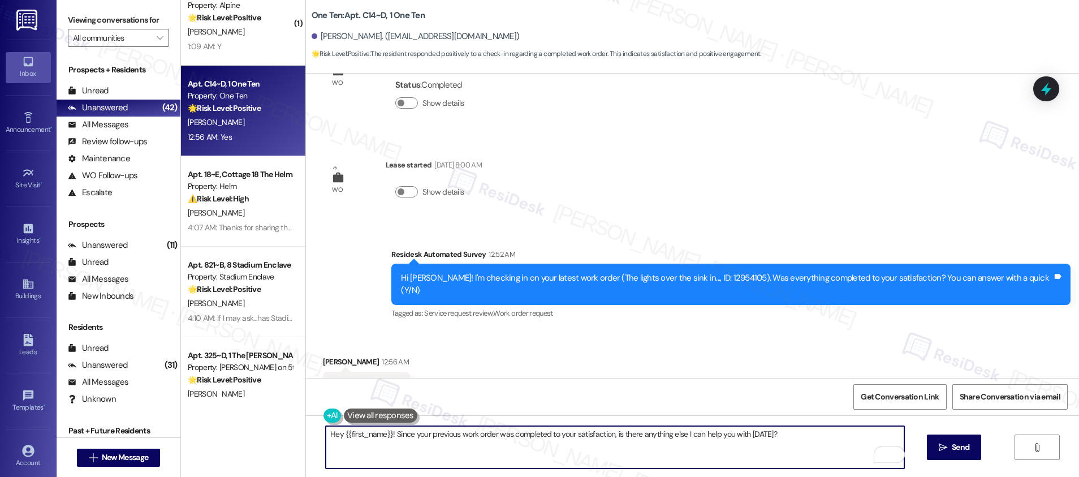
drag, startPoint x: 446, startPoint y: 431, endPoint x: 470, endPoint y: 432, distance: 23.8
click at [446, 431] on textarea "Hey {{first_name}}! Since your previous work order was completed to your satisf…" at bounding box center [615, 447] width 578 height 42
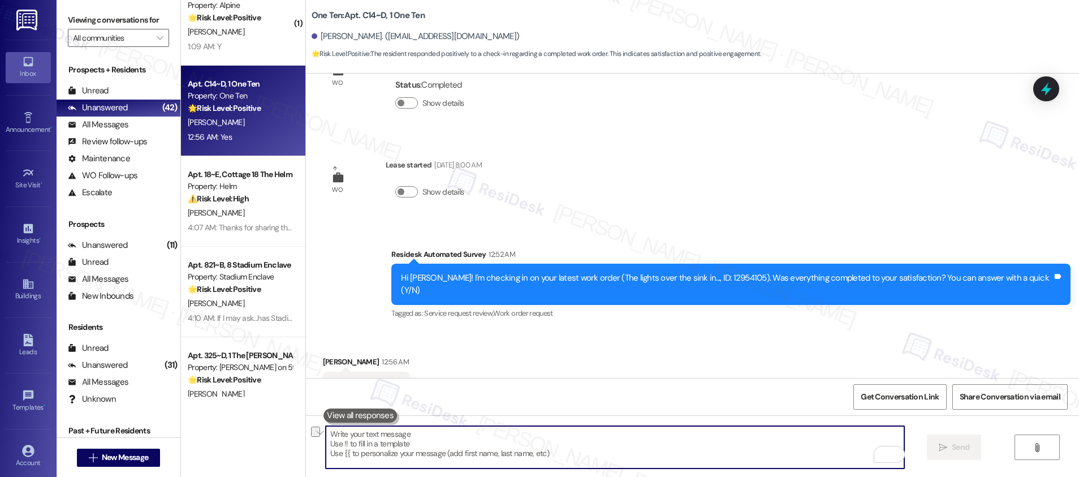
paste textarea "Hi {{first_name}}! Glad to hear everything was completed to your satisfaction. …"
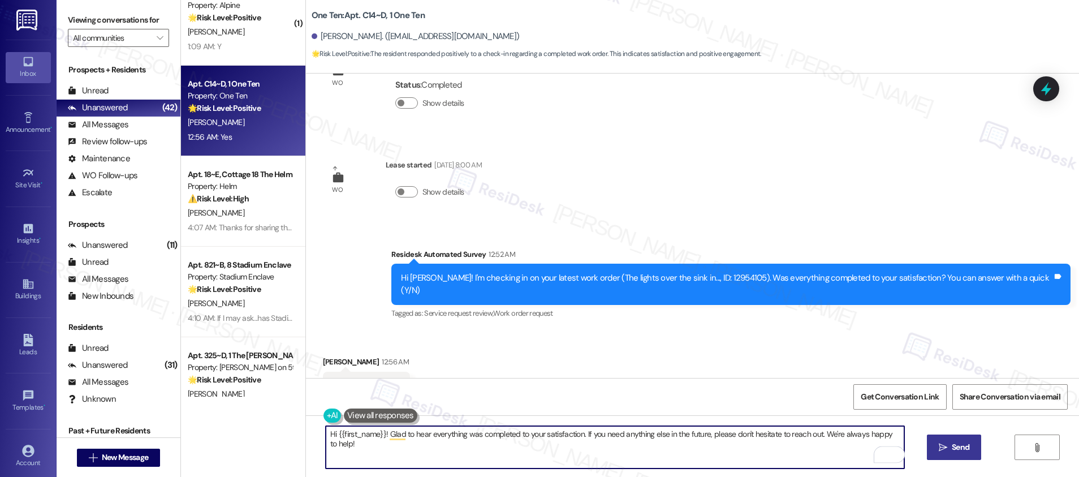
type textarea "Hi {{first_name}}! Glad to hear everything was completed to your satisfaction. …"
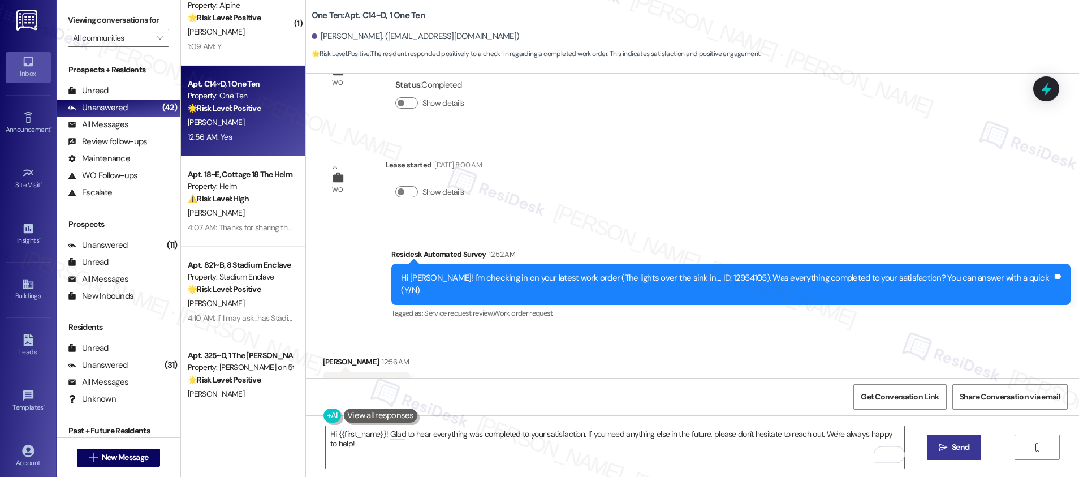
click at [959, 455] on button " Send" at bounding box center [954, 446] width 55 height 25
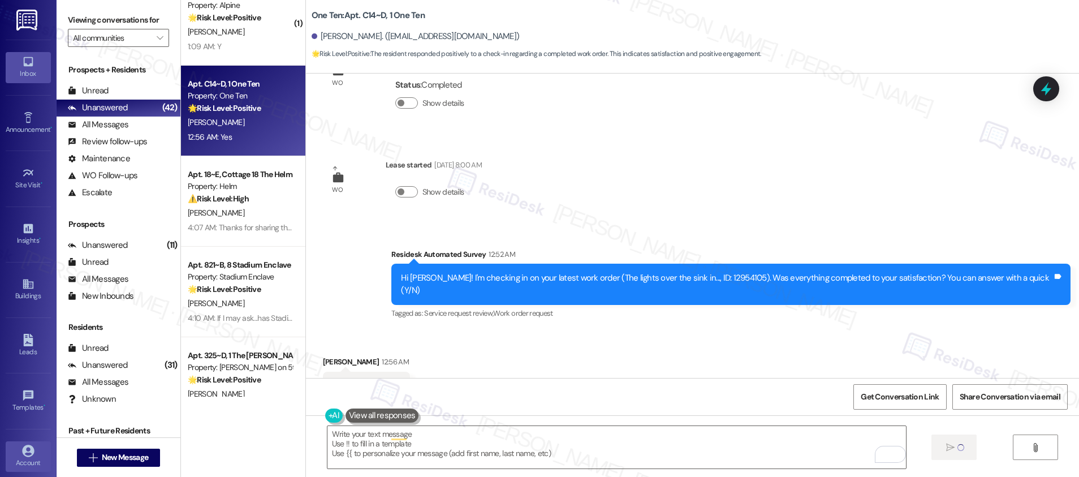
scroll to position [3045, 0]
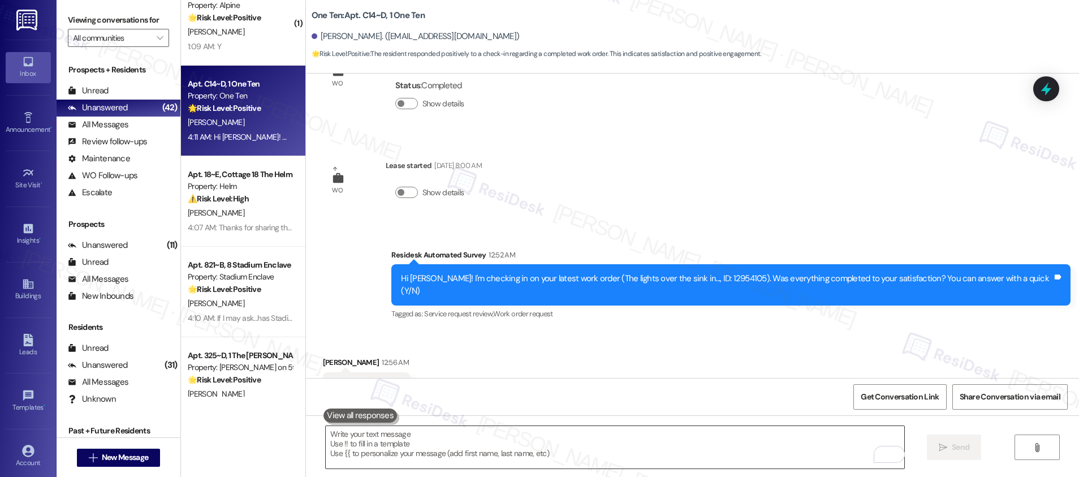
click at [361, 443] on textarea "To enrich screen reader interactions, please activate Accessibility in Grammarl…" at bounding box center [615, 447] width 578 height 42
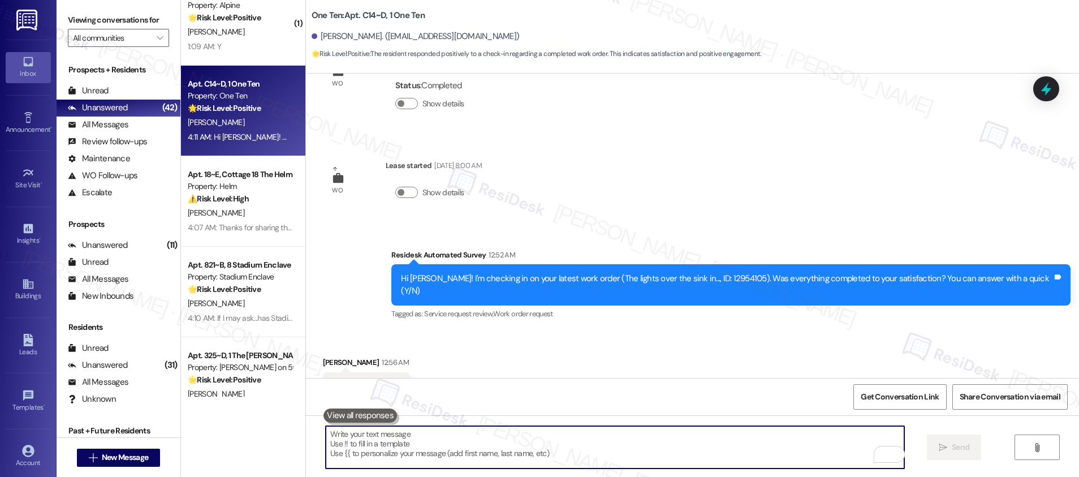
paste textarea "If I may ask...has {{property}} lived up to your expectations?"
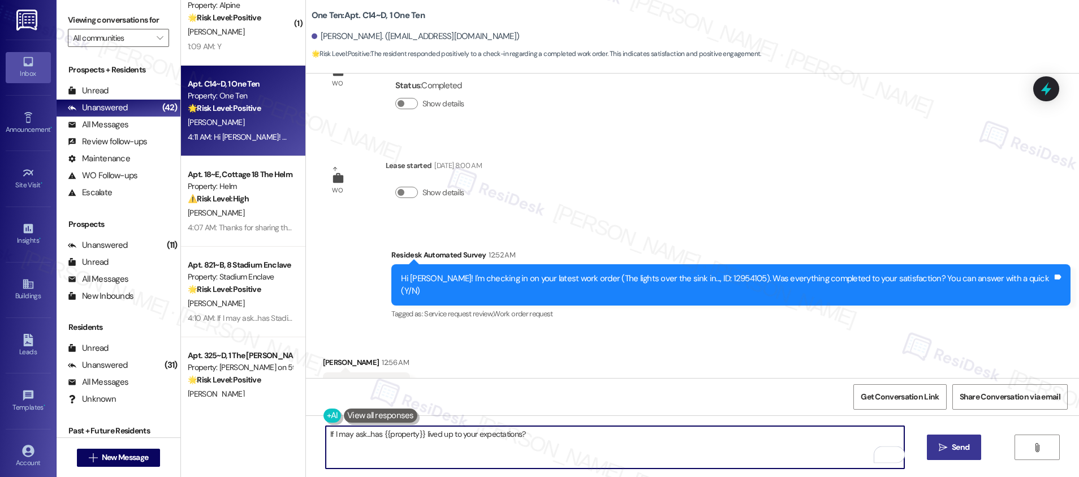
type textarea "If I may ask...has {{property}} lived up to your expectations?"
drag, startPoint x: 966, startPoint y: 447, endPoint x: 957, endPoint y: 443, distance: 9.4
click at [966, 447] on span "Send" at bounding box center [960, 447] width 18 height 12
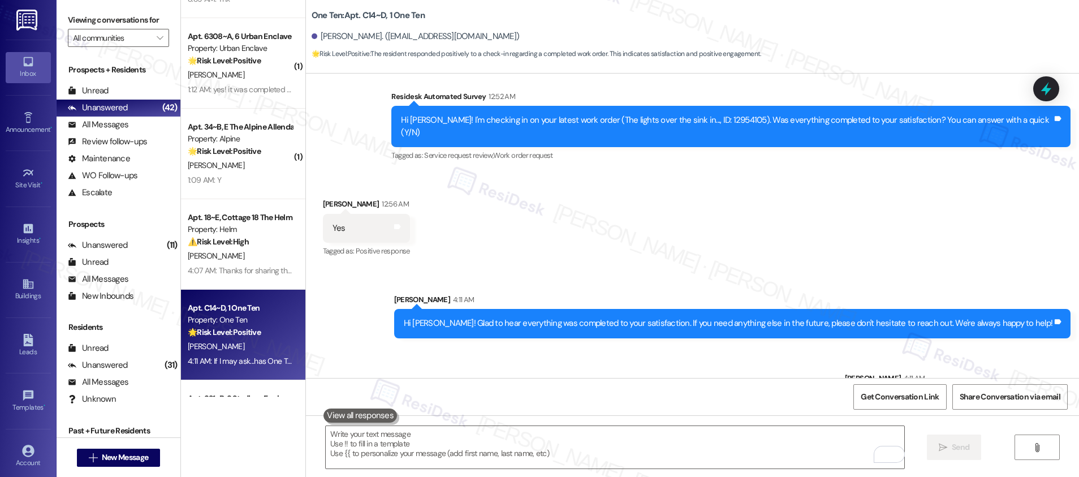
scroll to position [2132, 0]
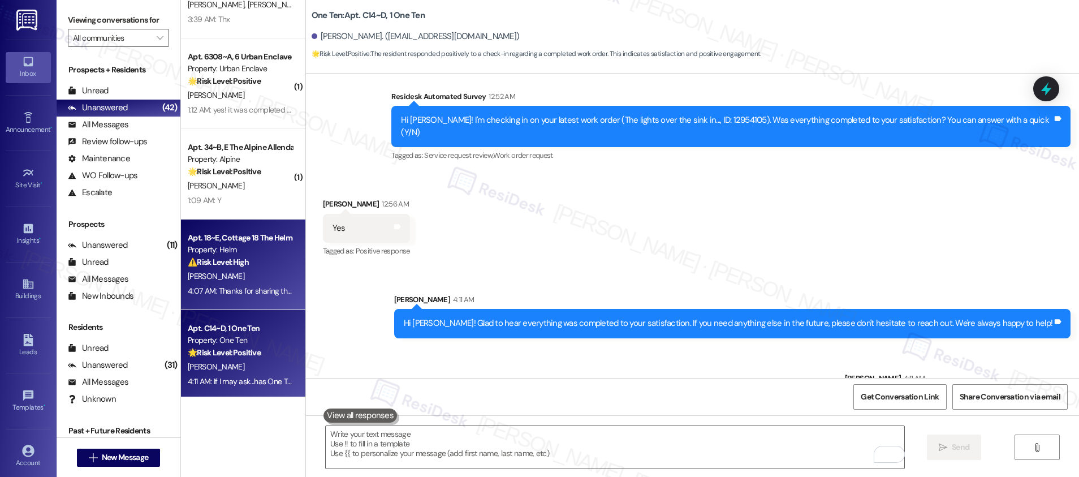
click at [231, 244] on div "Property: Helm" at bounding box center [240, 250] width 105 height 12
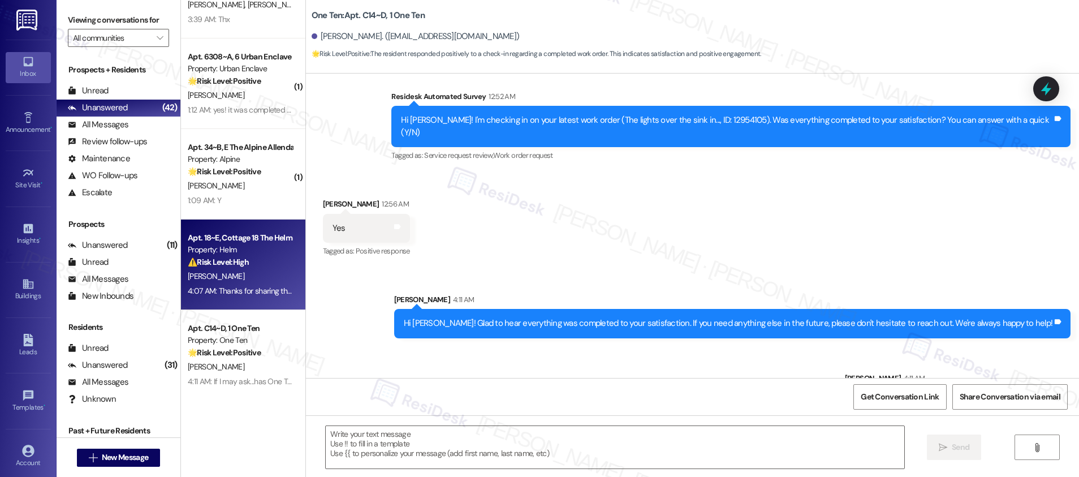
type textarea "Fetching suggested responses. Please feel free to read through the conversation…"
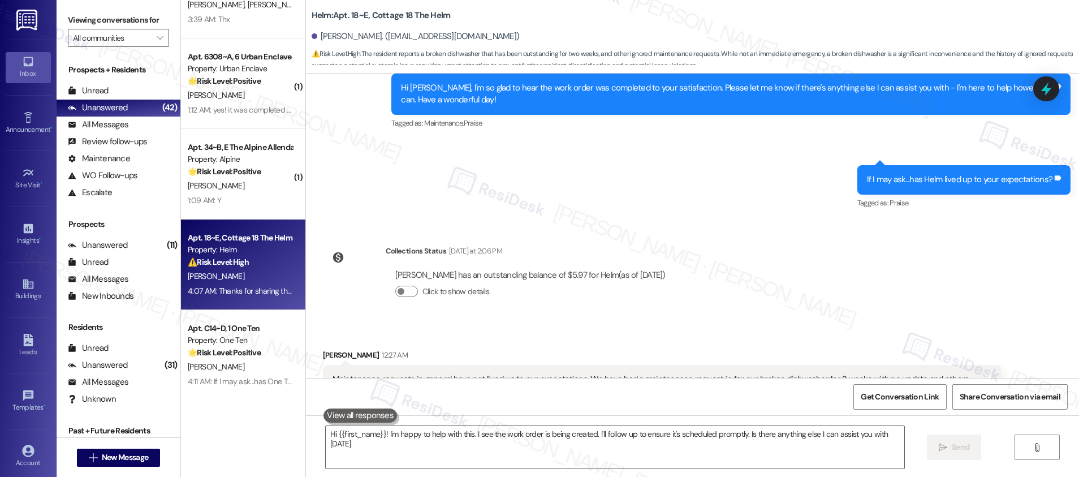
type textarea "Hi {{first_name}}! I'm happy to help with this. I see the work order is being c…"
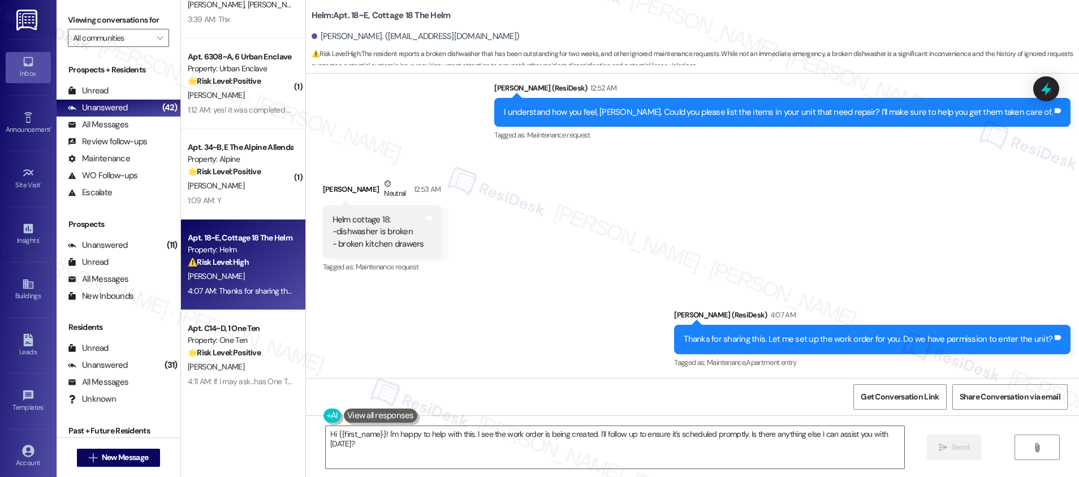
scroll to position [825, 0]
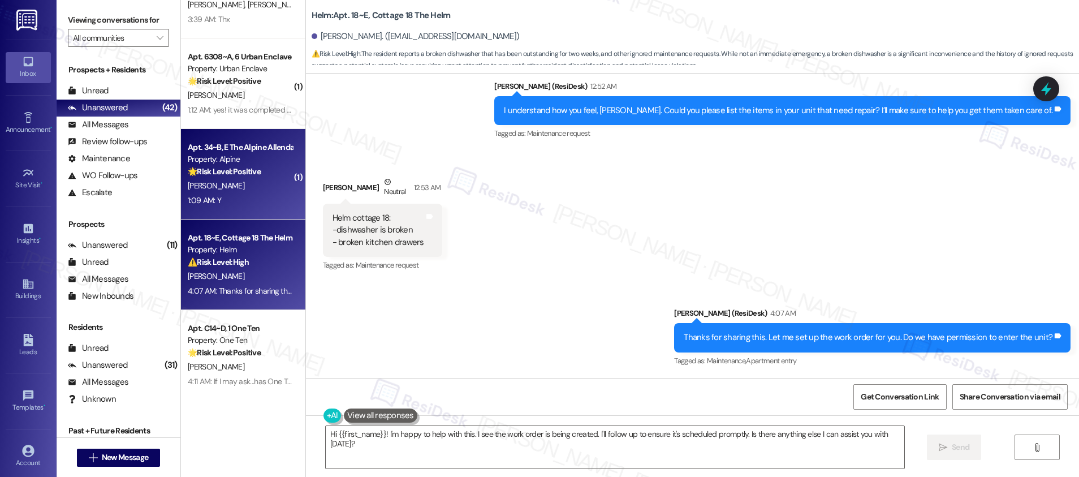
click at [217, 202] on div "1:09 AM: Y 1:09 AM: Y" at bounding box center [240, 200] width 107 height 14
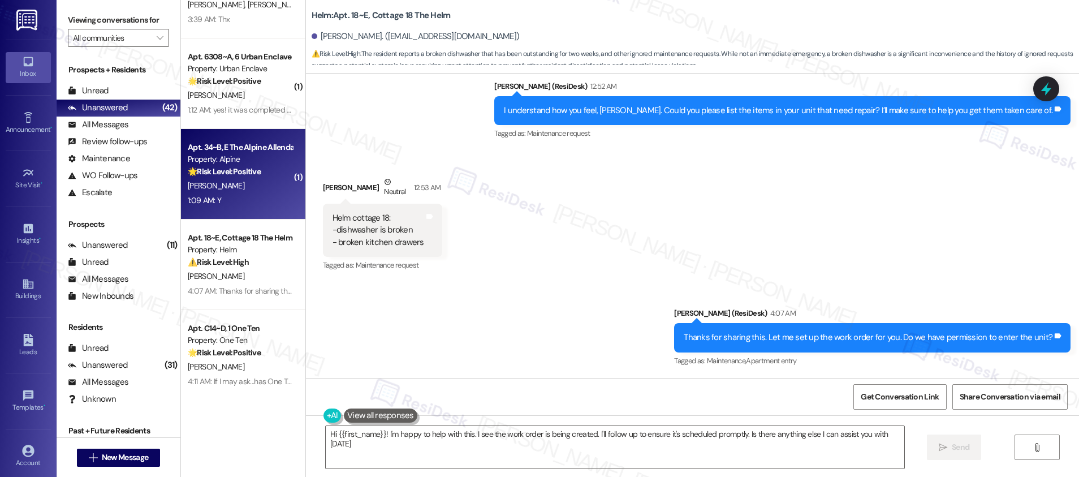
type textarea "Hi {{first_name}}! I'm happy to help with this. I see the work order is being c…"
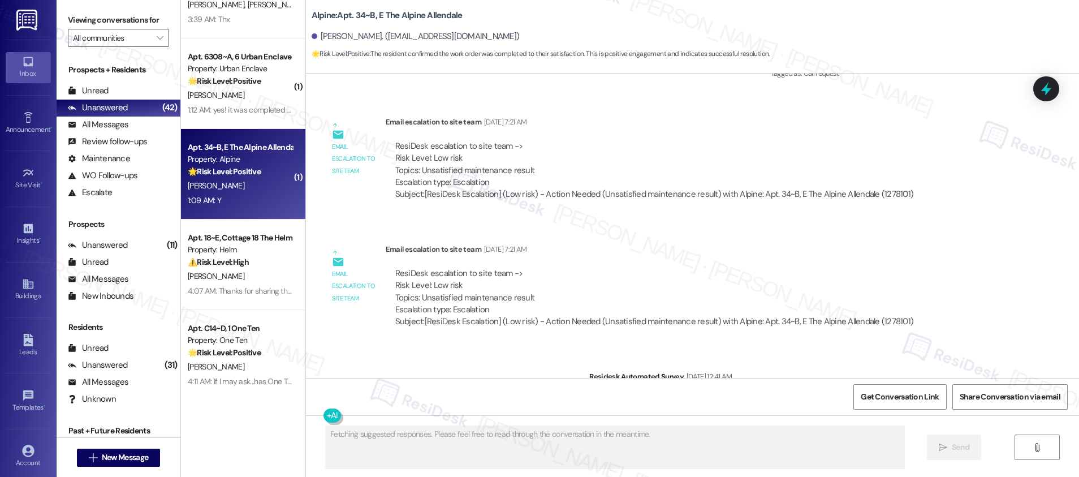
scroll to position [2661, 0]
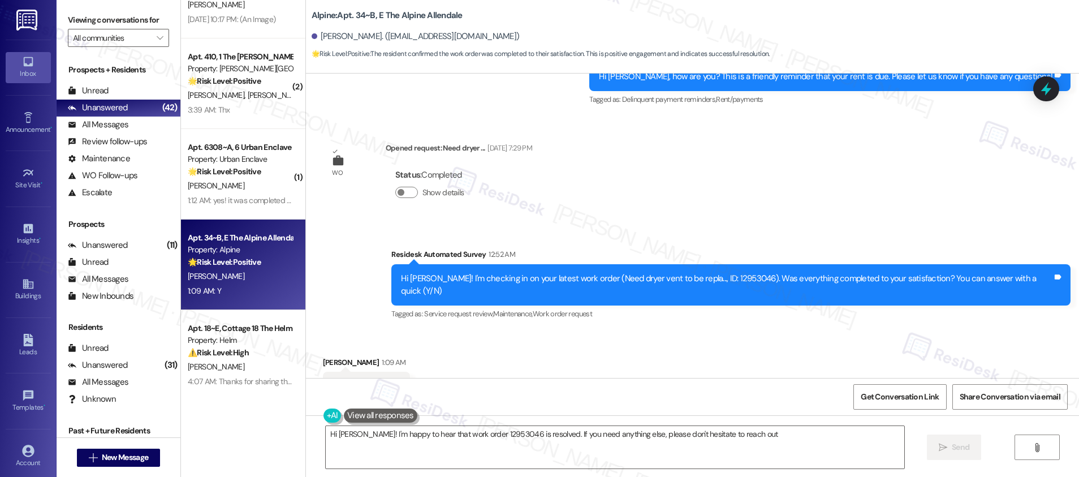
type textarea "Hi [PERSON_NAME]! I'm happy to hear that work order 12953046 is resolved. If yo…"
click at [640, 451] on textarea "Hi [PERSON_NAME]! I'm happy to hear that work order 12953046 is resolved. If yo…" at bounding box center [615, 447] width 578 height 42
drag, startPoint x: 953, startPoint y: 447, endPoint x: 929, endPoint y: 446, distance: 23.8
click at [953, 447] on span "Send" at bounding box center [960, 447] width 18 height 12
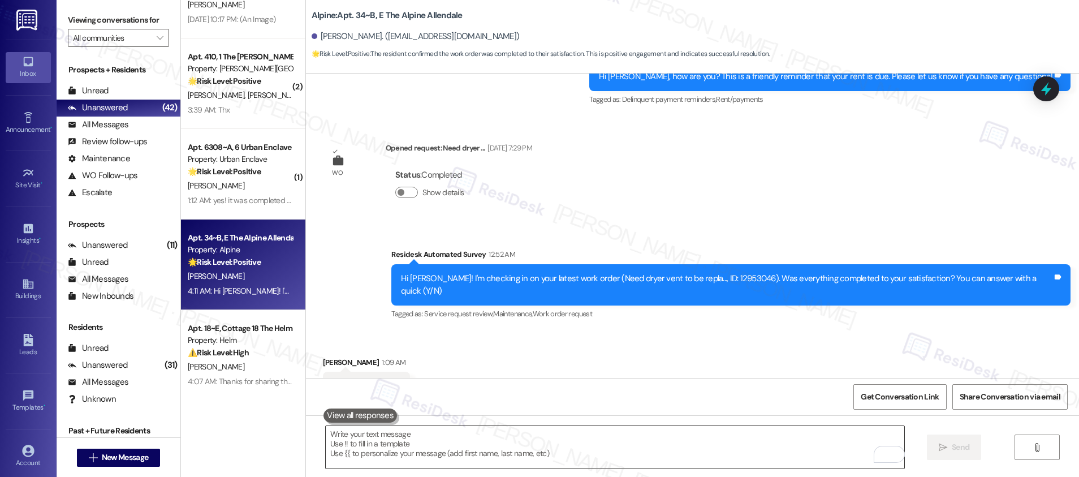
click at [370, 445] on textarea "To enrich screen reader interactions, please activate Accessibility in Grammarl…" at bounding box center [615, 447] width 578 height 42
click at [369, 445] on textarea "To enrich screen reader interactions, please activate Accessibility in Grammarl…" at bounding box center [615, 447] width 578 height 42
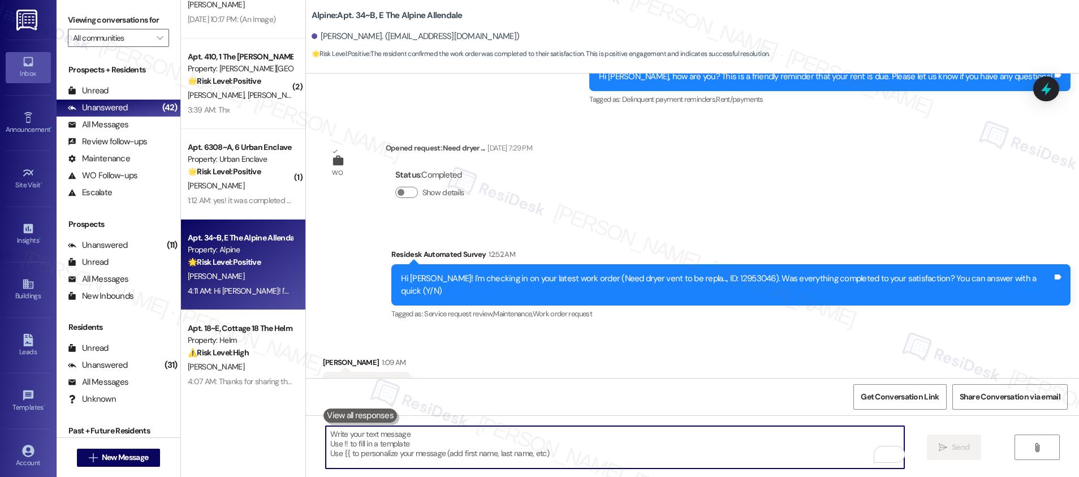
paste textarea "If I may ask...has {{property}} lived up to your expectations?"
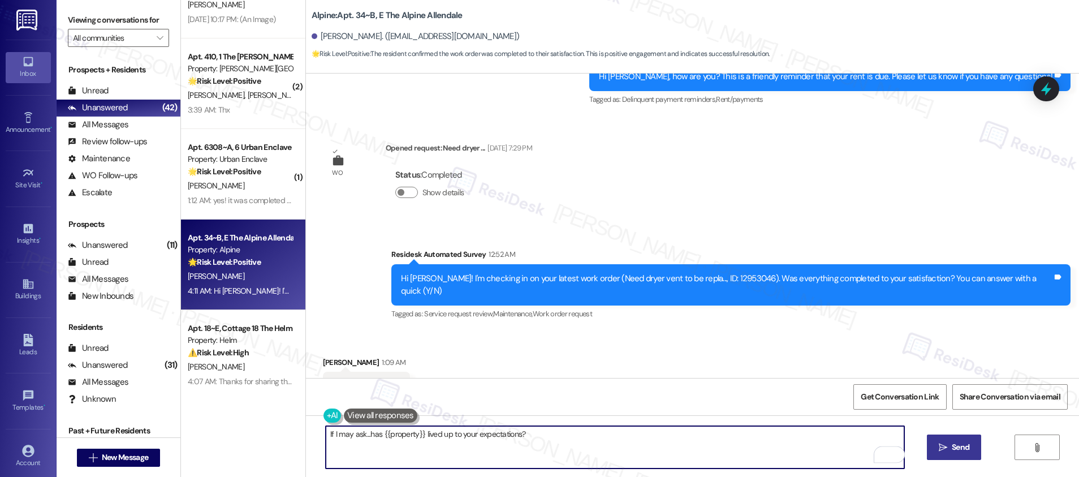
type textarea "If I may ask...has {{property}} lived up to your expectations?"
click at [941, 452] on span " Send" at bounding box center [954, 447] width 36 height 12
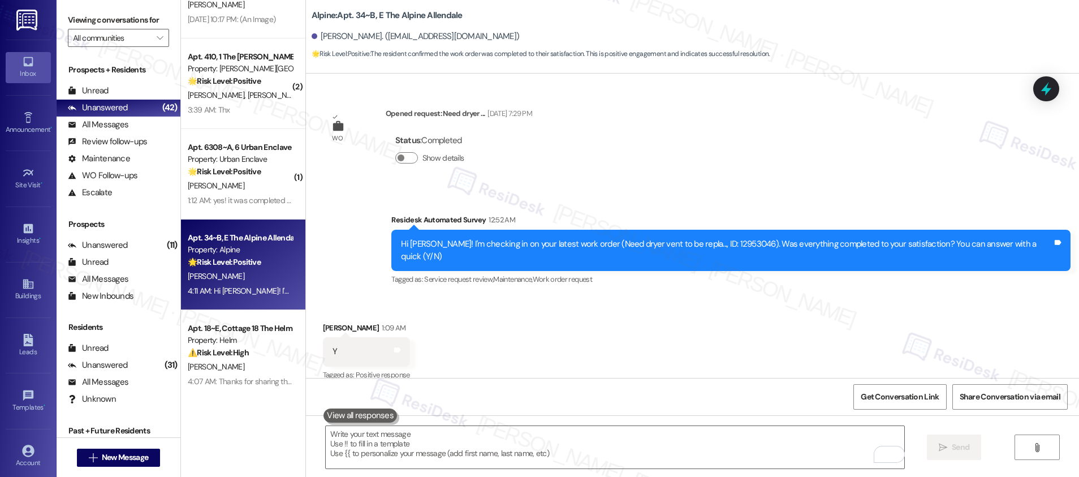
scroll to position [2819, 0]
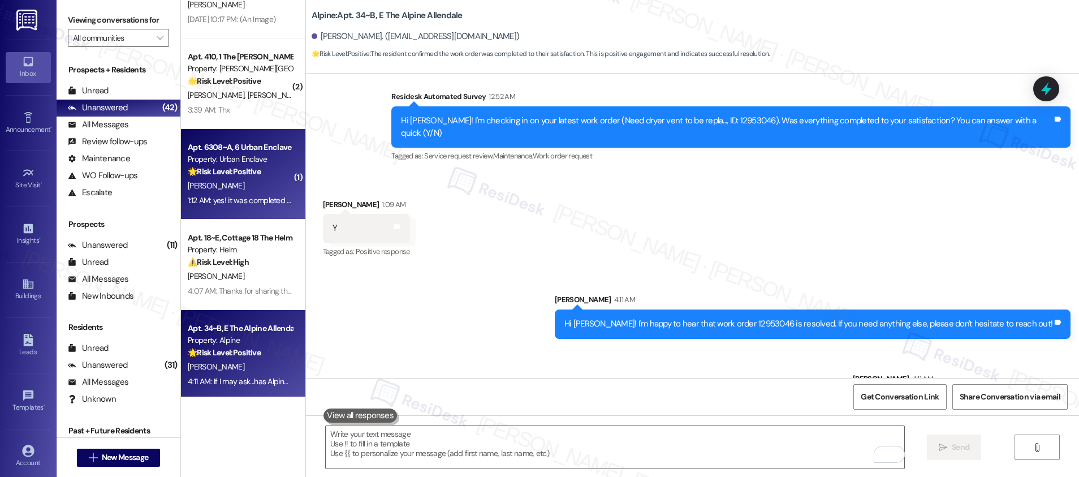
click at [219, 205] on div "1:12 AM: yes! it was completed and is working thanks 1:12 AM: yes! it was compl…" at bounding box center [240, 200] width 107 height 14
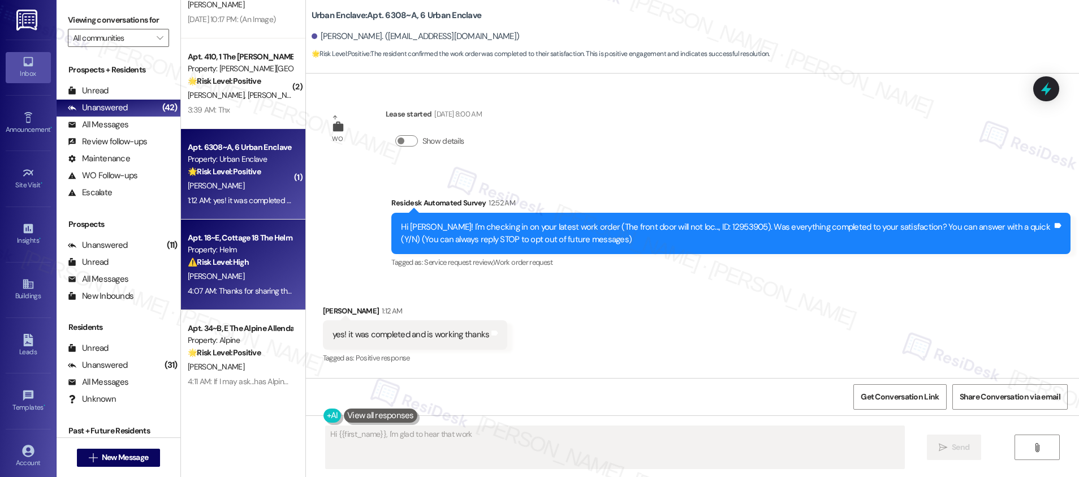
scroll to position [0, 0]
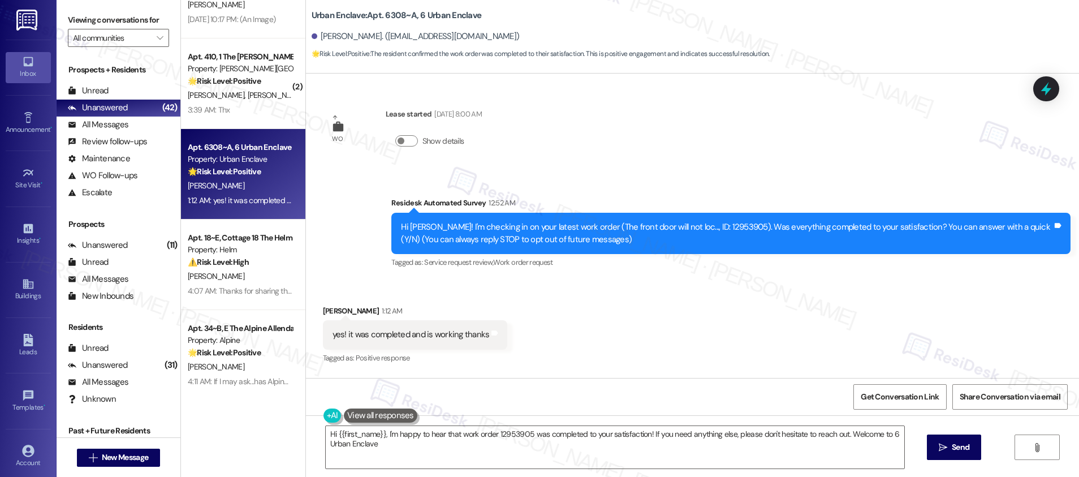
type textarea "Hi {{first_name}}, I'm happy to hear that work order 12953905 was completed to …"
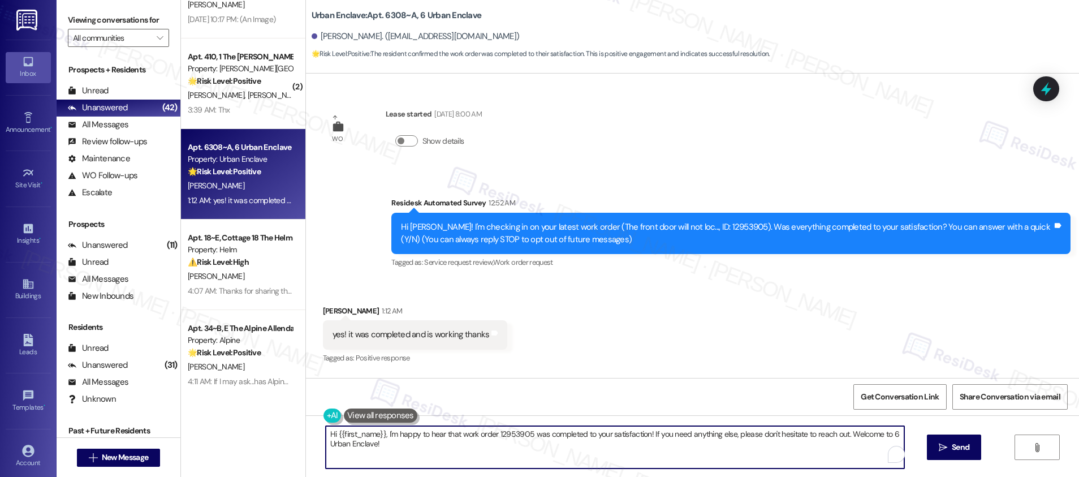
click at [442, 453] on textarea "Hi {{first_name}}, I'm happy to hear that work order 12953905 was completed to …" at bounding box center [615, 447] width 578 height 42
click at [728, 455] on textarea "Hi {{first_name}}, I'm happy to hear that work order 12953905 was completed to …" at bounding box center [615, 447] width 578 height 42
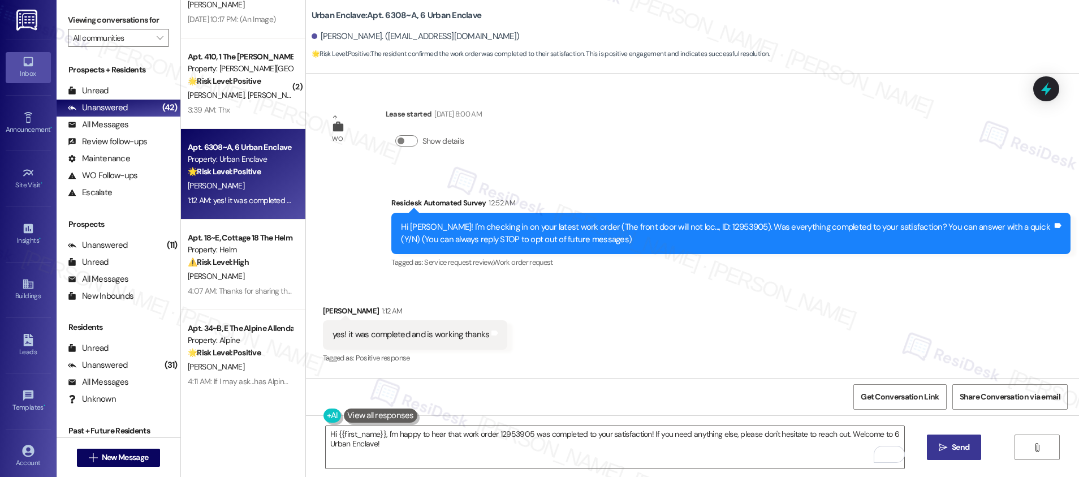
click at [946, 447] on span " Send" at bounding box center [954, 447] width 36 height 12
click at [394, 445] on textarea "Hi {{first_name}}, I'm happy to hear that work" at bounding box center [615, 447] width 578 height 42
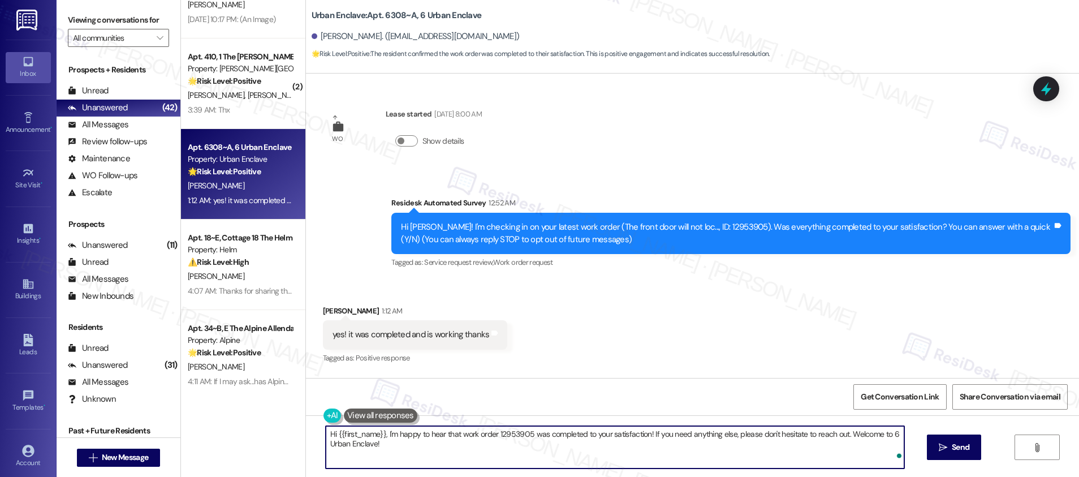
click at [395, 445] on textarea "Hi {{first_name}}, I'm happy to hear that work order 12953905 was completed to …" at bounding box center [615, 447] width 578 height 42
click at [396, 445] on textarea "Hi {{first_name}}, I'm happy to hear that work order 12953905 was completed to …" at bounding box center [615, 447] width 578 height 42
click at [389, 437] on textarea "Hi {{first_name}}, I'm happy to hear that work order 12953905 was completed to …" at bounding box center [615, 447] width 578 height 42
click at [388, 437] on textarea "Hi {{first_name}}, I'm happy to hear that work order 12953905 was completed to …" at bounding box center [615, 447] width 578 height 42
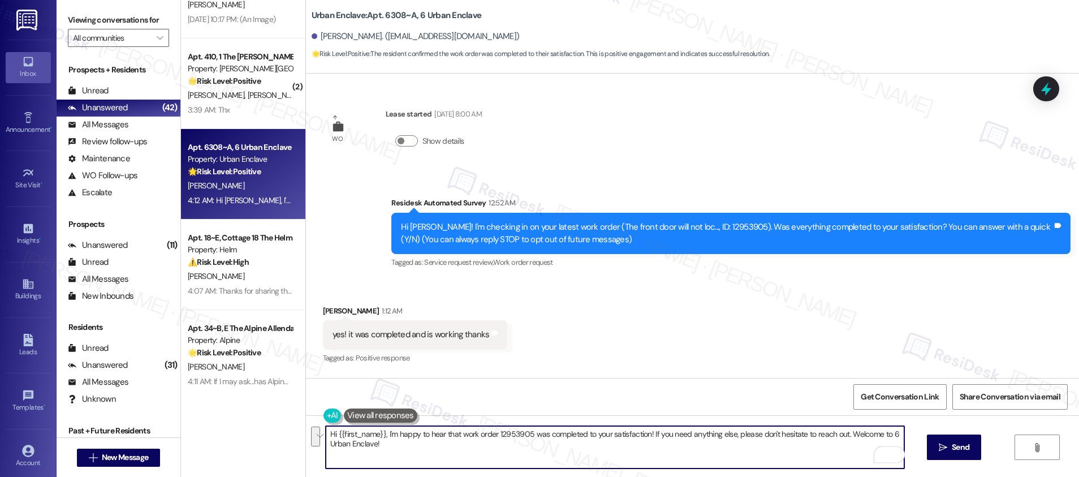
paste textarea "Can I ask a quick favor? If you have a moment, would you mind leaving us a Goog…"
click at [399, 440] on textarea "Can I ask a quick favor? If you have a moment, would you mind leaving us a Goog…" at bounding box center [615, 447] width 578 height 42
click at [398, 440] on textarea "Can I ask a quick favor? If you have a moment, would you mind leaving us a Goog…" at bounding box center [615, 447] width 578 height 42
click at [397, 440] on textarea "Can I ask a quick favor? If you have a moment, would you mind leaving us a Goog…" at bounding box center [615, 447] width 578 height 42
paste textarea "If I may ask...has {{property}} lived up to your expectations?"
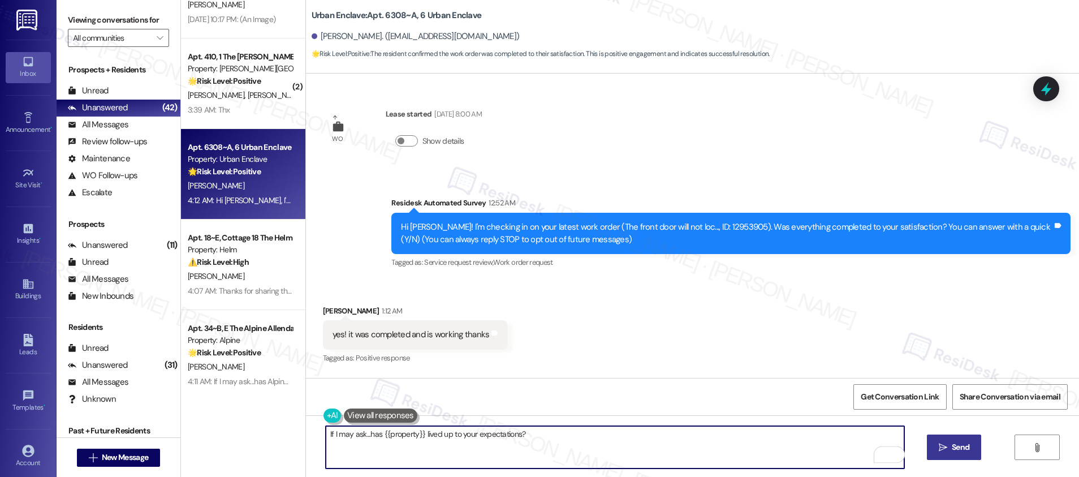
type textarea "If I may ask...has {{property}} lived up to your expectations?"
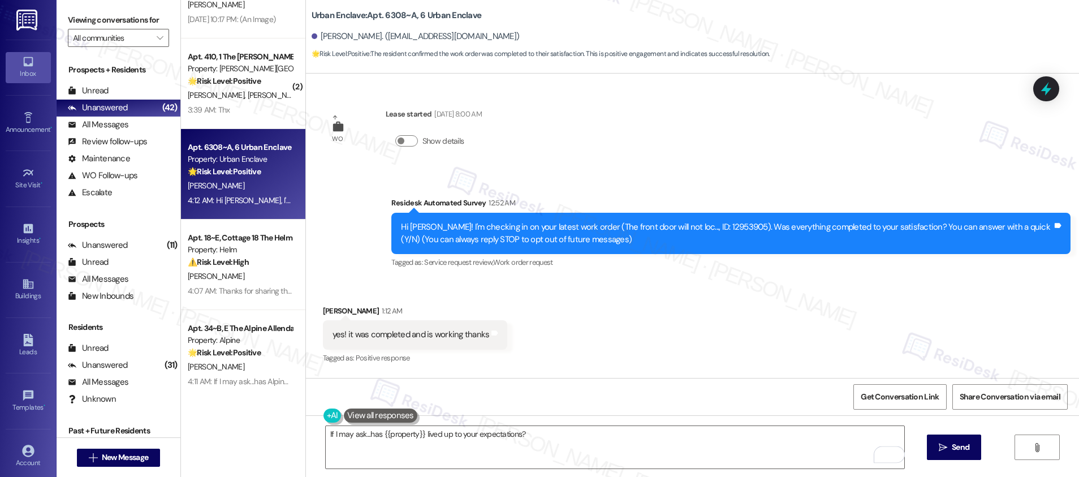
drag, startPoint x: 958, startPoint y: 440, endPoint x: 921, endPoint y: 440, distance: 37.3
click at [958, 440] on button " Send" at bounding box center [954, 446] width 55 height 25
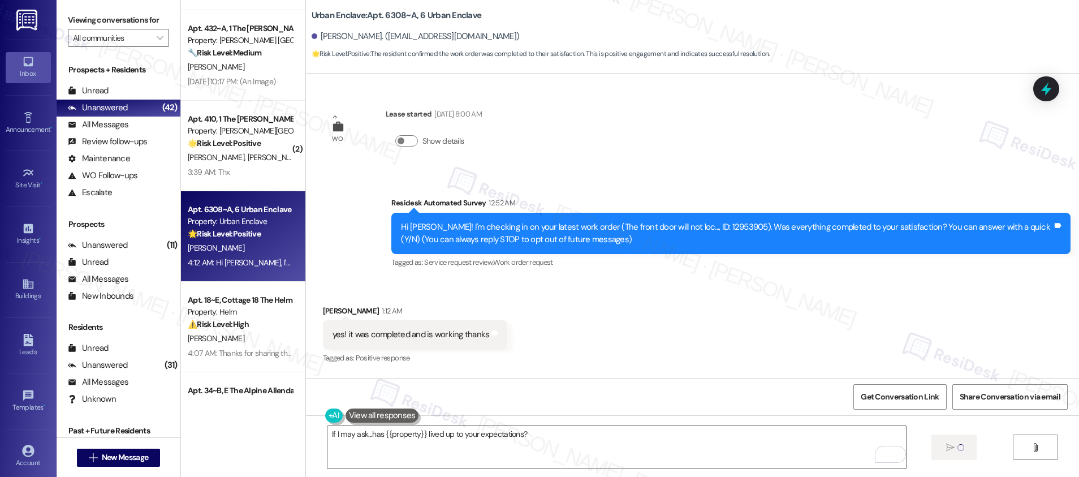
scroll to position [2049, 0]
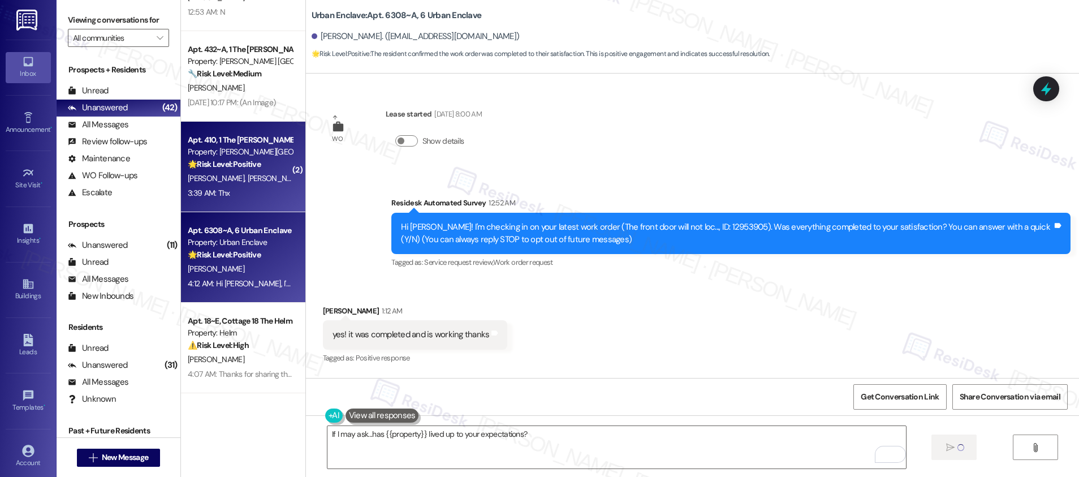
click at [307, 183] on span "[PERSON_NAME]" at bounding box center [335, 178] width 57 height 10
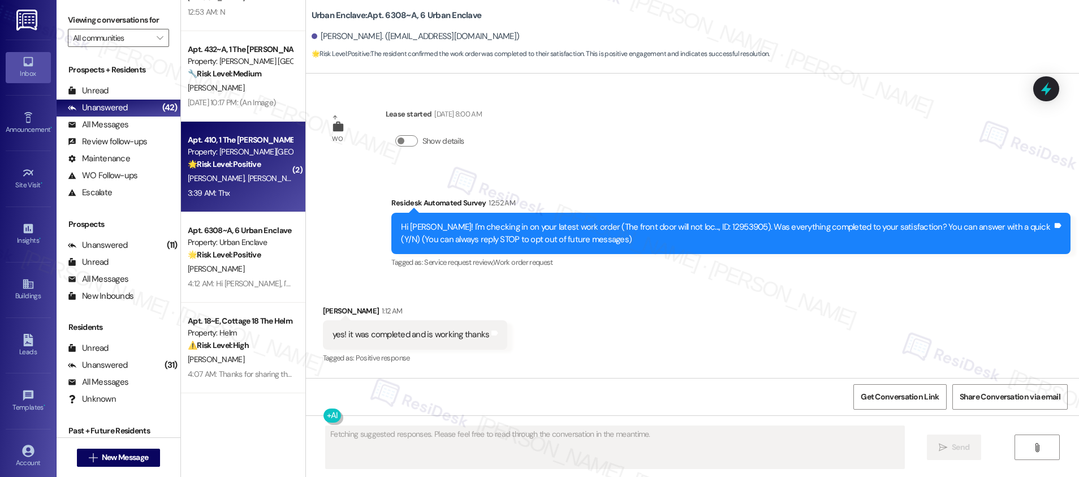
click at [307, 182] on span "[PERSON_NAME]" at bounding box center [335, 178] width 57 height 10
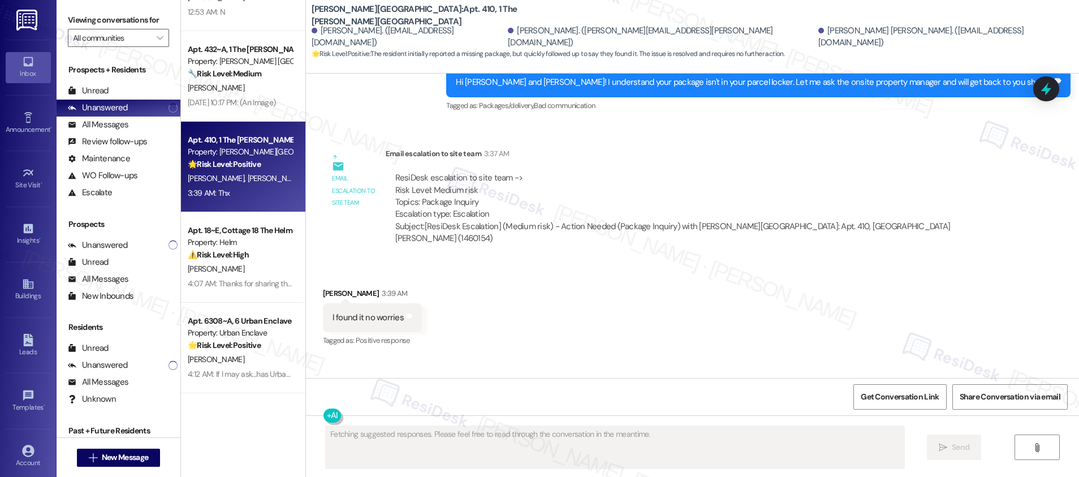
scroll to position [1425, 0]
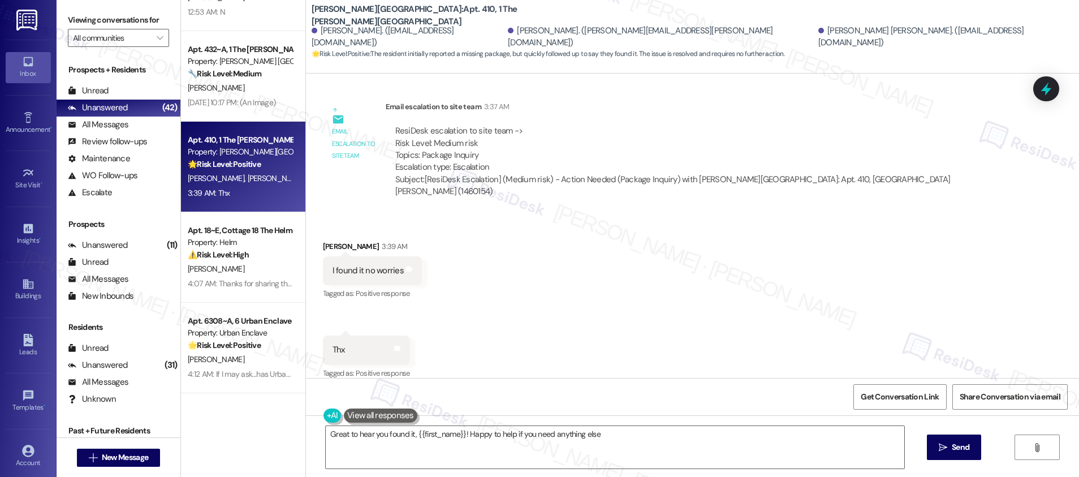
type textarea "Great to hear you found it, {{first_name}}! Happy to help if you need anything …"
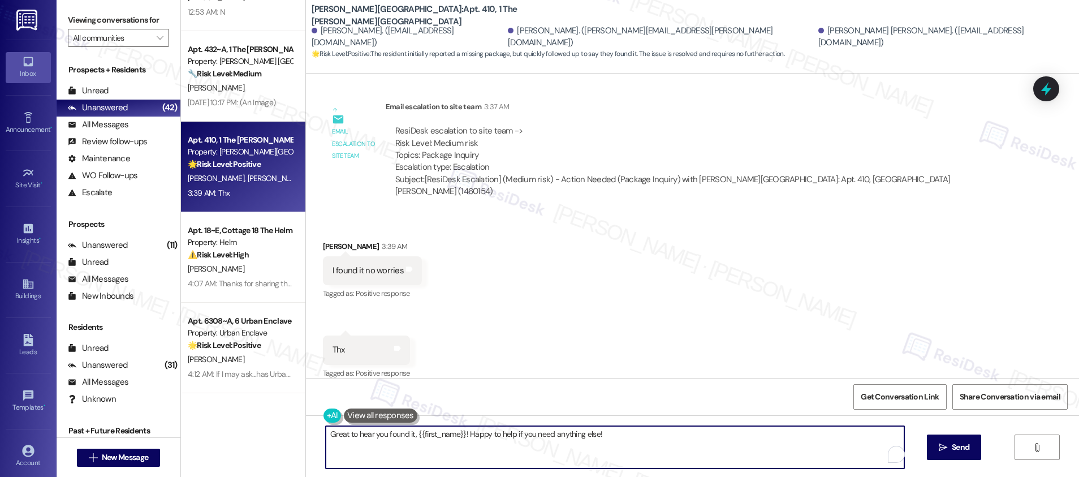
drag, startPoint x: 605, startPoint y: 435, endPoint x: 617, endPoint y: 433, distance: 12.1
click at [605, 435] on textarea "Great to hear you found it, {{first_name}}! Happy to help if you need anything …" at bounding box center [615, 447] width 578 height 42
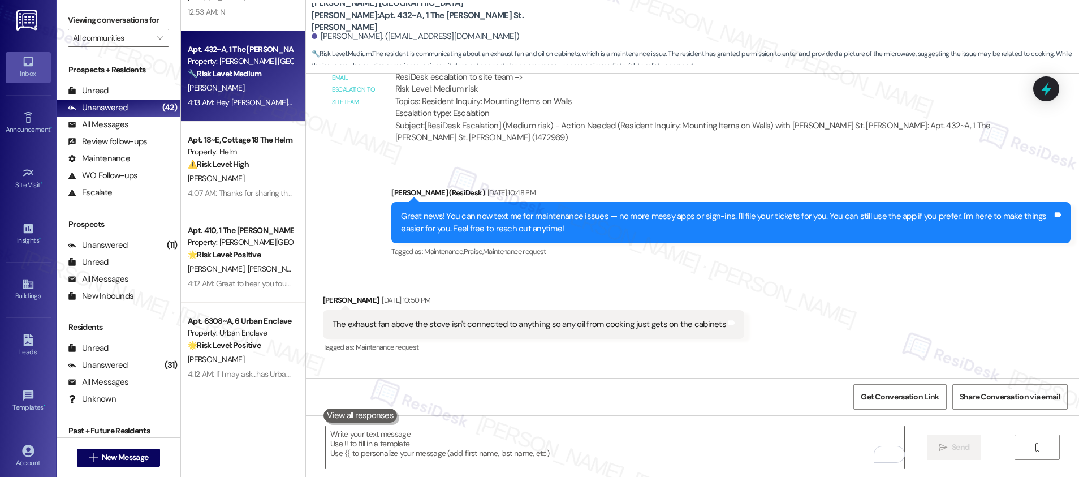
scroll to position [786, 0]
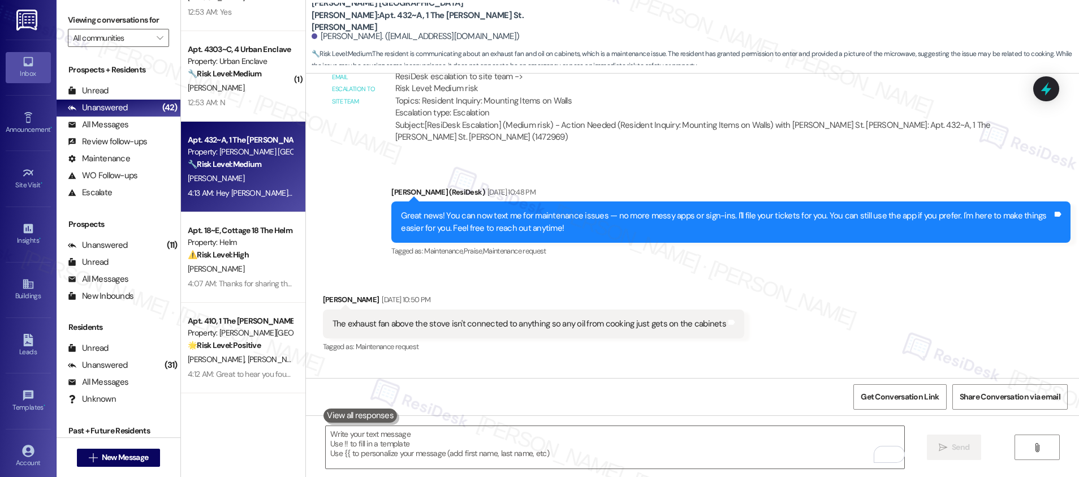
click at [413, 318] on div "The exhaust fan above the stove isn't connected to anything so any oil from coo…" at bounding box center [528, 324] width 393 height 12
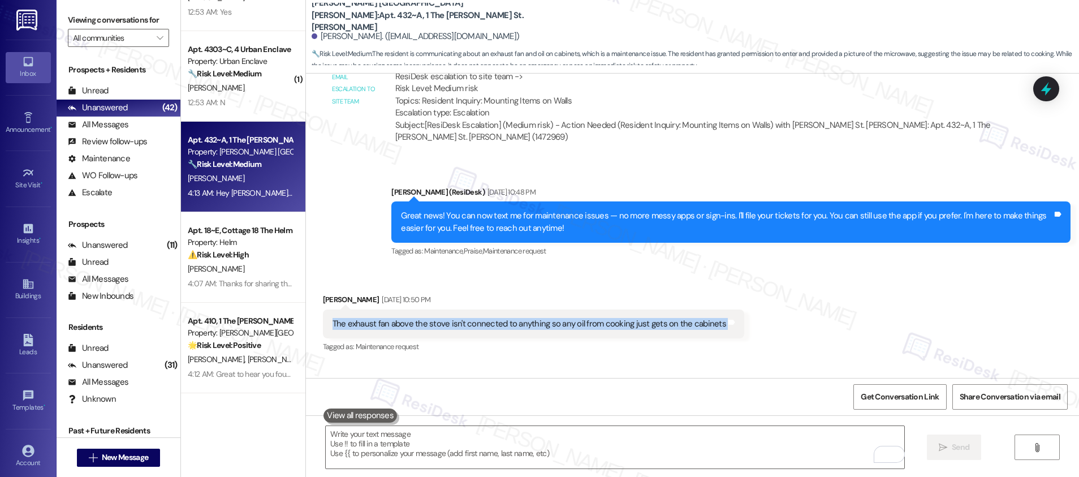
click at [413, 318] on div "The exhaust fan above the stove isn't connected to anything so any oil from coo…" at bounding box center [528, 324] width 393 height 12
copy div "The exhaust fan above the stove isn't connected to anything so any oil from coo…"
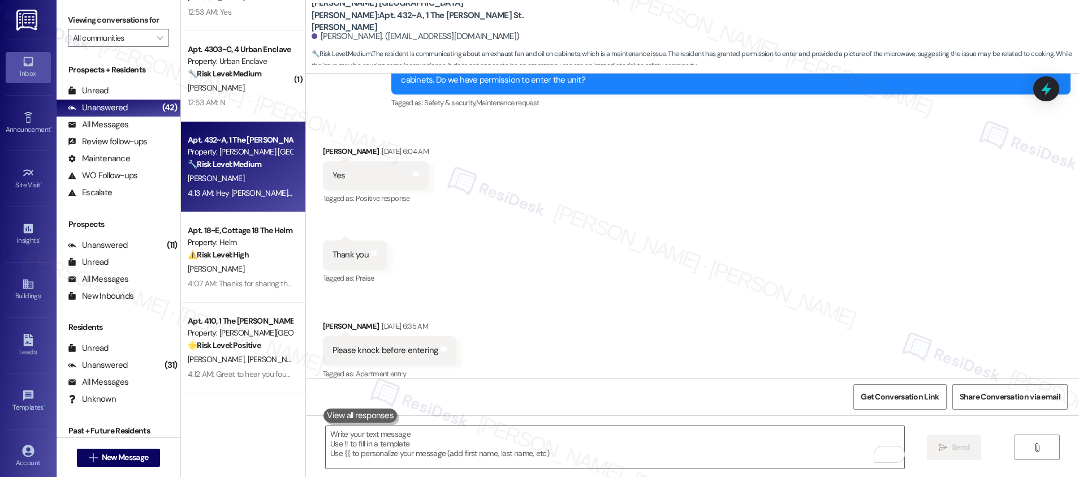
scroll to position [1872, 0]
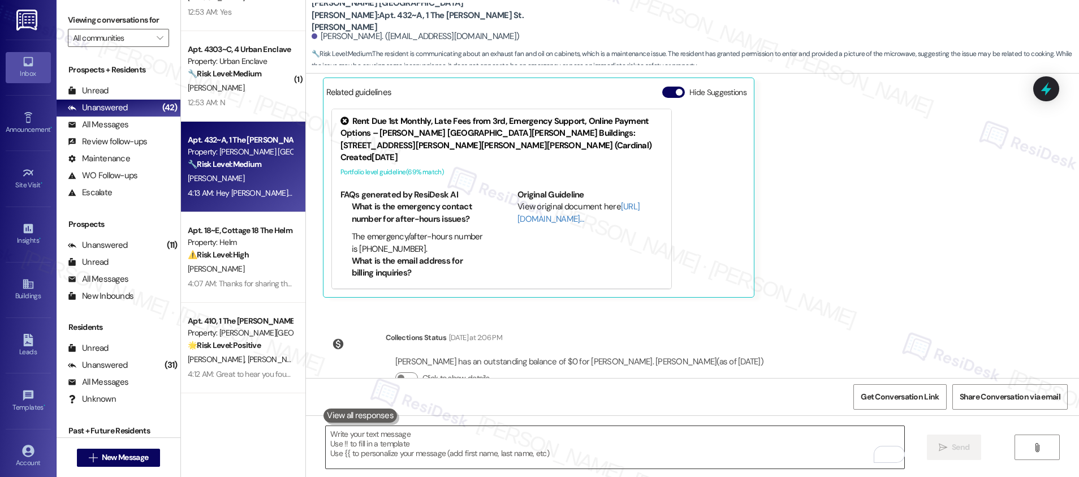
click at [367, 442] on textarea "To enrich screen reader interactions, please activate Accessibility in Grammarl…" at bounding box center [615, 447] width 578 height 42
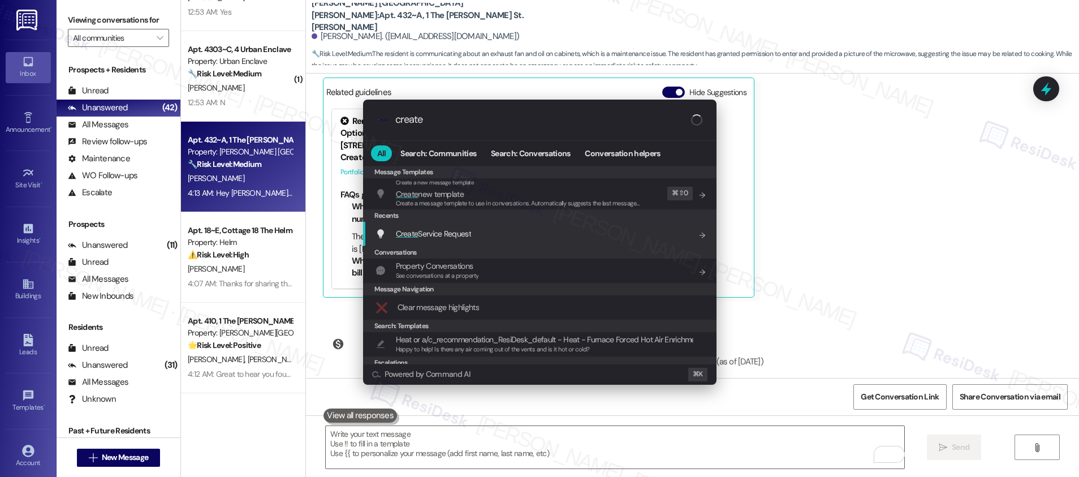
type input "create"
click at [436, 236] on span "Create Service Request" at bounding box center [433, 233] width 75 height 10
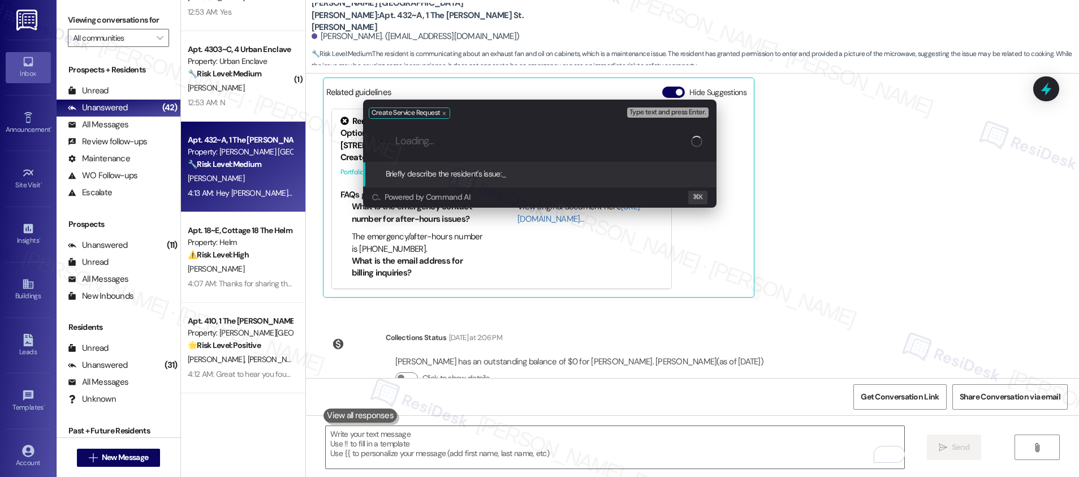
click at [487, 145] on input "Loading..." at bounding box center [543, 141] width 296 height 12
paste input "Kitchen – Exhaust Fan"
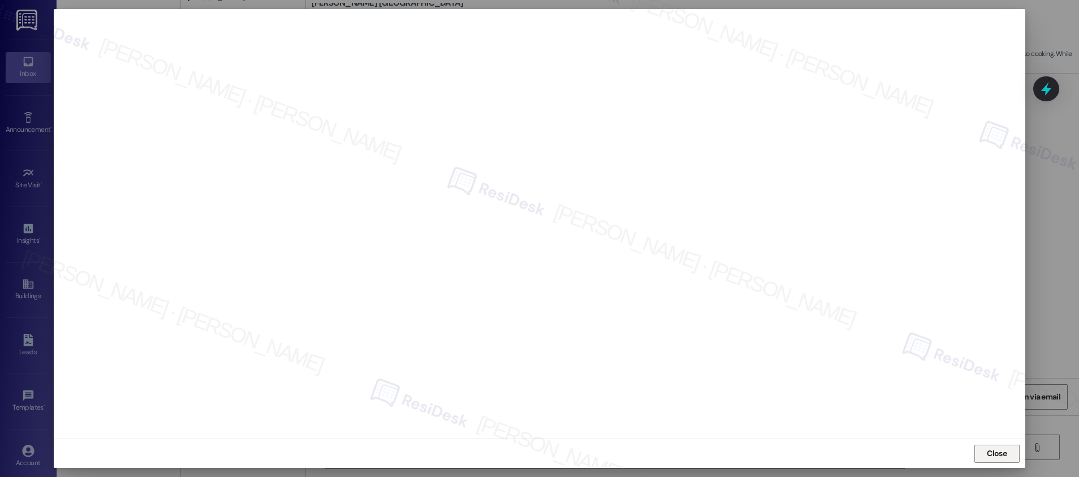
click at [989, 453] on span "Close" at bounding box center [996, 453] width 20 height 12
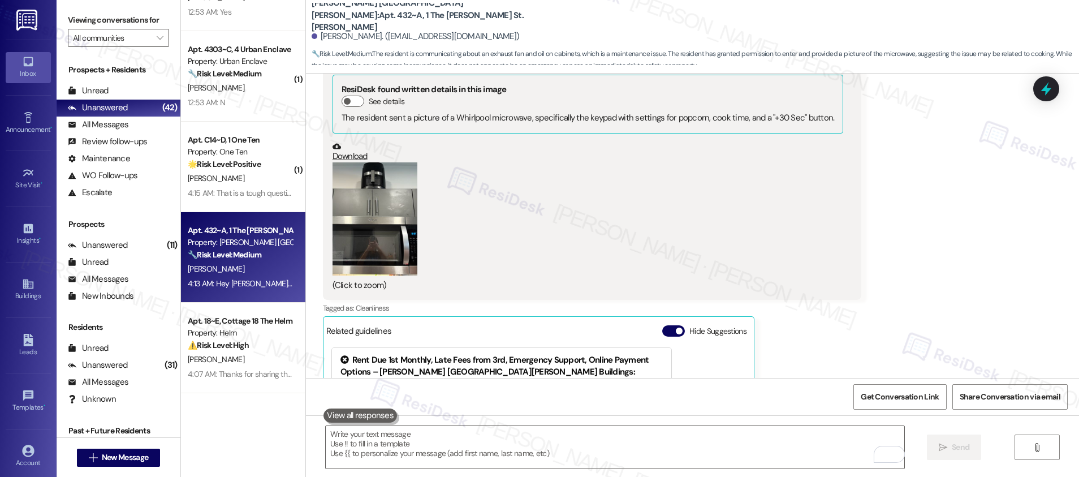
scroll to position [1967, 0]
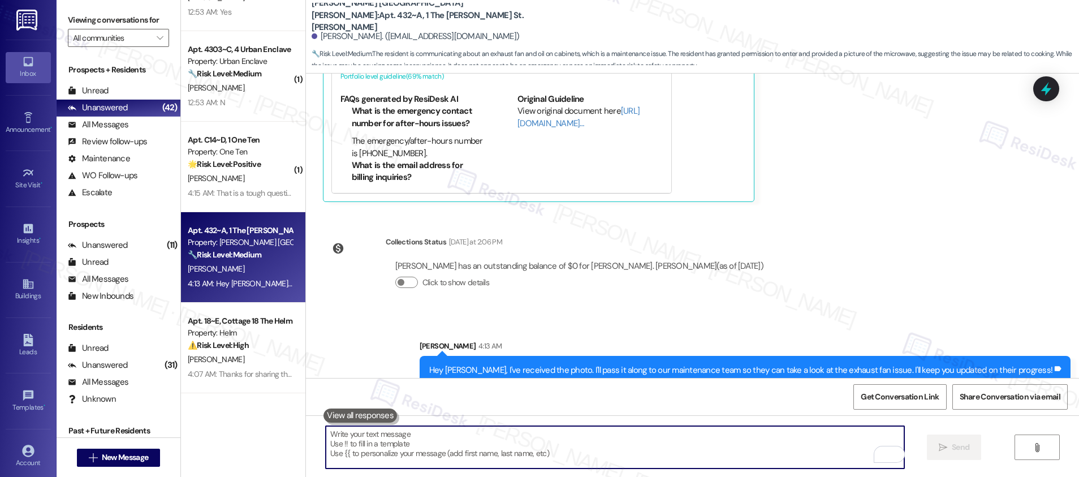
click at [490, 441] on textarea "To enrich screen reader interactions, please activate Accessibility in Grammarl…" at bounding box center [615, 447] width 578 height 42
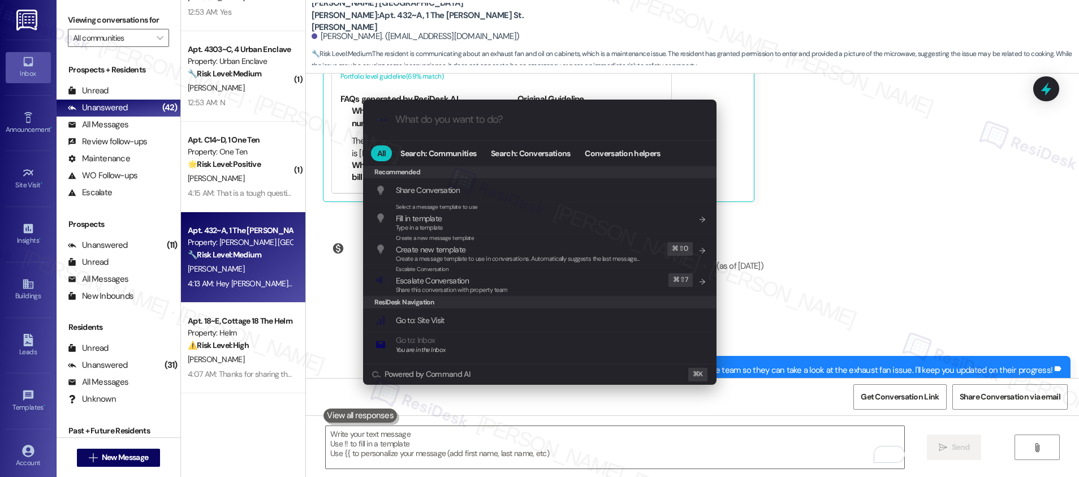
click at [868, 313] on div ".cls-1{fill:#0a055f;}.cls-2{fill:#0cc4c4;} resideskLogoBlueOrange All Search: C…" at bounding box center [539, 238] width 1079 height 477
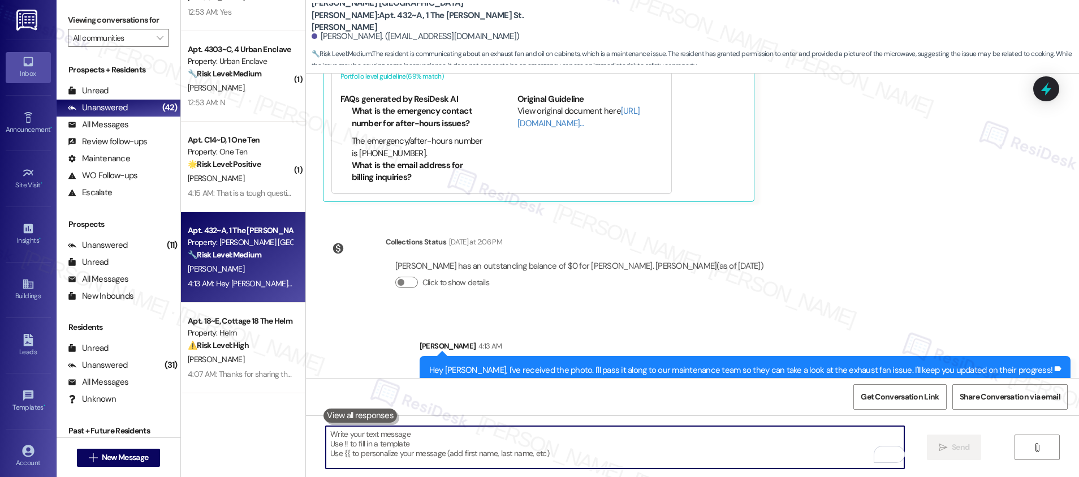
click at [515, 449] on textarea "To enrich screen reader interactions, please activate Accessibility in Grammarl…" at bounding box center [615, 447] width 578 height 42
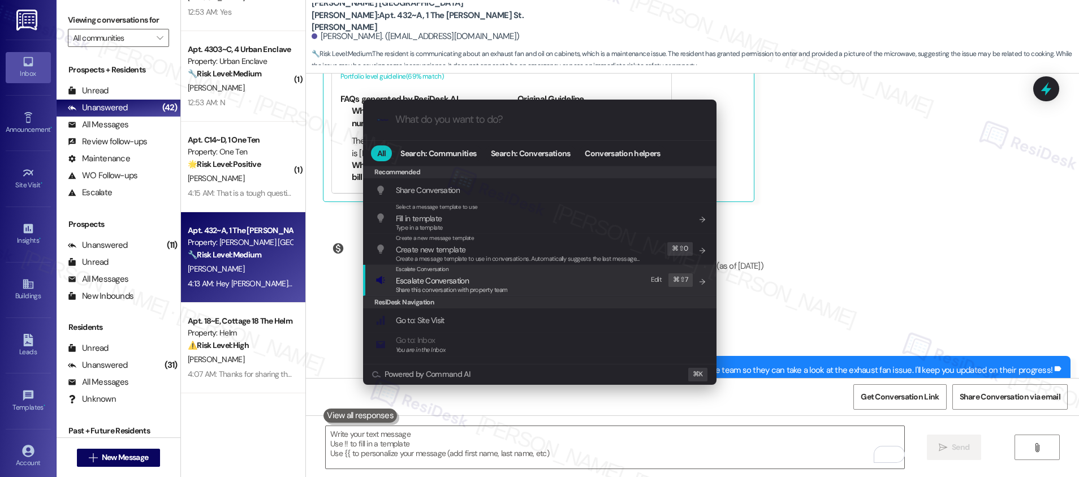
click at [443, 279] on span "Escalate Conversation" at bounding box center [432, 280] width 73 height 10
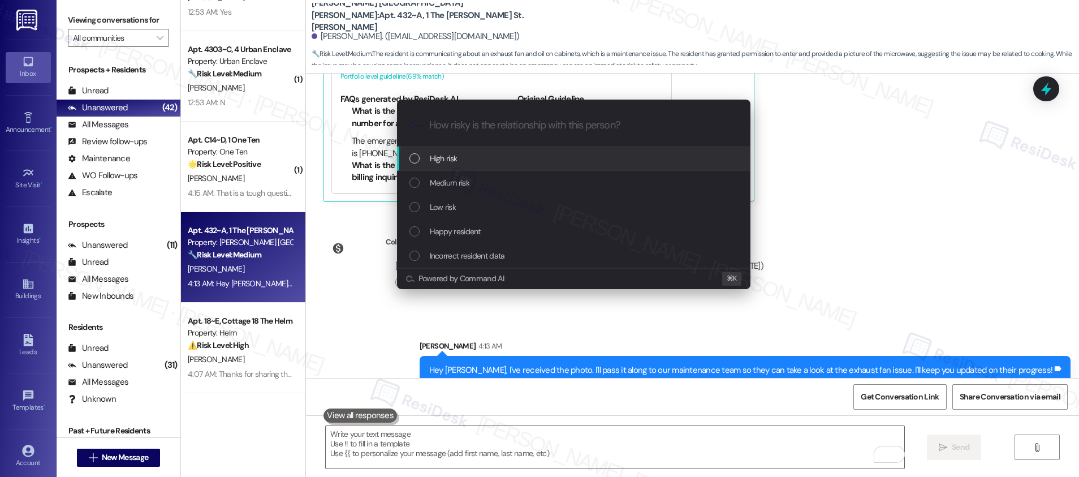
click at [443, 157] on span "High risk" at bounding box center [444, 158] width 28 height 12
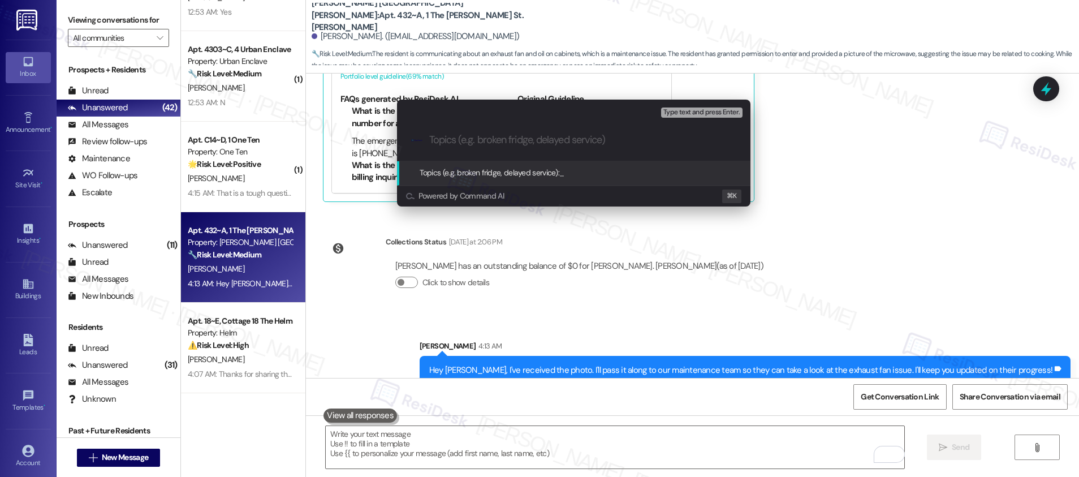
paste input "Work order submitted by Residesk | Work order #12959671"
type input "Work order submitted by Residesk | Work order #12959671"
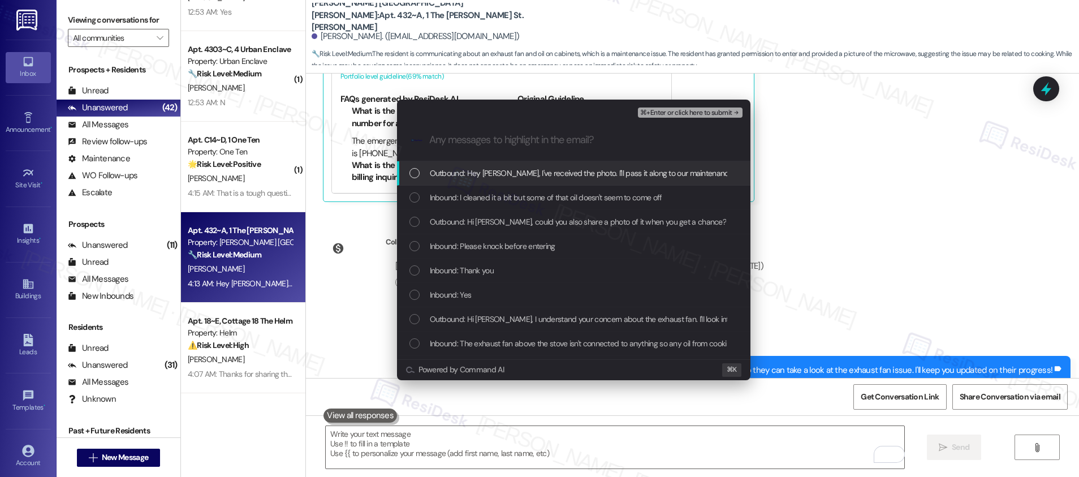
click at [483, 175] on span "Outbound: Hey Sabrina, I've received the photo. I'll pass it along to our maint…" at bounding box center [734, 173] width 608 height 12
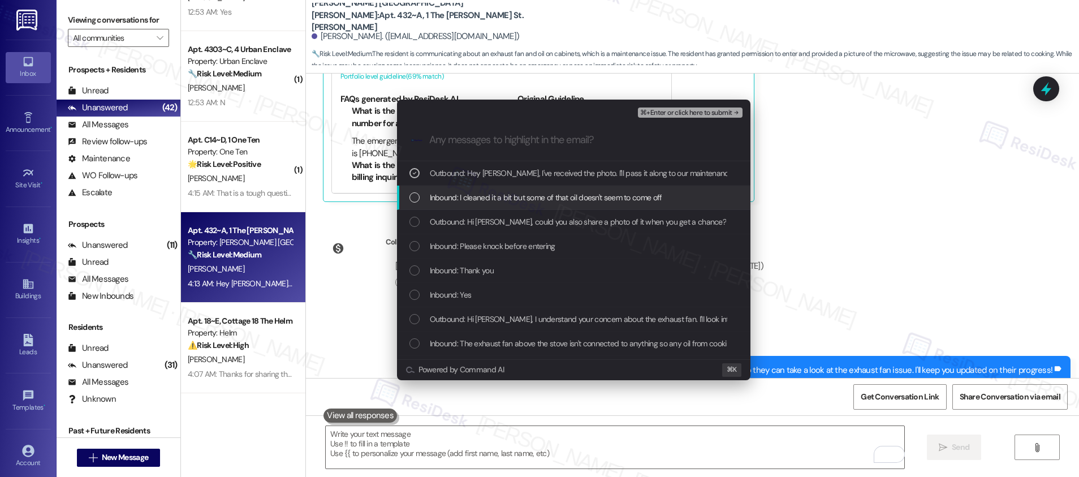
click at [478, 196] on span "Inbound: I cleaned it a bit but some of that oil doesn't seem to come off" at bounding box center [546, 197] width 232 height 12
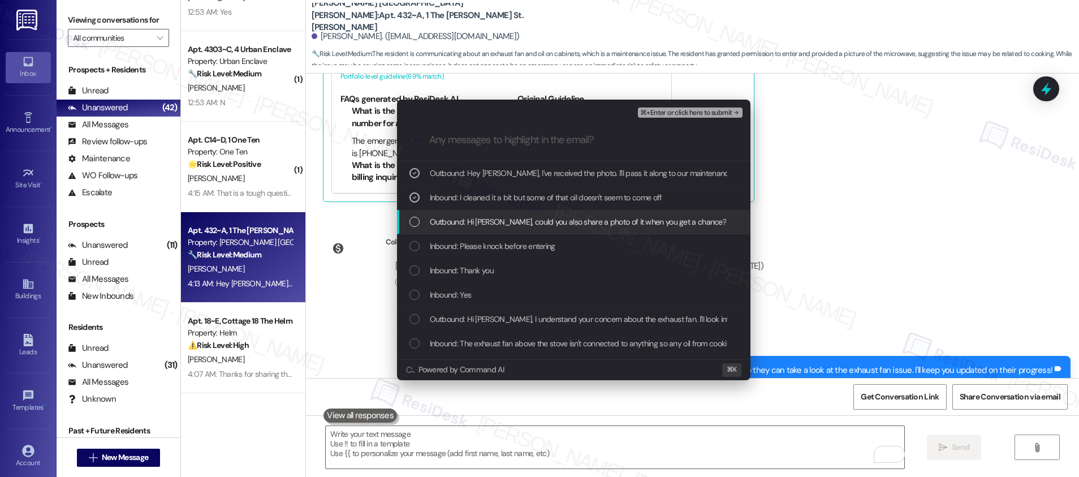
click at [478, 222] on span "Outbound: Hi Sabrina, could you also share a photo of it when you get a chance?" at bounding box center [578, 221] width 297 height 12
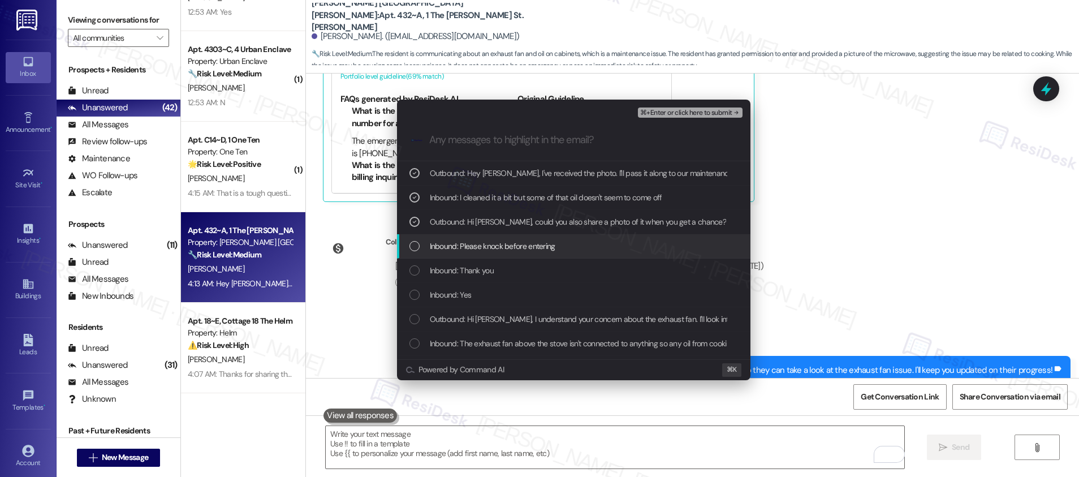
click at [476, 244] on span "Inbound: Please knock before entering" at bounding box center [492, 246] width 125 height 12
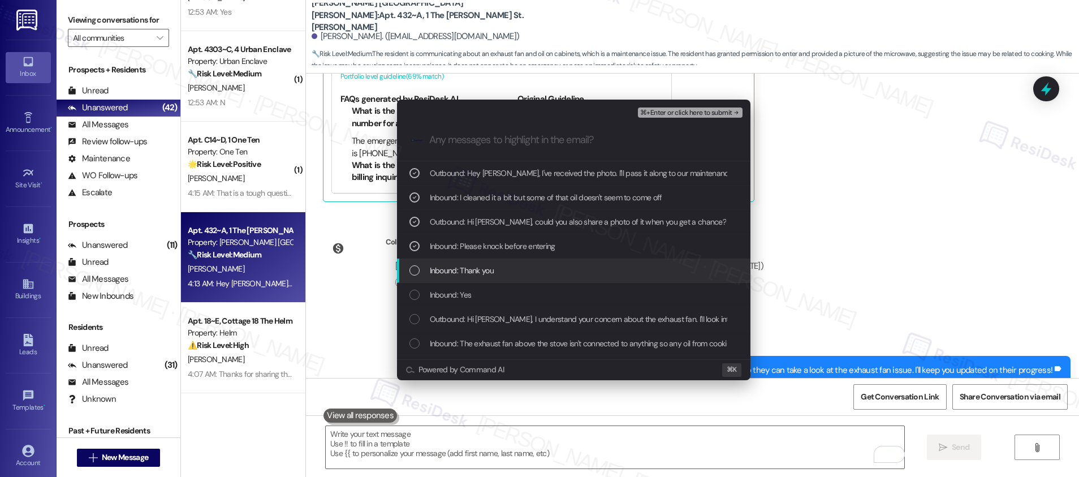
click at [457, 276] on span "Inbound: Thank you" at bounding box center [462, 270] width 64 height 12
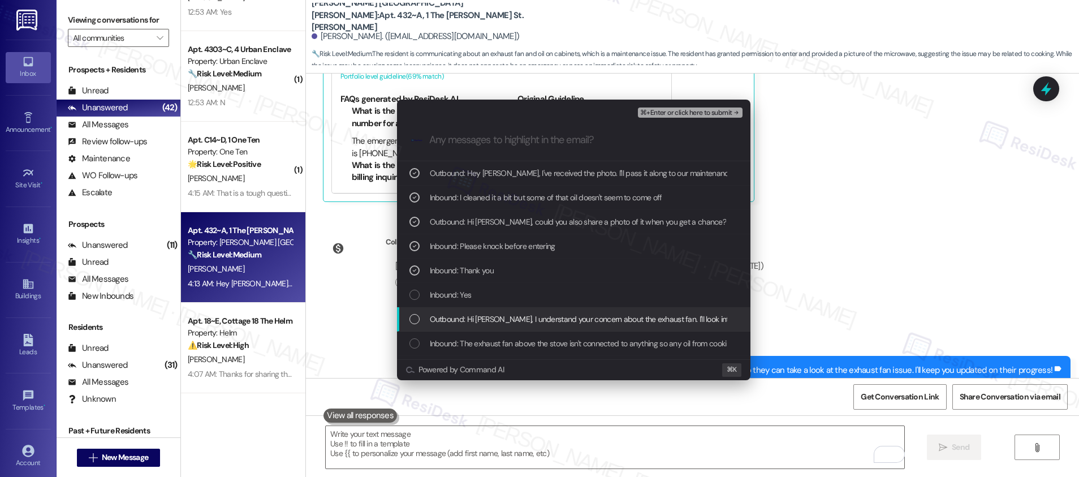
click at [451, 309] on div "Outbound: Hi Sabrina, I understand your concern about the exhaust fan. I'll loo…" at bounding box center [573, 319] width 353 height 24
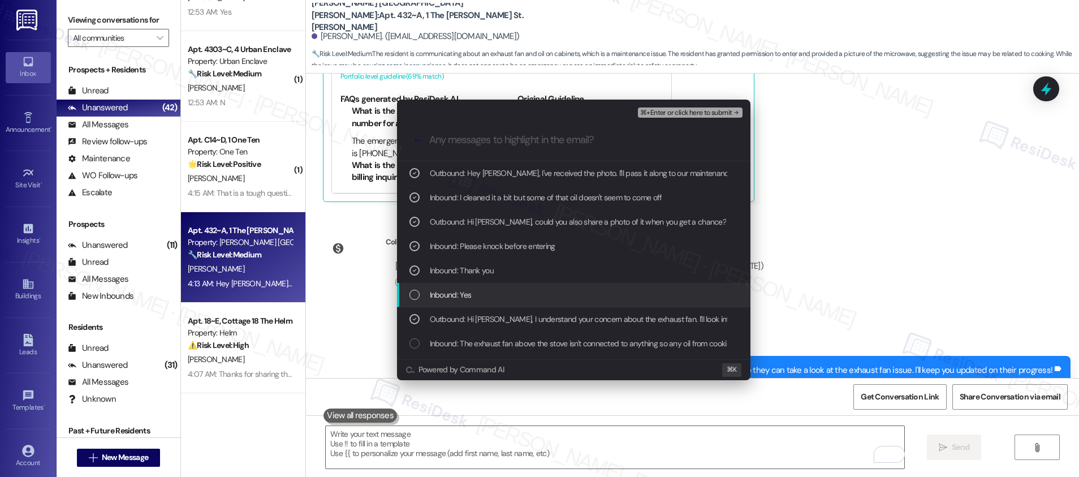
click at [456, 295] on span "Inbound: Yes" at bounding box center [451, 294] width 42 height 12
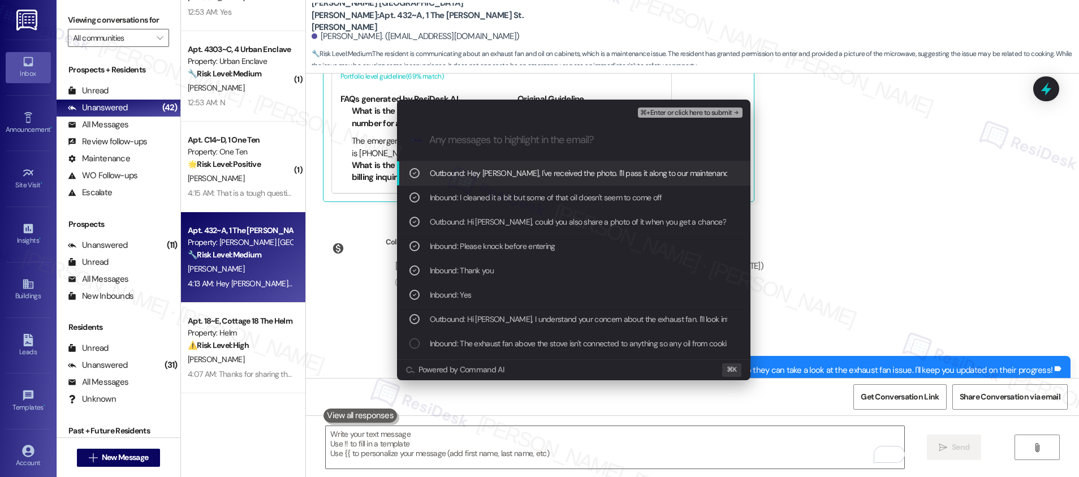
click at [698, 111] on span "⌘+Enter or click here to submit" at bounding box center [686, 113] width 92 height 8
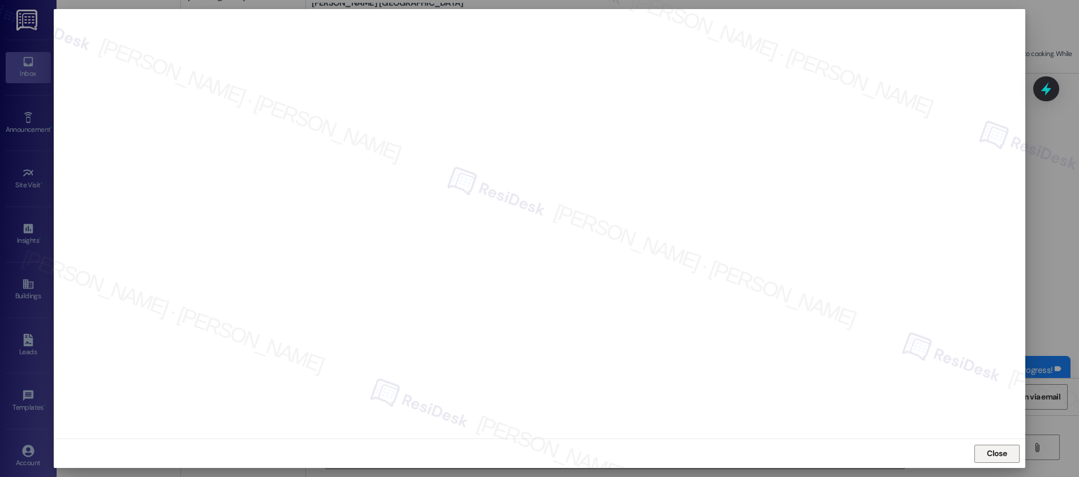
click at [991, 458] on span "Close" at bounding box center [996, 453] width 20 height 12
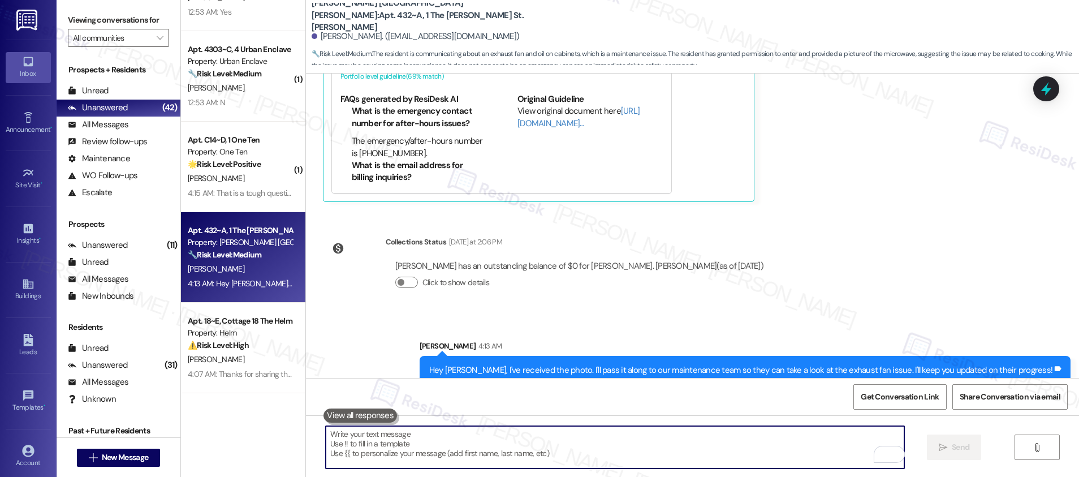
click at [755, 430] on textarea "To enrich screen reader interactions, please activate Accessibility in Grammarl…" at bounding box center [615, 447] width 578 height 42
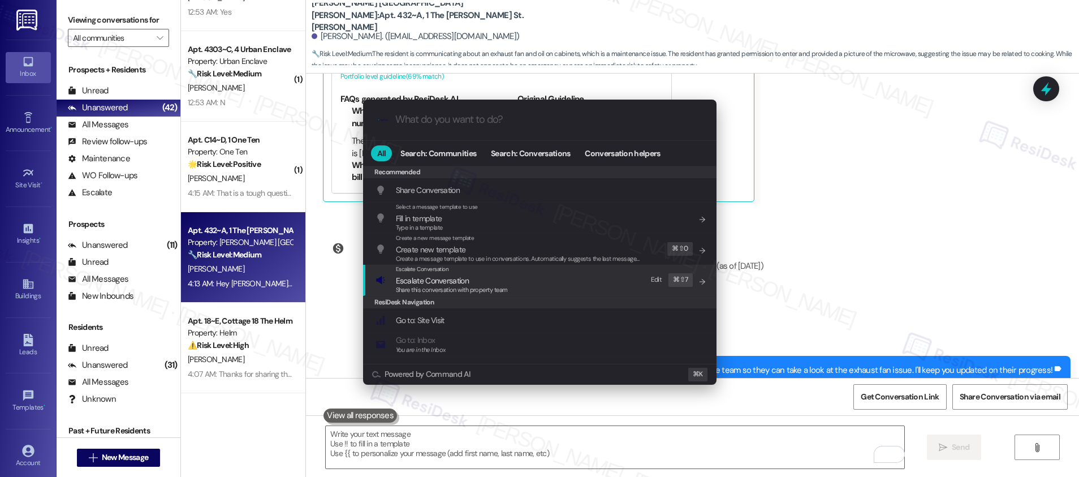
click at [563, 285] on div "Escalate Conversation Escalate Conversation Share this conversation with proper…" at bounding box center [540, 280] width 331 height 31
click at [472, 282] on span "Escalate Conversation" at bounding box center [452, 280] width 112 height 12
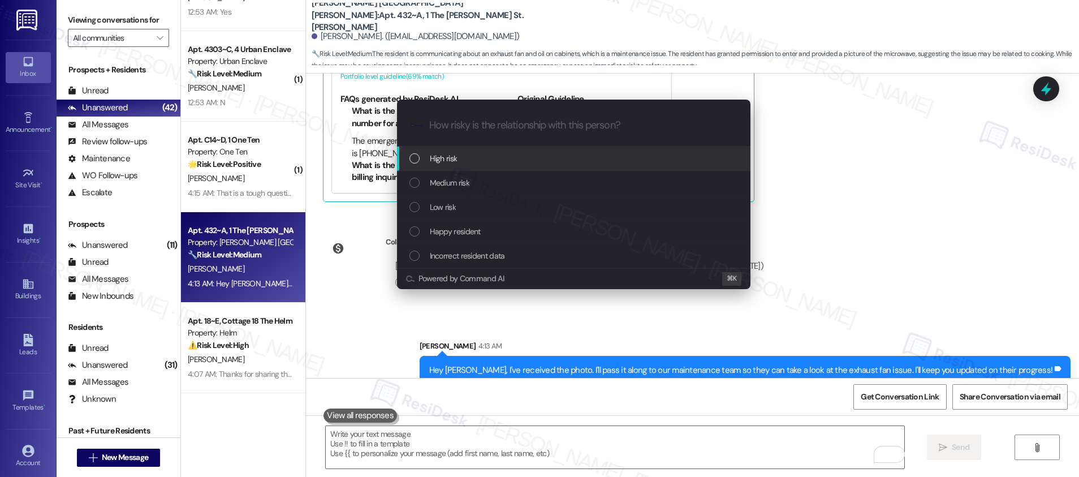
click at [488, 157] on div "High risk" at bounding box center [574, 158] width 331 height 12
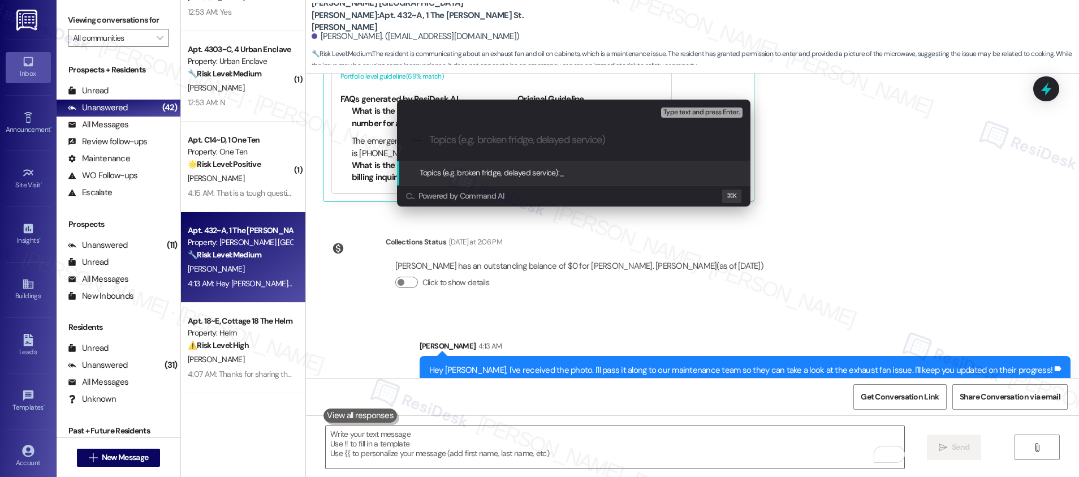
paste input "Work order submitted by Residesk | Work order #12959671"
type input "Work order submitted by Residesk | Work order #12959671"
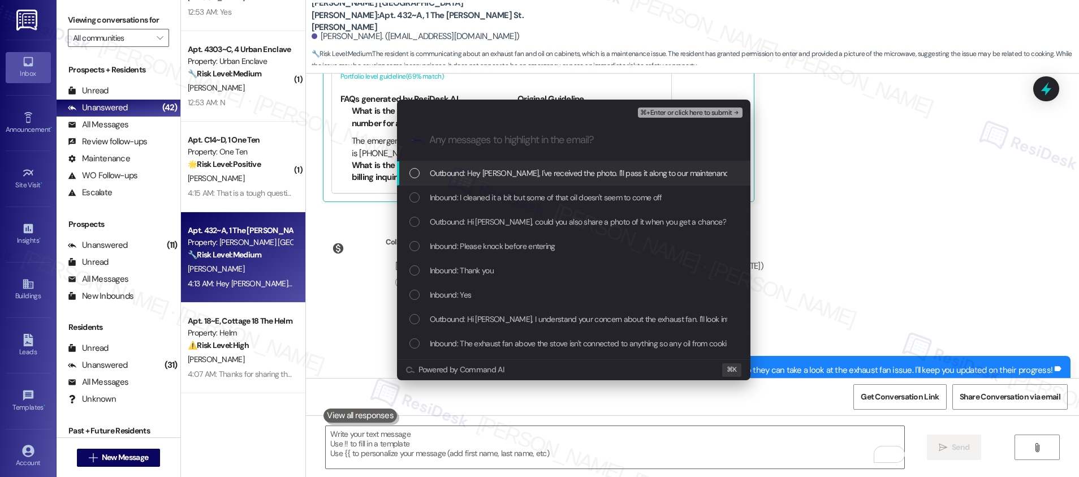
click at [501, 175] on span "Outbound: Hey Sabrina, I've received the photo. I'll pass it along to our maint…" at bounding box center [734, 173] width 608 height 12
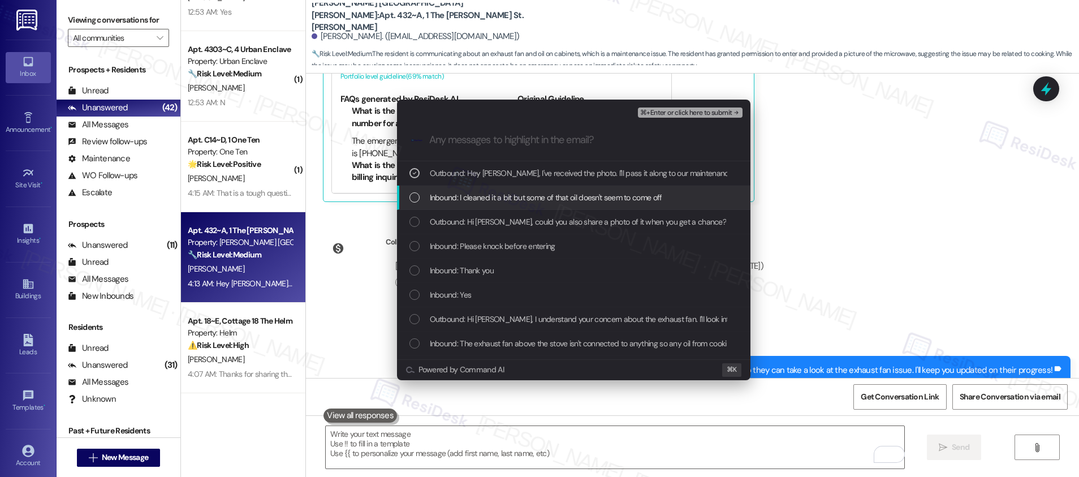
click at [496, 196] on span "Inbound: I cleaned it a bit but some of that oil doesn't seem to come off" at bounding box center [546, 197] width 232 height 12
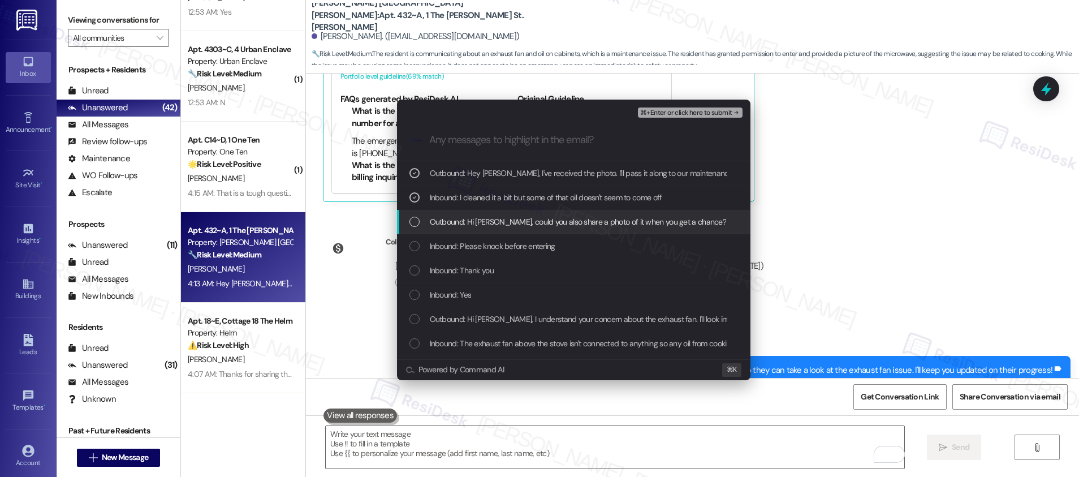
click at [497, 224] on span "Outbound: Hi Sabrina, could you also share a photo of it when you get a chance?" at bounding box center [578, 221] width 297 height 12
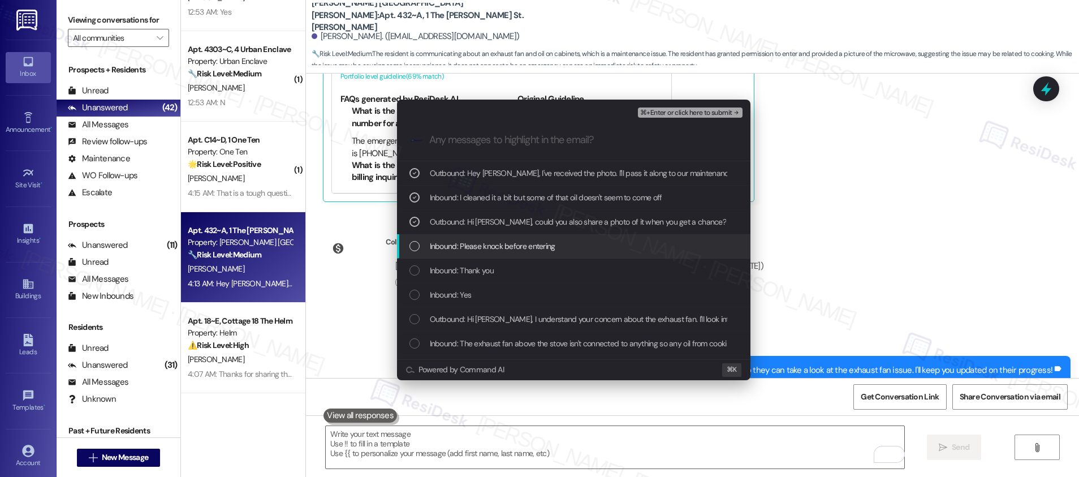
click at [497, 247] on span "Inbound: Please knock before entering" at bounding box center [492, 246] width 125 height 12
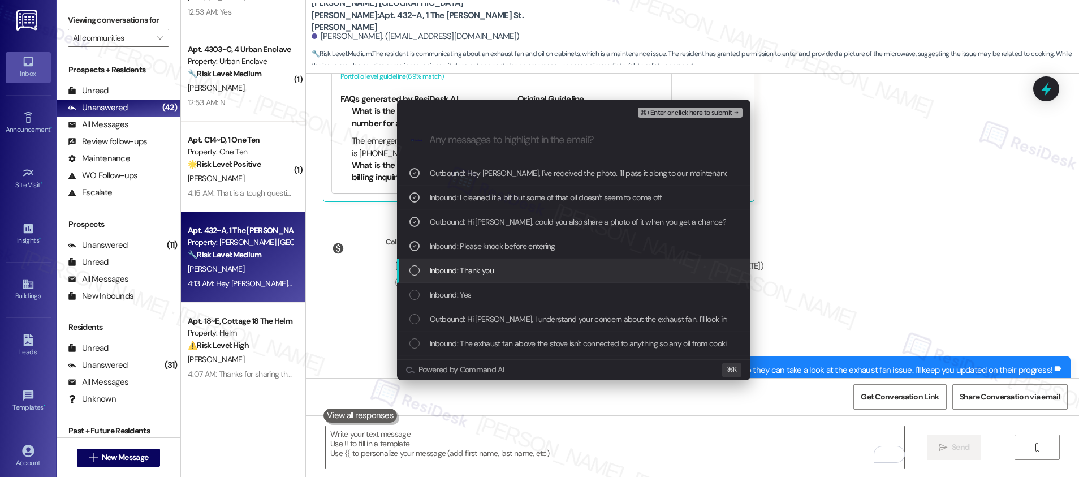
click at [478, 273] on span "Inbound: Thank you" at bounding box center [462, 270] width 64 height 12
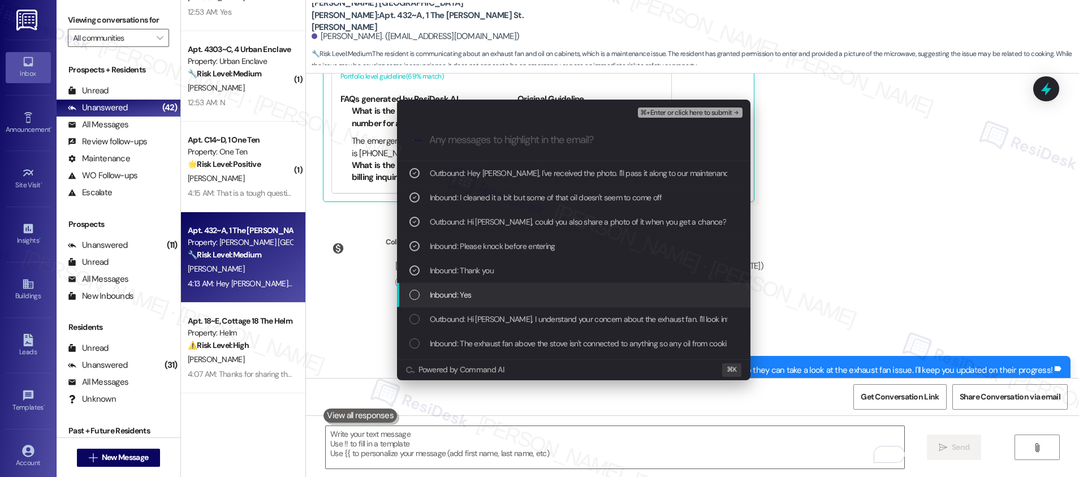
click at [466, 295] on span "Inbound: Yes" at bounding box center [451, 294] width 42 height 12
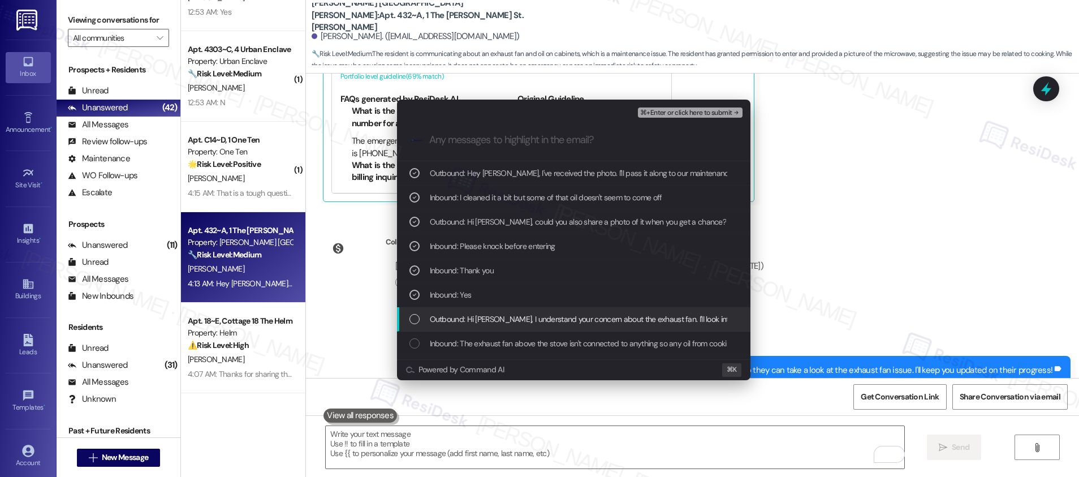
click at [462, 318] on span "Outbound: Hi Sabrina, I understand your concern about the exhaust fan. I'll loo…" at bounding box center [817, 319] width 775 height 12
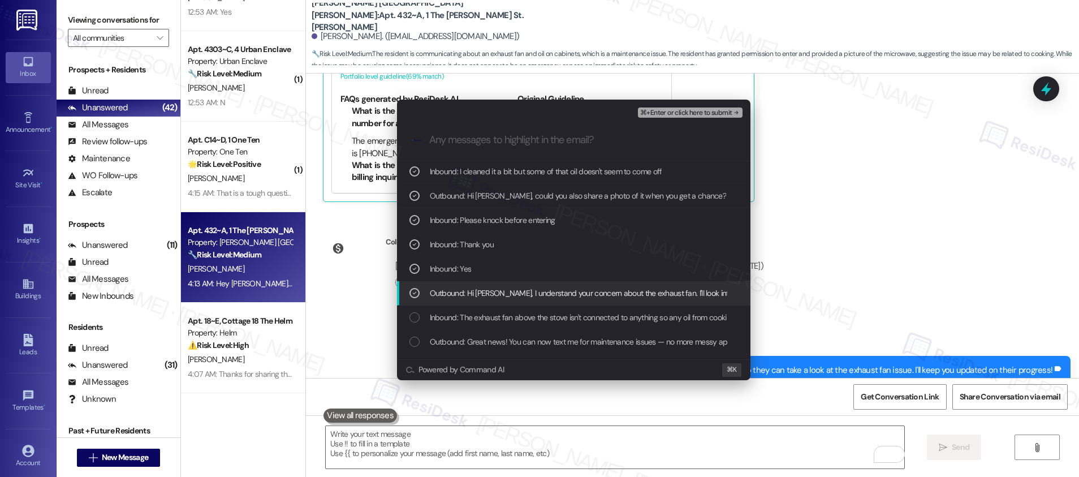
scroll to position [29, 0]
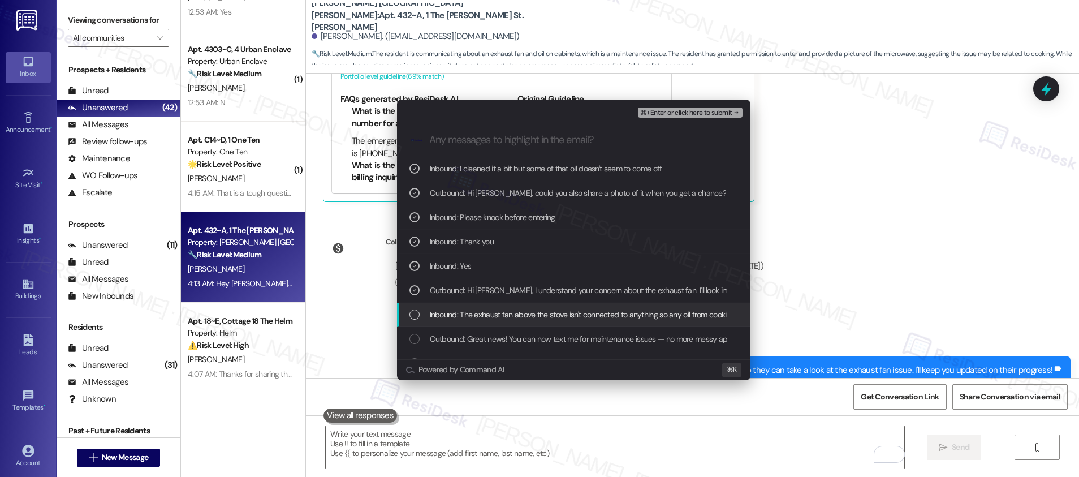
drag, startPoint x: 464, startPoint y: 313, endPoint x: 458, endPoint y: 340, distance: 27.2
click at [464, 314] on span "Inbound: The exhaust fan above the stove isn't connected to anything so any oil…" at bounding box center [623, 314] width 387 height 12
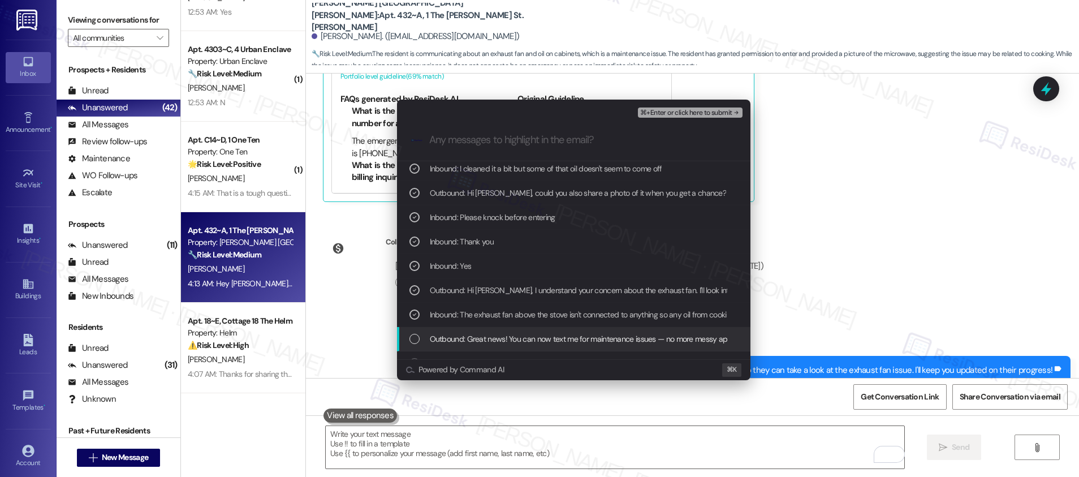
click at [458, 340] on span "Outbound: Great news! You can now text me for maintenance issues — no more mess…" at bounding box center [818, 338] width 776 height 12
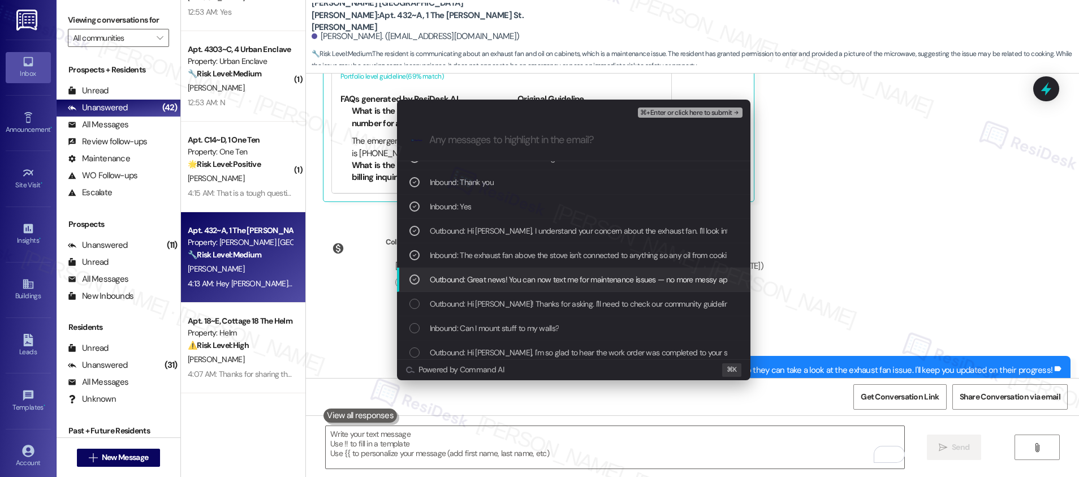
scroll to position [90, 0]
click at [675, 113] on span "⌘+Enter or click here to submit" at bounding box center [686, 113] width 92 height 8
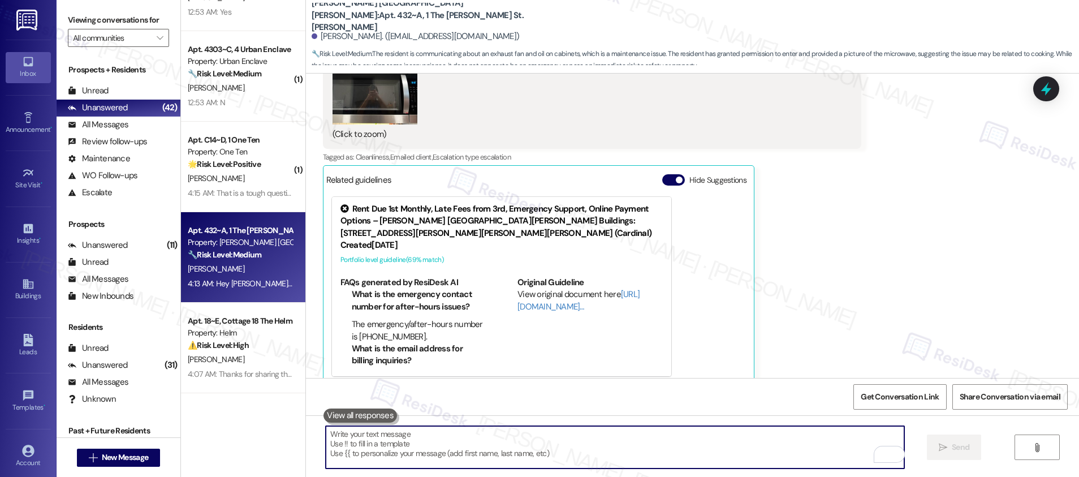
scroll to position [1984, 0]
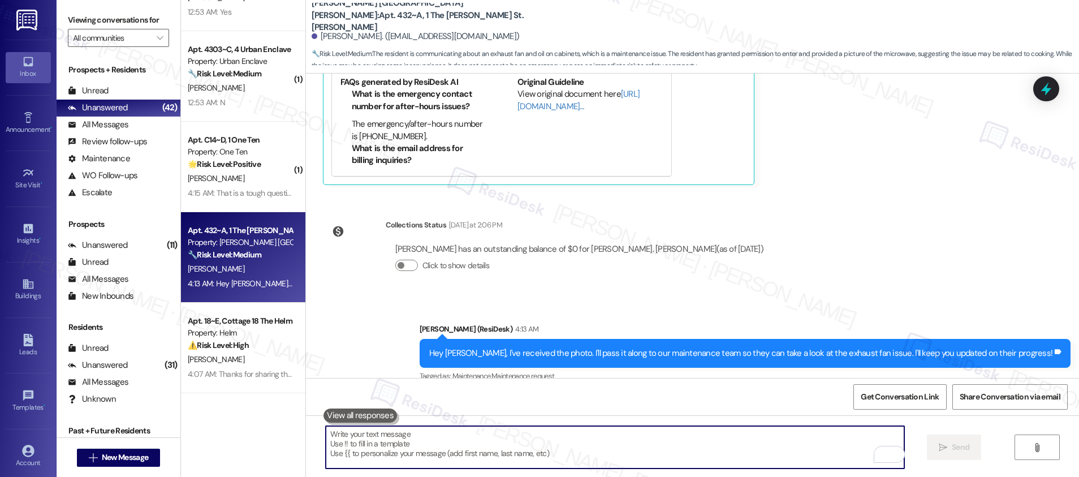
click at [494, 430] on textarea "To enrich screen reader interactions, please activate Accessibility in Grammarl…" at bounding box center [615, 447] width 578 height 42
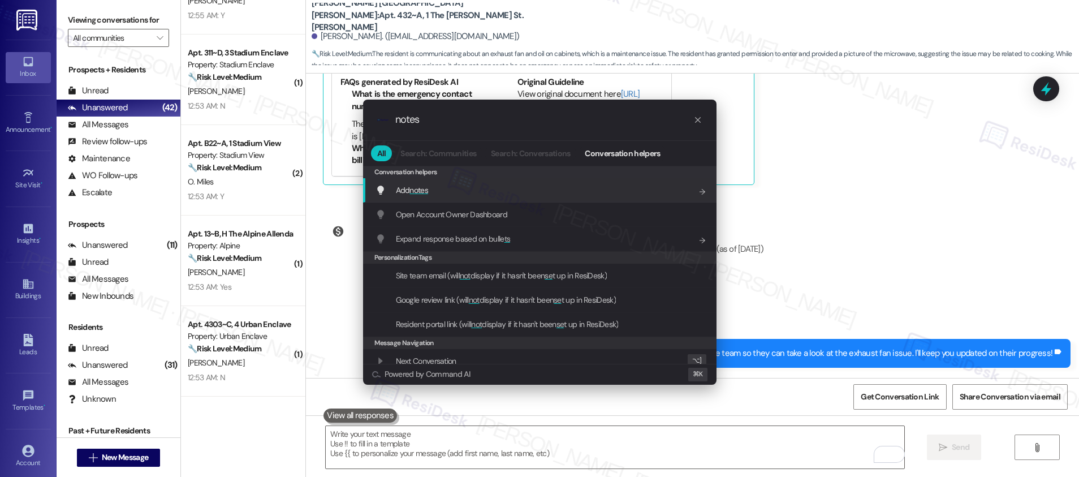
type input "notes"
click at [441, 194] on div "Add notes Add shortcut" at bounding box center [540, 190] width 331 height 12
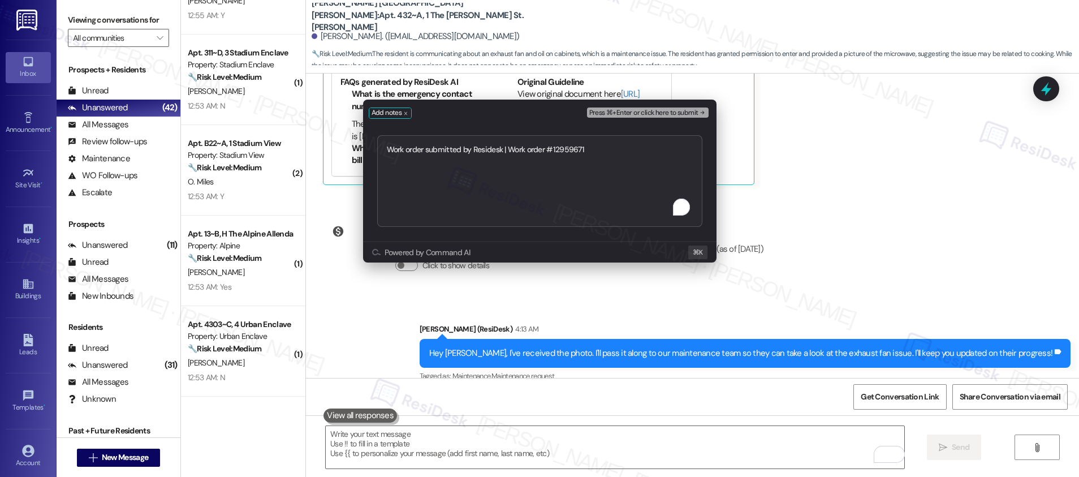
type textarea "Work order submitted by Residesk | Work order #12959671"
click at [663, 116] on span "Press ⌘+Enter or click here to submit" at bounding box center [643, 113] width 109 height 8
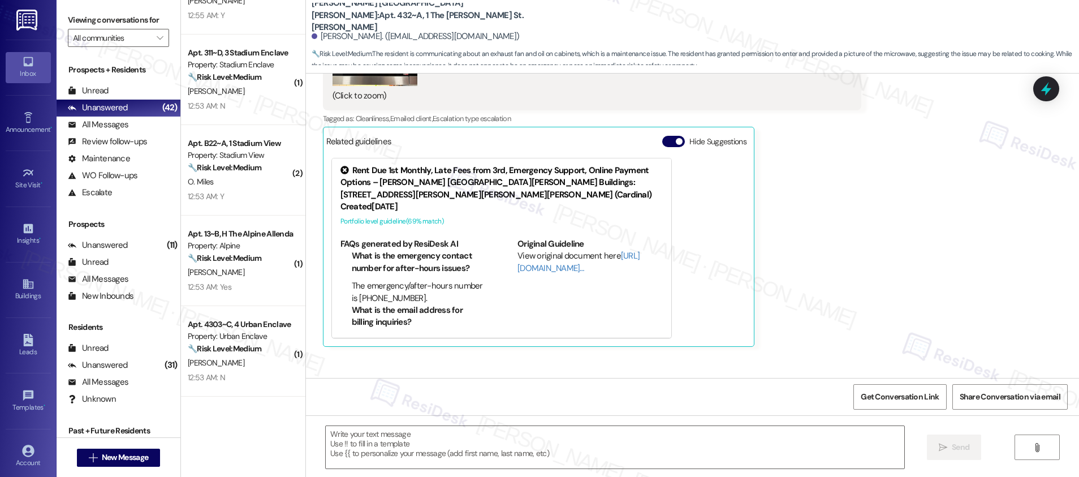
scroll to position [1784, 0]
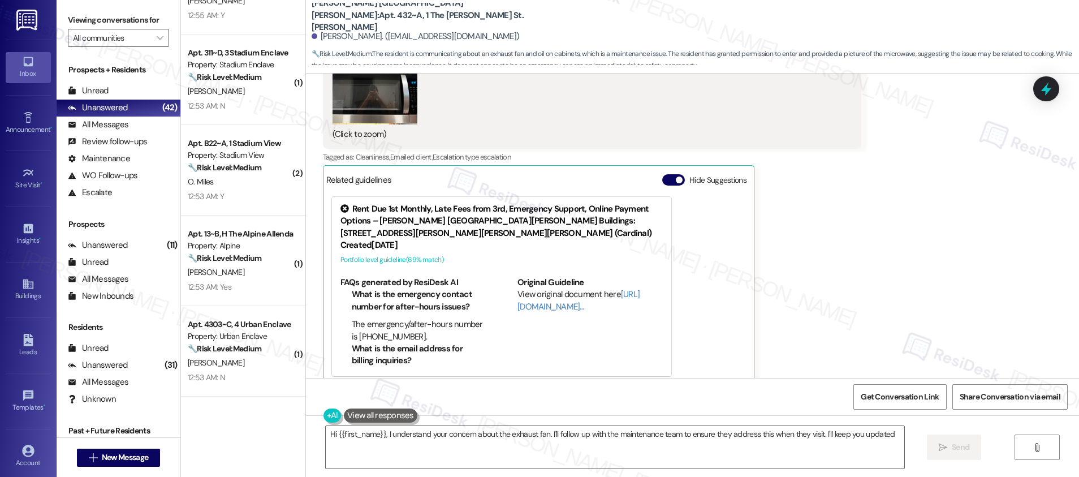
type textarea "Hi {{first_name}}, I understand your concern about the exhaust fan. I'll follow…"
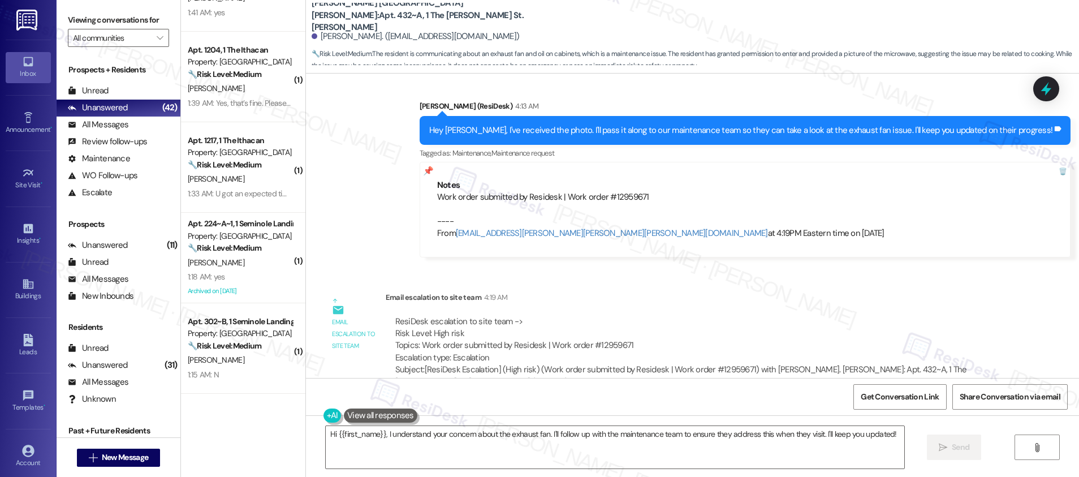
scroll to position [1684, 0]
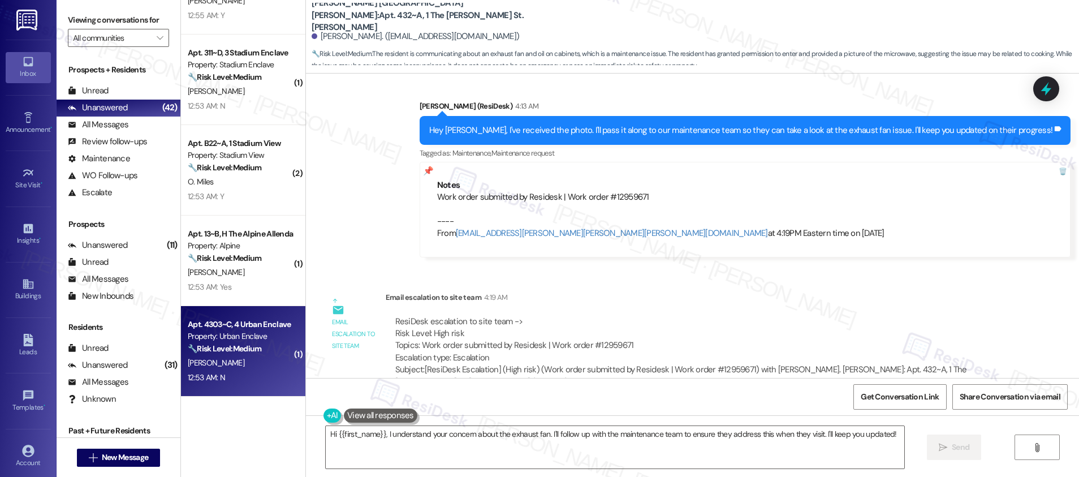
click at [226, 365] on div "[PERSON_NAME]" at bounding box center [240, 363] width 107 height 14
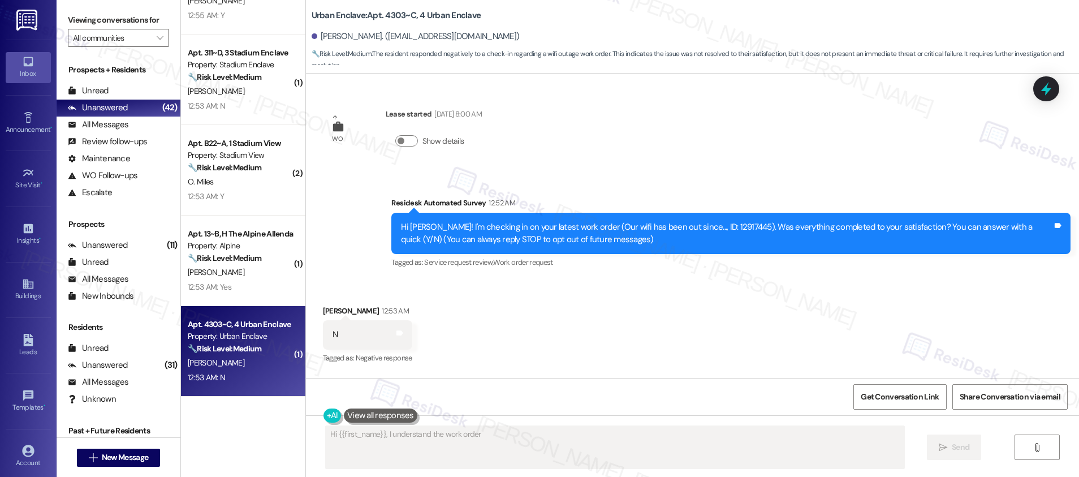
scroll to position [0, 0]
click at [226, 365] on div "[PERSON_NAME]" at bounding box center [240, 363] width 107 height 14
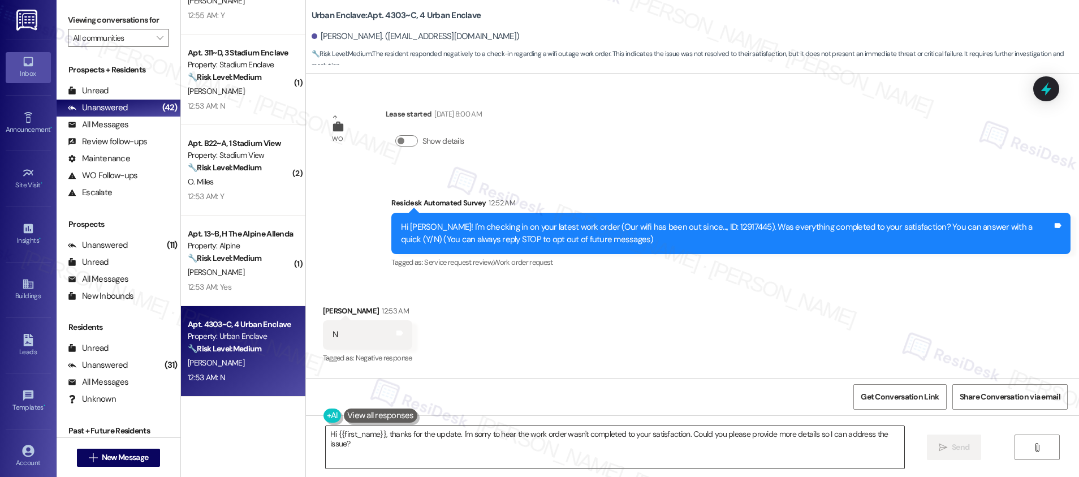
click at [383, 432] on textarea "Hi {{first_name}}, thanks for the update. I'm sorry to hear the work order wasn…" at bounding box center [615, 447] width 578 height 42
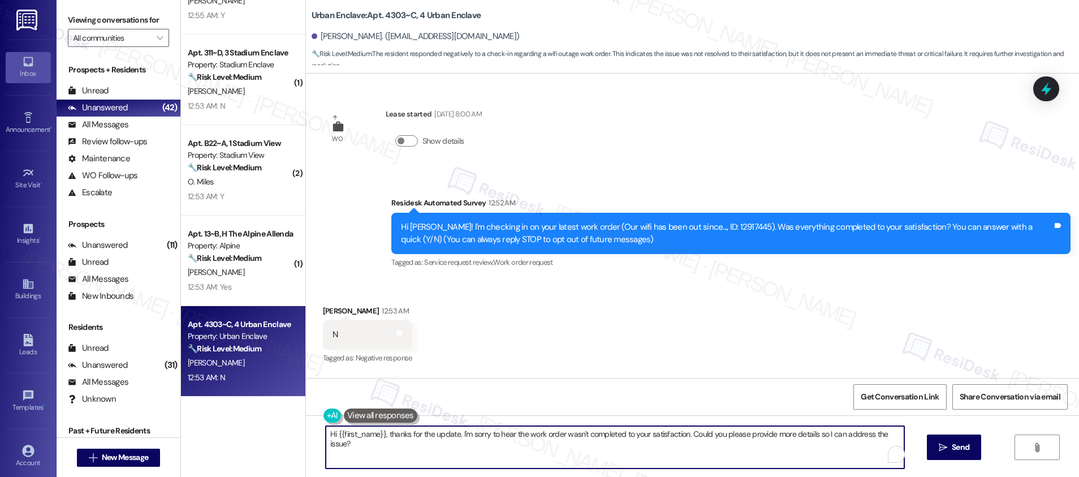
click at [383, 432] on textarea "Hi {{first_name}}, thanks for the update. I'm sorry to hear the work order wasn…" at bounding box center [615, 447] width 578 height 42
paste textarea "I understand the work order wasn't completed to your satisfaction. I'm happy to…"
type textarea "Hi {{first_name}}, I understand the work order wasn't completed to your satisfa…"
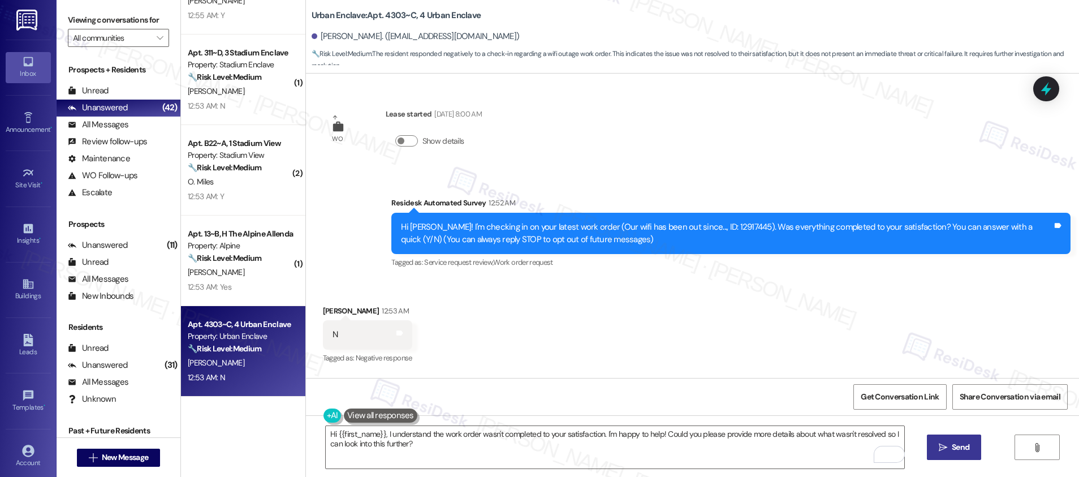
click at [941, 451] on icon "" at bounding box center [942, 447] width 8 height 9
type textarea "Hi {{first_name}}, thanks for the update. I'm sorry to hear the work order wasn…"
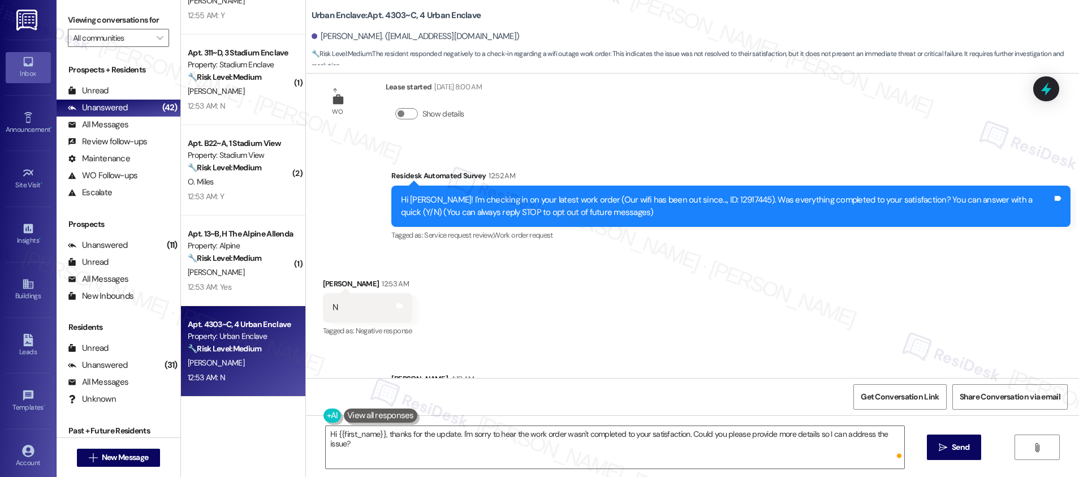
scroll to position [88, 0]
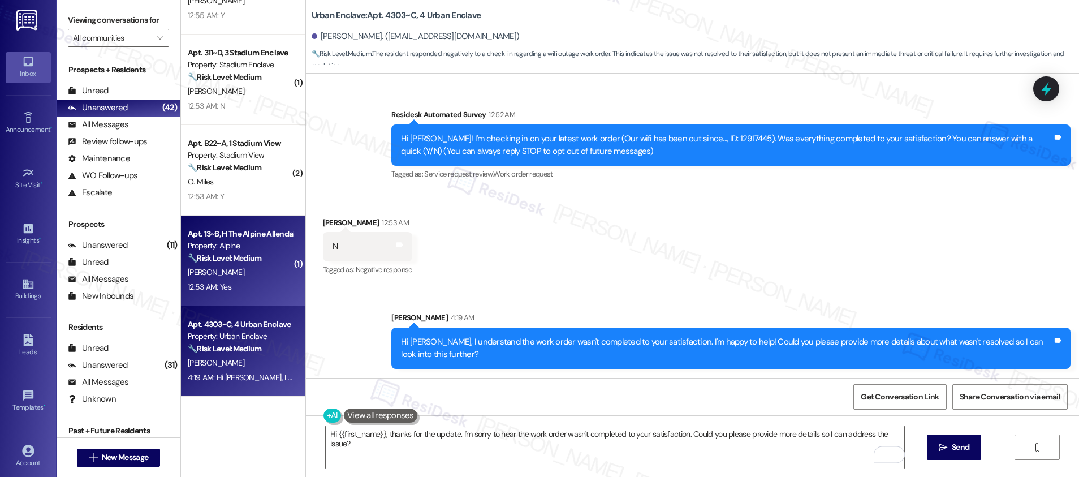
click at [219, 270] on div "L. Sims" at bounding box center [240, 272] width 107 height 14
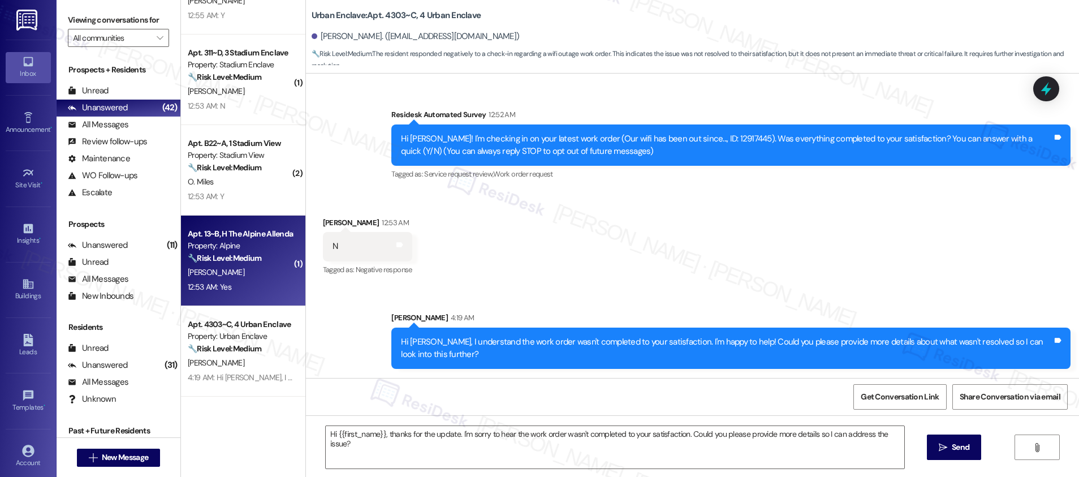
type textarea "Fetching suggested responses. Please feel free to read through the conversation…"
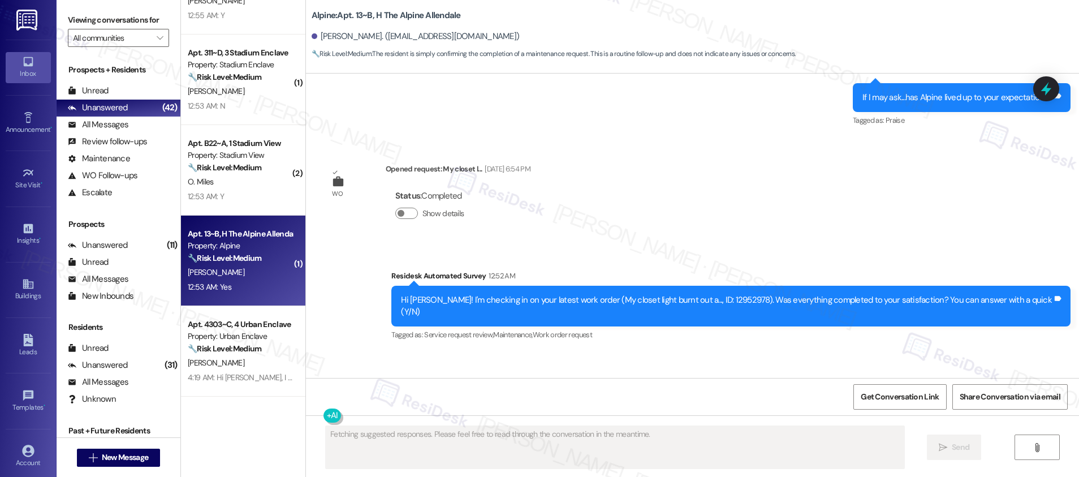
scroll to position [1653, 0]
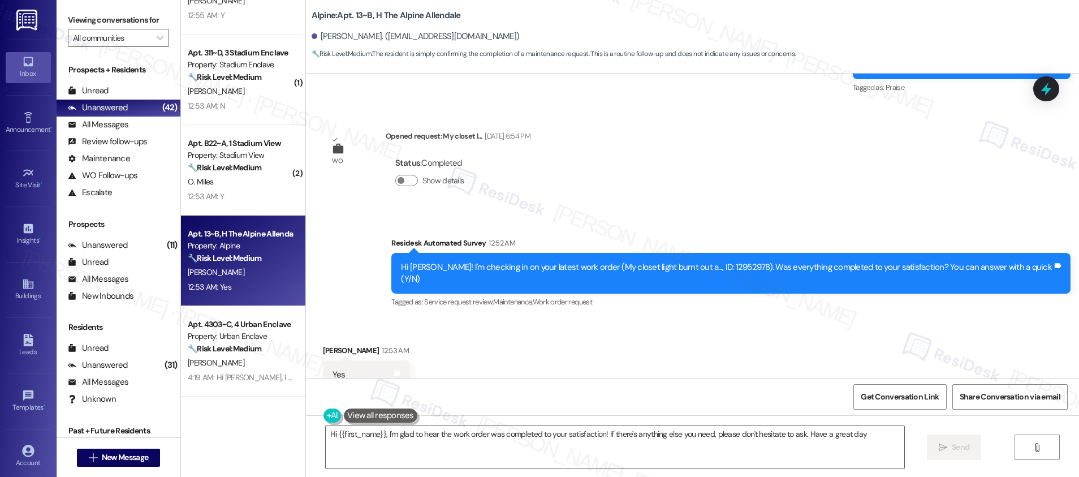
type textarea "Hi {{first_name}}, I'm glad to hear the work order was completed to your satisf…"
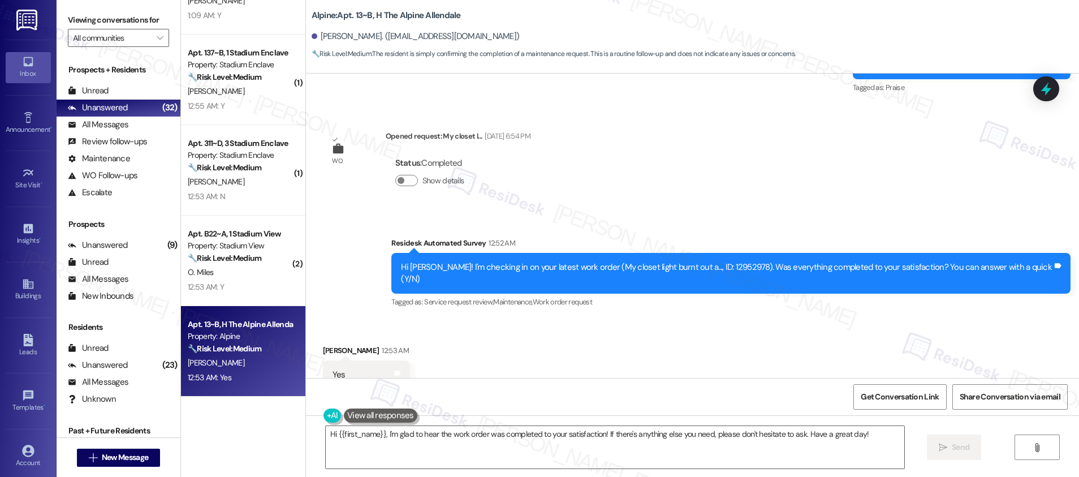
scroll to position [1654, 0]
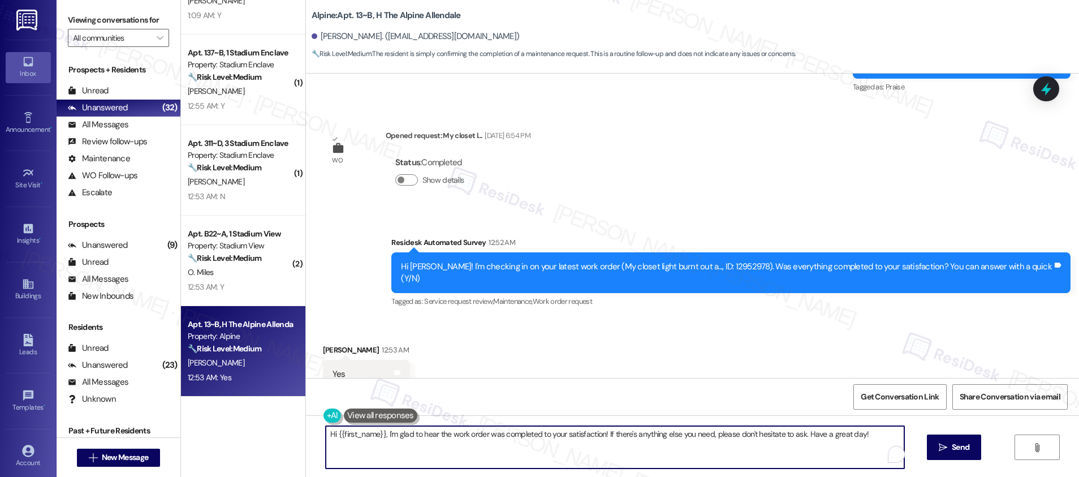
click at [463, 445] on textarea "Hi {{first_name}}, I'm glad to hear the work order was completed to your satisf…" at bounding box center [615, 447] width 578 height 42
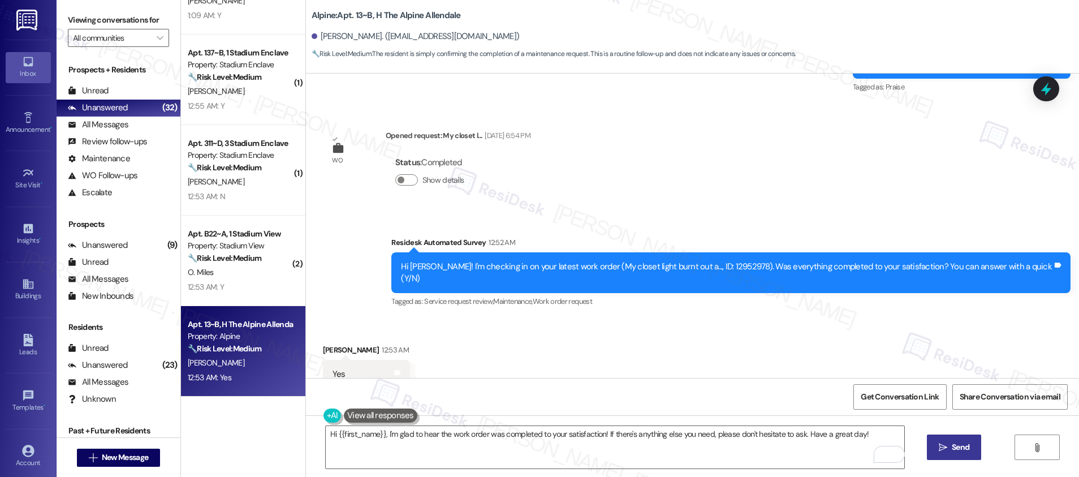
click at [951, 449] on span "Send" at bounding box center [960, 447] width 18 height 12
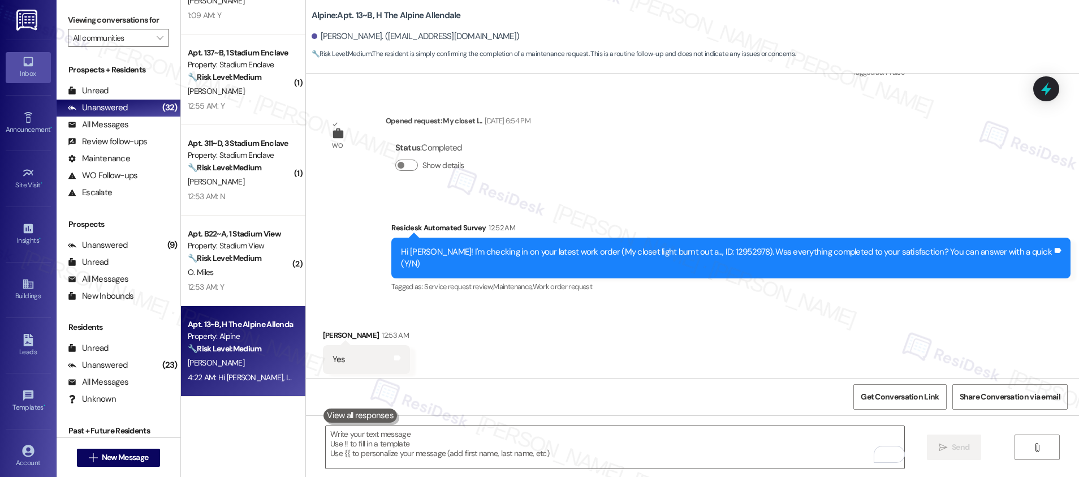
scroll to position [1733, 0]
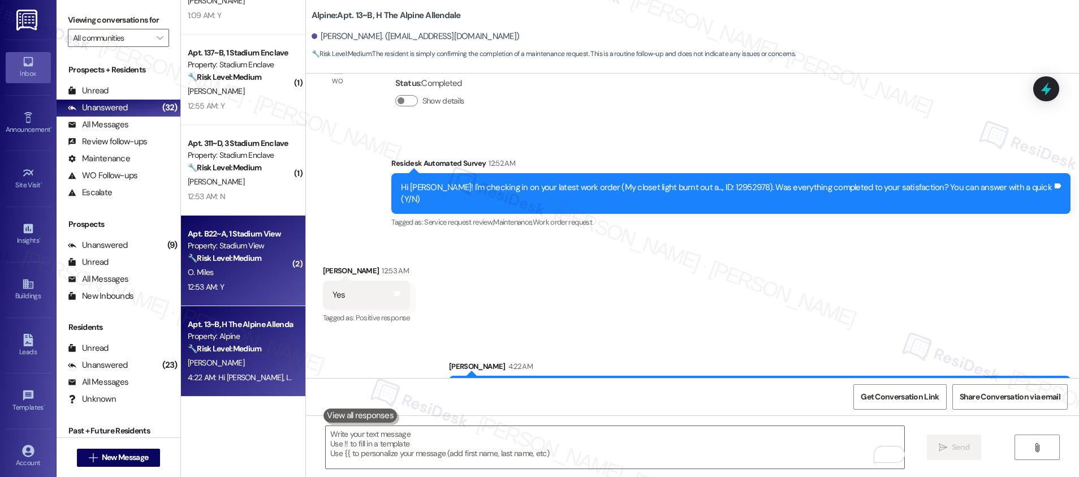
click at [235, 283] on div "12:53 AM: Y 12:53 AM: Y" at bounding box center [240, 287] width 107 height 14
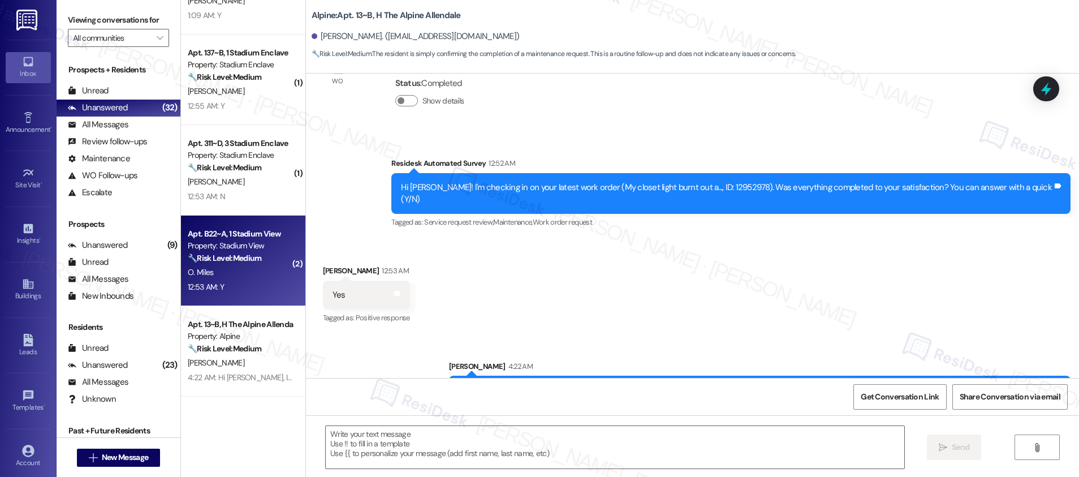
type textarea "Fetching suggested responses. Please feel free to read through the conversation…"
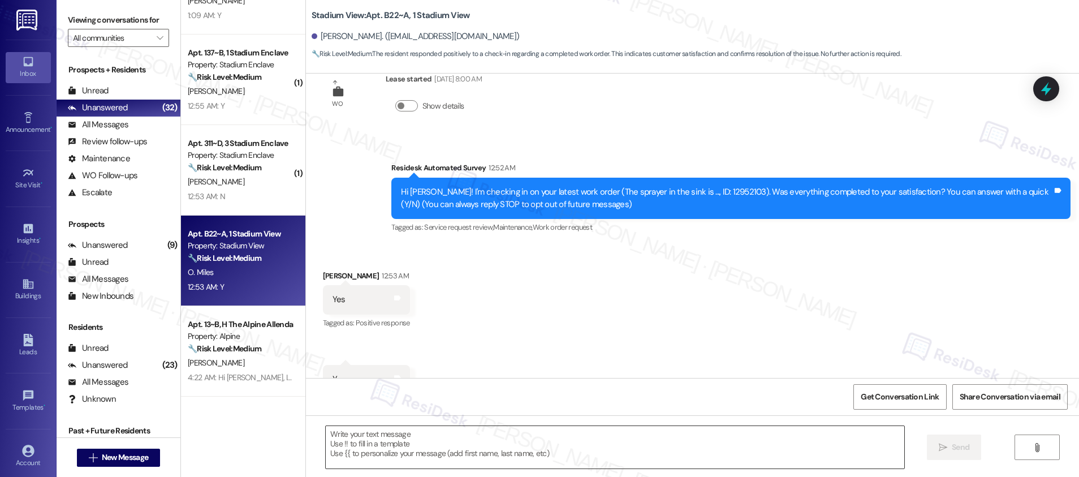
scroll to position [77, 0]
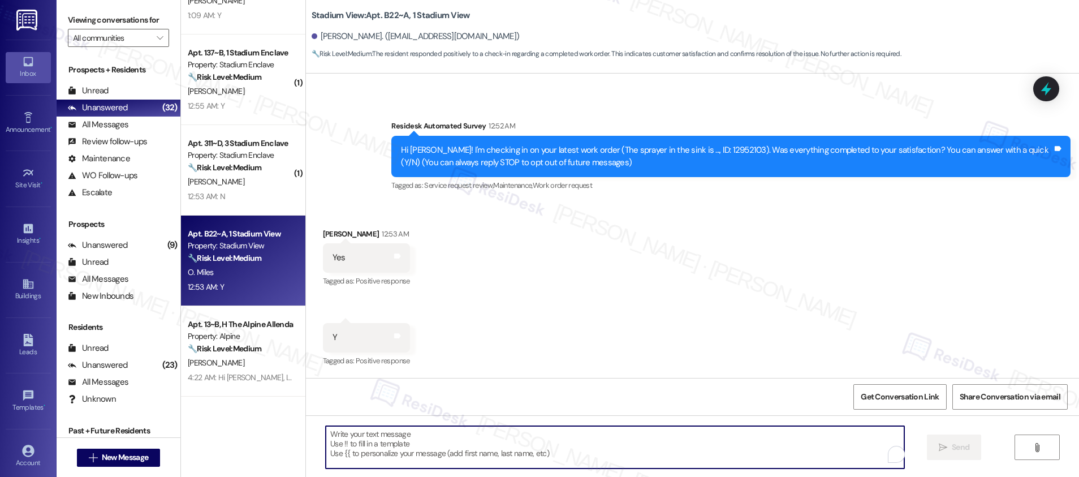
click at [429, 456] on textarea "To enrich screen reader interactions, please activate Accessibility in Grammarl…" at bounding box center [615, 447] width 578 height 42
click at [374, 444] on textarea "To enrich screen reader interactions, please activate Accessibility in Grammarl…" at bounding box center [615, 447] width 578 height 42
paste textarea "Hi {{first_name}}, I'm so glad to hear the work order was completed to your sat…"
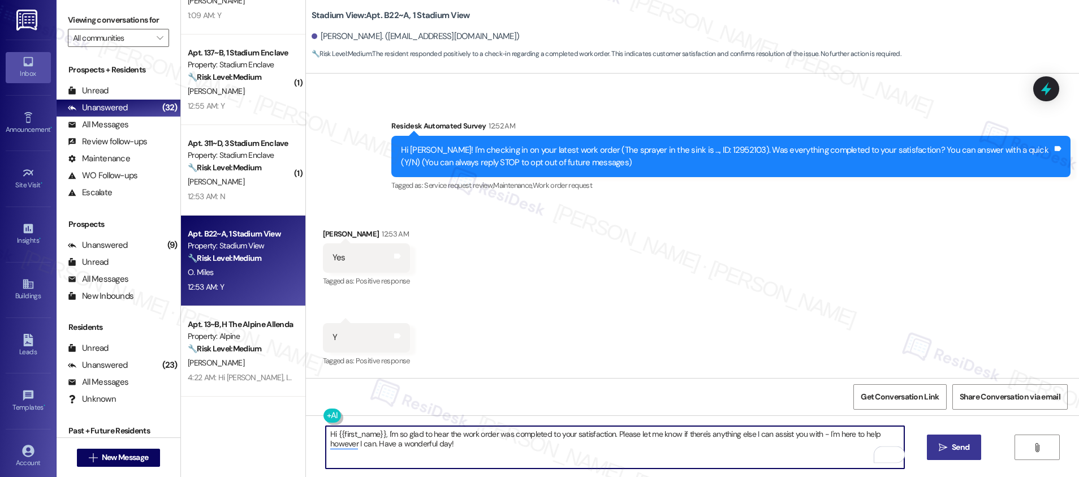
type textarea "Hi {{first_name}}, I'm so glad to hear the work order was completed to your sat…"
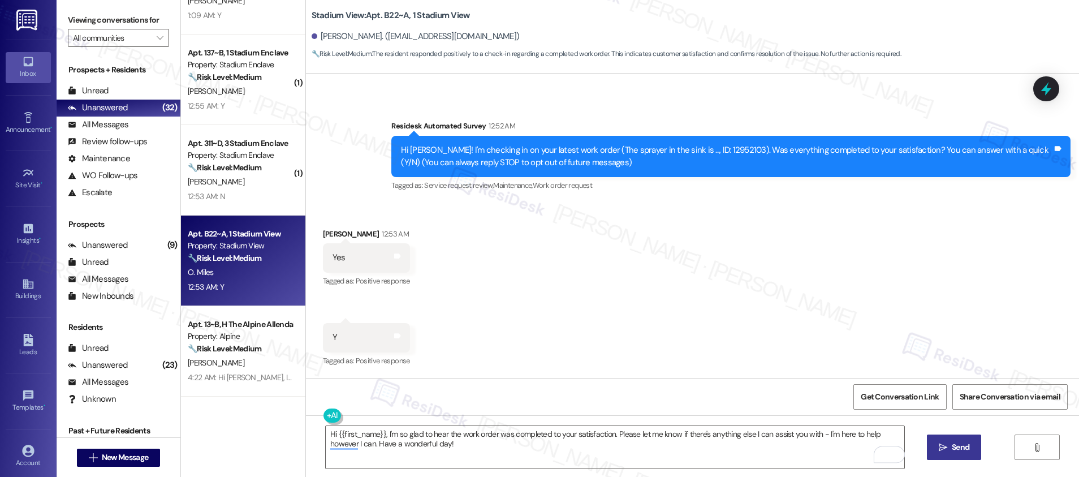
click at [945, 454] on button " Send" at bounding box center [954, 446] width 55 height 25
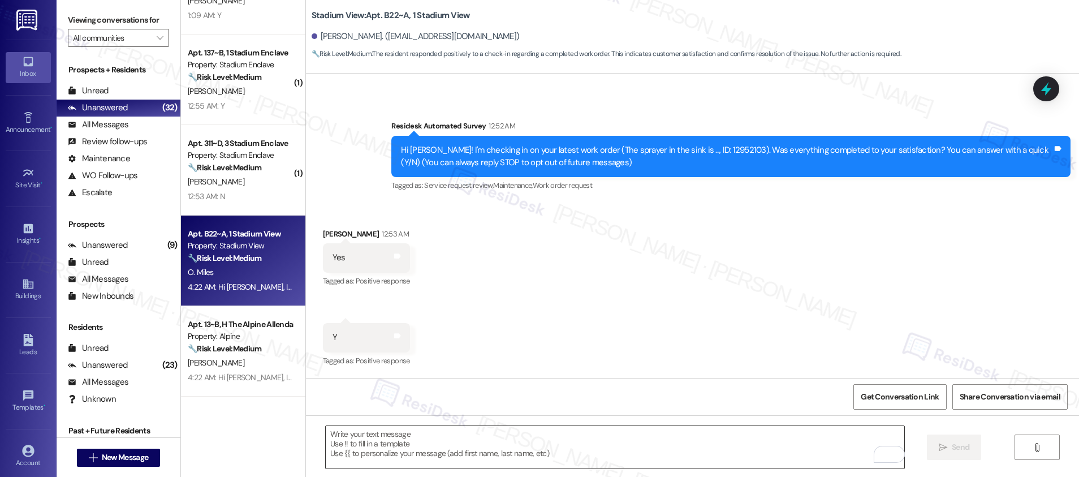
click at [360, 441] on textarea "To enrich screen reader interactions, please activate Accessibility in Grammarl…" at bounding box center [615, 447] width 578 height 42
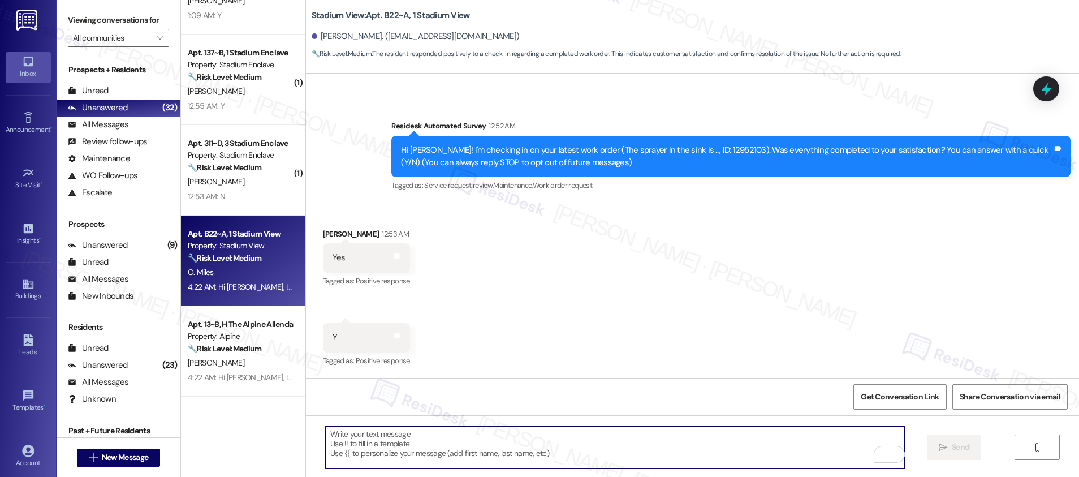
paste textarea "If I may ask...has {{property}} lived up to your expectations?"
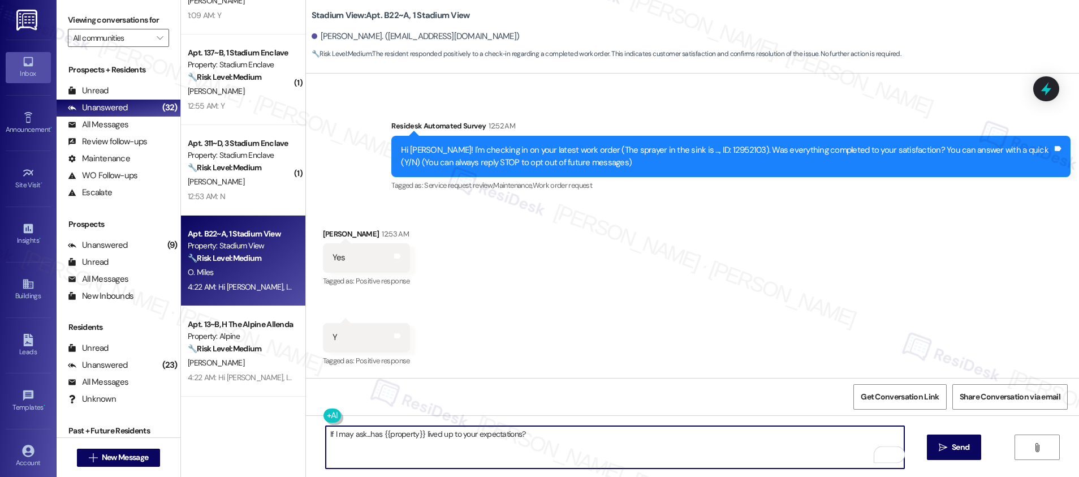
type textarea "If I may ask...has {{property}} lived up to your expectations?"
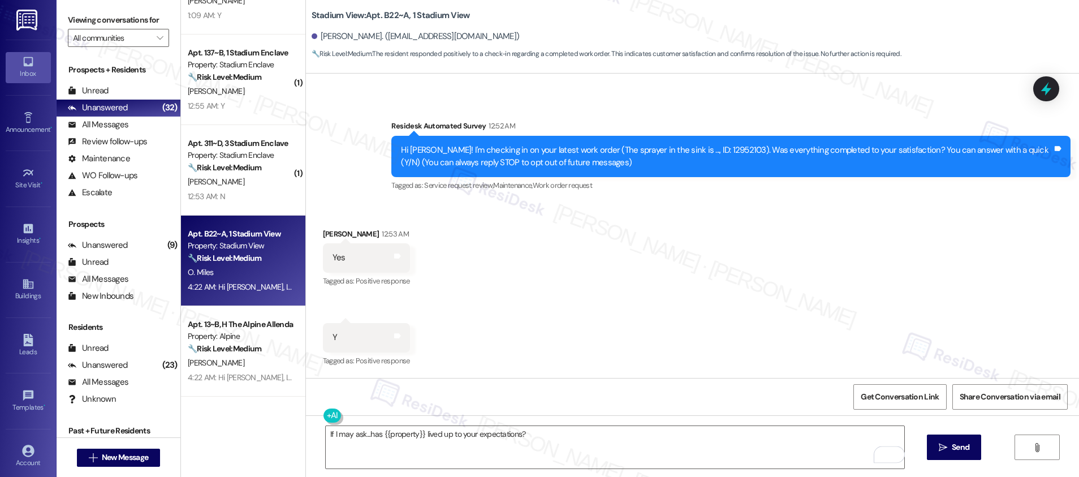
click at [954, 449] on span "Send" at bounding box center [960, 447] width 18 height 12
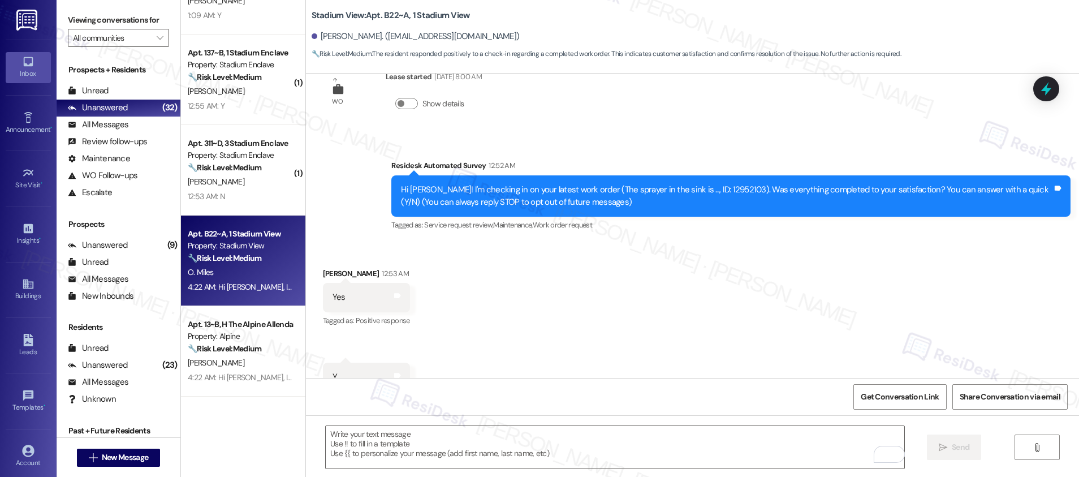
scroll to position [168, 0]
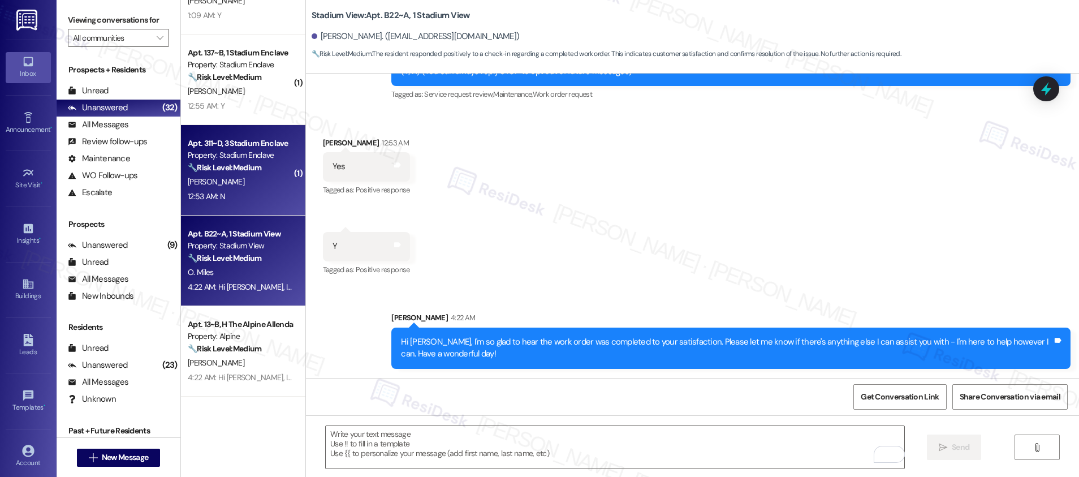
click at [239, 204] on div "Apt. 311~D, 3 Stadium Enclave Property: Stadium Enclave 🔧 Risk Level: Medium Th…" at bounding box center [243, 170] width 124 height 90
type textarea "Fetching suggested responses. Please feel free to read through the conversation…"
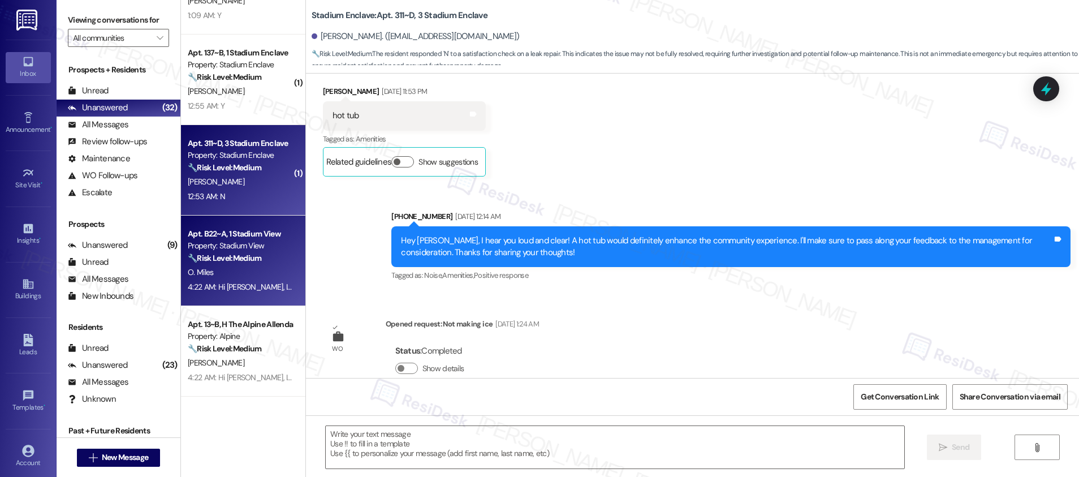
type textarea "Fetching suggested responses. Please feel free to read through the conversation…"
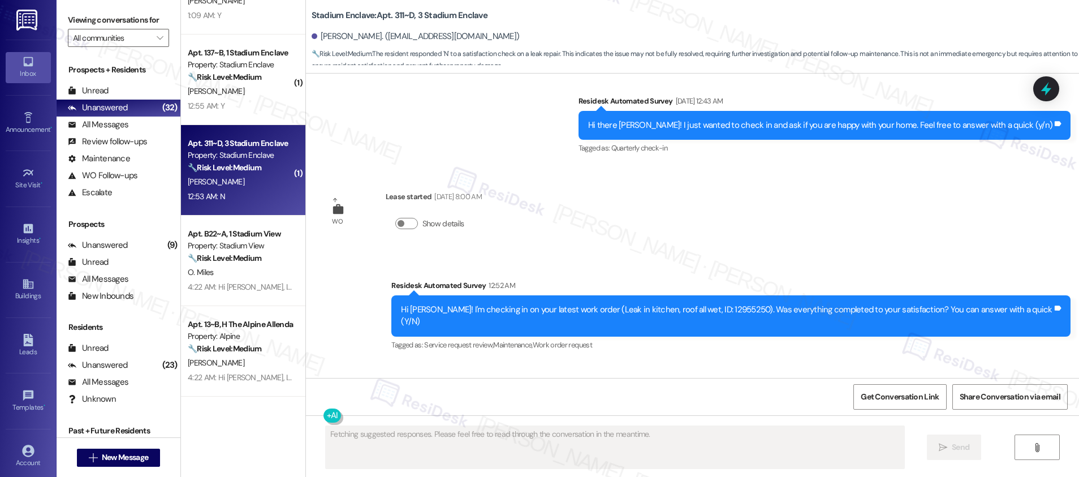
scroll to position [2111, 0]
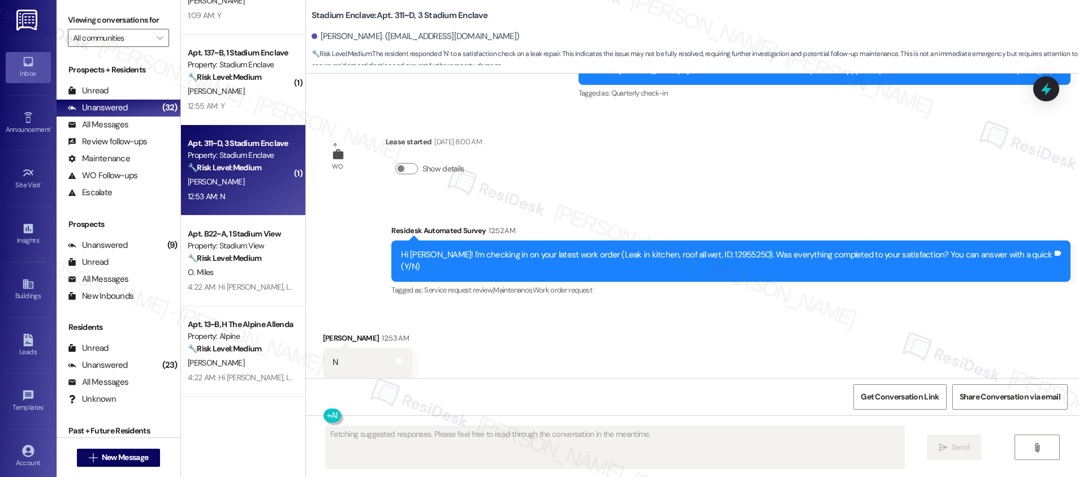
click at [228, 269] on div "O. Miles" at bounding box center [240, 272] width 107 height 14
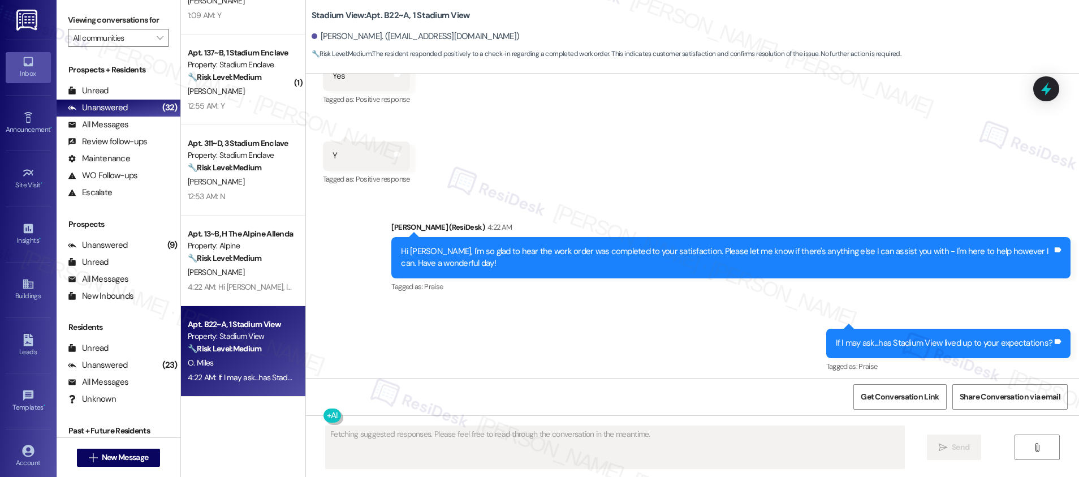
scroll to position [264, 0]
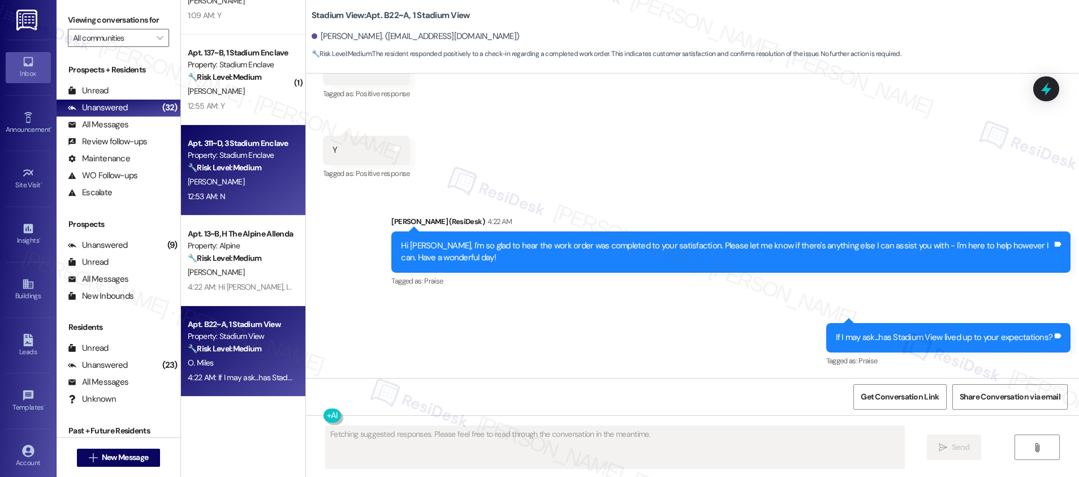
click at [233, 195] on div "12:53 AM: N 12:53 AM: N" at bounding box center [240, 196] width 107 height 14
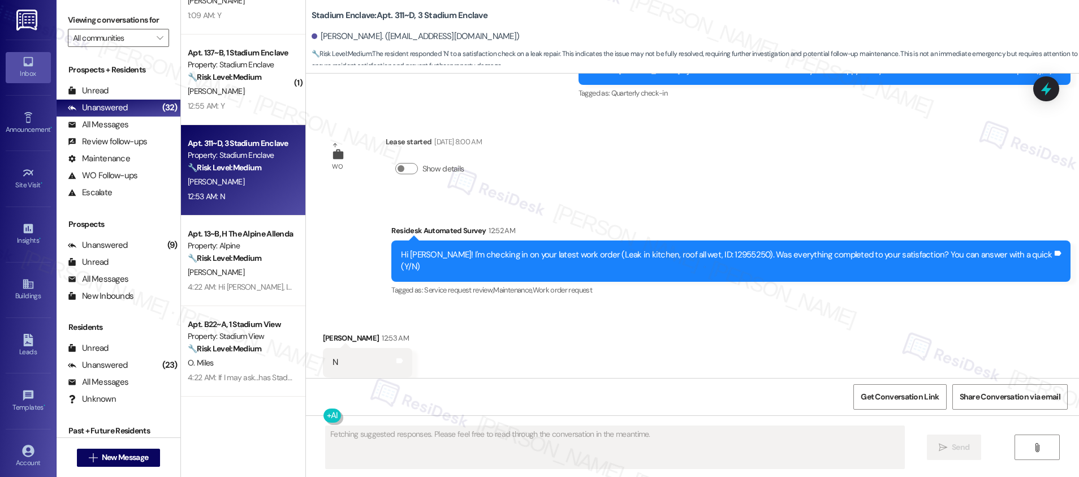
scroll to position [2112, 0]
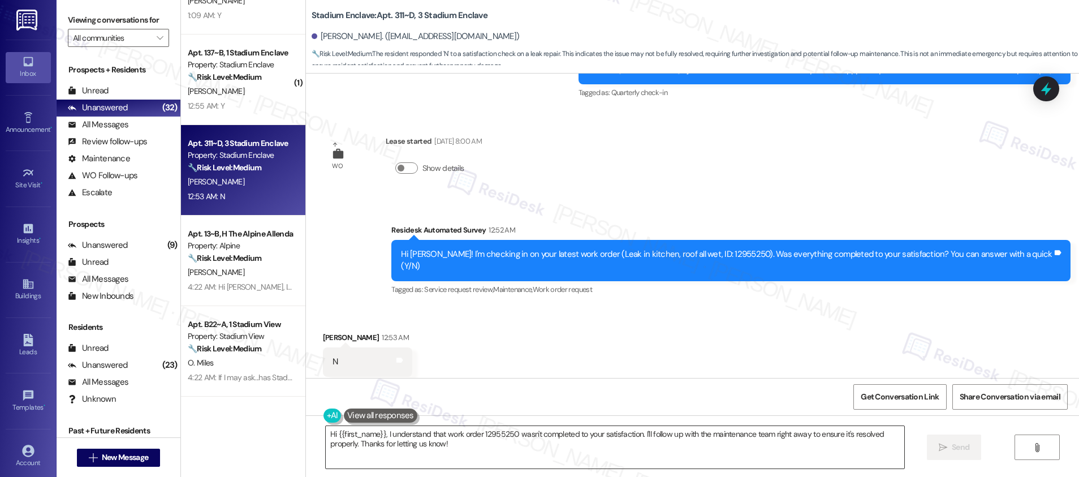
click at [405, 437] on textarea "Hi {{first_name}}, I understand that work order 12955250 wasn't completed to yo…" at bounding box center [615, 447] width 578 height 42
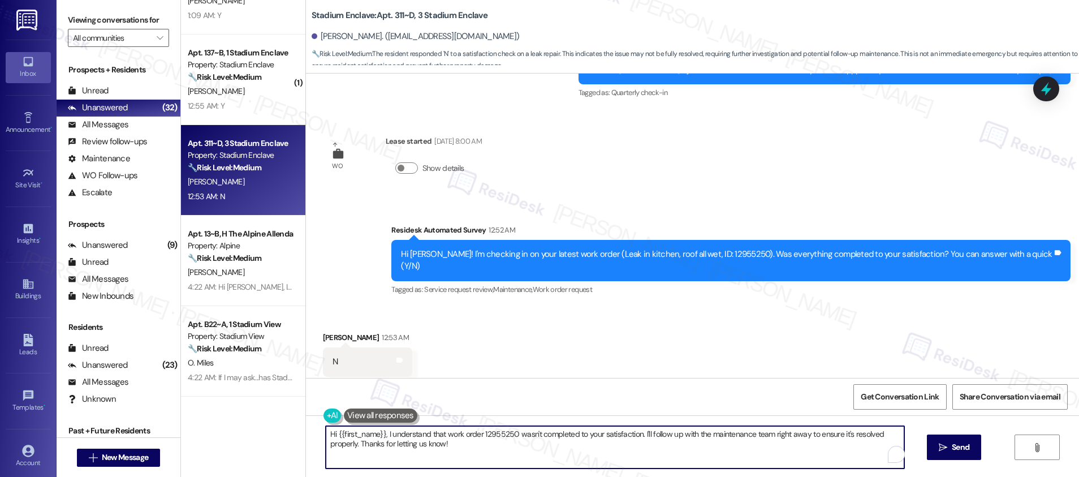
click at [405, 437] on textarea "Hi {{first_name}}, I understand that work order 12955250 wasn't completed to yo…" at bounding box center [615, 447] width 578 height 42
paste textarea "! I'm sorry to hear that the request hasn't been resolved yet. Has the maintena…"
type textarea "Hi {{first_name}}! I'm sorry to hear that the request hasn't been resolved yet.…"
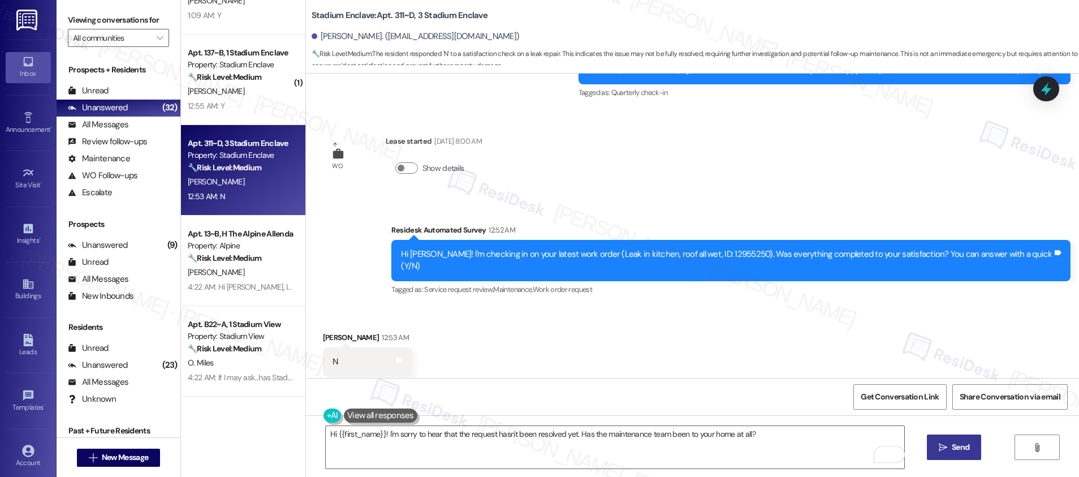
click at [941, 448] on icon "" at bounding box center [942, 447] width 8 height 9
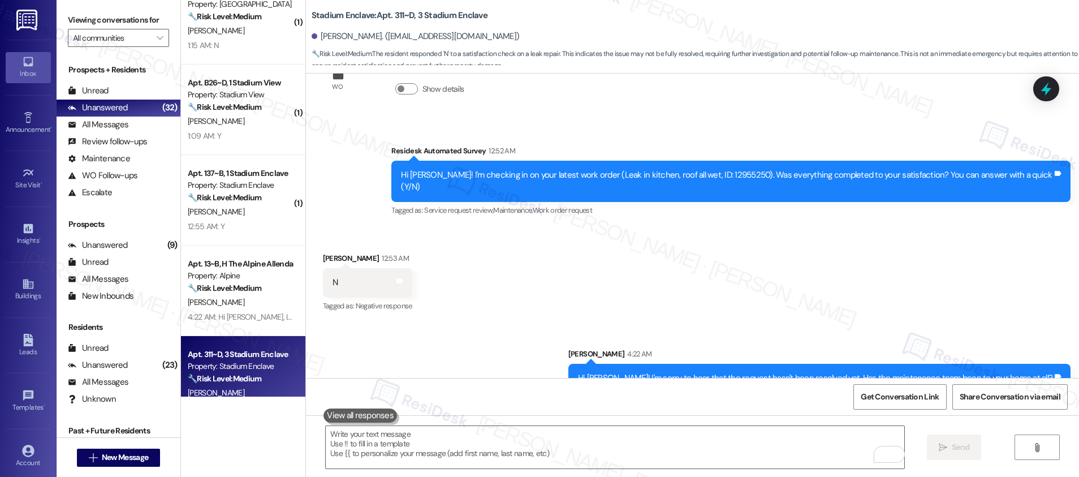
scroll to position [1562, 0]
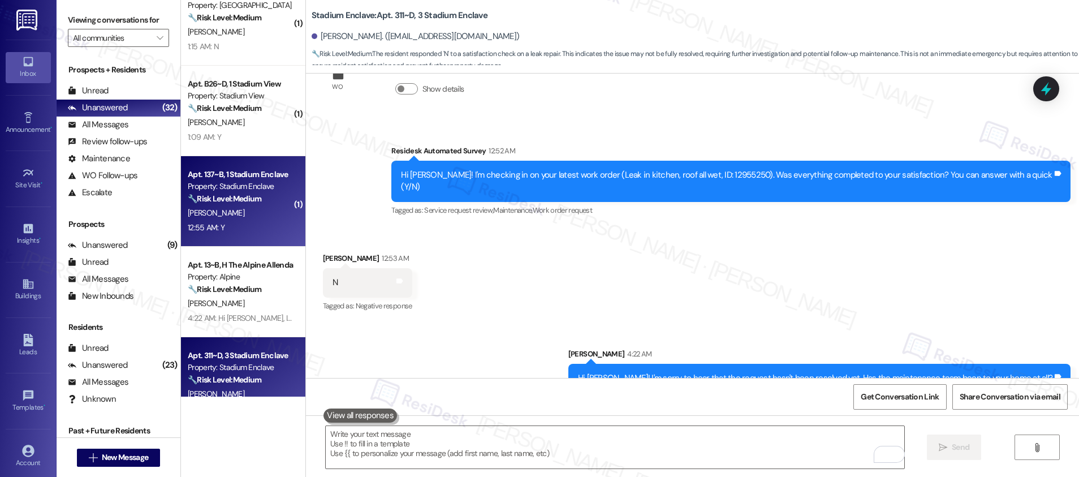
click at [238, 230] on div "12:55 AM: Y 12:55 AM: Y" at bounding box center [240, 227] width 107 height 14
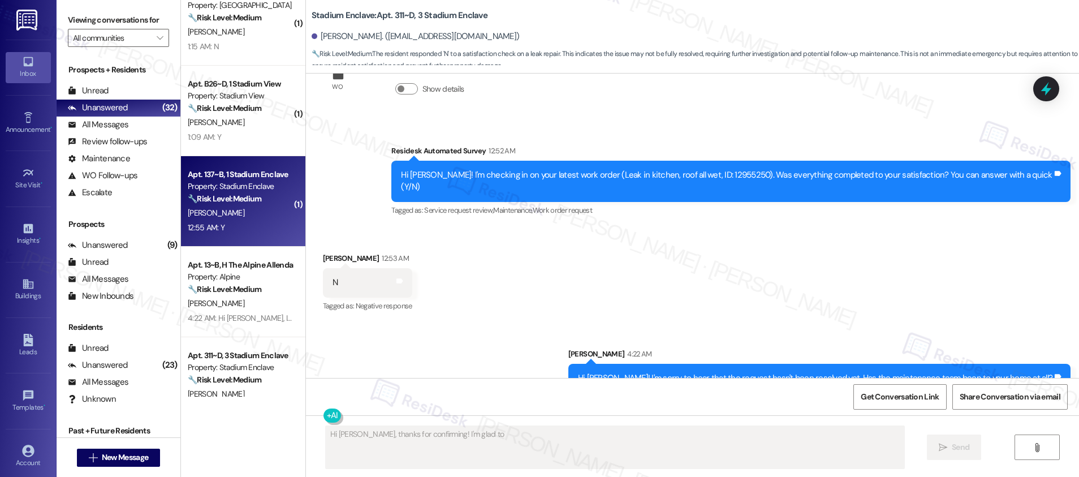
scroll to position [469, 0]
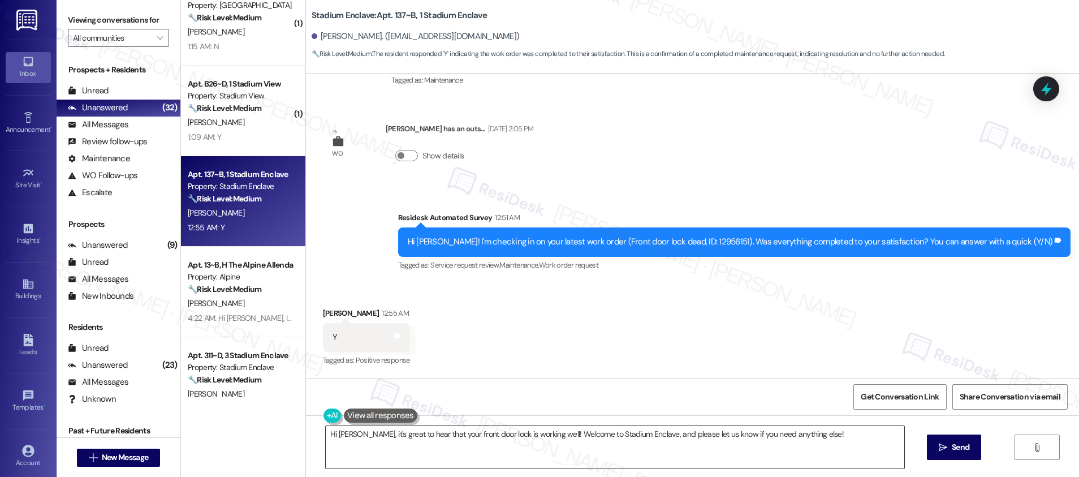
click at [552, 444] on textarea "Hi Corey, it's great to hear that your front door lock is working well! Welcome…" at bounding box center [615, 447] width 578 height 42
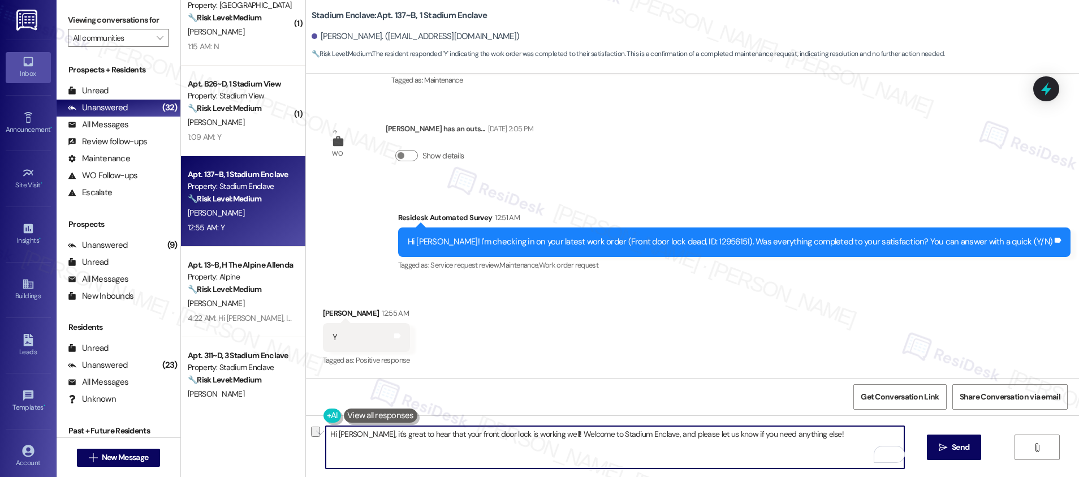
drag, startPoint x: 538, startPoint y: 434, endPoint x: 652, endPoint y: 434, distance: 114.8
click at [652, 434] on textarea "Hi Corey, it's great to hear that your front door lock is working well! Welcome…" at bounding box center [615, 447] width 578 height 42
type textarea "Hi Corey, it's great to hear that your front door lock is working well! Please …"
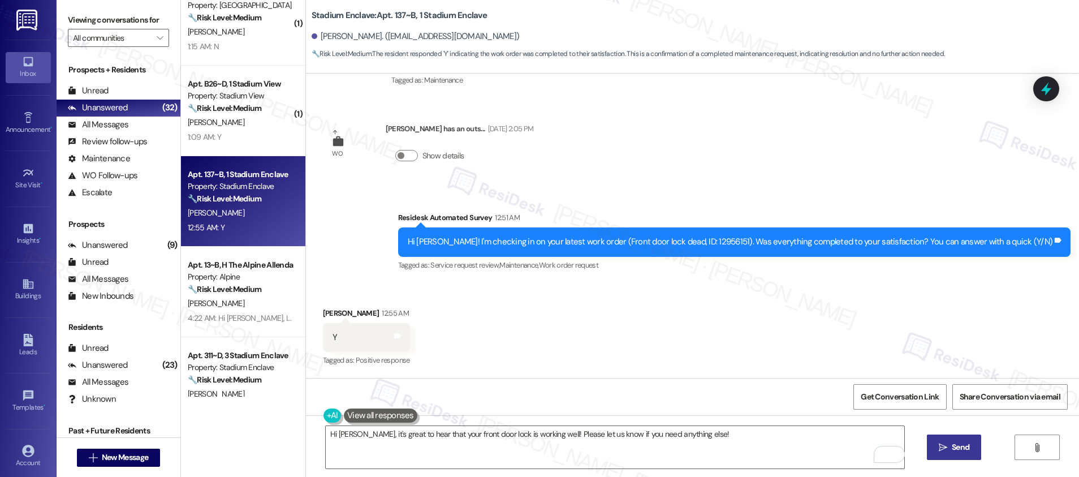
click at [941, 448] on icon "" at bounding box center [942, 447] width 8 height 9
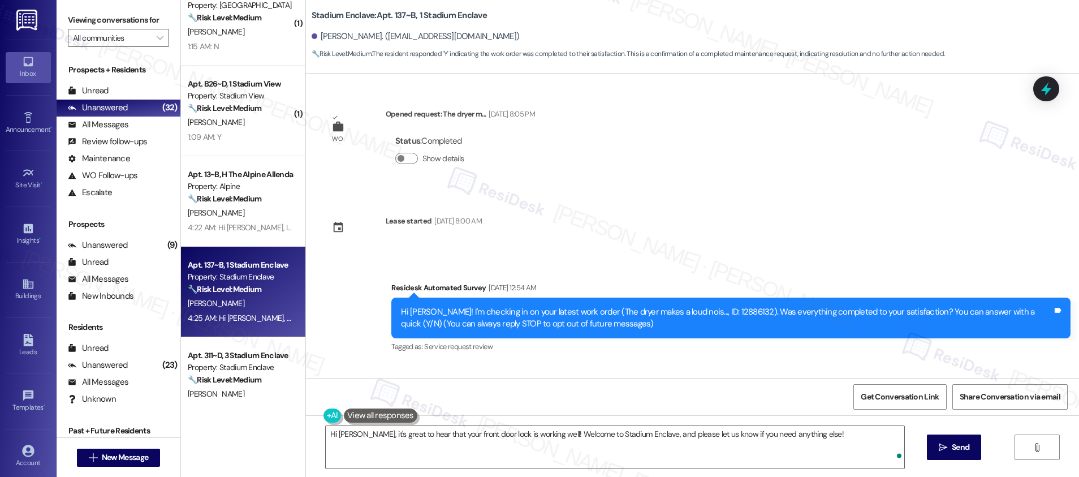
scroll to position [548, 0]
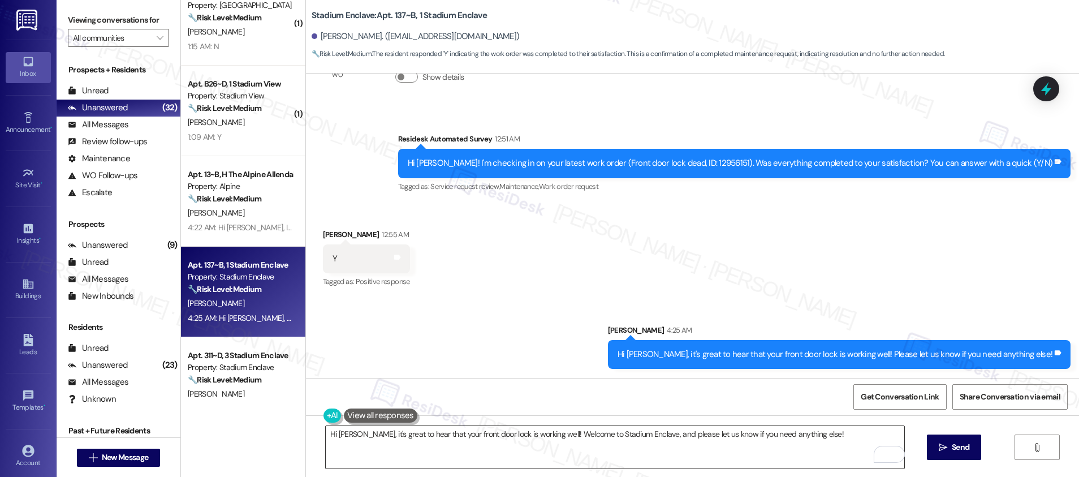
click at [404, 432] on textarea "Hi Corey, it's great to hear that your front door lock is working well! Welcome…" at bounding box center [615, 447] width 578 height 42
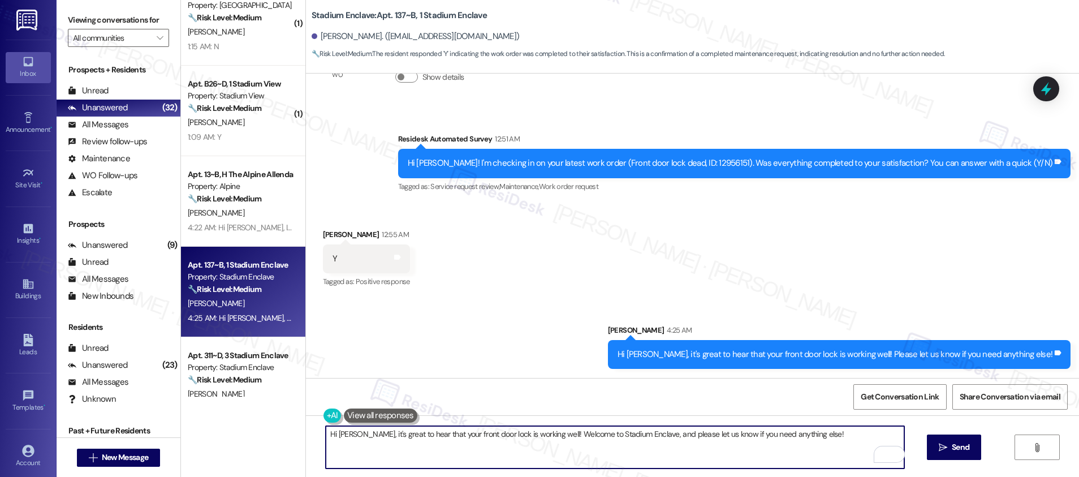
click at [404, 432] on textarea "Hi Corey, it's great to hear that your front door lock is working well! Welcome…" at bounding box center [615, 447] width 578 height 42
paste textarea "If I may ask...has {{property}} lived up to your expectations?"
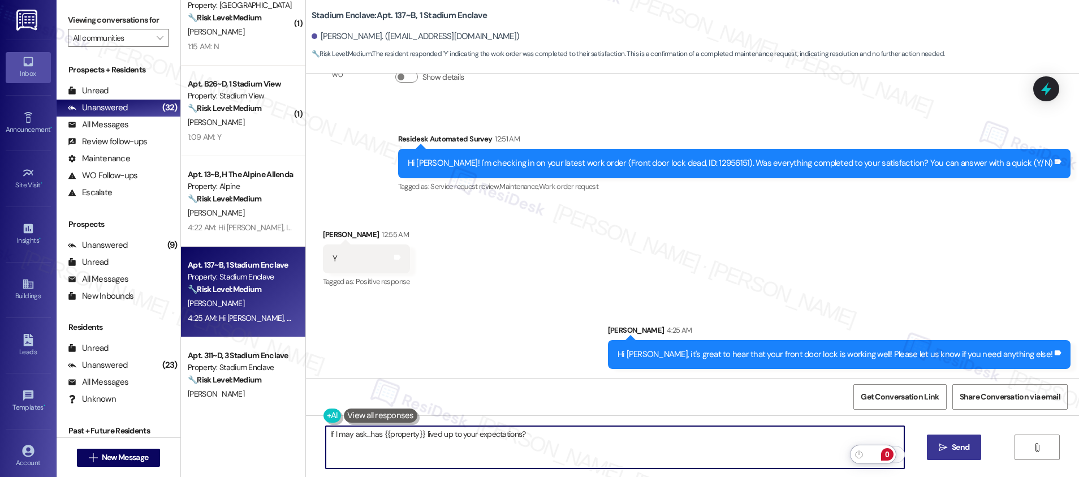
type textarea "If I may ask...has {{property}} lived up to your expectations?"
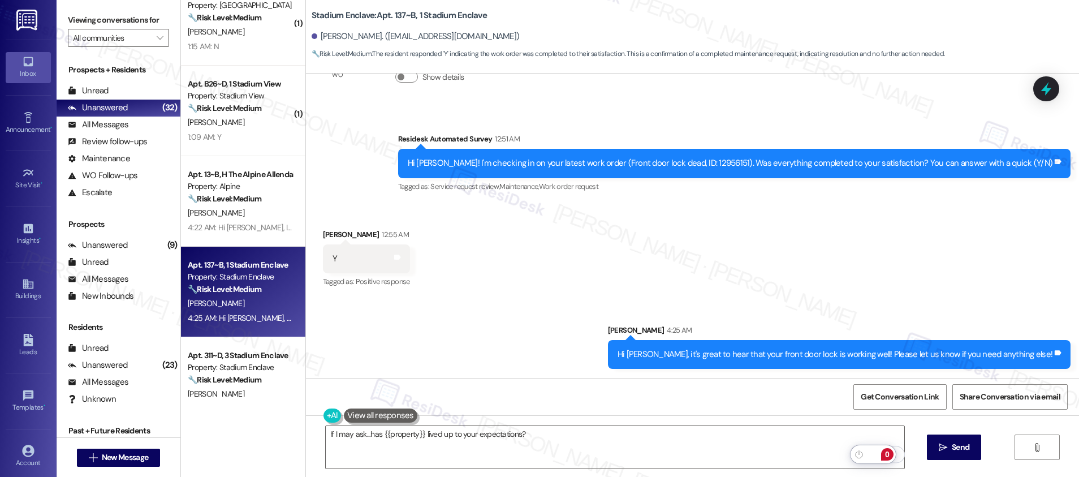
drag, startPoint x: 959, startPoint y: 451, endPoint x: 698, endPoint y: 416, distance: 264.1
click at [959, 451] on span "Send" at bounding box center [960, 447] width 18 height 12
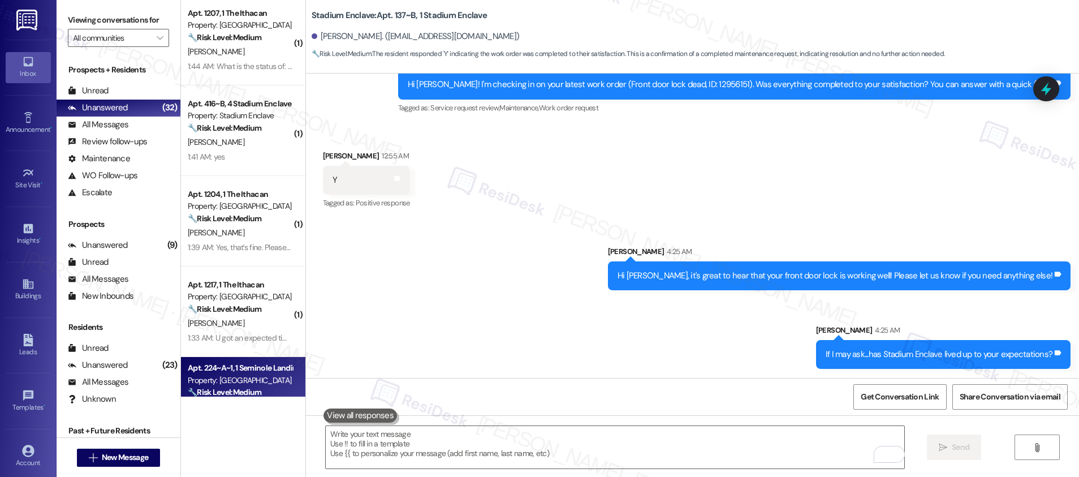
scroll to position [1083, 0]
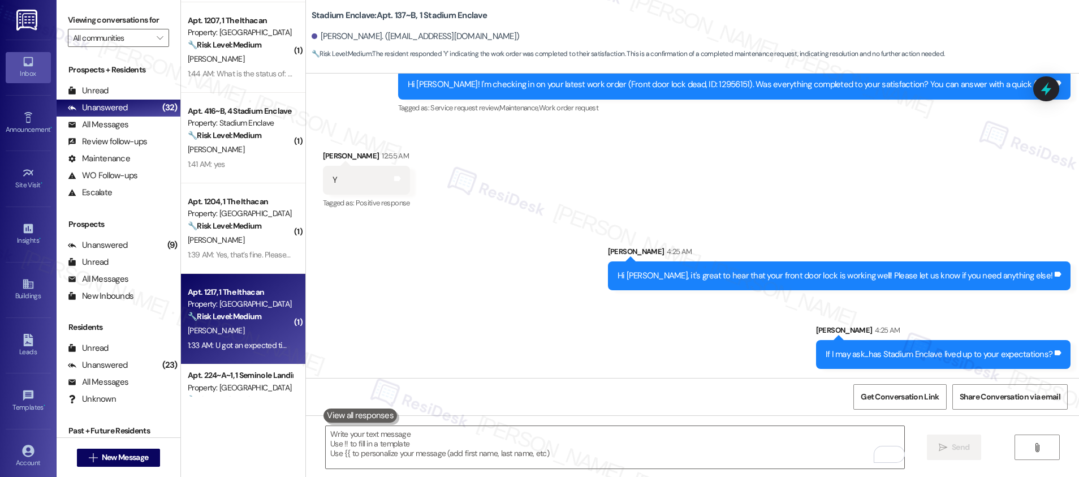
click at [259, 317] on div "🔧 Risk Level: Medium The resident is inquiring about the arrival time of the HV…" at bounding box center [240, 316] width 105 height 12
type textarea "Fetching suggested responses. Please feel free to read through the conversation…"
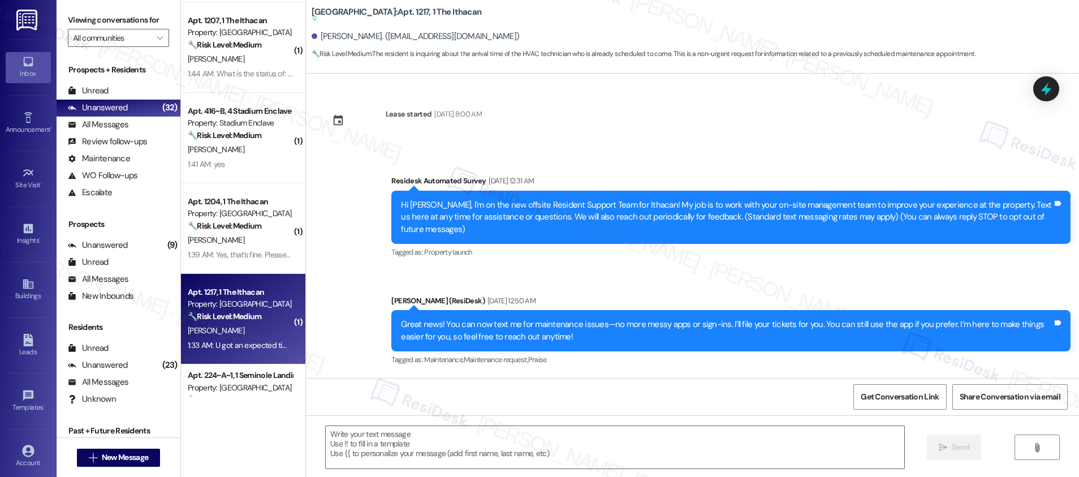
scroll to position [2490, 0]
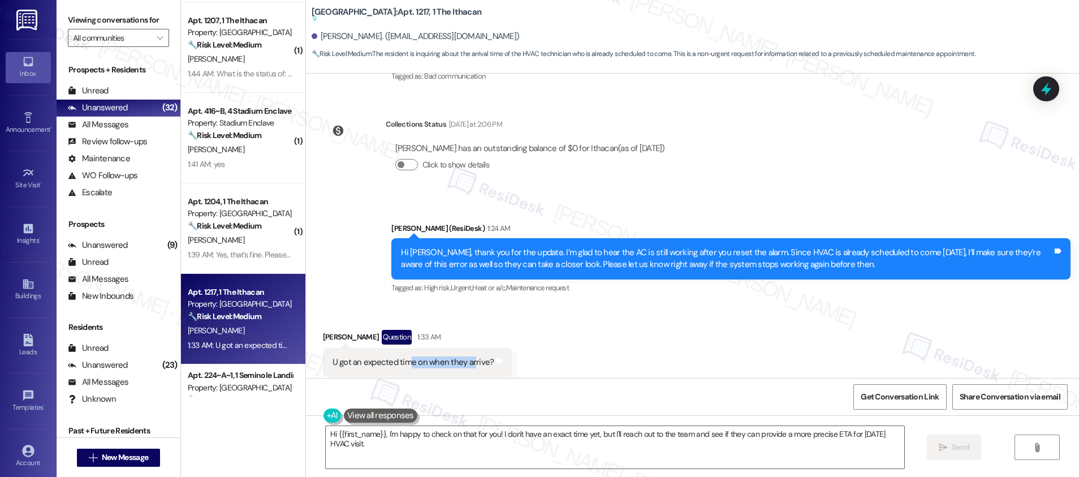
drag, startPoint x: 401, startPoint y: 338, endPoint x: 465, endPoint y: 341, distance: 63.9
click at [465, 356] on div "U got an expected time on when they arrive?" at bounding box center [413, 362] width 162 height 12
click at [388, 434] on textarea "Hi {{first_name}}, I'm happy to check on that for you! I don't have an exact ti…" at bounding box center [615, 447] width 578 height 42
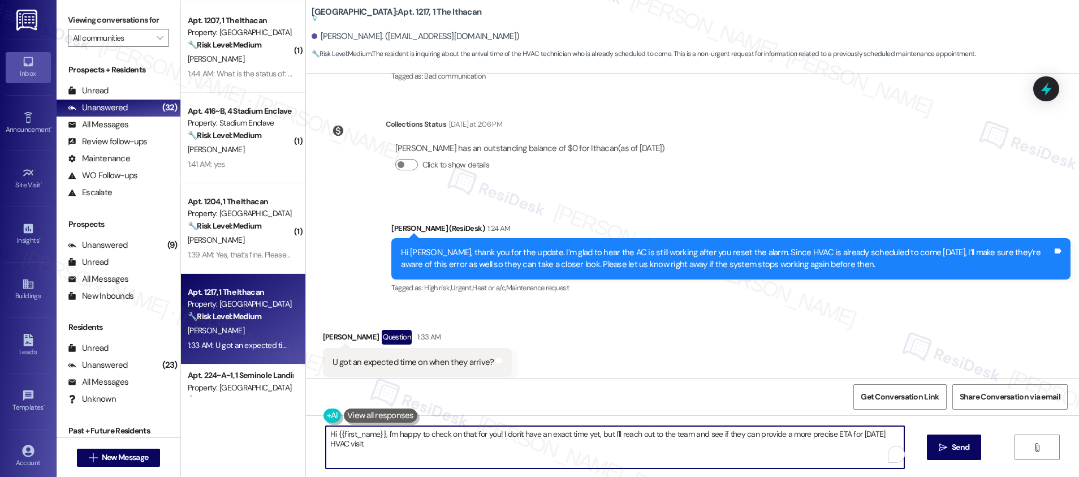
click at [388, 434] on textarea "Hi {{first_name}}, I'm happy to check on that for you! I don't have an exact ti…" at bounding box center [615, 447] width 578 height 42
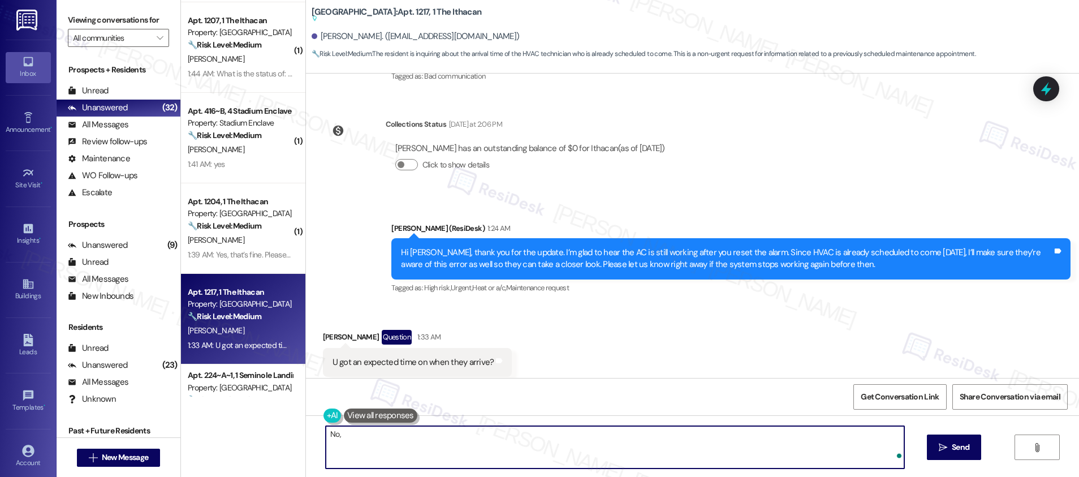
type textarea "No, I"
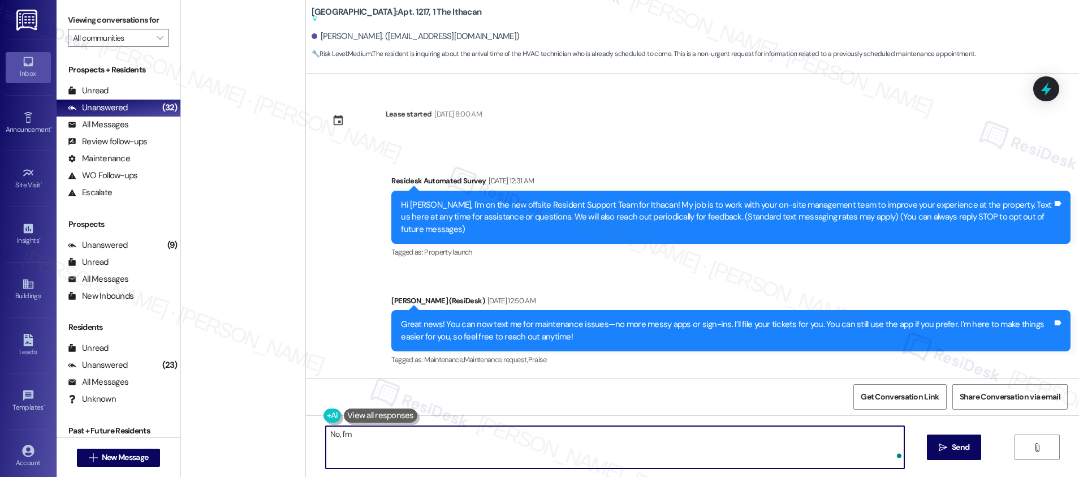
scroll to position [2490, 0]
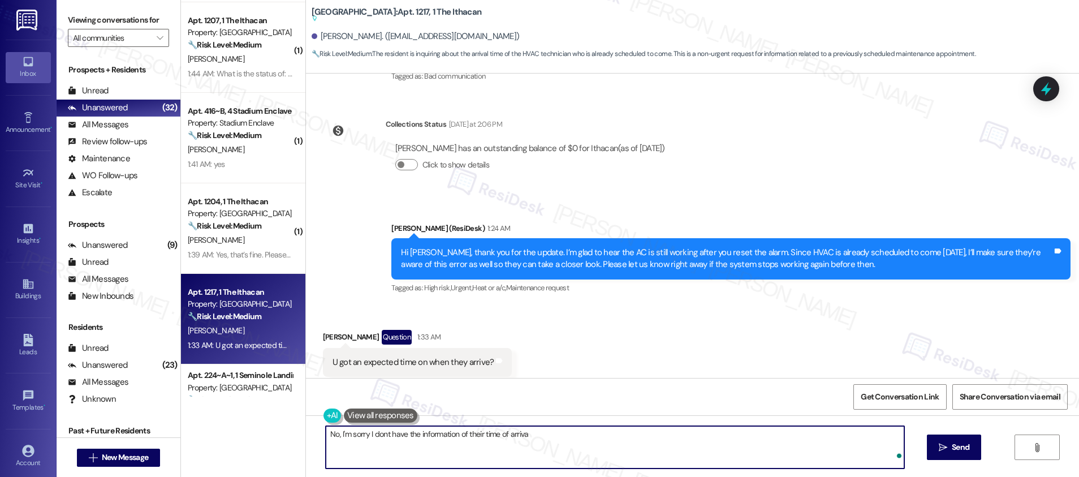
type textarea "No, I'm sorry I dont have the information of their time of arrival"
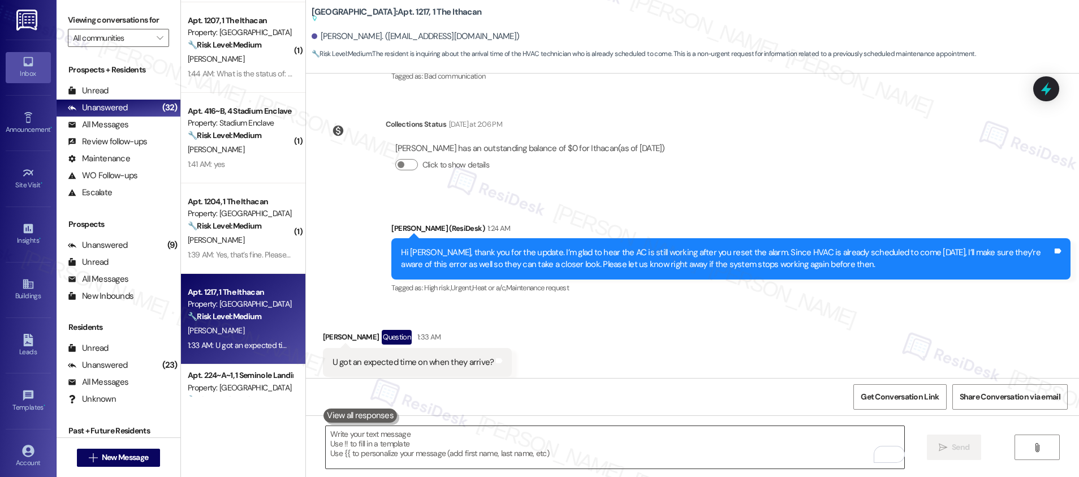
click at [362, 447] on textarea "To enrich screen reader interactions, please activate Accessibility in Grammarl…" at bounding box center [615, 447] width 578 height 42
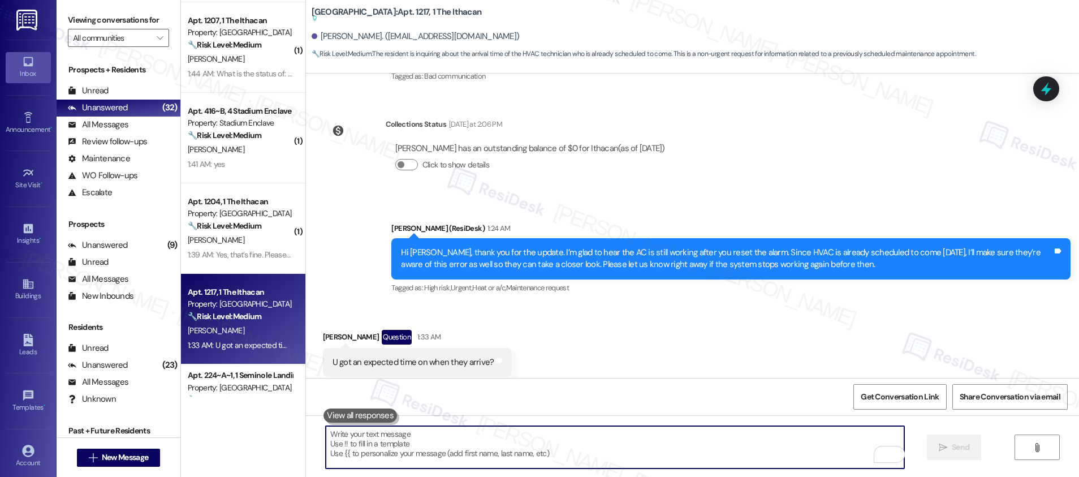
click at [362, 447] on textarea "To enrich screen reader interactions, please activate Accessibility in Grammarl…" at bounding box center [615, 447] width 578 height 42
paste textarea "I’m sorry, but I don’t have their arrival time information at the moment."
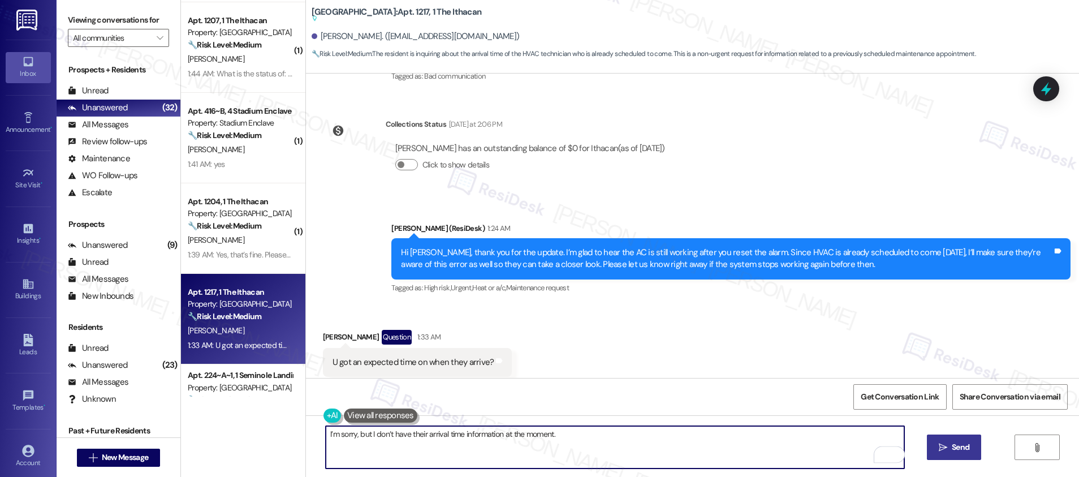
type textarea "I’m sorry, but I don’t have their arrival time information at the moment."
click at [954, 452] on span "Send" at bounding box center [960, 447] width 18 height 12
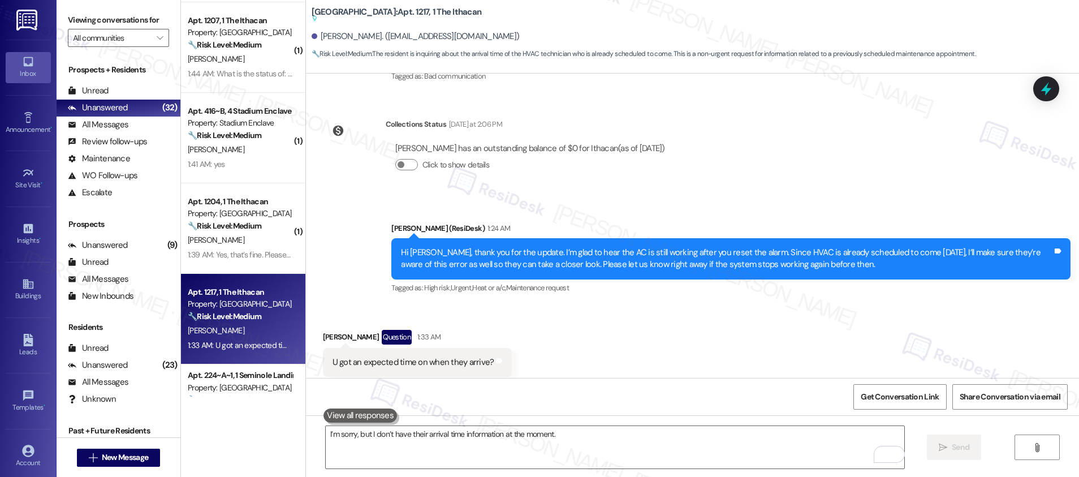
scroll to position [2490, 0]
click at [352, 413] on button at bounding box center [359, 415] width 73 height 14
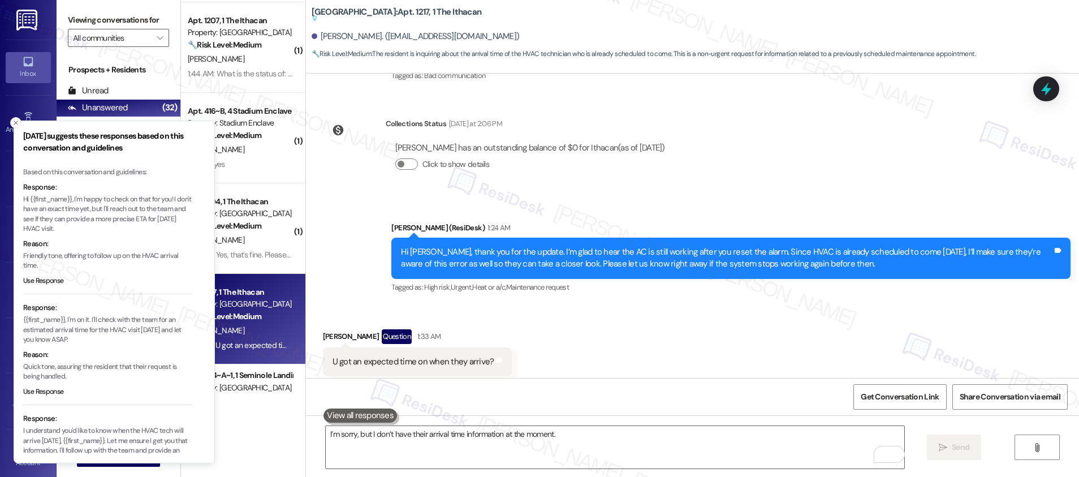
click at [12, 120] on icon "Close toast" at bounding box center [15, 122] width 7 height 7
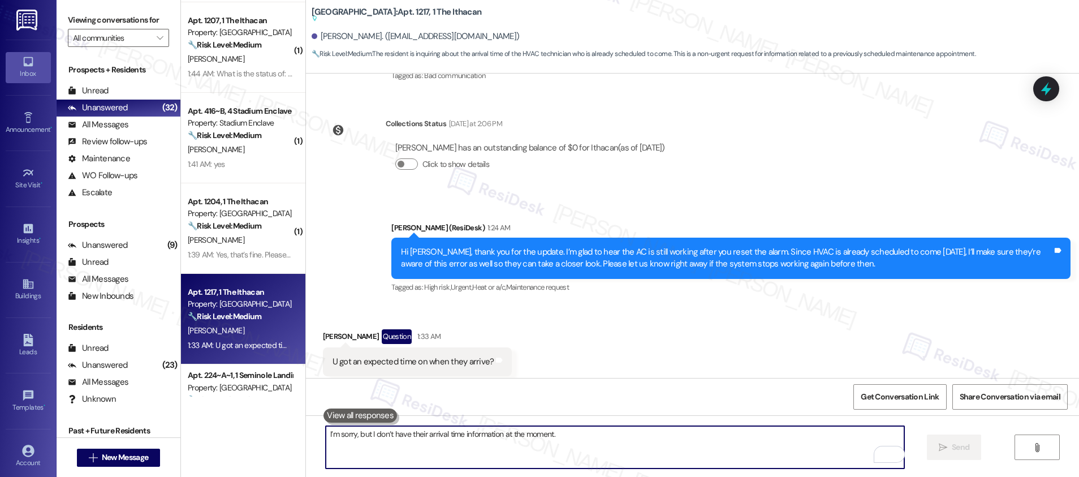
click at [396, 445] on textarea "I’m sorry, but I don’t have their arrival time information at the moment." at bounding box center [615, 447] width 578 height 42
paste textarea "as work orders are prioritized based on the submission date, the urgency of the…"
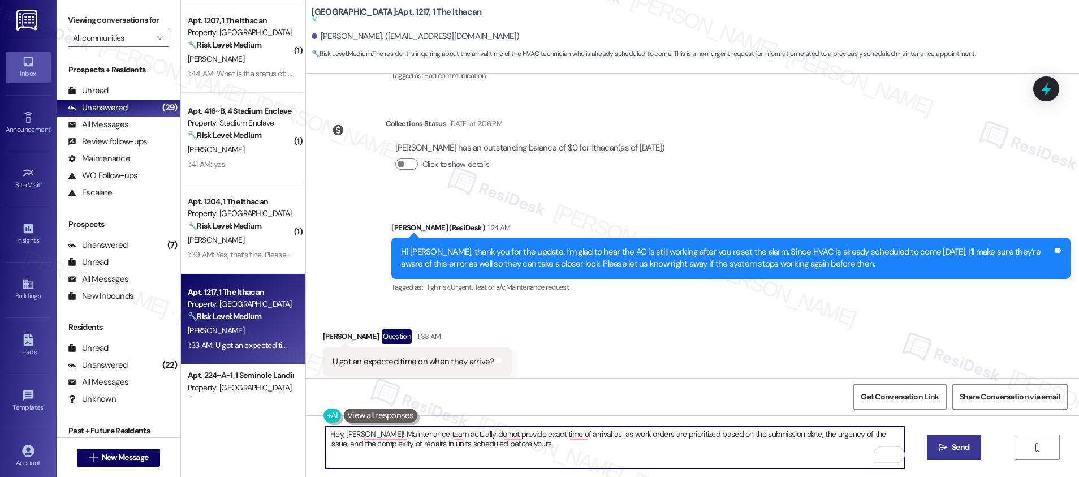
click at [580, 436] on textarea "Hey, [PERSON_NAME]! Maintenance team actually do not provide exact time of arri…" at bounding box center [615, 447] width 578 height 42
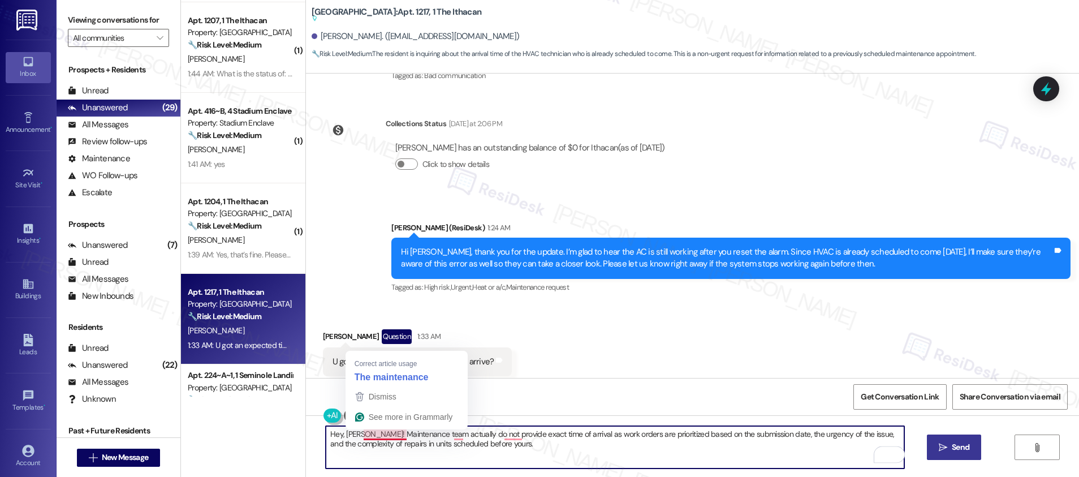
click at [374, 436] on textarea "Hey, [PERSON_NAME]! Maintenance team actually do not provide exact time of arri…" at bounding box center [615, 447] width 578 height 42
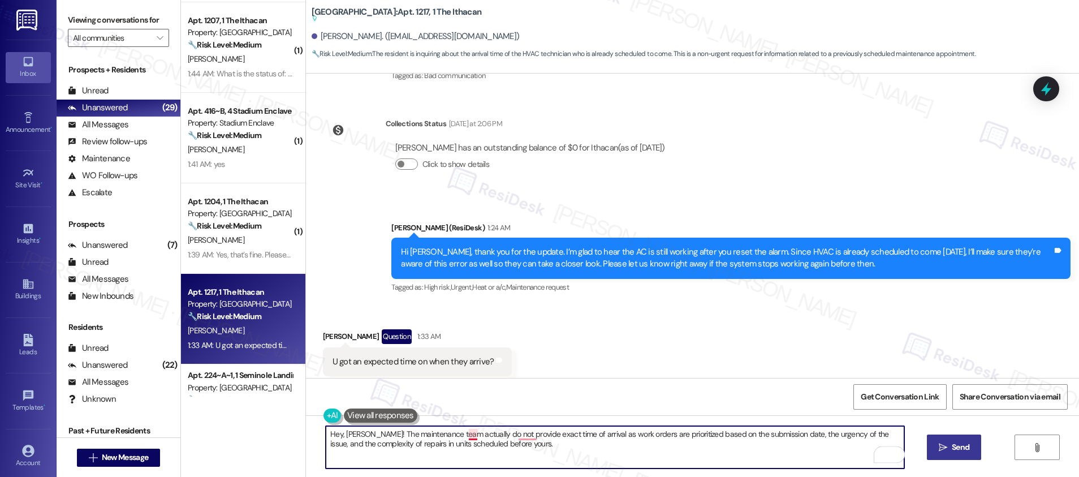
click at [464, 435] on textarea "Hey, [PERSON_NAME]! The maintenance team actually do not provide exact time of …" at bounding box center [615, 447] width 578 height 42
click at [529, 438] on textarea "Hey, [PERSON_NAME]! The maintenance team actually does not provide exact time o…" at bounding box center [615, 447] width 578 height 42
click at [600, 461] on textarea "Hey, [PERSON_NAME]! The maintenance team actually does not provide the exact ti…" at bounding box center [615, 447] width 578 height 42
click at [542, 451] on textarea "Hey, [PERSON_NAME]! The maintenance team actually does not provide the exact ti…" at bounding box center [615, 447] width 578 height 42
type textarea "Hey, [PERSON_NAME]! The maintenance team actually does not provide the exact ti…"
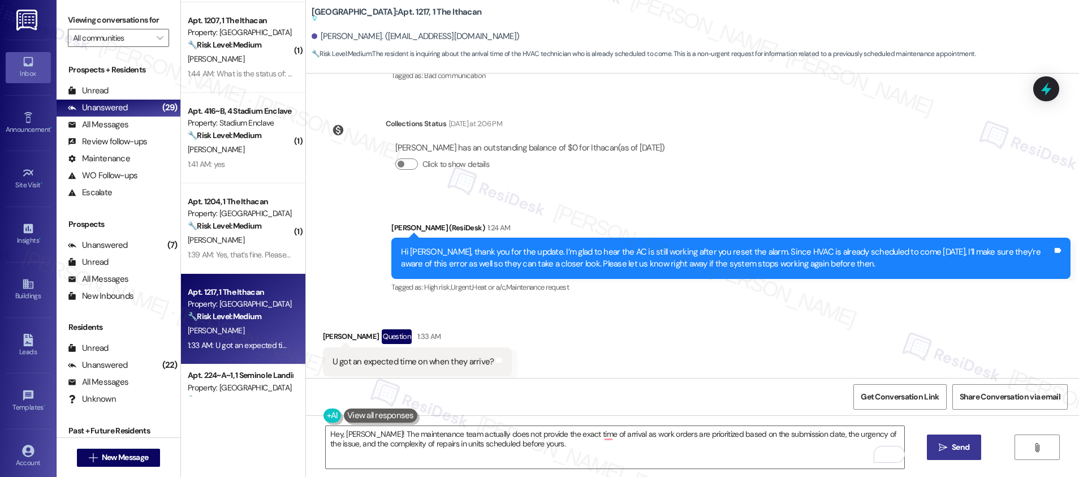
click at [939, 443] on icon "" at bounding box center [942, 447] width 8 height 9
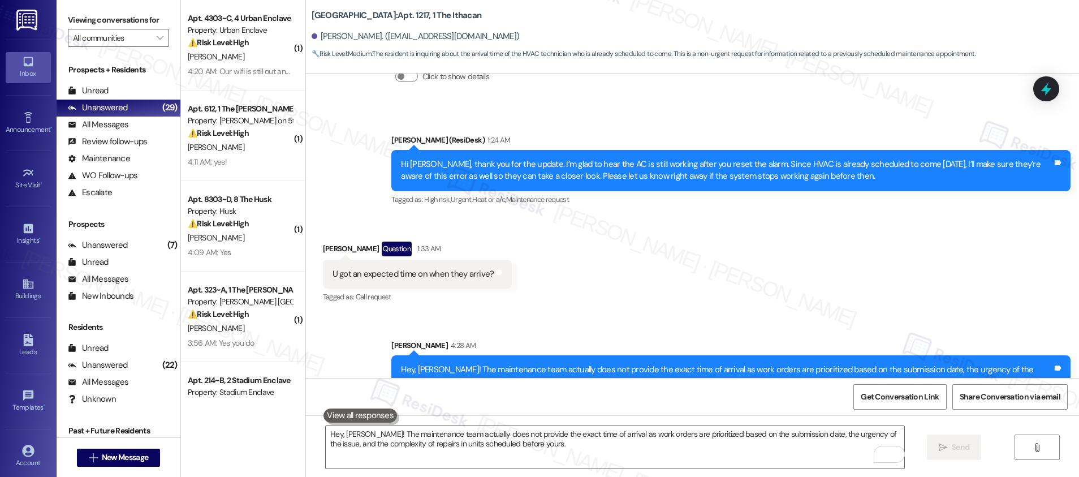
scroll to position [2581, 0]
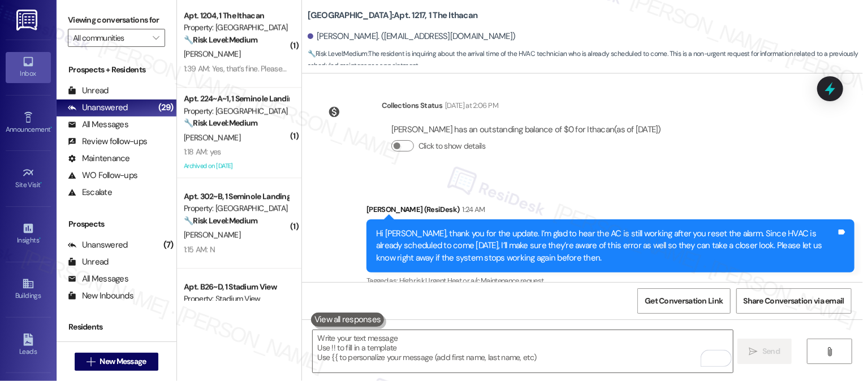
scroll to position [1599, 0]
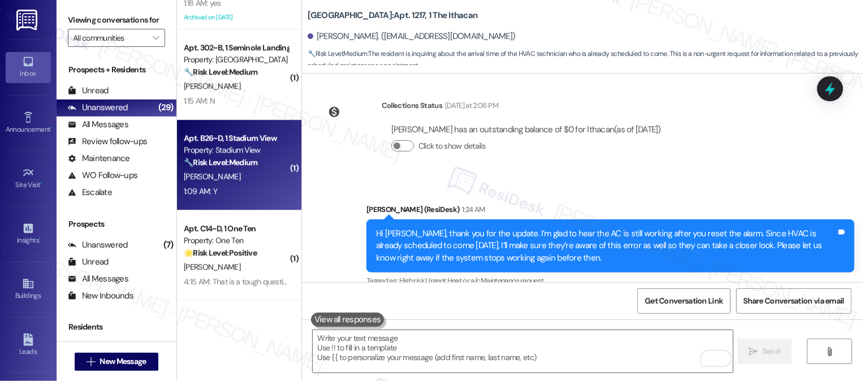
click at [231, 188] on div "1:09 AM: Y 1:09 AM: Y" at bounding box center [236, 191] width 107 height 14
type textarea "Fetching suggested responses. Please feel free to read through the conversation…"
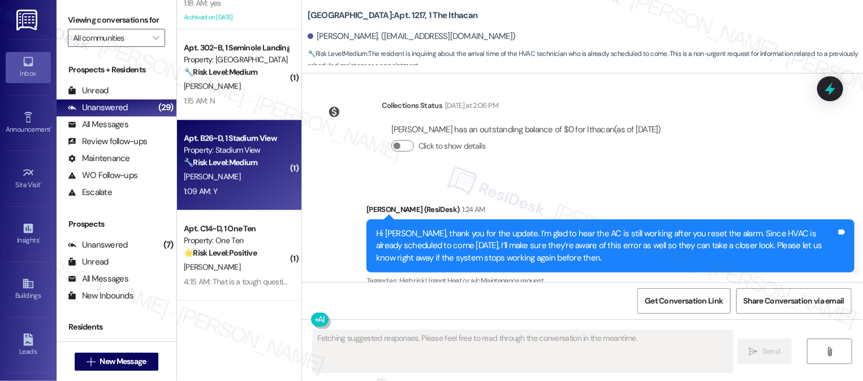
scroll to position [1074, 0]
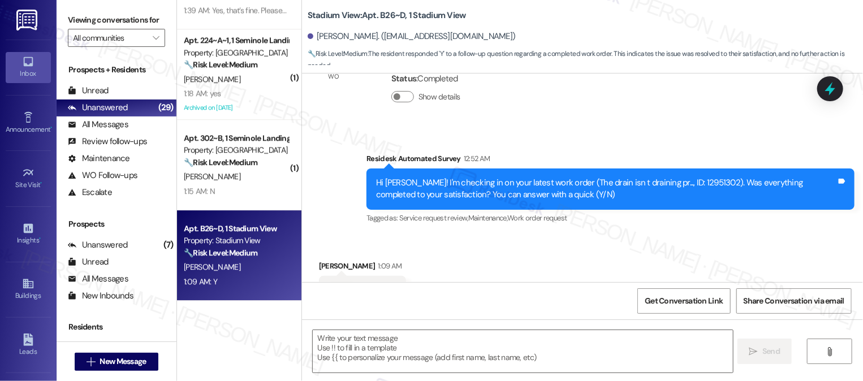
click at [231, 188] on div "1:15 AM: N 1:15 AM: N" at bounding box center [236, 191] width 107 height 14
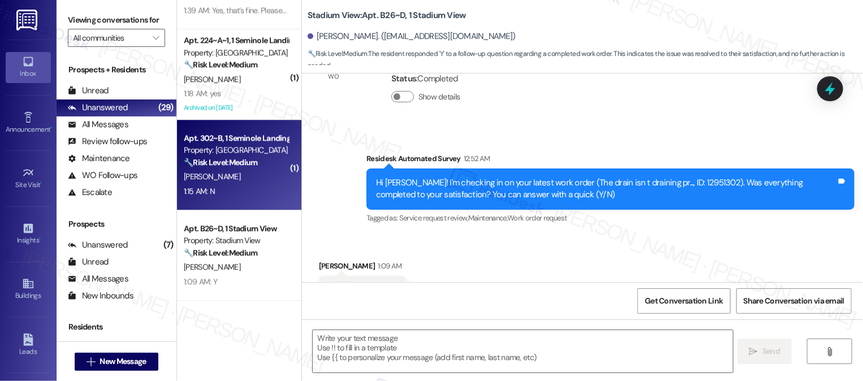
type textarea "Fetching suggested responses. Please feel free to read through the conversation…"
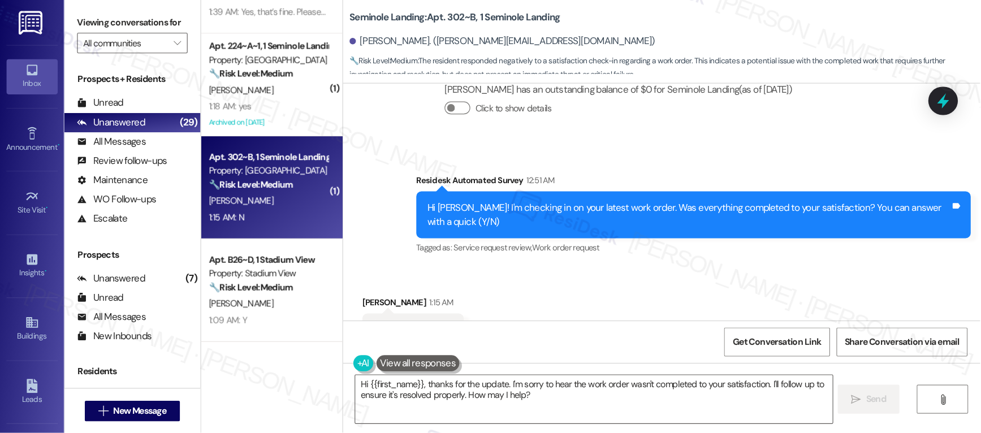
scroll to position [291, 0]
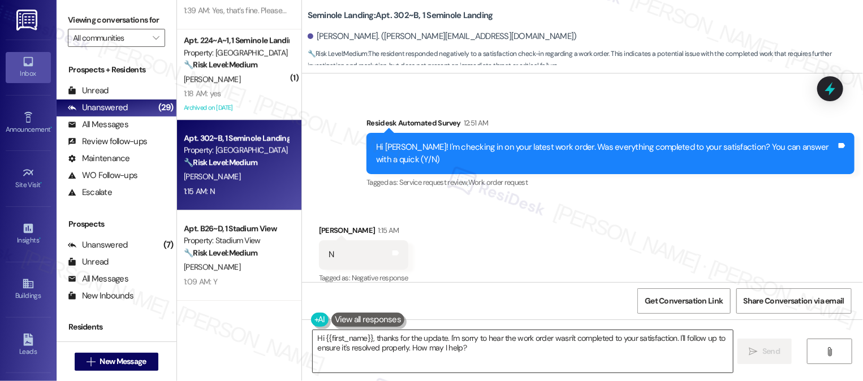
click at [413, 342] on textarea "Hi {{first_name}}, thanks for the update. I'm sorry to hear the work order wasn…" at bounding box center [522, 351] width 419 height 42
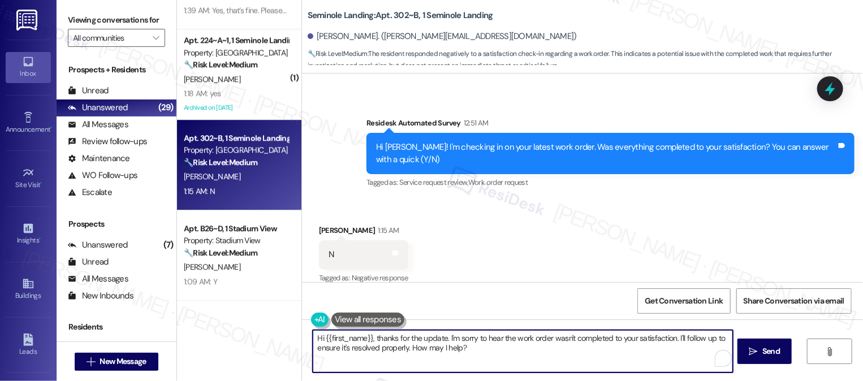
click at [413, 342] on textarea "Hi {{first_name}}, thanks for the update. I'm sorry to hear the work order wasn…" at bounding box center [522, 351] width 419 height 42
click at [323, 345] on textarea "Hi {{first_name}}, thanks for the update. I'm sorry to hear the work order wasn…" at bounding box center [522, 351] width 419 height 42
paste textarea "I understand the work order wasn't completed to your satisfaction. I'm happy to…"
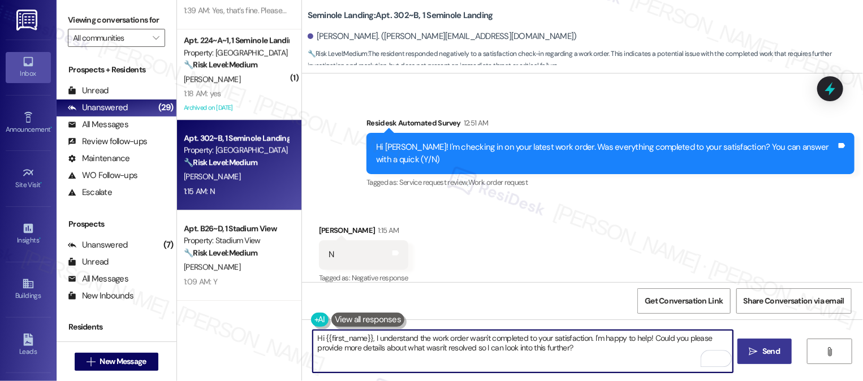
type textarea "Hi {{first_name}}, I understand the work order wasn't completed to your satisfa…"
click at [764, 360] on button " Send" at bounding box center [764, 351] width 55 height 25
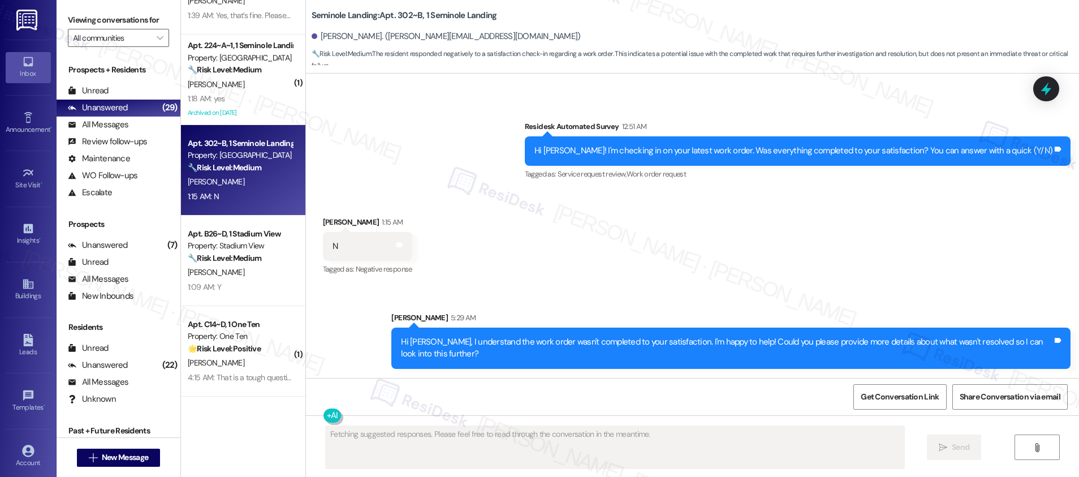
scroll to position [288, 0]
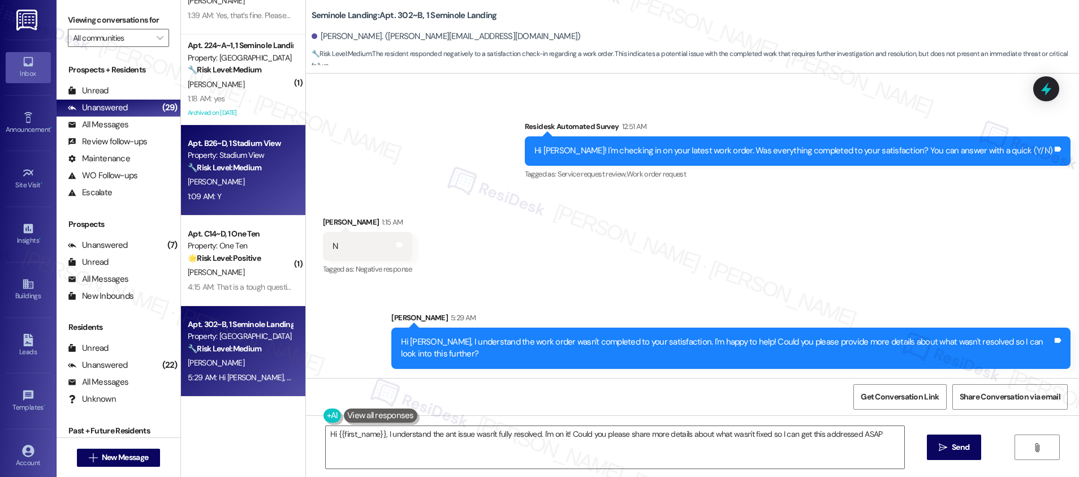
type textarea "Hi {{first_name}}, I understand the ant issue wasn't fully resolved. I'm on it!…"
click at [252, 180] on div "[PERSON_NAME]" at bounding box center [240, 182] width 107 height 14
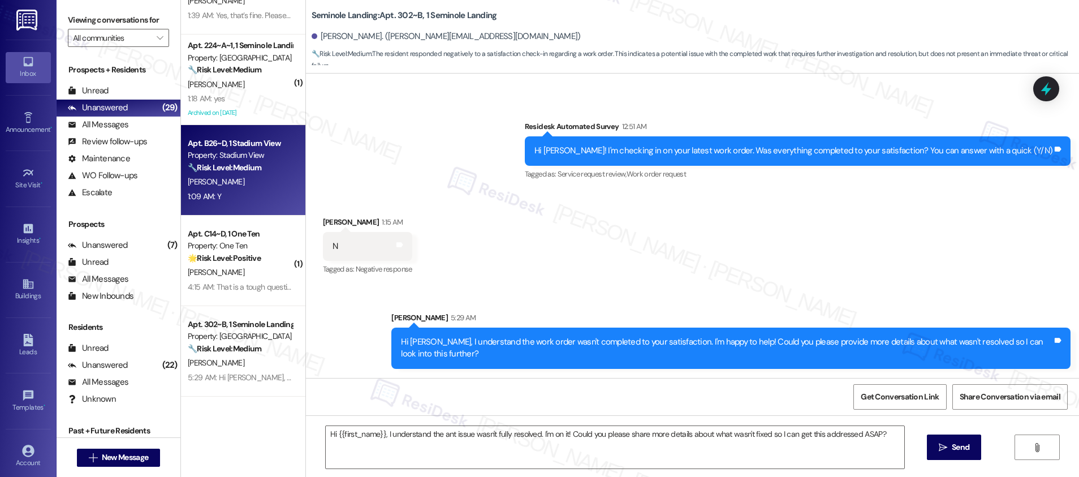
type textarea "Fetching suggested responses. Please feel free to read through the conversation…"
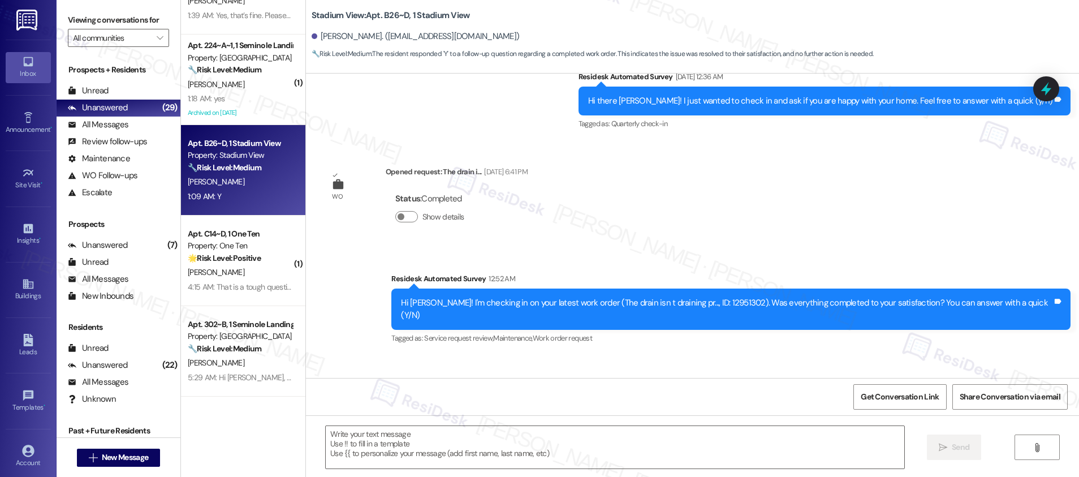
scroll to position [930, 0]
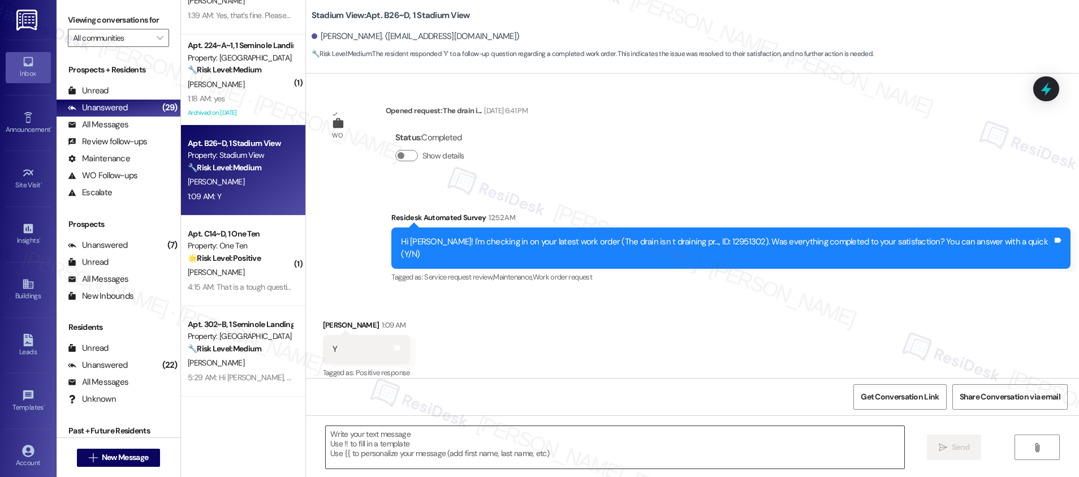
click at [372, 448] on textarea at bounding box center [615, 447] width 578 height 42
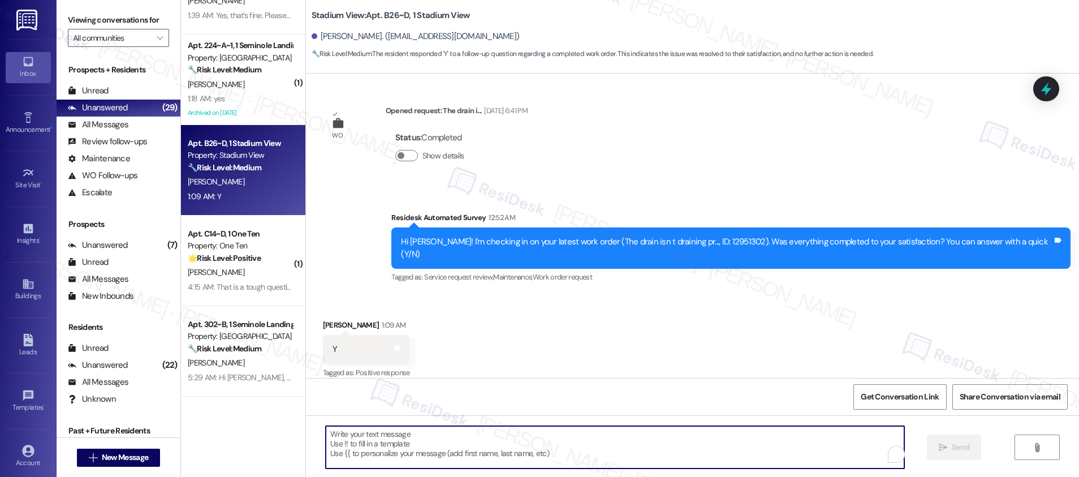
click at [372, 448] on textarea "To enrich screen reader interactions, please activate Accessibility in Grammarl…" at bounding box center [615, 447] width 578 height 42
paste textarea "Hi {{first_name}}, I'm so glad to hear the work order was completed to your sat…"
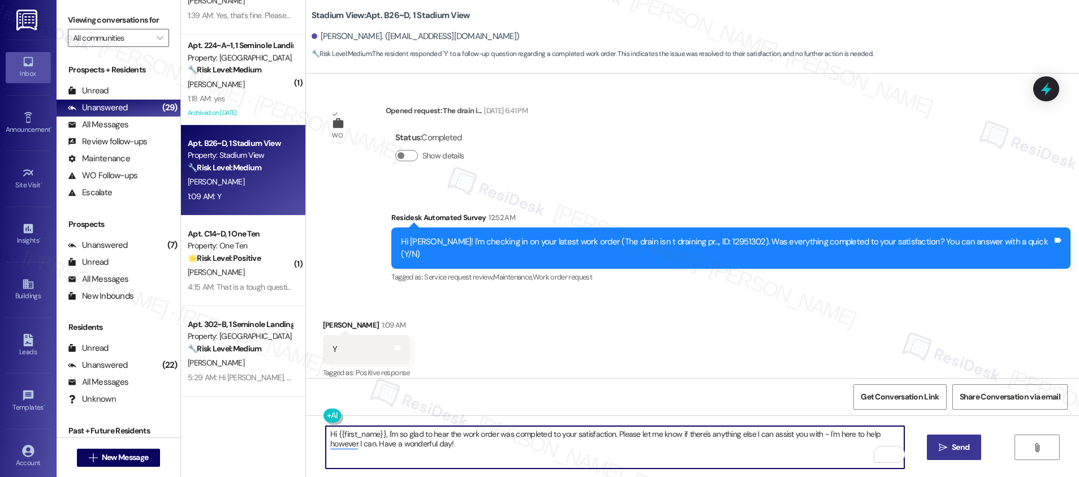
type textarea "Hi {{first_name}}, I'm so glad to hear the work order was completed to your sat…"
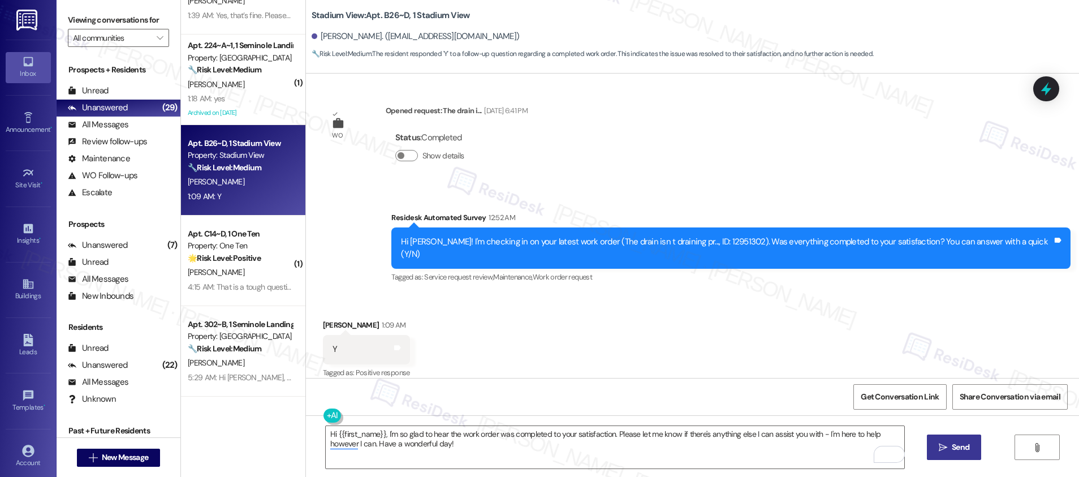
click at [941, 445] on icon "" at bounding box center [942, 447] width 8 height 9
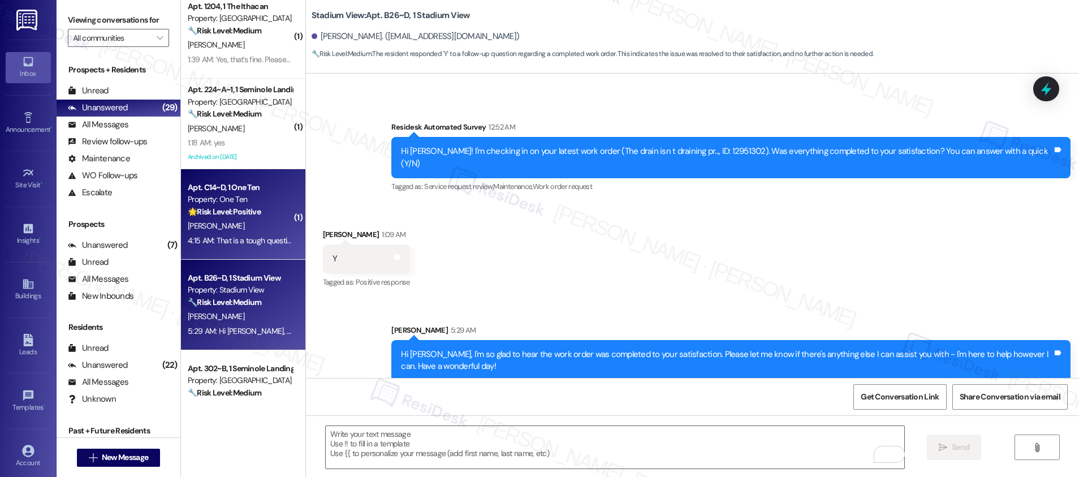
scroll to position [1546, 0]
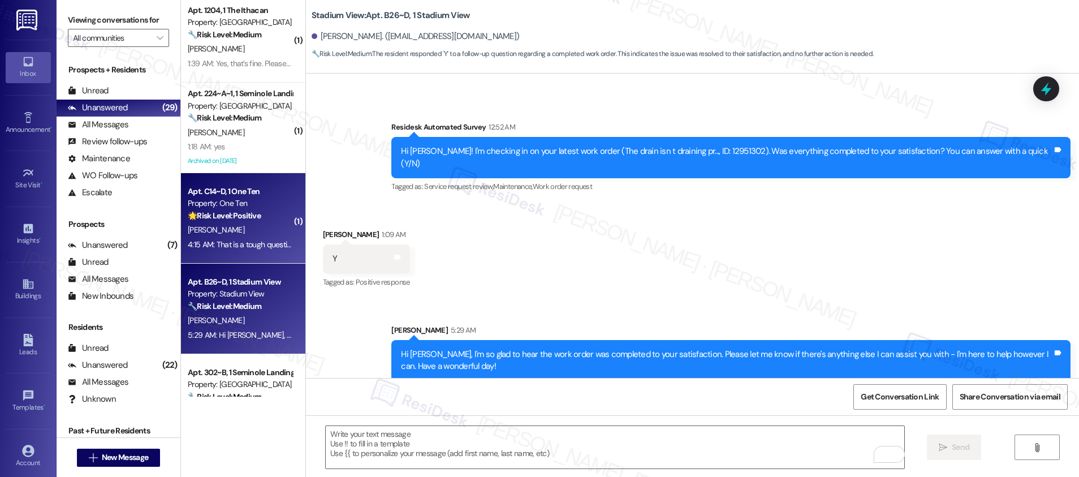
click at [250, 237] on div "4:15 AM: That is a tough question to answer 4:15 AM: That is a tough question t…" at bounding box center [240, 244] width 107 height 14
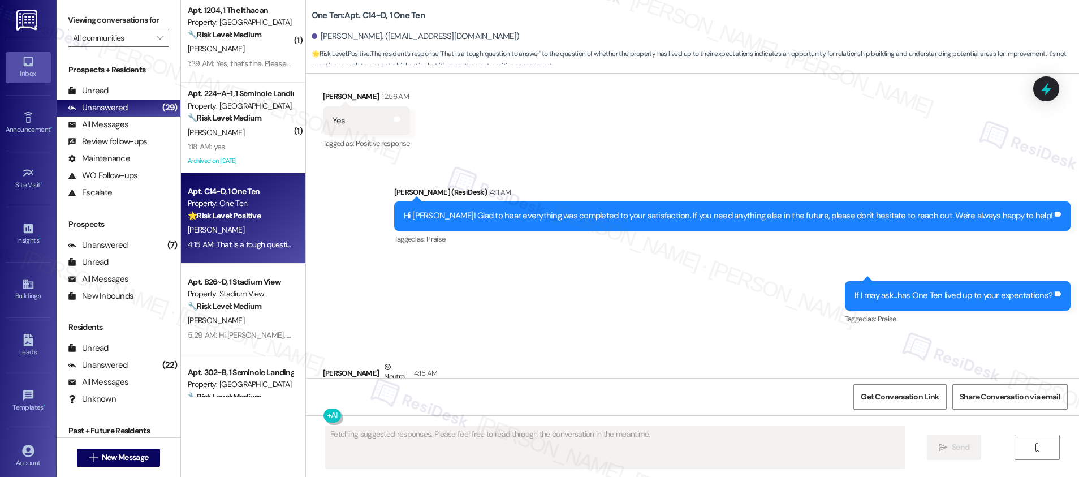
scroll to position [3312, 0]
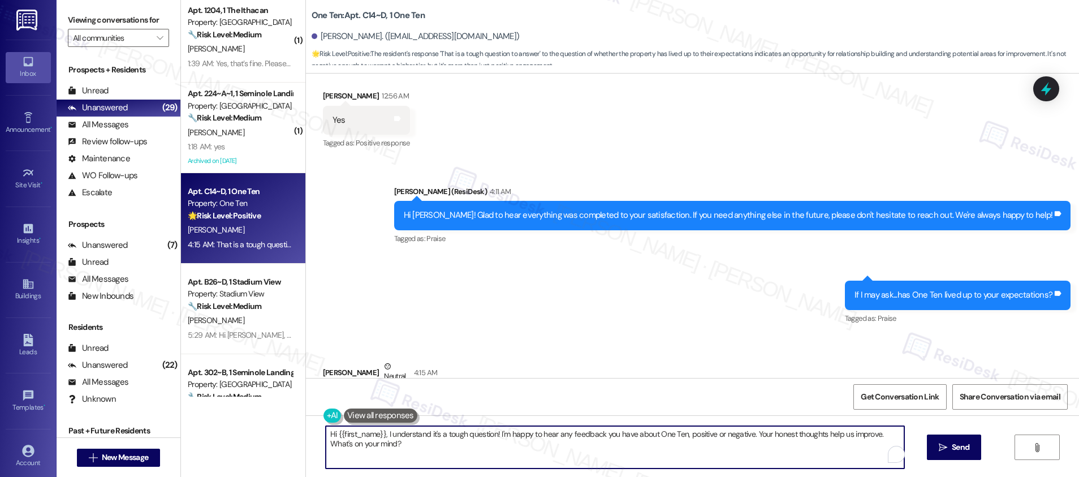
drag, startPoint x: 380, startPoint y: 435, endPoint x: 275, endPoint y: 414, distance: 107.9
click at [275, 414] on div "( 1 ) Apt. 1207, 1 The Ithacan Property: Ithacan 🔧 Risk Level: Medium The resid…" at bounding box center [630, 238] width 898 height 477
click at [660, 437] on textarea "I understand it's a tough question! I'm happy to hear any feedback you have abo…" at bounding box center [615, 447] width 578 height 42
click at [752, 441] on textarea "I understand it's a tough question! I'm happy to hear any feedback you have abo…" at bounding box center [615, 447] width 578 height 42
type textarea "I understand it's a tough question! I'm happy to hear any feedback you have abo…"
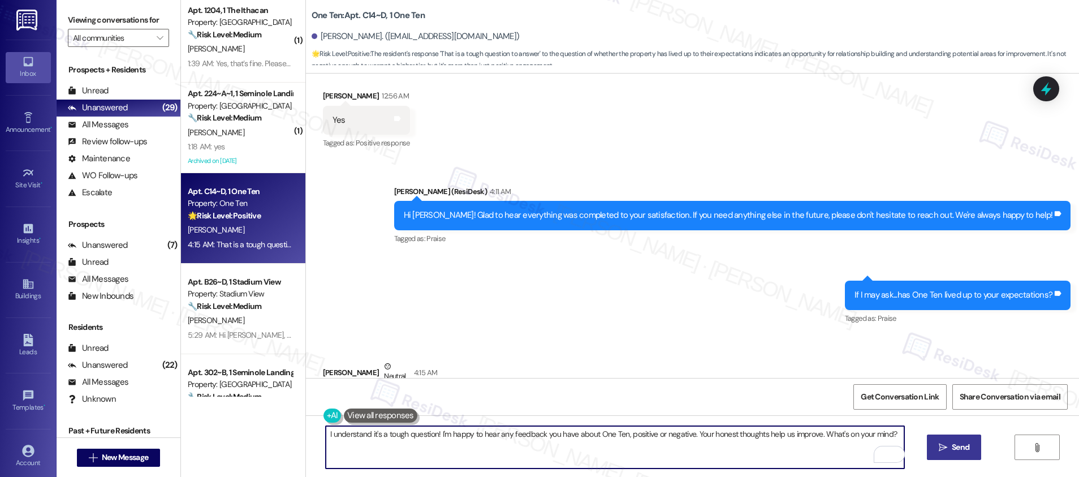
click at [955, 449] on span "Send" at bounding box center [960, 447] width 18 height 12
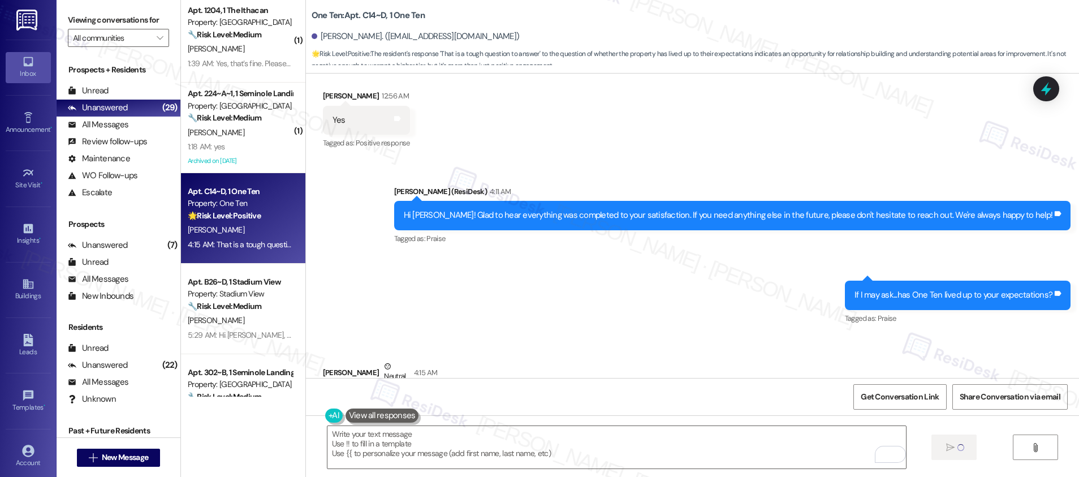
scroll to position [3311, 0]
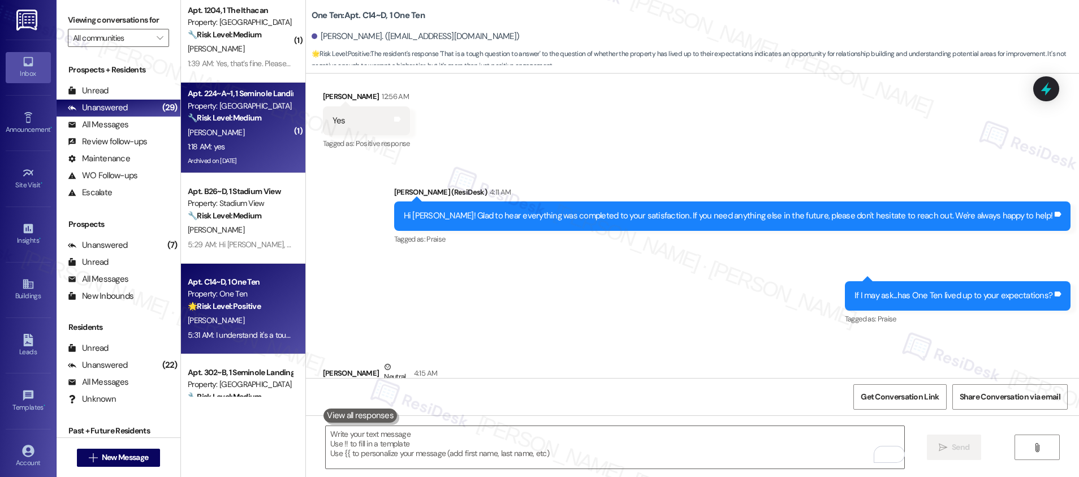
click at [246, 123] on div "🔧 Risk Level: Medium The resident confirmed the work order was completed to the…" at bounding box center [240, 118] width 105 height 12
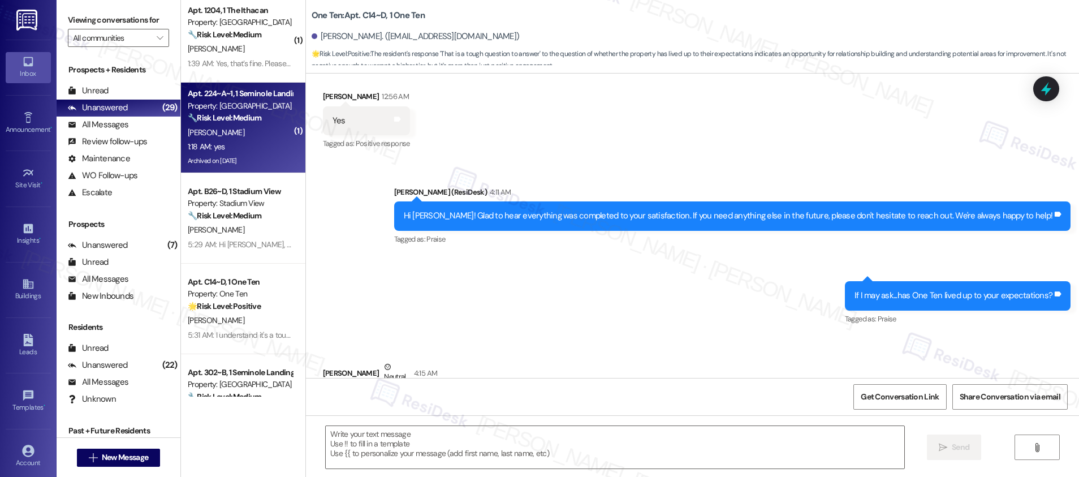
type textarea "Fetching suggested responses. Please feel free to read through the conversation…"
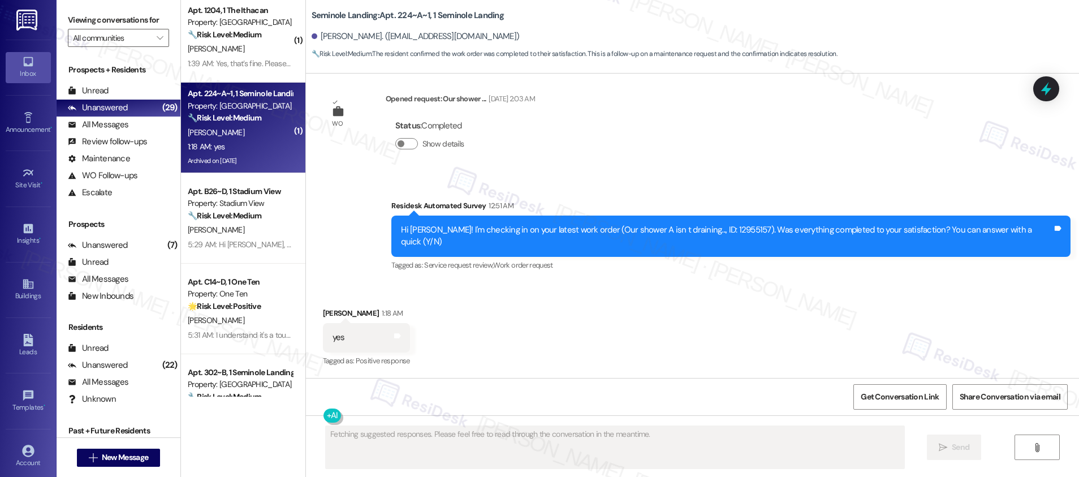
scroll to position [1806, 0]
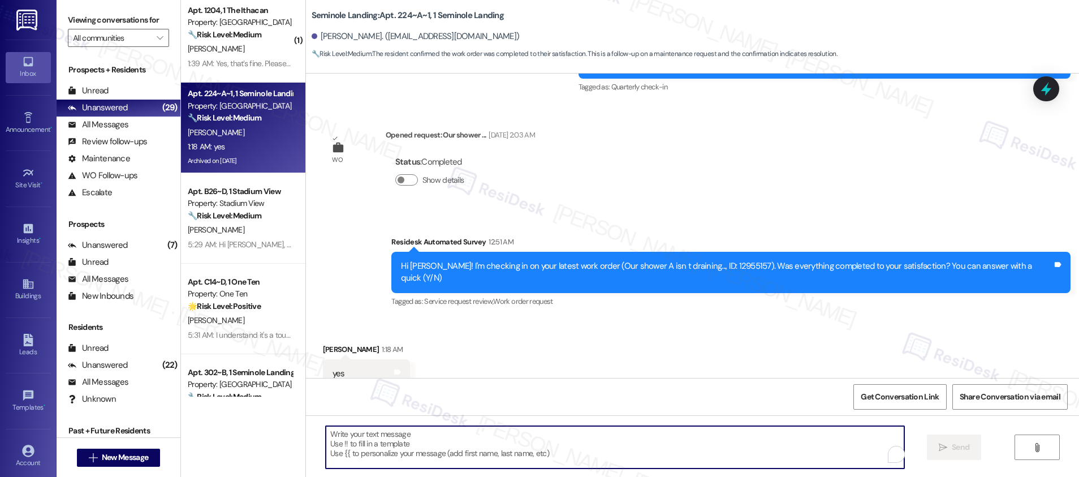
click at [431, 461] on textarea "To enrich screen reader interactions, please activate Accessibility in Grammarl…" at bounding box center [615, 447] width 578 height 42
paste textarea "Hi {{first_name}}, I'm so glad to hear the work order was completed to your sat…"
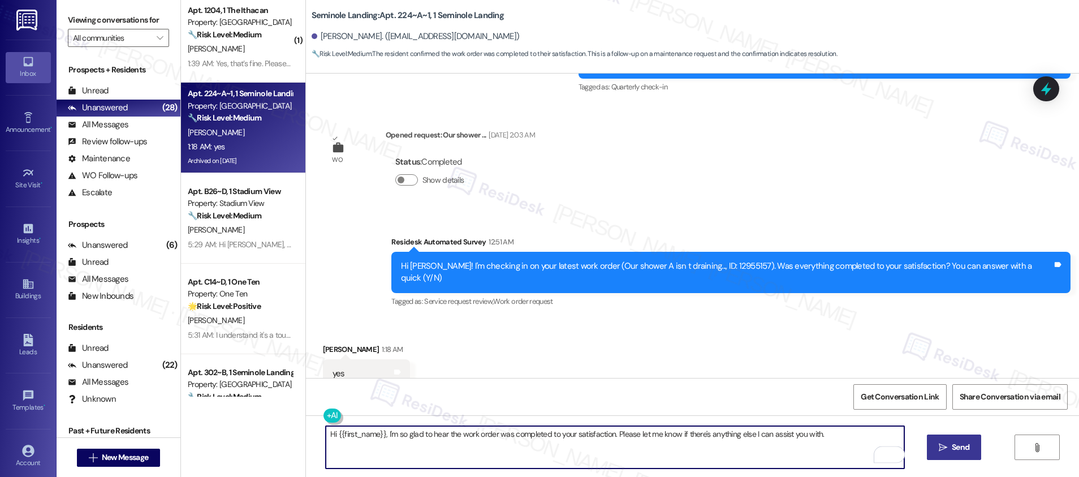
type textarea "Hi {{first_name}}, I'm so glad to hear the work order was completed to your sat…"
click at [936, 444] on span " Send" at bounding box center [954, 447] width 36 height 12
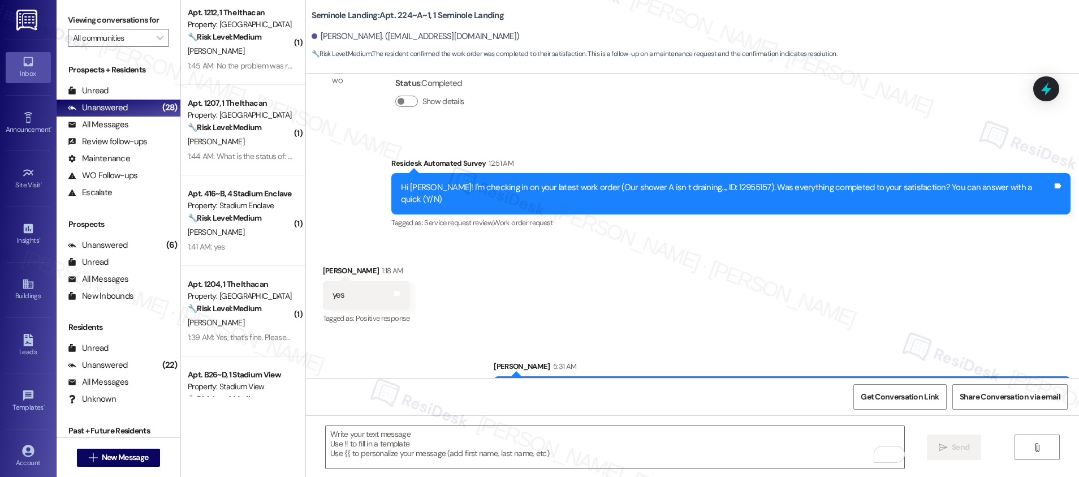
scroll to position [1261, 0]
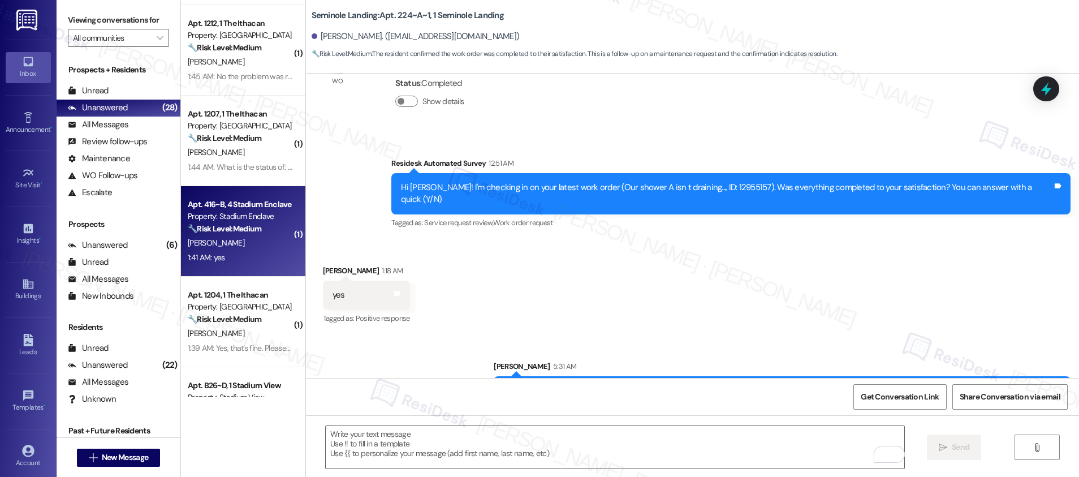
click at [247, 252] on div "1:41 AM: yes 1:41 AM: yes" at bounding box center [240, 257] width 107 height 14
type textarea "Fetching suggested responses. Please feel free to read through the conversation…"
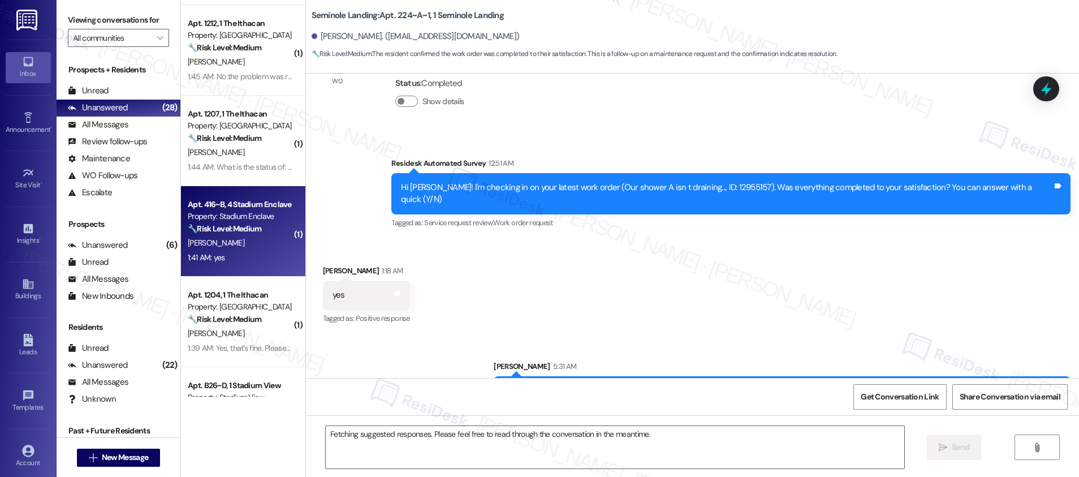
scroll to position [103, 0]
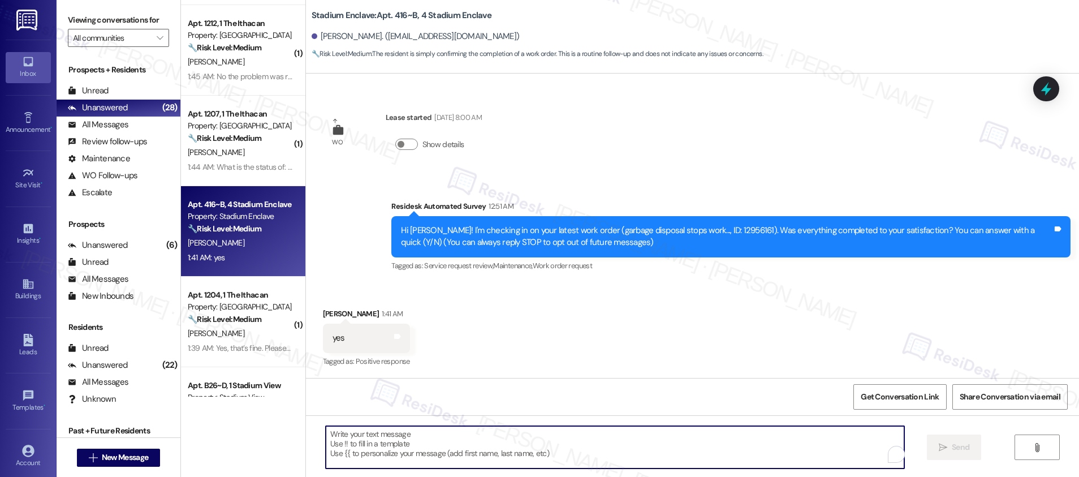
click at [348, 453] on textarea "To enrich screen reader interactions, please activate Accessibility in Grammarl…" at bounding box center [615, 447] width 578 height 42
paste textarea "Hi {{first_name}}, I'm so glad to hear the work order was completed to your sat…"
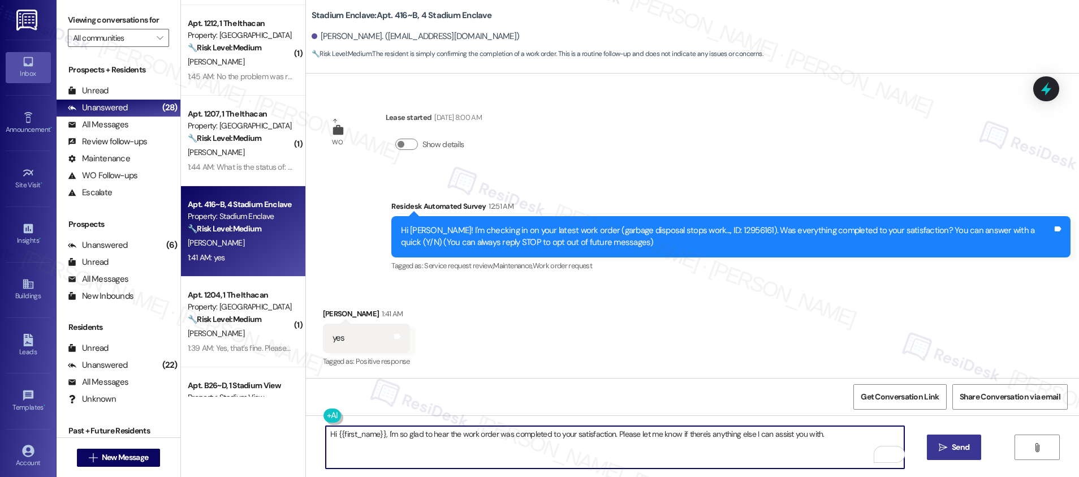
type textarea "Hi {{first_name}}, I'm so glad to hear the work order was completed to your sat…"
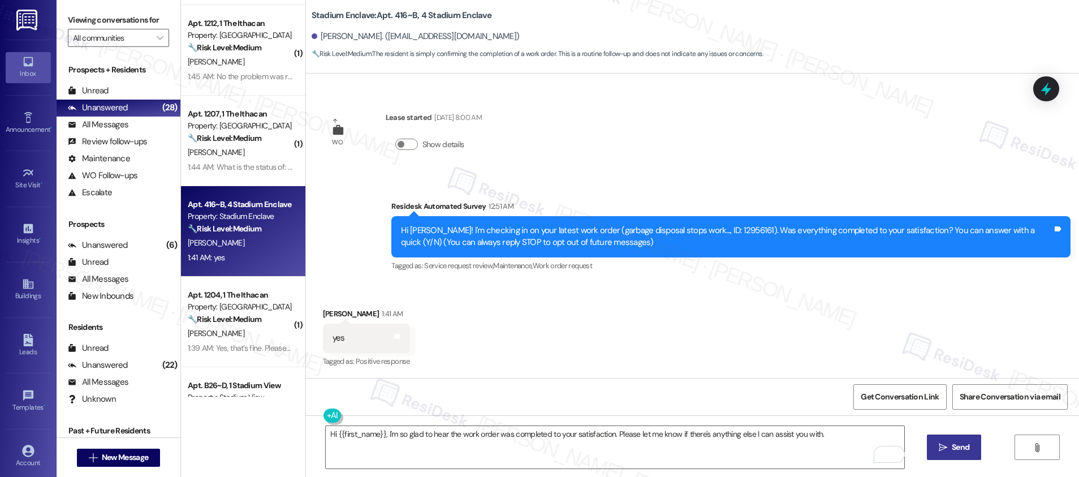
click at [961, 445] on span "Send" at bounding box center [960, 447] width 18 height 12
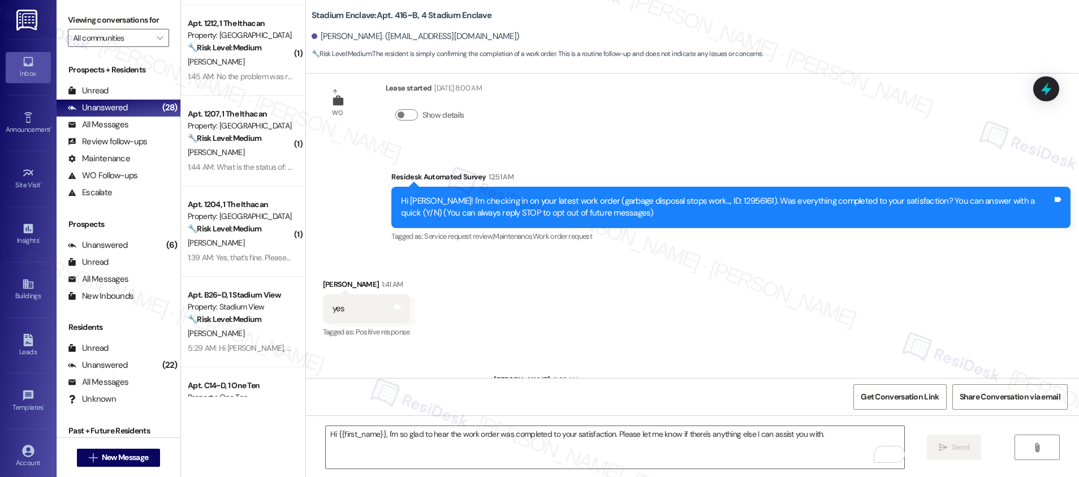
scroll to position [183, 0]
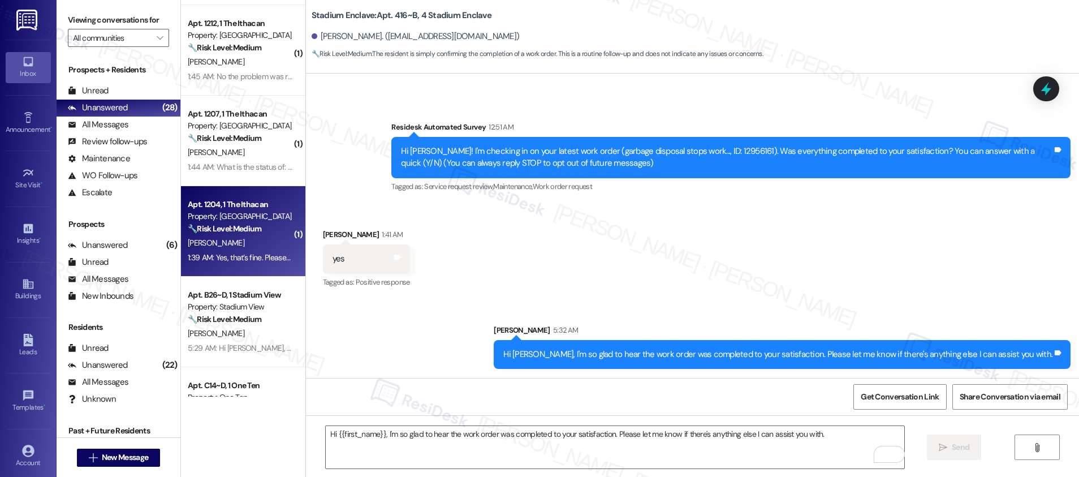
click at [248, 237] on div "[PERSON_NAME]" at bounding box center [240, 243] width 107 height 14
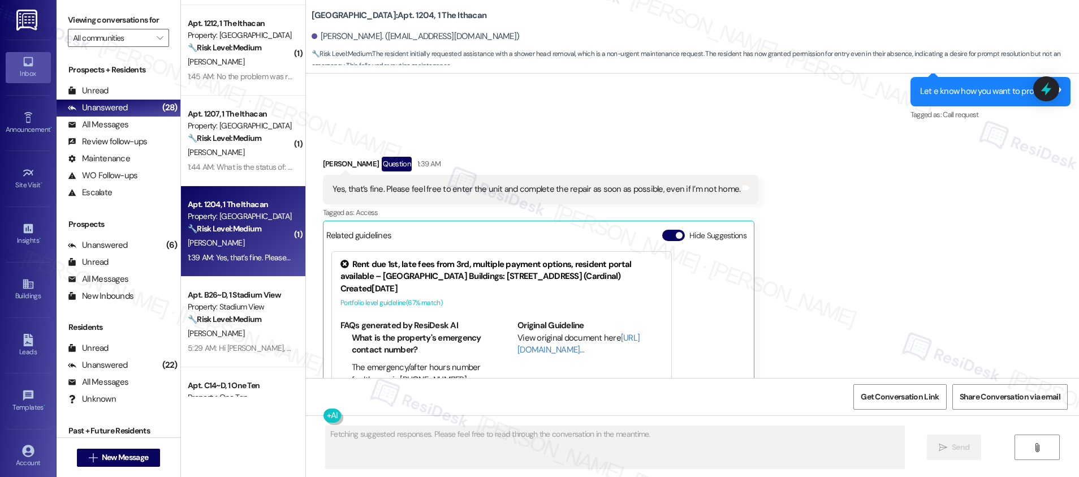
scroll to position [1031, 0]
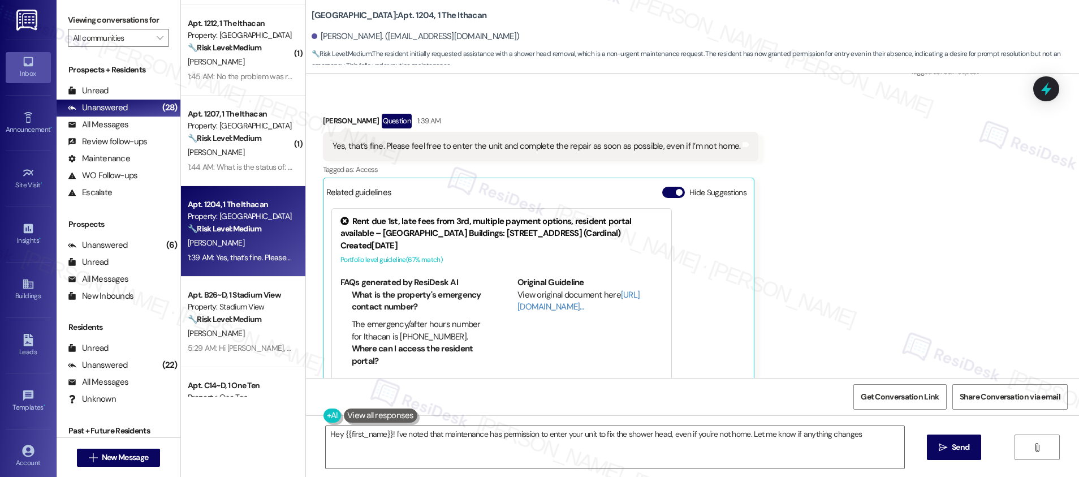
type textarea "Hey {{first_name}}! I've noted that maintenance has permission to enter your un…"
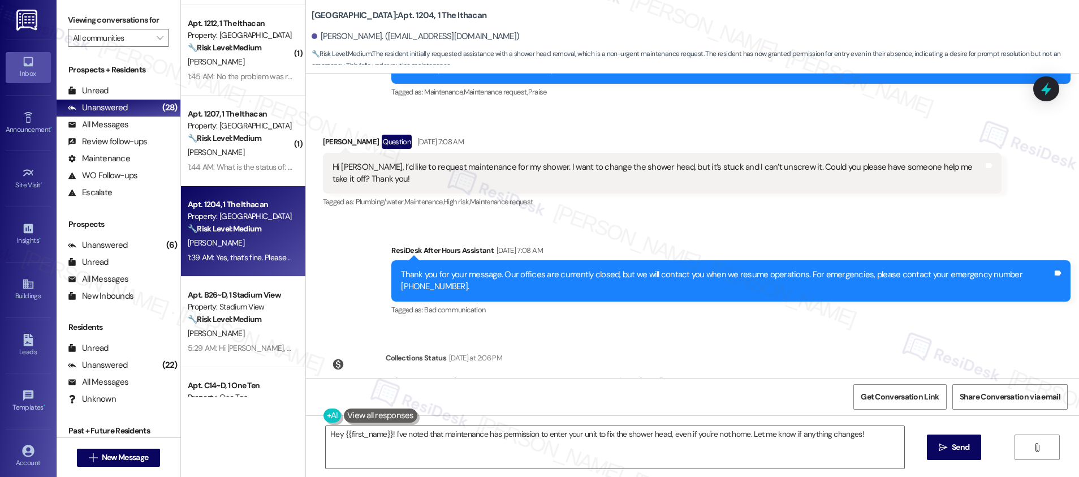
scroll to position [258, 0]
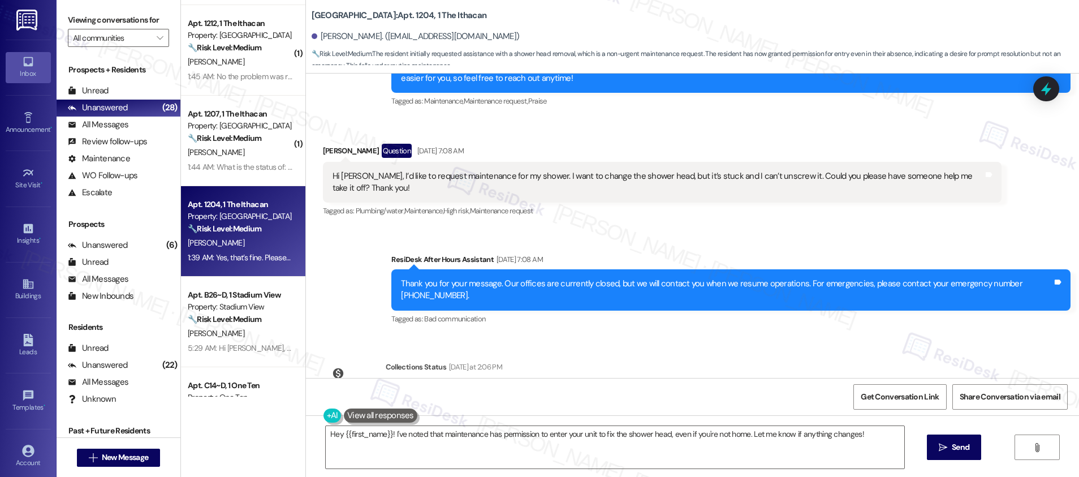
click at [389, 170] on div "Hi [PERSON_NAME], I’d like to request maintenance for my shower. I want to chan…" at bounding box center [657, 182] width 651 height 24
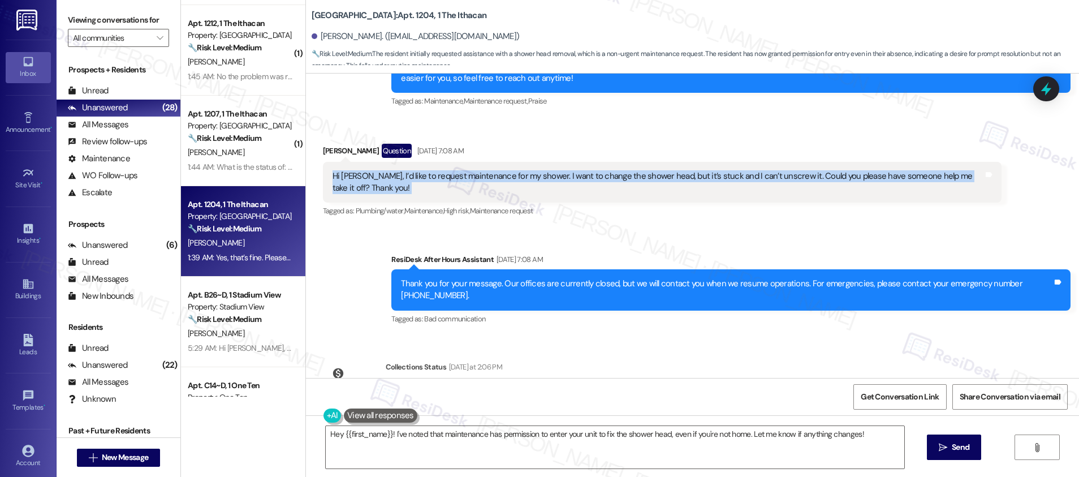
click at [389, 170] on div "Hi [PERSON_NAME], I’d like to request maintenance for my shower. I want to chan…" at bounding box center [657, 182] width 651 height 24
copy div "Hi [PERSON_NAME], I’d like to request maintenance for my shower. I want to chan…"
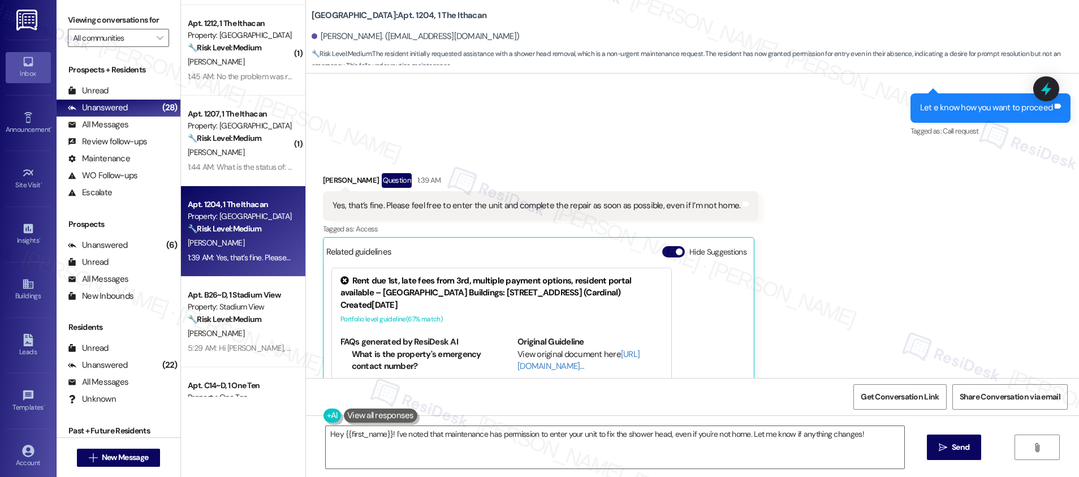
scroll to position [1031, 0]
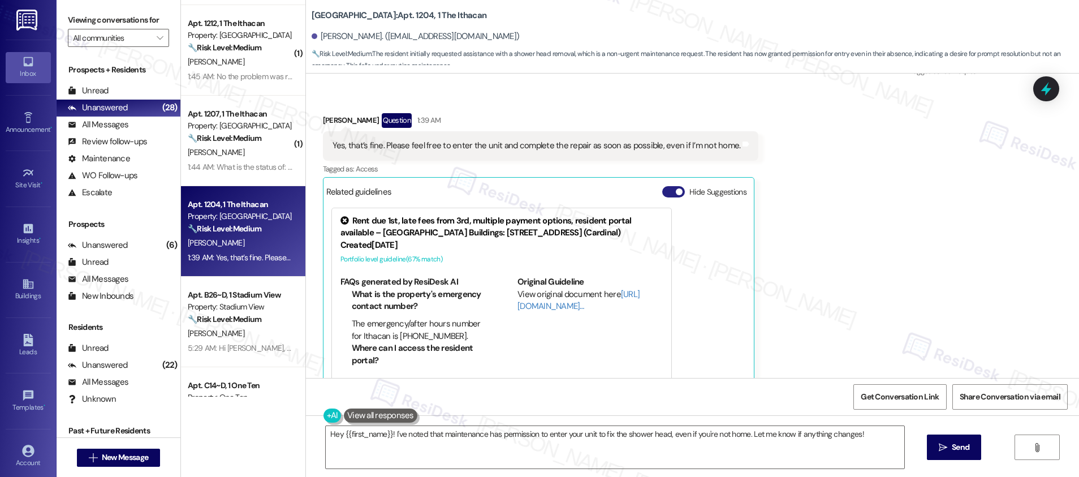
click at [662, 186] on button "Hide Suggestions" at bounding box center [673, 191] width 23 height 11
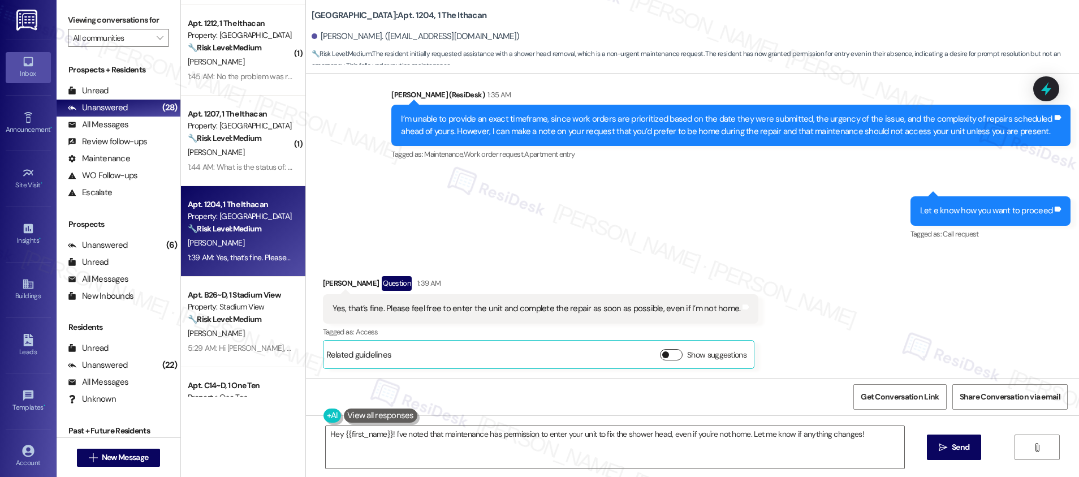
scroll to position [845, 0]
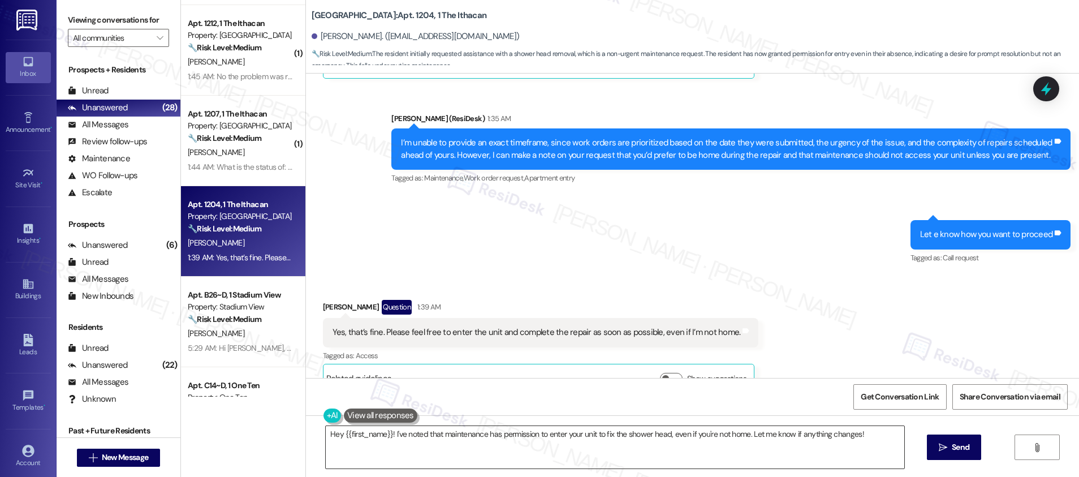
click at [635, 435] on textarea "Hey {{first_name}}! I've noted that maintenance has permission to enter your un…" at bounding box center [615, 447] width 578 height 42
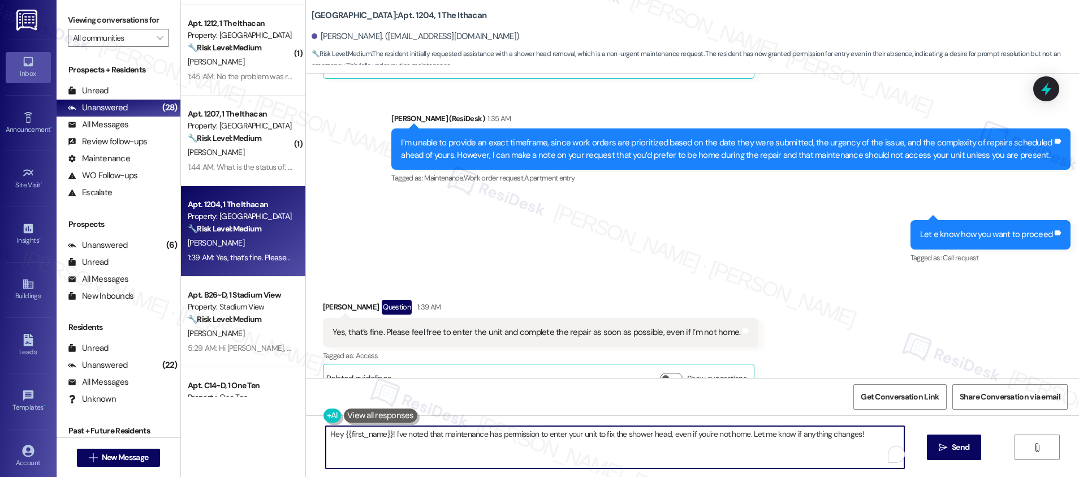
click at [635, 435] on textarea "Hey {{first_name}}! I've noted that maintenance has permission to enter your un…" at bounding box center [615, 447] width 578 height 42
click at [494, 432] on textarea "Hey {{first_name}}! I've noted that maintenance has permission to enter your un…" at bounding box center [615, 447] width 578 height 42
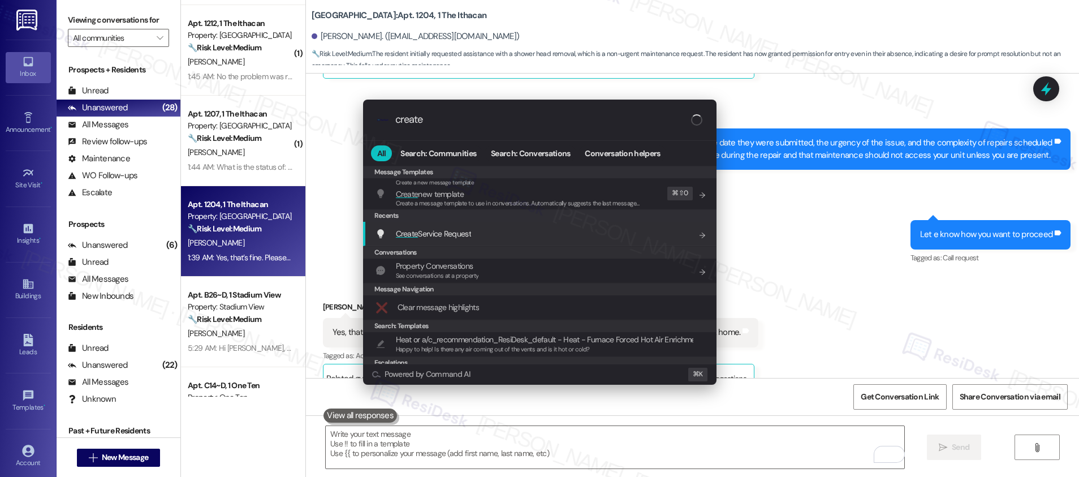
type input "create"
click at [455, 232] on span "Create Service Request" at bounding box center [433, 233] width 75 height 10
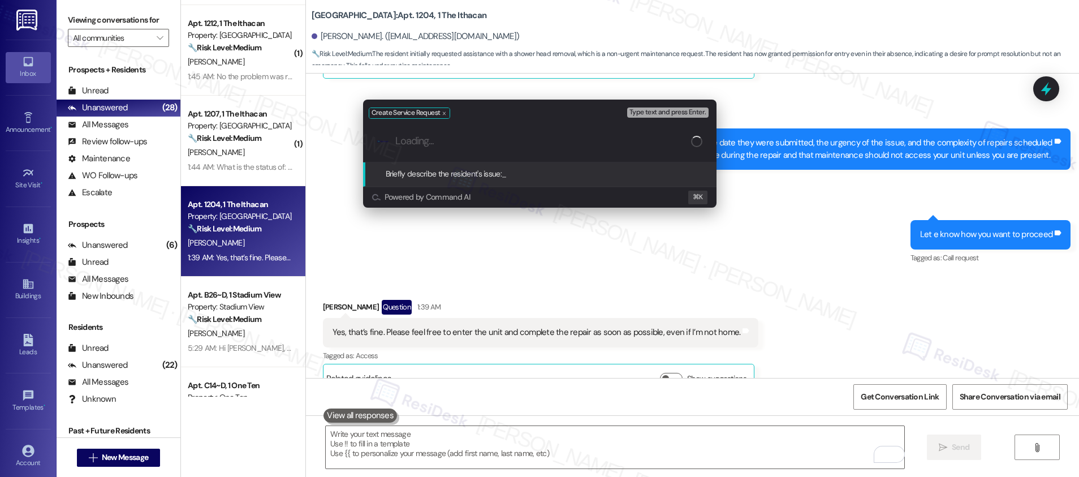
click at [461, 134] on div ".cls-1{fill:#0a055f;}.cls-2{fill:#0cc4c4;} resideskLogoBlueOrange" at bounding box center [539, 141] width 353 height 40
click at [443, 146] on input "Briefly describe the resident's issue" at bounding box center [548, 141] width 307 height 12
paste input "replace the shower head"
click at [653, 114] on span "Type text and press Enter." at bounding box center [667, 113] width 76 height 8
click at [608, 154] on div ".cls-1{fill:#0a055f;}.cls-2{fill:#0cc4c4;} resideskLogoBlueOrange replace the s…" at bounding box center [539, 141] width 353 height 40
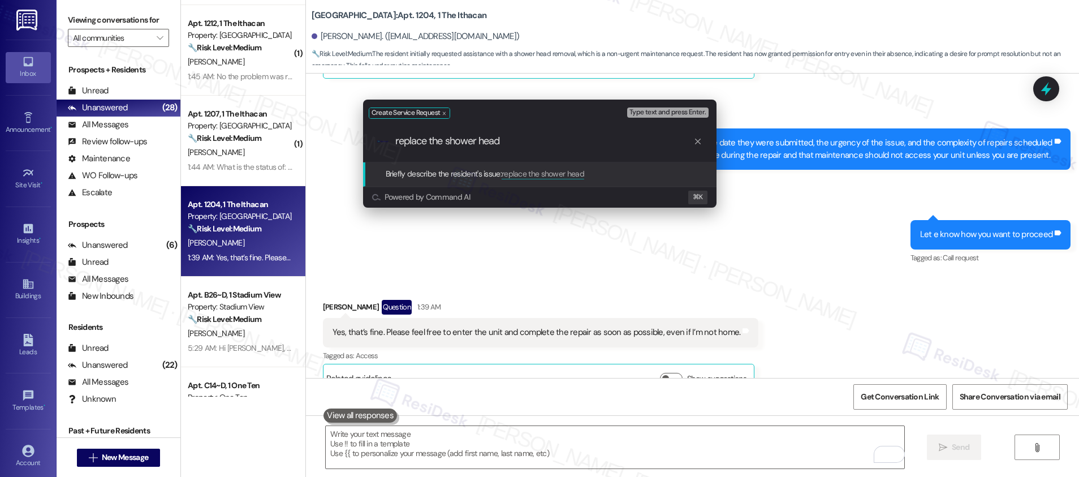
click at [526, 140] on input "replace the shower head" at bounding box center [544, 141] width 298 height 12
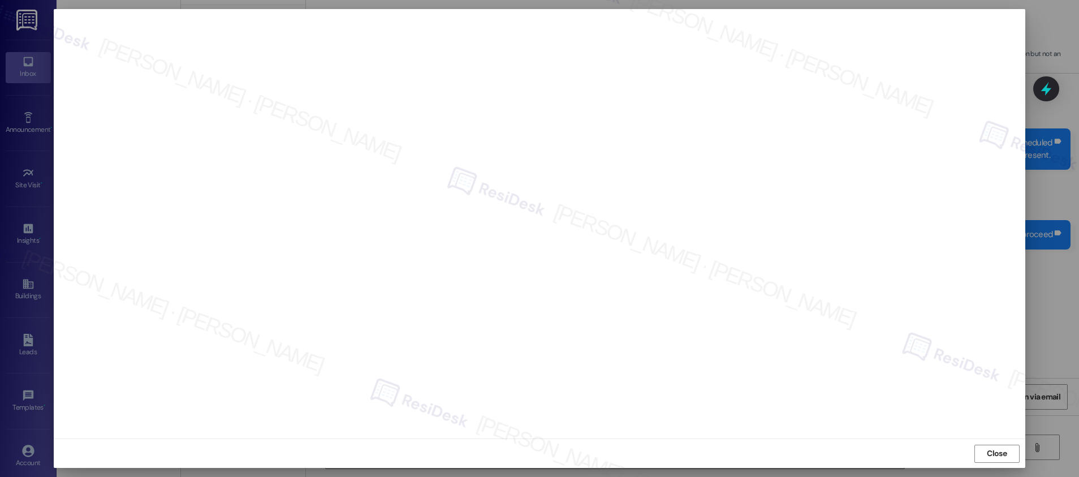
scroll to position [1, 0]
drag, startPoint x: 997, startPoint y: 453, endPoint x: 959, endPoint y: 462, distance: 38.8
click at [996, 453] on span "Close" at bounding box center [996, 453] width 20 height 12
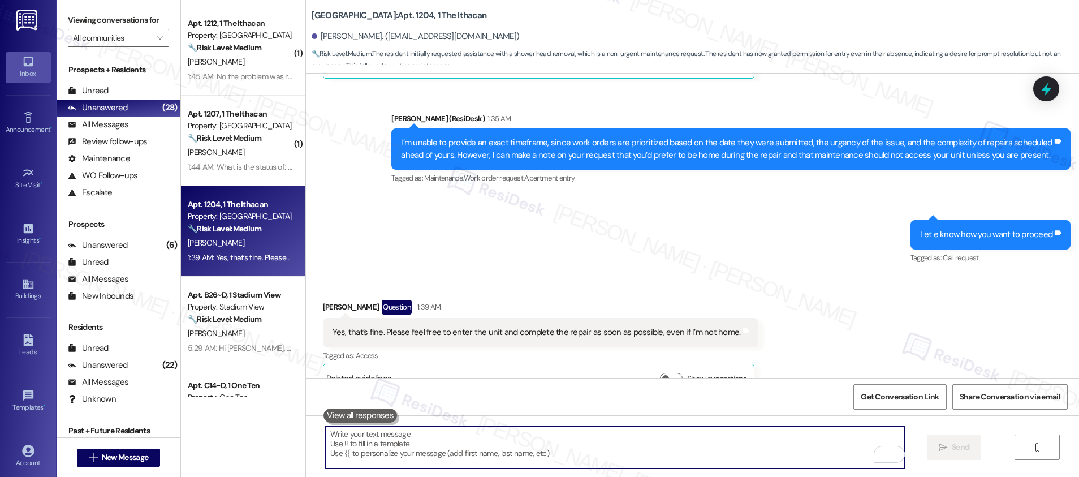
click at [455, 448] on textarea "To enrich screen reader interactions, please activate Accessibility in Grammarl…" at bounding box center [615, 447] width 578 height 42
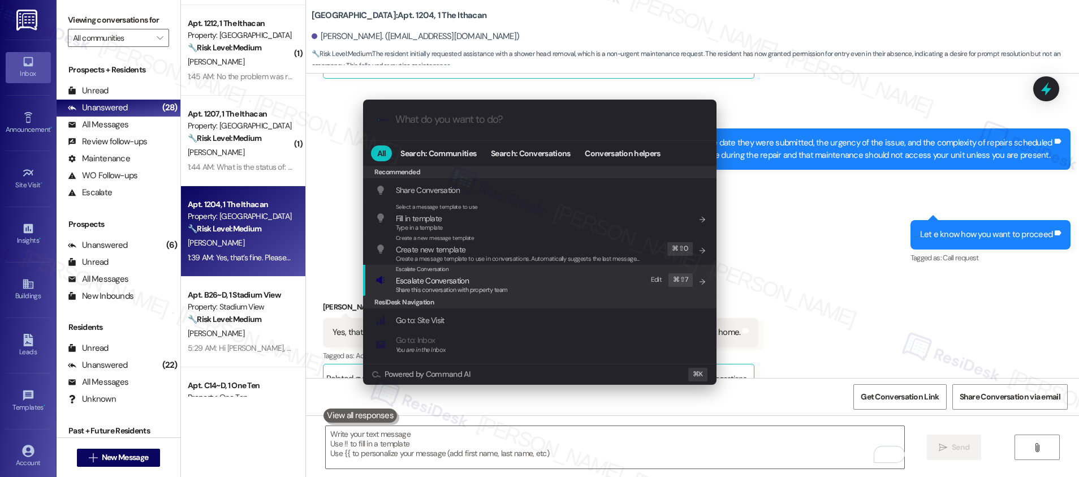
click at [513, 283] on div "Escalate Conversation Escalate Conversation Share this conversation with proper…" at bounding box center [540, 280] width 331 height 31
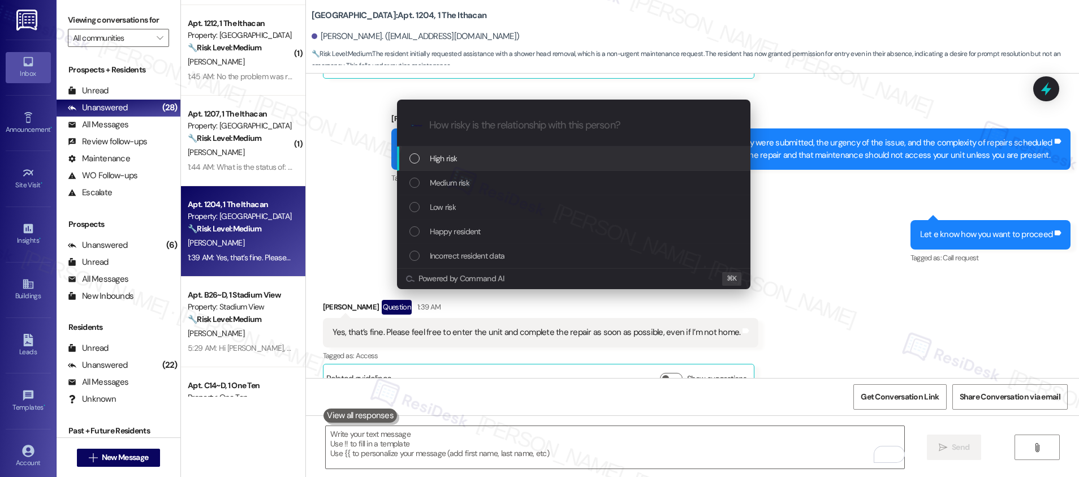
click at [514, 159] on div "High risk" at bounding box center [574, 158] width 331 height 12
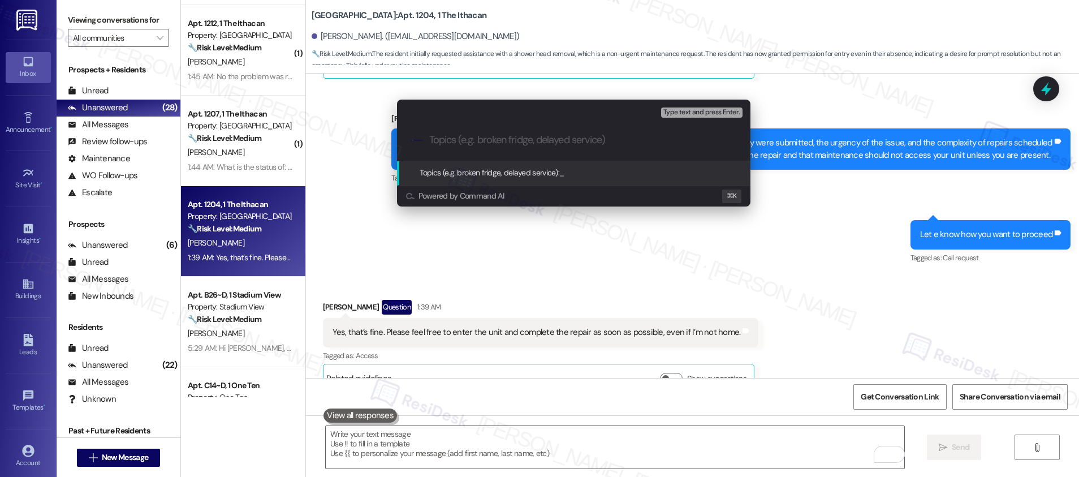
paste input "Work order submitted by Residesk | Work order #12959835"
type input "Work order submitted by Residesk | Work order #12959835 - Shower Head Fixture"
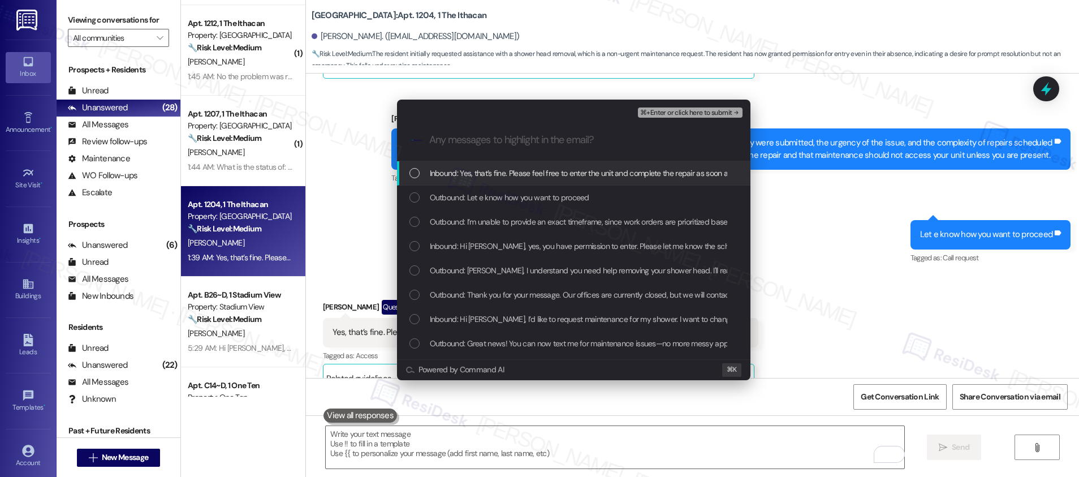
scroll to position [0, 0]
click at [542, 174] on span "Inbound: Yes, that’s fine. Please feel free to enter the unit and complete the …" at bounding box center [630, 173] width 401 height 12
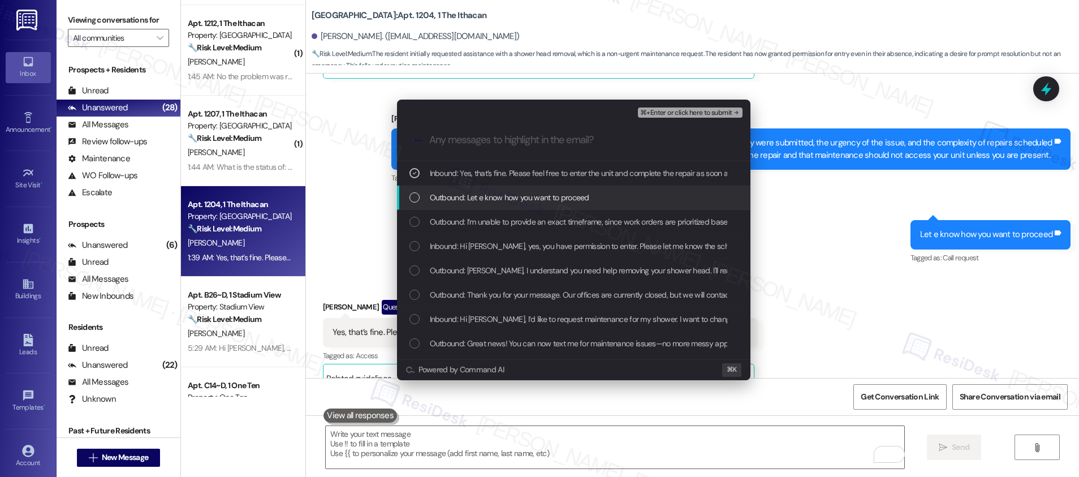
click at [541, 195] on span "Outbound: Let e know how you want to proceed" at bounding box center [509, 197] width 159 height 12
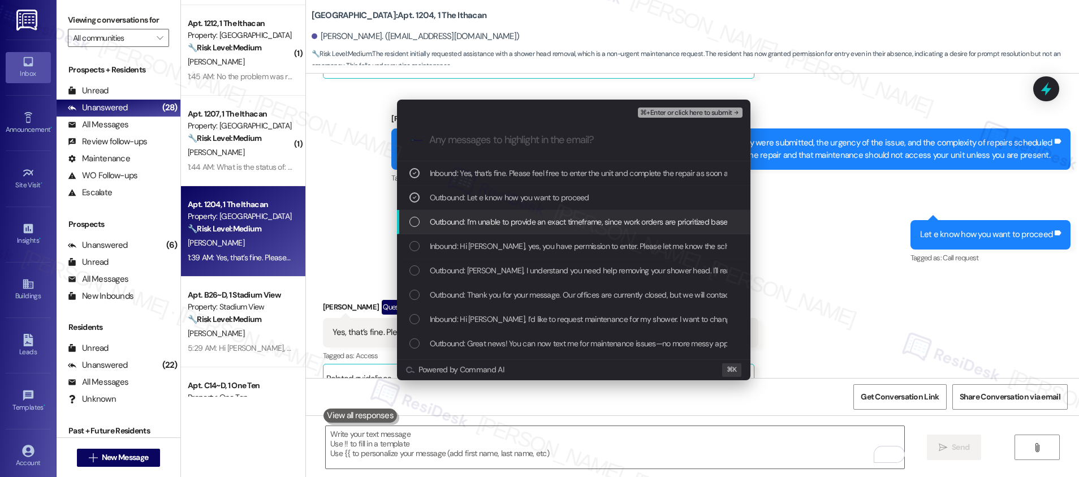
click at [536, 218] on span "Outbound: I’m unable to provide an exact timeframe, since work orders are prior…" at bounding box center [1043, 221] width 1227 height 12
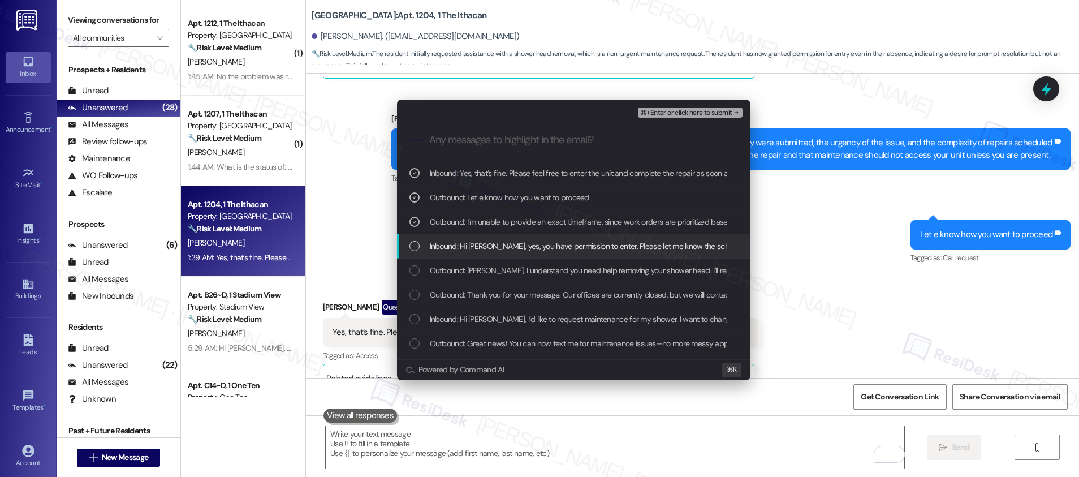
click at [531, 242] on span "Inbound: Hi [PERSON_NAME], yes, you have permission to enter. Please let me kno…" at bounding box center [671, 246] width 482 height 12
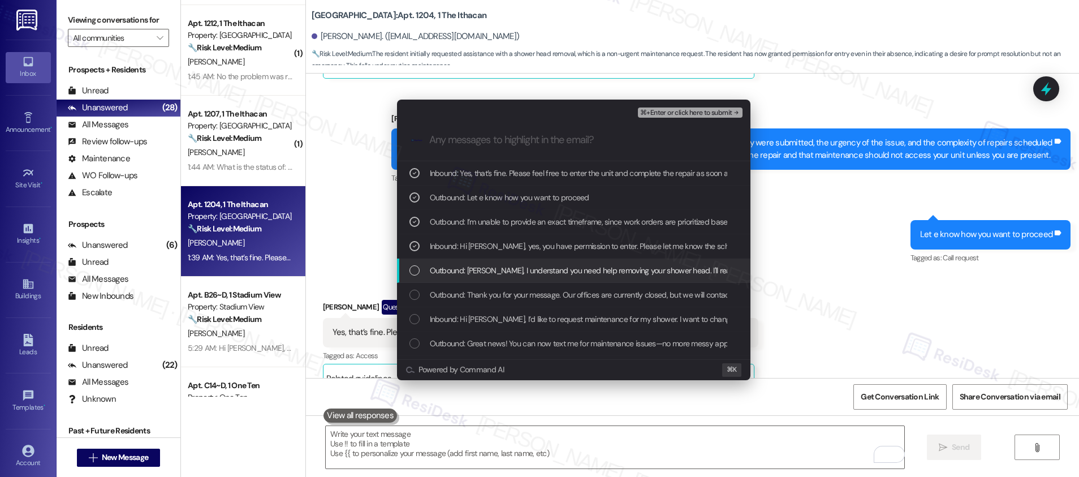
click at [522, 270] on span "Outbound: [PERSON_NAME], I understand you need help removing your shower head. …" at bounding box center [750, 270] width 640 height 12
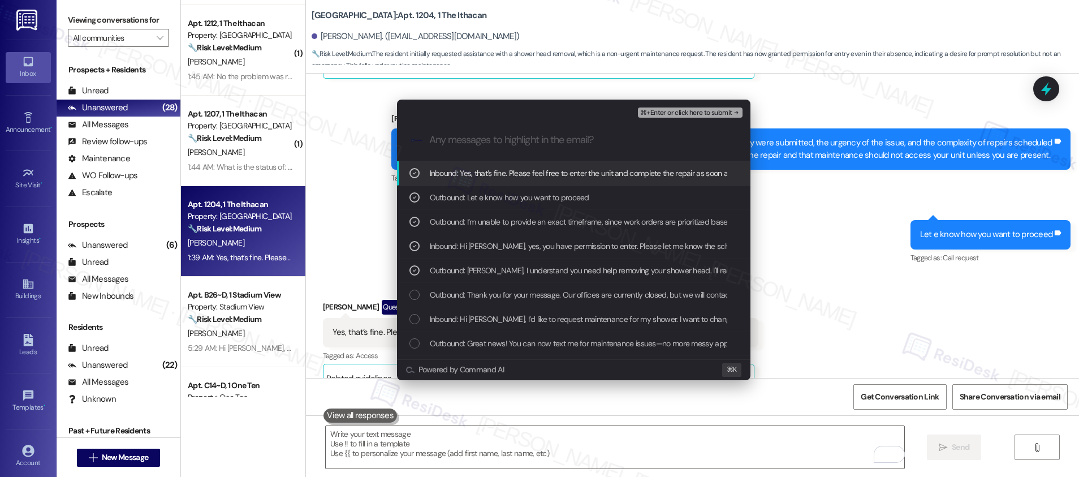
click at [559, 166] on div "Inbound: Yes, that’s fine. Please feel free to enter the unit and complete the …" at bounding box center [573, 173] width 353 height 24
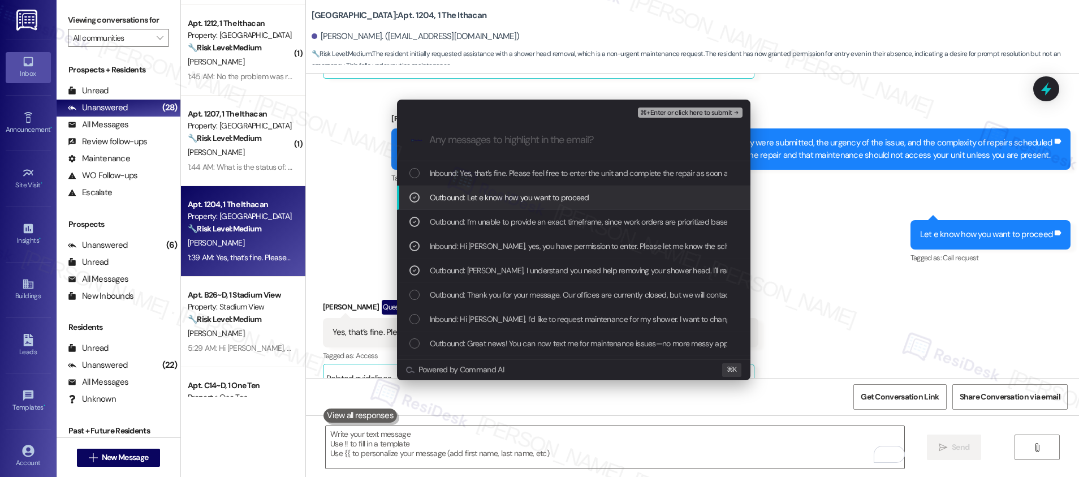
click at [546, 196] on span "Outbound: Let e know how you want to proceed" at bounding box center [509, 197] width 159 height 12
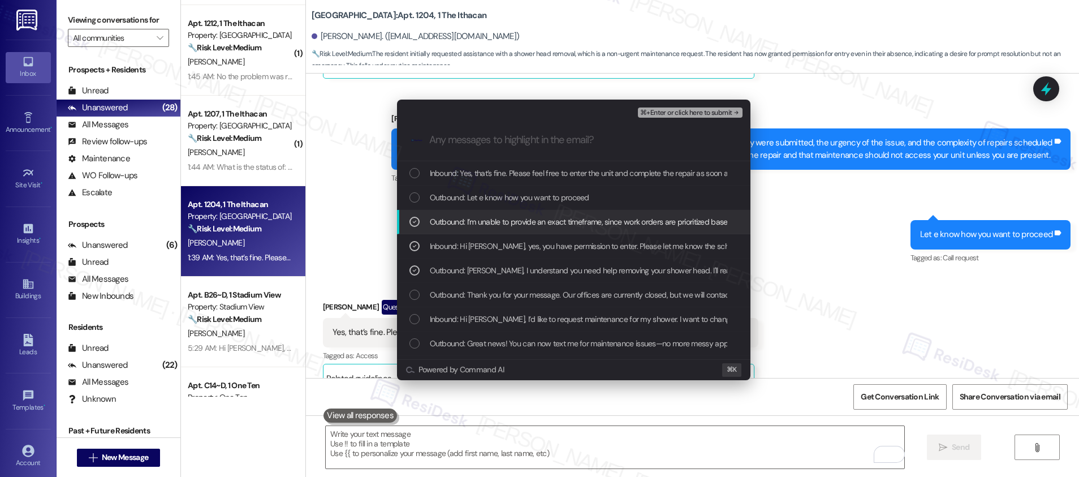
click at [536, 224] on span "Outbound: I’m unable to provide an exact timeframe, since work orders are prior…" at bounding box center [1043, 221] width 1227 height 12
click at [548, 217] on span "Outbound: I’m unable to provide an exact timeframe, since work orders are prior…" at bounding box center [1043, 221] width 1227 height 12
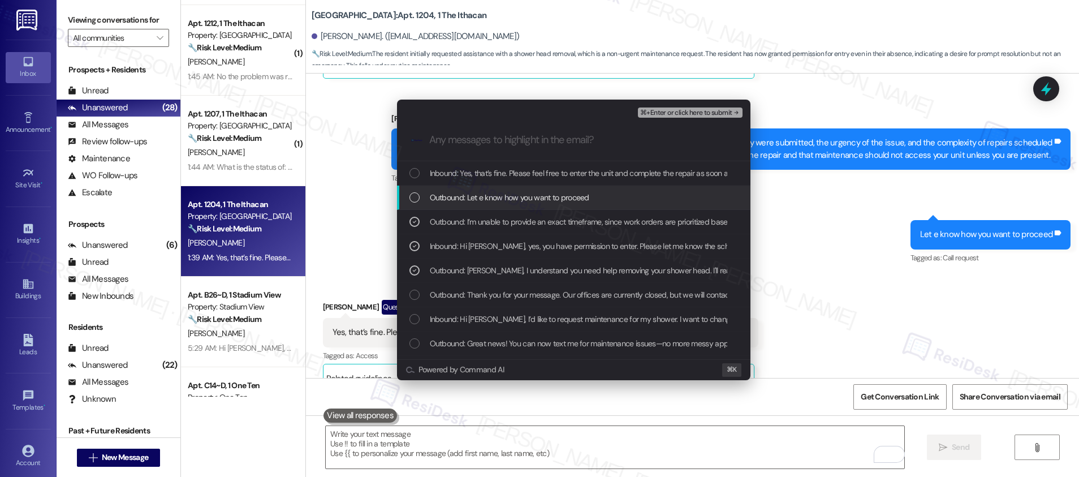
click at [563, 191] on span "Outbound: Let e know how you want to proceed" at bounding box center [509, 197] width 159 height 12
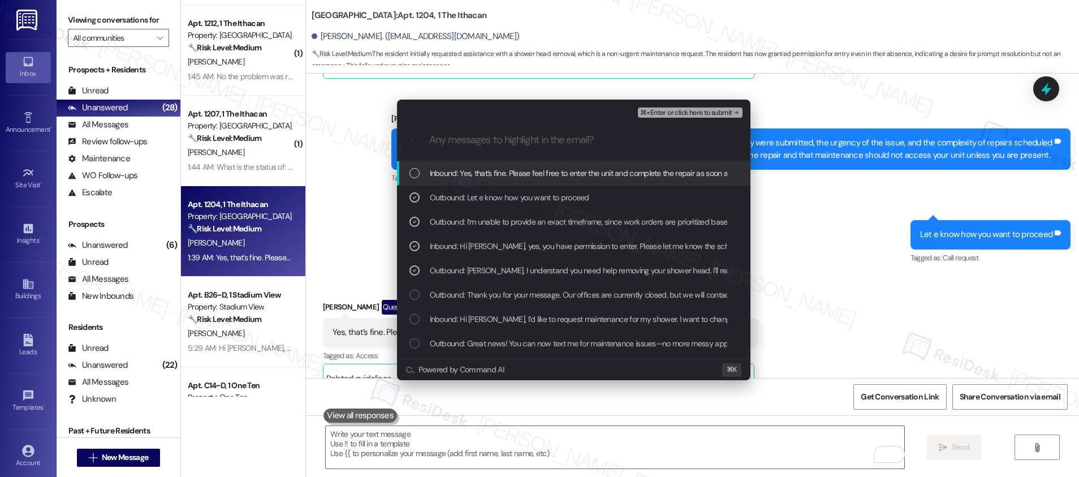
click at [581, 163] on div "Inbound: Yes, that’s fine. Please feel free to enter the unit and complete the …" at bounding box center [573, 173] width 353 height 24
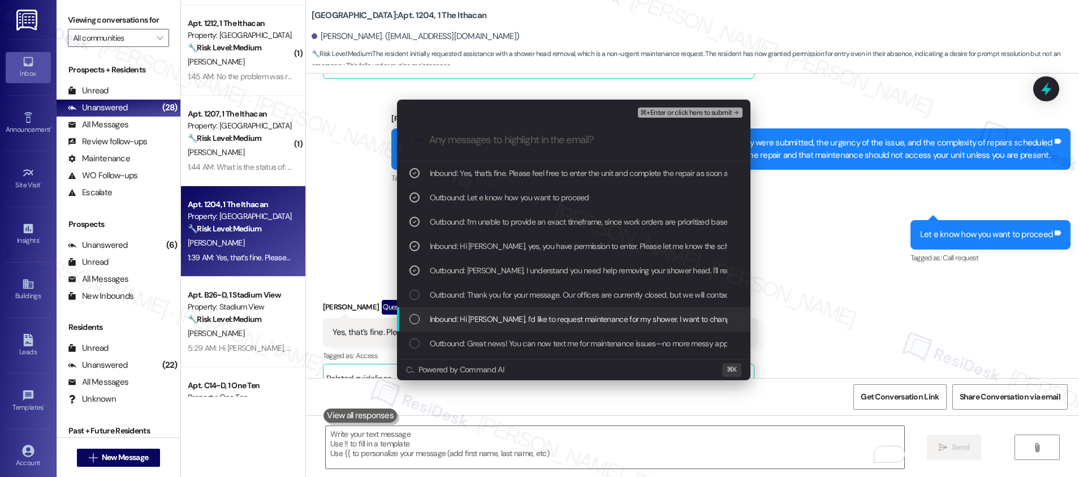
click at [518, 315] on span "Inbound: Hi [PERSON_NAME], I’d like to request maintenance for my shower. I wan…" at bounding box center [775, 319] width 690 height 12
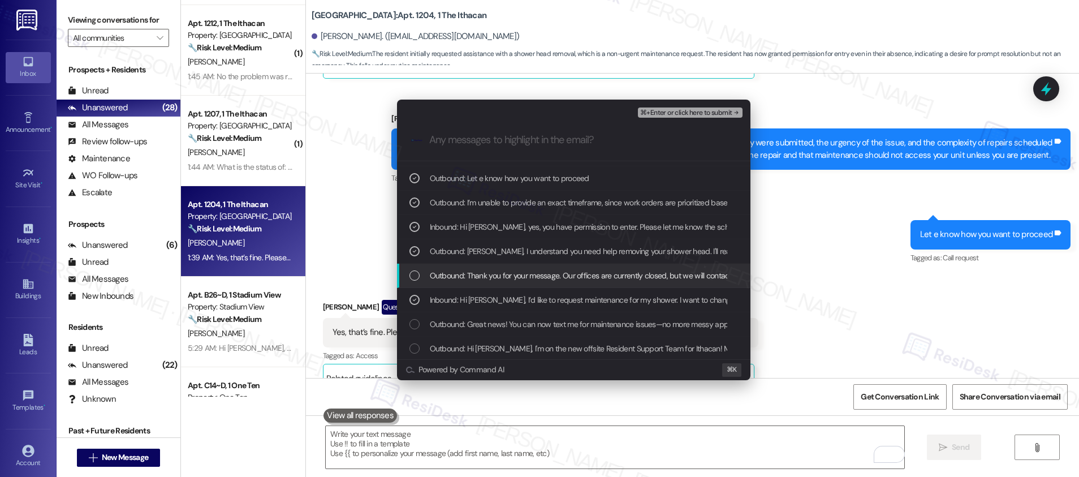
scroll to position [21, 0]
click at [674, 114] on span "⌘+Enter or click here to submit" at bounding box center [686, 113] width 92 height 8
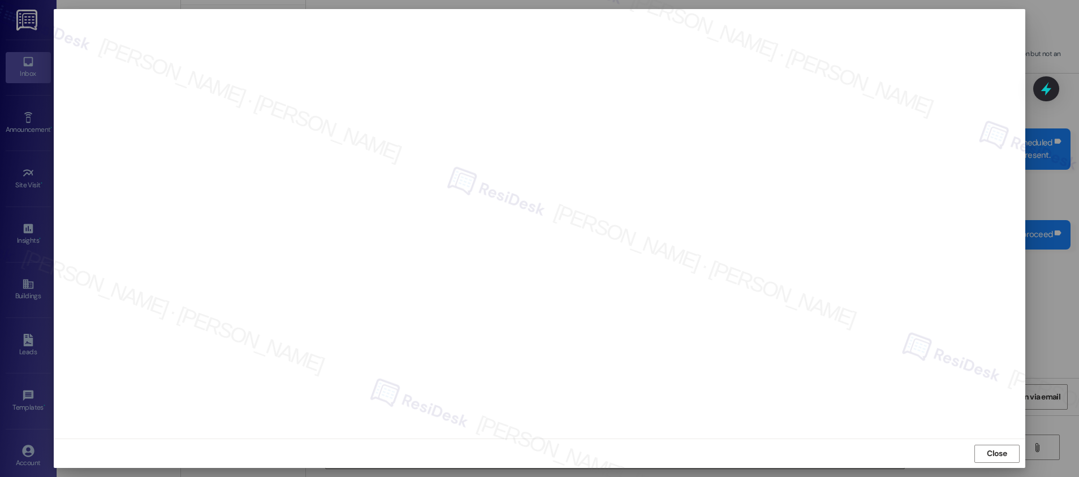
drag, startPoint x: 987, startPoint y: 455, endPoint x: 956, endPoint y: 457, distance: 31.1
click at [986, 456] on span "Close" at bounding box center [996, 453] width 20 height 12
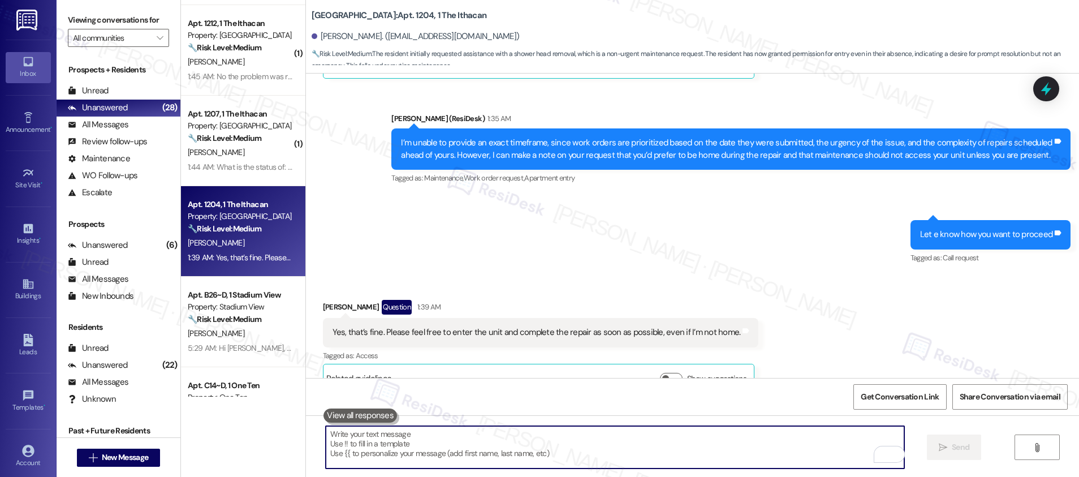
drag, startPoint x: 726, startPoint y: 440, endPoint x: 741, endPoint y: 439, distance: 14.2
click at [728, 440] on textarea "To enrich screen reader interactions, please activate Accessibility in Grammarl…" at bounding box center [615, 447] width 578 height 42
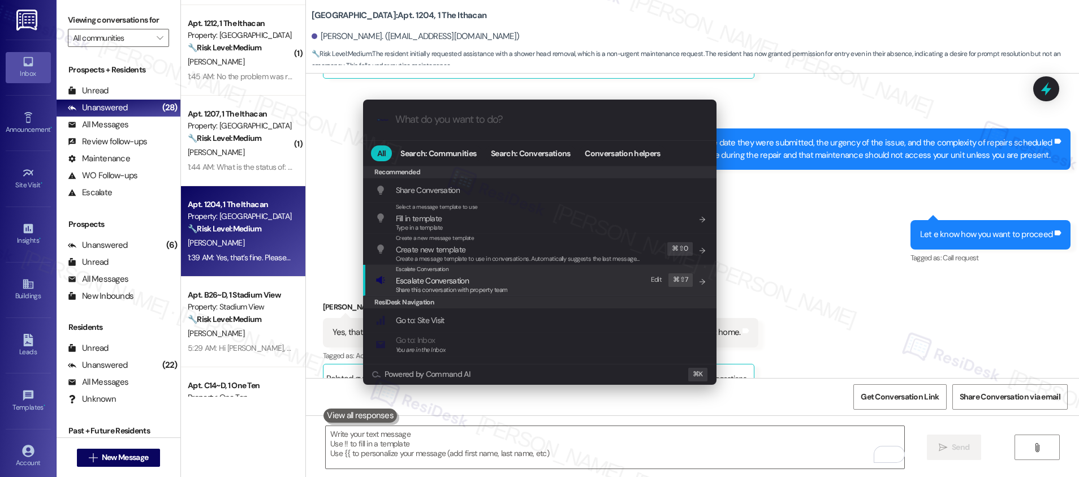
click at [515, 278] on div "Escalate Conversation Escalate Conversation Share this conversation with proper…" at bounding box center [540, 280] width 331 height 31
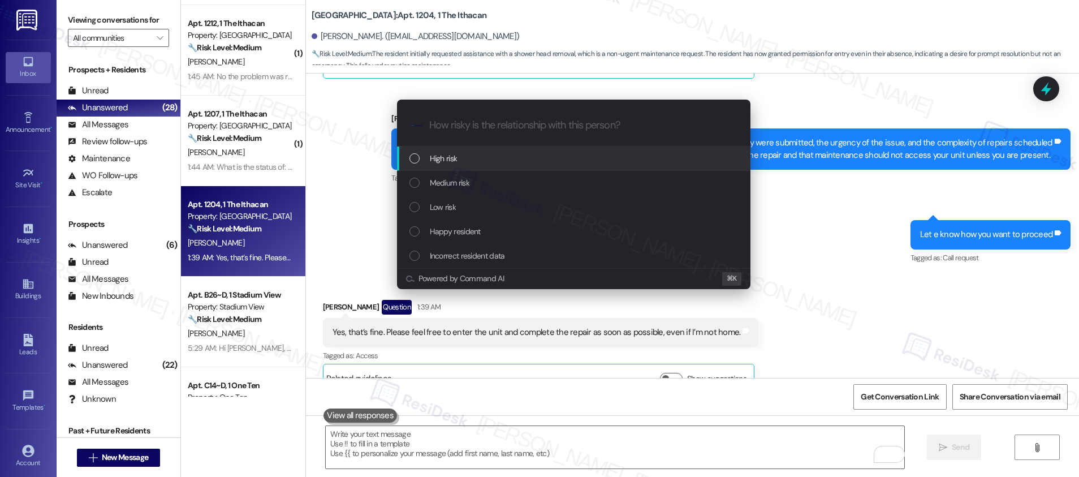
click at [526, 157] on div "High risk" at bounding box center [574, 158] width 331 height 12
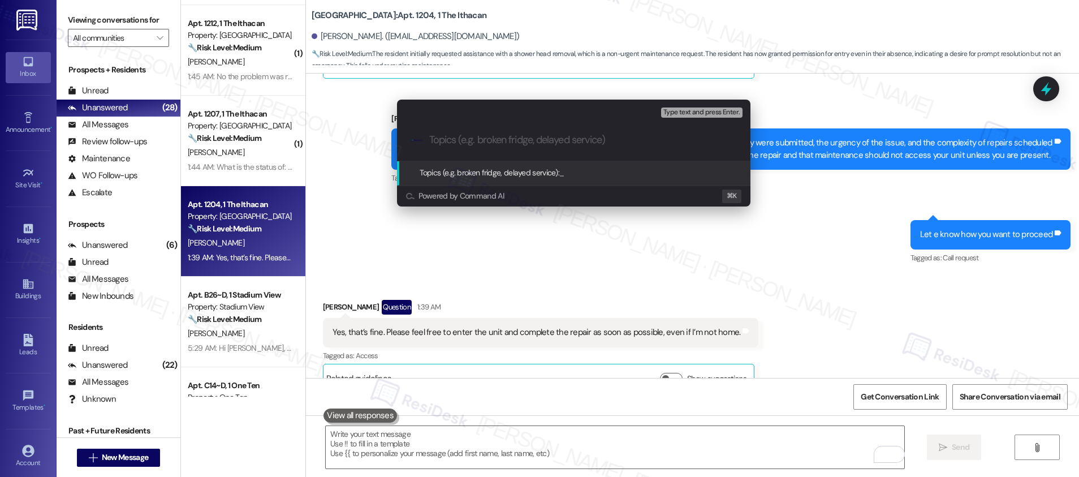
paste input "Work order submitted by Residesk | Work order #12959835 - Shower Head Fixture"
type input "Work order submitted by Residesk | Work order #12959835 - Shower Head Fixture"
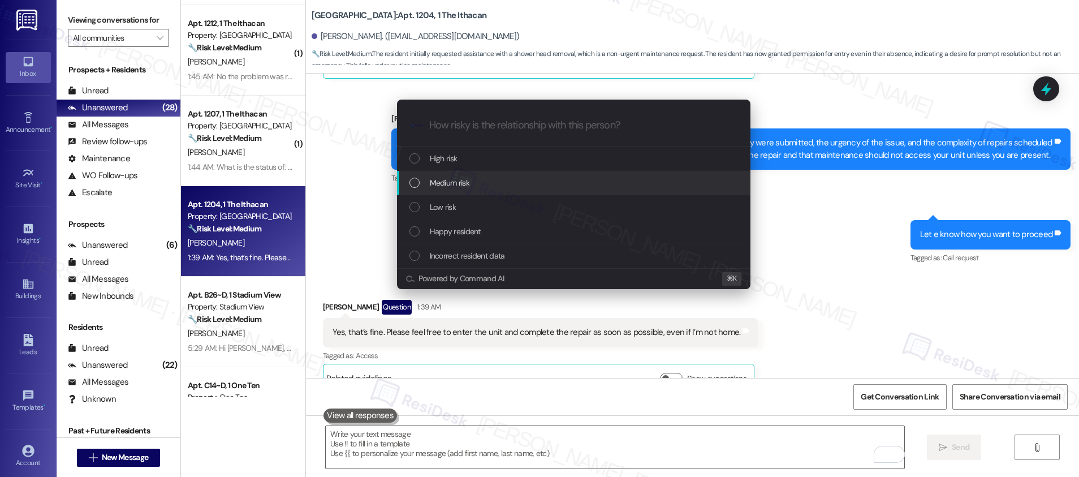
click at [518, 181] on div "Medium risk" at bounding box center [574, 182] width 331 height 12
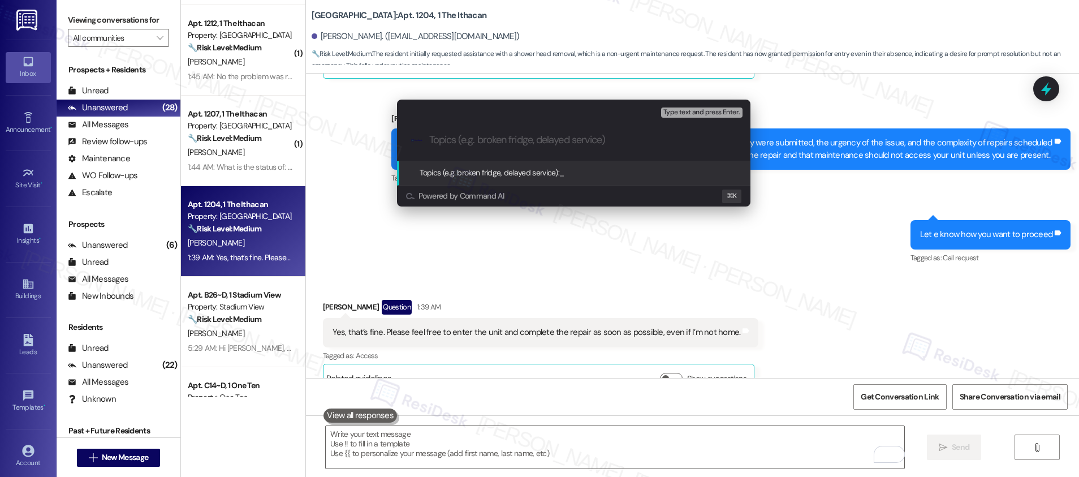
paste input "Work order submitted by Residesk | Work order #12959835 - Shower Head Fixture"
type input "Work order submitted by Residesk | Work order #12959835 - Shower Head Fixture"
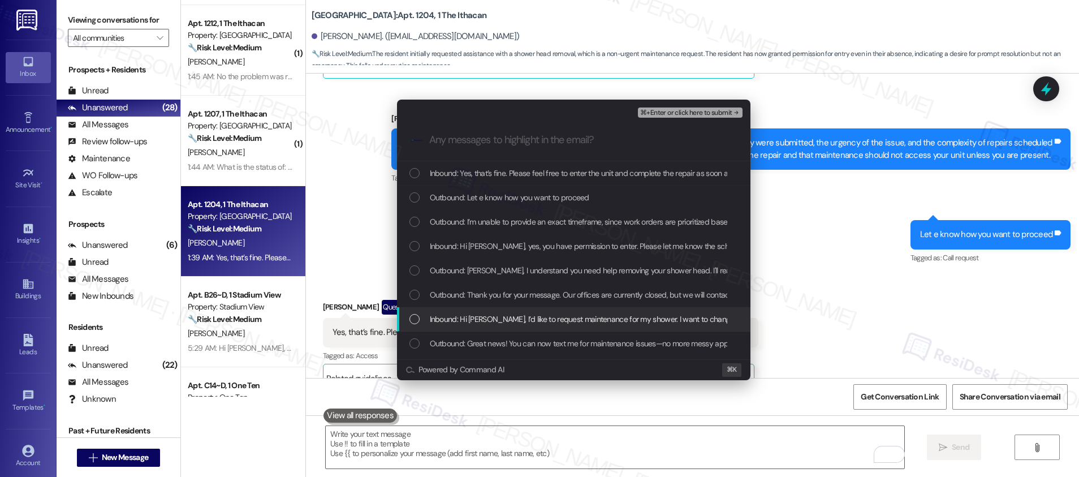
scroll to position [21, 0]
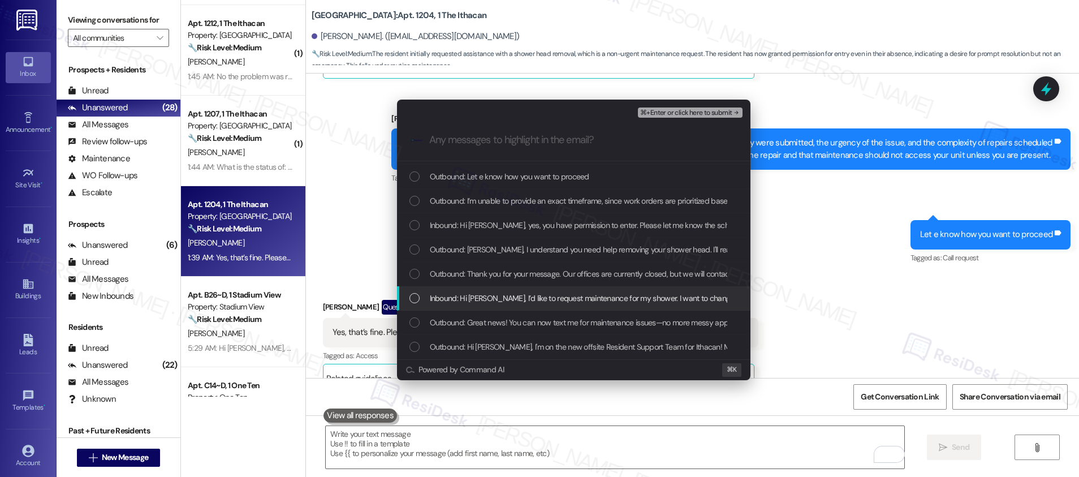
click at [497, 308] on div "Inbound: Hi [PERSON_NAME], I’d like to request maintenance for my shower. I wan…" at bounding box center [573, 298] width 353 height 24
click at [503, 302] on span "Inbound: Hi [PERSON_NAME], I’d like to request maintenance for my shower. I wan…" at bounding box center [775, 298] width 690 height 12
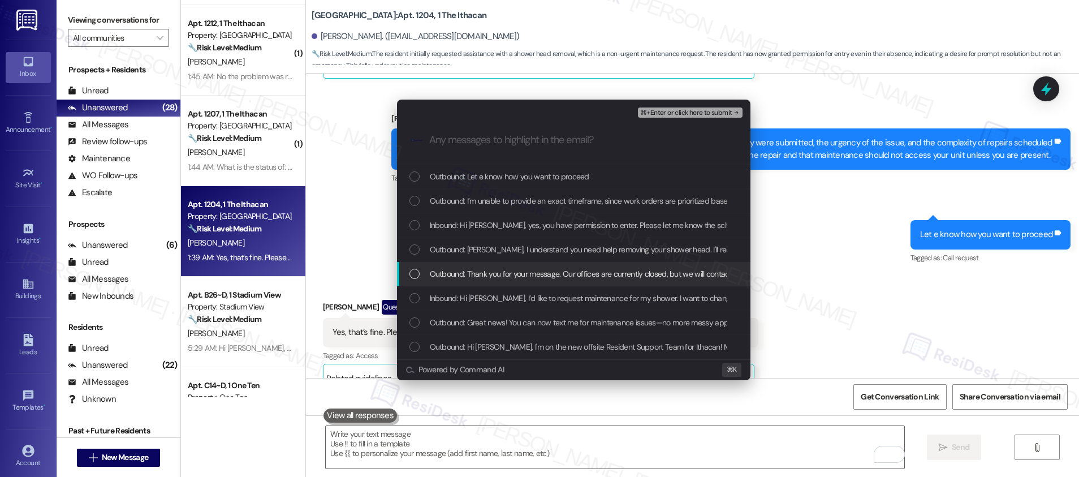
click at [521, 279] on span "Outbound: Thank you for your message. Our offices are currently closed, but we …" at bounding box center [765, 273] width 670 height 12
click at [531, 274] on span "Outbound: Thank you for your message. Our offices are currently closed, but we …" at bounding box center [765, 273] width 670 height 12
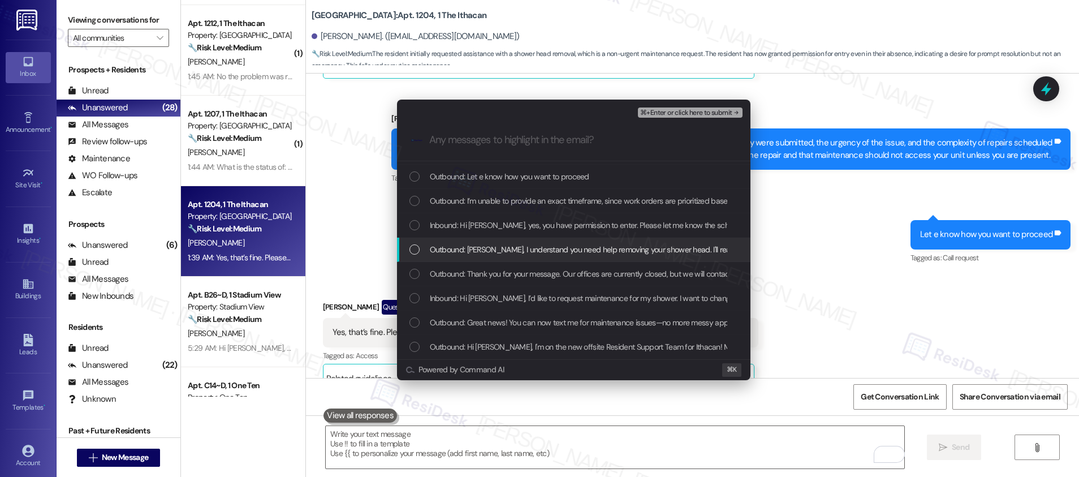
click at [546, 244] on span "Outbound: [PERSON_NAME], I understand you need help removing your shower head. …" at bounding box center [750, 249] width 640 height 12
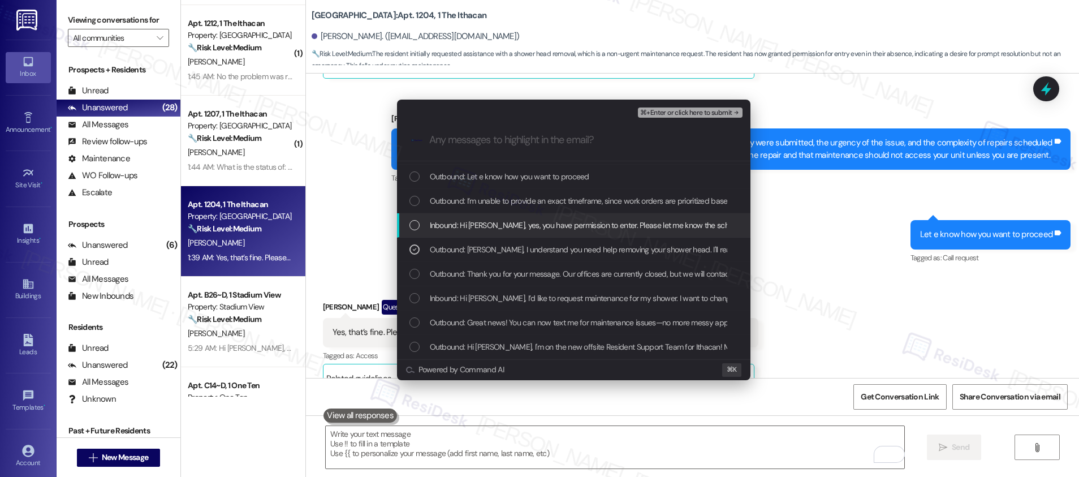
click at [557, 227] on span "Inbound: Hi [PERSON_NAME], yes, you have permission to enter. Please let me kno…" at bounding box center [671, 225] width 482 height 12
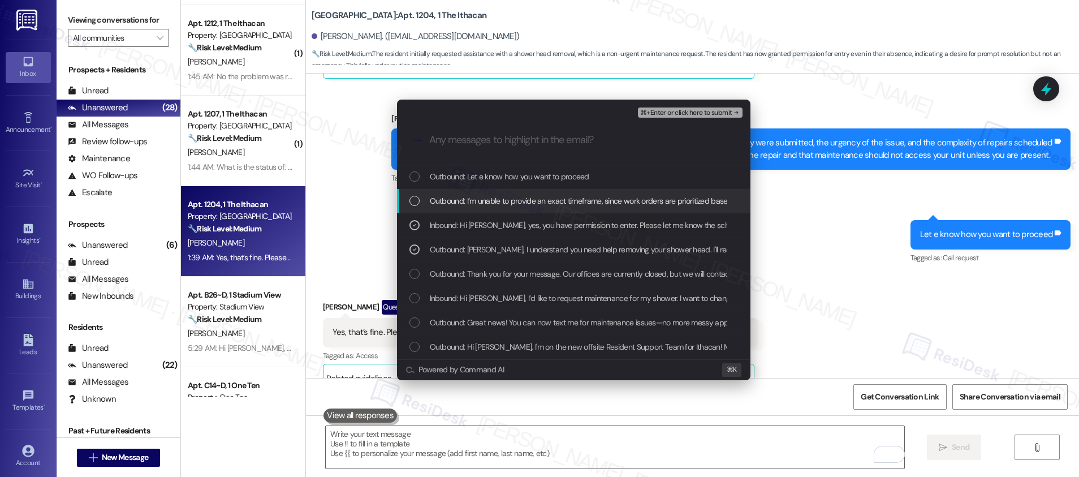
click at [574, 201] on span "Outbound: I’m unable to provide an exact timeframe, since work orders are prior…" at bounding box center [1043, 200] width 1227 height 12
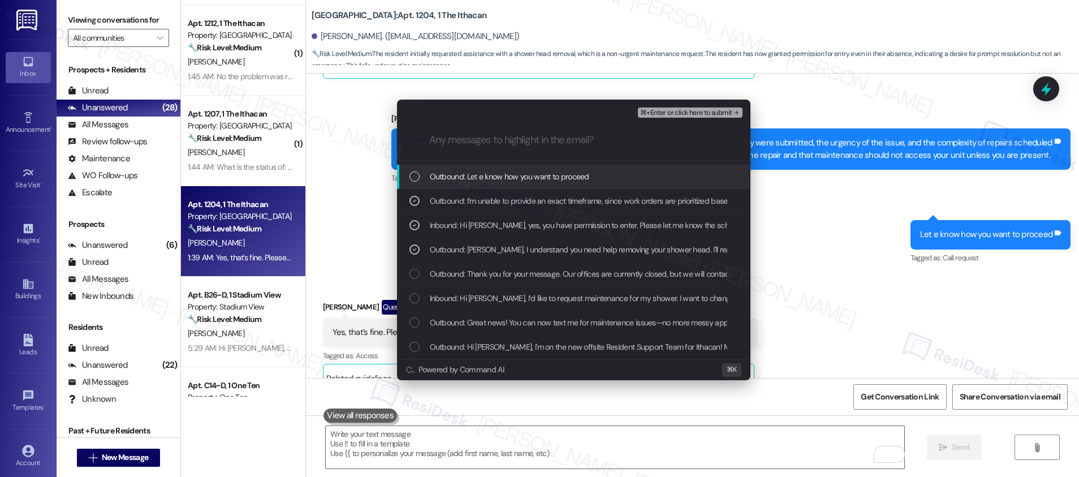
click at [585, 177] on span "Outbound: Let e know how you want to proceed" at bounding box center [509, 176] width 159 height 12
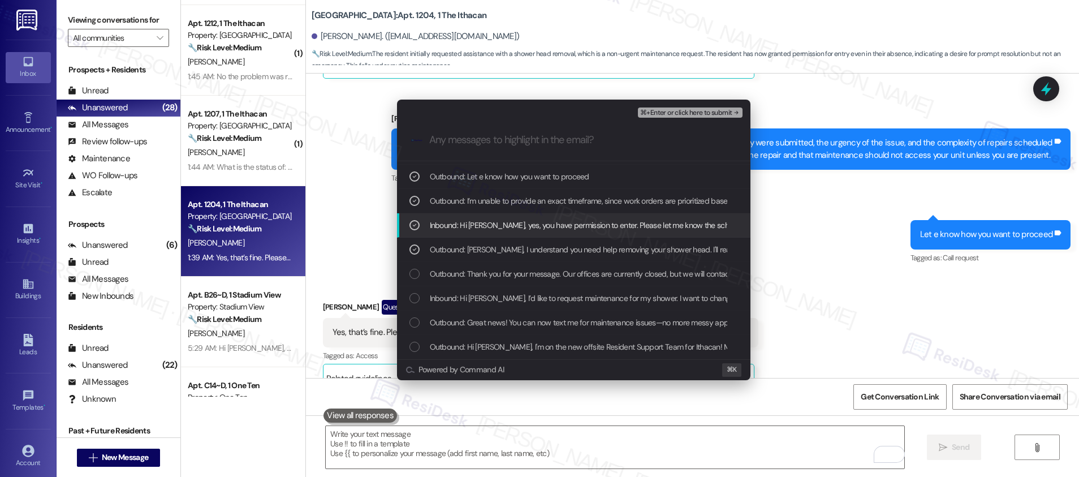
scroll to position [0, 0]
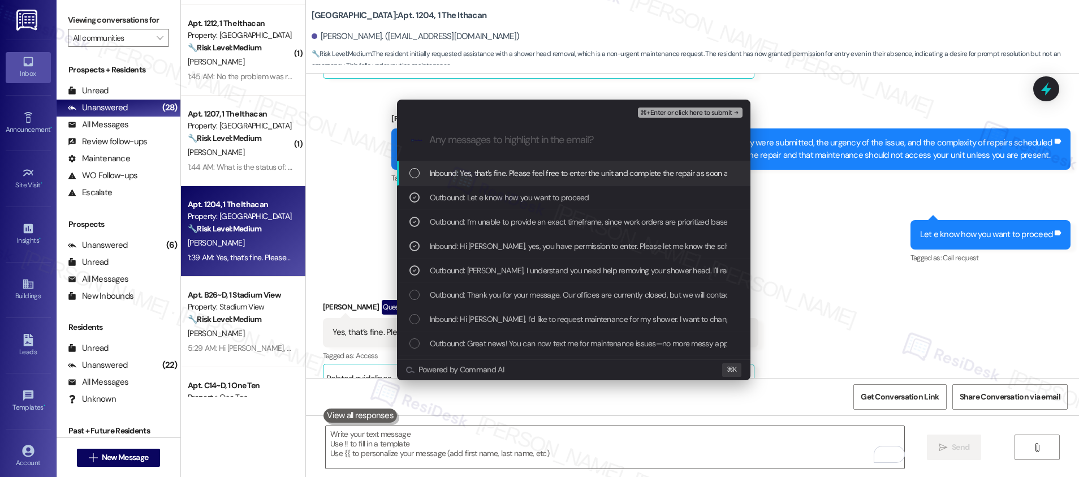
click at [601, 170] on span "Inbound: Yes, that’s fine. Please feel free to enter the unit and complete the …" at bounding box center [630, 173] width 401 height 12
click at [669, 111] on span "⌘+Enter or click here to submit" at bounding box center [686, 113] width 92 height 8
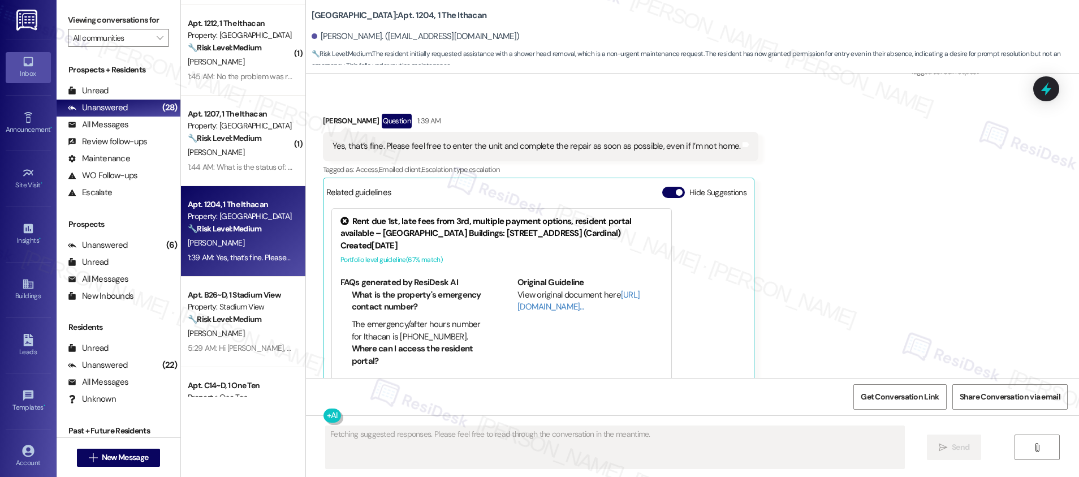
scroll to position [1031, 0]
click at [848, 304] on div "Received via SMS [PERSON_NAME] Question 1:39 AM Yes, that’s fine. Please feel f…" at bounding box center [692, 245] width 773 height 314
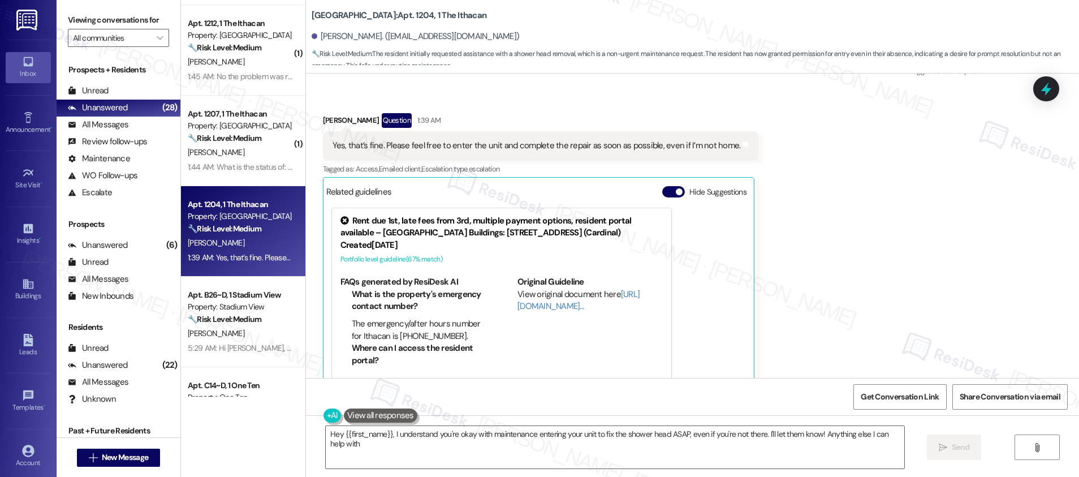
type textarea "Hey {{first_name}}, I understand you're okay with maintenance entering your uni…"
click at [663, 449] on textarea "Hey {{first_name}}, I understand you're okay with maintenance entering your uni…" at bounding box center [615, 447] width 578 height 42
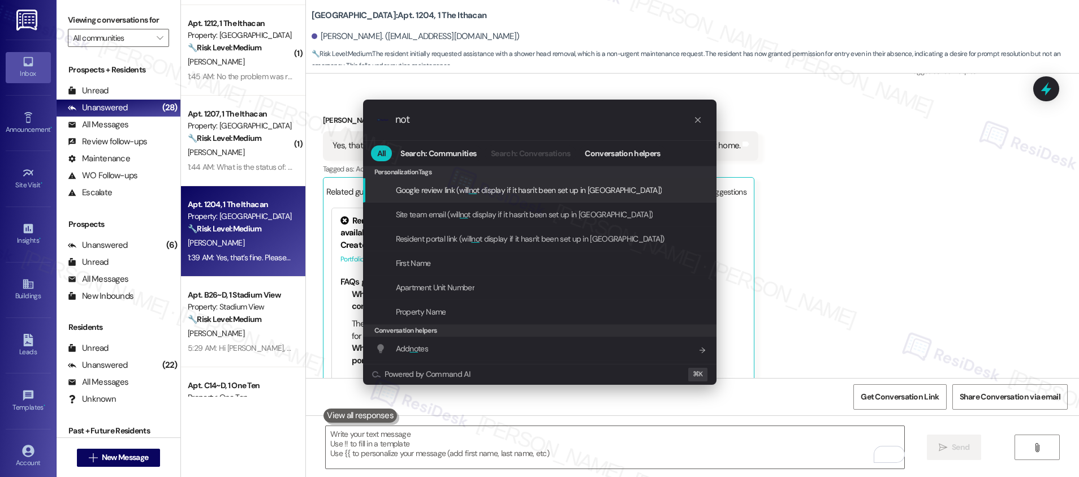
type input "note"
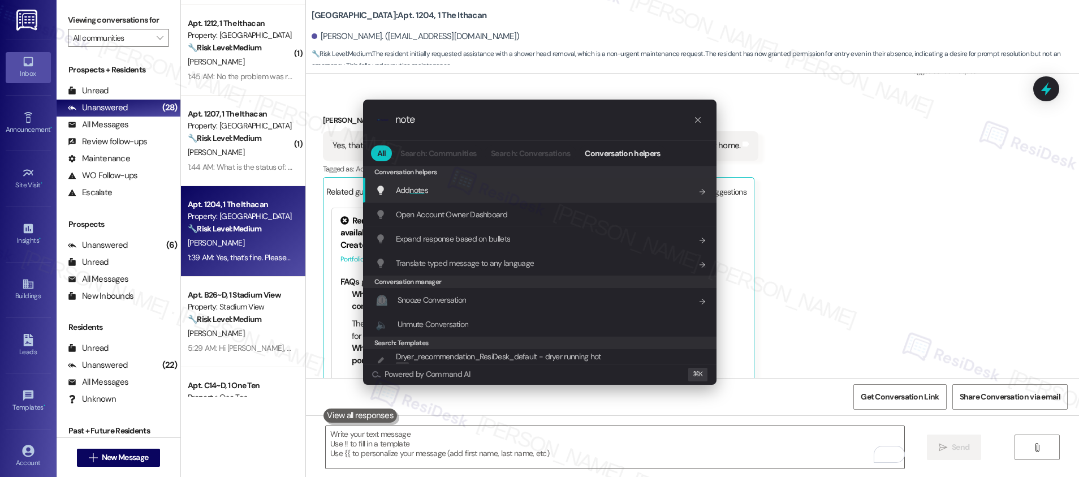
click at [577, 184] on div "Add note s Add shortcut" at bounding box center [540, 190] width 331 height 12
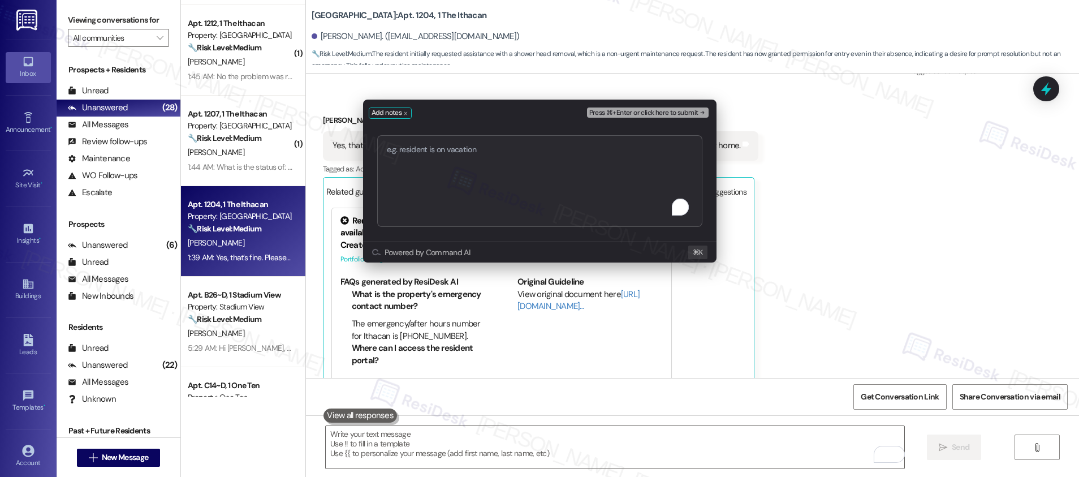
type textarea "Work order submitted by Residesk | Work order #12959835 - Shower Head Fixture"
click at [673, 114] on span "Press ⌘+Enter or click here to submit" at bounding box center [643, 113] width 109 height 8
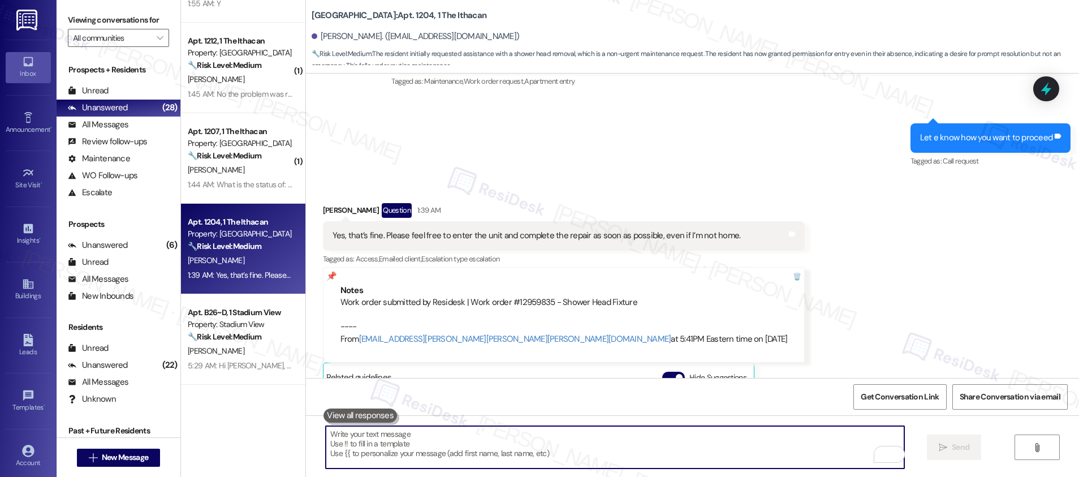
scroll to position [946, 0]
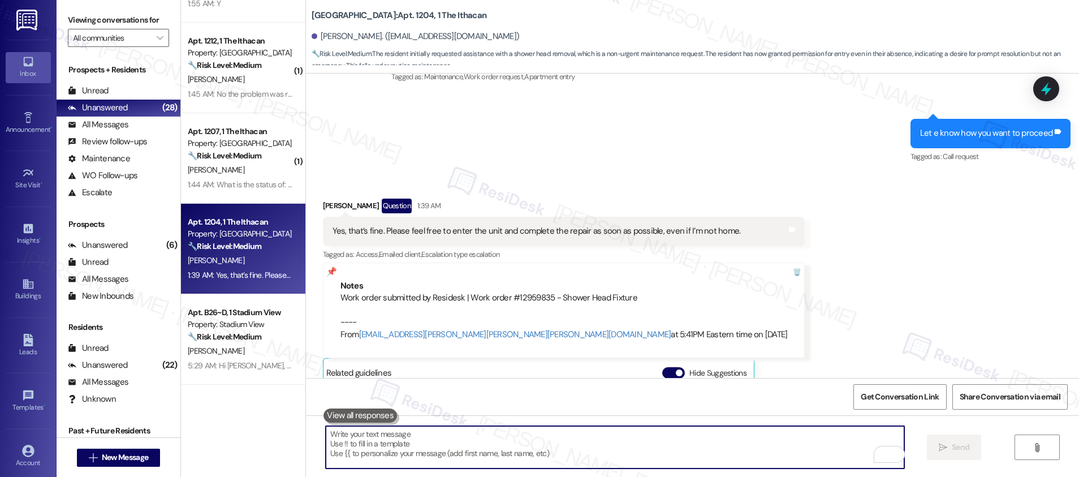
click at [382, 455] on textarea "To enrich screen reader interactions, please activate Accessibility in Grammarl…" at bounding box center [615, 447] width 578 height 42
paste textarea "Thank you, {{first_name}}. The request has been submitted. Our maintenance team…"
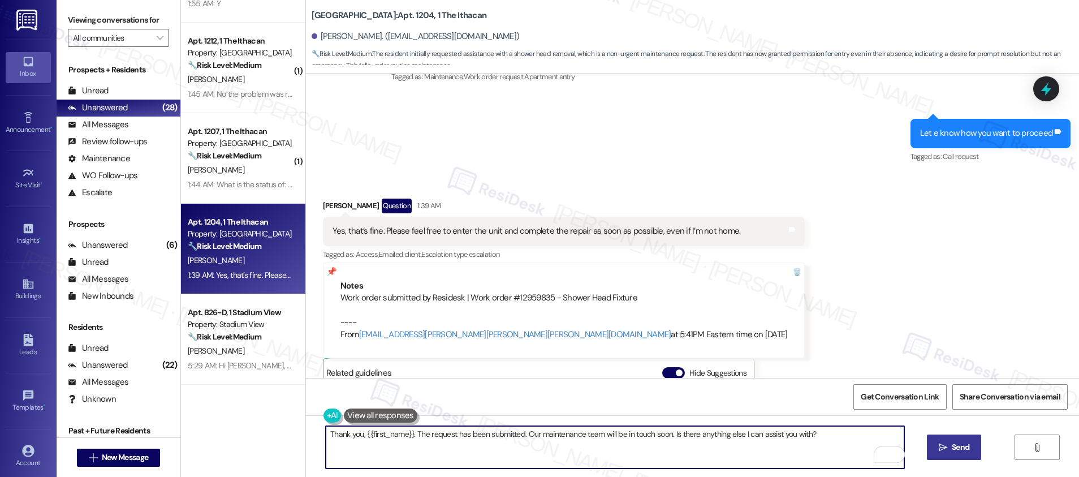
type textarea "Thank you, {{first_name}}. The request has been submitted. Our maintenance team…"
click at [947, 453] on button " Send" at bounding box center [954, 446] width 55 height 25
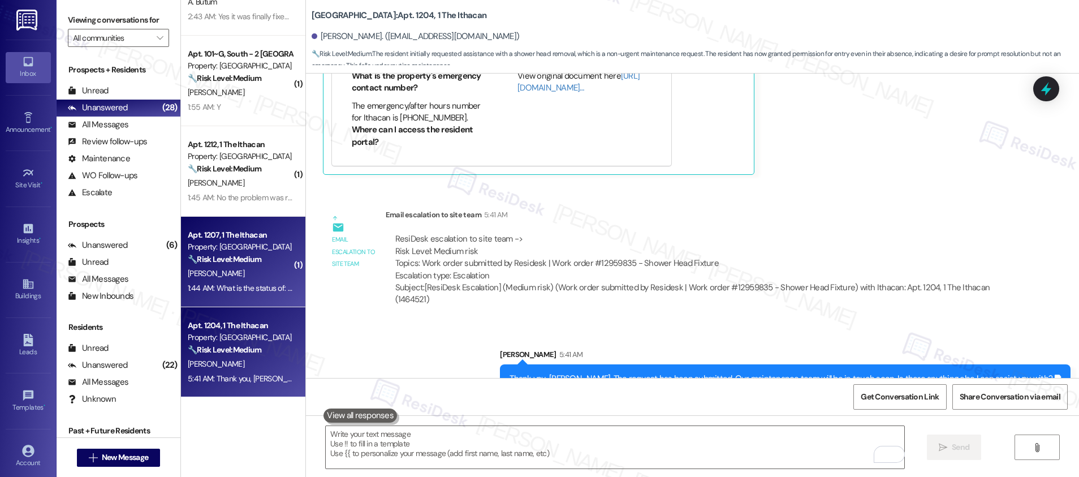
scroll to position [1141, 0]
click at [217, 280] on div "1:44 AM: What is the status of: 1. a/c maintenance 1:44 AM: What is the status …" at bounding box center [240, 287] width 107 height 14
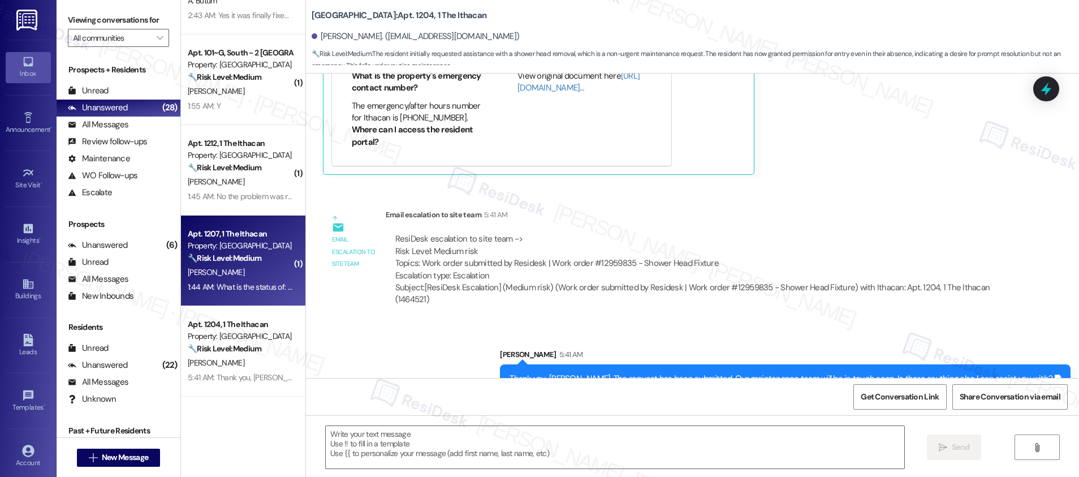
type textarea "Fetching suggested responses. Please feel free to read through the conversation…"
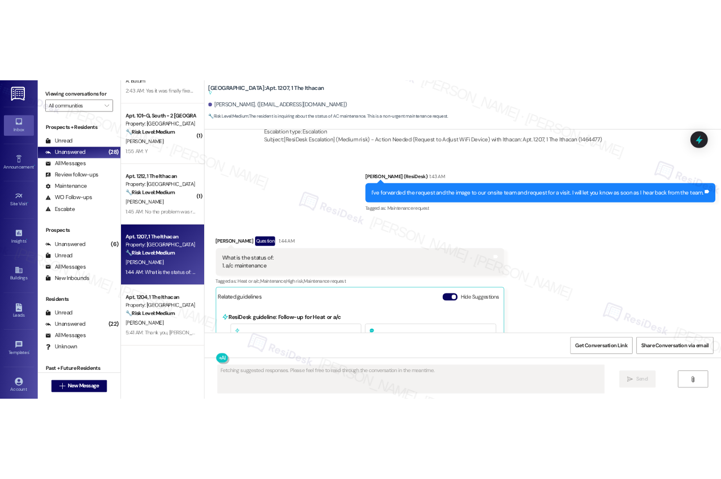
scroll to position [5492, 0]
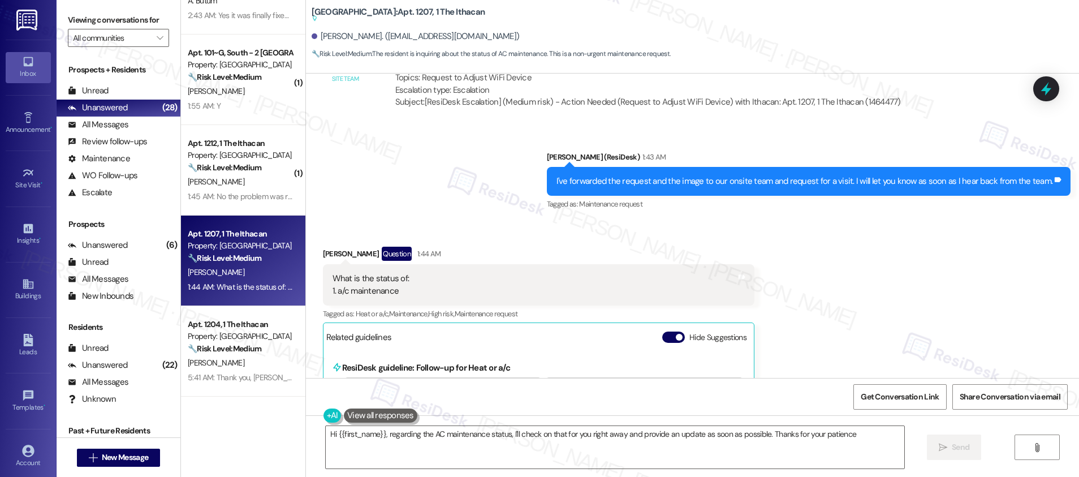
type textarea "Hi {{first_name}}, regarding the AC maintenance status, I'll check on that for …"
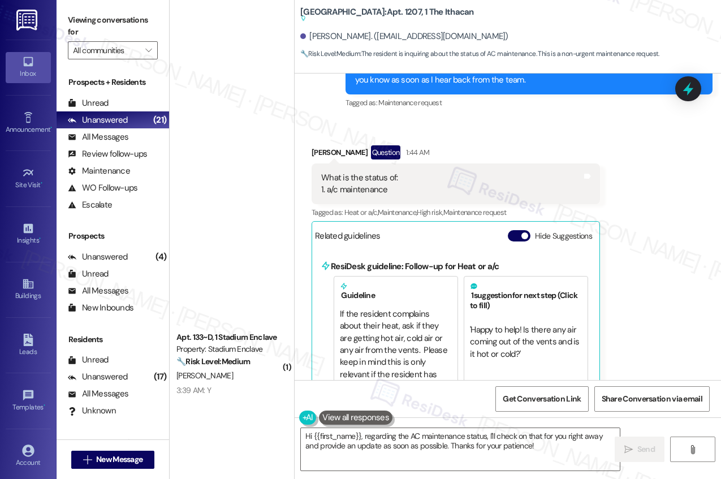
scroll to position [585, 0]
